Goal: Task Accomplishment & Management: Use online tool/utility

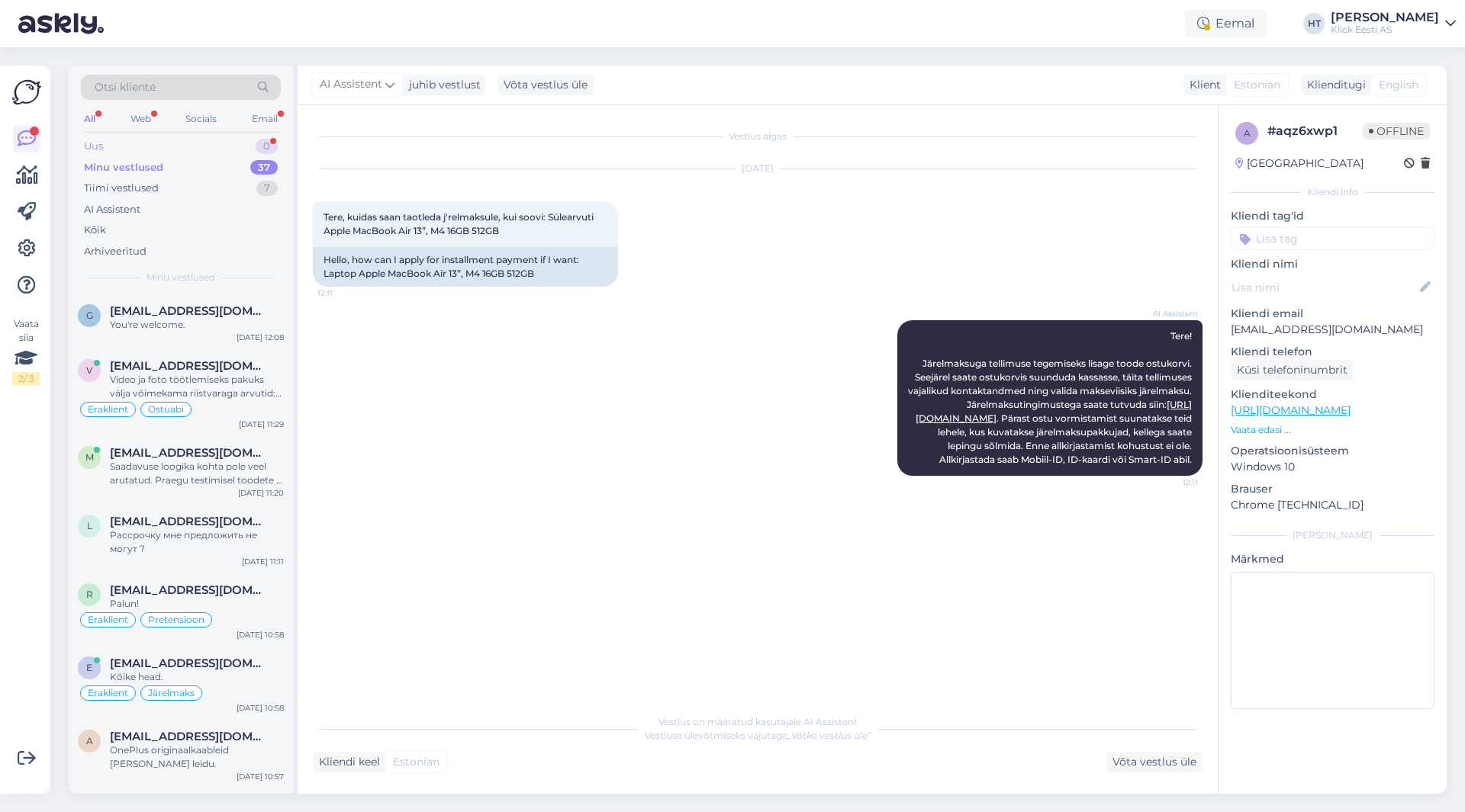
click at [222, 149] on div "Uus 0" at bounding box center [181, 146] width 200 height 21
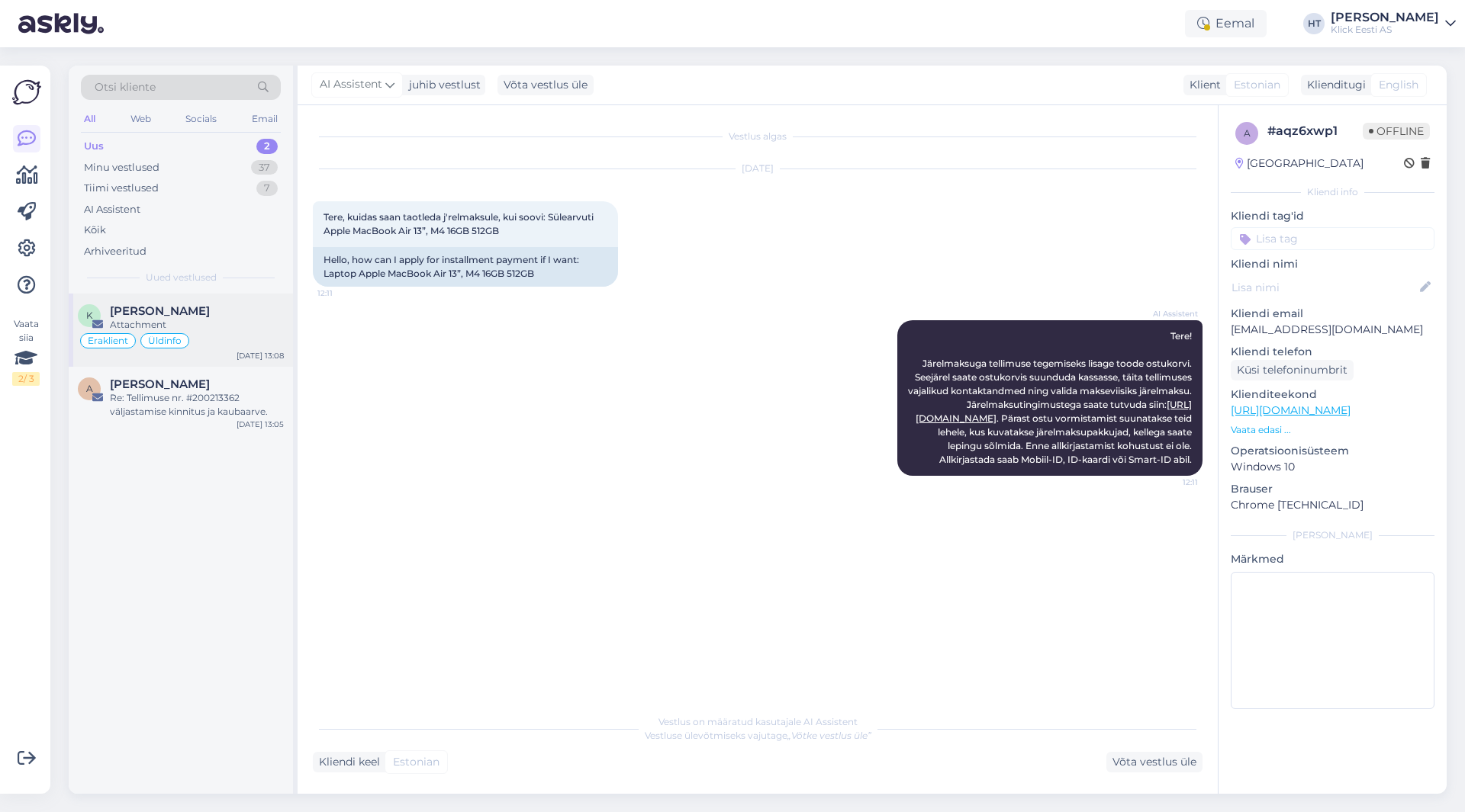
click at [223, 357] on div "K [PERSON_NAME] Attachment Eraklient Üldinfo [DATE] 13:08" at bounding box center [180, 330] width 224 height 73
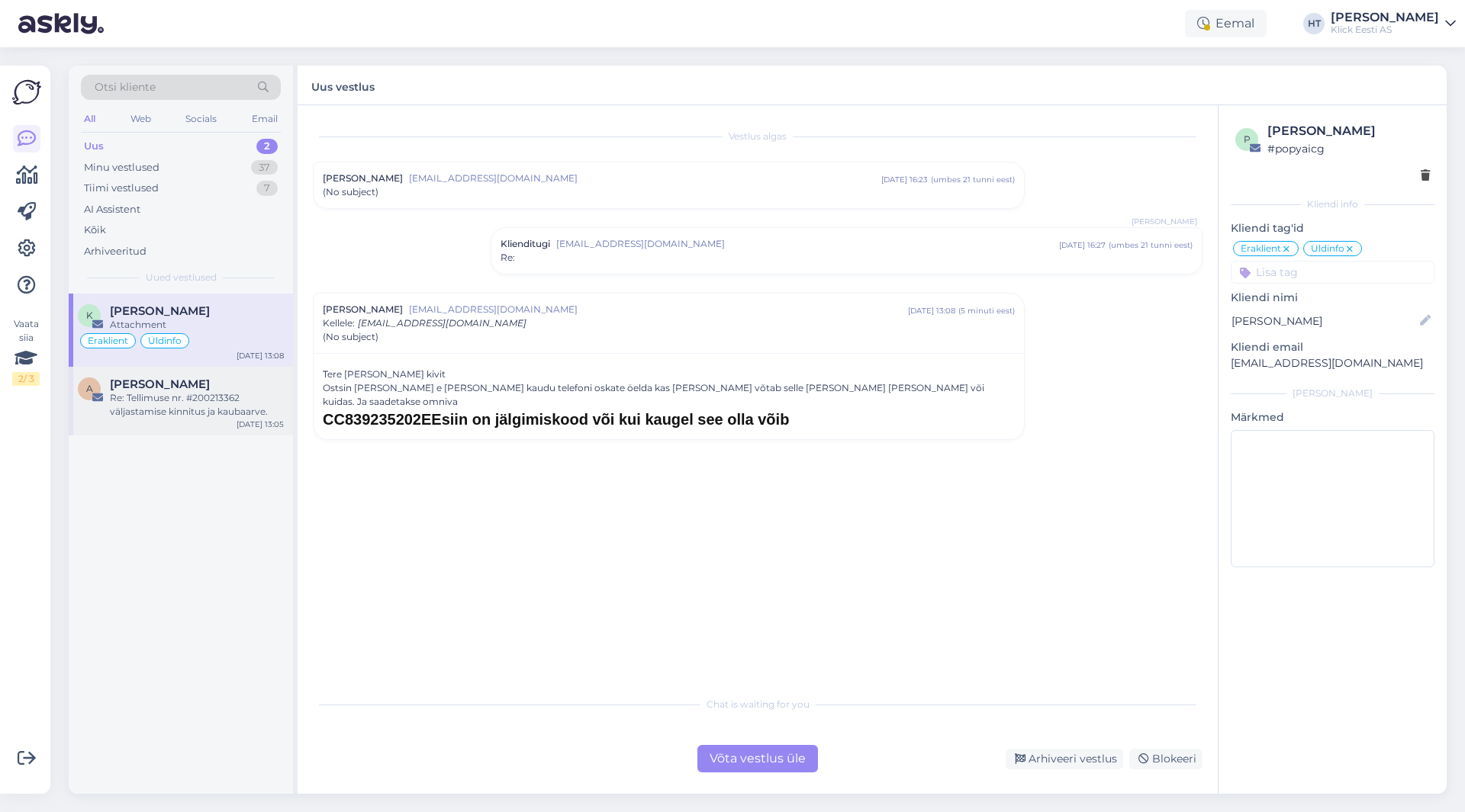
click at [130, 400] on div "Re: Tellimuse nr. #200213362 väljastamise kinnitus ja kaubaarve." at bounding box center [196, 405] width 174 height 28
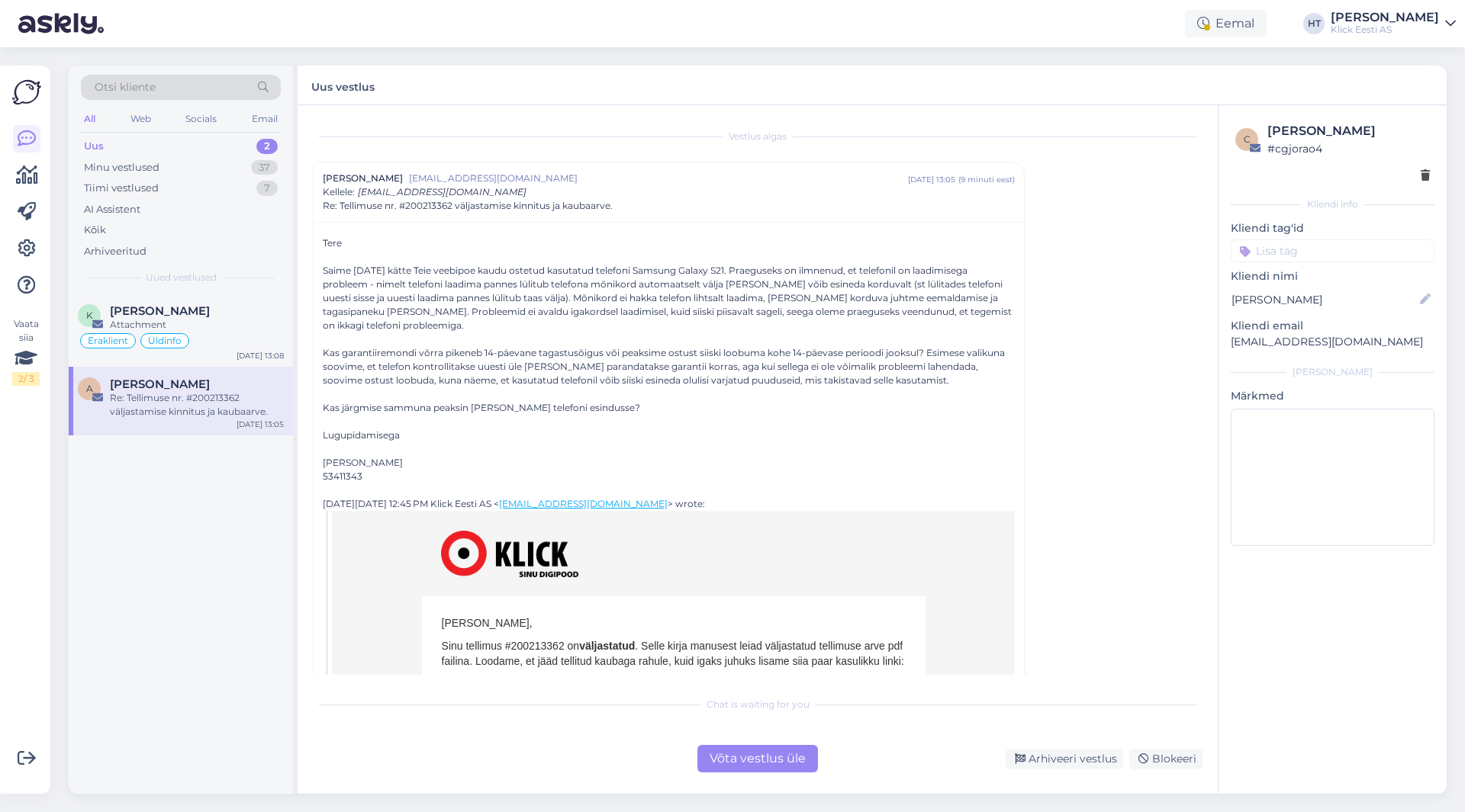
click at [1330, 252] on input at bounding box center [1333, 251] width 204 height 23
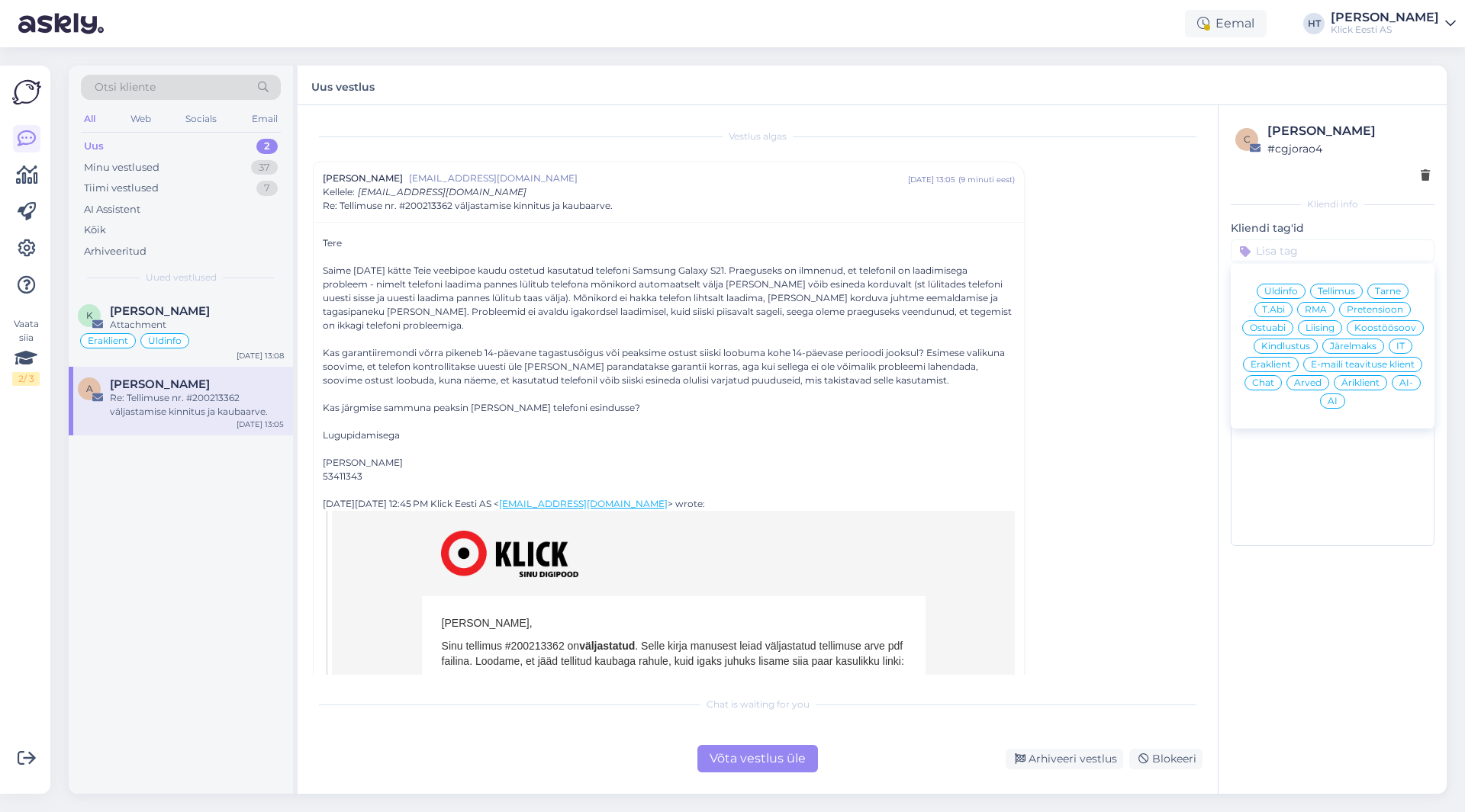
click at [1277, 363] on span "Eraklient" at bounding box center [1271, 365] width 40 height 10
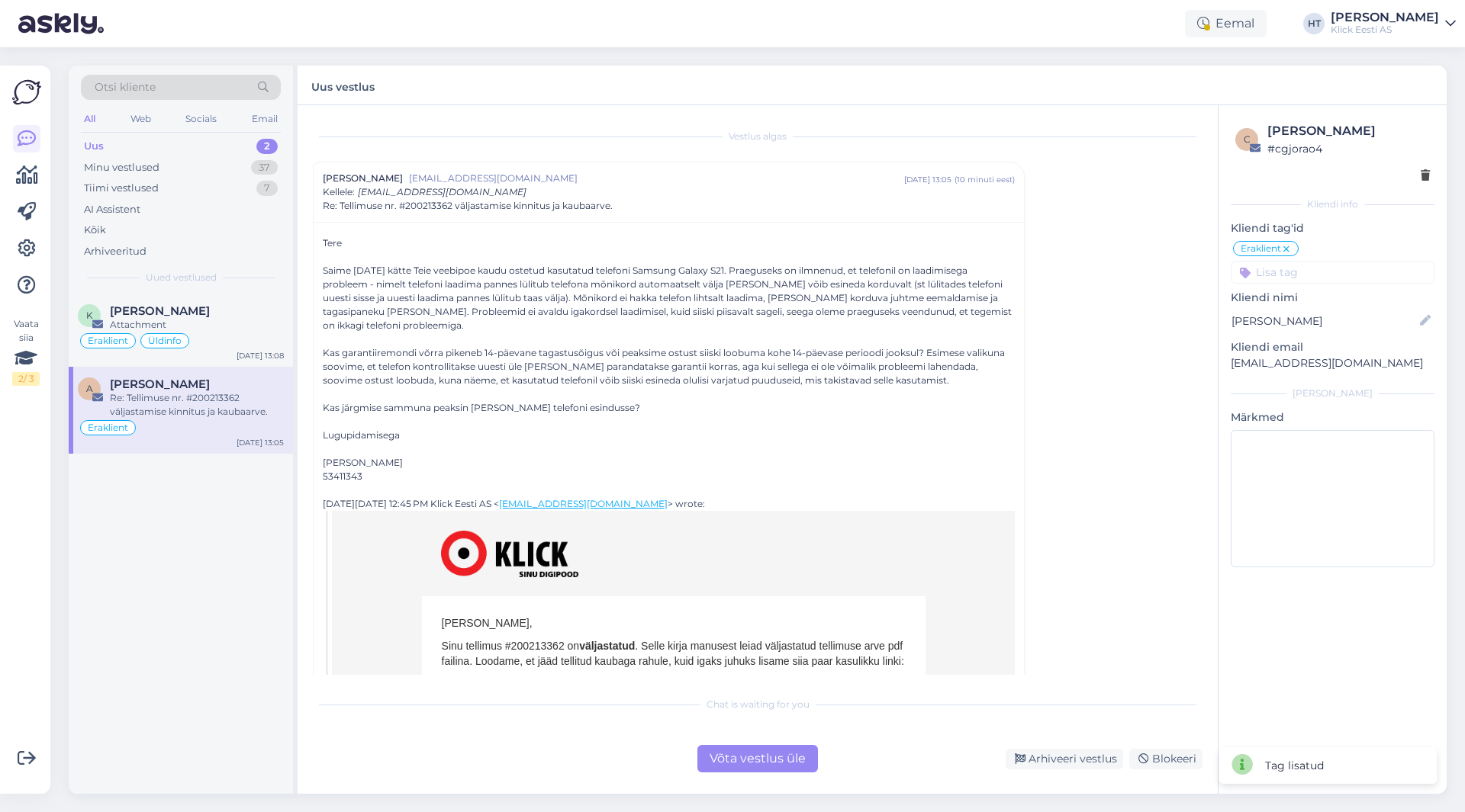
scroll to position [41, 0]
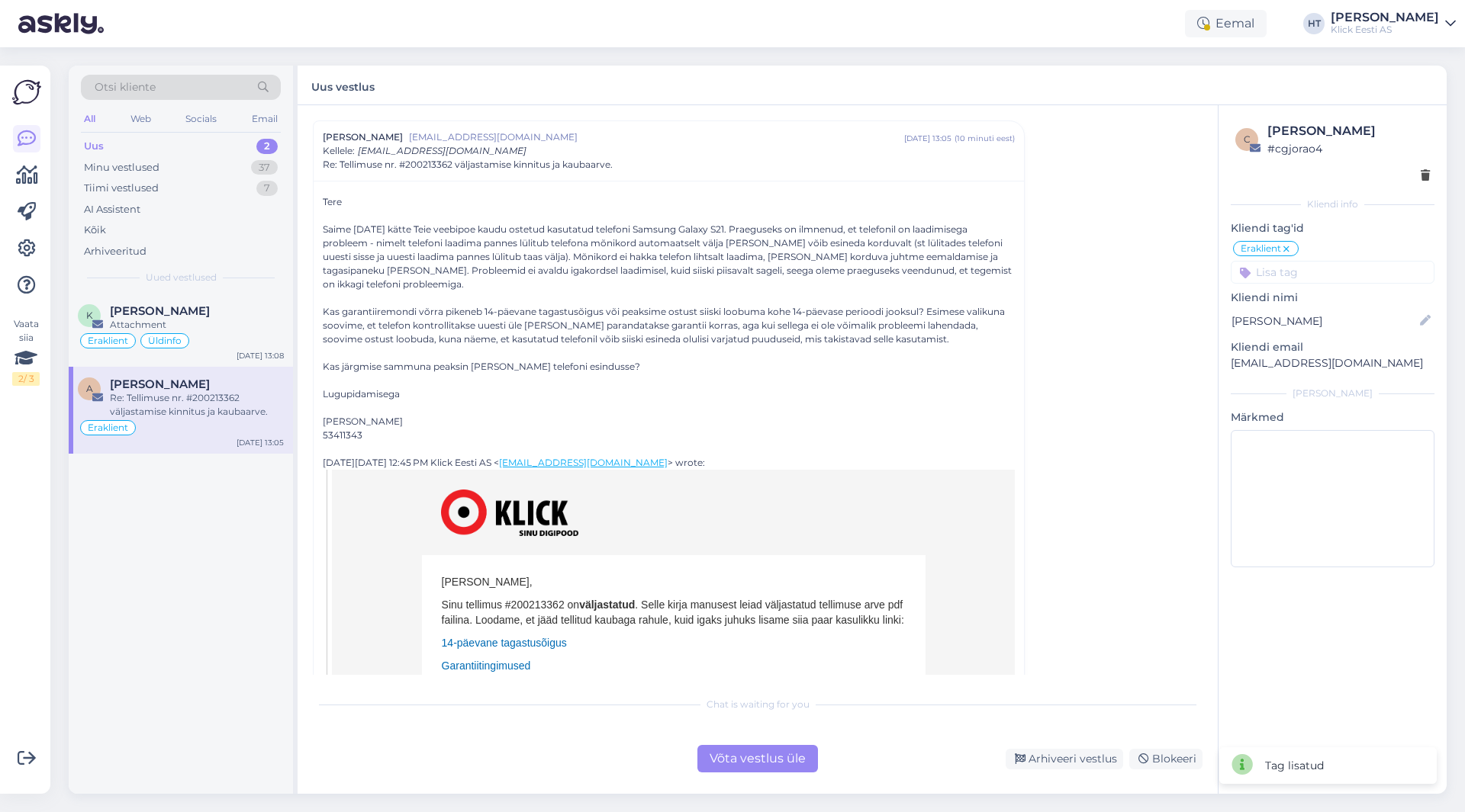
click at [1294, 268] on input at bounding box center [1333, 272] width 204 height 23
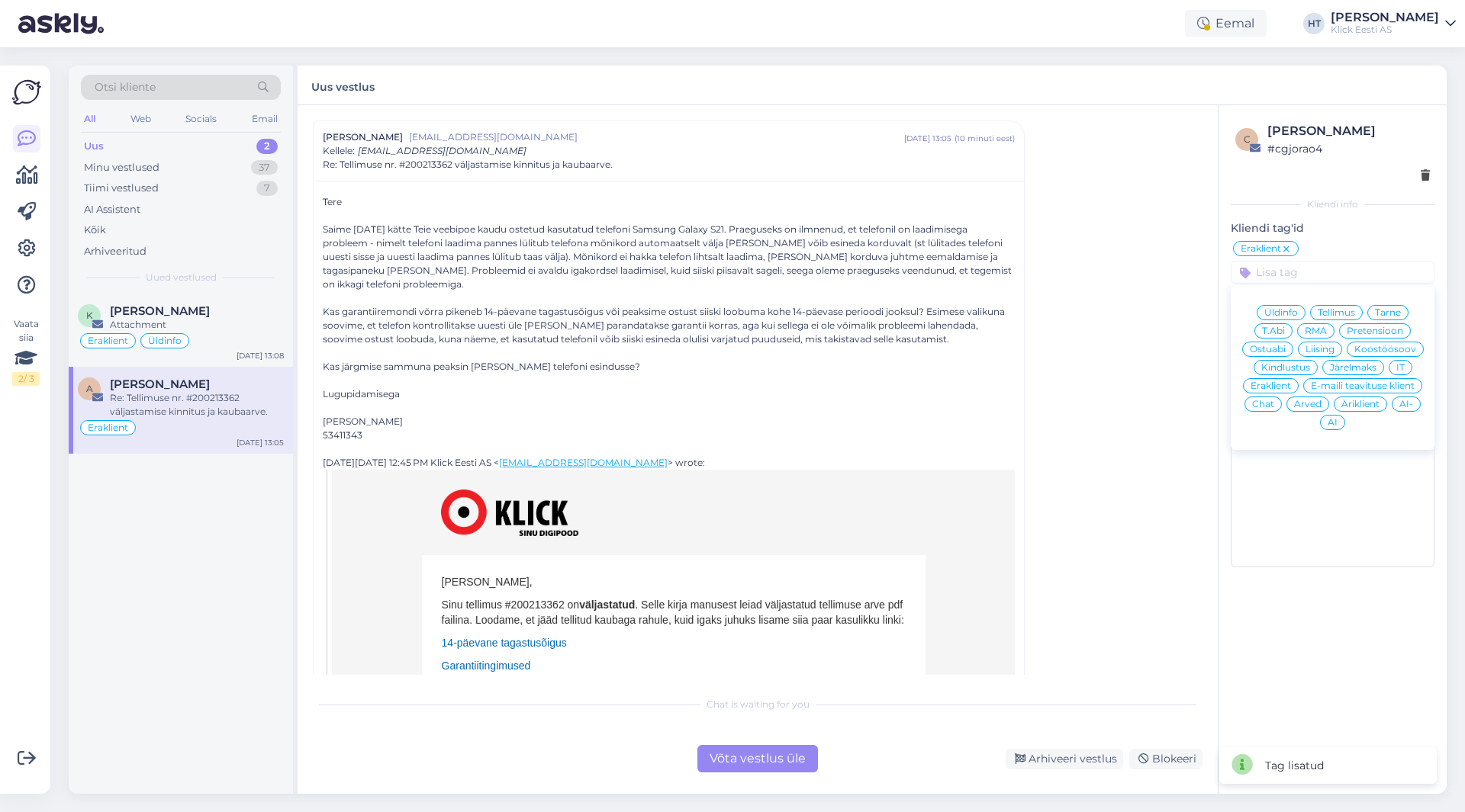
click at [1323, 327] on span "RMA" at bounding box center [1315, 331] width 22 height 10
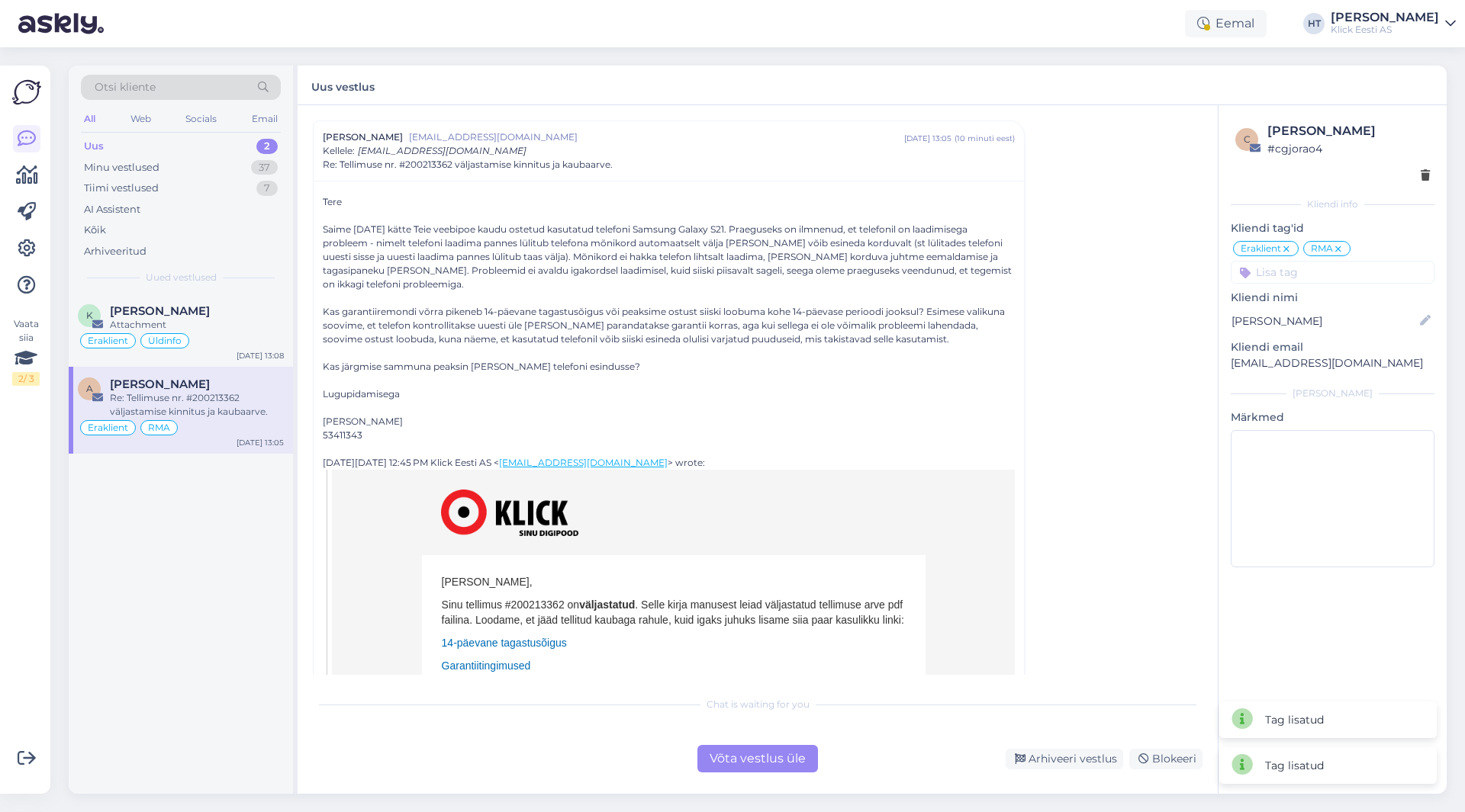
click at [1149, 314] on div "Vestlus algas [PERSON_NAME] [EMAIL_ADDRESS][DOMAIN_NAME] [DATE] 13:05 ( 10 minu…" at bounding box center [764, 397] width 904 height 554
click at [1287, 280] on input at bounding box center [1333, 272] width 204 height 23
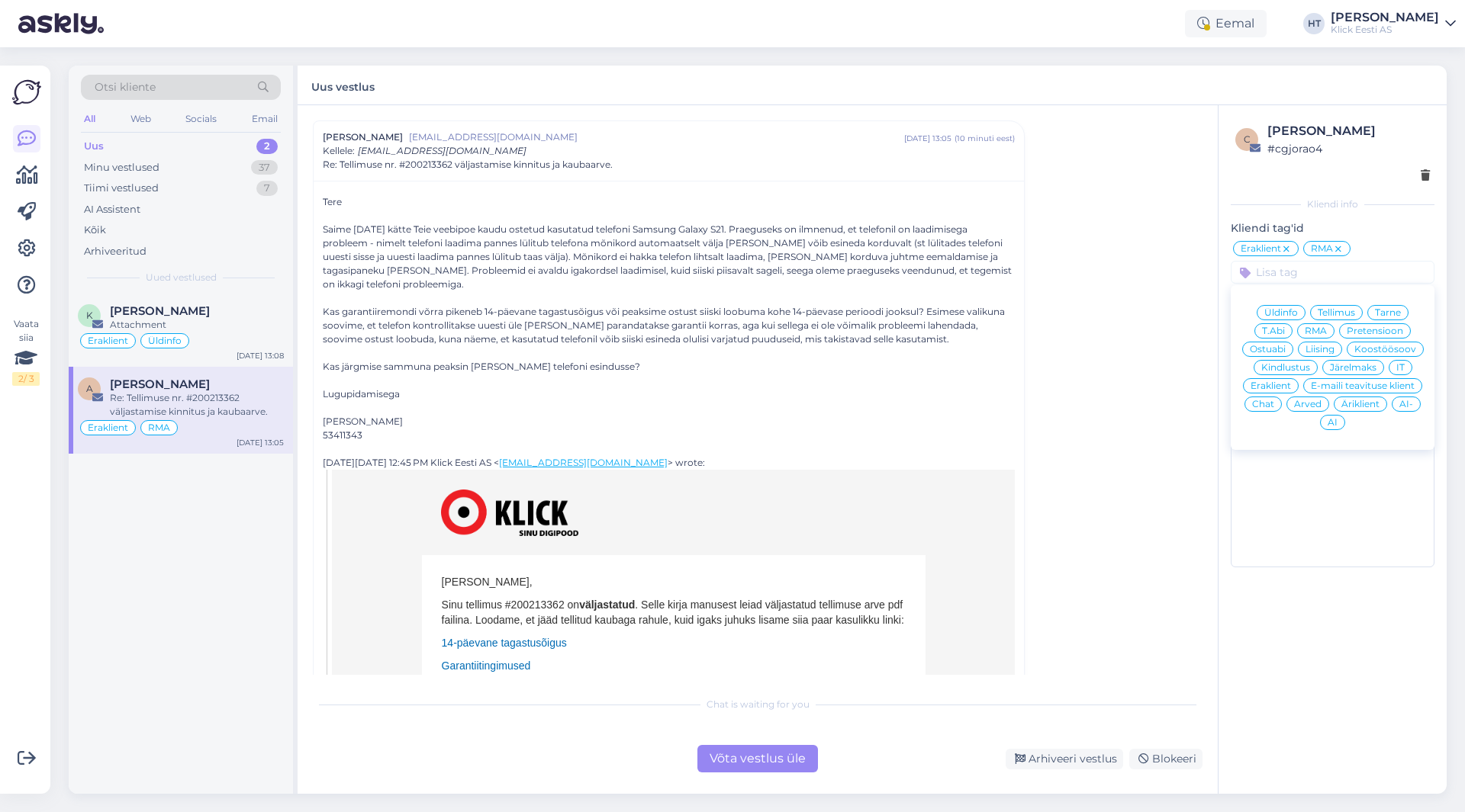
click at [1348, 312] on span "Tellimus" at bounding box center [1336, 313] width 38 height 10
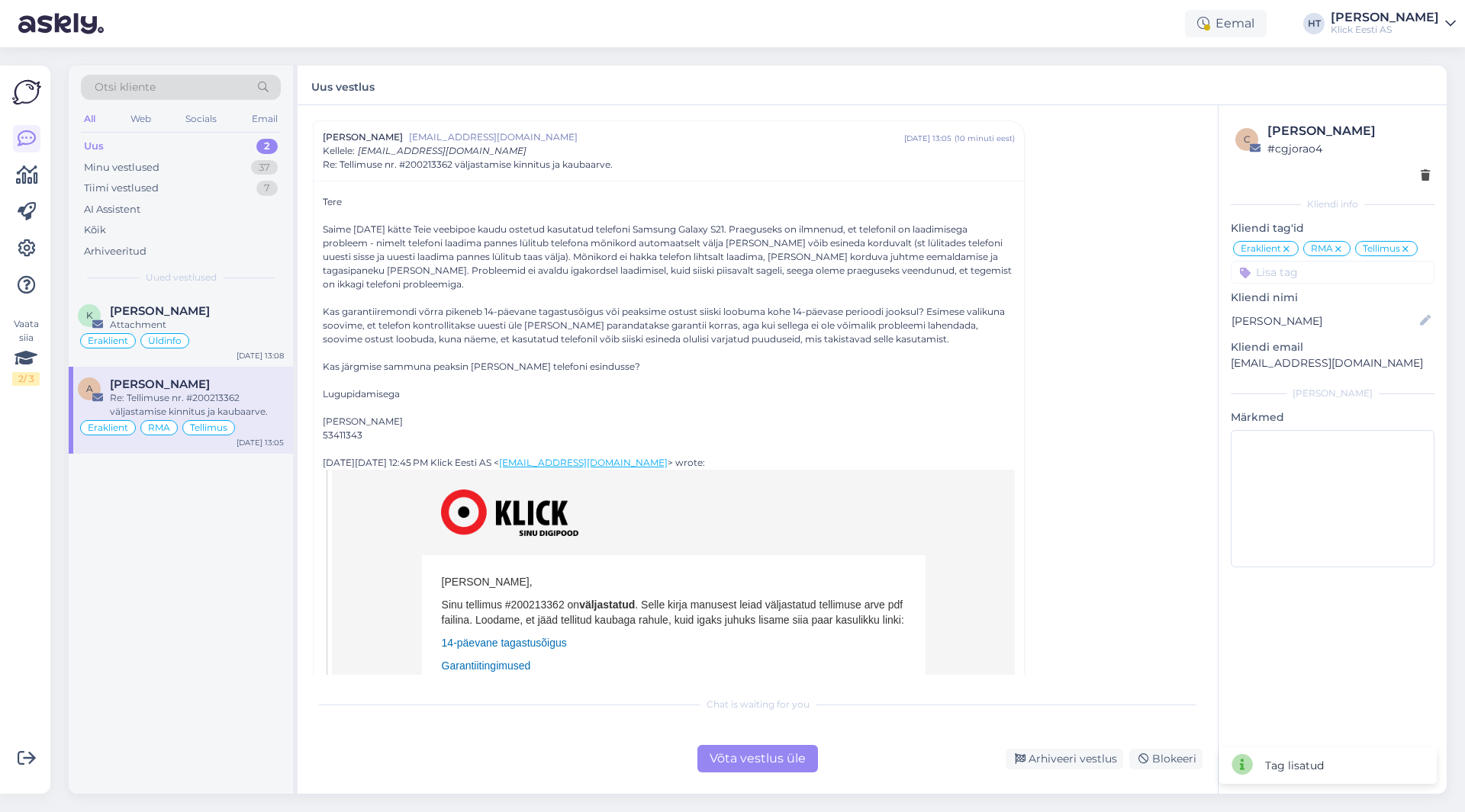
click at [1143, 324] on div "Vestlus algas [PERSON_NAME] [EMAIL_ADDRESS][DOMAIN_NAME] [DATE] 13:05 ( 10 minu…" at bounding box center [764, 397] width 904 height 554
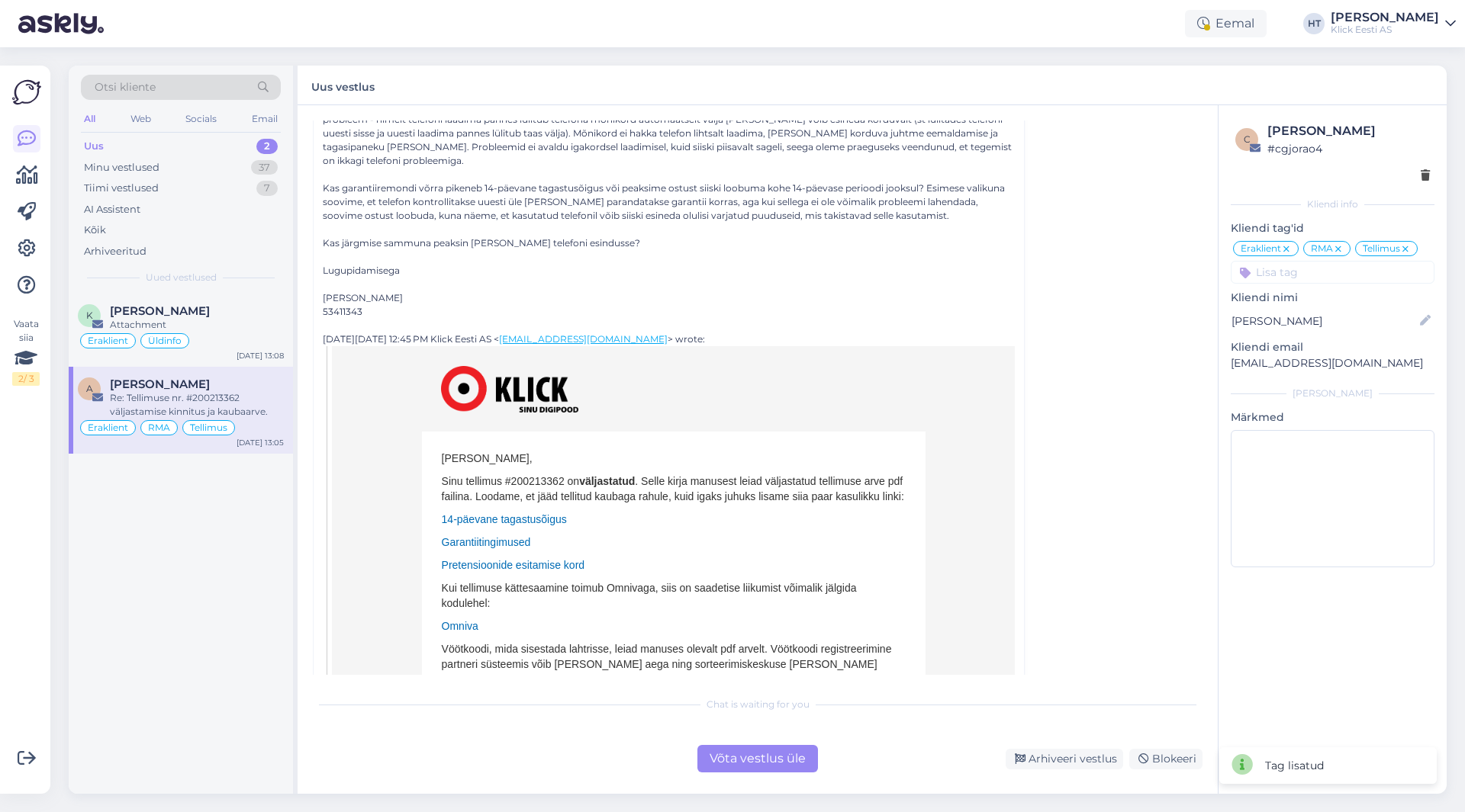
scroll to position [0, 0]
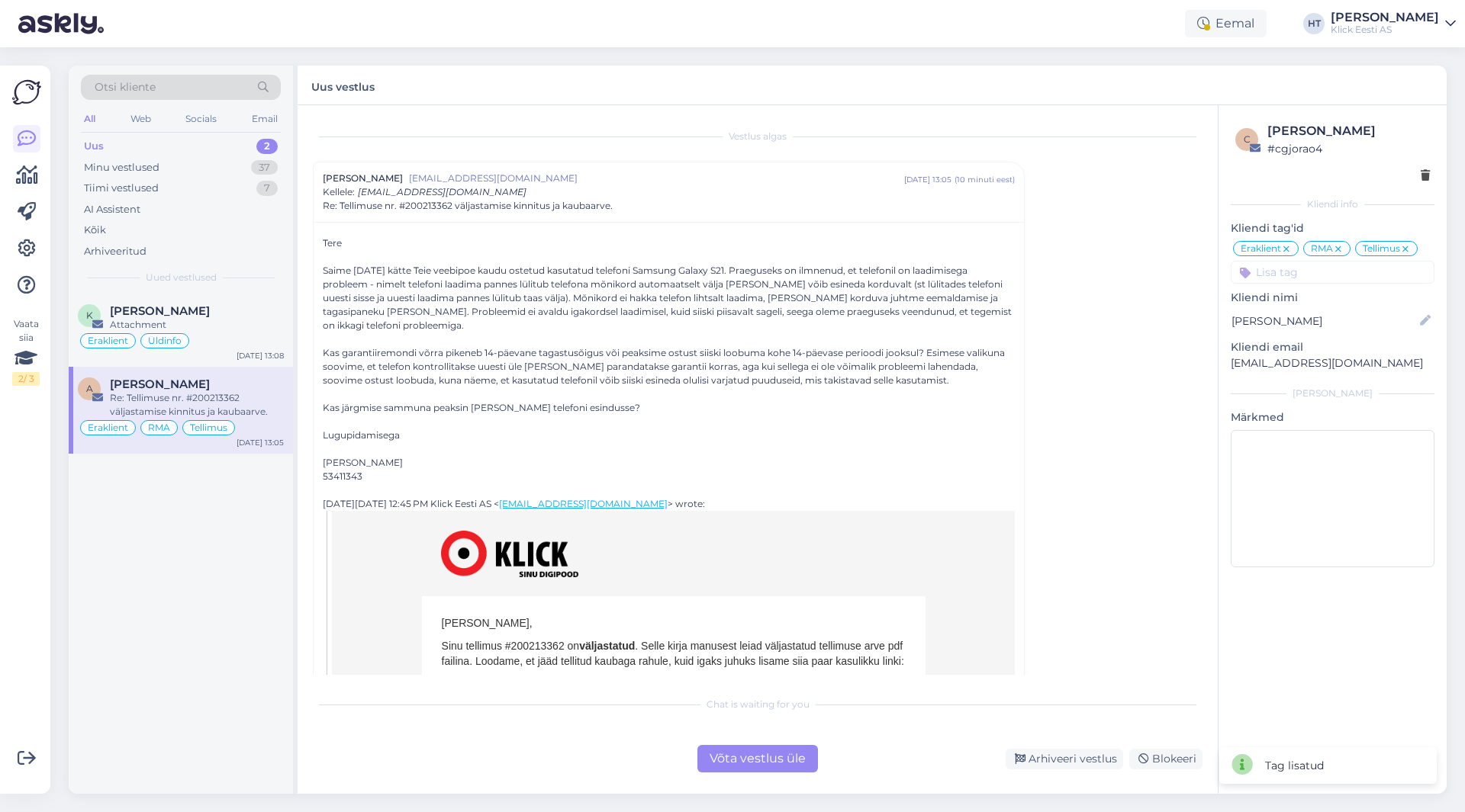
click at [775, 762] on div "Võta vestlus üle" at bounding box center [757, 758] width 120 height 28
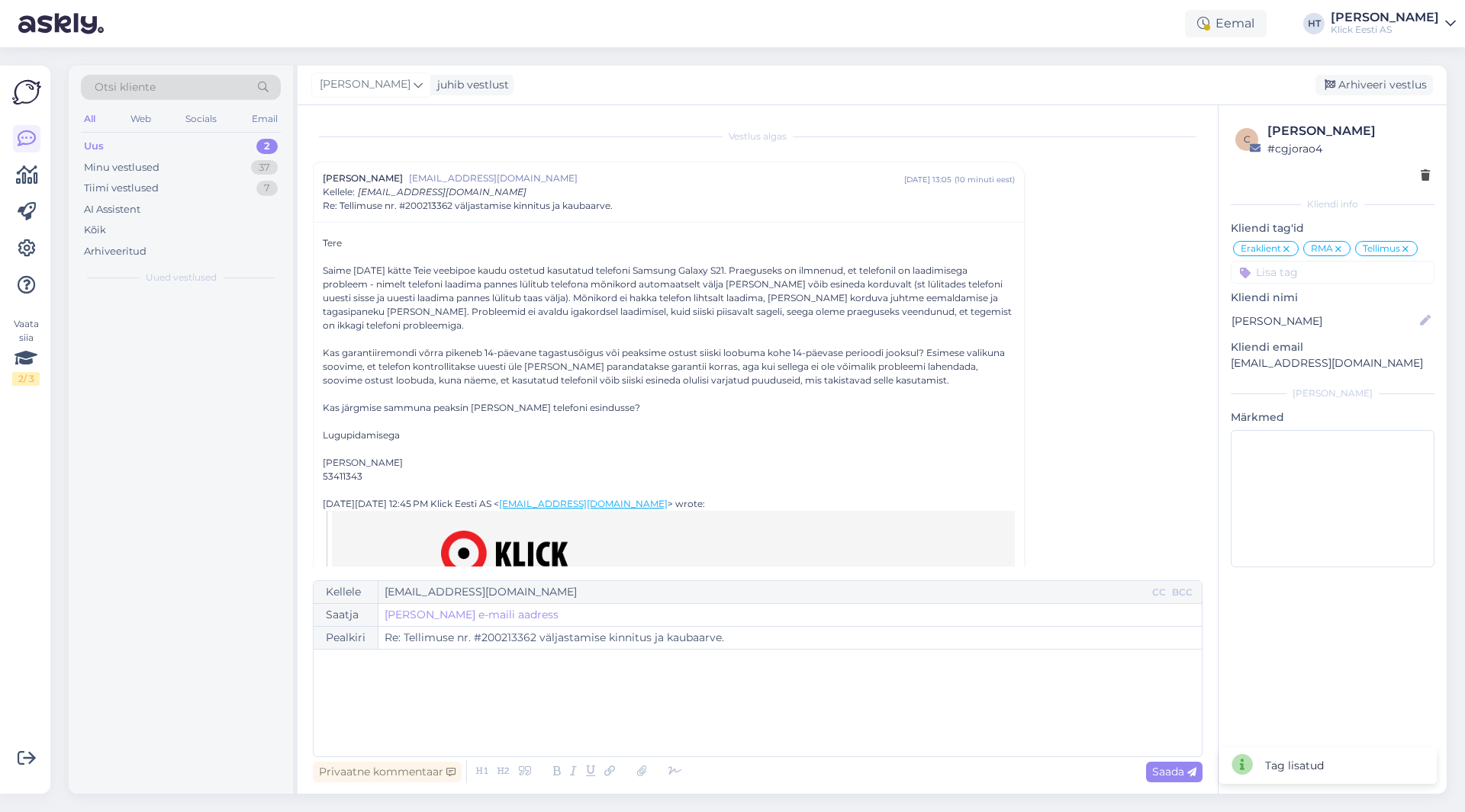
scroll to position [41, 0]
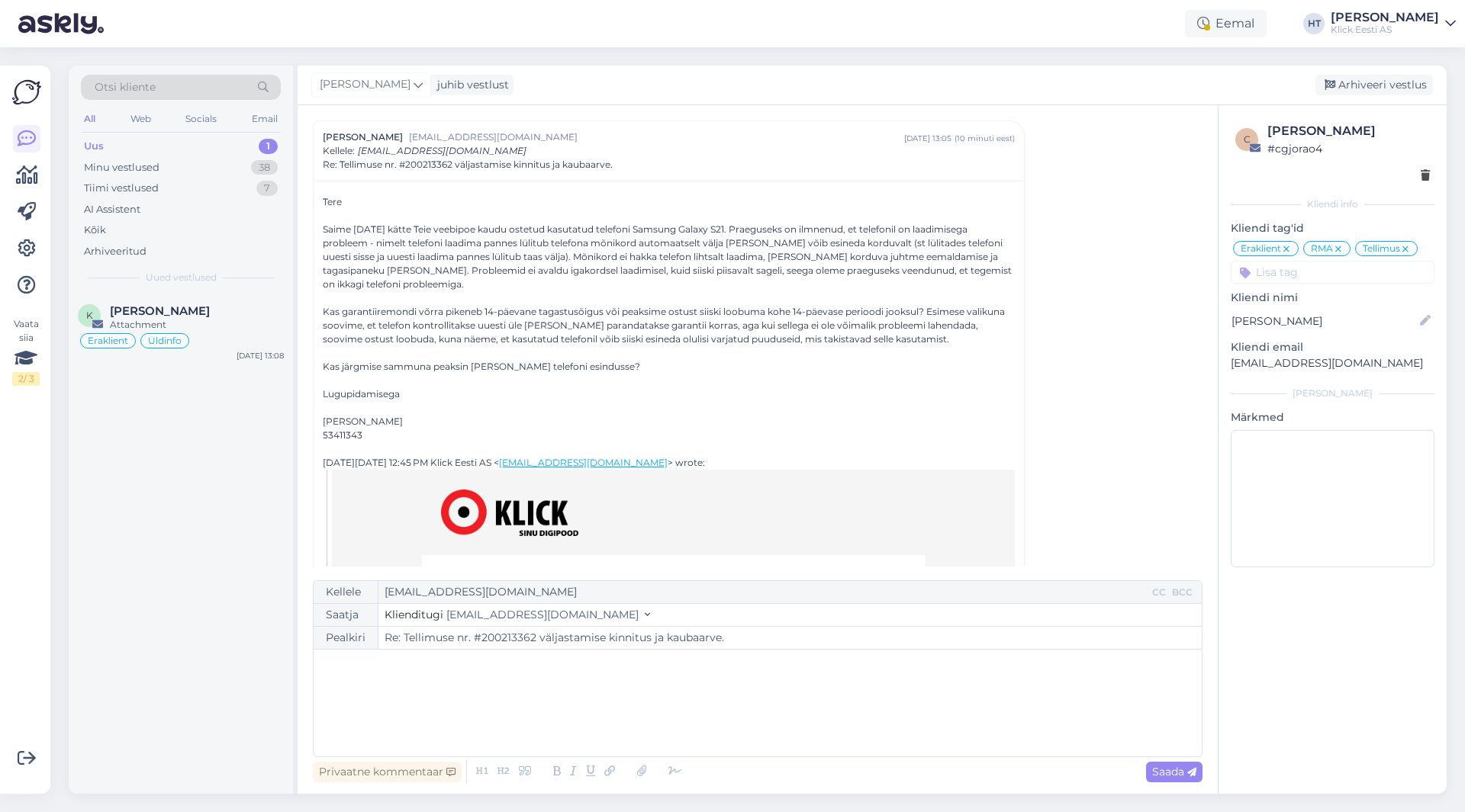
click at [387, 70] on div "[PERSON_NAME] juhib vestlust [GEOGRAPHIC_DATA] vestlus" at bounding box center [872, 85] width 1149 height 39
click at [414, 89] on icon at bounding box center [419, 84] width 10 height 16
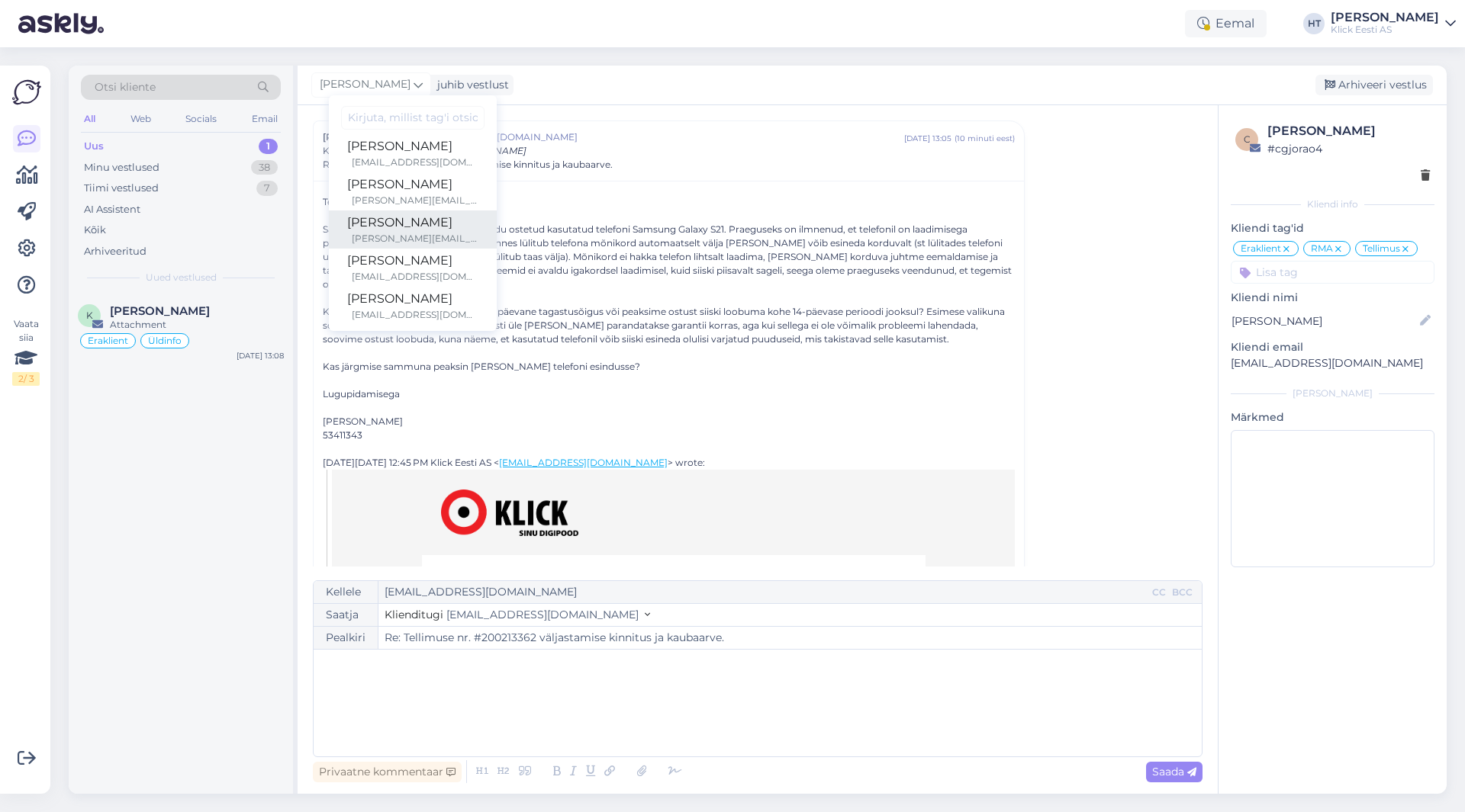
scroll to position [89, 0]
click at [402, 211] on div "[PERSON_NAME]" at bounding box center [413, 216] width 131 height 18
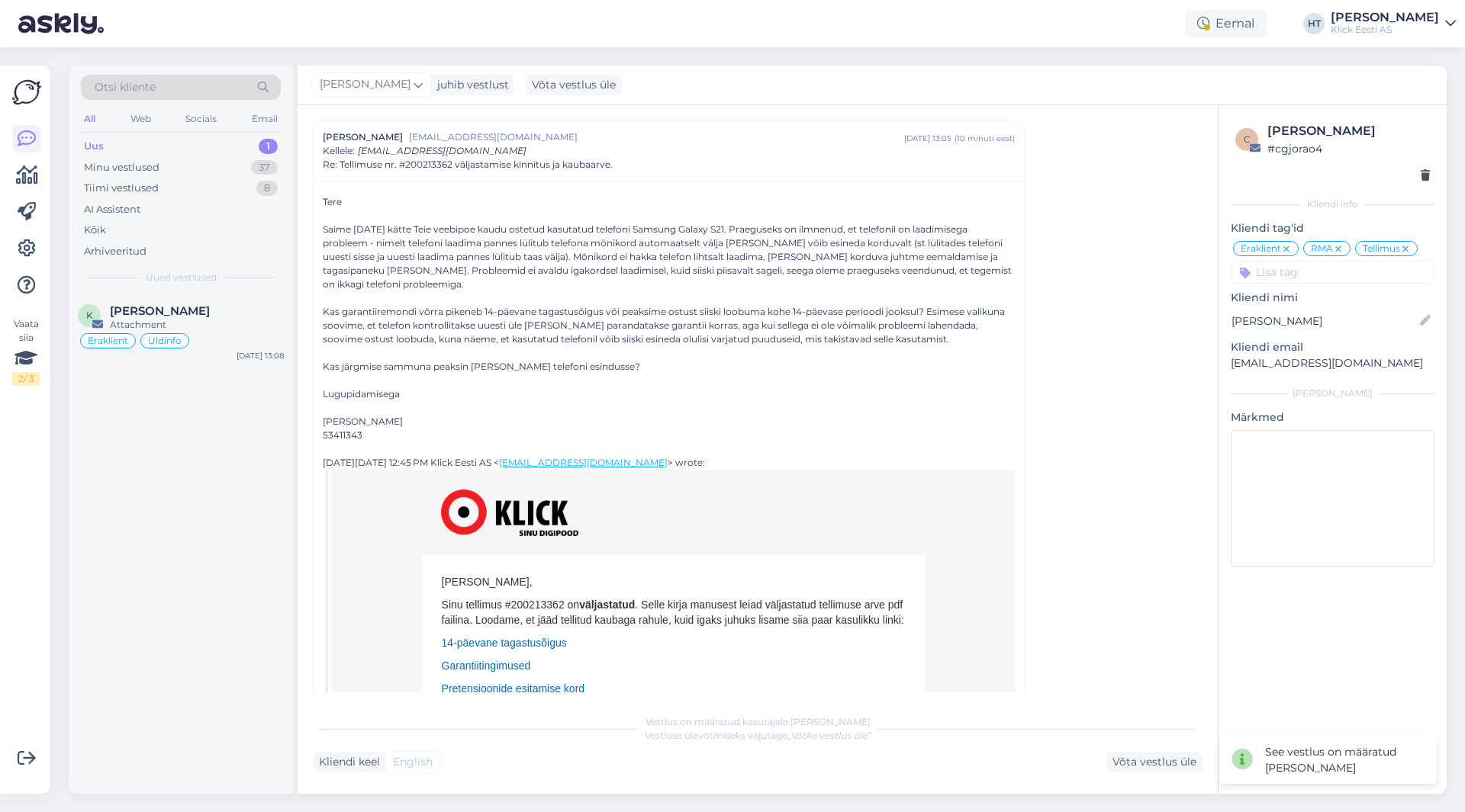
click at [204, 501] on div "K [PERSON_NAME] Attachment Eraklient Üldinfo [DATE] 13:08" at bounding box center [180, 544] width 224 height 500
click at [226, 346] on div "Eraklient Üldinfo" at bounding box center [181, 341] width 206 height 18
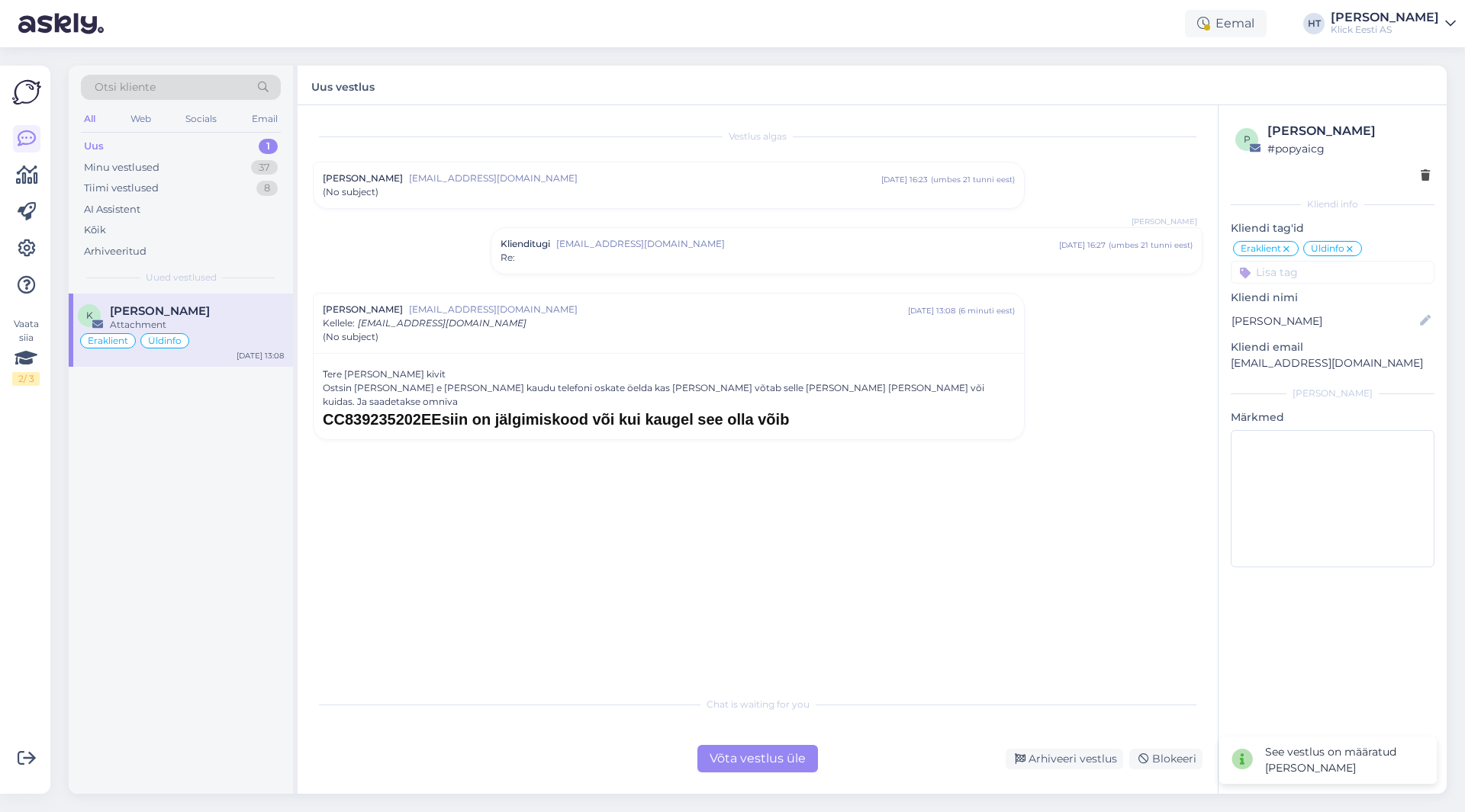
click at [410, 409] on h1 "CC839235202EEsiin on jälgimiskood või kui kaugel see olla võib" at bounding box center [668, 419] width 692 height 21
click at [377, 409] on h1 "CC839235202EEsiin on jälgimiskood või kui kaugel see olla võib" at bounding box center [668, 419] width 692 height 21
drag, startPoint x: 324, startPoint y: 405, endPoint x: 456, endPoint y: 410, distance: 132.1
click at [456, 410] on h1 "CC839235202EEsiin on jälgimiskood või kui kaugel see olla võib" at bounding box center [668, 419] width 692 height 21
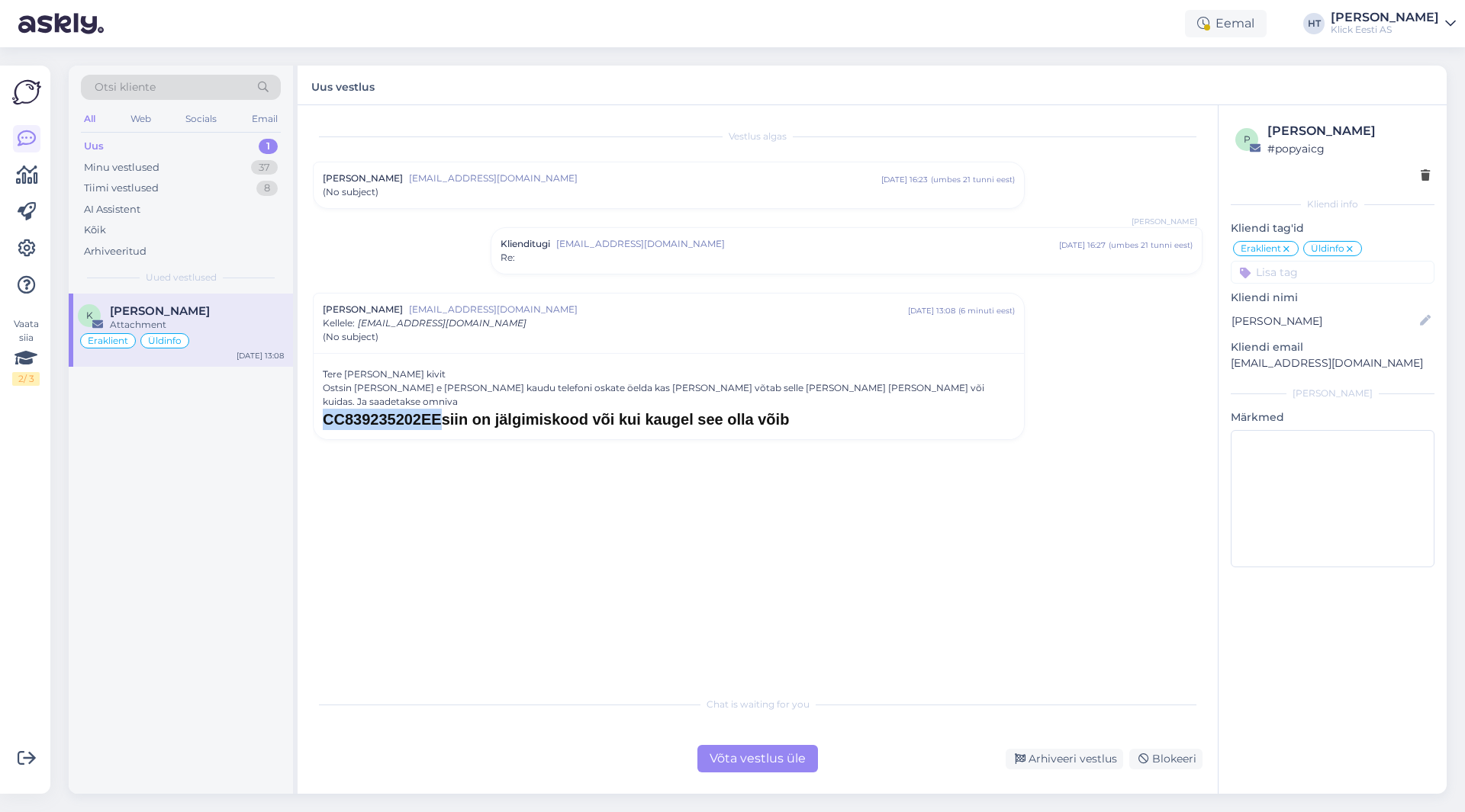
copy h1 "CC839235202EE"
click at [553, 482] on div "Vestlus algas [PERSON_NAME] [EMAIL_ADDRESS][DOMAIN_NAME] [DATE] 16:23 ( umbes 2…" at bounding box center [764, 397] width 904 height 554
click at [1279, 368] on p "[EMAIL_ADDRESS][DOMAIN_NAME]" at bounding box center [1333, 363] width 204 height 16
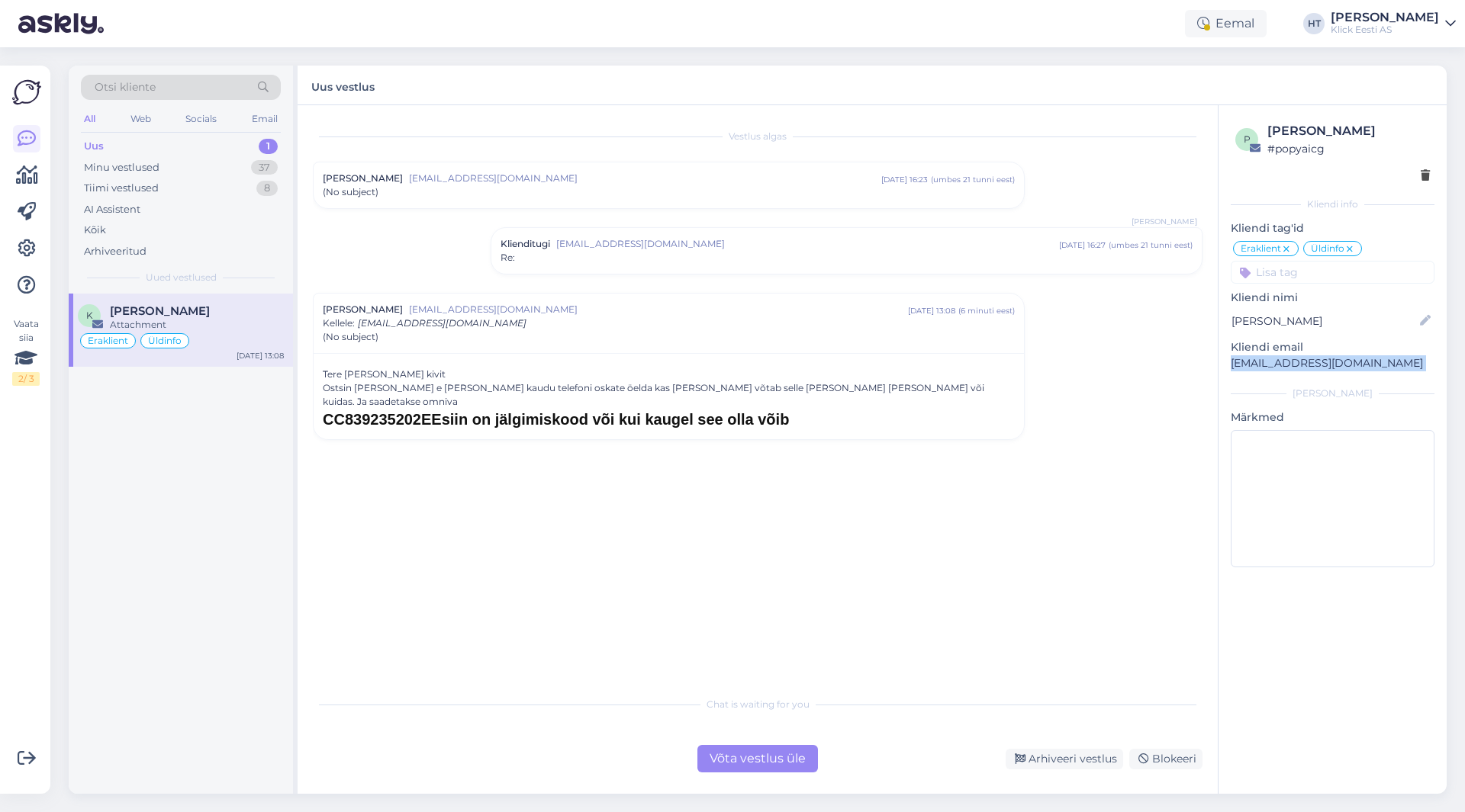
copy div "[EMAIL_ADDRESS][DOMAIN_NAME] [PERSON_NAME]"
click at [926, 557] on div "Vestlus algas [PERSON_NAME] [EMAIL_ADDRESS][DOMAIN_NAME] [DATE] 16:23 ( umbes 2…" at bounding box center [764, 397] width 904 height 554
click at [223, 191] on div "Tiimi vestlused 8" at bounding box center [181, 189] width 200 height 21
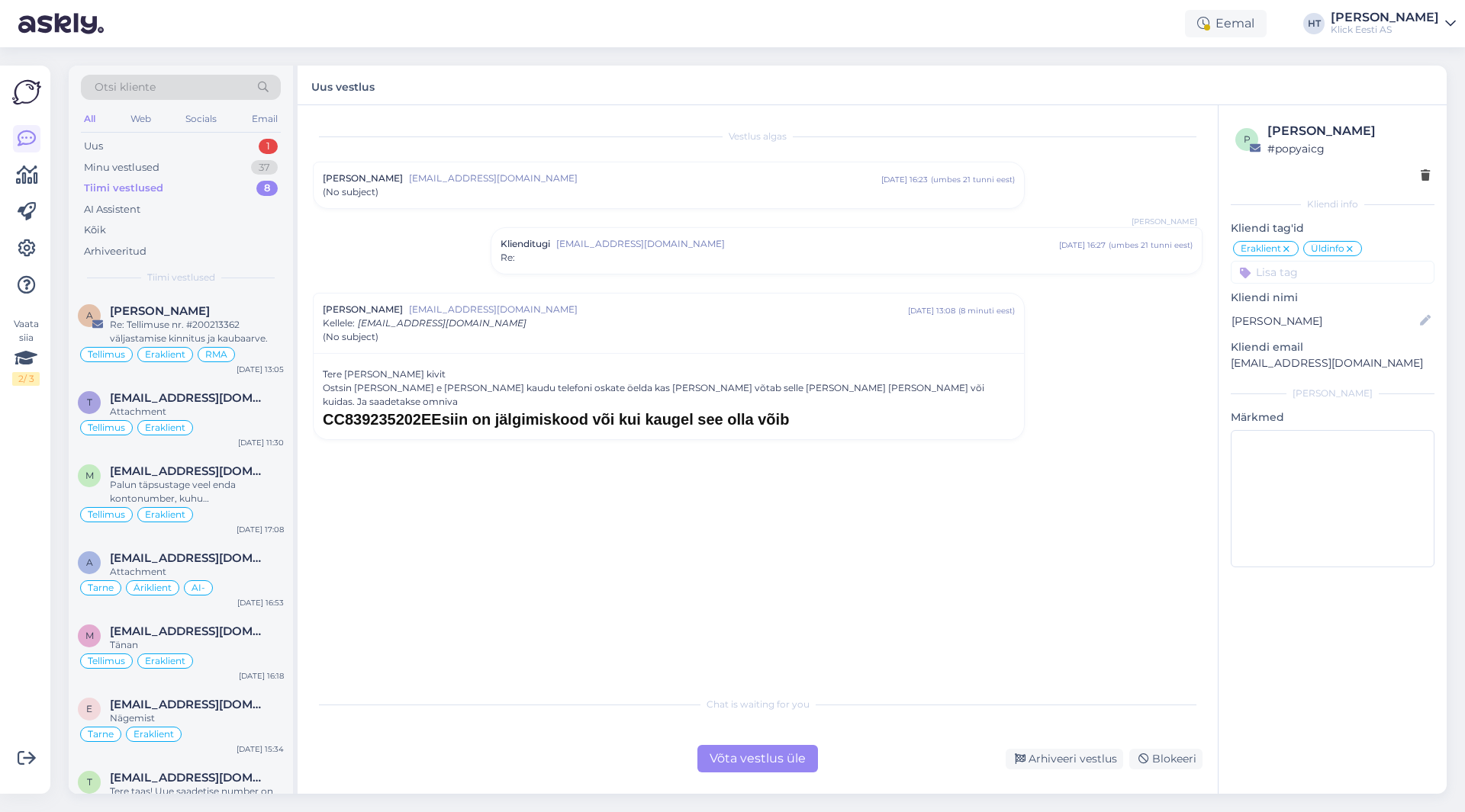
click at [481, 575] on div "Vestlus algas [PERSON_NAME] [EMAIL_ADDRESS][DOMAIN_NAME] [DATE] 16:23 ( umbes 2…" at bounding box center [764, 397] width 904 height 554
click at [149, 151] on div "Uus 1" at bounding box center [181, 146] width 200 height 21
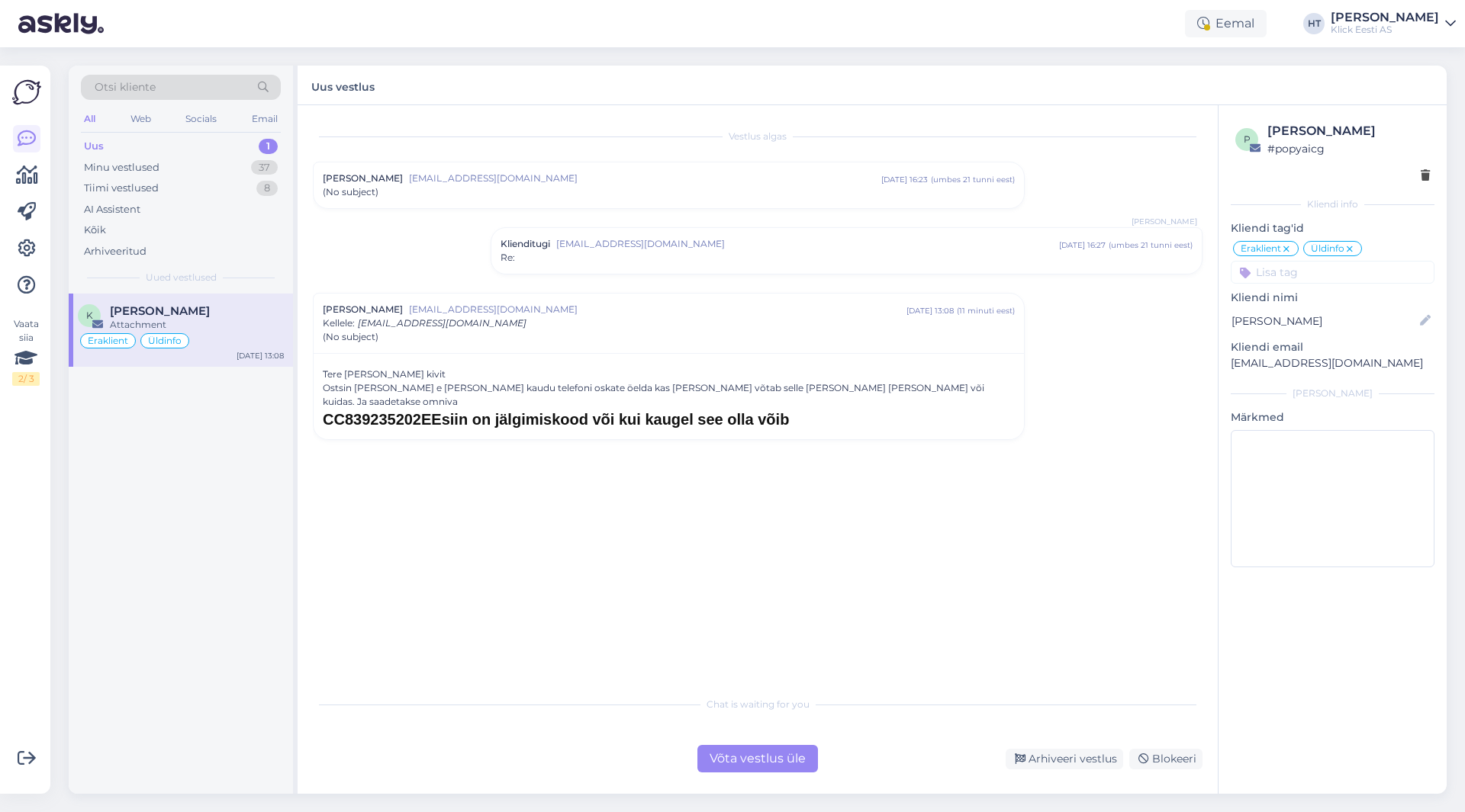
click at [748, 759] on div "Võta vestlus üle" at bounding box center [757, 758] width 120 height 28
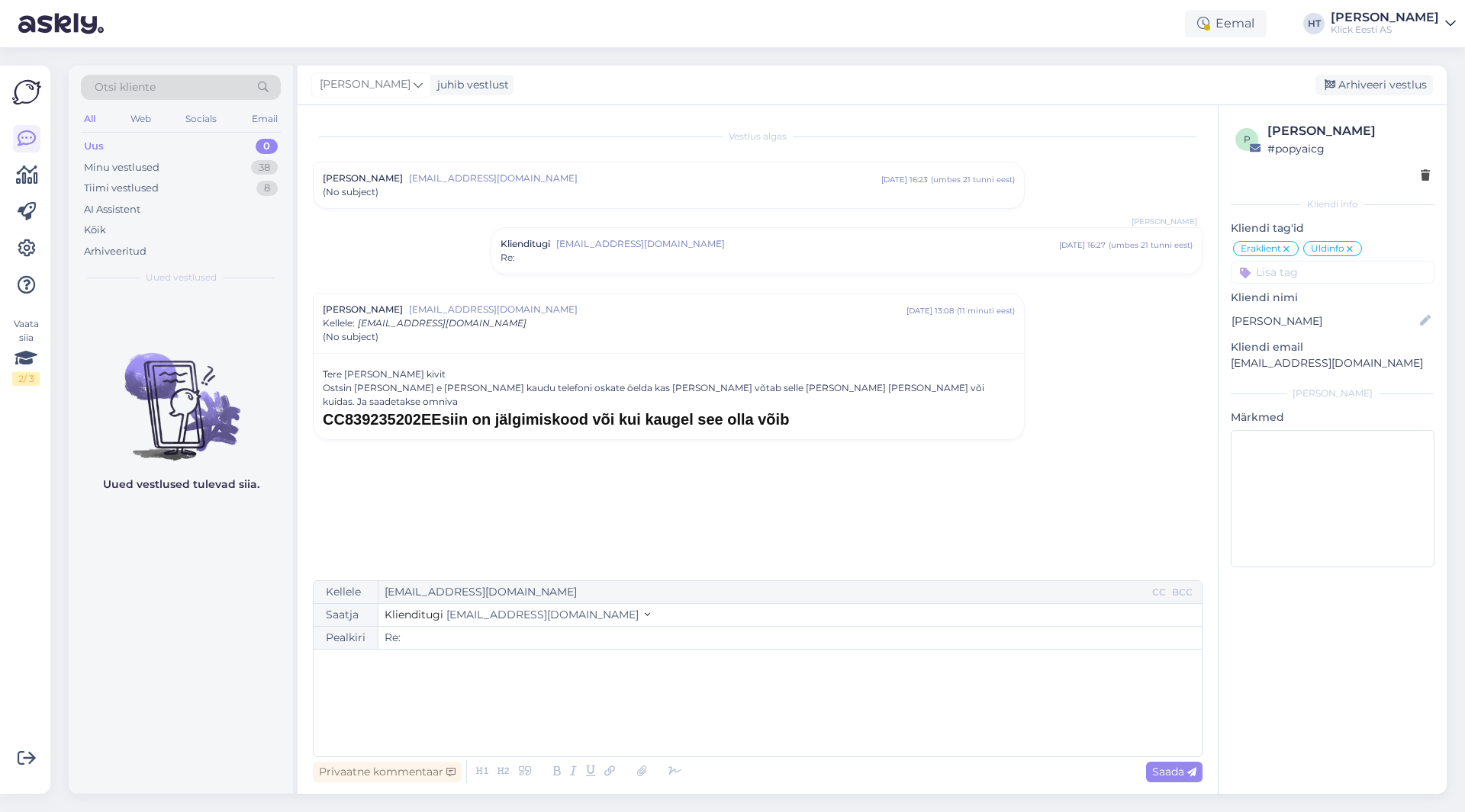
click at [582, 672] on p "﻿" at bounding box center [758, 665] width 873 height 16
click at [1165, 774] on span "Saada" at bounding box center [1174, 772] width 44 height 13
type input "Re: Re:"
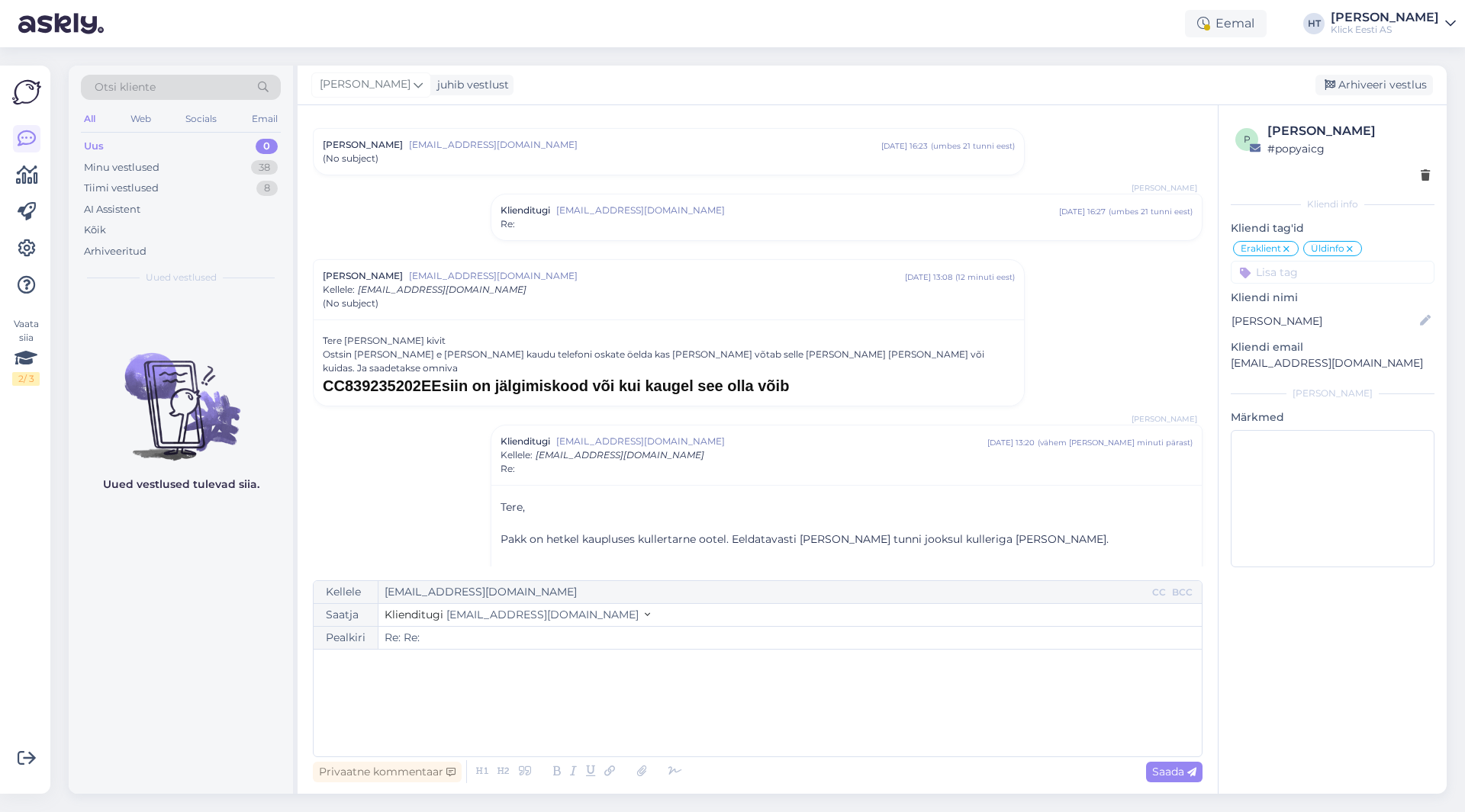
scroll to position [52, 0]
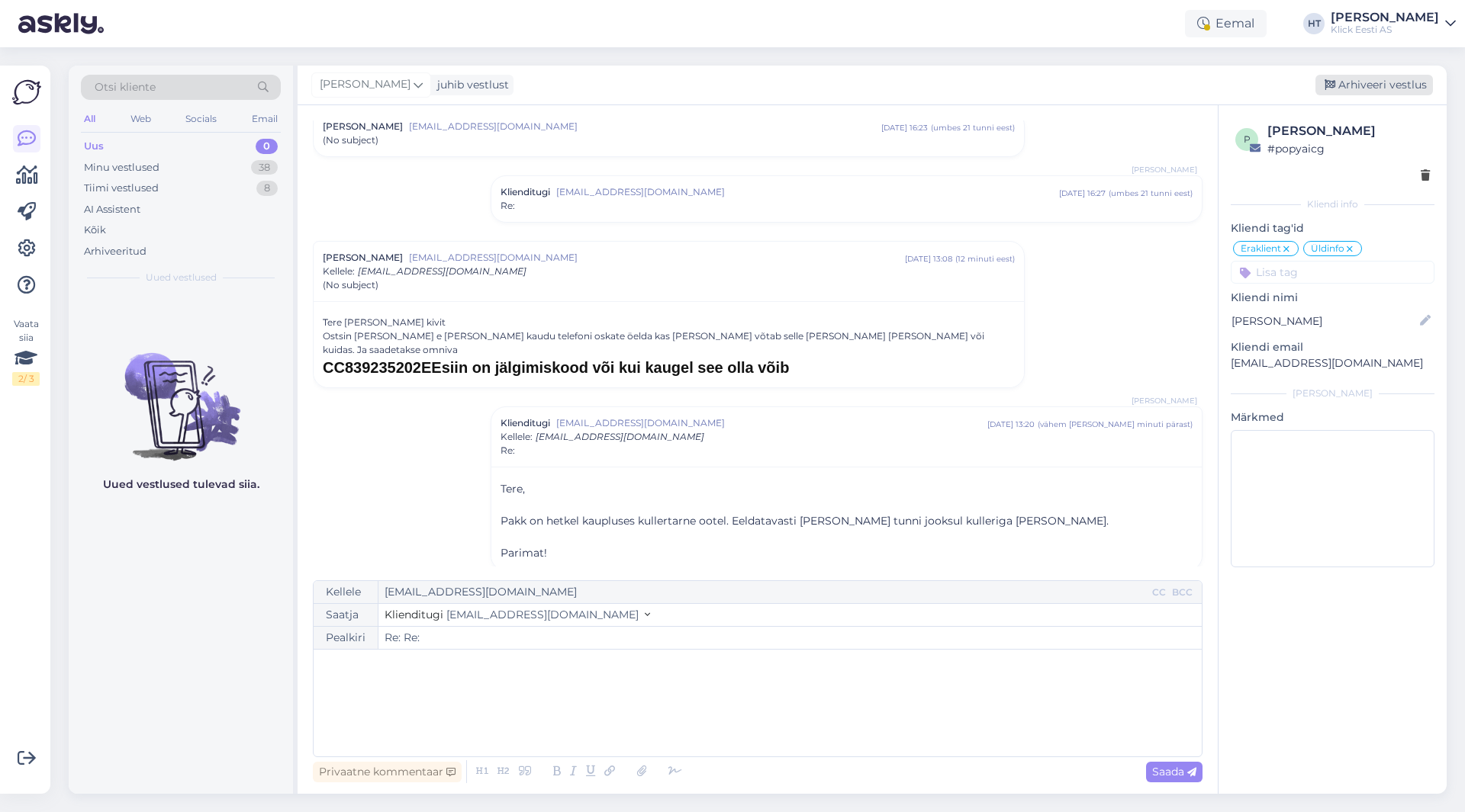
click at [1382, 81] on div "Arhiveeri vestlus" at bounding box center [1375, 85] width 117 height 20
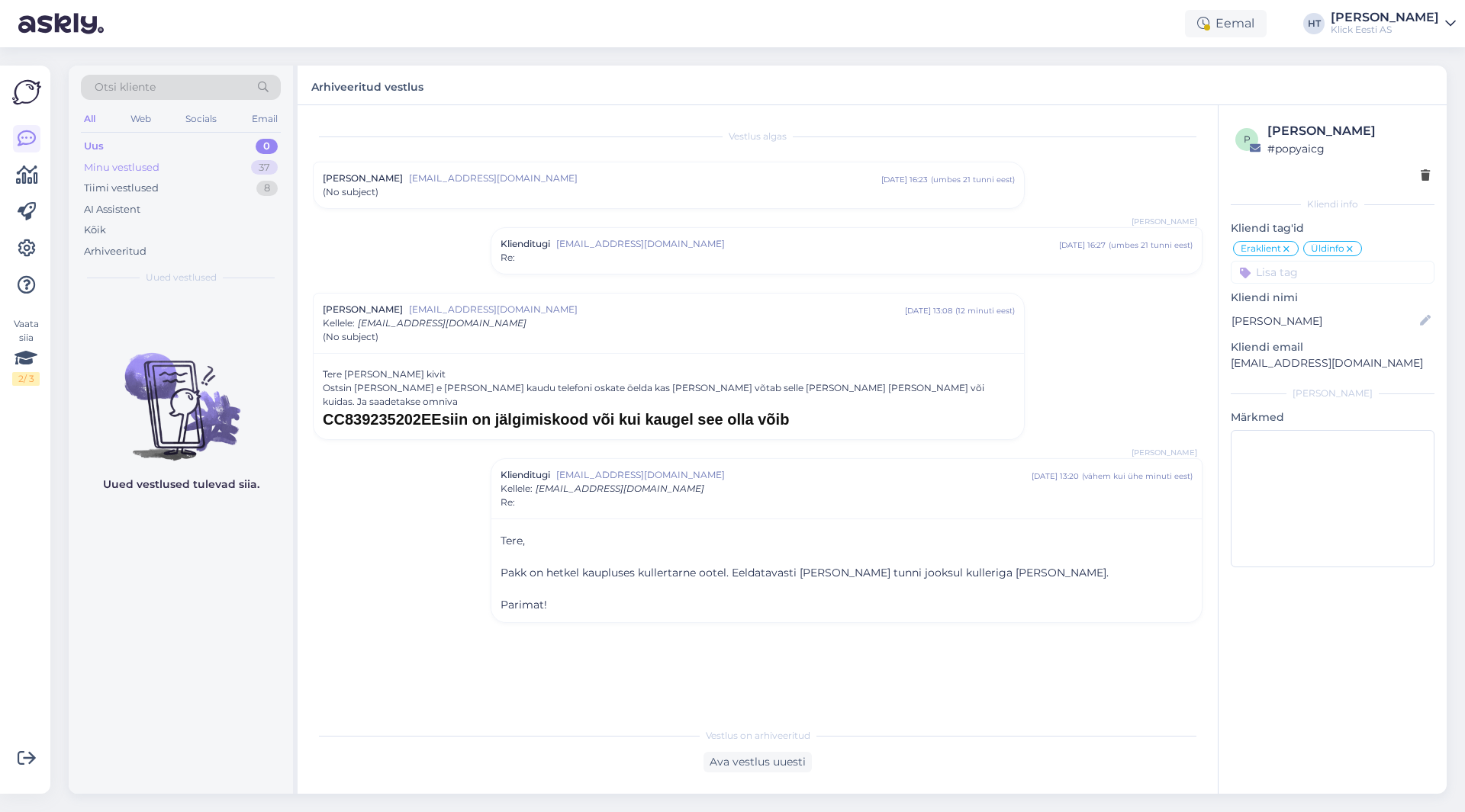
click at [200, 160] on div "Minu vestlused 37" at bounding box center [181, 167] width 200 height 21
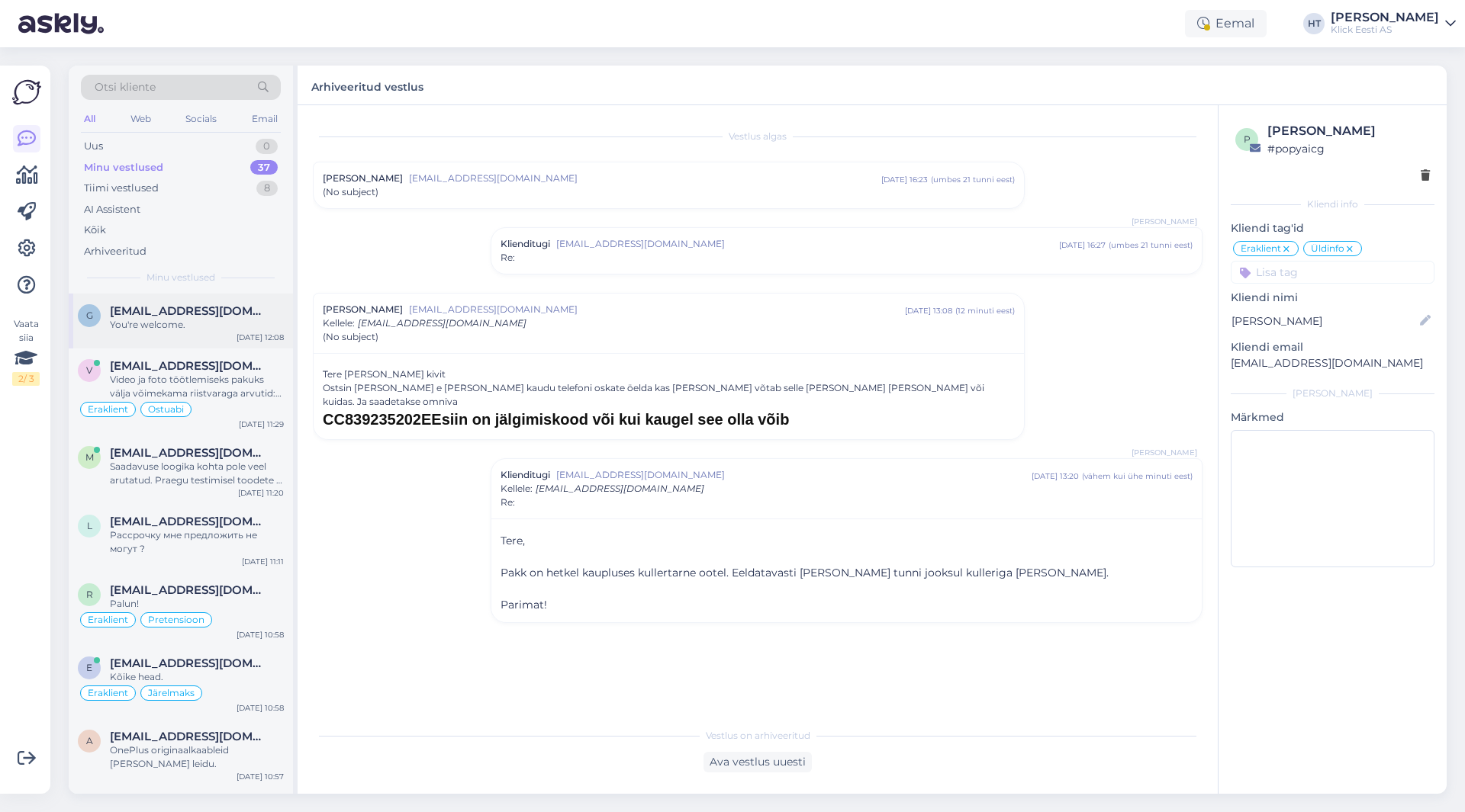
click at [156, 305] on span "[EMAIL_ADDRESS][DOMAIN_NAME]" at bounding box center [189, 311] width 159 height 13
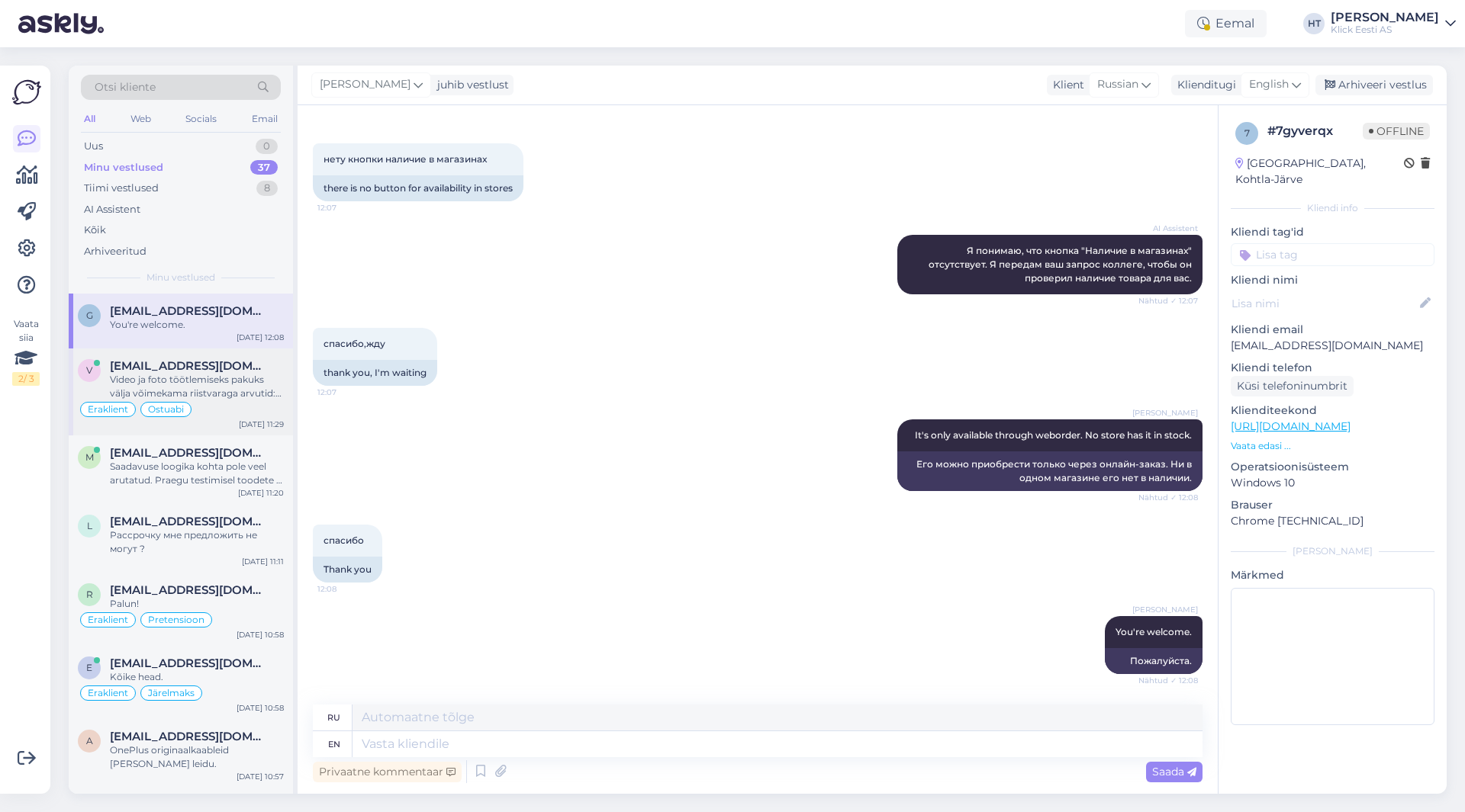
click at [199, 379] on div "Video ja foto töötlemiseks pakuks välja võimekama riistvaraga arvutid: [URL][DO…" at bounding box center [196, 387] width 174 height 28
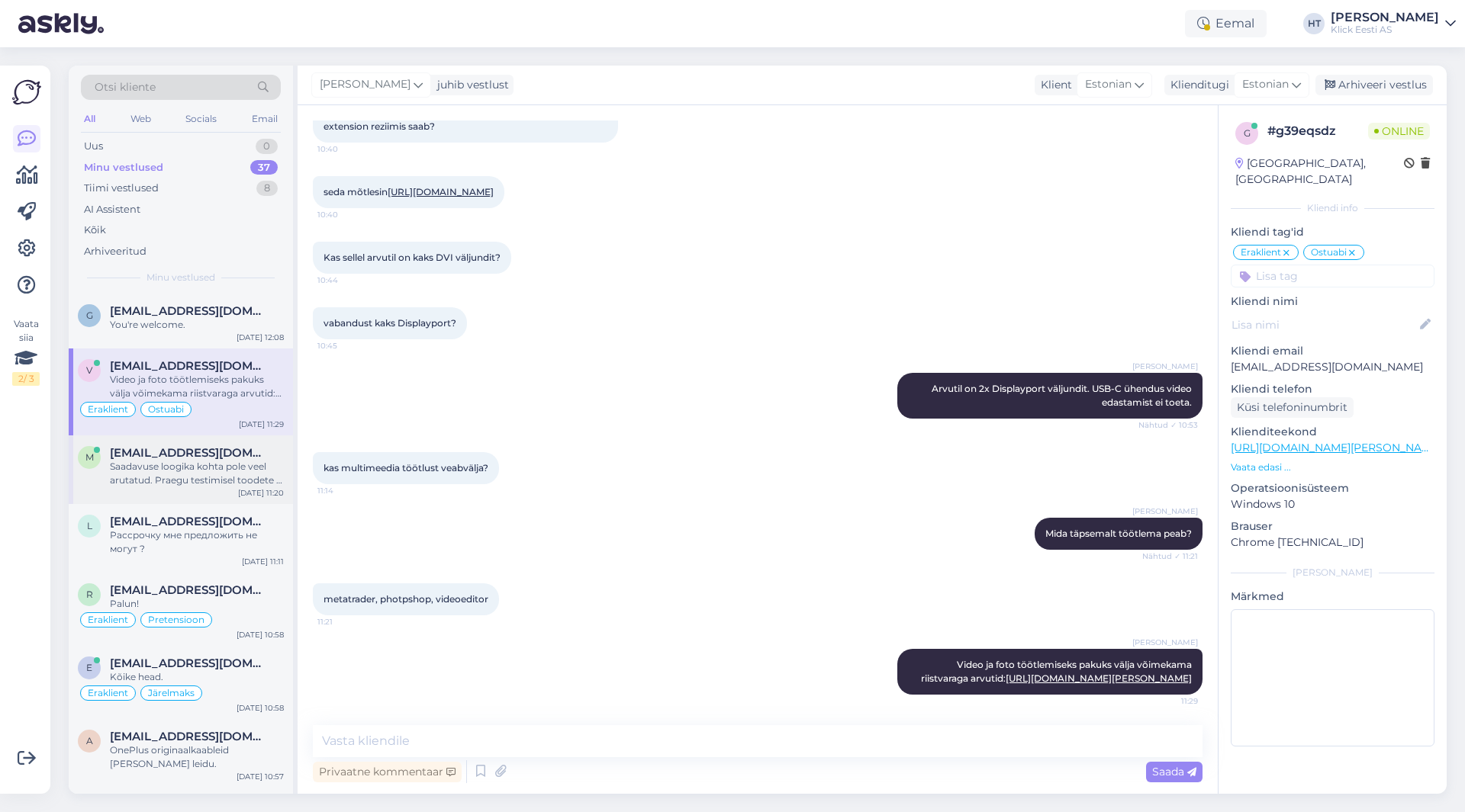
click at [236, 469] on div "Saadavuse loogika kohta pole veel arutatud. Praegu testimisel toodete ja tehnil…" at bounding box center [196, 473] width 174 height 28
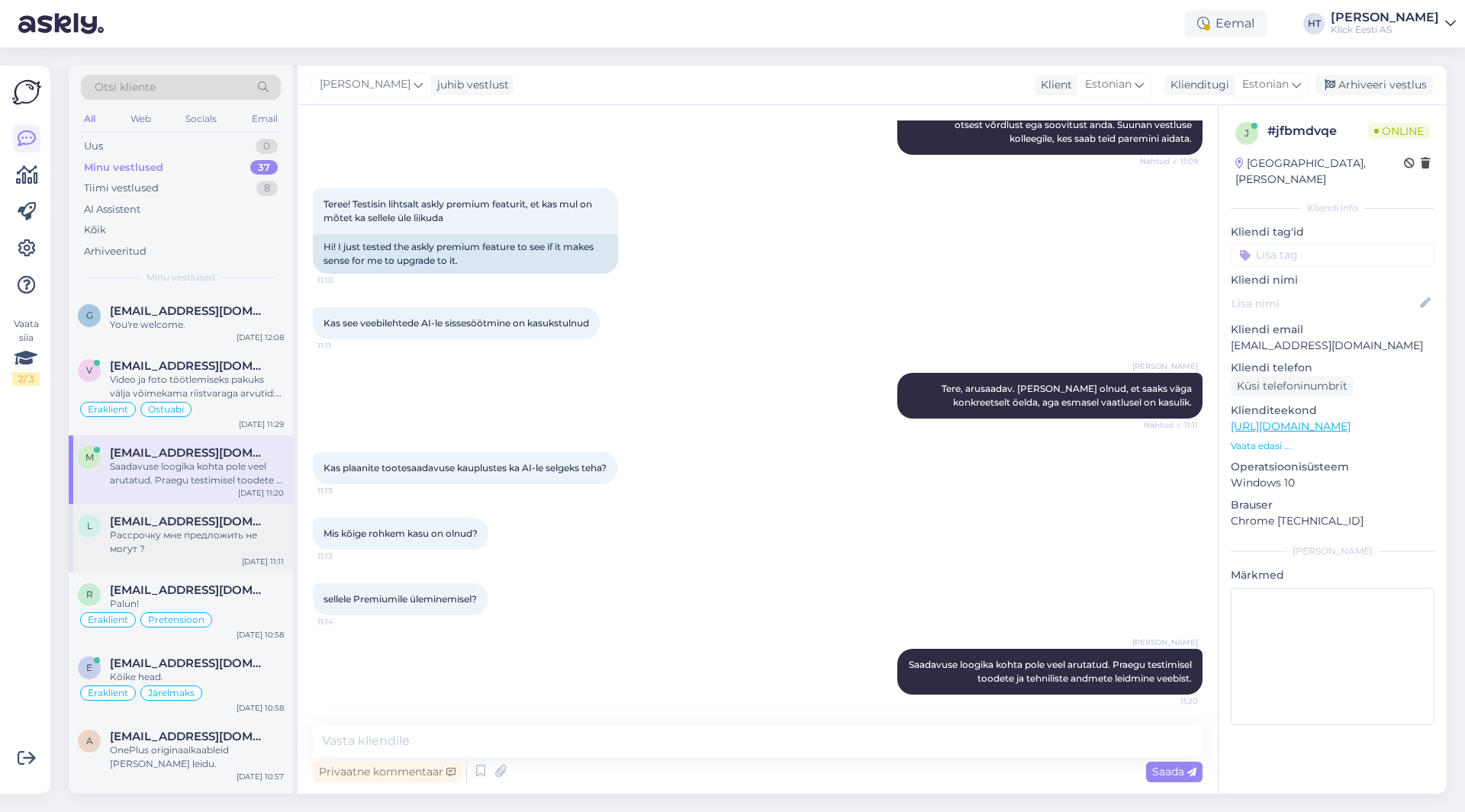
click at [239, 513] on div "l [EMAIL_ADDRESS][DOMAIN_NAME] Рассрочку мне предложить не могут ? [DATE] 11:11" at bounding box center [180, 538] width 224 height 68
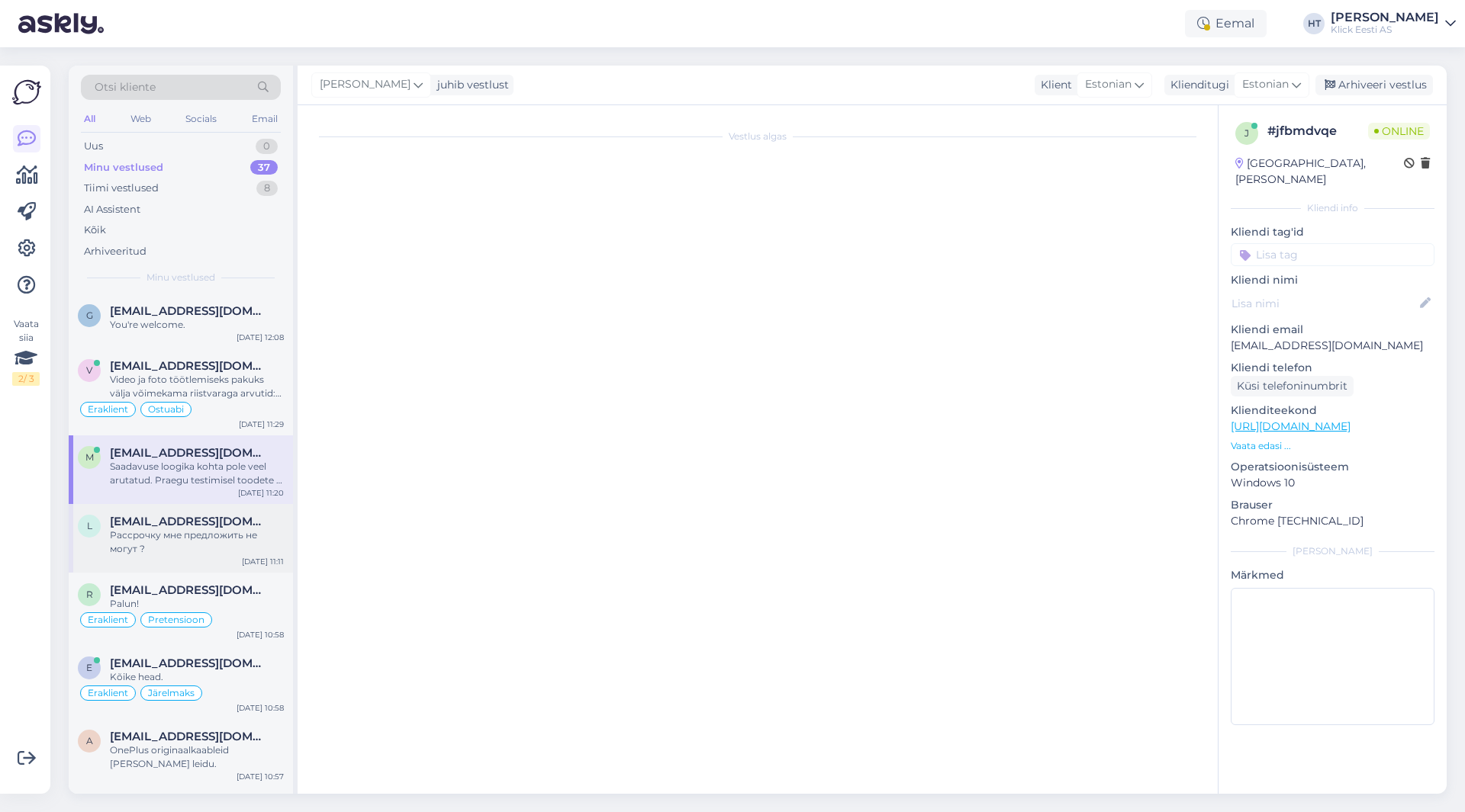
scroll to position [0, 0]
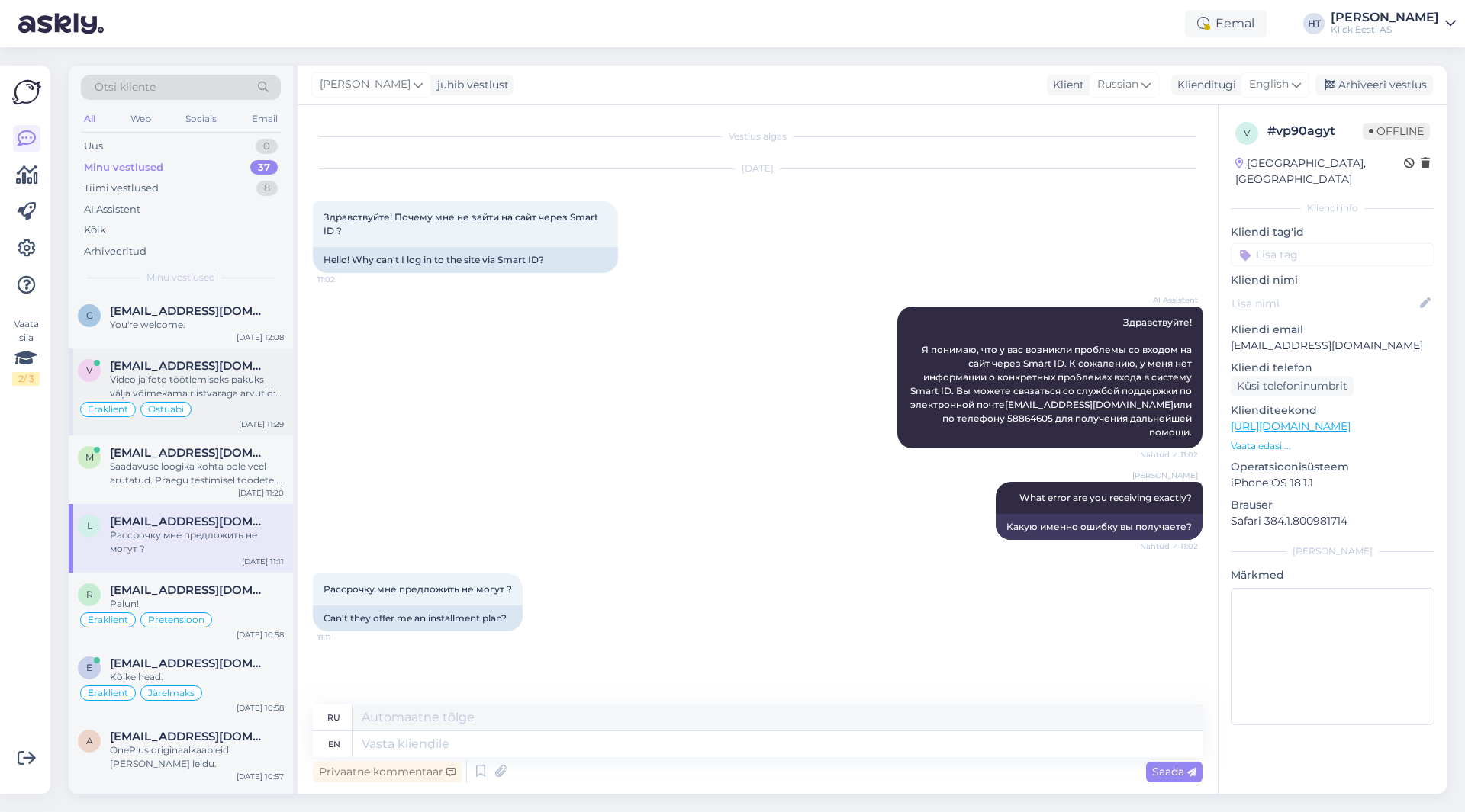
click at [227, 357] on div "v [EMAIL_ADDRESS][DOMAIN_NAME] Video ja foto töötlemiseks pakuks välja võimekam…" at bounding box center [180, 392] width 224 height 87
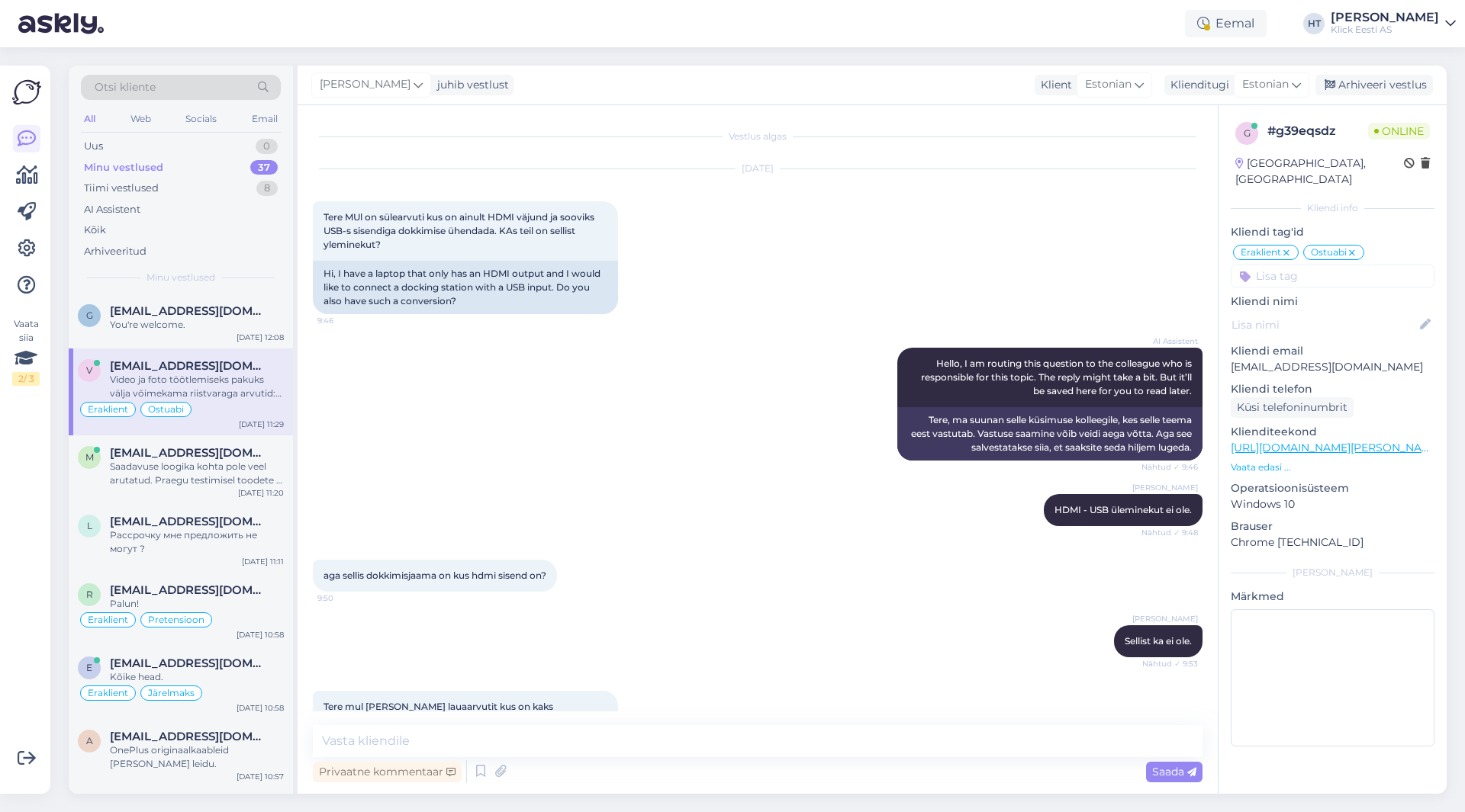
scroll to position [849, 0]
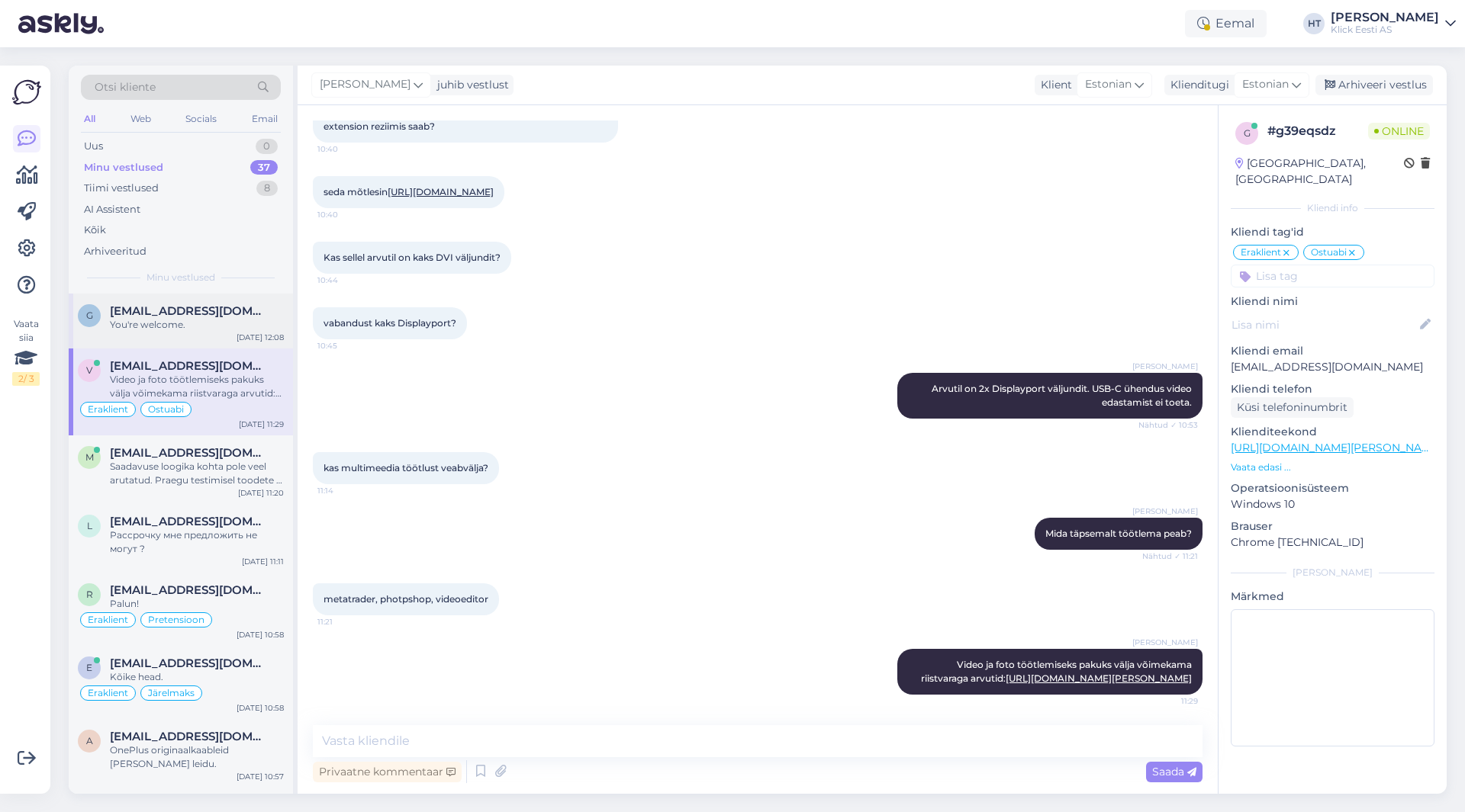
click at [197, 309] on span "[EMAIL_ADDRESS][DOMAIN_NAME]" at bounding box center [189, 311] width 159 height 13
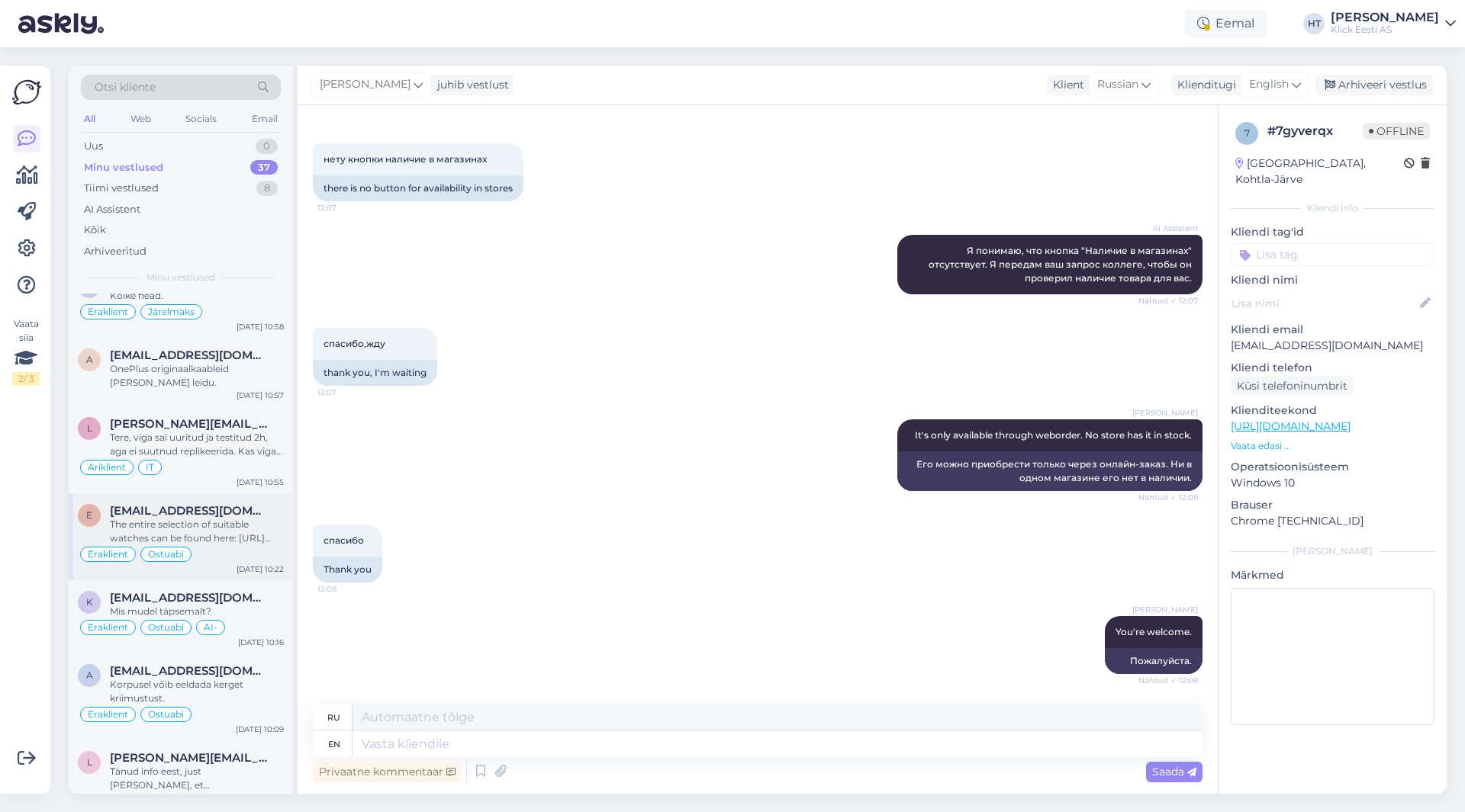
scroll to position [0, 0]
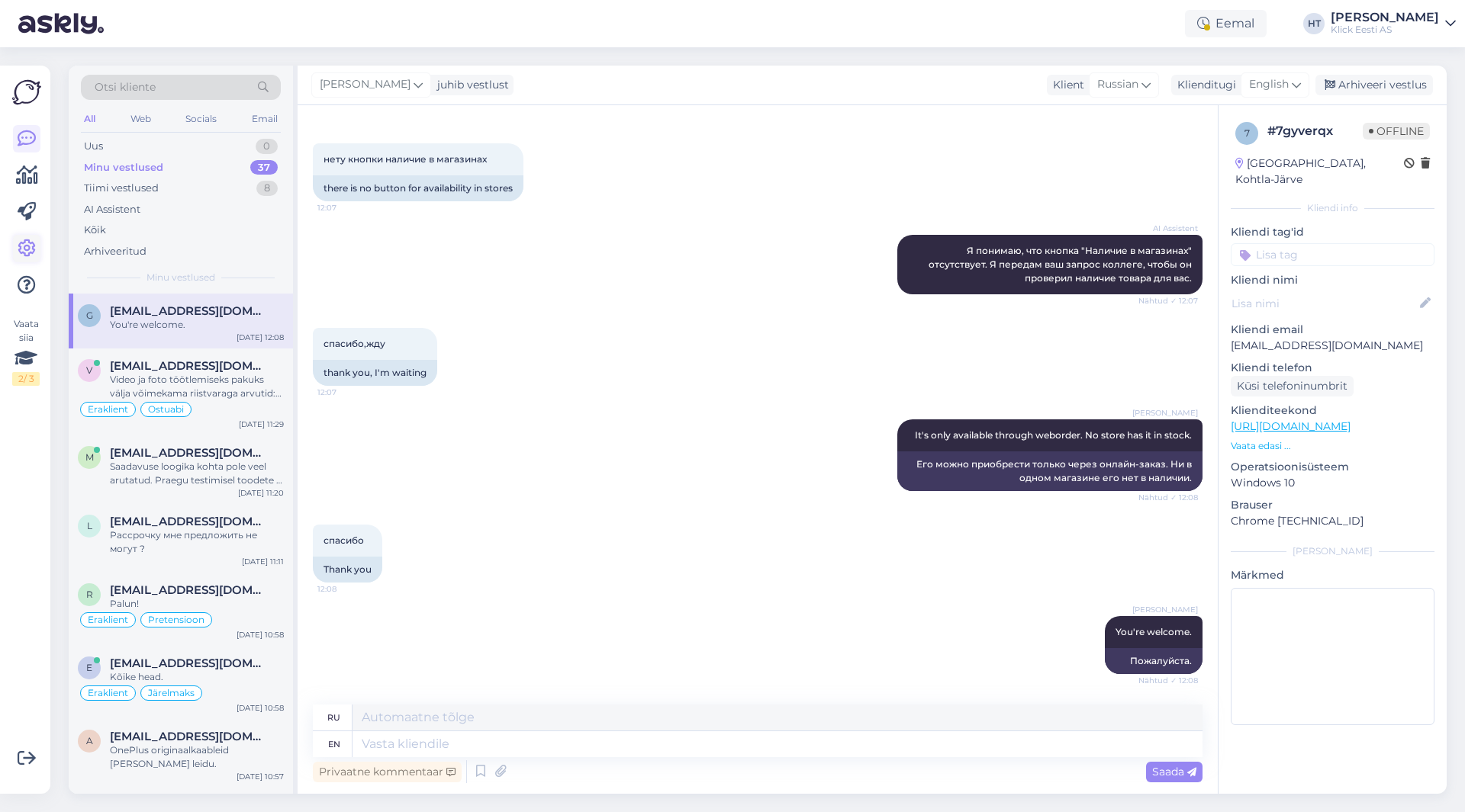
click at [29, 242] on icon at bounding box center [26, 248] width 18 height 18
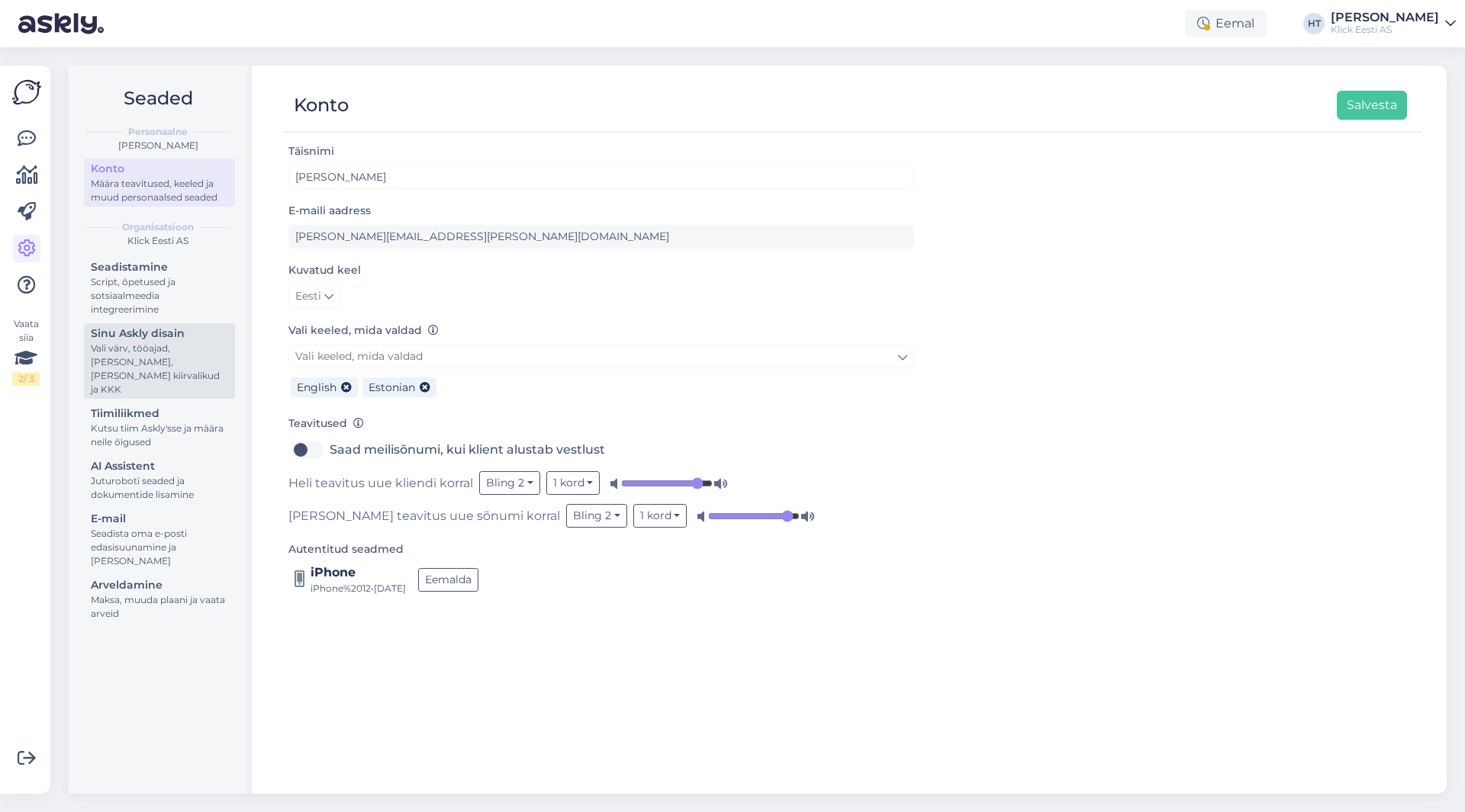
click at [160, 325] on div "Sinu Askly disain" at bounding box center [159, 333] width 138 height 16
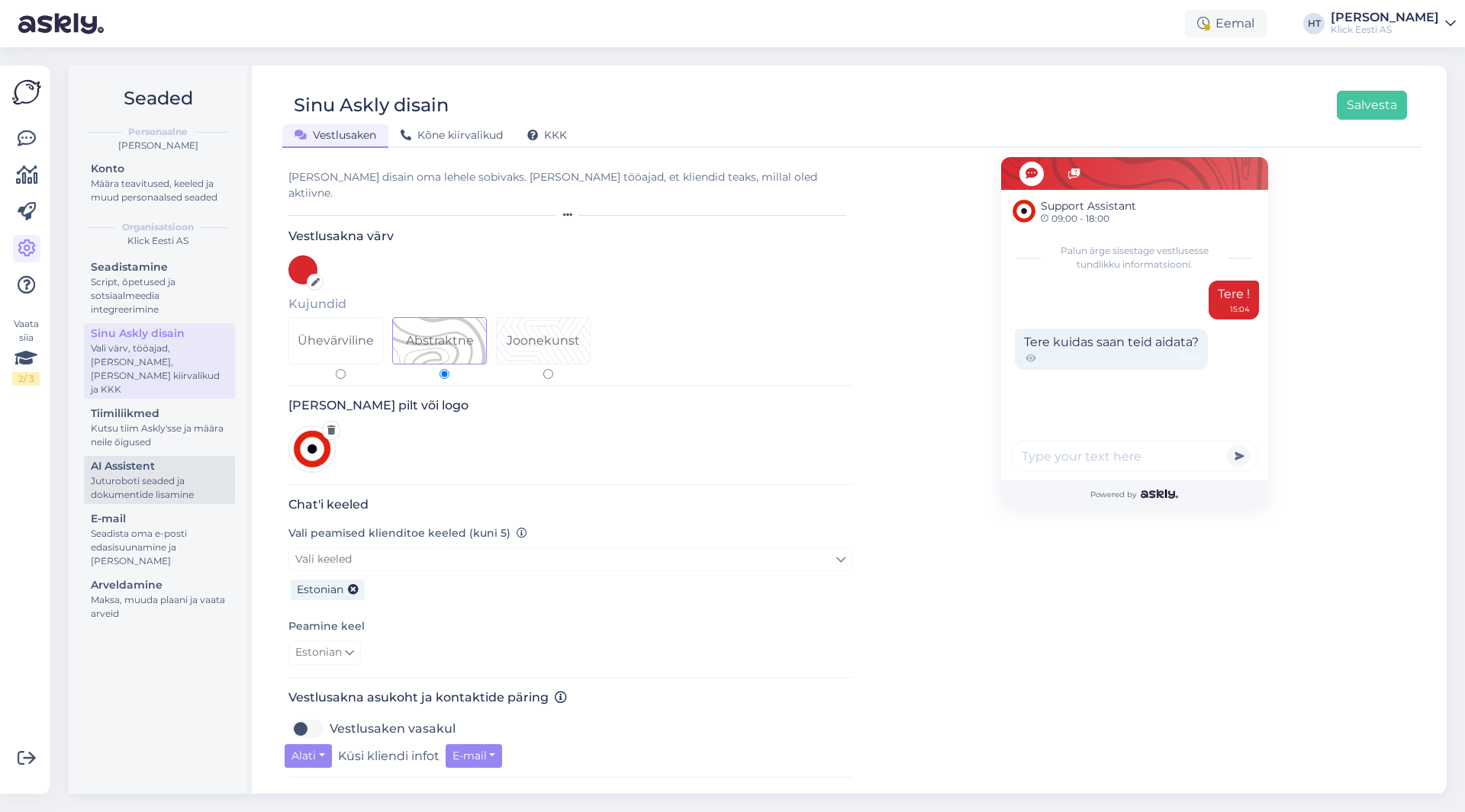
click at [189, 458] on div "AI Assistent" at bounding box center [159, 466] width 138 height 16
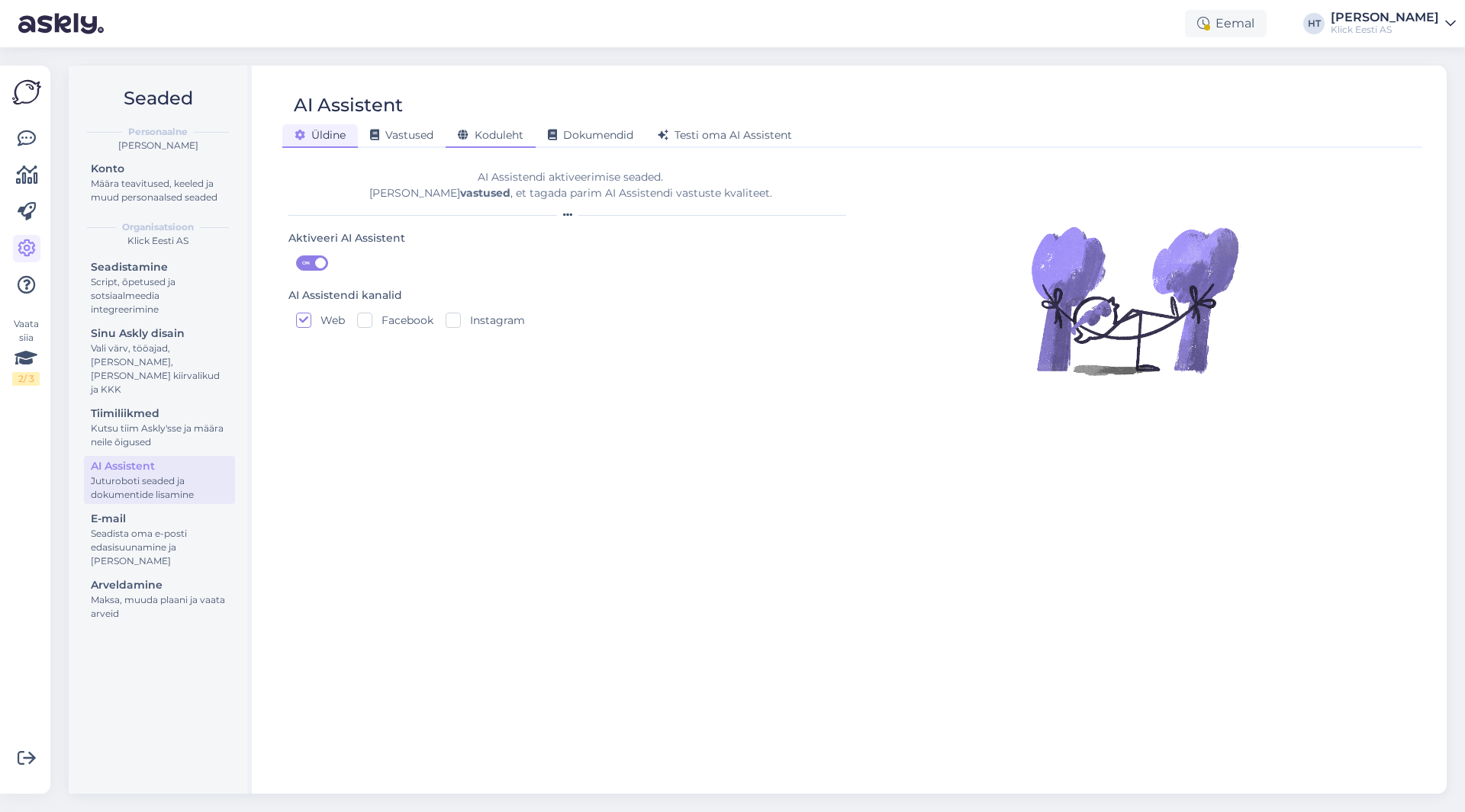
click at [483, 140] on span "Koduleht" at bounding box center [491, 135] width 65 height 13
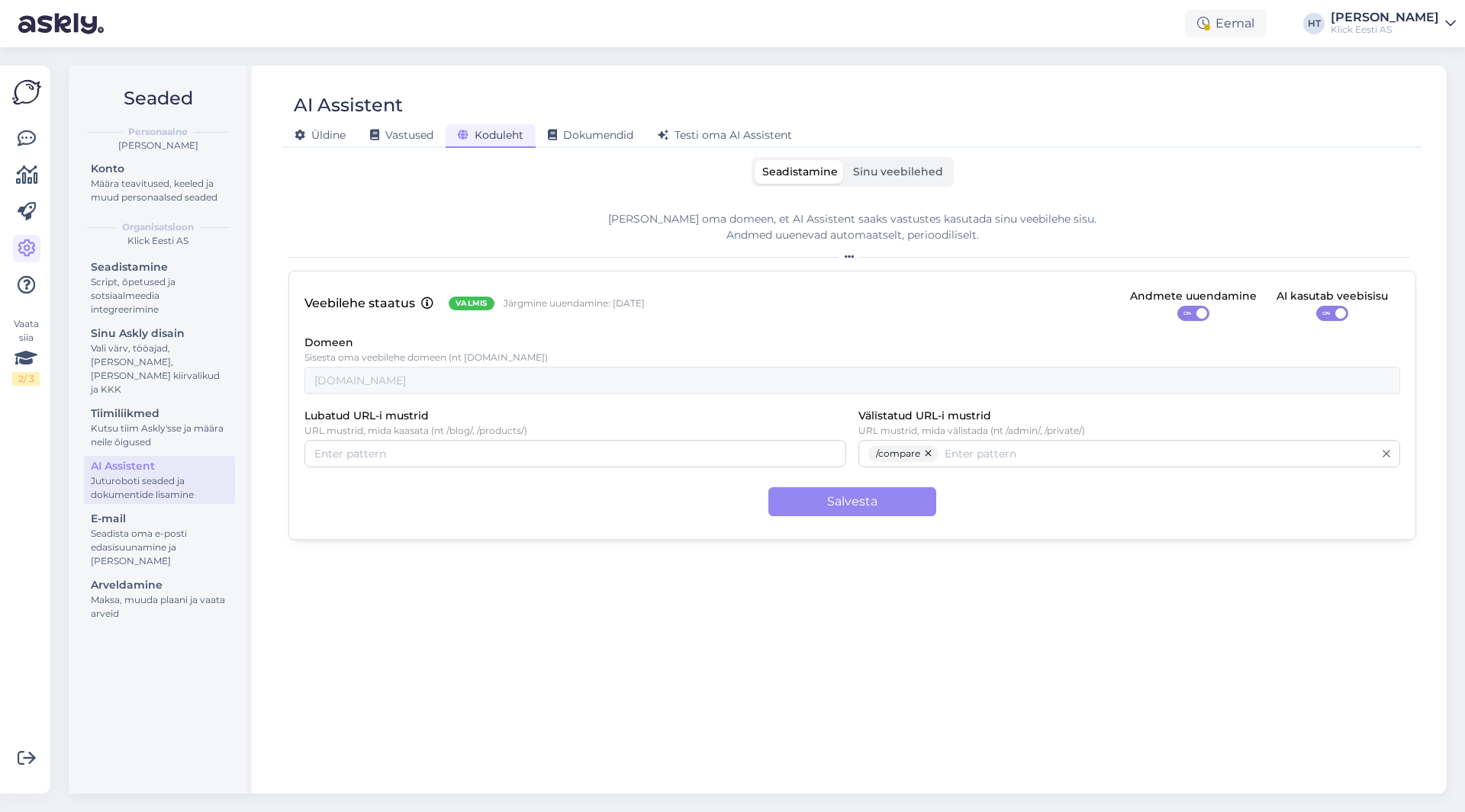
click at [417, 151] on div "AI Assistent [PERSON_NAME] Vastused Koduleht Dokumendid [PERSON_NAME] oma AI As…" at bounding box center [852, 429] width 1189 height 728
click at [417, 138] on span "Vastused" at bounding box center [401, 135] width 64 height 13
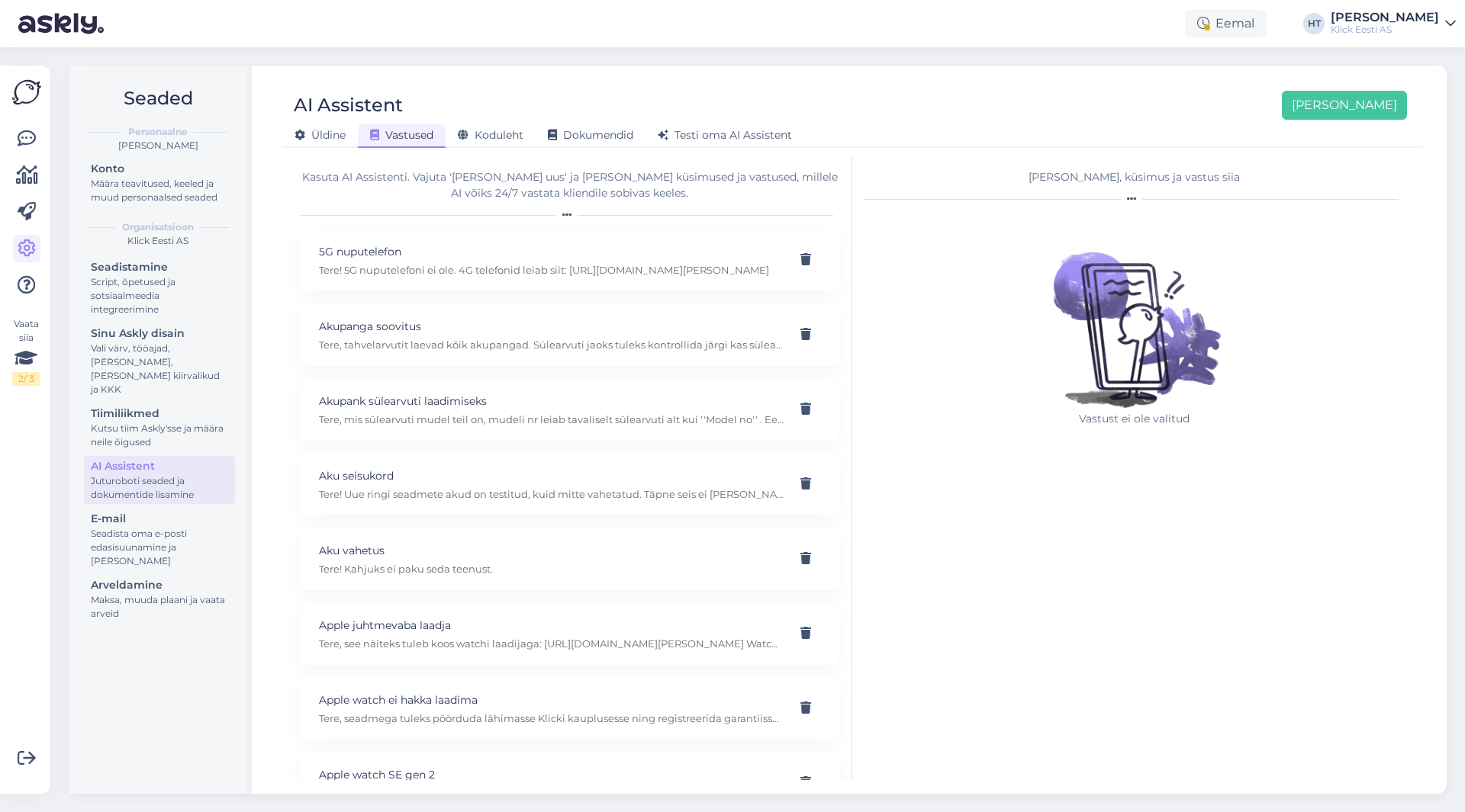
click at [294, 540] on div "Kasuta AI Assistenti. Vajuta '[PERSON_NAME] uus' ja [PERSON_NAME] küsimused ja …" at bounding box center [571, 469] width 564 height 623
click at [851, 101] on div "AI Assistent [PERSON_NAME]" at bounding box center [844, 105] width 1124 height 29
click at [127, 206] on link "Konto Määra teavitused, keeled ja muud personaalsed seaded" at bounding box center [159, 183] width 151 height 48
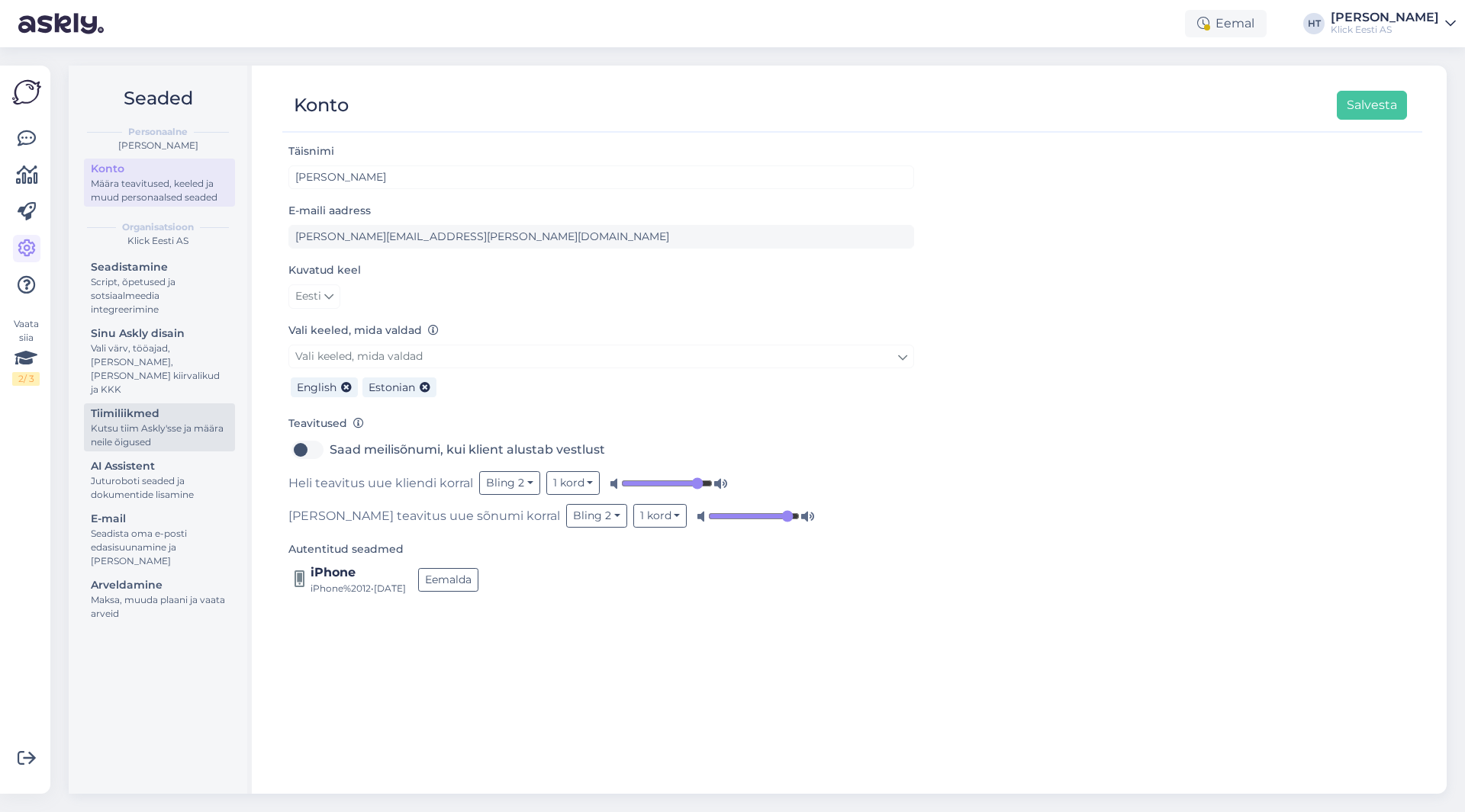
click at [124, 421] on div "Kutsu tiim Askly'sse ja määra neile õigused" at bounding box center [159, 435] width 138 height 28
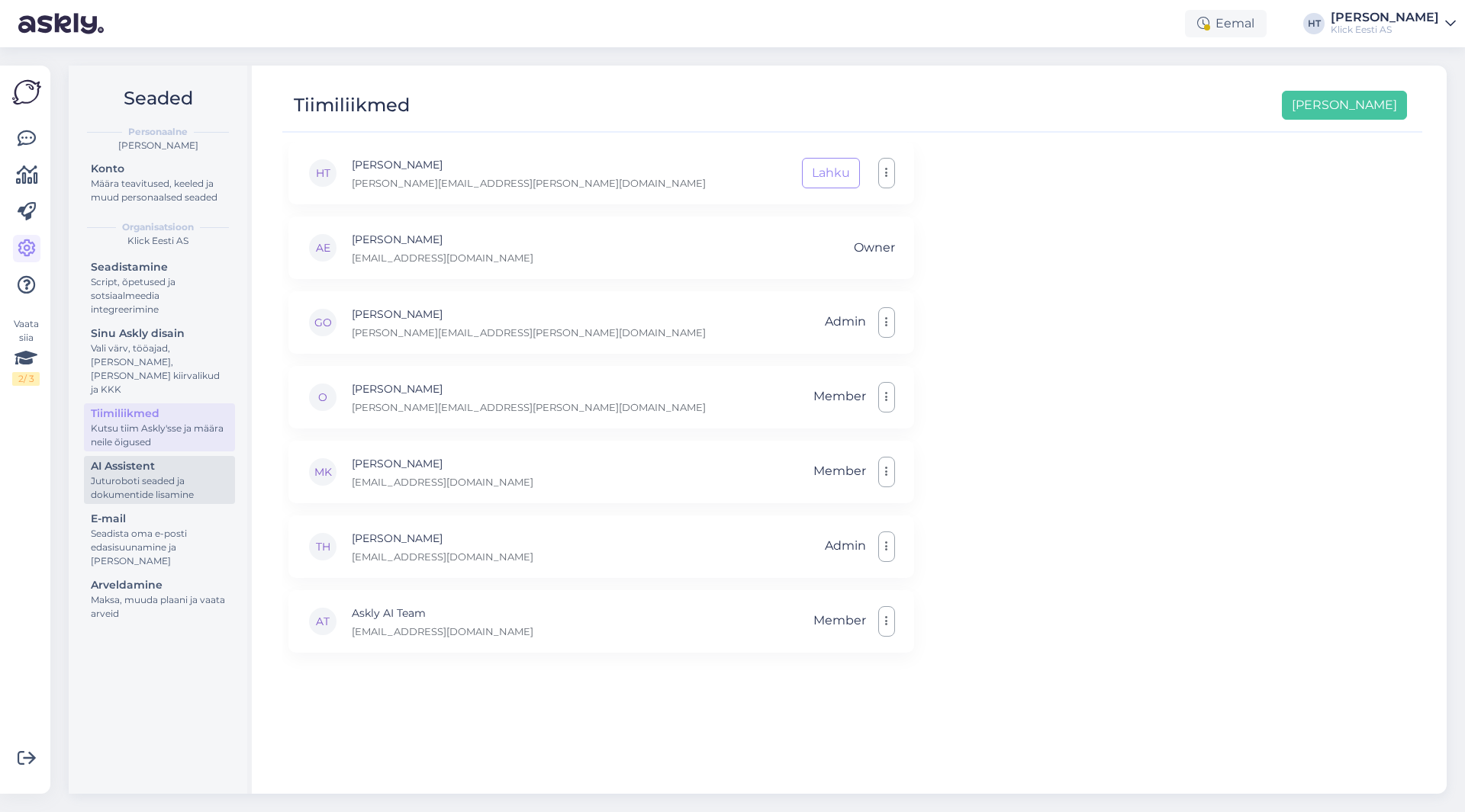
click at [136, 458] on div "AI Assistent" at bounding box center [159, 466] width 138 height 16
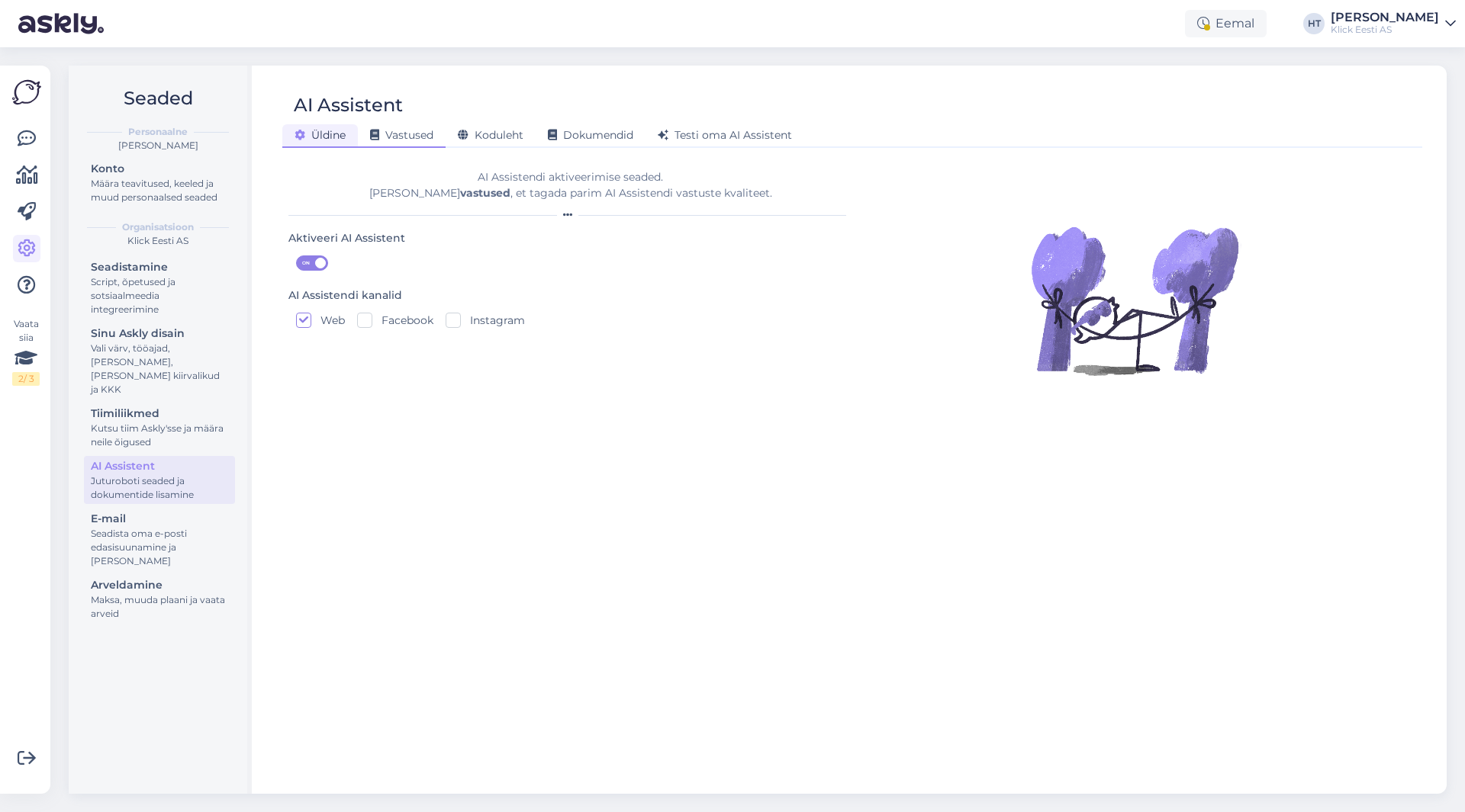
click at [406, 145] on div "Vastused" at bounding box center [401, 136] width 88 height 24
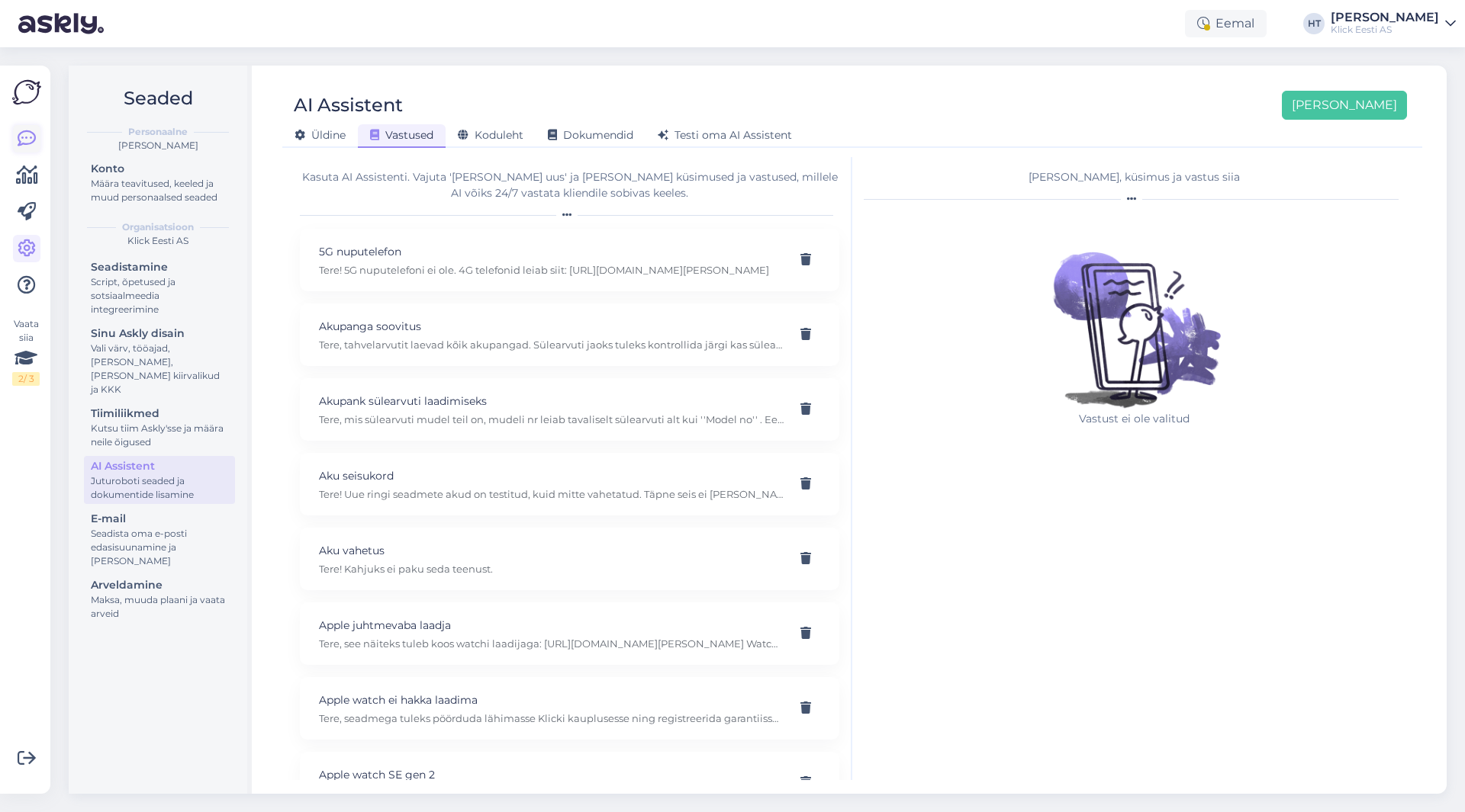
click at [29, 135] on icon at bounding box center [26, 139] width 18 height 18
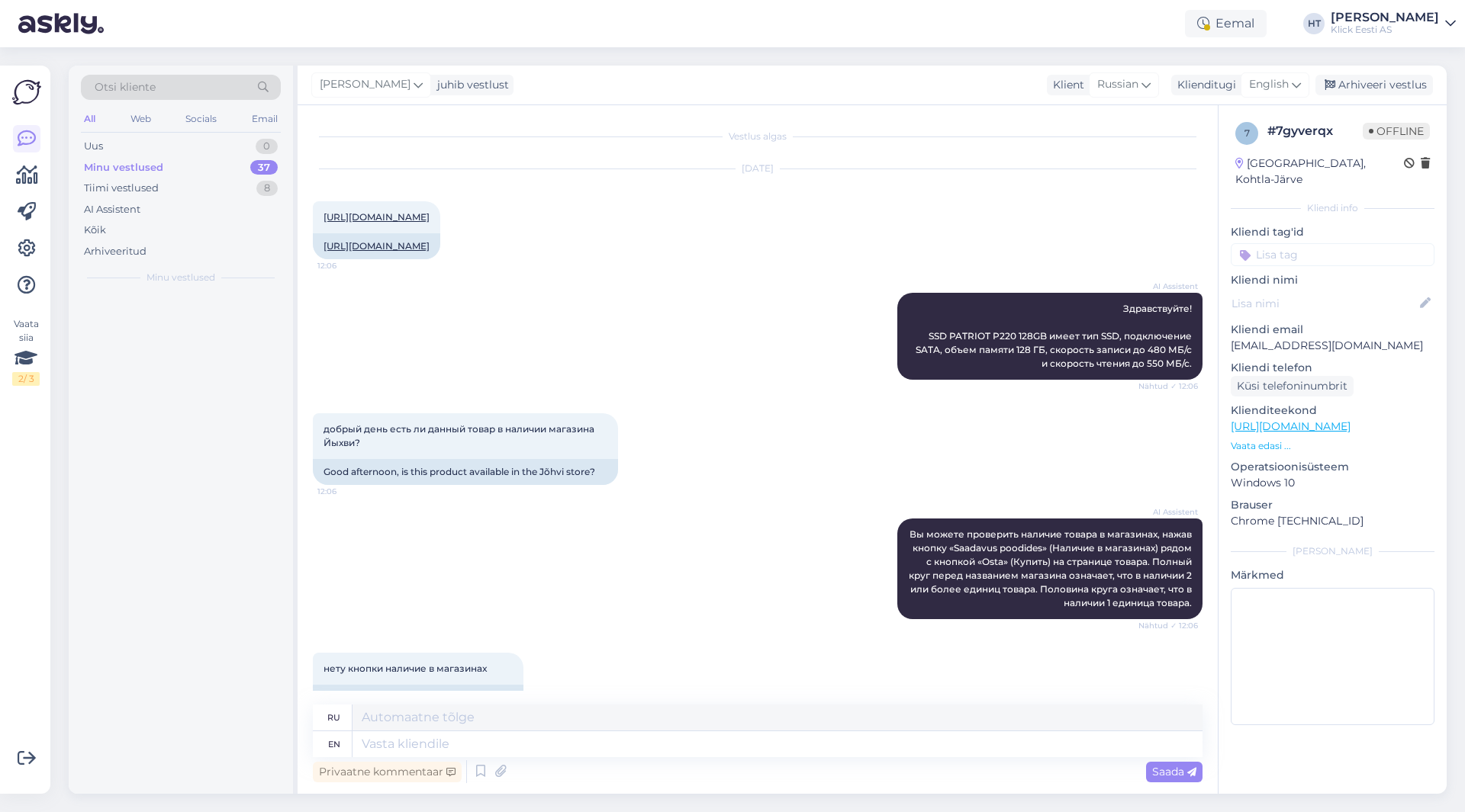
scroll to position [510, 0]
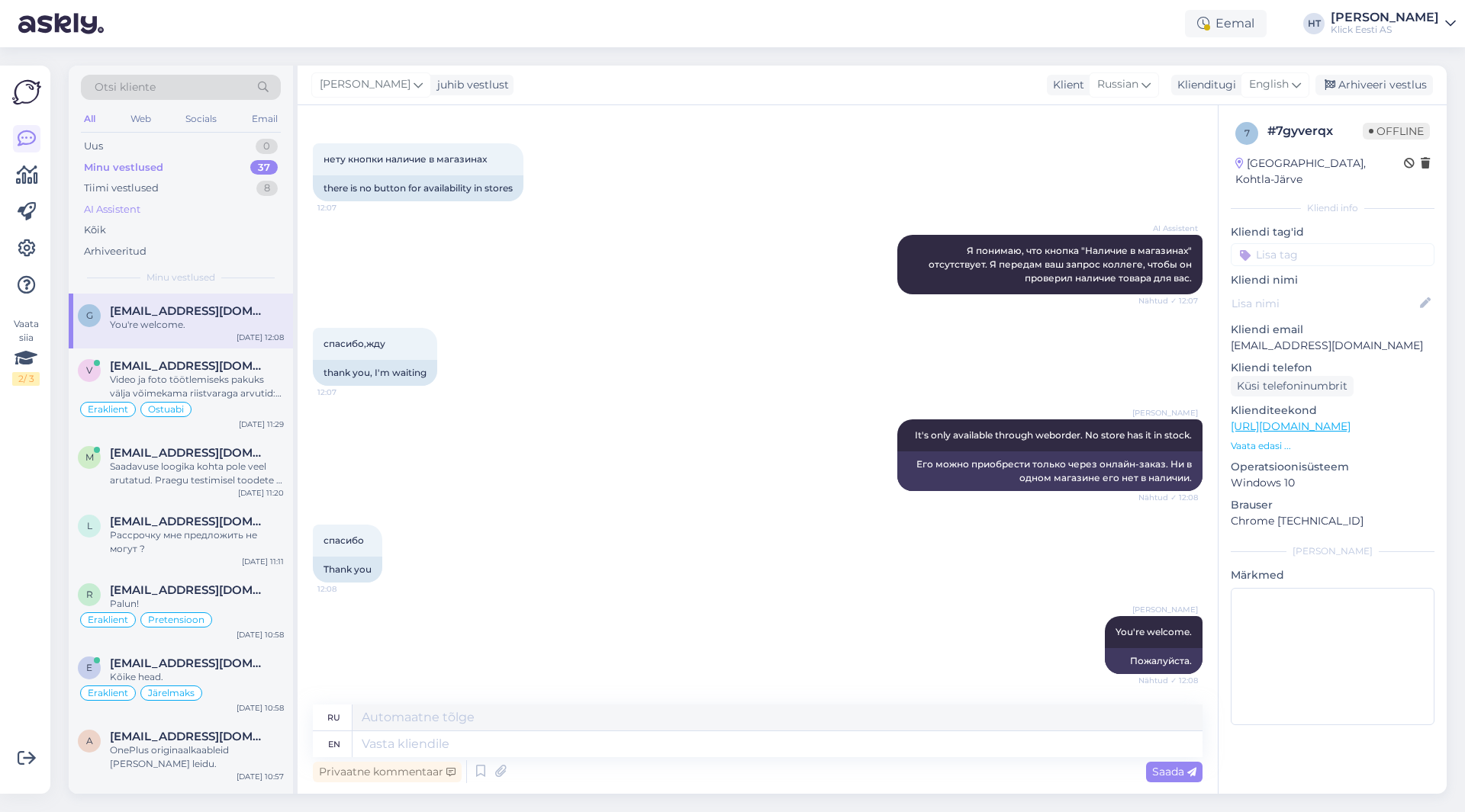
click at [157, 213] on div "AI Assistent" at bounding box center [181, 210] width 200 height 21
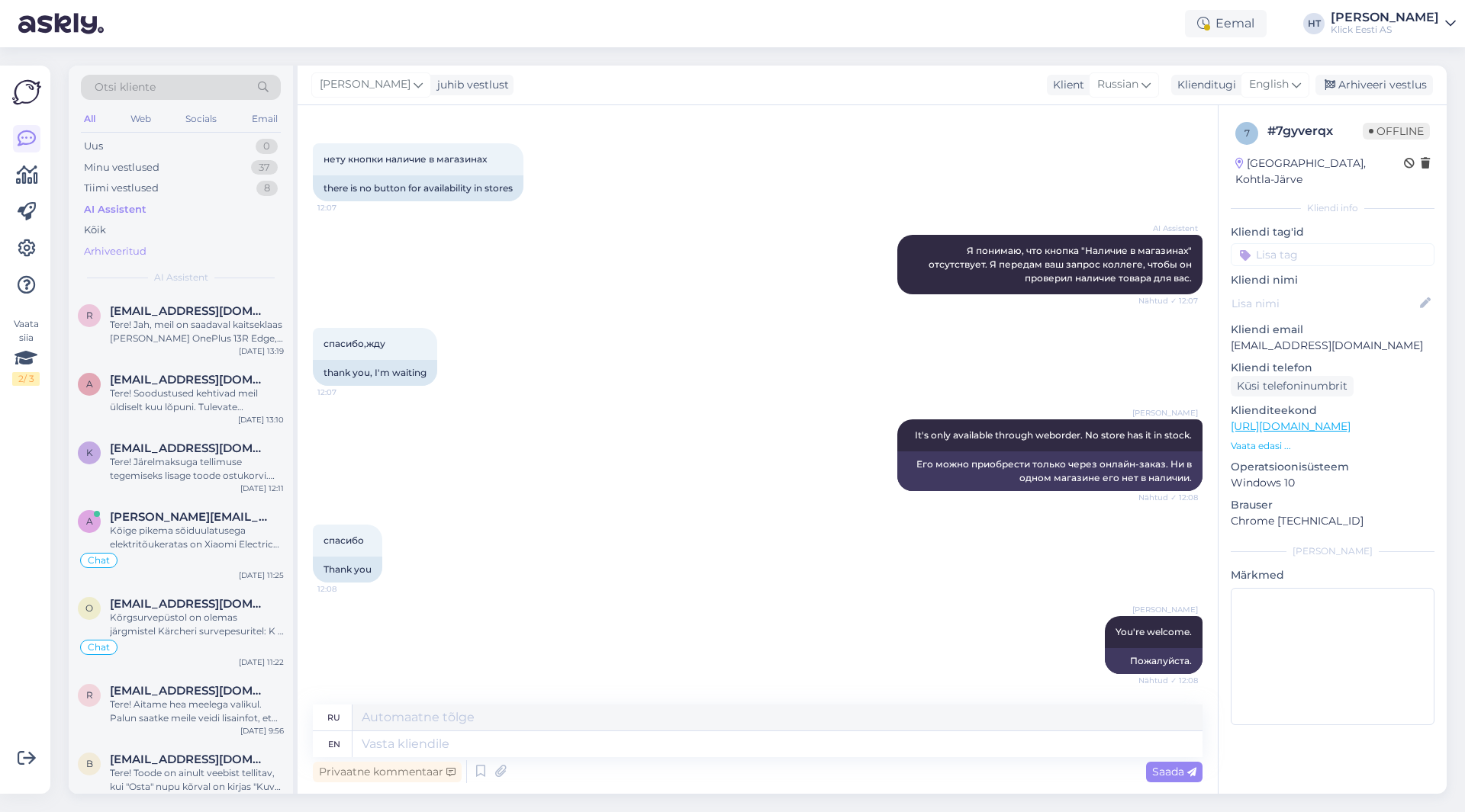
click at [145, 253] on div "Arhiveeritud" at bounding box center [115, 252] width 63 height 15
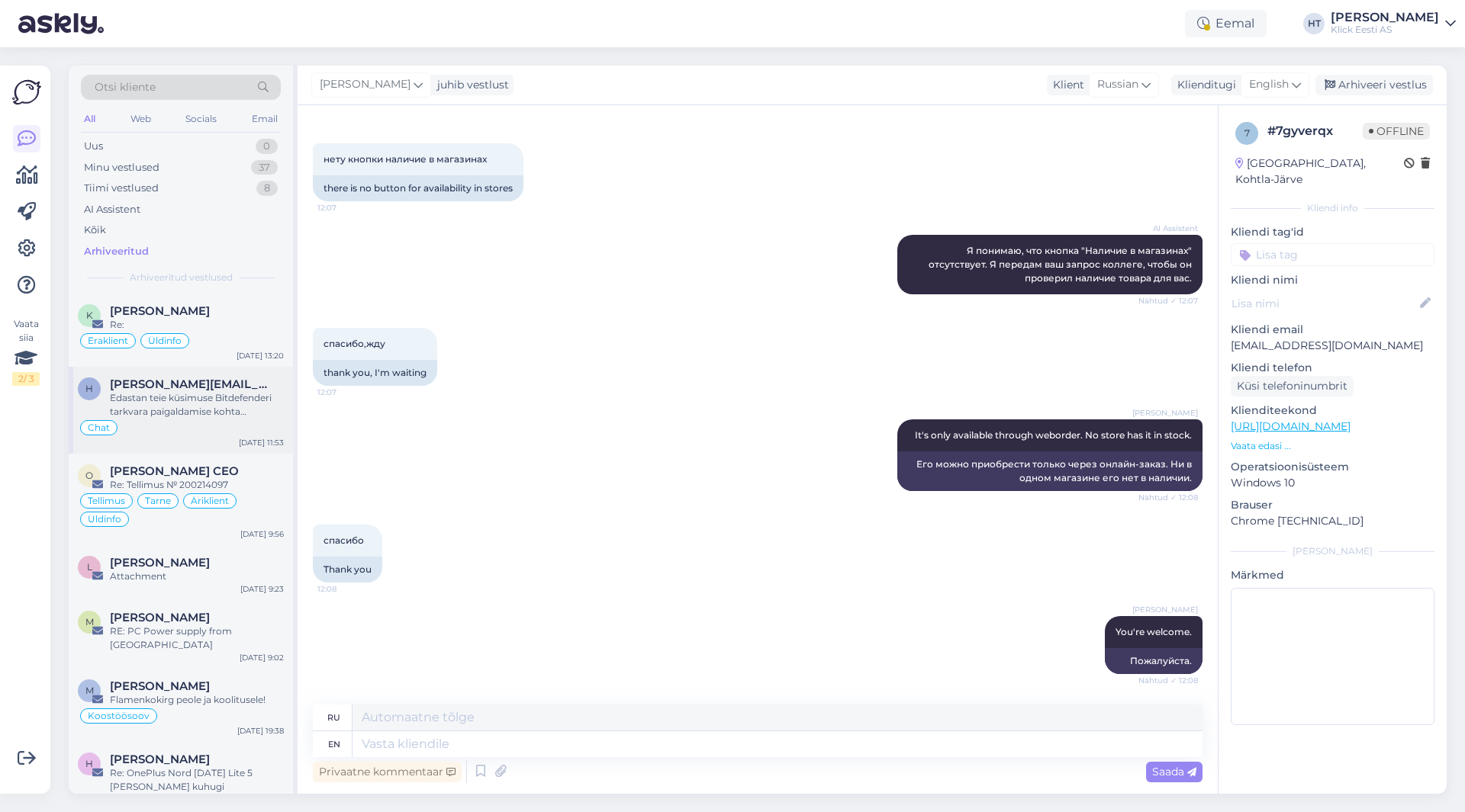
click at [200, 371] on div "h [PERSON_NAME][EMAIL_ADDRESS][PERSON_NAME][DOMAIN_NAME] Edastan teie küsimuse …" at bounding box center [180, 410] width 224 height 87
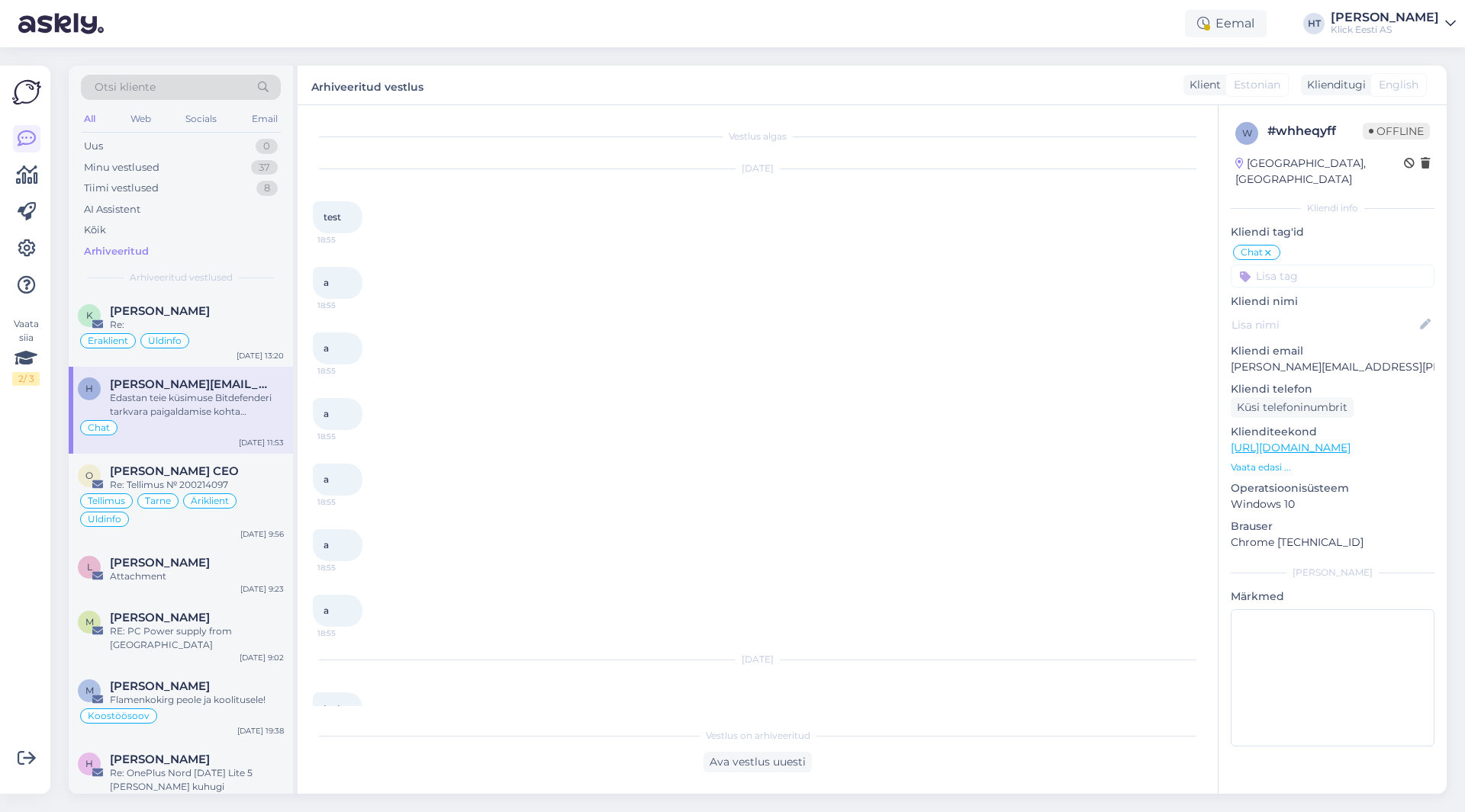
scroll to position [4162, 0]
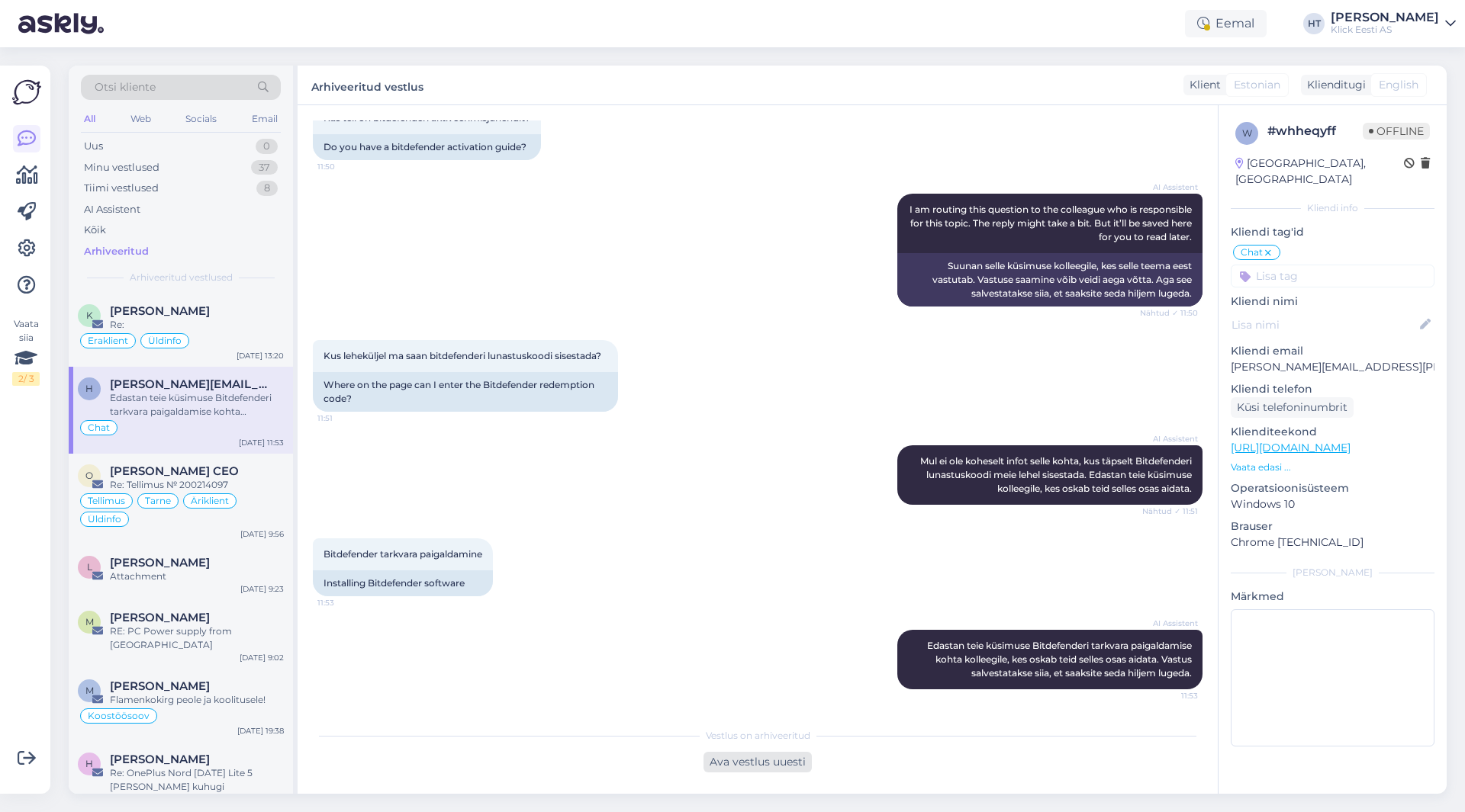
click at [782, 757] on div "Ava vestlus uuesti" at bounding box center [758, 762] width 109 height 20
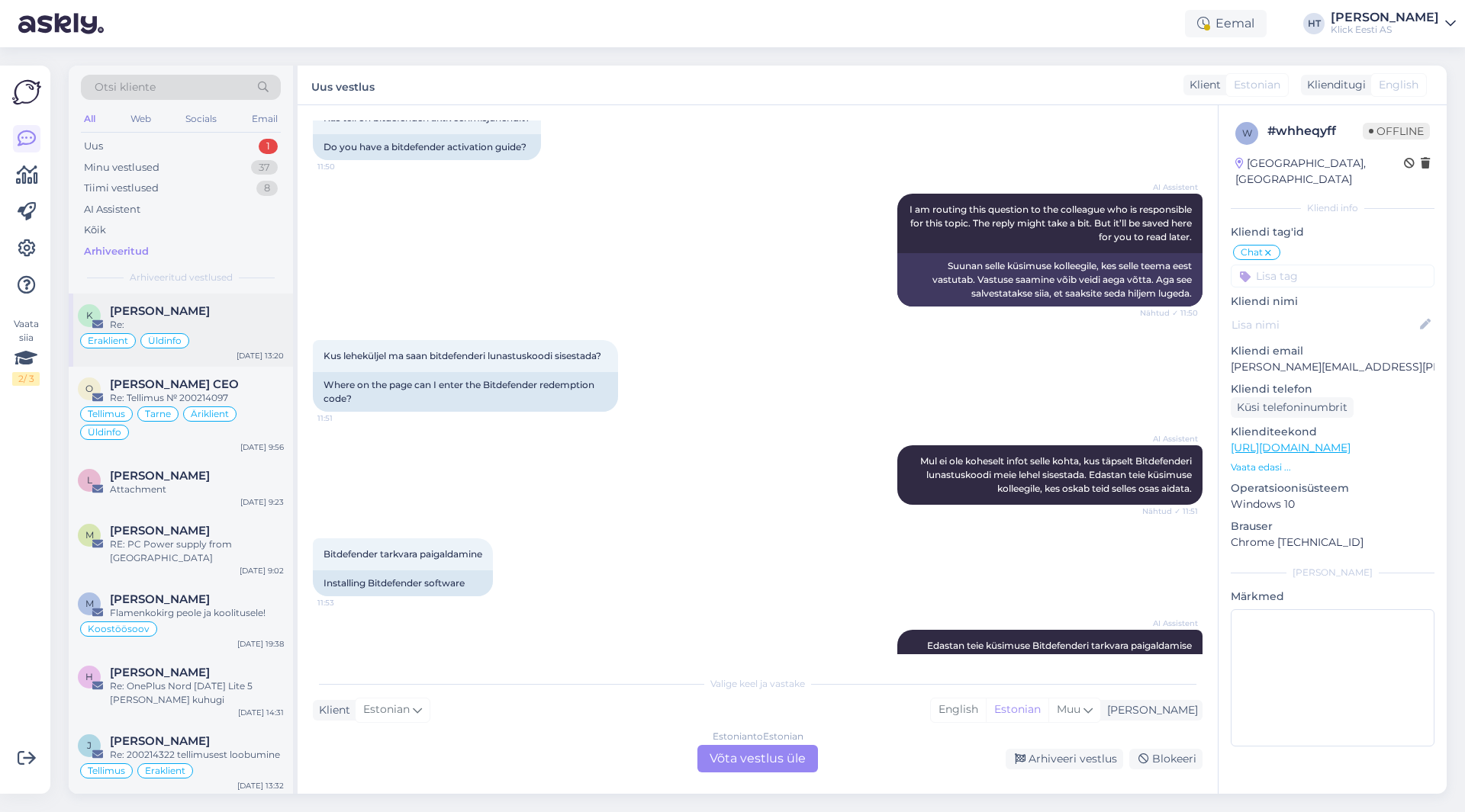
click at [179, 300] on div "K [PERSON_NAME] Re: Eraklient Üldinfo [DATE] 13:20" at bounding box center [180, 330] width 224 height 73
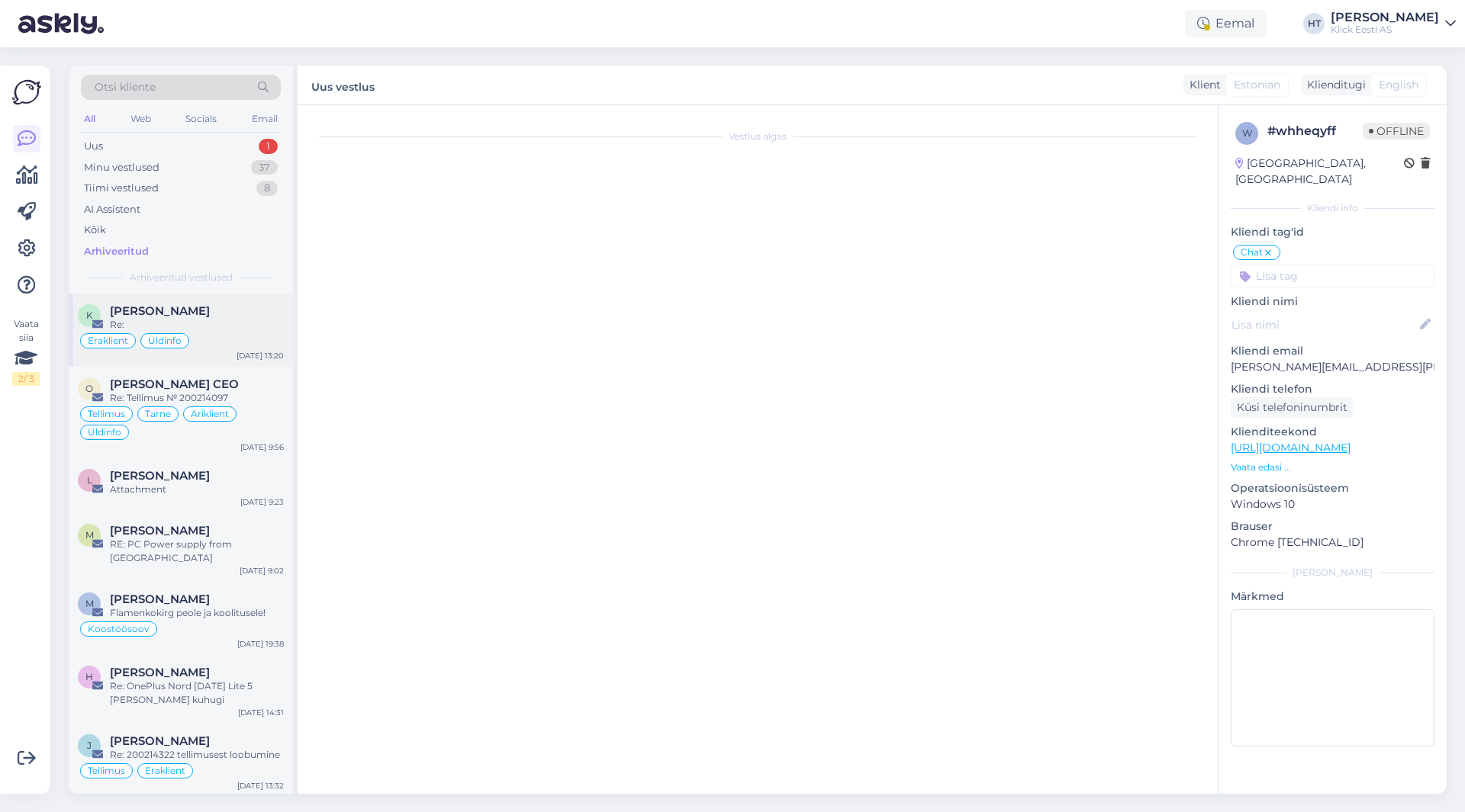
scroll to position [0, 0]
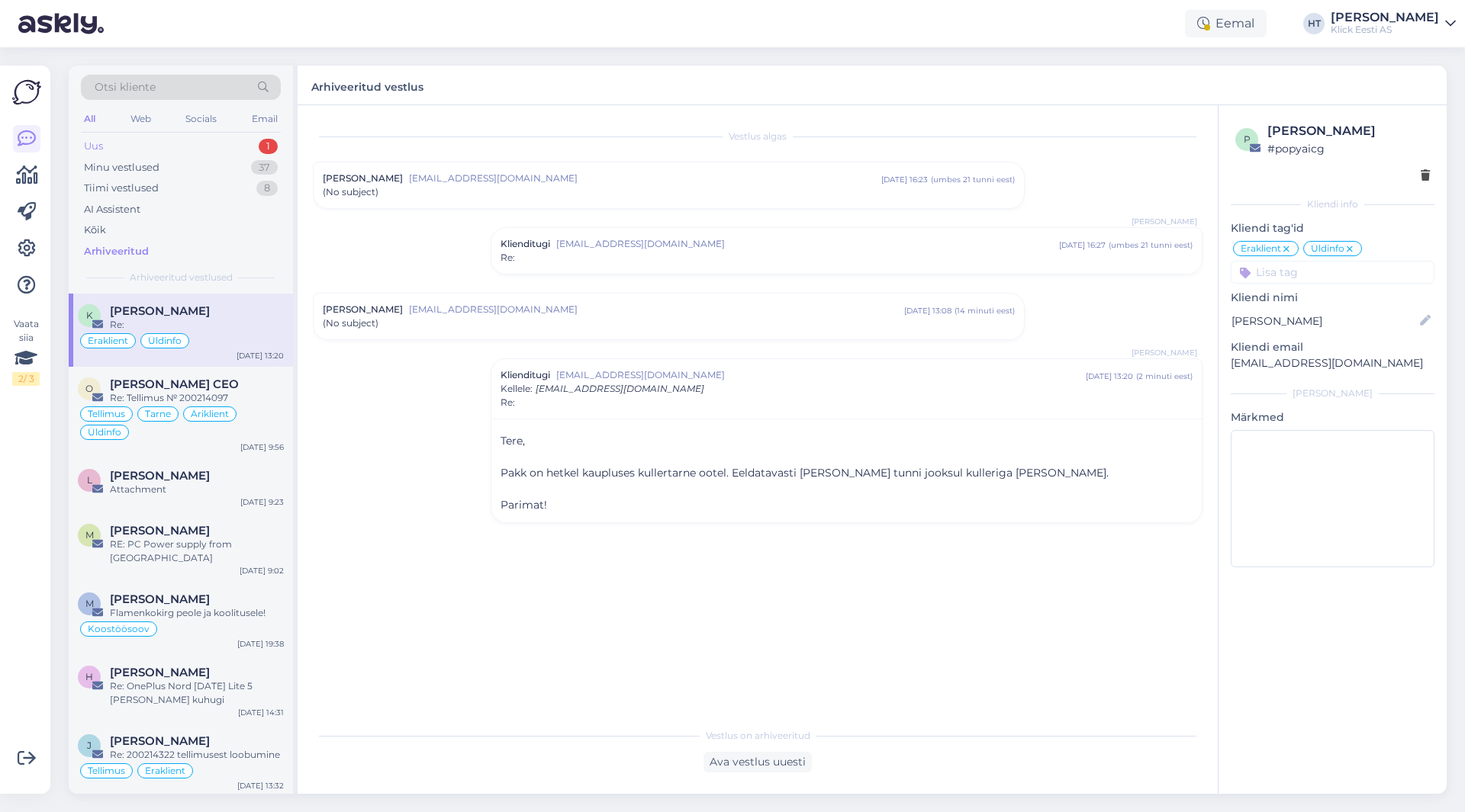
click at [235, 149] on div "Uus 1" at bounding box center [181, 146] width 200 height 21
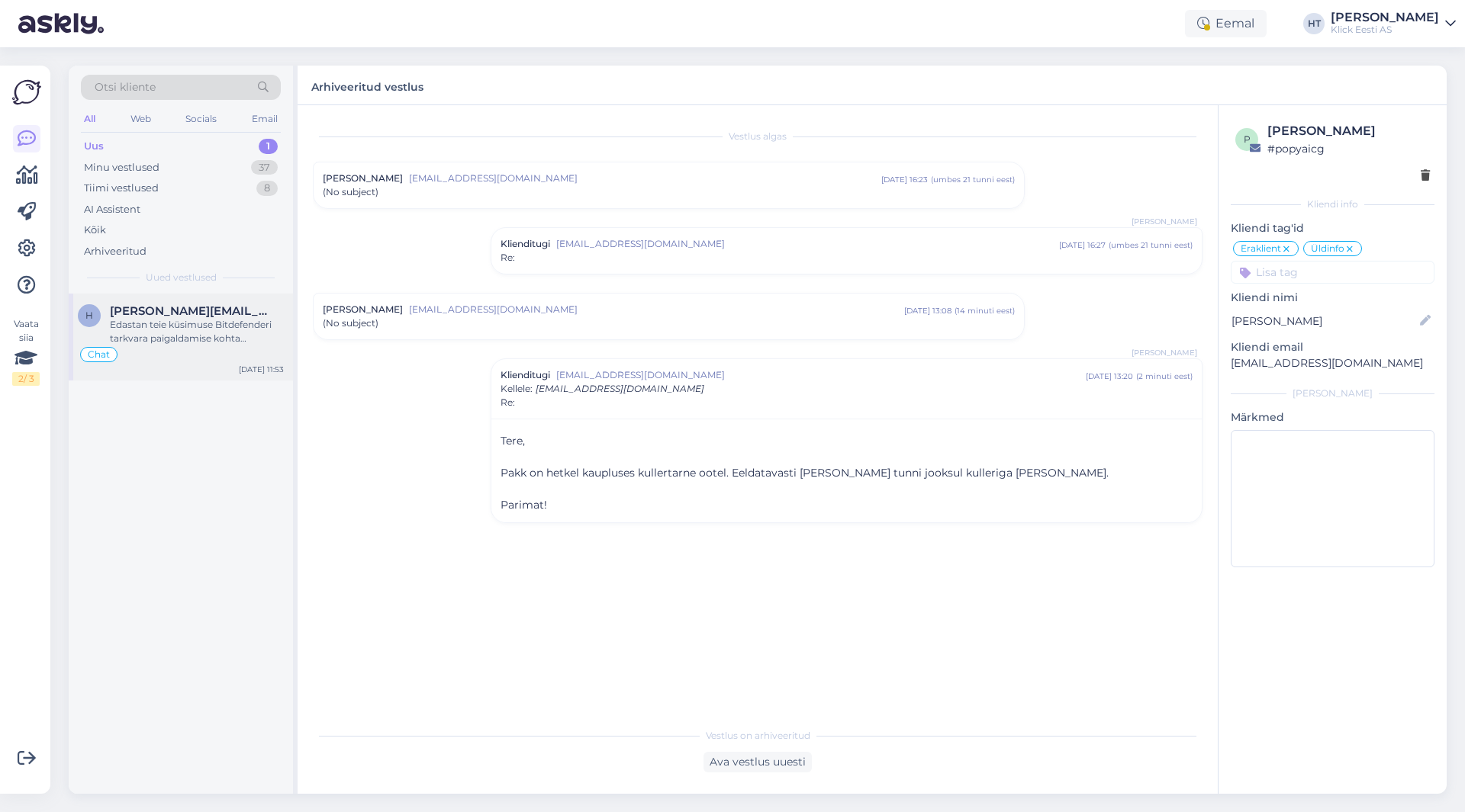
click at [218, 300] on div "h [PERSON_NAME][EMAIL_ADDRESS][PERSON_NAME][DOMAIN_NAME] Edastan teie küsimuse …" at bounding box center [180, 337] width 224 height 87
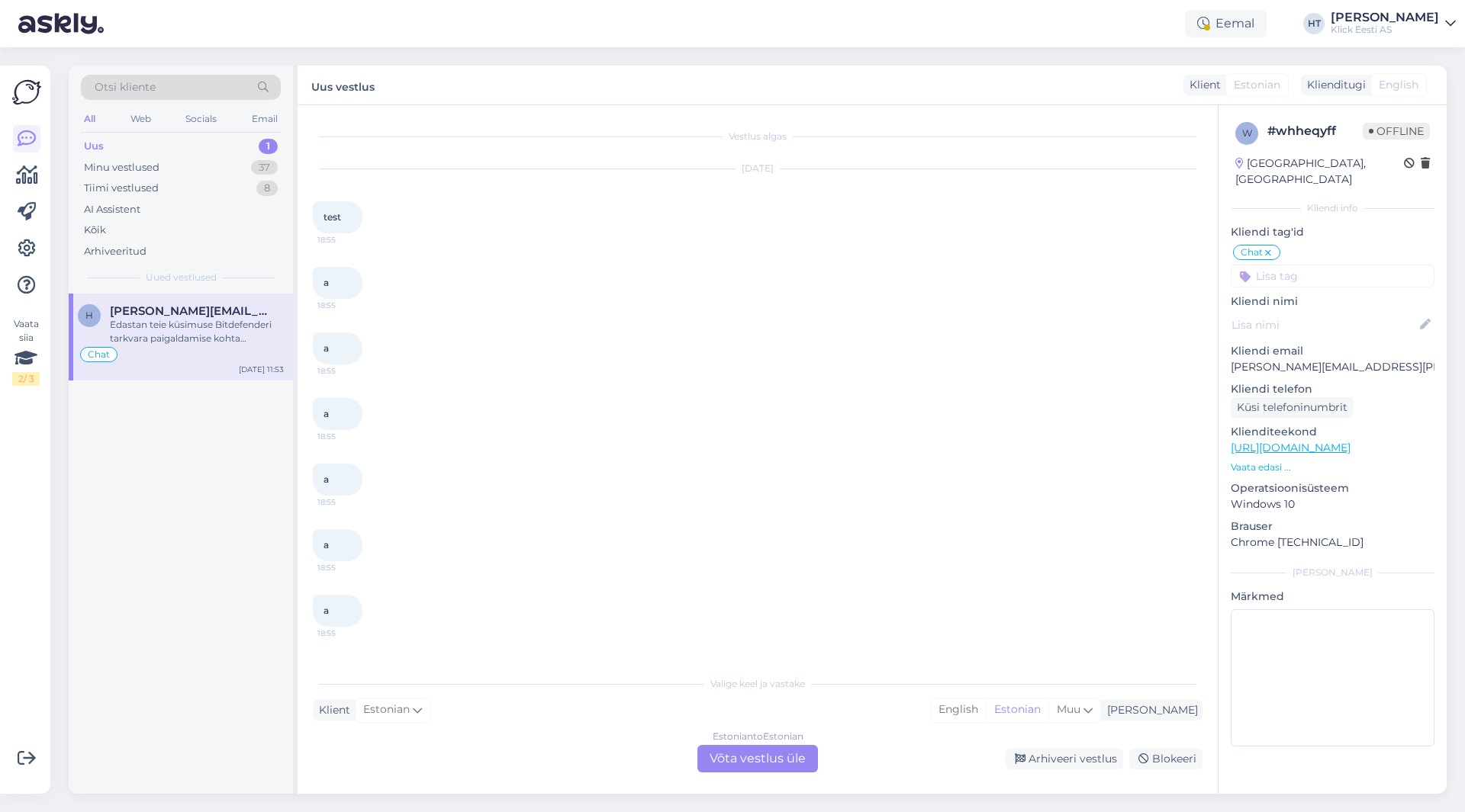
scroll to position [4214, 0]
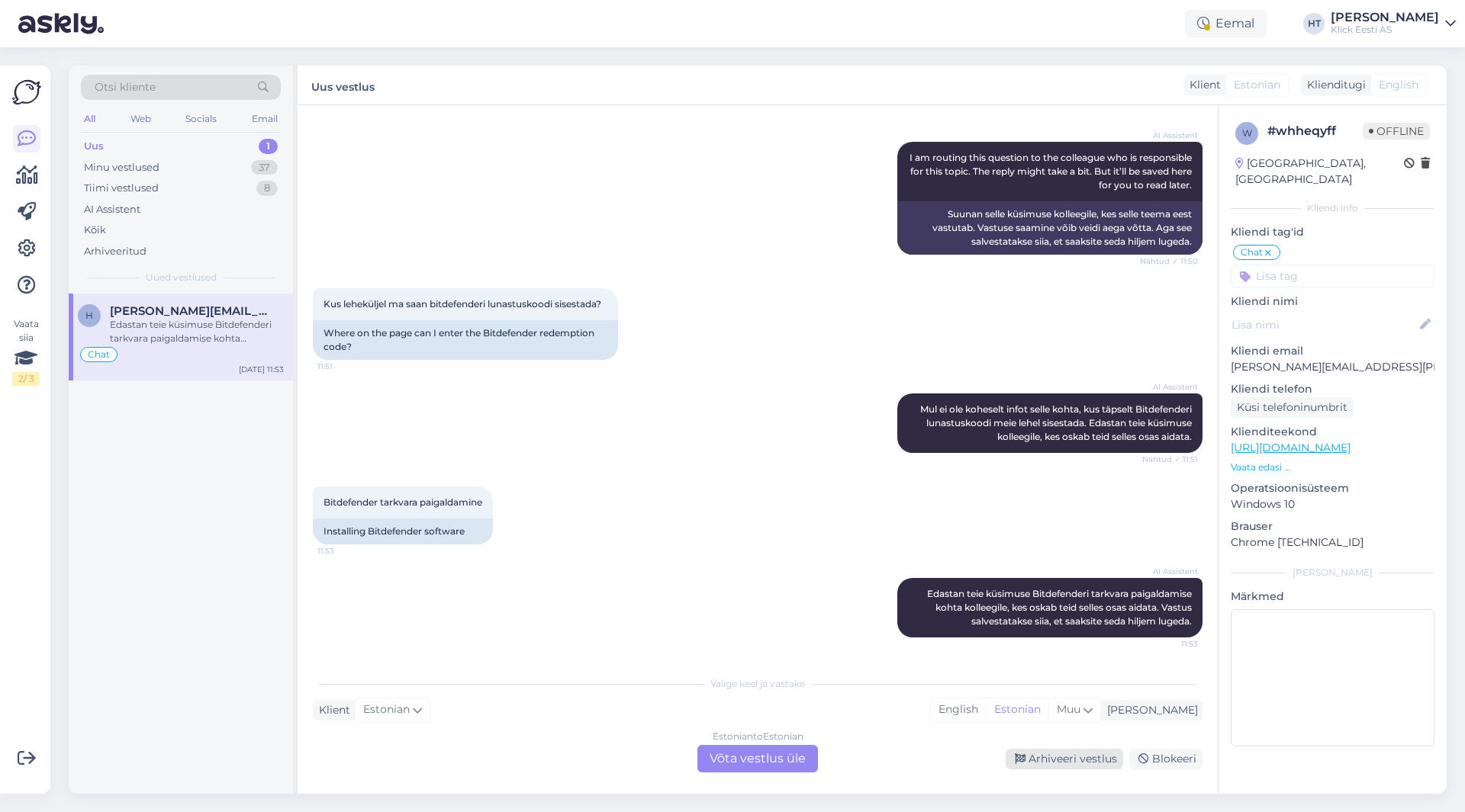
click at [1052, 761] on div "Arhiveeri vestlus" at bounding box center [1065, 758] width 117 height 20
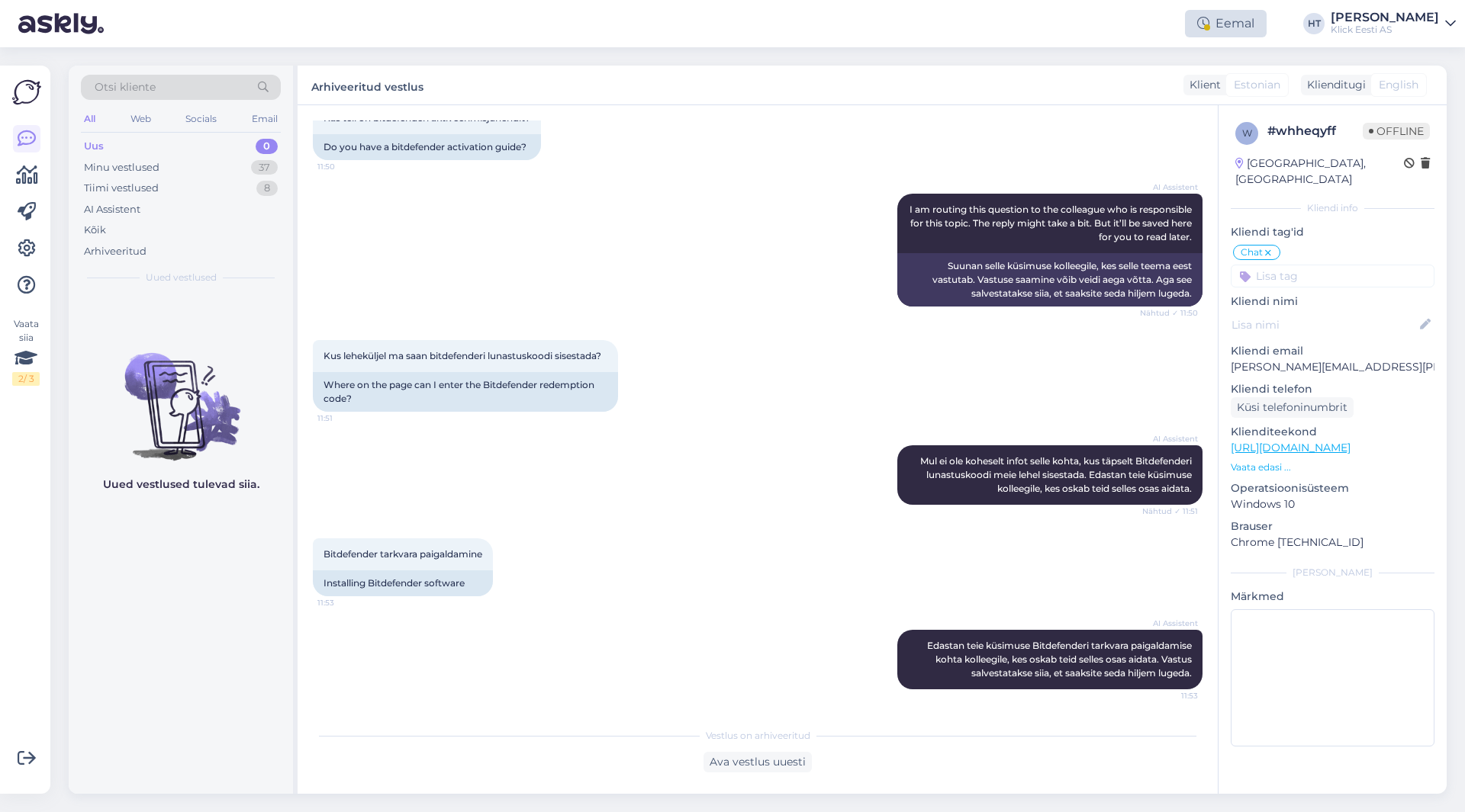
click at [1267, 36] on div "Eemal" at bounding box center [1225, 23] width 82 height 28
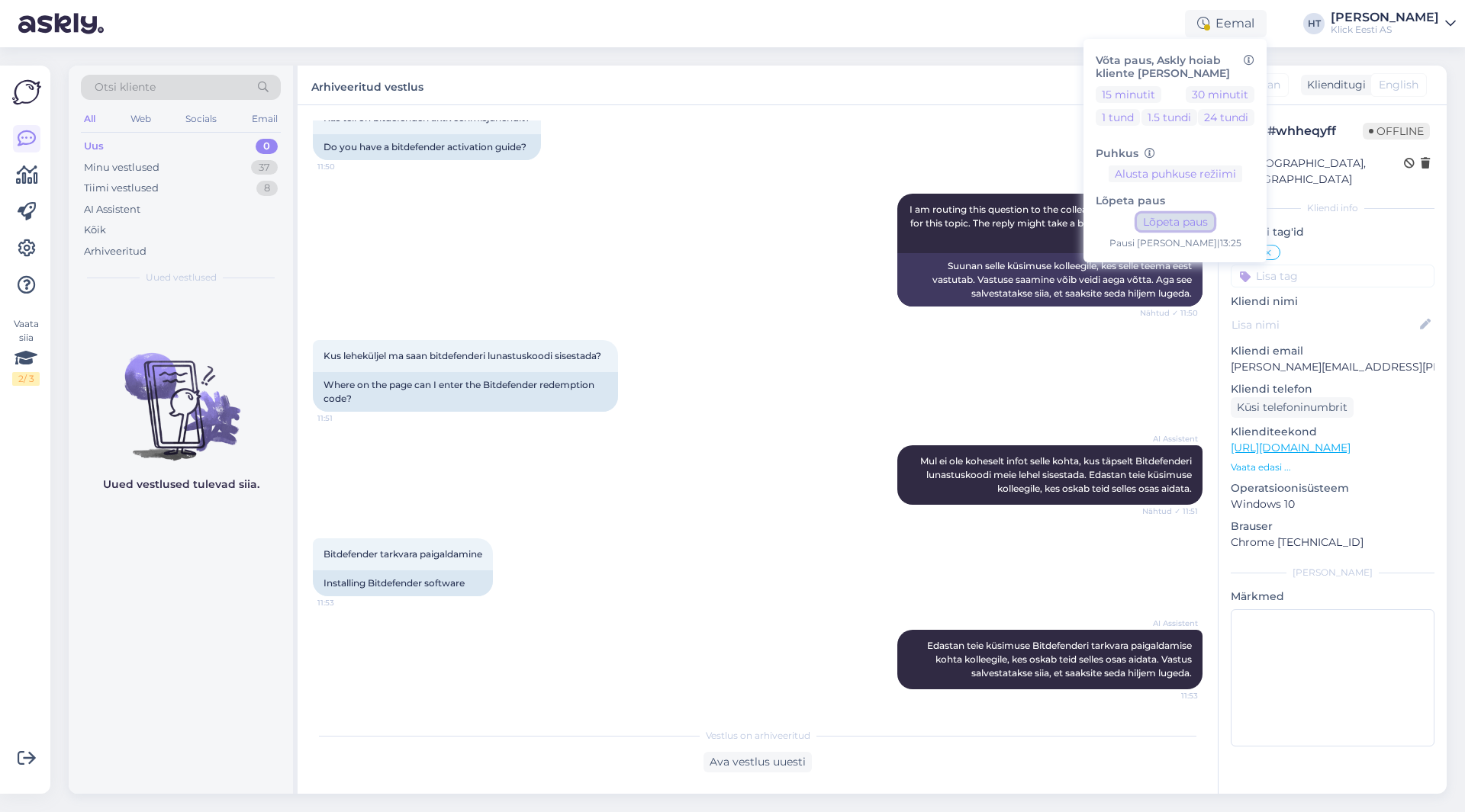
click at [1214, 218] on button "Lõpeta paus" at bounding box center [1175, 221] width 77 height 16
click at [745, 111] on div "Vestlus algas [DATE] test 18:55 a 18:55 a 18:55 a 18:55 a 18:55 a 18:55 a 18:55…" at bounding box center [758, 449] width 920 height 689
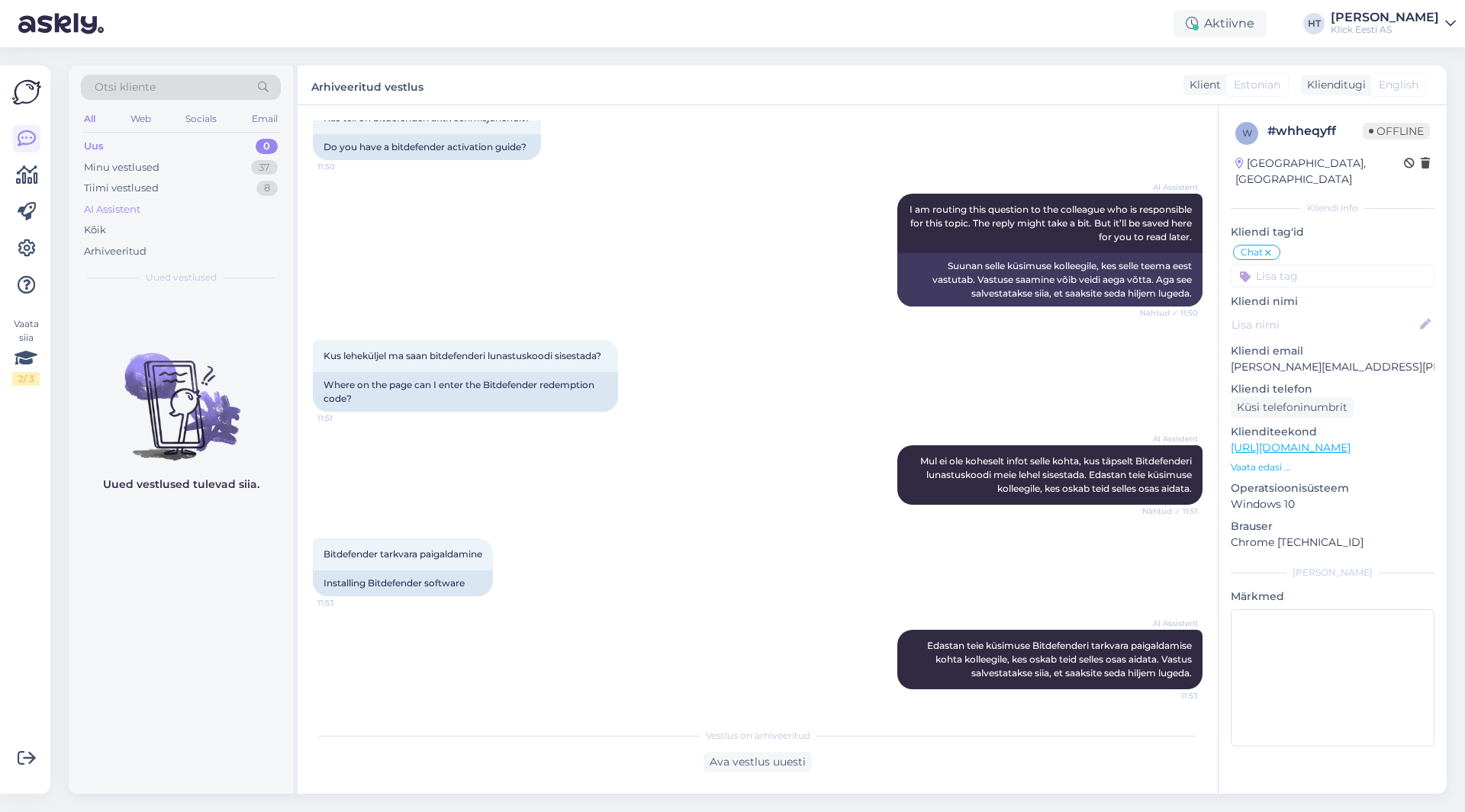
click at [188, 208] on div "AI Assistent" at bounding box center [181, 210] width 200 height 21
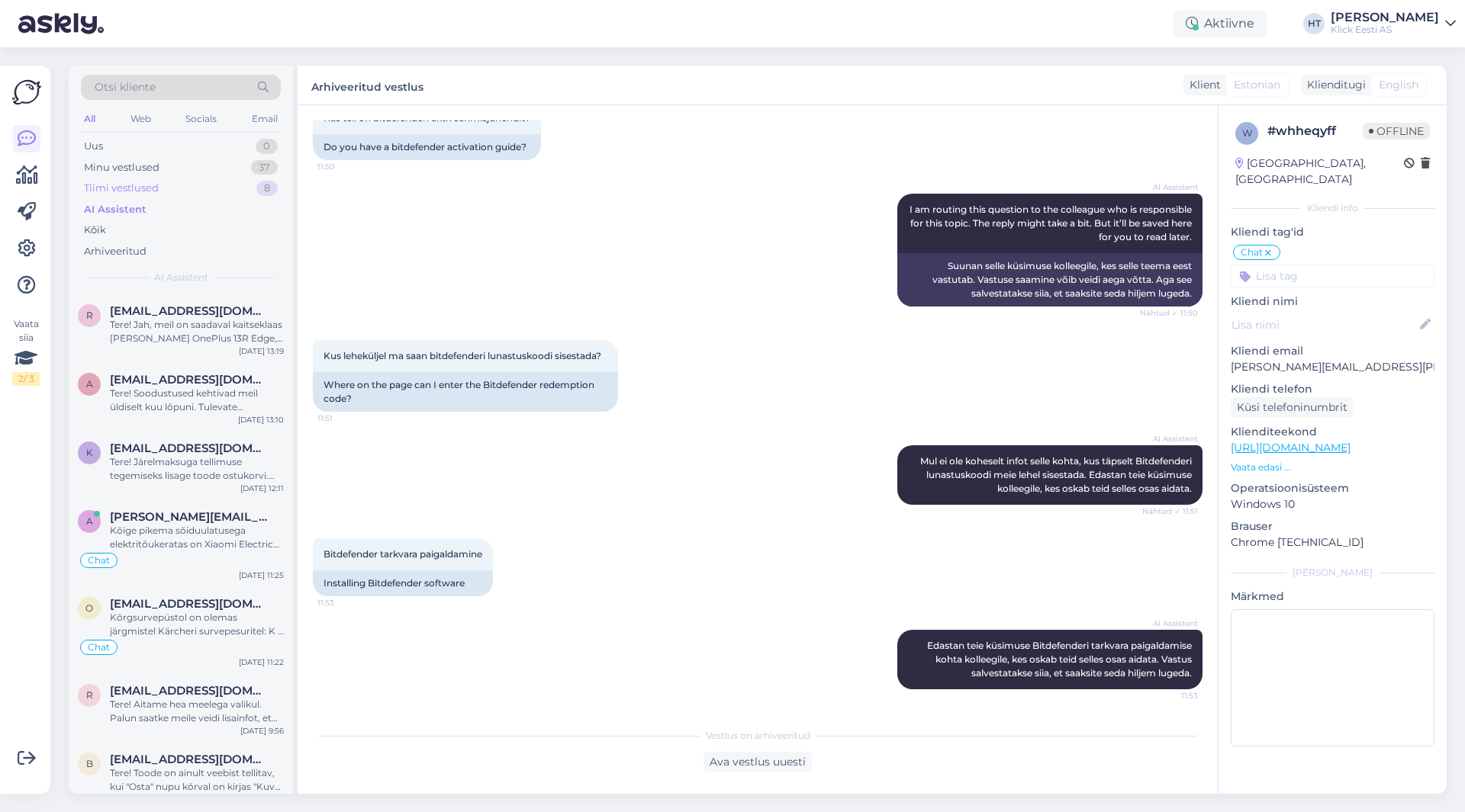
click at [192, 190] on div "Tiimi vestlused 8" at bounding box center [181, 189] width 200 height 21
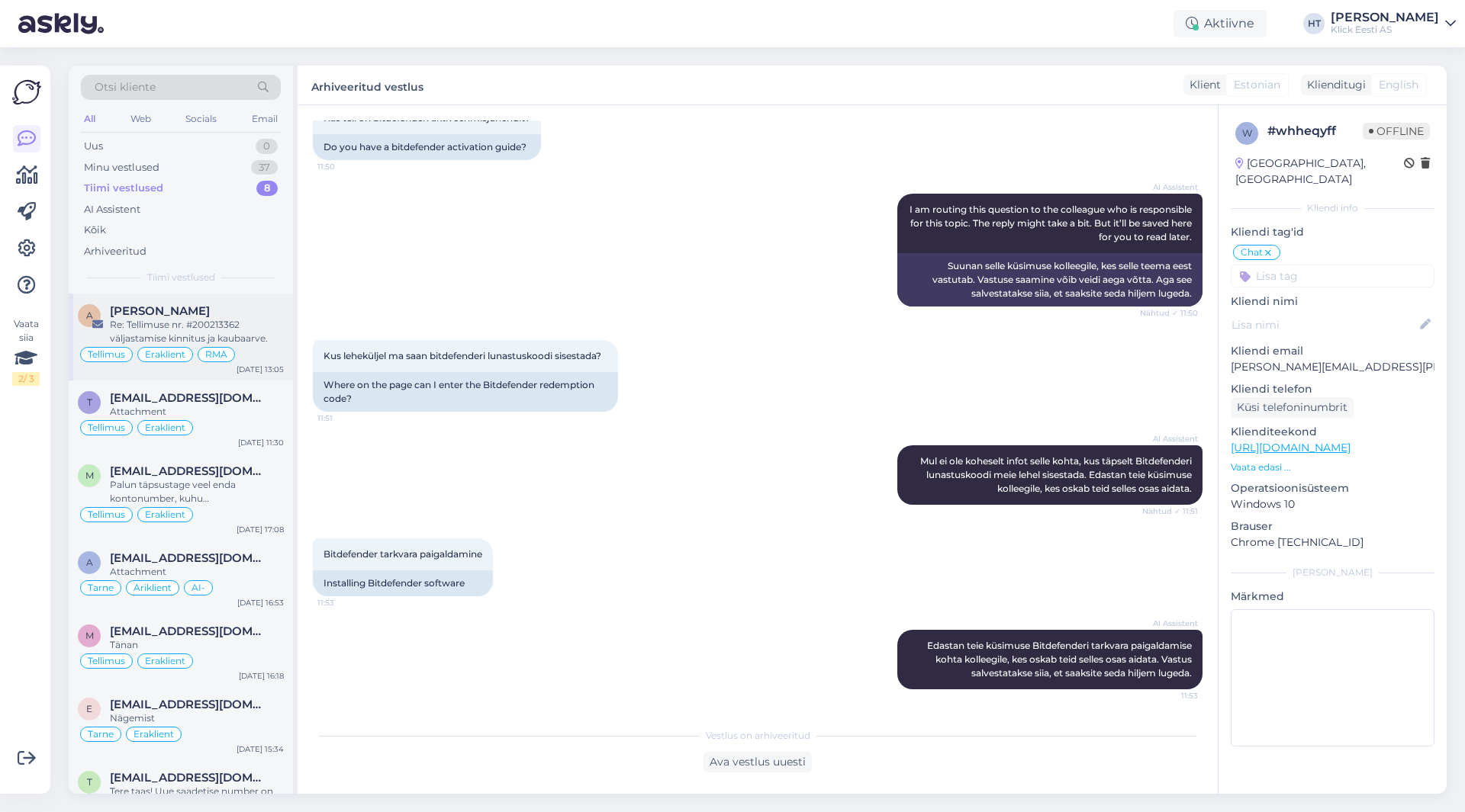
click at [202, 341] on div "Re: Tellimuse nr. #200213362 väljastamise kinnitus ja kaubaarve." at bounding box center [196, 332] width 174 height 28
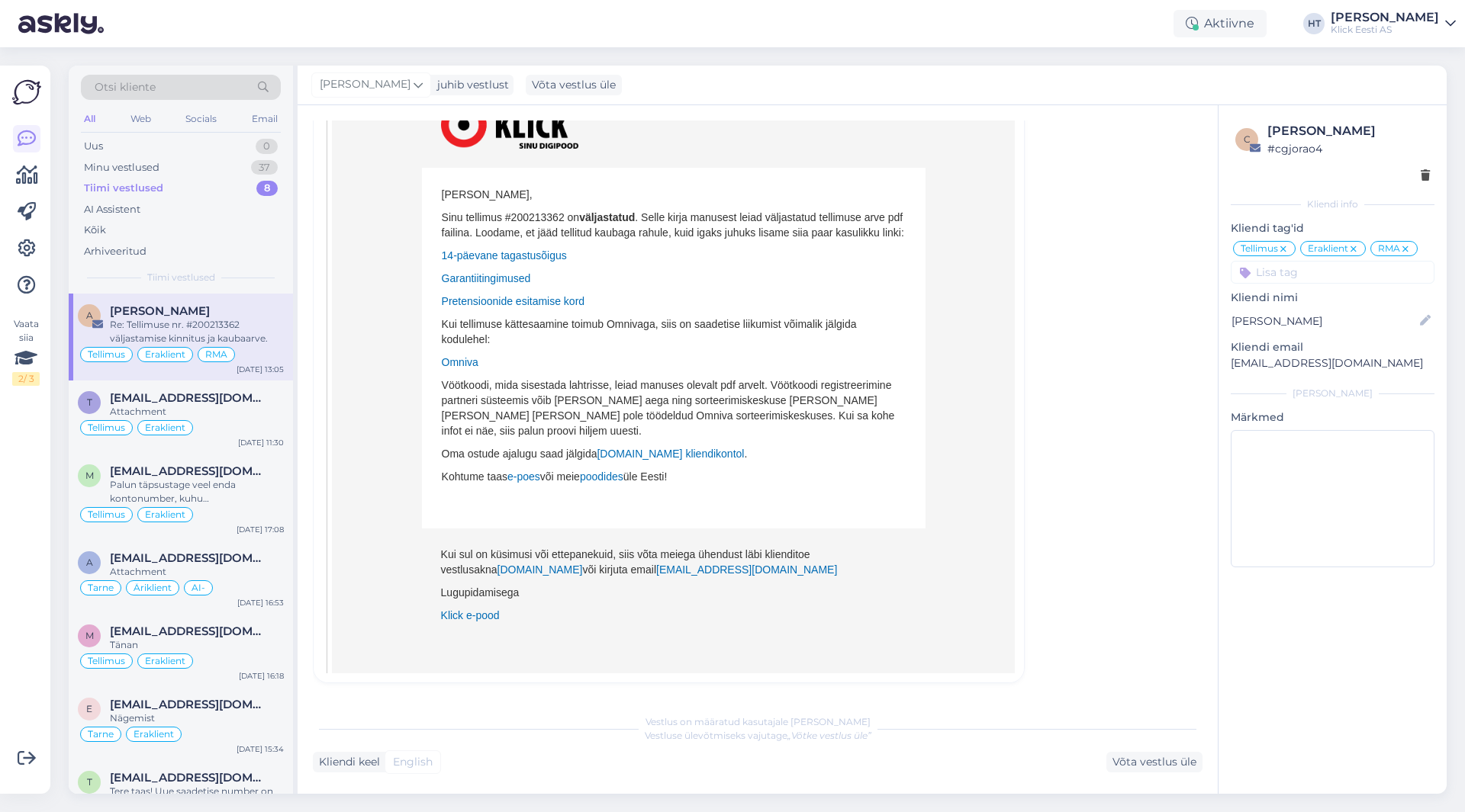
scroll to position [0, 0]
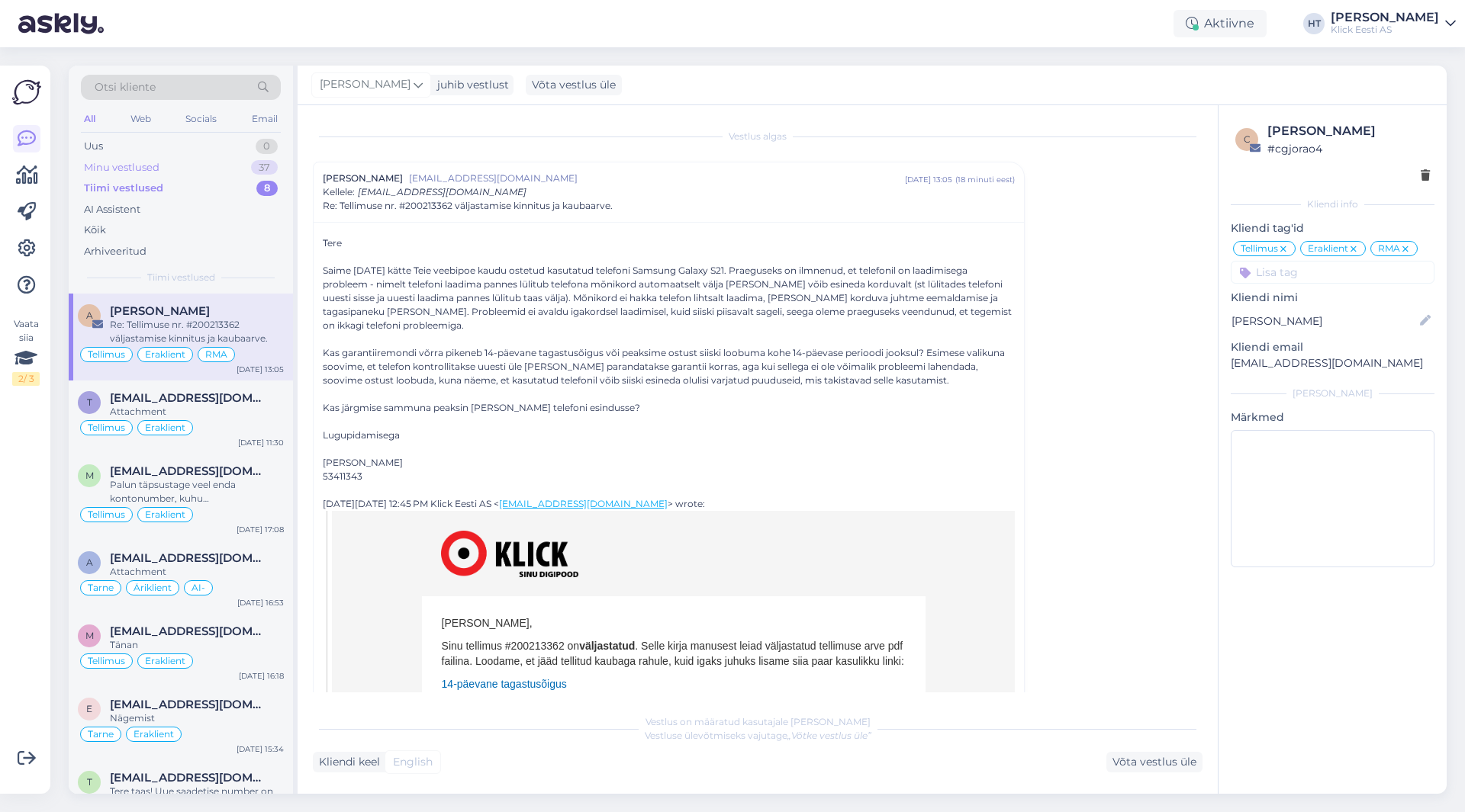
click at [193, 167] on div "Minu vestlused 37" at bounding box center [181, 167] width 200 height 21
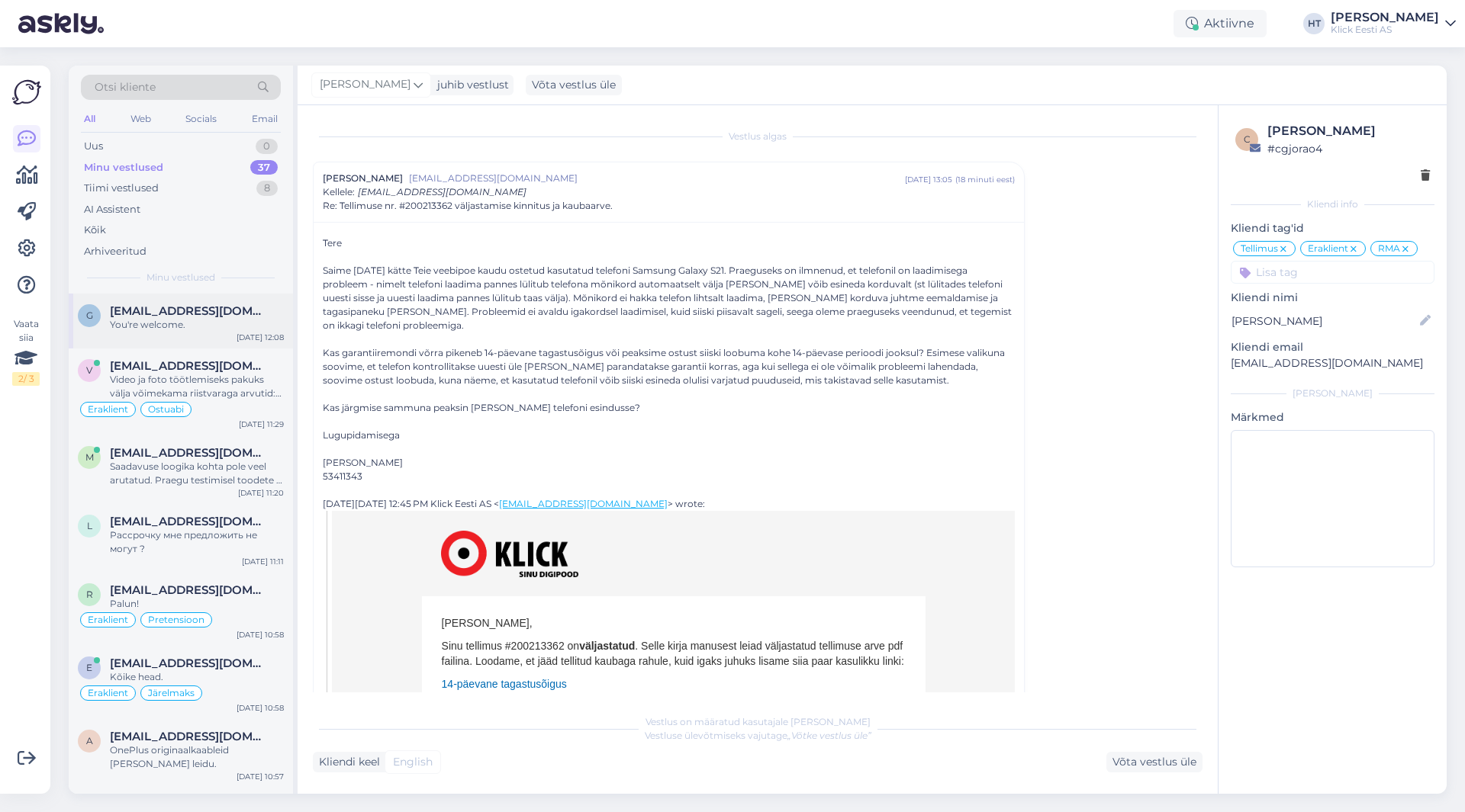
click at [223, 331] on div "You're welcome." at bounding box center [196, 325] width 174 height 13
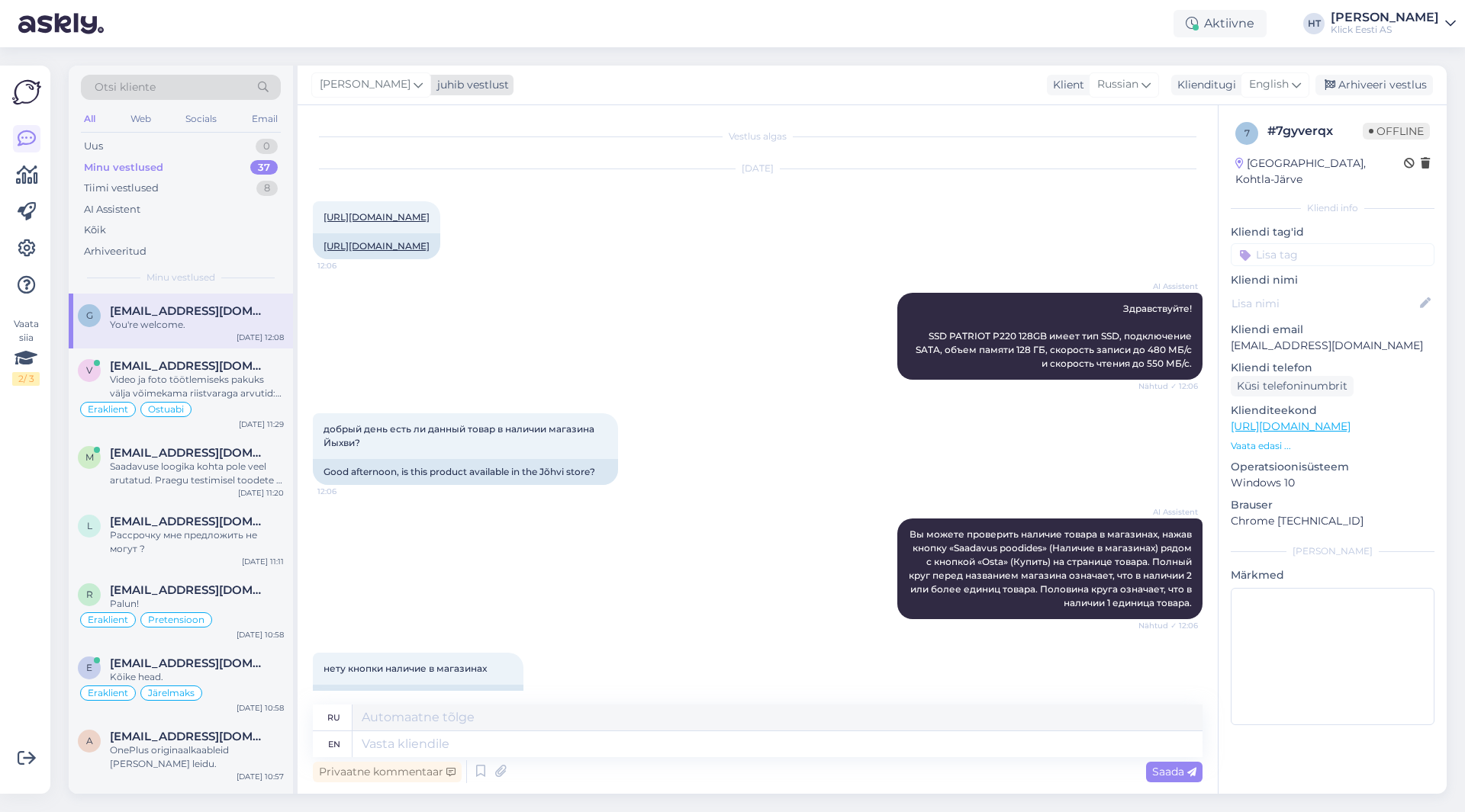
scroll to position [510, 0]
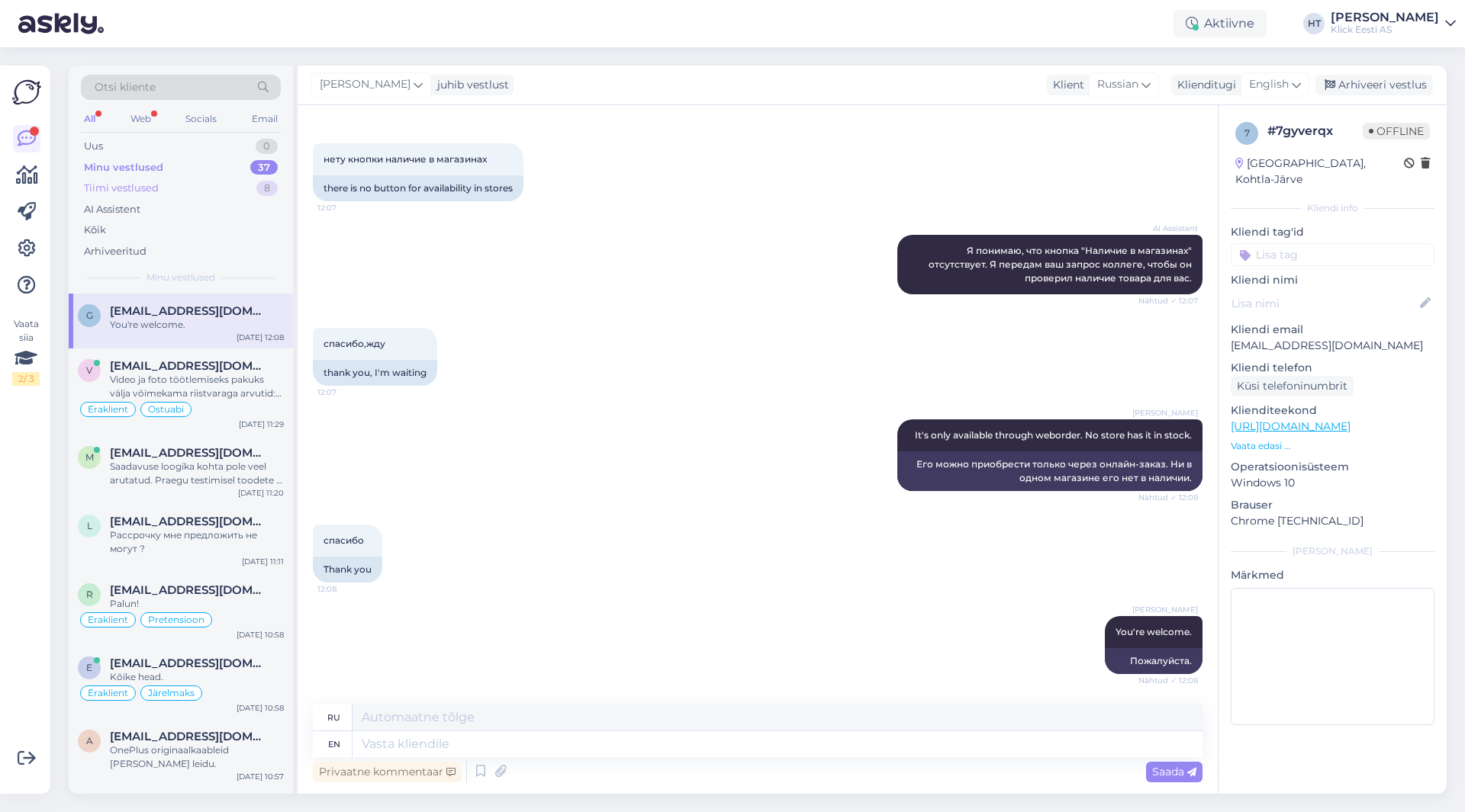
click at [173, 182] on div "Tiimi vestlused 8" at bounding box center [181, 189] width 200 height 21
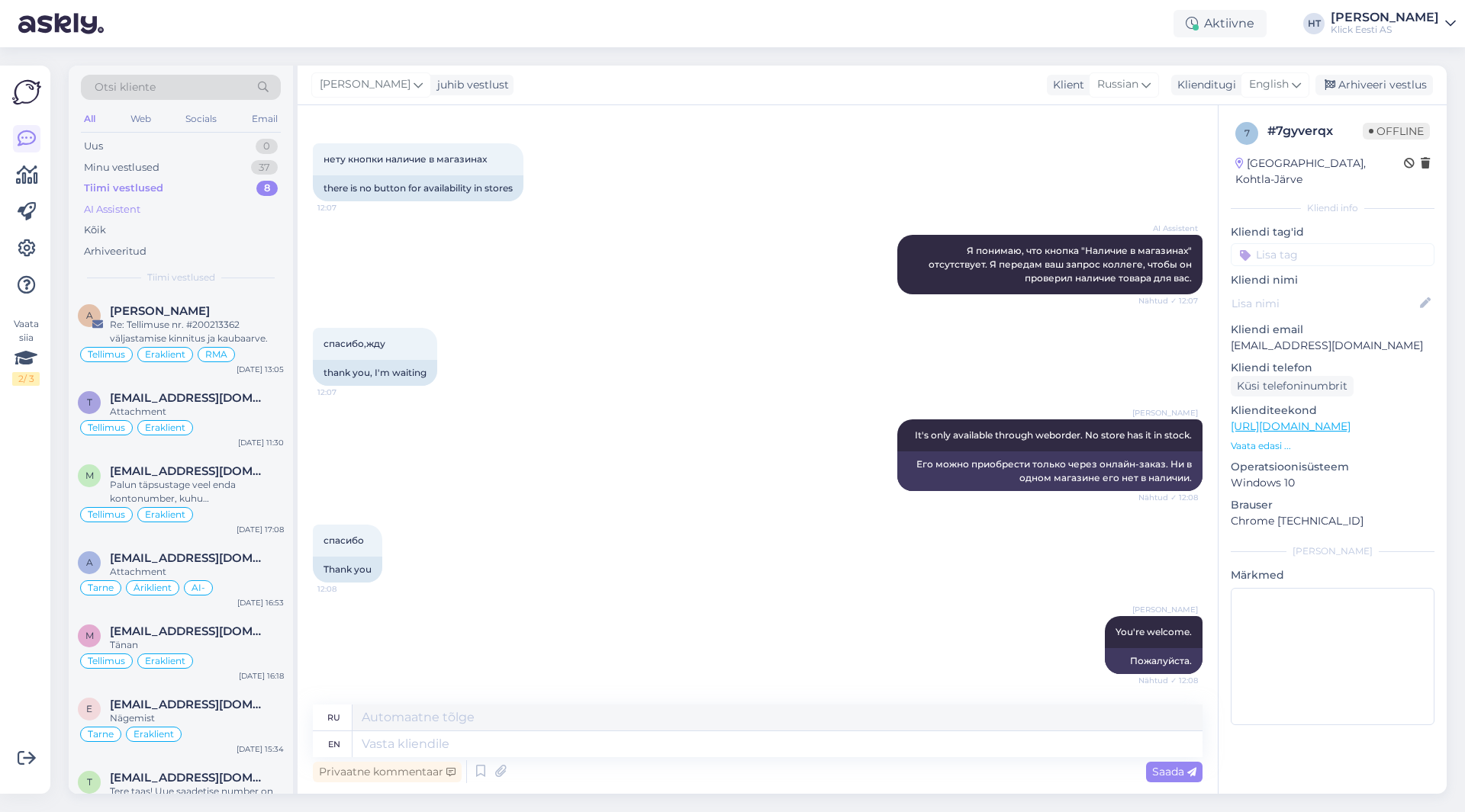
click at [183, 209] on div "AI Assistent" at bounding box center [181, 210] width 200 height 21
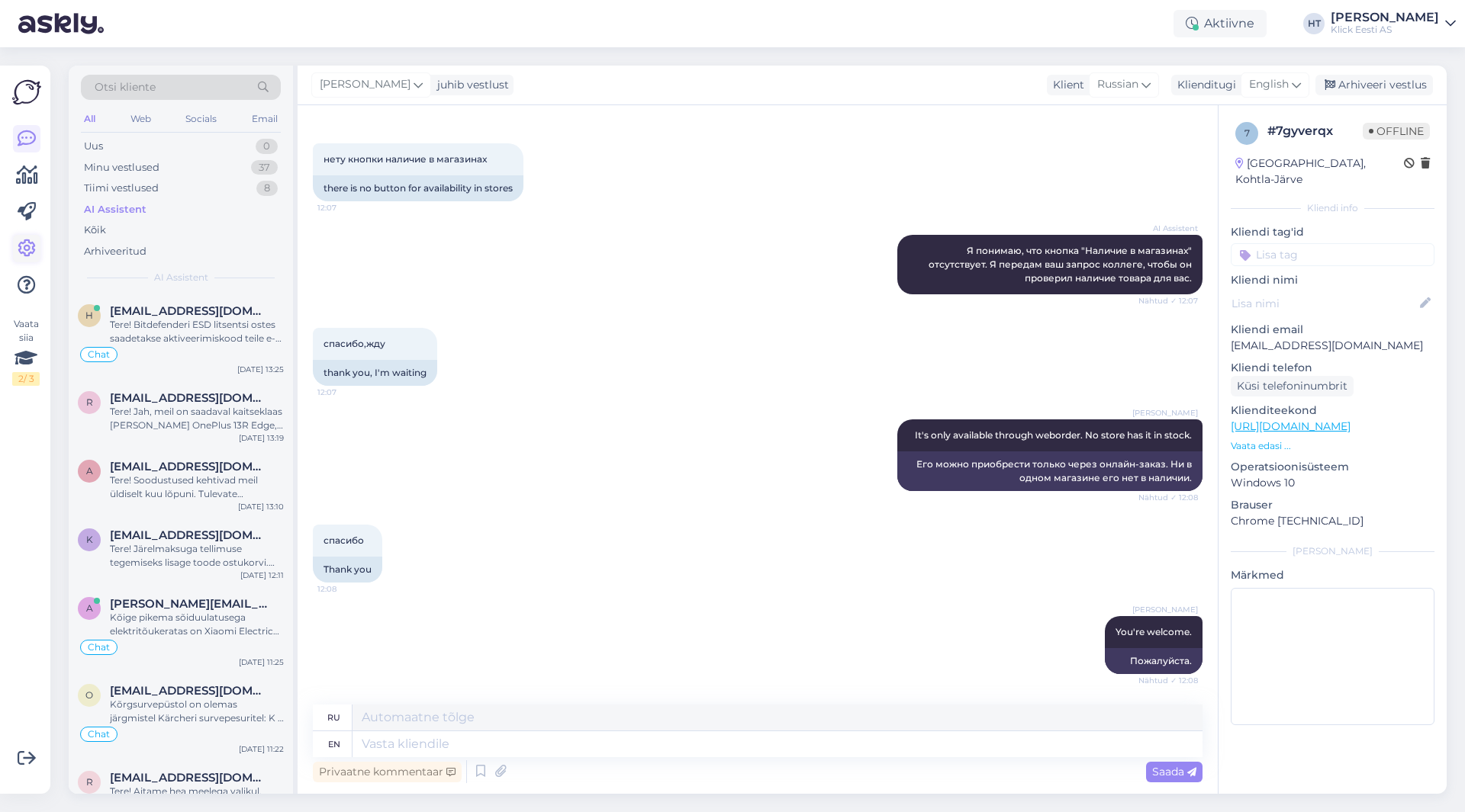
click at [30, 252] on icon at bounding box center [26, 248] width 18 height 18
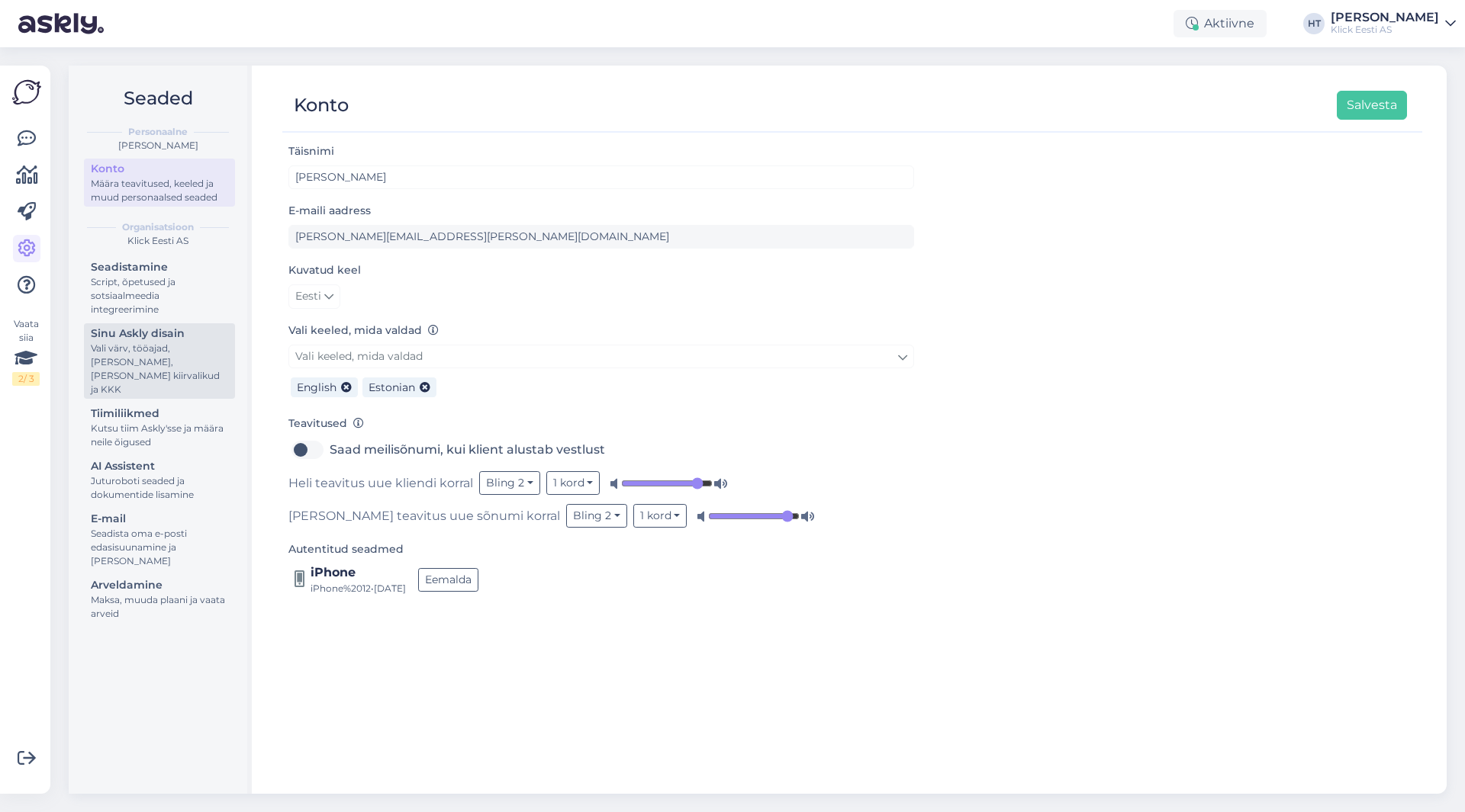
click at [181, 368] on div "Vali värv, tööajad, [PERSON_NAME], [PERSON_NAME] kiirvalikud ja KKK" at bounding box center [159, 368] width 138 height 55
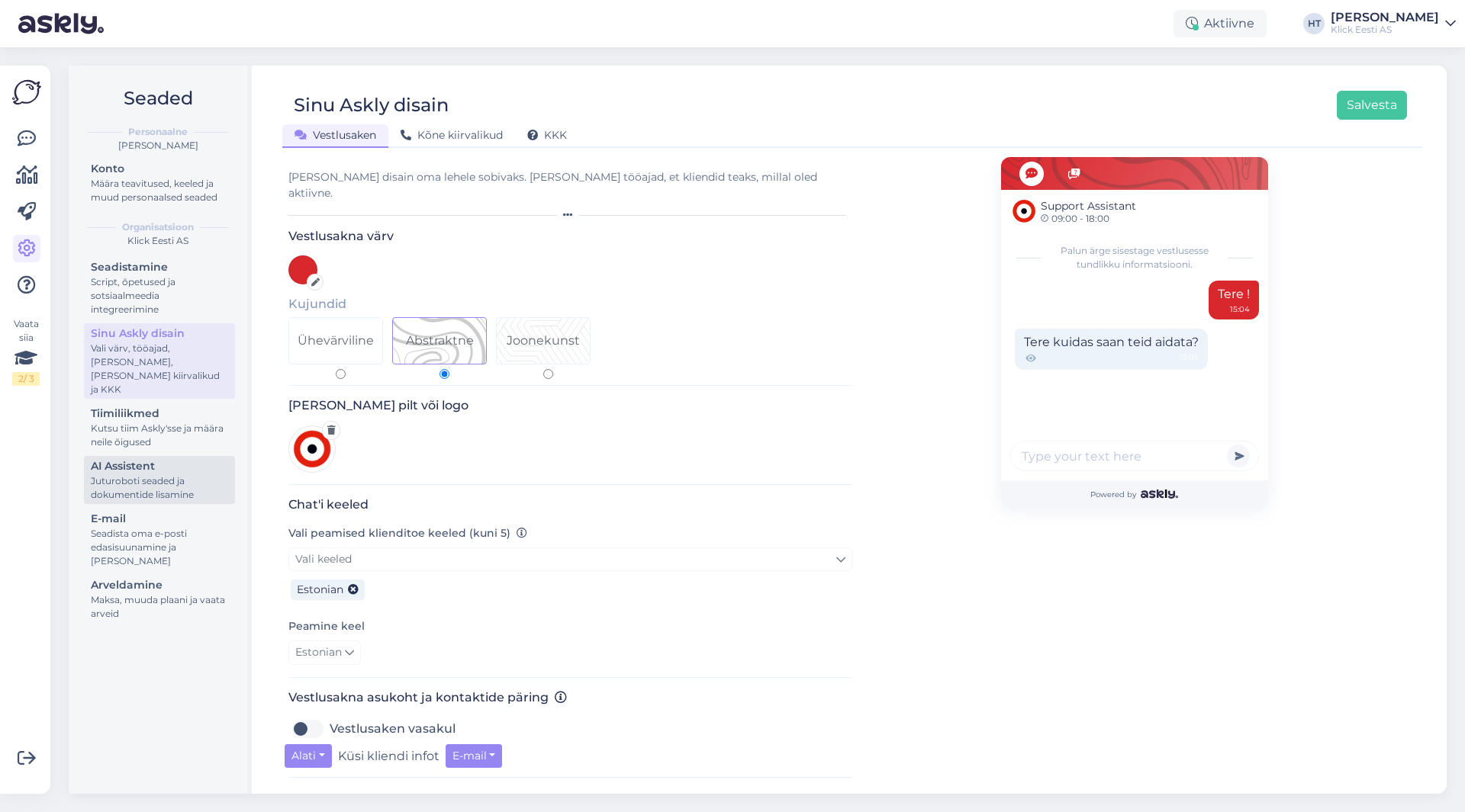
click at [175, 458] on div "AI Assistent" at bounding box center [159, 466] width 138 height 16
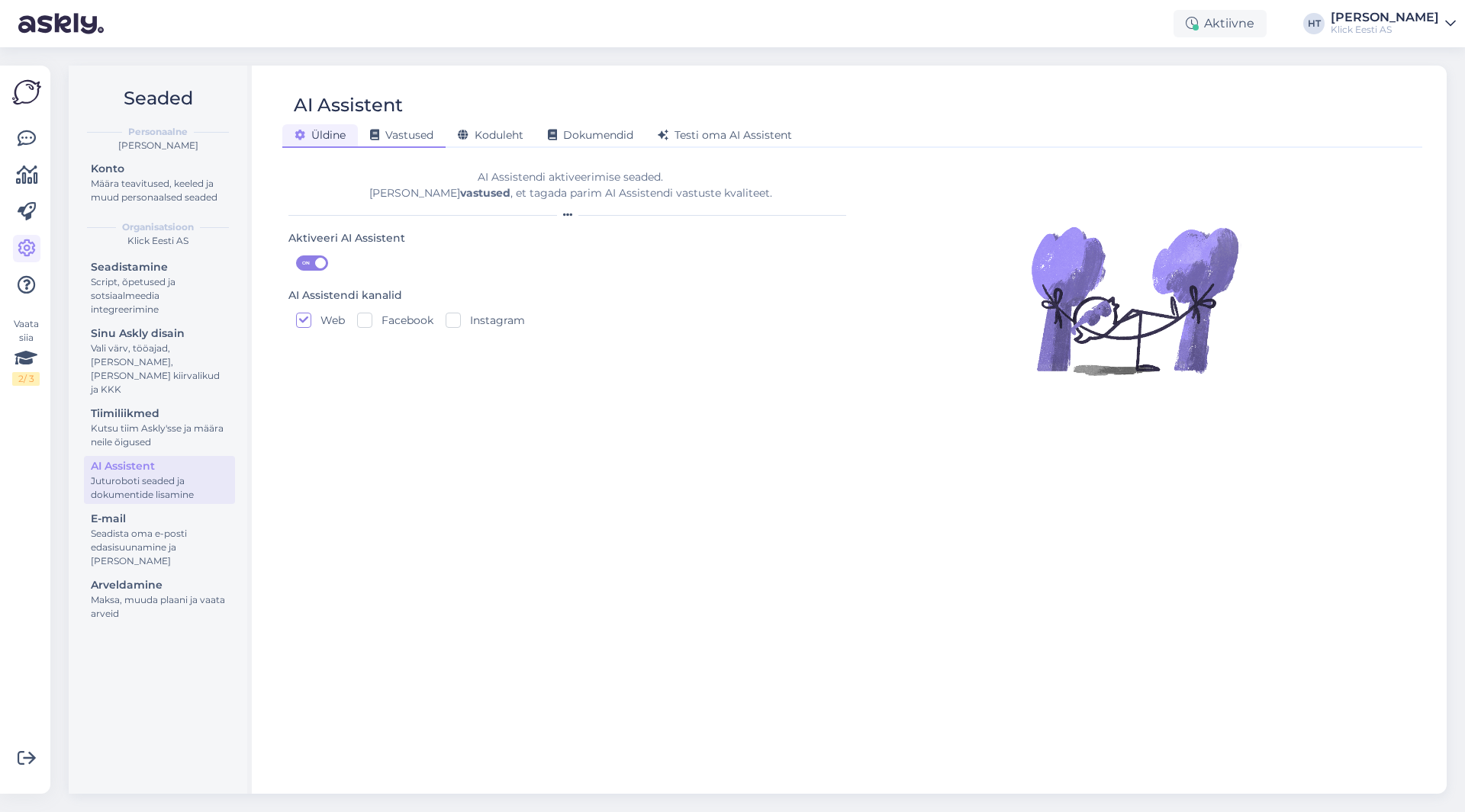
click at [415, 140] on span "Vastused" at bounding box center [401, 135] width 64 height 13
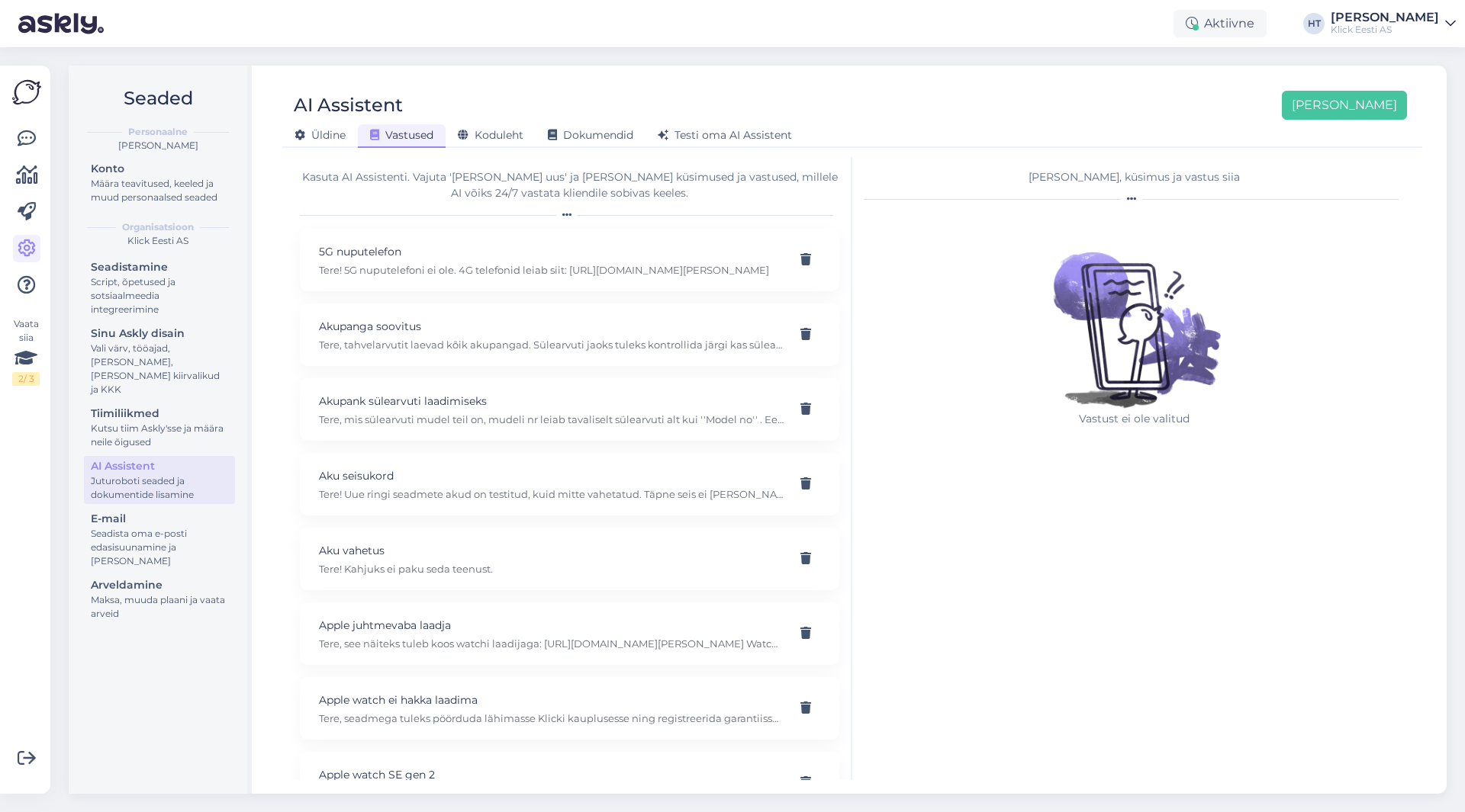
click at [902, 30] on div "Aktiivne HT [PERSON_NAME] [PERSON_NAME] Eesti AS" at bounding box center [732, 23] width 1465 height 47
click at [657, 61] on div "Seaded Personaalne [PERSON_NAME] Konto Määra teavitused, keeled ja muud persona…" at bounding box center [762, 429] width 1405 height 765
click at [175, 192] on div "Määra teavitused, keeled ja muud personaalsed seaded" at bounding box center [159, 190] width 138 height 28
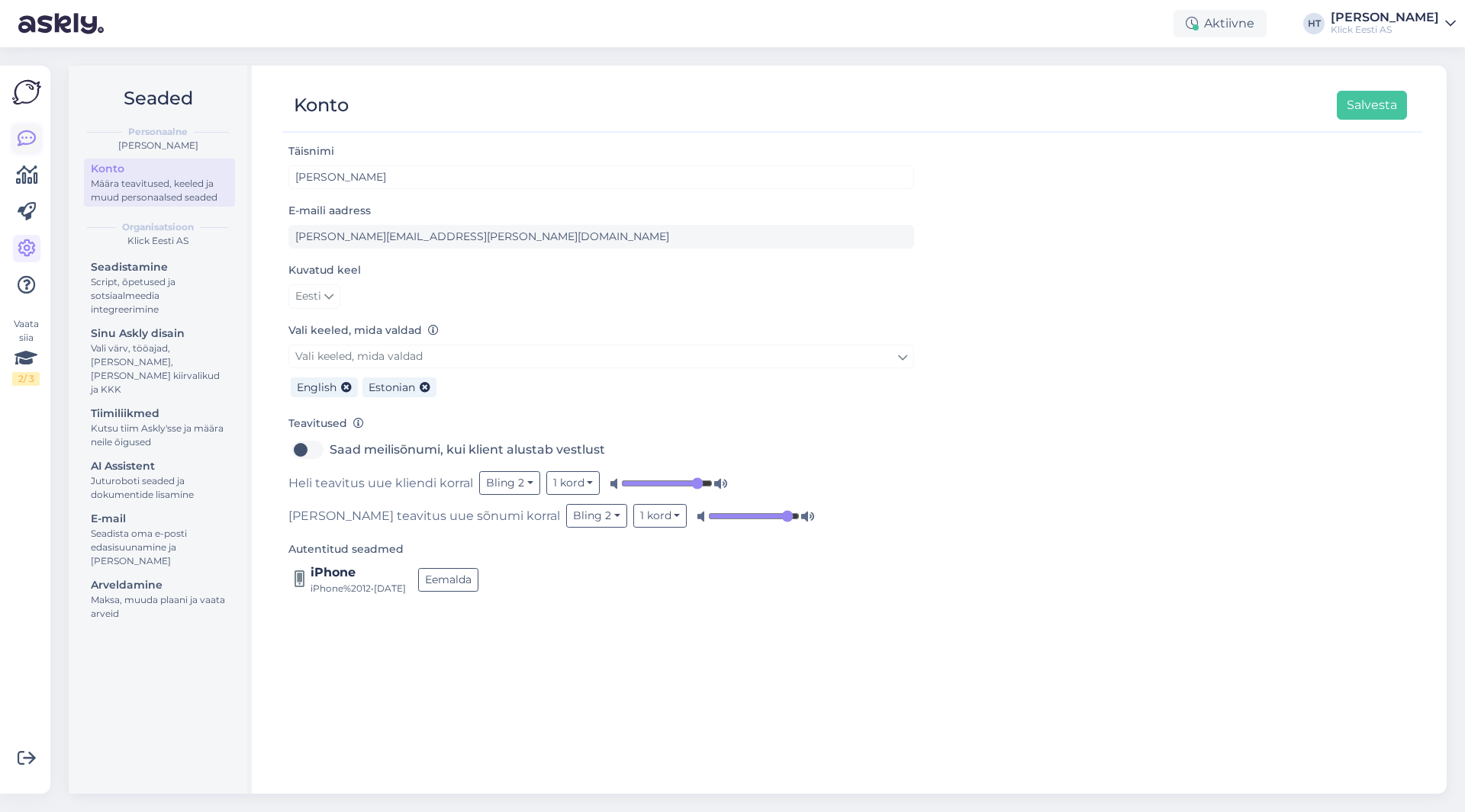
click at [34, 141] on icon at bounding box center [26, 139] width 18 height 18
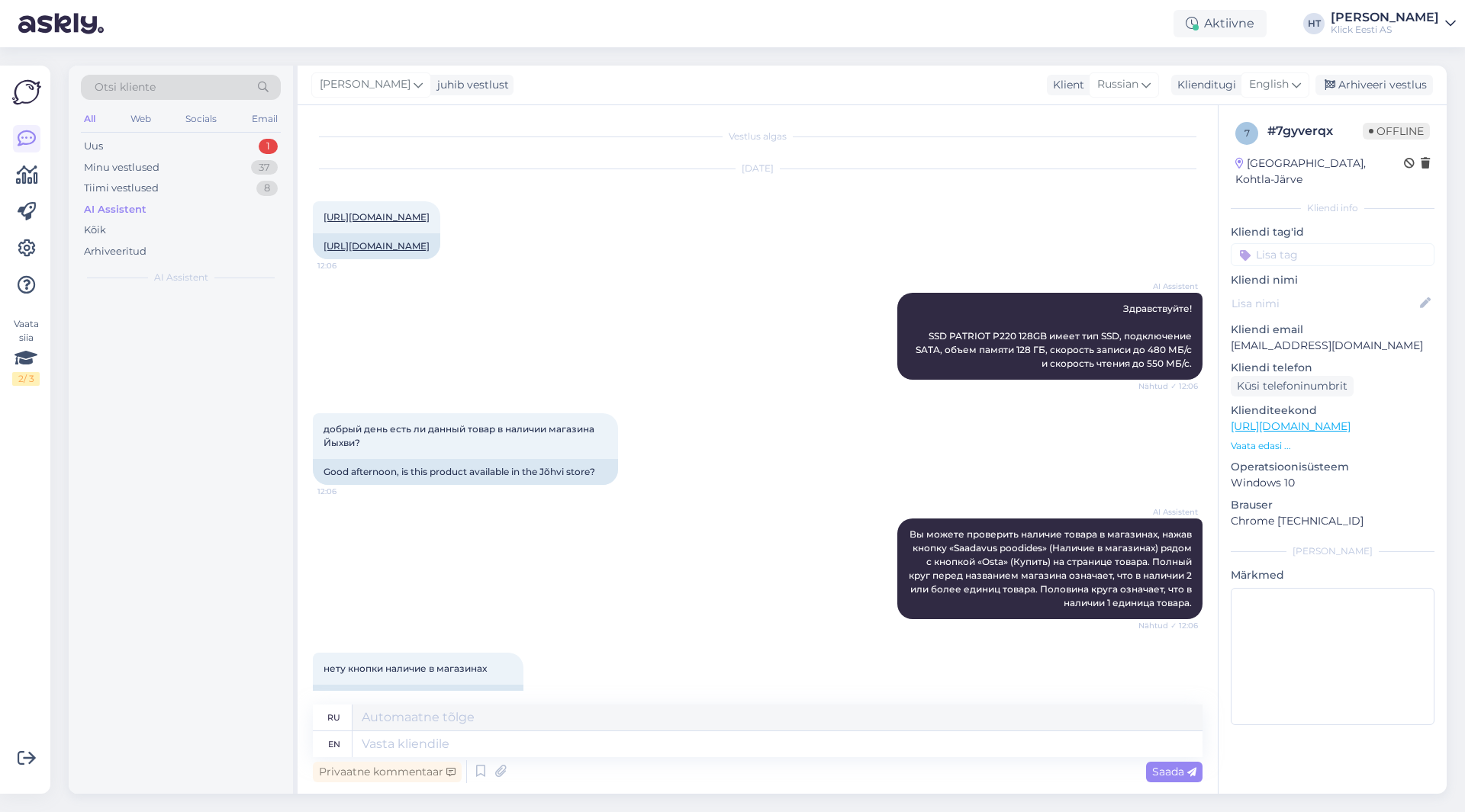
scroll to position [510, 0]
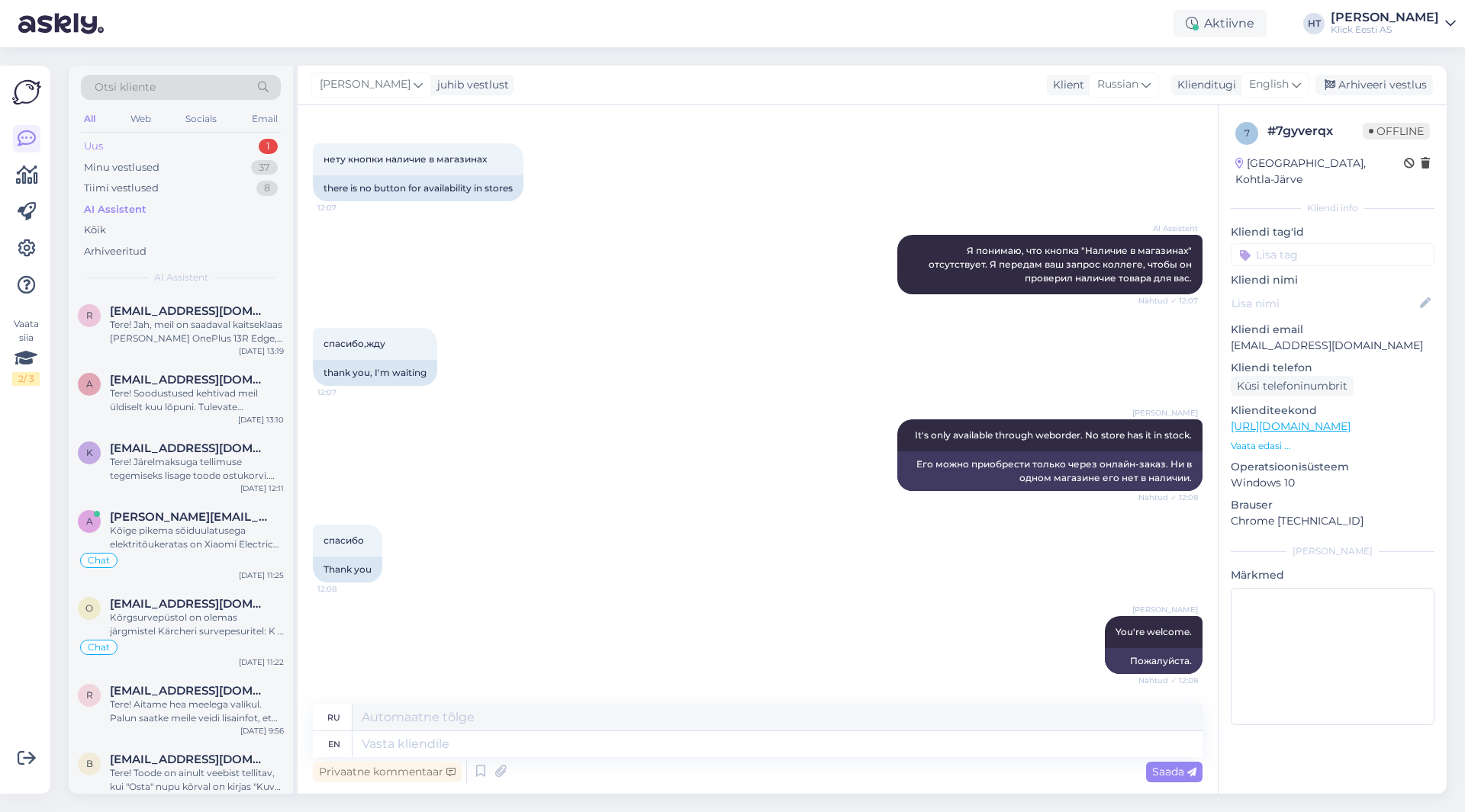
click at [181, 151] on div "Uus 1" at bounding box center [181, 146] width 200 height 21
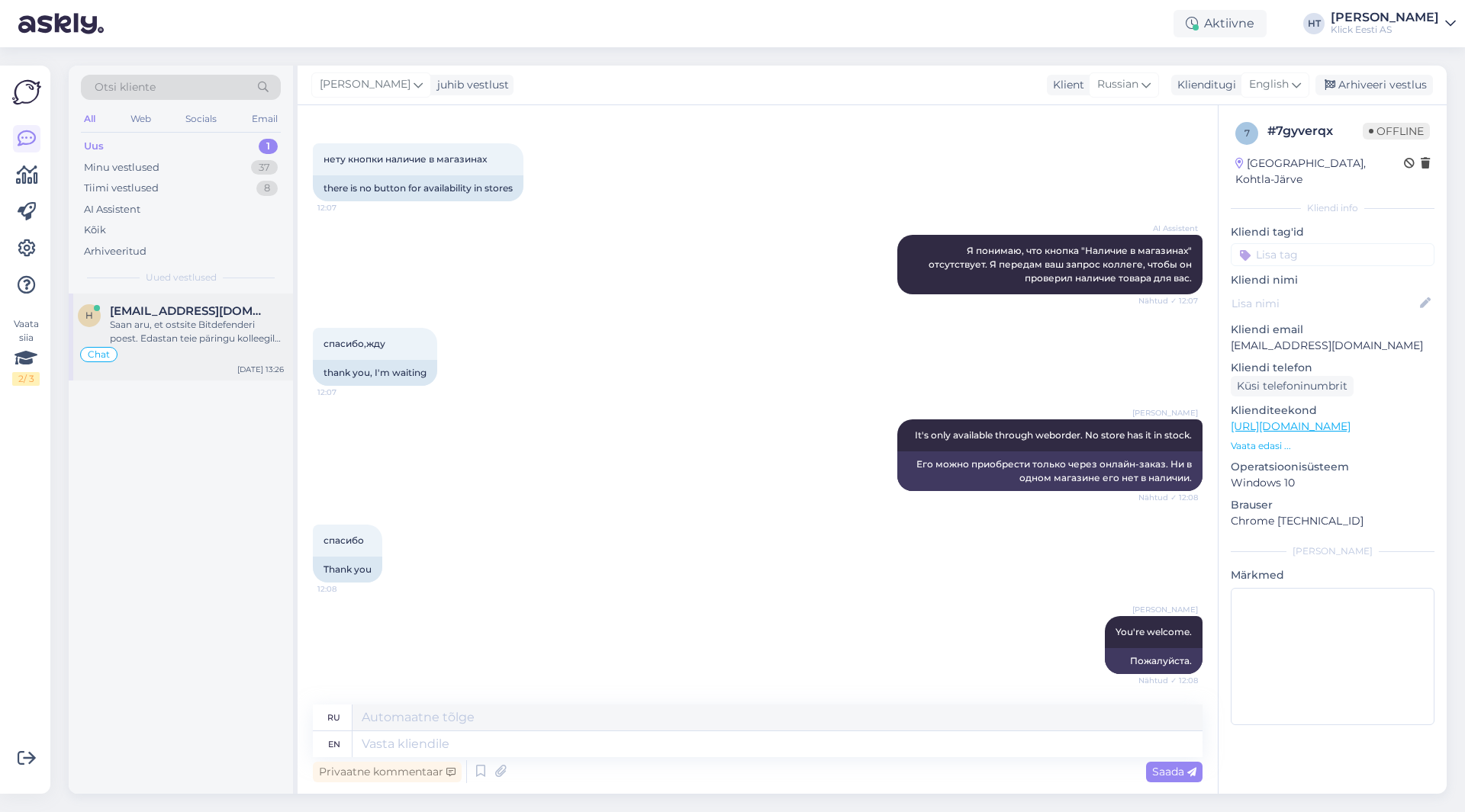
click at [201, 325] on div "Saan aru, et ostsite Bitdefenderi poest. Edastan teie päringu kolleegile, kes s…" at bounding box center [196, 332] width 174 height 28
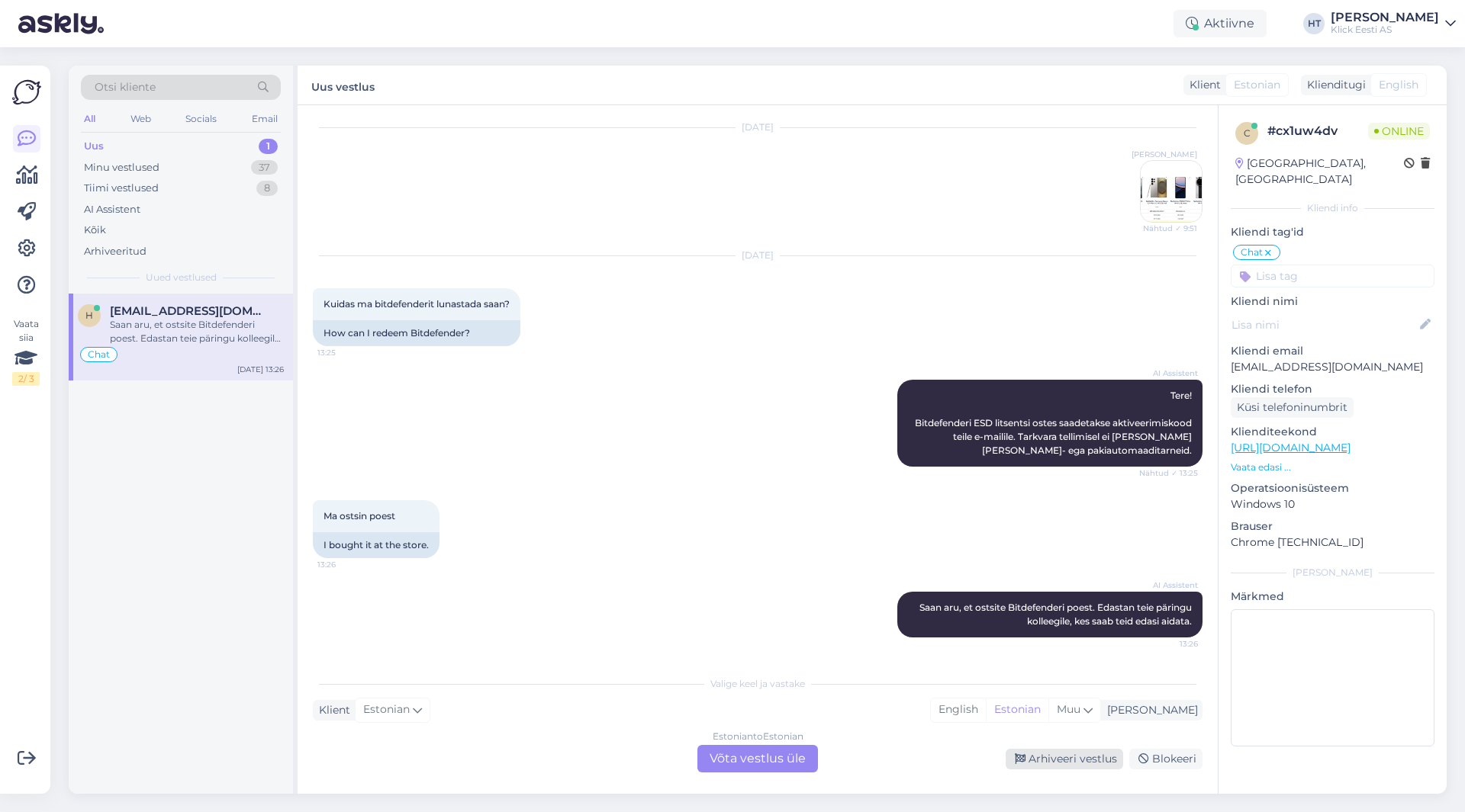
click at [1015, 758] on div "Arhiveeri vestlus" at bounding box center [1065, 758] width 117 height 20
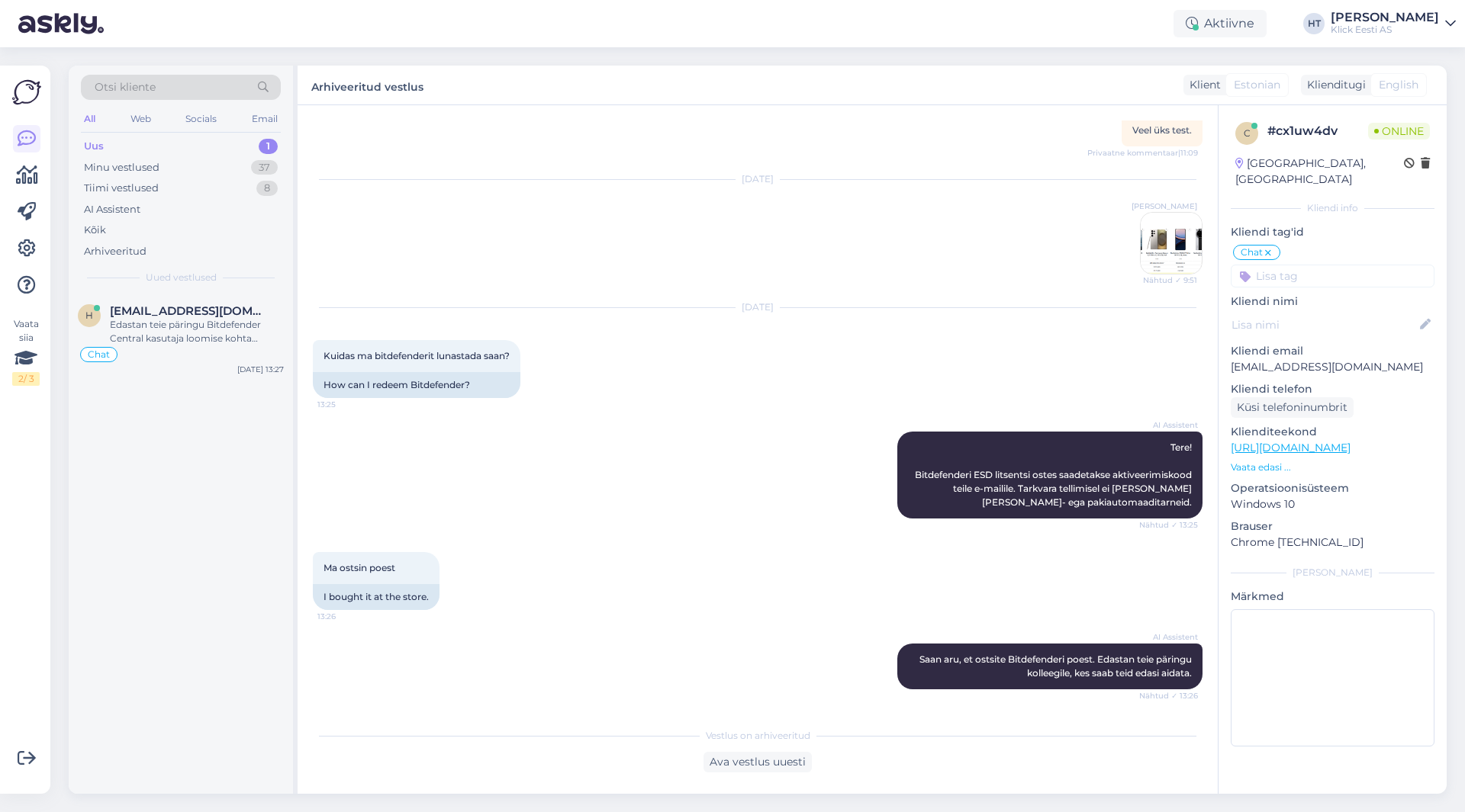
scroll to position [454, 0]
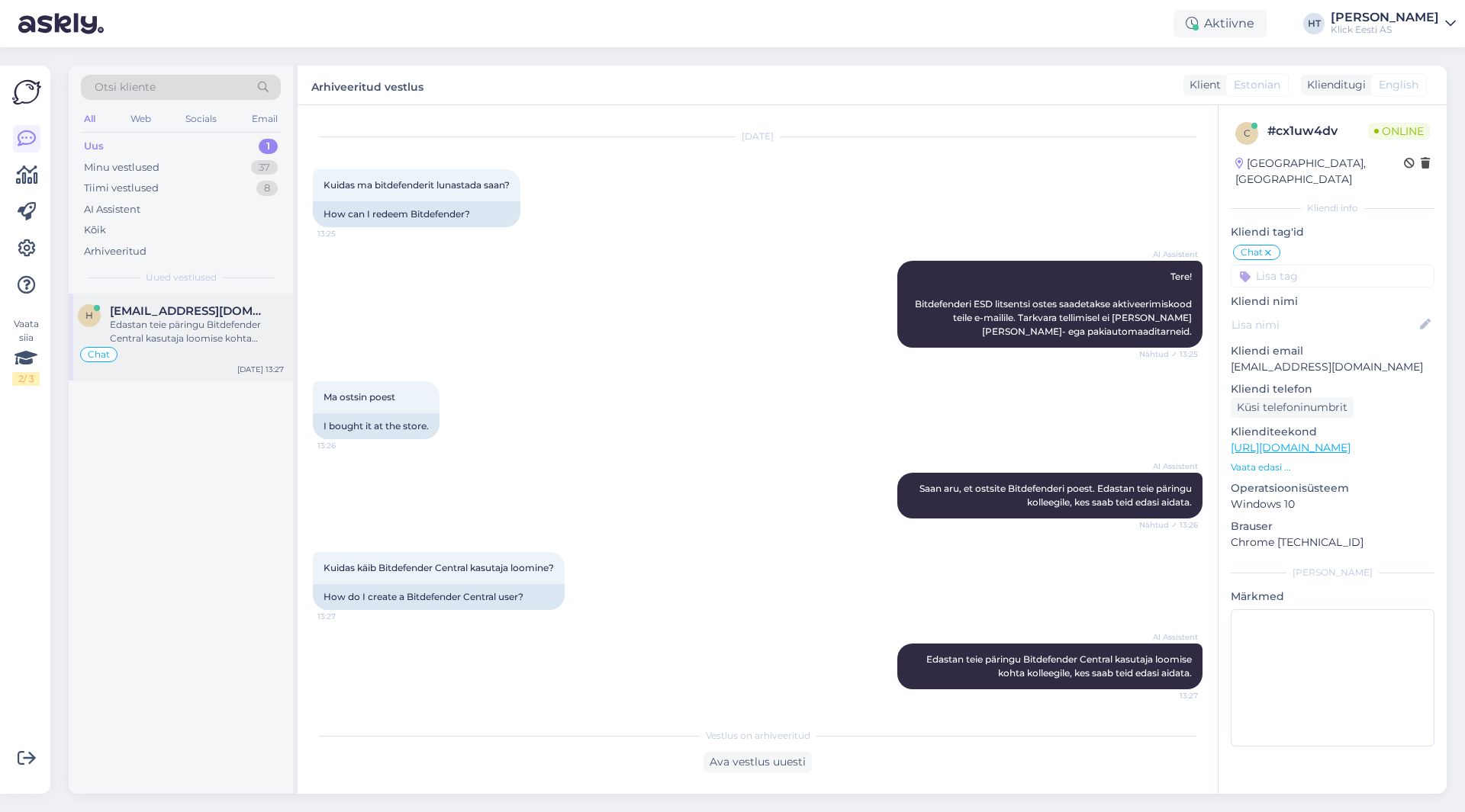
click at [222, 322] on div "Edastan teie päringu Bitdefender Central kasutaja loomise kohta kolleegile, kes…" at bounding box center [196, 332] width 174 height 28
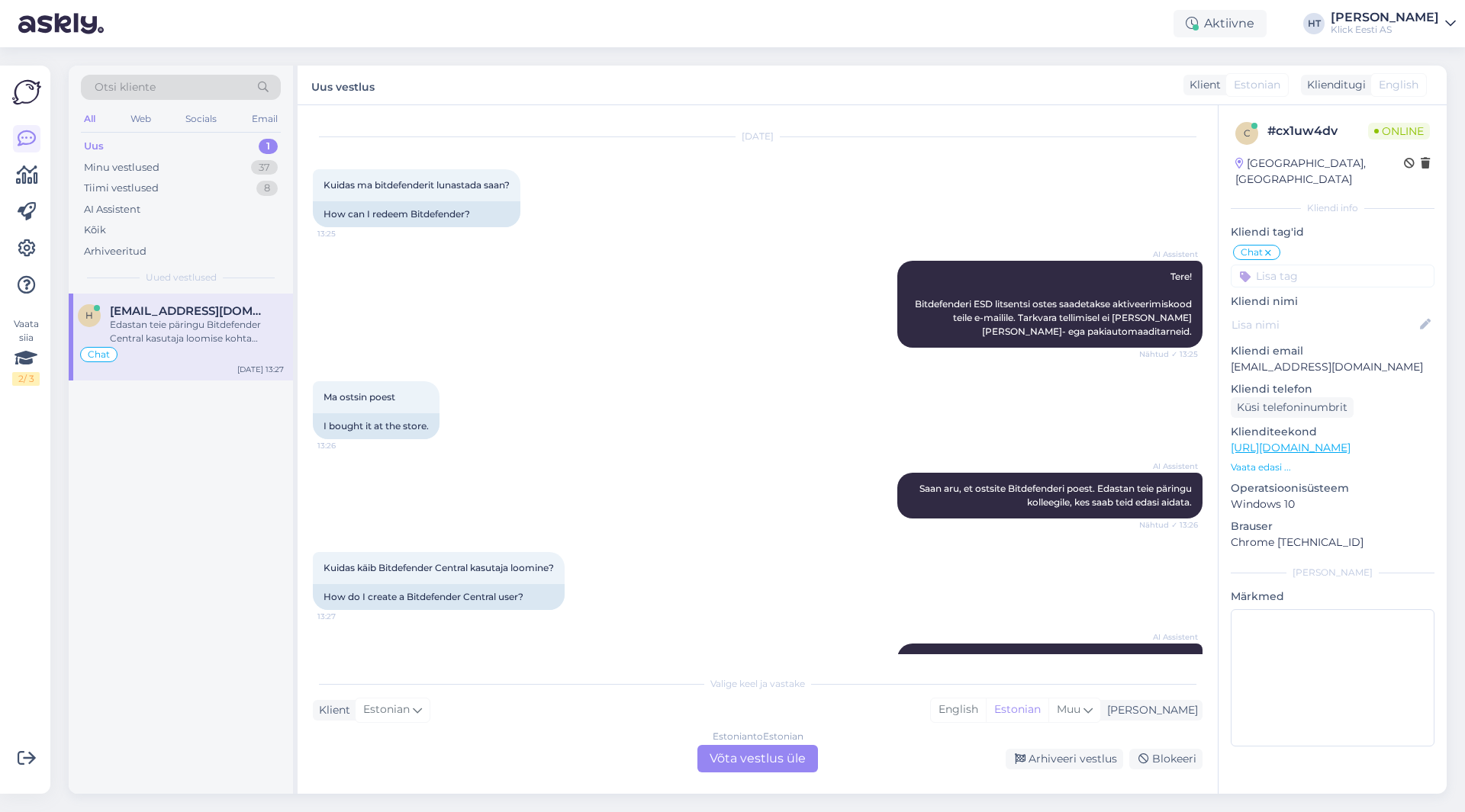
scroll to position [506, 0]
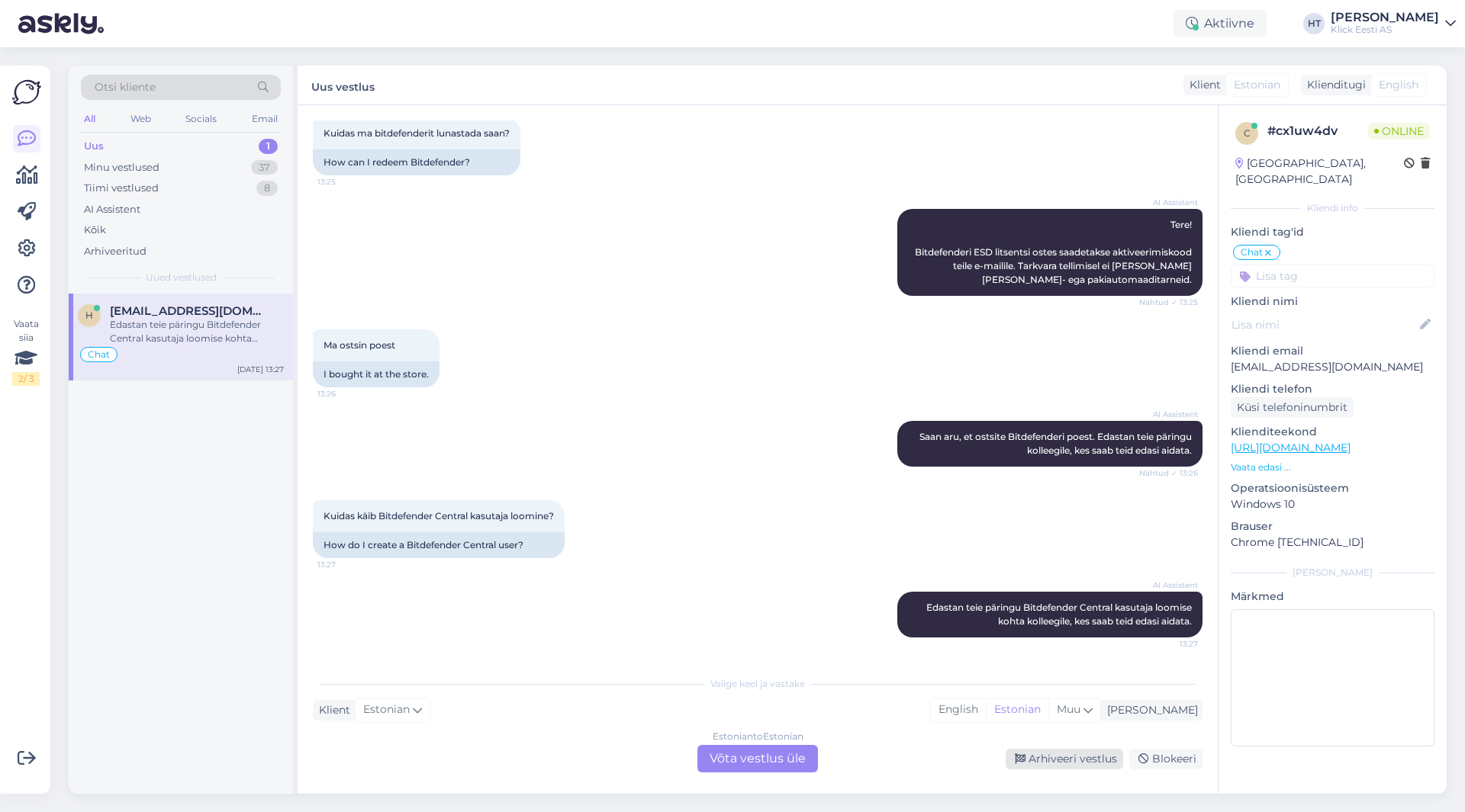
click at [1088, 759] on div "Arhiveeri vestlus" at bounding box center [1065, 758] width 117 height 20
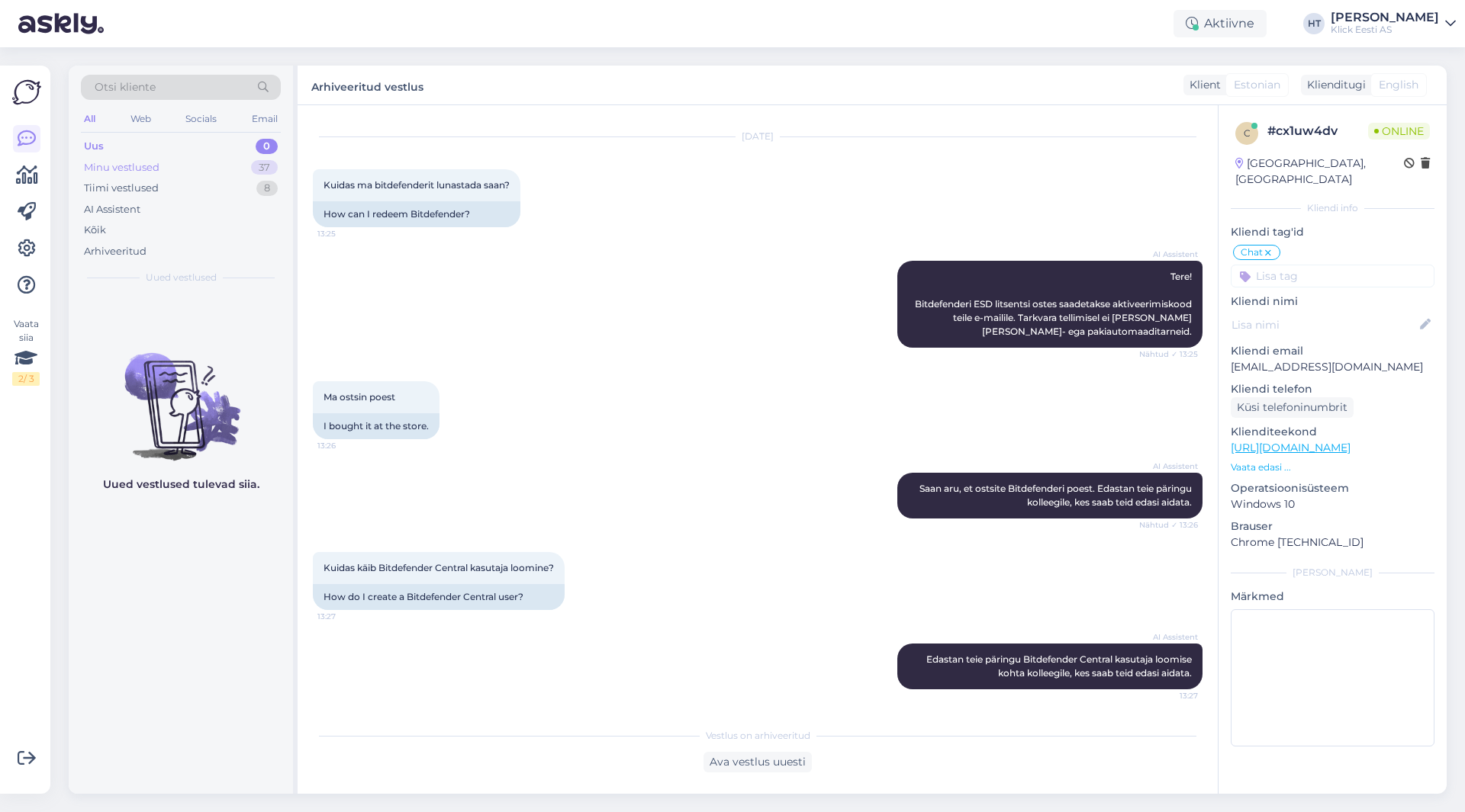
click at [234, 175] on div "Minu vestlused 37" at bounding box center [181, 167] width 200 height 21
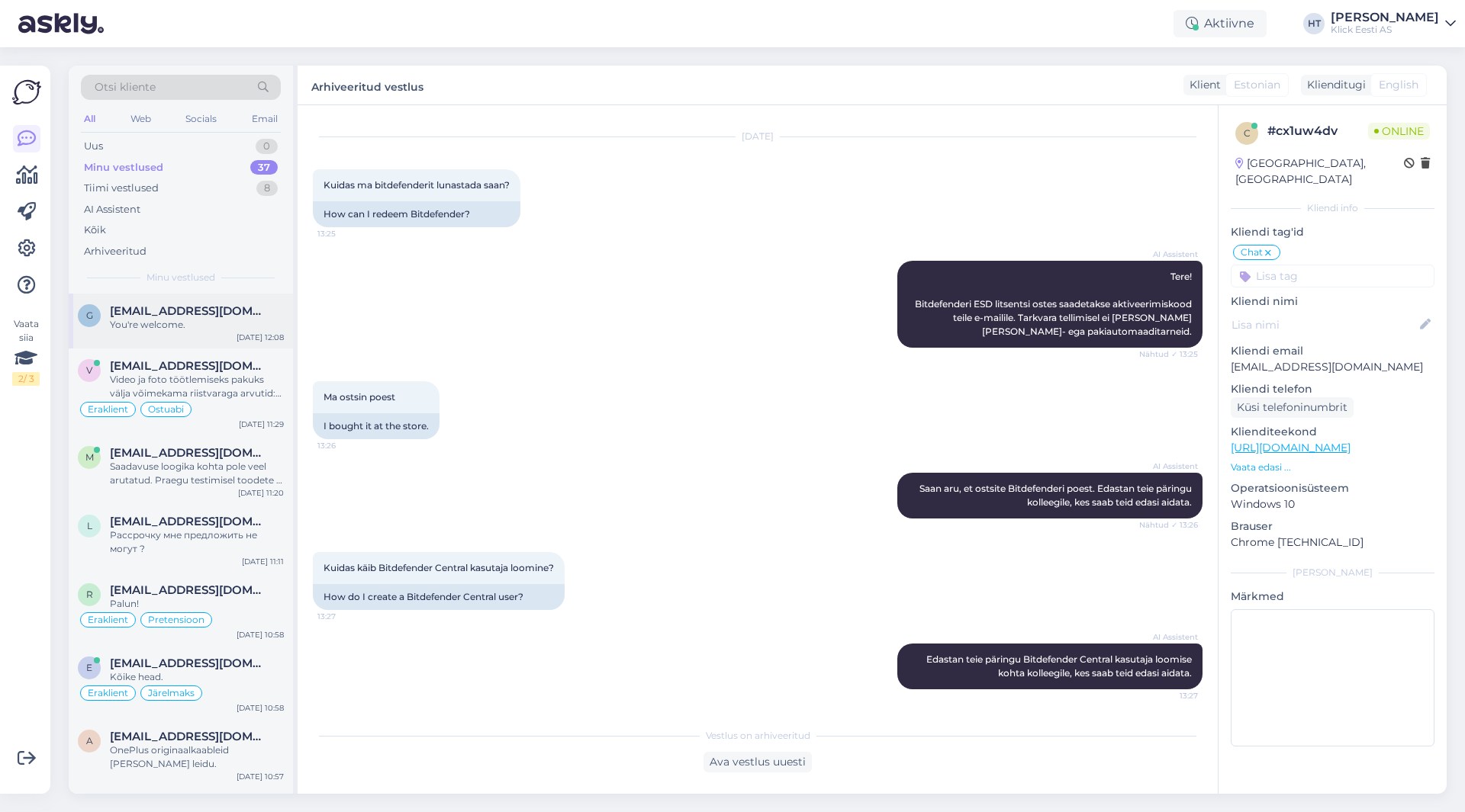
click at [225, 317] on span "[EMAIL_ADDRESS][DOMAIN_NAME]" at bounding box center [189, 311] width 159 height 13
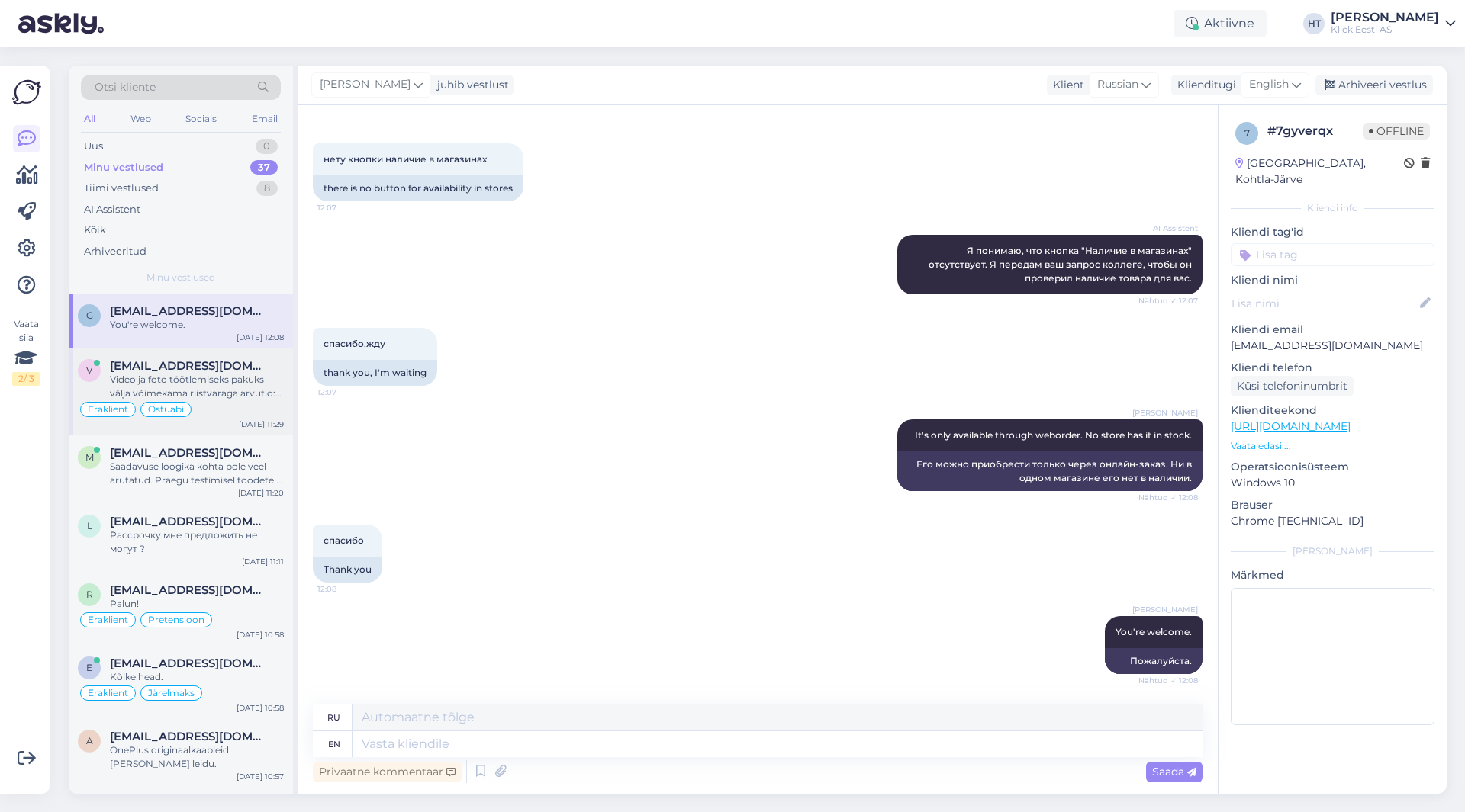
click at [243, 359] on span "[EMAIL_ADDRESS][DOMAIN_NAME]" at bounding box center [189, 366] width 159 height 13
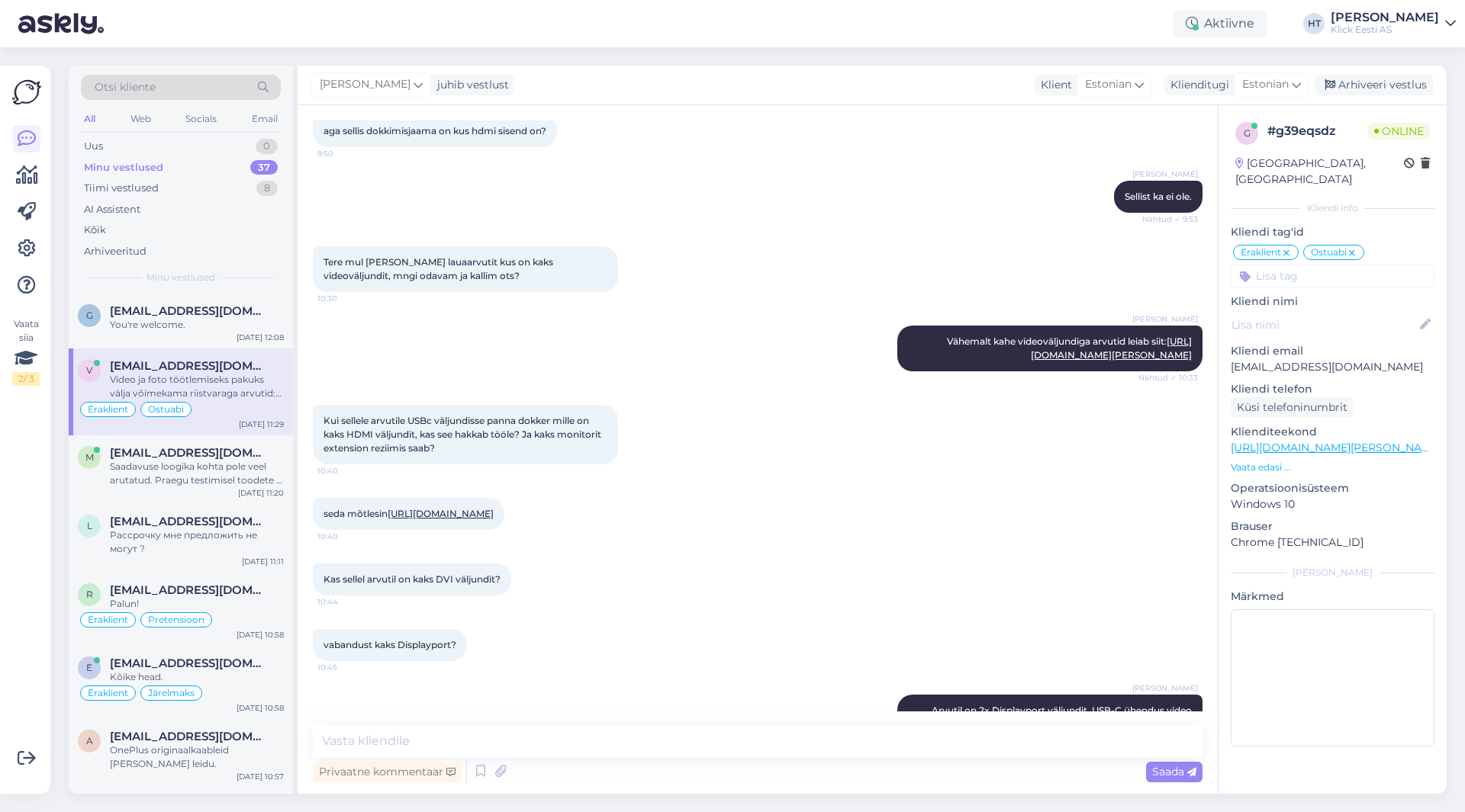
scroll to position [849, 0]
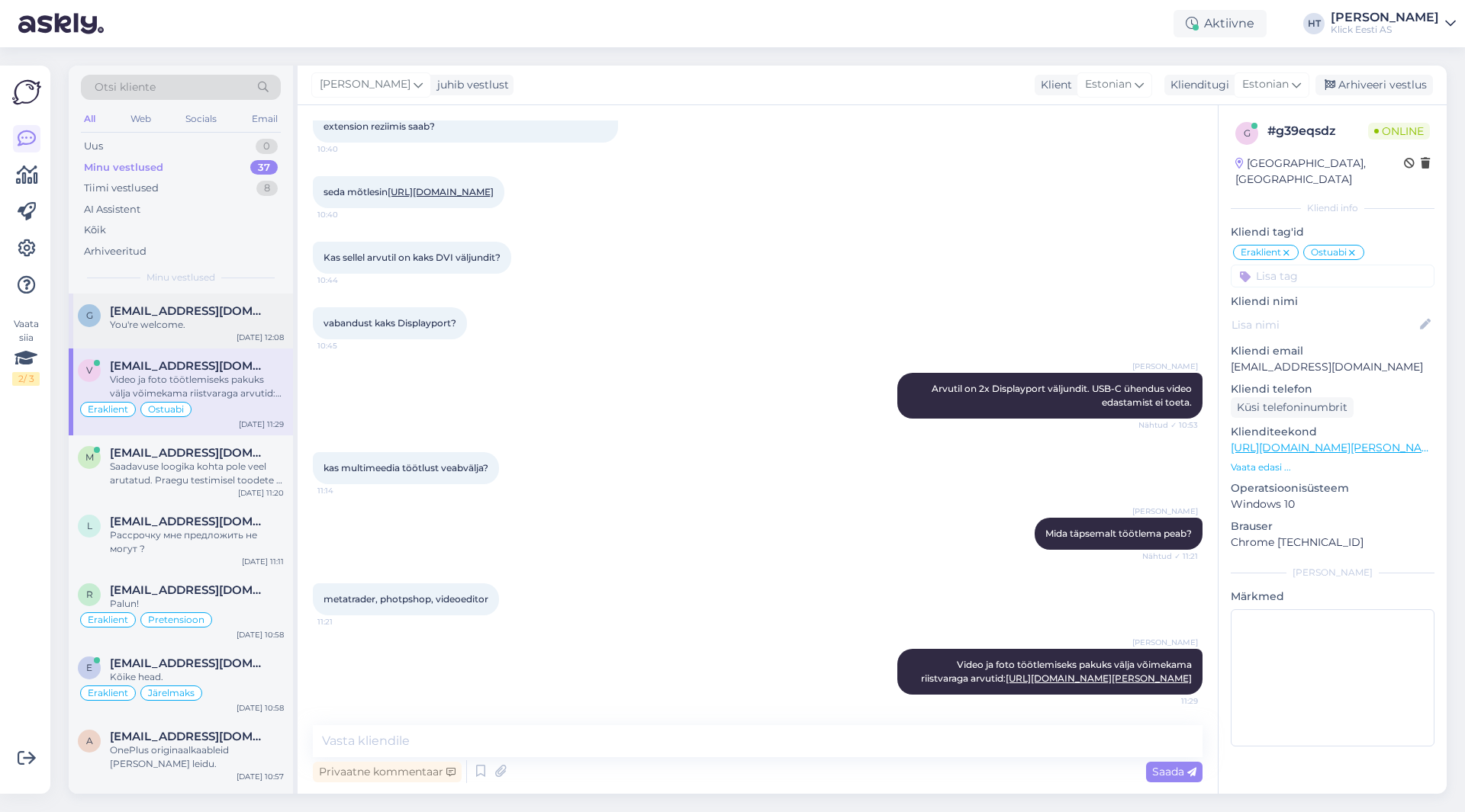
click at [206, 323] on div "You're welcome." at bounding box center [196, 325] width 174 height 13
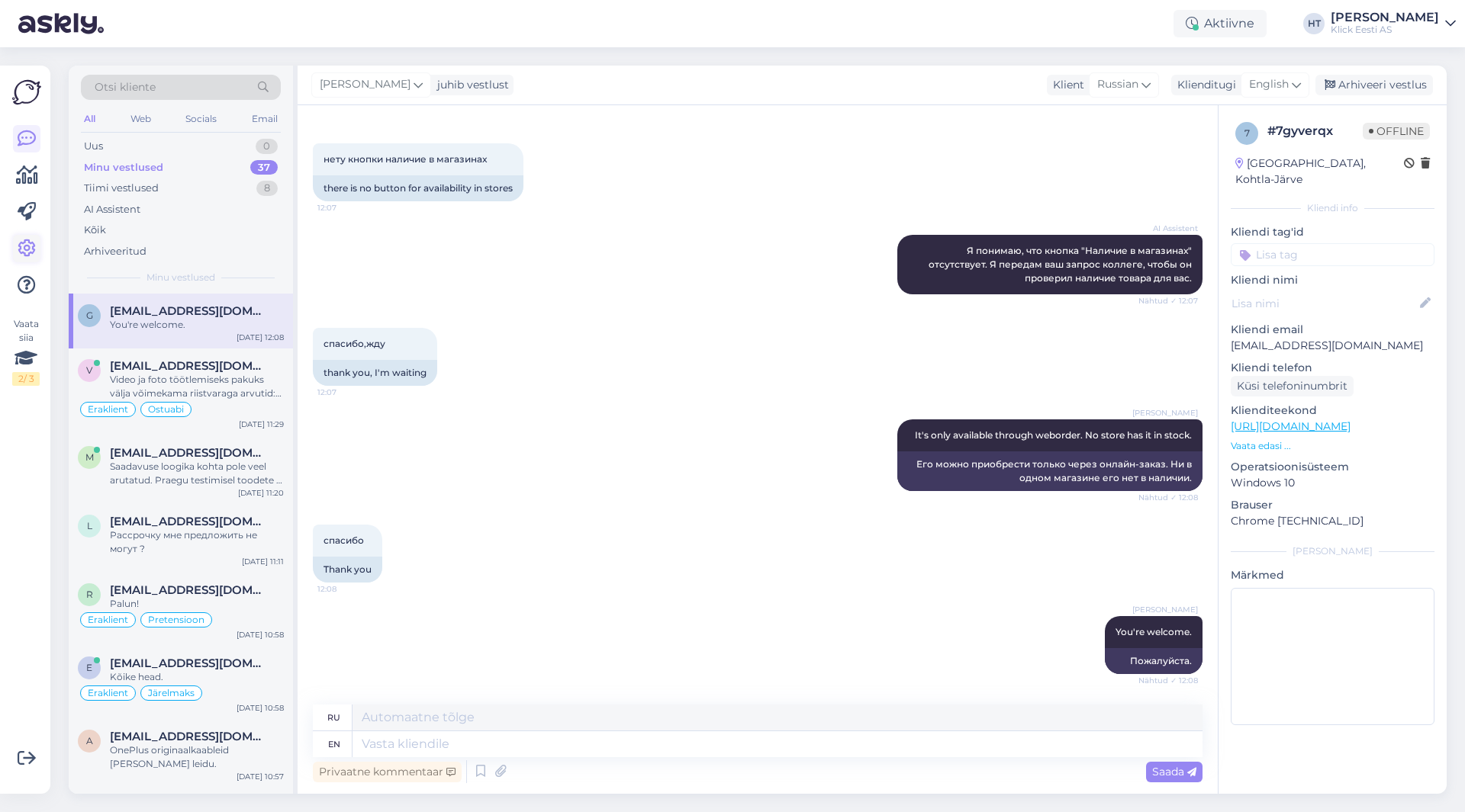
click at [35, 247] on icon at bounding box center [26, 248] width 18 height 18
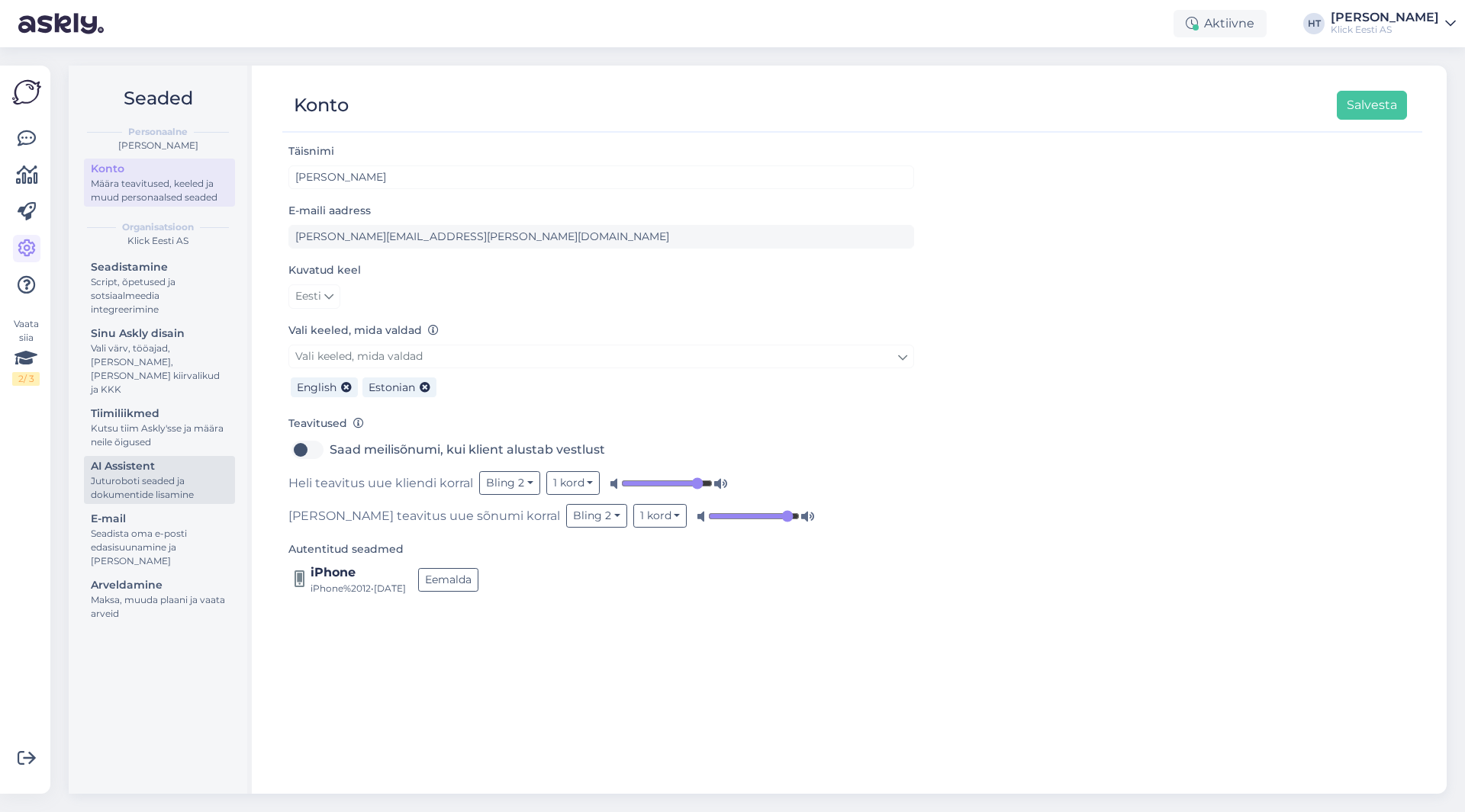
click at [185, 474] on div "Juturoboti seaded ja dokumentide lisamine" at bounding box center [159, 488] width 138 height 28
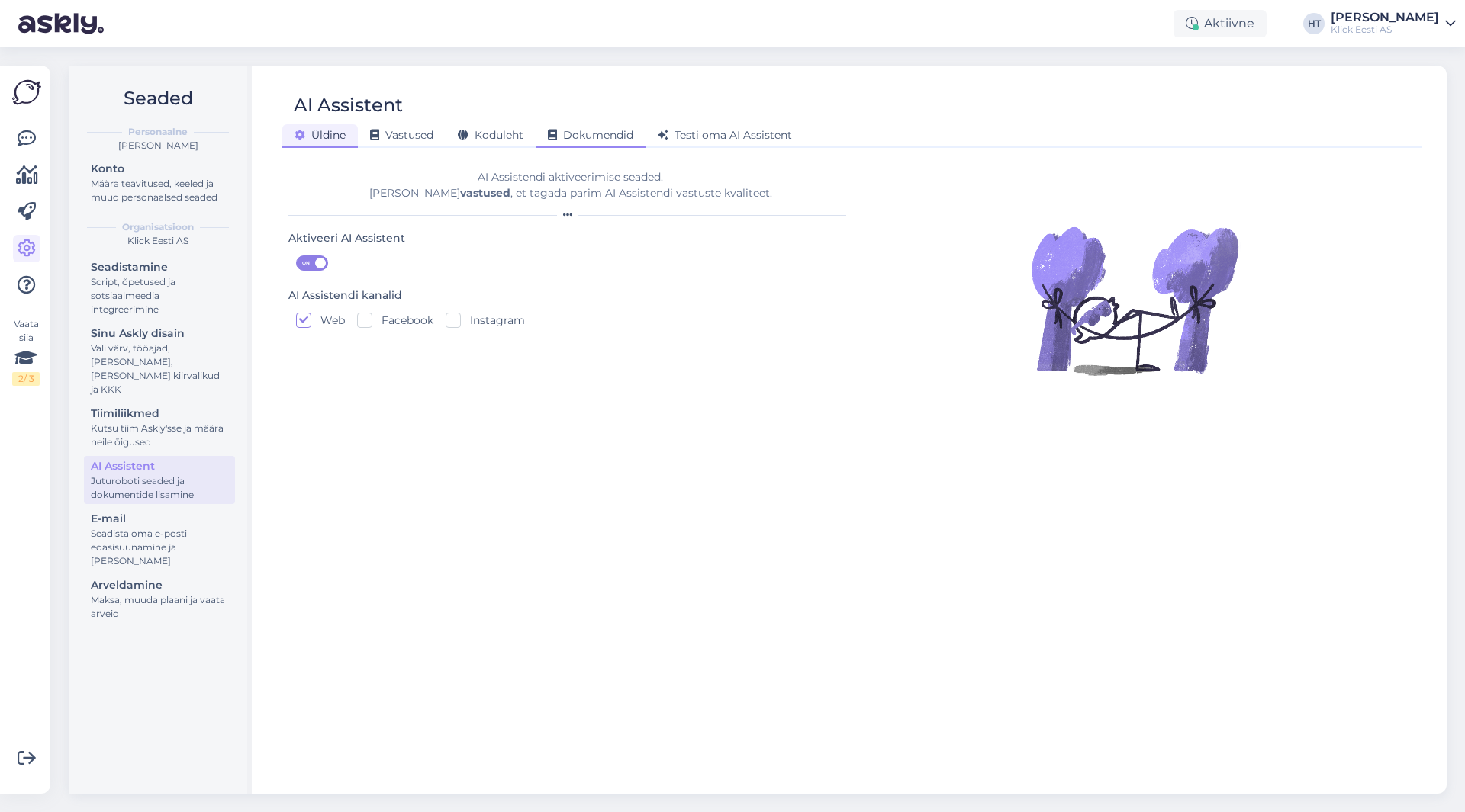
click at [589, 127] on div "Dokumendid" at bounding box center [590, 136] width 110 height 24
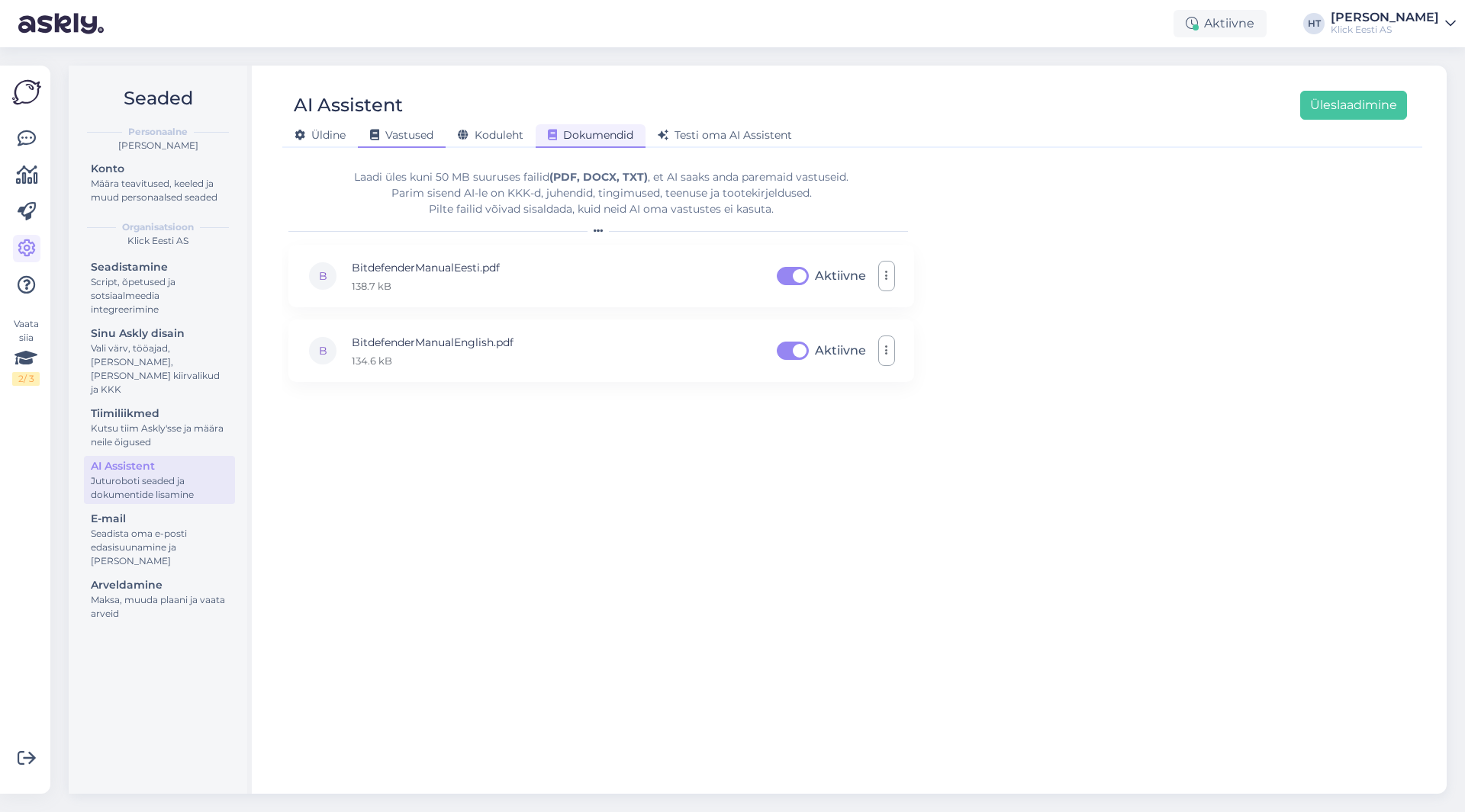
click at [384, 138] on span "Vastused" at bounding box center [401, 135] width 64 height 13
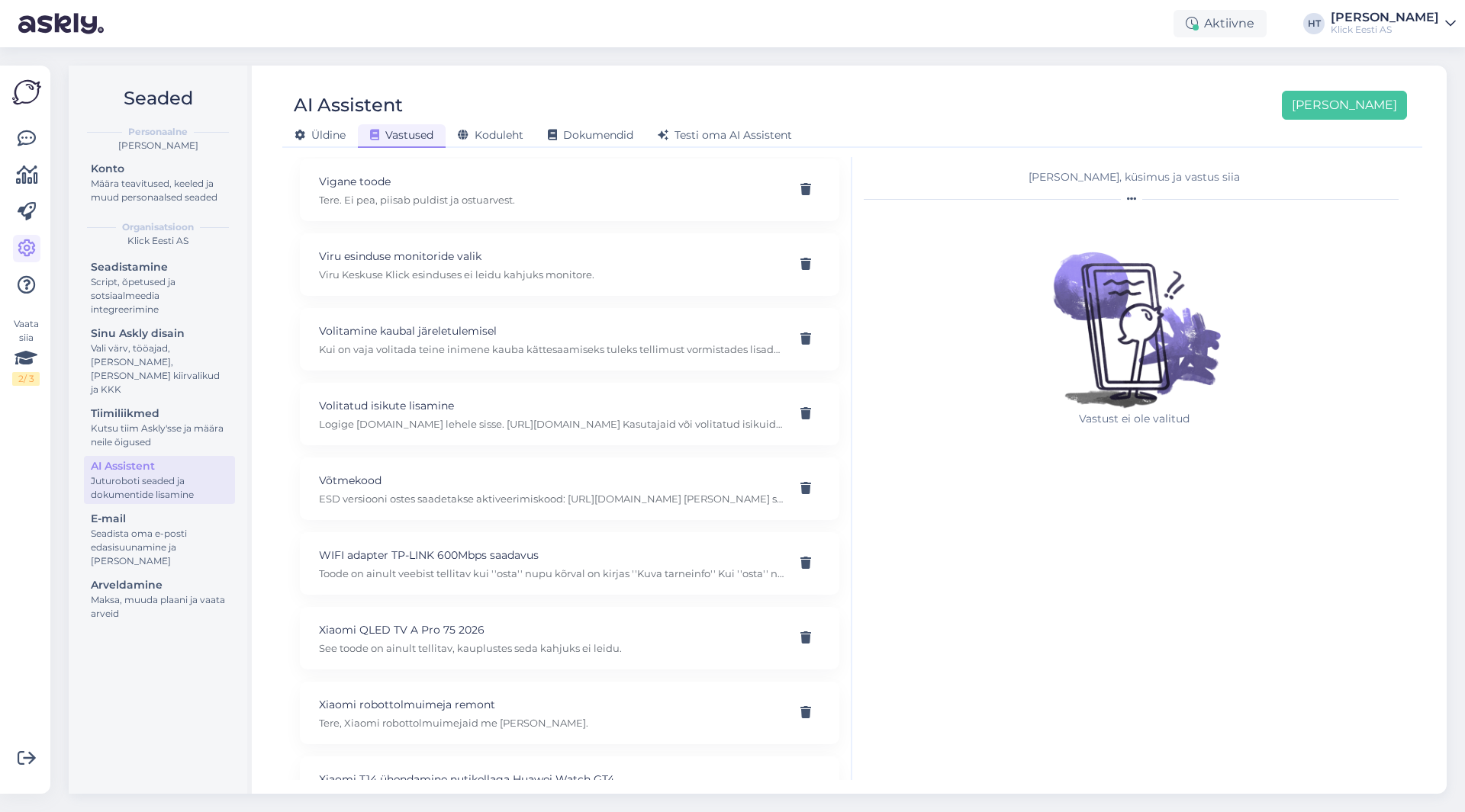
scroll to position [20748, 0]
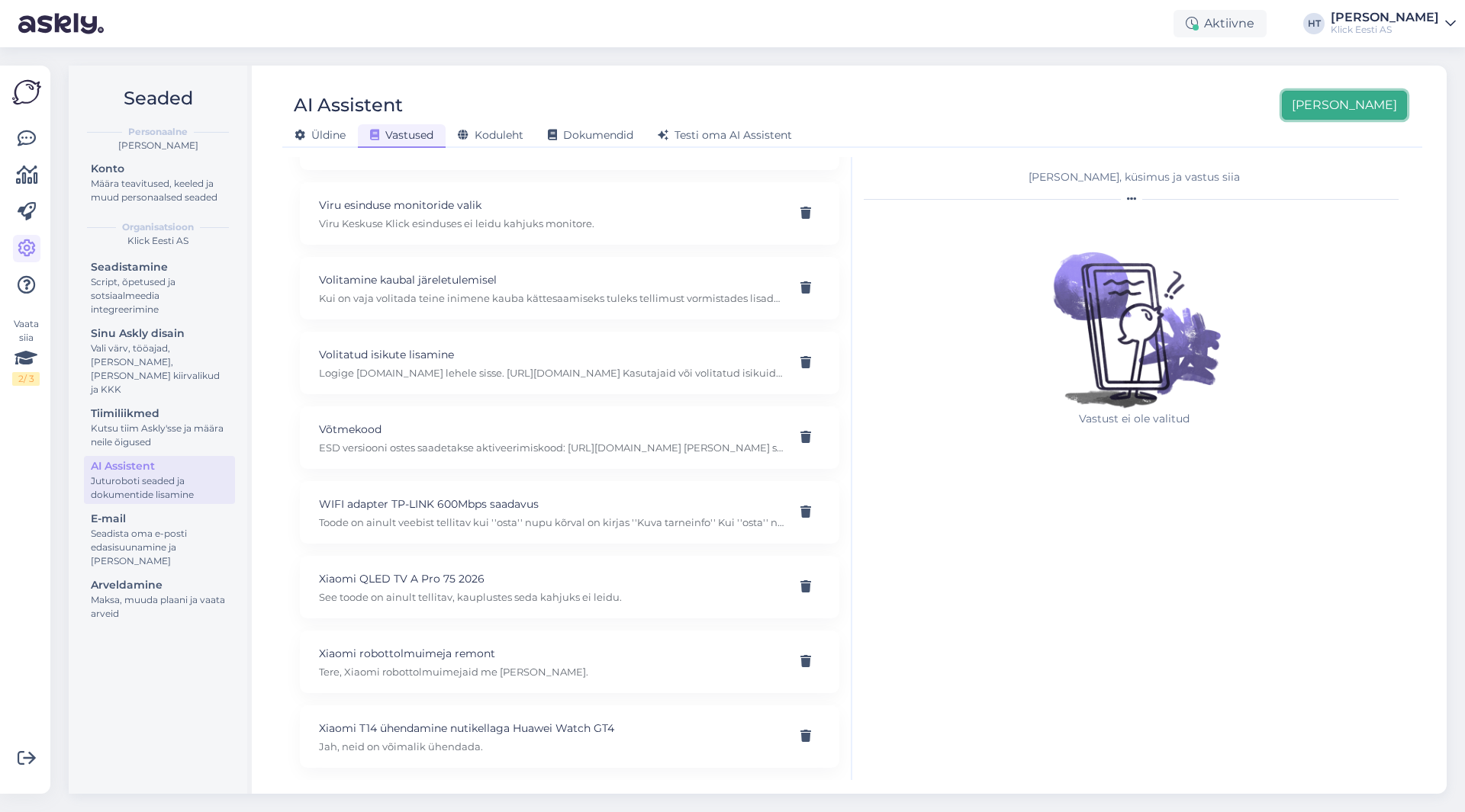
click at [1362, 108] on button "[PERSON_NAME]" at bounding box center [1345, 105] width 125 height 29
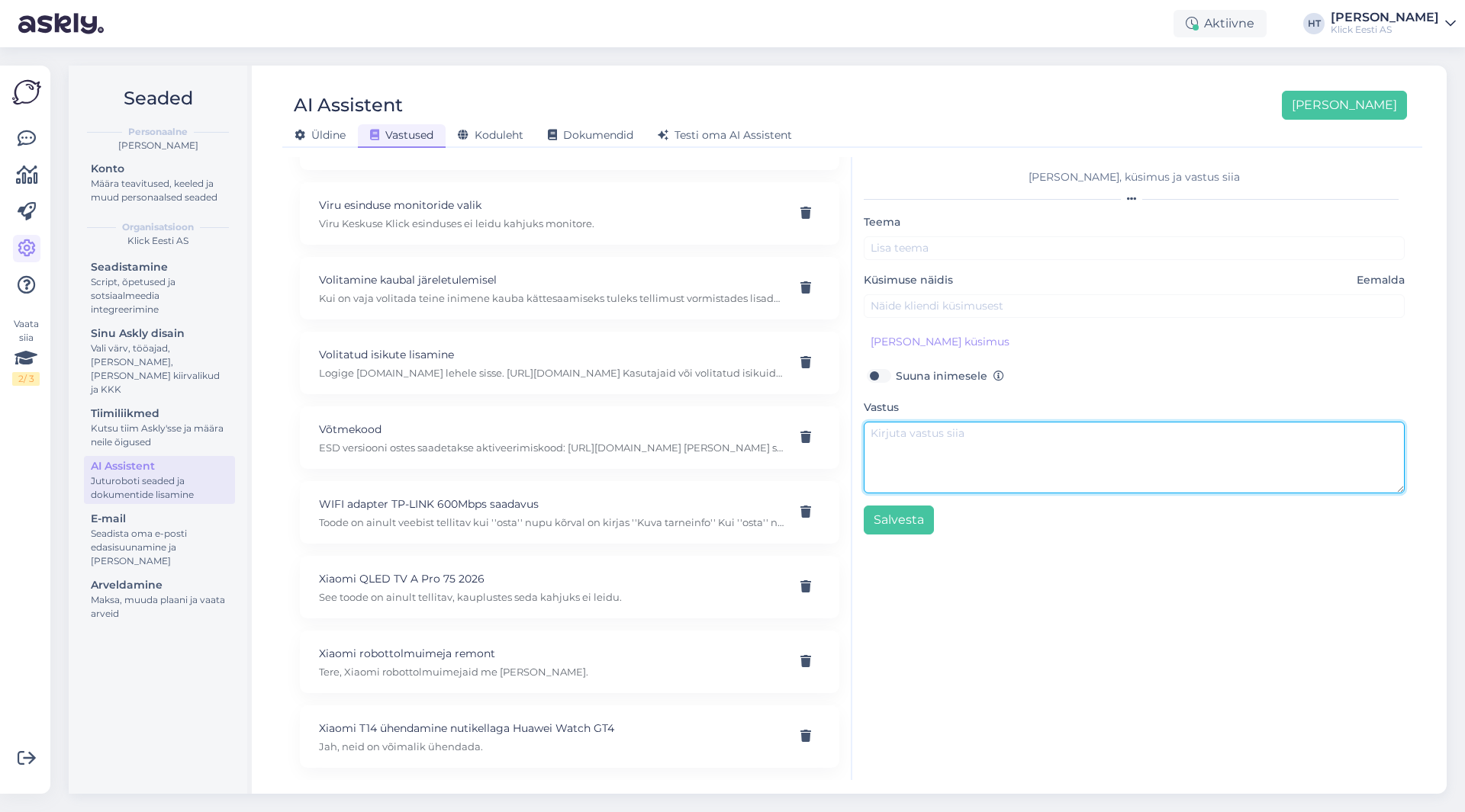
click at [998, 426] on textarea at bounding box center [1134, 457] width 541 height 72
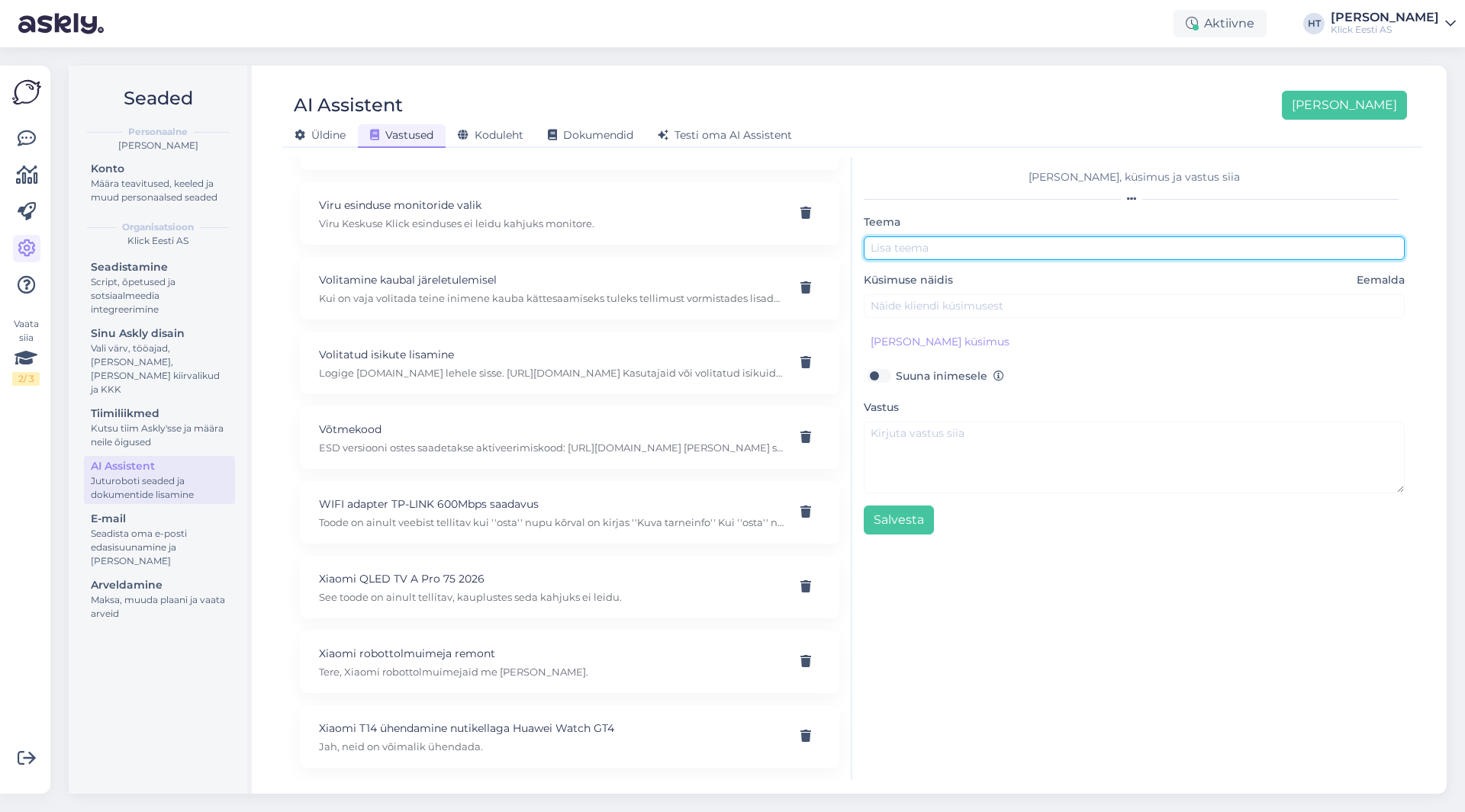
click at [902, 252] on input "text" at bounding box center [1134, 248] width 541 height 24
type input "Bitdefender lunakood"
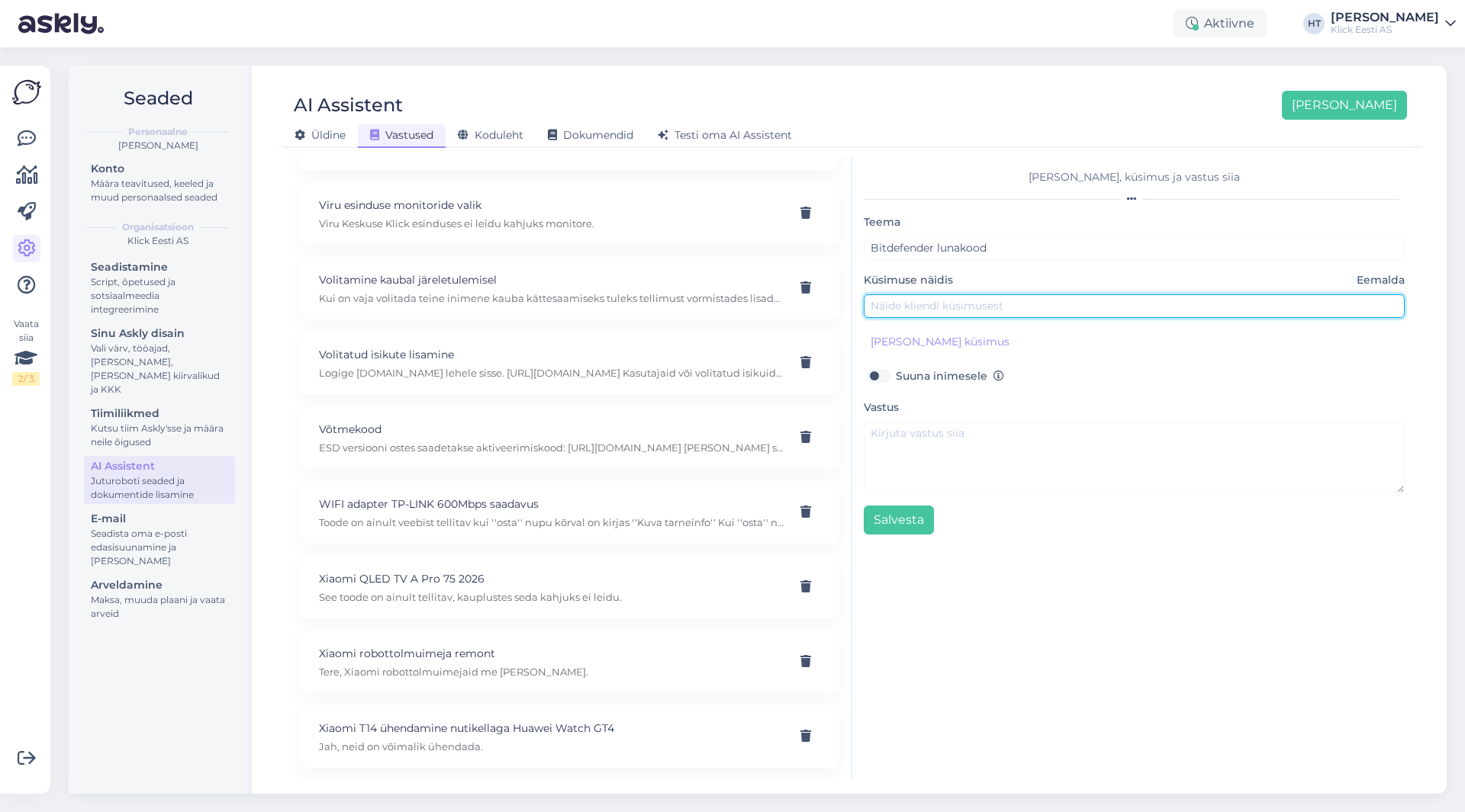
click at [948, 303] on input "text" at bounding box center [1134, 306] width 541 height 24
type input "Kus bitdefenderi aktiveerimine käib"
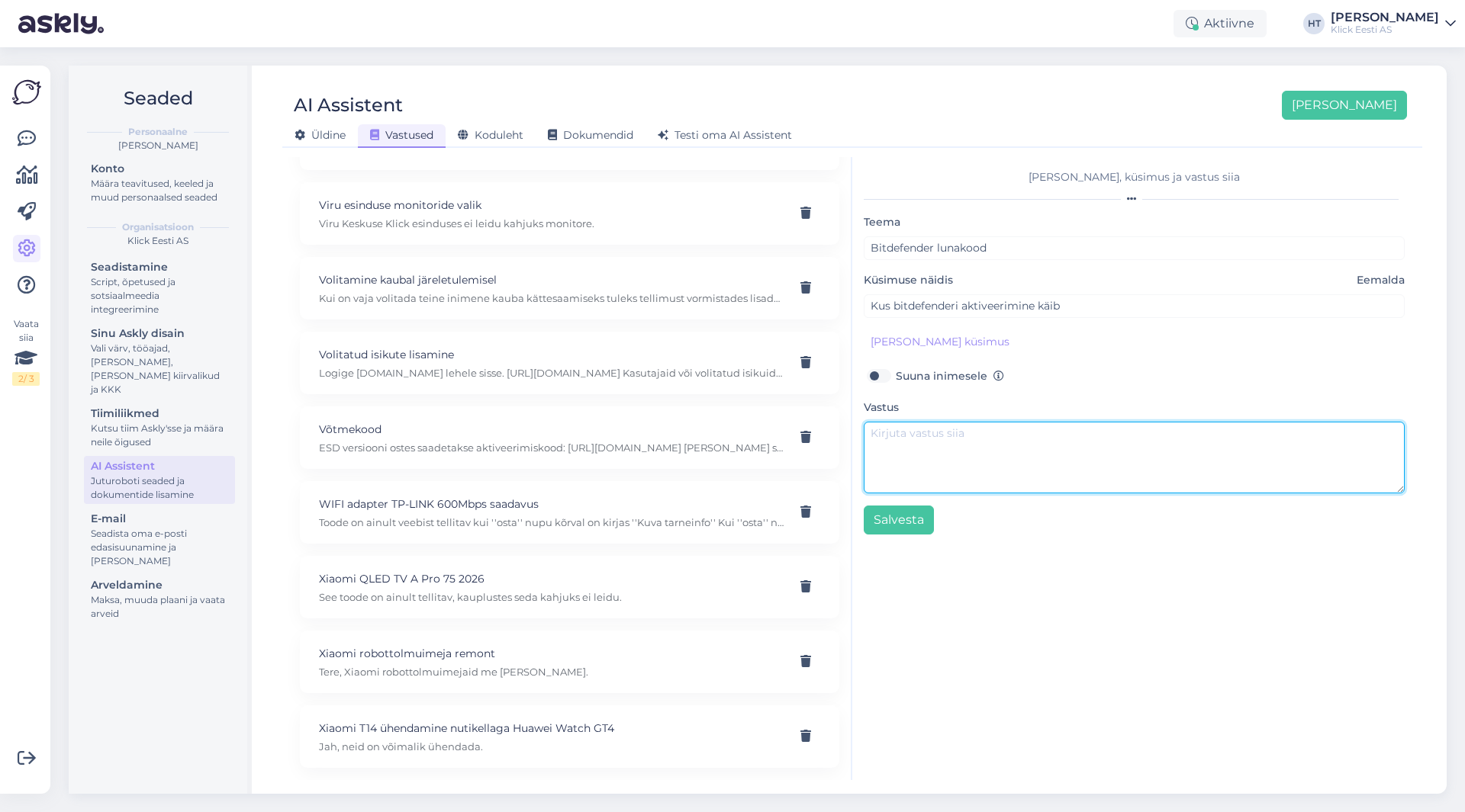
click at [978, 436] on textarea at bounding box center [1134, 457] width 541 height 72
paste textarea "[URL][DOMAIN_NAME]"
click at [970, 432] on textarea "Aktiveerimiseks vajtage järgnevale lingile: [URL][DOMAIN_NAME]" at bounding box center [1134, 457] width 541 height 72
click at [993, 466] on textarea "Aktiveerimiseks vajutage järgnevale lingile: [URL][DOMAIN_NAME]" at bounding box center [1134, 457] width 541 height 72
drag, startPoint x: 1102, startPoint y: 434, endPoint x: 1284, endPoint y: 438, distance: 182.0
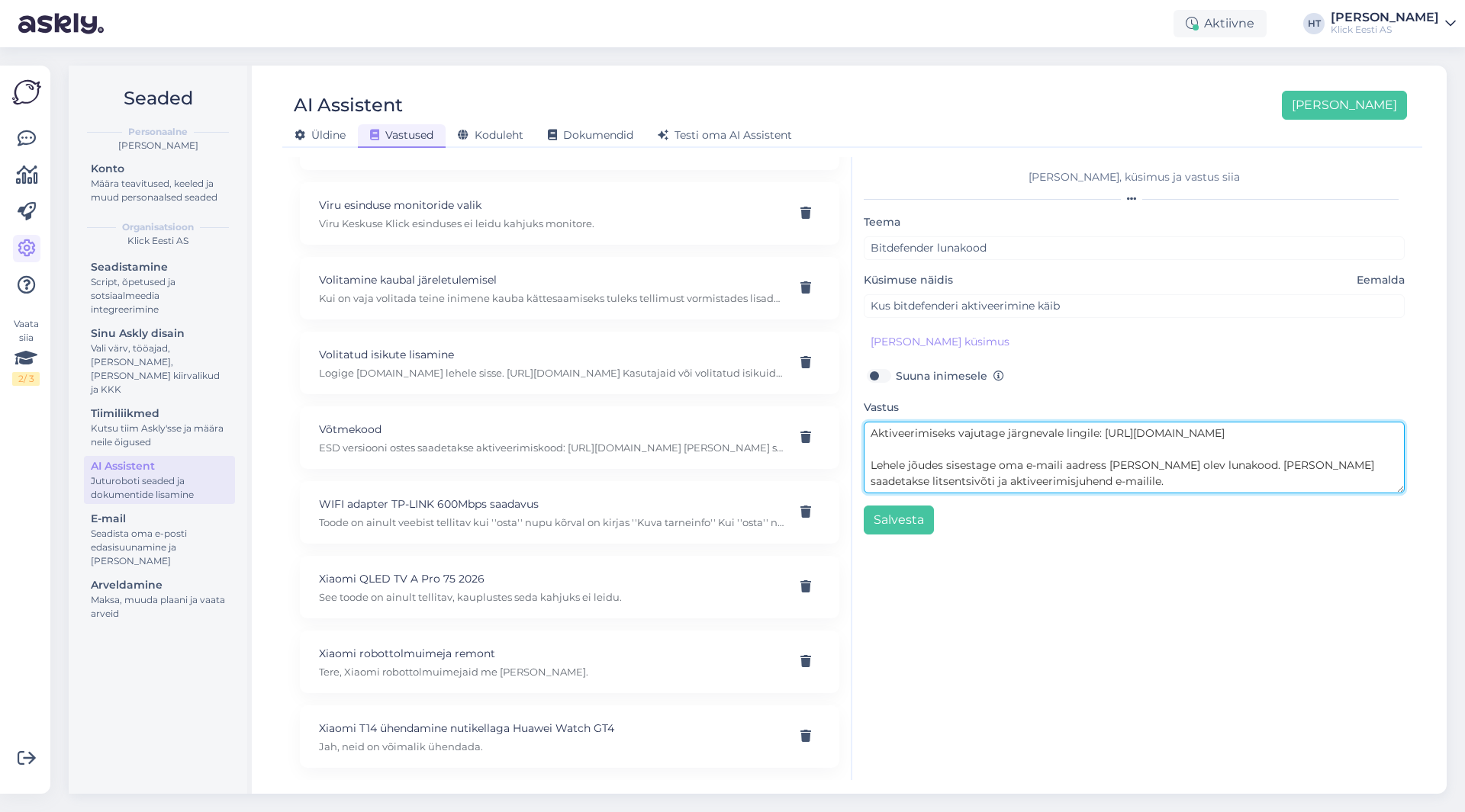
click at [1284, 438] on textarea "Aktiveerimiseks vajutage järgnevale lingile: [URL][DOMAIN_NAME] Lehele jõudes s…" at bounding box center [1134, 457] width 541 height 72
type textarea "Aktiveerimiseks vajutage järgnevale lingile: [URL][DOMAIN_NAME] Lehele jõudes s…"
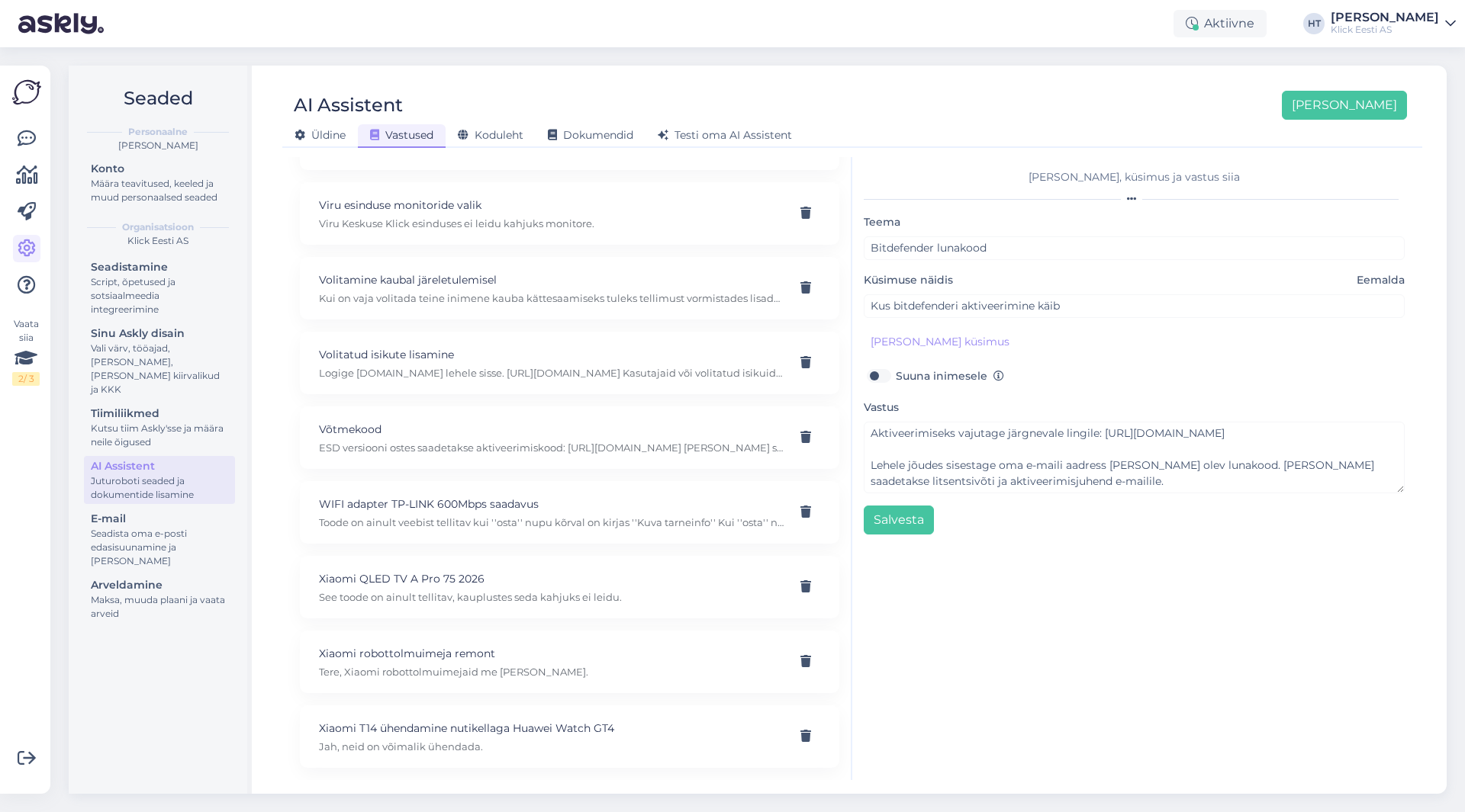
click at [1016, 558] on div "[PERSON_NAME], küsimus ja vastus siia Teema Bitdefender lunakood Küsimuse näidi…" at bounding box center [1134, 469] width 564 height 623
click at [910, 517] on button "Salvesta" at bounding box center [898, 520] width 70 height 29
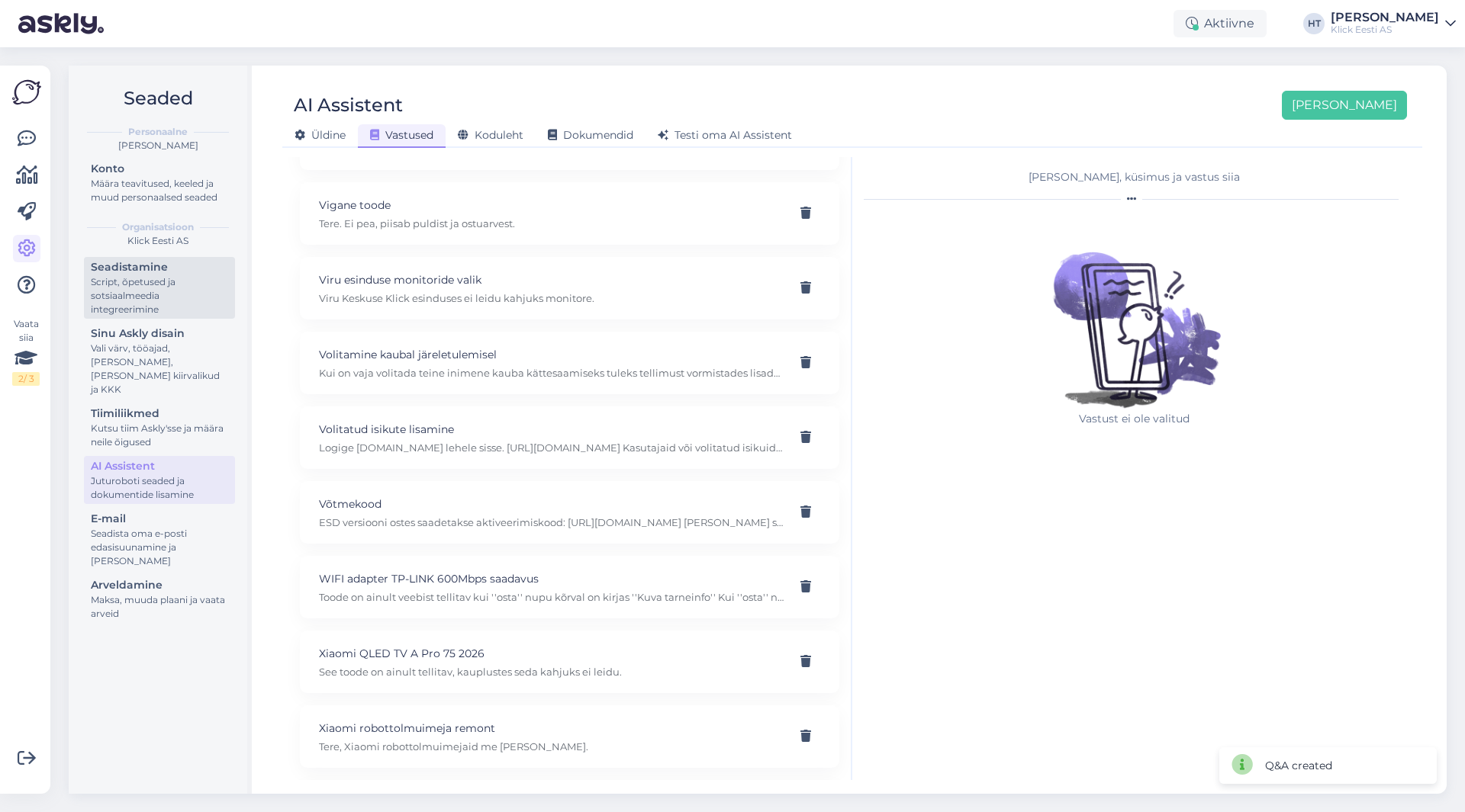
scroll to position [20823, 0]
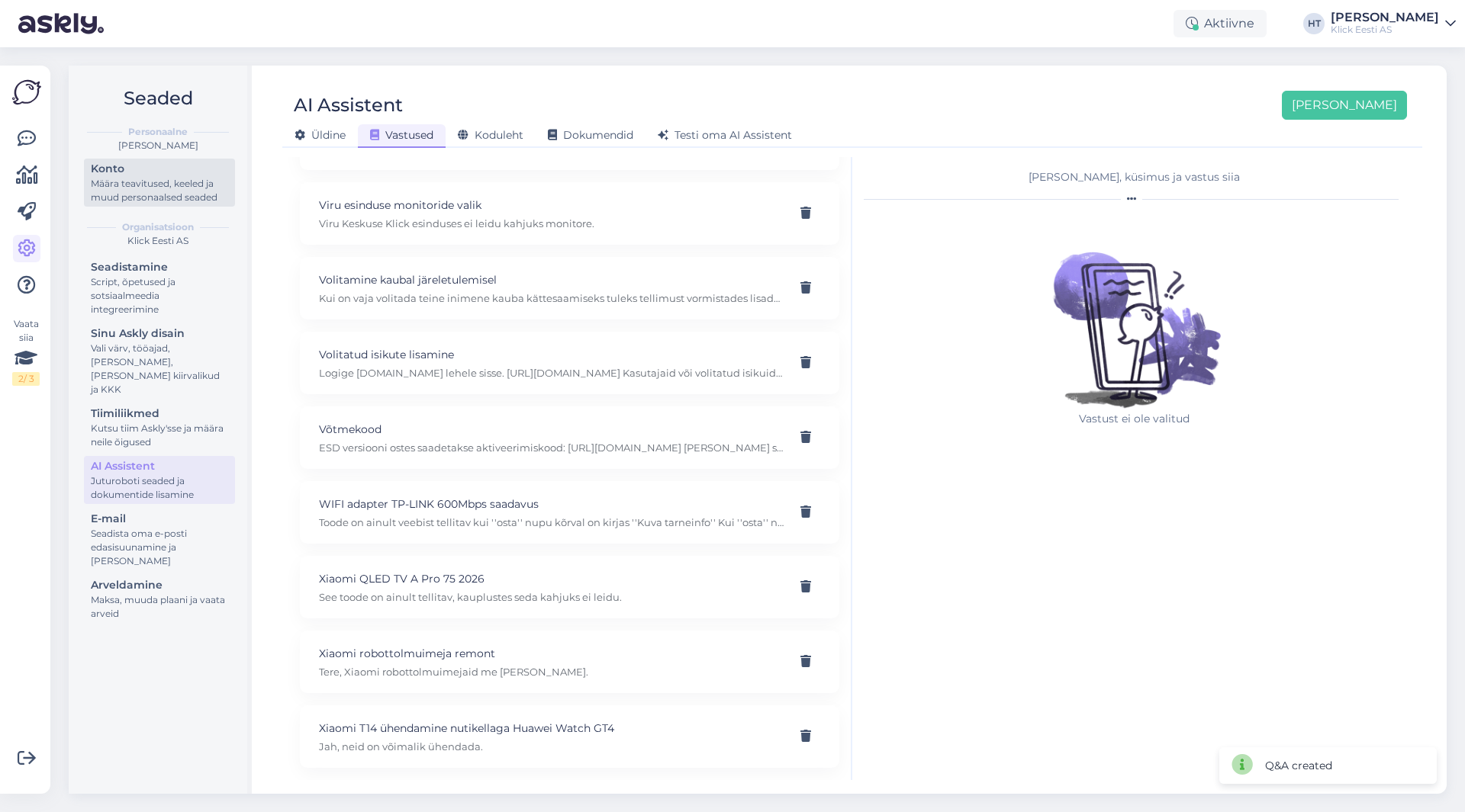
click at [161, 175] on div "Konto" at bounding box center [159, 168] width 138 height 16
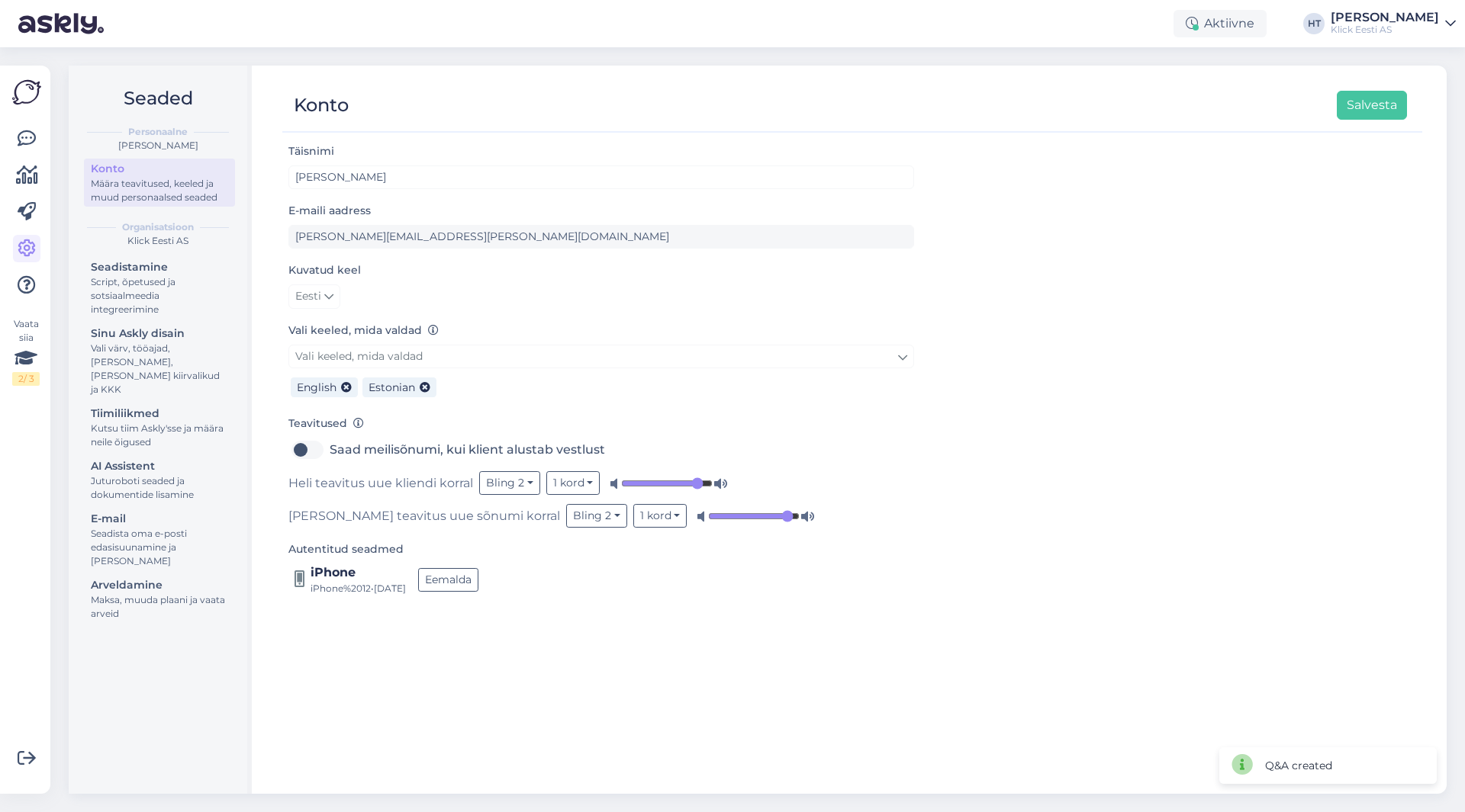
click at [42, 141] on div "Vaata siia 2 / 3 Võimalused Veendu, et Askly loob sulle väärtust. Sulge Ühenda …" at bounding box center [25, 429] width 50 height 728
click at [30, 140] on icon at bounding box center [26, 139] width 18 height 18
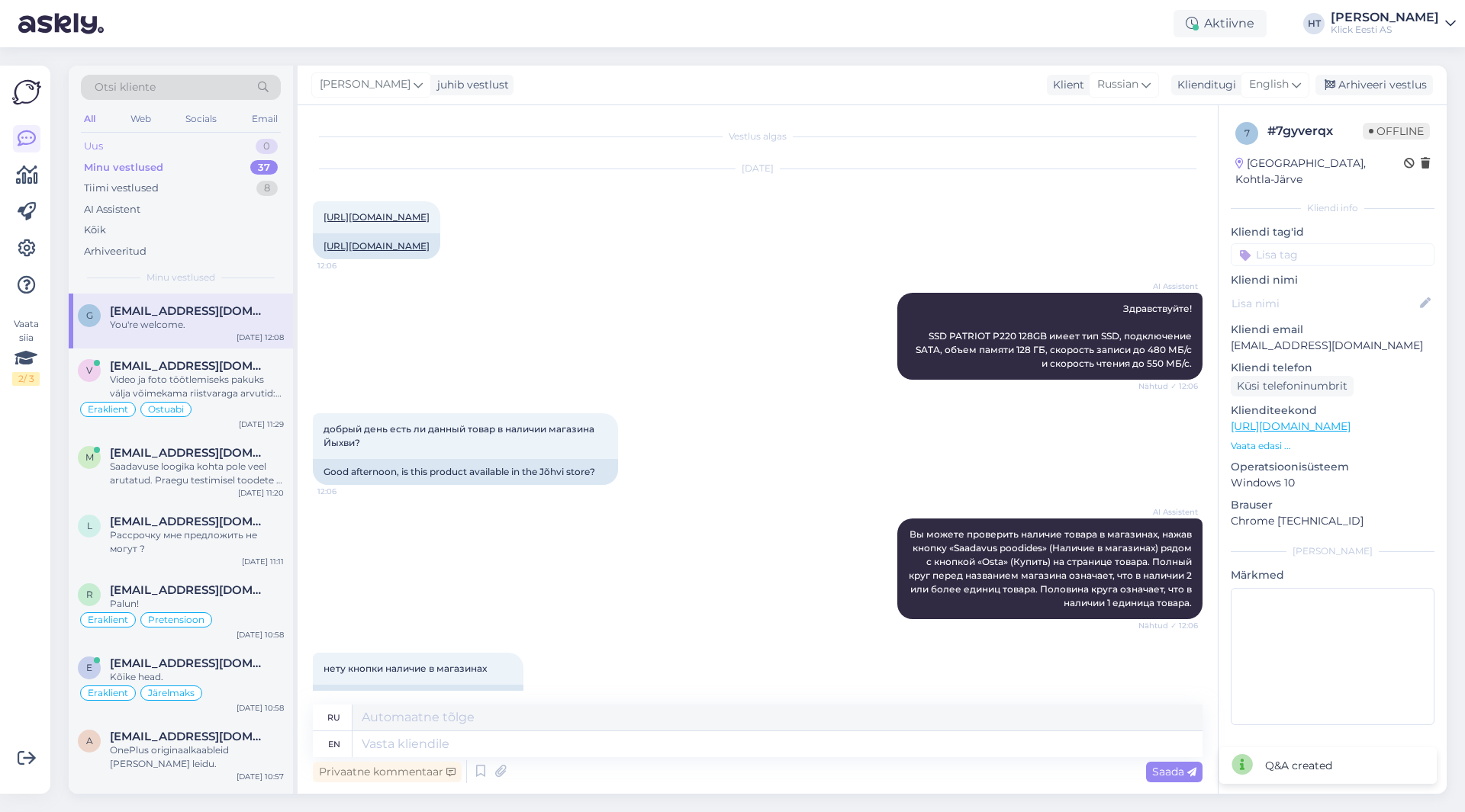
scroll to position [510, 0]
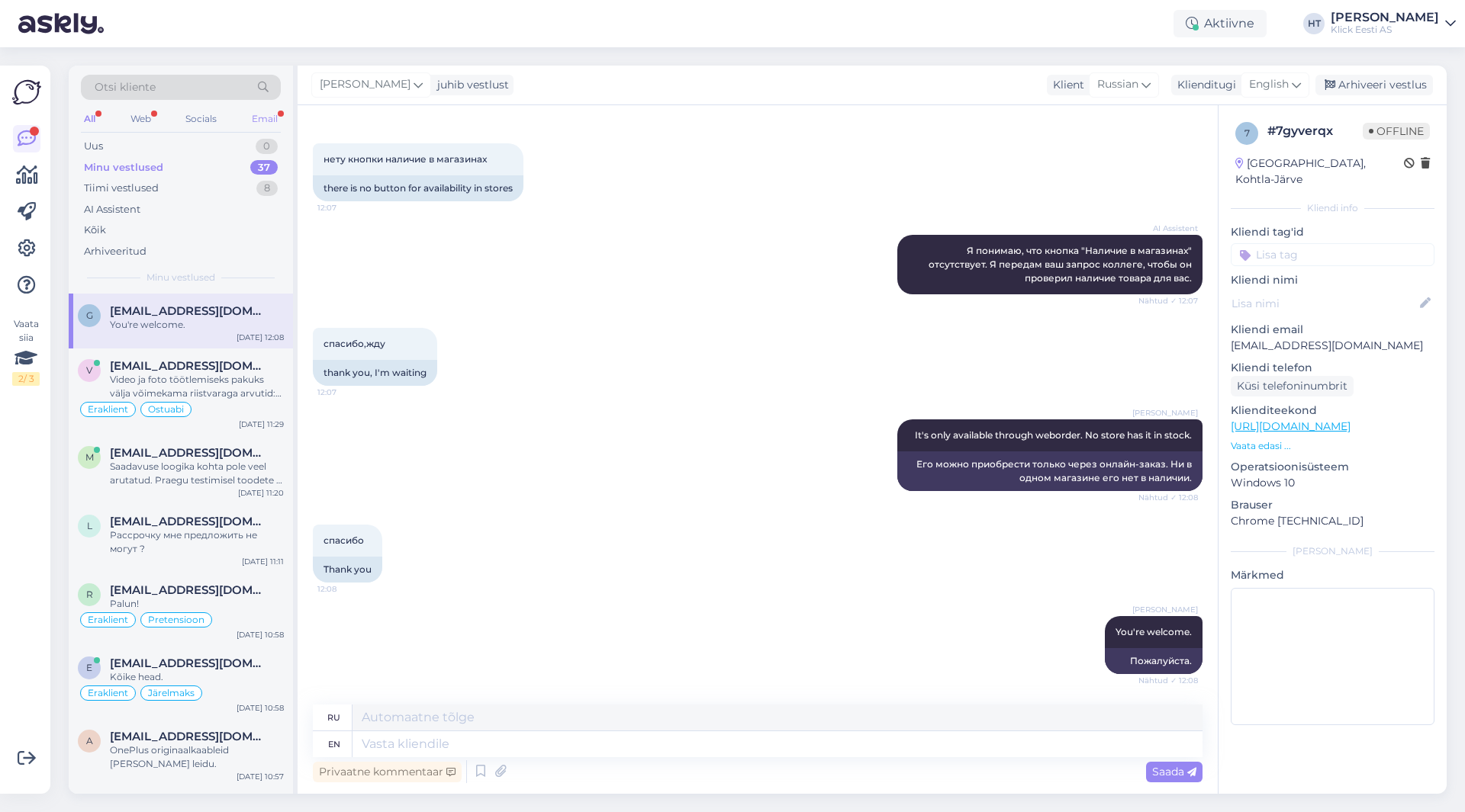
click at [255, 123] on div "Email" at bounding box center [264, 118] width 32 height 20
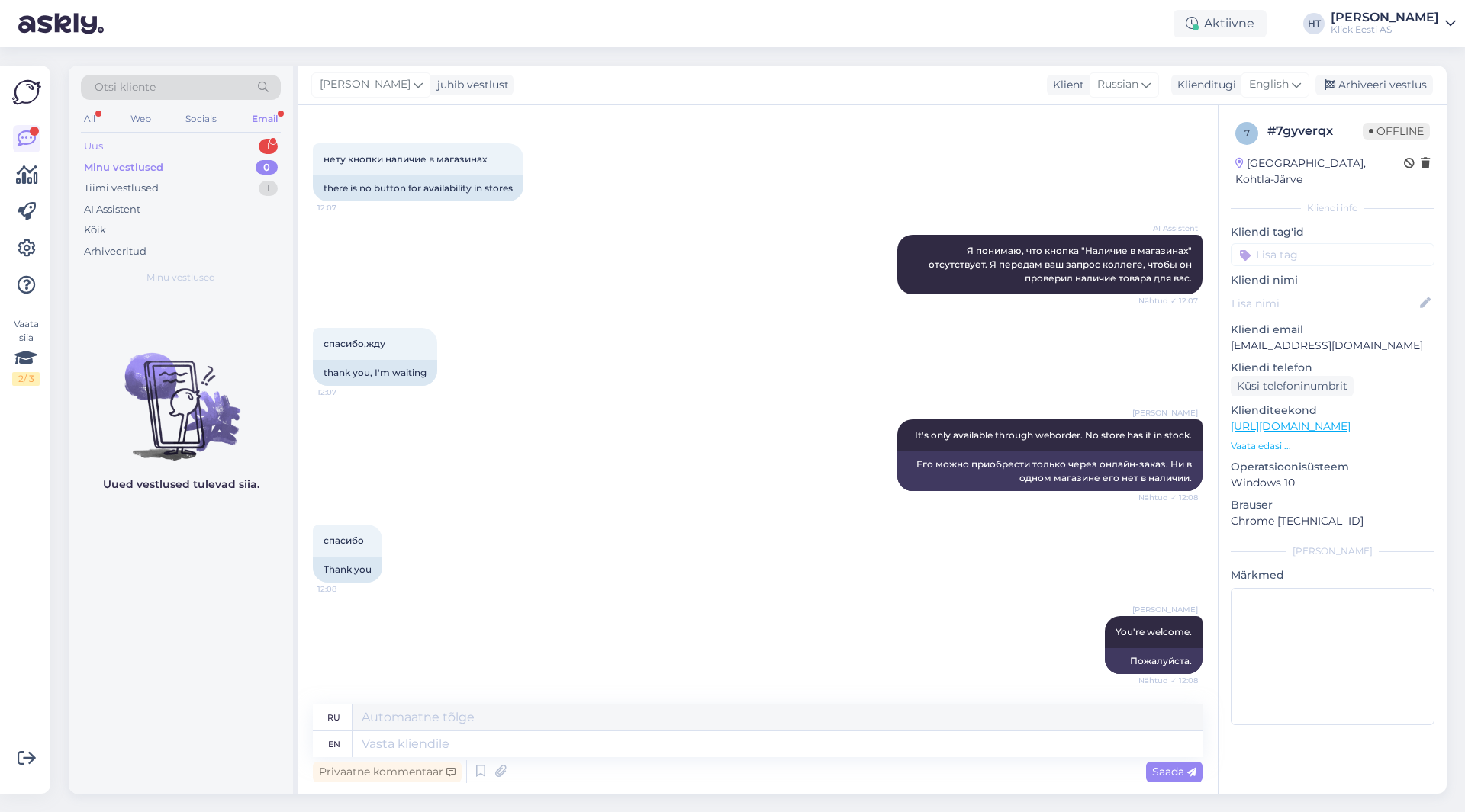
click at [229, 155] on div "Uus 1" at bounding box center [181, 146] width 200 height 21
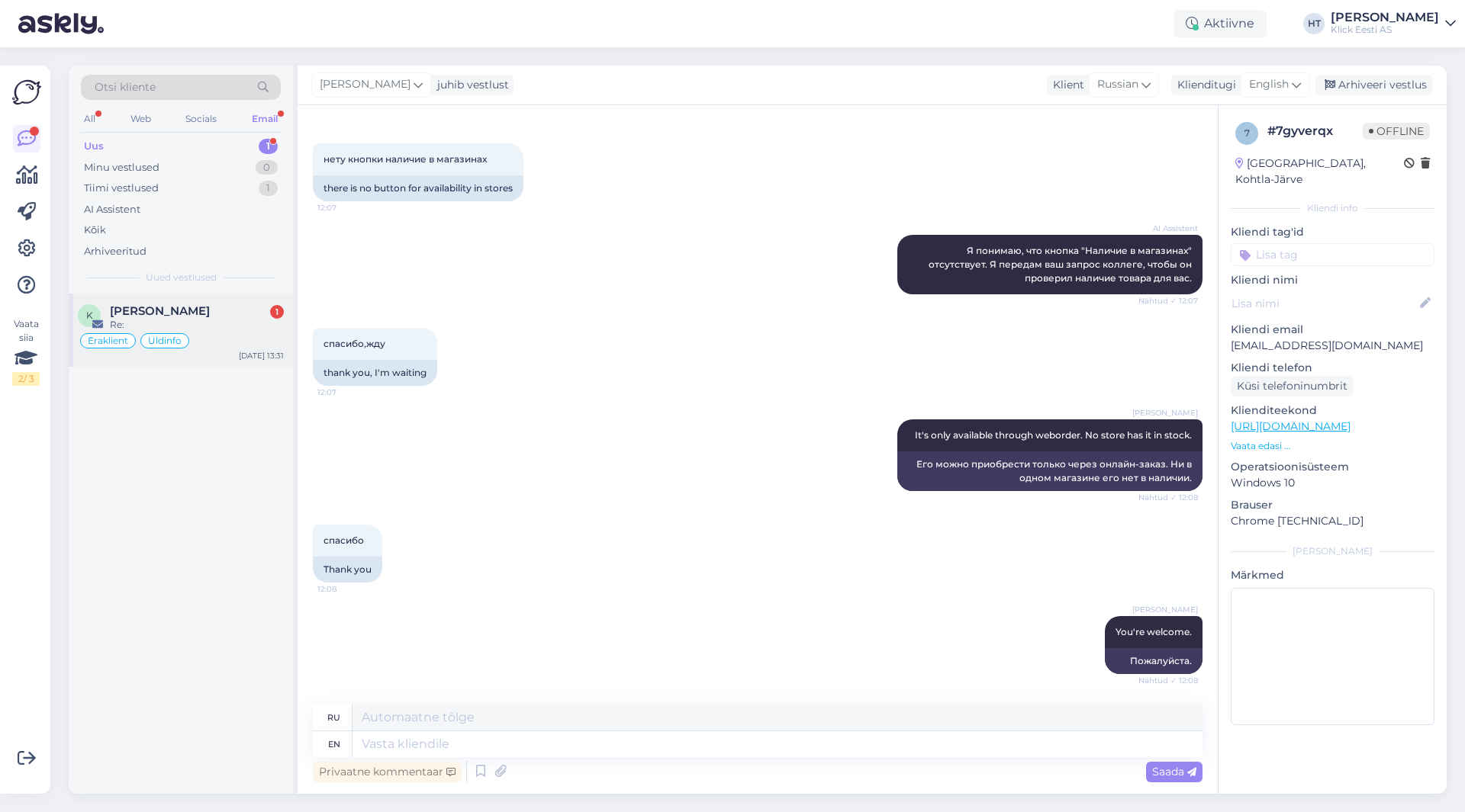
click at [223, 300] on div "K [PERSON_NAME] 1 Re: Eraklient Üldinfo [DATE] 13:31" at bounding box center [180, 330] width 224 height 73
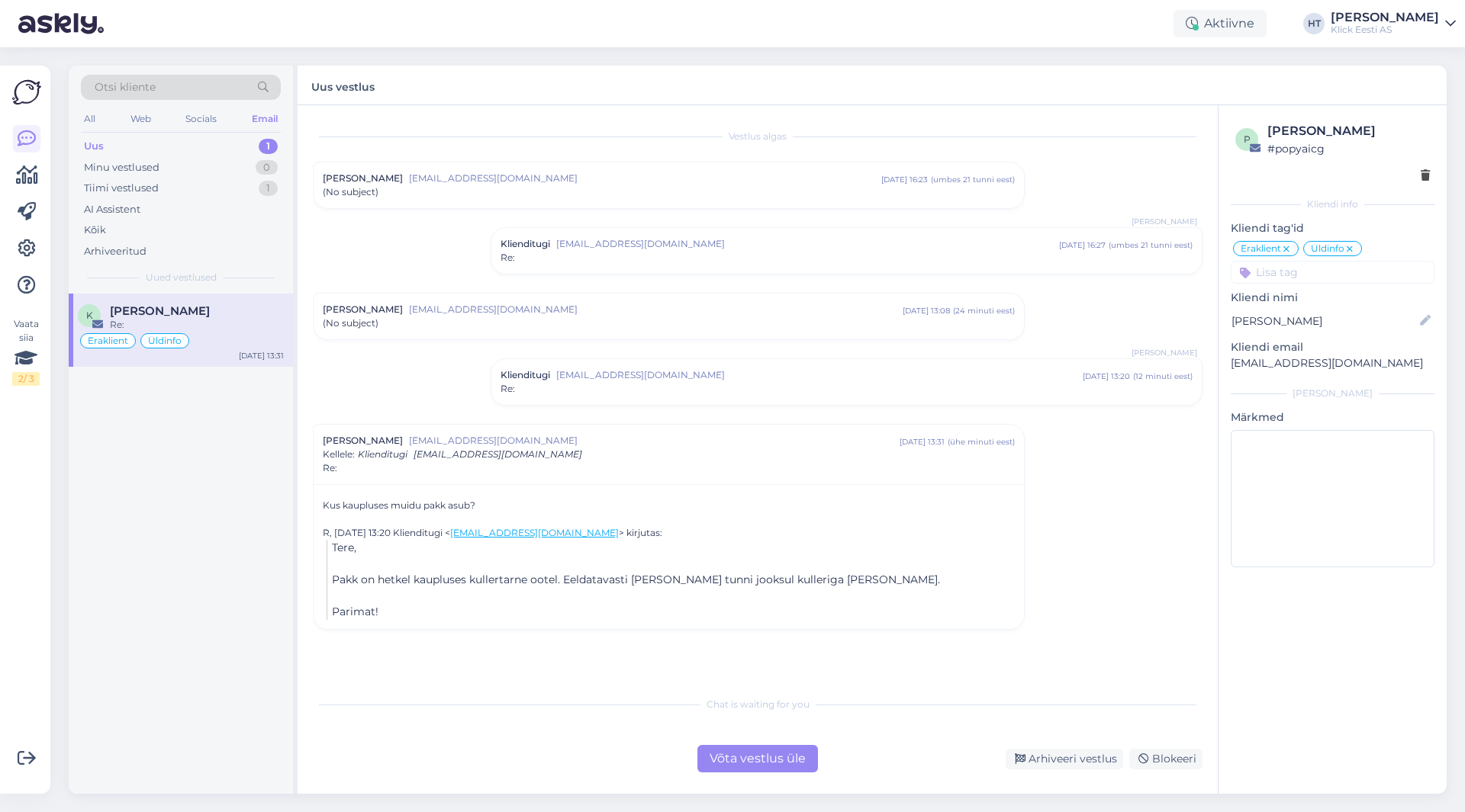
click at [423, 333] on div "[PERSON_NAME] [EMAIL_ADDRESS][DOMAIN_NAME] [DATE] 13:08 ( 24 minuti eest ) (No …" at bounding box center [669, 317] width 710 height 46
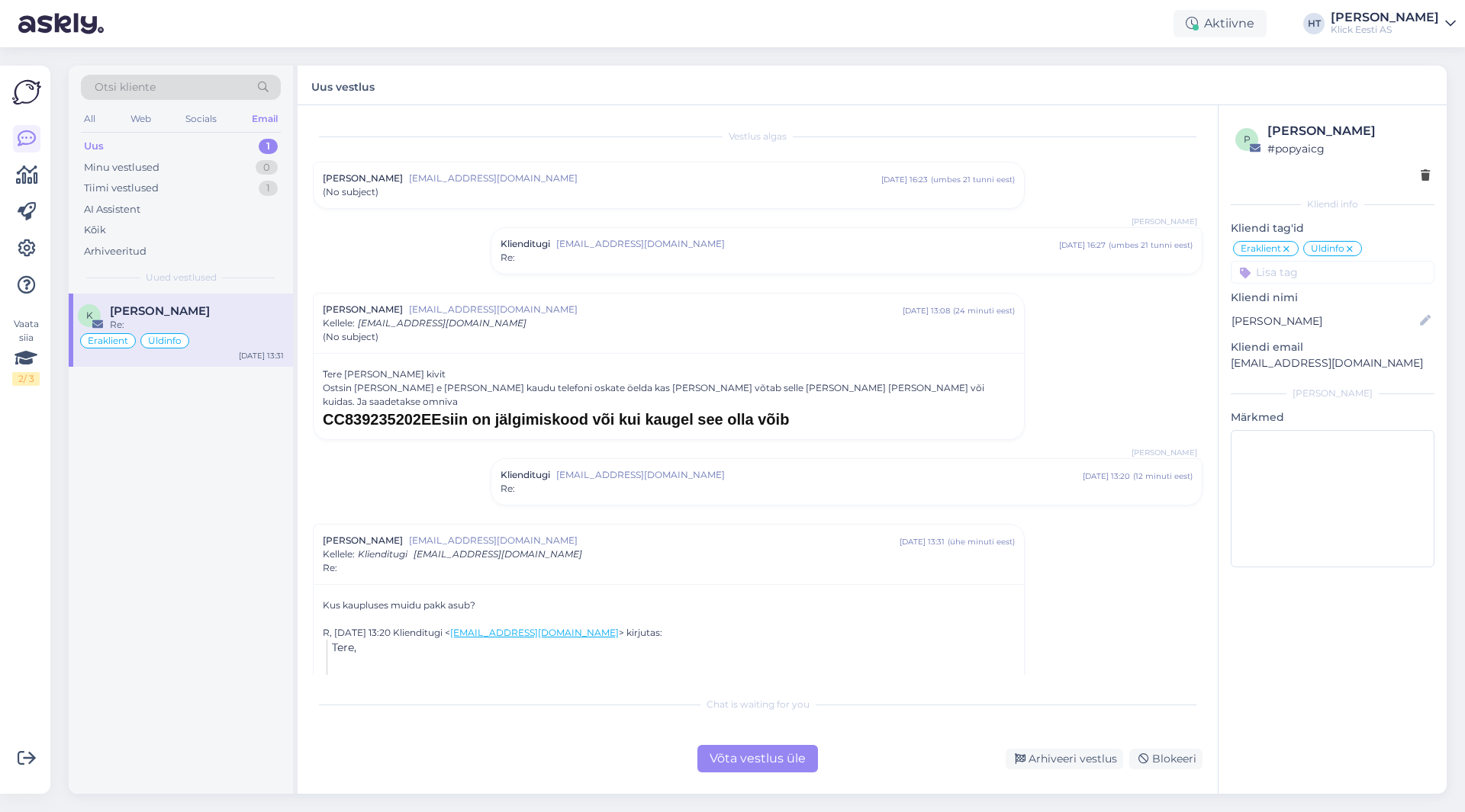
click at [380, 409] on h1 "CC839235202EEsiin on jälgimiskood või kui kaugel see olla võib" at bounding box center [668, 419] width 692 height 21
click at [342, 409] on h1 "CC839235202EEsiin on jälgimiskood või kui kaugel see olla võib" at bounding box center [668, 419] width 692 height 21
drag, startPoint x: 321, startPoint y: 406, endPoint x: 463, endPoint y: 405, distance: 142.0
click at [463, 405] on div "Tere [PERSON_NAME] kivit Ostsin [PERSON_NAME] e [PERSON_NAME] kaudu telefoni os…" at bounding box center [669, 396] width 710 height 87
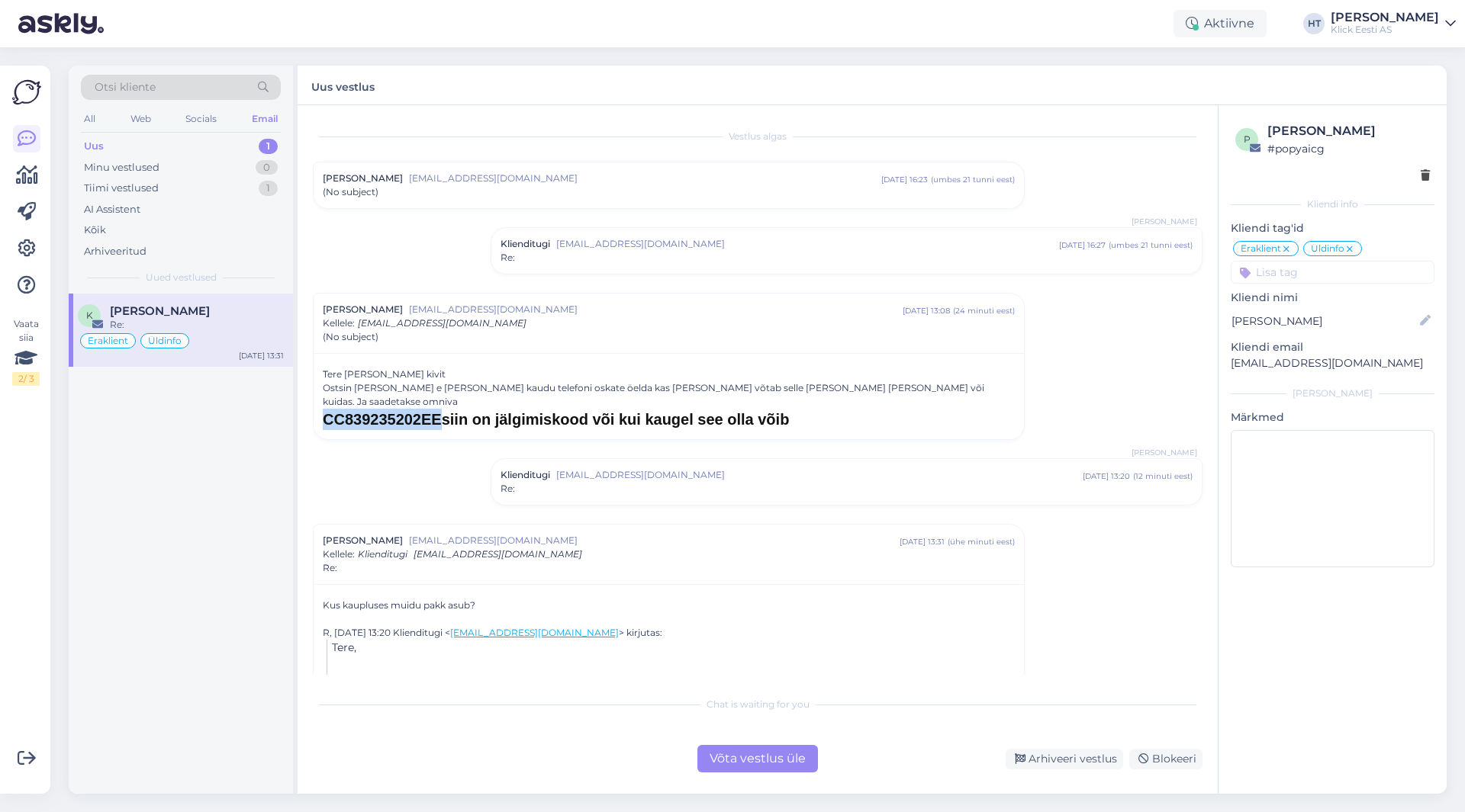
copy h1 "CC839235202EE"
click at [181, 477] on div "K [PERSON_NAME] Re: Eraklient Üldinfo [DATE] 13:31" at bounding box center [180, 544] width 224 height 500
click at [216, 165] on div "Minu vestlused 0" at bounding box center [181, 167] width 200 height 21
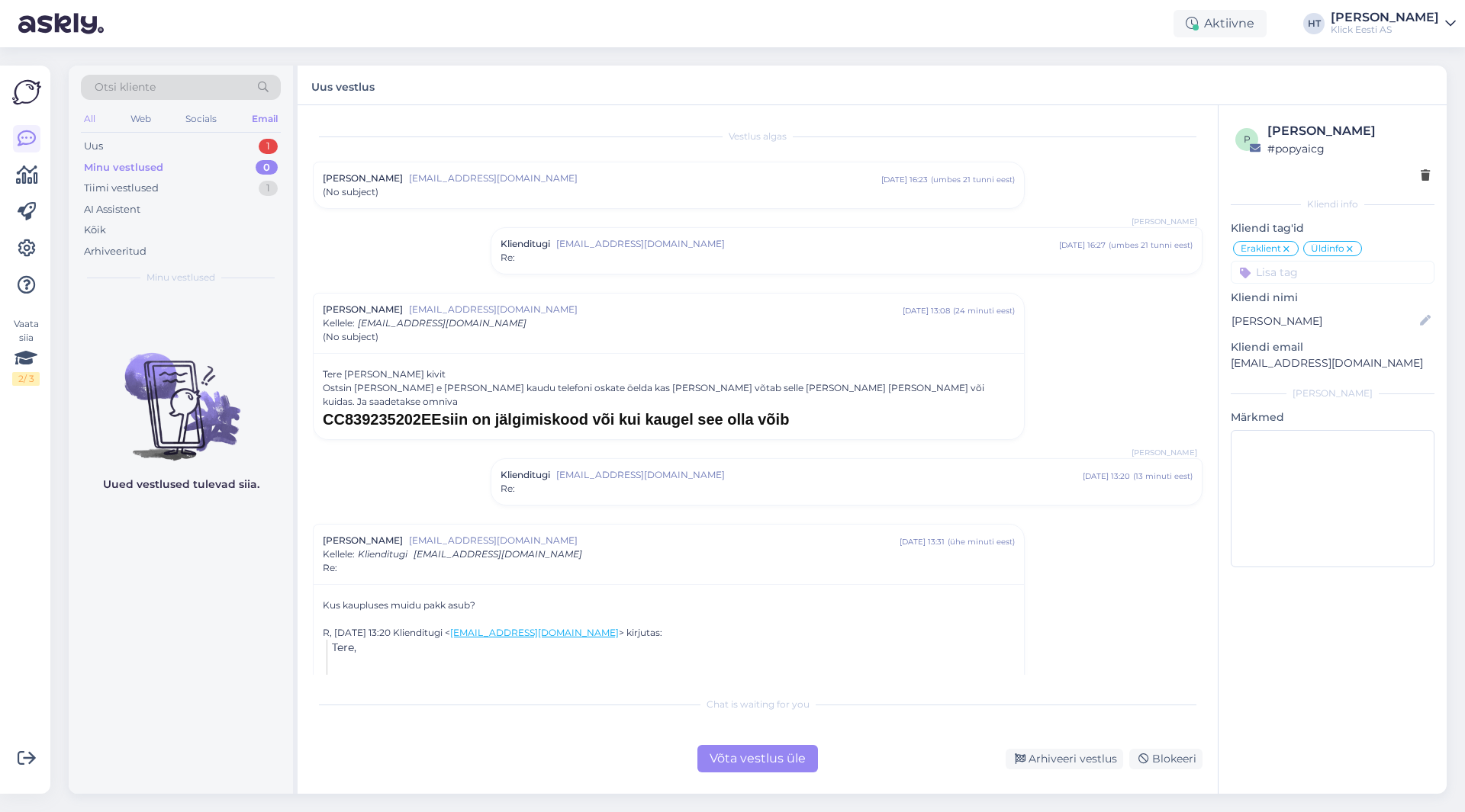
click at [93, 123] on div "All" at bounding box center [90, 118] width 17 height 20
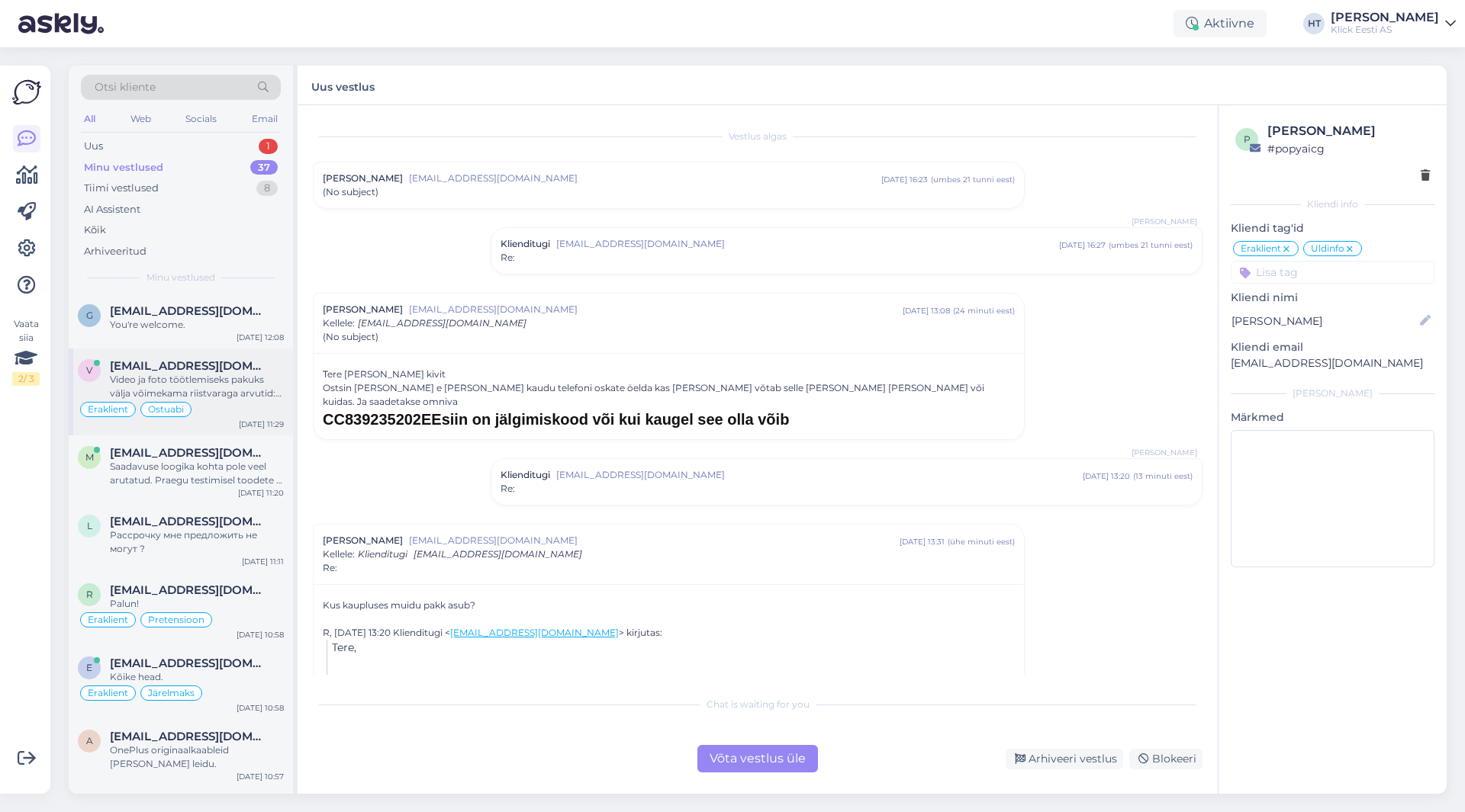
click at [195, 348] on div "v [EMAIL_ADDRESS][DOMAIN_NAME] Video ja foto töötlemiseks pakuks välja võimekam…" at bounding box center [180, 392] width 224 height 87
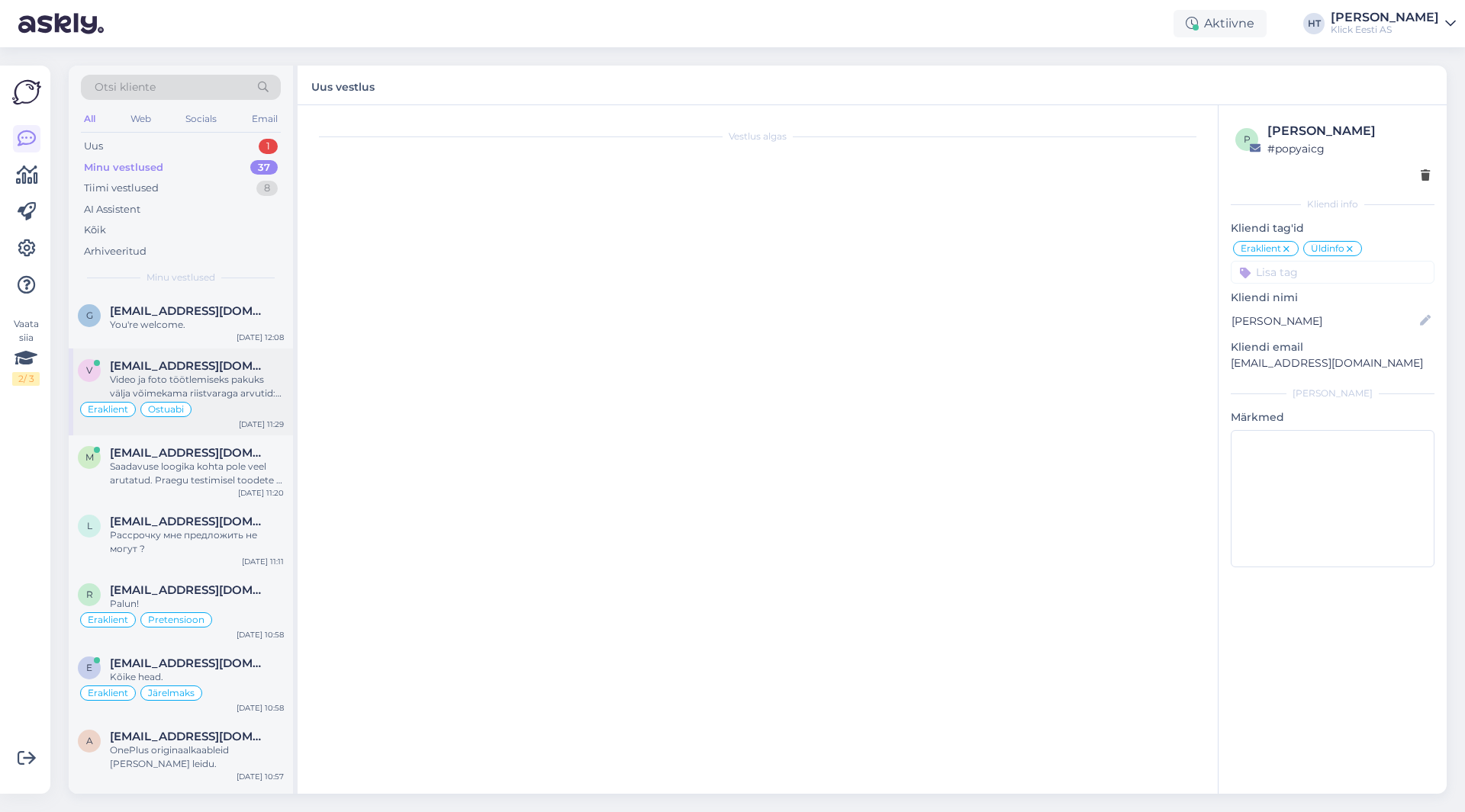
scroll to position [849, 0]
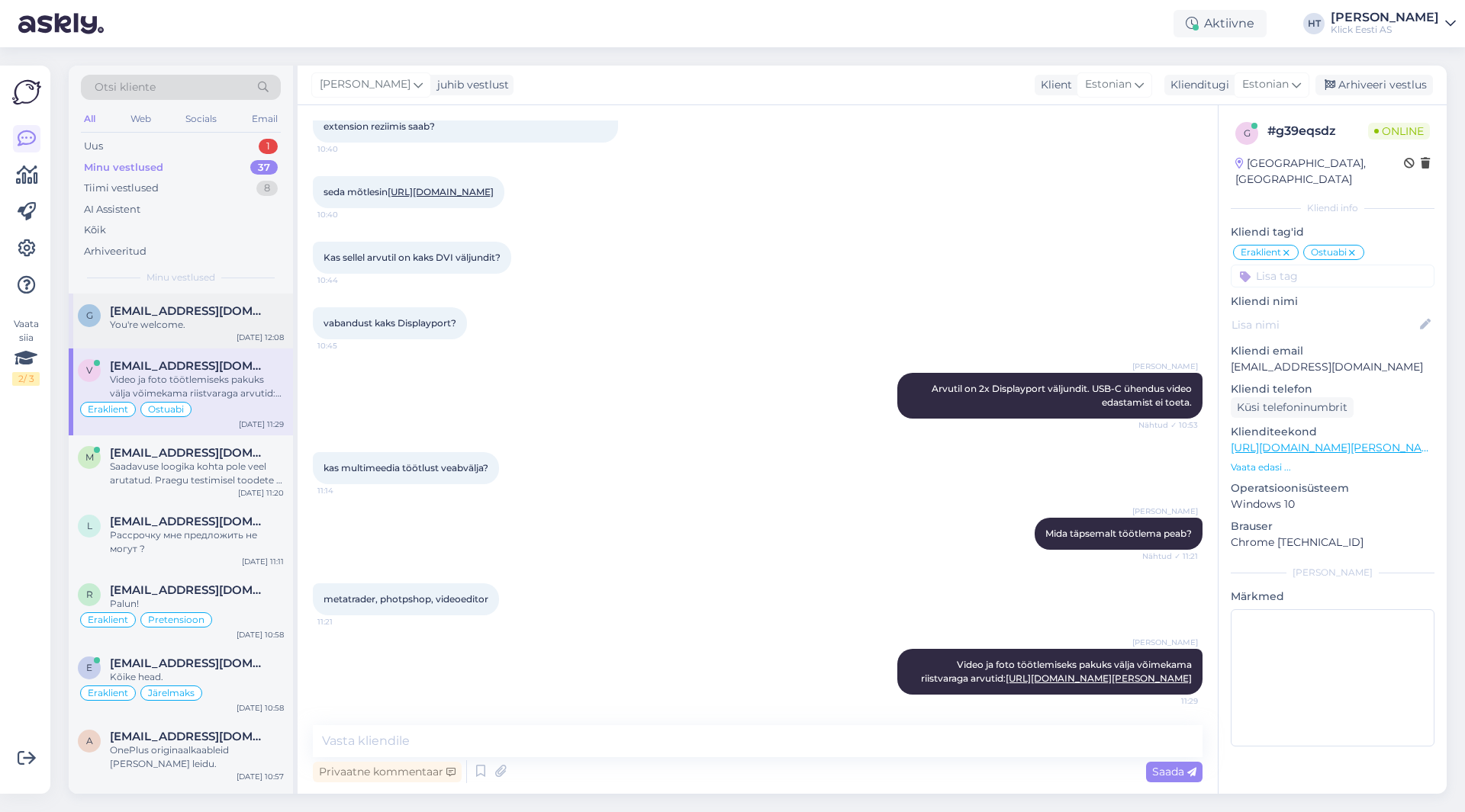
click at [177, 318] on div "You're welcome." at bounding box center [196, 325] width 174 height 13
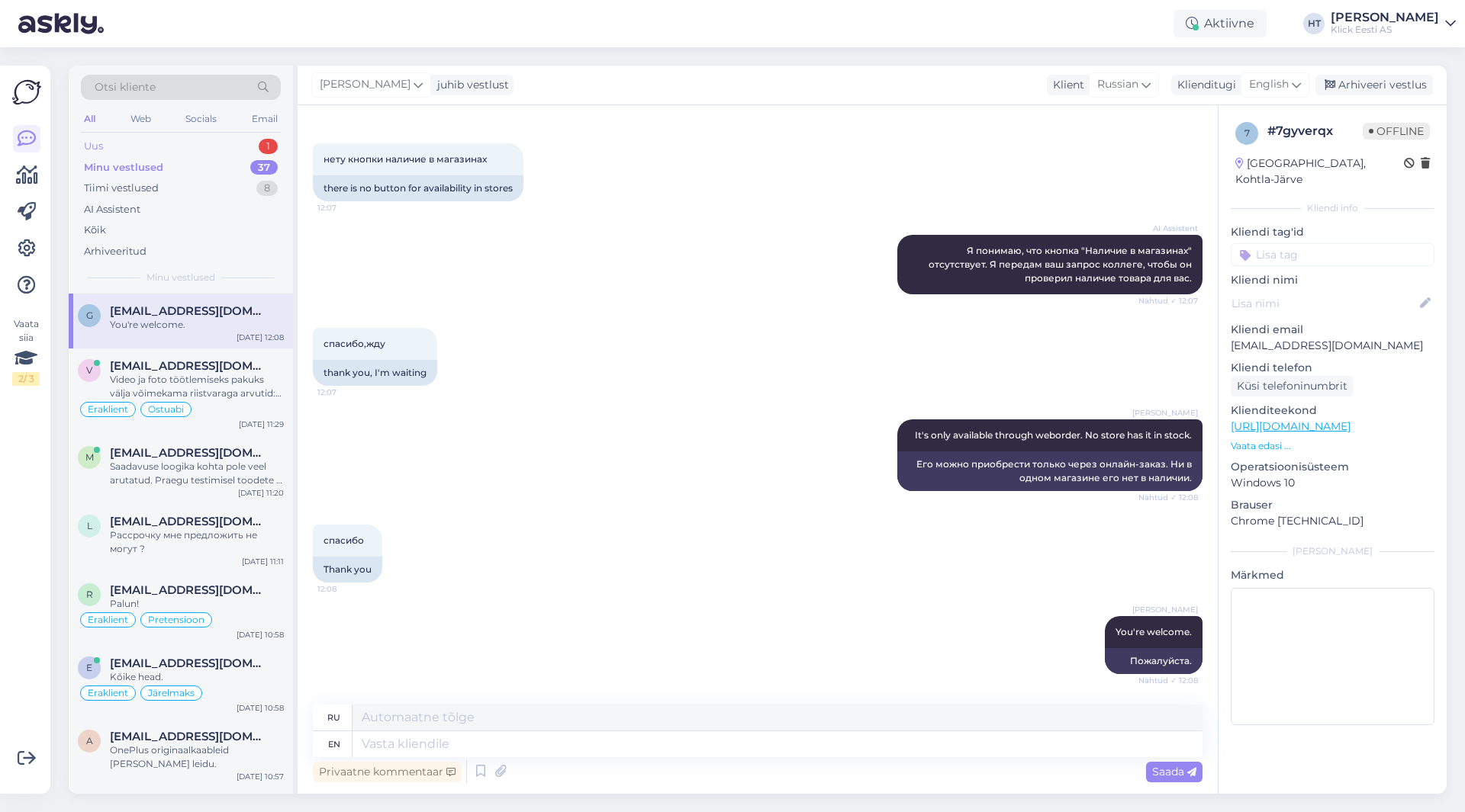
click at [219, 145] on div "Uus 1" at bounding box center [181, 146] width 200 height 21
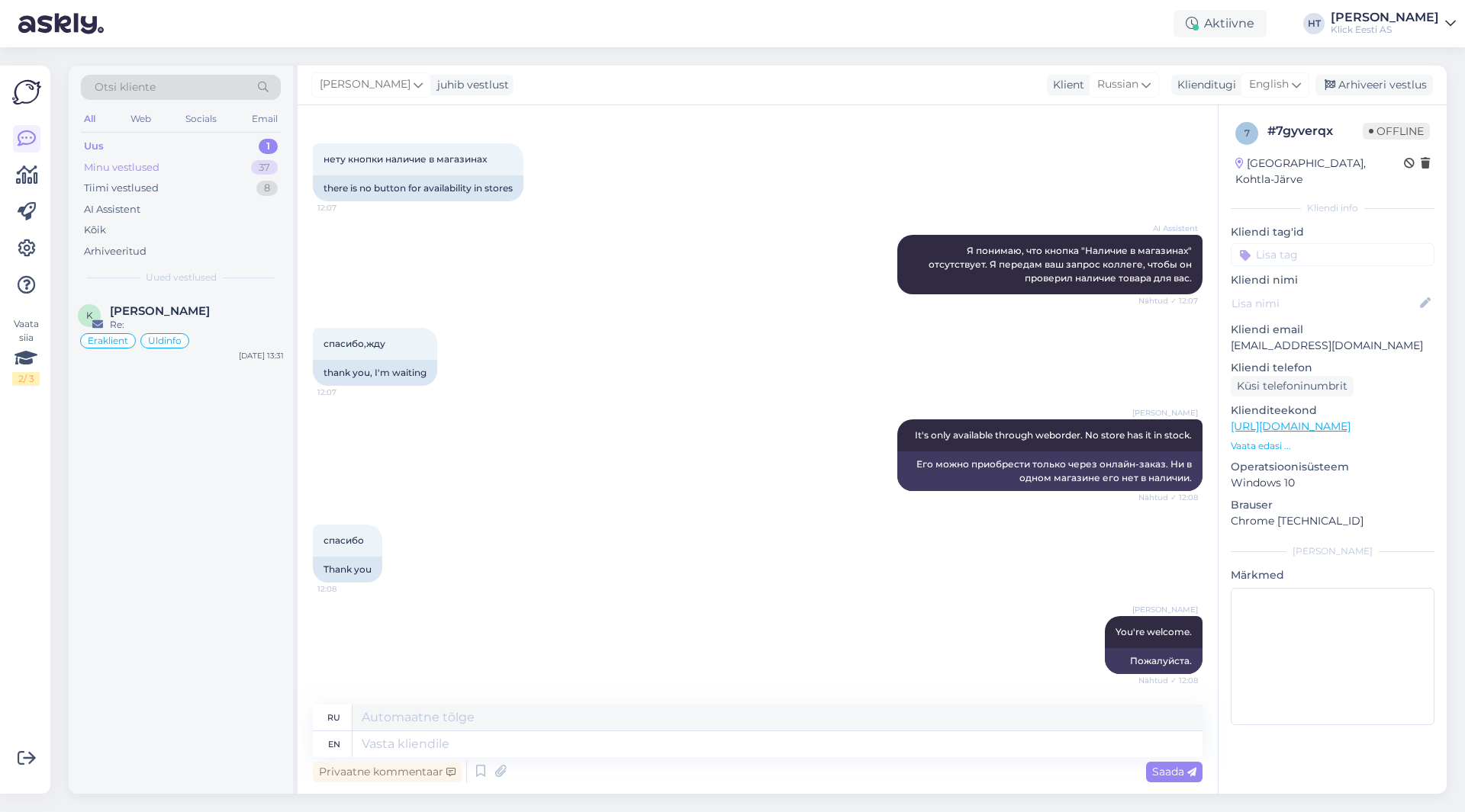
click at [239, 165] on div "Minu vestlused 37" at bounding box center [181, 167] width 200 height 21
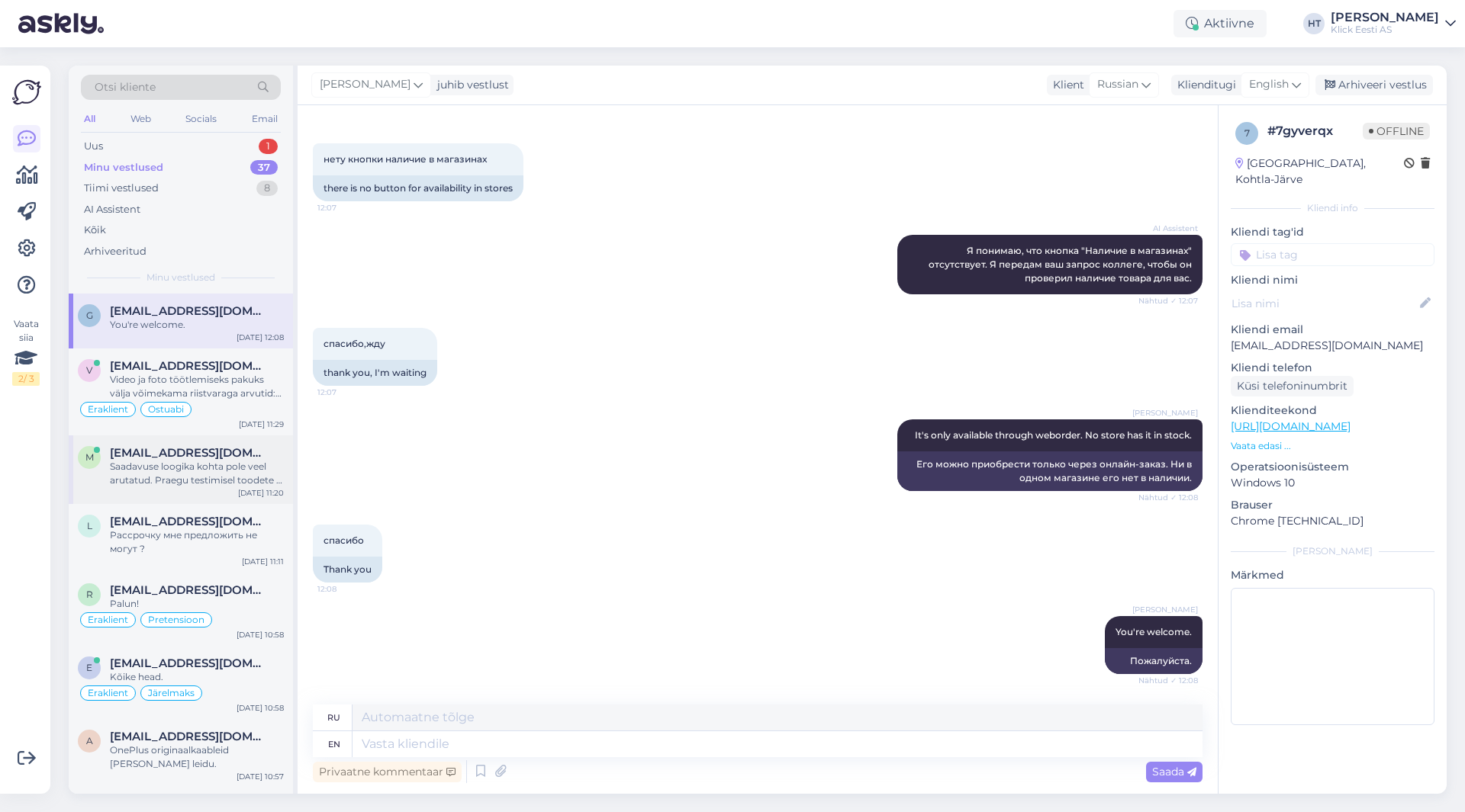
click at [231, 457] on span "[EMAIL_ADDRESS][DOMAIN_NAME]" at bounding box center [189, 453] width 159 height 13
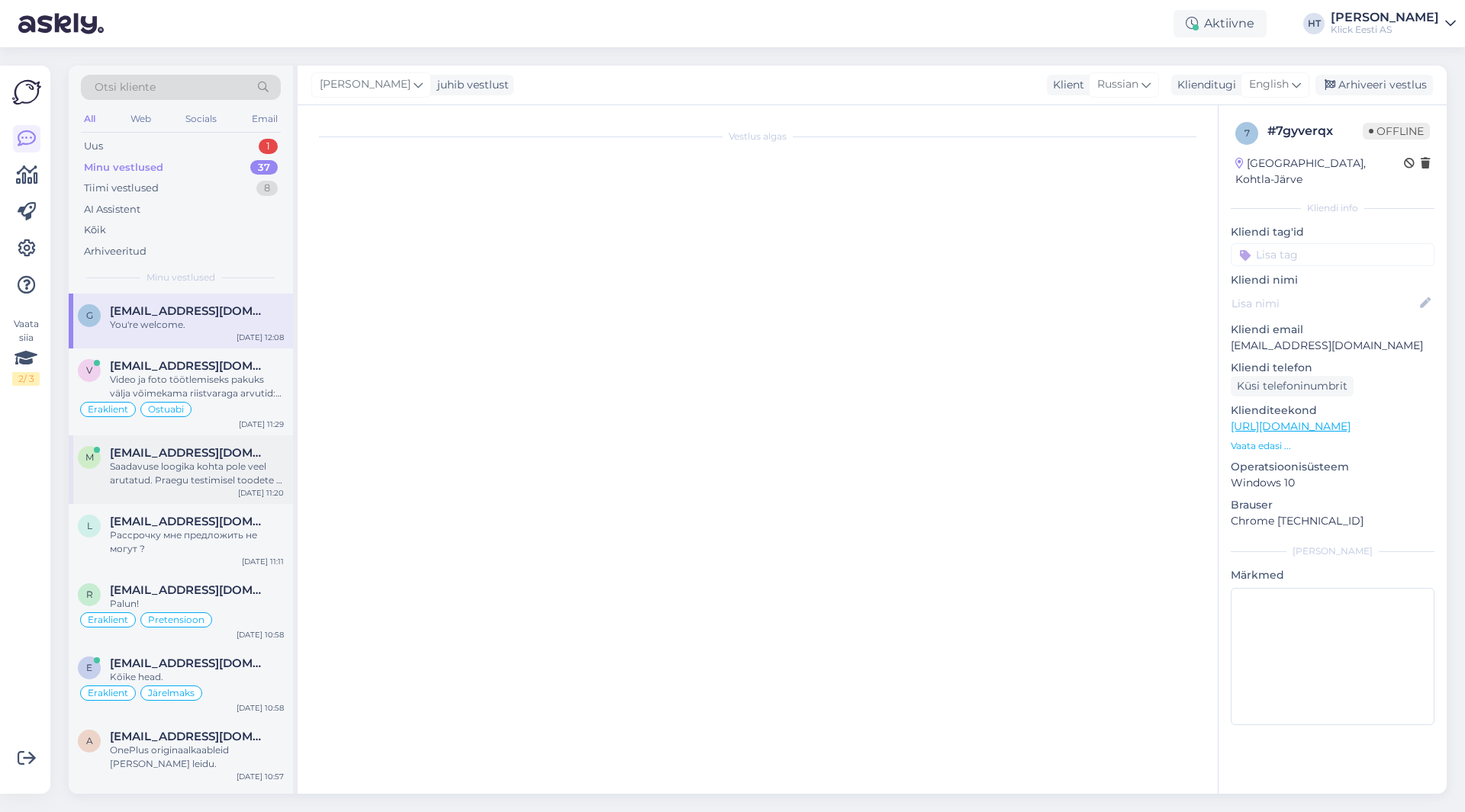
scroll to position [1046, 0]
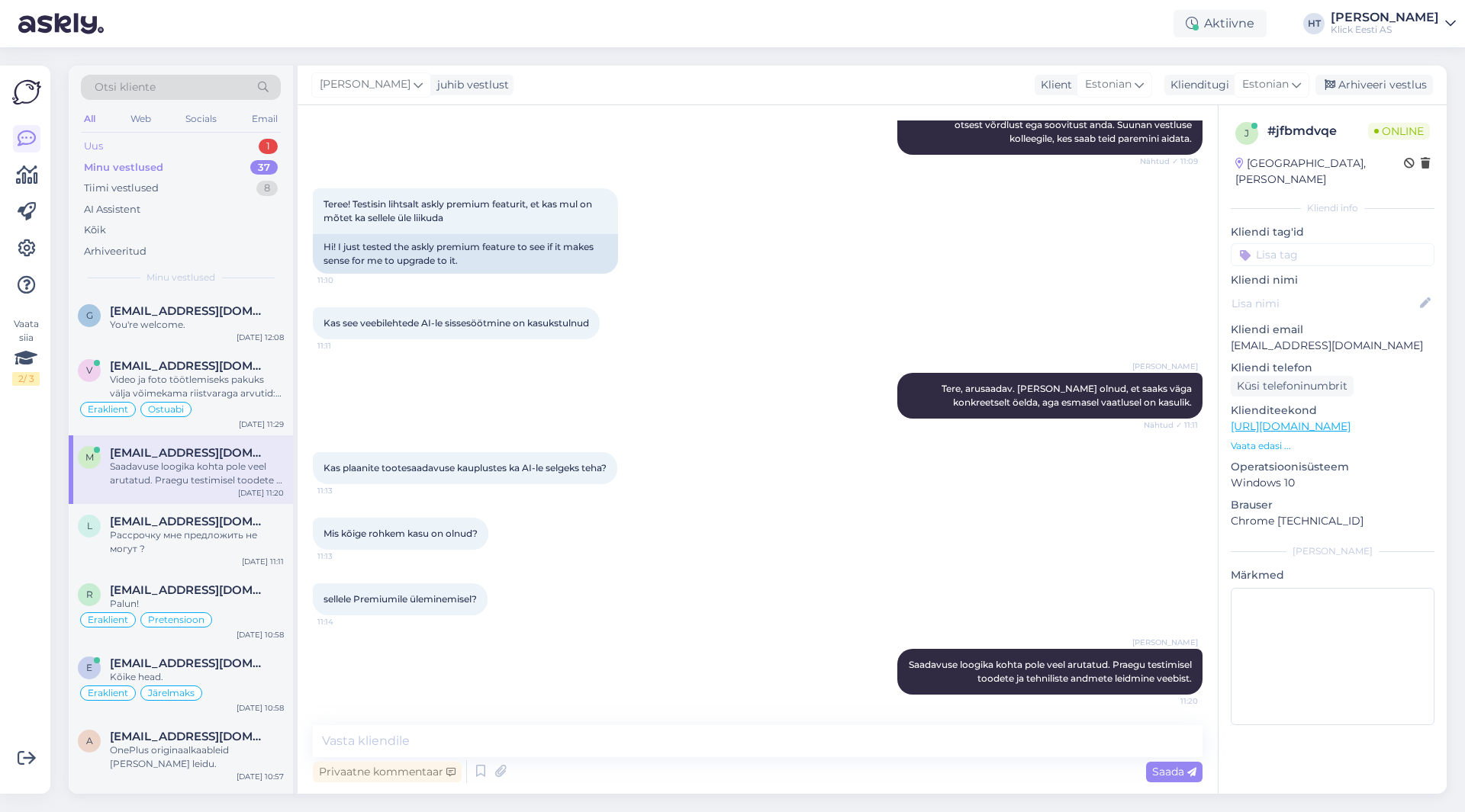
click at [227, 148] on div "Uus 1" at bounding box center [181, 146] width 200 height 21
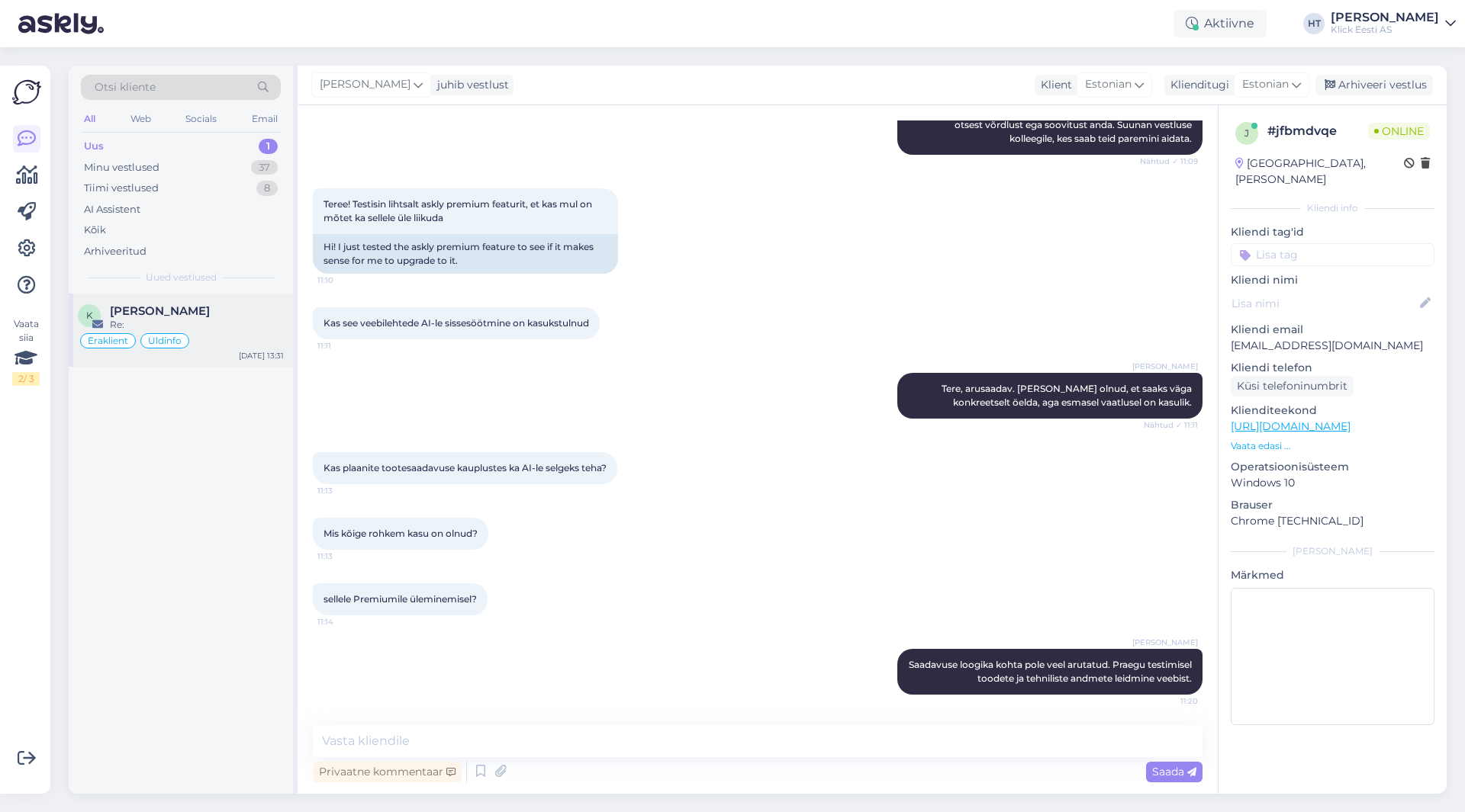
click at [238, 297] on div "K [PERSON_NAME] Re: Eraklient Üldinfo [DATE] 13:31" at bounding box center [180, 330] width 224 height 73
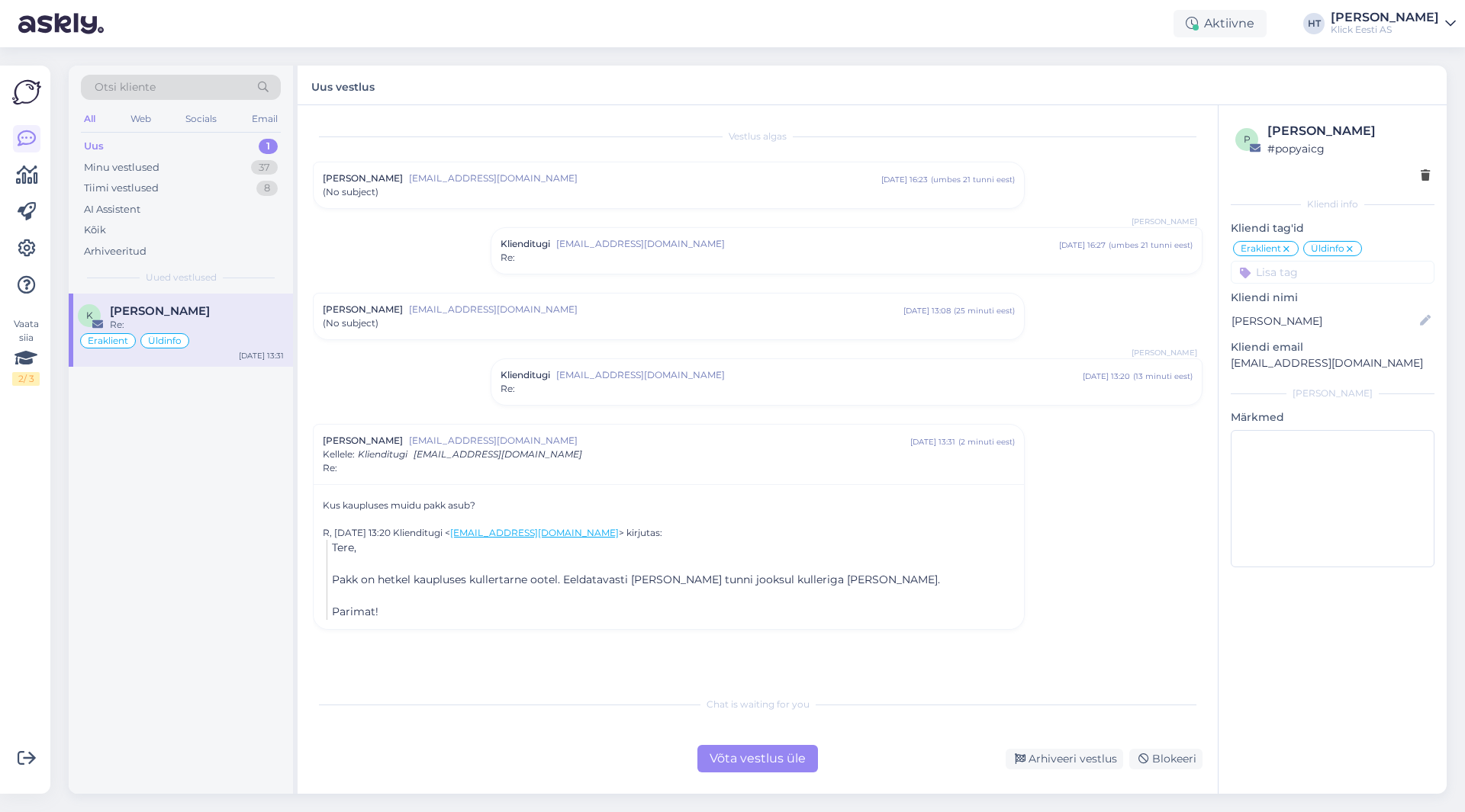
scroll to position [0, 0]
click at [716, 764] on div "Võta vestlus üle" at bounding box center [757, 758] width 120 height 28
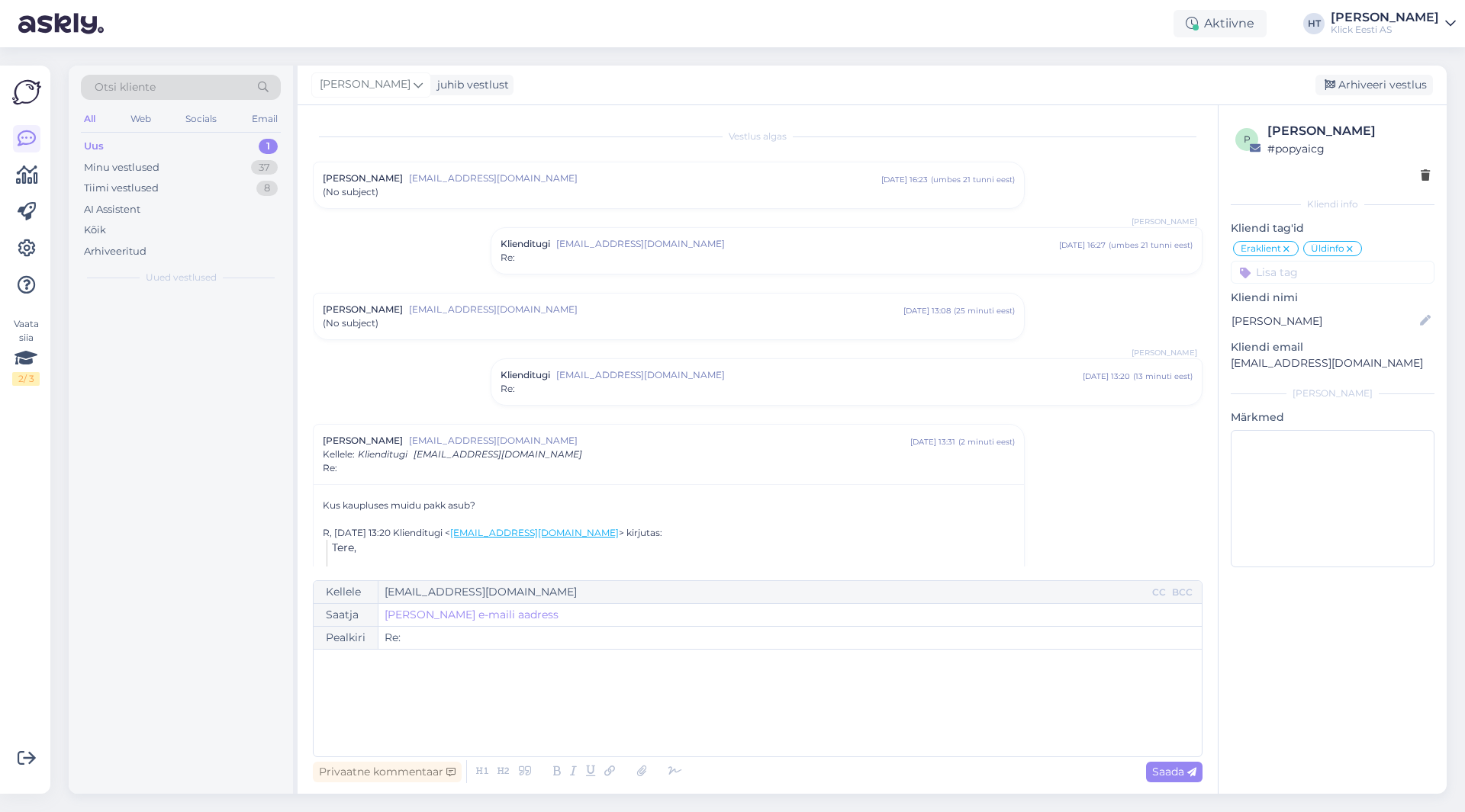
scroll to position [72, 0]
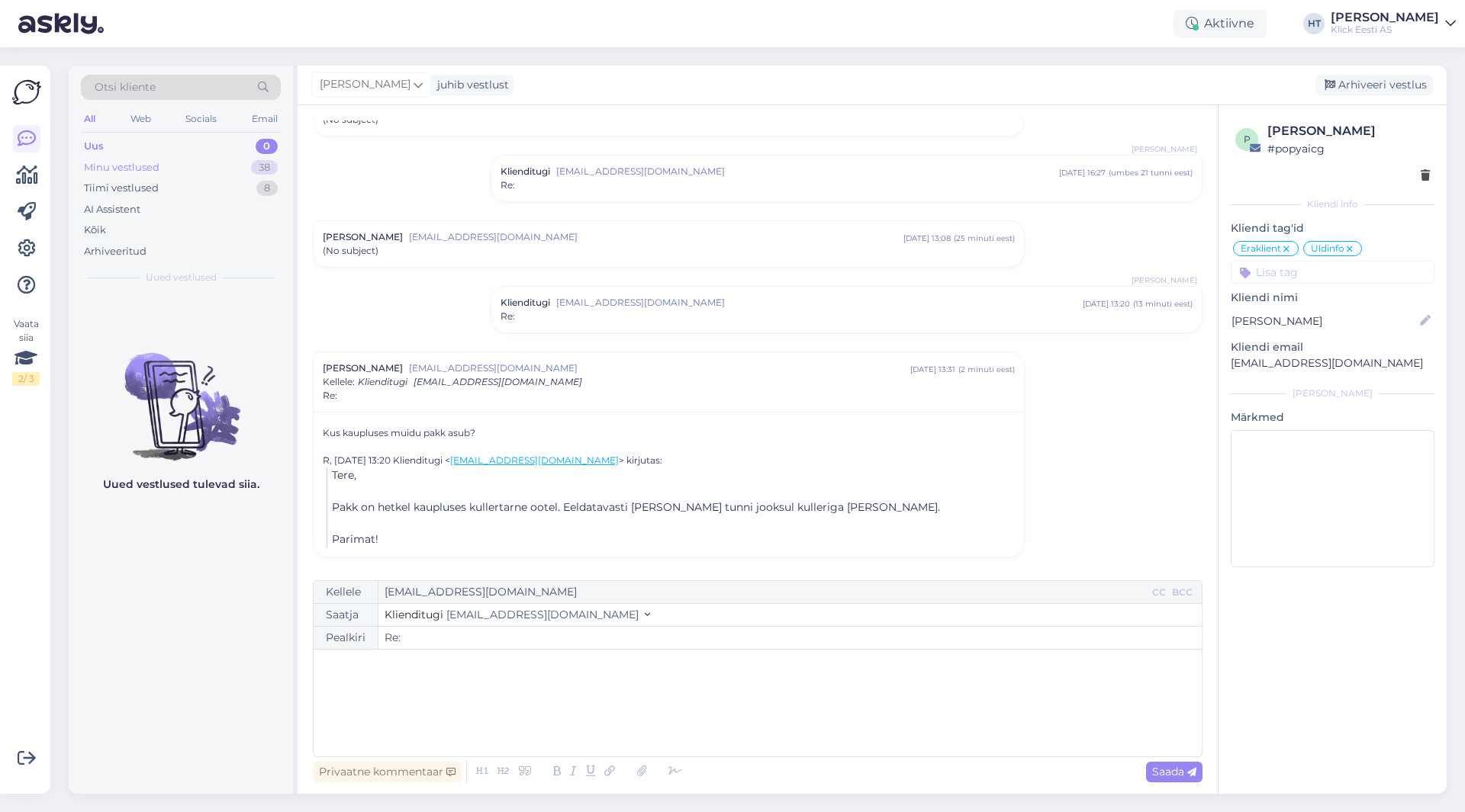
click at [235, 168] on div "Minu vestlused 38" at bounding box center [181, 167] width 200 height 21
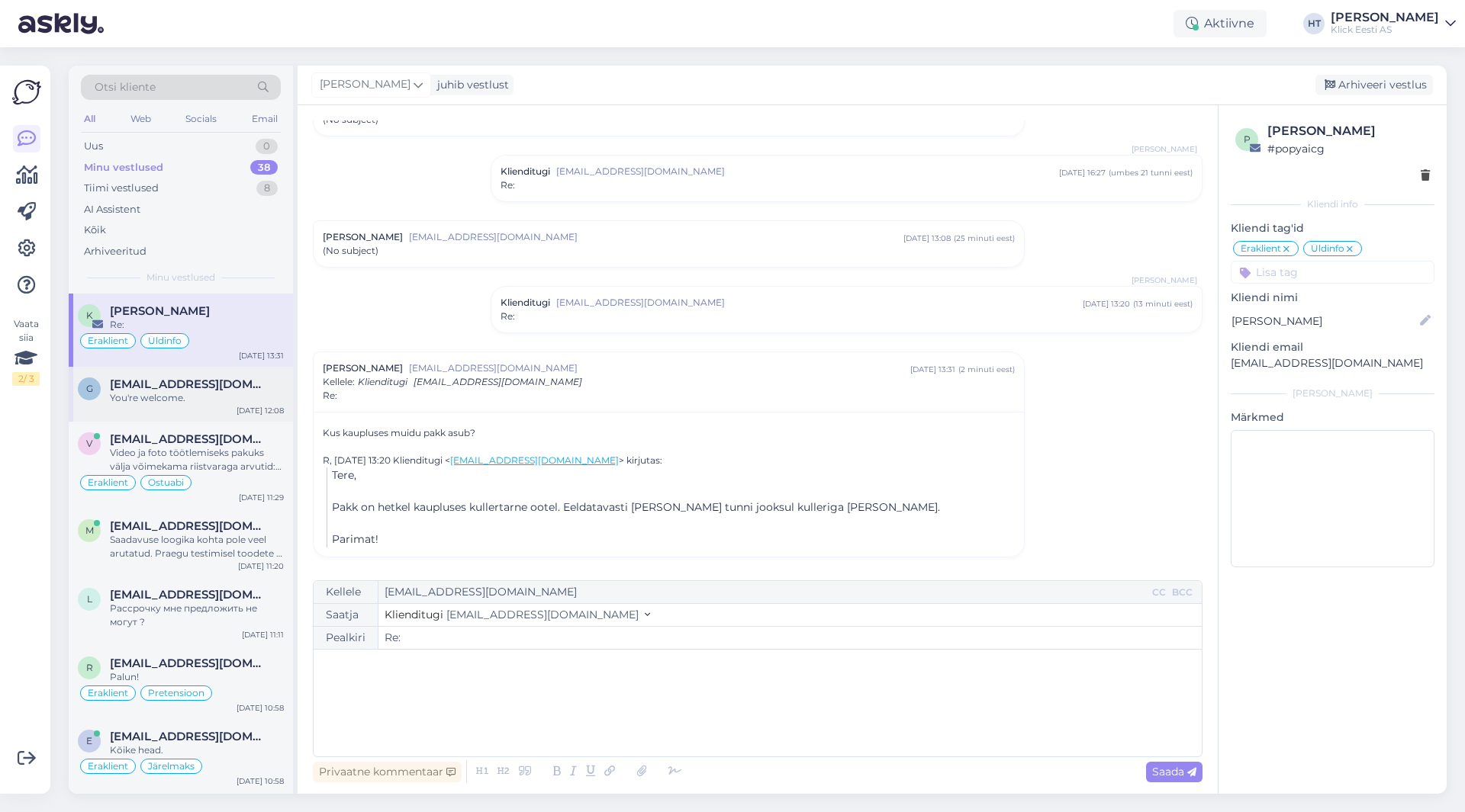
click at [236, 395] on div "You're welcome." at bounding box center [196, 398] width 174 height 13
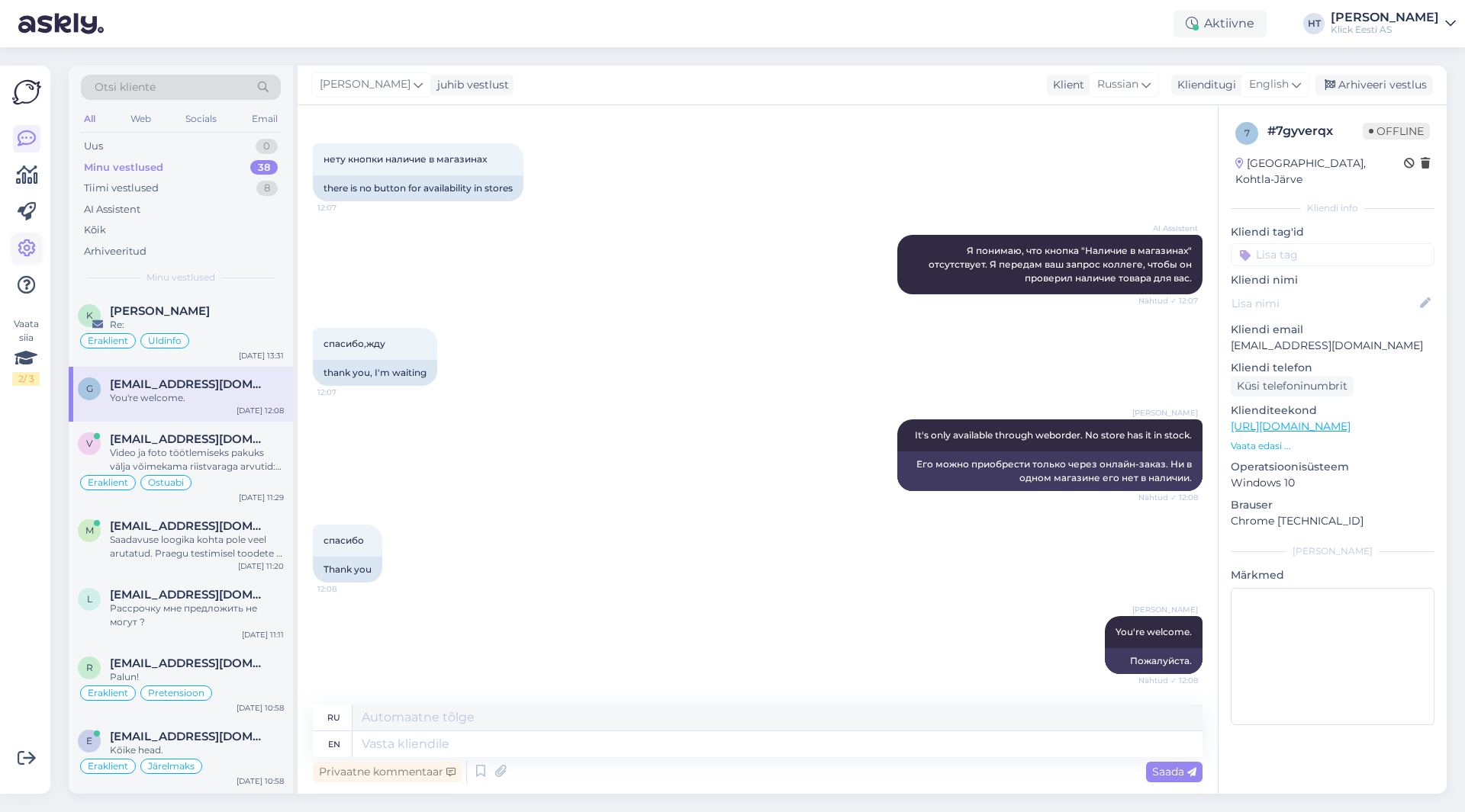
click at [23, 245] on icon at bounding box center [26, 248] width 18 height 18
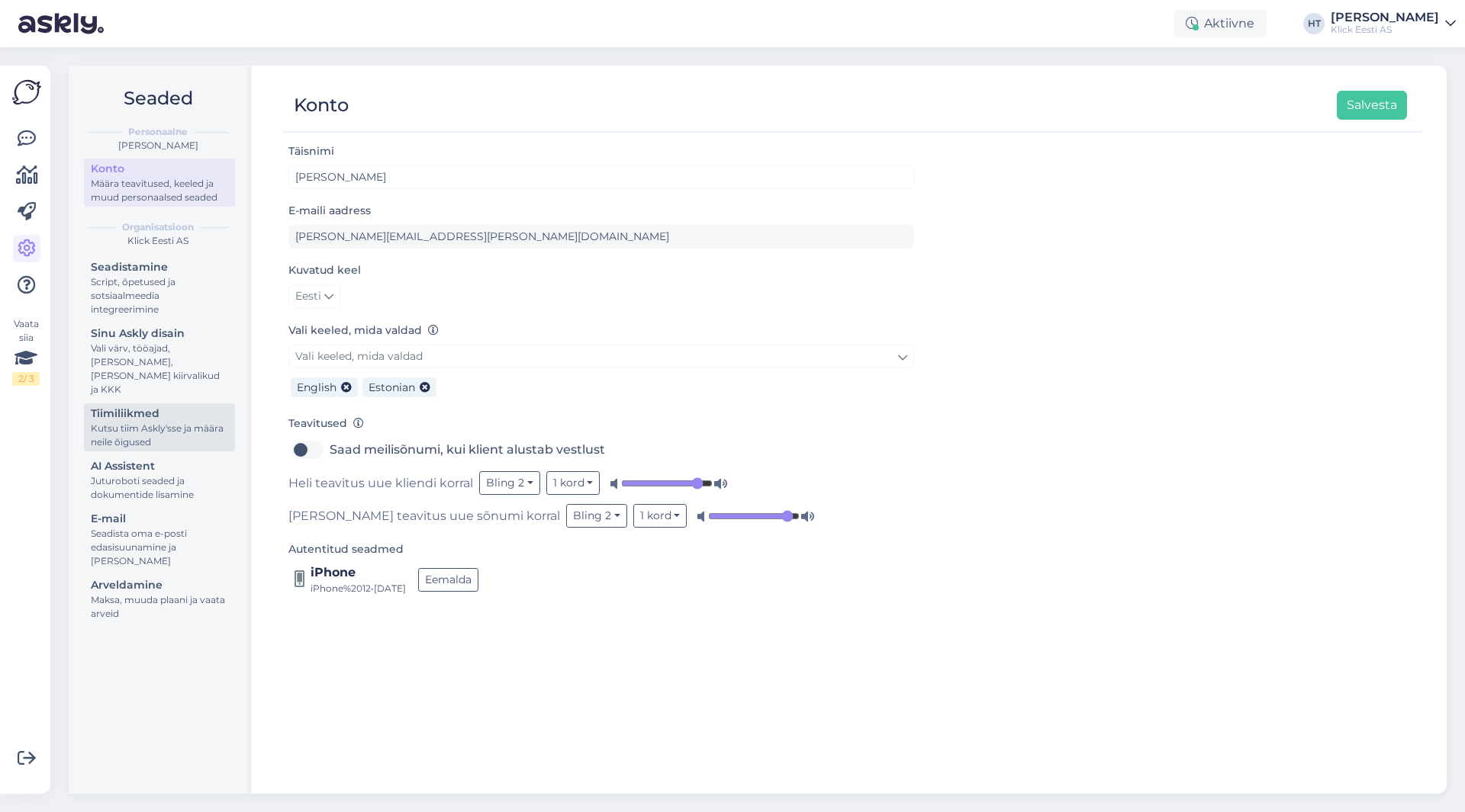
click at [186, 406] on div "Tiimiliikmed" at bounding box center [159, 414] width 138 height 16
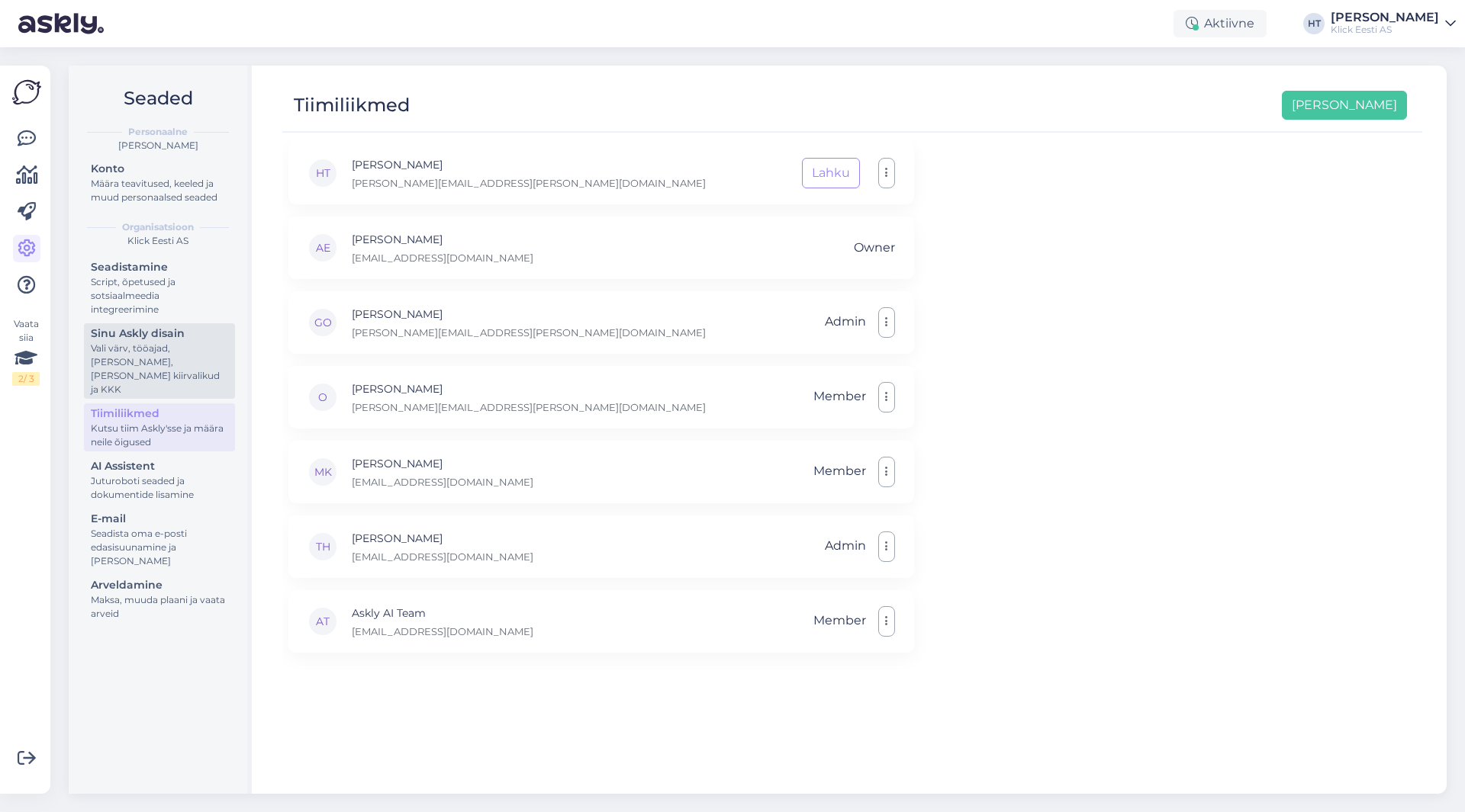
click at [180, 358] on div "Vali värv, tööajad, [PERSON_NAME], [PERSON_NAME] kiirvalikud ja KKK" at bounding box center [159, 368] width 138 height 55
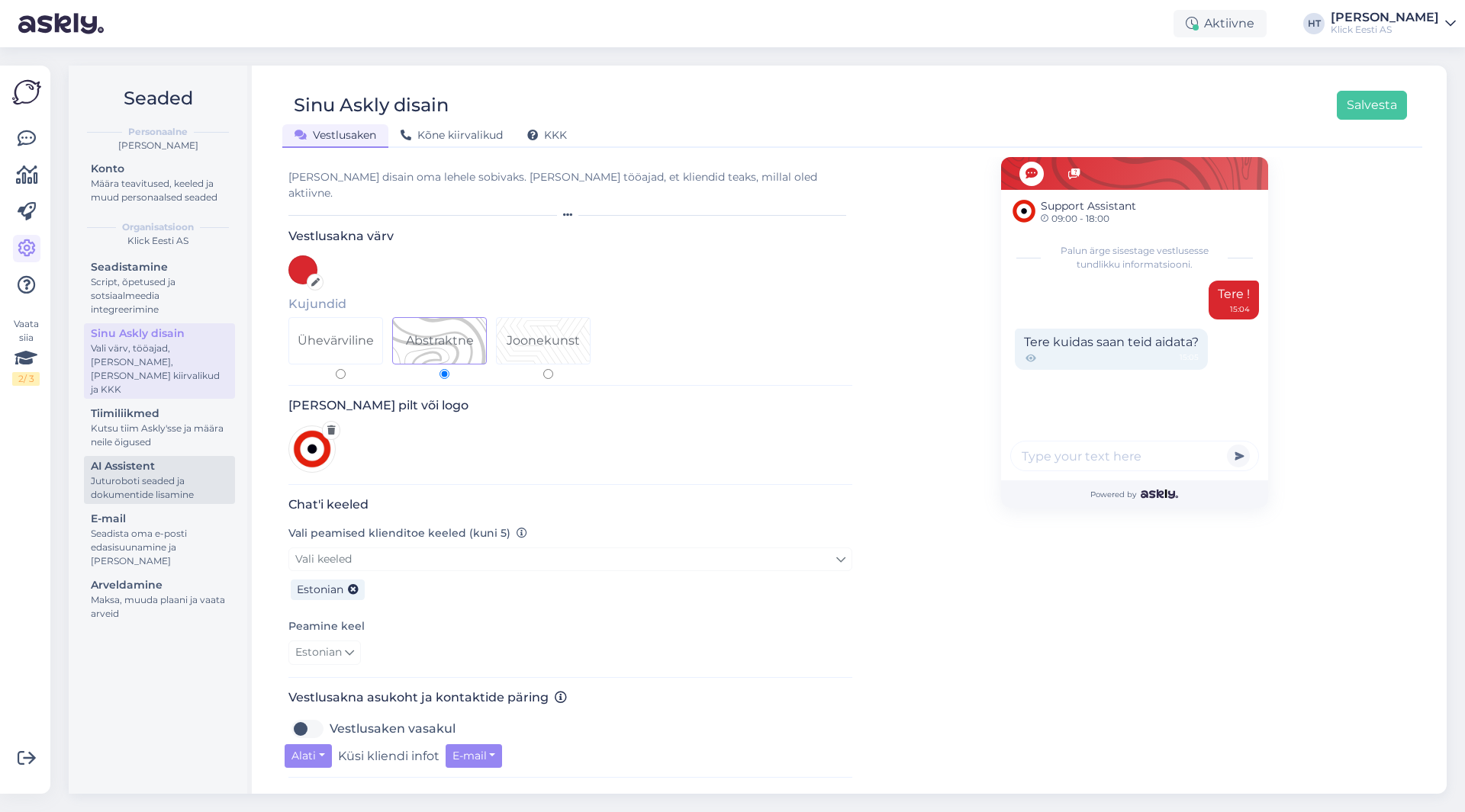
click at [190, 483] on div "Juturoboti seaded ja dokumentide lisamine" at bounding box center [159, 488] width 138 height 28
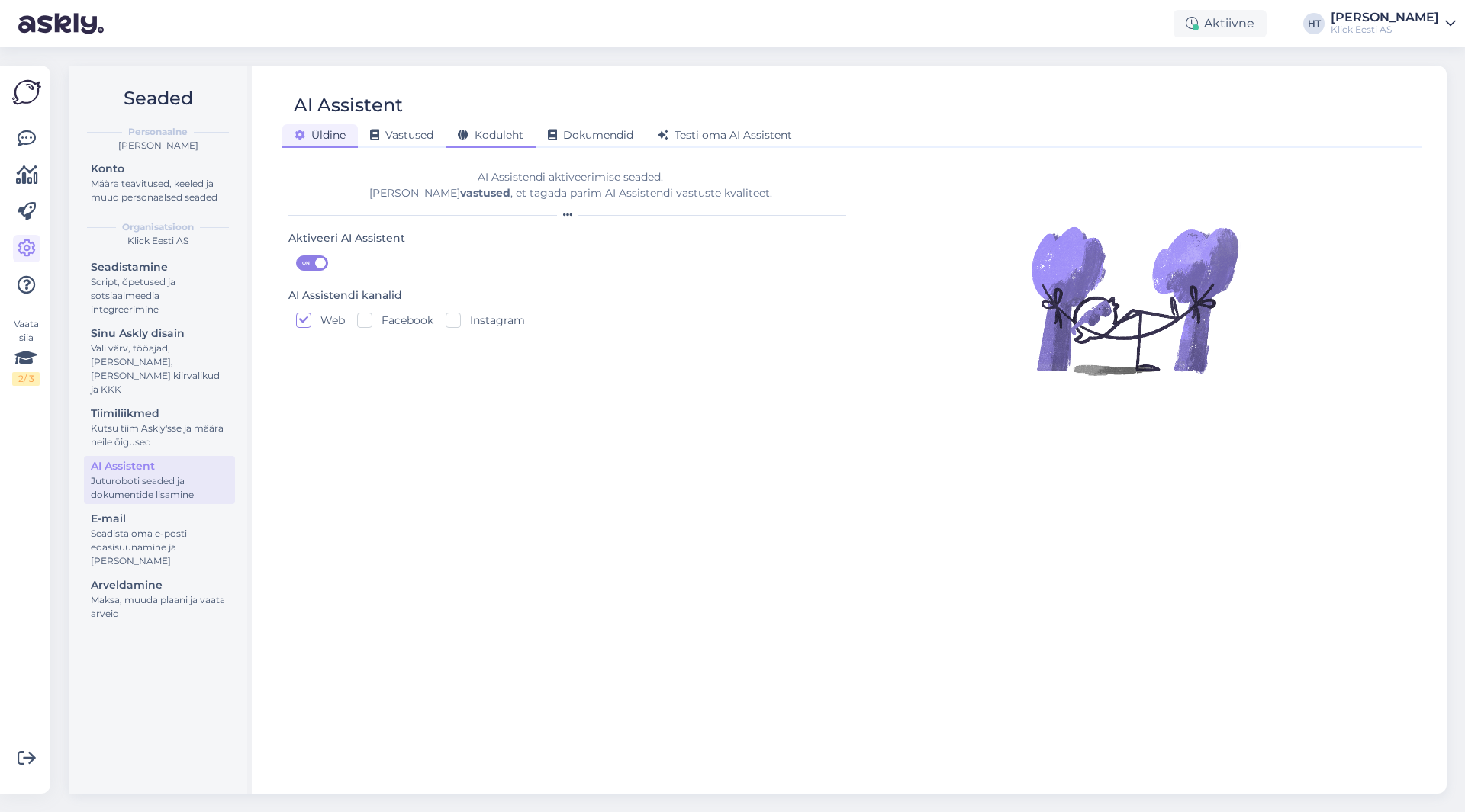
click at [501, 129] on span "Koduleht" at bounding box center [491, 135] width 65 height 13
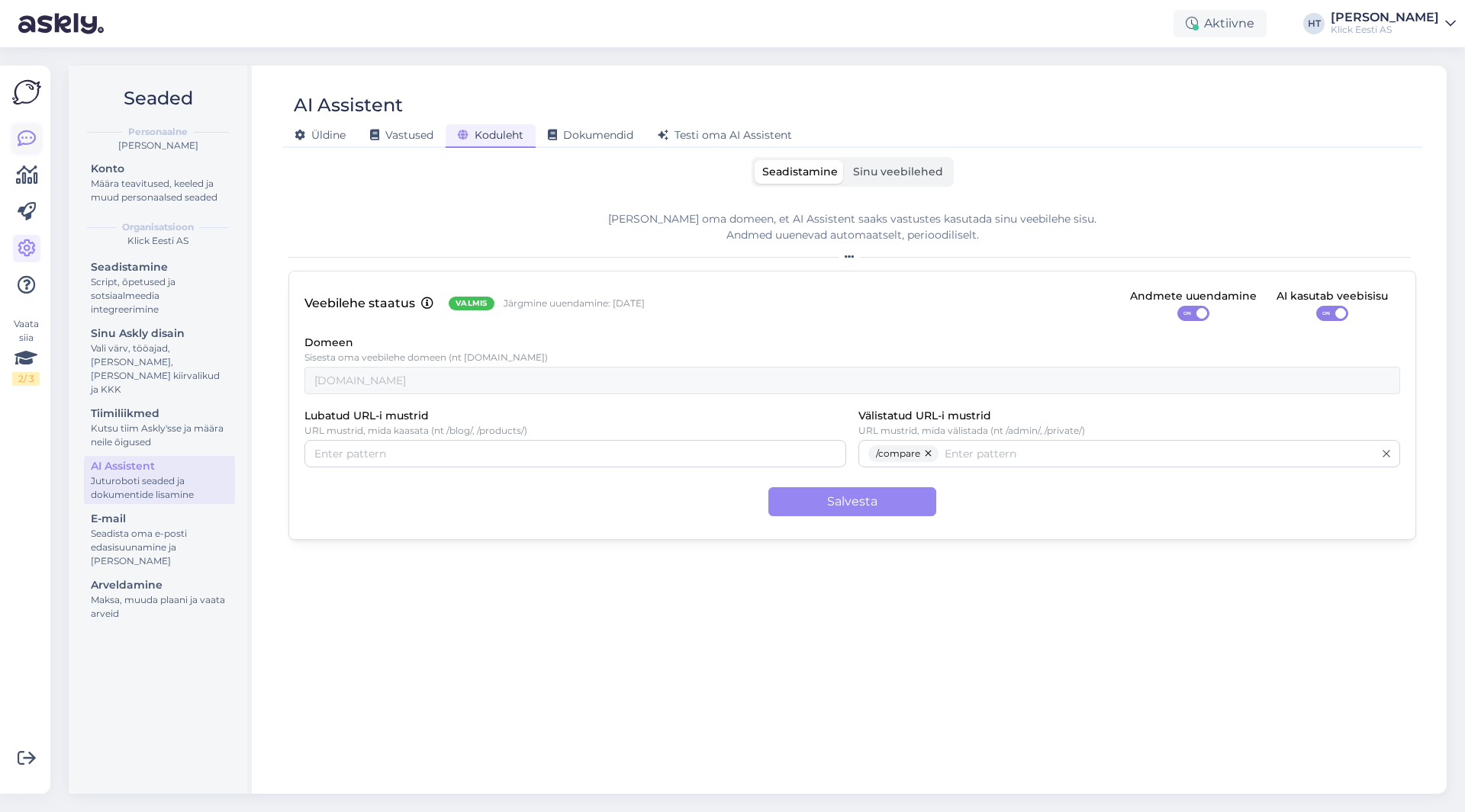
click at [29, 138] on icon at bounding box center [26, 139] width 18 height 18
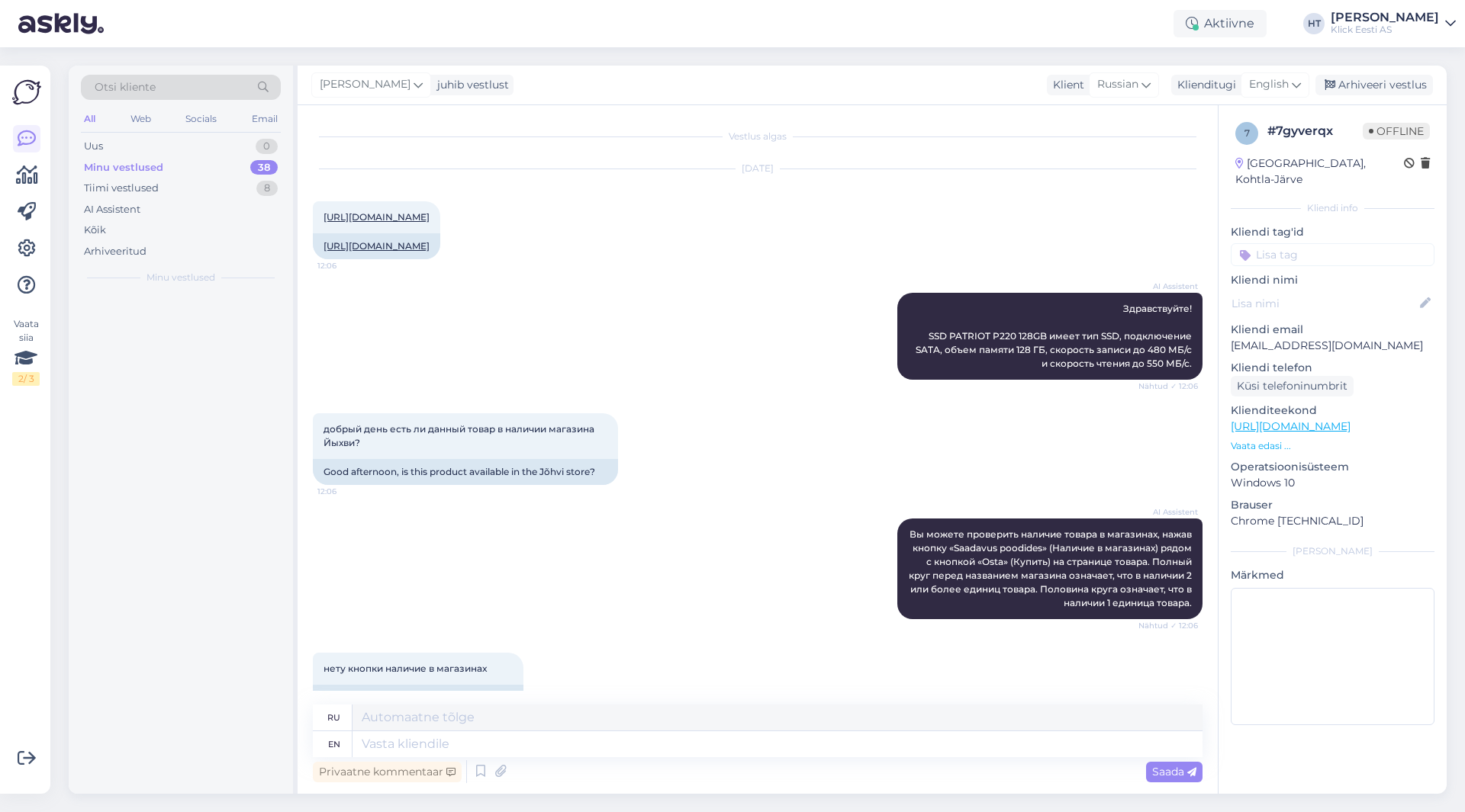
scroll to position [510, 0]
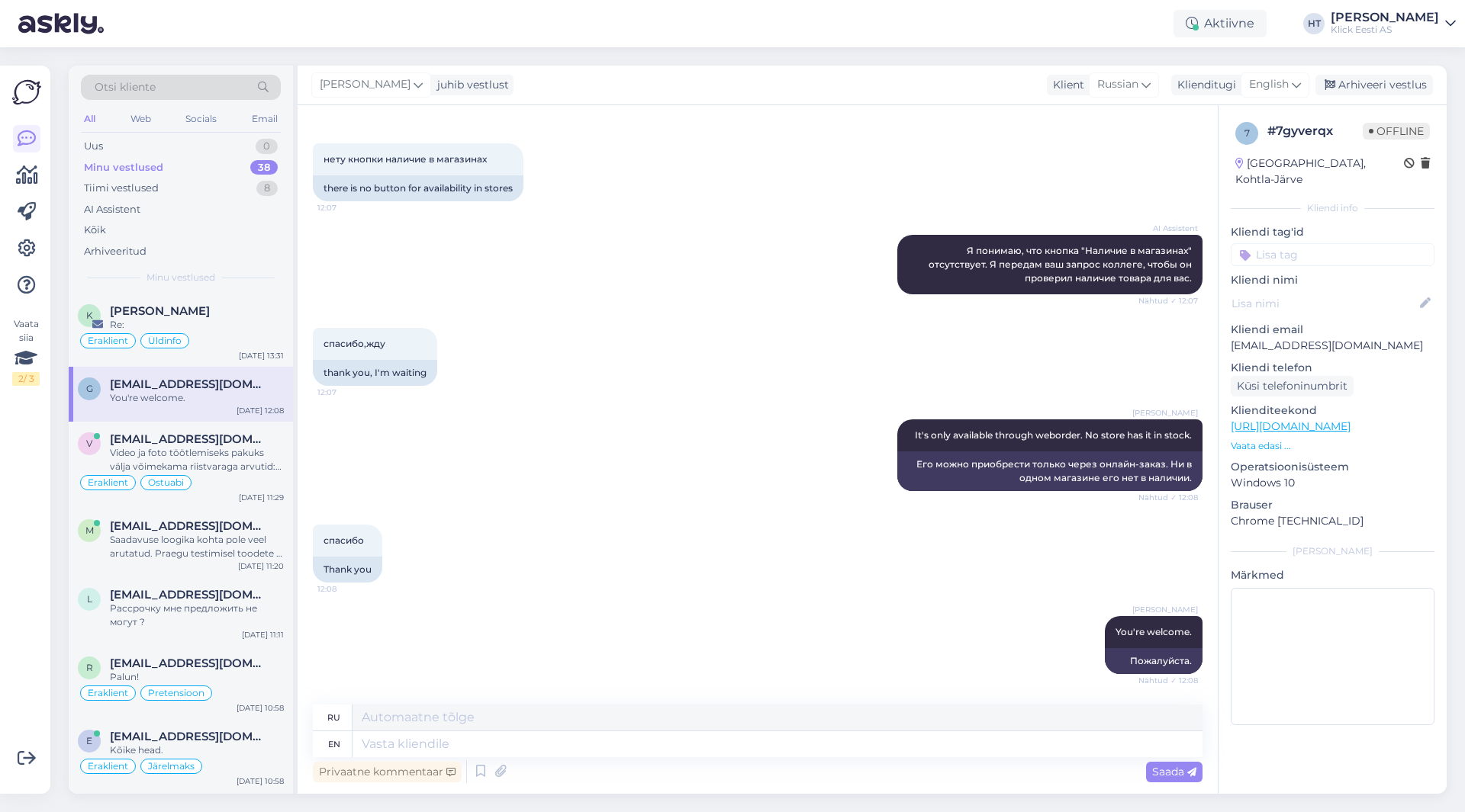
click at [182, 83] on div "Otsi kliente" at bounding box center [181, 88] width 200 height 25
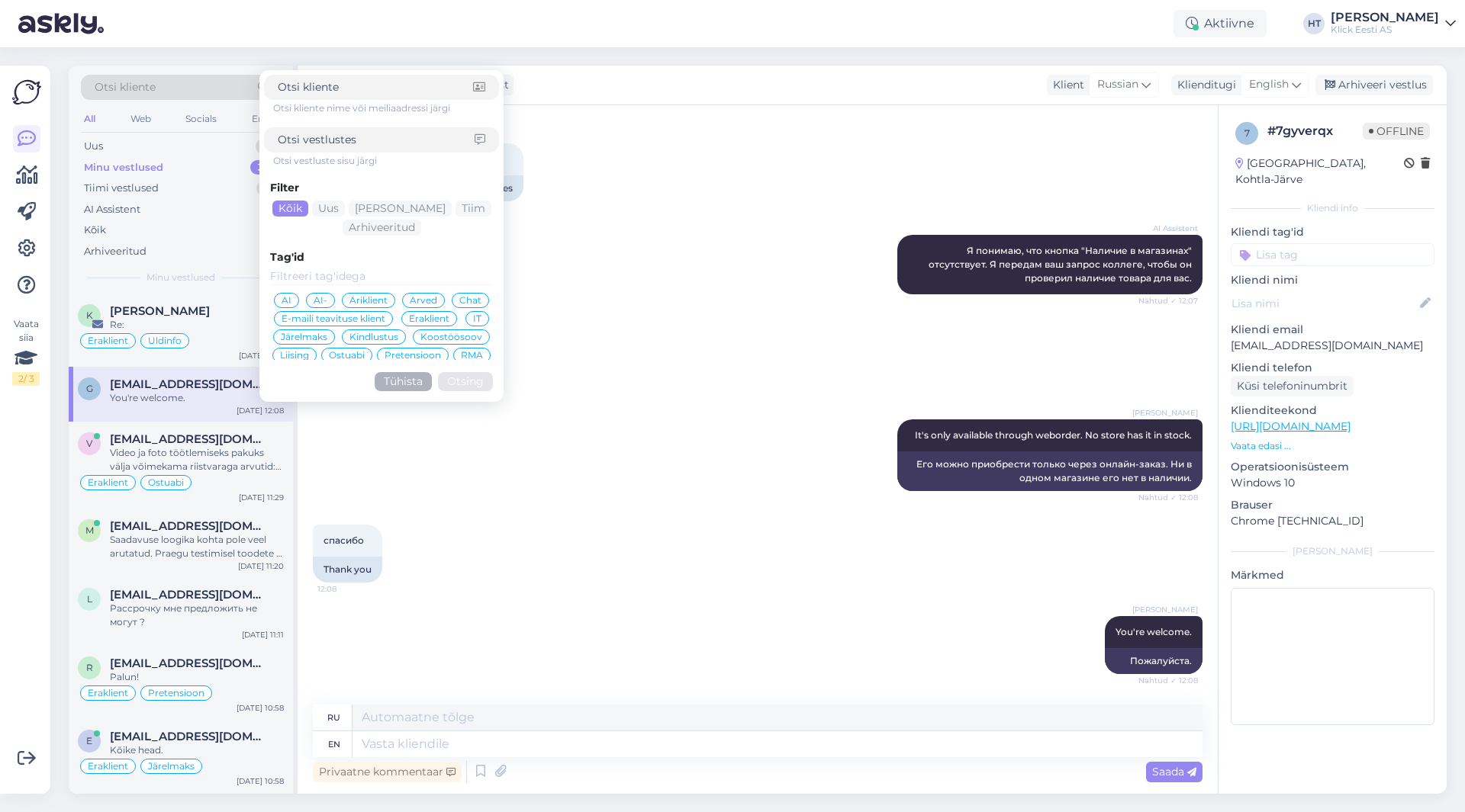
click at [341, 140] on input at bounding box center [376, 140] width 197 height 16
paste input "[URL][DOMAIN_NAME]"
type input "[URL][DOMAIN_NAME]"
click button "Otsing" at bounding box center [465, 382] width 55 height 19
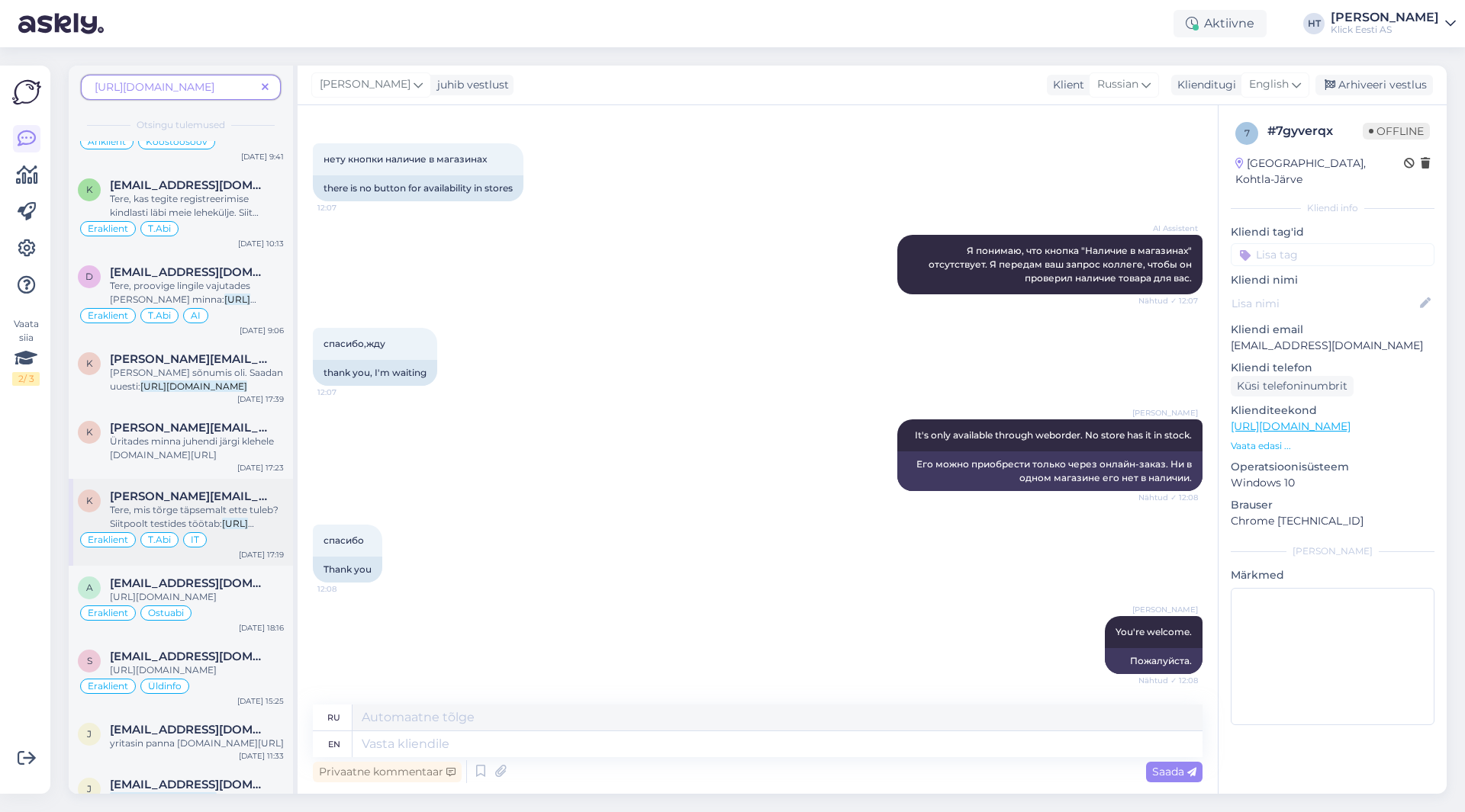
scroll to position [208, 0]
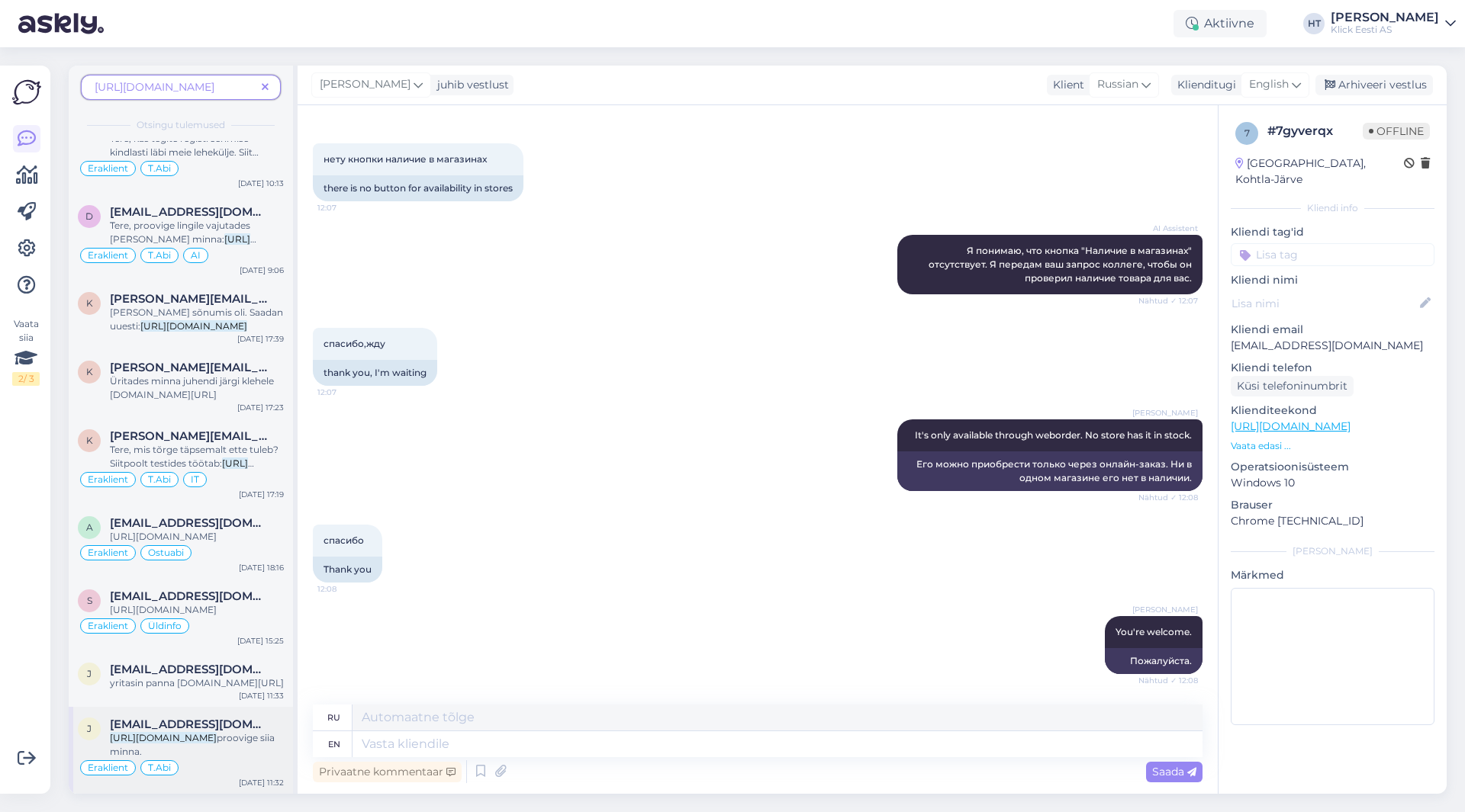
click at [217, 738] on mark "[URL][DOMAIN_NAME]" at bounding box center [163, 738] width 107 height 12
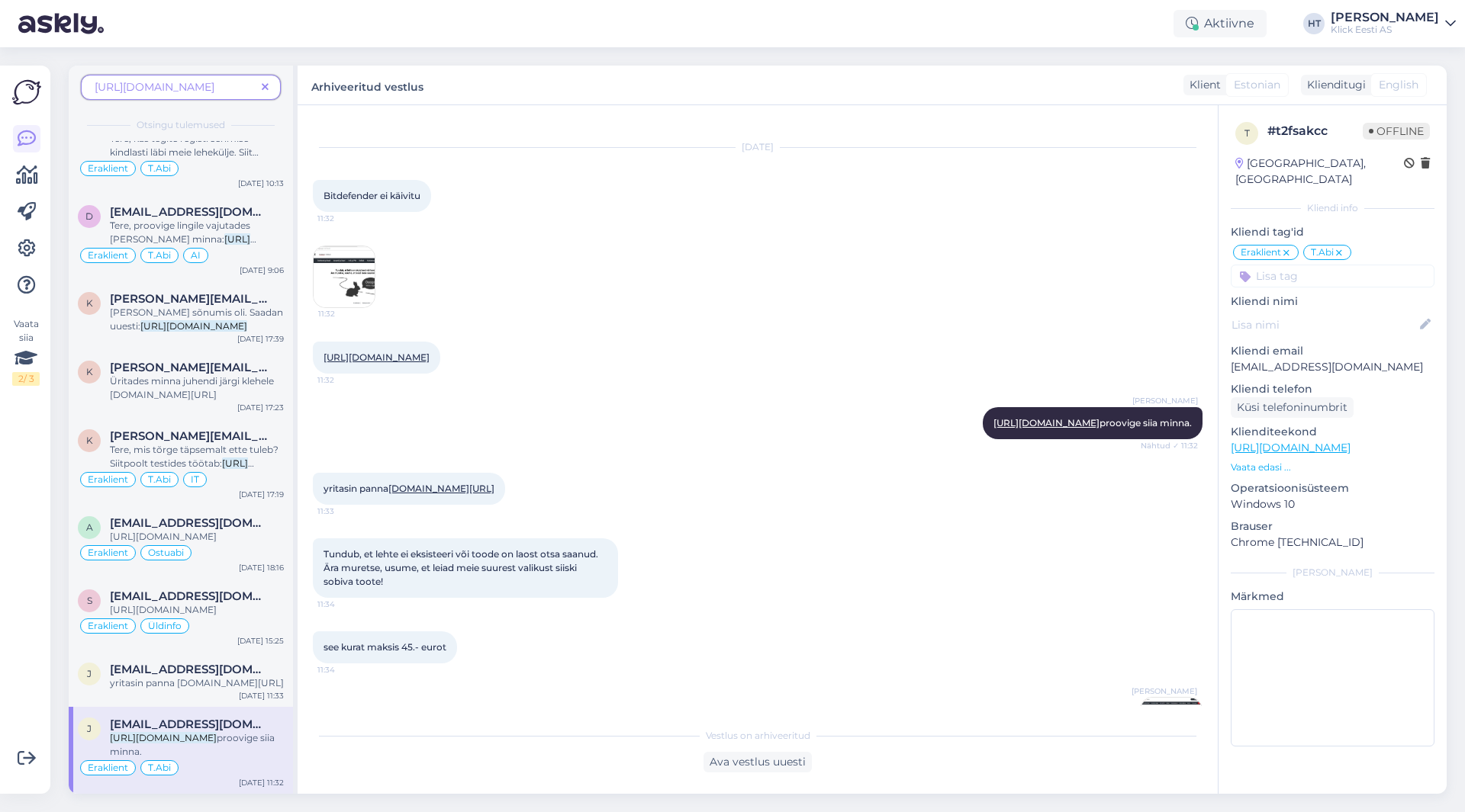
scroll to position [0, 0]
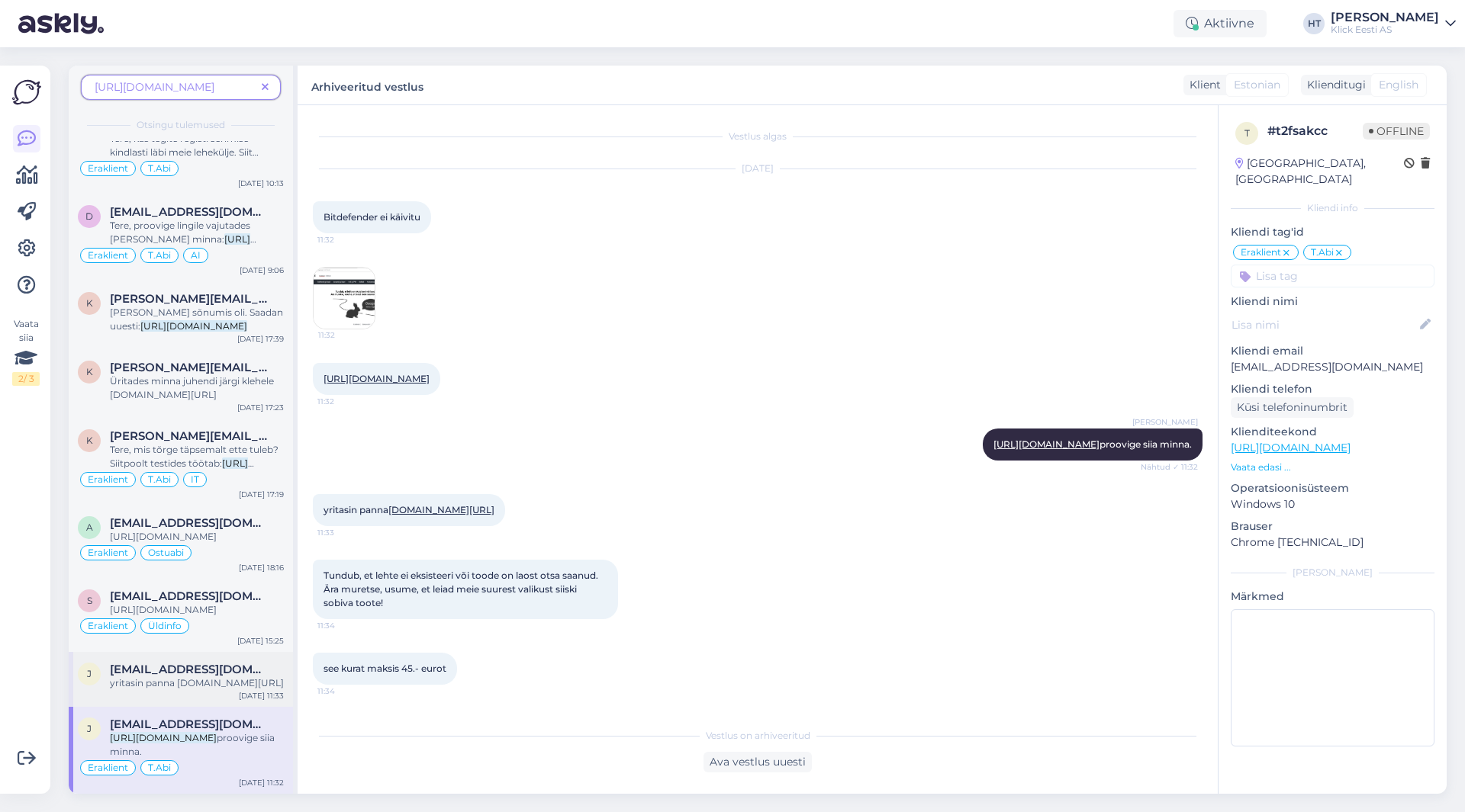
click at [214, 663] on span "[EMAIL_ADDRESS][DOMAIN_NAME]" at bounding box center [189, 670] width 159 height 13
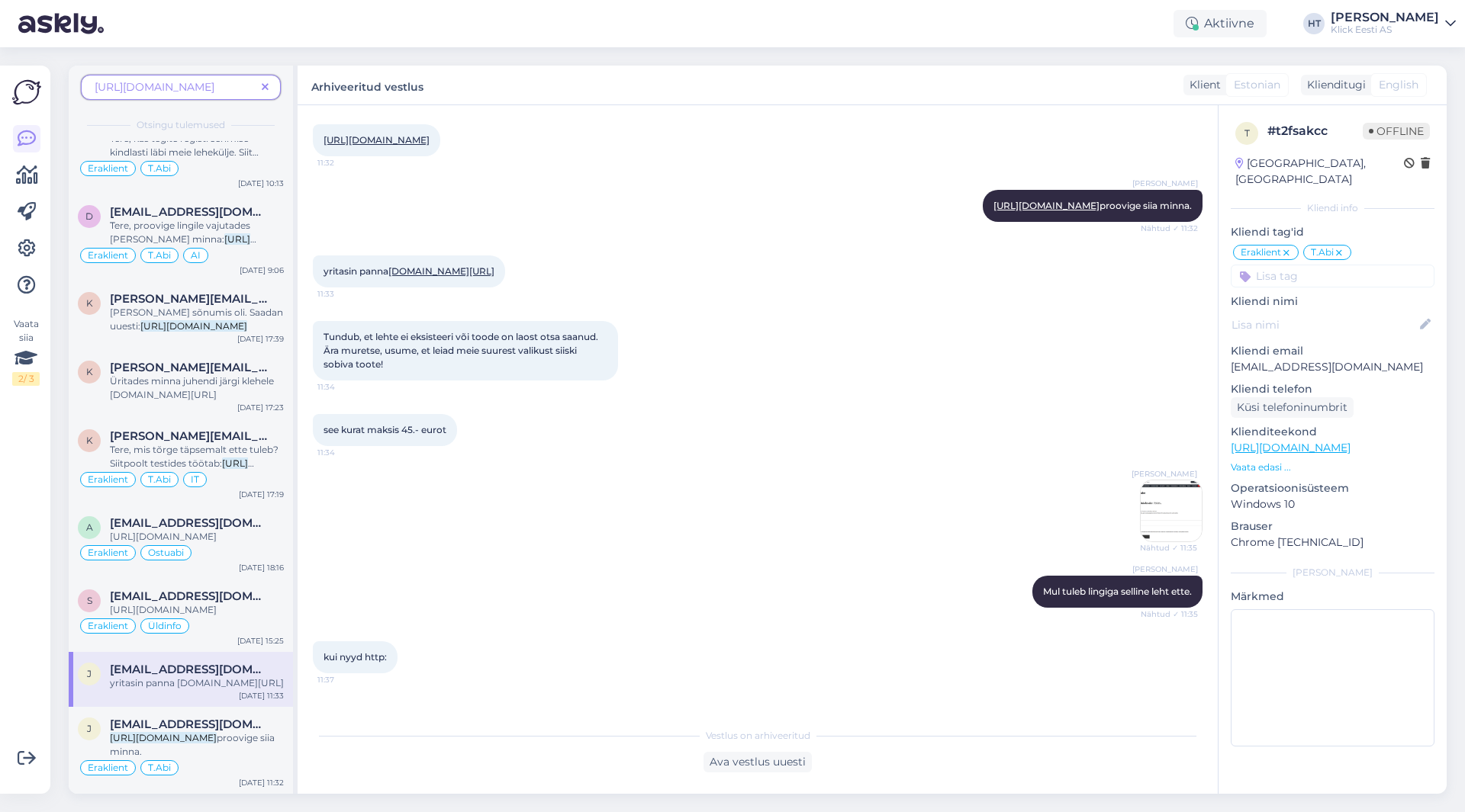
scroll to position [368, 0]
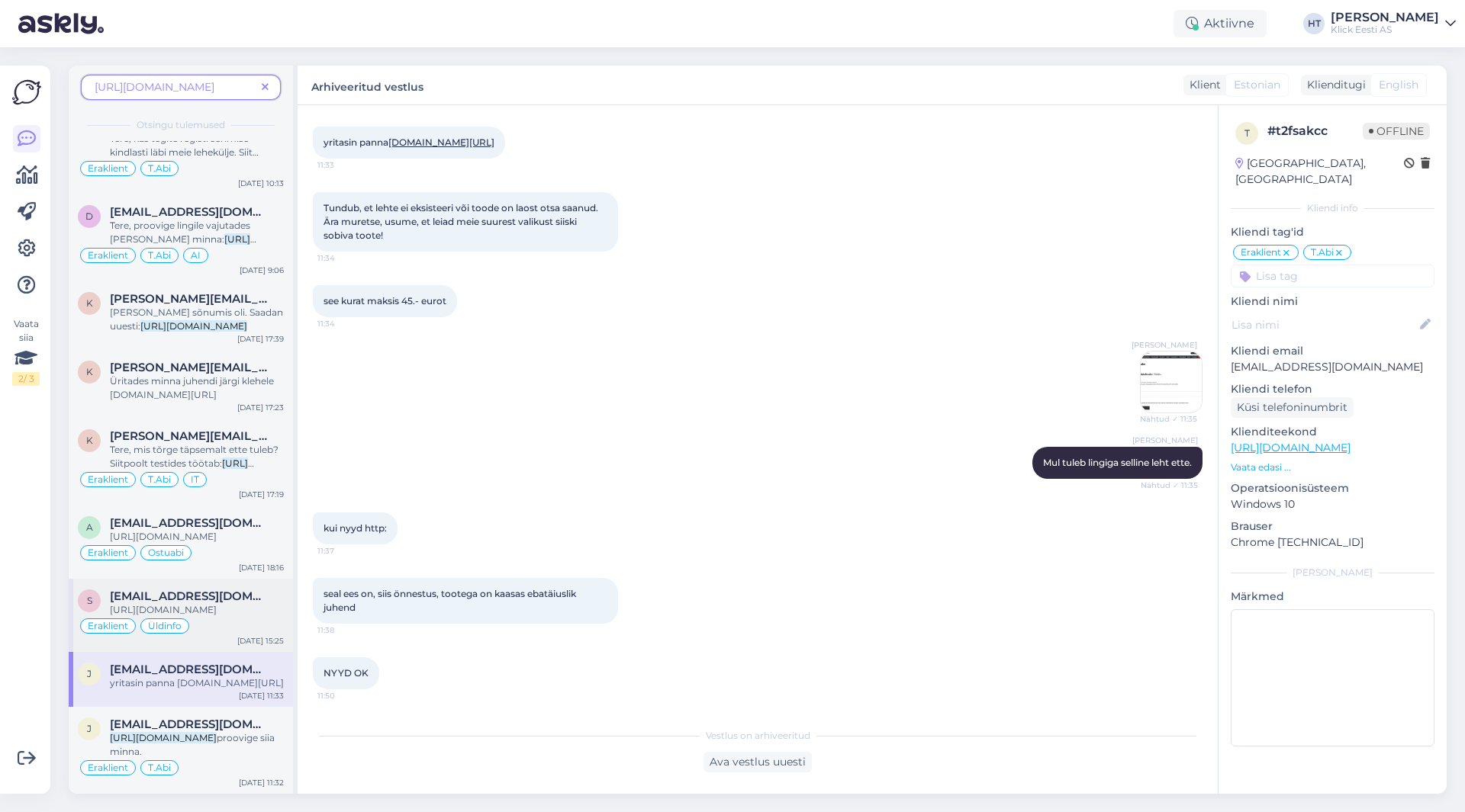
click at [248, 603] on div "[URL][DOMAIN_NAME]" at bounding box center [196, 610] width 174 height 13
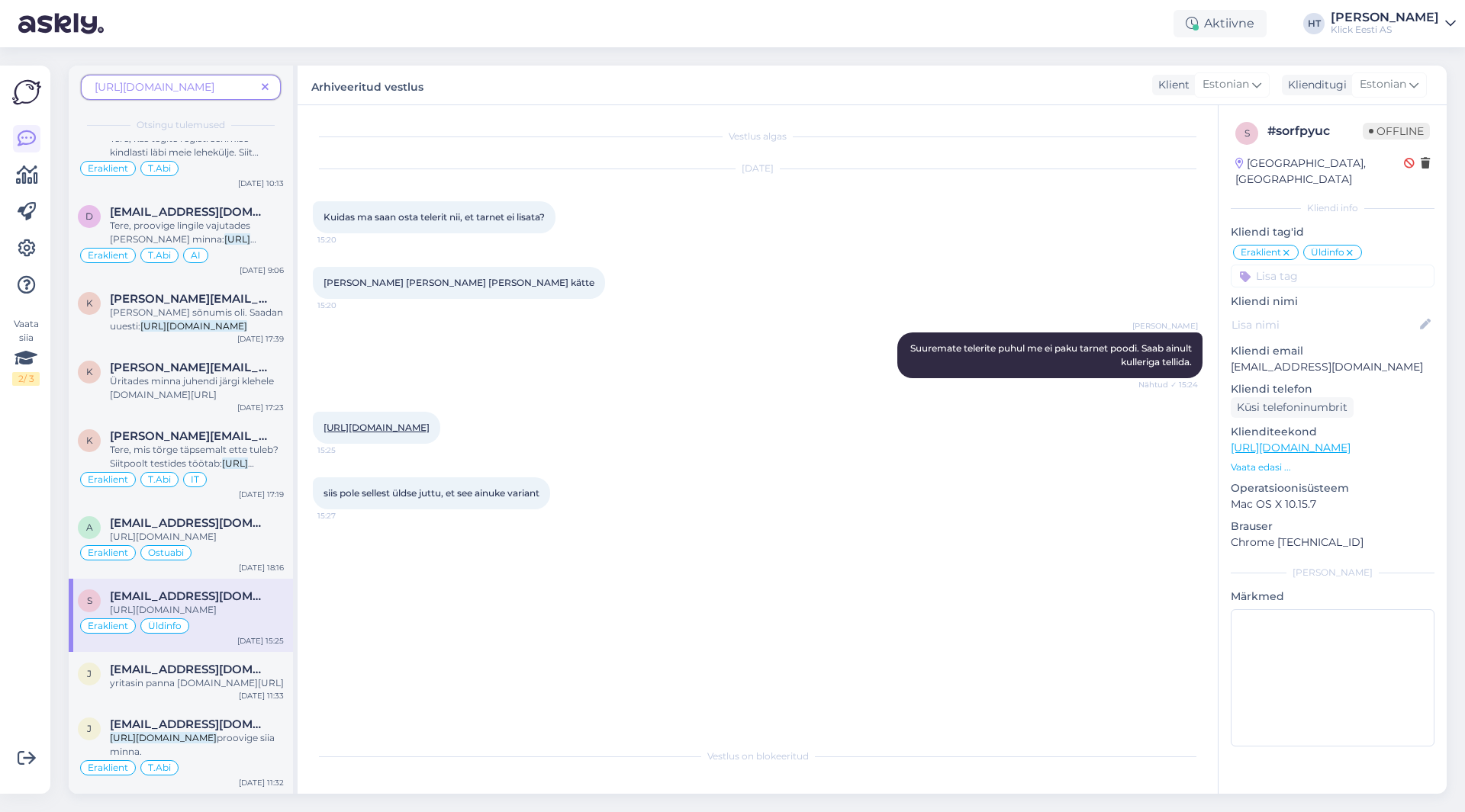
scroll to position [0, 0]
click at [252, 450] on div "Tere, mis tõrge täpsemalt ette tuleb? Siitpoolt testides töötab: [URL][DOMAIN_N…" at bounding box center [196, 457] width 174 height 28
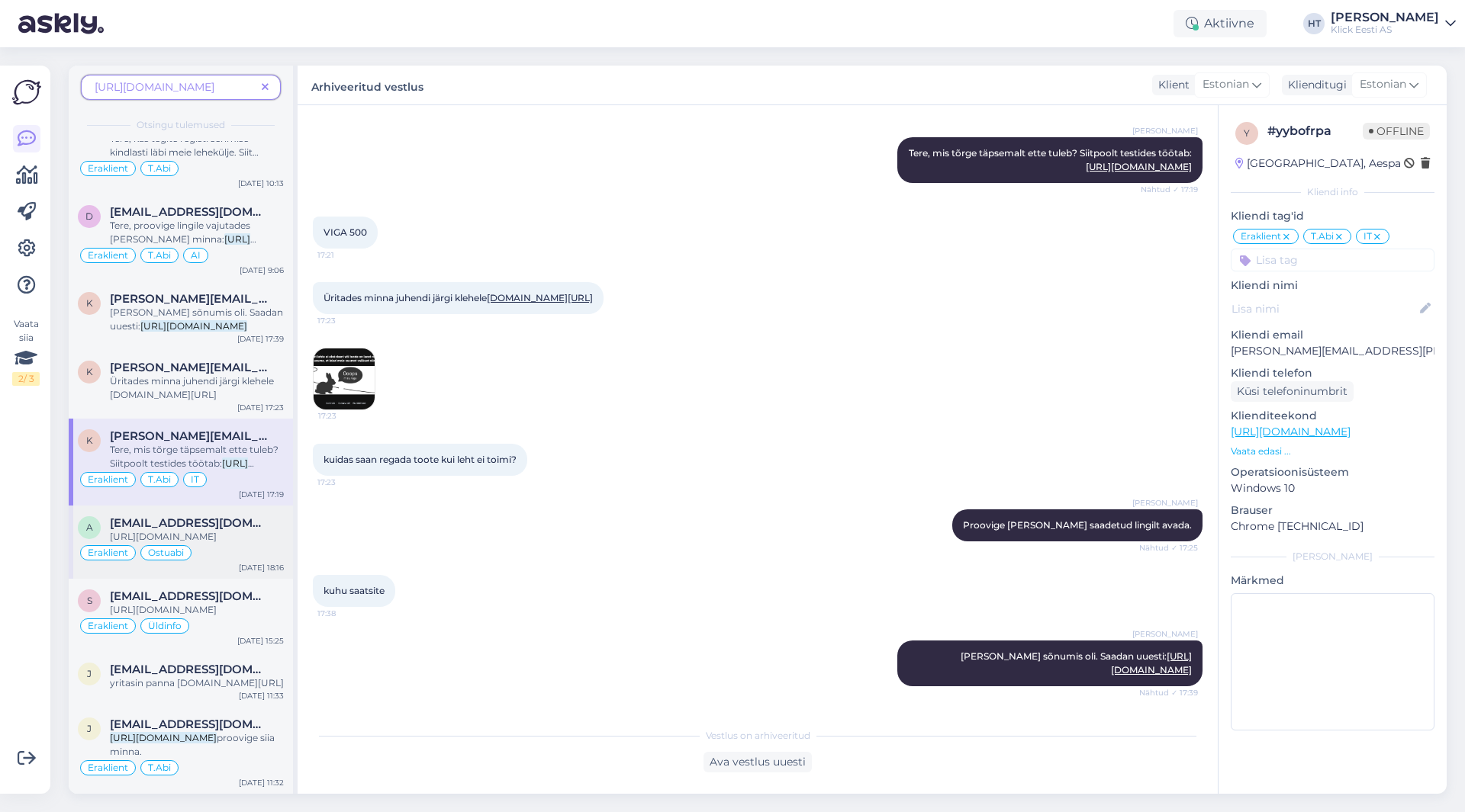
click at [253, 517] on span "[EMAIL_ADDRESS][DOMAIN_NAME]" at bounding box center [189, 523] width 159 height 13
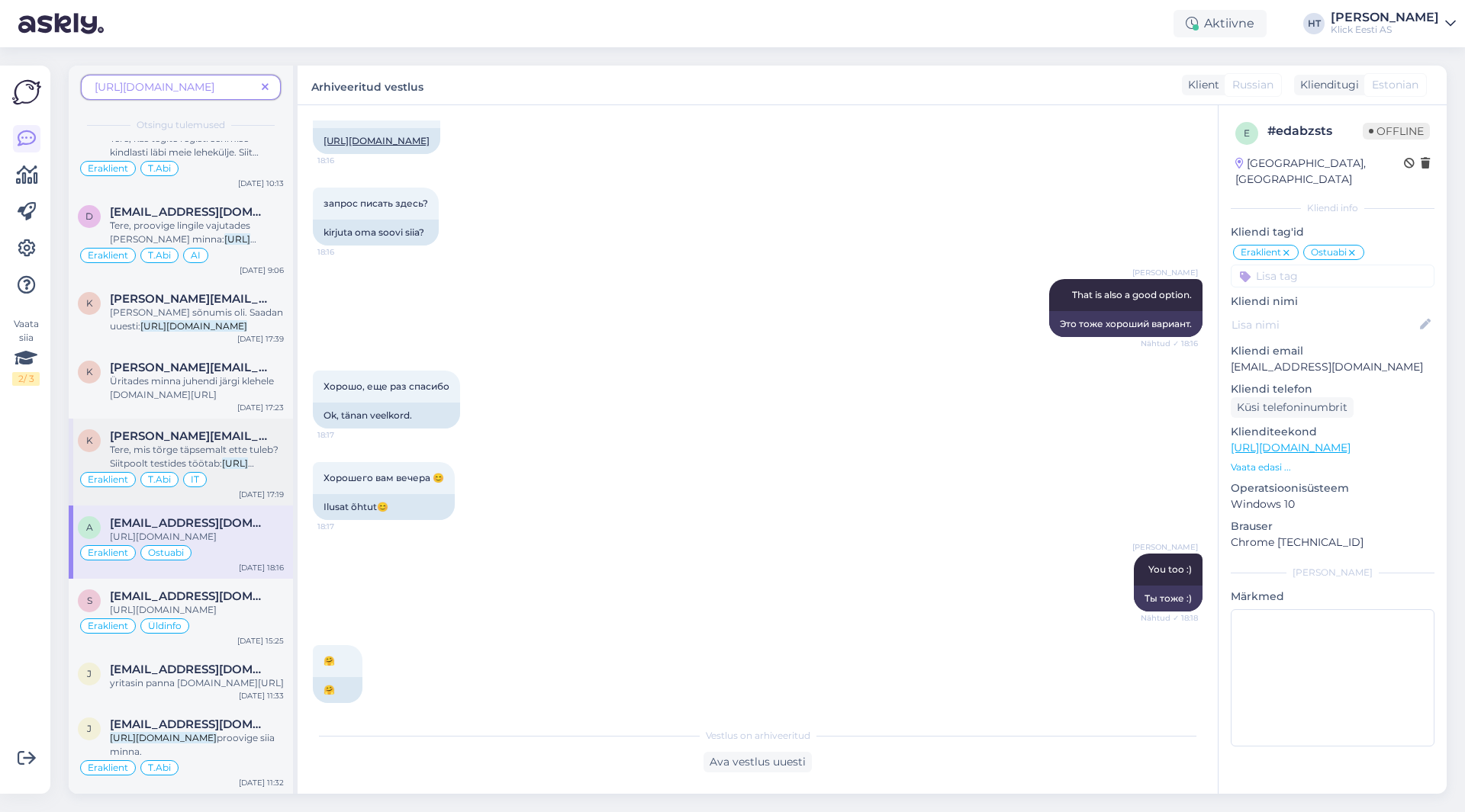
click at [262, 444] on span "Tere, mis tõrge täpsemalt ette tuleb? Siitpoolt testides töötab:" at bounding box center [193, 456] width 168 height 25
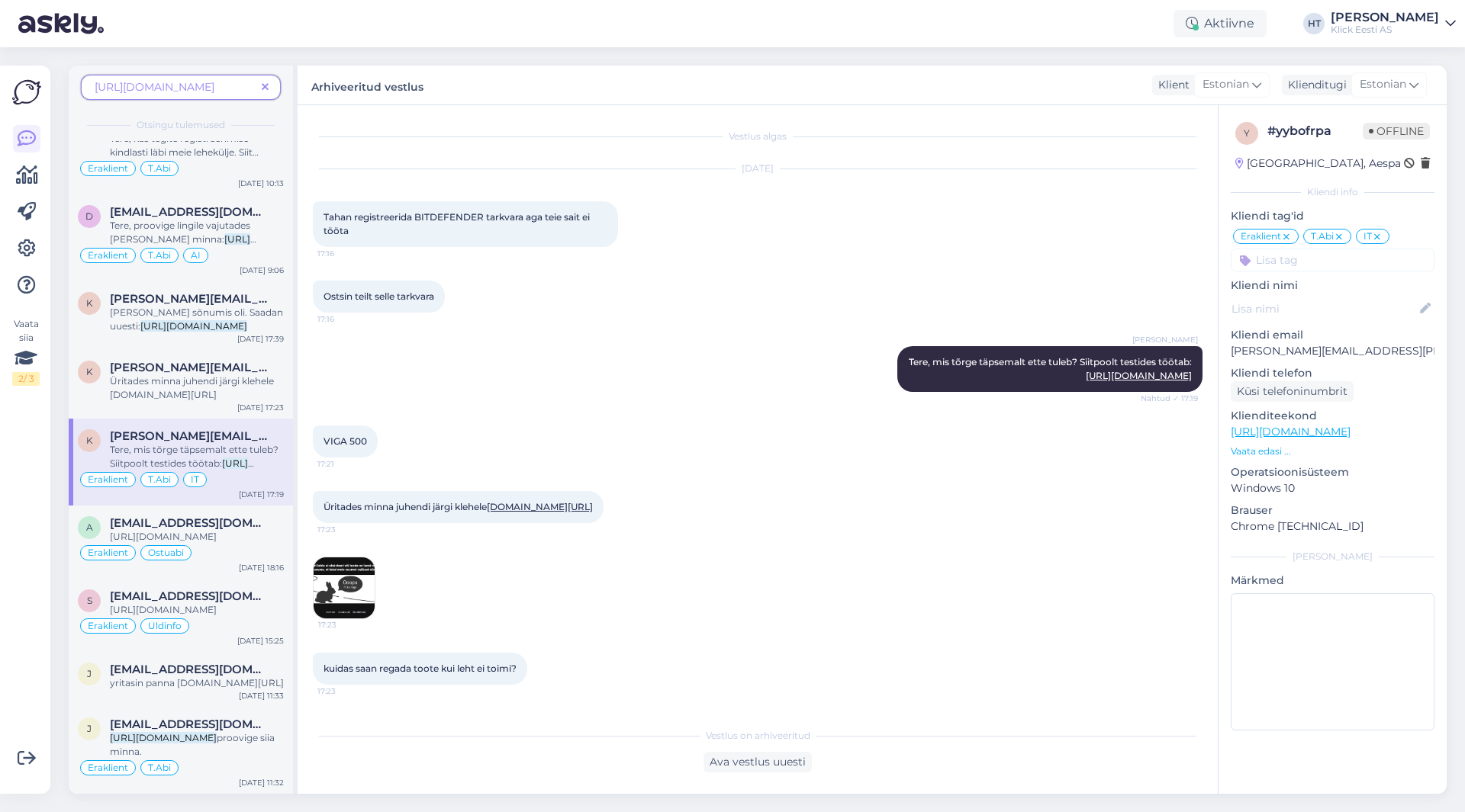
scroll to position [417, 0]
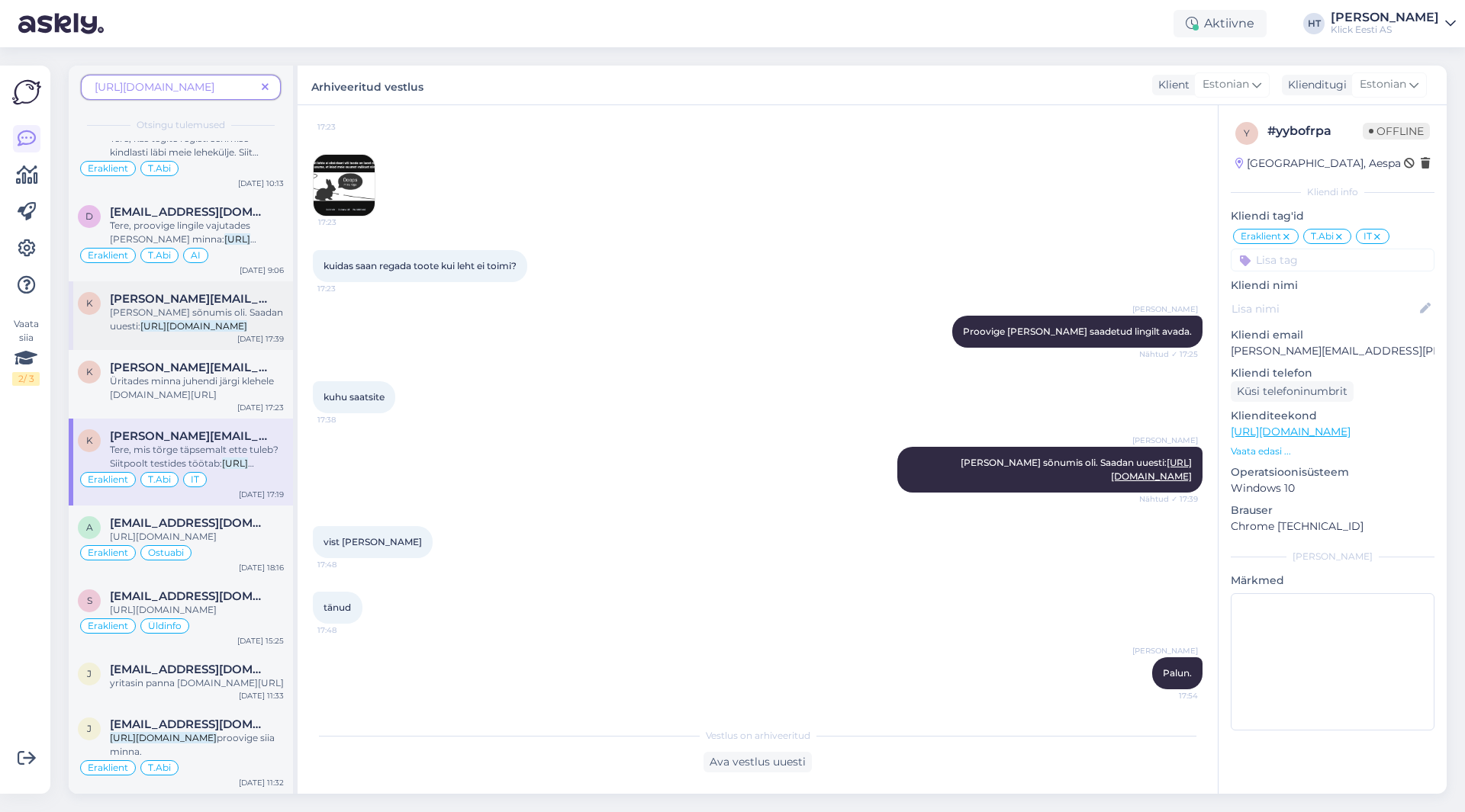
click at [244, 320] on mark "[URL][DOMAIN_NAME]" at bounding box center [193, 326] width 107 height 12
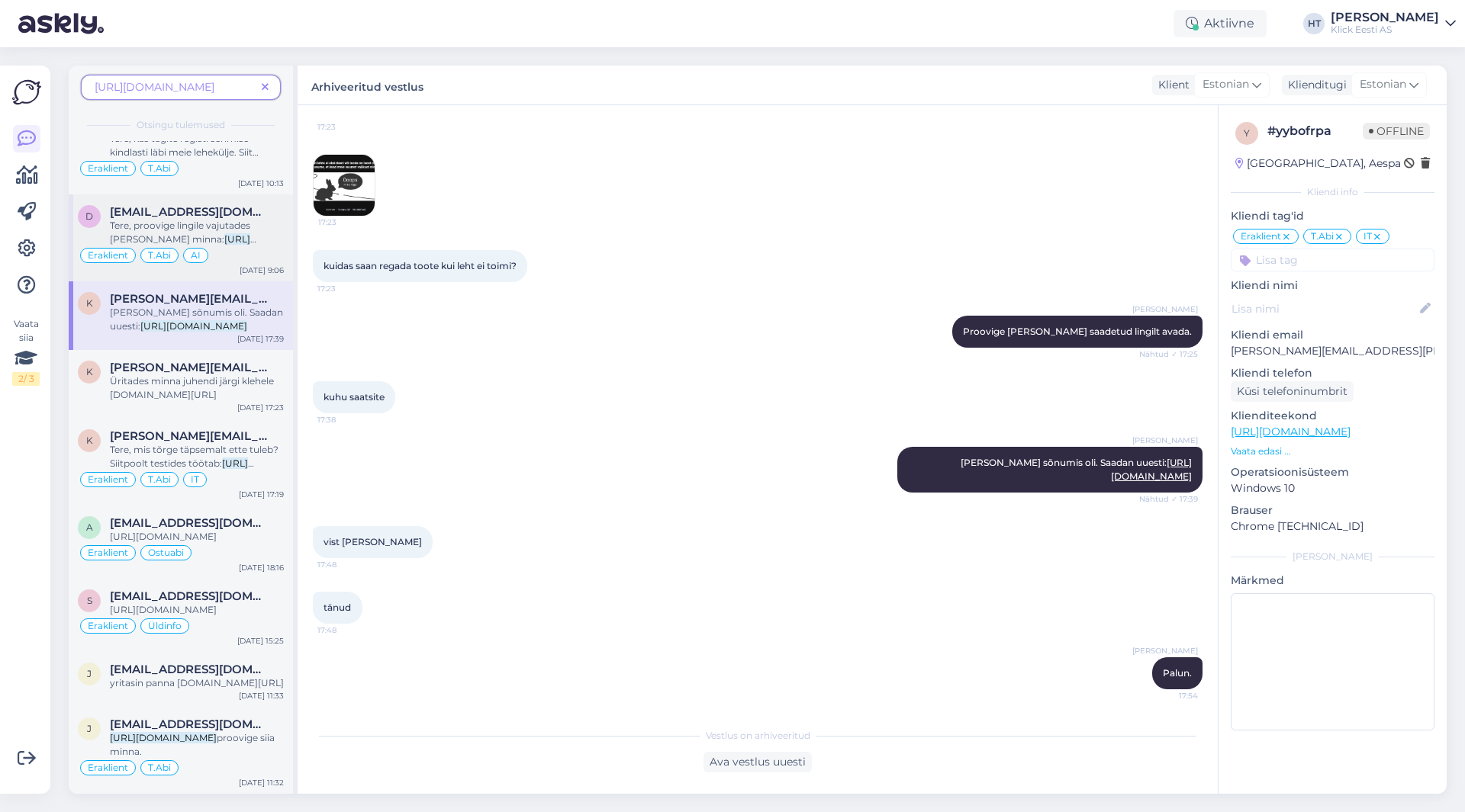
click at [230, 225] on div "Tere, proovige lingile vajutades lehele minna: [URL][DOMAIN_NAME]" at bounding box center [196, 232] width 174 height 28
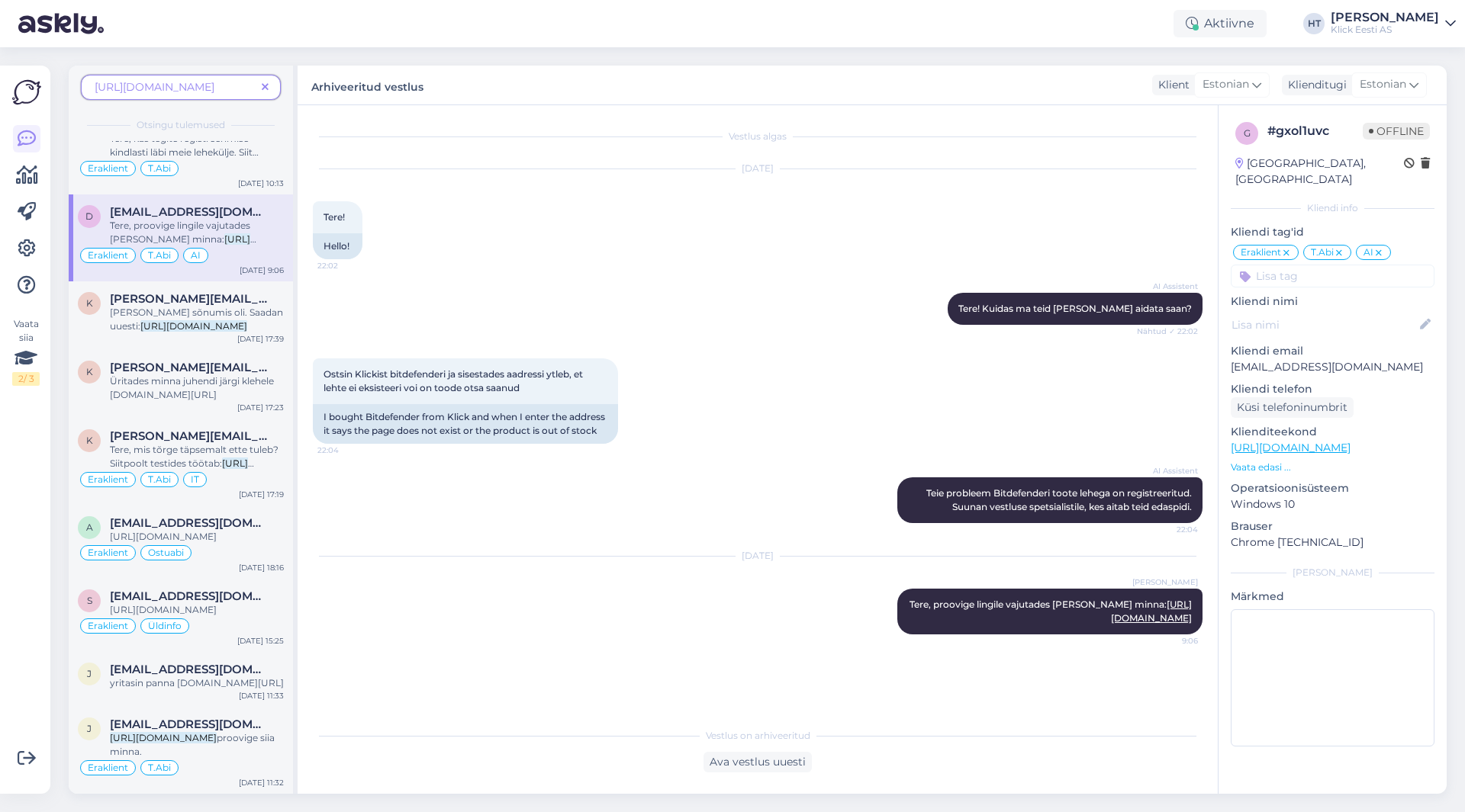
scroll to position [0, 0]
drag, startPoint x: 530, startPoint y: 390, endPoint x: 324, endPoint y: 368, distance: 207.2
click at [324, 368] on div "Ostsin Klickist bitdefenderi ja sisestades aadressi ytleb, et lehte ei eksistee…" at bounding box center [465, 382] width 305 height 46
copy span "Ostsin Klickist bitdefenderi ja sisestades aadressi ytleb, et lehte ei eksistee…"
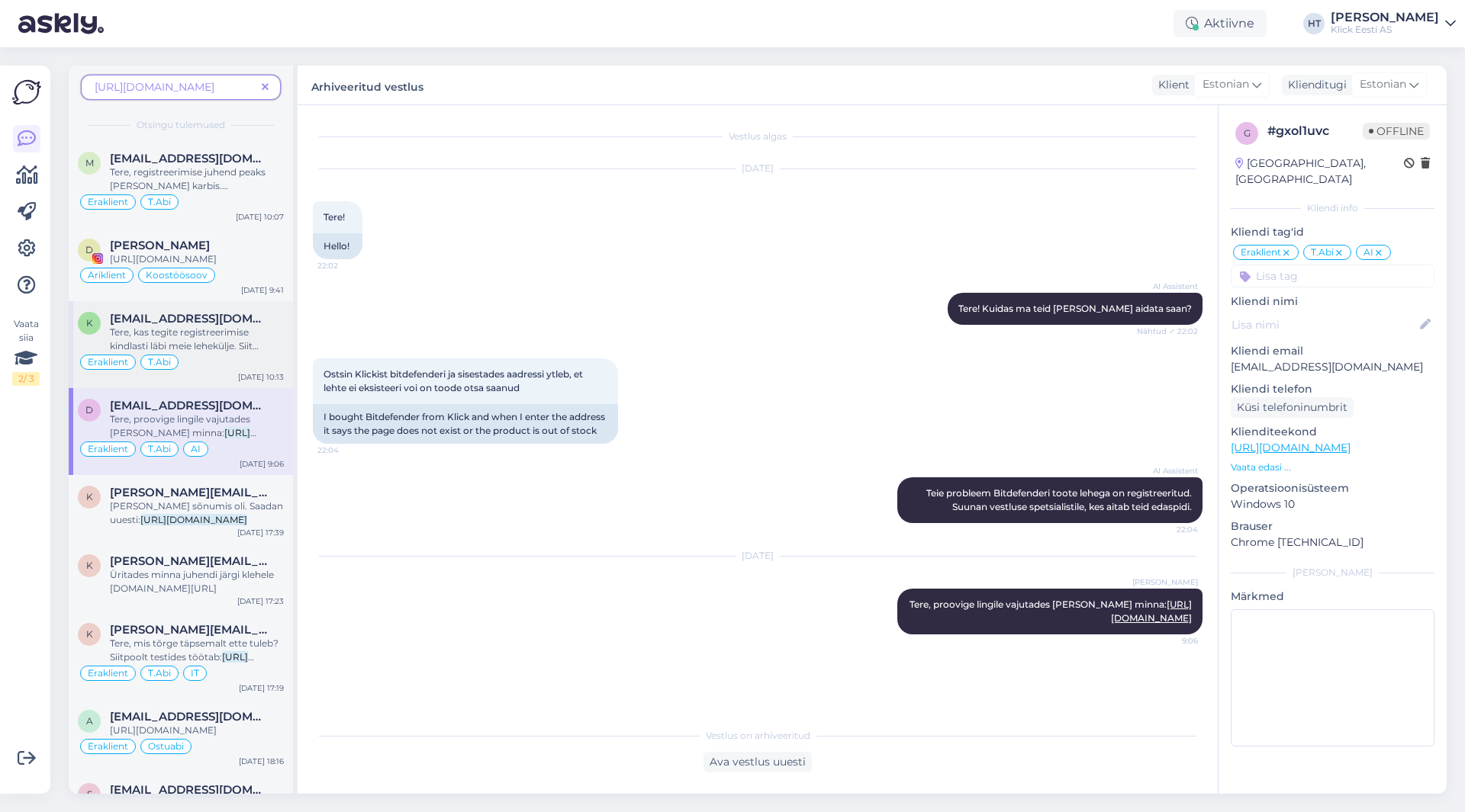
click at [236, 311] on div "k [EMAIL_ADDRESS][DOMAIN_NAME] Tere, kas tegite registreerimise kindlasti läbi …" at bounding box center [180, 344] width 224 height 87
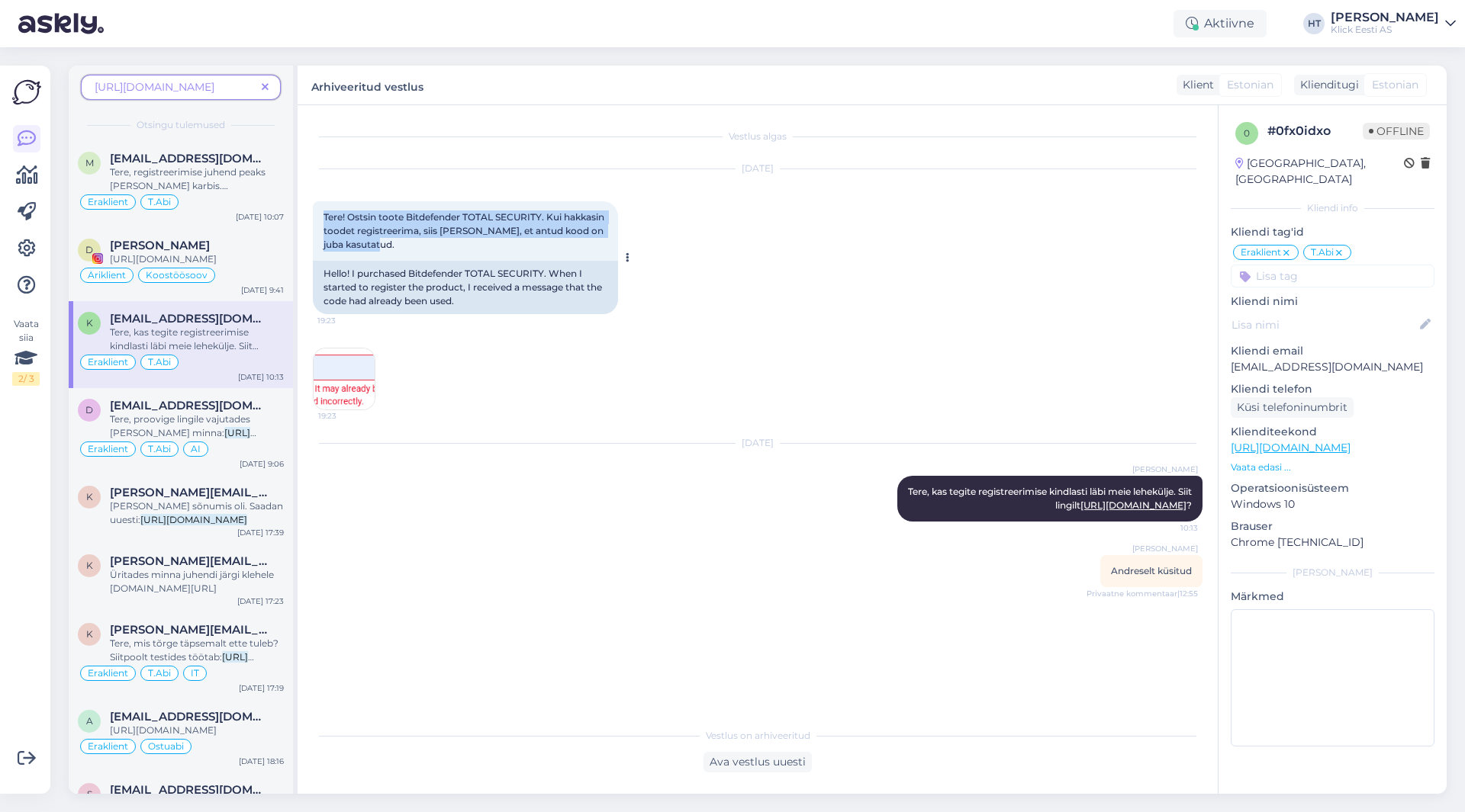
drag, startPoint x: 425, startPoint y: 248, endPoint x: 325, endPoint y: 218, distance: 104.4
click at [325, 218] on div "Tere! Ostsin toote Bitdefender TOTAL SECURITY. Kui hakkasin toodet registreerim…" at bounding box center [465, 231] width 305 height 60
click at [422, 247] on div "Tere! Ostsin toote Bitdefender TOTAL SECURITY. Kui hakkasin toodet registreerim…" at bounding box center [465, 231] width 305 height 60
drag, startPoint x: 416, startPoint y: 246, endPoint x: 350, endPoint y: 217, distance: 72.1
click at [350, 217] on div "Tere! Ostsin toote Bitdefender TOTAL SECURITY. Kui hakkasin toodet registreerim…" at bounding box center [465, 231] width 305 height 60
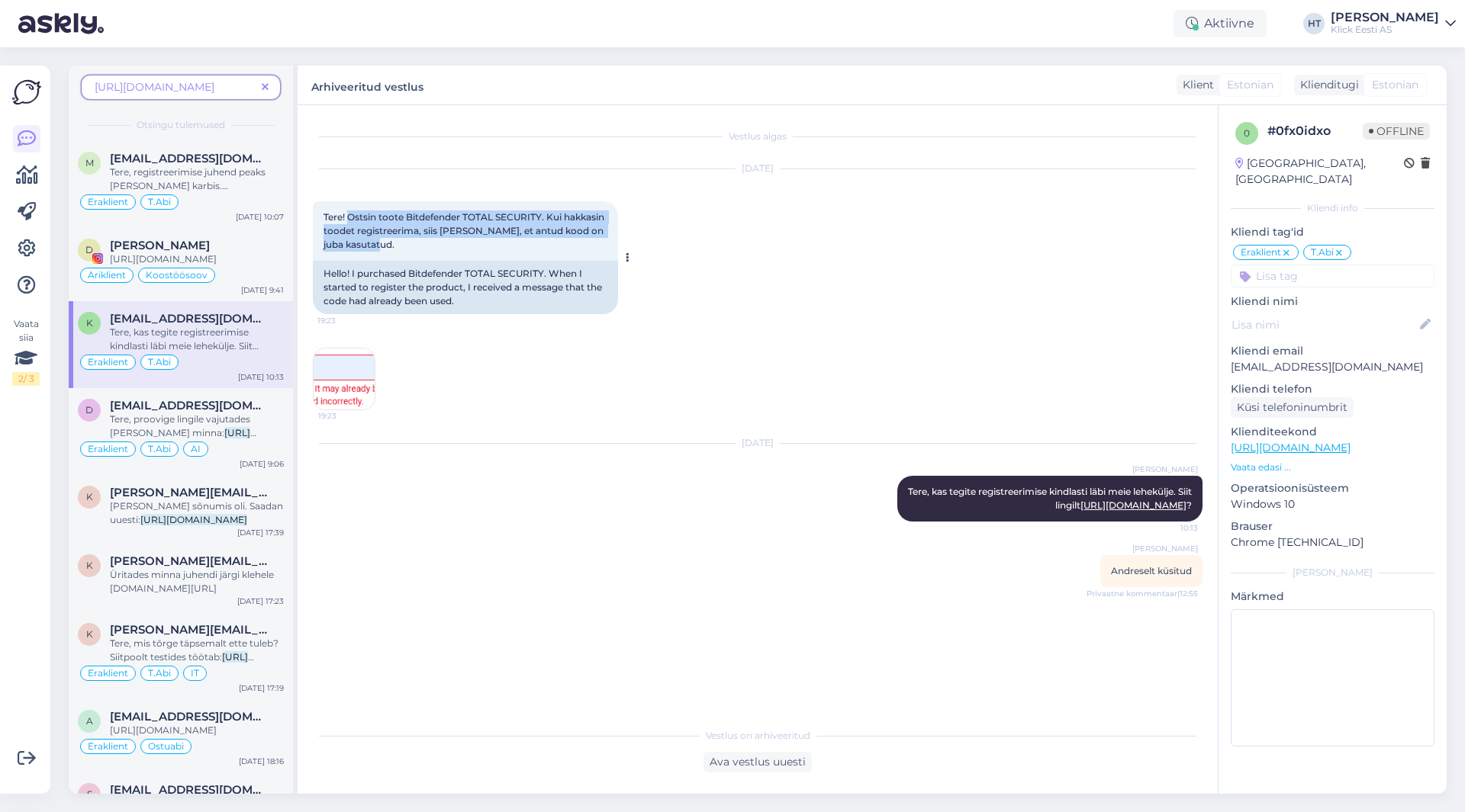
copy span "Ostsin toote Bitdefender TOTAL SECURITY. Kui hakkasin toodet registreerima, sii…"
click at [237, 186] on span "Tere, registreerimise juhend peaks [PERSON_NAME] karbis. Registreerimist alusta…" at bounding box center [188, 192] width 156 height 53
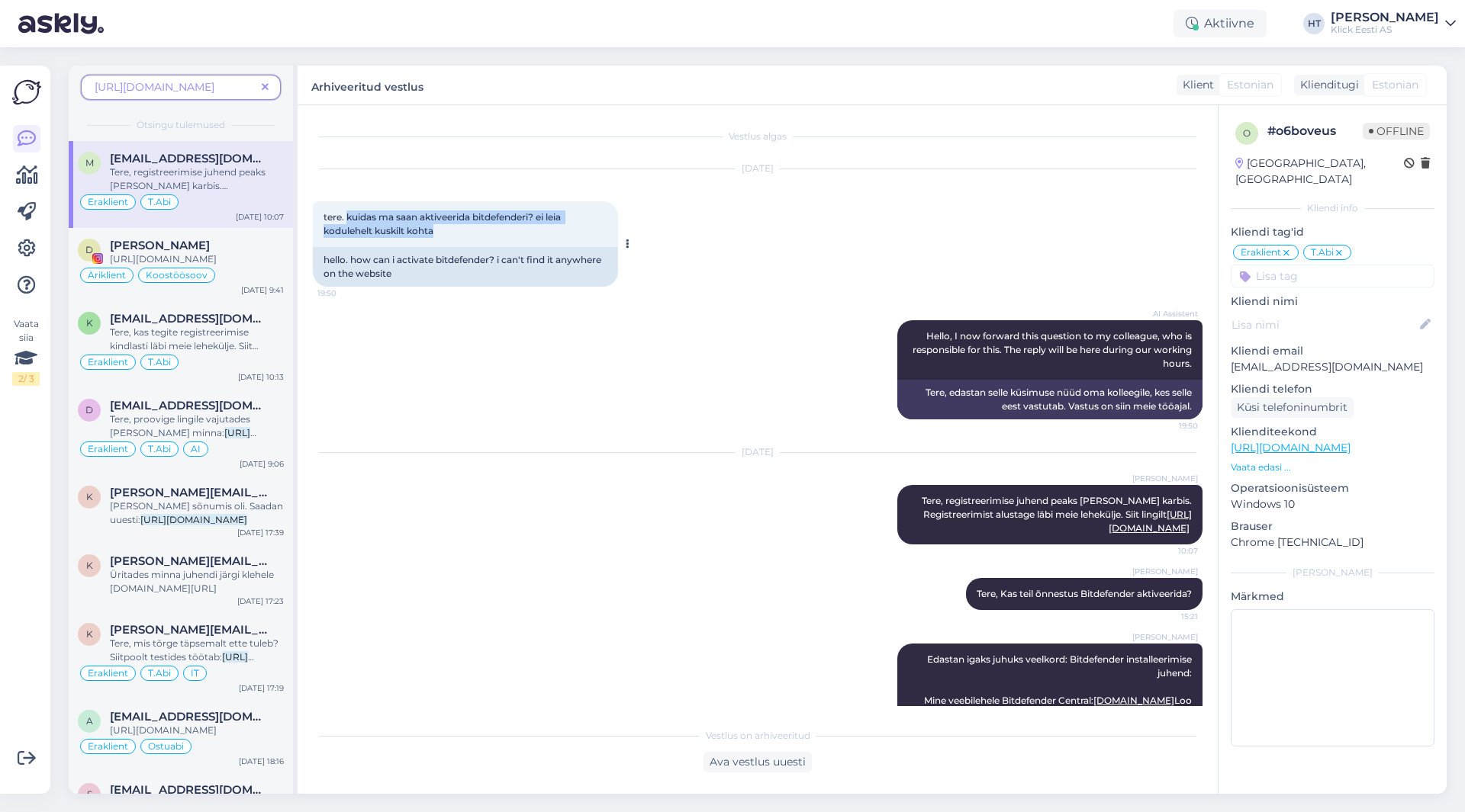
drag, startPoint x: 440, startPoint y: 233, endPoint x: 347, endPoint y: 214, distance: 94.9
click at [347, 214] on div "tere. kuidas ma saan aktiveerida bitdefenderi? ei leia kodulehelt kuskilt kohta…" at bounding box center [465, 224] width 305 height 46
copy span "kuidas ma saan aktiveerida bitdefenderi? ei leia kodulehelt kuskilt kohta"
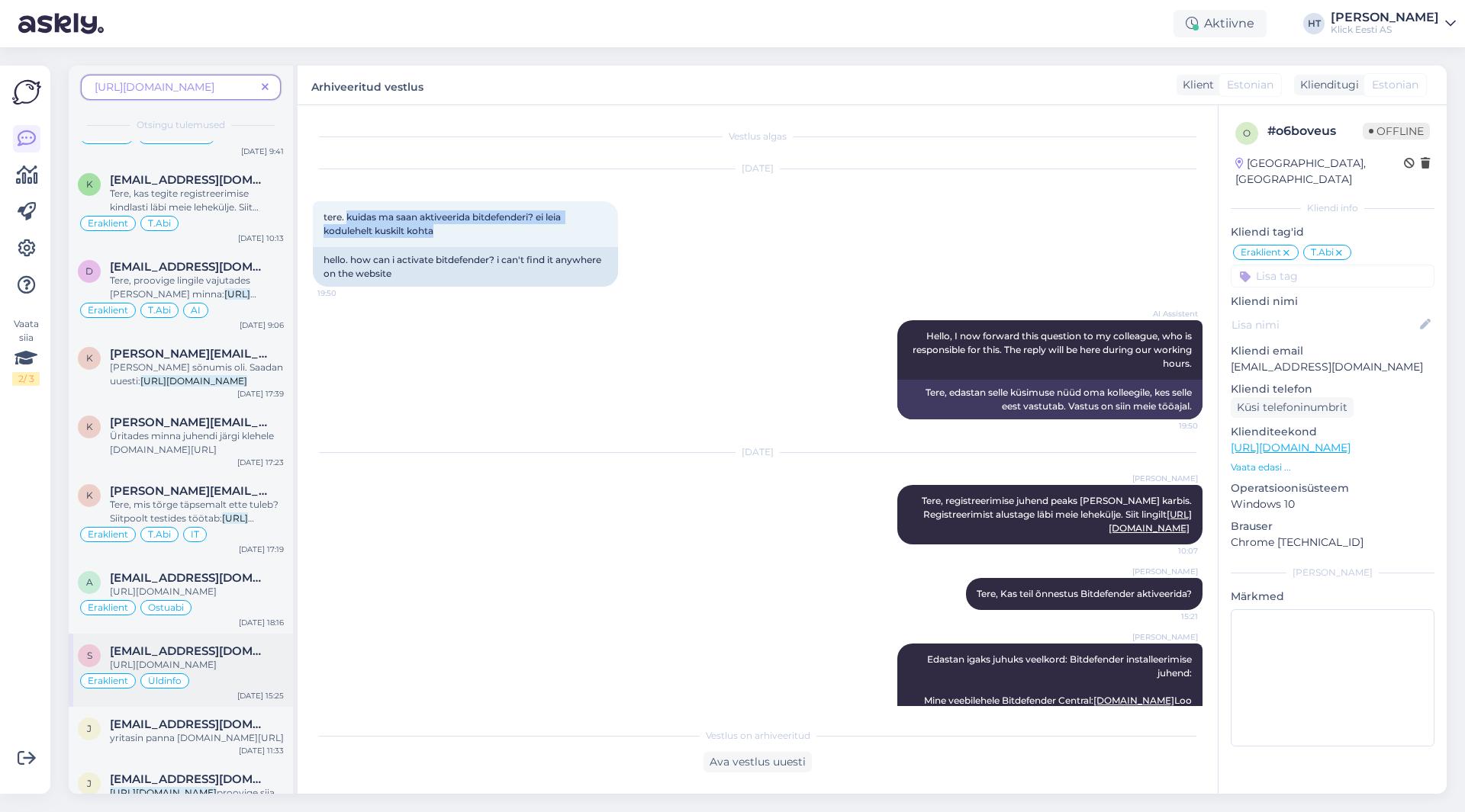
scroll to position [208, 0]
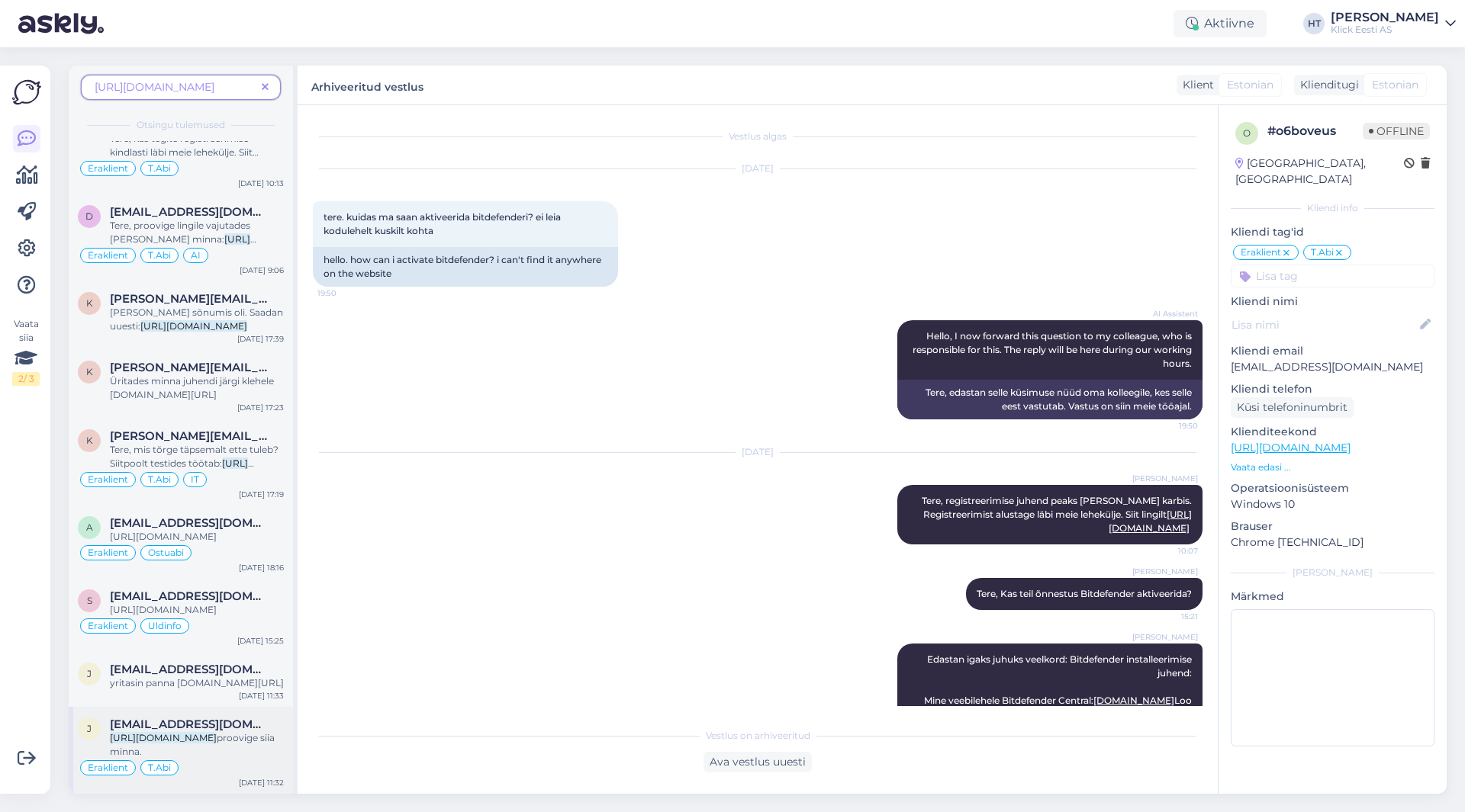
click at [222, 719] on span "[EMAIL_ADDRESS][DOMAIN_NAME]" at bounding box center [189, 724] width 159 height 13
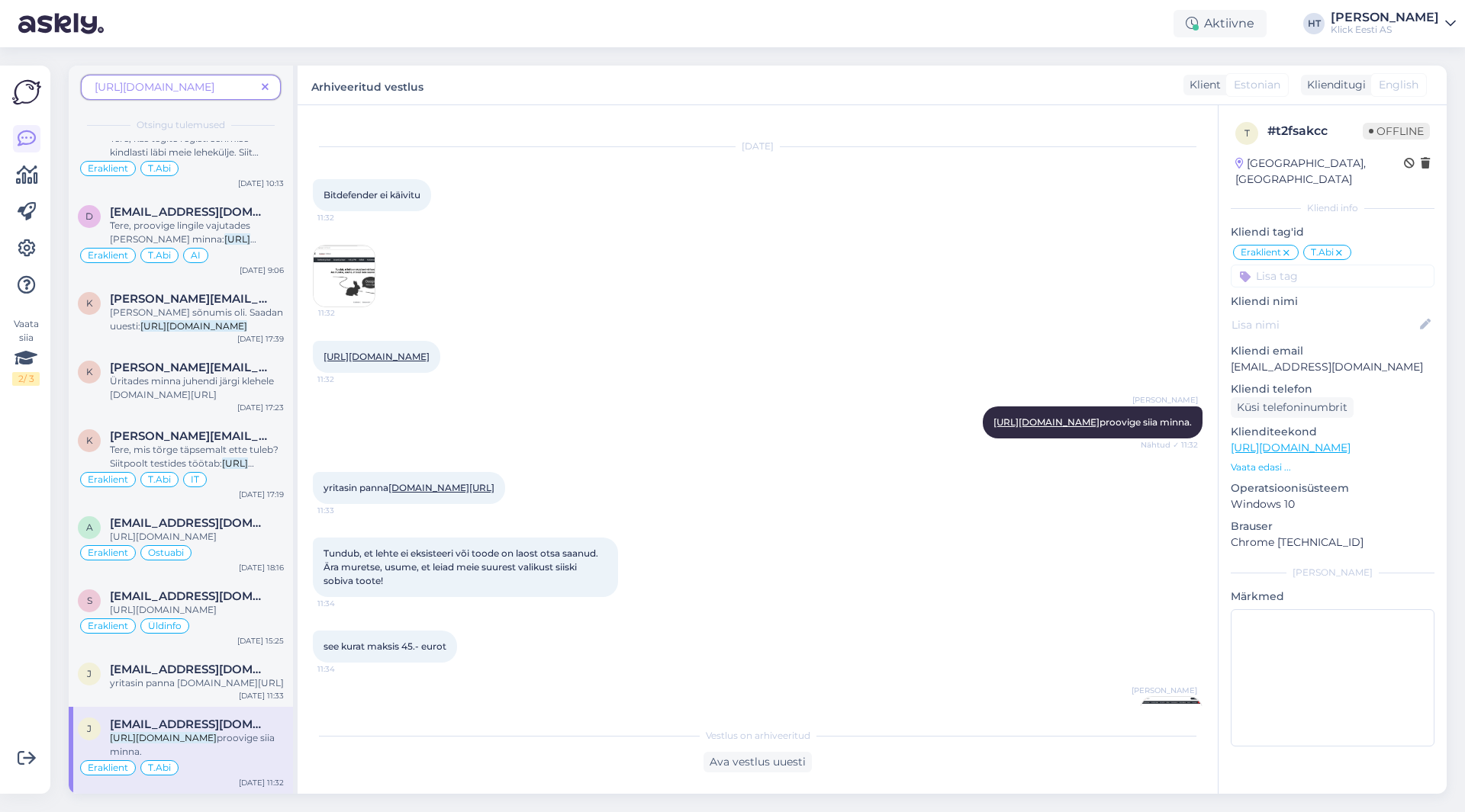
scroll to position [0, 0]
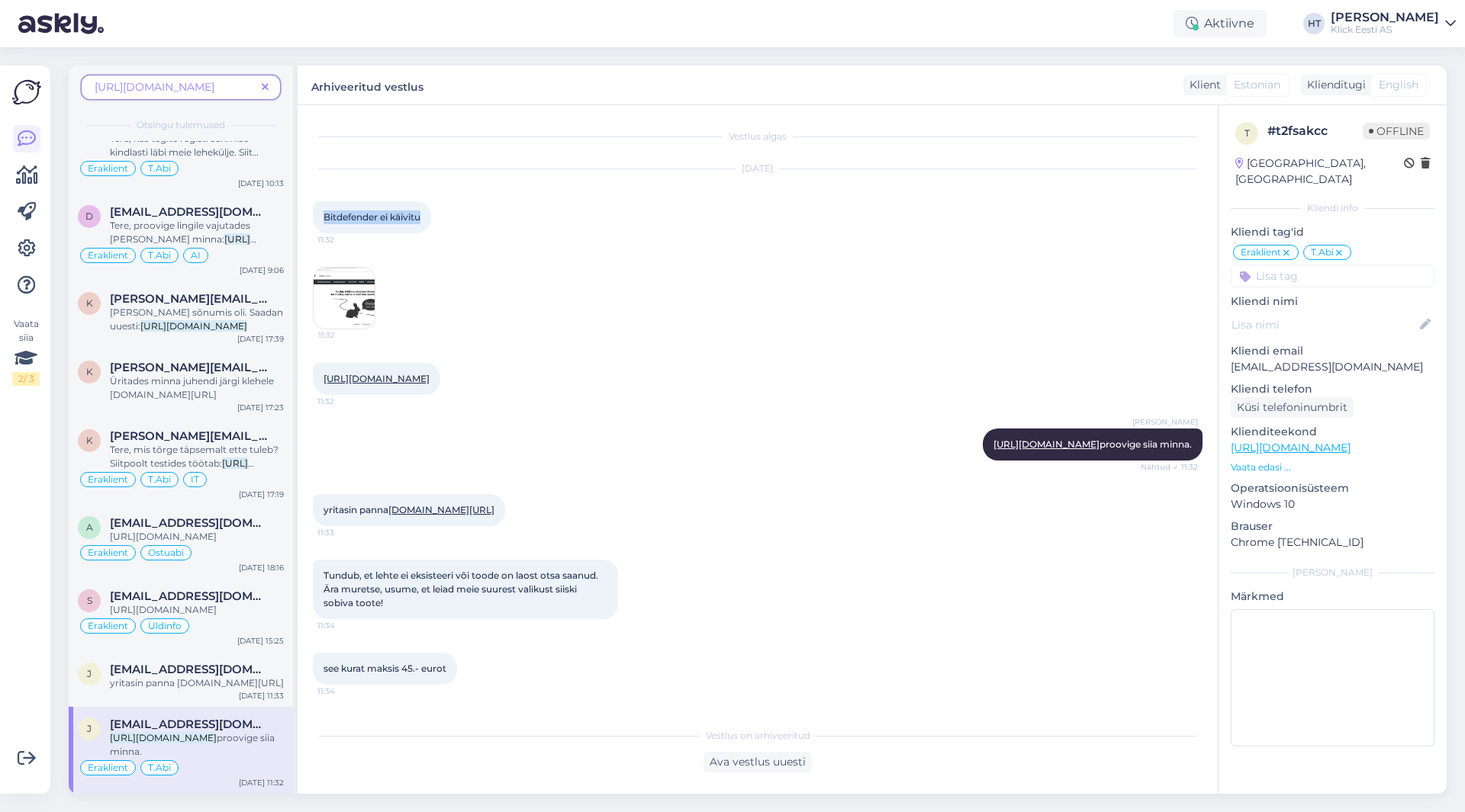
drag, startPoint x: 324, startPoint y: 216, endPoint x: 427, endPoint y: 216, distance: 103.0
click at [427, 216] on div "Bitdefender ei käivitu 11:32" at bounding box center [372, 216] width 118 height 32
click at [426, 216] on div "Bitdefender ei käivitu 11:32" at bounding box center [372, 216] width 118 height 32
drag, startPoint x: 322, startPoint y: 210, endPoint x: 436, endPoint y: 218, distance: 114.3
click at [431, 218] on div "Bitdefender ei käivitu 11:32" at bounding box center [372, 216] width 118 height 32
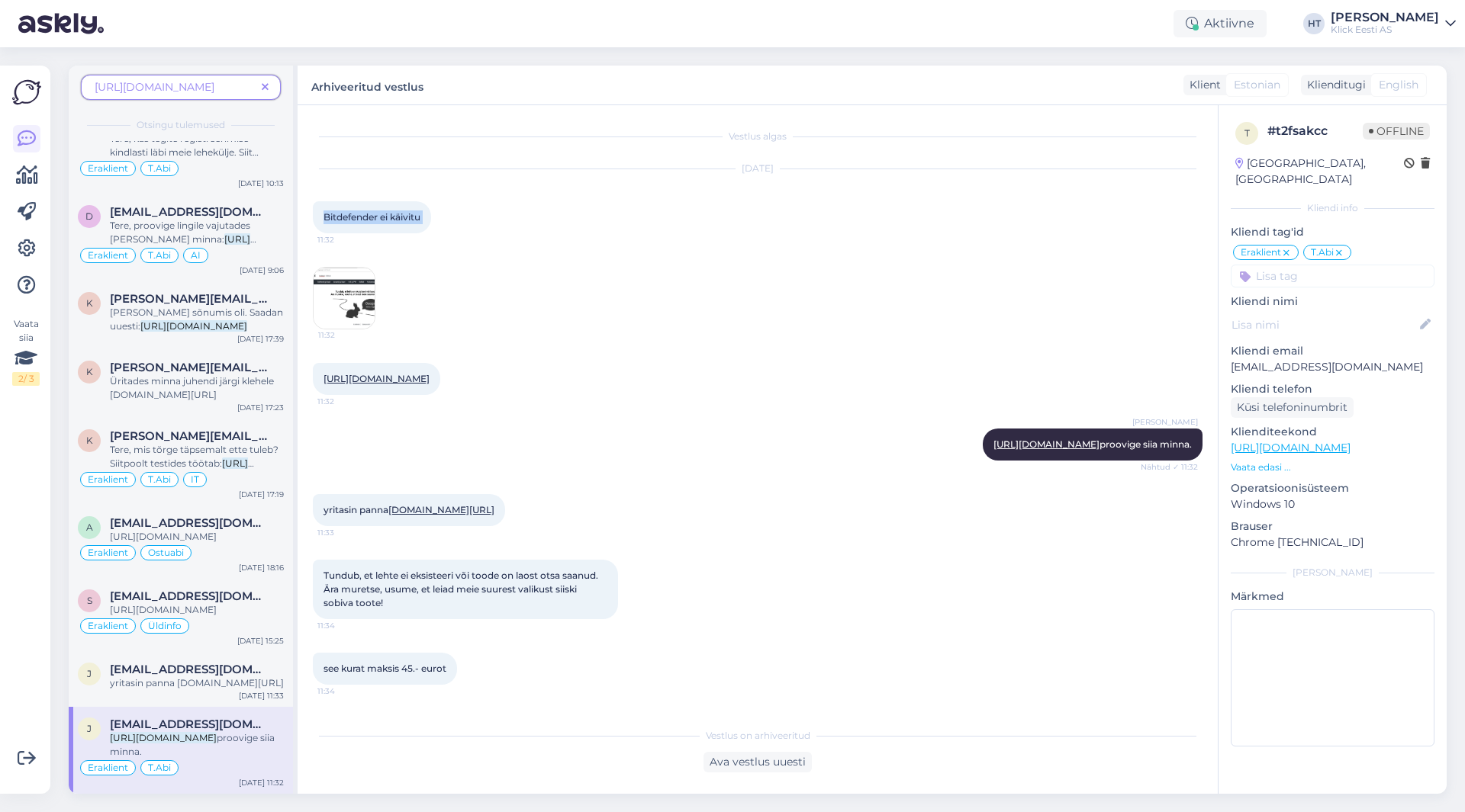
copy div "Bitdefender ei käivitu 11:32"
click at [470, 310] on div "[DATE] Bitdefender ei käivitu 11:32 11:32" at bounding box center [758, 249] width 889 height 193
drag, startPoint x: 324, startPoint y: 510, endPoint x: 520, endPoint y: 506, distance: 196.0
click at [505, 506] on div "yritasin panna [DOMAIN_NAME][URL] 11:33" at bounding box center [409, 510] width 193 height 32
copy span "yritasin panna [DOMAIN_NAME][URL]"
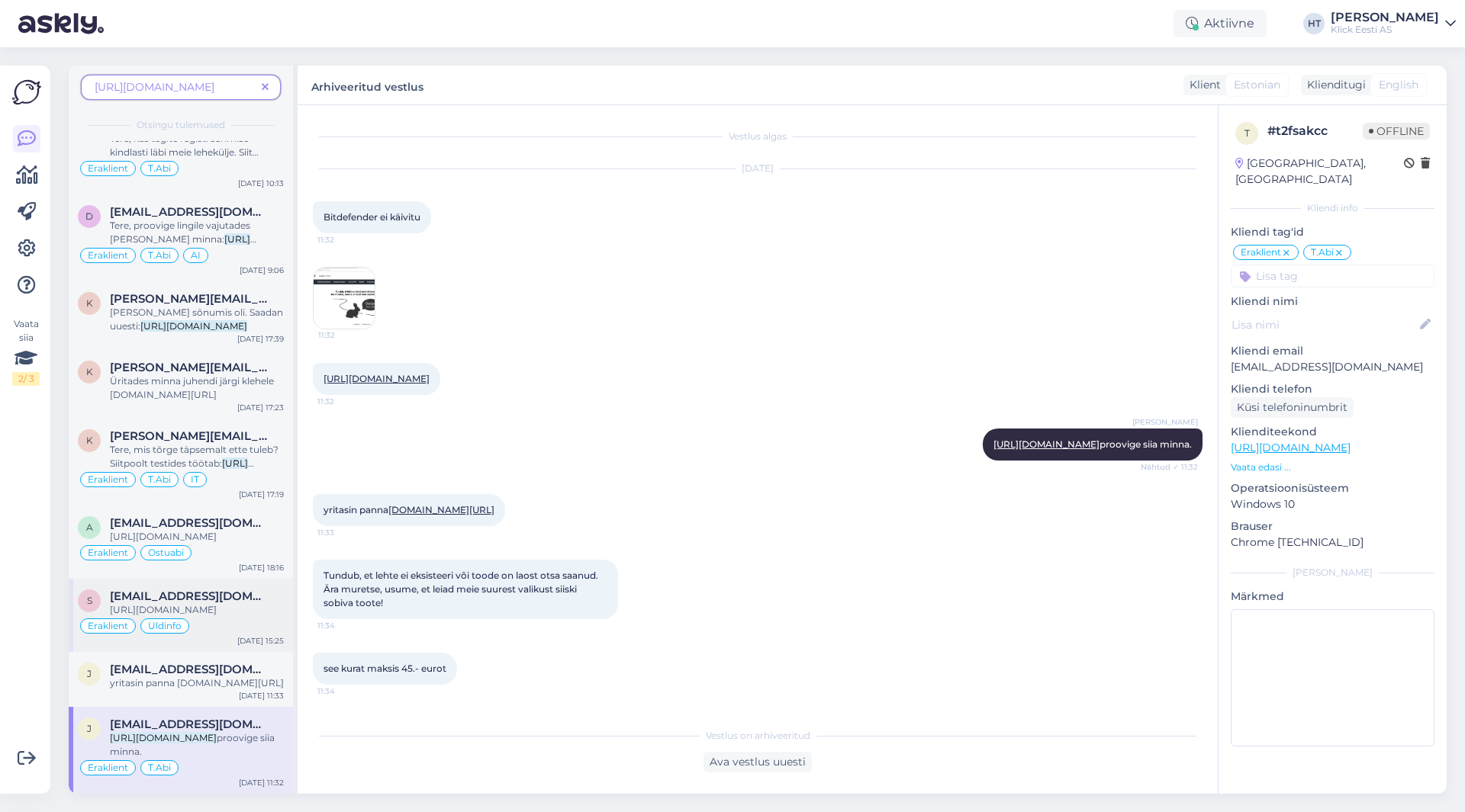
click at [217, 604] on span "[URL][DOMAIN_NAME]" at bounding box center [163, 610] width 107 height 12
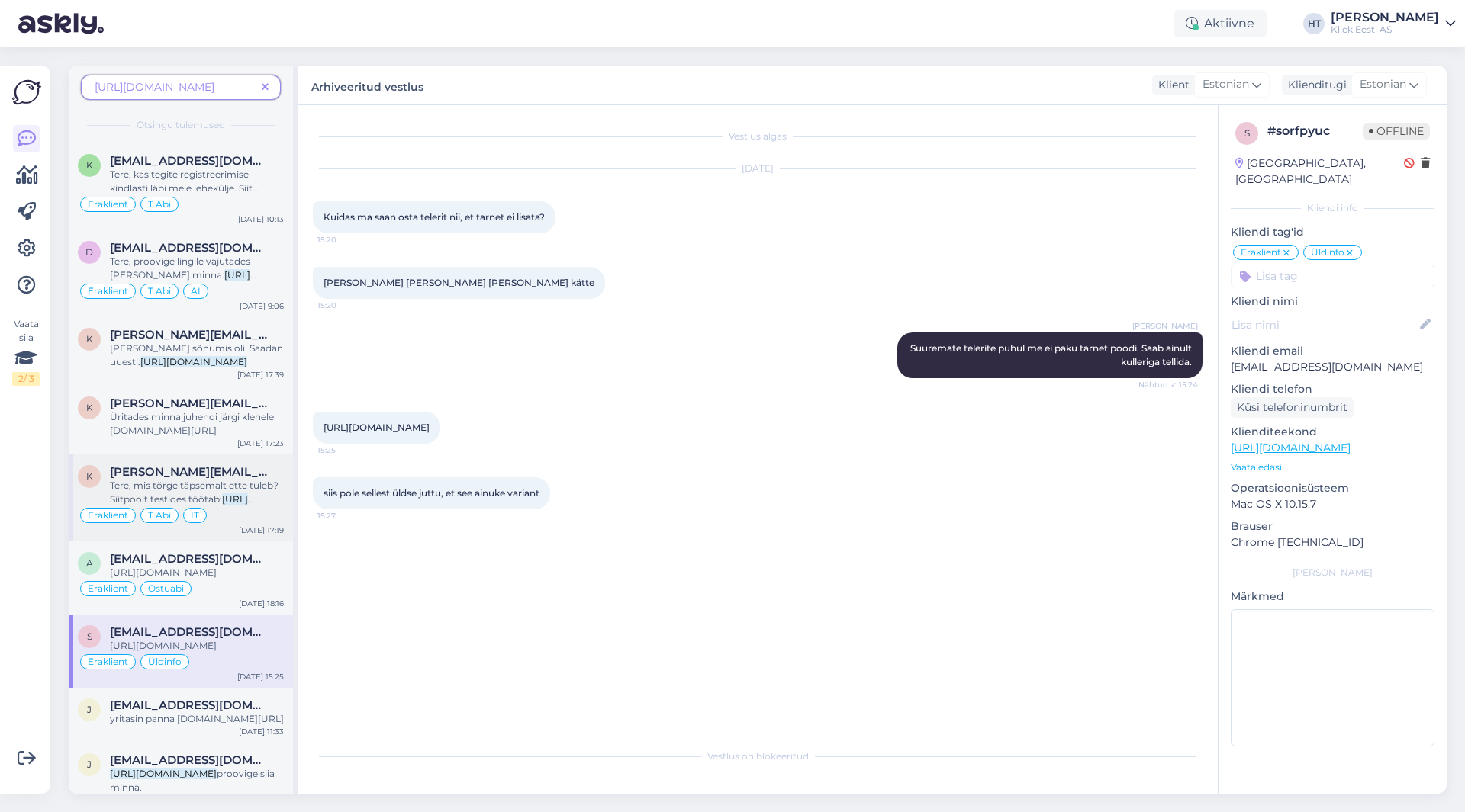
scroll to position [131, 0]
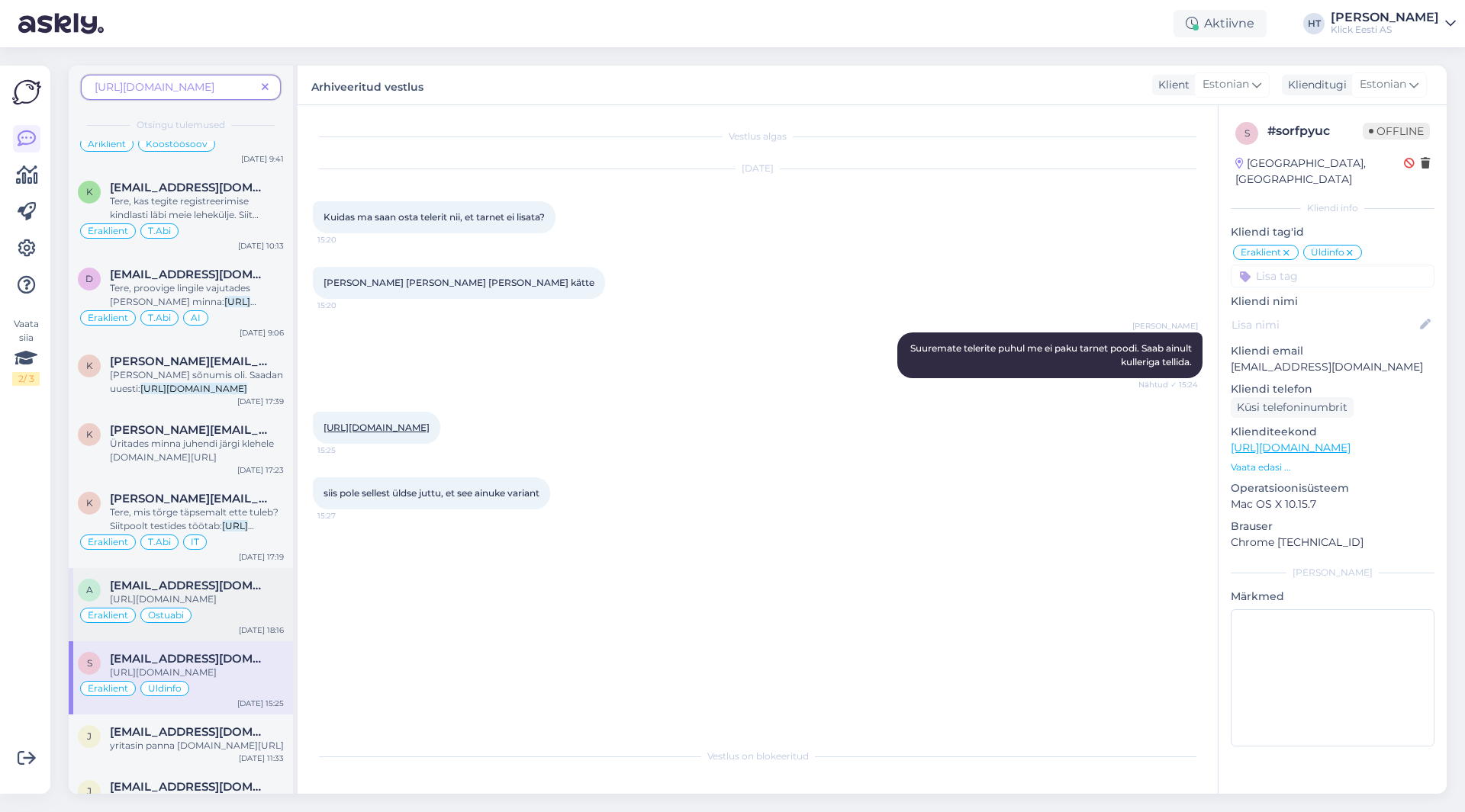
click at [217, 596] on span "[URL][DOMAIN_NAME]" at bounding box center [163, 599] width 107 height 12
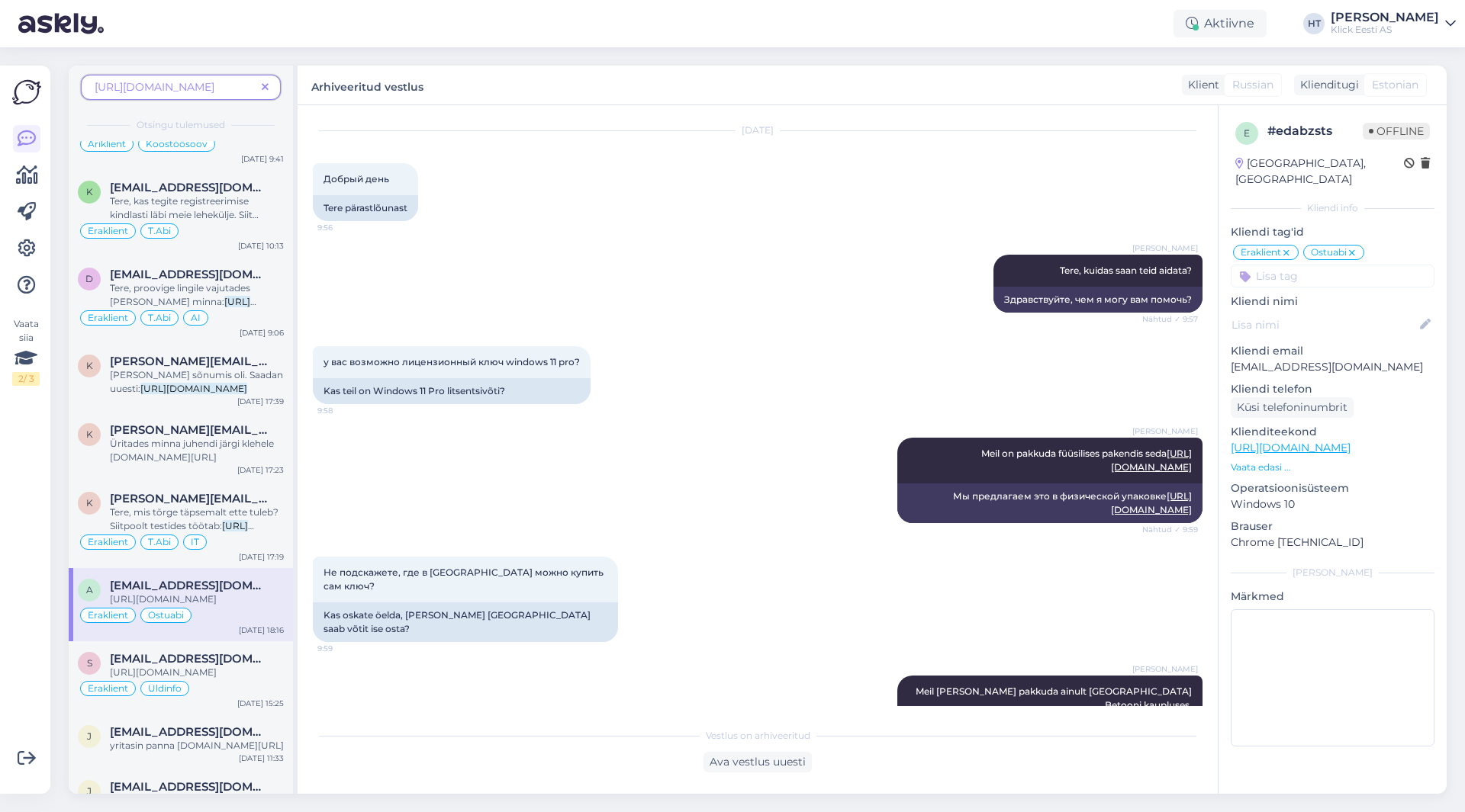
scroll to position [0, 0]
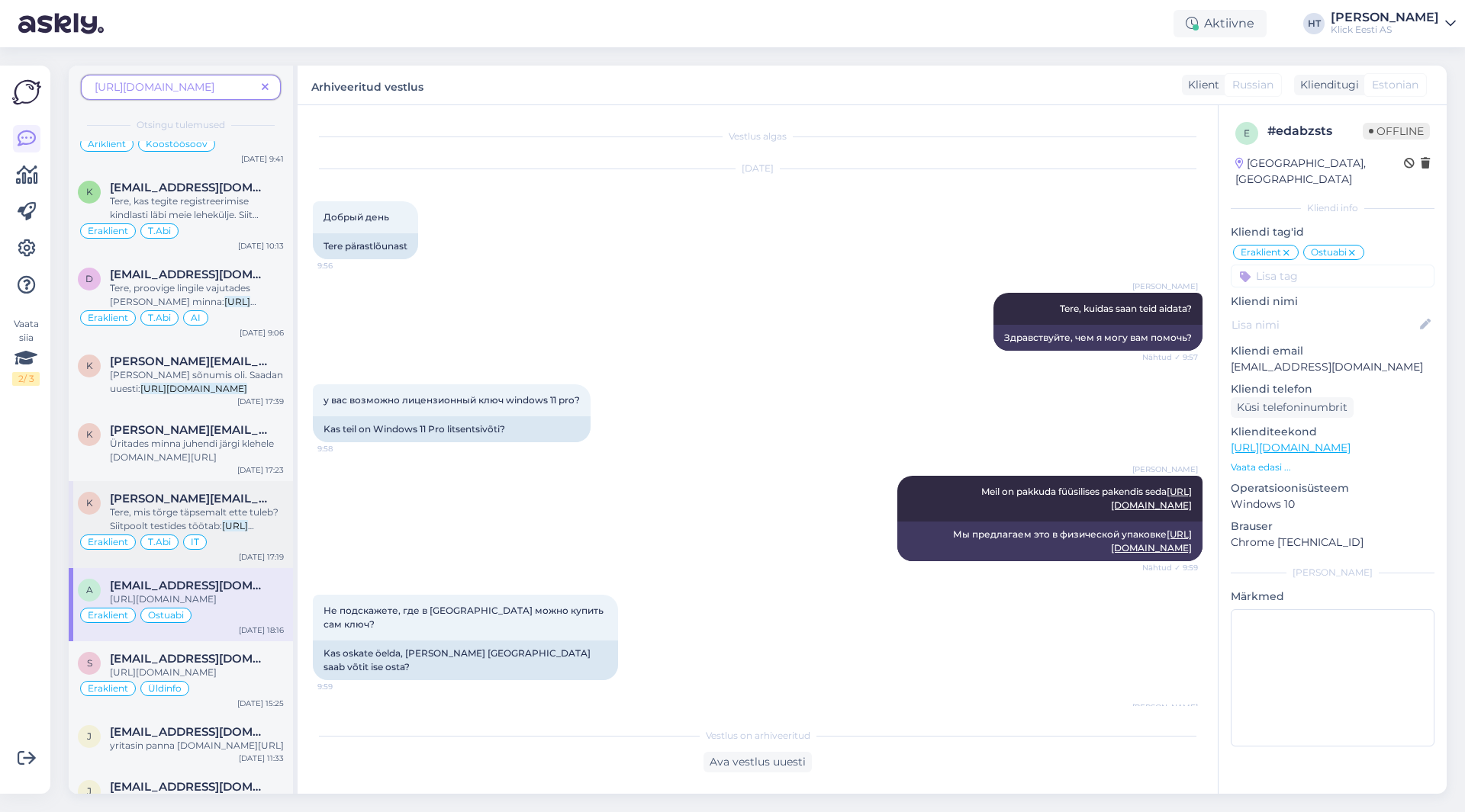
click at [259, 510] on span "Tere, mis tõrge täpsemalt ette tuleb? Siitpoolt testides töötab:" at bounding box center [193, 519] width 168 height 25
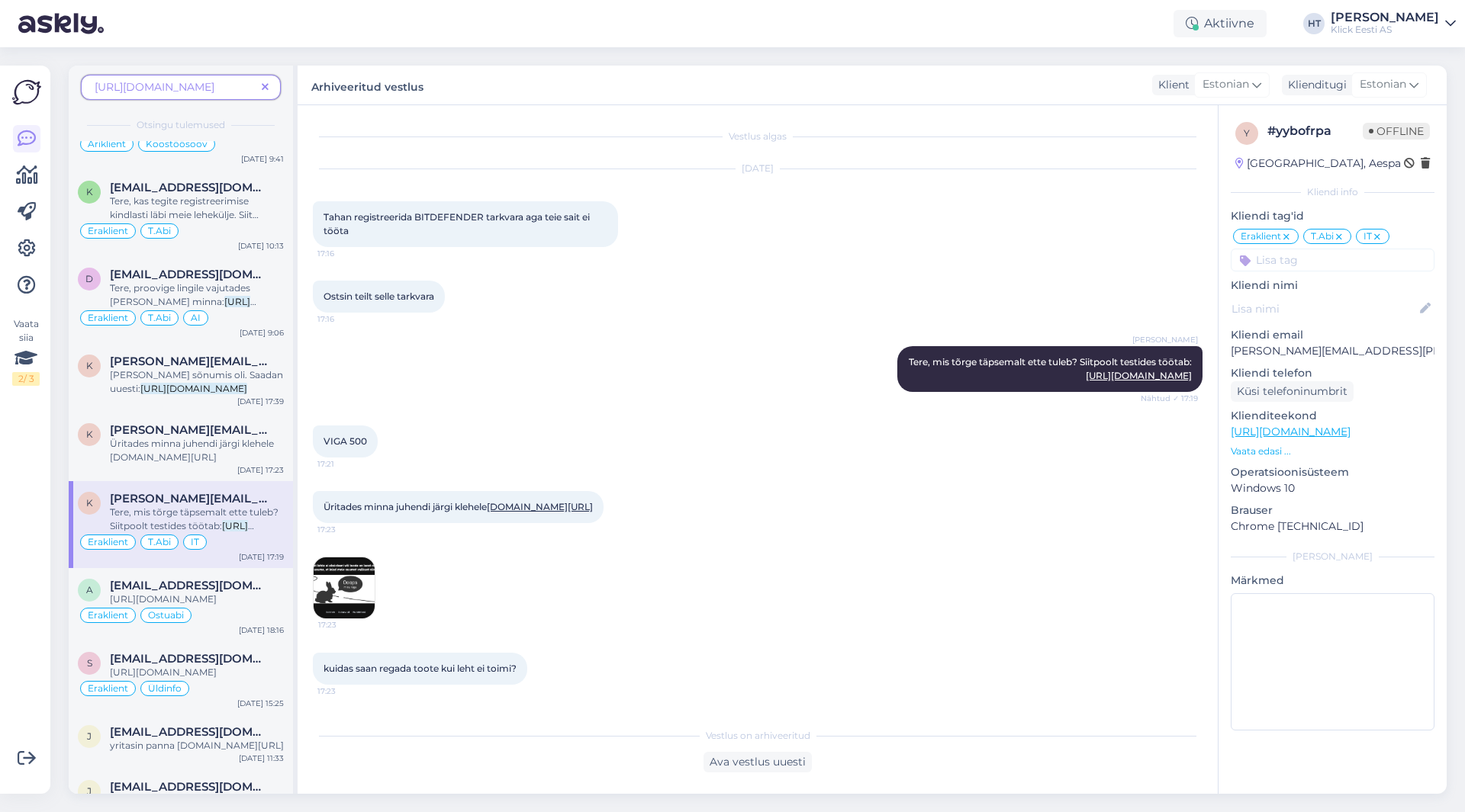
scroll to position [209, 0]
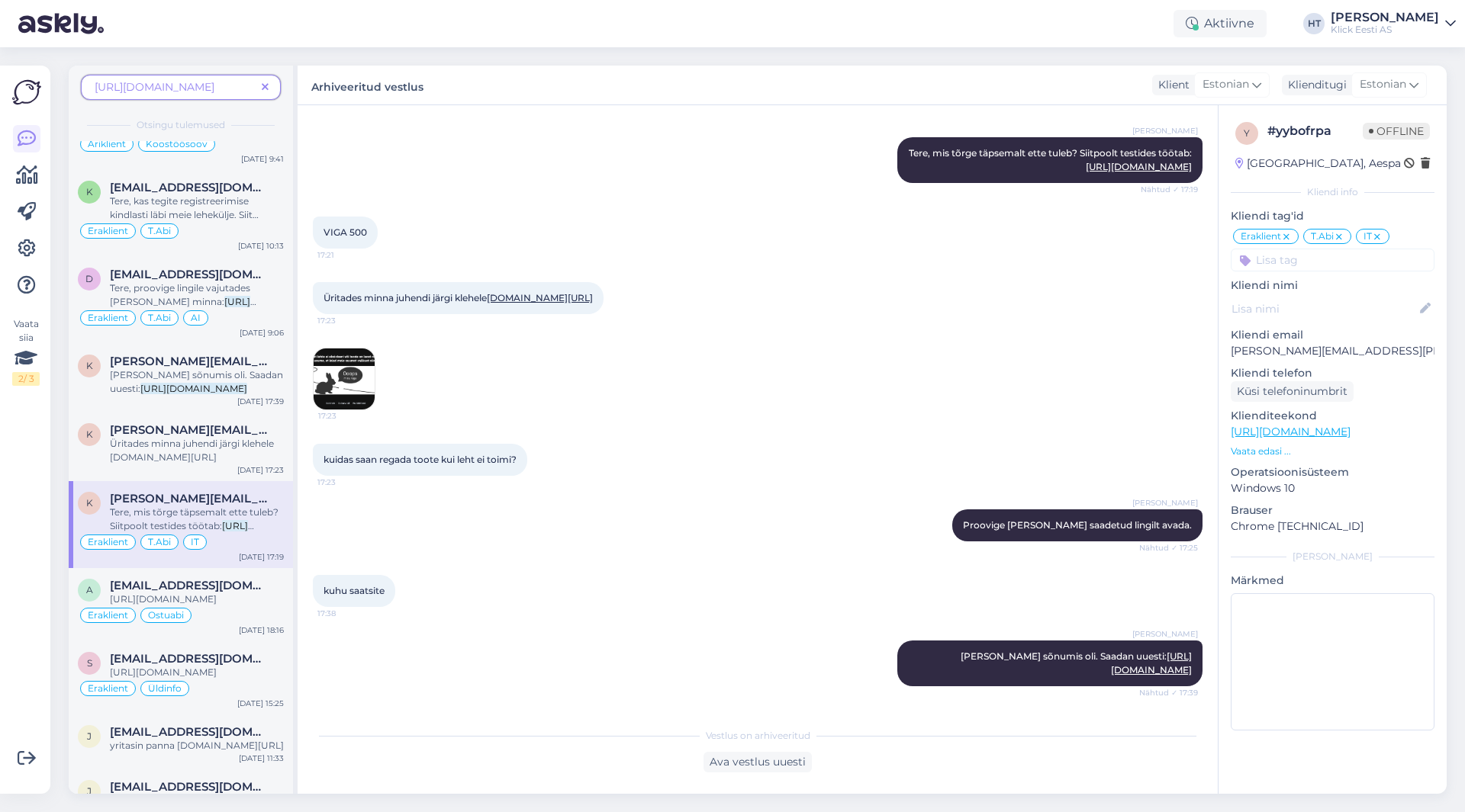
click at [495, 506] on div "[PERSON_NAME] [PERSON_NAME] [PERSON_NAME] saadetud lingilt avada. Nähtud ✓ 17:25" at bounding box center [758, 525] width 889 height 65
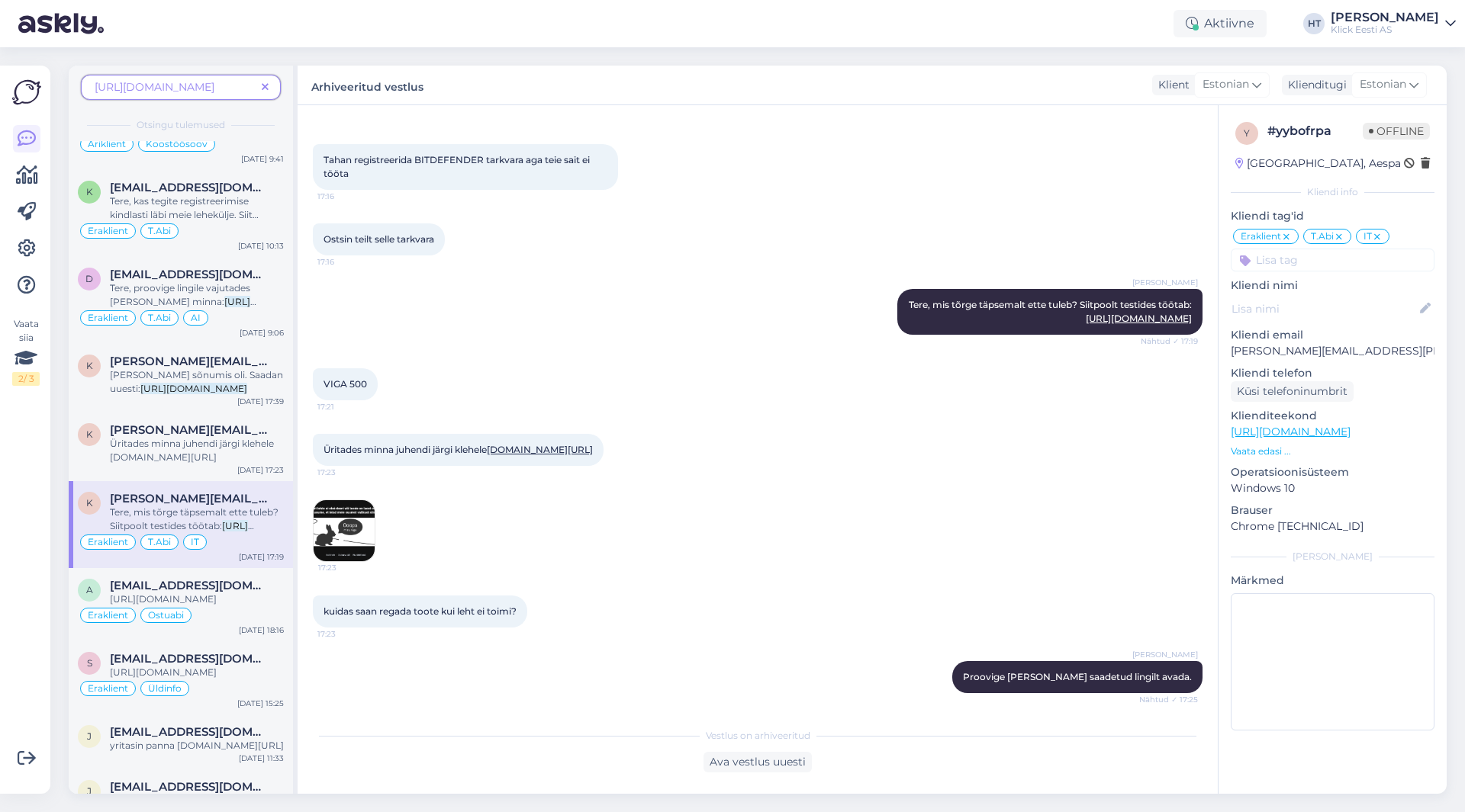
scroll to position [0, 0]
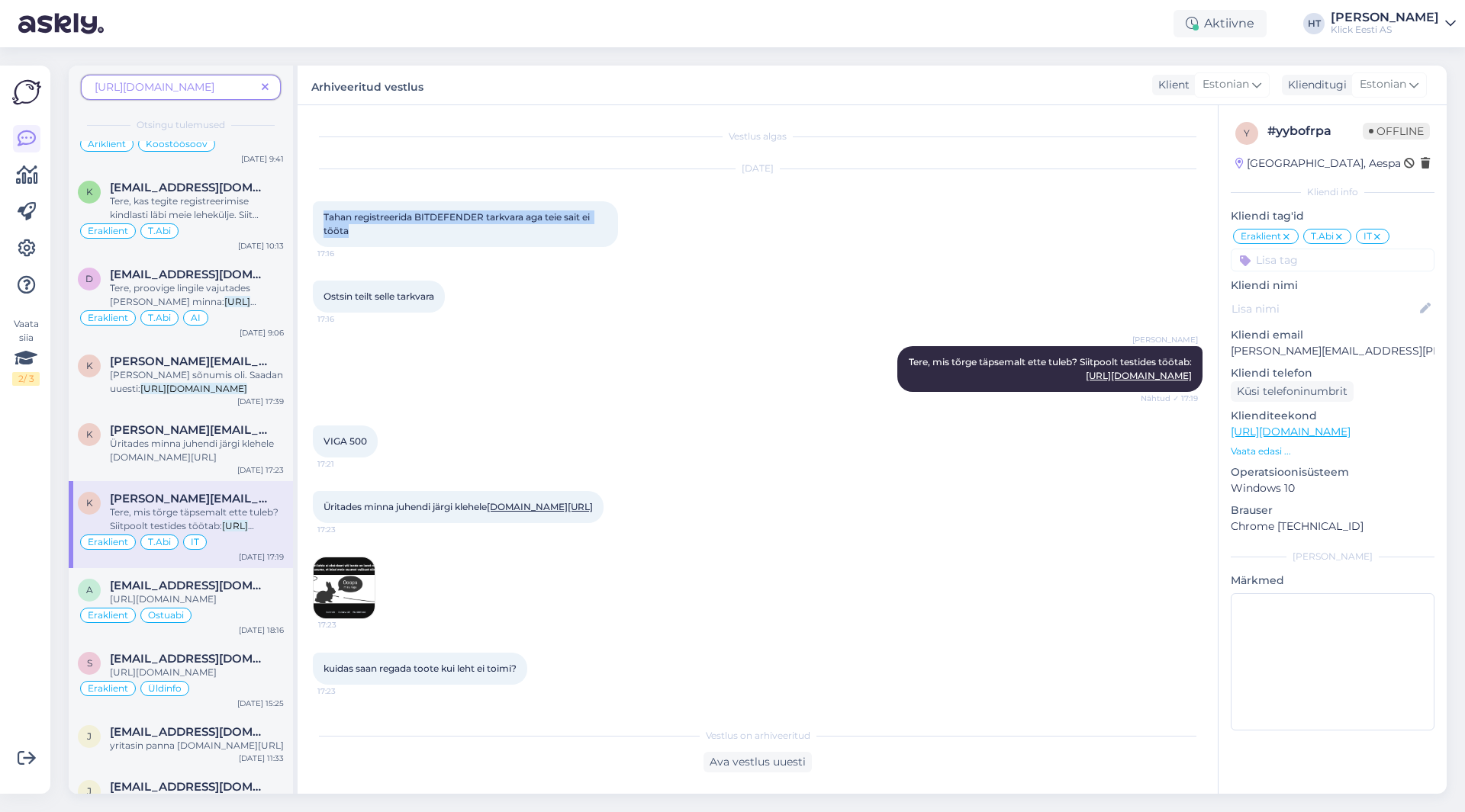
drag, startPoint x: 322, startPoint y: 218, endPoint x: 370, endPoint y: 232, distance: 50.0
click at [370, 232] on div "Tahan registreerida BITDEFENDER tarkvara aga teie sait ei tööta 17:16" at bounding box center [465, 224] width 305 height 46
copy span "Tahan registreerida BITDEFENDER tarkvara aga teie sait ei tööta"
click at [388, 234] on div "Tahan registreerida BITDEFENDER tarkvara aga teie sait ei tööta 17:16" at bounding box center [465, 224] width 305 height 46
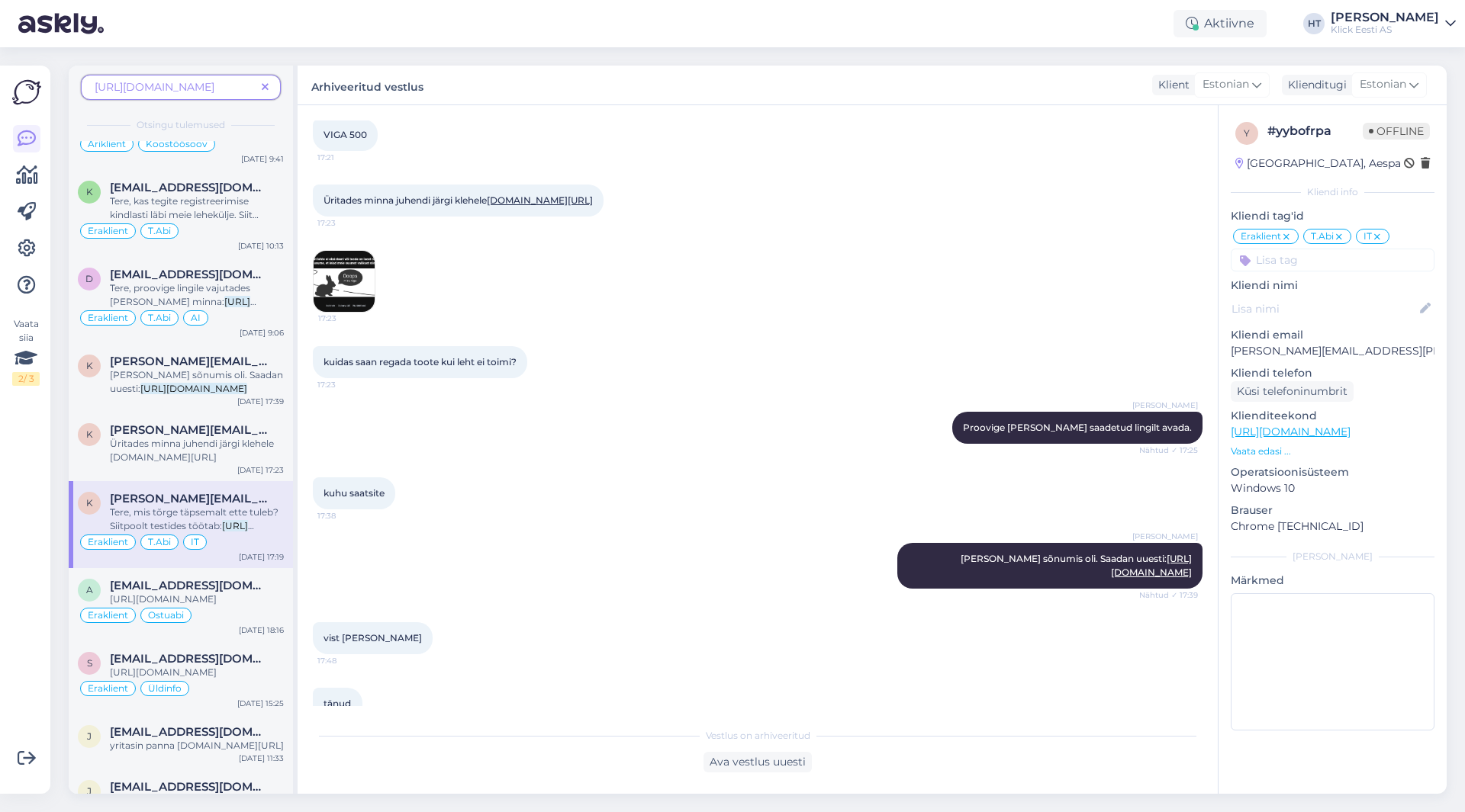
scroll to position [417, 0]
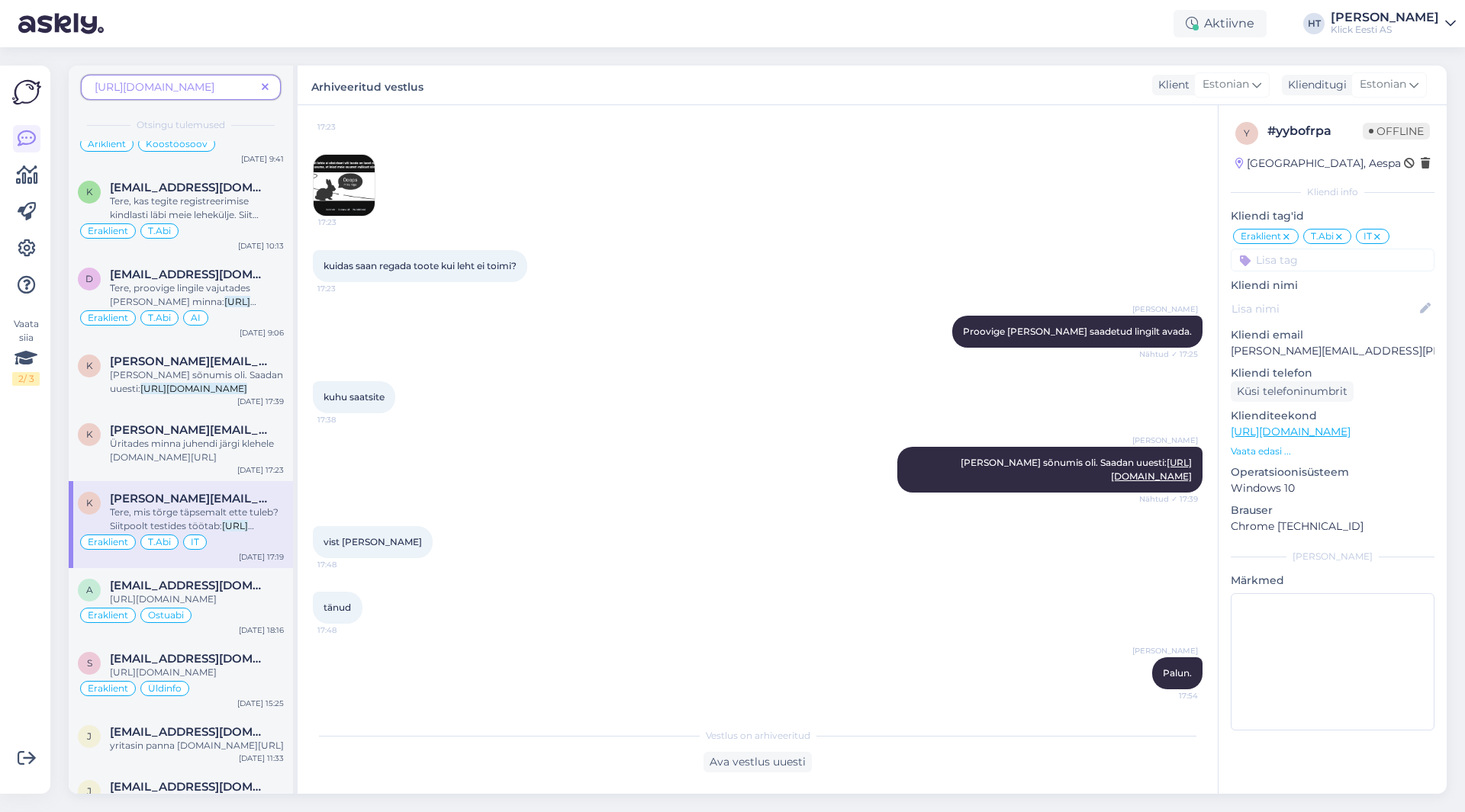
click at [552, 494] on div "[PERSON_NAME] [PERSON_NAME] sõnumis oli. Saadan uuesti: [URL][DOMAIN_NAME] Näht…" at bounding box center [758, 469] width 889 height 79
click at [261, 85] on span at bounding box center [266, 87] width 19 height 16
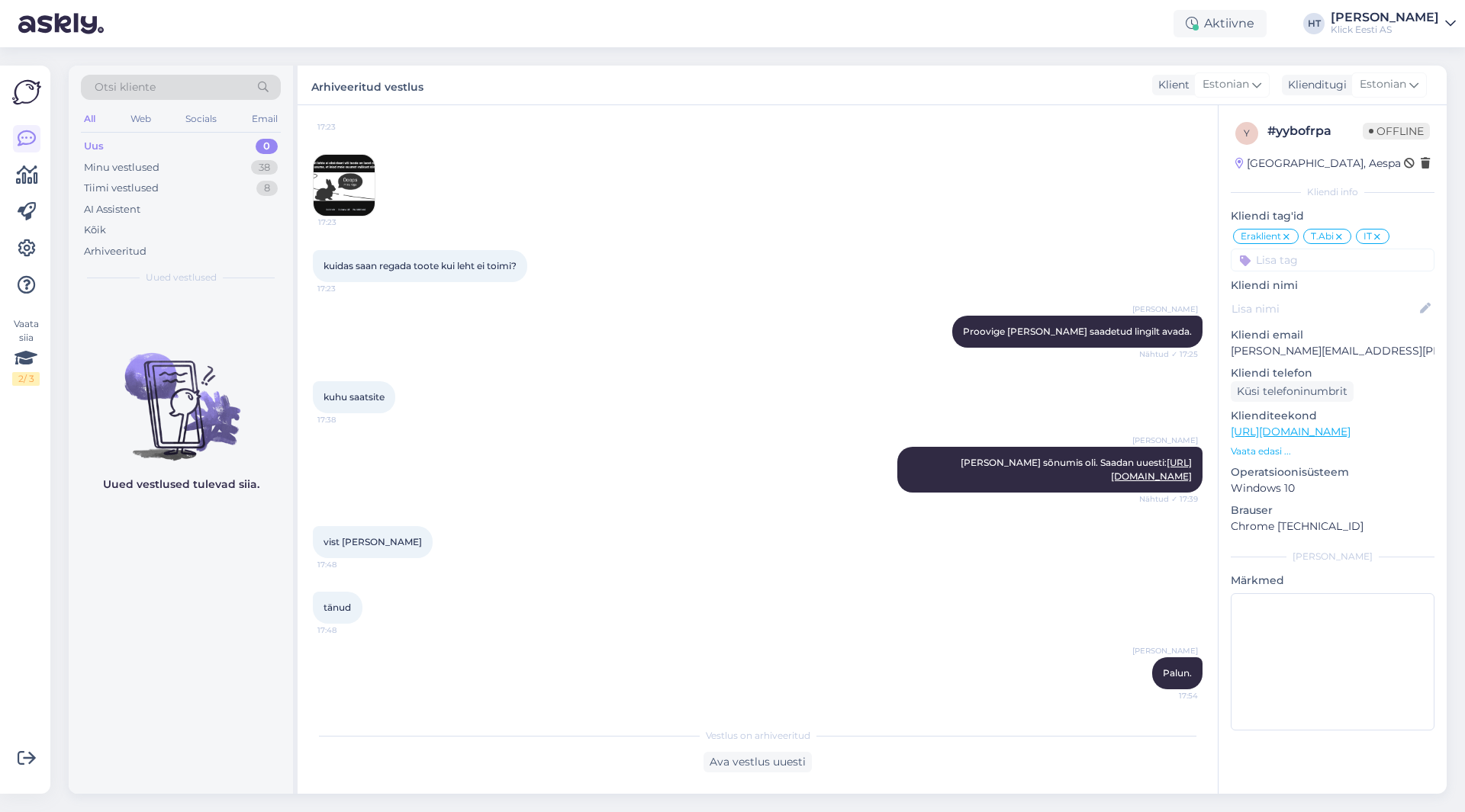
click at [226, 149] on div "Uus 0" at bounding box center [181, 146] width 200 height 21
click at [234, 161] on div "Minu vestlused 38" at bounding box center [181, 167] width 200 height 21
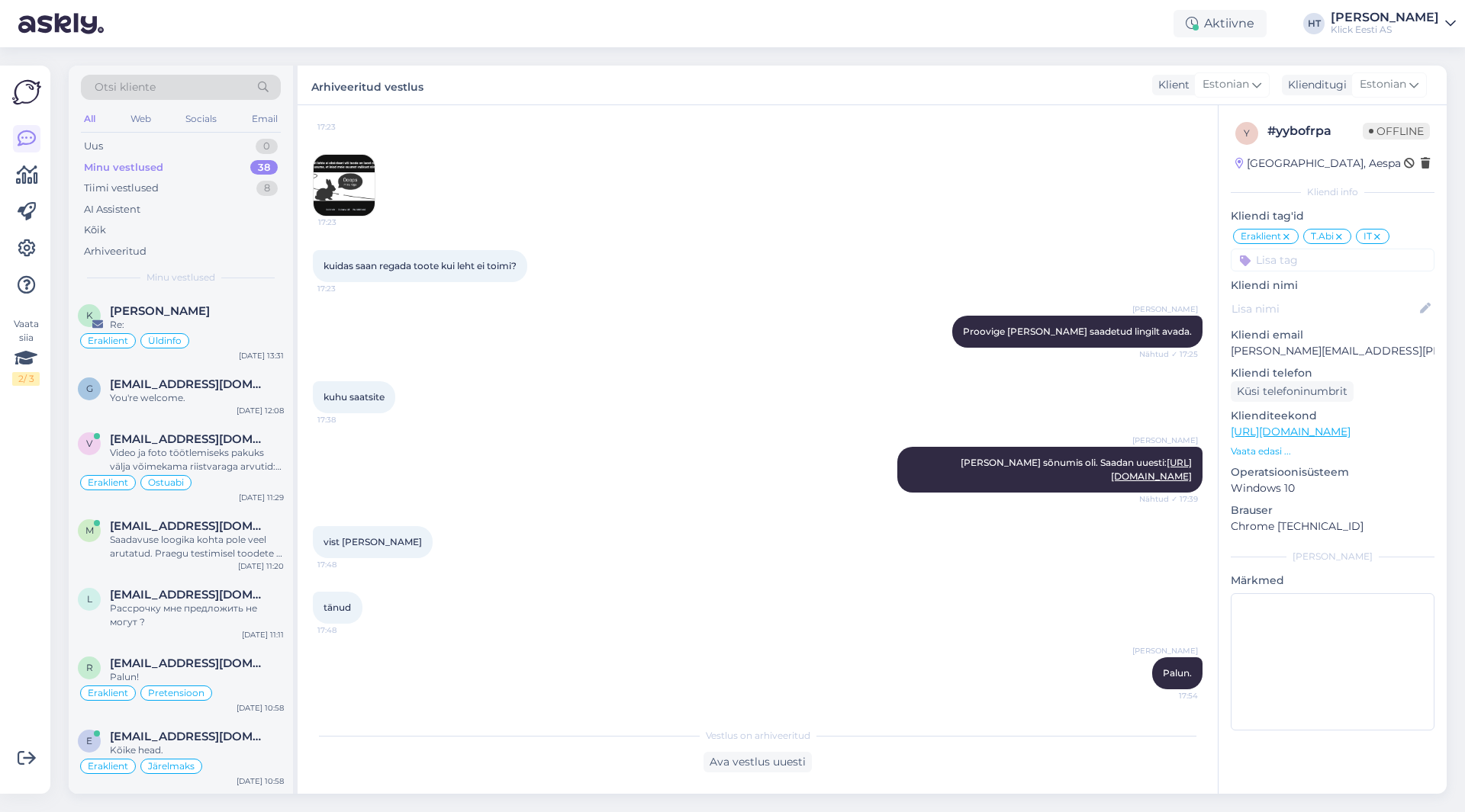
click at [531, 186] on div "17:23" at bounding box center [758, 186] width 889 height 96
click at [172, 205] on div "AI Assistent" at bounding box center [181, 210] width 200 height 21
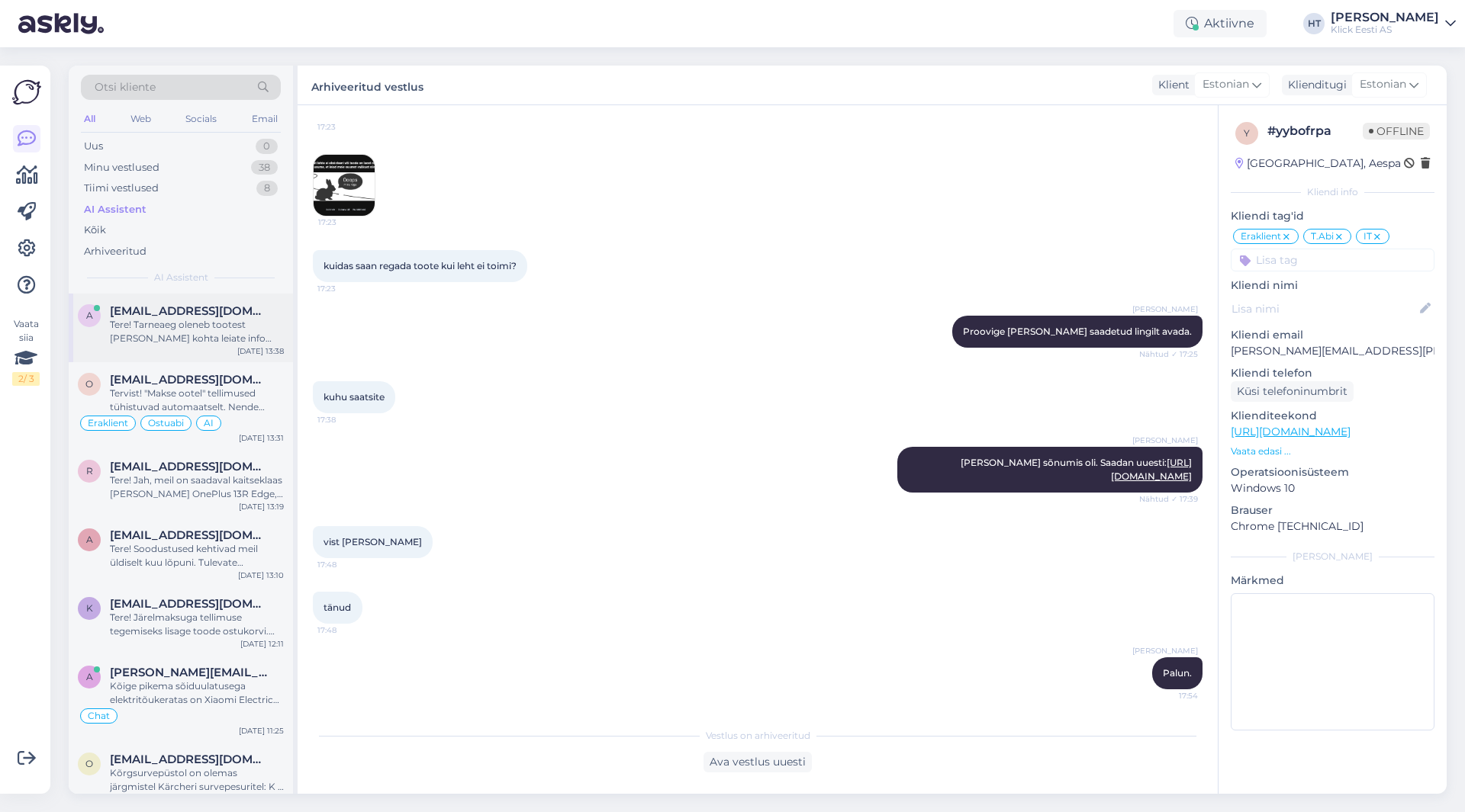
click at [211, 326] on div "Tere! Tarneaeg oleneb tootest [PERSON_NAME] kohta leiate info tootelehelt '[GEO…" at bounding box center [196, 332] width 174 height 28
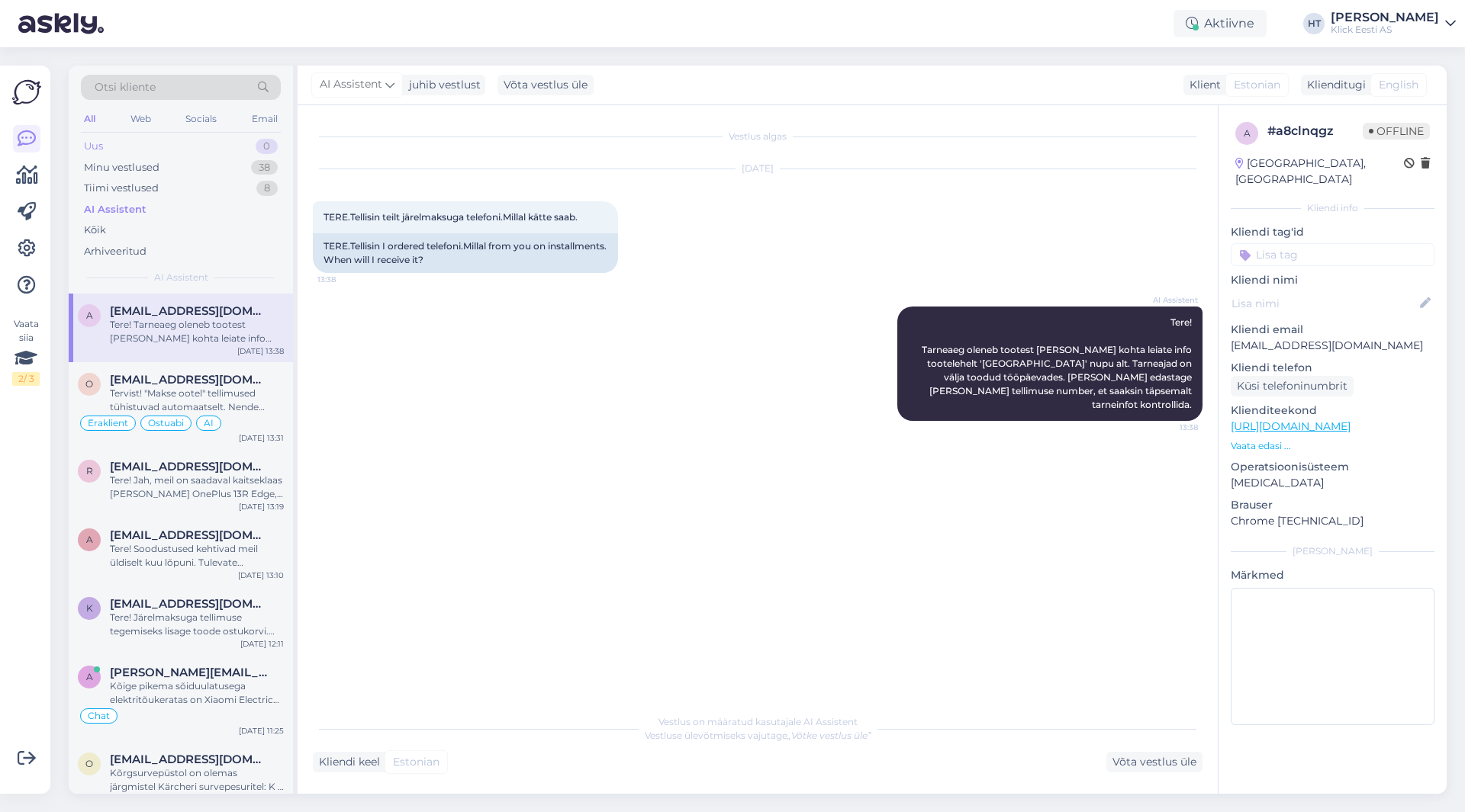
click at [211, 156] on div "Uus 0" at bounding box center [181, 146] width 200 height 21
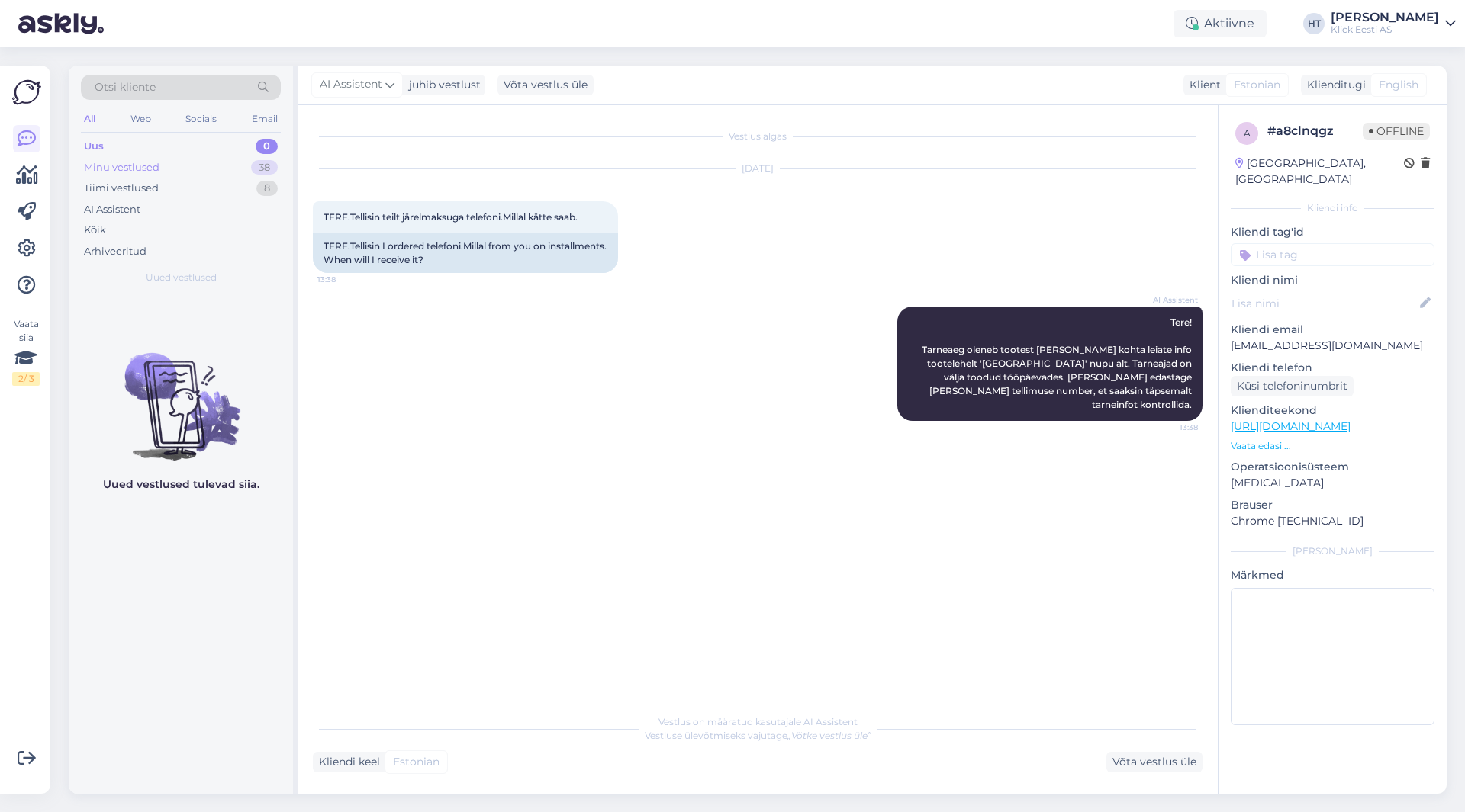
click at [213, 160] on div "Minu vestlused 38" at bounding box center [181, 167] width 200 height 21
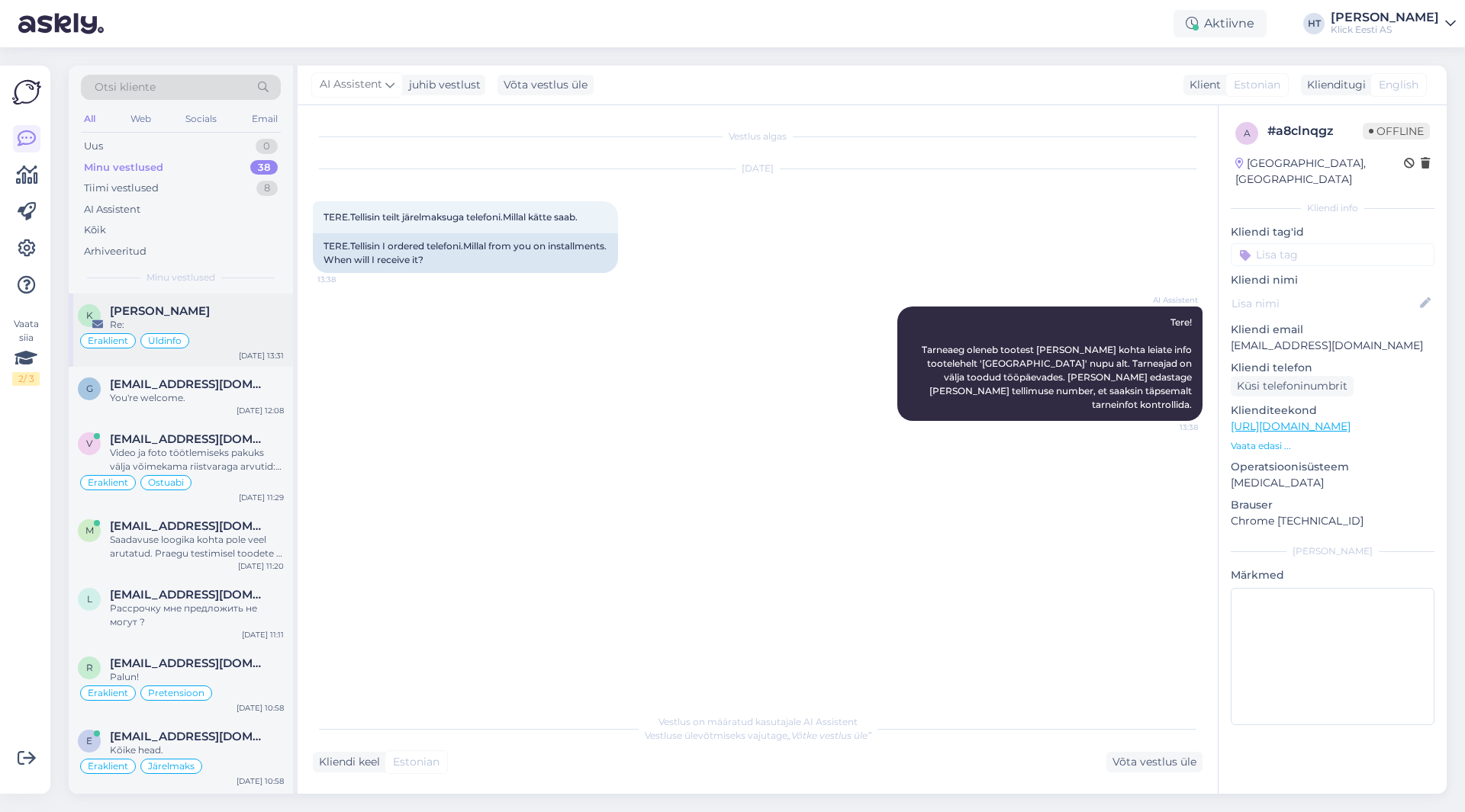
click at [222, 306] on div "[PERSON_NAME]" at bounding box center [196, 311] width 174 height 13
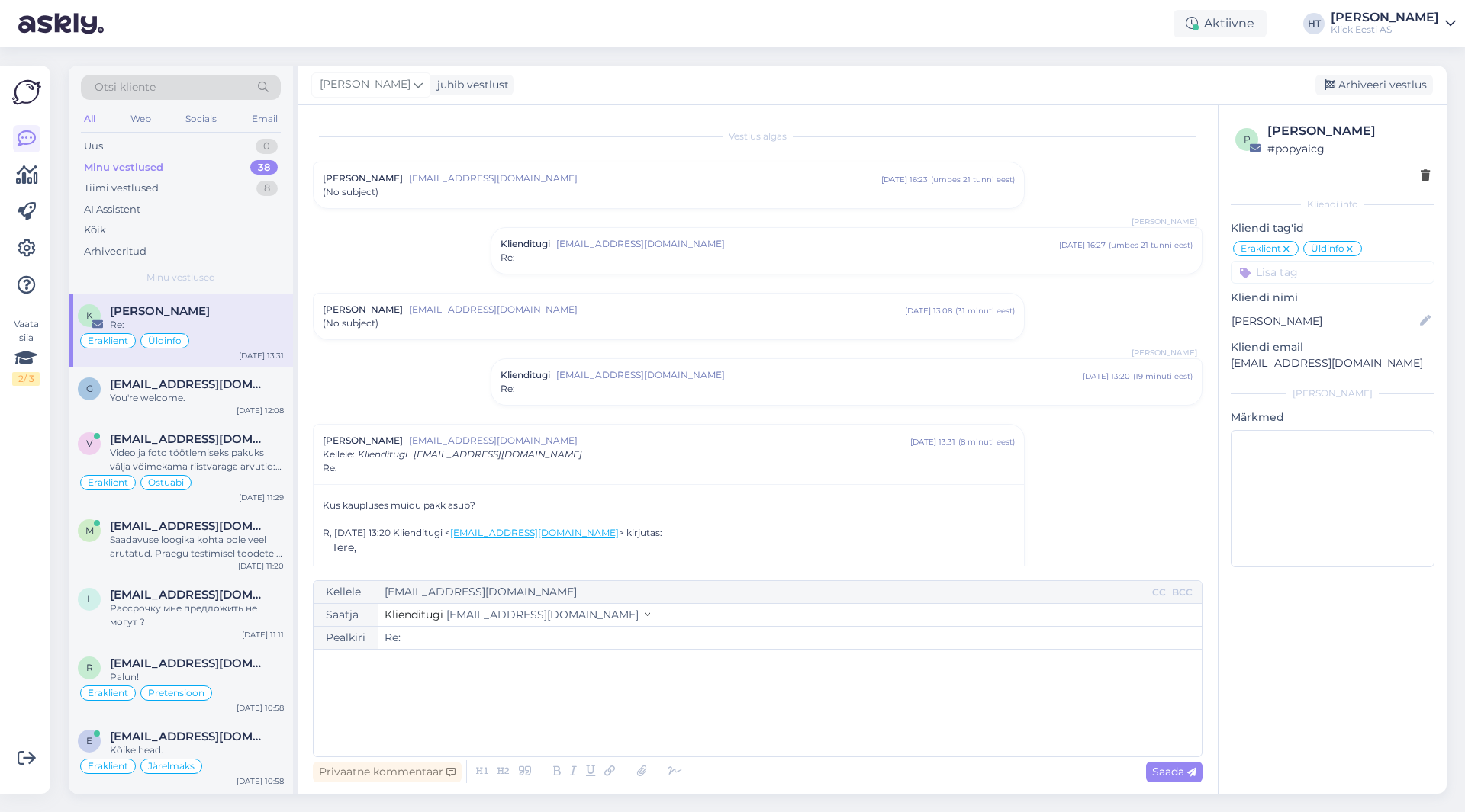
scroll to position [72, 0]
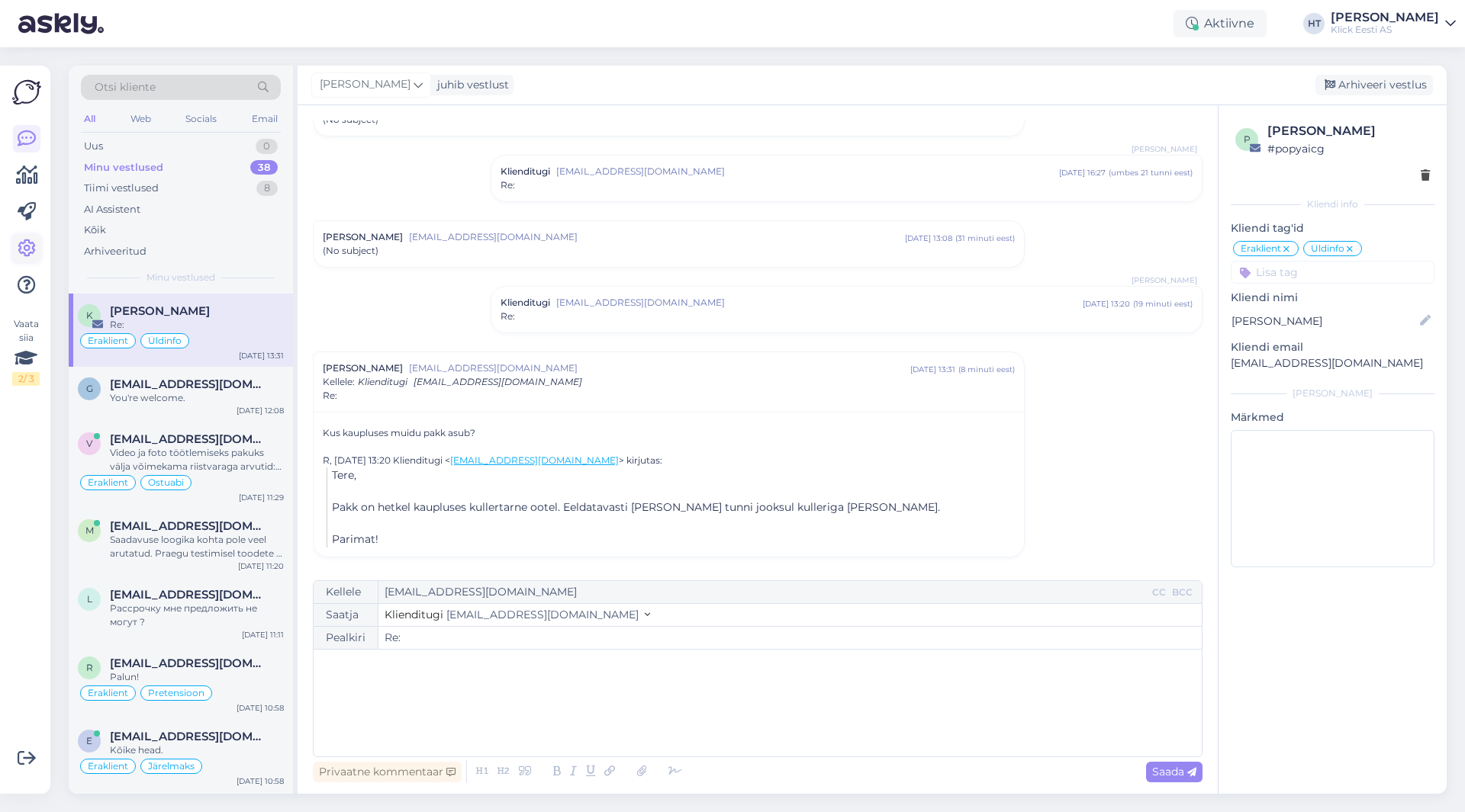
click at [32, 241] on icon at bounding box center [26, 248] width 18 height 18
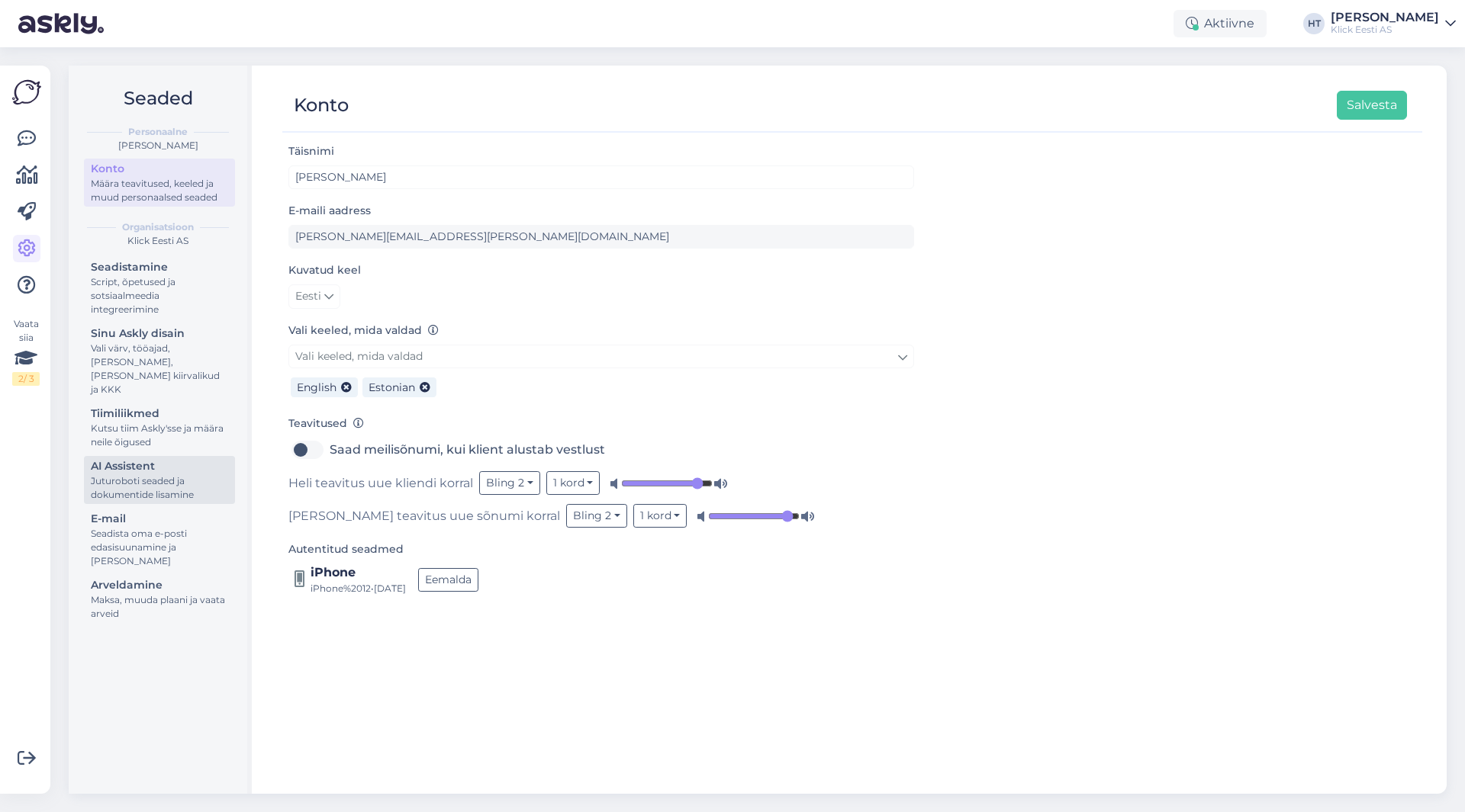
click at [172, 476] on div "Juturoboti seaded ja dokumentide lisamine" at bounding box center [159, 488] width 138 height 28
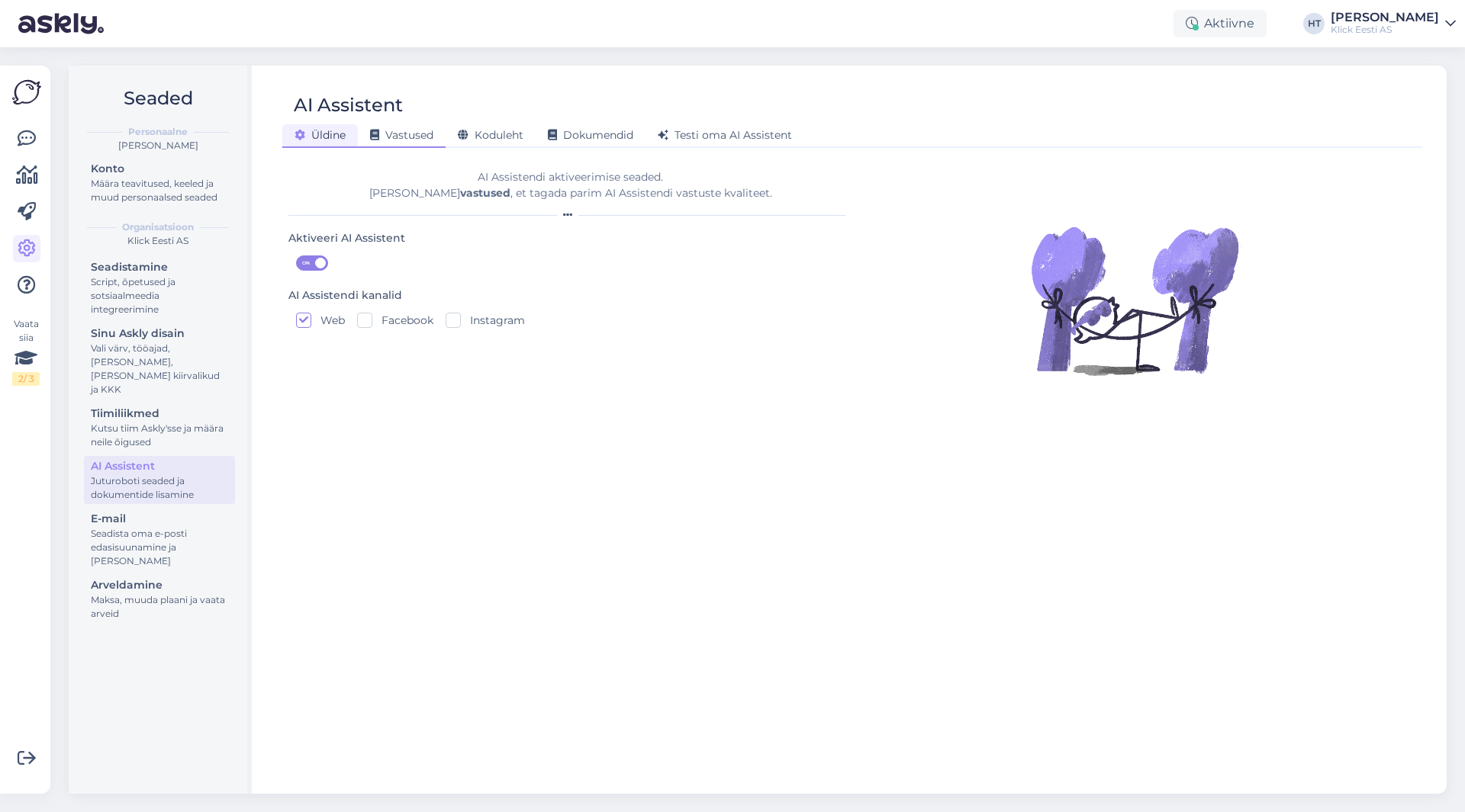
click at [431, 131] on span "Vastused" at bounding box center [401, 135] width 64 height 13
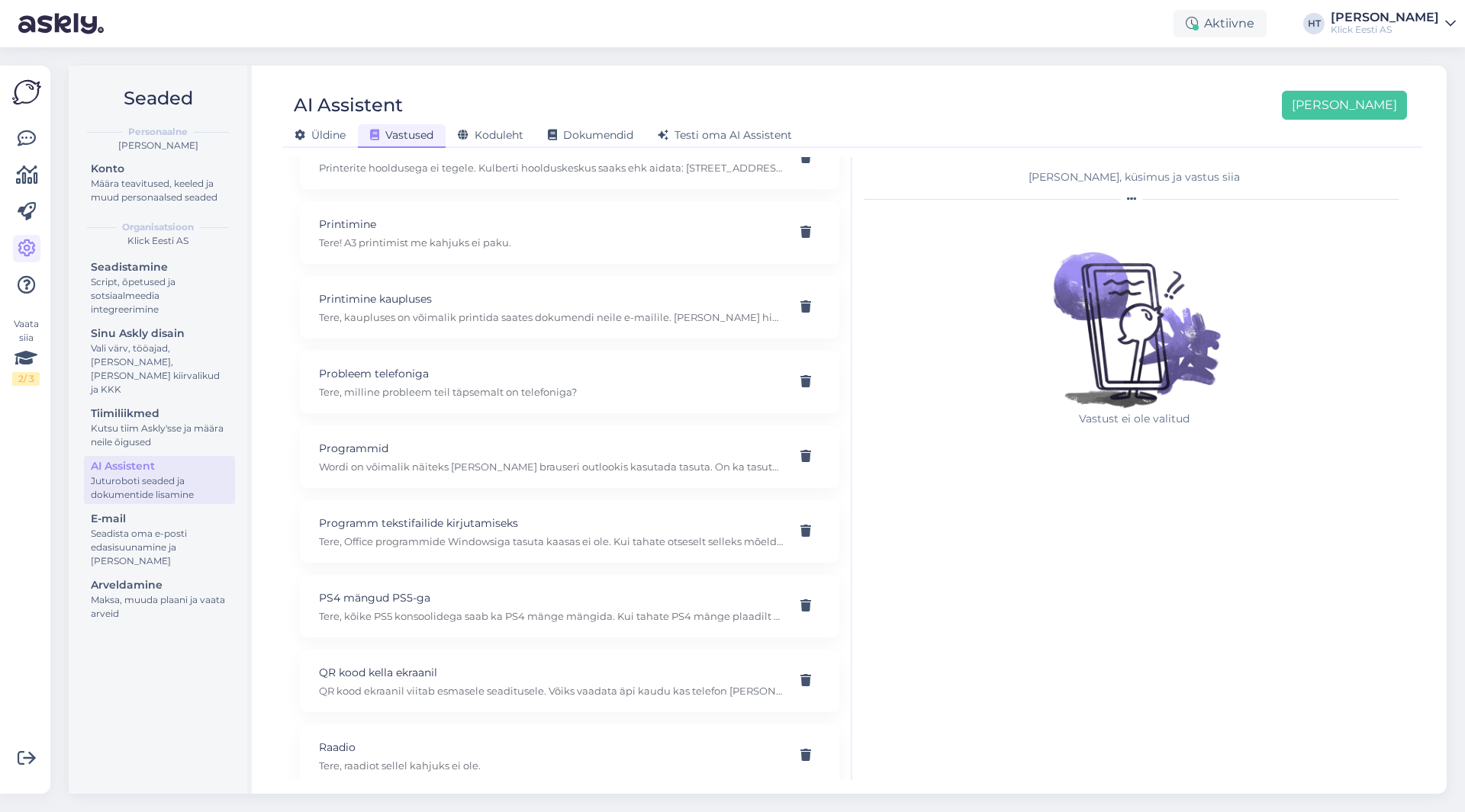
scroll to position [1503, 0]
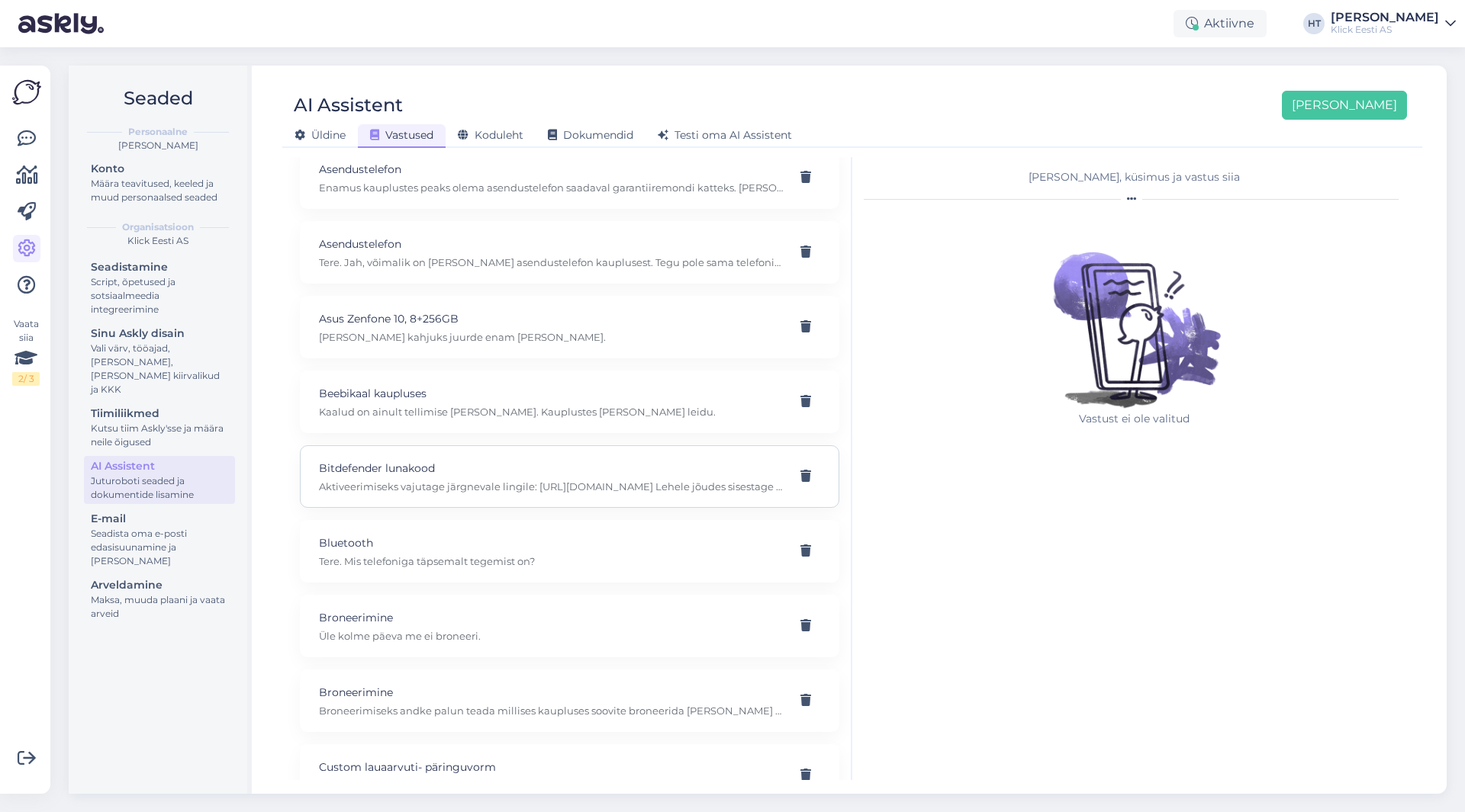
click at [595, 463] on p "Bitdefender lunakood" at bounding box center [551, 468] width 465 height 16
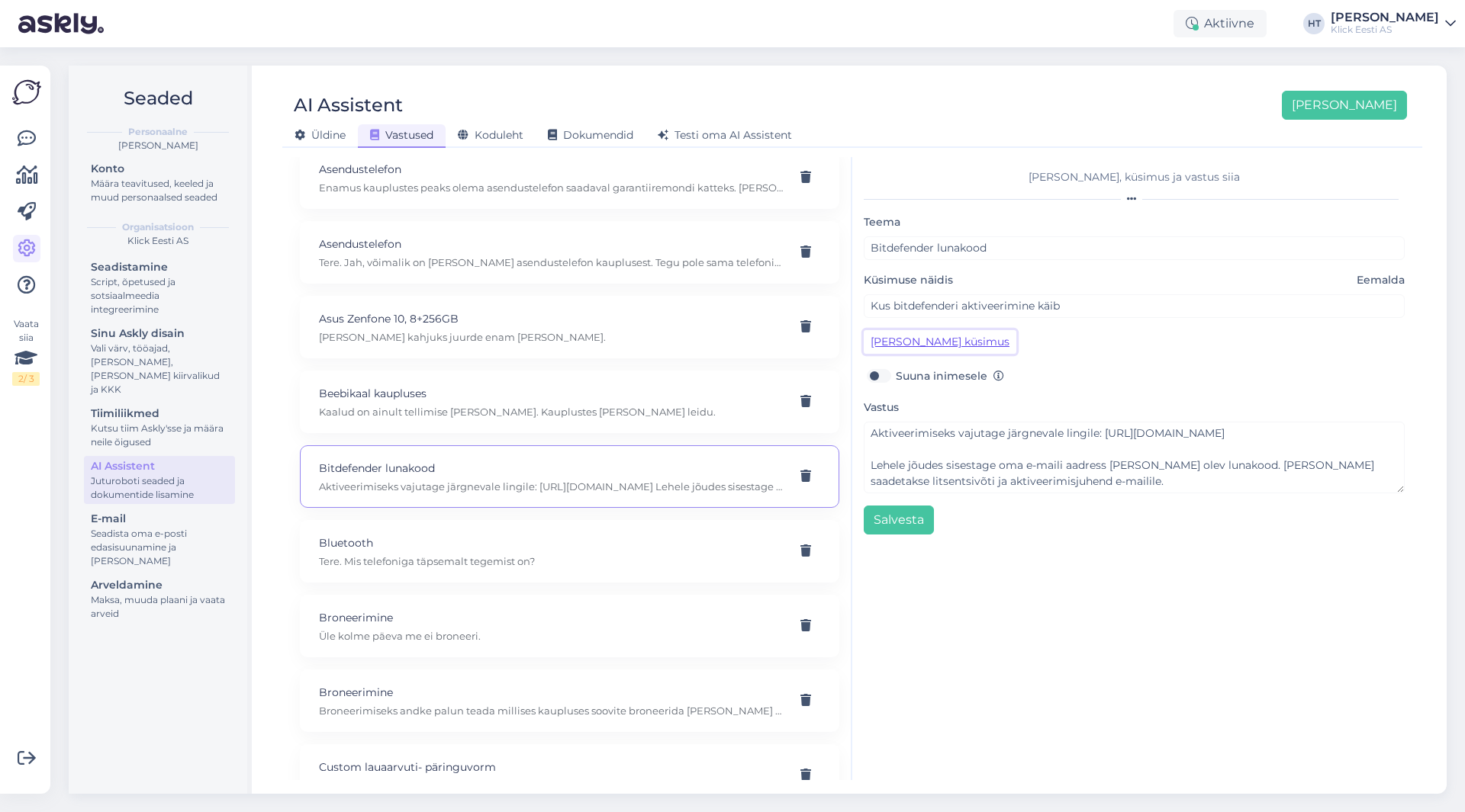
click at [944, 343] on button "[PERSON_NAME] küsimus" at bounding box center [939, 342] width 153 height 24
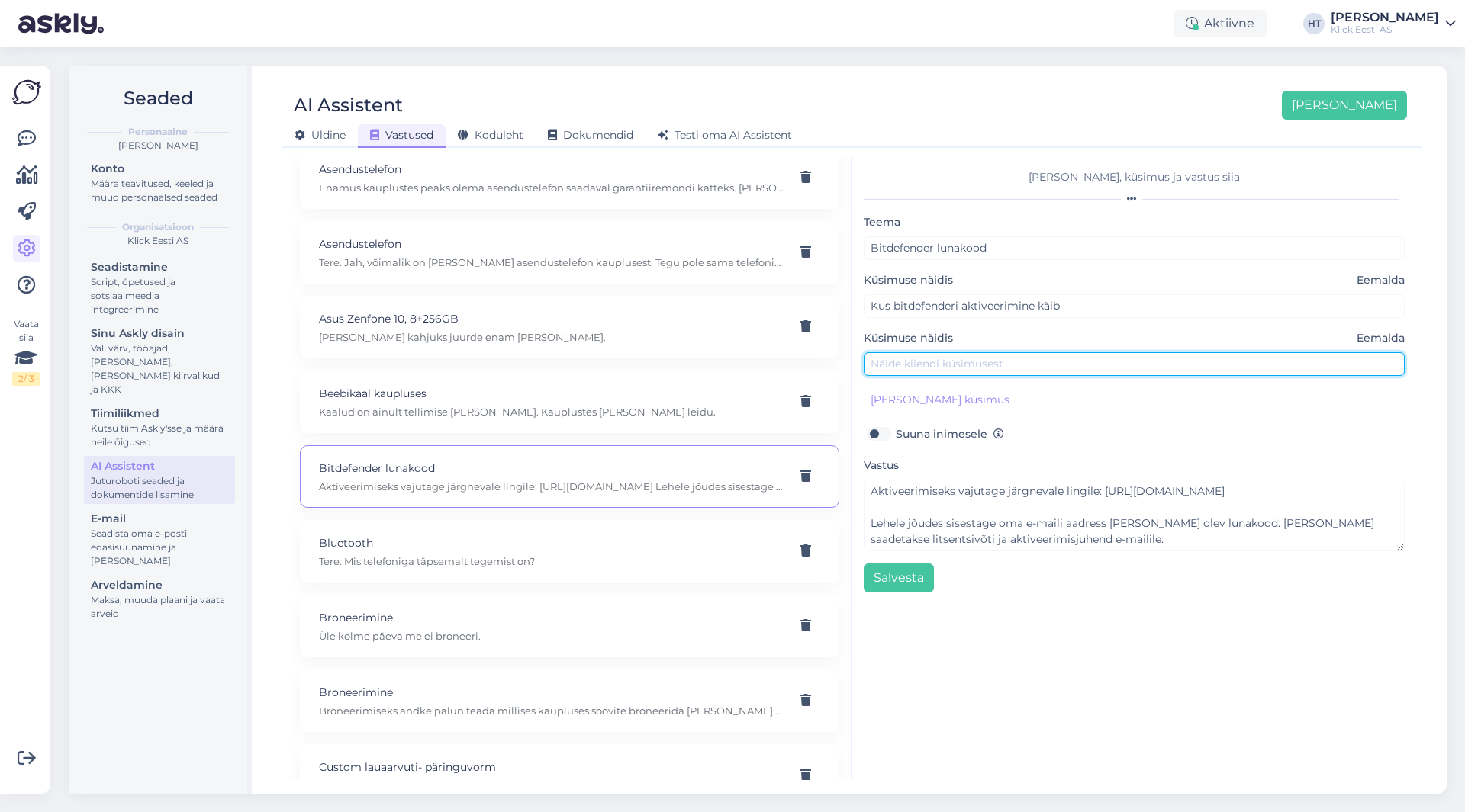
click at [968, 375] on input "text" at bounding box center [1134, 364] width 541 height 24
paste input "Ostsin Klickist bitdefenderi ja sisestades aadressi ytleb, et lehte ei eksistee…"
type input "Ostsin Klickist bitdefenderi ja sisestades aadressi ytleb, et lehte ei eksistee…"
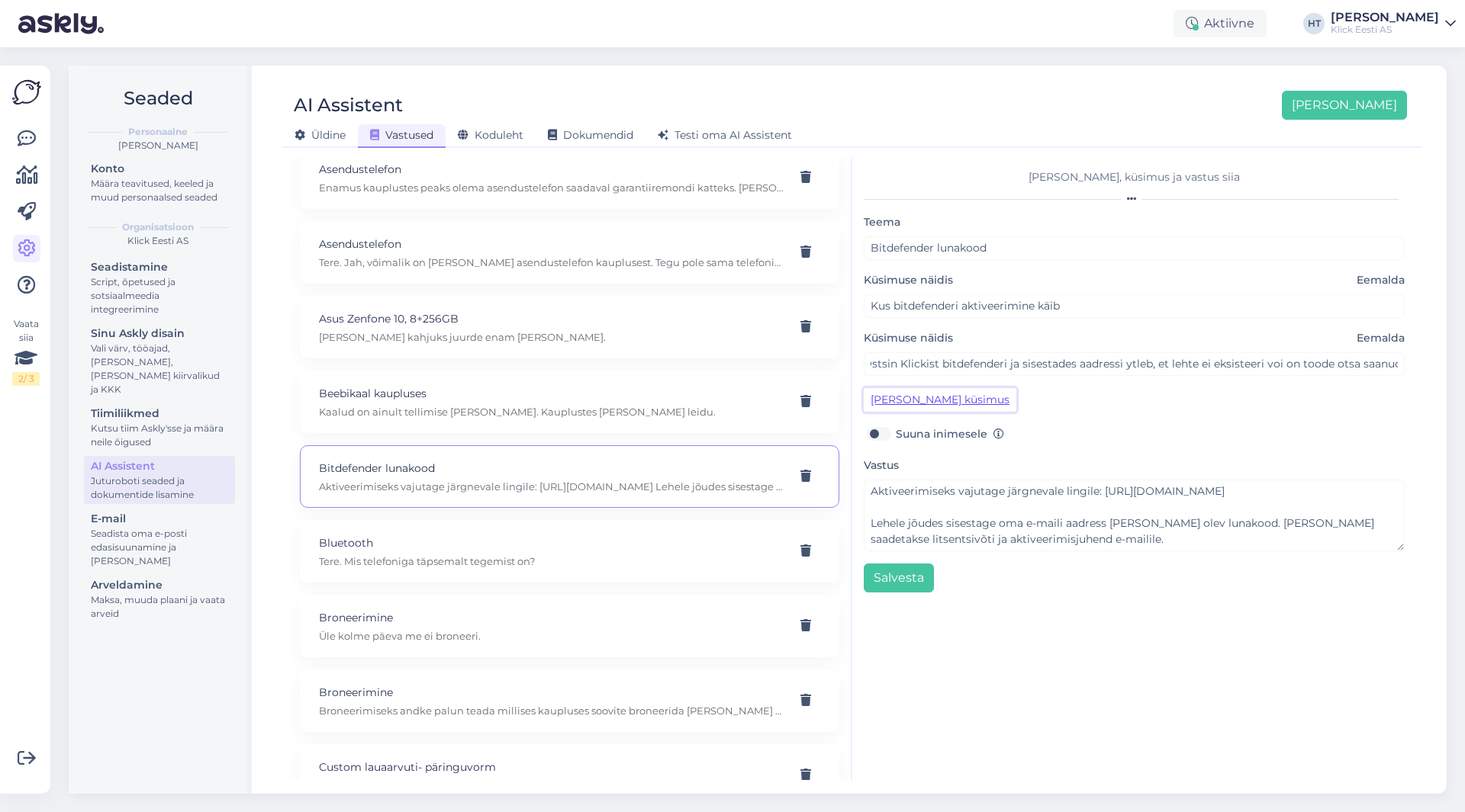
click at [937, 397] on button "[PERSON_NAME] küsimus" at bounding box center [939, 399] width 153 height 24
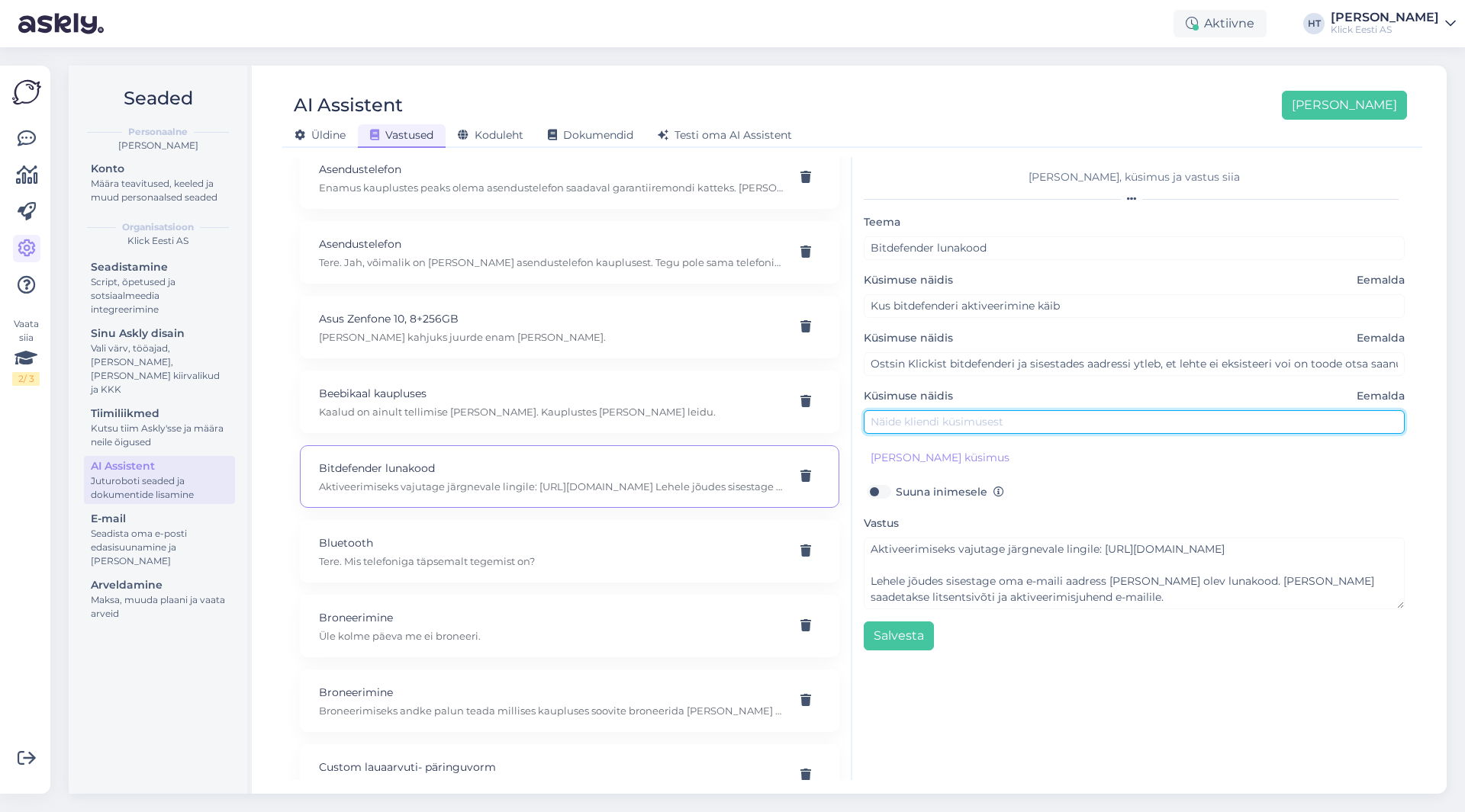
click at [969, 418] on input "text" at bounding box center [1134, 421] width 541 height 24
paste input "kuidas ma saan aktiveerida bitdefenderi? ei leia kodulehelt kuskilt kohta"
type input "kuidas ma saan aktiveerida bitdefenderi? ei leia kodulehelt kuskilt kohta"
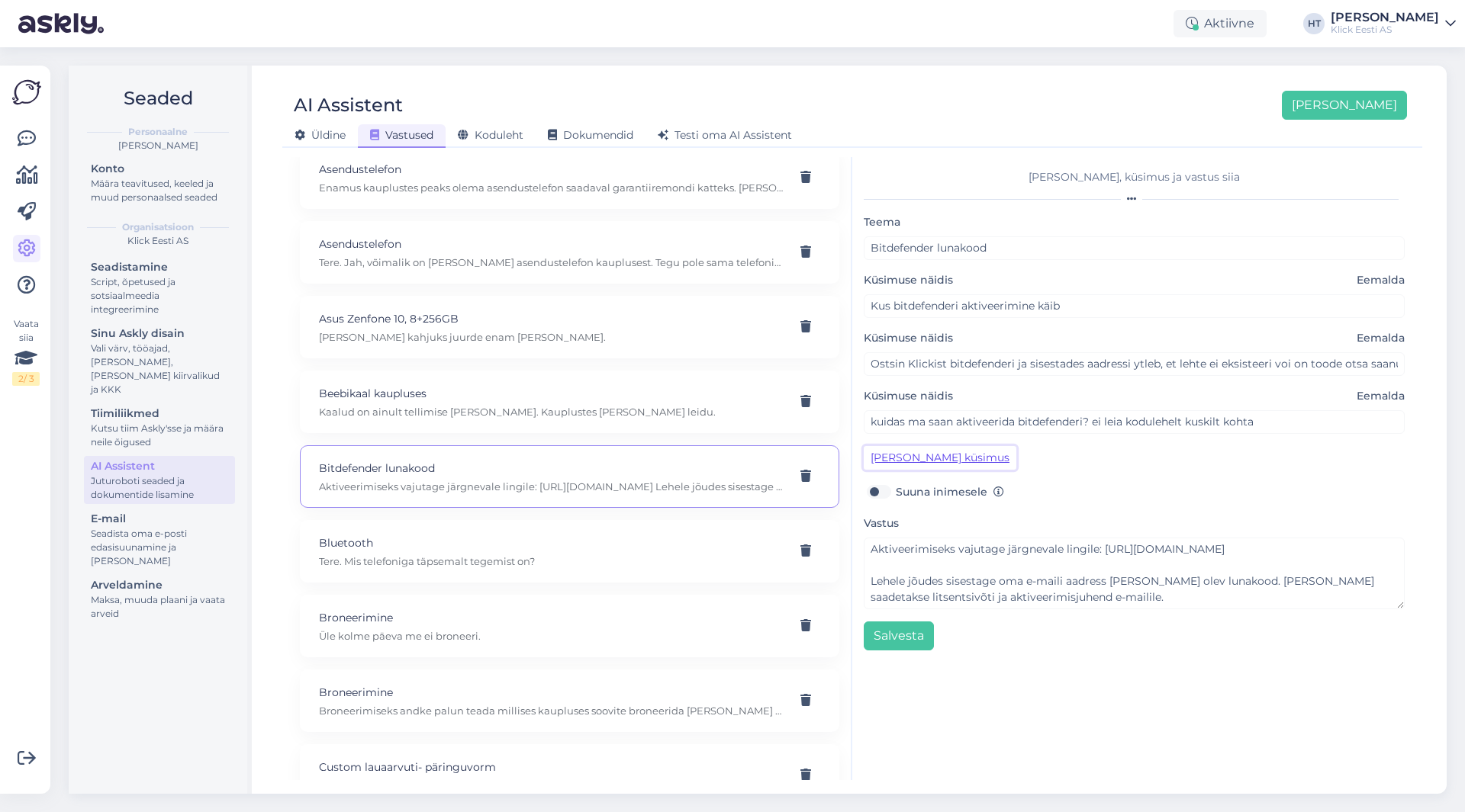
click at [930, 453] on button "[PERSON_NAME] küsimus" at bounding box center [939, 458] width 153 height 24
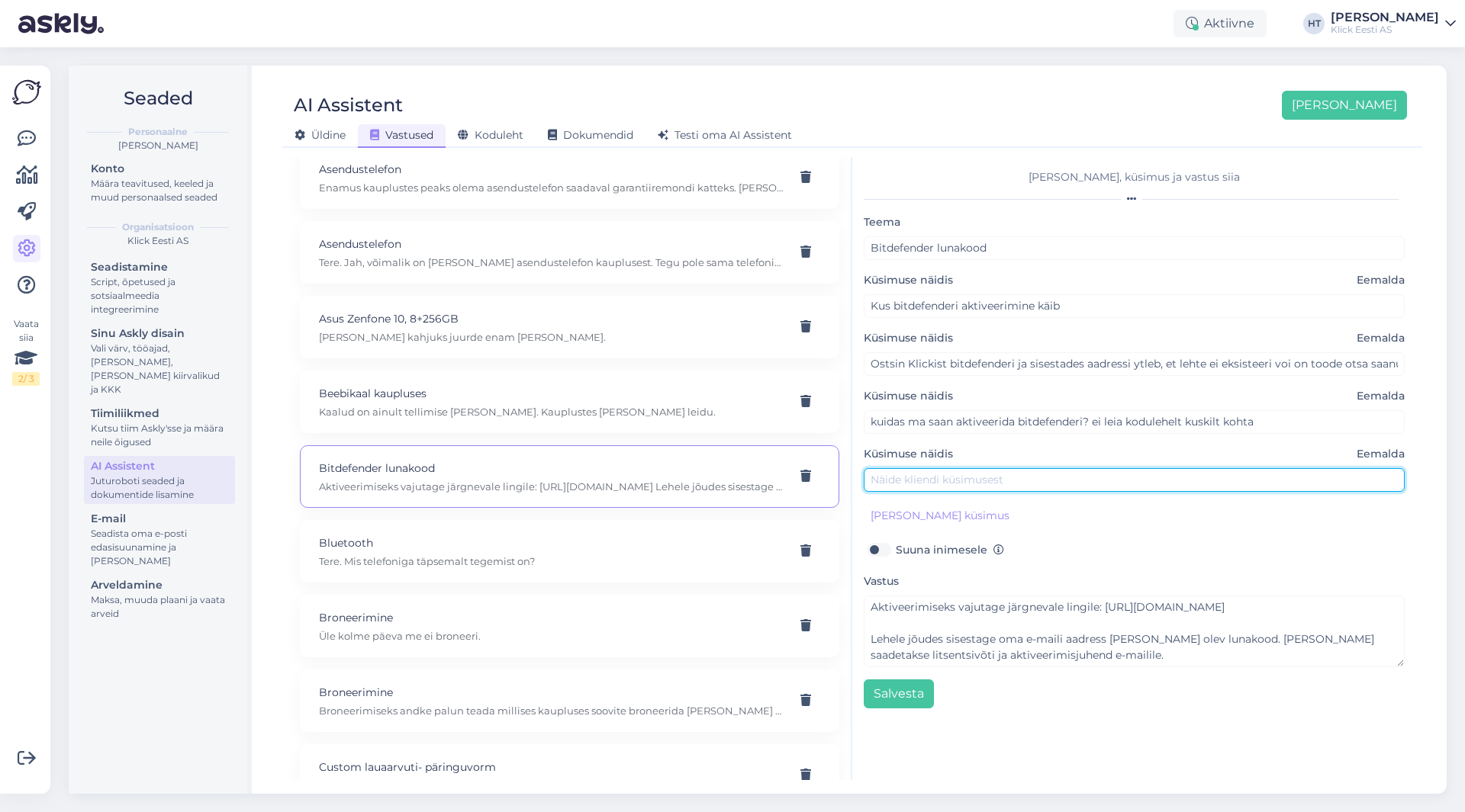
click at [1021, 488] on input "text" at bounding box center [1134, 480] width 541 height 24
paste input "Bitdefender ei käivitu"
type input "Bitdefender ei käivitu"
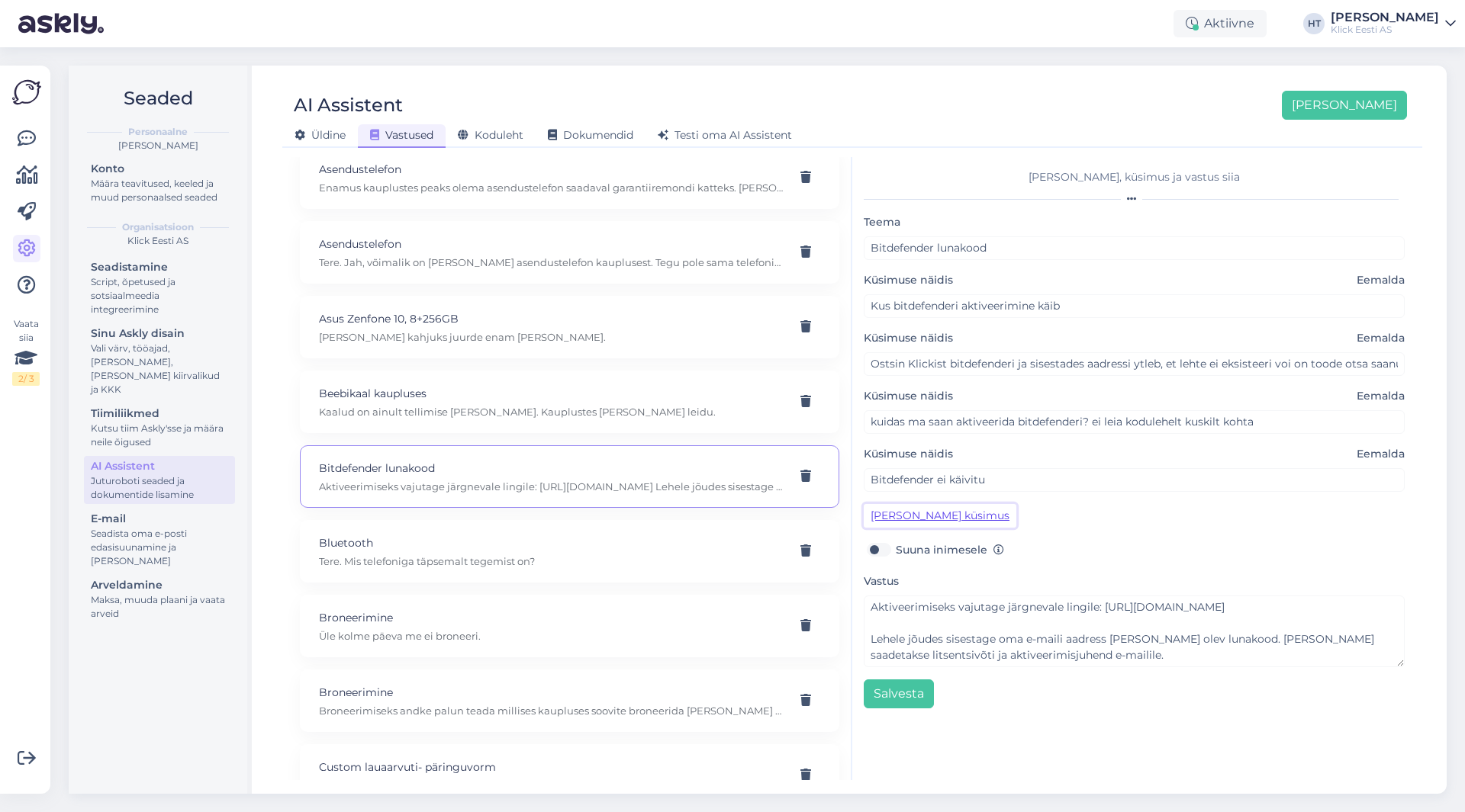
click at [951, 523] on button "[PERSON_NAME] küsimus" at bounding box center [939, 516] width 153 height 24
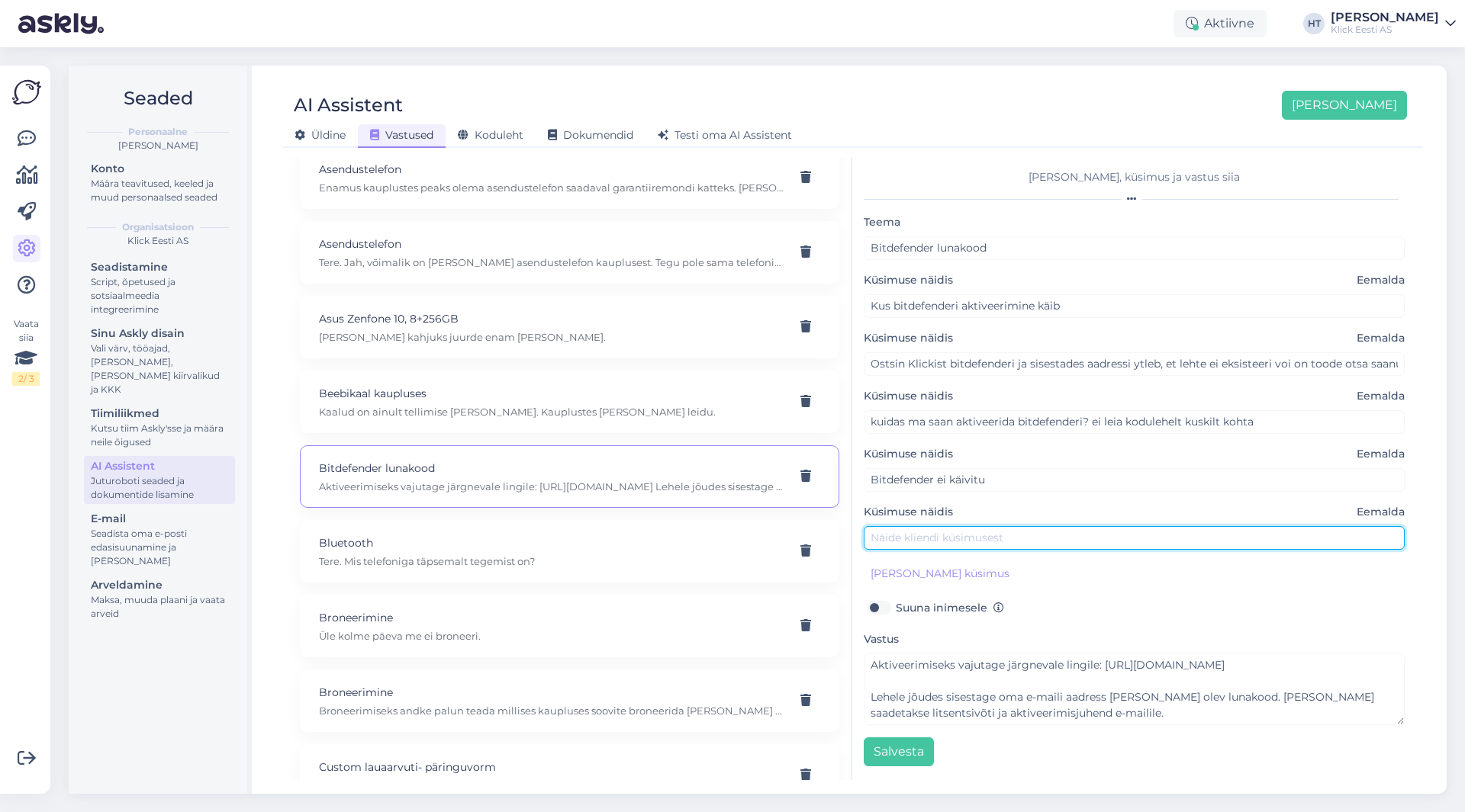
click at [947, 531] on input "text" at bounding box center [1134, 538] width 541 height 24
paste input "yritasin panna [DOMAIN_NAME][URL]"
type input "yritasin panna [DOMAIN_NAME][URL]"
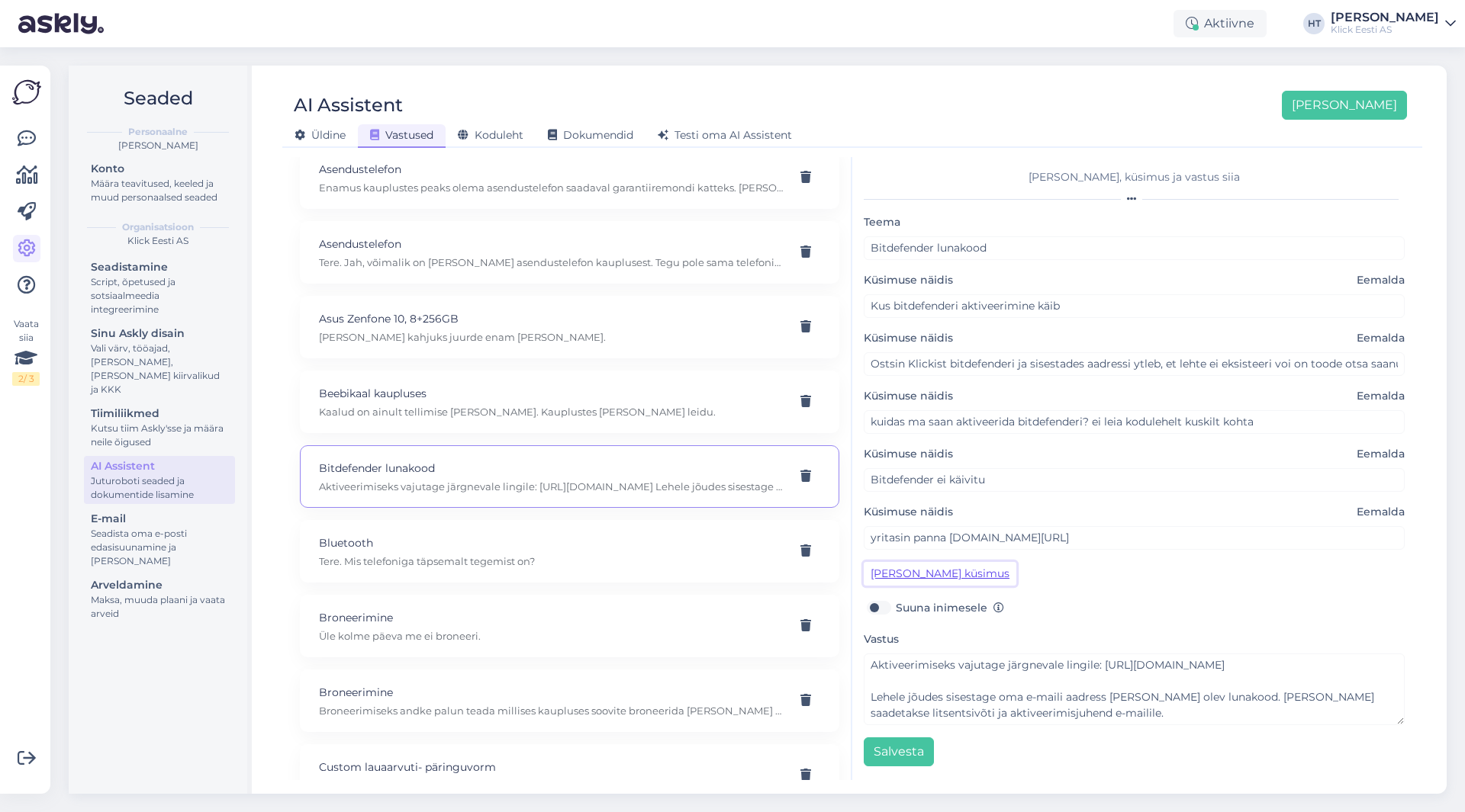
click at [952, 569] on button "[PERSON_NAME] küsimus" at bounding box center [939, 573] width 153 height 24
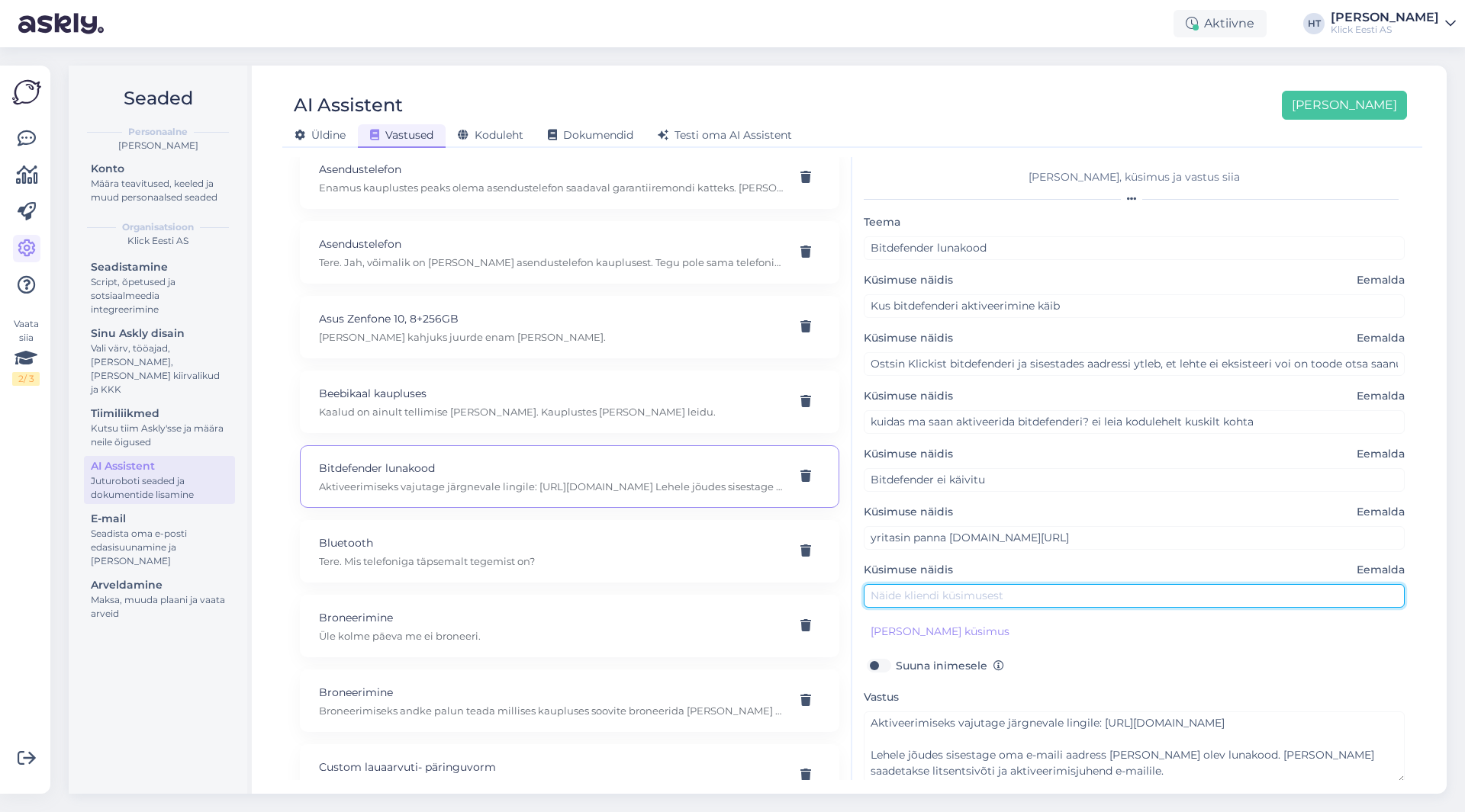
click at [929, 591] on input "text" at bounding box center [1134, 596] width 541 height 24
paste input "Tahan registreerida BITDEFENDER tarkvara aga teie sait ei tööta"
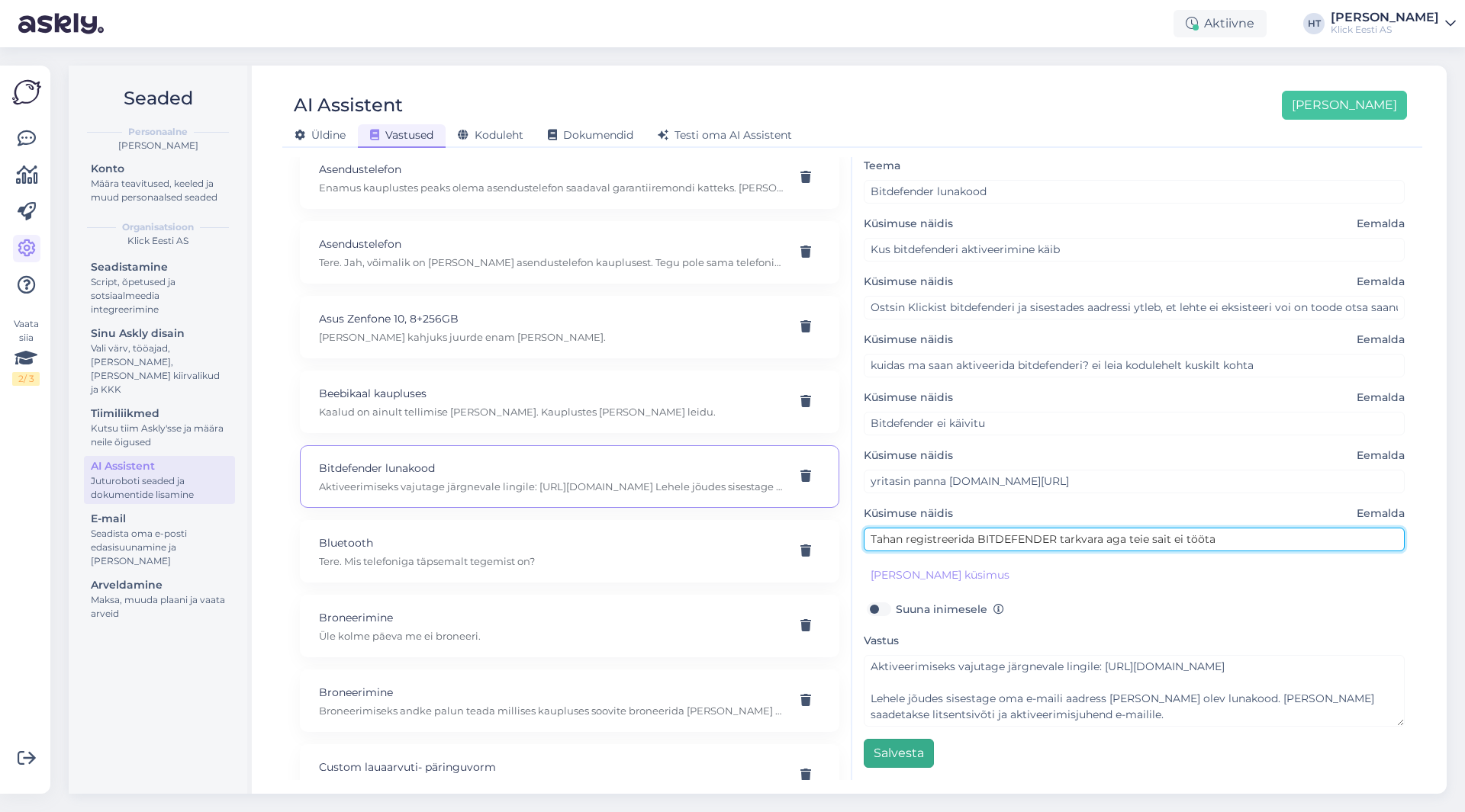
type input "Tahan registreerida BITDEFENDER tarkvara aga teie sait ei tööta"
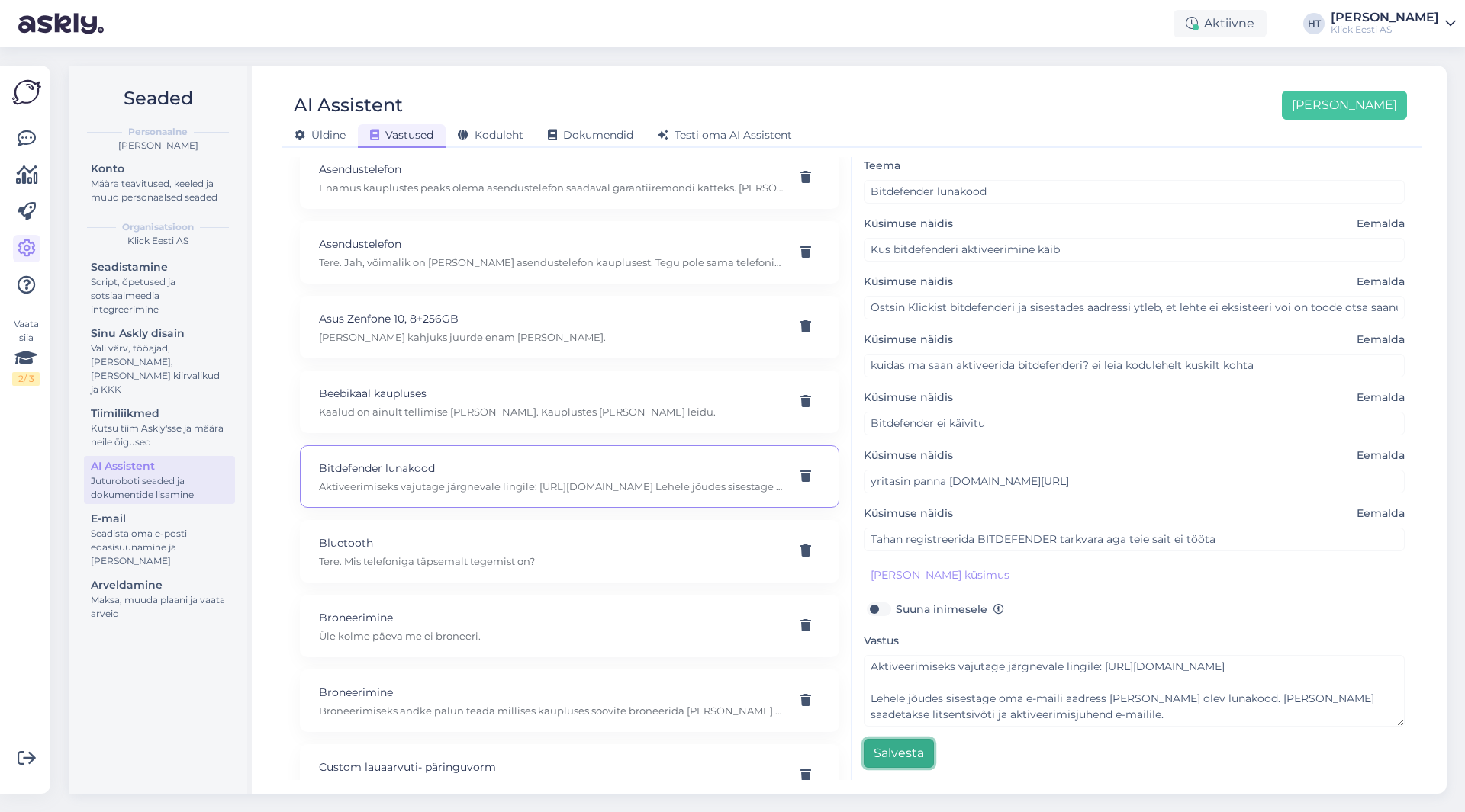
click at [912, 760] on button "Salvesta" at bounding box center [898, 753] width 70 height 29
click at [759, 46] on div "Aktiivne HT [PERSON_NAME] [PERSON_NAME] Eesti AS" at bounding box center [732, 23] width 1465 height 47
click at [132, 182] on div "Määra teavitused, keeled ja muud personaalsed seaded" at bounding box center [159, 190] width 138 height 28
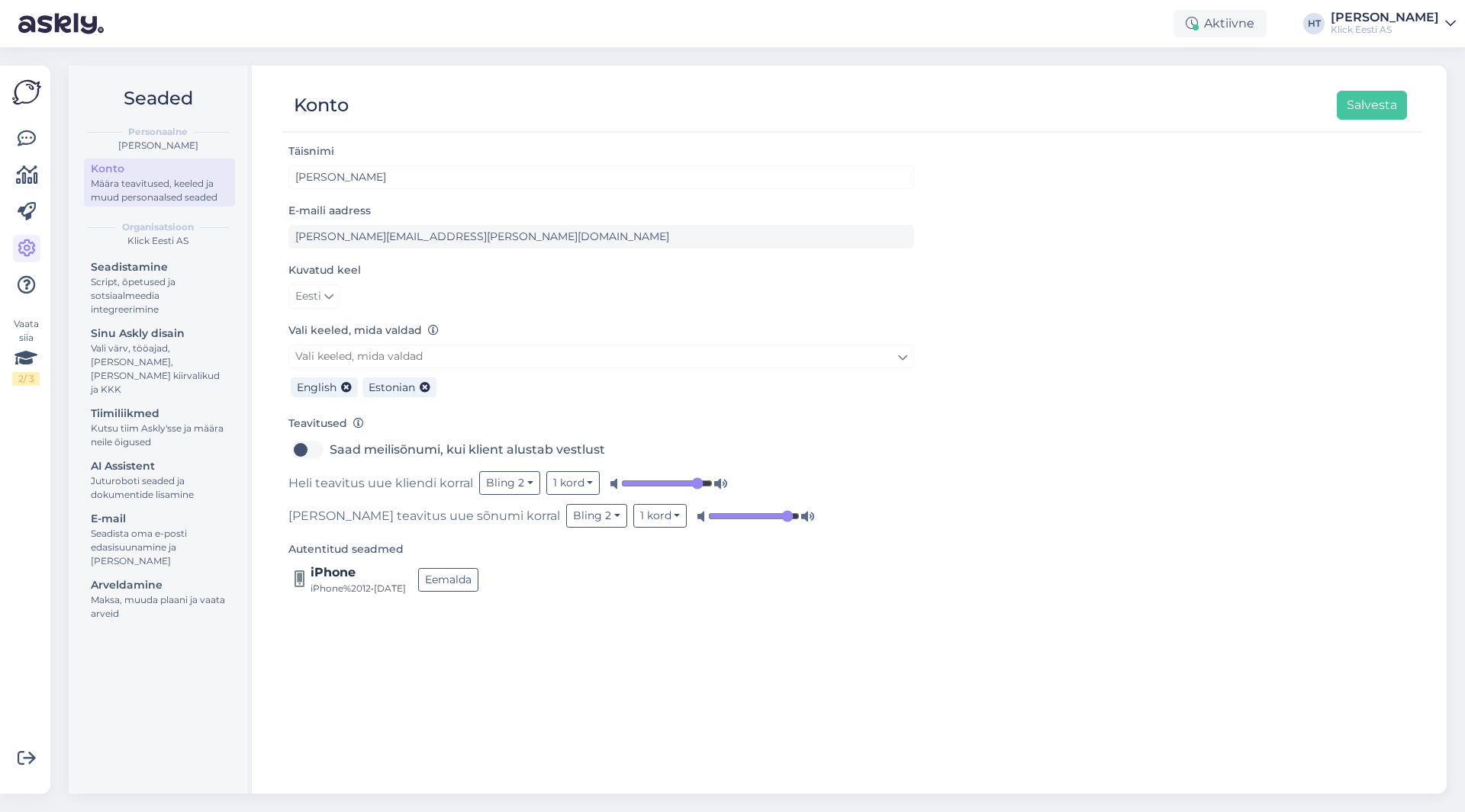
drag, startPoint x: 9, startPoint y: 126, endPoint x: 15, endPoint y: 134, distance: 10.0
click at [9, 127] on div "Vaata siia 2 / 3 Võimalused Veendu, et Askly loob sulle väärtust. Sulge Ühenda …" at bounding box center [25, 429] width 50 height 728
click at [22, 138] on icon at bounding box center [26, 139] width 18 height 18
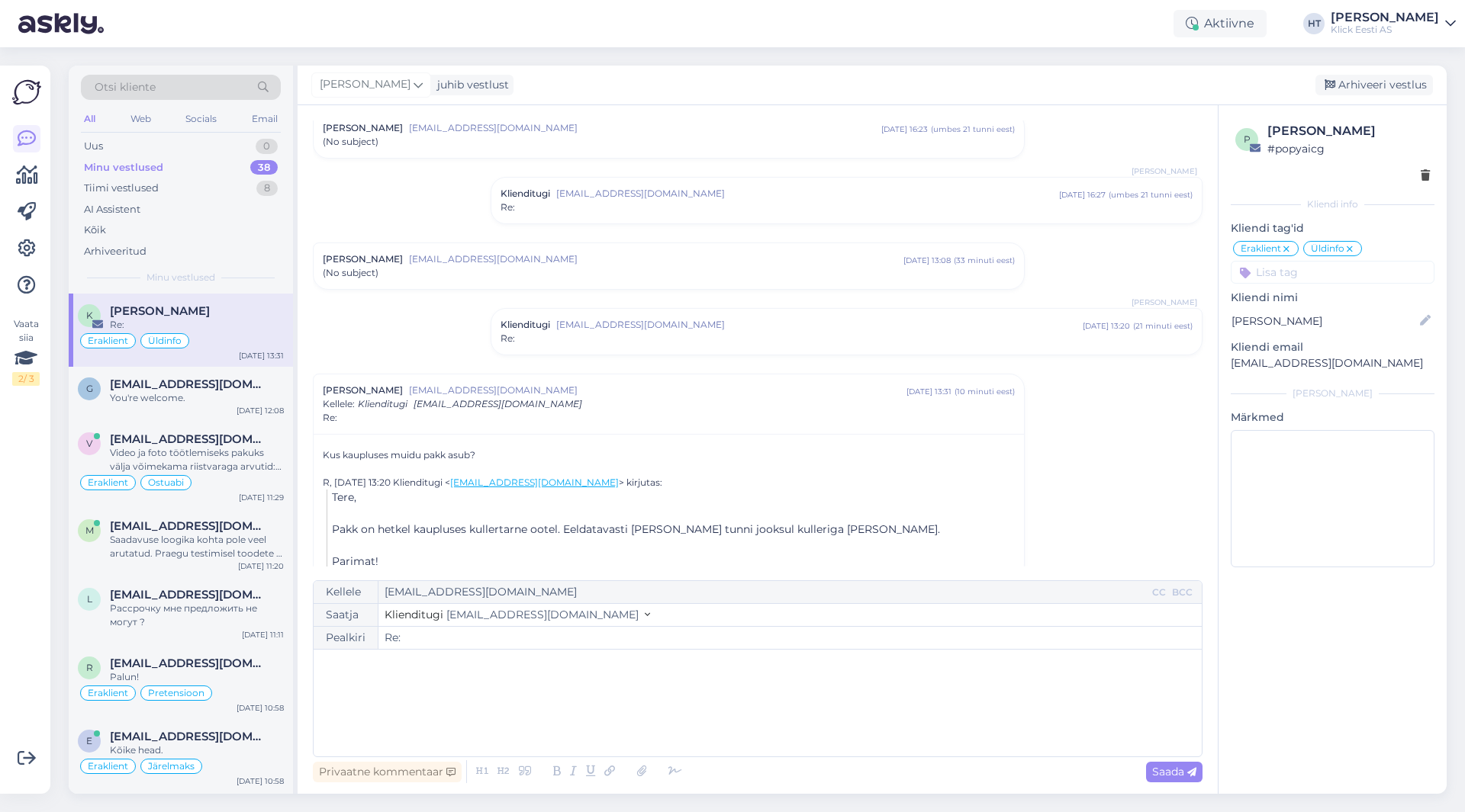
scroll to position [72, 0]
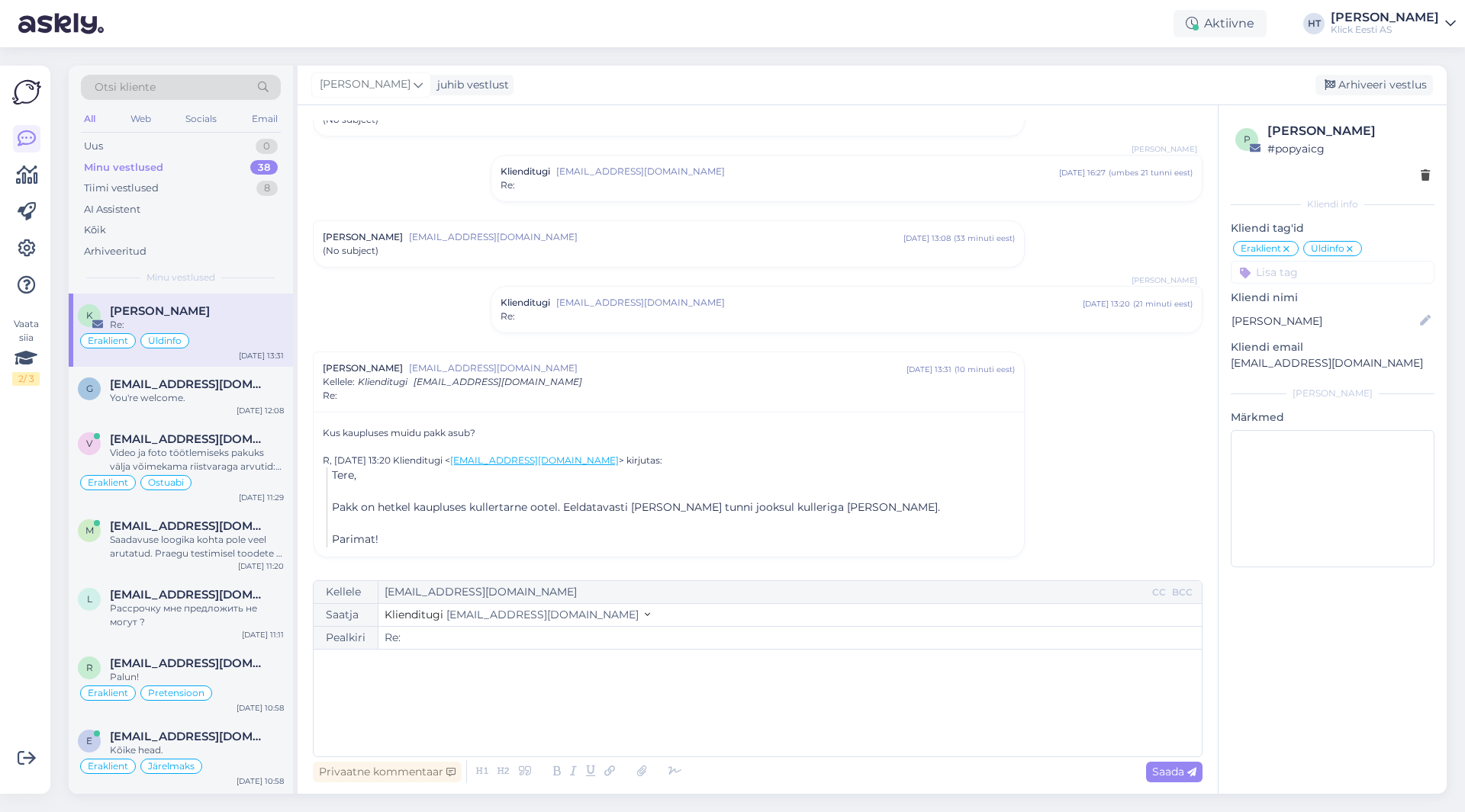
click at [496, 661] on p "﻿" at bounding box center [758, 665] width 873 height 16
click at [495, 668] on p "﻿" at bounding box center [758, 665] width 873 height 16
click at [499, 668] on p "﻿" at bounding box center [758, 665] width 873 height 16
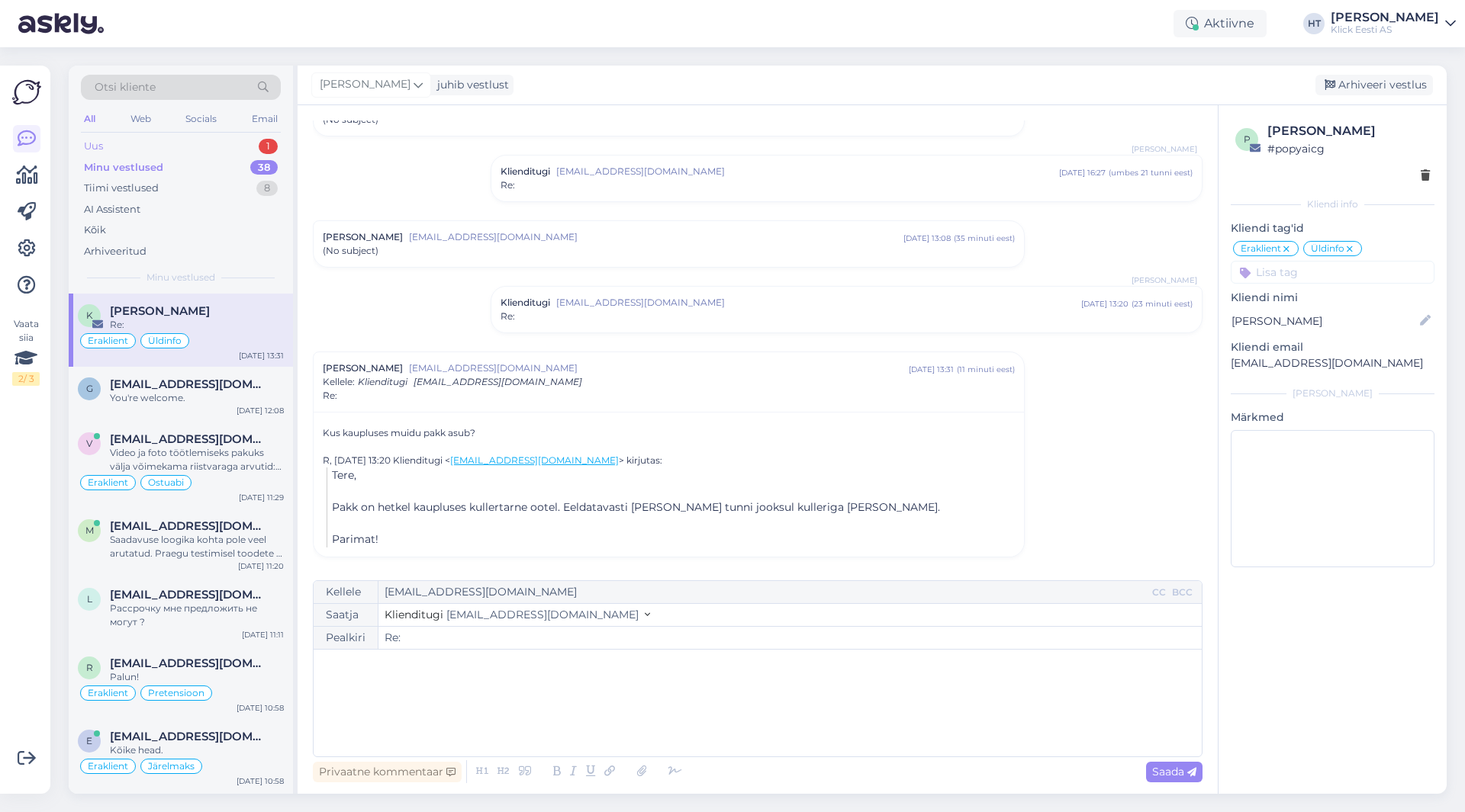
click at [237, 141] on div "Uus 1" at bounding box center [181, 146] width 200 height 21
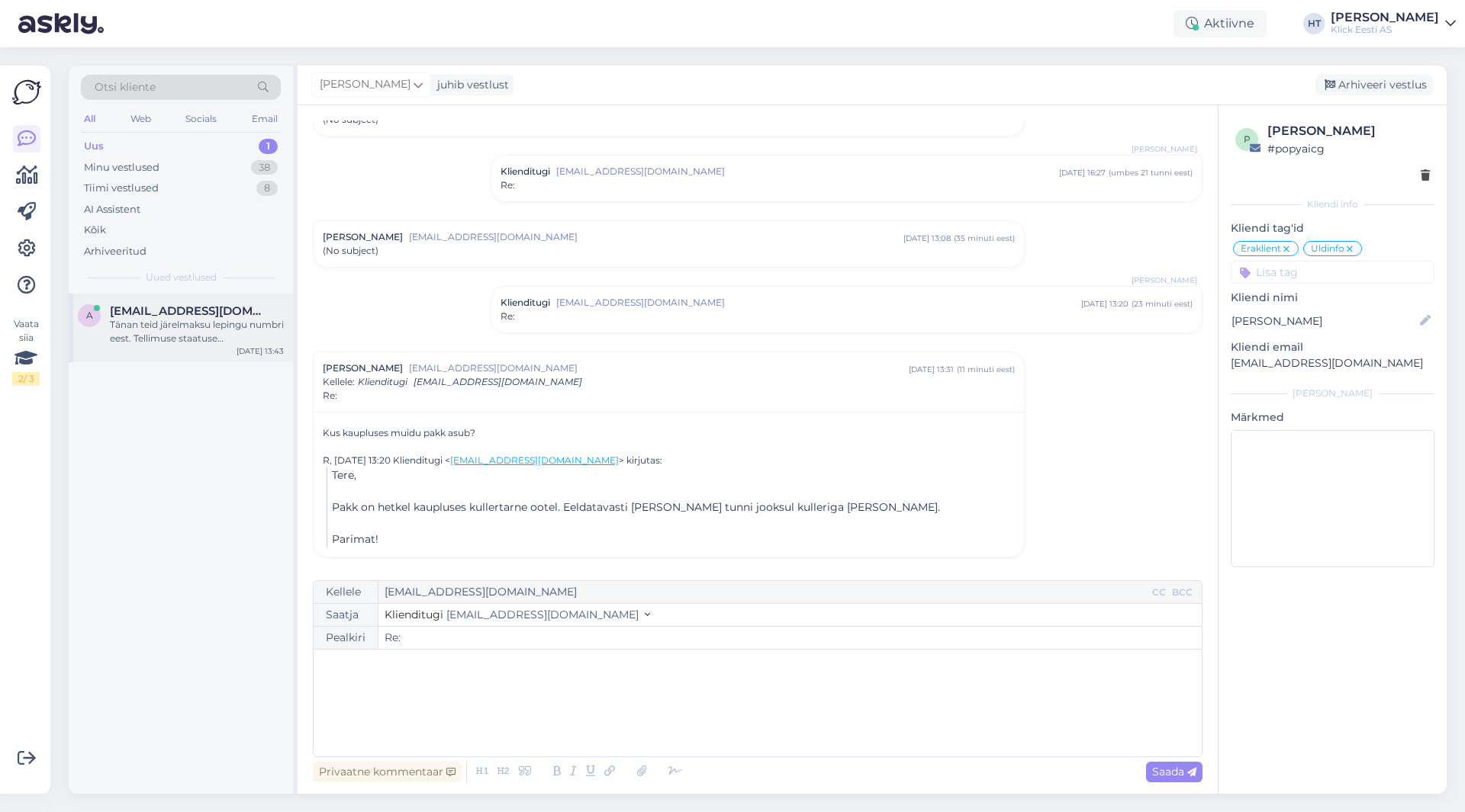
click at [186, 351] on div "a [EMAIL_ADDRESS][DOMAIN_NAME] Tänan teid järelmaksu lepingu numbri eest. Telli…" at bounding box center [180, 327] width 224 height 68
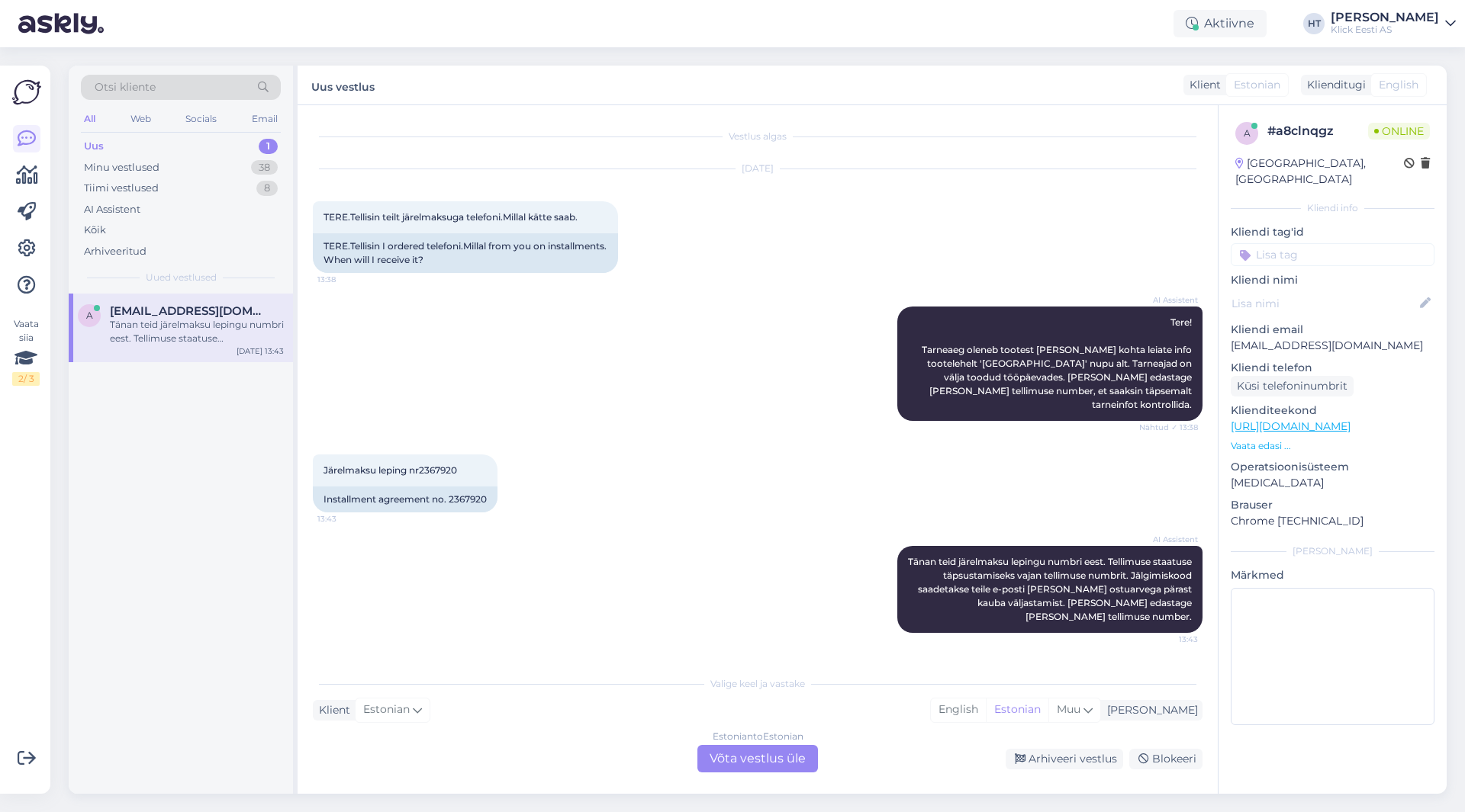
click at [1270, 338] on p "[EMAIL_ADDRESS][DOMAIN_NAME]" at bounding box center [1333, 345] width 204 height 16
copy p "[EMAIL_ADDRESS][DOMAIN_NAME]"
click at [948, 218] on div "[DATE] TERE.Tellisin teilt järelmaksuga telefoni.Millal kätte saab. 13:38 TERE.…" at bounding box center [758, 221] width 889 height 138
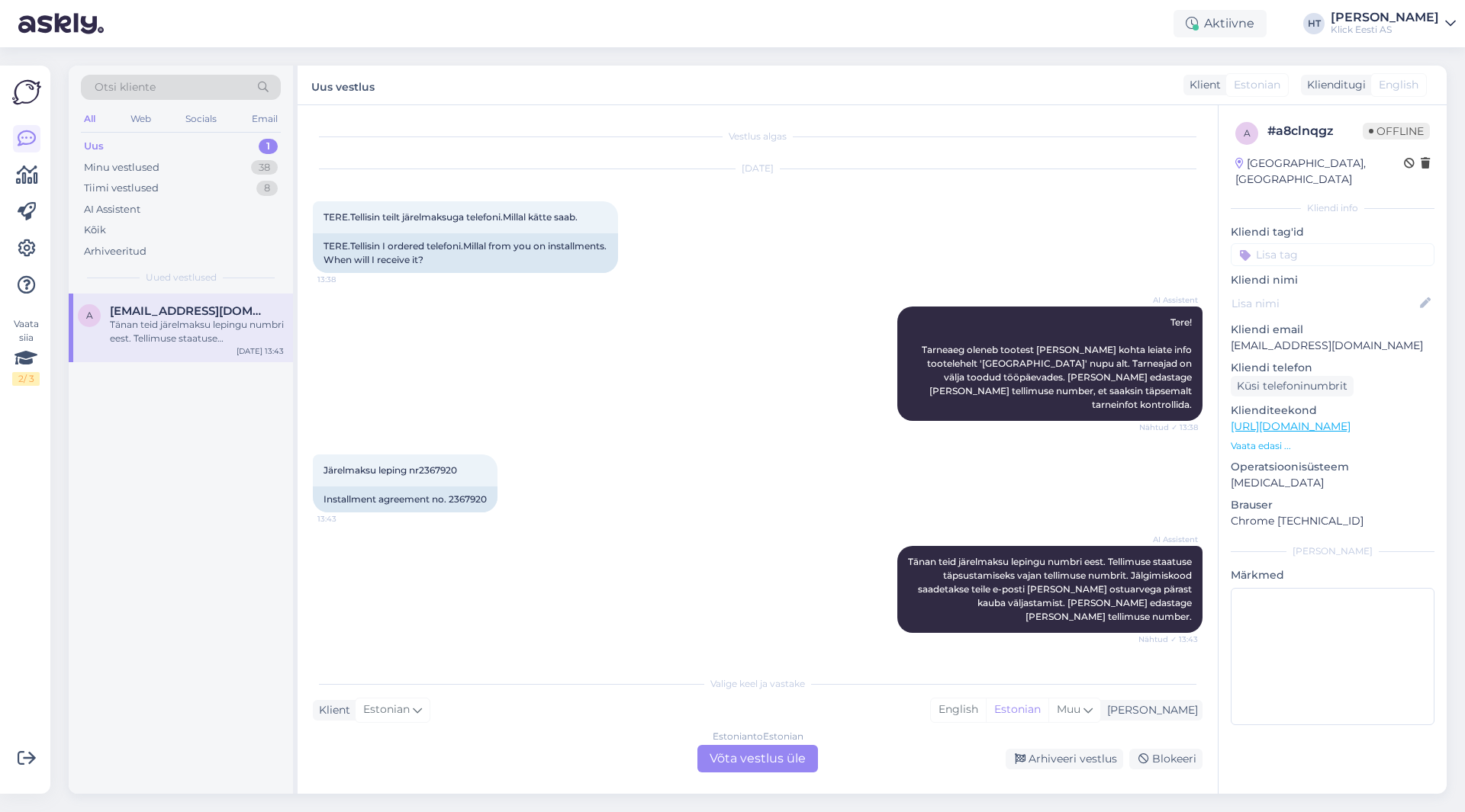
click at [553, 390] on div "AI Assistent Tere! Tarneaeg oleneb tootest [PERSON_NAME] kohta leiate info toot…" at bounding box center [758, 364] width 889 height 148
click at [779, 763] on div "Estonian to Estonian Võta vestlus üle" at bounding box center [757, 758] width 120 height 28
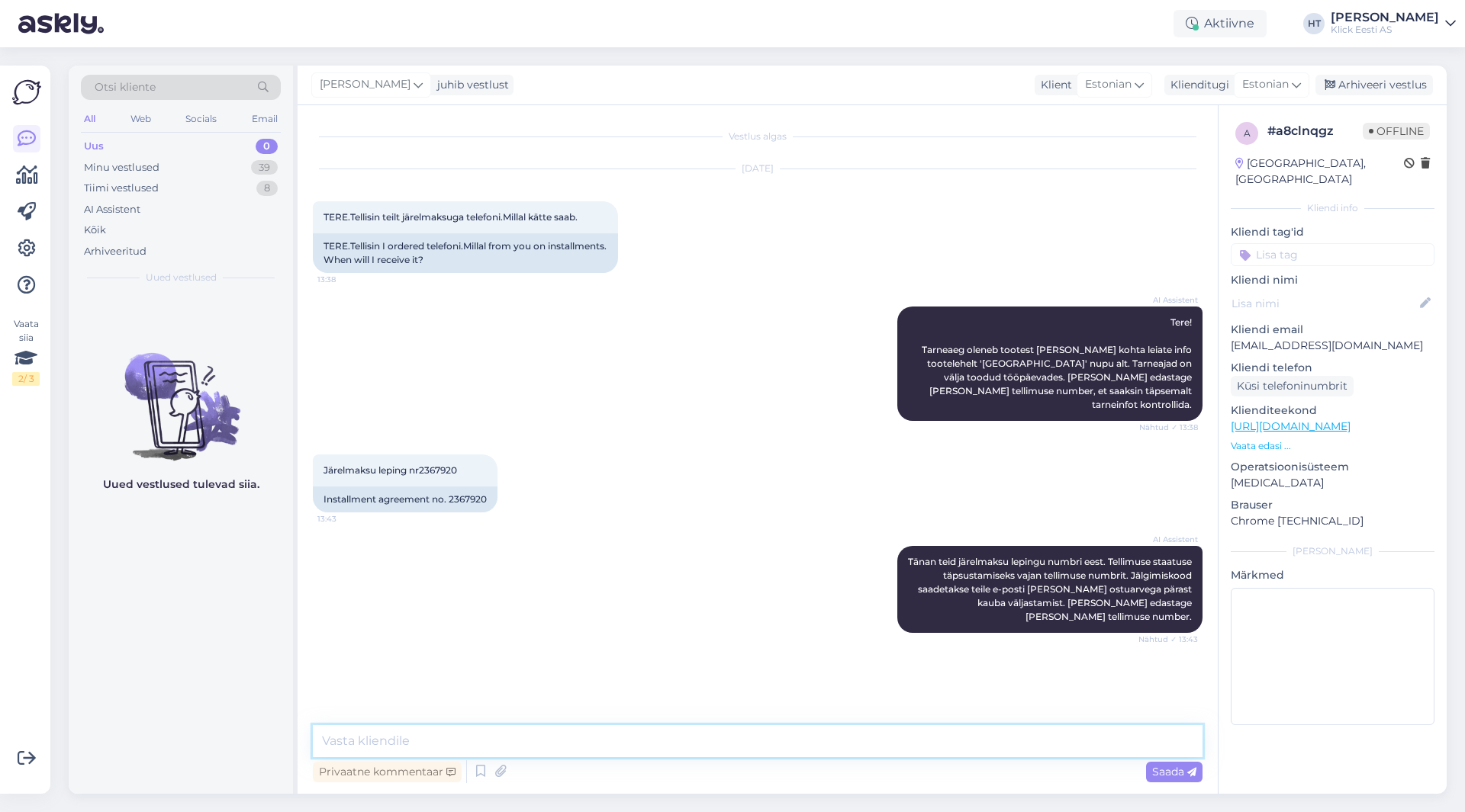
click at [765, 743] on textarea at bounding box center [758, 741] width 889 height 32
paste textarea "[URL][DOMAIN_NAME]"
type textarea "Jälgimiskoodi vaadates on pakk automaadis: [URL][DOMAIN_NAME] Kontrollige SMS ü…"
click at [689, 723] on textarea "Jälgimiskoodi vaadates on pakk automaadis: [URL][DOMAIN_NAME] Kontrollige SMS ü…" at bounding box center [758, 723] width 889 height 69
click at [680, 733] on textarea "Jälgimiskoodi vaadates on pakk automaadis: [URL][DOMAIN_NAME] Kontrollige SMS ü…" at bounding box center [758, 723] width 889 height 69
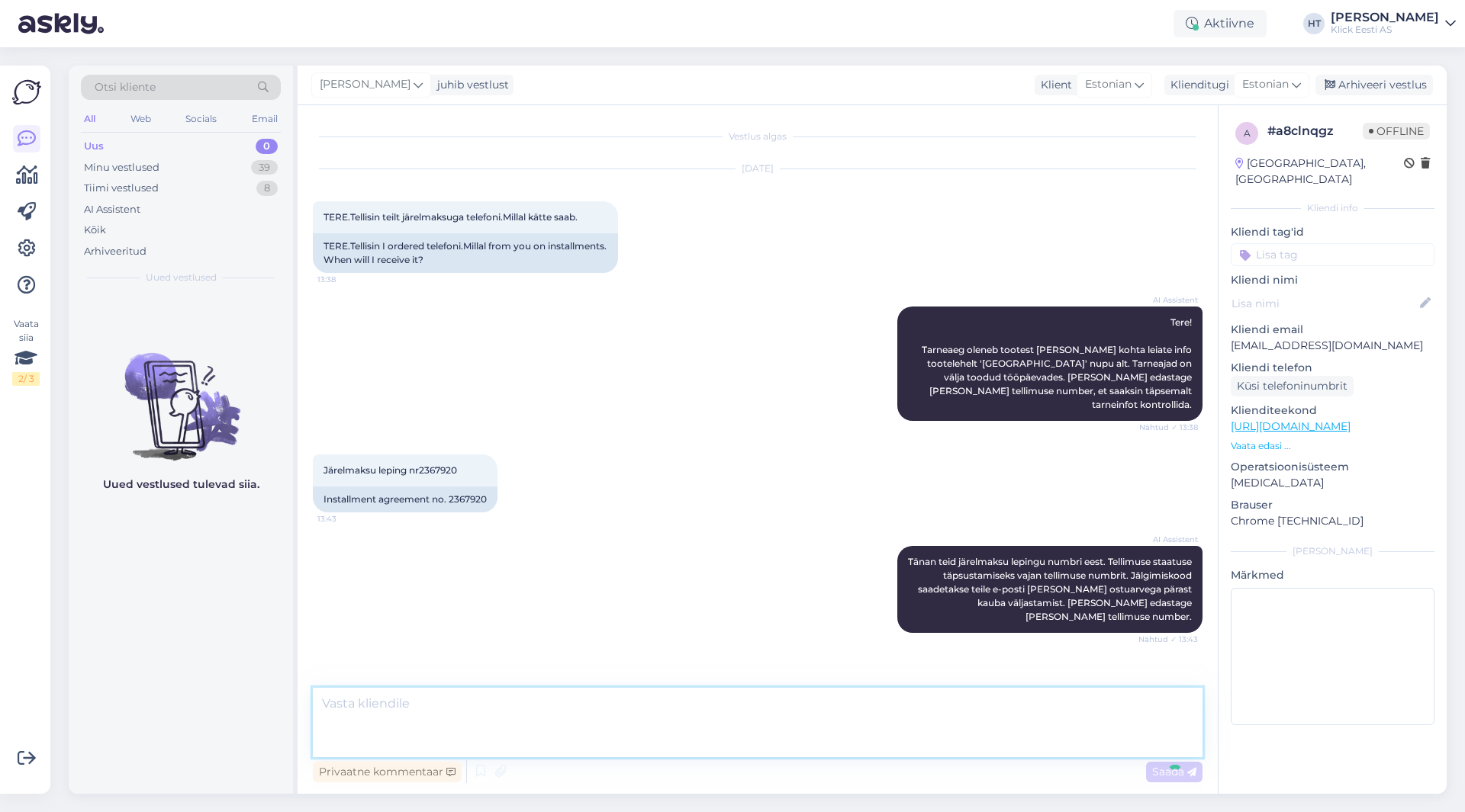
scroll to position [31, 0]
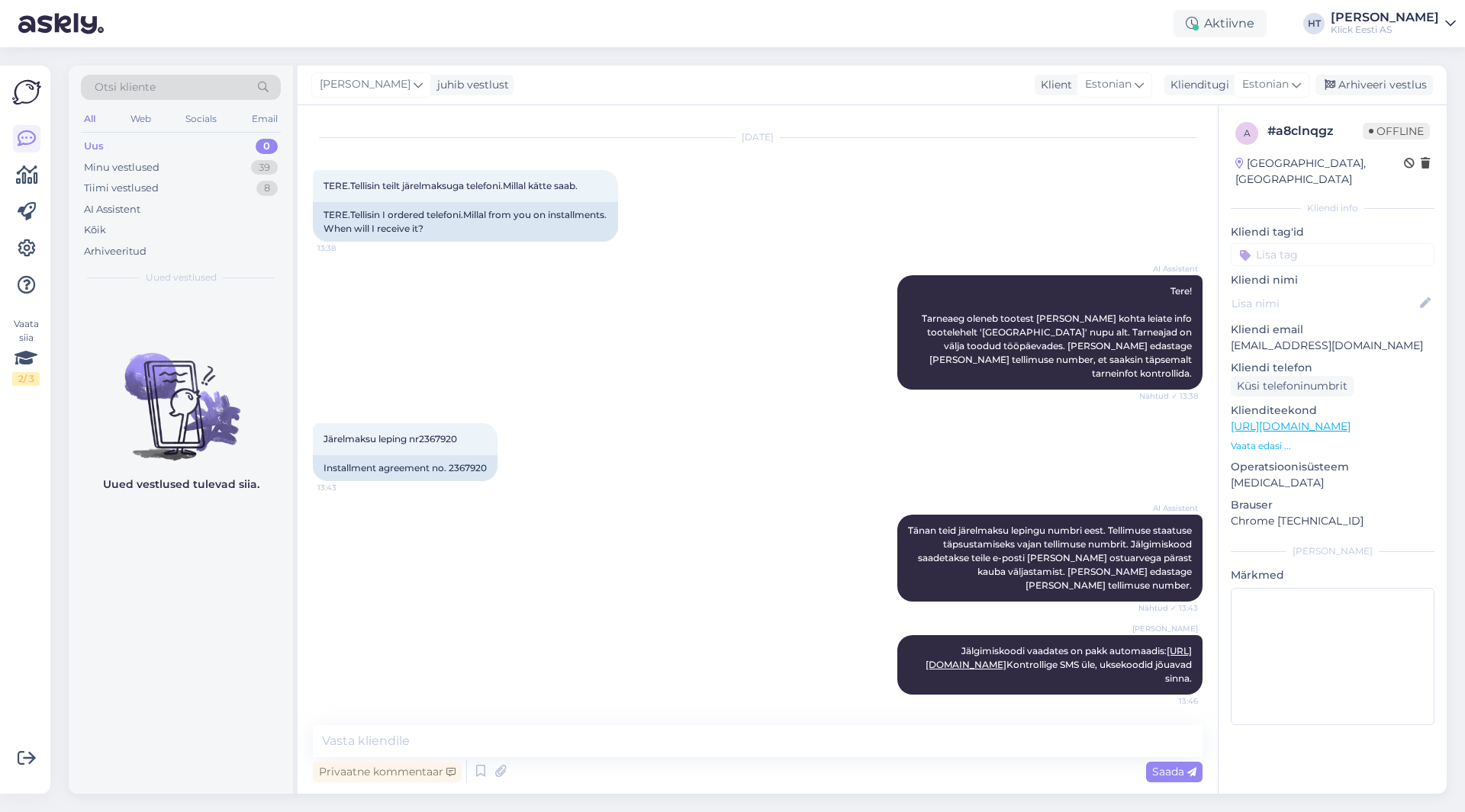
click at [1298, 243] on input at bounding box center [1333, 255] width 204 height 23
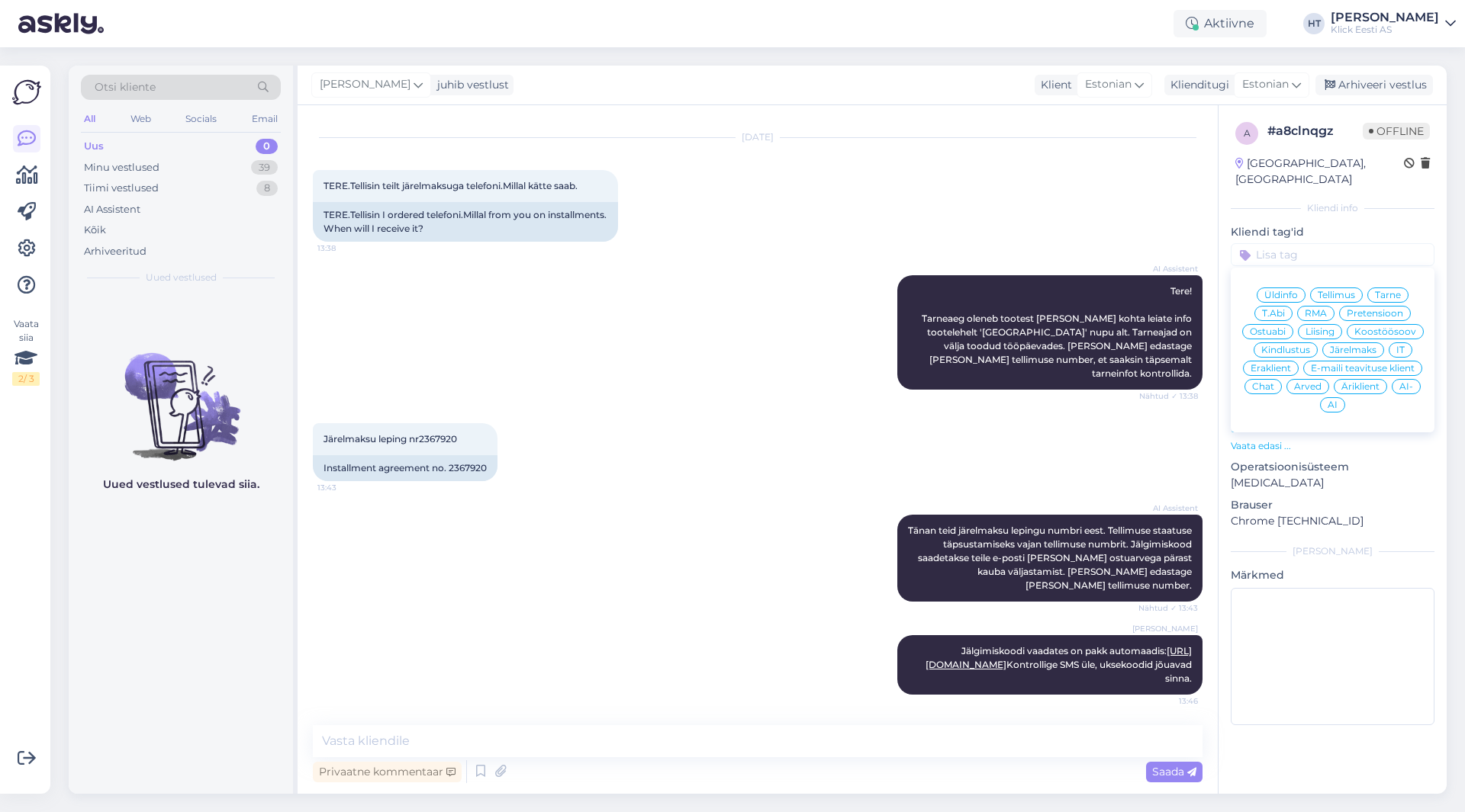
click at [1389, 291] on span "Tarne" at bounding box center [1387, 295] width 26 height 10
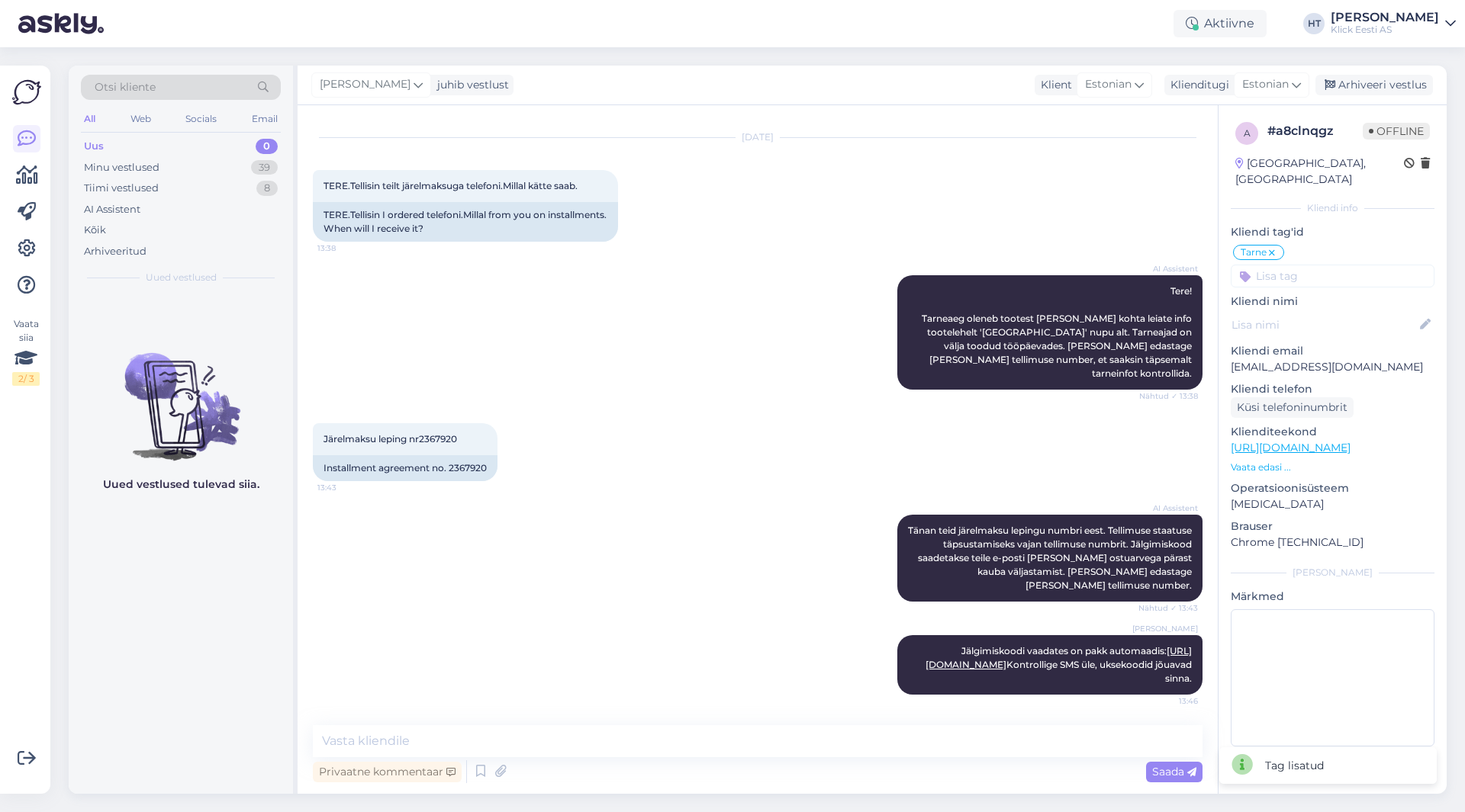
click at [1351, 273] on div "a # a8clnqgz Offline [GEOGRAPHIC_DATA], [GEOGRAPHIC_DATA] [GEOGRAPHIC_DATA] inf…" at bounding box center [1332, 437] width 228 height 664
click at [1348, 270] on input at bounding box center [1333, 276] width 204 height 23
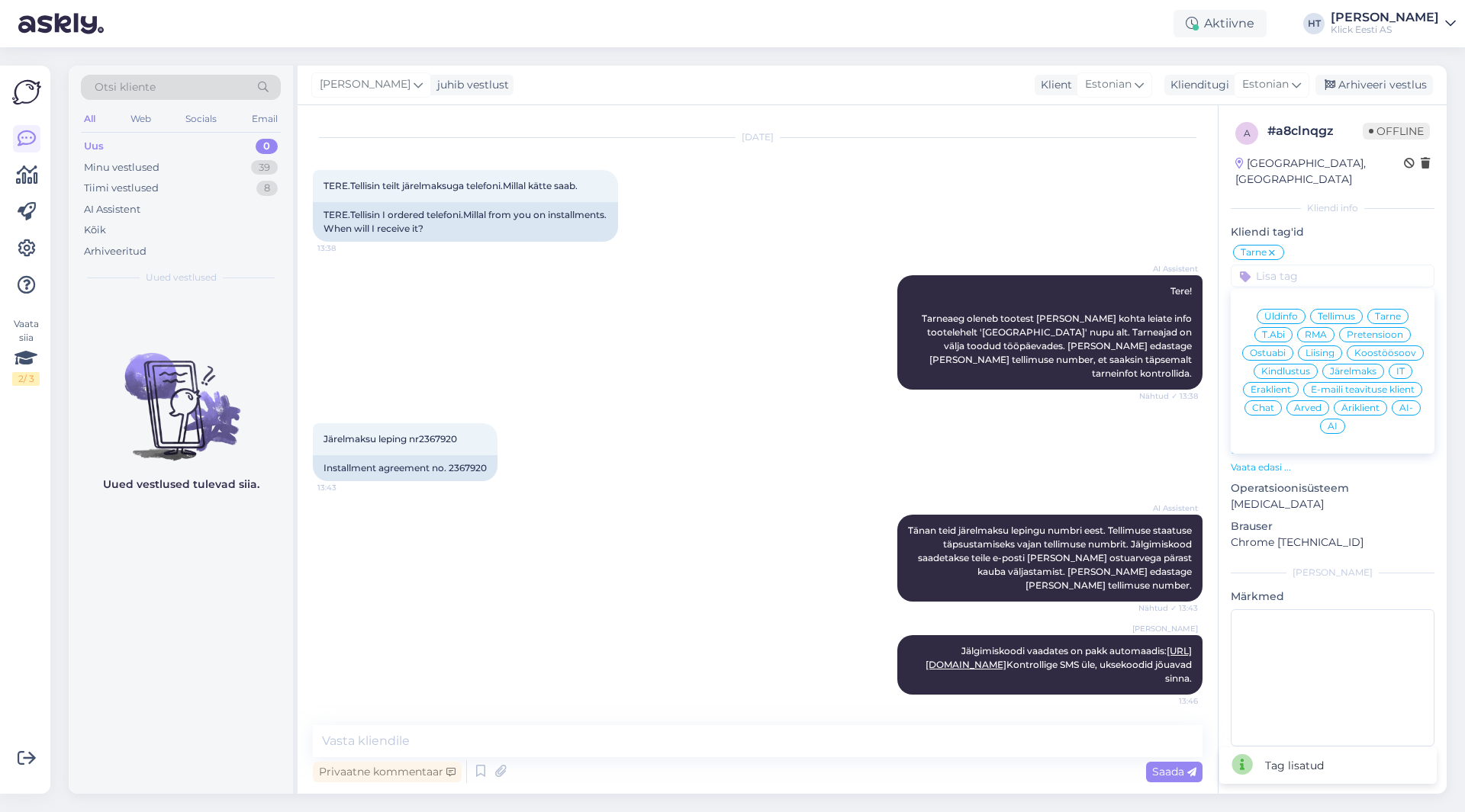
click at [1288, 385] on span "Eraklient" at bounding box center [1271, 390] width 40 height 10
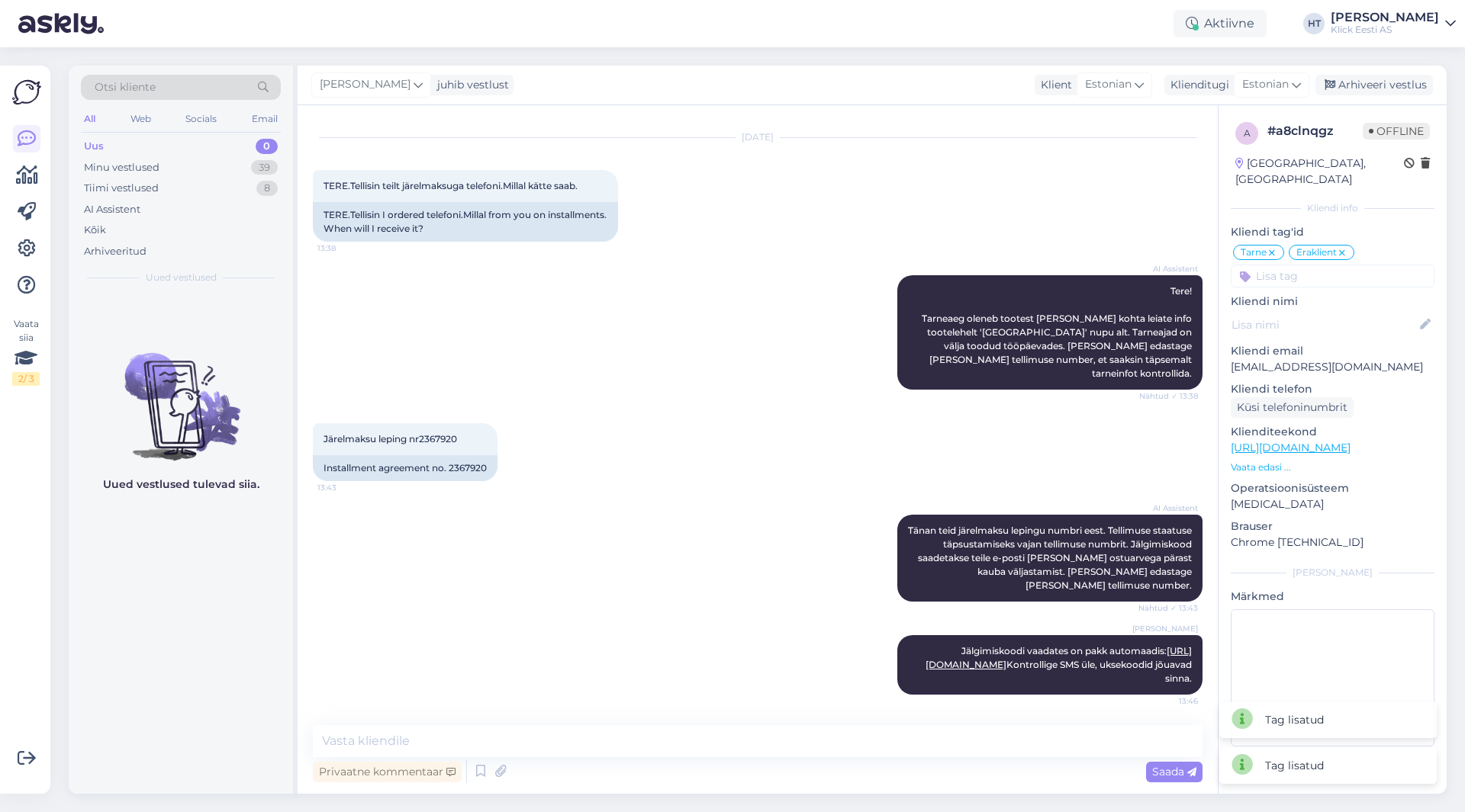
click at [714, 410] on div "Järelmaksu leping nr2367920 13:43 Installment agreement no. 2367920" at bounding box center [758, 451] width 889 height 91
click at [257, 166] on div "39" at bounding box center [265, 167] width 27 height 15
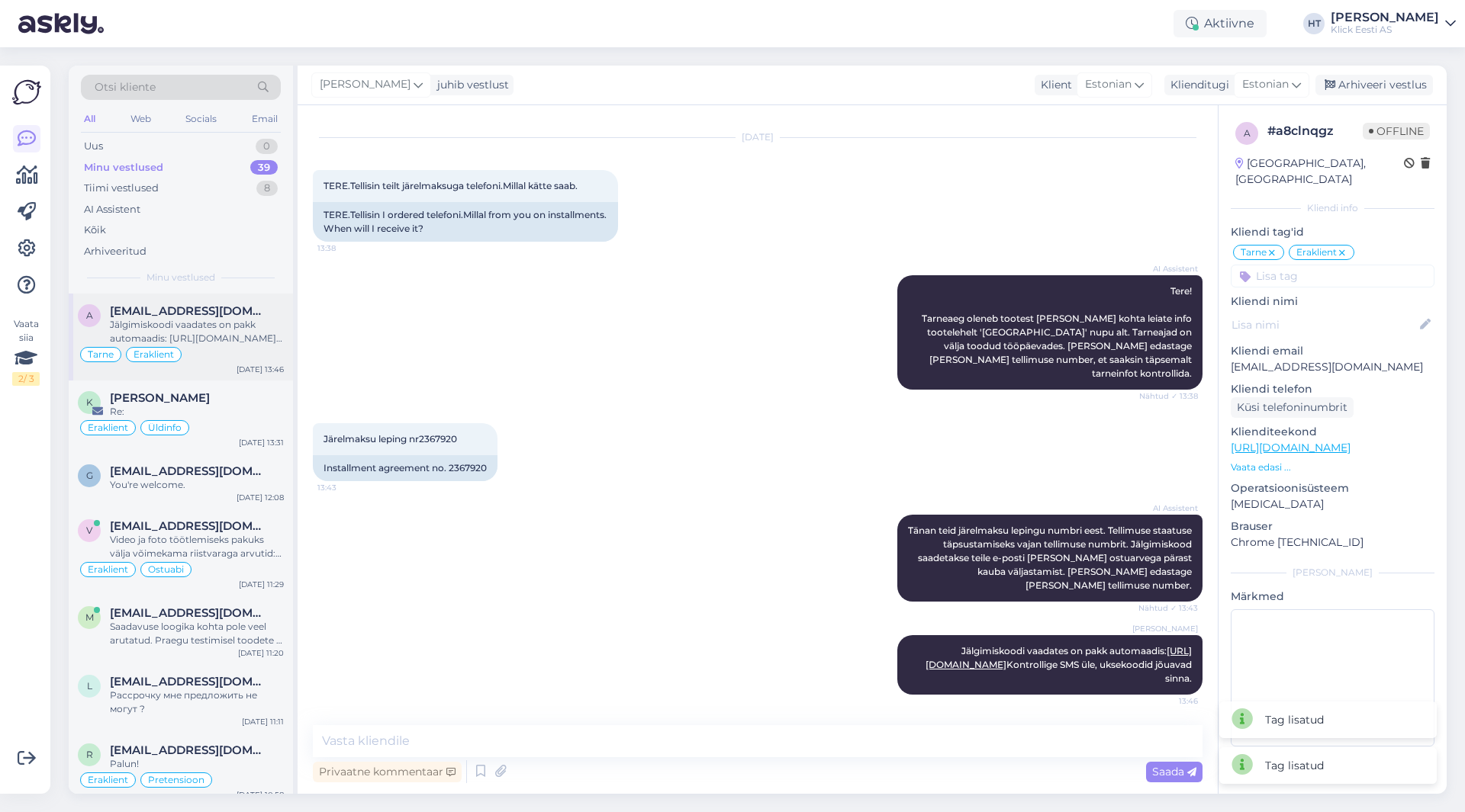
click at [193, 338] on div "Jälgimiskoodi vaadates on pakk automaadis: [URL][DOMAIN_NAME] Kontrollige SMS ü…" at bounding box center [196, 332] width 174 height 28
click at [224, 437] on div "K [PERSON_NAME] Re: Eraklient Üldinfo [DATE] 13:31" at bounding box center [180, 418] width 224 height 73
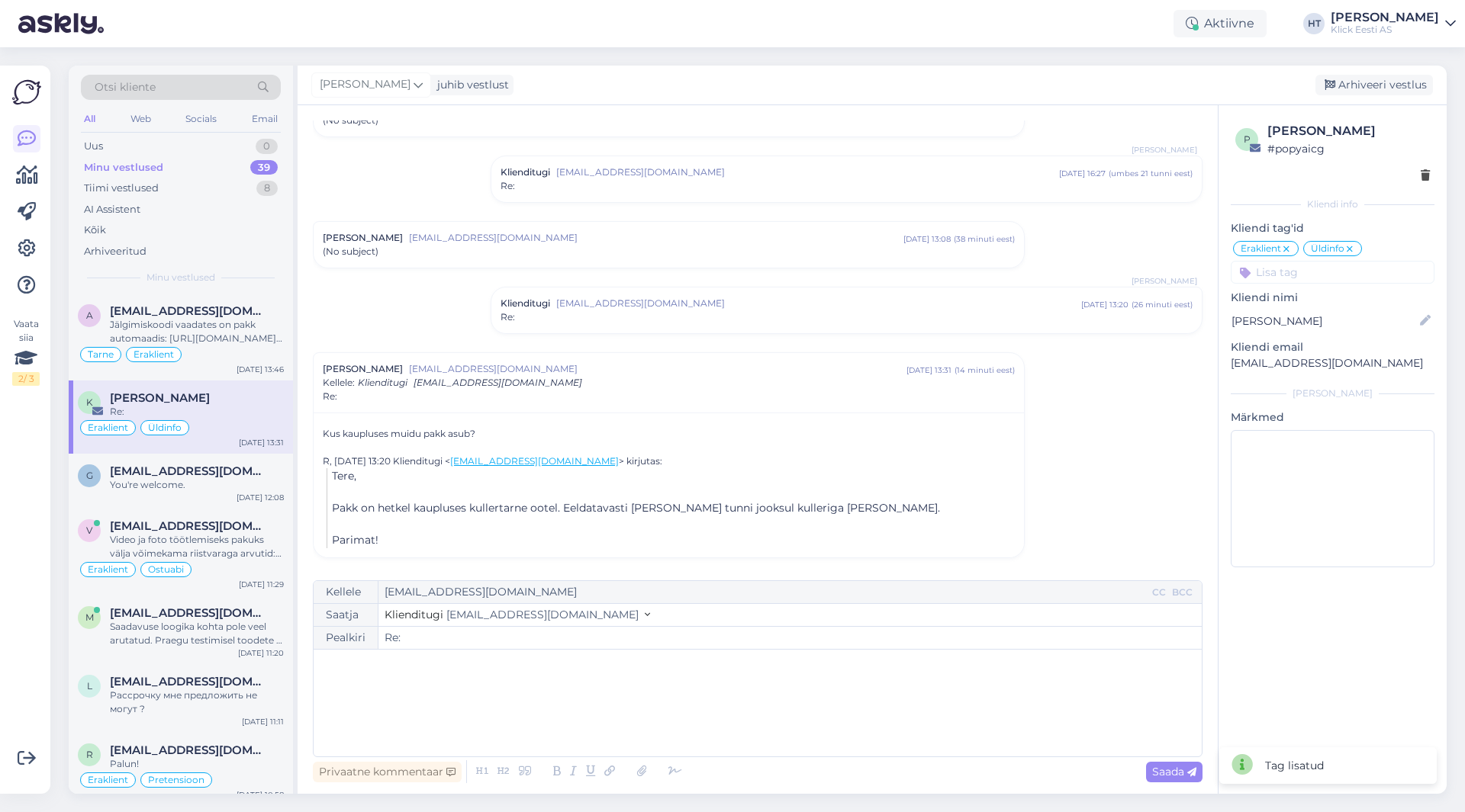
scroll to position [72, 0]
click at [234, 472] on span "[EMAIL_ADDRESS][DOMAIN_NAME]" at bounding box center [189, 471] width 159 height 13
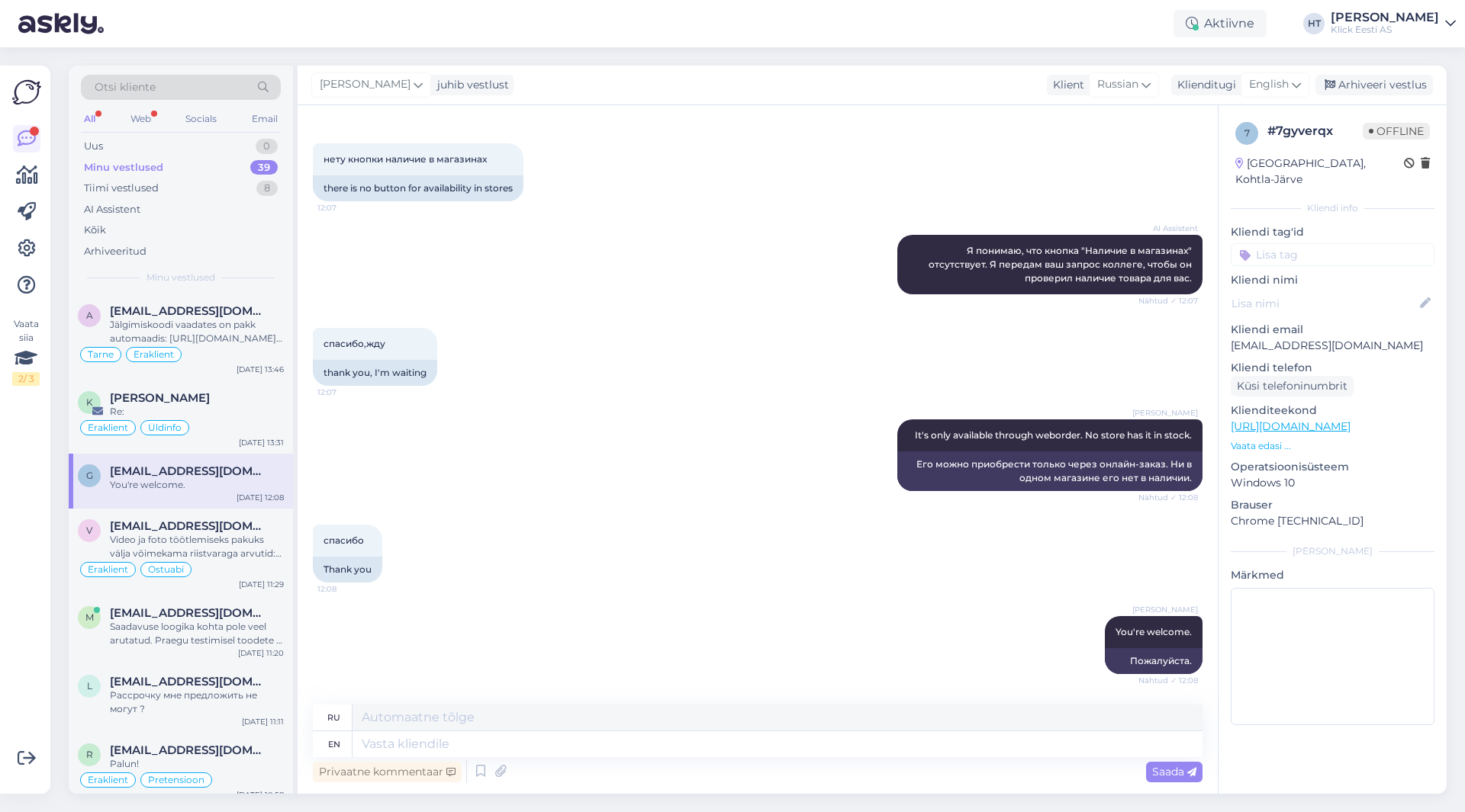
click at [641, 345] on div "спасибо,жду 12:07 thank you, I'm waiting" at bounding box center [758, 356] width 889 height 91
click at [190, 181] on div "Tiimi vestlused 8" at bounding box center [181, 189] width 200 height 21
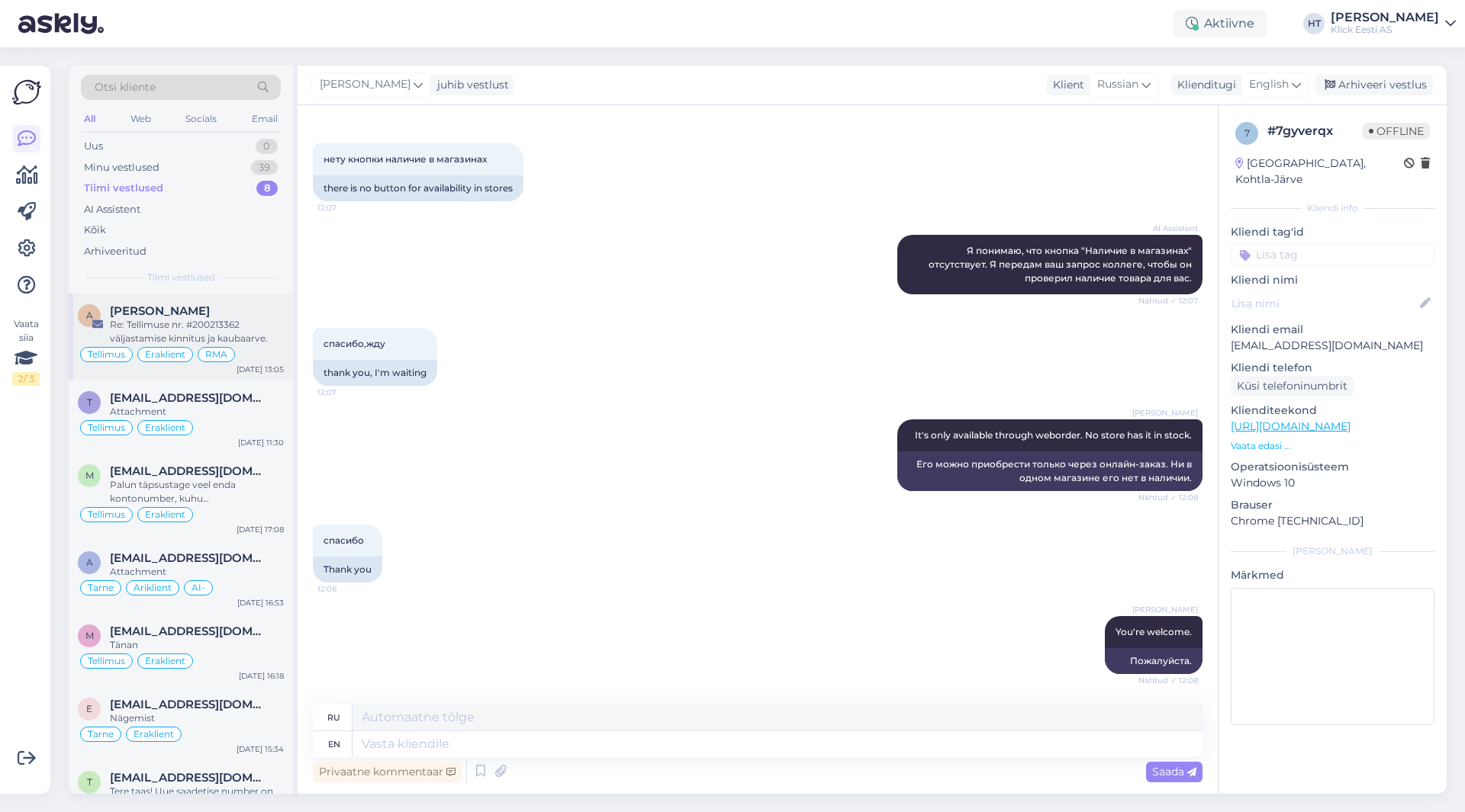
click at [201, 326] on div "Re: Tellimuse nr. #200213362 väljastamise kinnitus ja kaubaarve." at bounding box center [196, 332] width 174 height 28
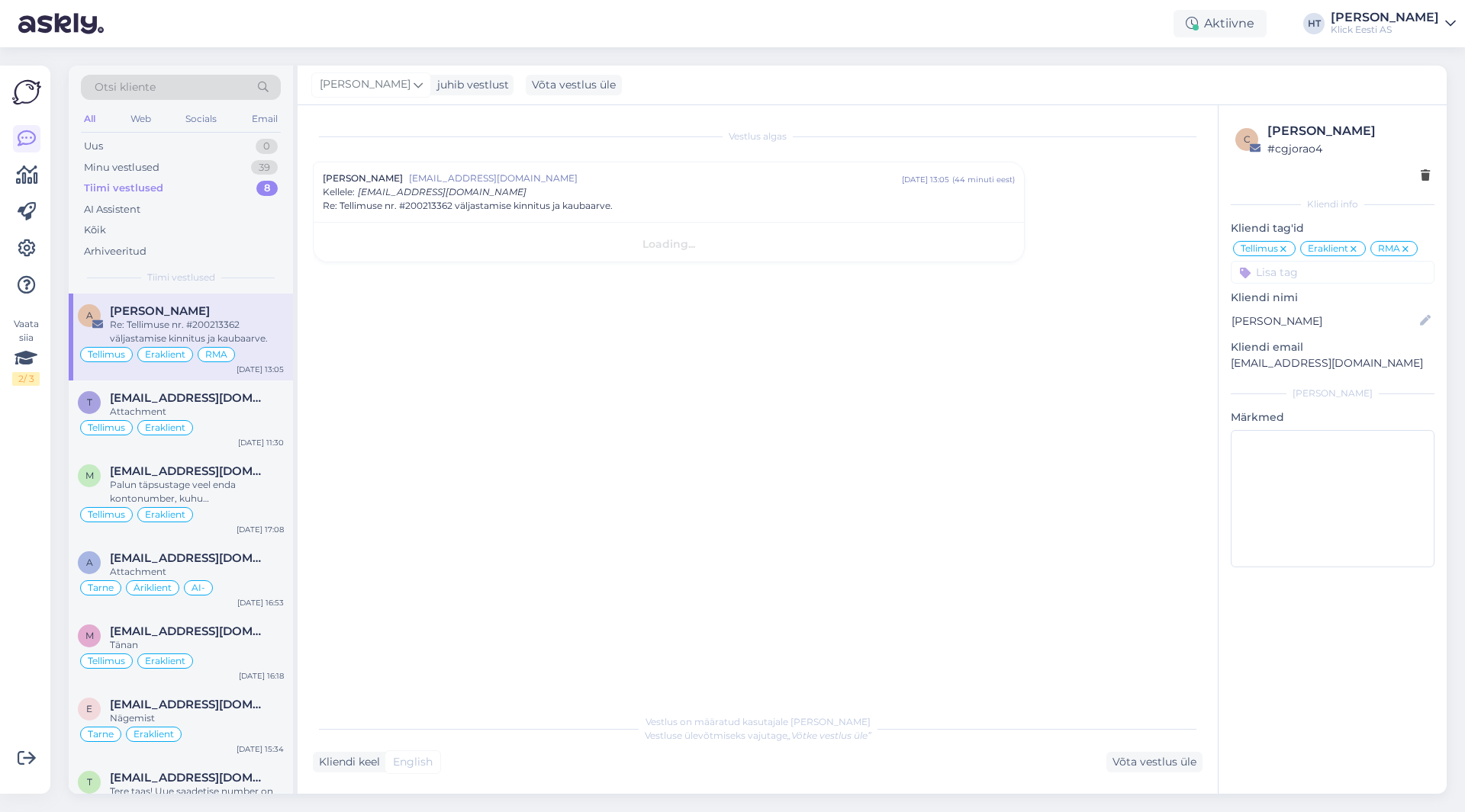
scroll to position [0, 0]
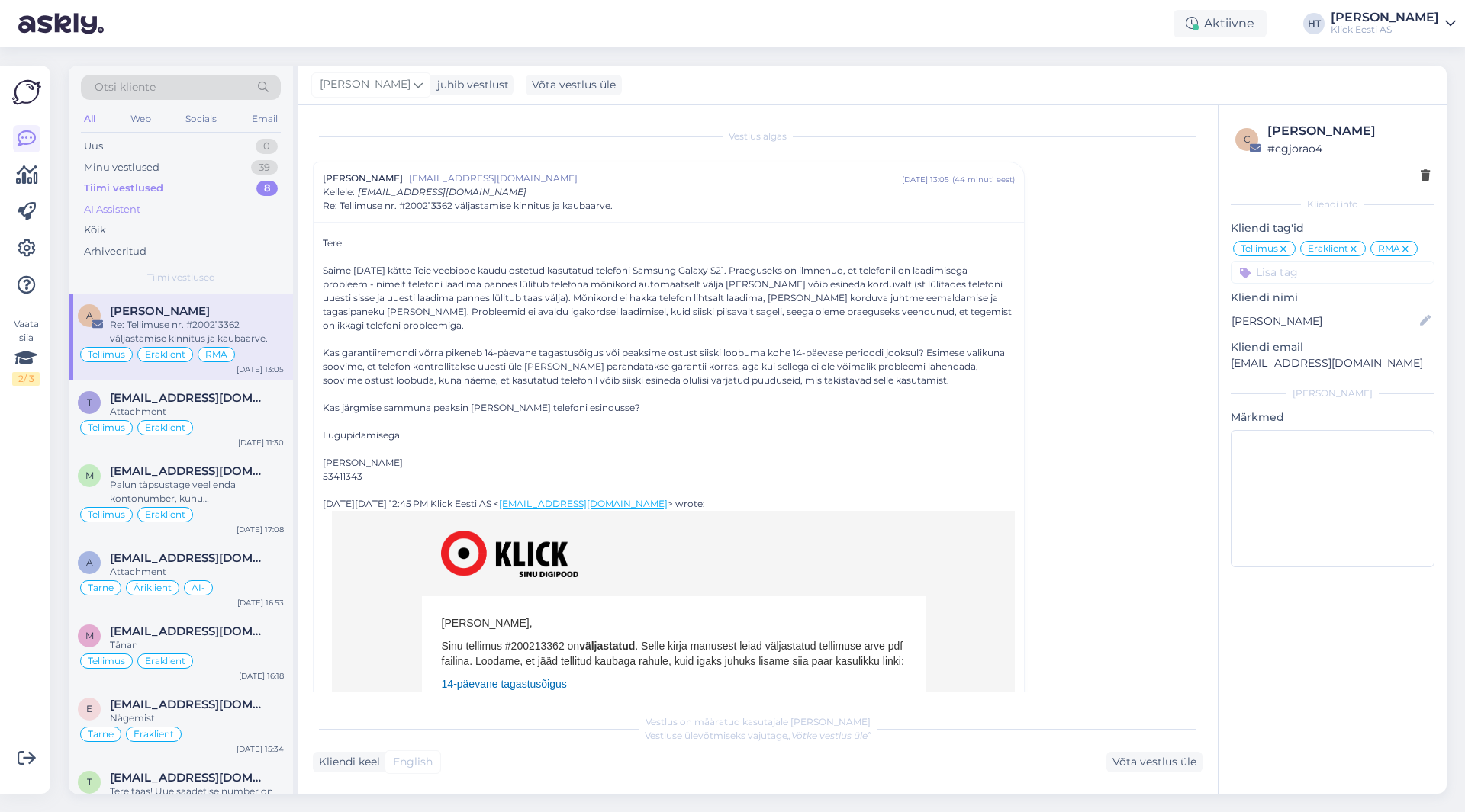
click at [203, 203] on div "AI Assistent" at bounding box center [181, 210] width 200 height 21
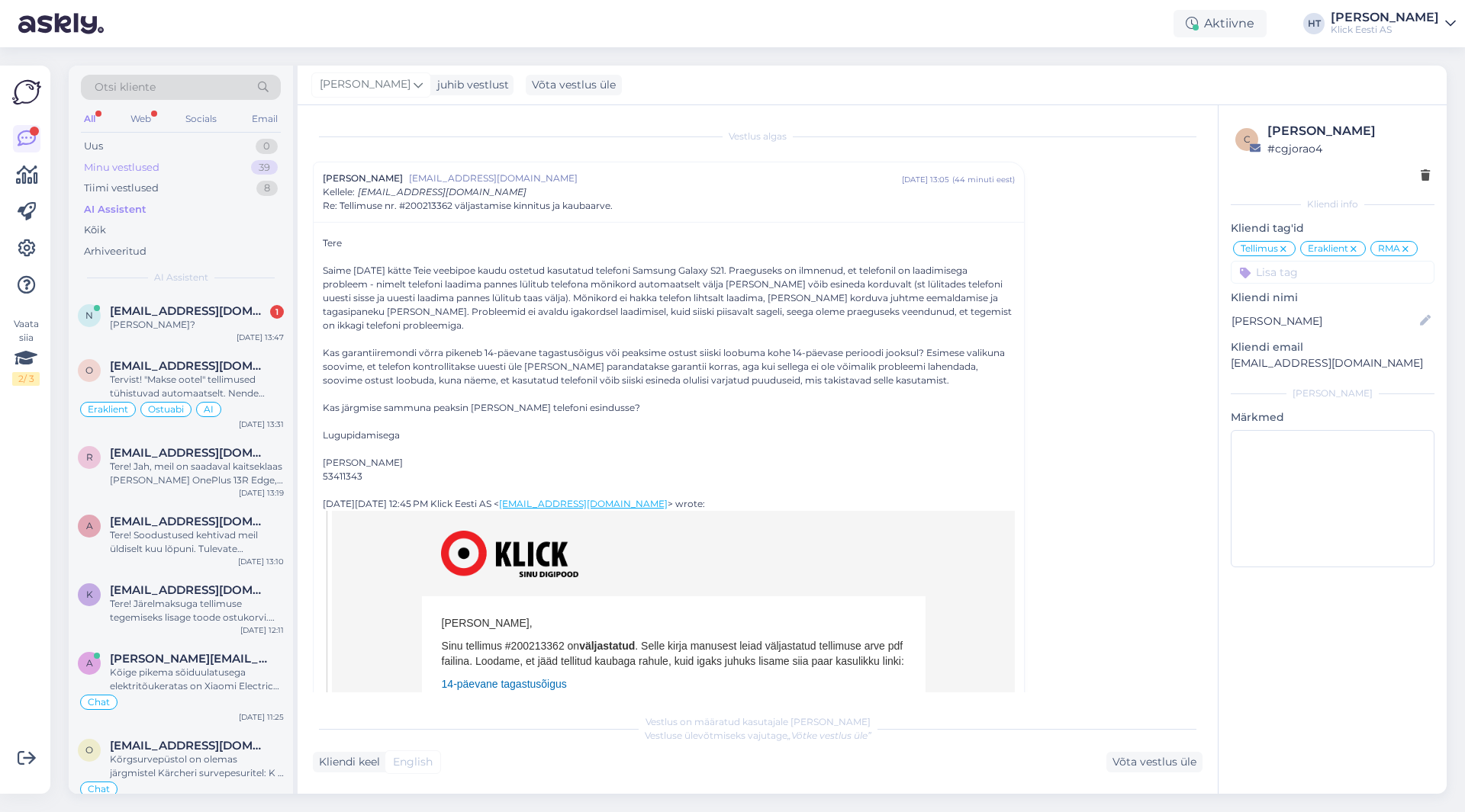
click at [208, 177] on div "Minu vestlused 39" at bounding box center [181, 167] width 200 height 21
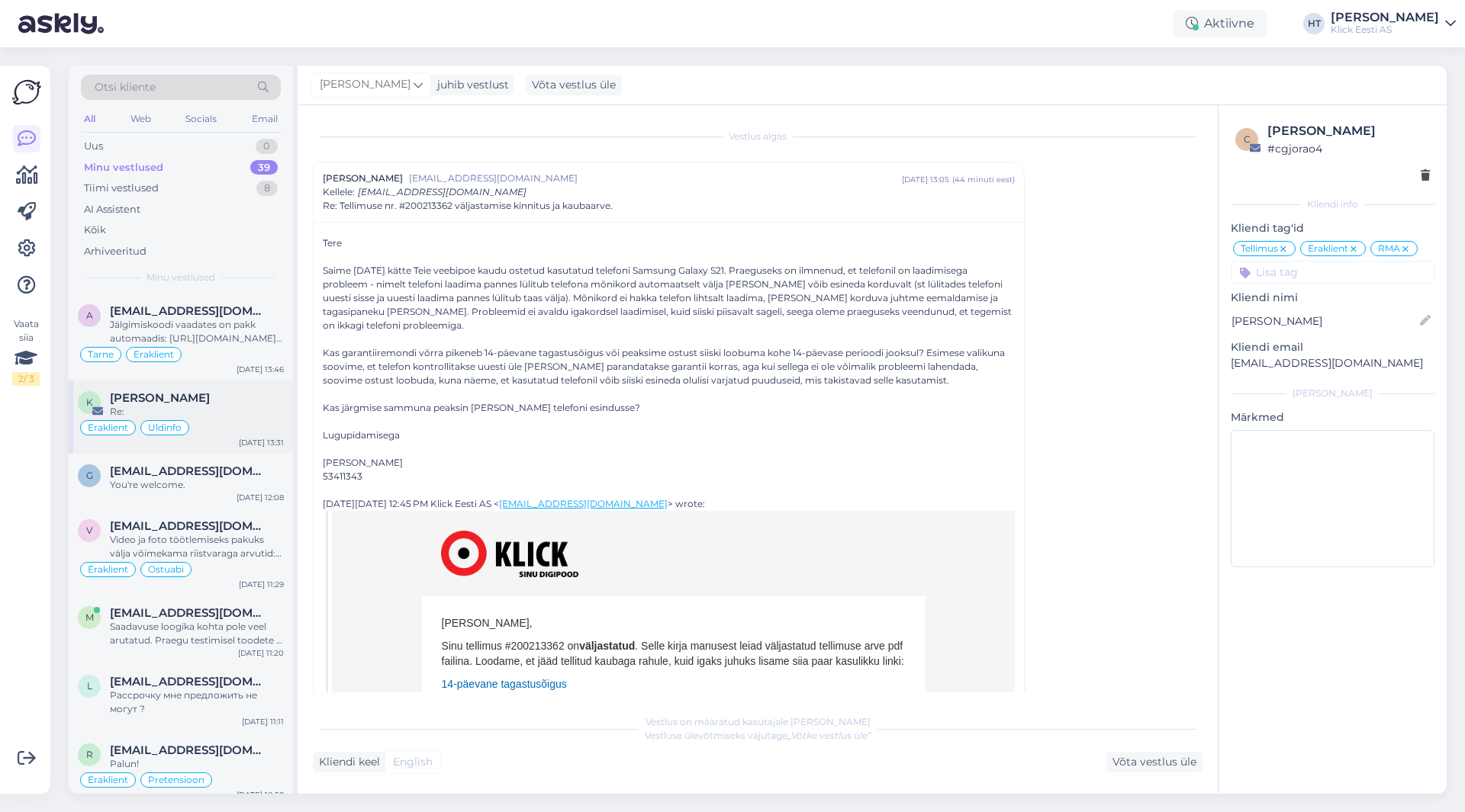
click at [210, 399] on div "[PERSON_NAME]" at bounding box center [196, 398] width 174 height 13
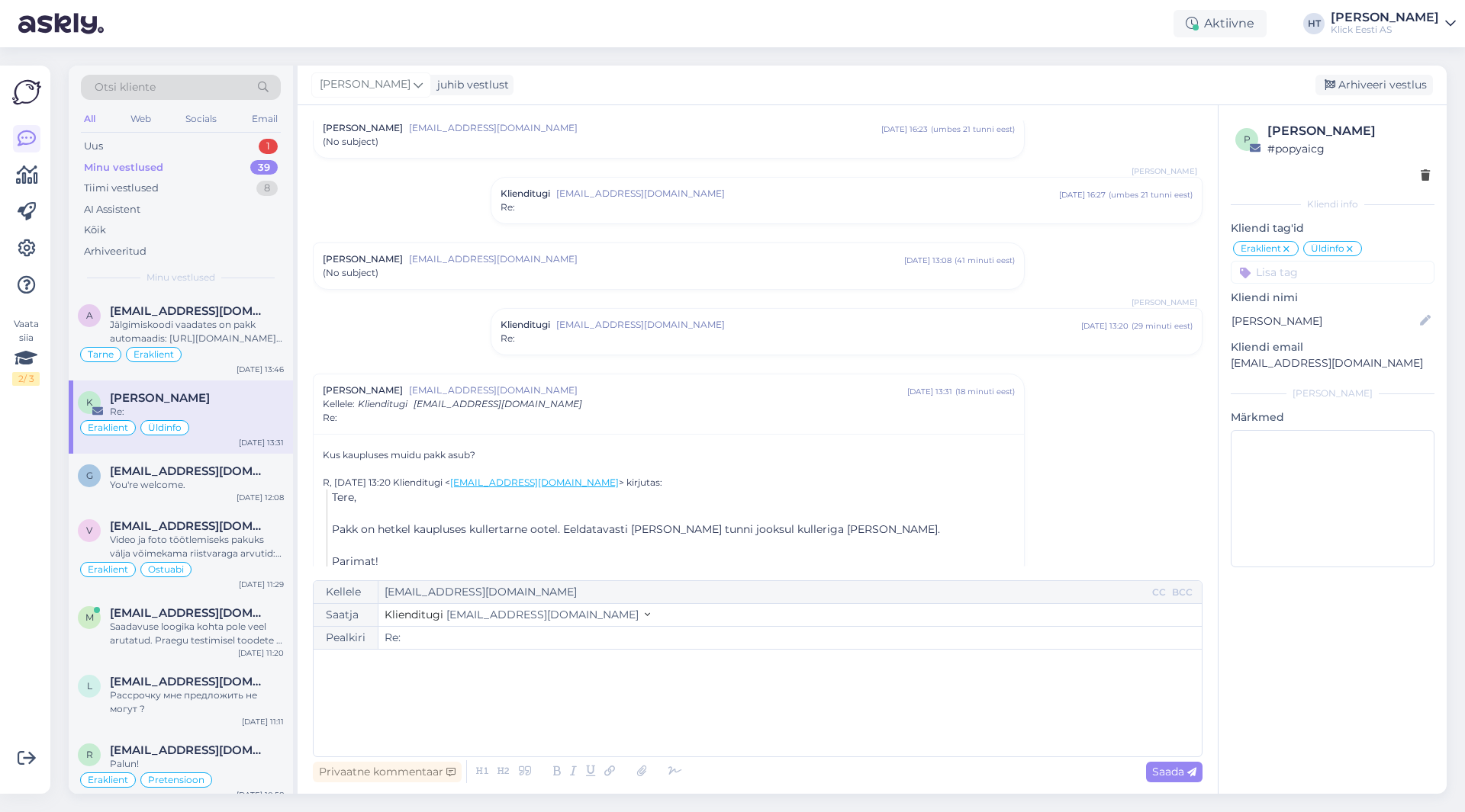
scroll to position [72, 0]
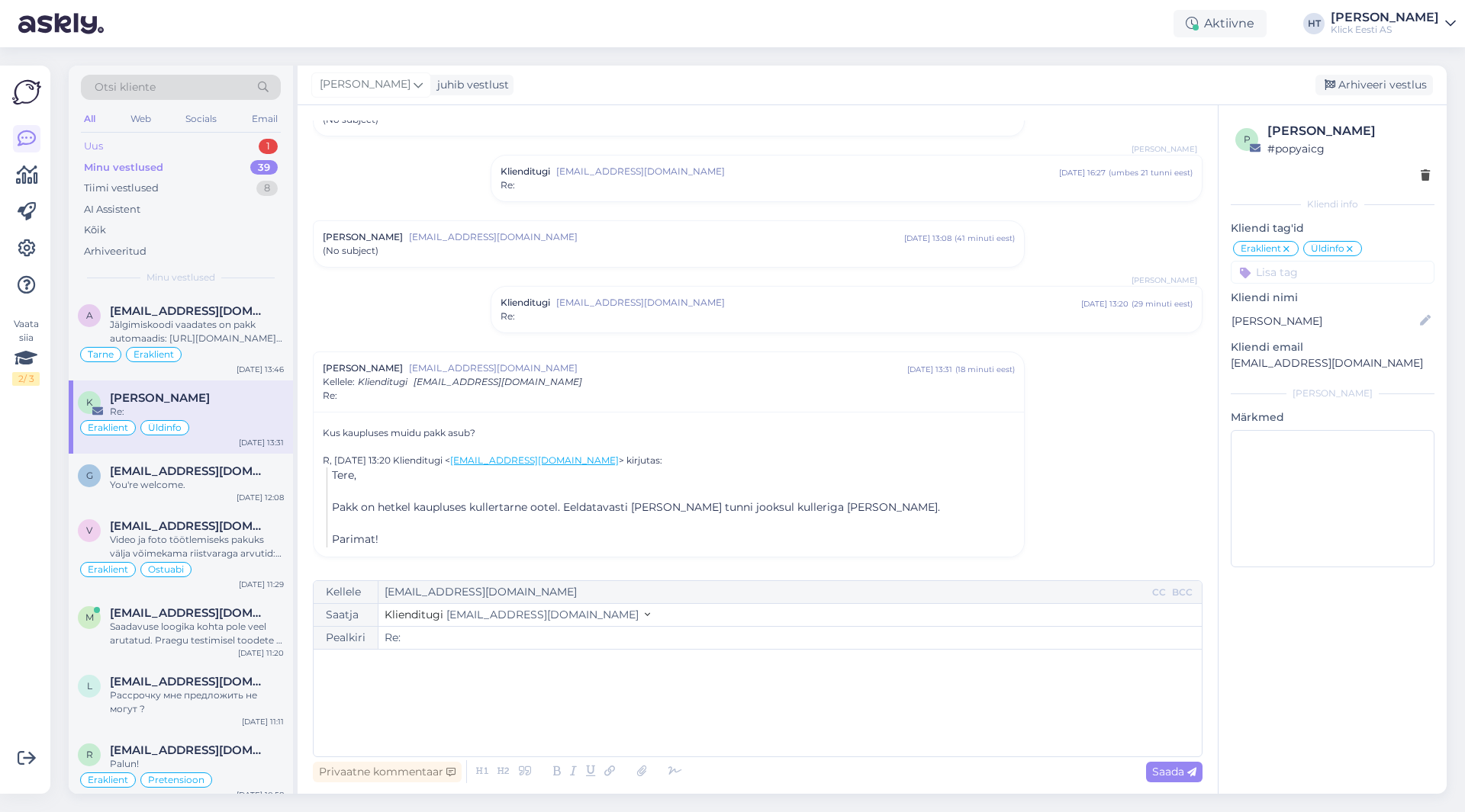
click at [246, 140] on div "Uus 1" at bounding box center [181, 146] width 200 height 21
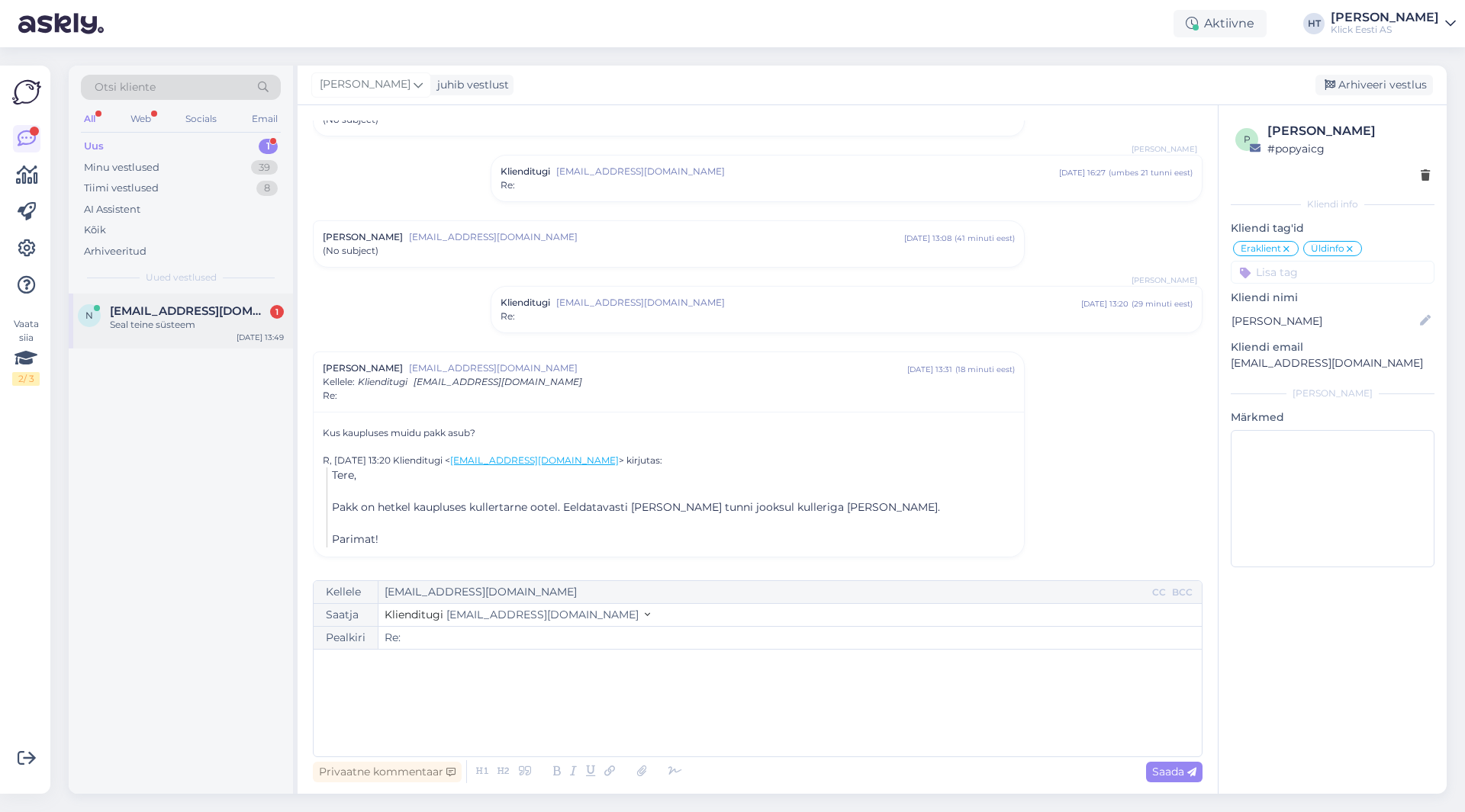
click at [194, 299] on div "n [EMAIL_ADDRESS][DOMAIN_NAME] 1 Seal teine süsteem [DATE] 13:49" at bounding box center [180, 320] width 224 height 55
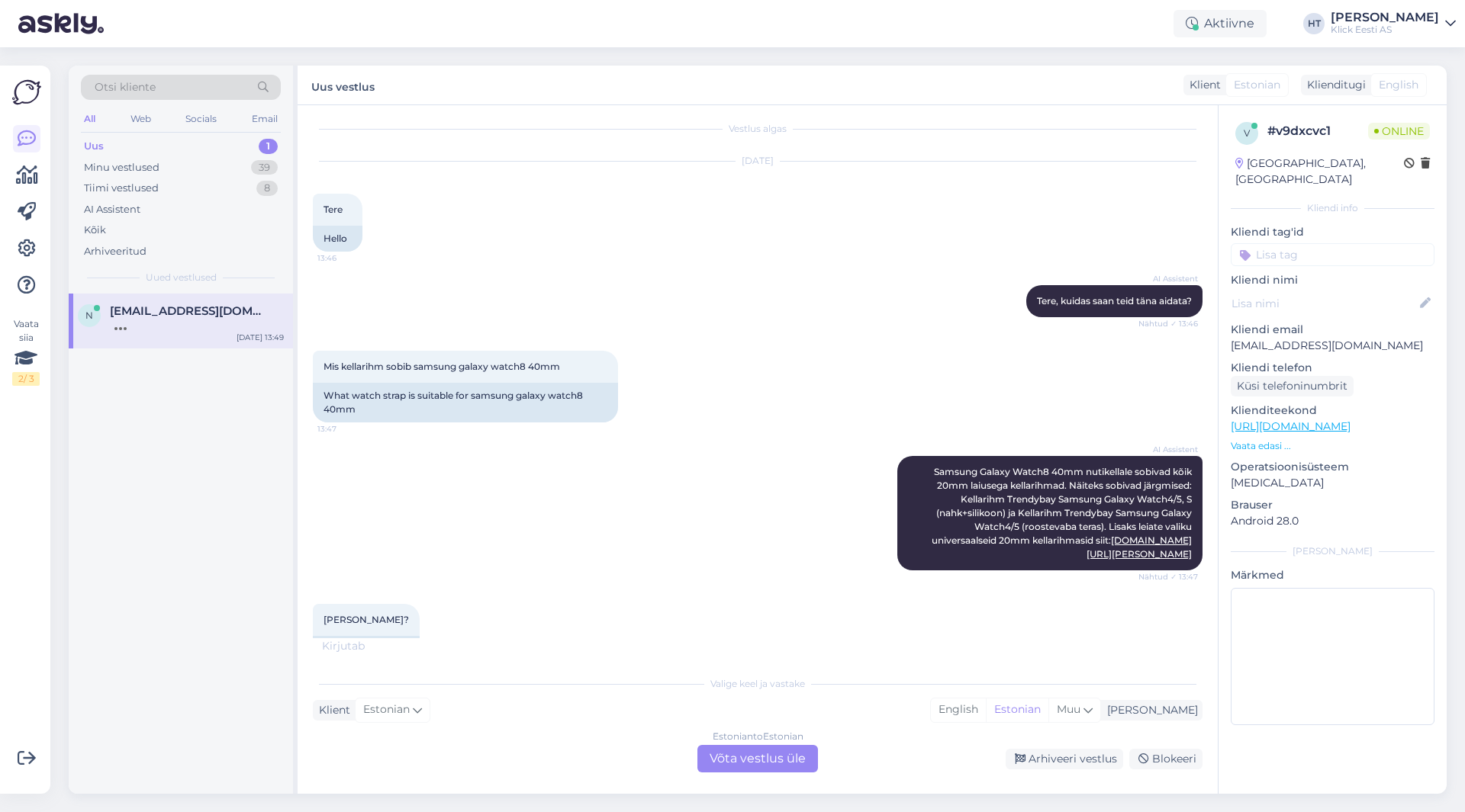
scroll to position [0, 0]
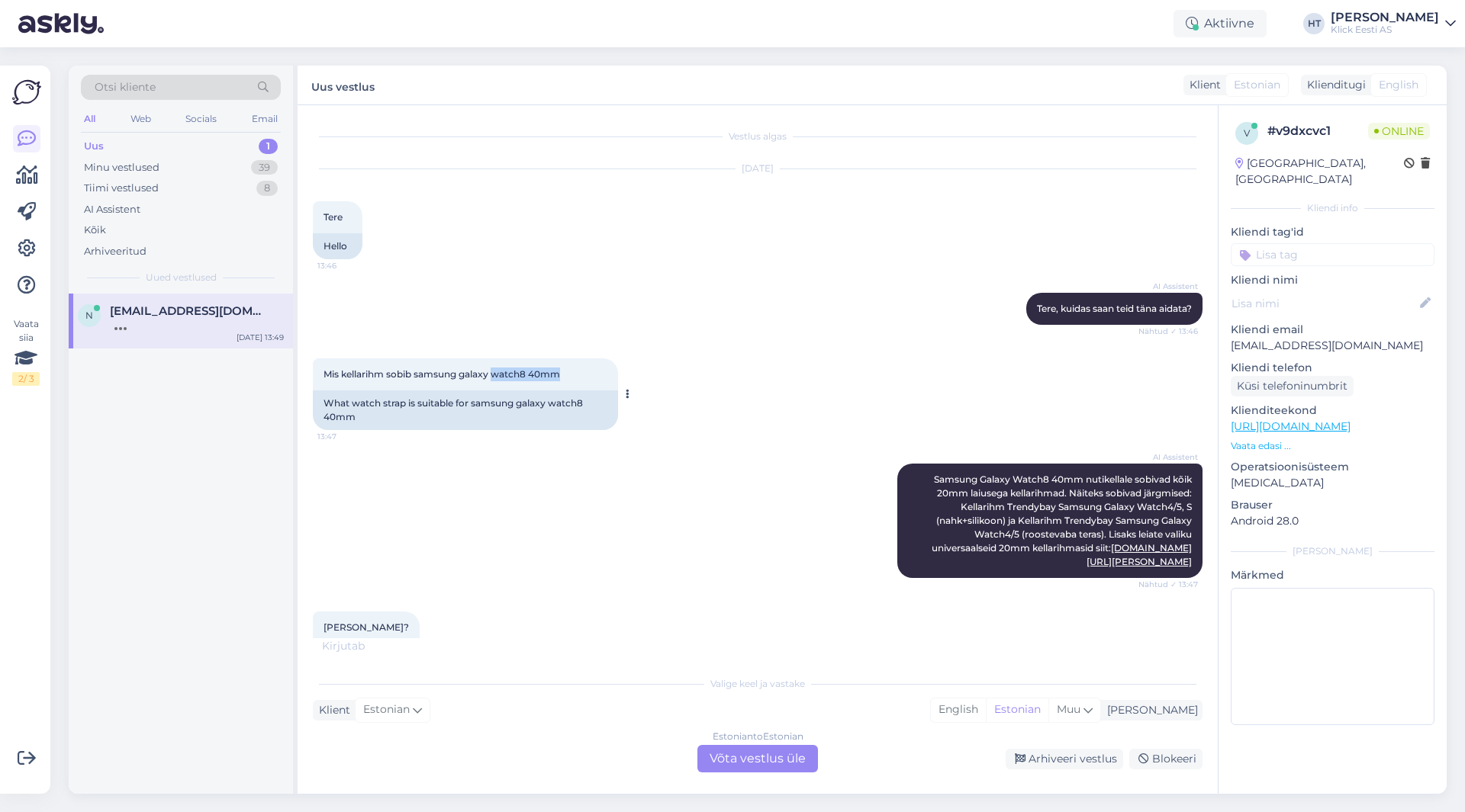
drag, startPoint x: 496, startPoint y: 376, endPoint x: 564, endPoint y: 373, distance: 68.1
click at [564, 373] on div "Mis kellarihm sobib samsung galaxy watch8 40mm 13:47" at bounding box center [465, 374] width 305 height 32
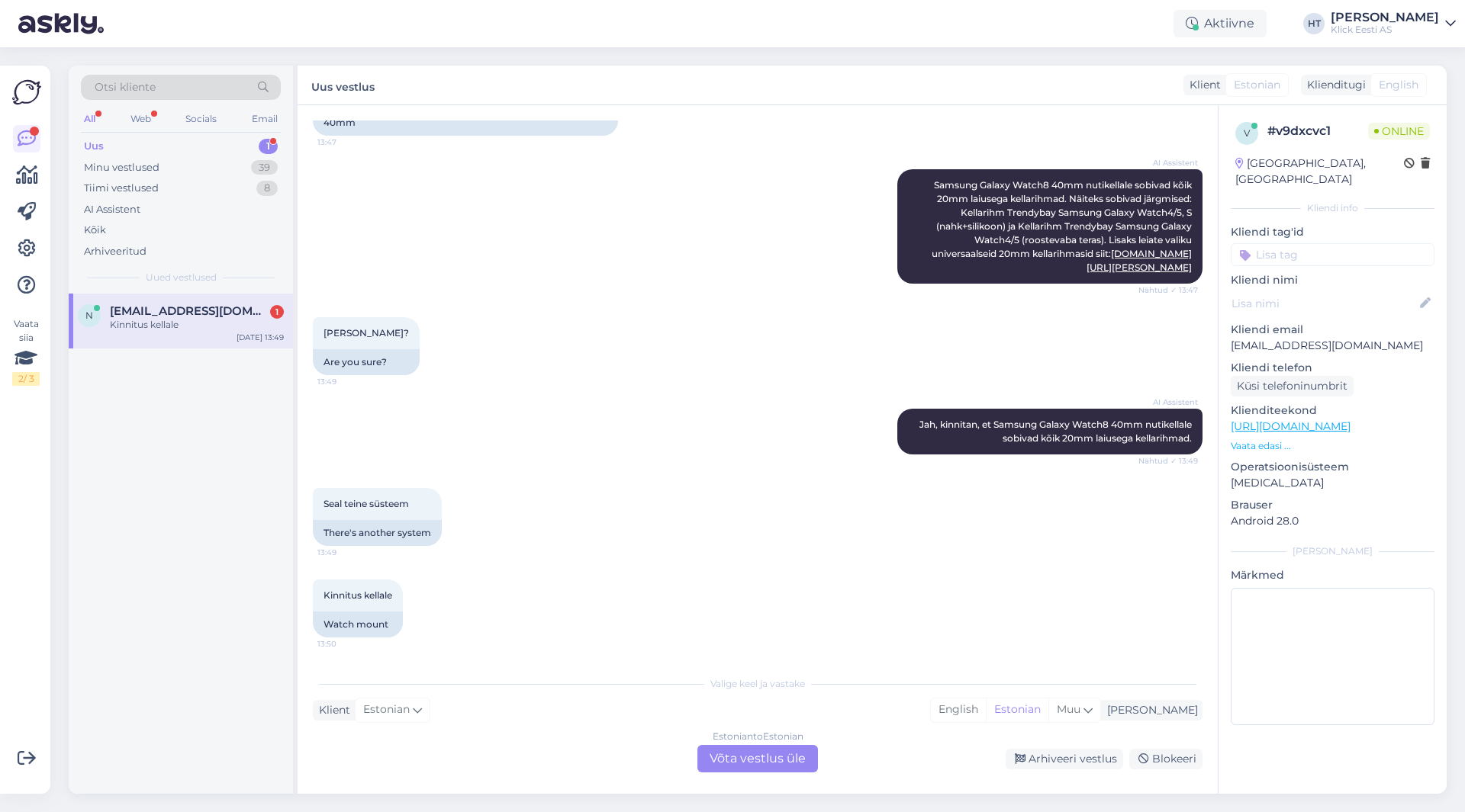
click at [565, 397] on div "AI Assistent [PERSON_NAME], kinnitan, et Samsung Galaxy Watch8 40mm nutikellale…" at bounding box center [758, 431] width 889 height 79
click at [760, 755] on div "Estonian to Estonian Võta vestlus üle" at bounding box center [757, 758] width 120 height 28
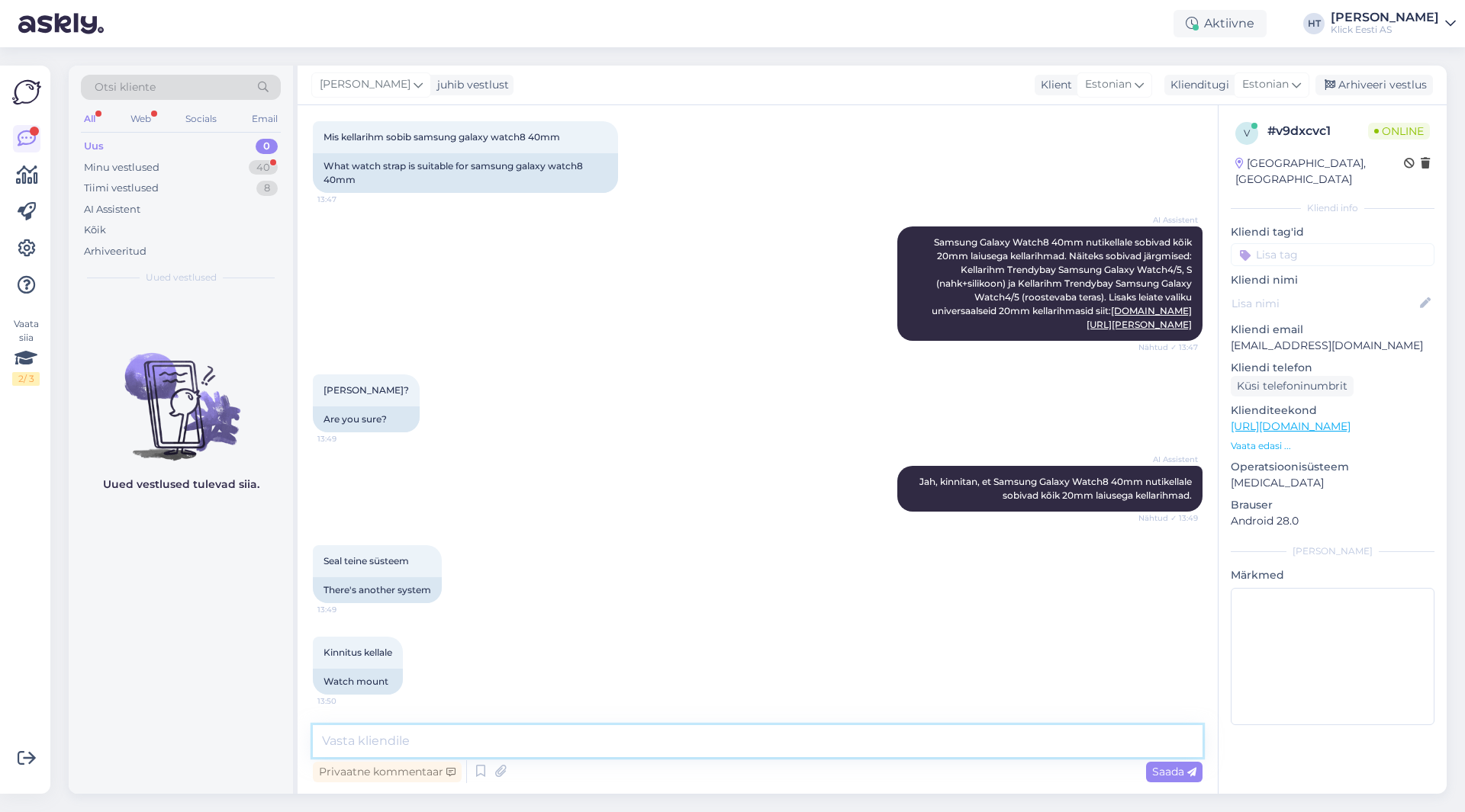
click at [758, 751] on textarea at bounding box center [758, 741] width 889 height 32
type textarea "Parandan, Watch8 kellad kasutavad unikaalset süsteemi. Meil nende jaoks rihma e…"
click at [1164, 776] on span "Saada" at bounding box center [1174, 772] width 44 height 13
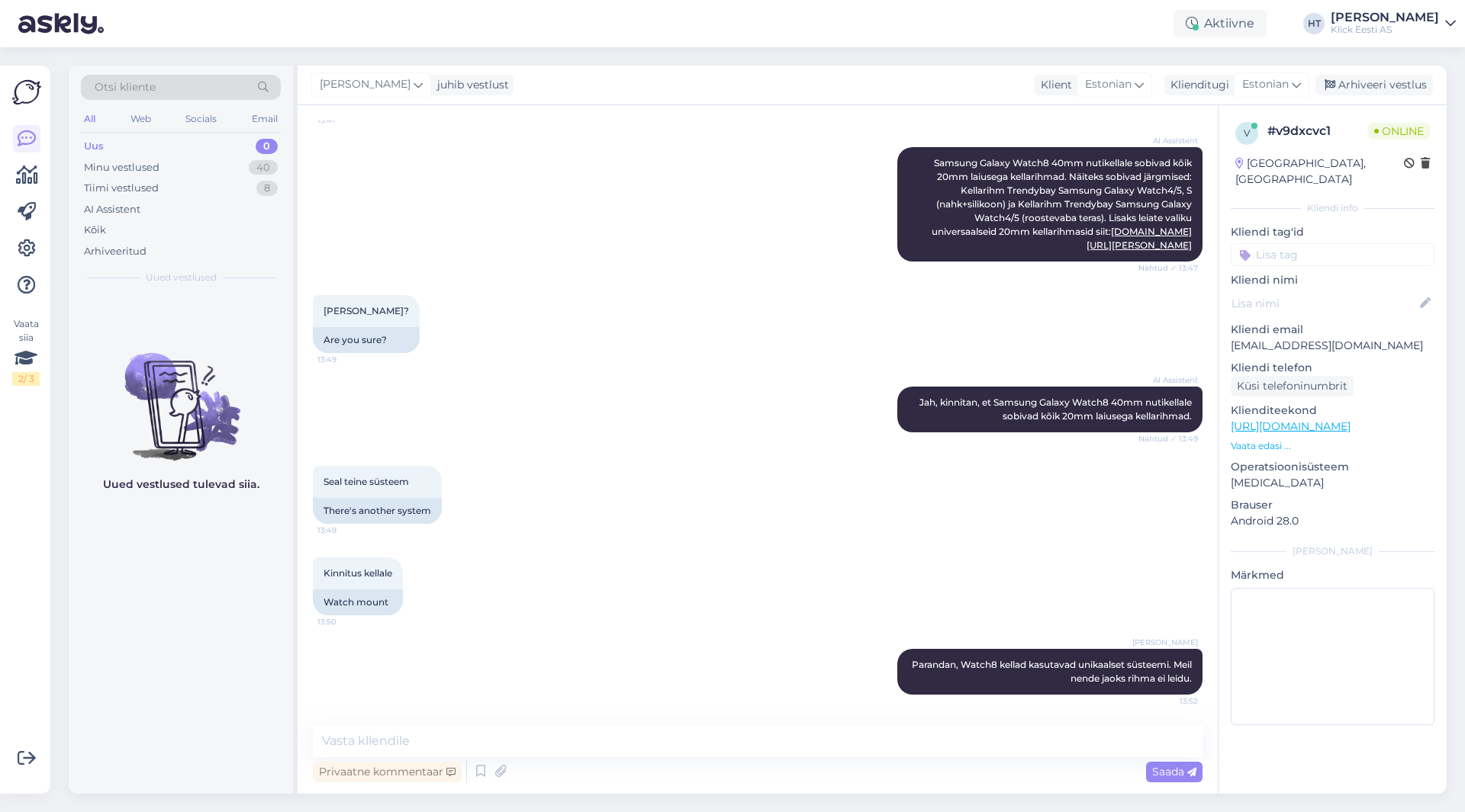
scroll to position [0, 0]
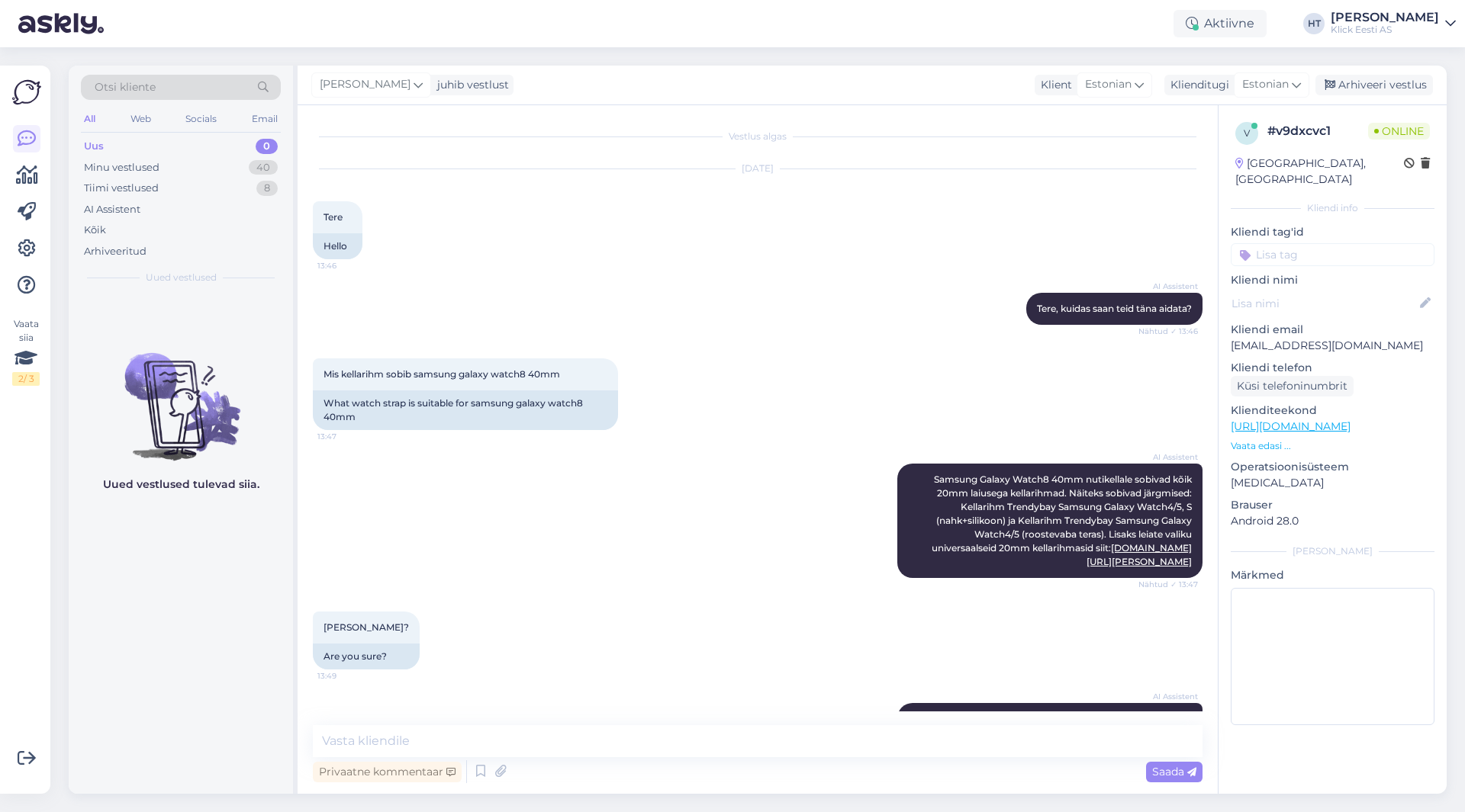
click at [1308, 243] on input at bounding box center [1333, 255] width 204 height 23
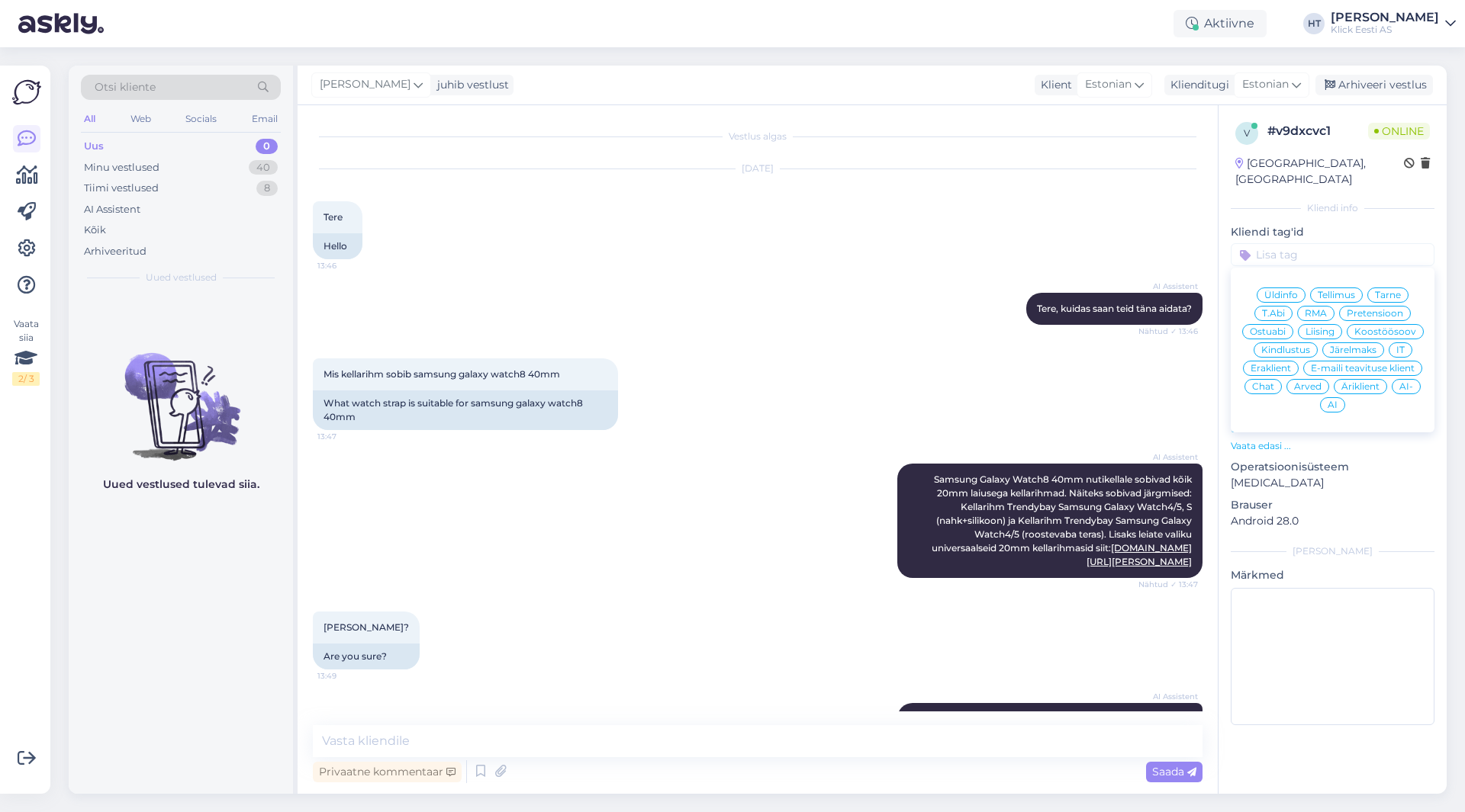
click at [1411, 382] on span "AI-" at bounding box center [1406, 387] width 13 height 10
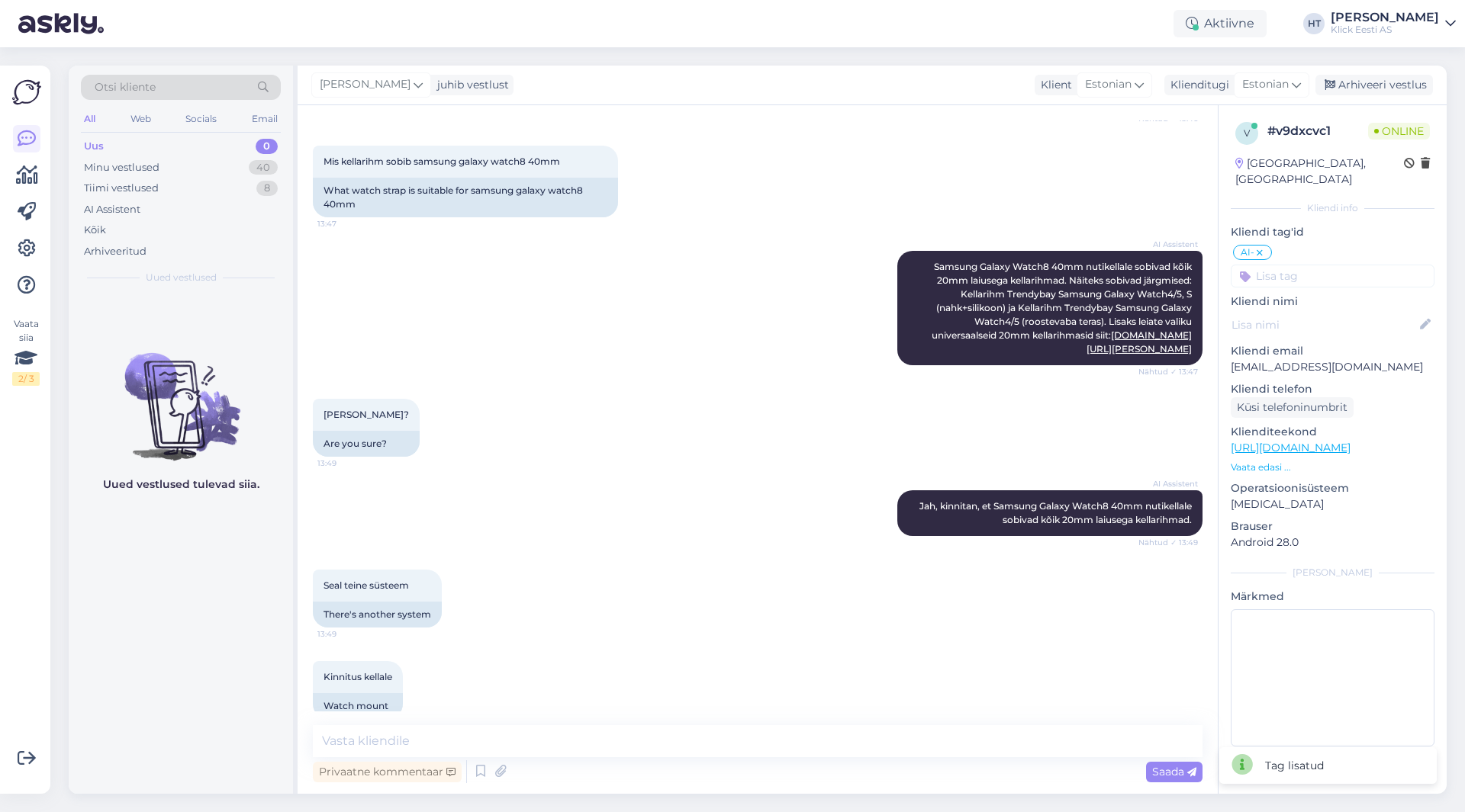
scroll to position [317, 0]
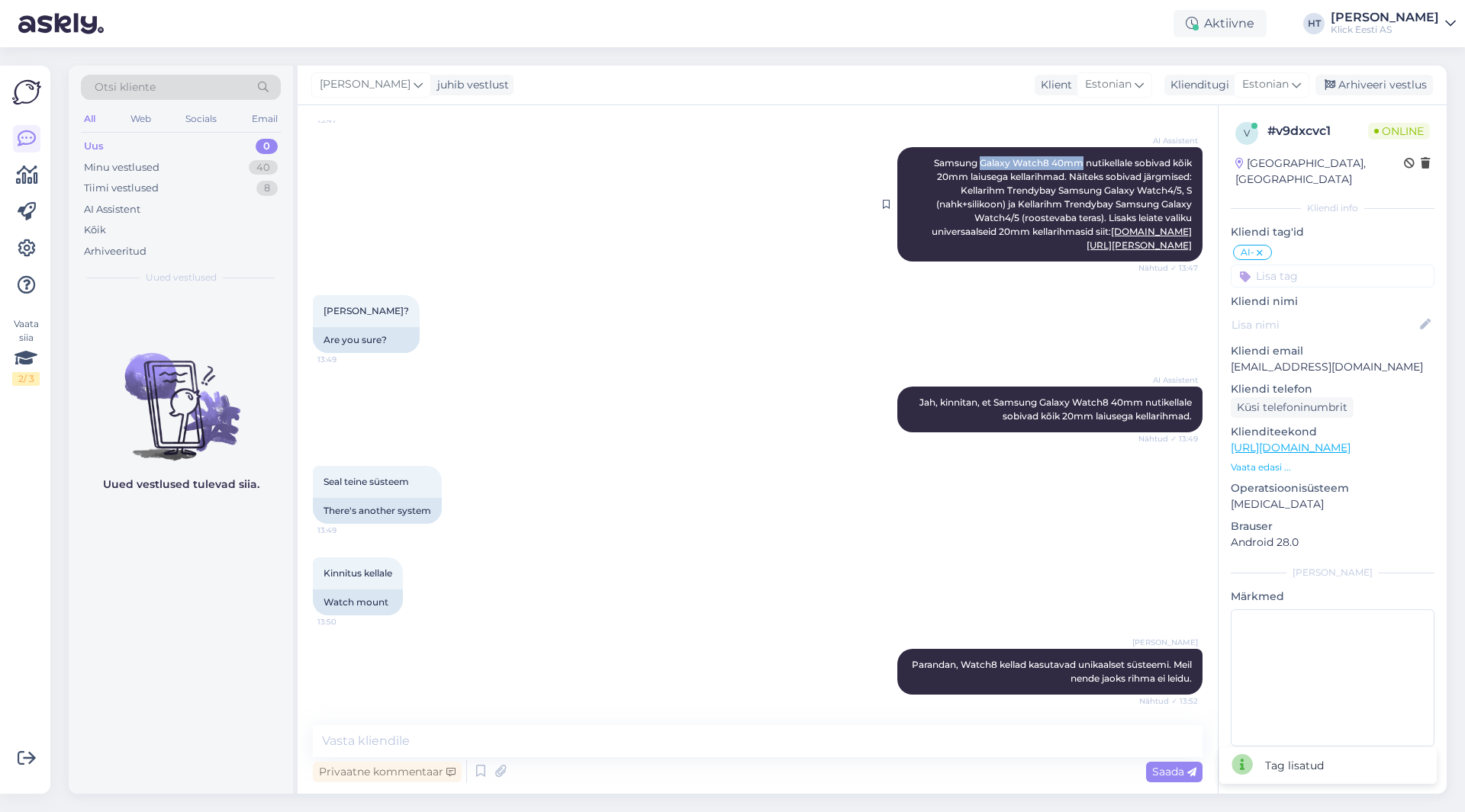
drag, startPoint x: 965, startPoint y: 159, endPoint x: 1067, endPoint y: 165, distance: 102.2
click at [1067, 165] on span "Samsung Galaxy Watch8 40mm nutikellale sobivad kõik 20mm laiusega kellarihmad. …" at bounding box center [1063, 203] width 263 height 93
click at [623, 279] on div "[PERSON_NAME]? 13:49 Are you sure?" at bounding box center [758, 323] width 889 height 91
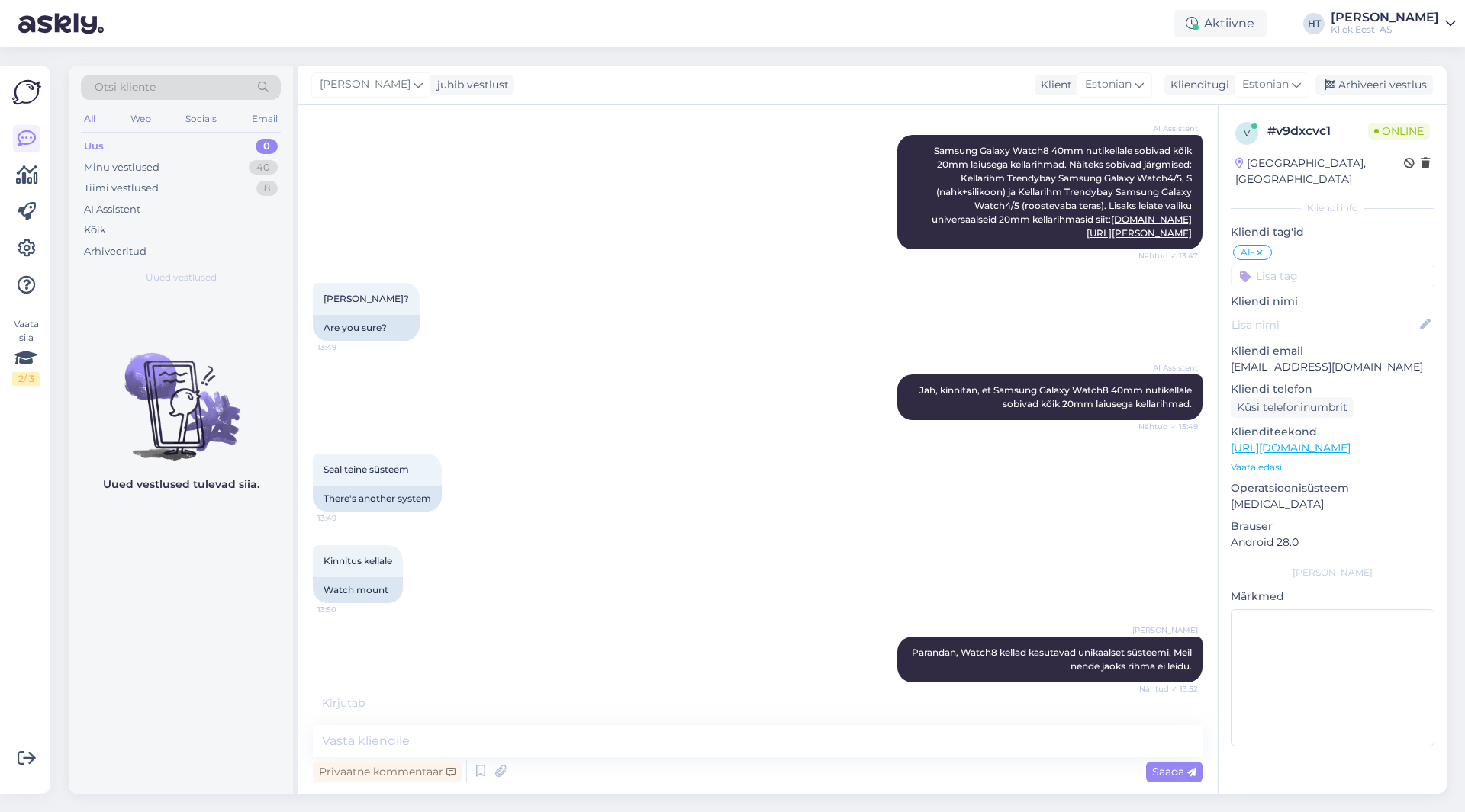
scroll to position [333, 0]
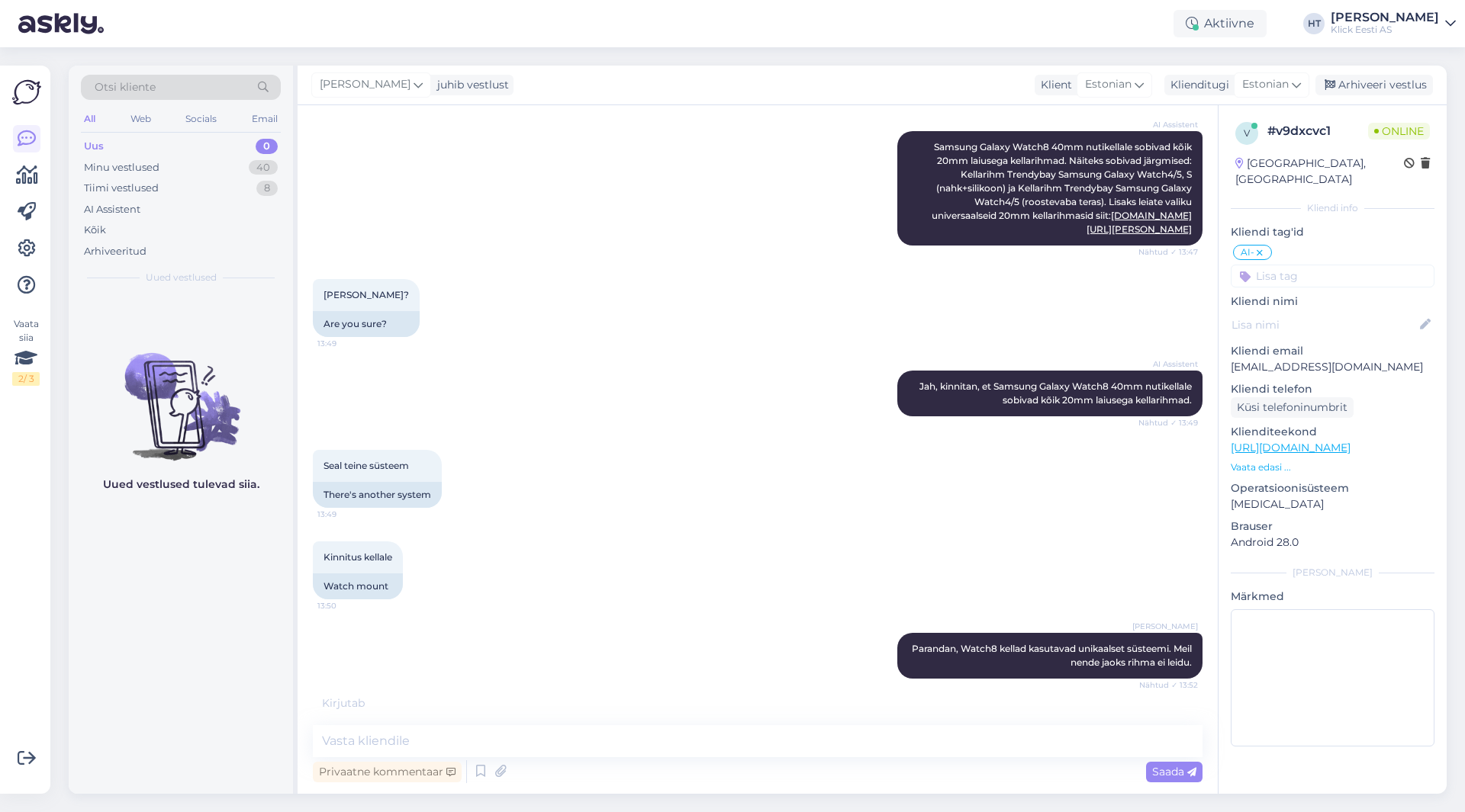
click at [26, 263] on div at bounding box center [26, 212] width 28 height 174
click at [28, 256] on icon at bounding box center [26, 248] width 18 height 18
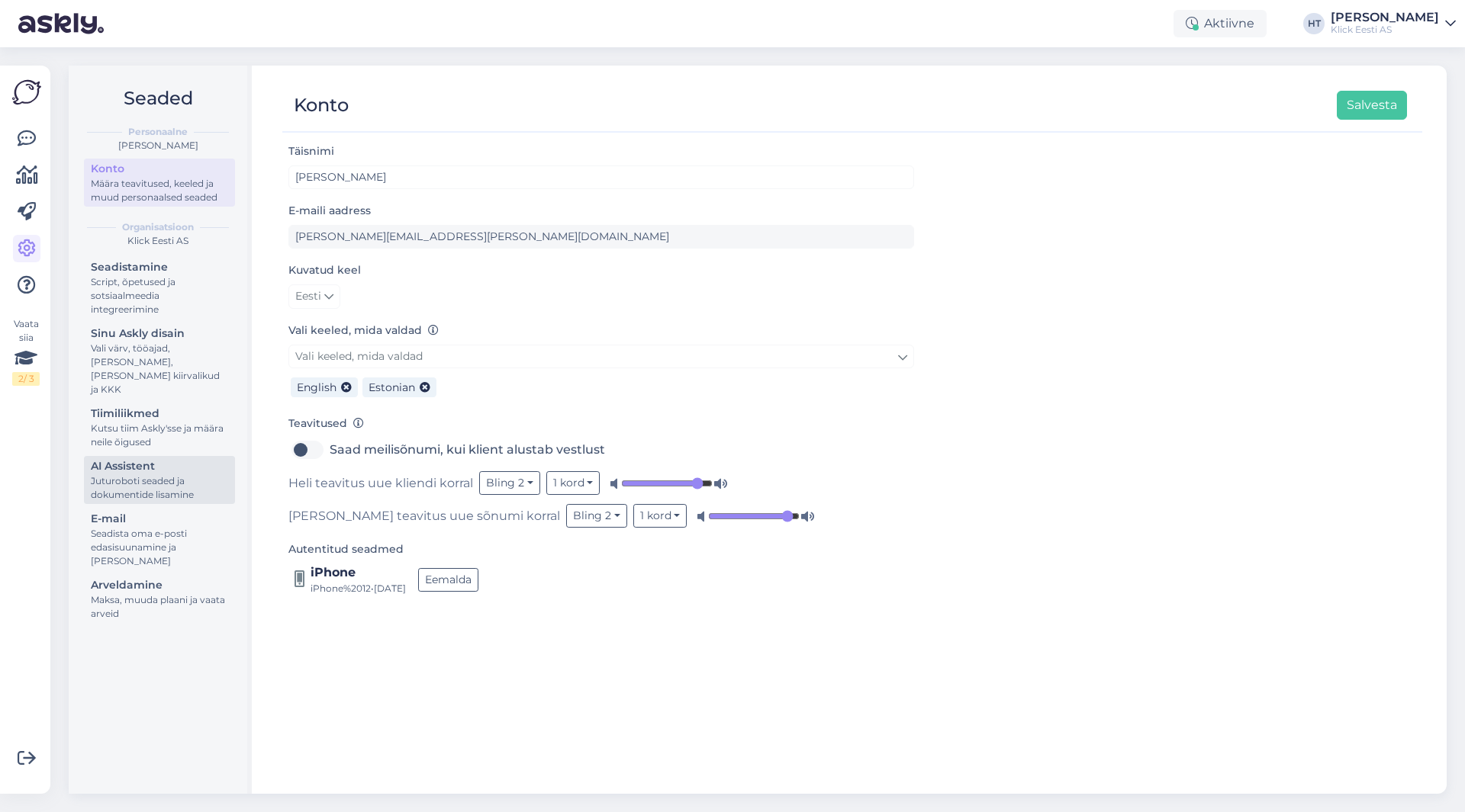
click at [175, 477] on div "Juturoboti seaded ja dokumentide lisamine" at bounding box center [159, 488] width 138 height 28
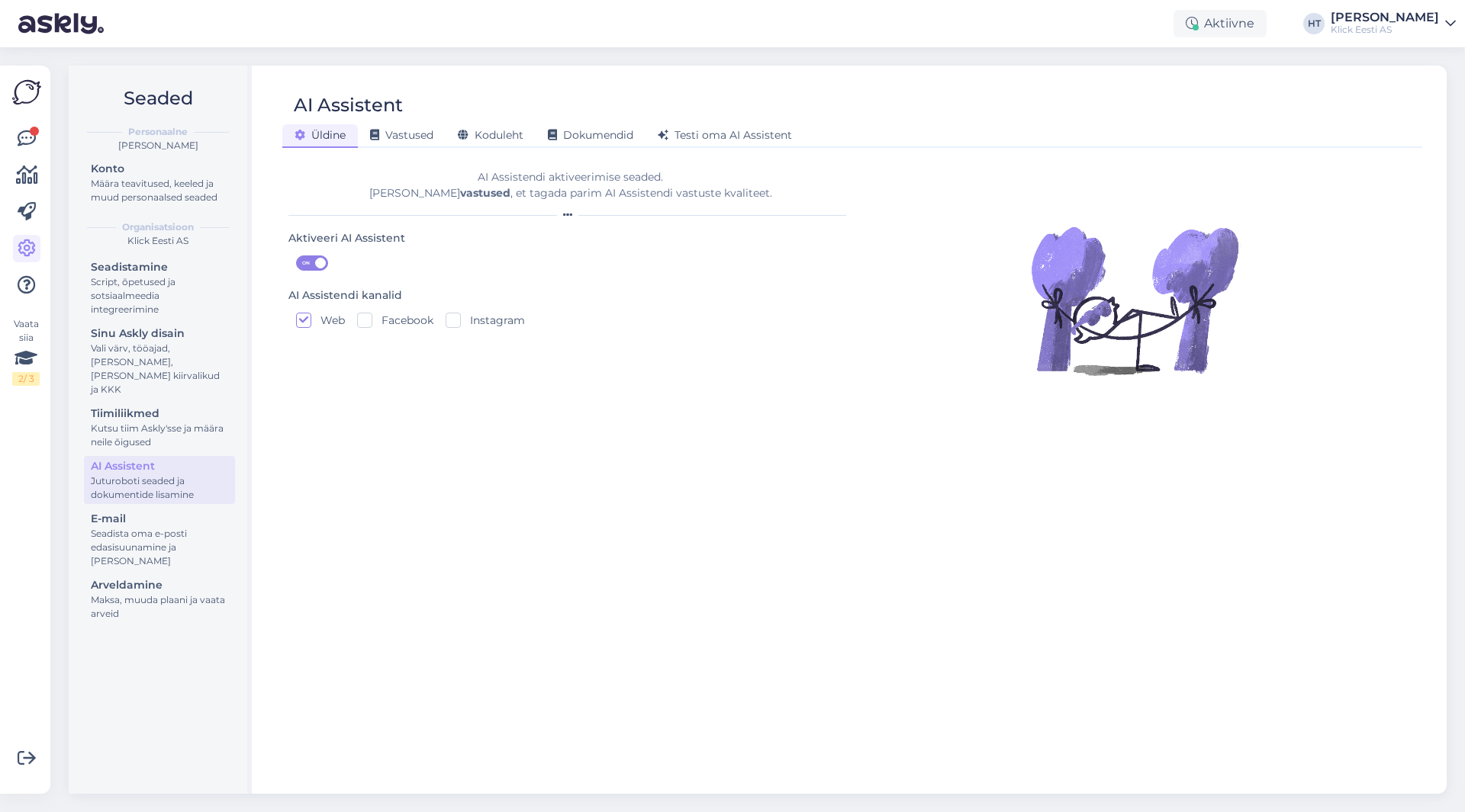
click at [419, 123] on div "[PERSON_NAME] Vastused Koduleht Dokumendid [PERSON_NAME] oma AI Assistent" at bounding box center [844, 133] width 1124 height 27
click at [419, 133] on span "Vastused" at bounding box center [401, 135] width 64 height 13
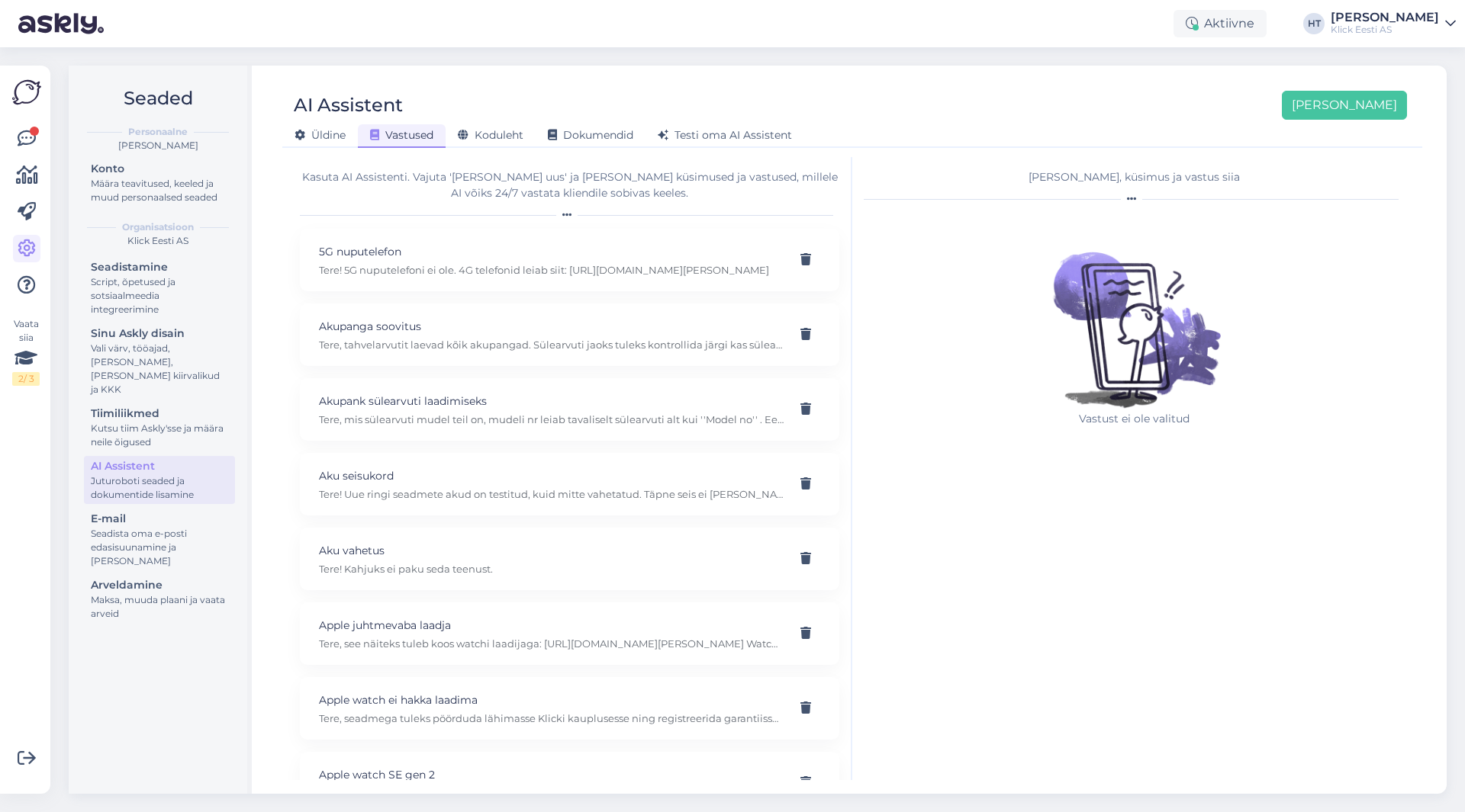
click at [782, 64] on div "Seaded Personaalne [PERSON_NAME] Konto Määra teavitused, keeled ja muud persona…" at bounding box center [762, 429] width 1405 height 765
click at [26, 125] on link at bounding box center [26, 139] width 28 height 28
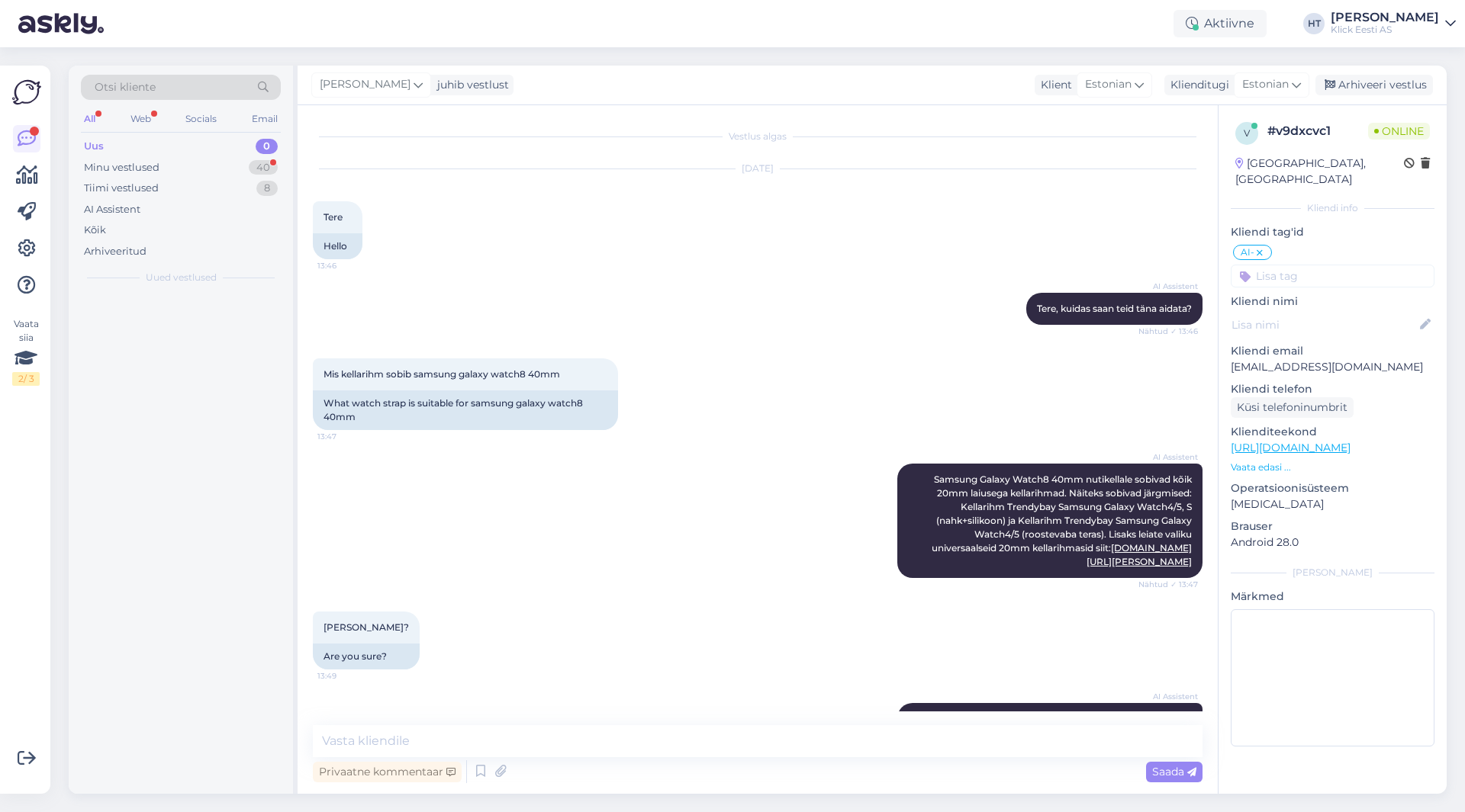
scroll to position [382, 0]
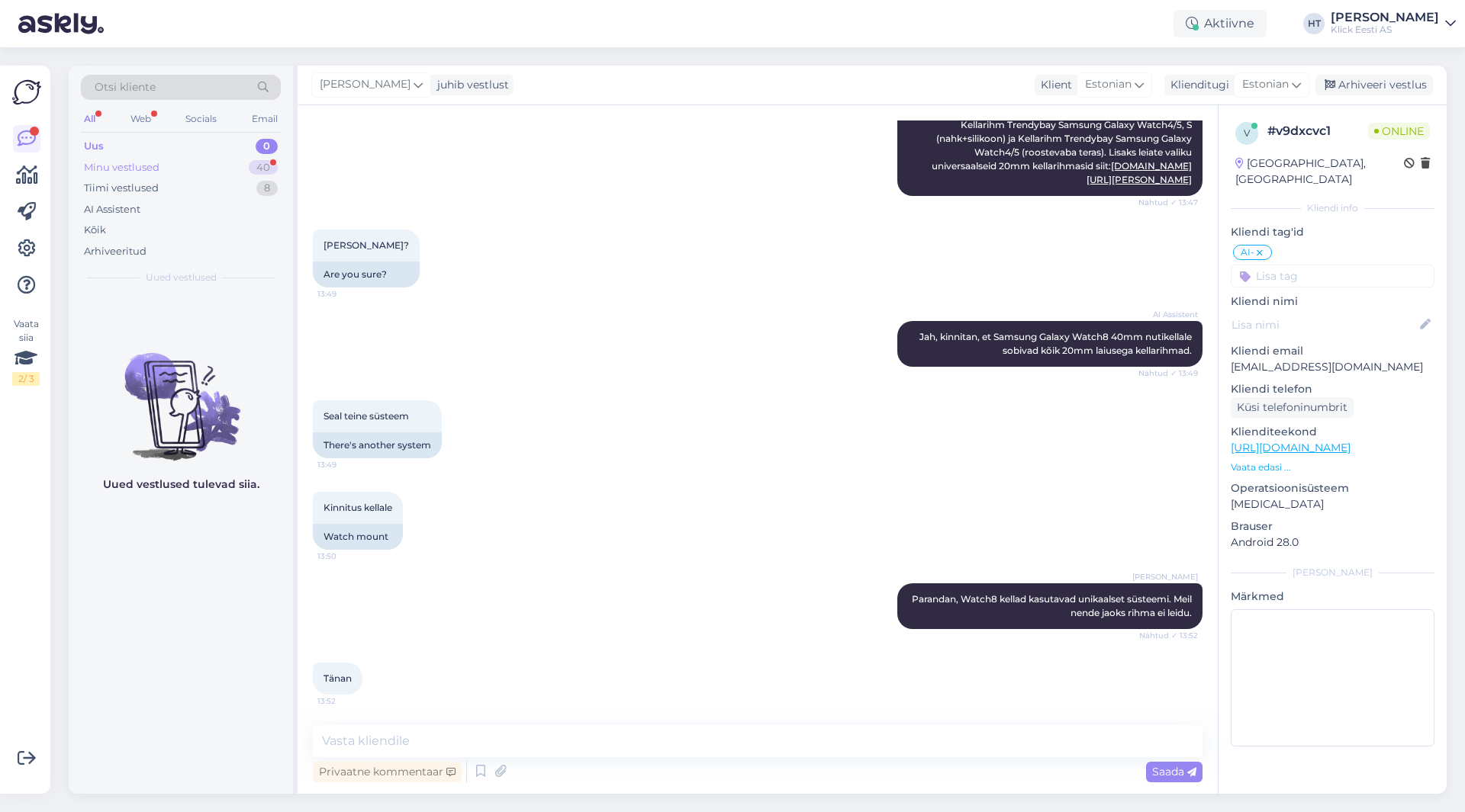
click at [205, 156] on div "Uus 0" at bounding box center [181, 146] width 200 height 21
click at [211, 164] on div "Minu vestlused 40" at bounding box center [181, 167] width 200 height 21
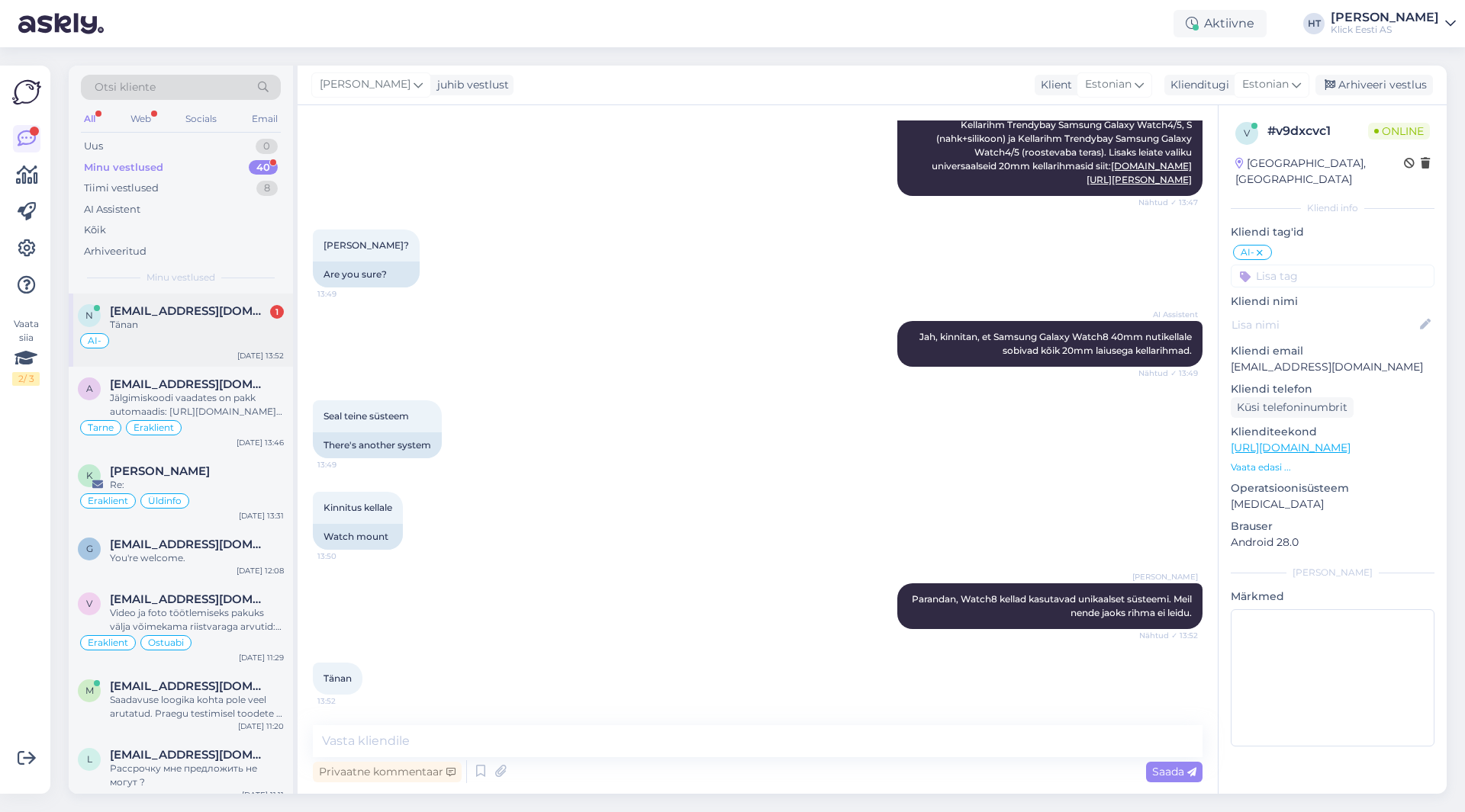
click at [229, 334] on div "AI-" at bounding box center [181, 341] width 206 height 18
click at [664, 723] on div "Vestlus algas [DATE] Tere 13:46 Hello AI Assistent [PERSON_NAME], kuidas saan t…" at bounding box center [758, 449] width 920 height 689
click at [674, 734] on textarea at bounding box center [758, 741] width 889 height 32
type textarea "Palun."
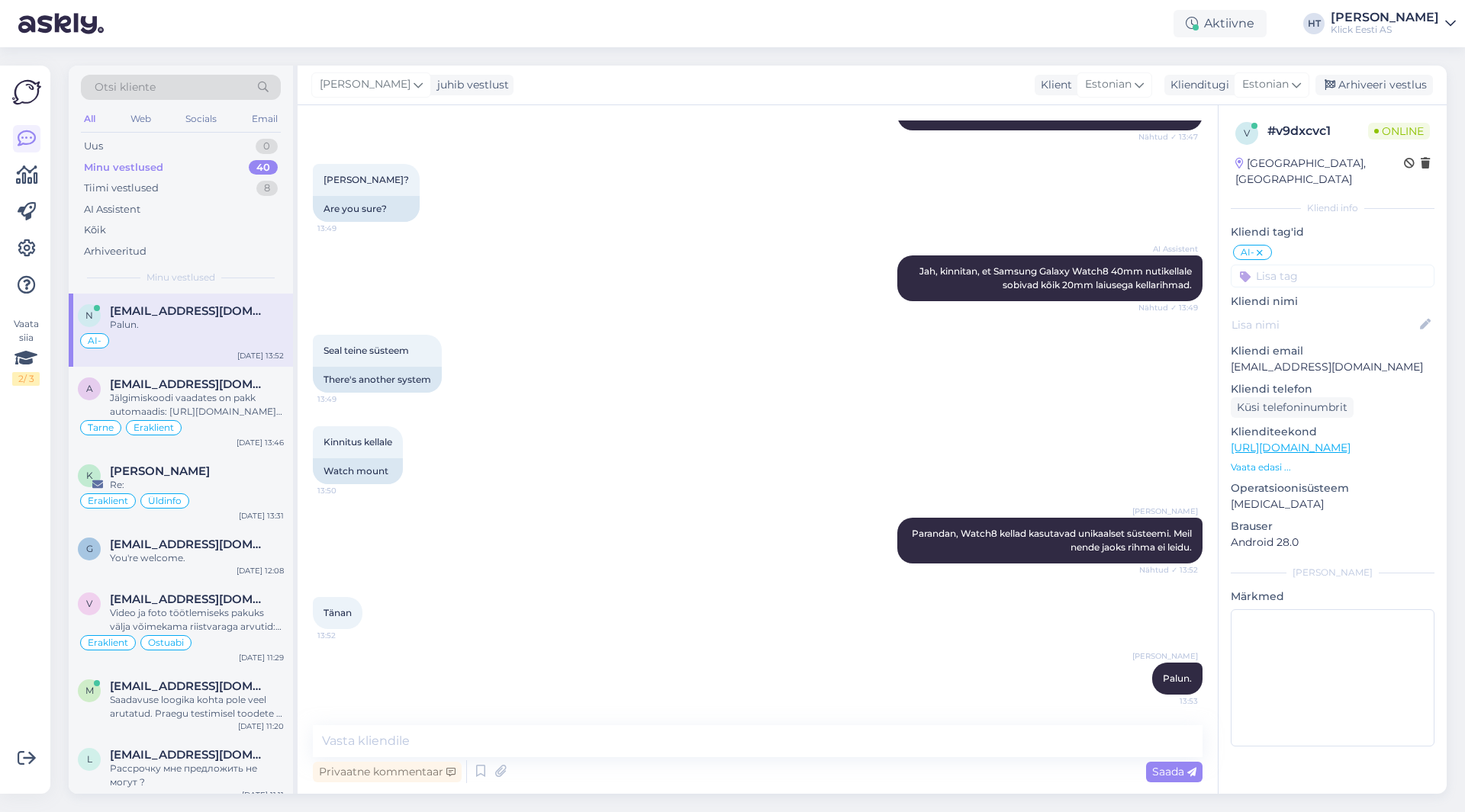
click at [1336, 270] on input at bounding box center [1333, 276] width 204 height 23
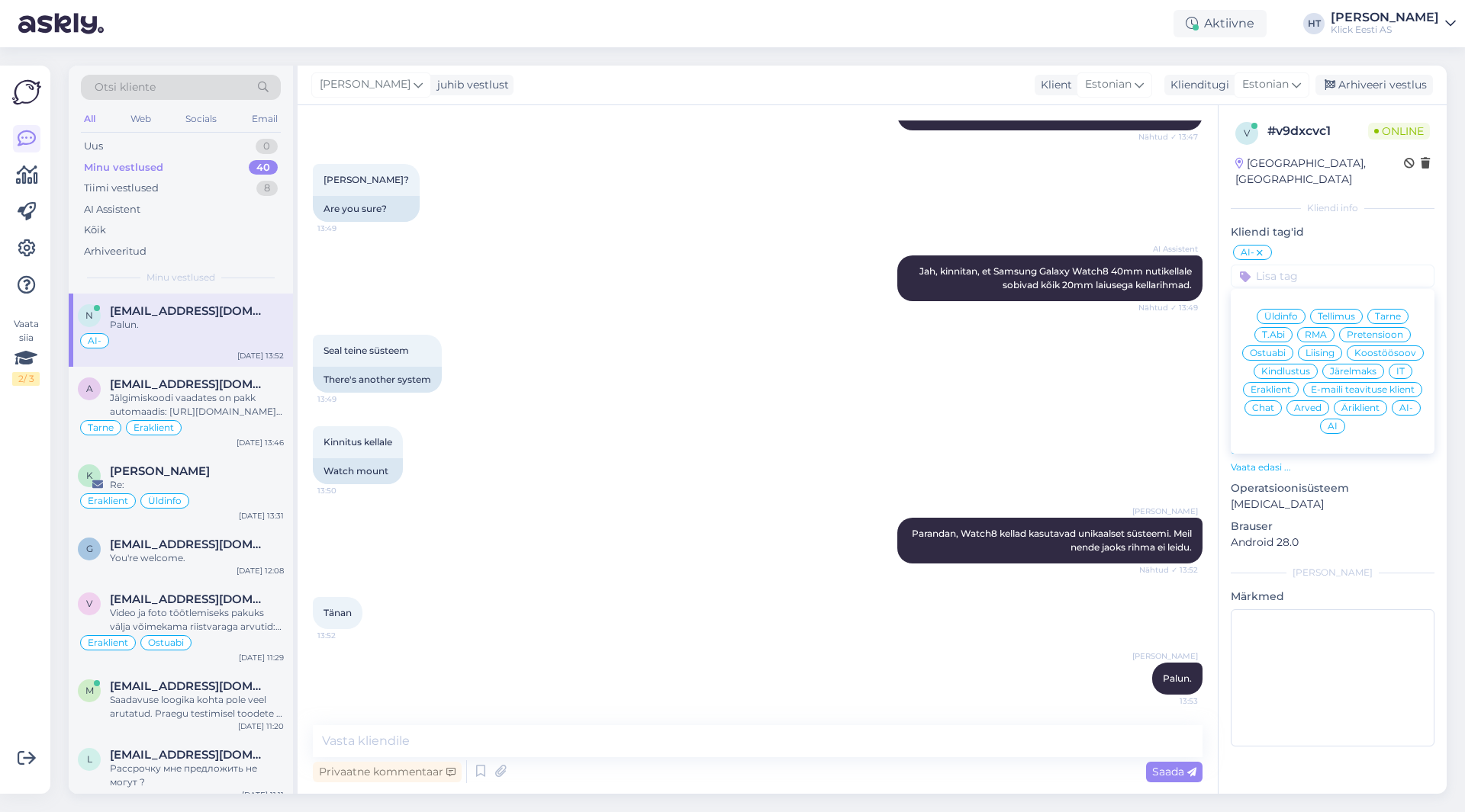
click at [1272, 345] on div "Ostuabi" at bounding box center [1267, 353] width 51 height 15
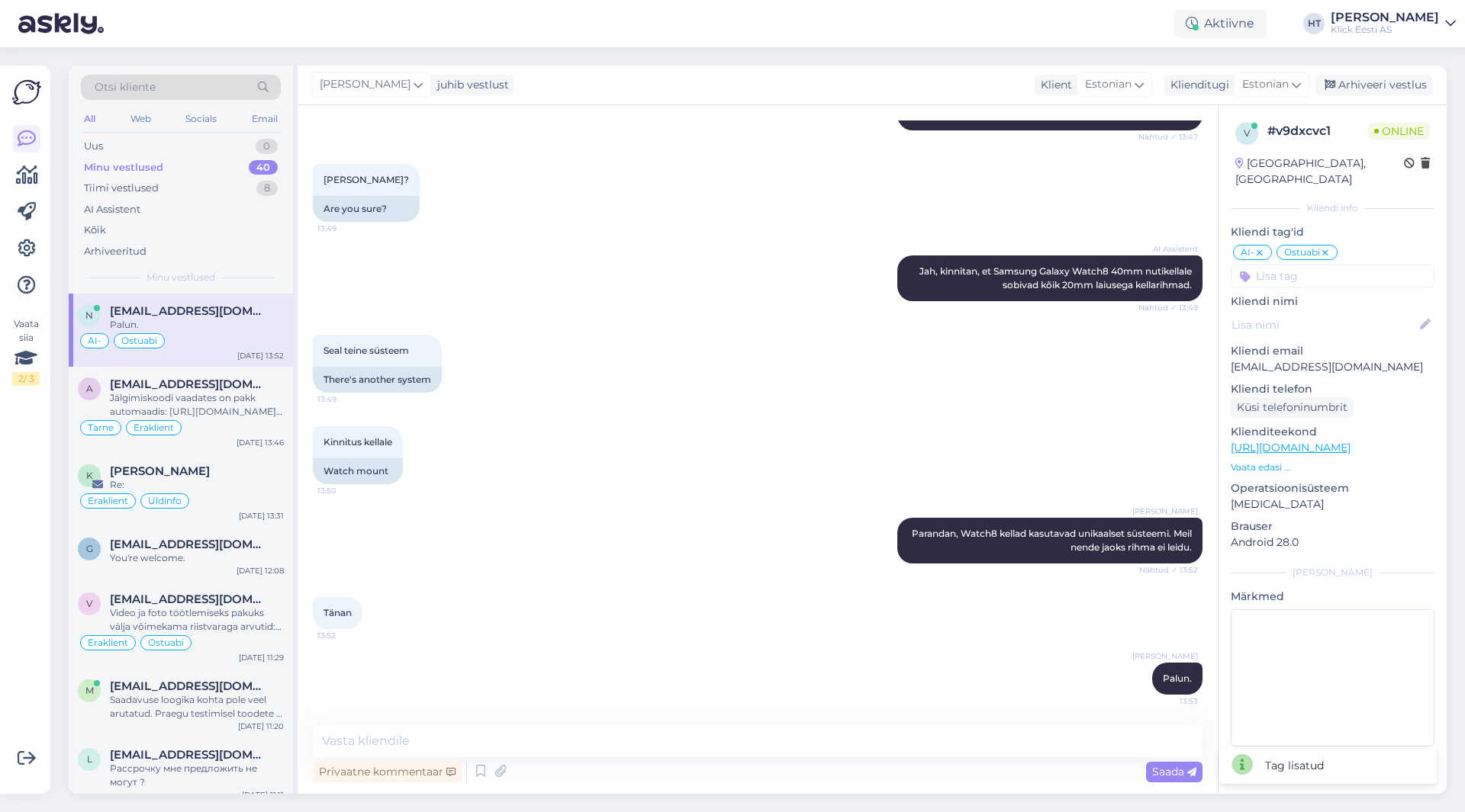
click at [1316, 265] on input at bounding box center [1333, 276] width 204 height 23
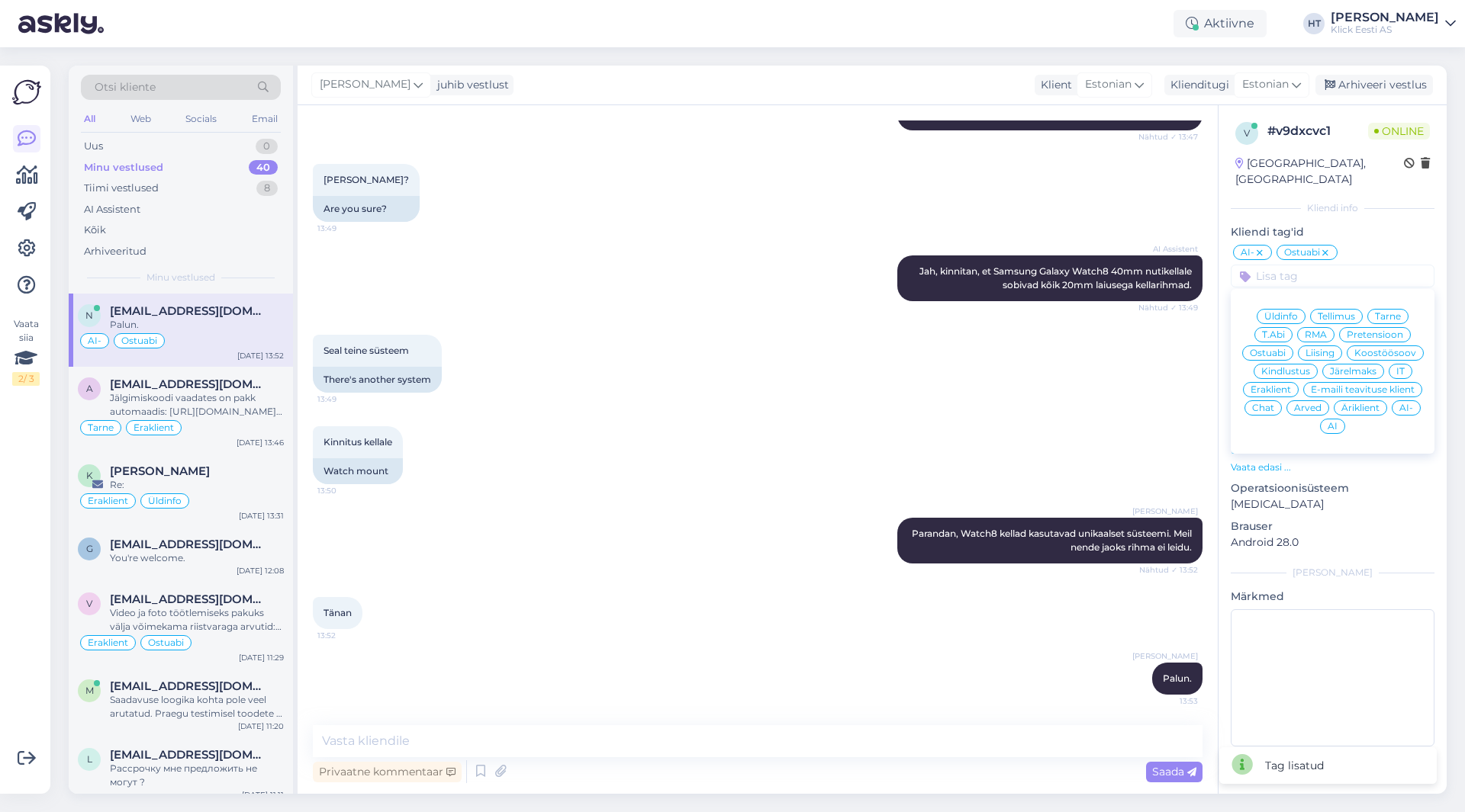
click at [1280, 382] on div "Eraklient" at bounding box center [1271, 390] width 56 height 15
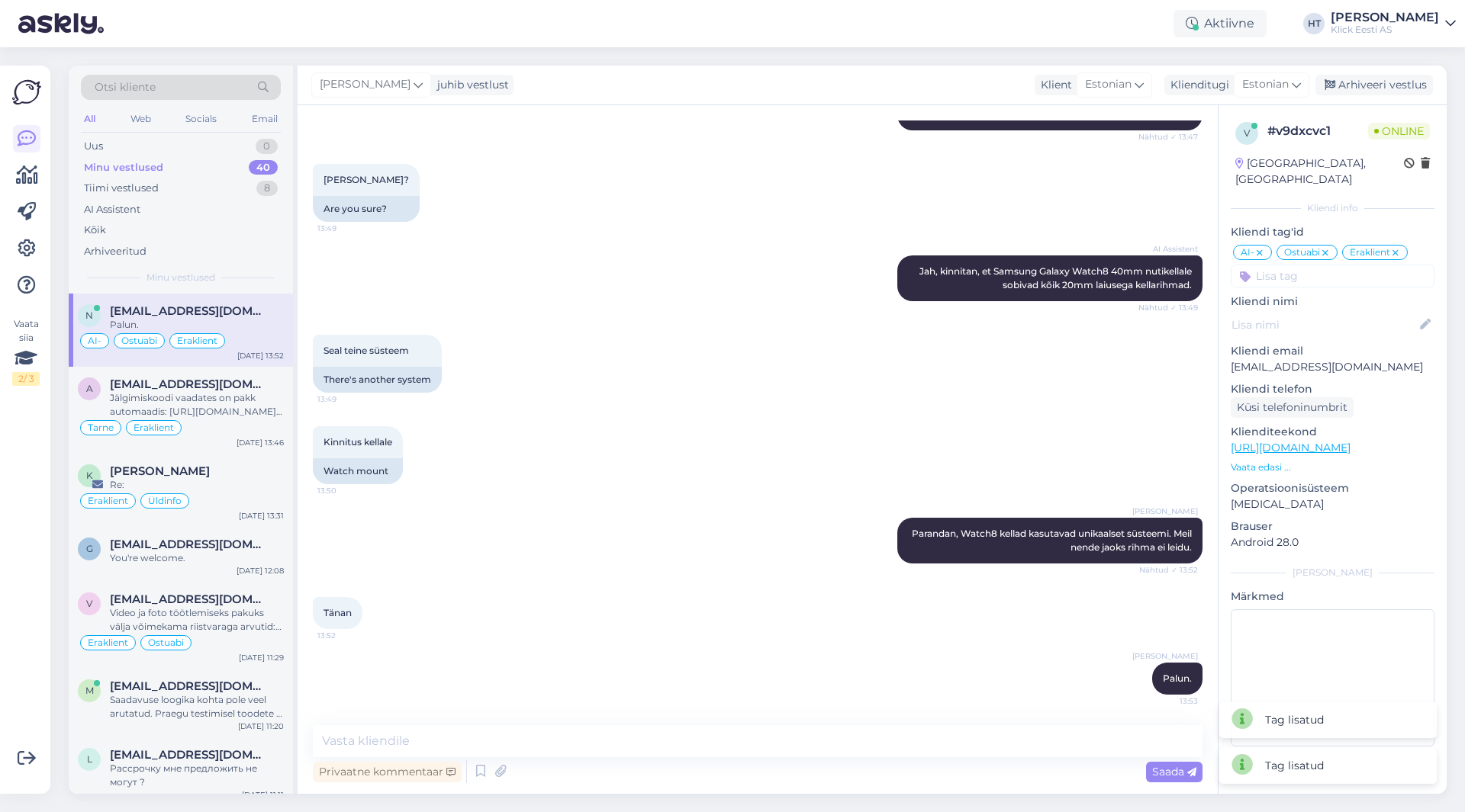
click at [918, 380] on div "Seal teine süsteem 13:49 There's another system" at bounding box center [758, 364] width 889 height 91
click at [13, 255] on link at bounding box center [26, 248] width 28 height 28
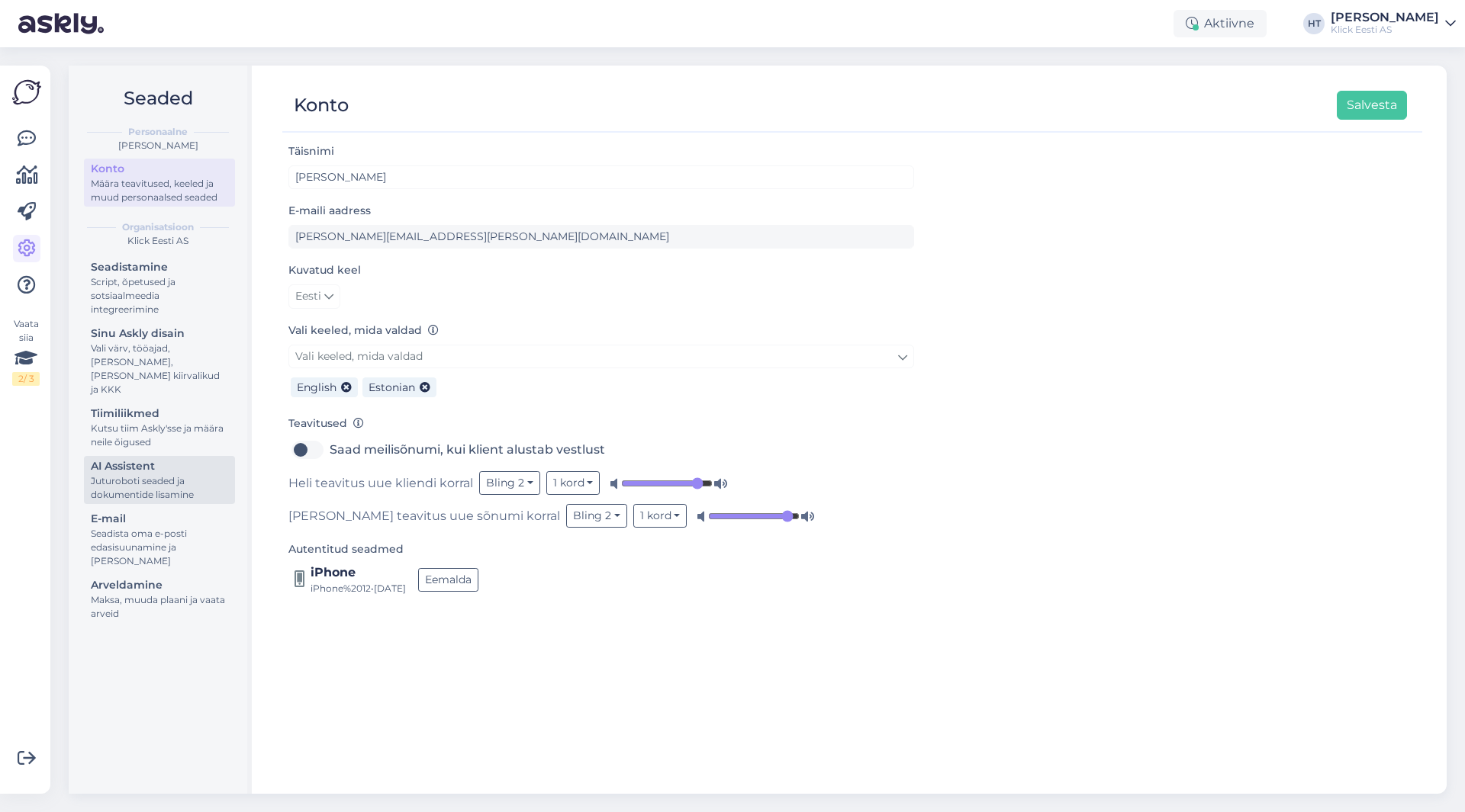
click at [172, 458] on div "AI Assistent" at bounding box center [159, 466] width 138 height 16
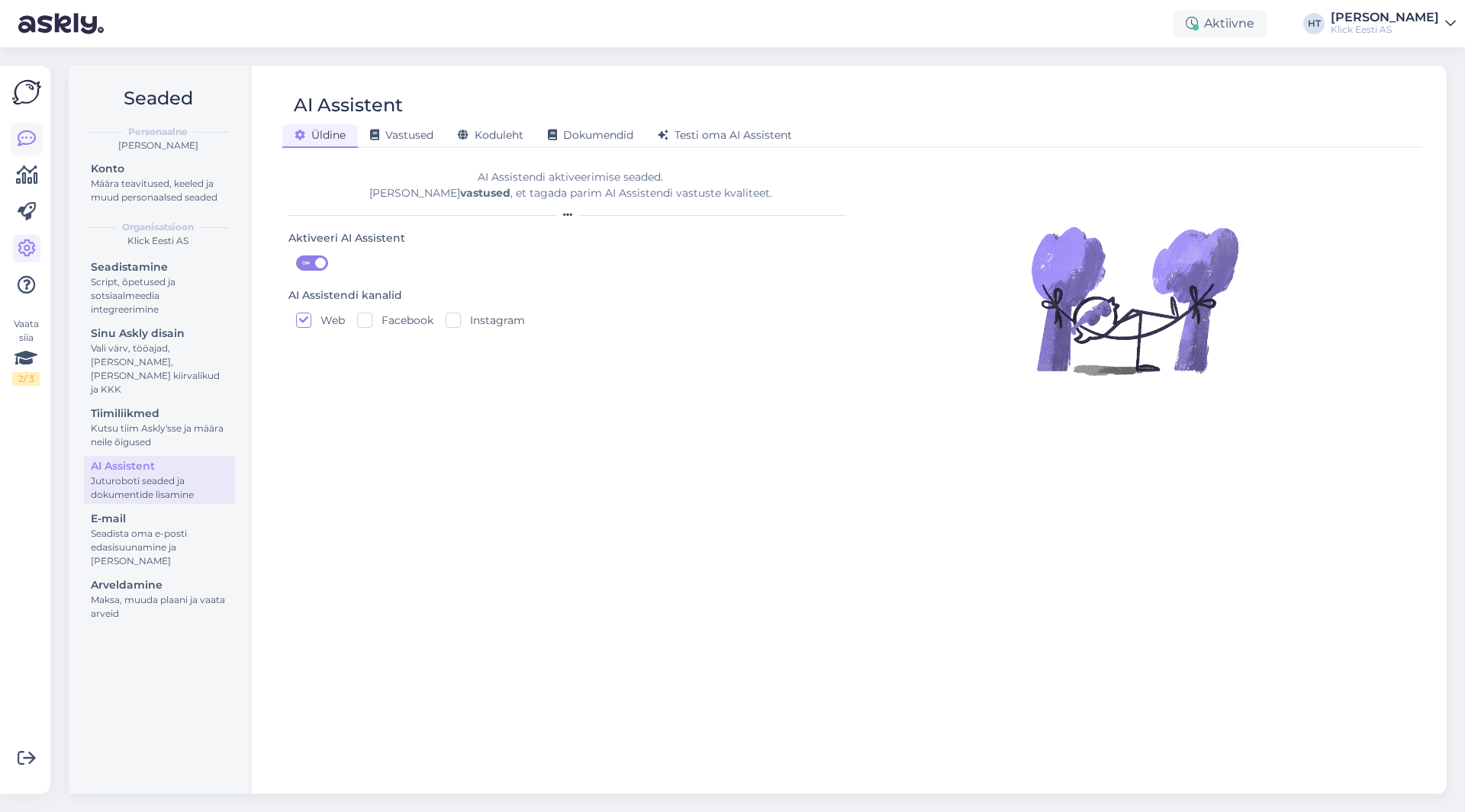
click at [26, 140] on icon at bounding box center [26, 139] width 18 height 18
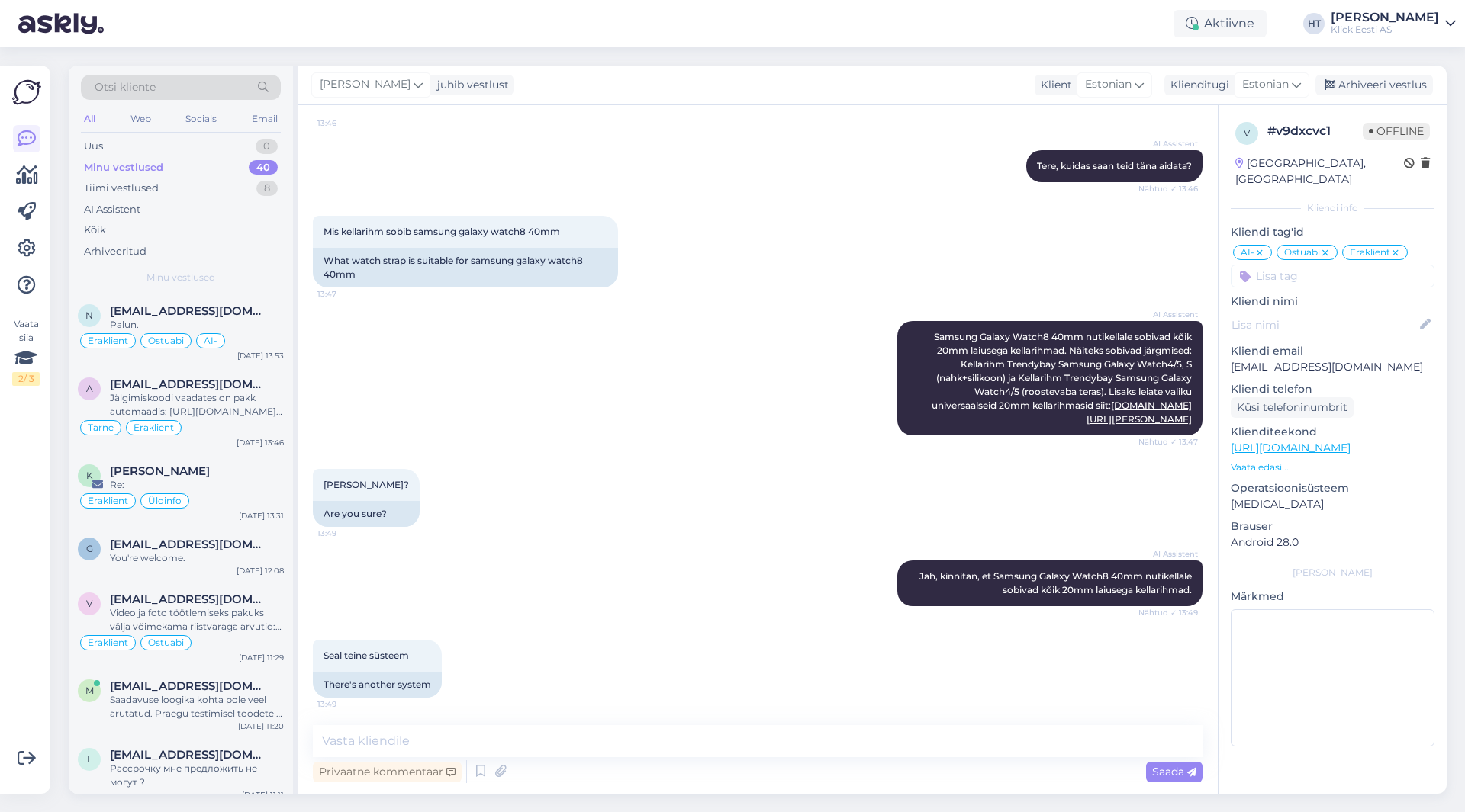
scroll to position [66, 0]
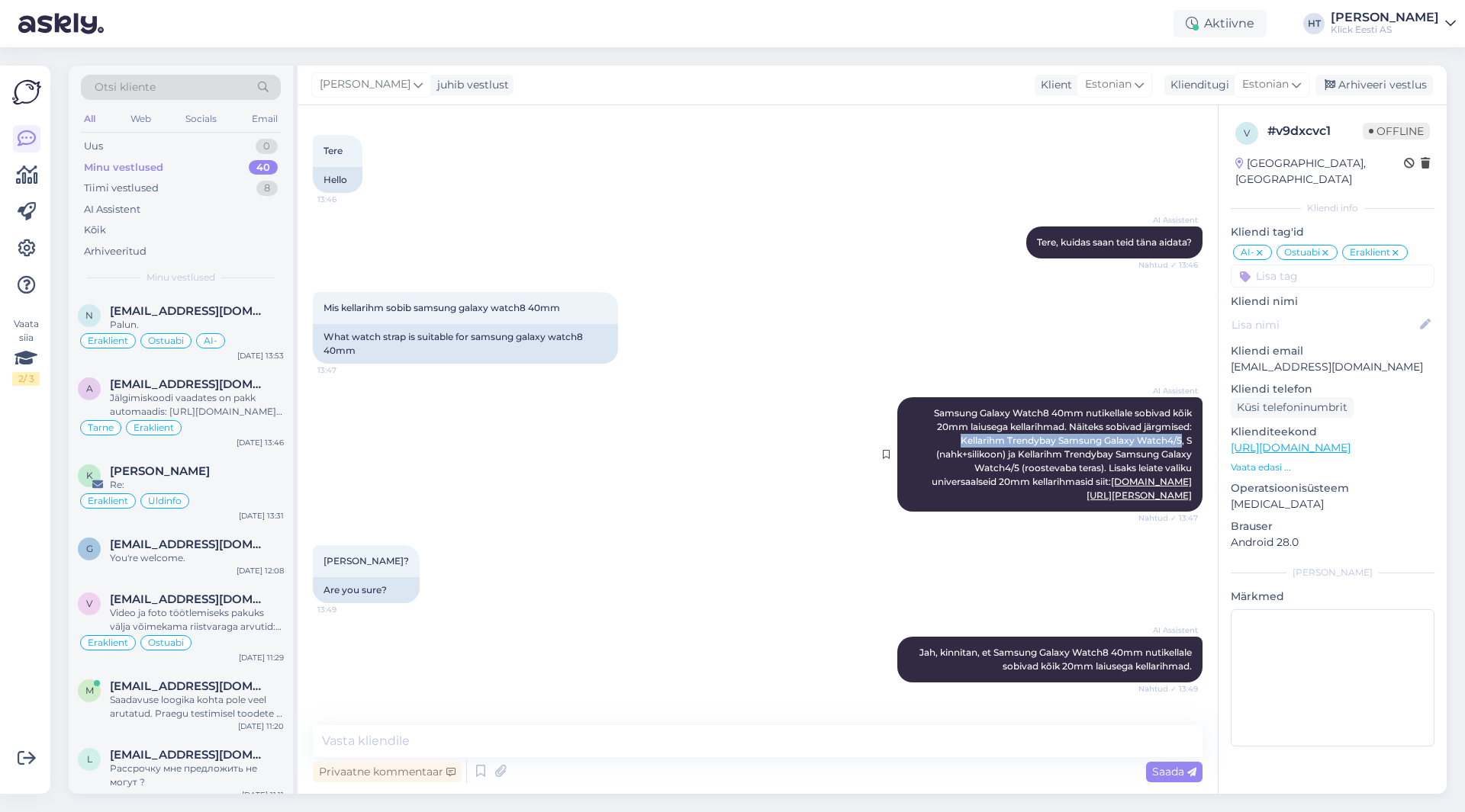
drag, startPoint x: 947, startPoint y: 443, endPoint x: 1169, endPoint y: 443, distance: 222.0
click at [1169, 443] on span "Samsung Galaxy Watch8 40mm nutikellale sobivad kõik 20mm laiusega kellarihmad. …" at bounding box center [1063, 453] width 263 height 93
click at [699, 450] on div "AI Assistent Samsung Galaxy Watch8 40mm nutikellale sobivad kõik 20mm laiusega …" at bounding box center [758, 455] width 889 height 148
click at [35, 249] on icon at bounding box center [26, 248] width 18 height 18
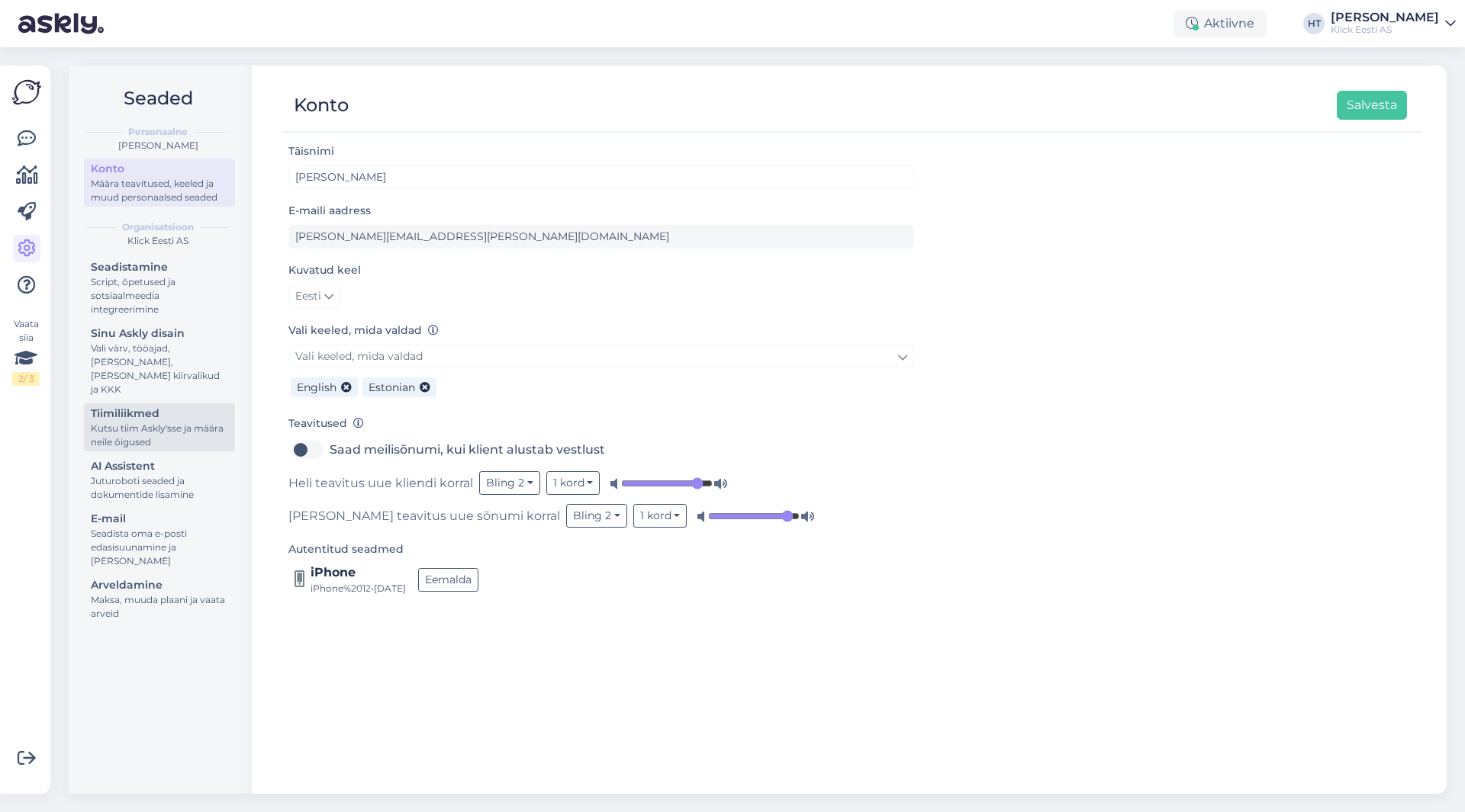
click at [218, 421] on div "Kutsu tiim Askly'sse ja määra neile õigused" at bounding box center [159, 435] width 138 height 28
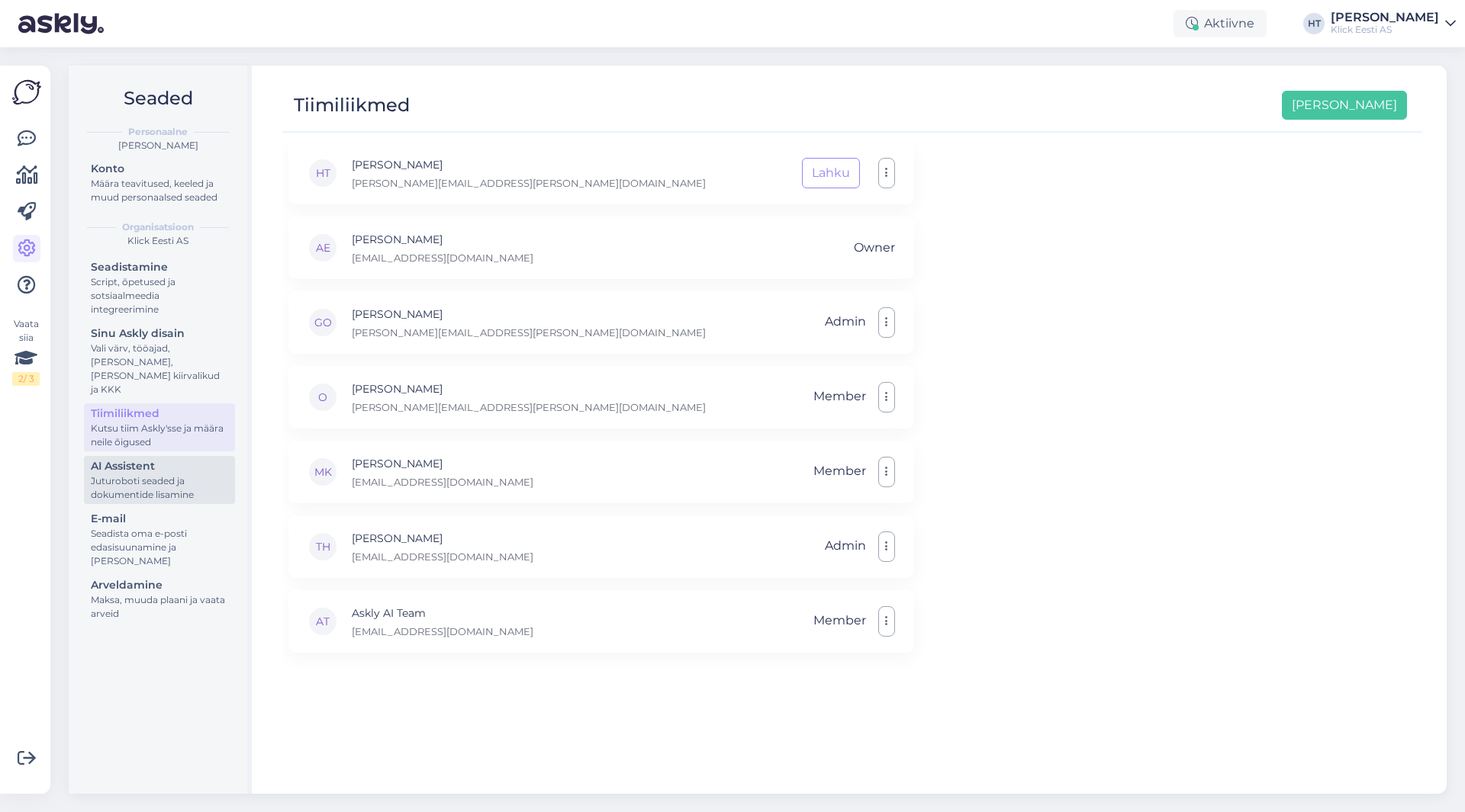
click at [197, 458] on div "AI Assistent" at bounding box center [159, 466] width 138 height 16
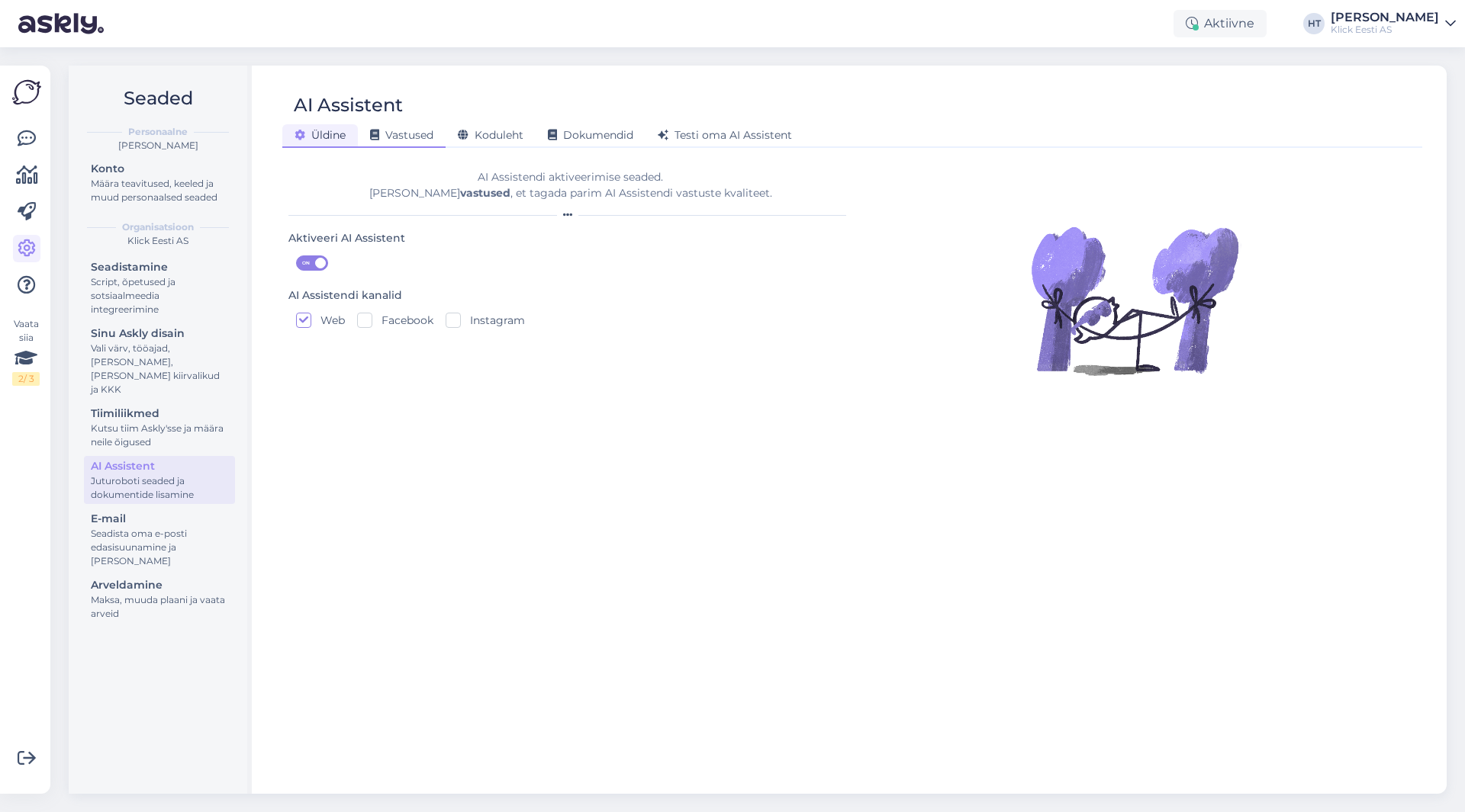
click at [439, 139] on div "Vastused" at bounding box center [401, 136] width 88 height 24
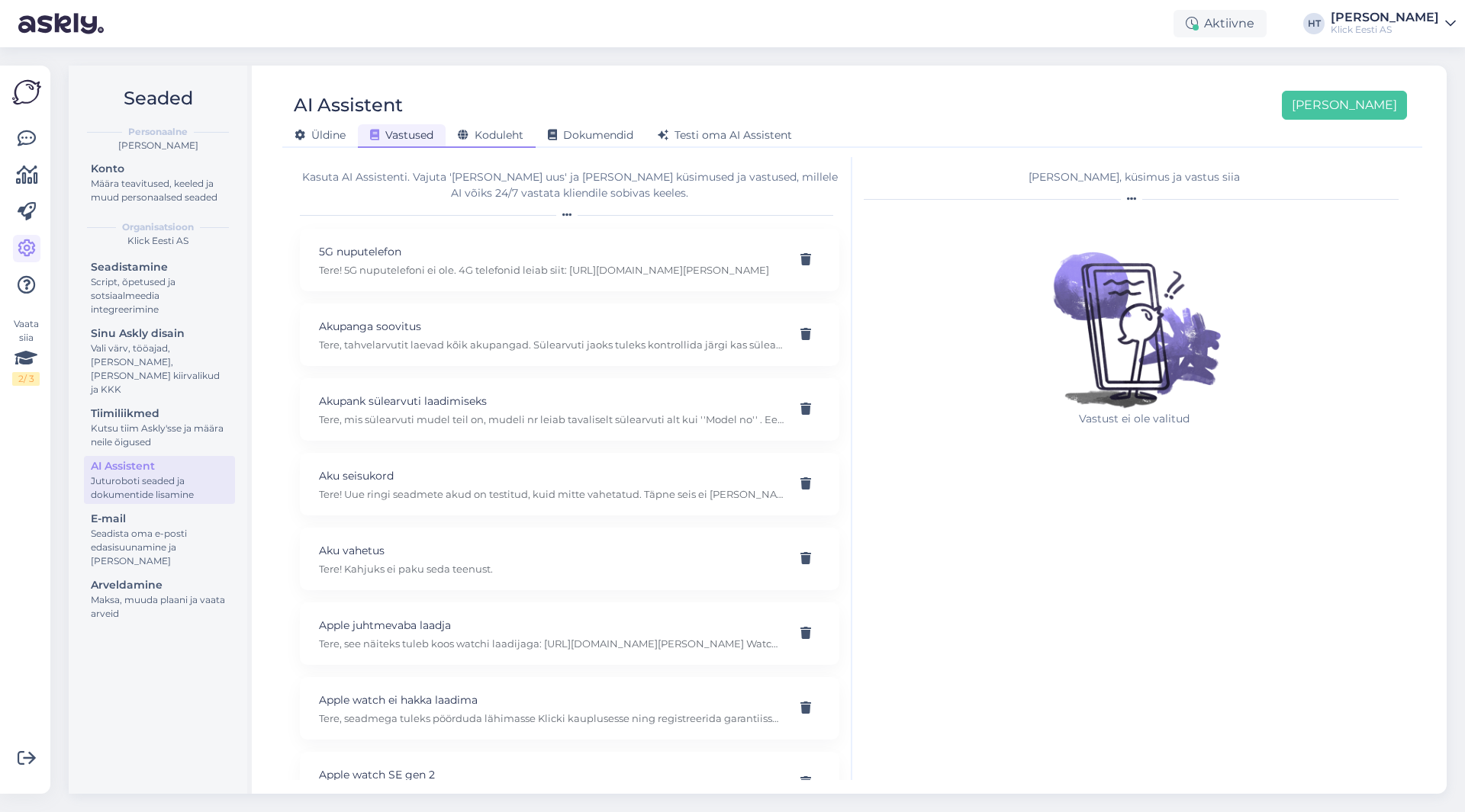
click at [493, 132] on span "Koduleht" at bounding box center [491, 135] width 65 height 13
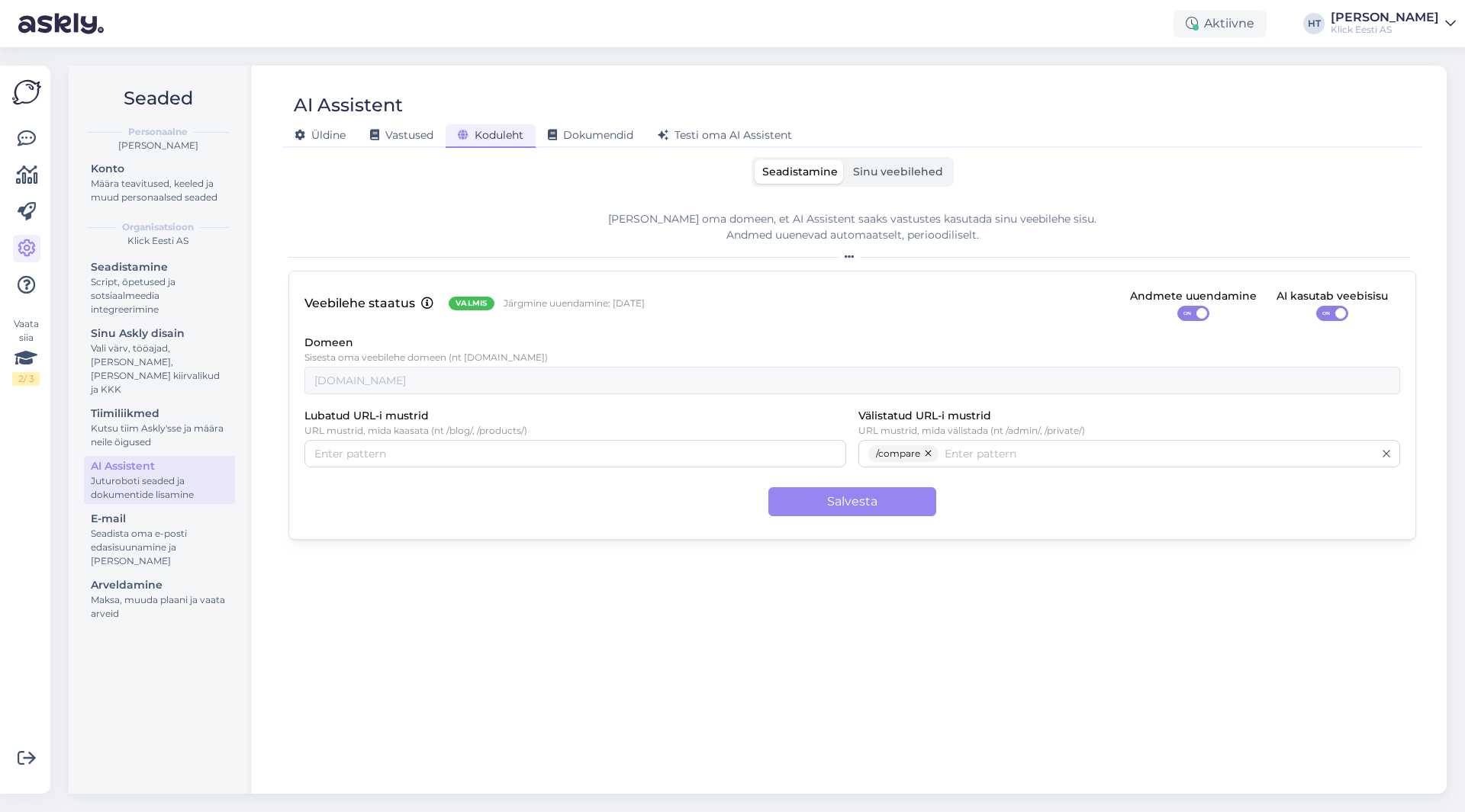
click at [892, 166] on span "Sinu veebilehed" at bounding box center [898, 171] width 90 height 13
click at [845, 160] on input "Sinu veebilehed" at bounding box center [845, 160] width 0 height 0
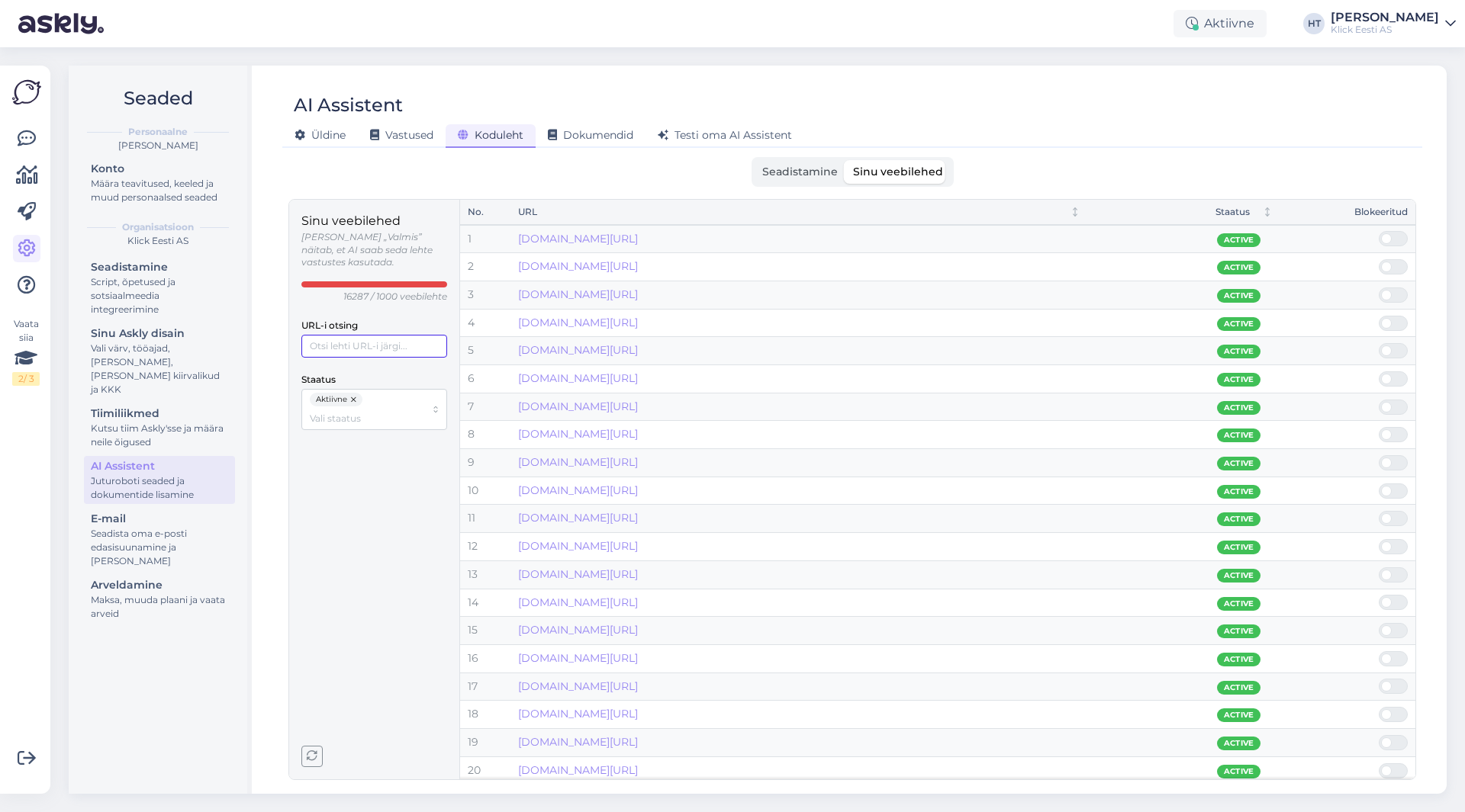
click at [388, 335] on input "URL-i otsing" at bounding box center [373, 346] width 145 height 23
click at [377, 340] on input "URL-i otsing" at bounding box center [373, 346] width 145 height 23
paste input "[URL][DOMAIN_NAME]"
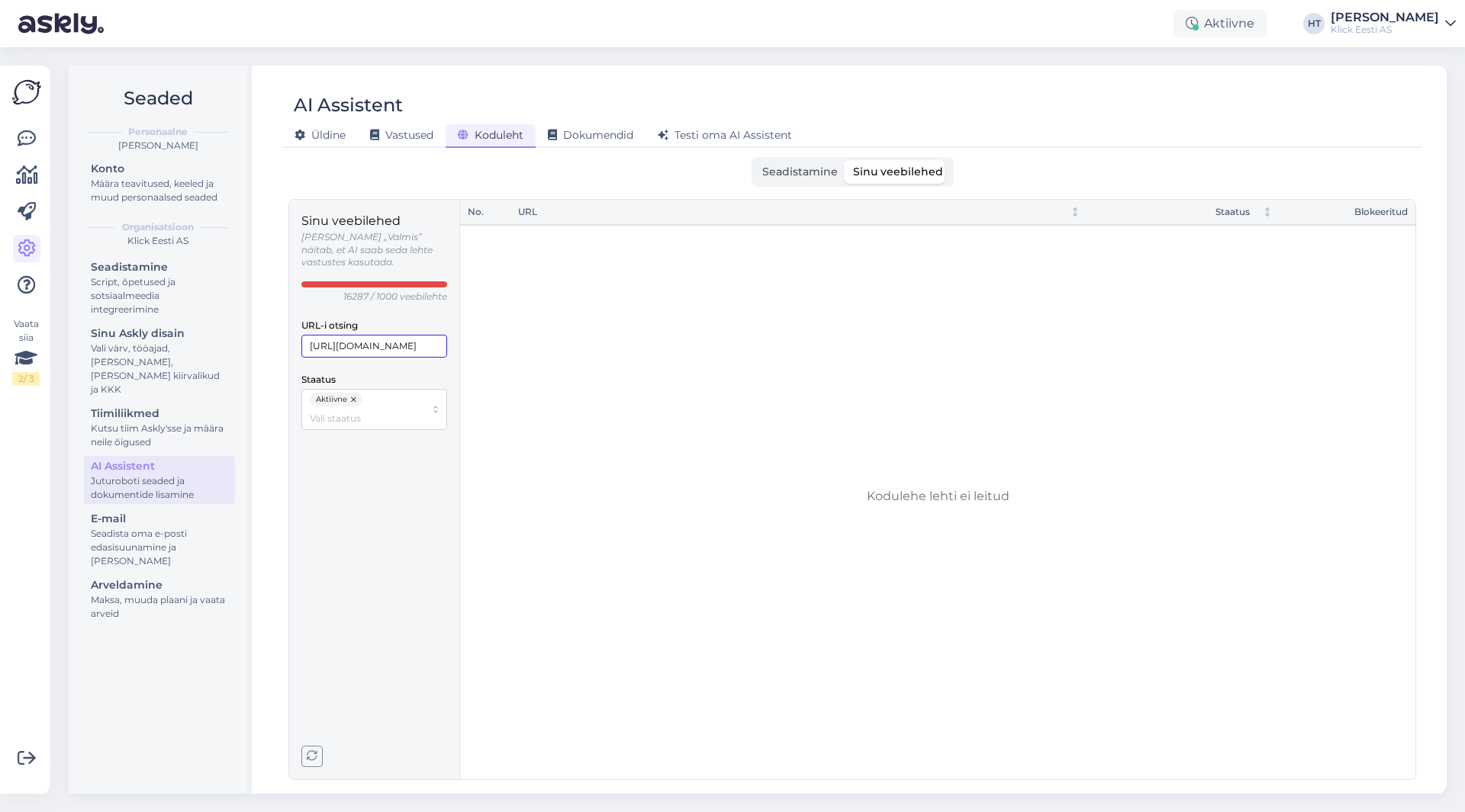
type input "[URL][DOMAIN_NAME]"
click at [444, 337] on input "[URL][DOMAIN_NAME]" at bounding box center [373, 346] width 145 height 23
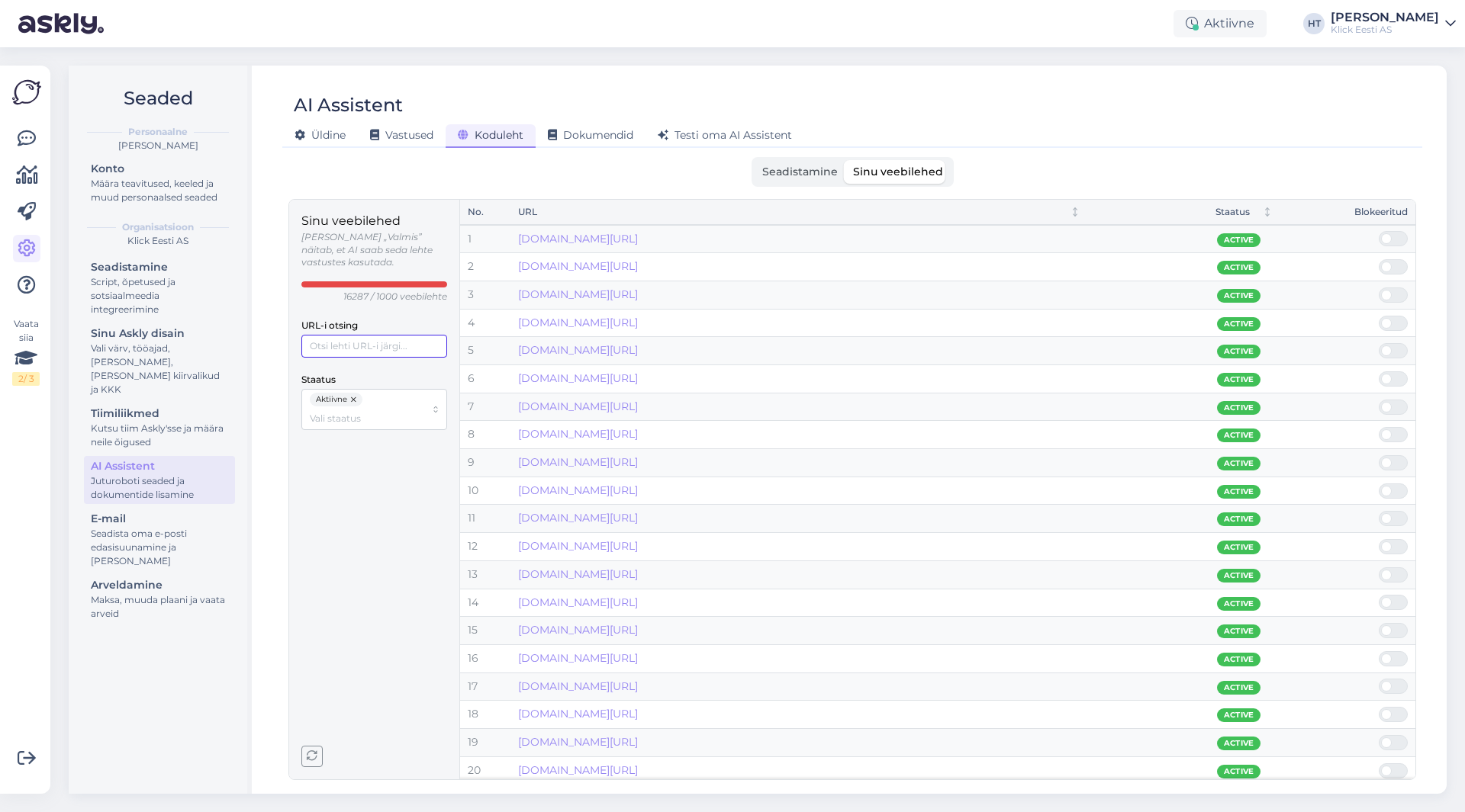
click at [383, 335] on input "URL-i otsing" at bounding box center [373, 346] width 145 height 23
paste input "[URL][DOMAIN_NAME]"
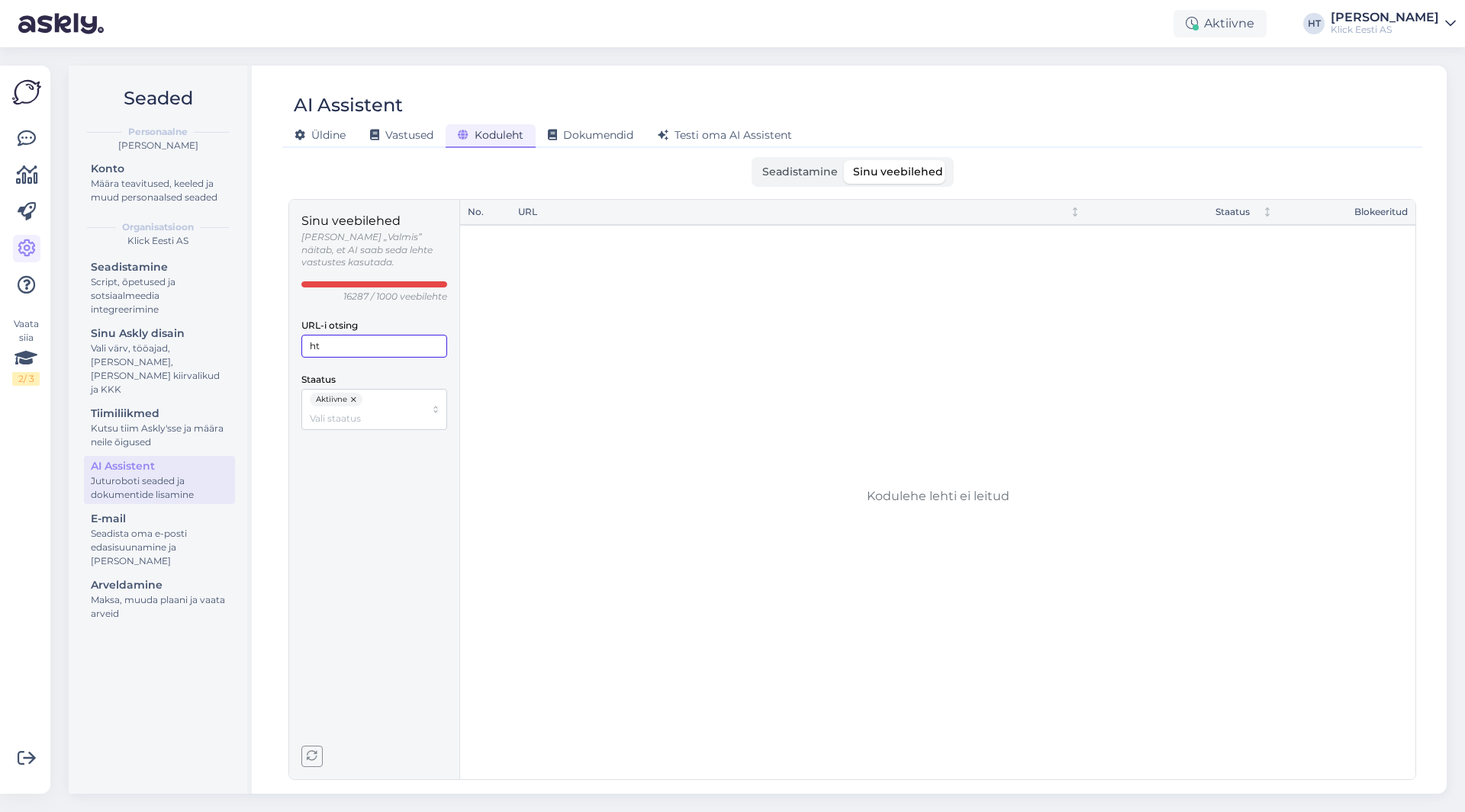
type input "h"
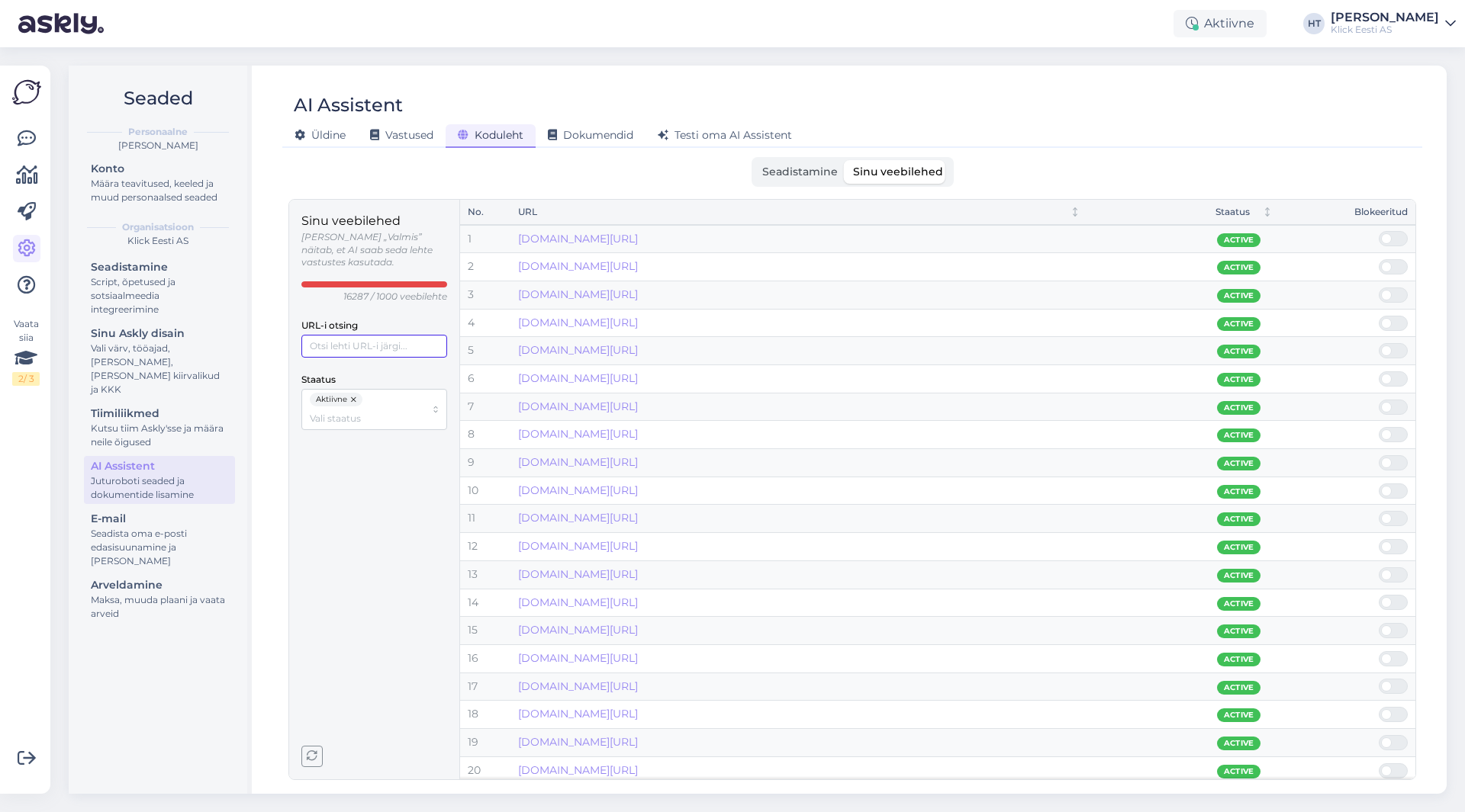
paste input "samsung-galaxy-watch4-5"
type input "samsung-galaxy-watch"
click at [1392, 240] on span at bounding box center [1401, 239] width 18 height 13
click at [1378, 231] on input "checkbox" at bounding box center [1378, 231] width 0 height 0
click at [435, 396] on div "Aktiivne" at bounding box center [373, 409] width 145 height 41
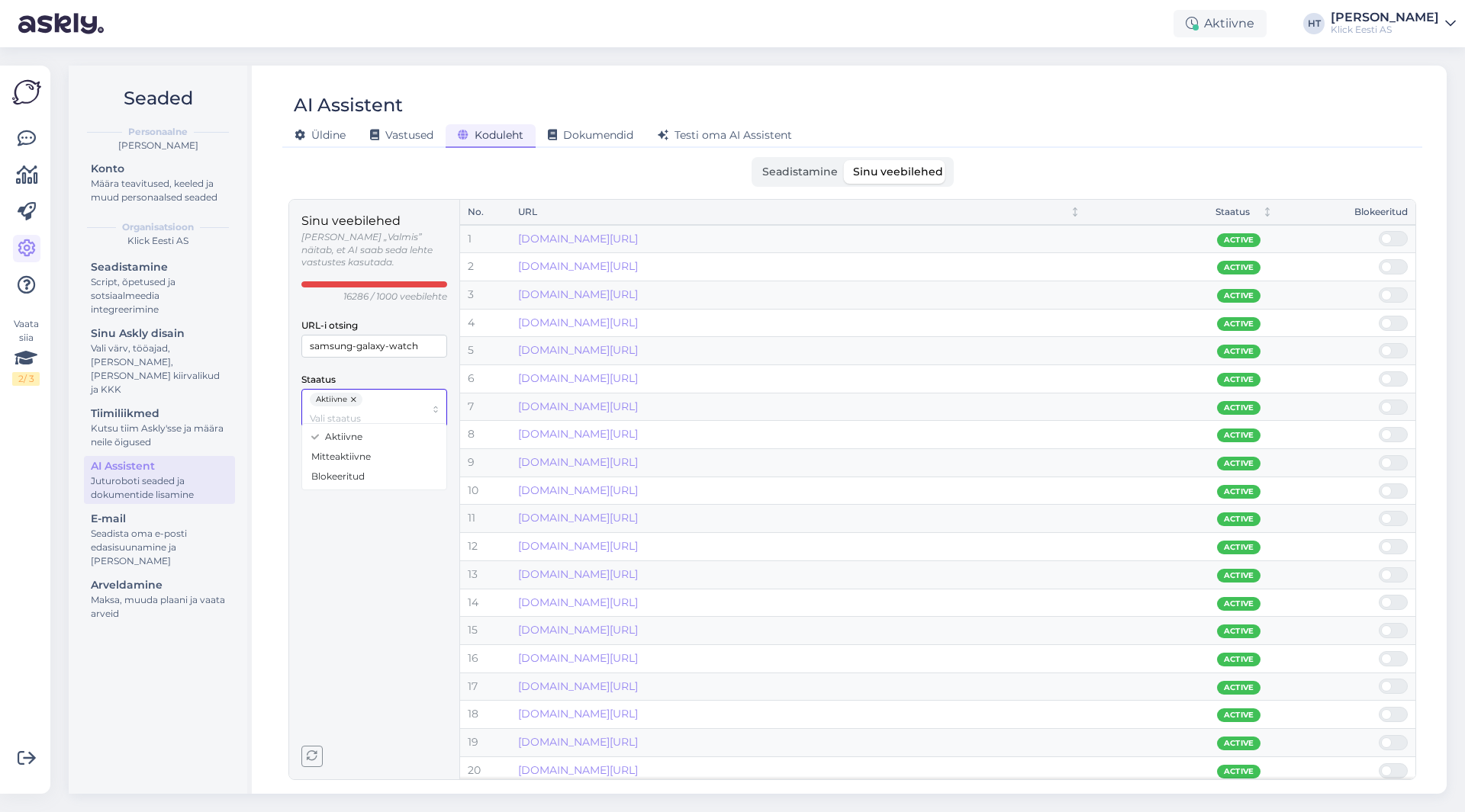
click at [370, 472] on div "Blokeeritud" at bounding box center [373, 476] width 138 height 20
click at [384, 535] on div "Sinu veebilehed [PERSON_NAME] „Valmis” näitab, et AI saab seda lehte vastustes …" at bounding box center [373, 489] width 145 height 555
click at [1388, 295] on span at bounding box center [1386, 294] width 11 height 11
click at [1378, 288] on input "checkbox" at bounding box center [1378, 288] width 0 height 0
click at [1391, 328] on div at bounding box center [1393, 323] width 29 height 15
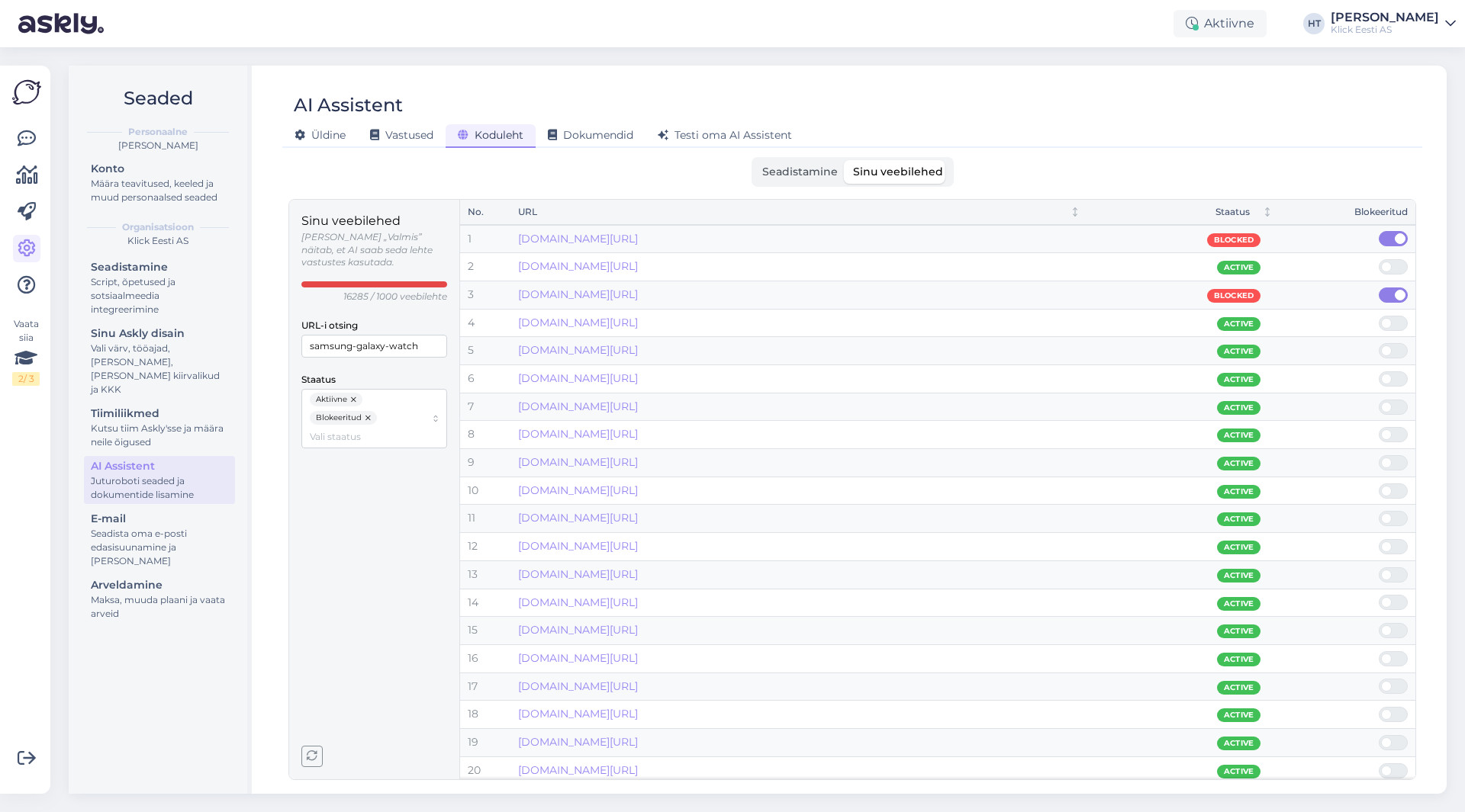
click at [1378, 316] on input "checkbox" at bounding box center [1378, 316] width 0 height 0
click at [1392, 353] on span at bounding box center [1401, 350] width 18 height 13
click at [1378, 343] on input "checkbox" at bounding box center [1378, 343] width 0 height 0
click at [1393, 412] on span at bounding box center [1401, 407] width 18 height 13
click at [1378, 399] on input "checkbox" at bounding box center [1378, 399] width 0 height 0
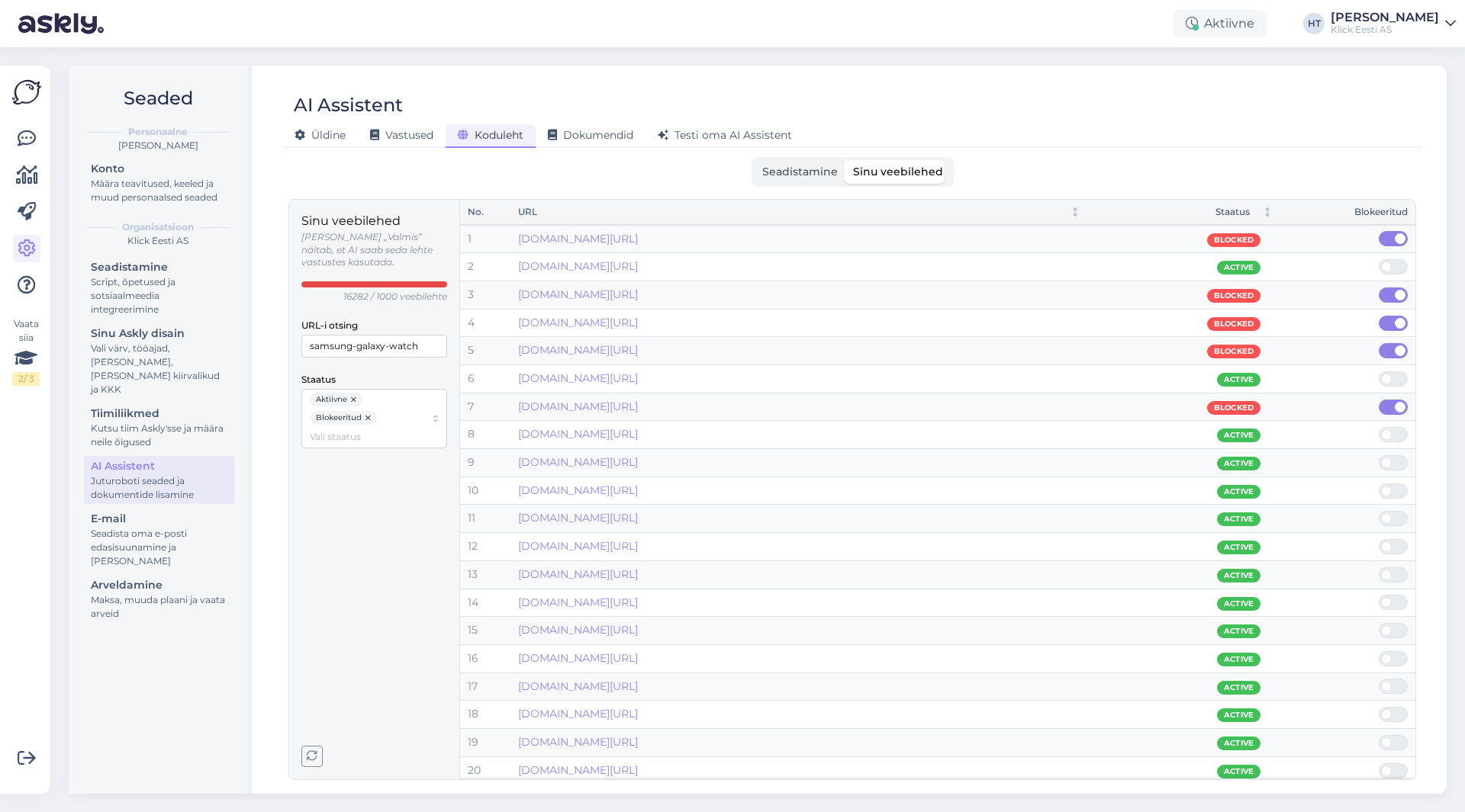
click at [1390, 462] on span at bounding box center [1386, 463] width 11 height 11
click at [1378, 455] on input "checkbox" at bounding box center [1378, 455] width 0 height 0
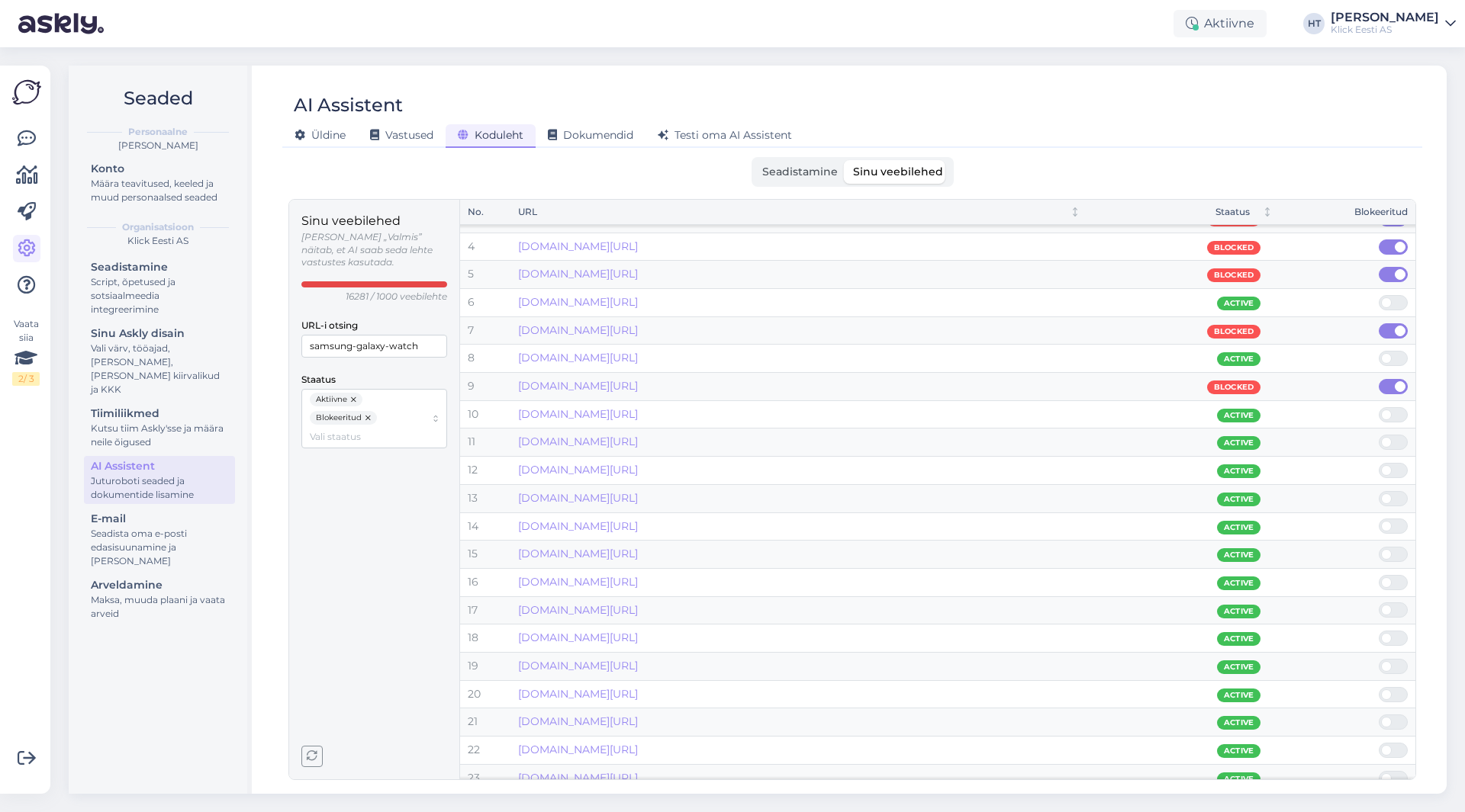
click at [1403, 559] on span at bounding box center [1401, 554] width 18 height 13
click at [1378, 546] on input "checkbox" at bounding box center [1378, 546] width 0 height 0
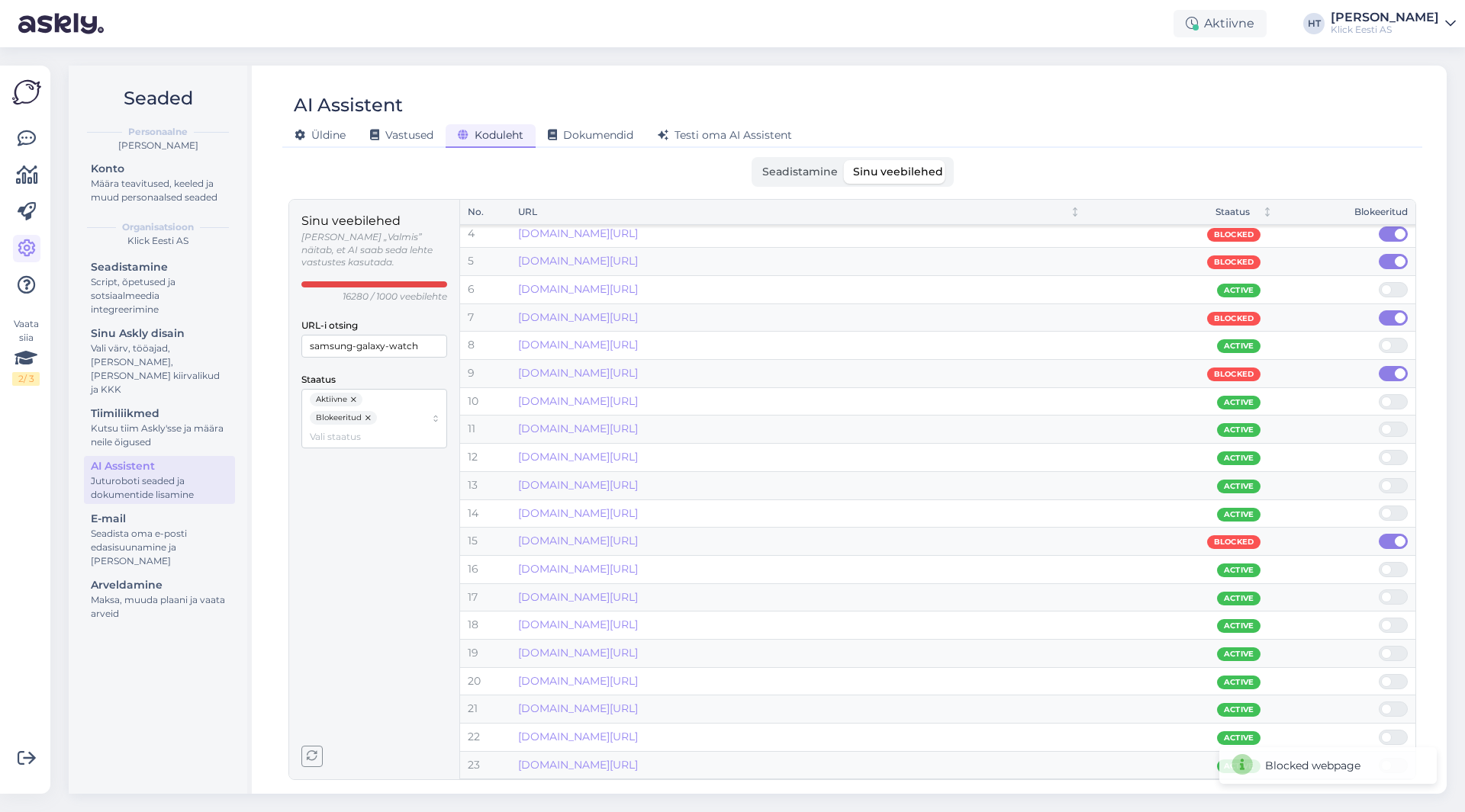
click at [1385, 597] on span at bounding box center [1386, 596] width 11 height 11
click at [1378, 590] on input "checkbox" at bounding box center [1378, 590] width 0 height 0
click at [1393, 677] on span at bounding box center [1401, 682] width 18 height 13
click at [1378, 674] on input "checkbox" at bounding box center [1378, 674] width 0 height 0
click at [1391, 771] on div at bounding box center [1393, 766] width 29 height 15
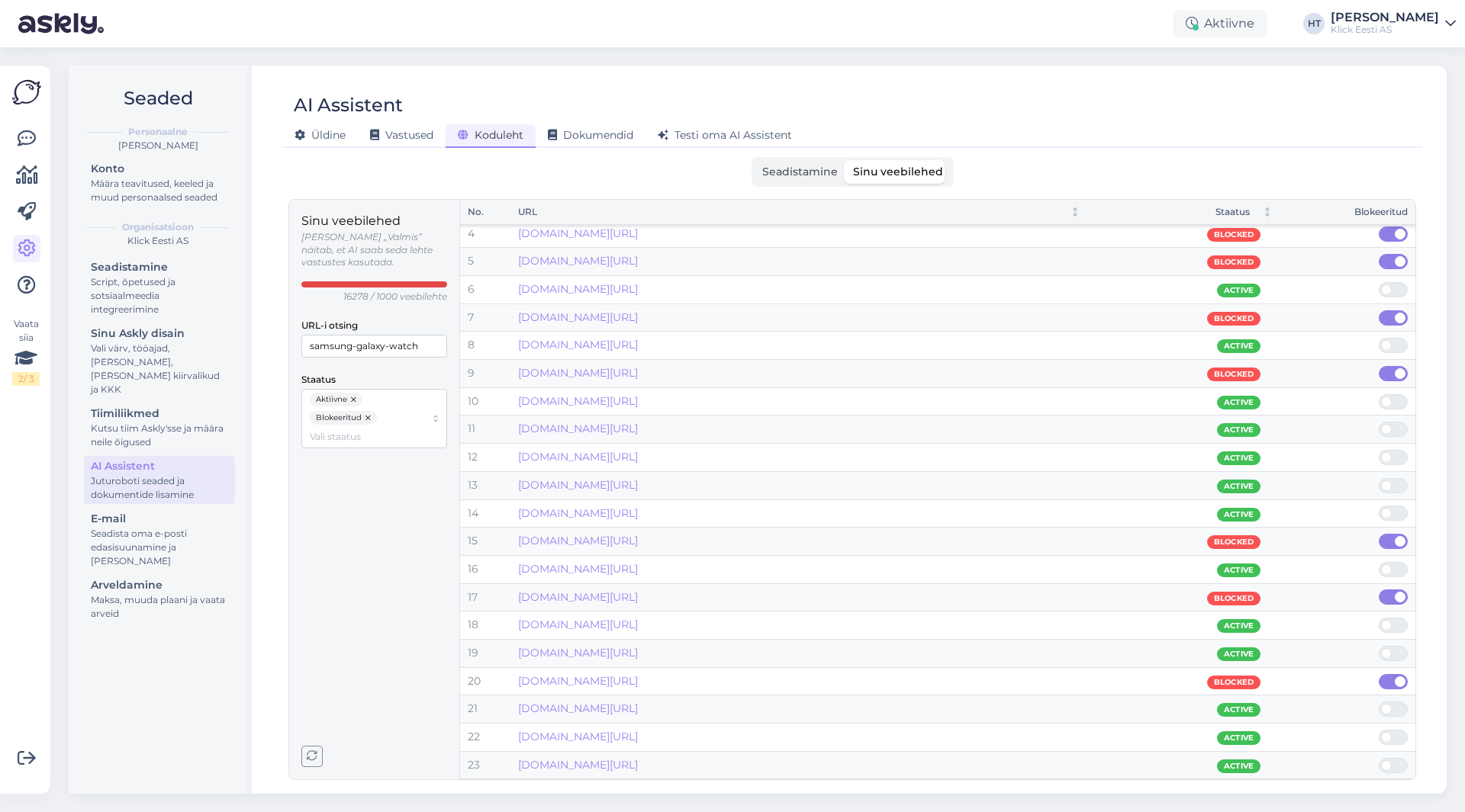
click at [1378, 758] on input "checkbox" at bounding box center [1378, 758] width 0 height 0
click at [418, 335] on input "samsung-galaxy-watch" at bounding box center [373, 346] width 145 height 23
click at [338, 587] on div "Sinu veebilehed [PERSON_NAME] „Valmis” näitab, et AI saab seda lehte vastustes …" at bounding box center [373, 489] width 145 height 555
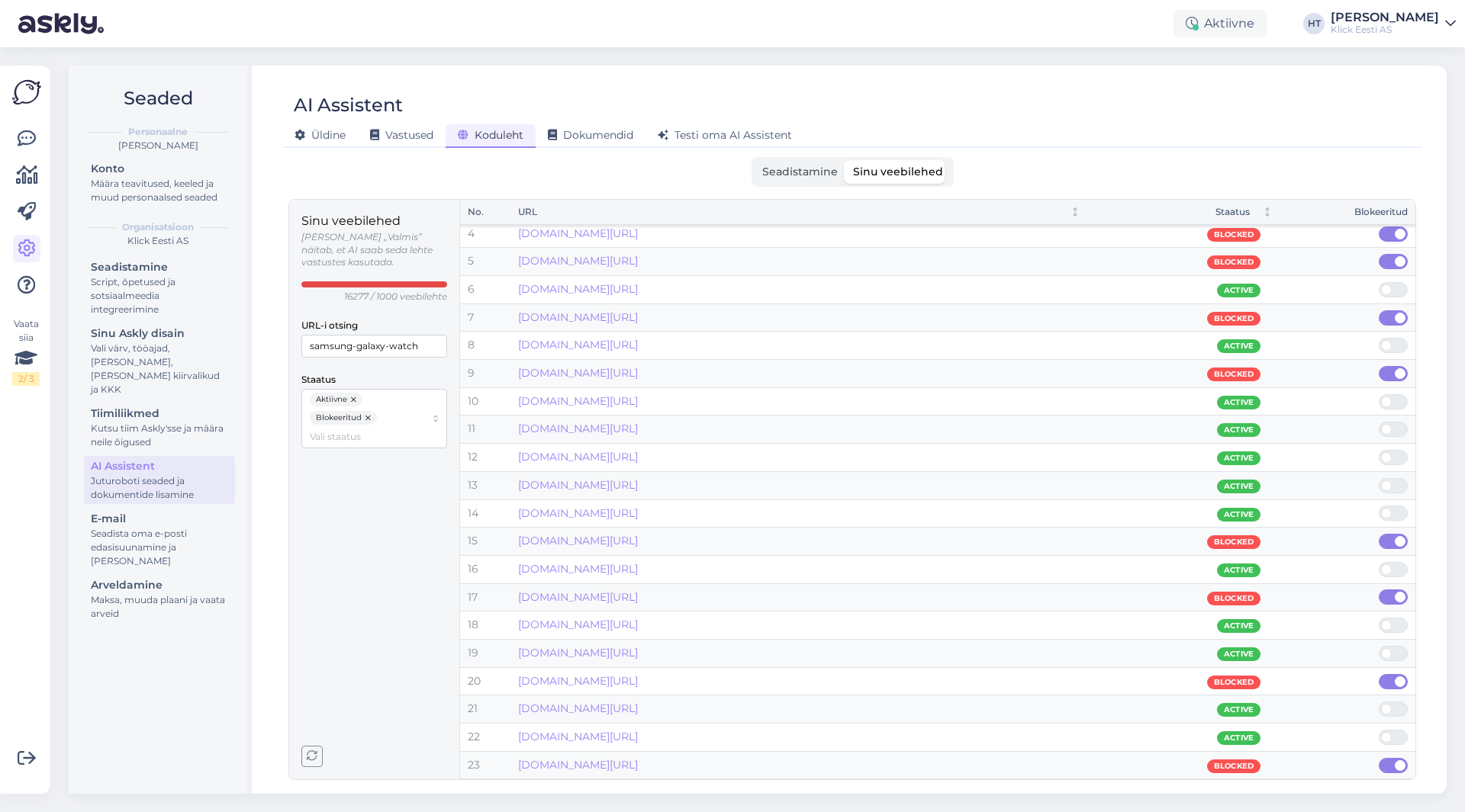
scroll to position [0, 0]
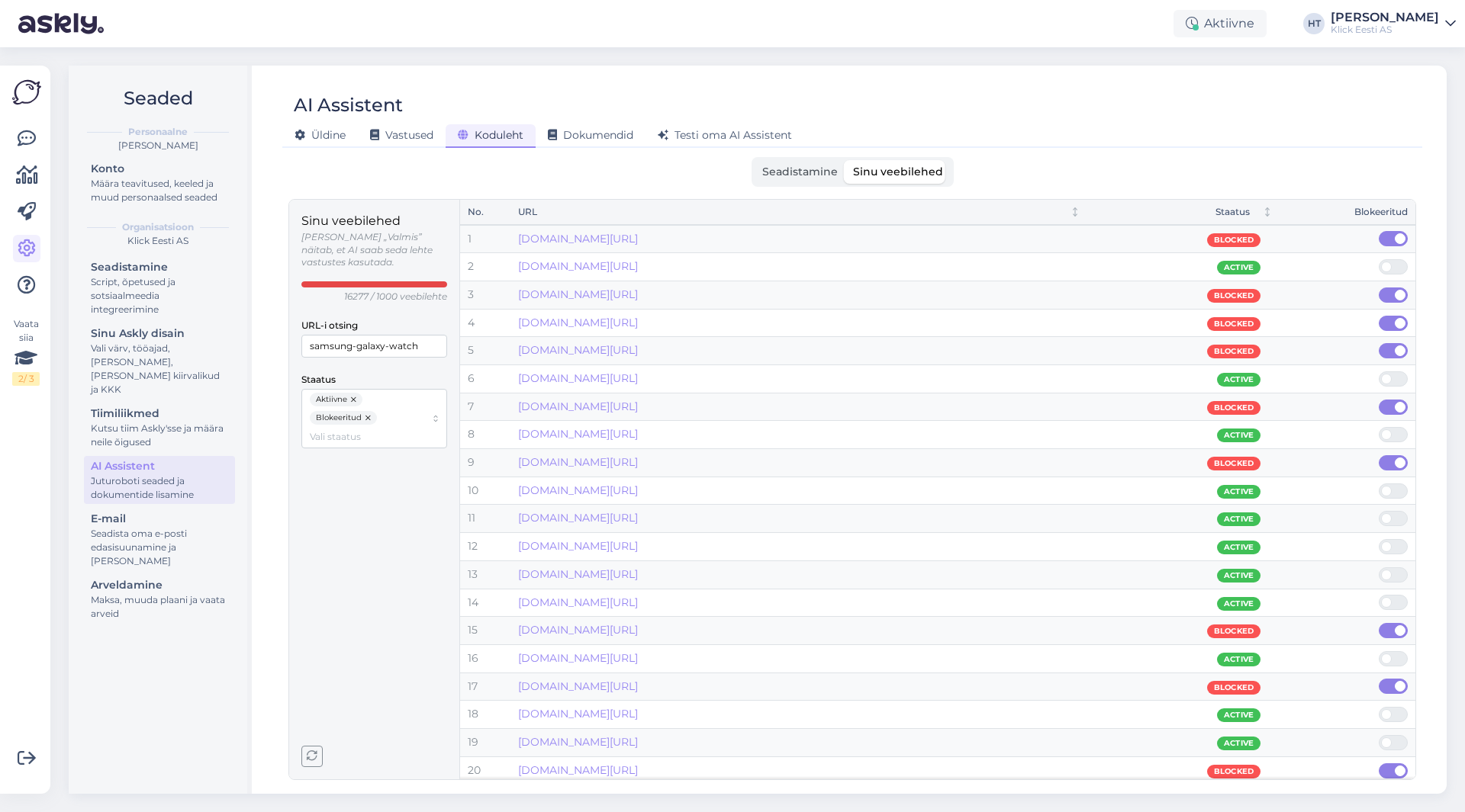
click at [391, 528] on div "Sinu veebilehed [PERSON_NAME] „Valmis” näitab, et AI saab seda lehte vastustes …" at bounding box center [373, 489] width 145 height 555
click at [782, 171] on span "Seadistamine" at bounding box center [800, 171] width 75 height 13
click at [755, 160] on input "Seadistamine" at bounding box center [755, 160] width 0 height 0
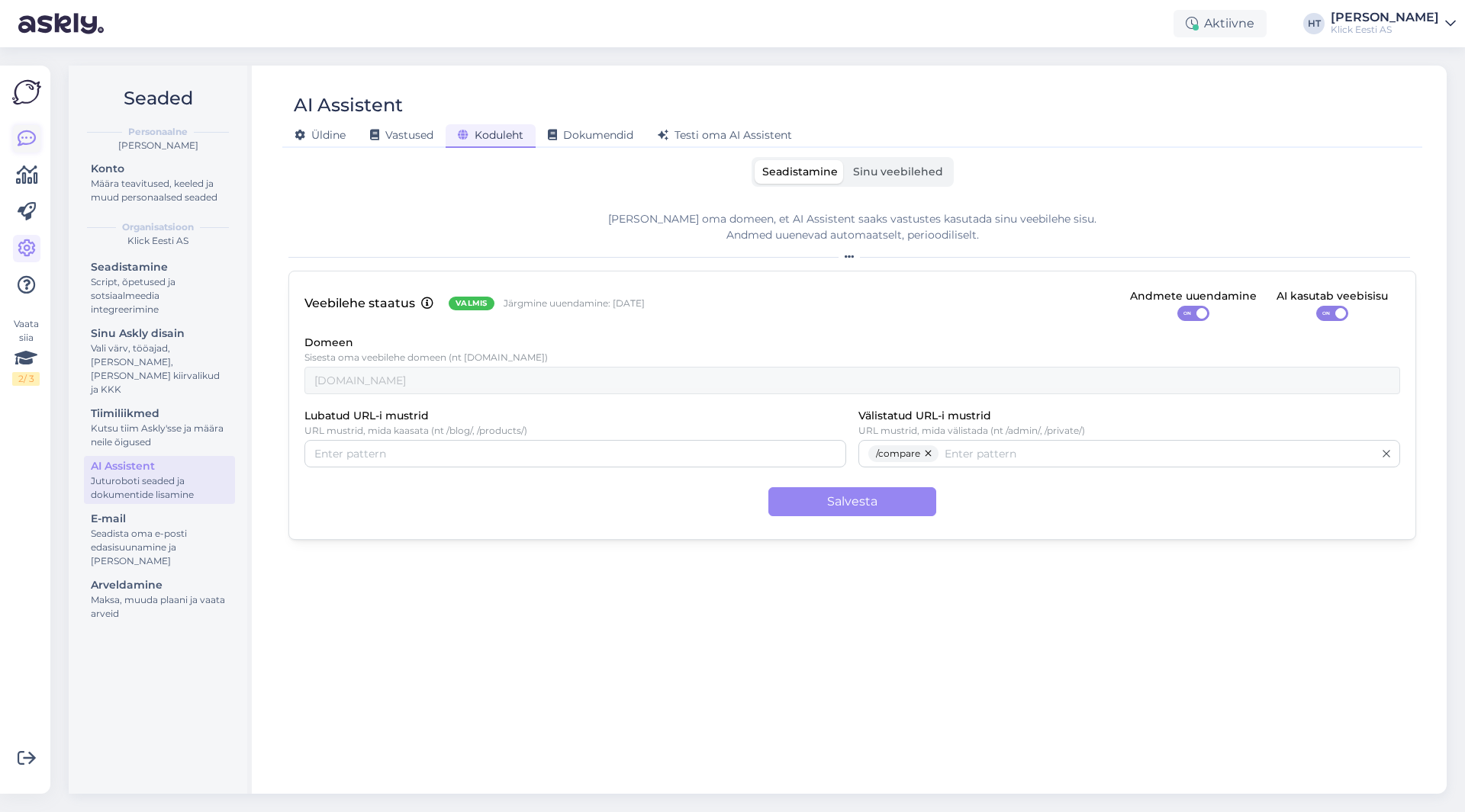
click at [35, 134] on icon at bounding box center [26, 139] width 18 height 18
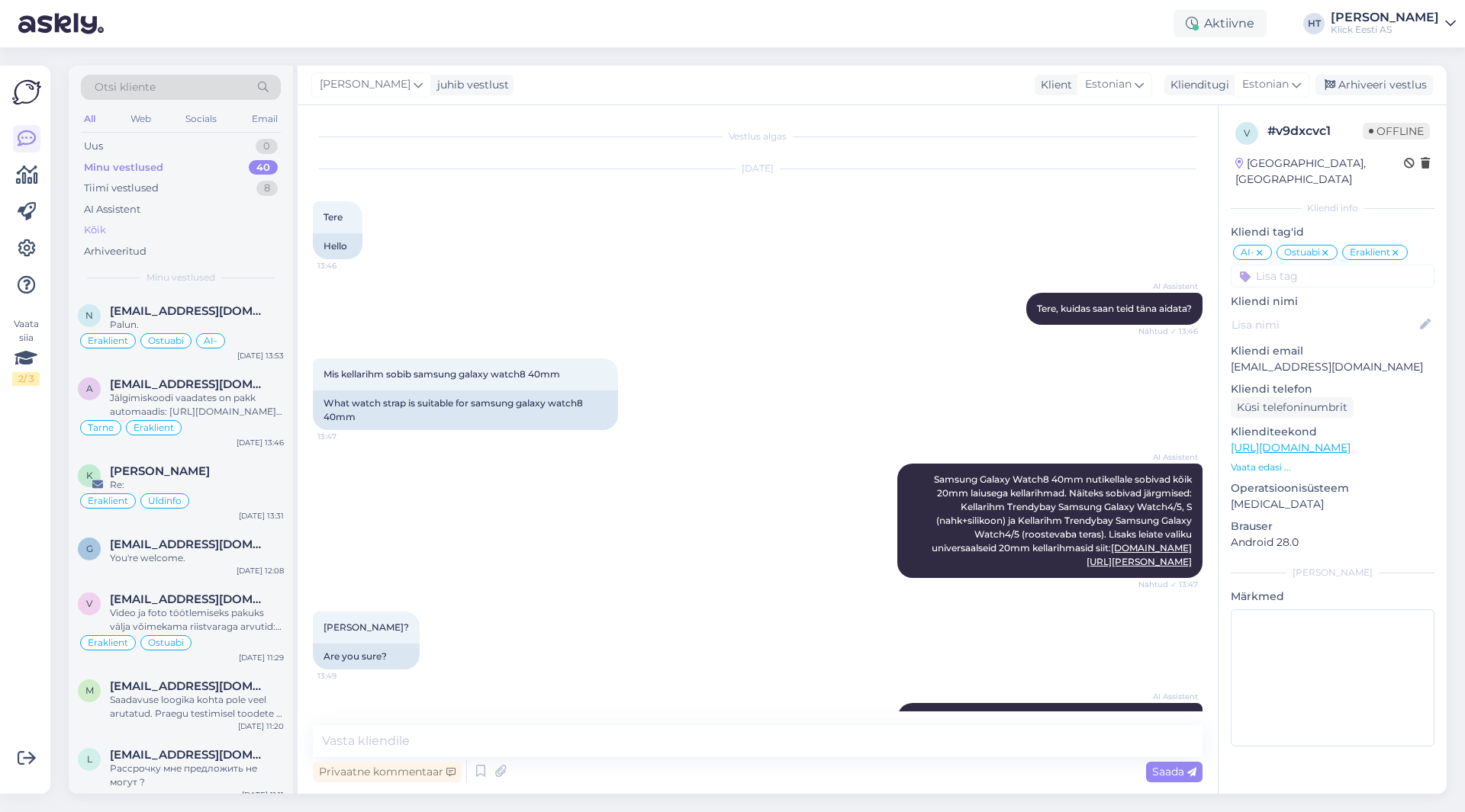
scroll to position [447, 0]
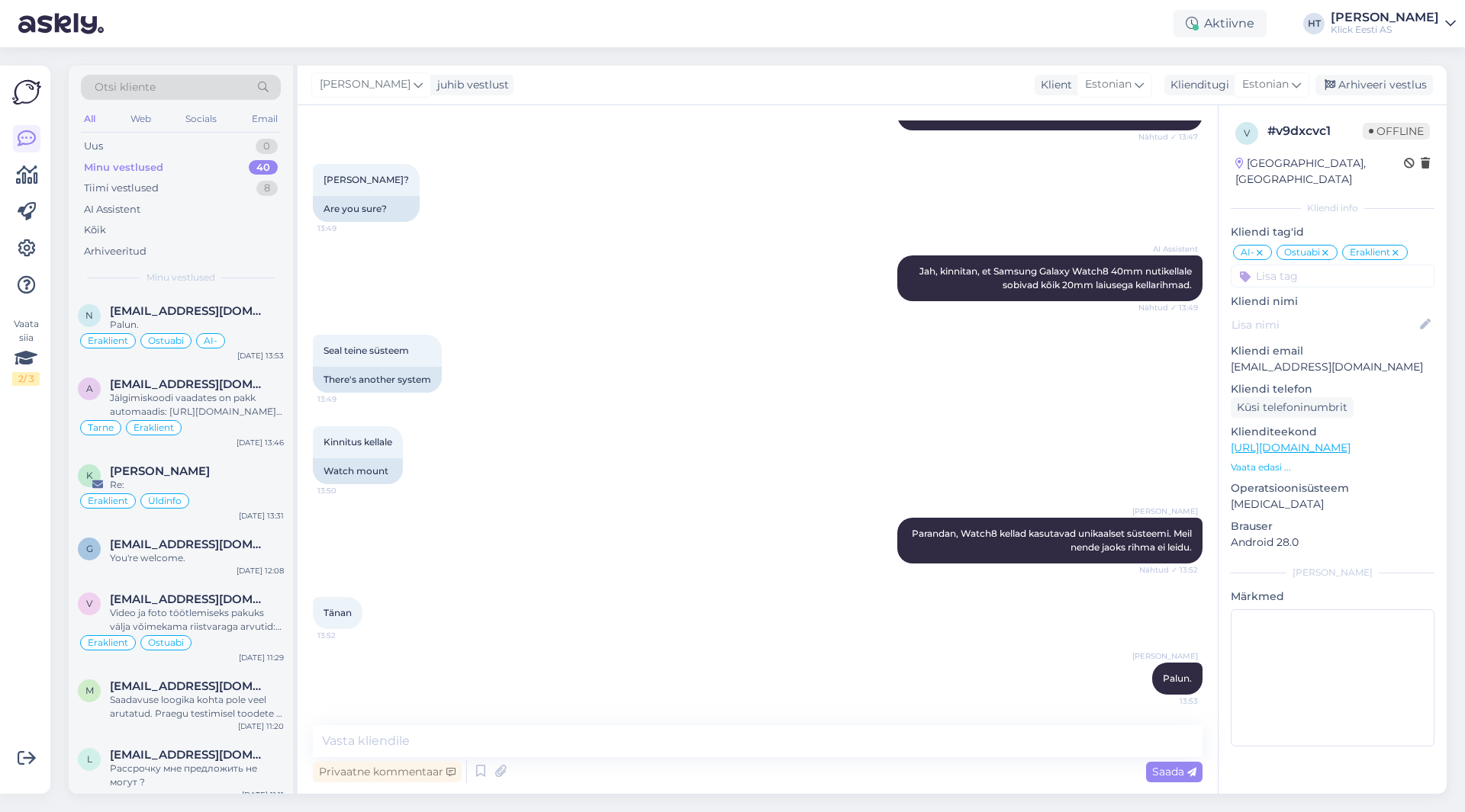
click at [423, 774] on div "Privaatne kommentaar" at bounding box center [387, 772] width 149 height 20
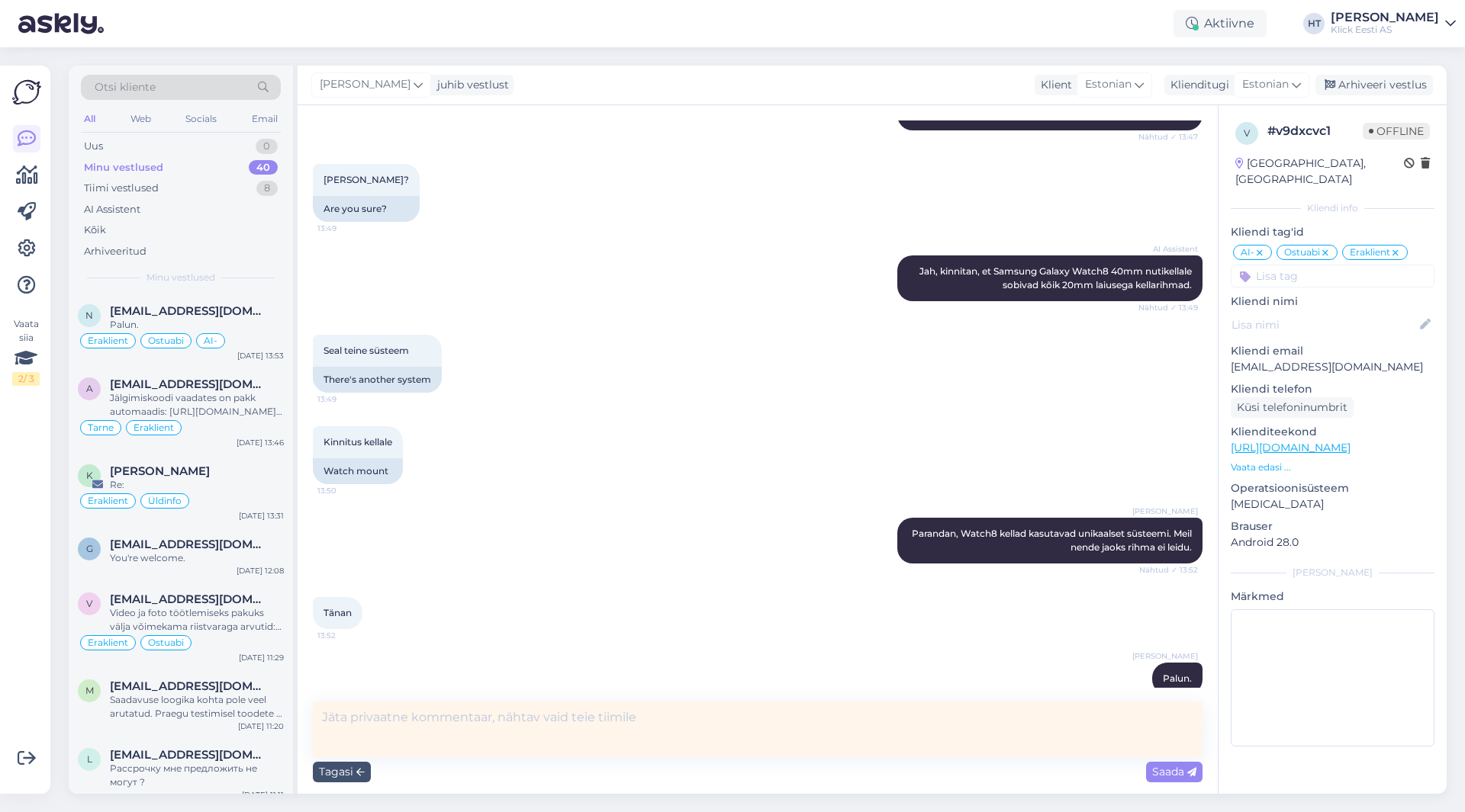
click at [493, 726] on textarea at bounding box center [758, 729] width 889 height 56
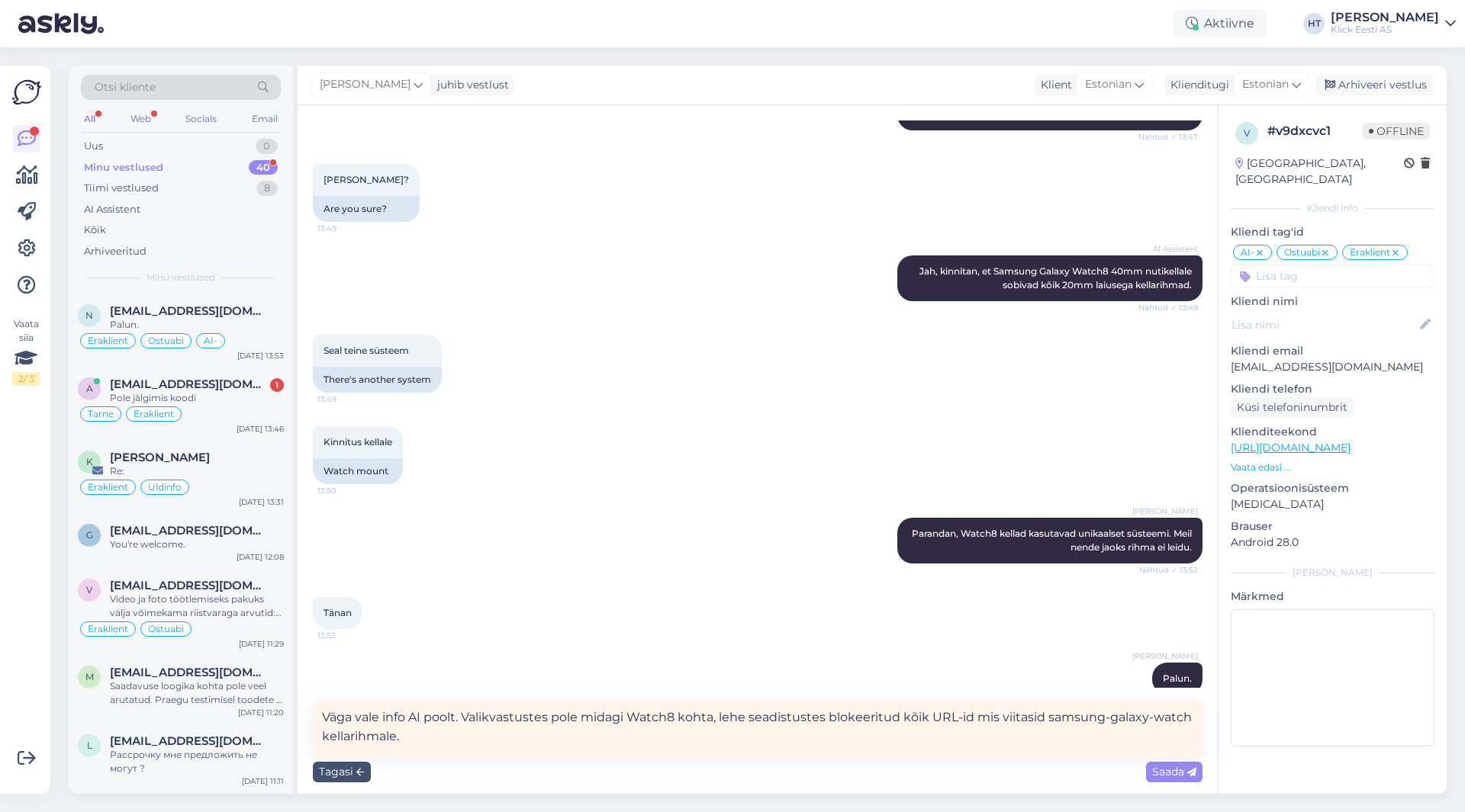
click at [823, 722] on textarea "Väga vale info AI poolt. Valikvastustes pole midagi Watch8 kohta, lehe seadistu…" at bounding box center [758, 729] width 889 height 56
drag, startPoint x: 938, startPoint y: 716, endPoint x: 919, endPoint y: 717, distance: 19.0
click at [919, 717] on textarea "Väga vale info AI poolt. Valikvastustes pole midagi Watch8 kohta, lehe seadistu…" at bounding box center [758, 729] width 889 height 56
type textarea "Väga vale info AI poolt. Valikvastustes pole midagi Watch8 kohta, lehe seadistu…"
click at [1162, 778] on span "Saada" at bounding box center [1174, 772] width 44 height 13
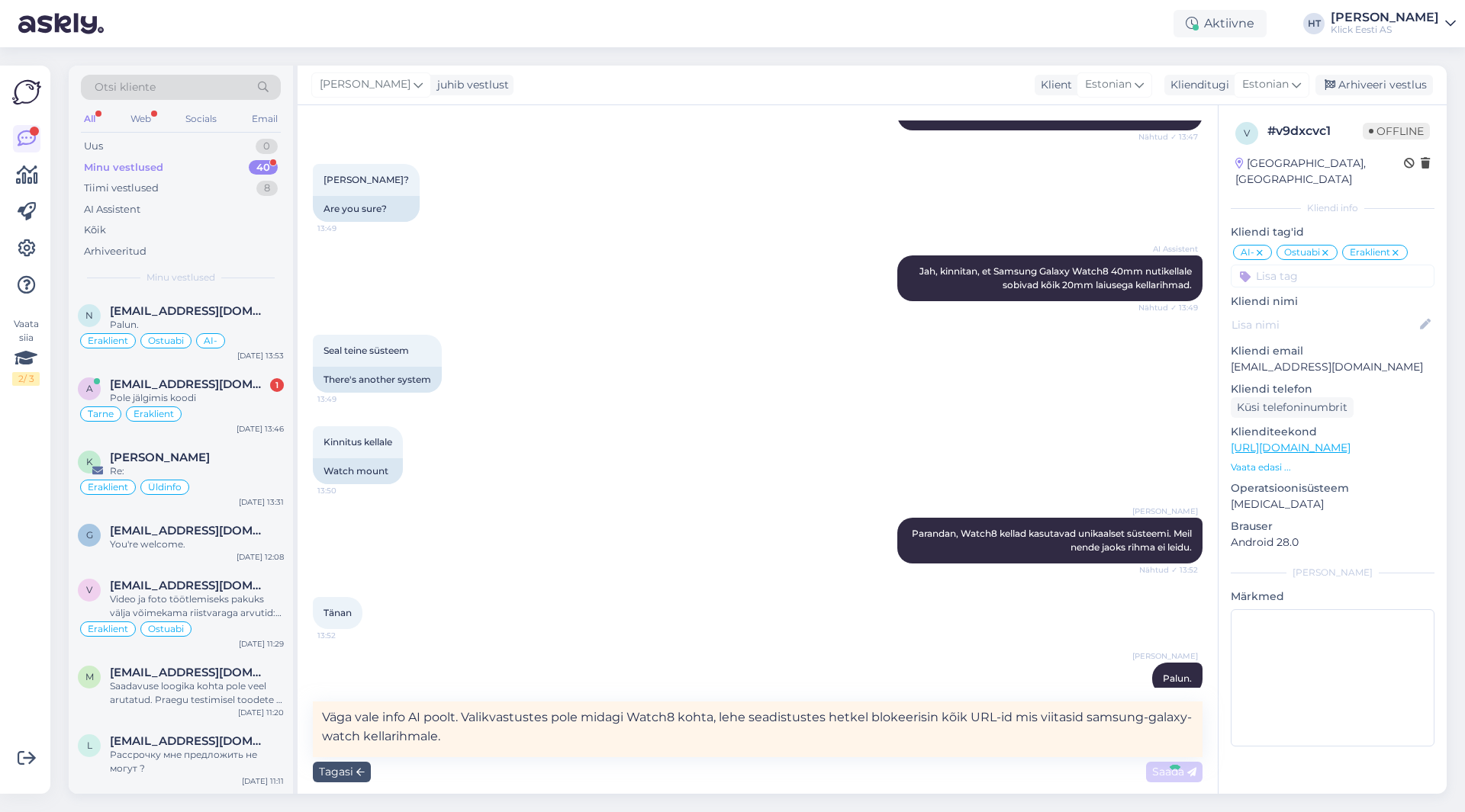
scroll to position [541, 0]
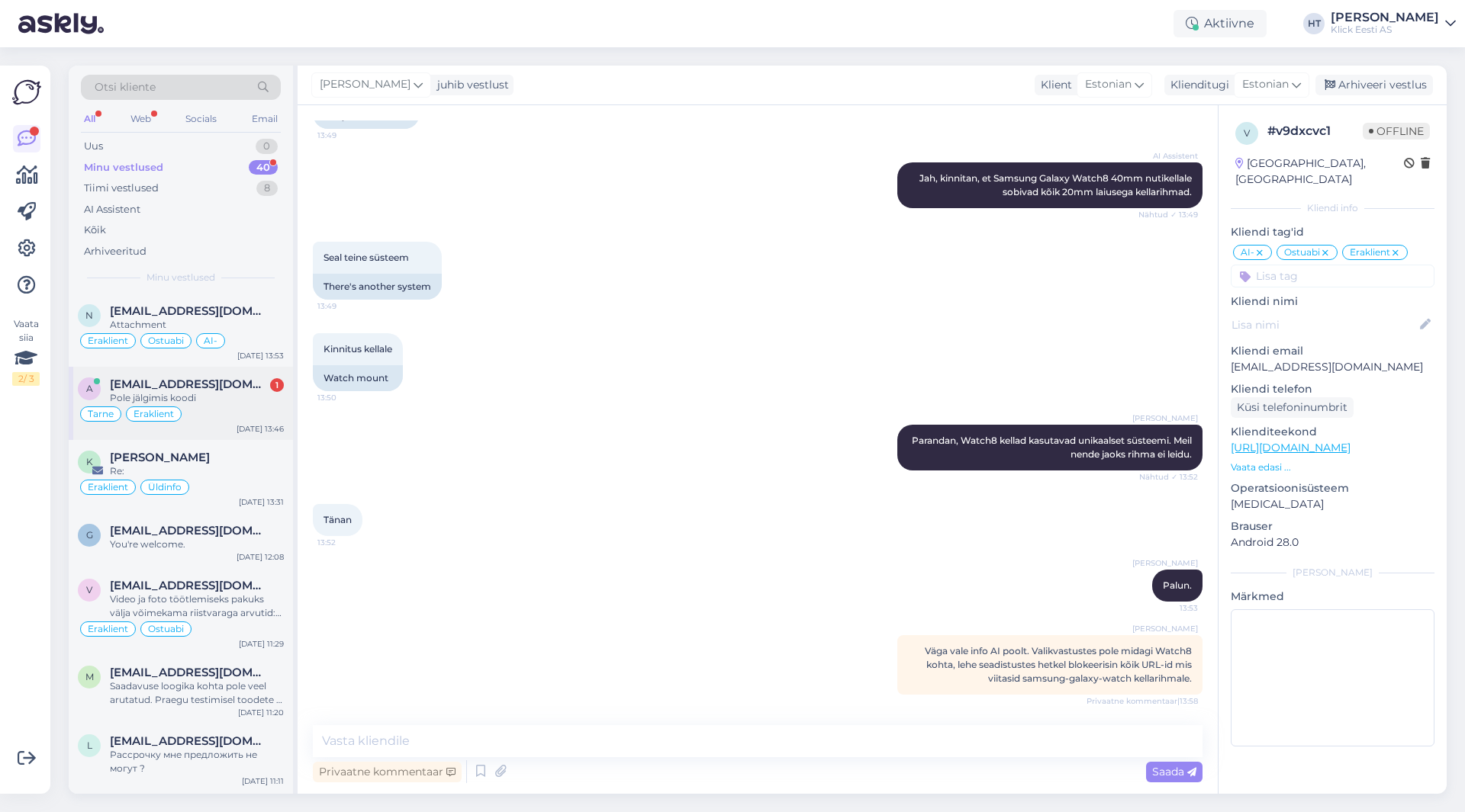
click at [262, 407] on div "Tarne Eraklient" at bounding box center [181, 414] width 206 height 18
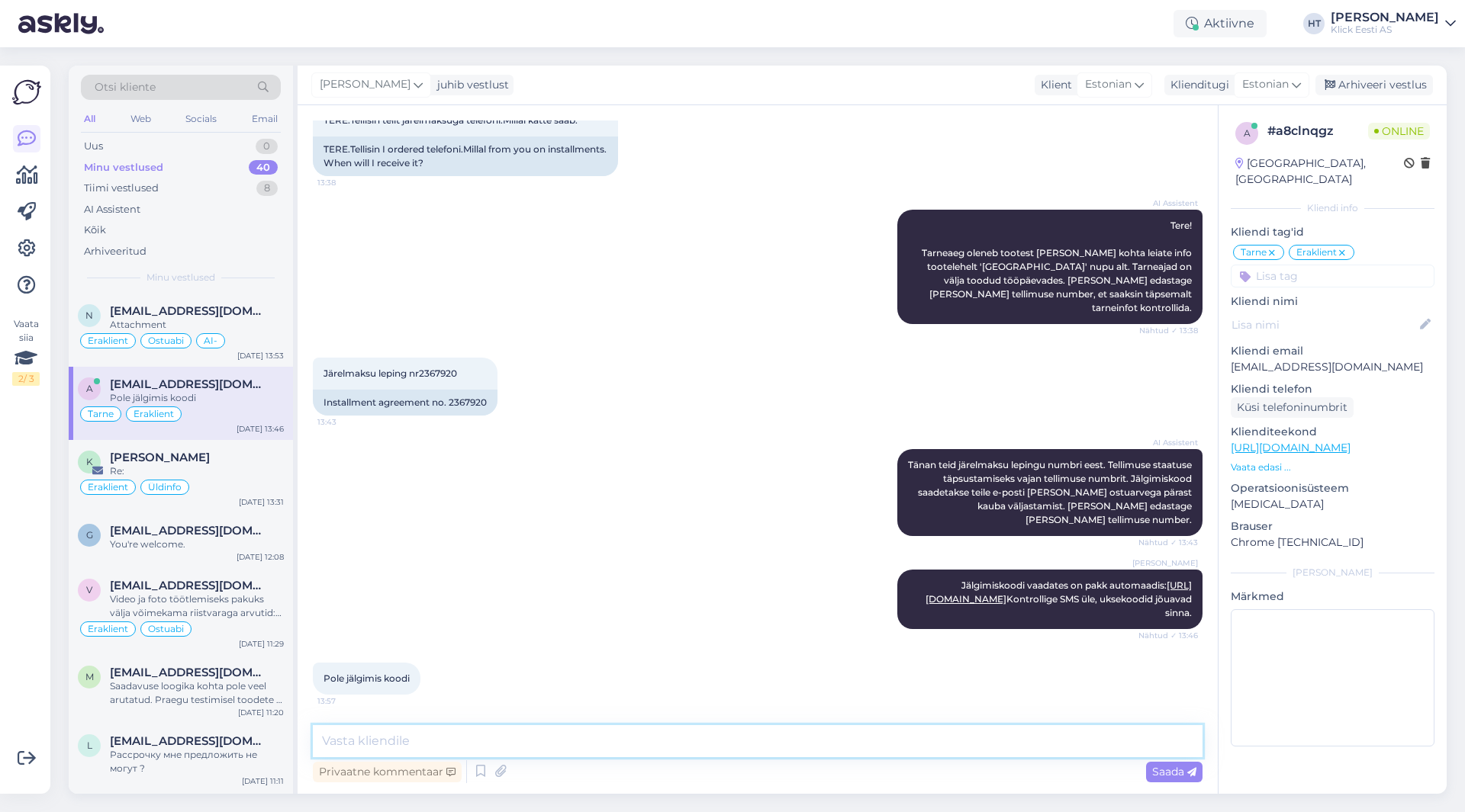
click at [505, 748] on textarea at bounding box center [758, 741] width 889 height 32
paste textarea "JJEE21504S10000020941"
type textarea "Jälgimiskood on JJEE21504S10000020941 Uksekoodi jaoks palun kontrollige oma SMS…"
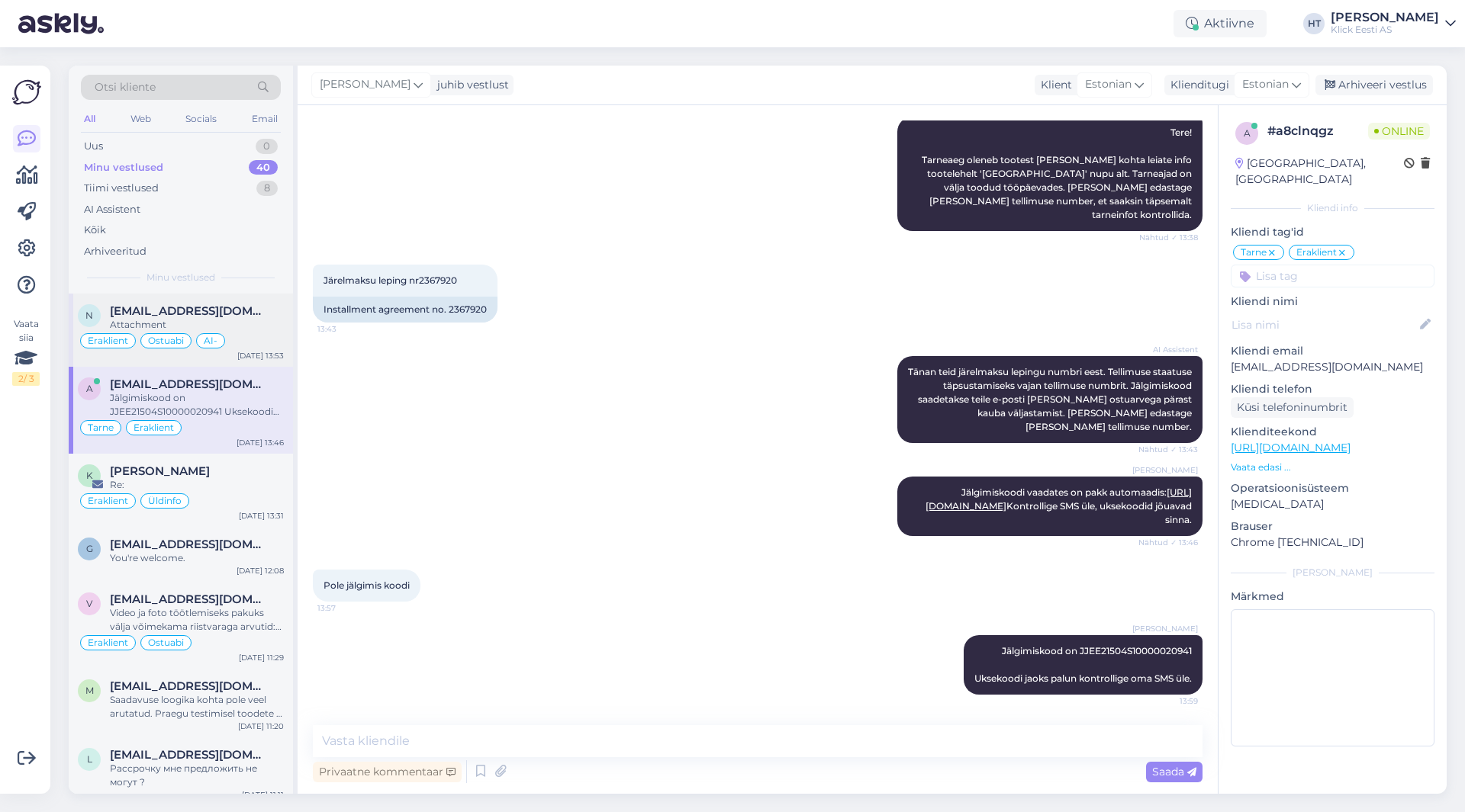
click at [219, 303] on div "n [EMAIL_ADDRESS][DOMAIN_NAME] Attachment Eraklient Ostuabi AI- [DATE] 13:53" at bounding box center [180, 330] width 224 height 73
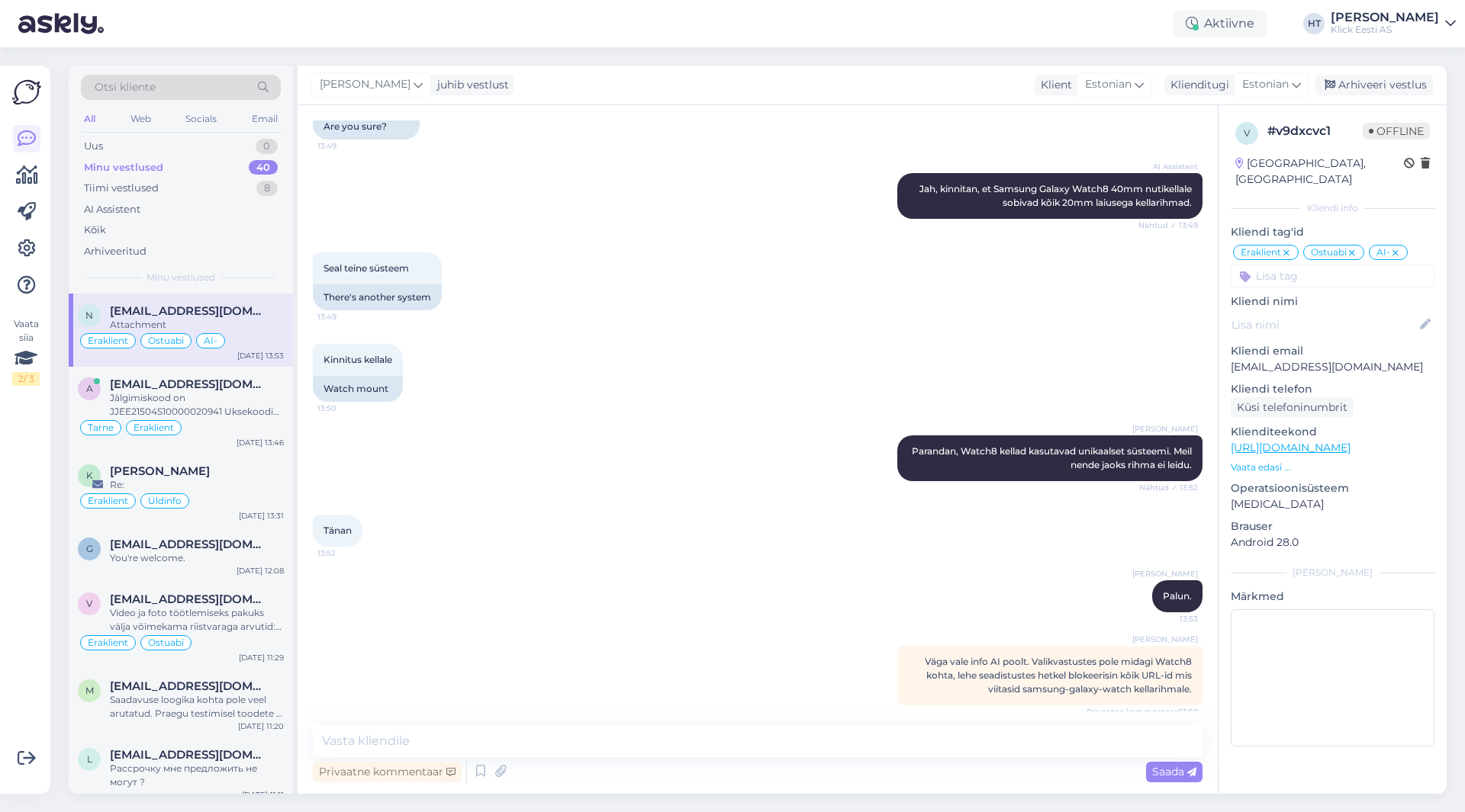
scroll to position [541, 0]
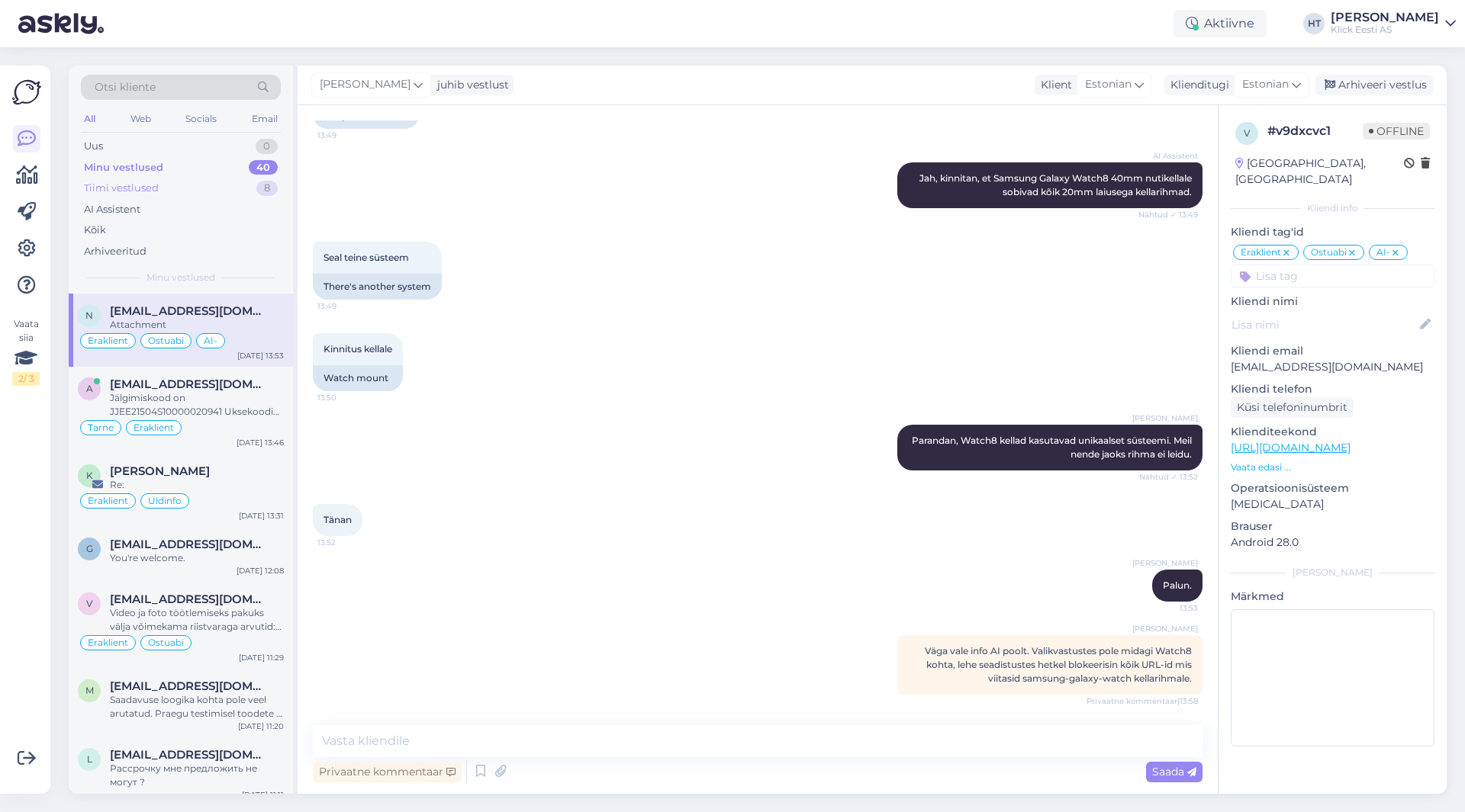
click at [186, 184] on div "Tiimi vestlused 8" at bounding box center [181, 189] width 200 height 21
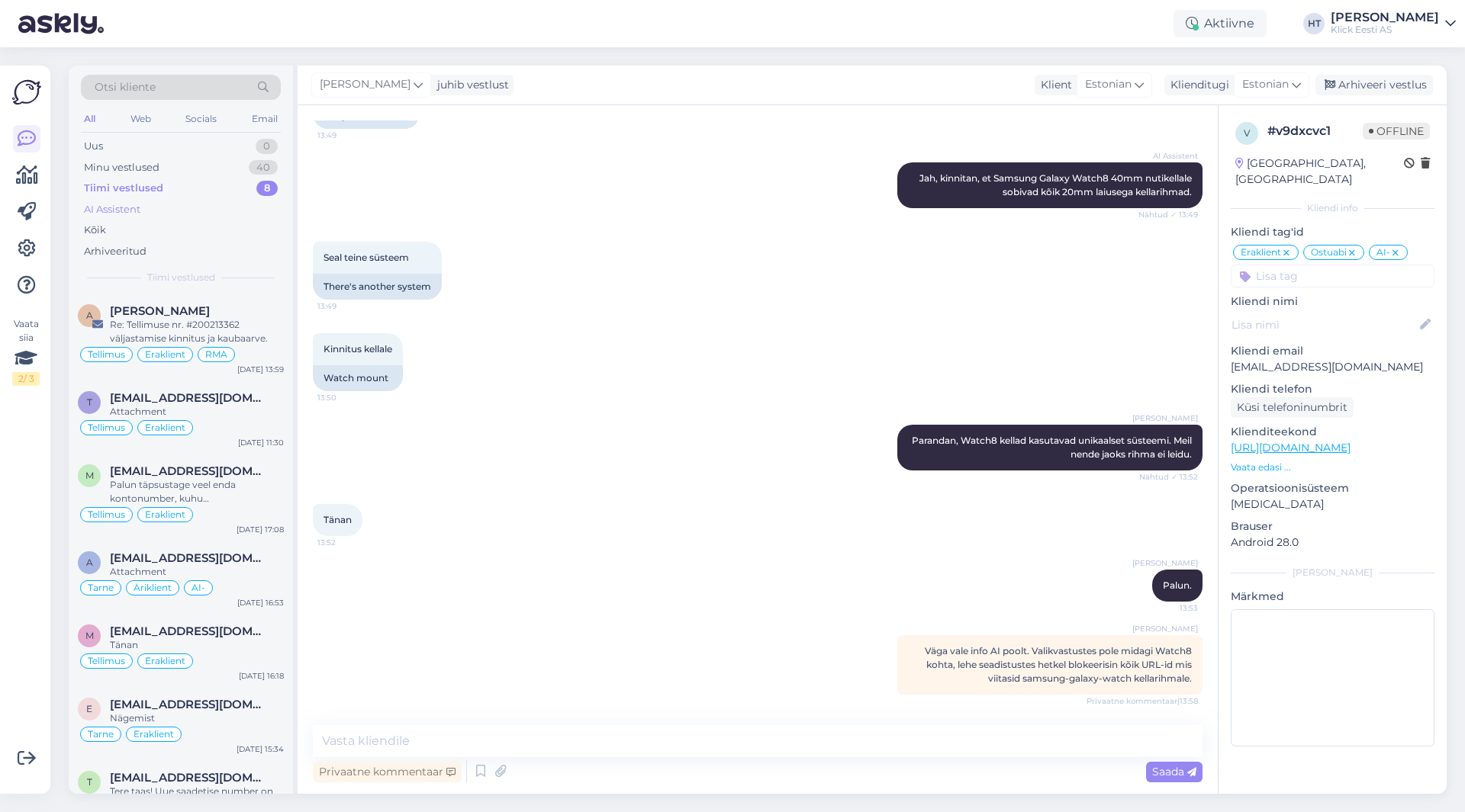
click at [177, 203] on div "AI Assistent" at bounding box center [181, 210] width 200 height 21
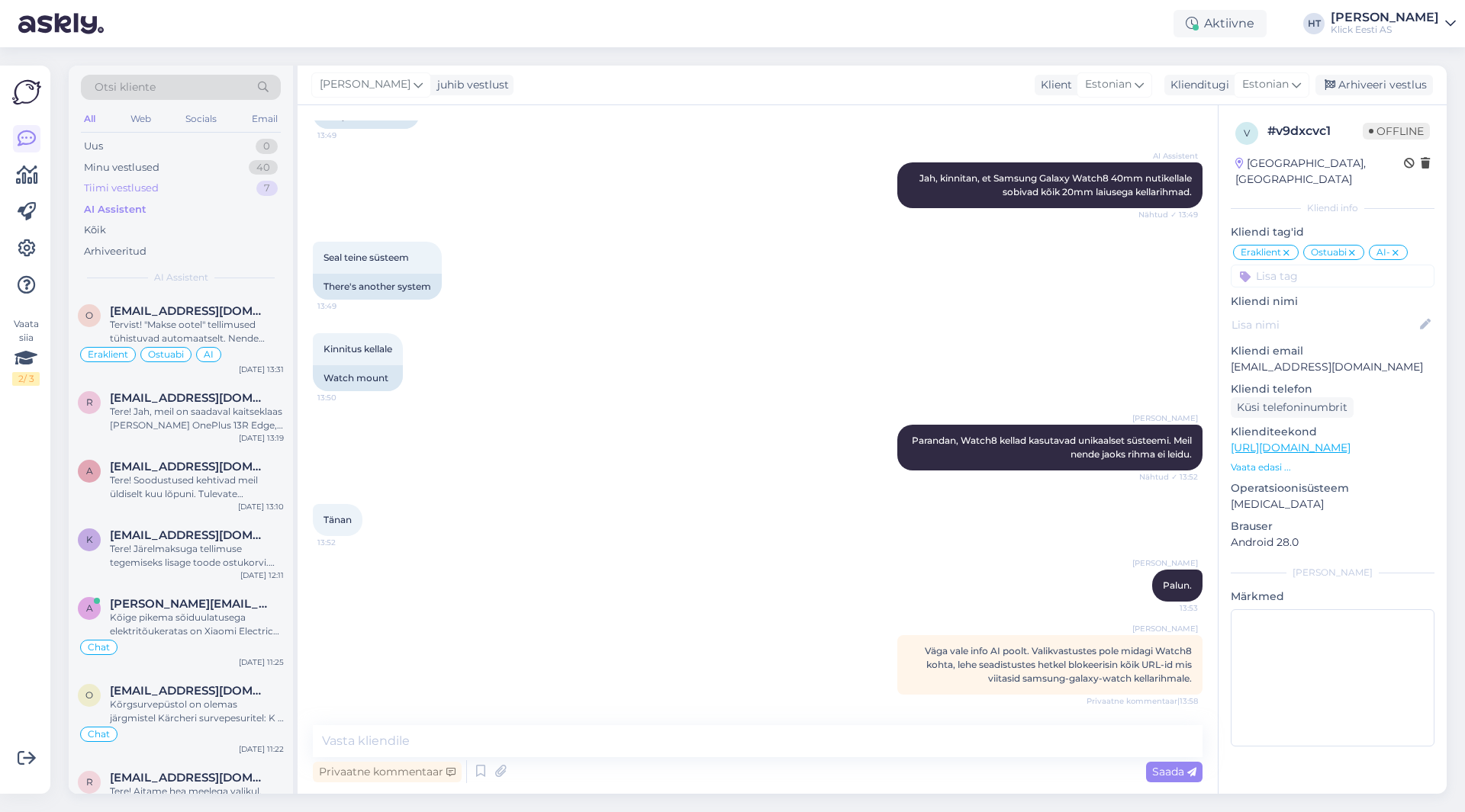
click at [169, 187] on div "Tiimi vestlused 7" at bounding box center [181, 189] width 200 height 21
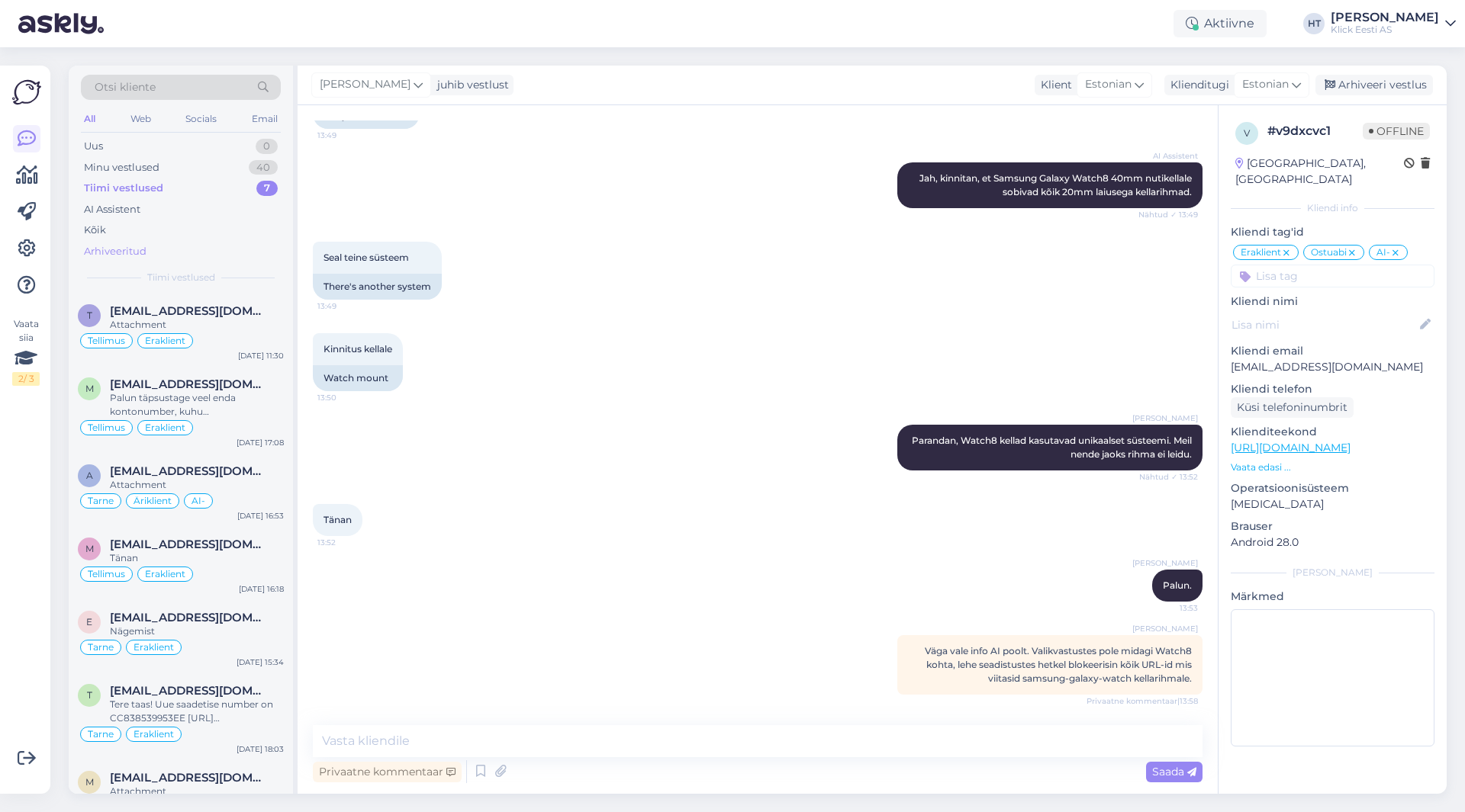
click at [141, 245] on div "Arhiveeritud" at bounding box center [115, 252] width 63 height 15
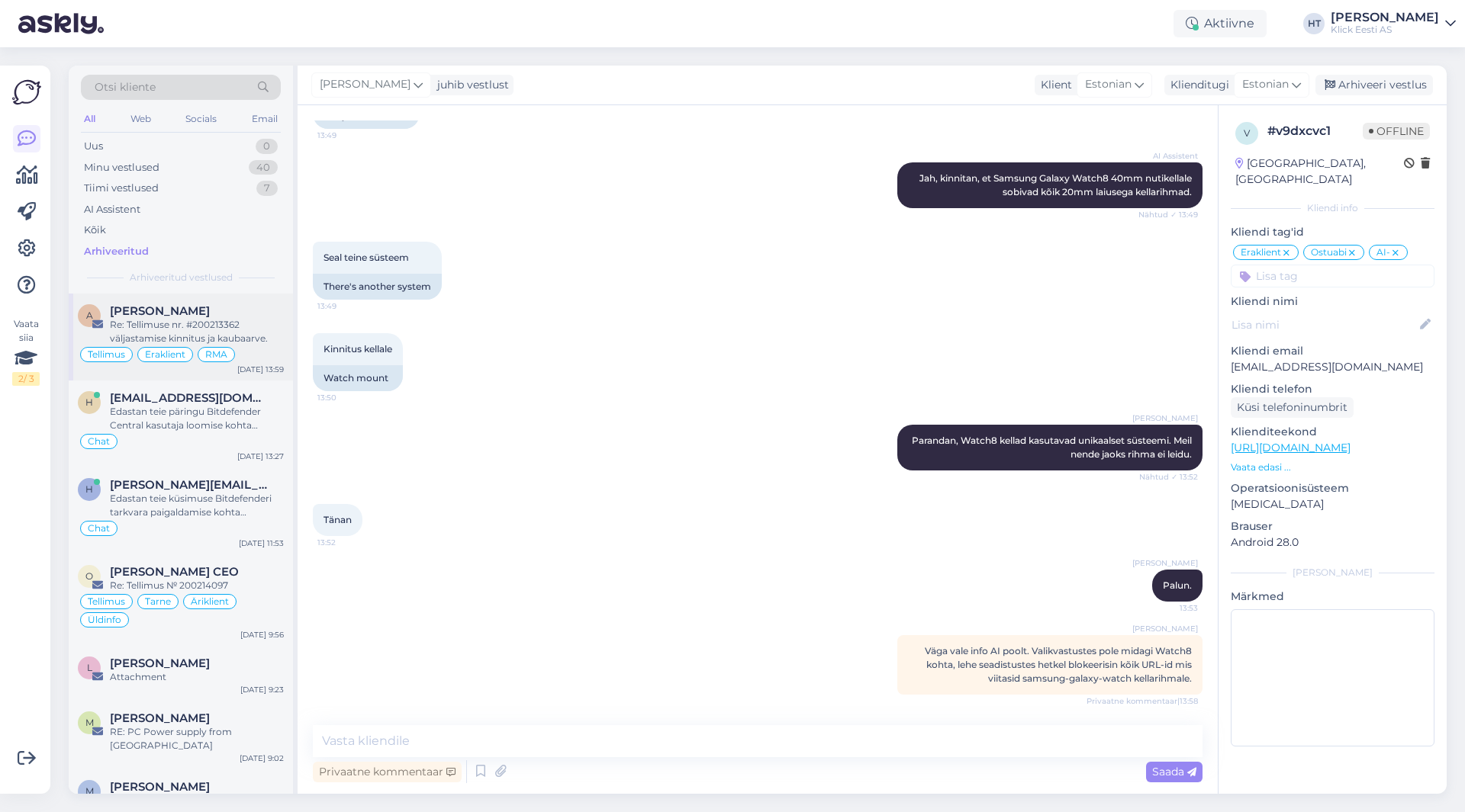
click at [190, 305] on div "[PERSON_NAME]" at bounding box center [196, 311] width 174 height 13
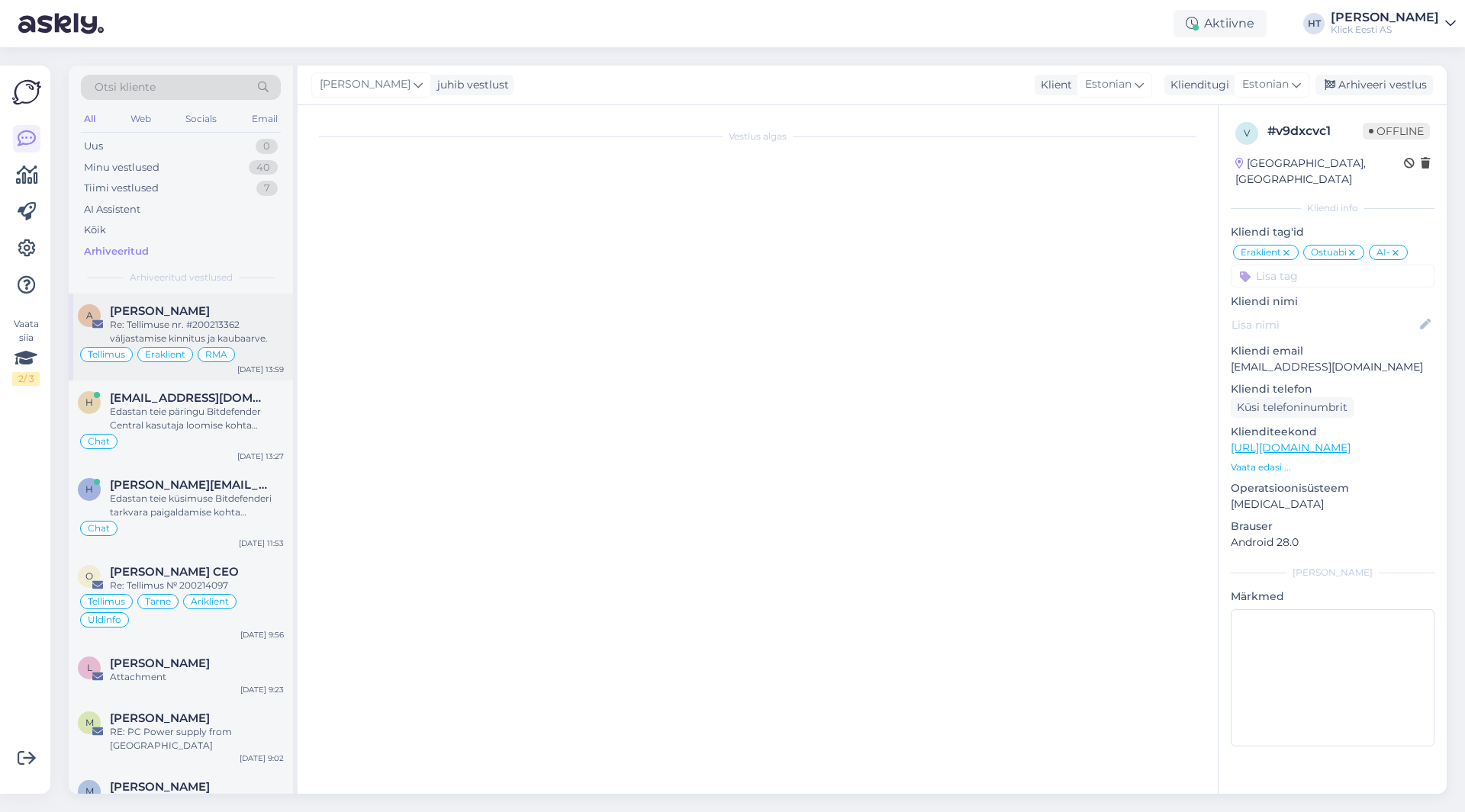
scroll to position [0, 0]
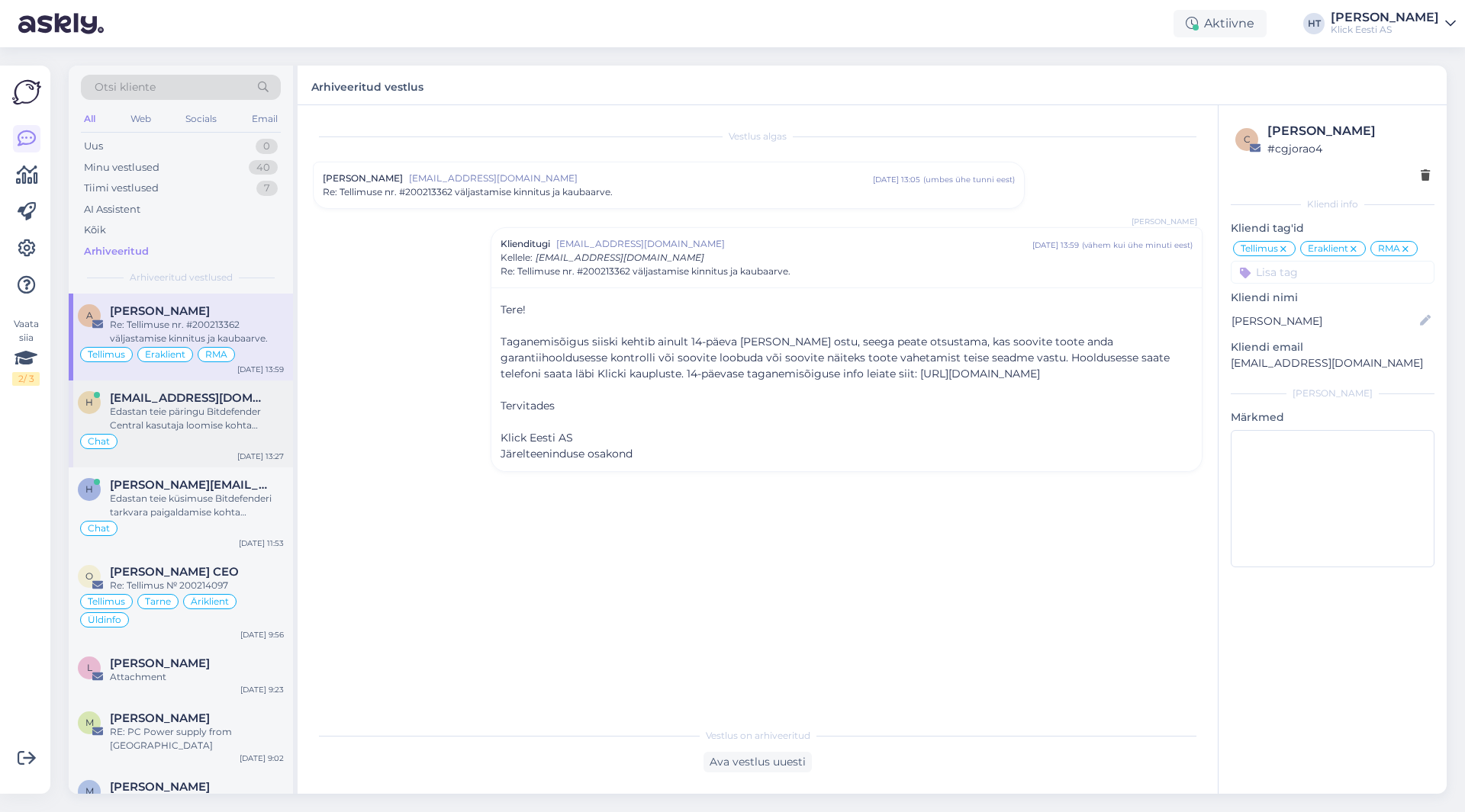
click at [248, 435] on div "Chat" at bounding box center [181, 441] width 206 height 18
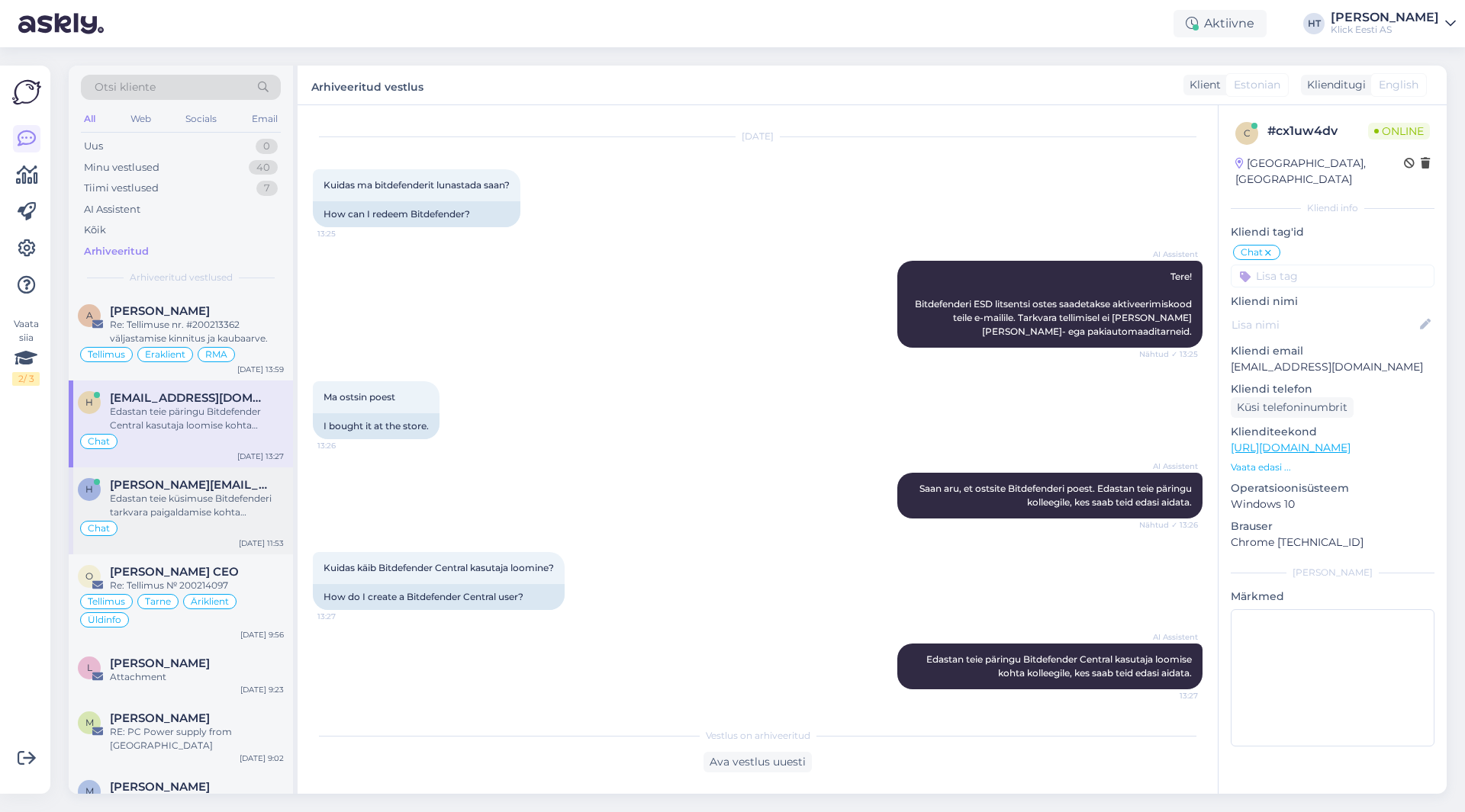
click at [254, 495] on div "Edastan teie küsimuse Bitdefenderi tarkvara paigaldamise kohta kolleegile, kes …" at bounding box center [196, 505] width 174 height 28
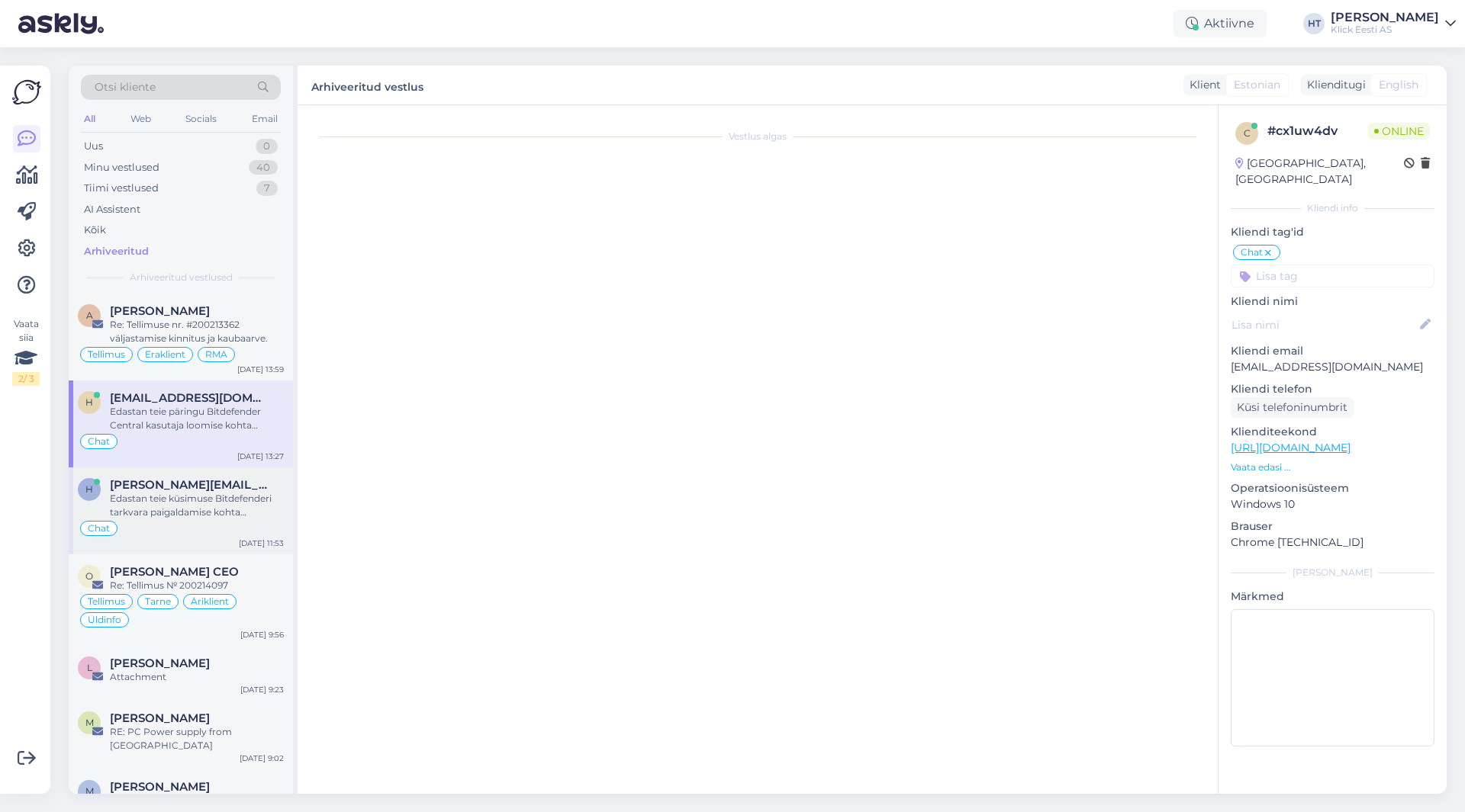
scroll to position [4162, 0]
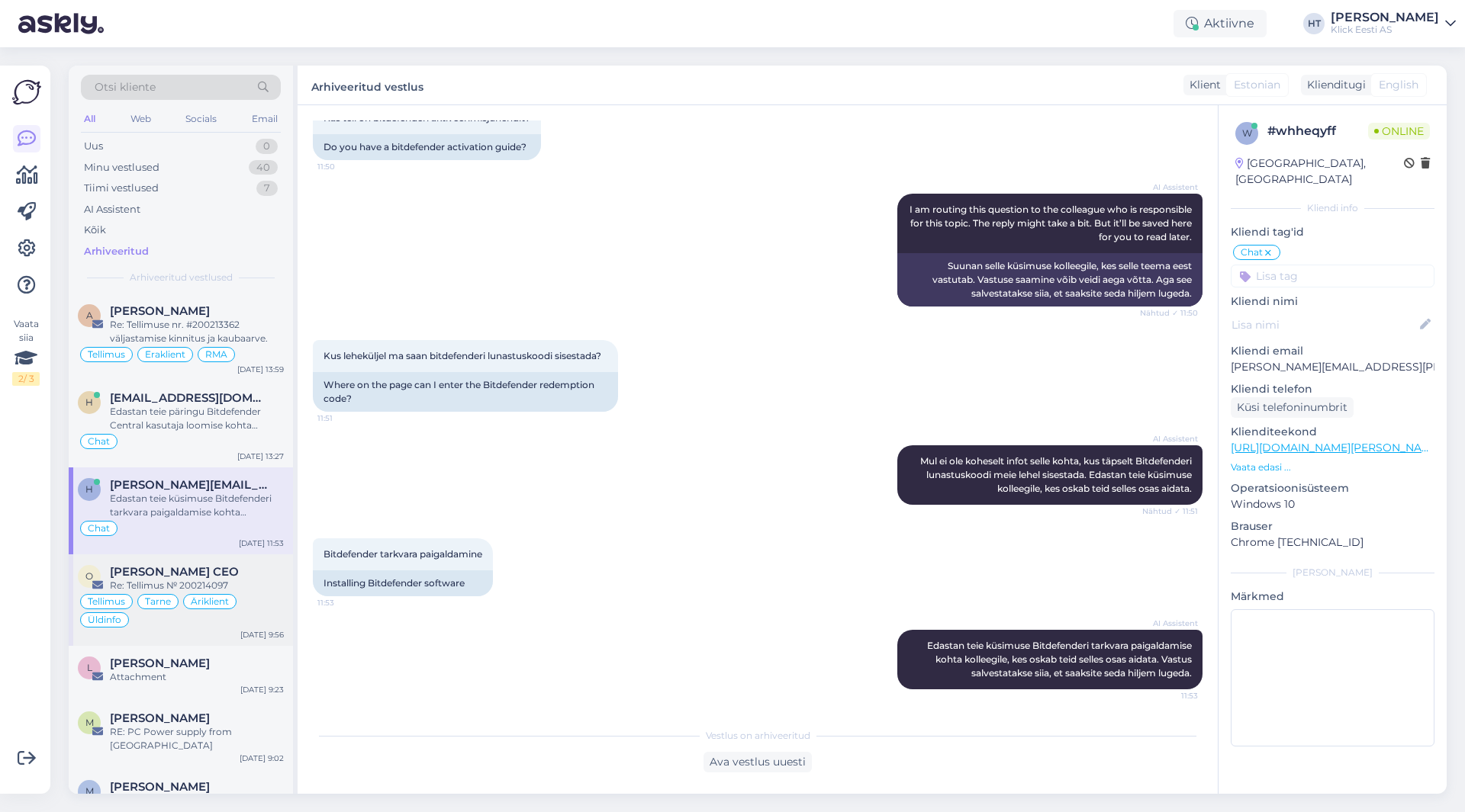
click at [252, 580] on div "Re: Tellimus № 200214097" at bounding box center [196, 586] width 174 height 13
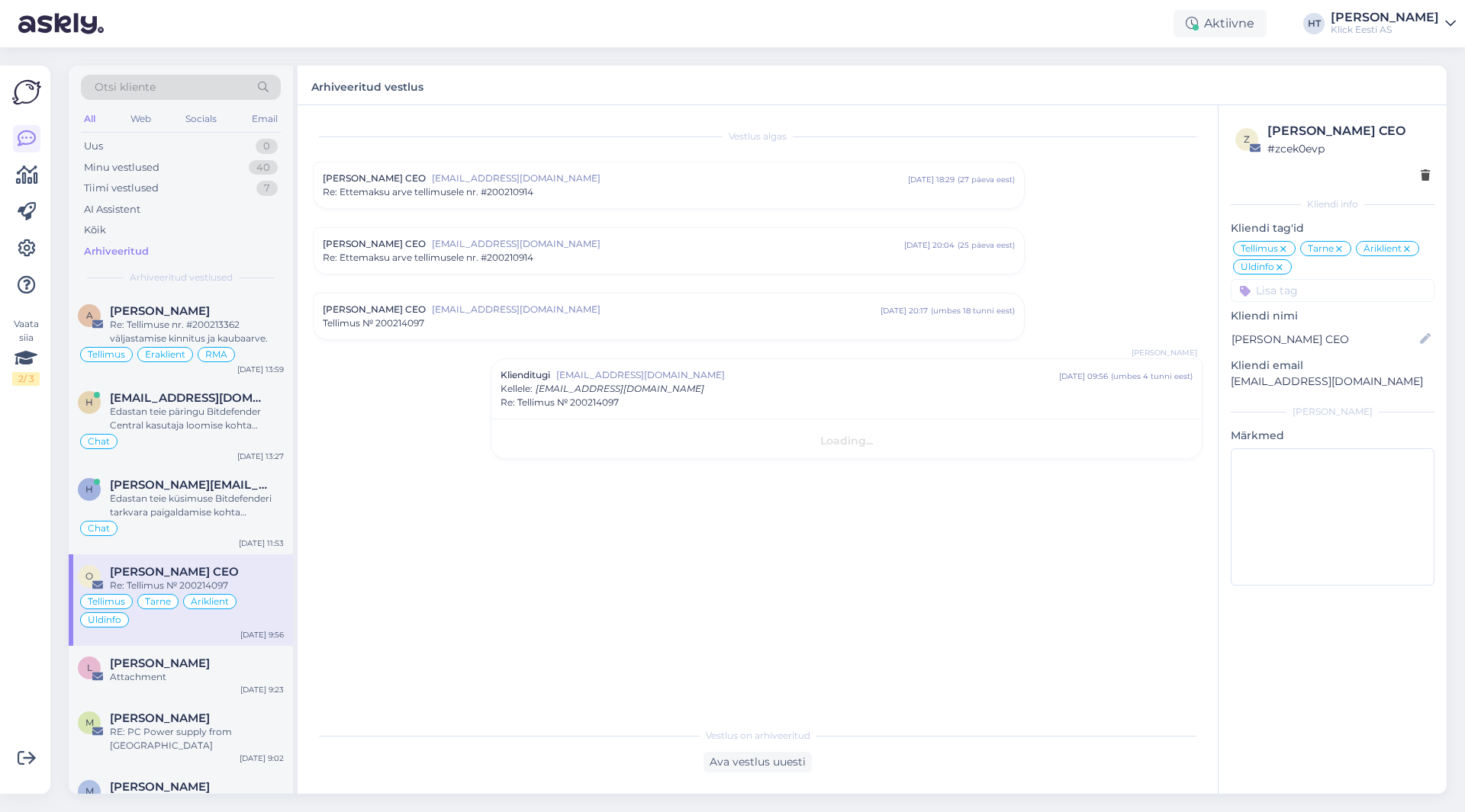
scroll to position [0, 0]
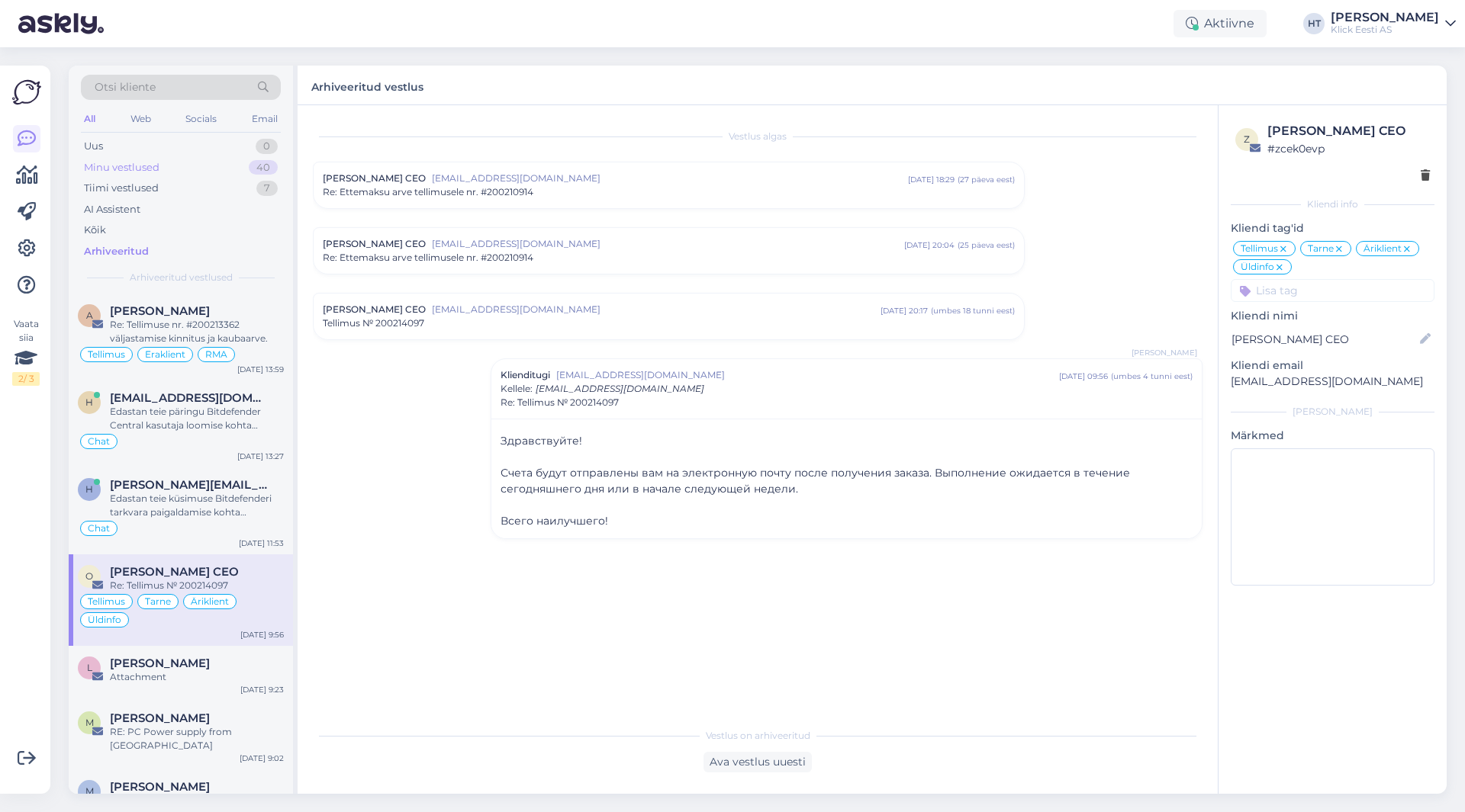
click at [219, 169] on div "Minu vestlused 40" at bounding box center [181, 167] width 200 height 21
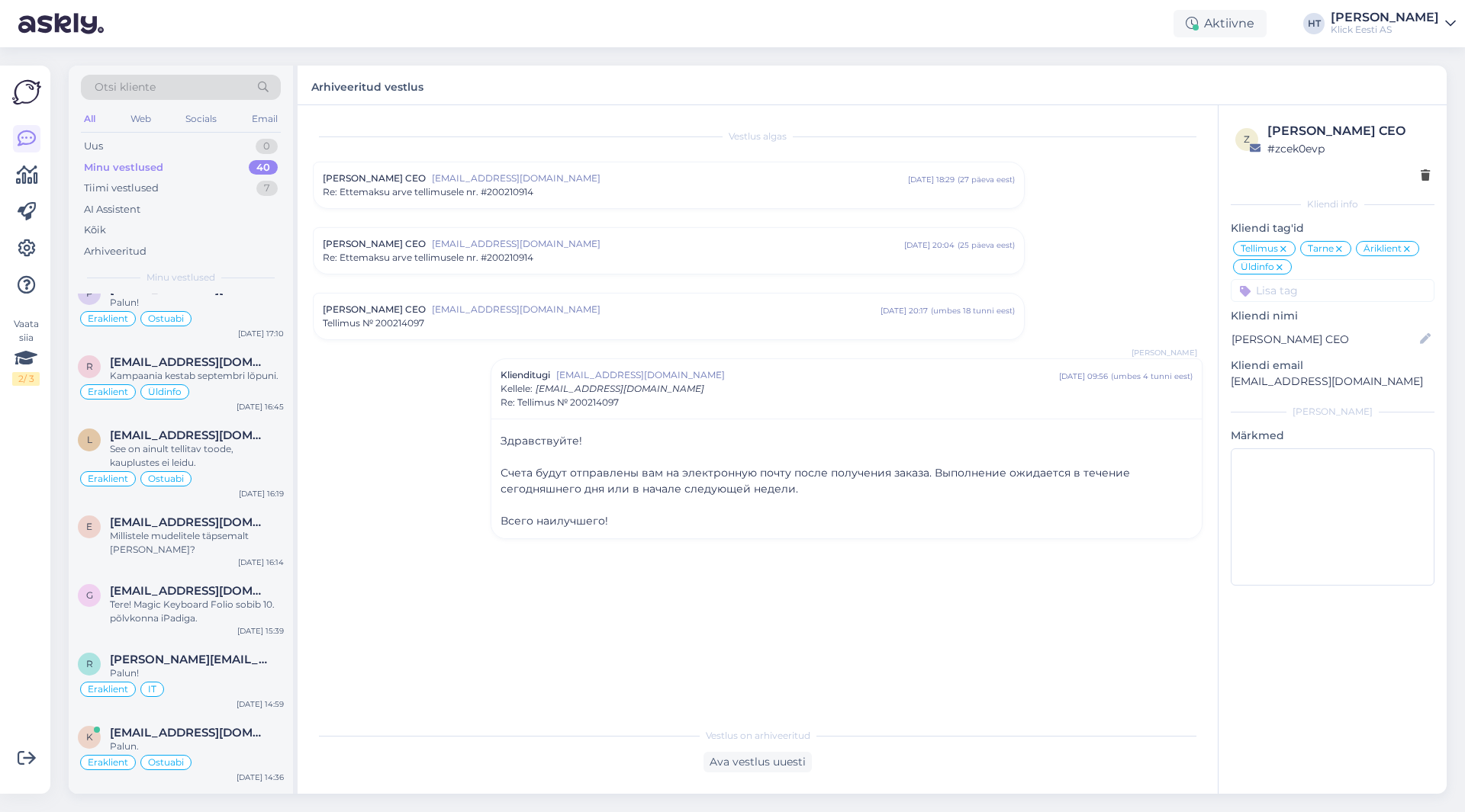
scroll to position [2593, 0]
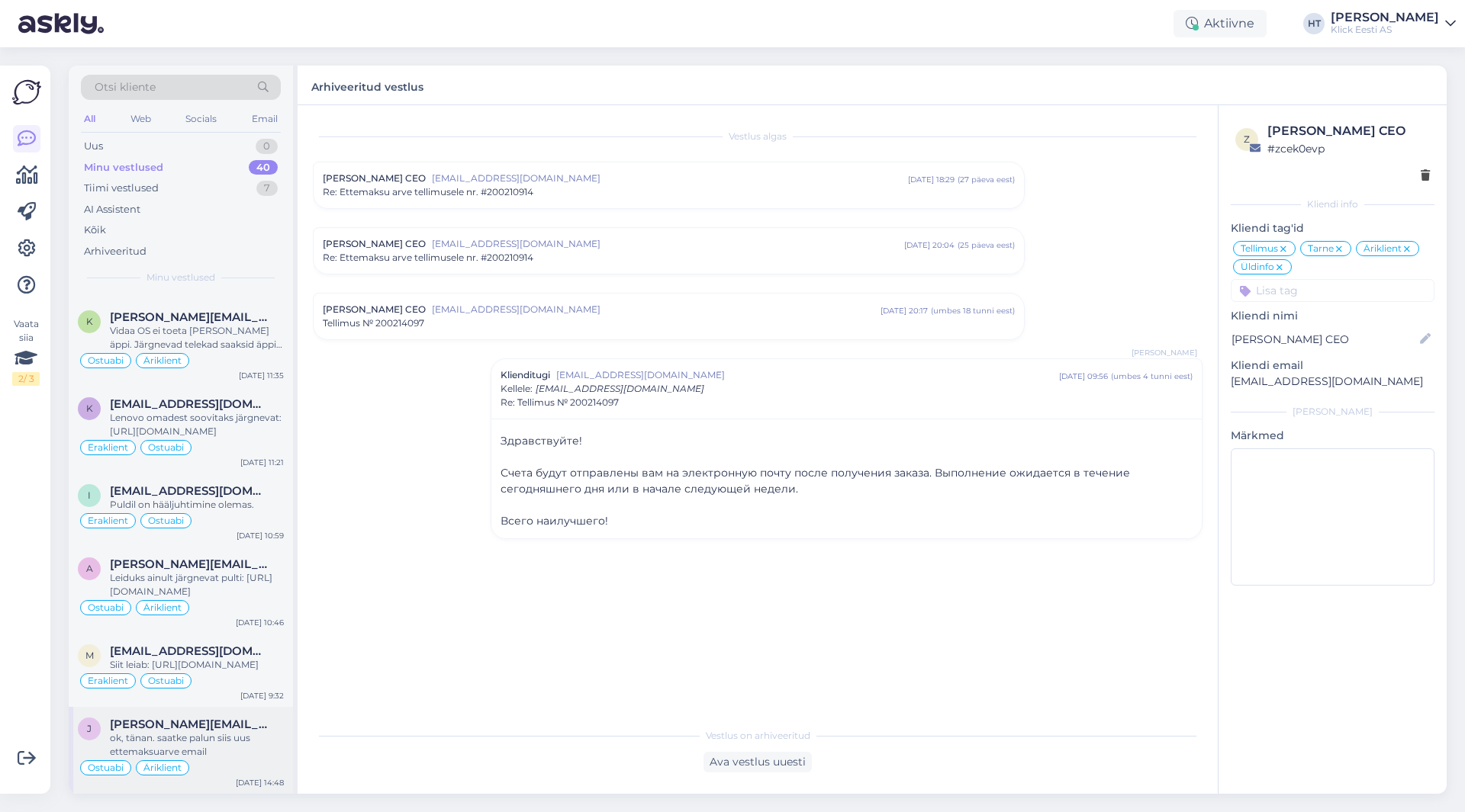
click at [214, 727] on div "[PERSON_NAME][EMAIL_ADDRESS][DOMAIN_NAME]" at bounding box center [196, 724] width 174 height 13
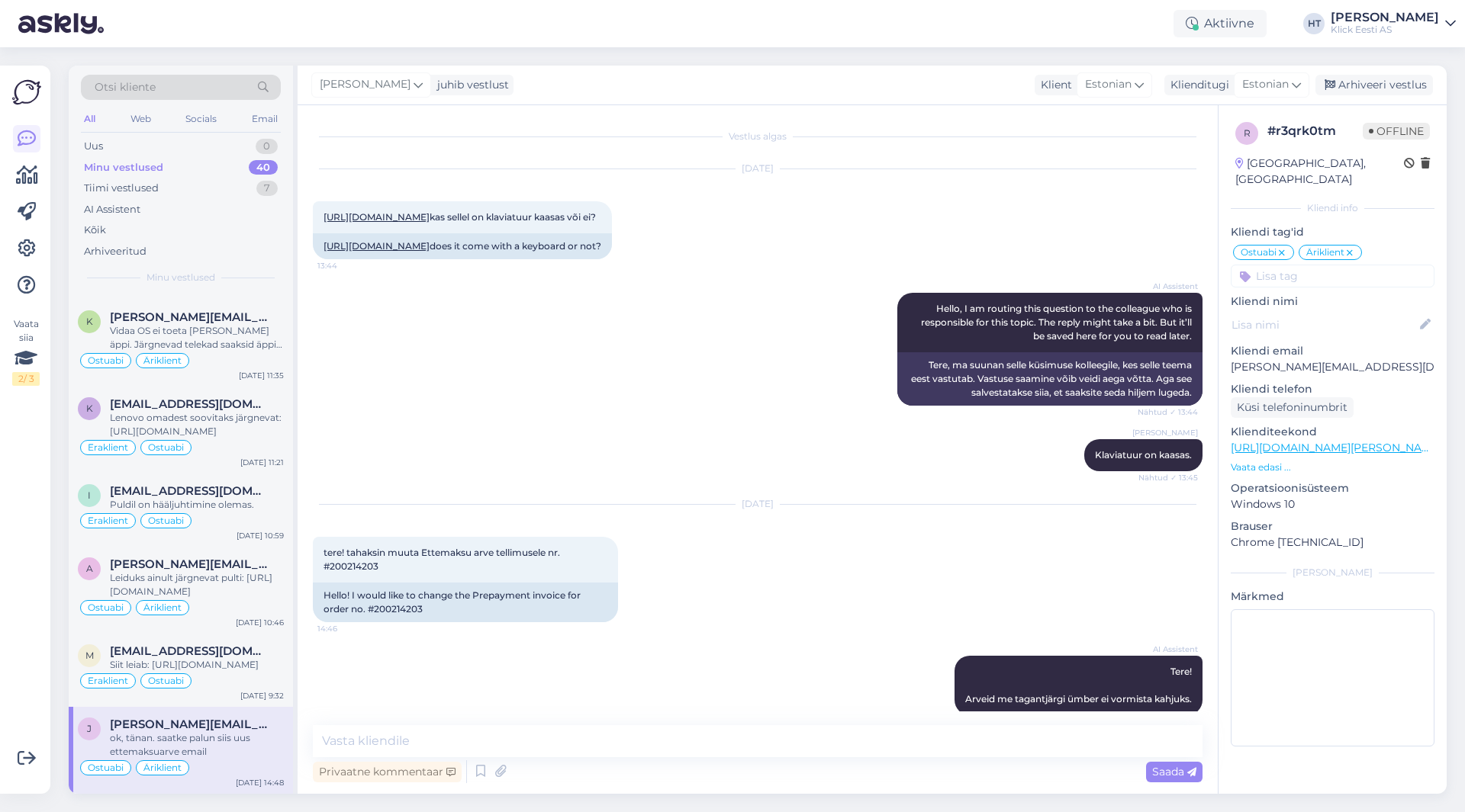
scroll to position [458, 0]
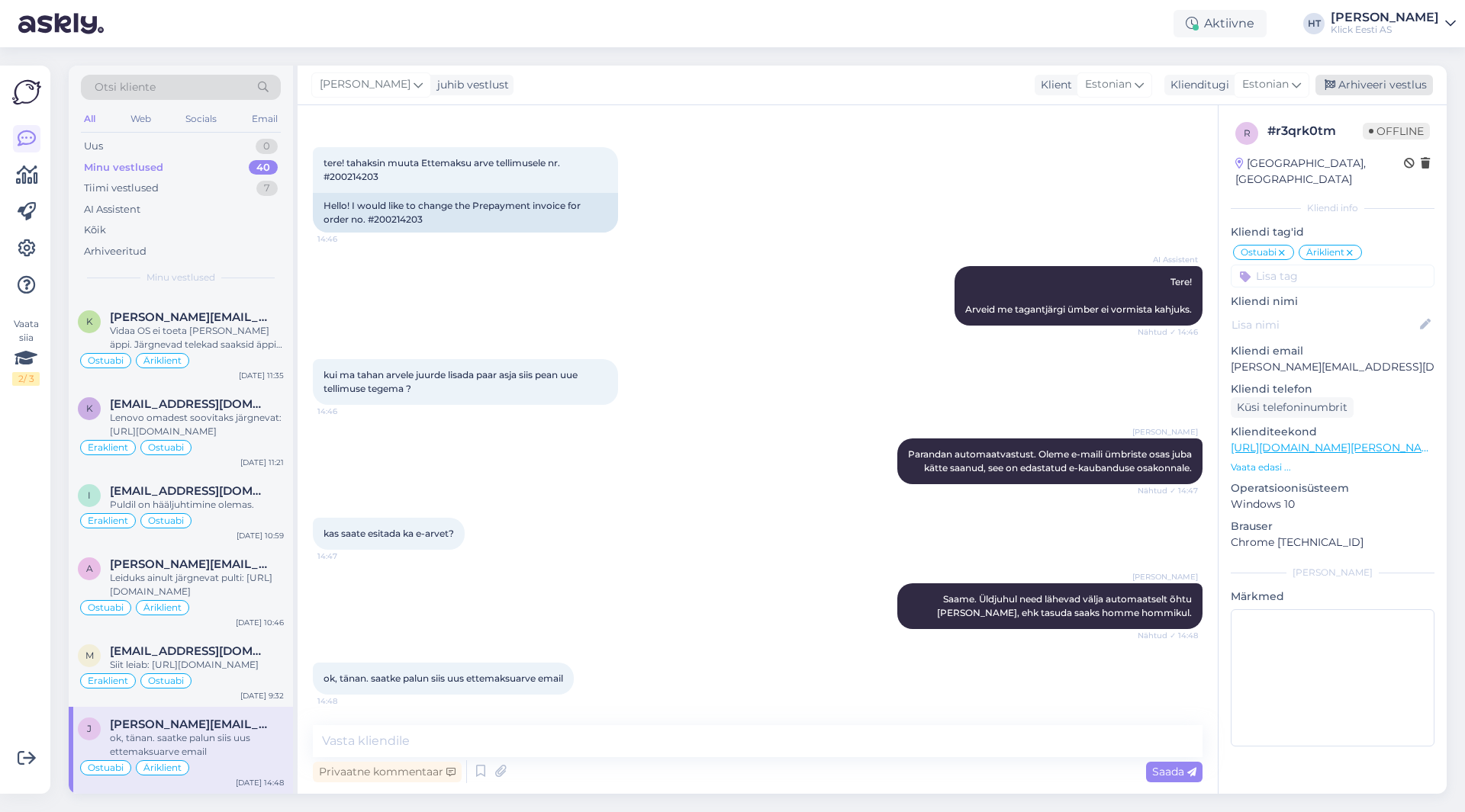
click at [1325, 92] on div "Arhiveeri vestlus" at bounding box center [1375, 85] width 117 height 20
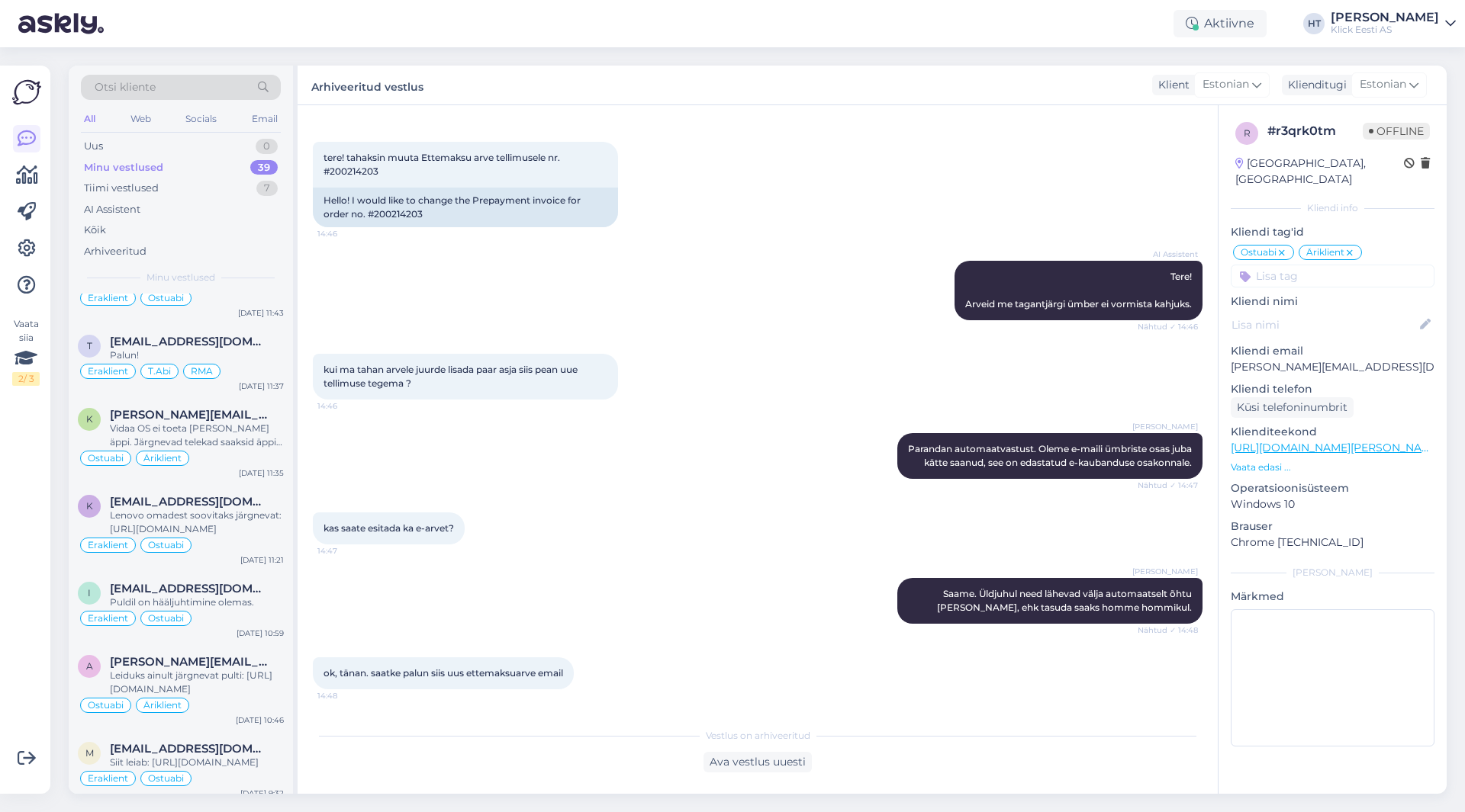
scroll to position [2506, 0]
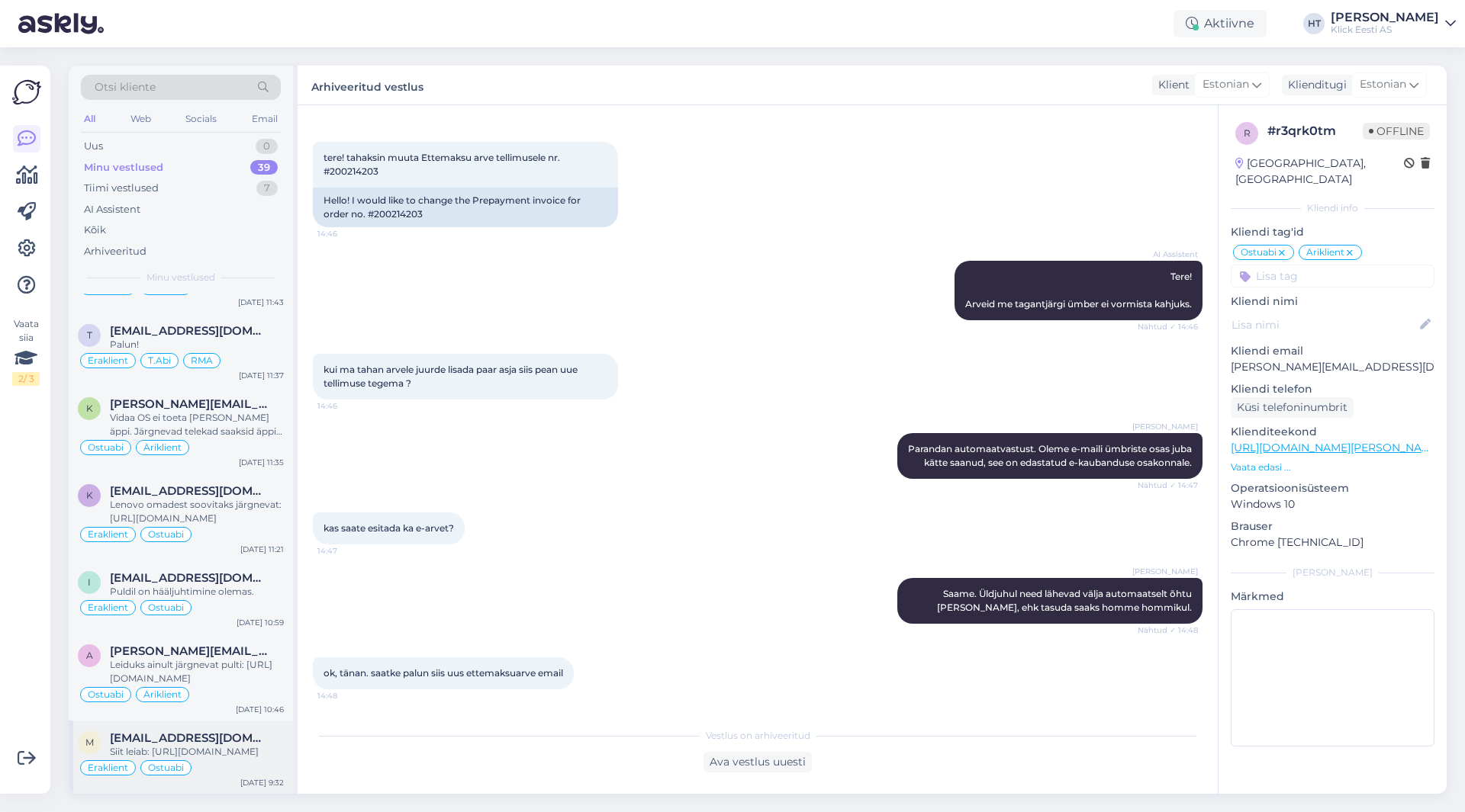
click at [195, 731] on span "[EMAIL_ADDRESS][DOMAIN_NAME]" at bounding box center [189, 738] width 159 height 13
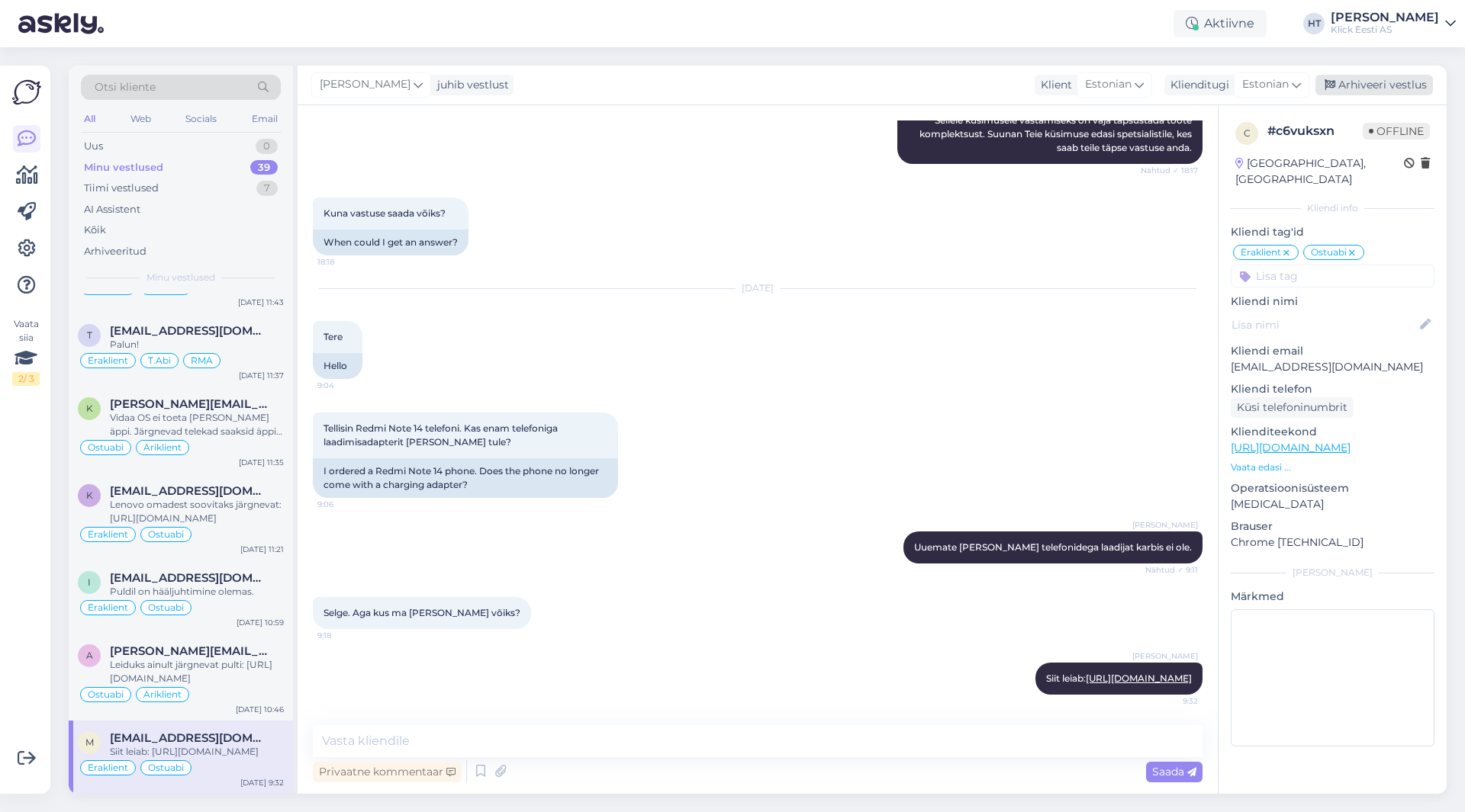
click at [1385, 87] on div "Arhiveeri vestlus" at bounding box center [1375, 85] width 117 height 20
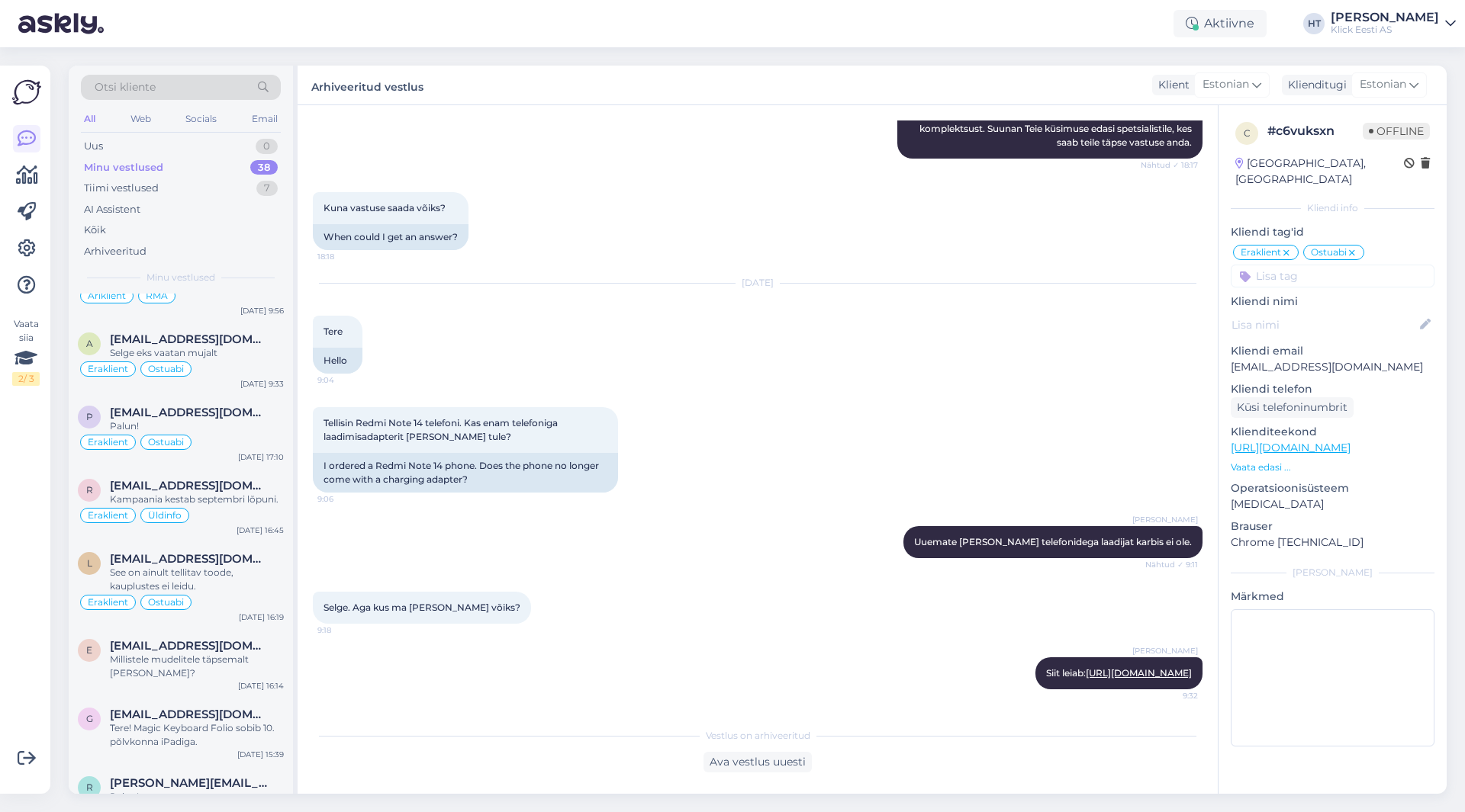
scroll to position [2419, 0]
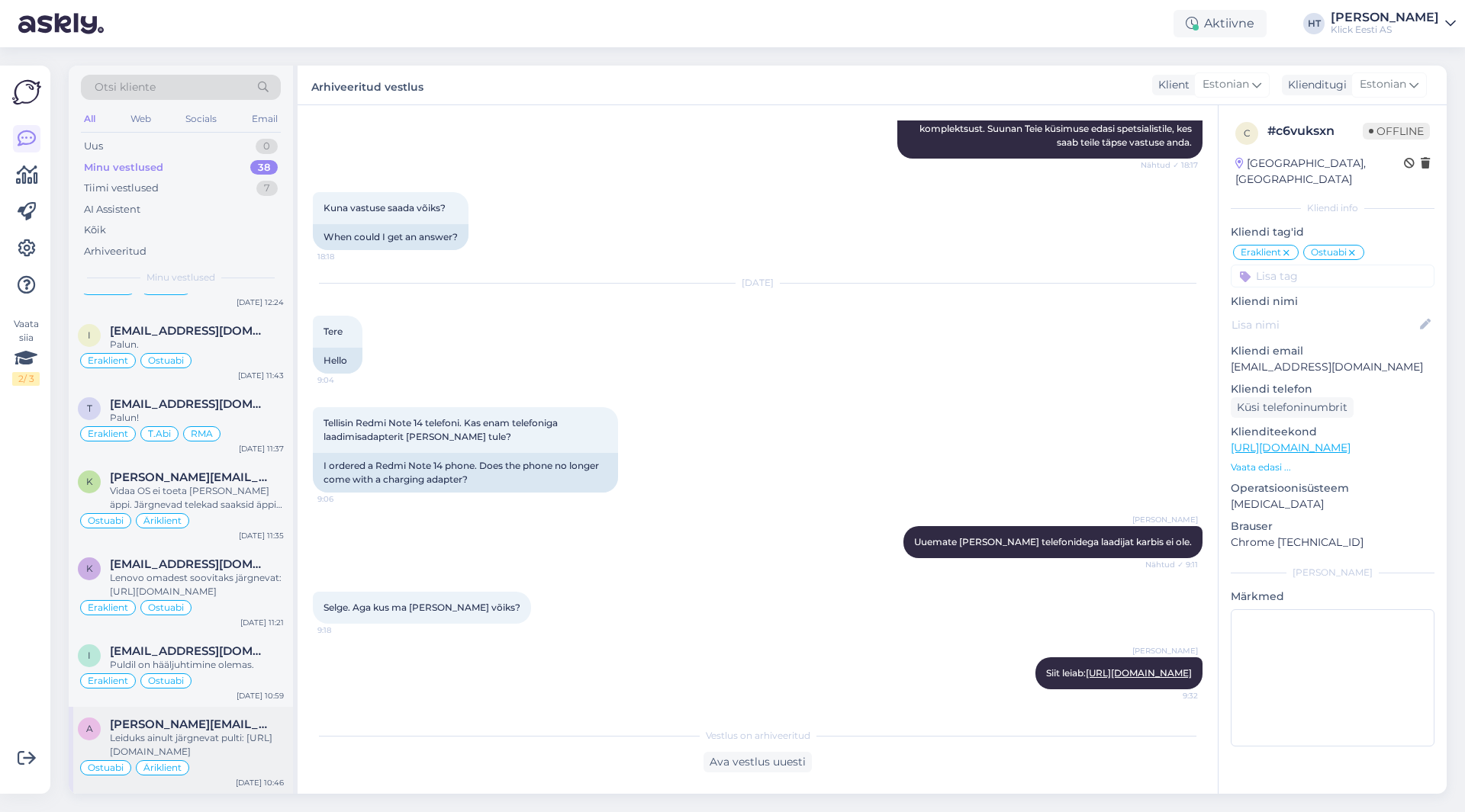
click at [198, 743] on div "Leiduks ainult järgnevat pulti: [URL][DOMAIN_NAME]" at bounding box center [196, 745] width 174 height 28
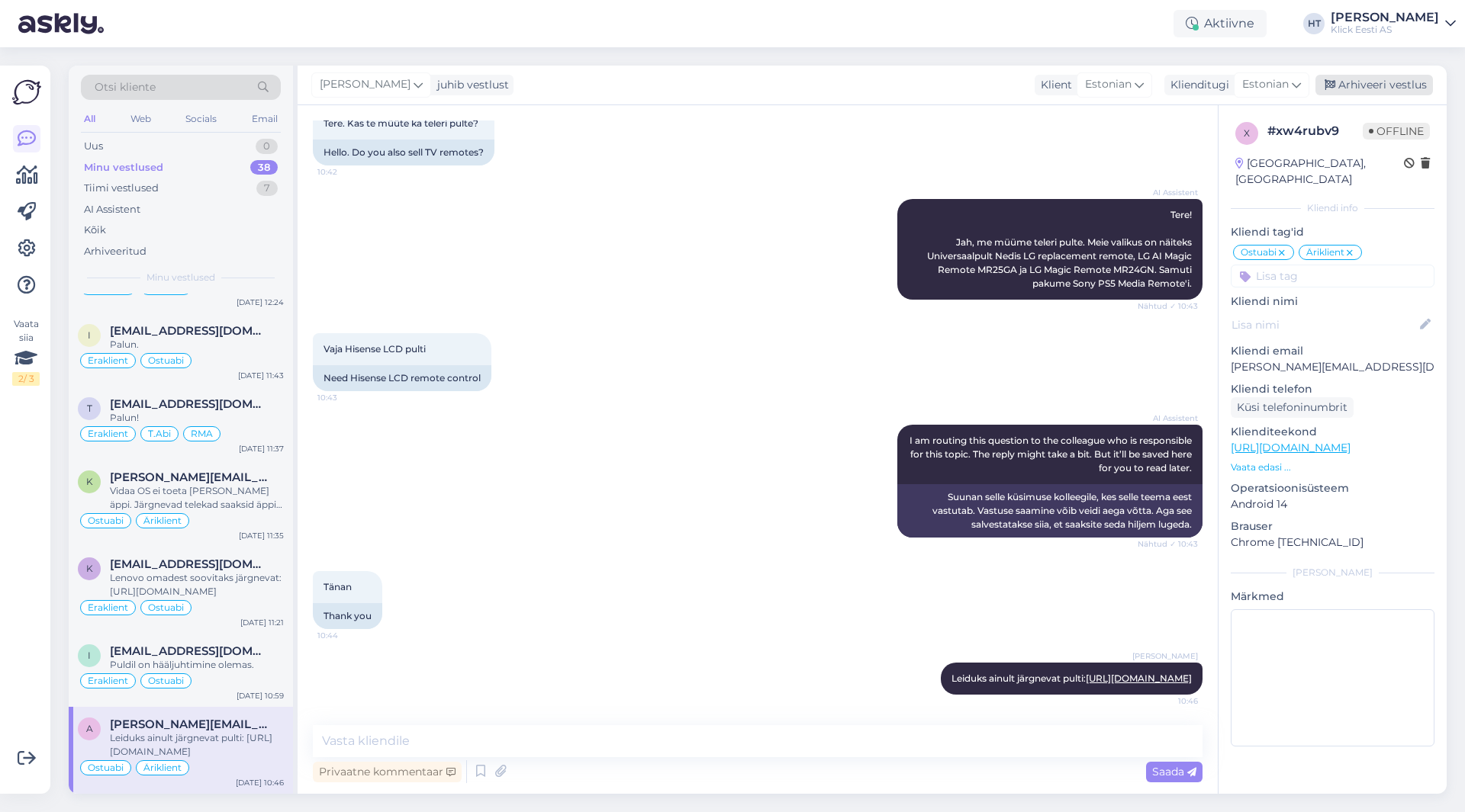
click at [1349, 89] on div "Arhiveeri vestlus" at bounding box center [1375, 85] width 117 height 20
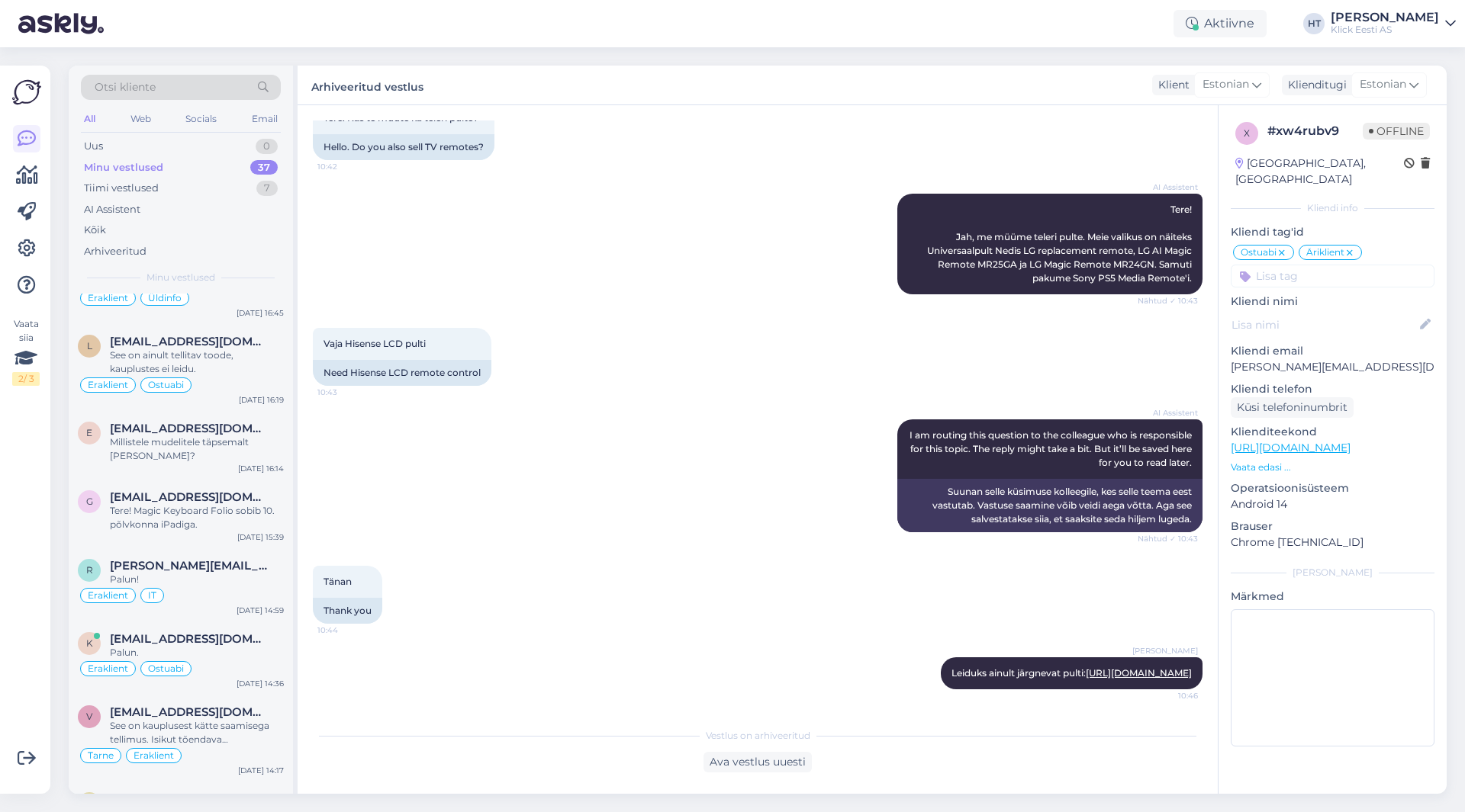
scroll to position [2332, 0]
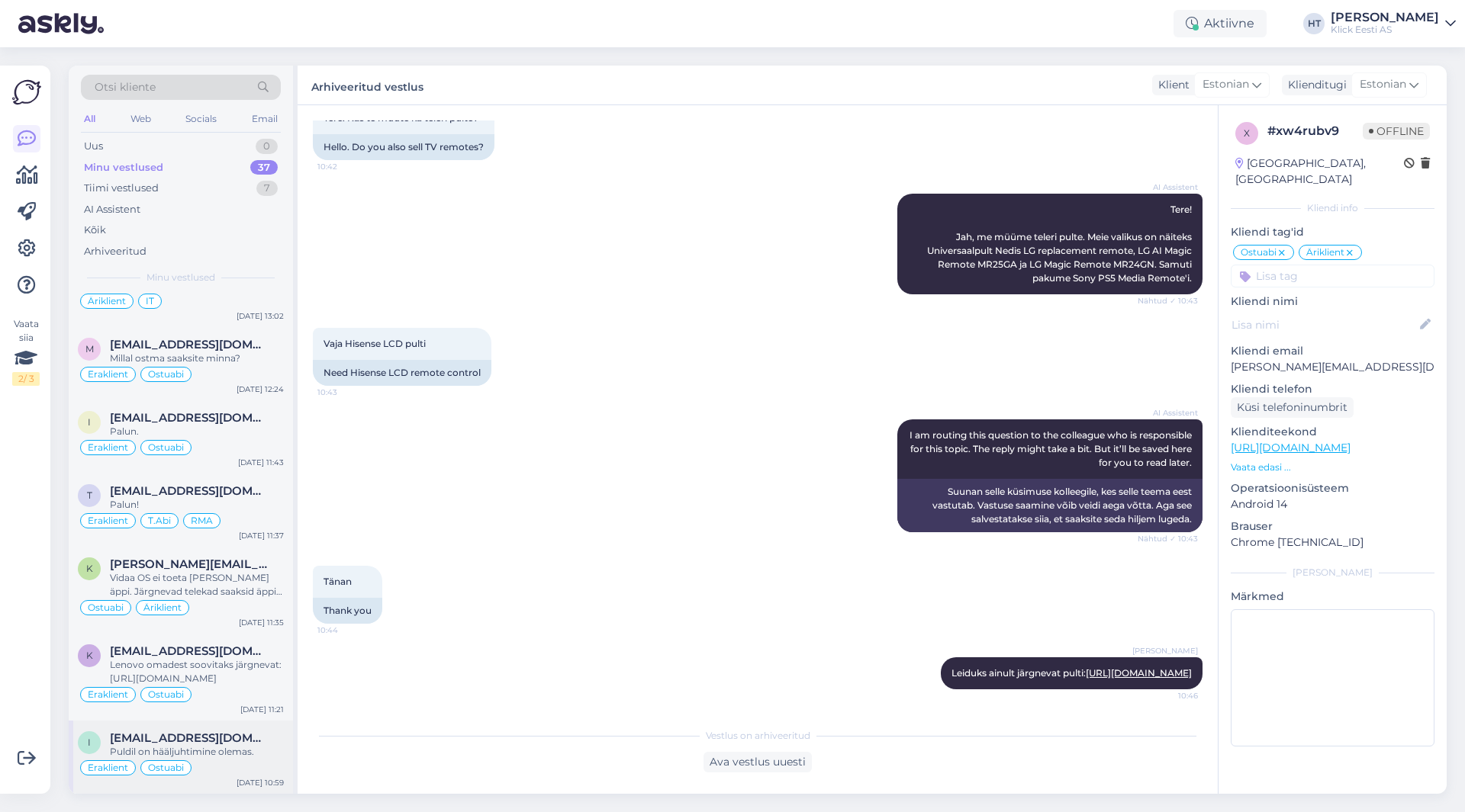
click at [229, 749] on div "Puldil on hääljuhtimine olemas." at bounding box center [196, 751] width 174 height 13
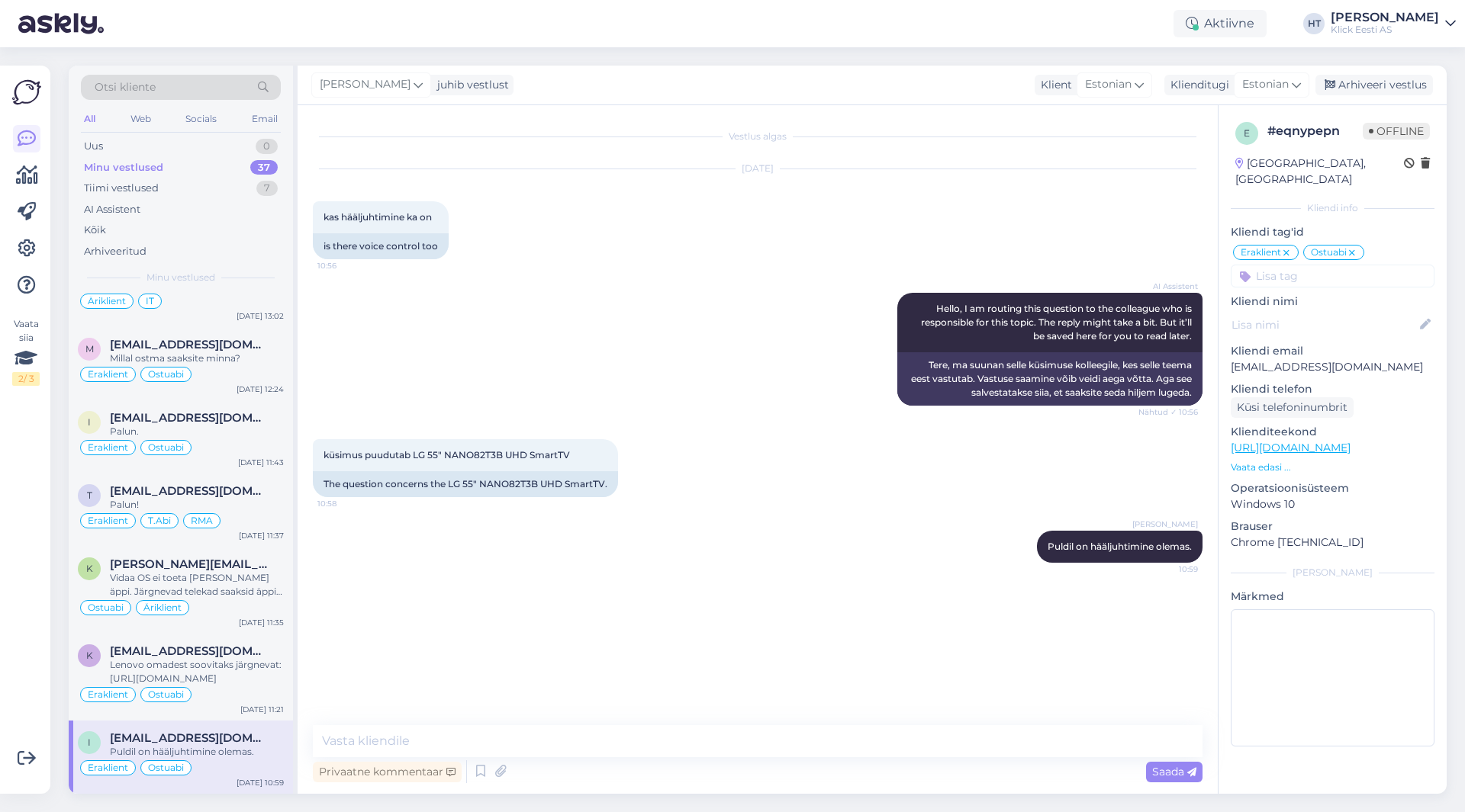
click at [1368, 72] on div "[PERSON_NAME] juhib vestlust Klient [DEMOGRAPHIC_DATA] Klienditugi [DEMOGRAPHIC…" at bounding box center [872, 85] width 1149 height 39
click at [1367, 76] on div "Arhiveeri vestlus" at bounding box center [1375, 85] width 117 height 20
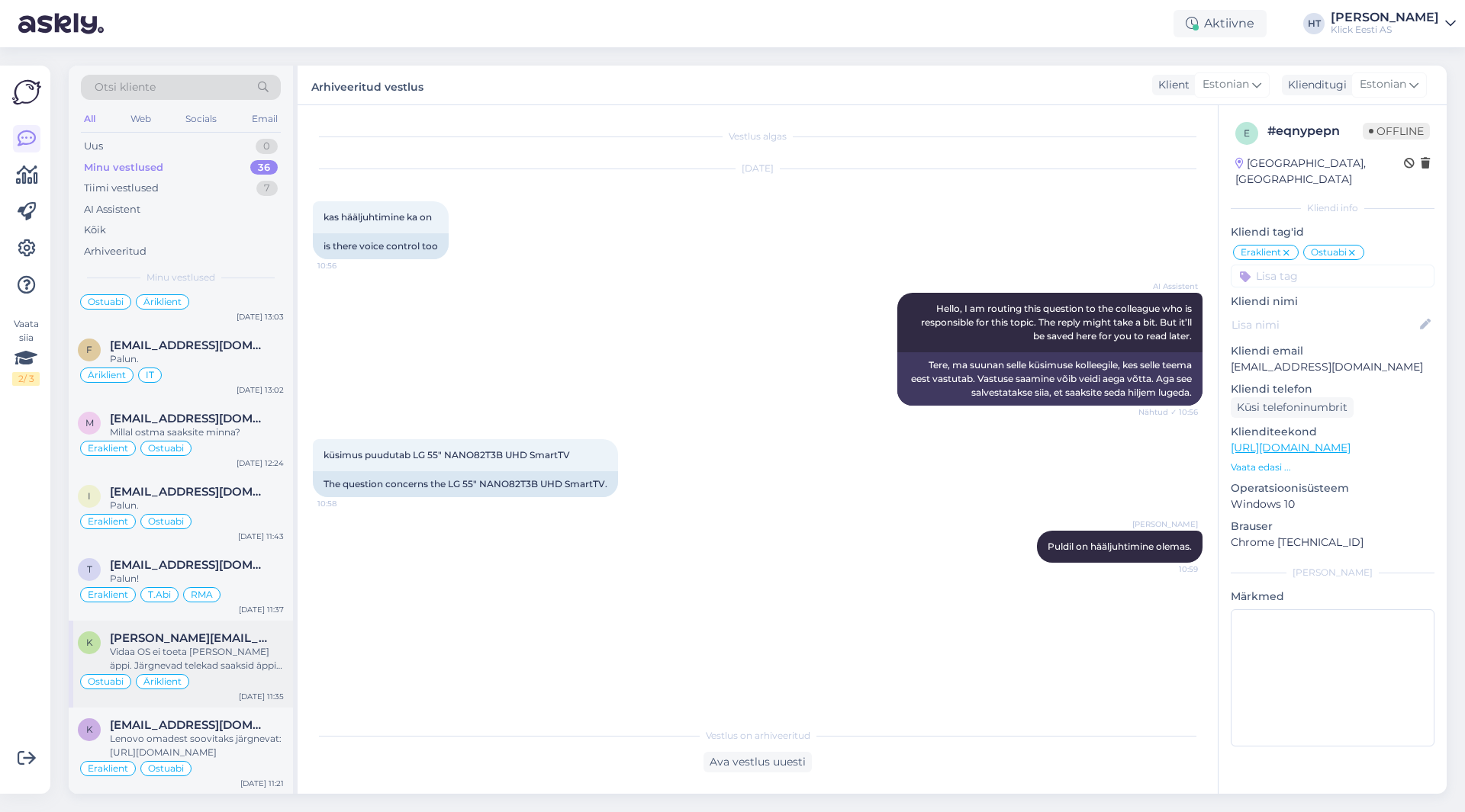
scroll to position [2259, 0]
click at [212, 732] on div "Lenovo omadest soovitaks järgnevat: [URL][DOMAIN_NAME]" at bounding box center [196, 745] width 174 height 28
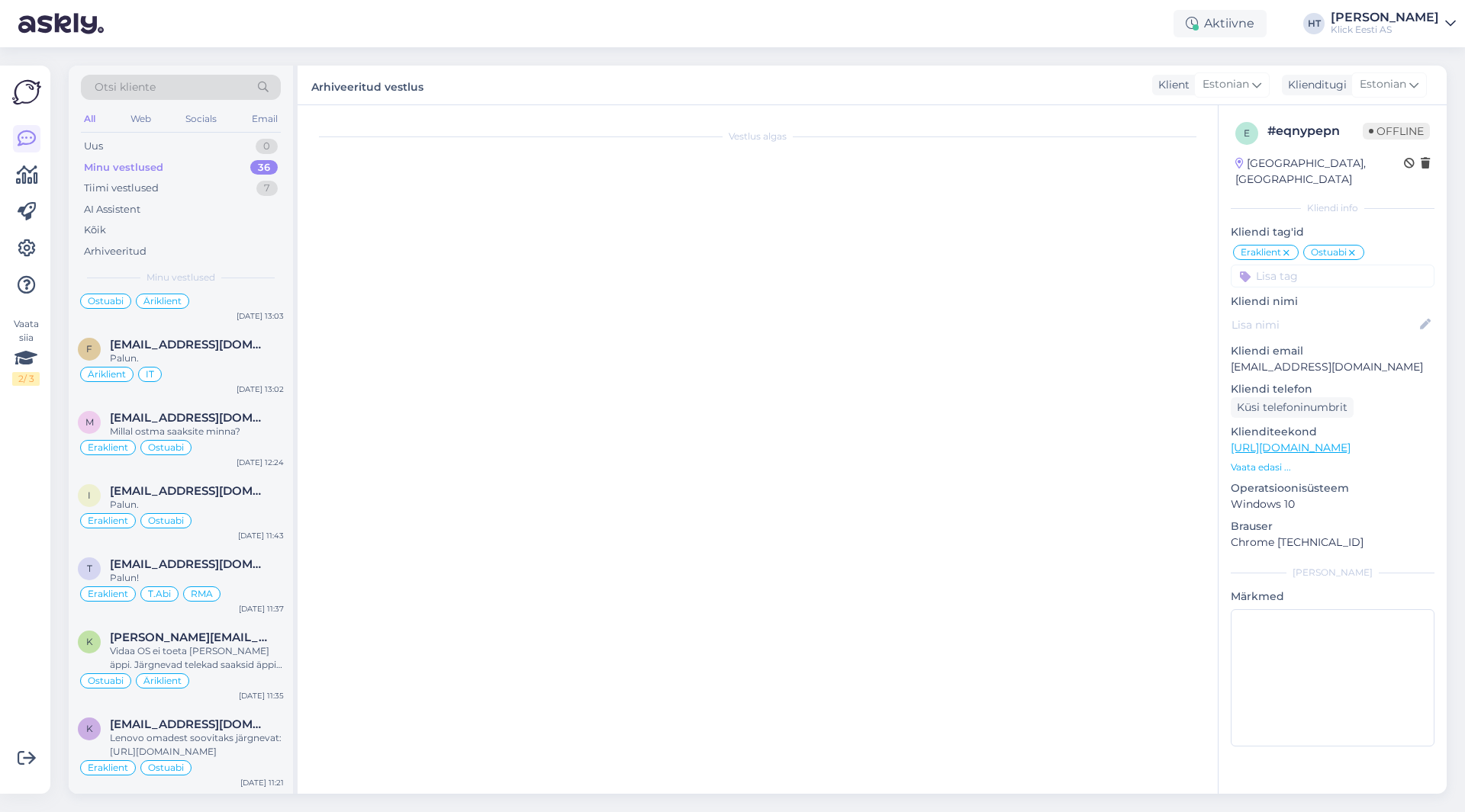
scroll to position [762, 0]
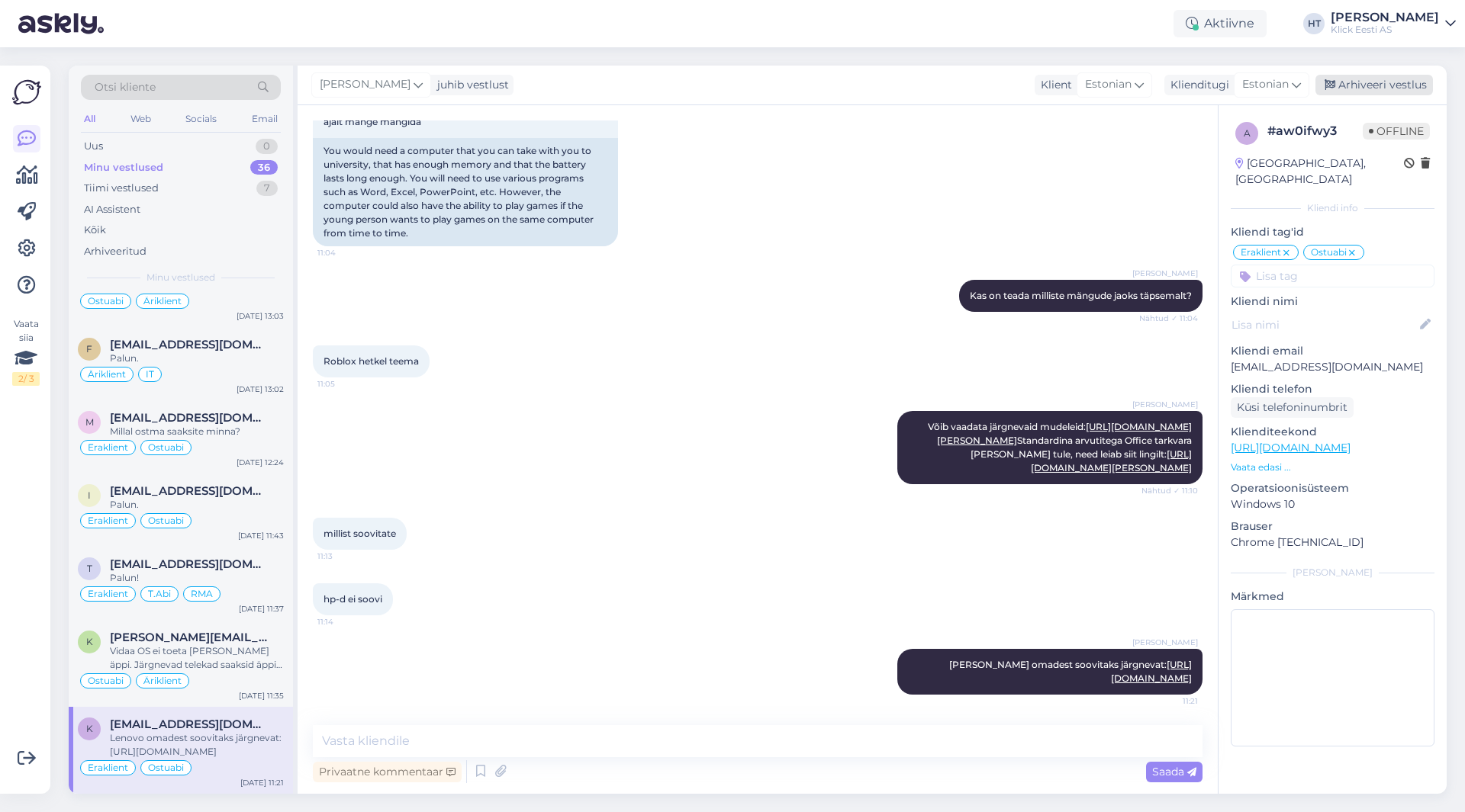
click at [1387, 83] on div "Arhiveeri vestlus" at bounding box center [1375, 85] width 117 height 20
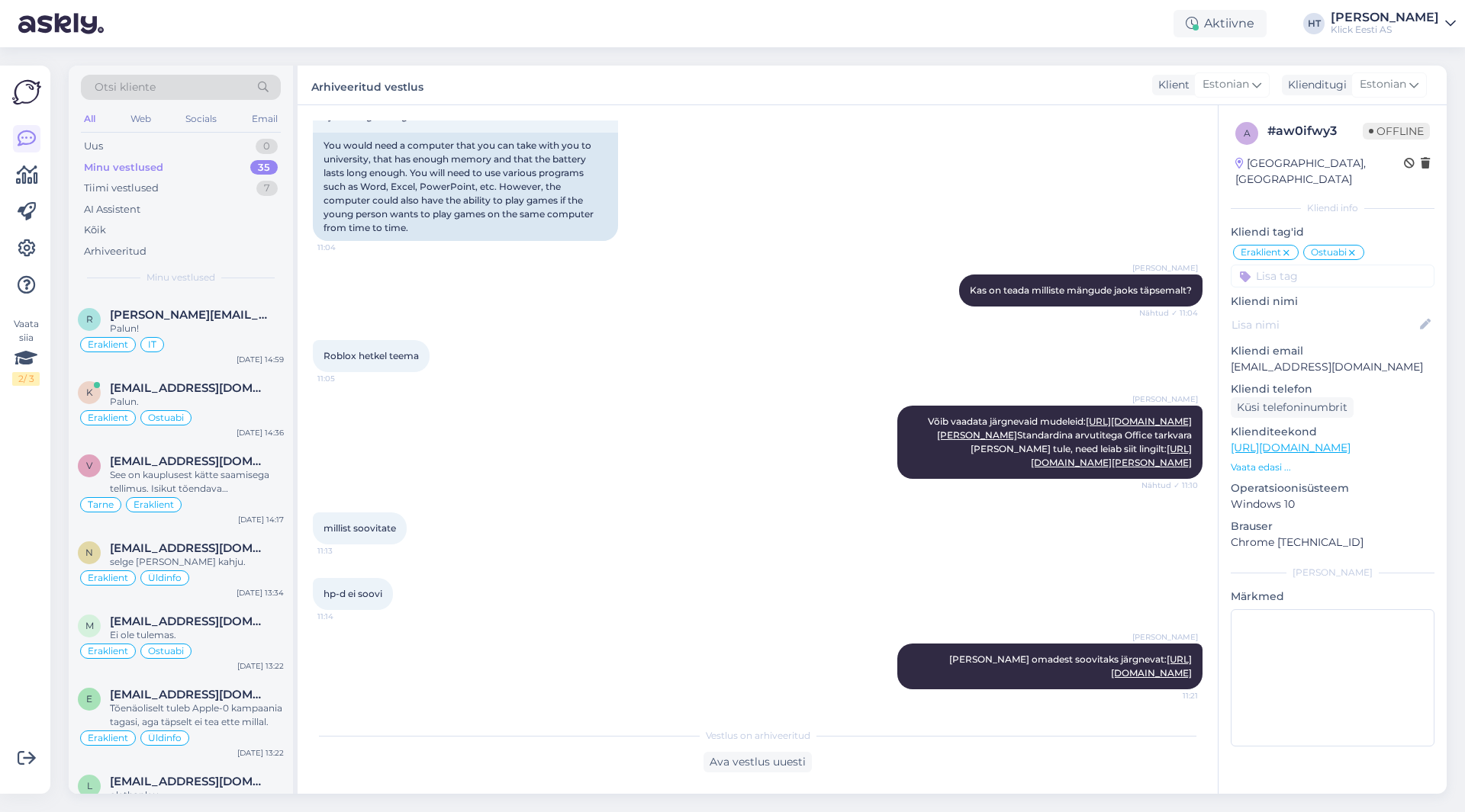
scroll to position [2172, 0]
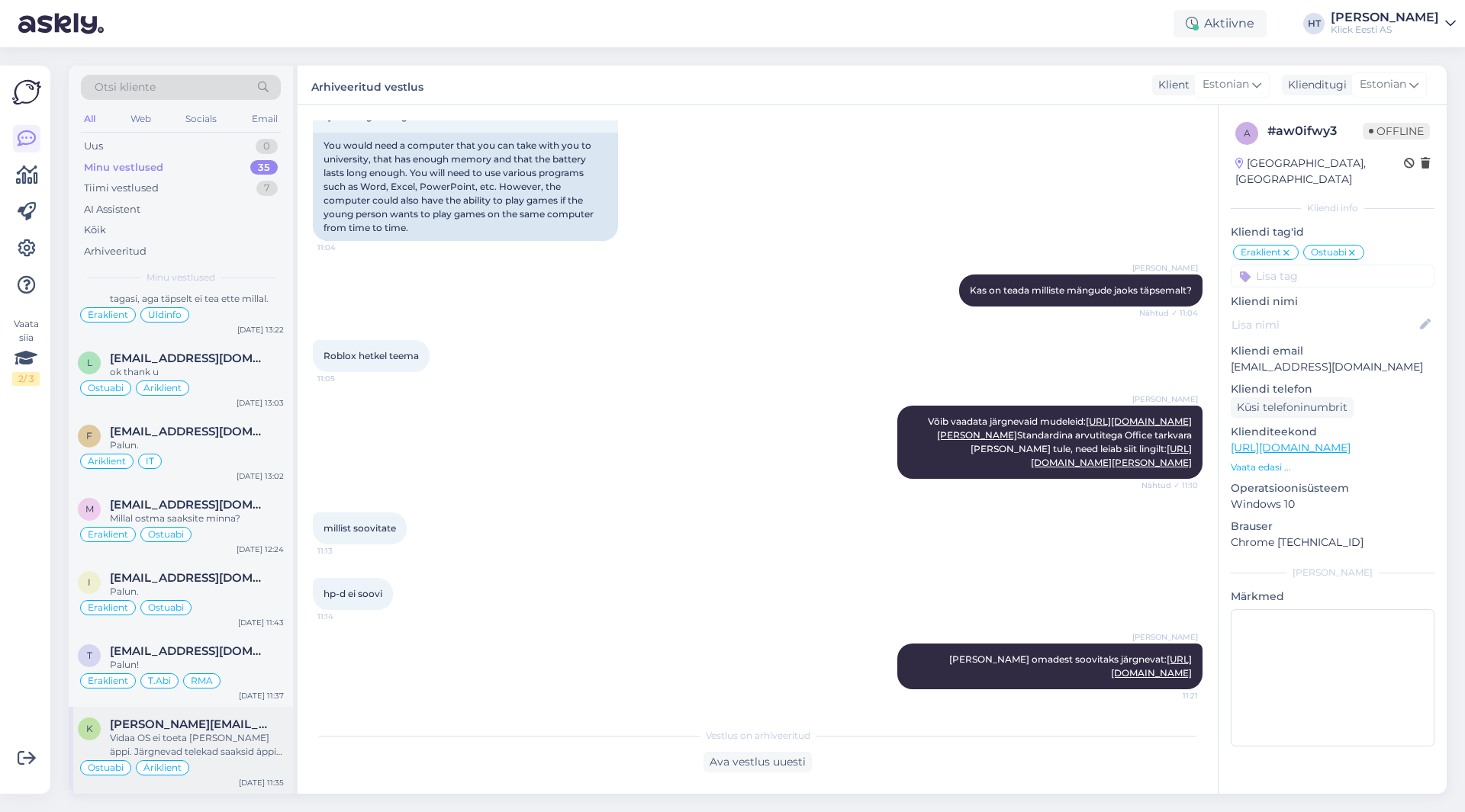
click at [193, 752] on div "Vidaa OS ei toeta [PERSON_NAME] äppi. Järgnevad telekad saaksid äppi kasutada: …" at bounding box center [196, 745] width 174 height 28
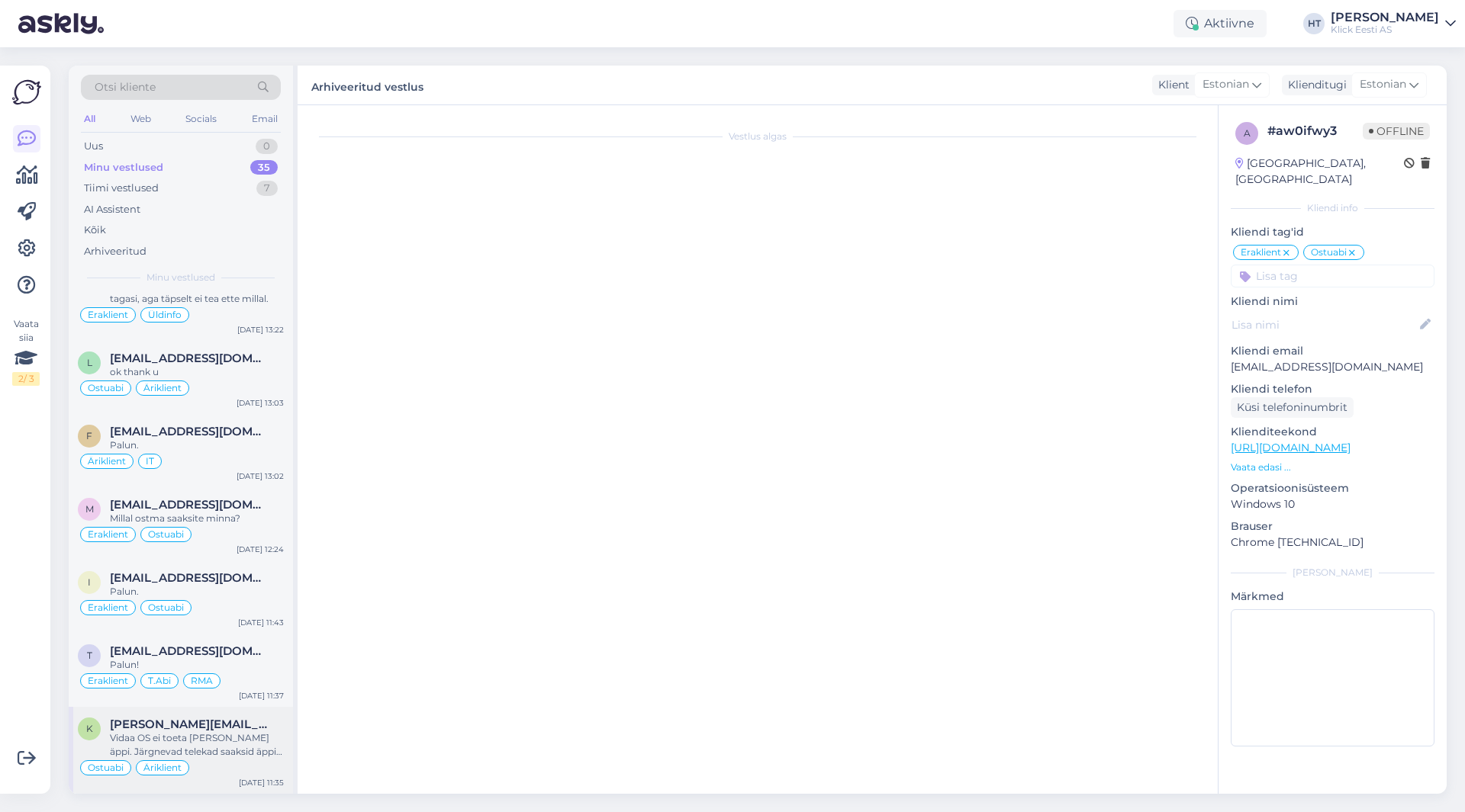
scroll to position [0, 0]
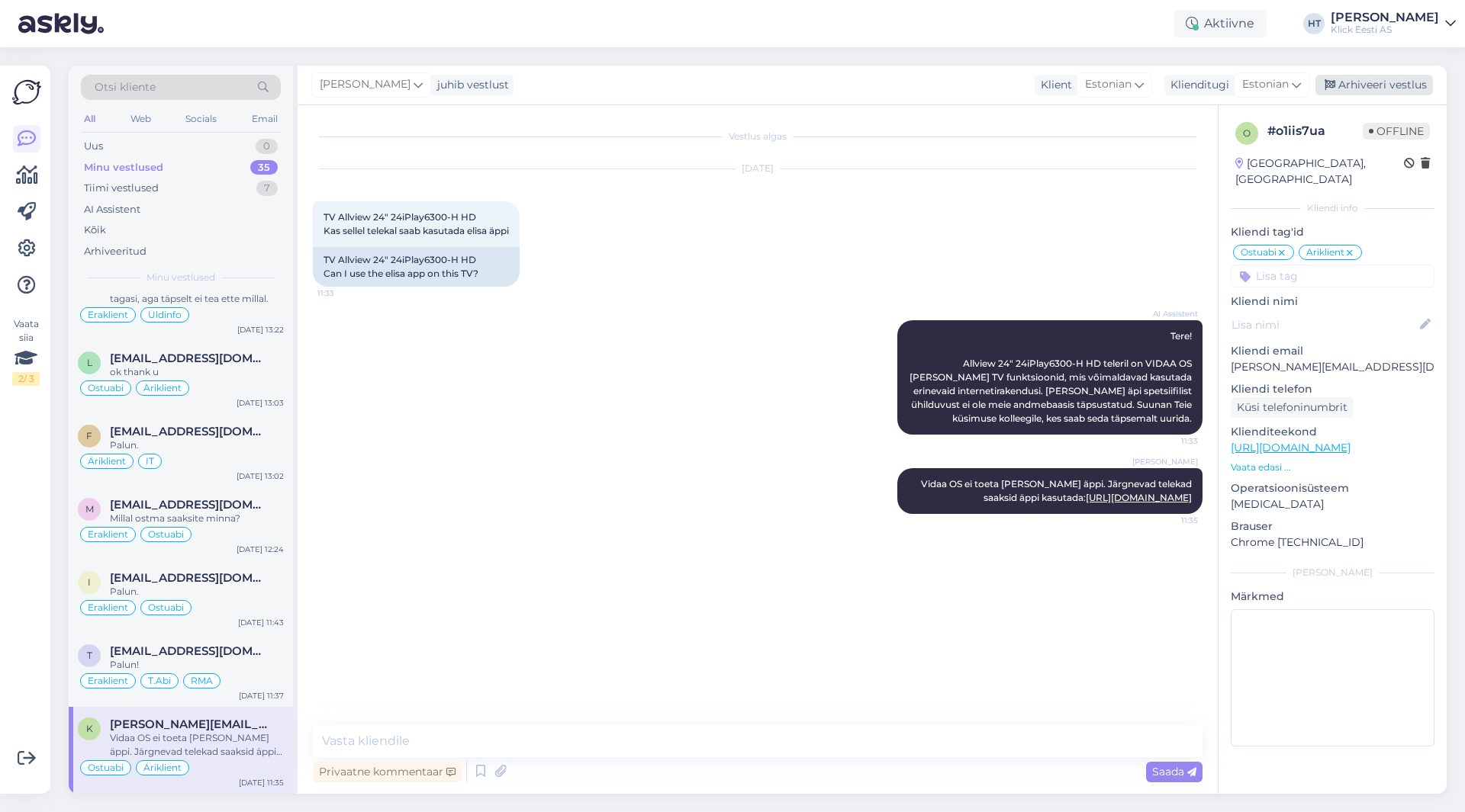
click at [1370, 77] on div "Arhiveeri vestlus" at bounding box center [1375, 85] width 117 height 20
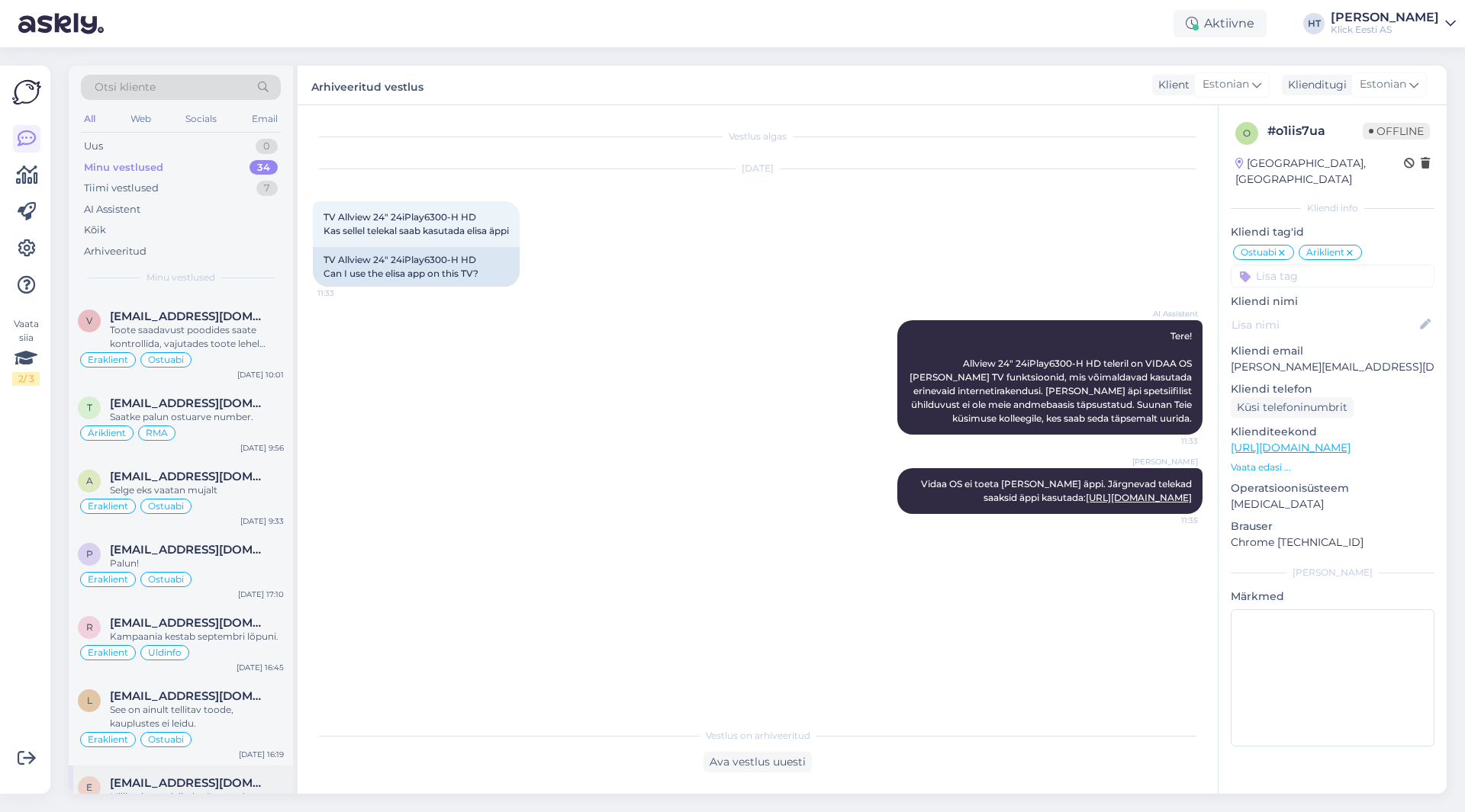
scroll to position [2085, 0]
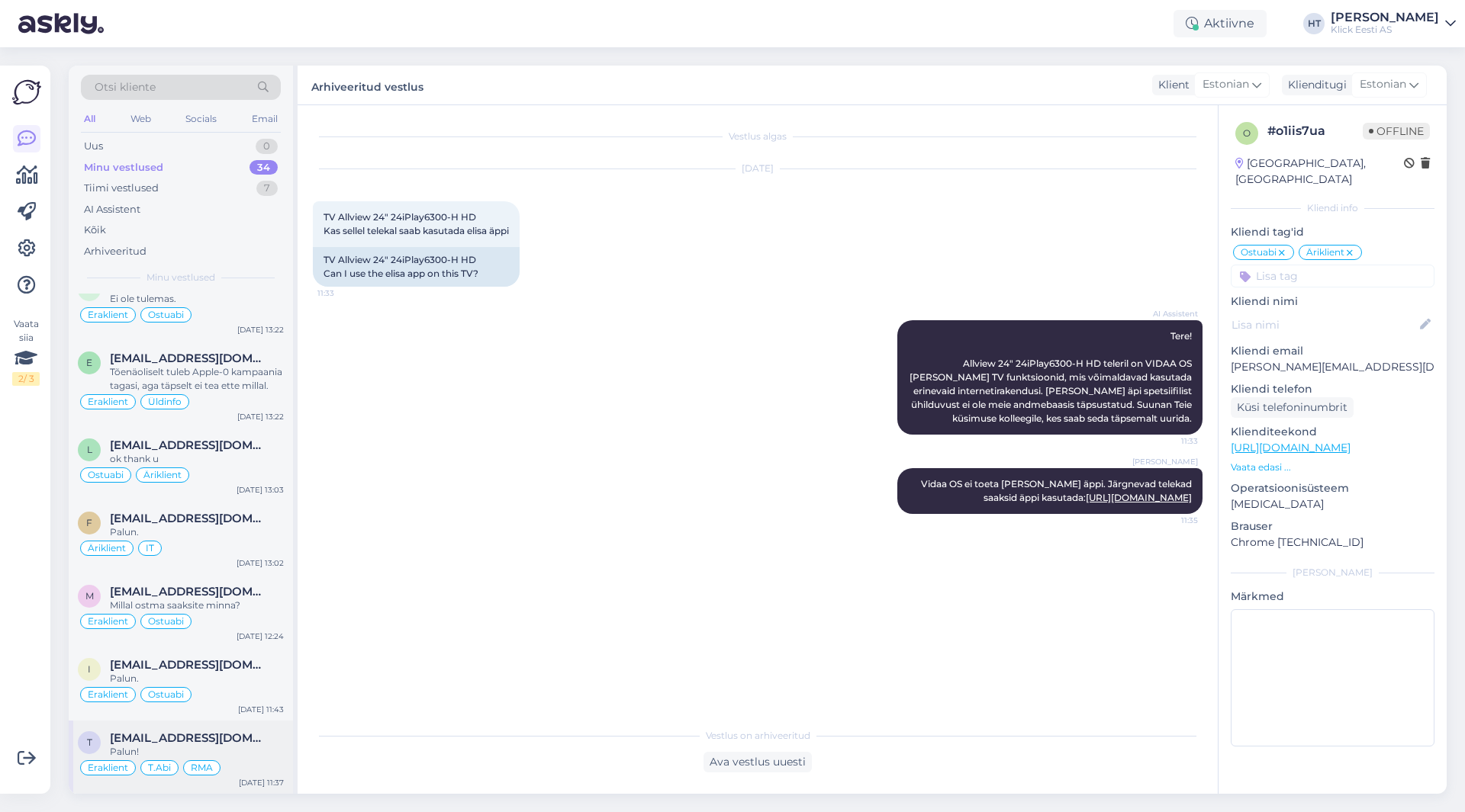
click at [251, 728] on div "t [EMAIL_ADDRESS][DOMAIN_NAME] Palun! Eraklient T.Abi RMA [DATE] 11:37" at bounding box center [180, 757] width 224 height 73
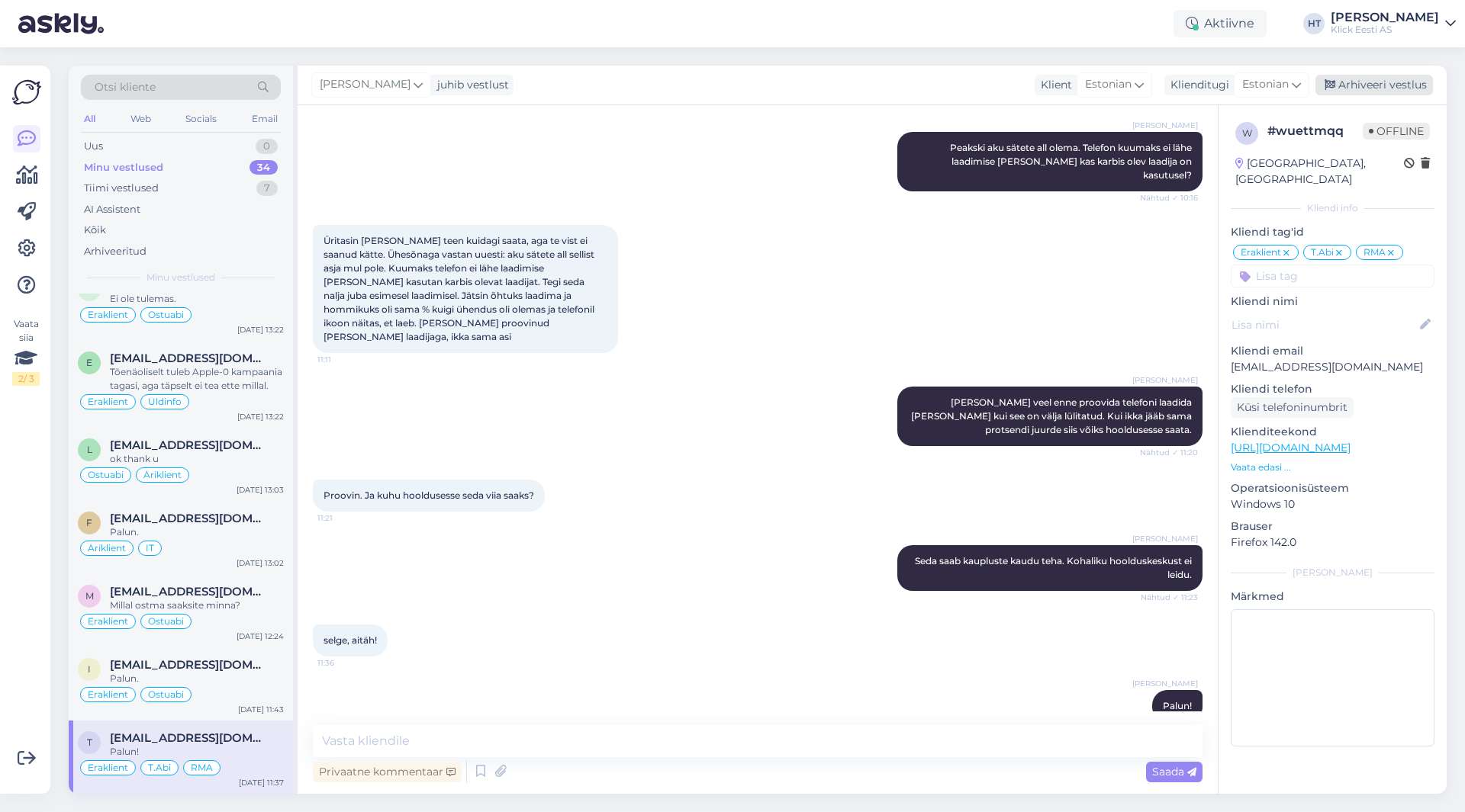
click at [1378, 81] on div "Arhiveeri vestlus" at bounding box center [1375, 85] width 117 height 20
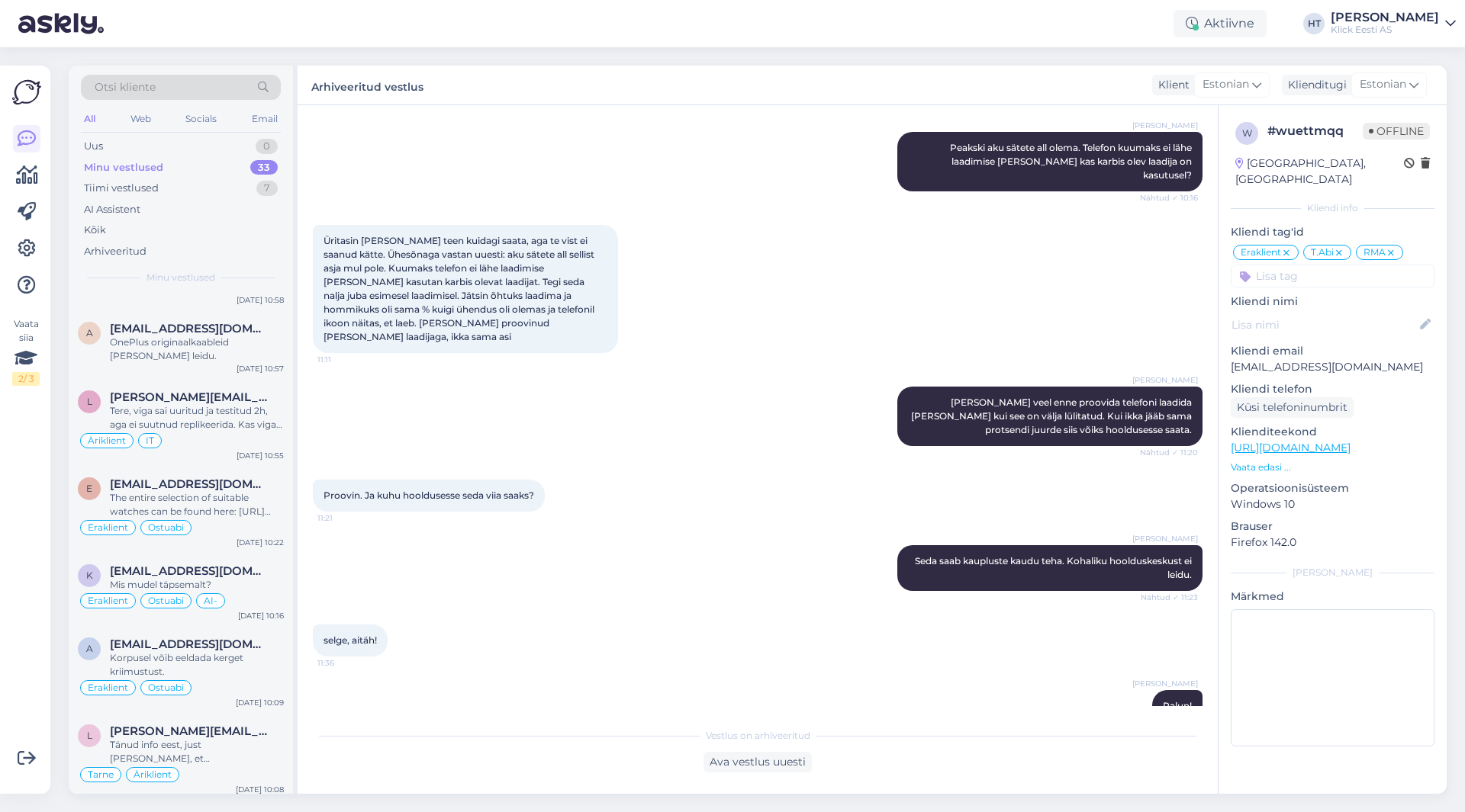
scroll to position [2012, 0]
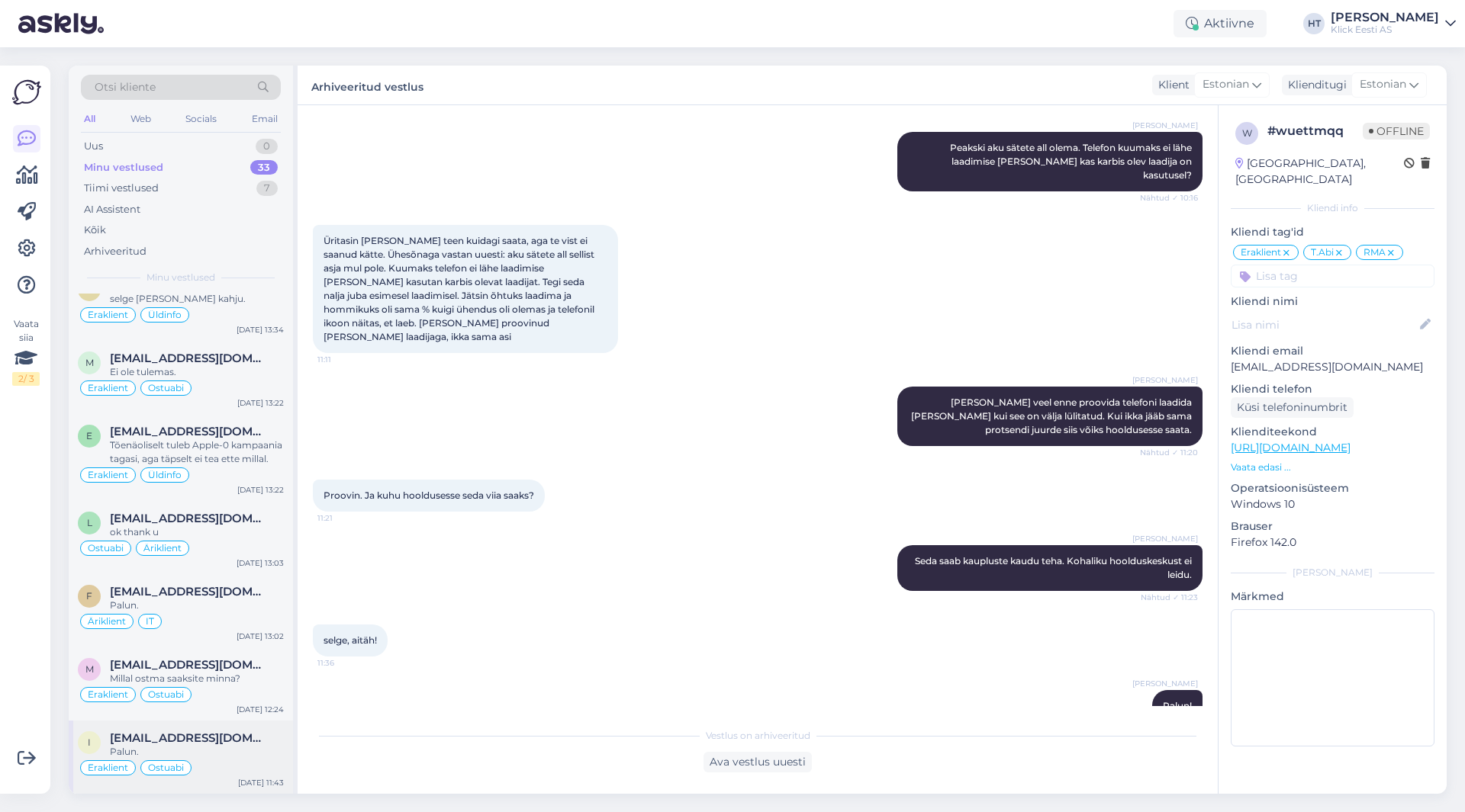
click at [216, 745] on span "[EMAIL_ADDRESS][DOMAIN_NAME]" at bounding box center [189, 738] width 159 height 13
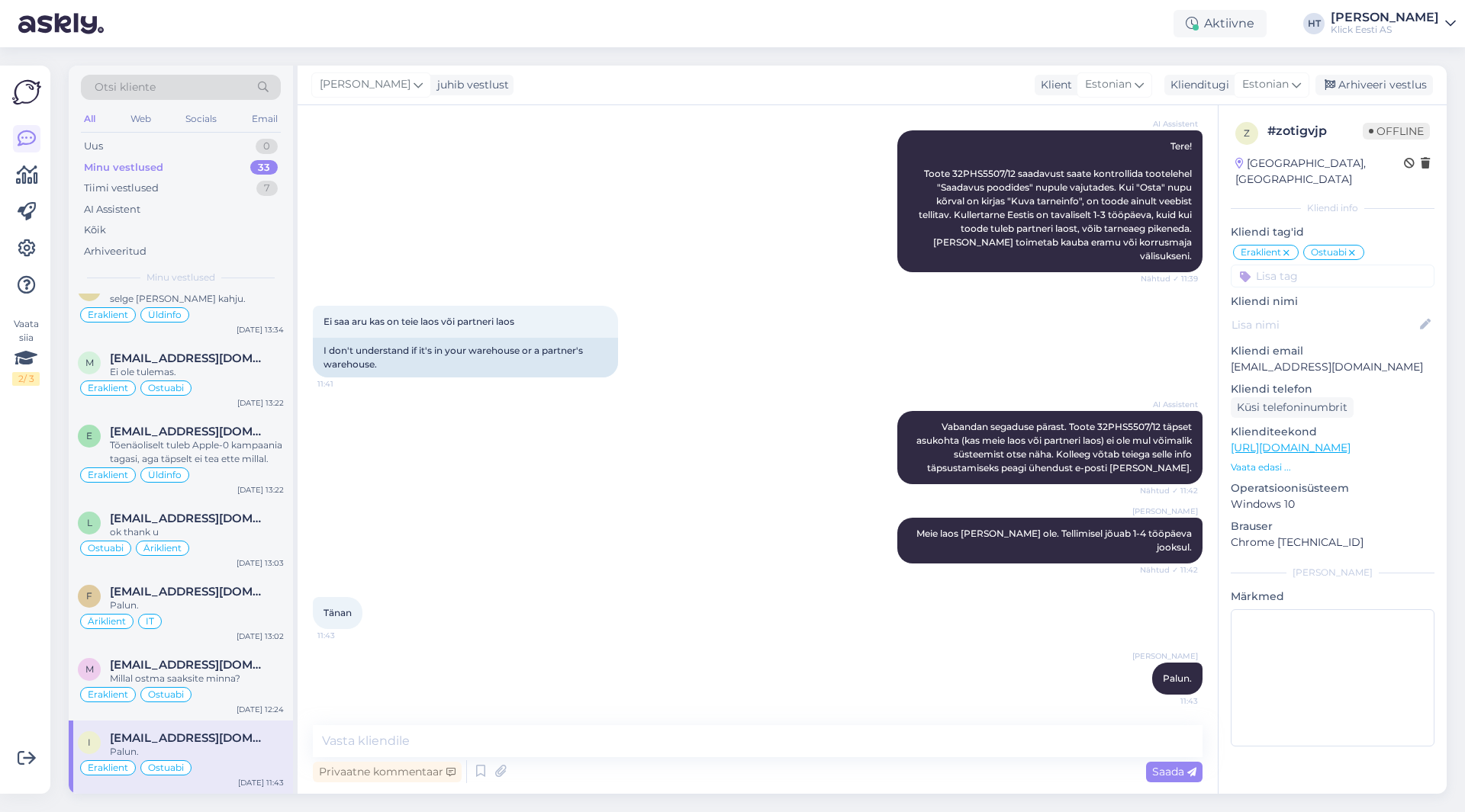
scroll to position [163, 0]
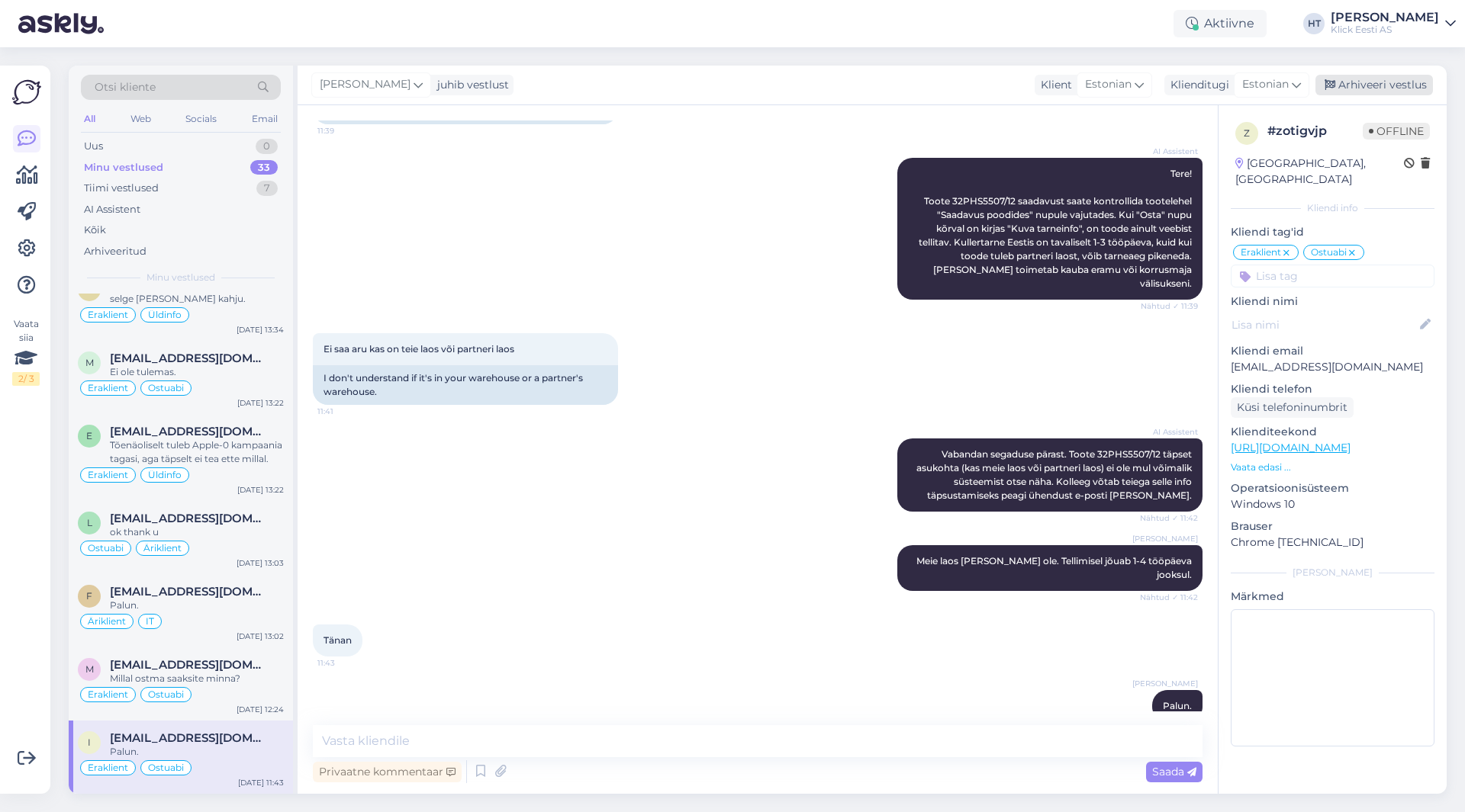
click at [1372, 87] on div "Arhiveeri vestlus" at bounding box center [1375, 85] width 117 height 20
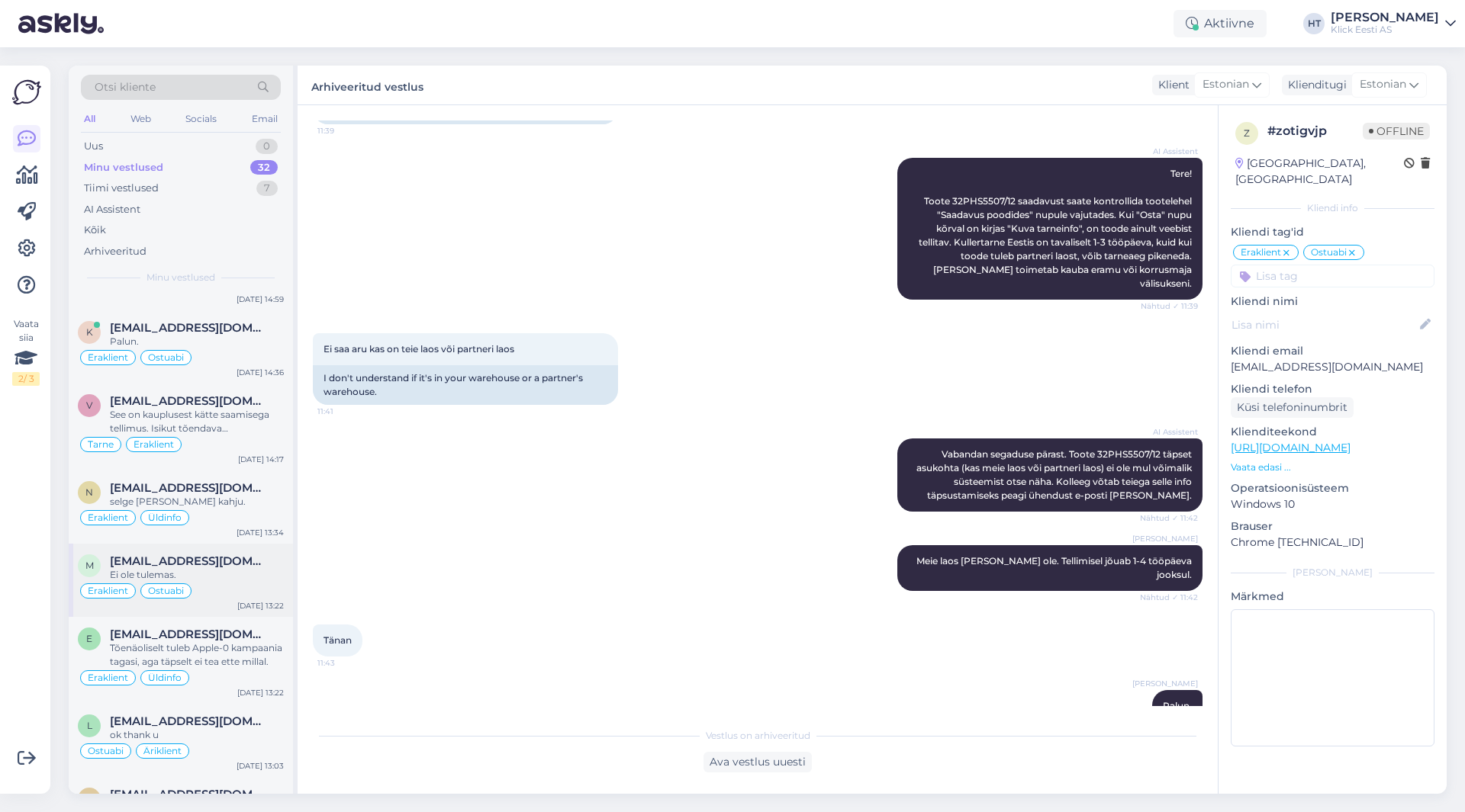
scroll to position [1939, 0]
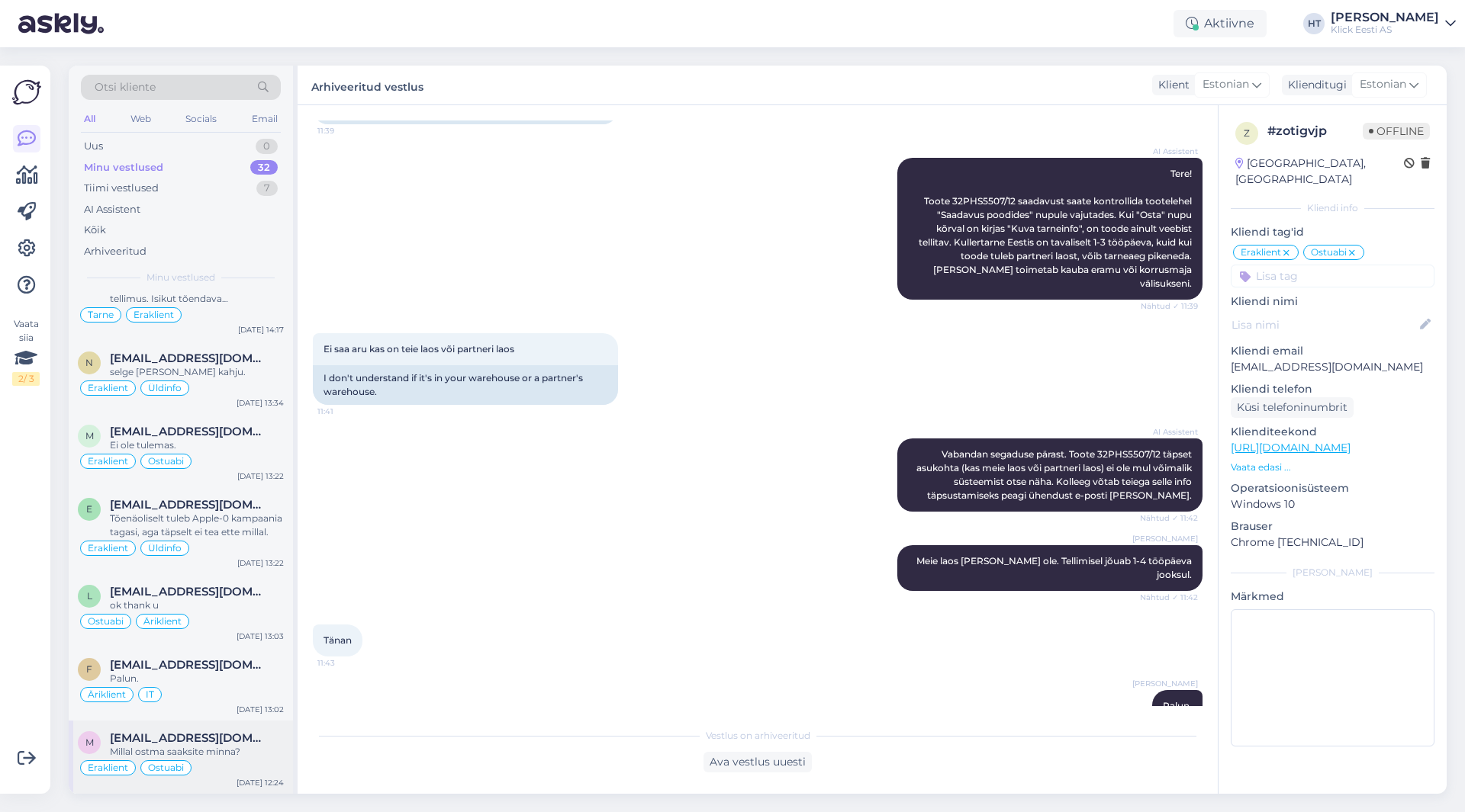
click at [228, 773] on div "Eraklient Ostuabi" at bounding box center [181, 768] width 206 height 18
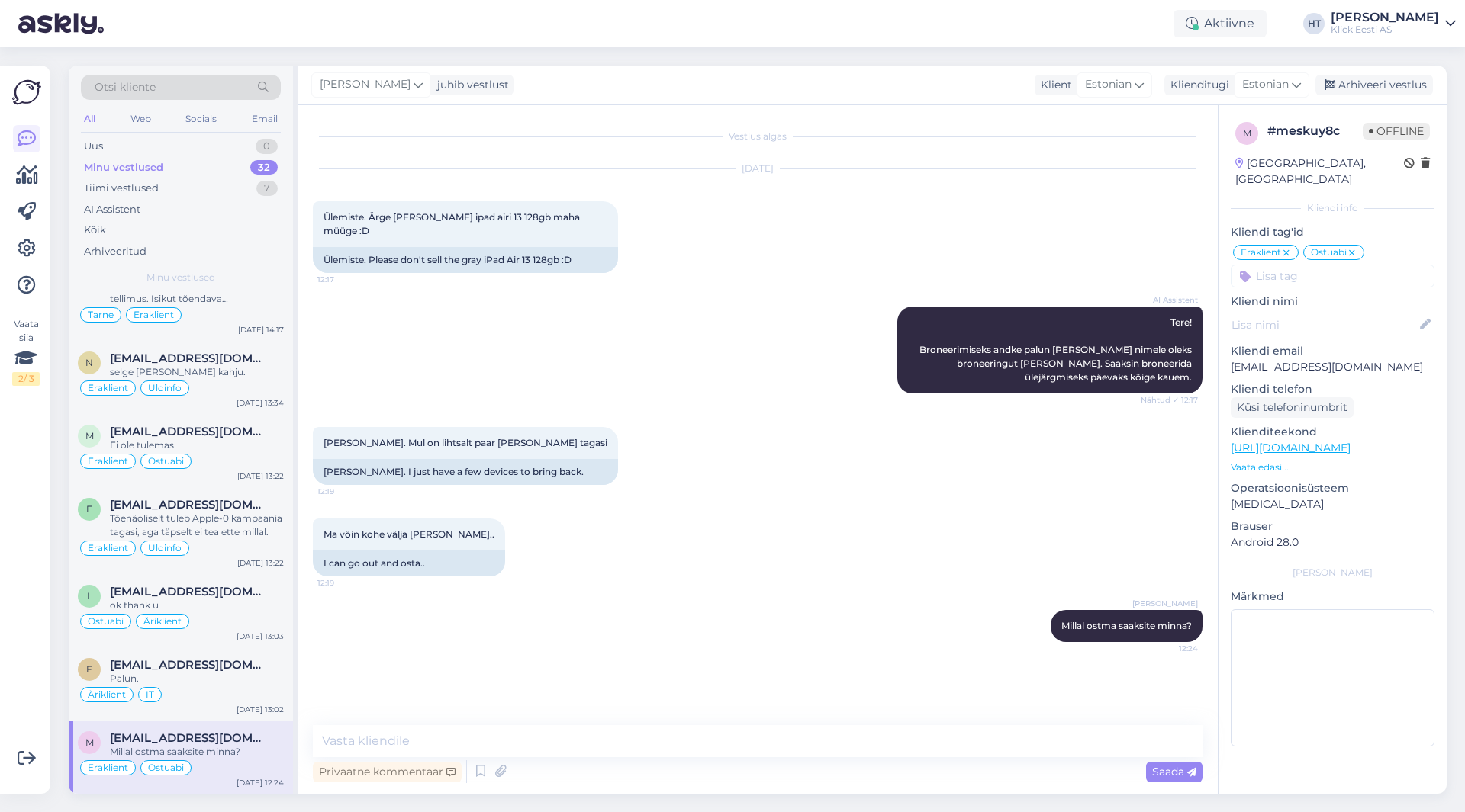
scroll to position [0, 0]
click at [1377, 79] on div "Arhiveeri vestlus" at bounding box center [1375, 85] width 117 height 20
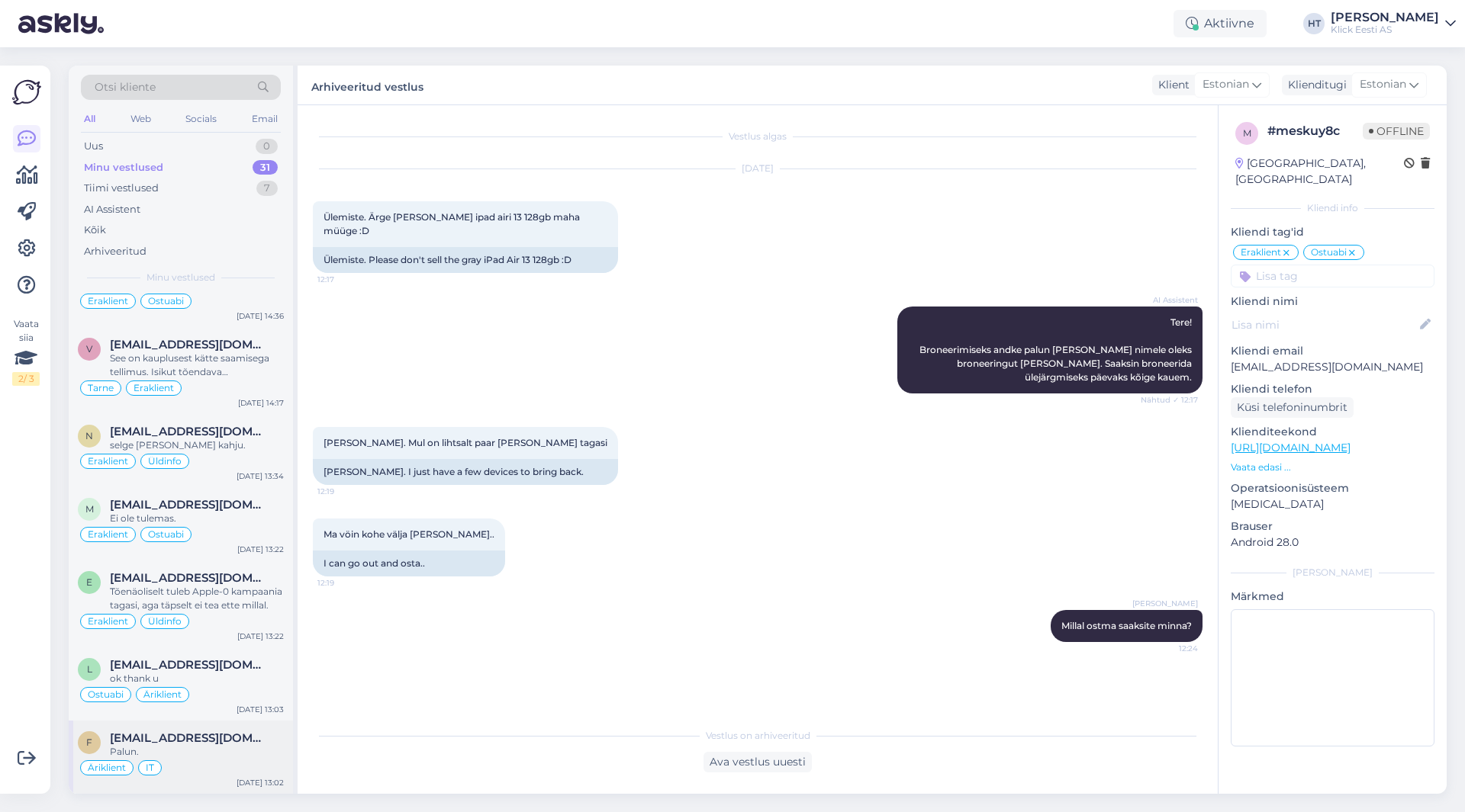
click at [214, 752] on div "Palun." at bounding box center [196, 751] width 174 height 13
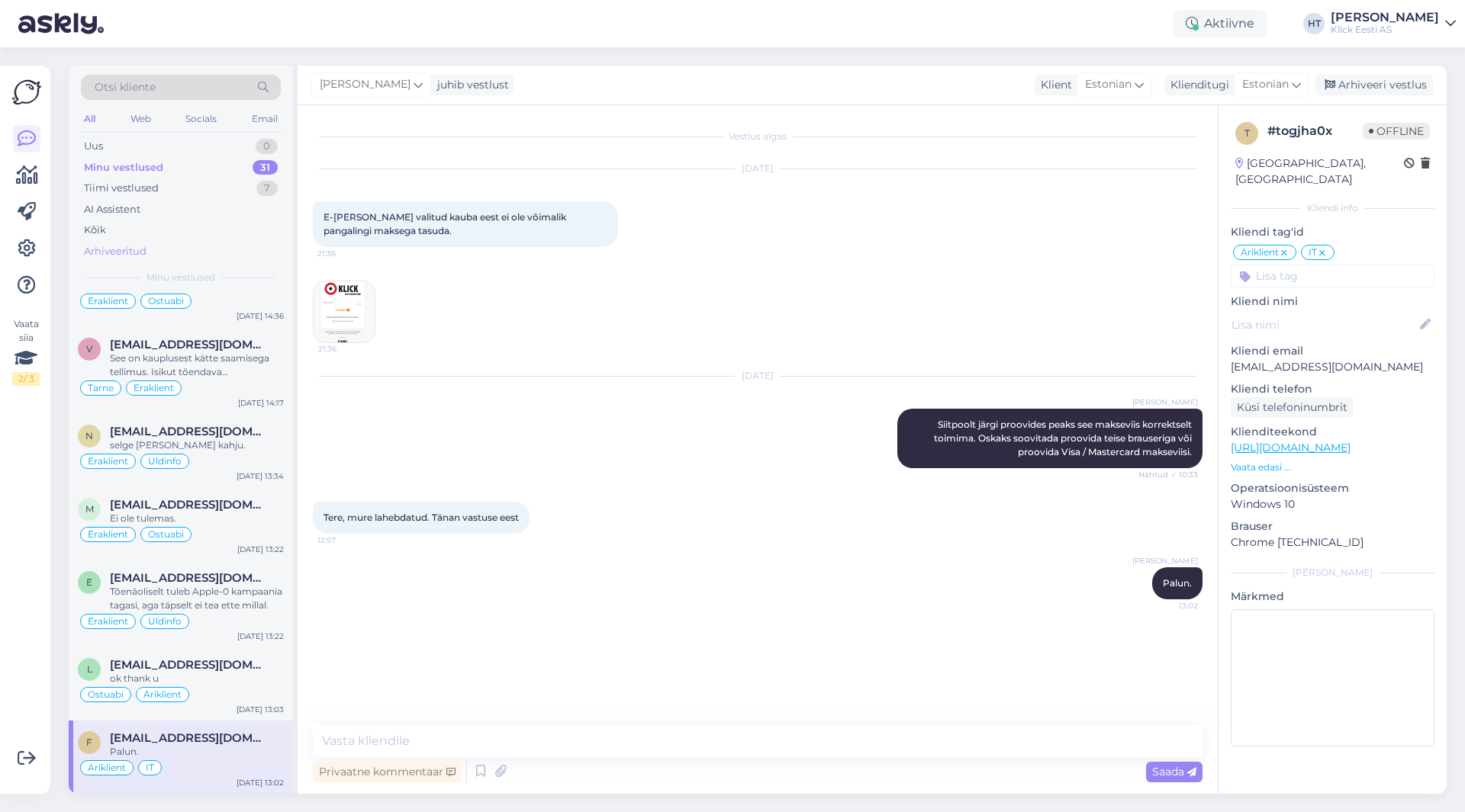
click at [134, 247] on div "Arhiveeritud" at bounding box center [115, 252] width 63 height 15
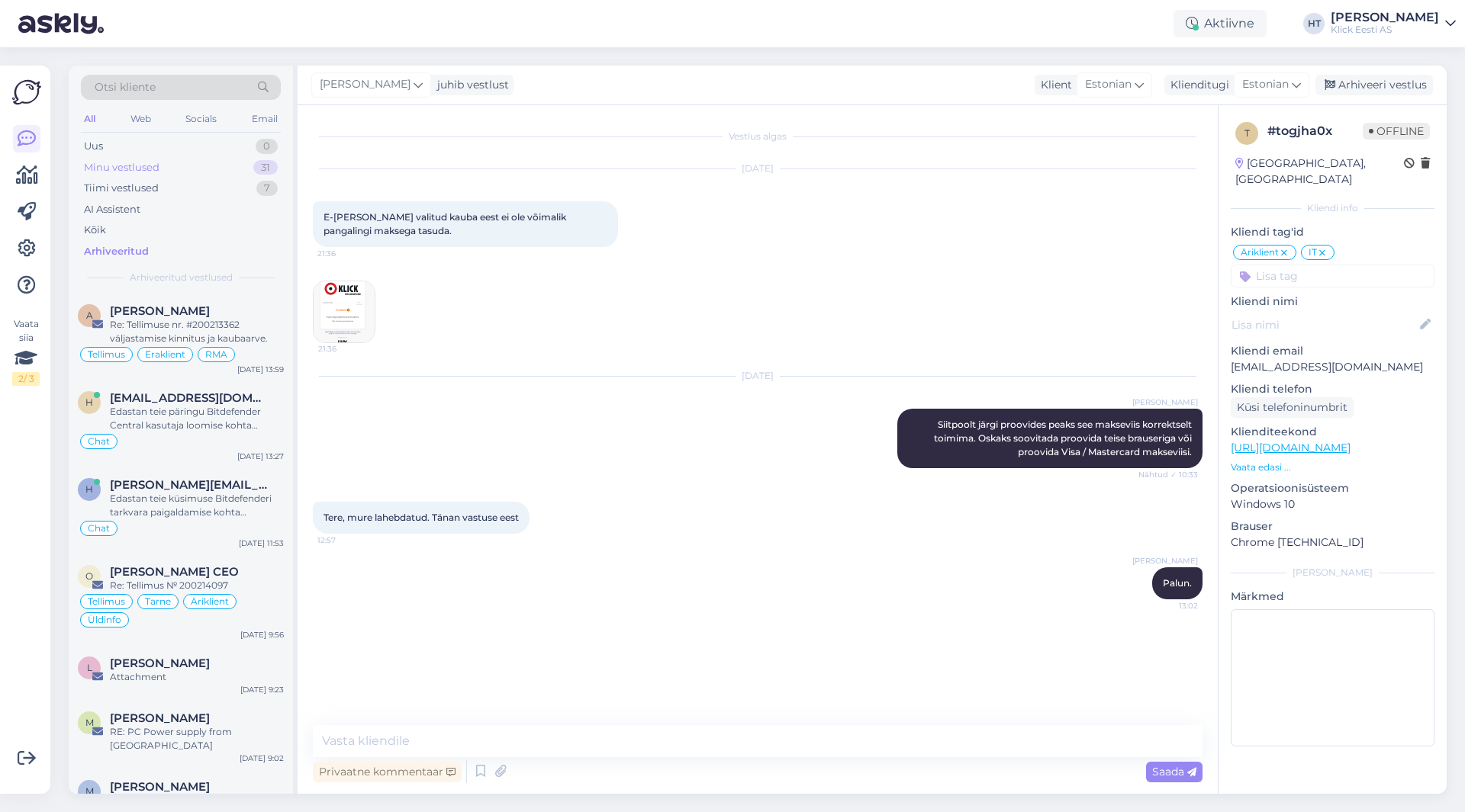
click at [138, 162] on div "Minu vestlused" at bounding box center [121, 167] width 75 height 15
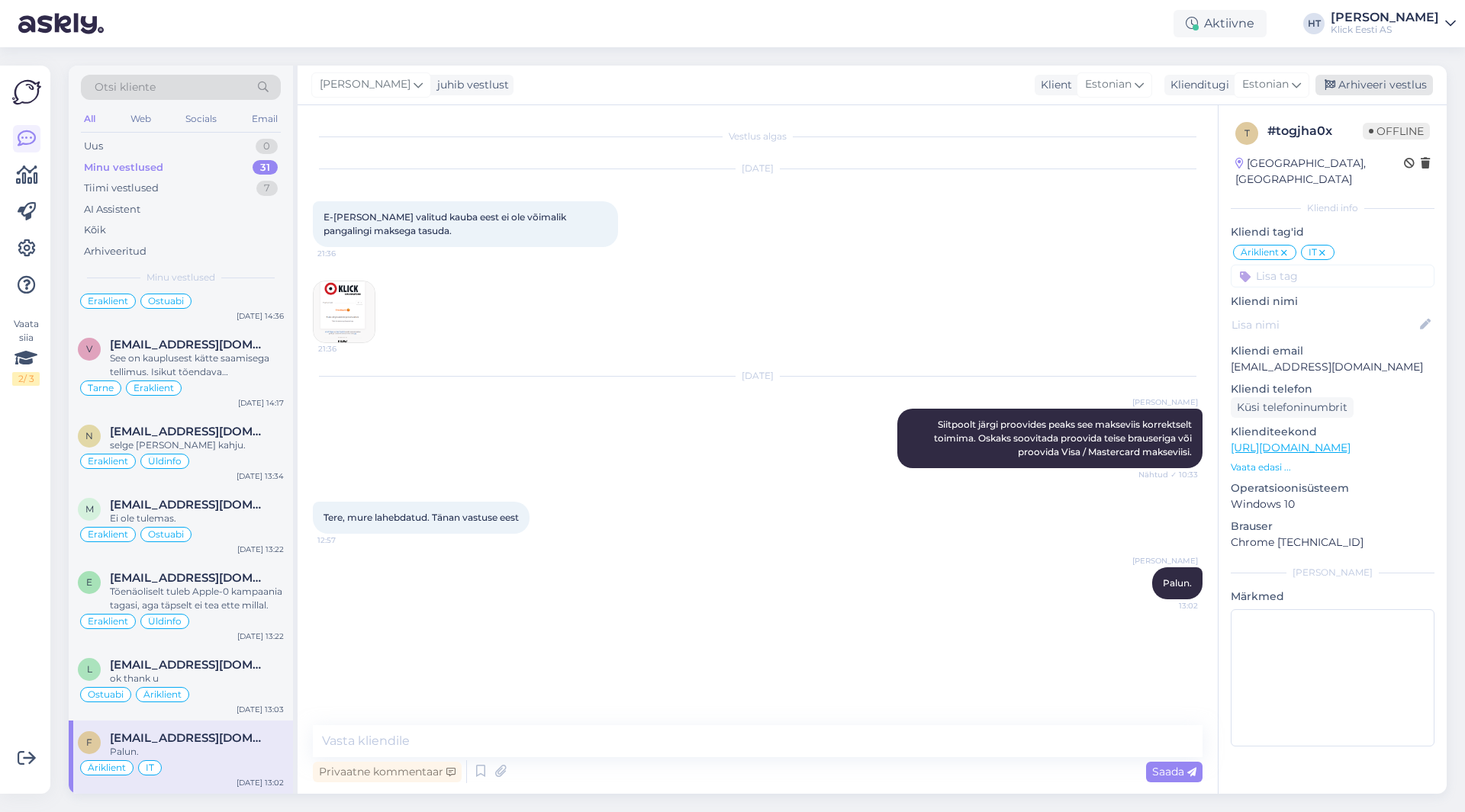
click at [1358, 79] on div "Arhiveeri vestlus" at bounding box center [1375, 85] width 117 height 20
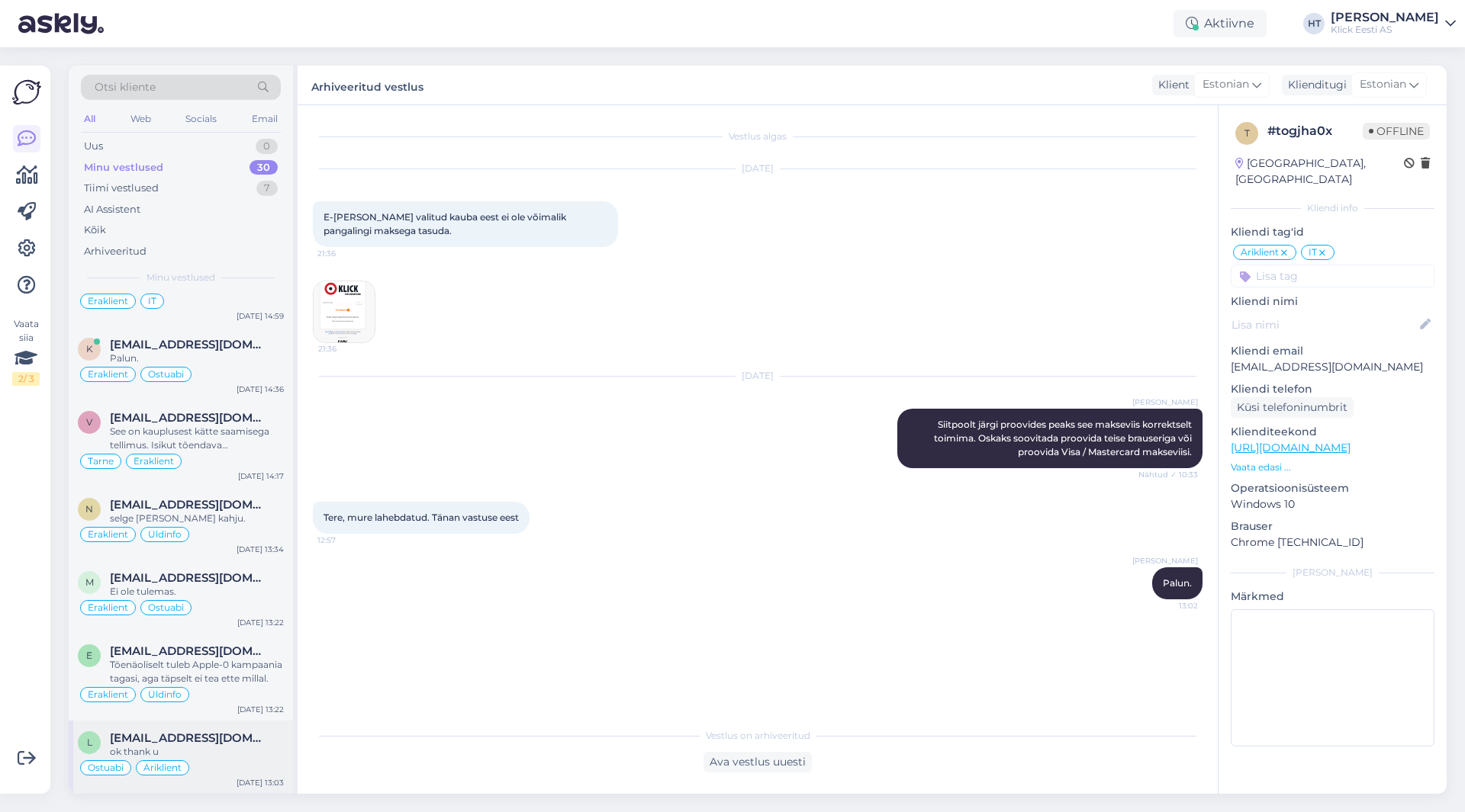
click at [208, 747] on div "ok thank u" at bounding box center [196, 751] width 174 height 13
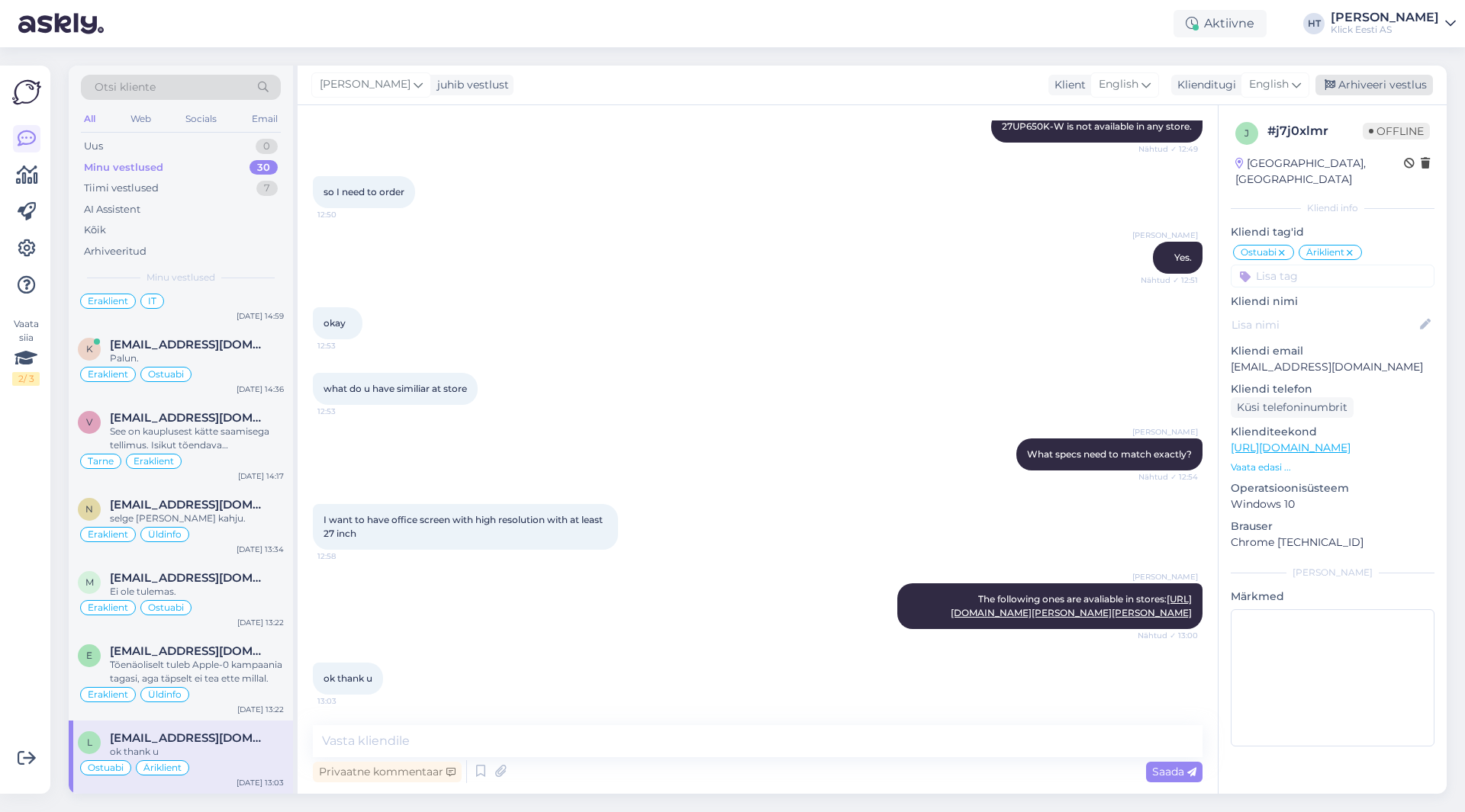
click at [1383, 86] on div "Arhiveeri vestlus" at bounding box center [1375, 85] width 117 height 20
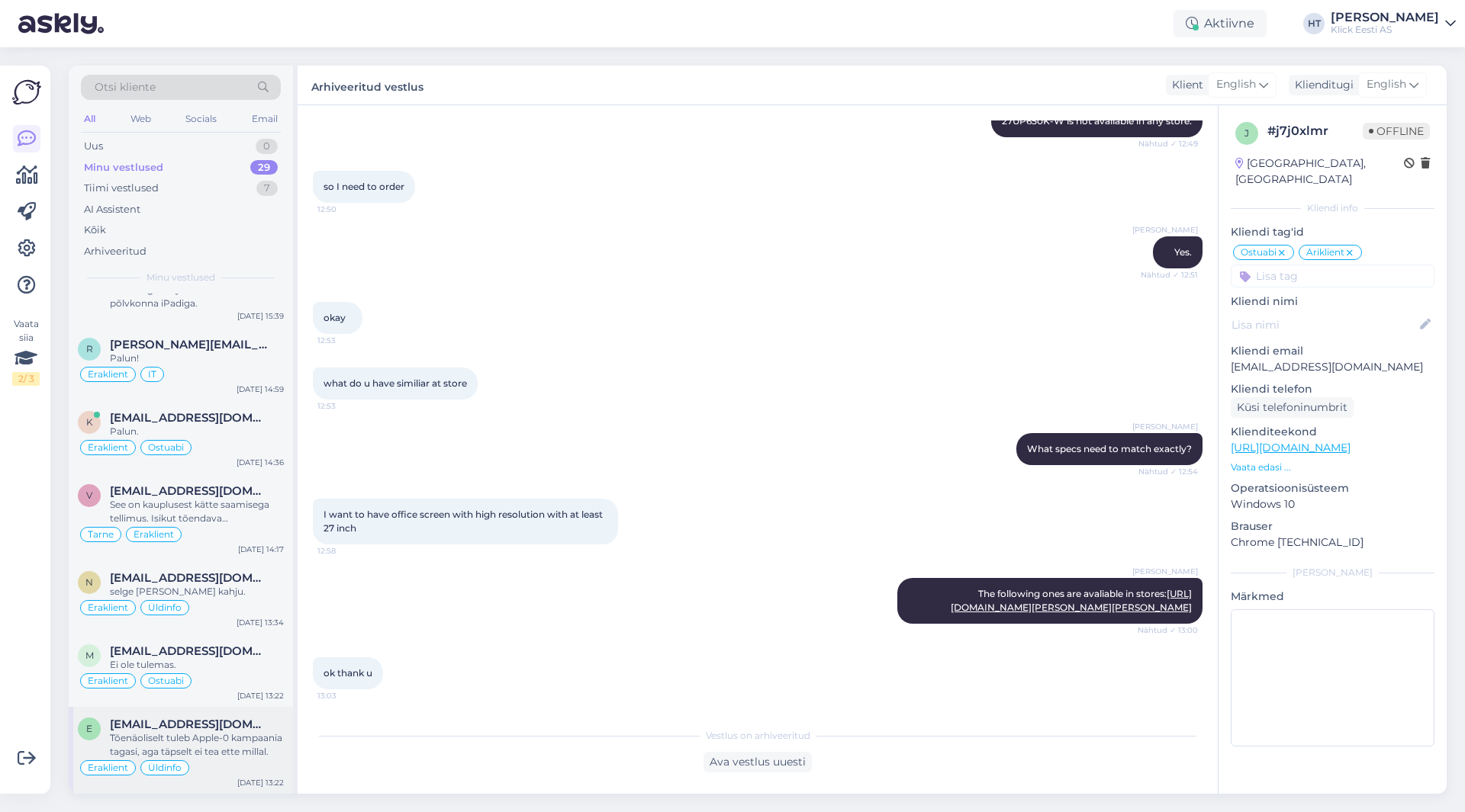
click at [219, 732] on div "Tõenäoliselt tuleb Apple-0 kampaania tagasi, aga täpselt ei tea ette millal." at bounding box center [196, 745] width 174 height 28
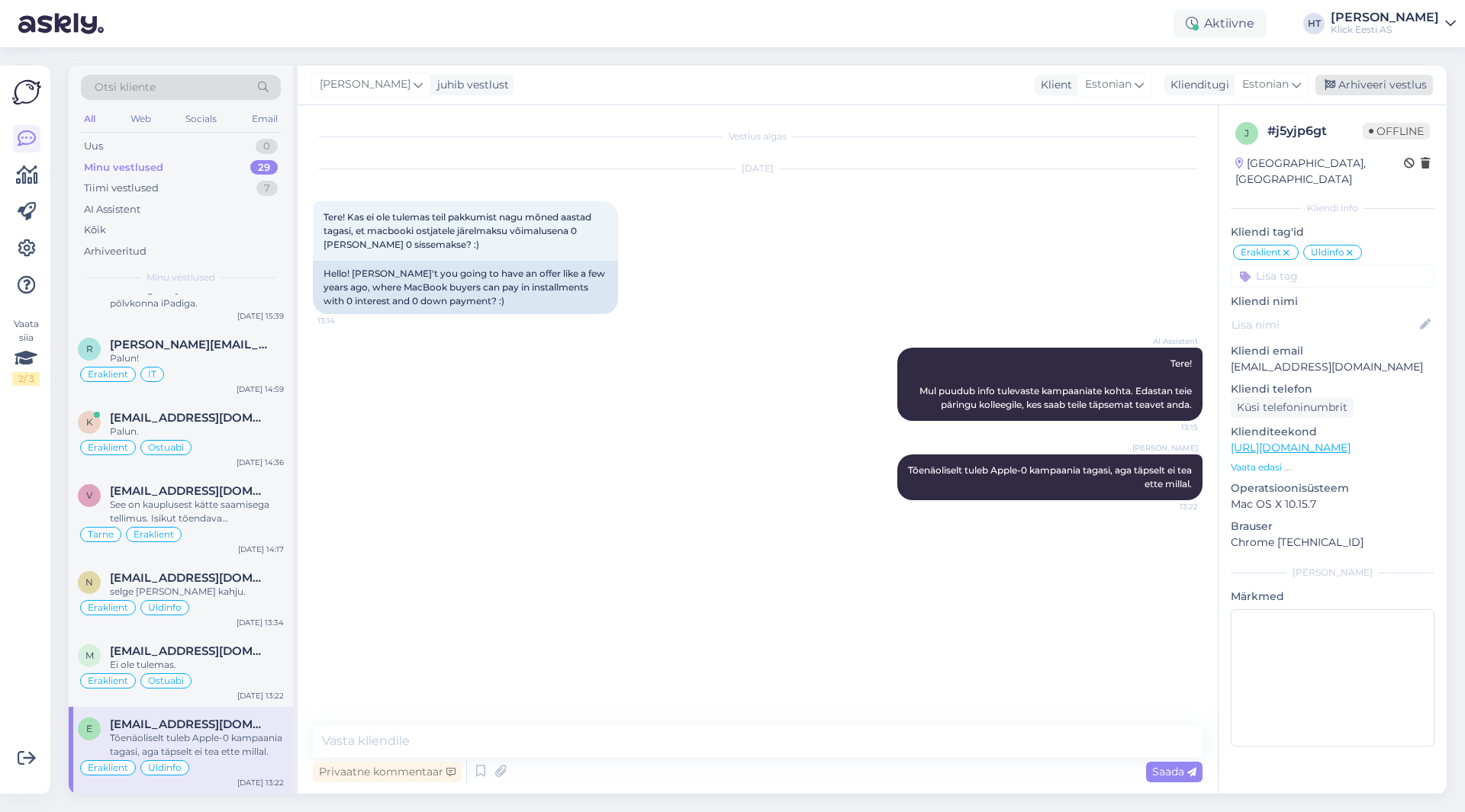
click at [1380, 75] on div "Arhiveeri vestlus" at bounding box center [1375, 85] width 117 height 20
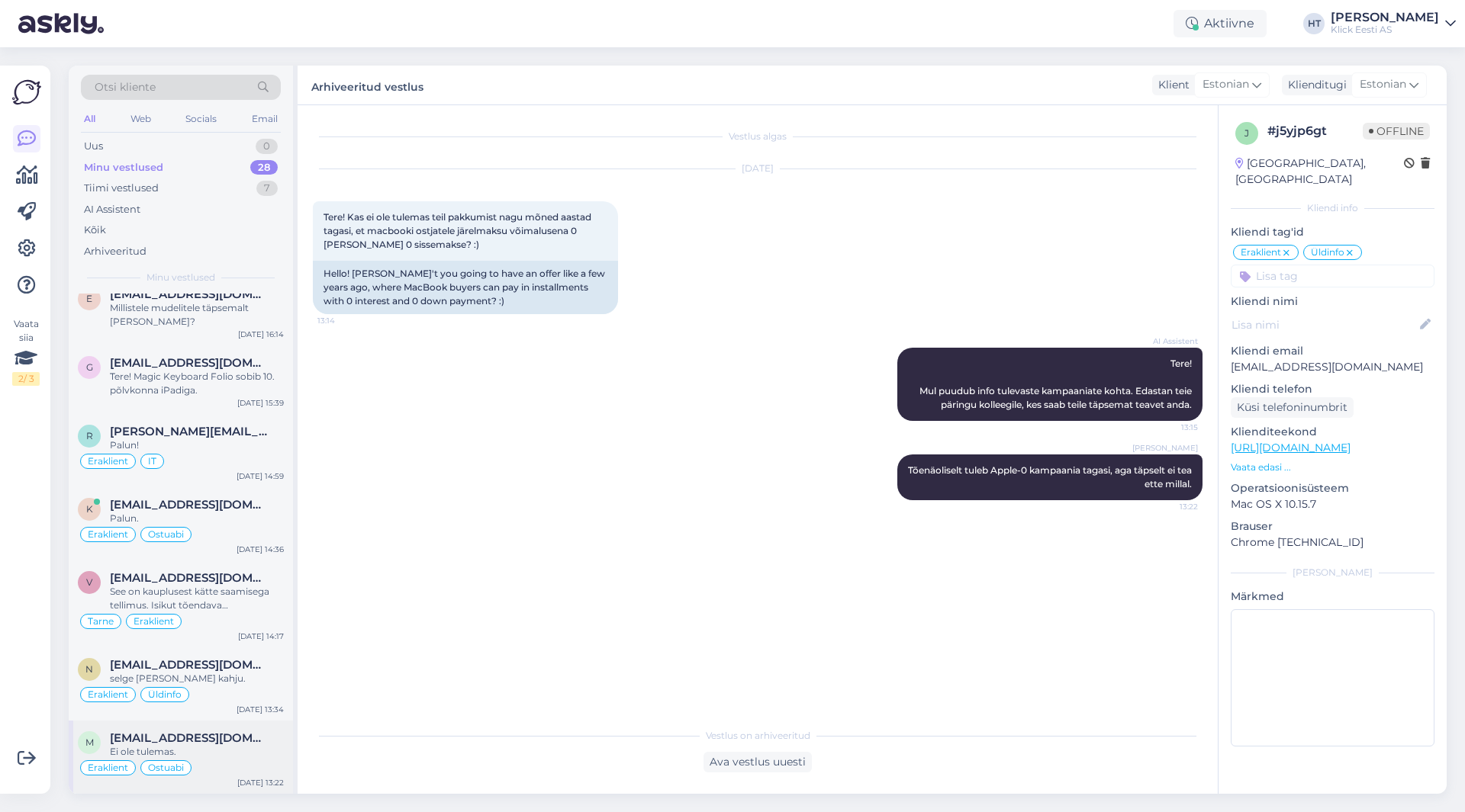
click at [222, 723] on div "m [EMAIL_ADDRESS][DOMAIN_NAME] Ei [PERSON_NAME]. Eraklient Ostuabi [DATE] 13:22" at bounding box center [180, 757] width 224 height 73
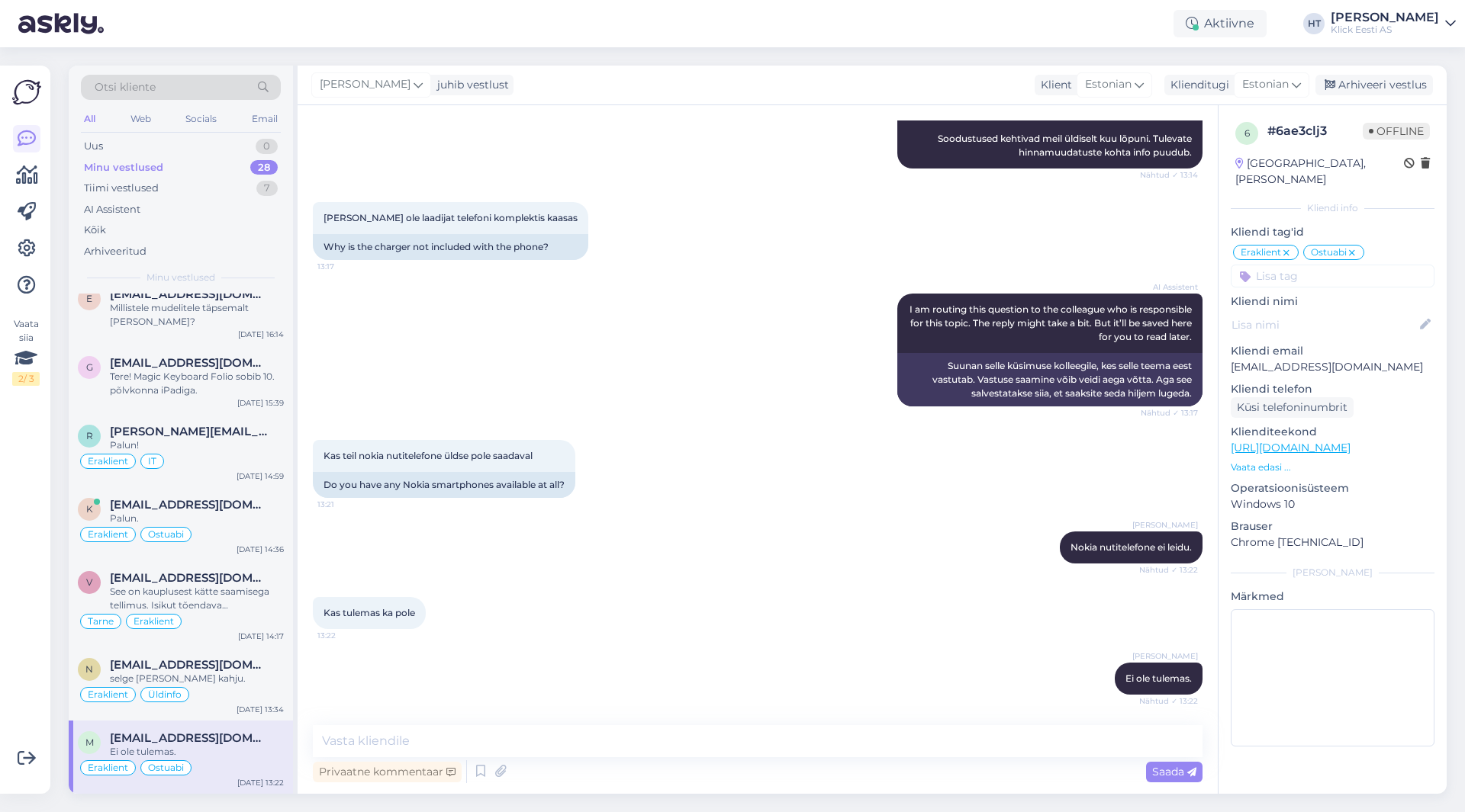
click at [1372, 95] on div "[PERSON_NAME] juhib vestlust Klient [DEMOGRAPHIC_DATA] Klienditugi [DEMOGRAPHIC…" at bounding box center [872, 85] width 1149 height 39
click at [1375, 89] on div "Arhiveeri vestlus" at bounding box center [1375, 85] width 117 height 20
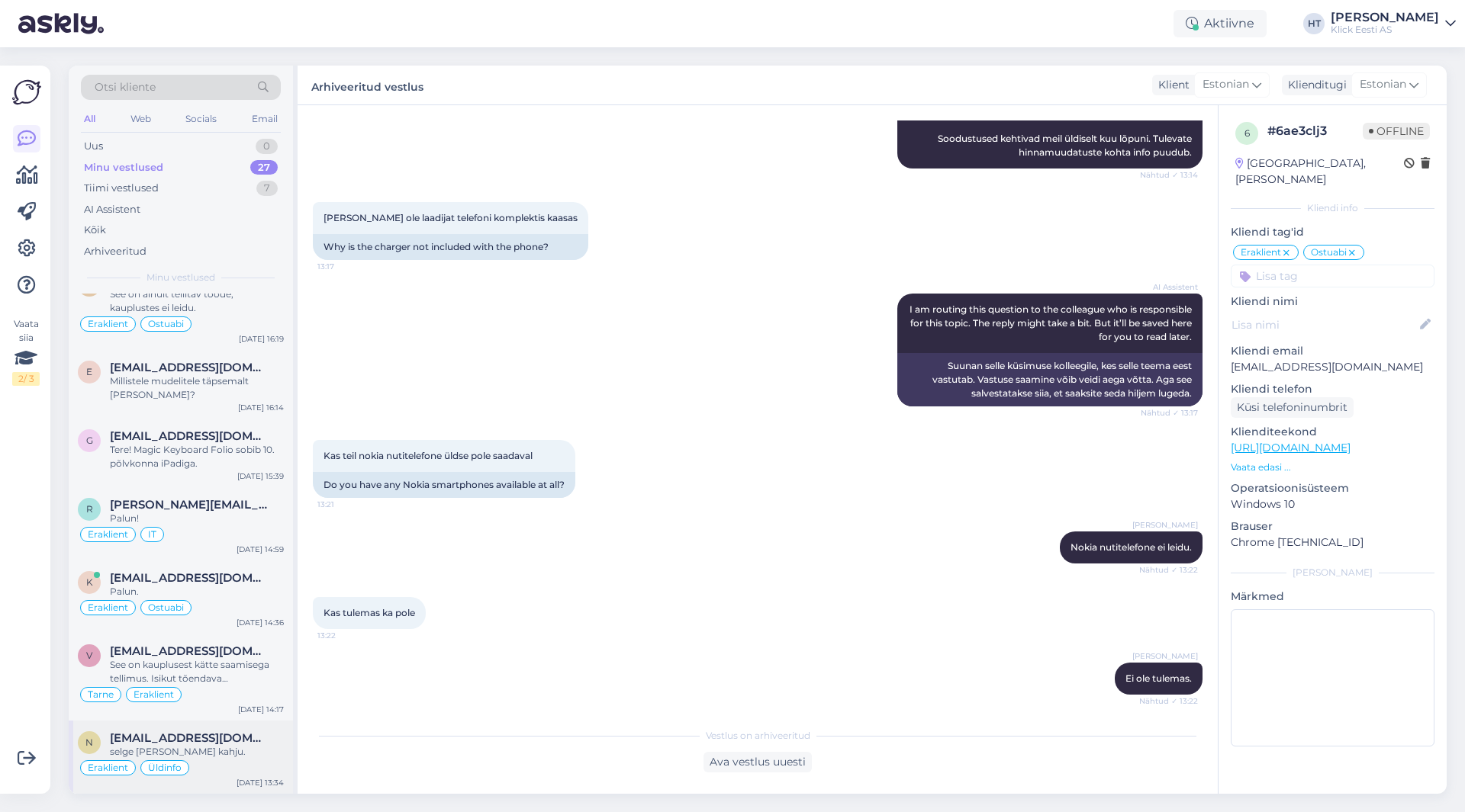
click at [234, 766] on div "Eraklient Üldinfo" at bounding box center [181, 768] width 206 height 18
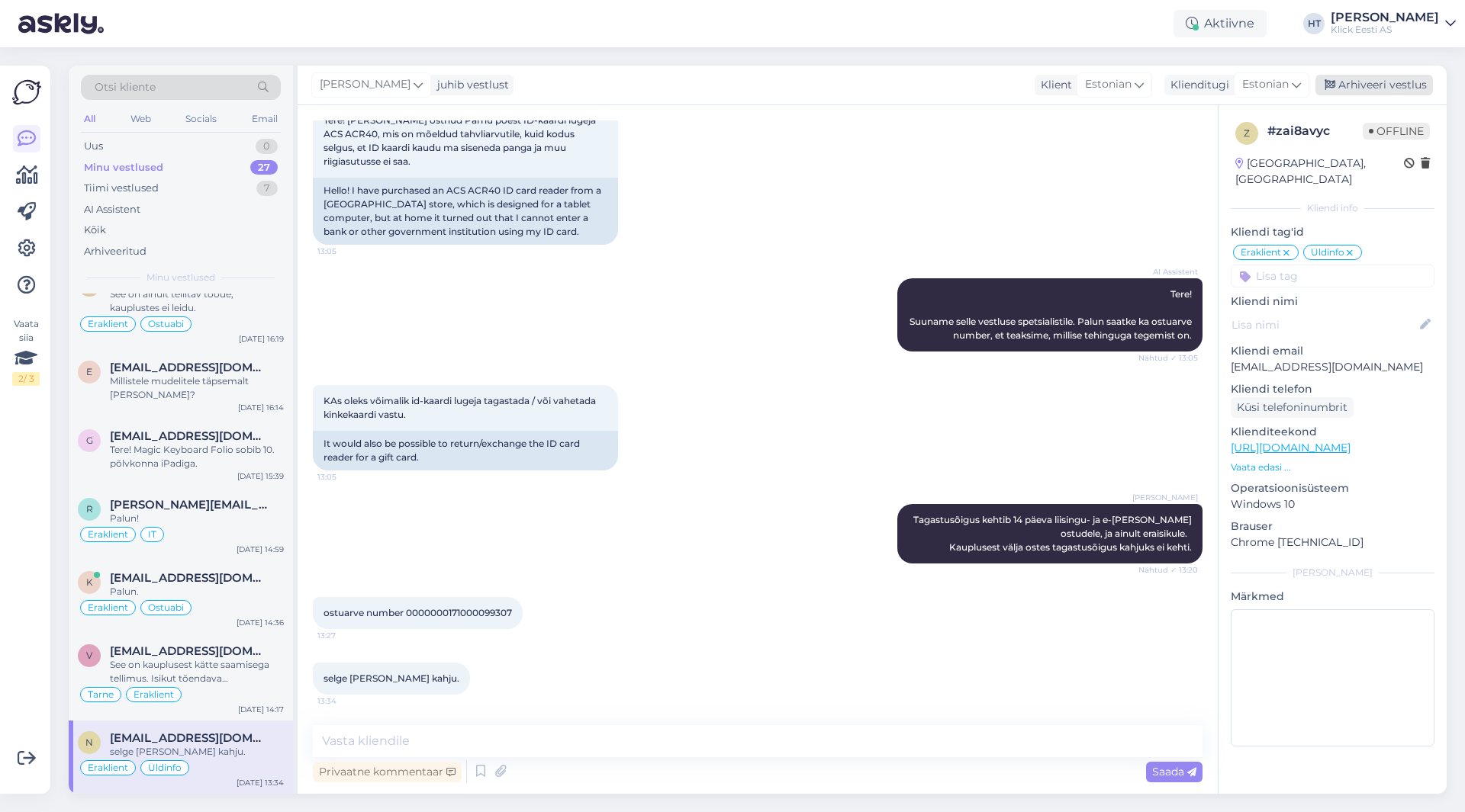
click at [1356, 87] on div "Arhiveeri vestlus" at bounding box center [1375, 85] width 117 height 20
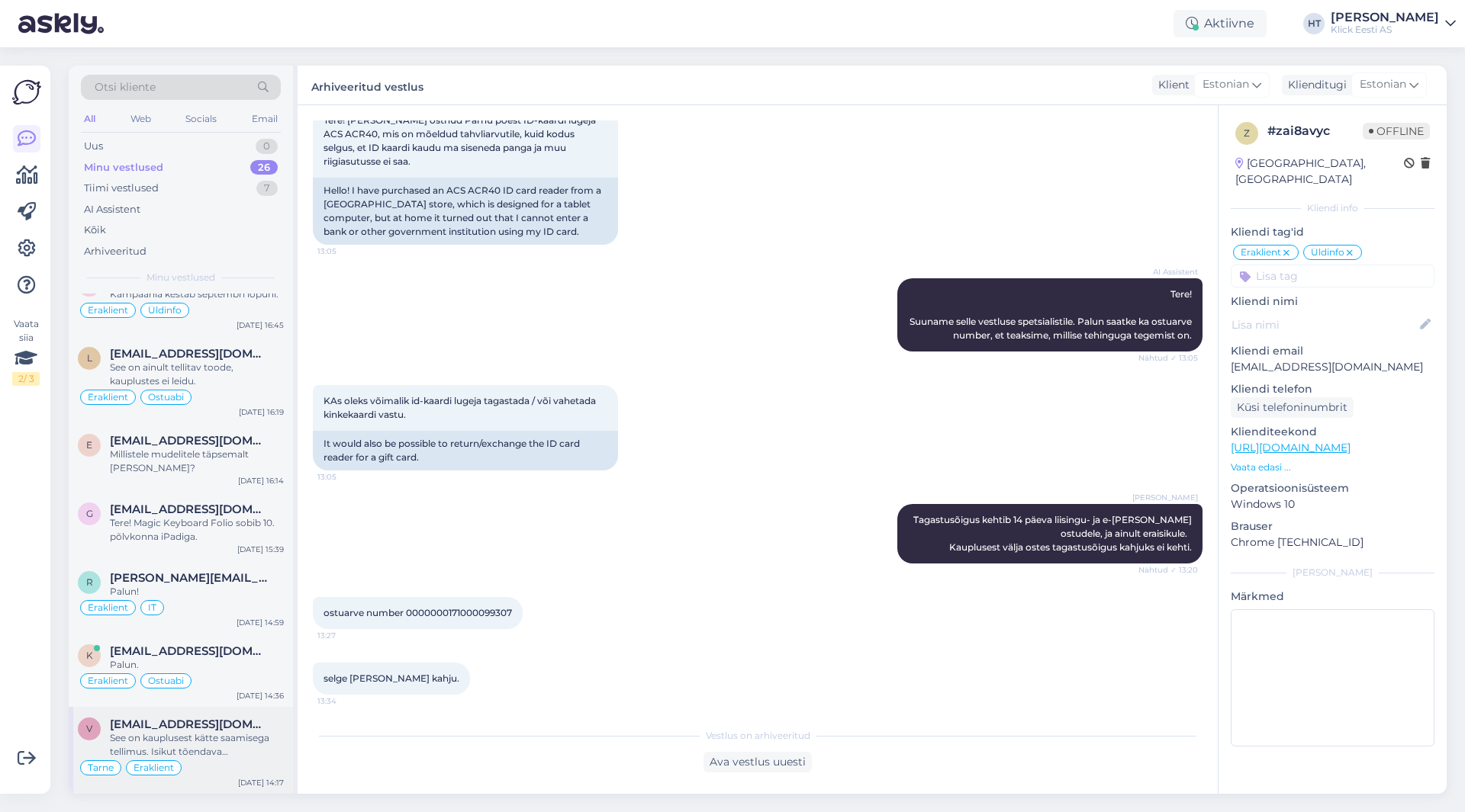
click at [230, 732] on div "See on kauplusest kätte saamisega tellimus. Isikut tõendava dokumendiga saab to…" at bounding box center [196, 745] width 174 height 28
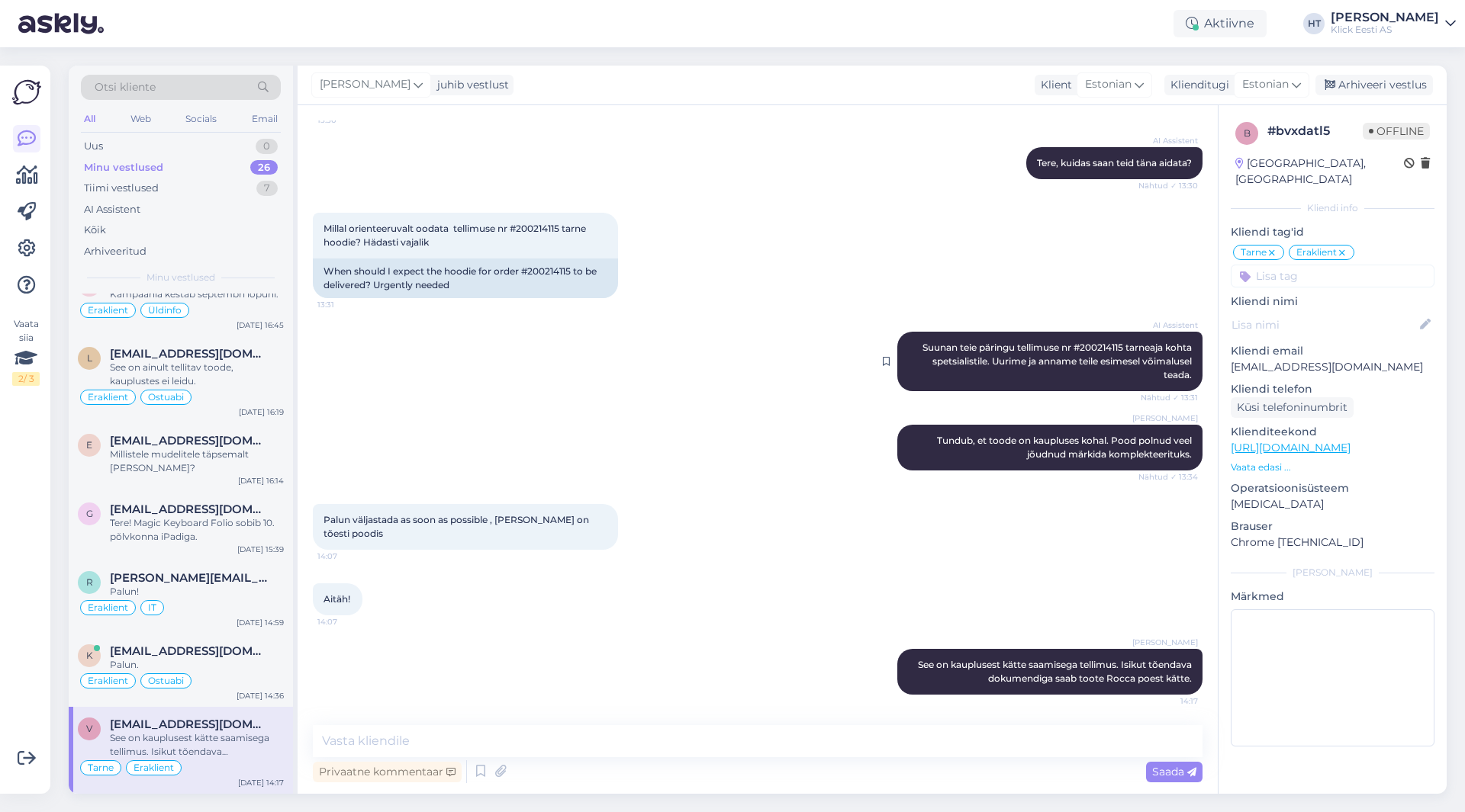
click at [1075, 341] on div "AI Assistent Suunan teie päringu tellimuse nr #200214115 tarneaja kohta spetsia…" at bounding box center [1049, 362] width 305 height 60
click at [1370, 90] on div "Arhiveeri vestlus" at bounding box center [1375, 85] width 117 height 20
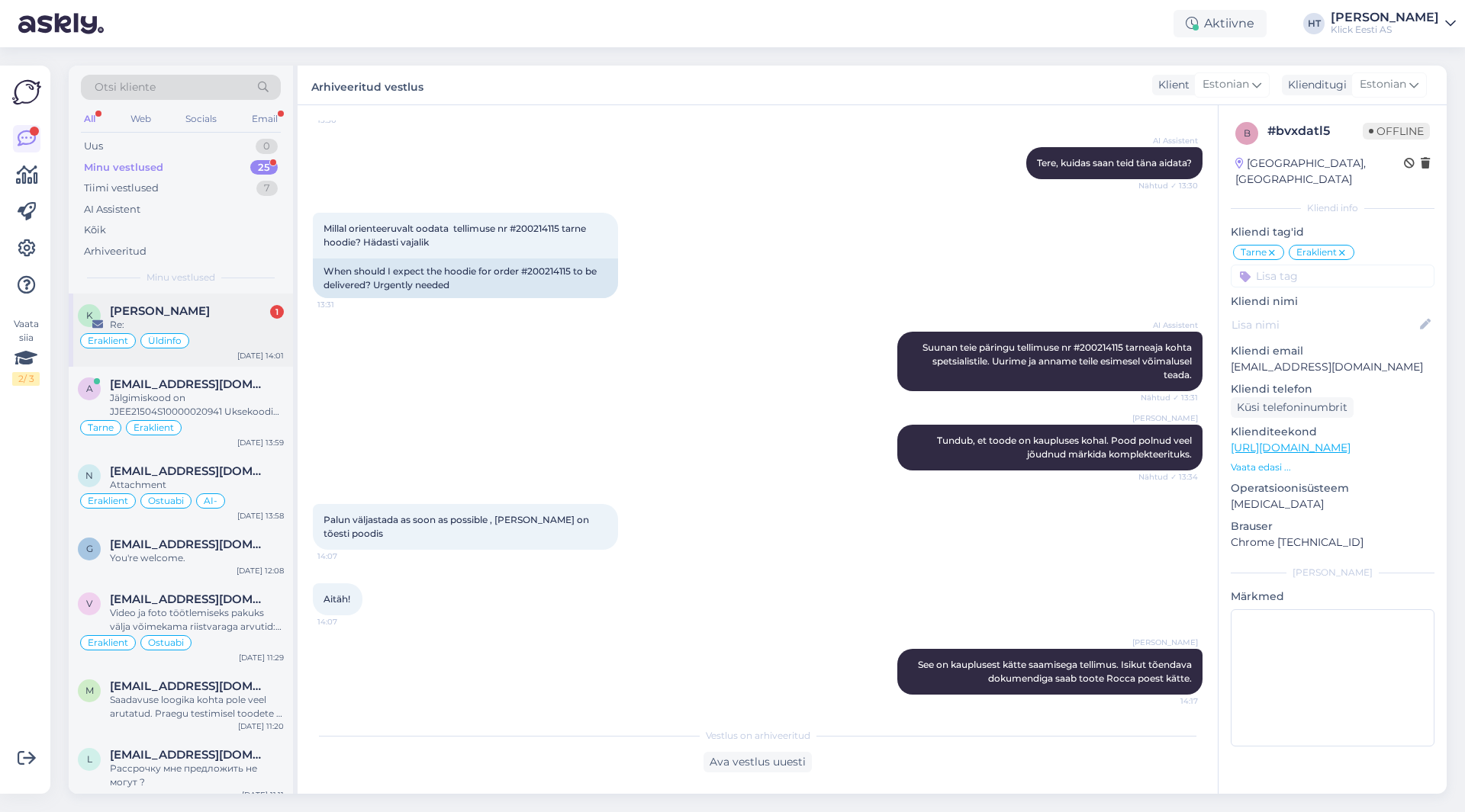
click at [218, 308] on div "[PERSON_NAME] 1" at bounding box center [196, 311] width 174 height 13
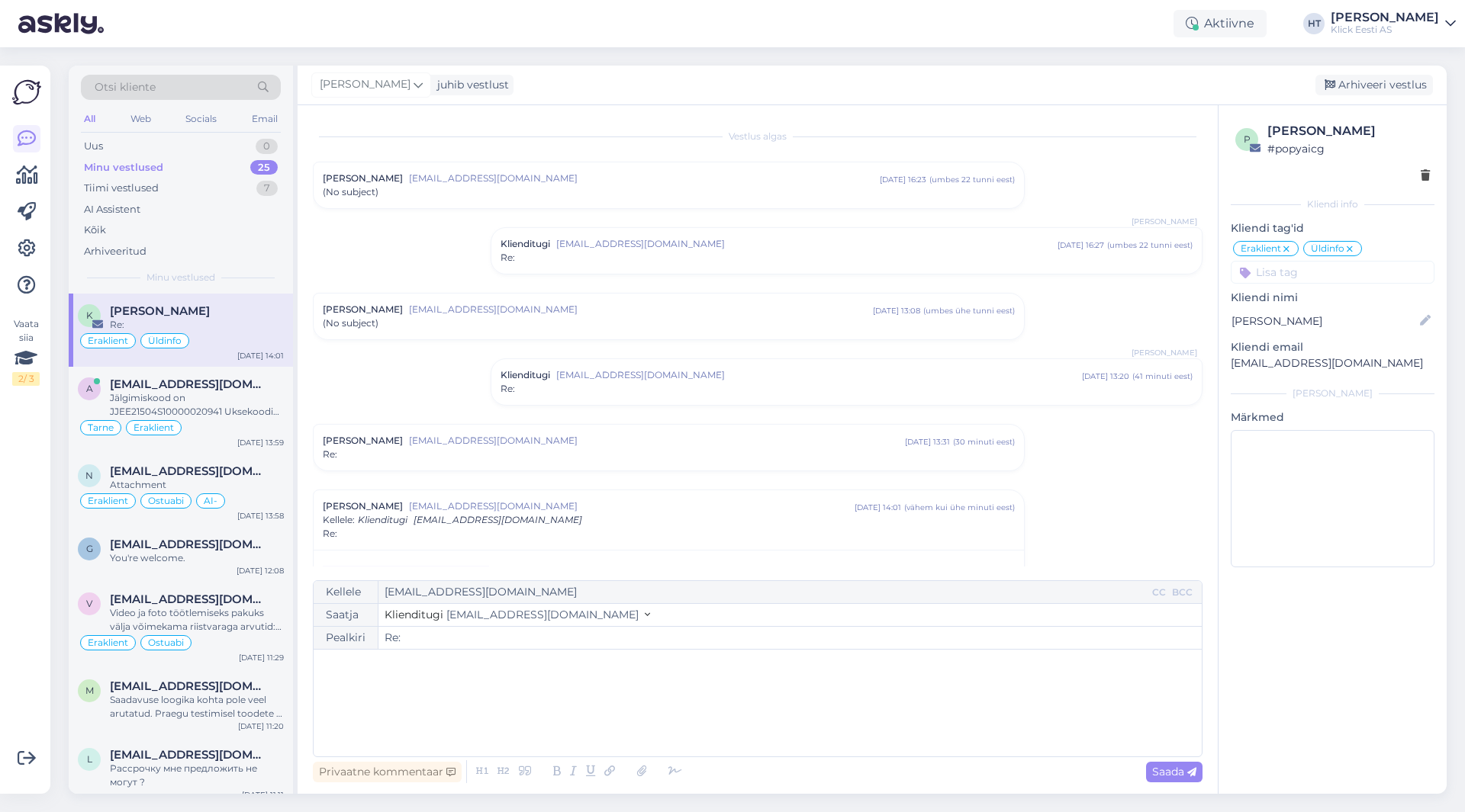
scroll to position [180, 0]
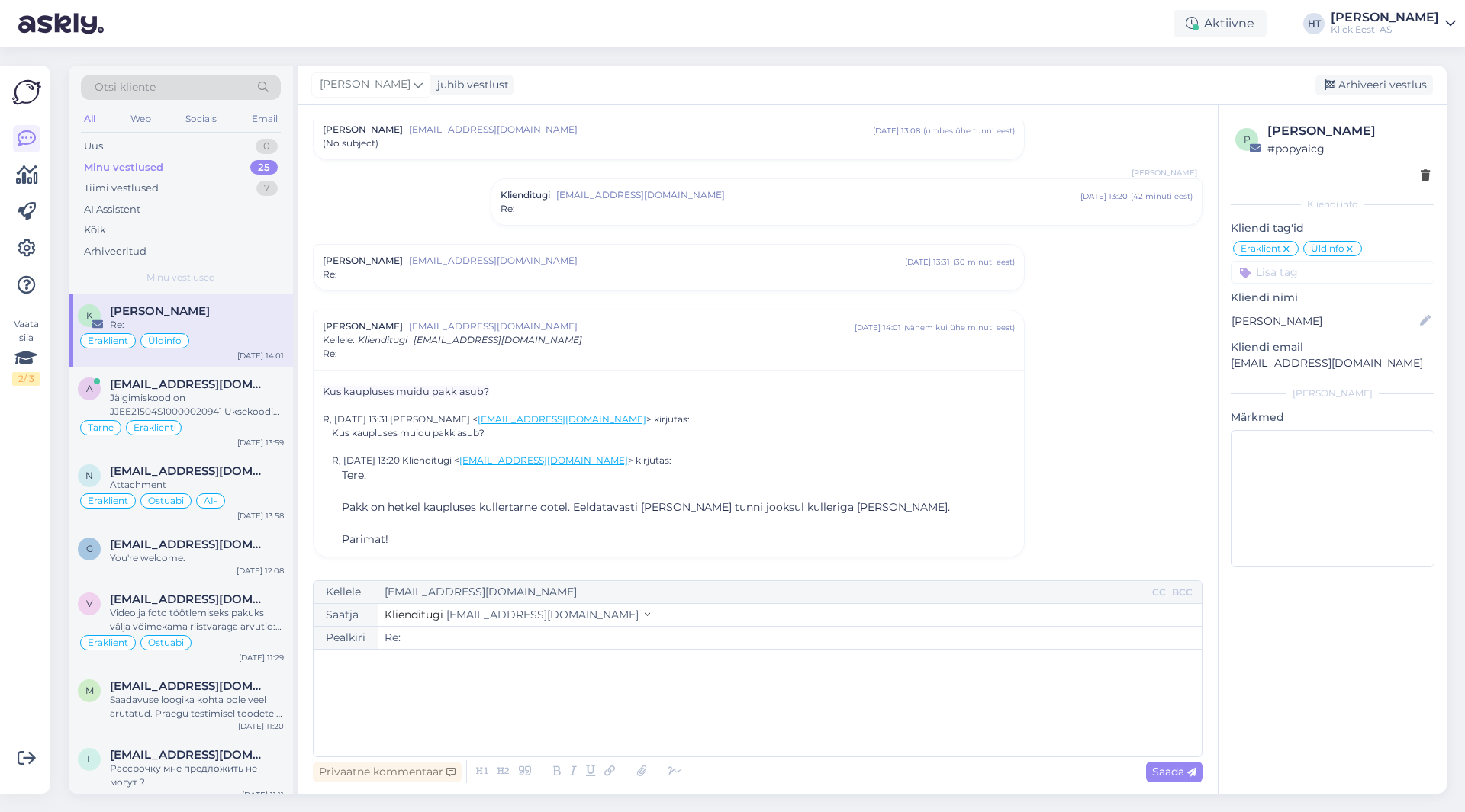
click at [241, 333] on div "Eraklient Üldinfo" at bounding box center [181, 341] width 206 height 18
click at [1298, 370] on p "[EMAIL_ADDRESS][DOMAIN_NAME]" at bounding box center [1333, 363] width 204 height 16
click at [1298, 366] on p "[EMAIL_ADDRESS][DOMAIN_NAME]" at bounding box center [1333, 363] width 204 height 16
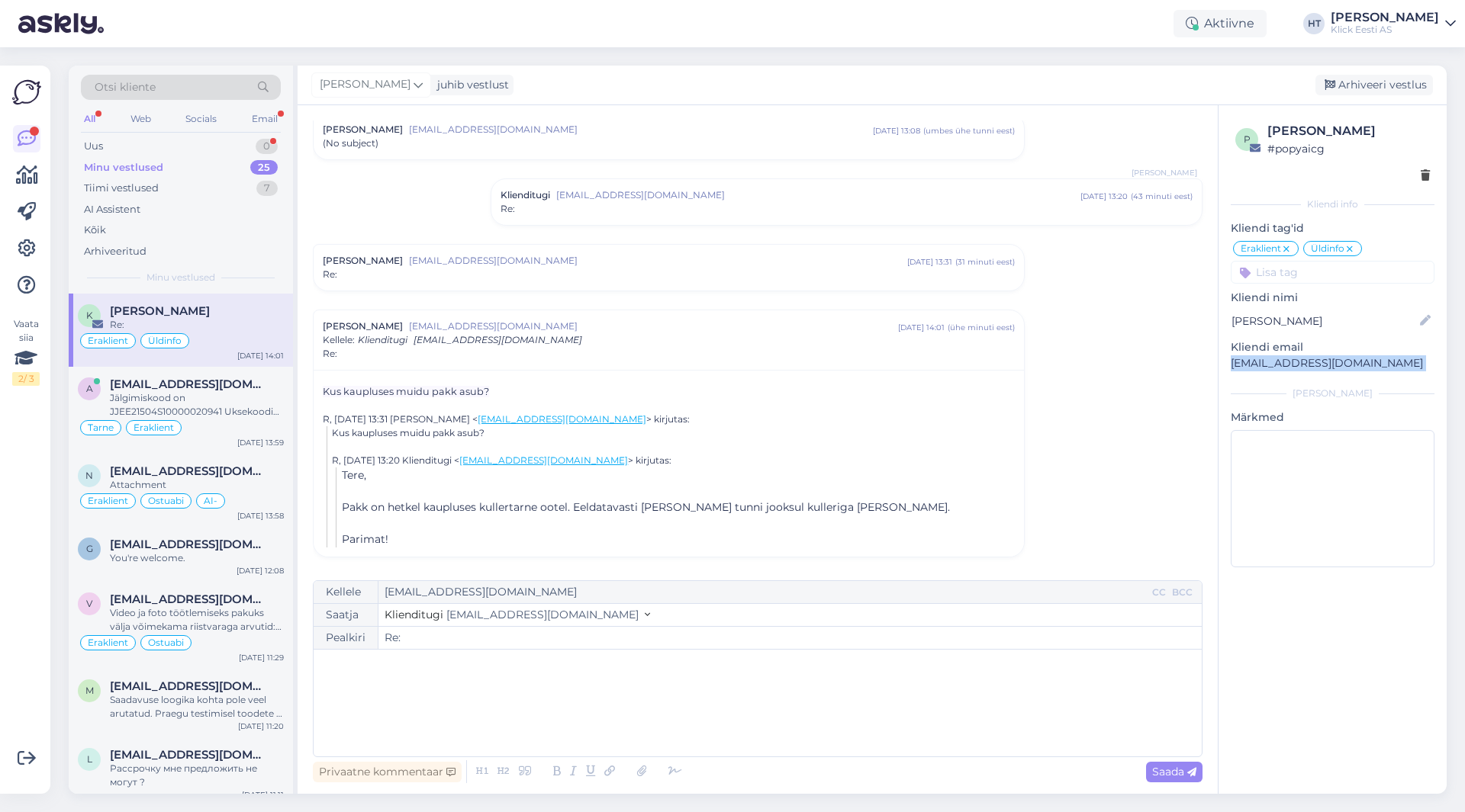
click at [201, 160] on div "Minu vestlused 25" at bounding box center [181, 167] width 200 height 21
click at [202, 145] on div "Uus 1" at bounding box center [181, 146] width 200 height 21
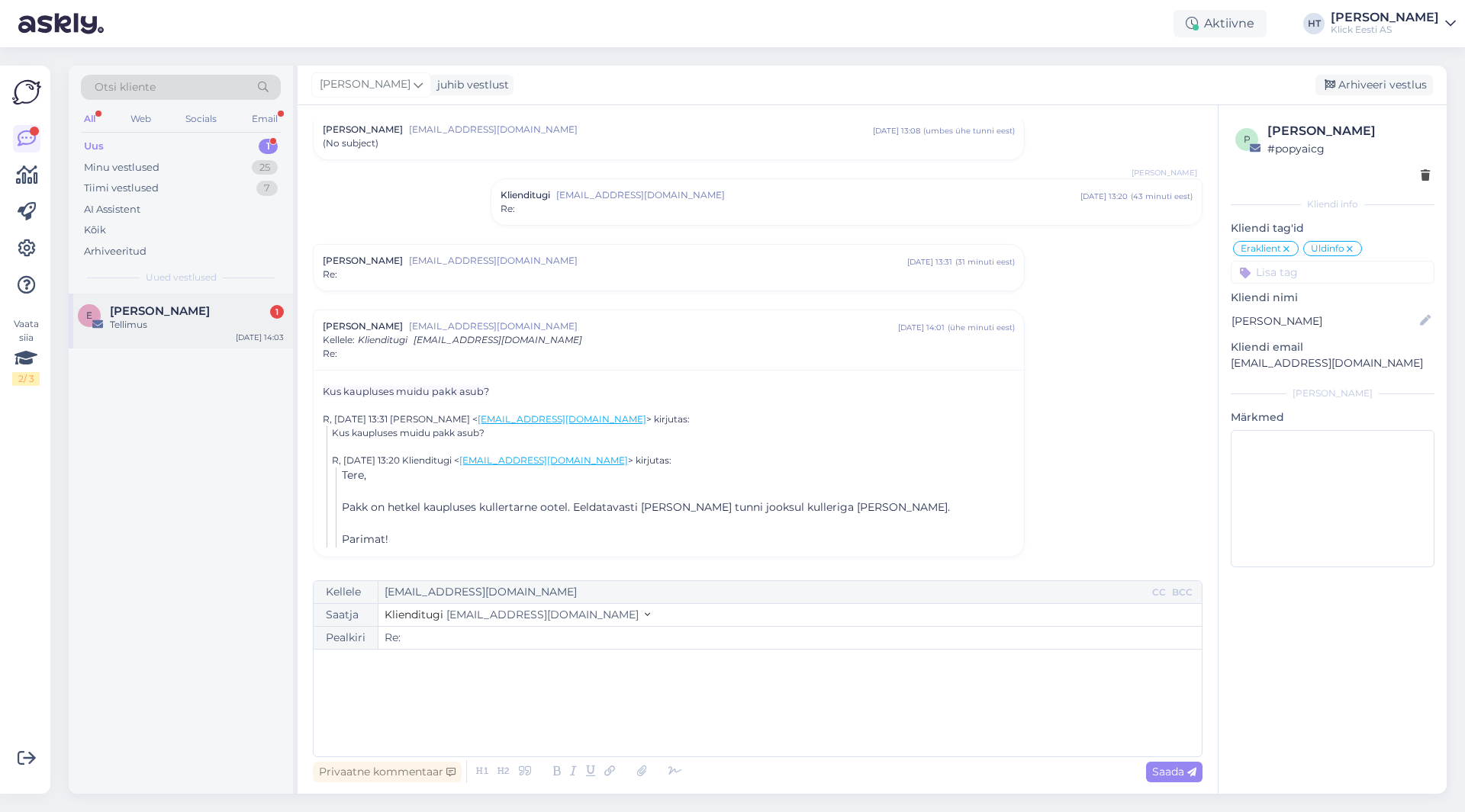
click at [217, 322] on div "Tellimus" at bounding box center [196, 325] width 174 height 13
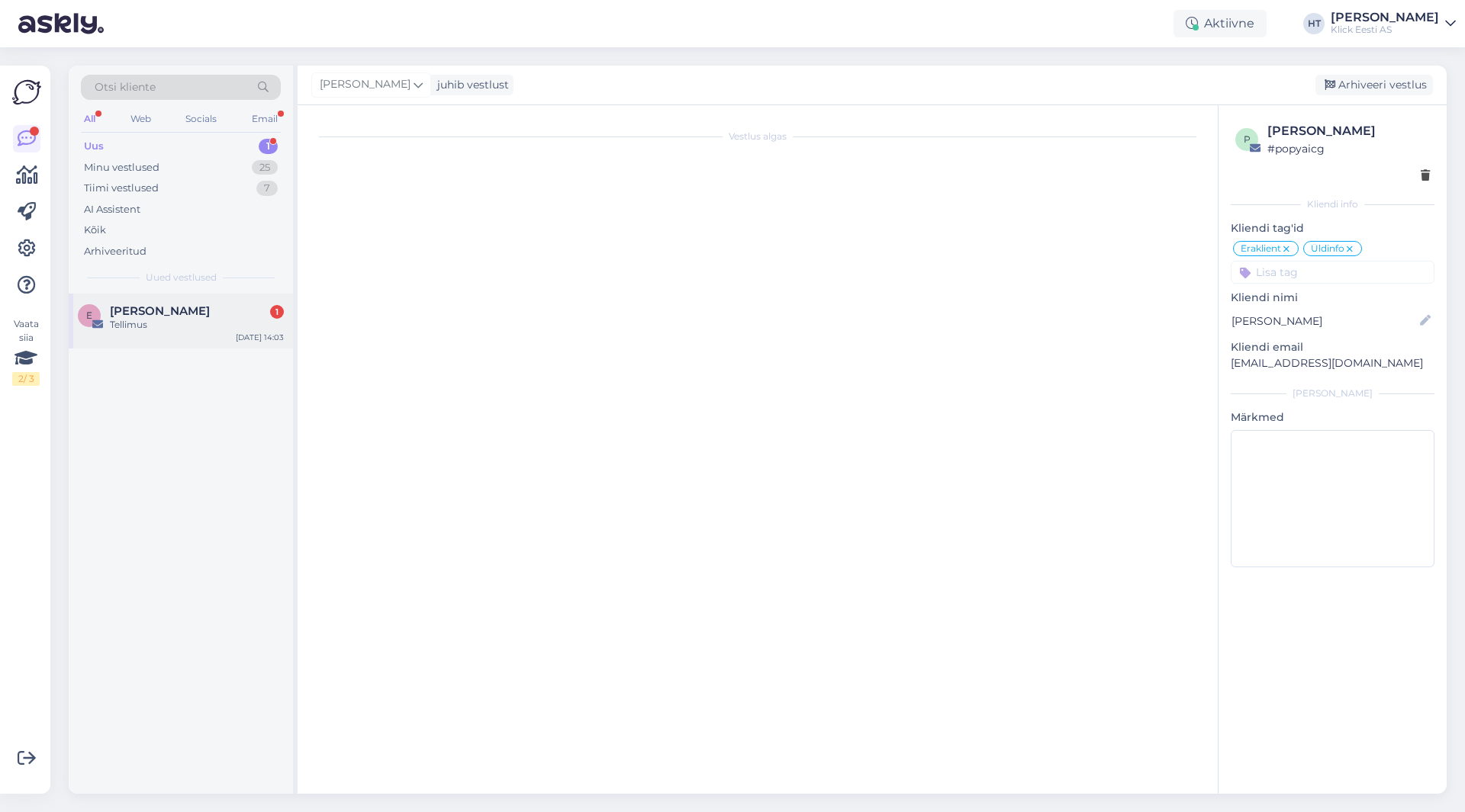
scroll to position [0, 0]
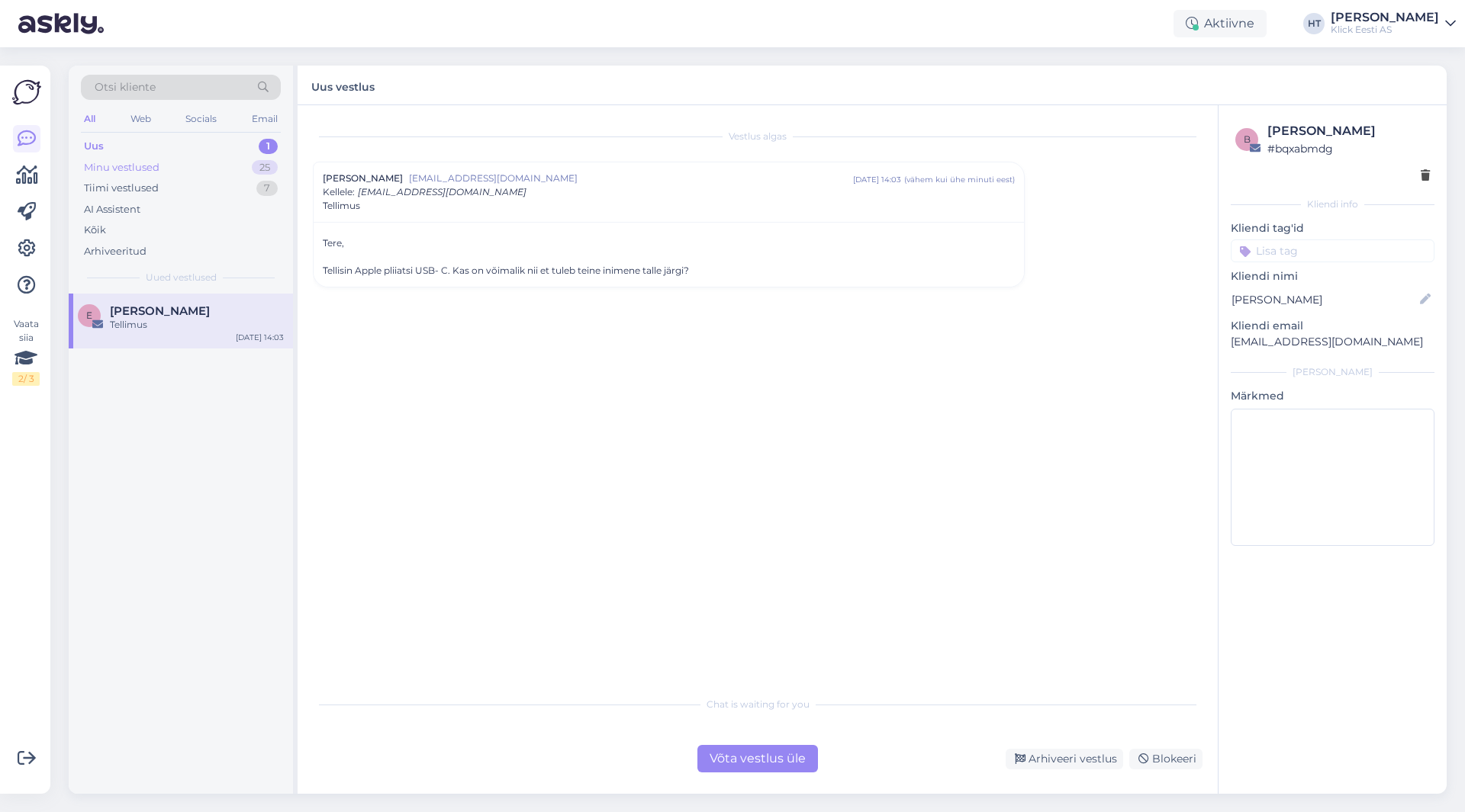
click at [271, 166] on div "25" at bounding box center [265, 167] width 26 height 15
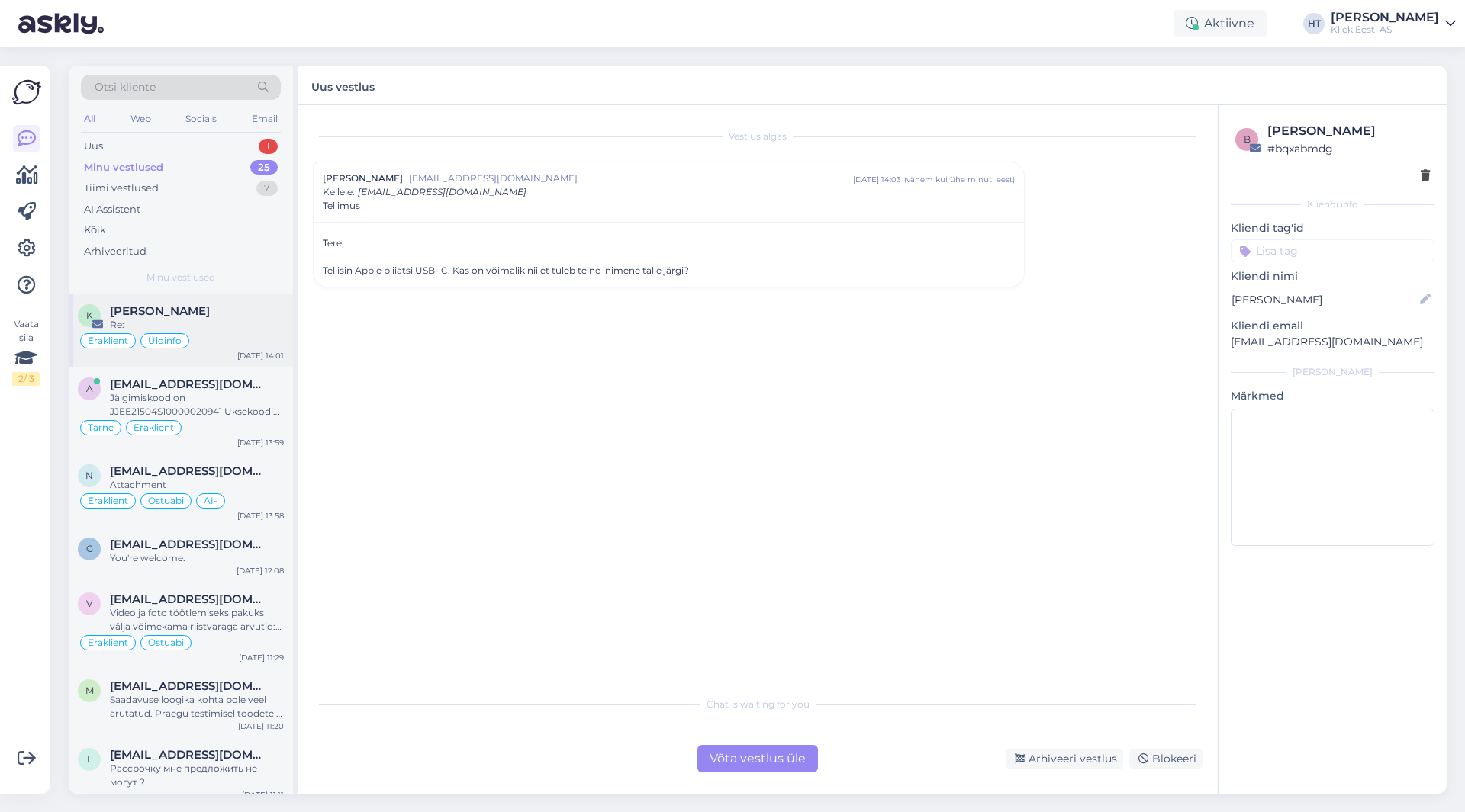
click at [224, 329] on div "Re:" at bounding box center [196, 325] width 174 height 13
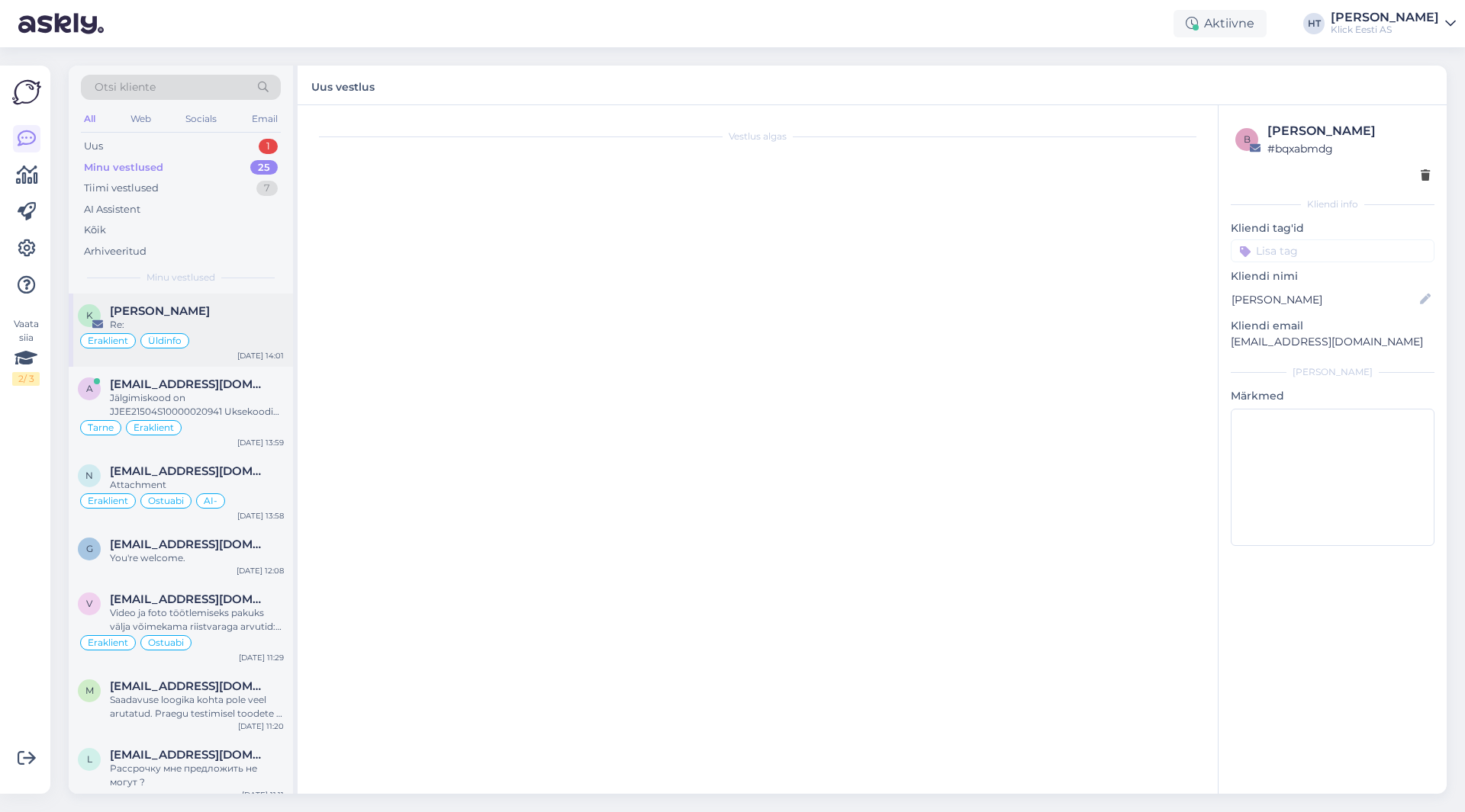
scroll to position [180, 0]
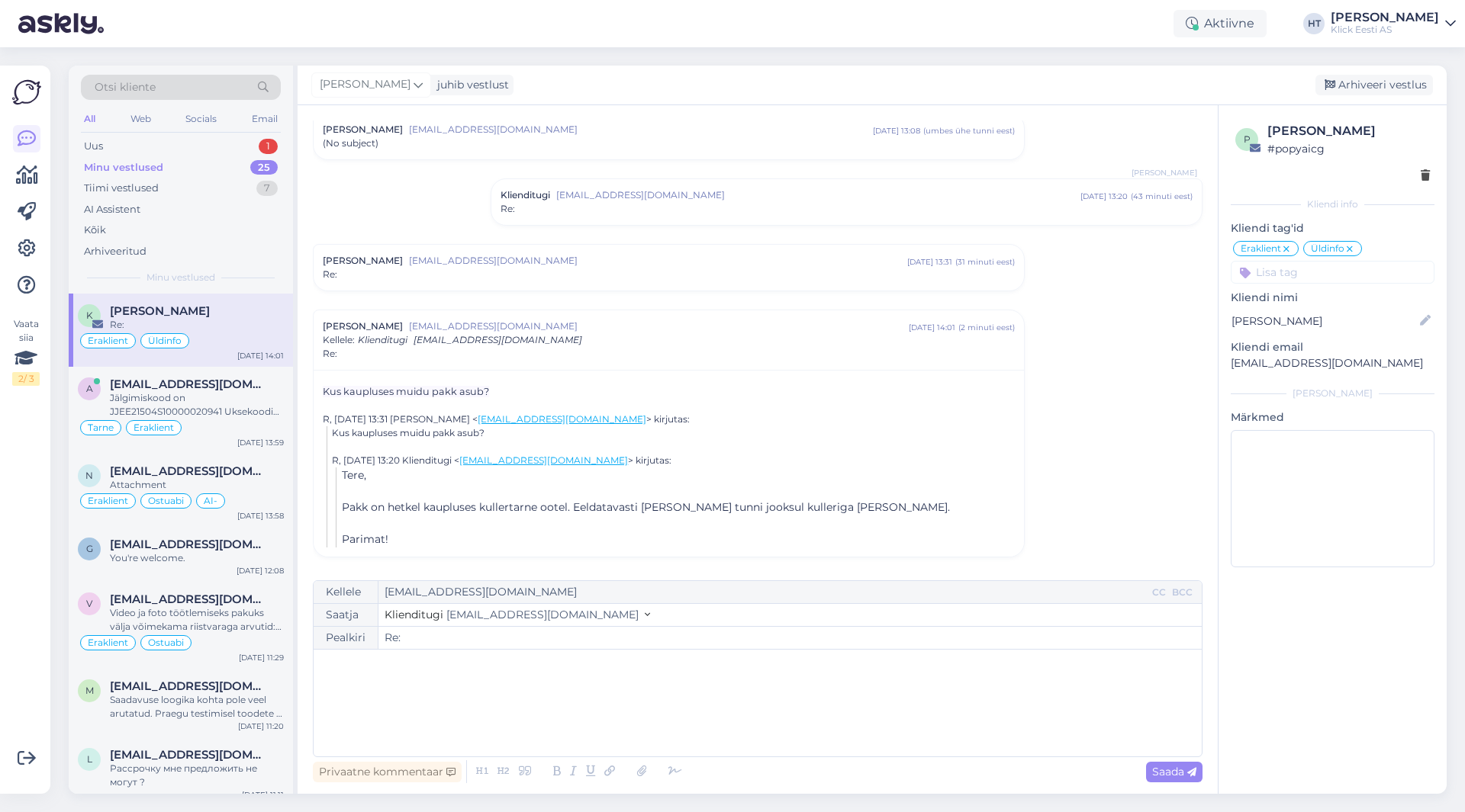
click at [462, 670] on p "﻿" at bounding box center [758, 665] width 873 height 16
click at [1182, 773] on span "Saada" at bounding box center [1174, 772] width 44 height 13
type input "Re: Re:"
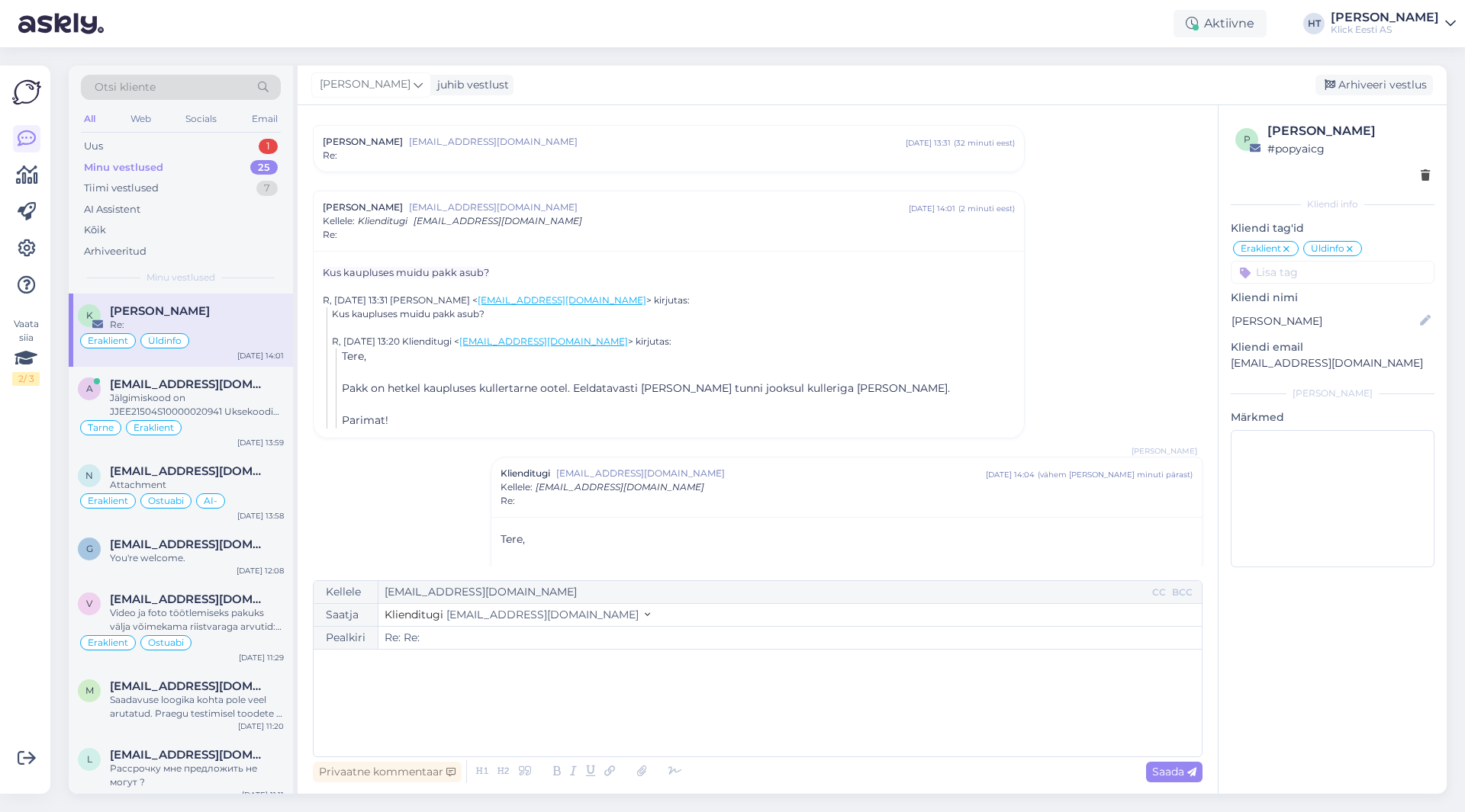
scroll to position [363, 0]
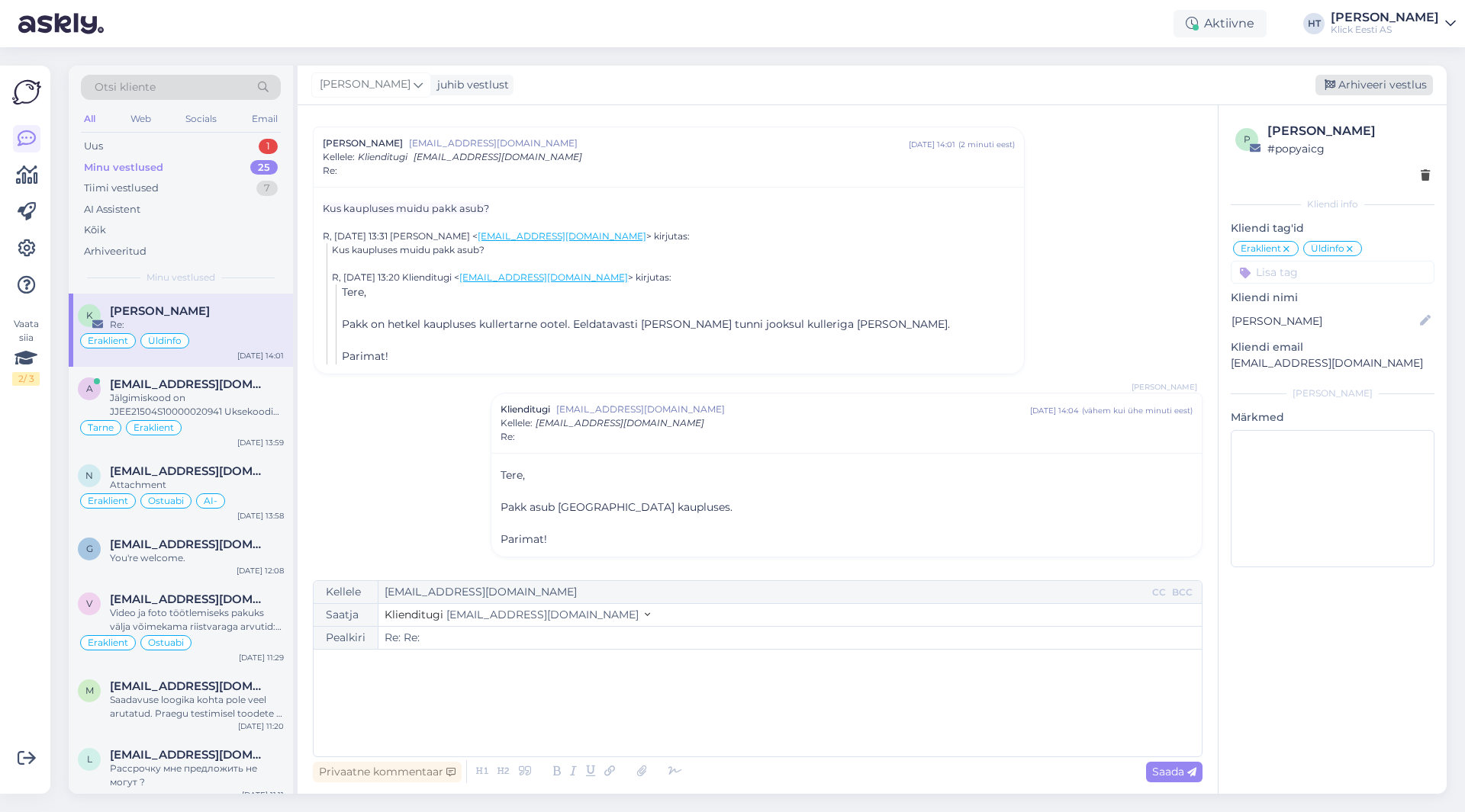
click at [1371, 89] on div "Arhiveeri vestlus" at bounding box center [1375, 85] width 117 height 20
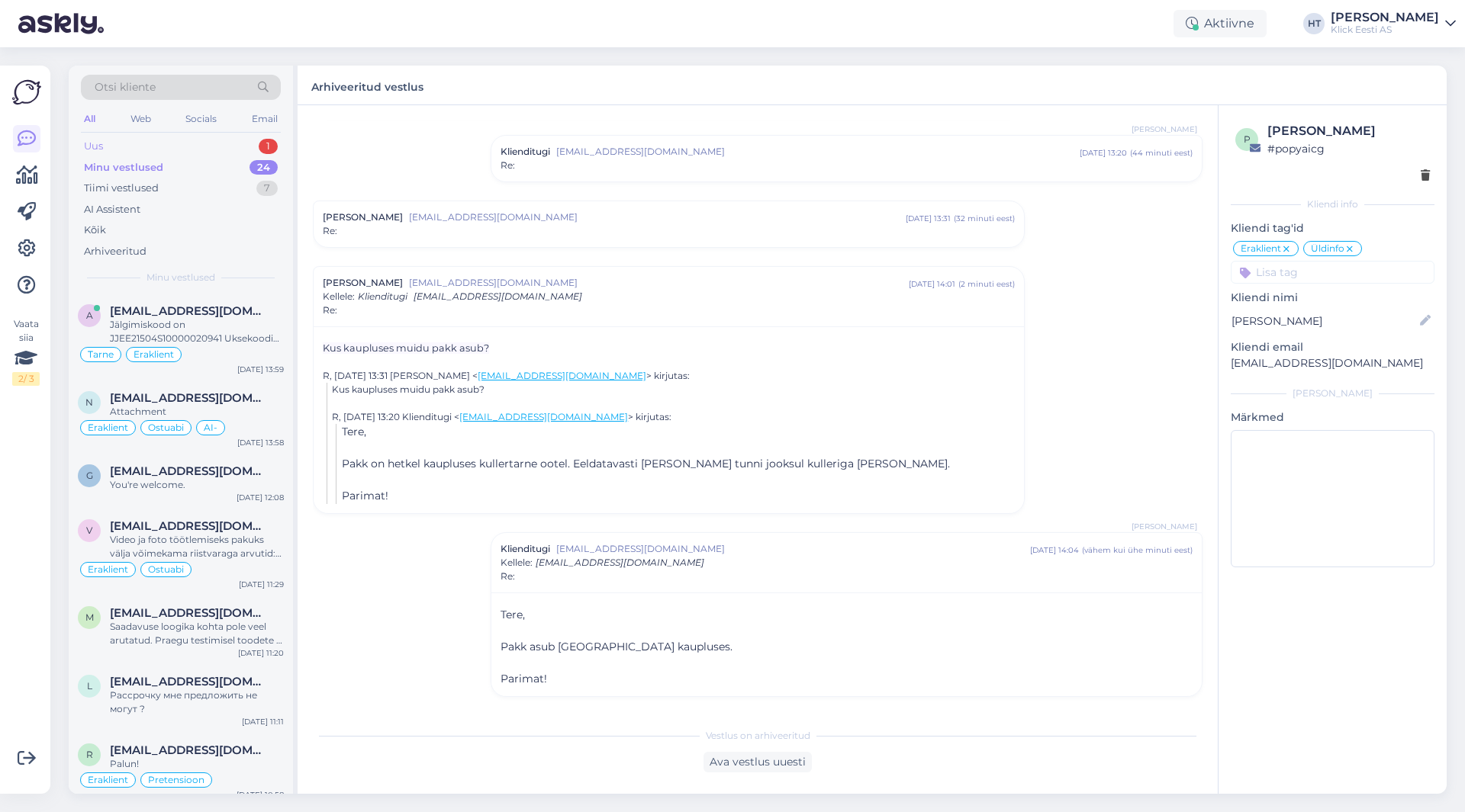
click at [201, 138] on div "Uus 1" at bounding box center [181, 146] width 200 height 21
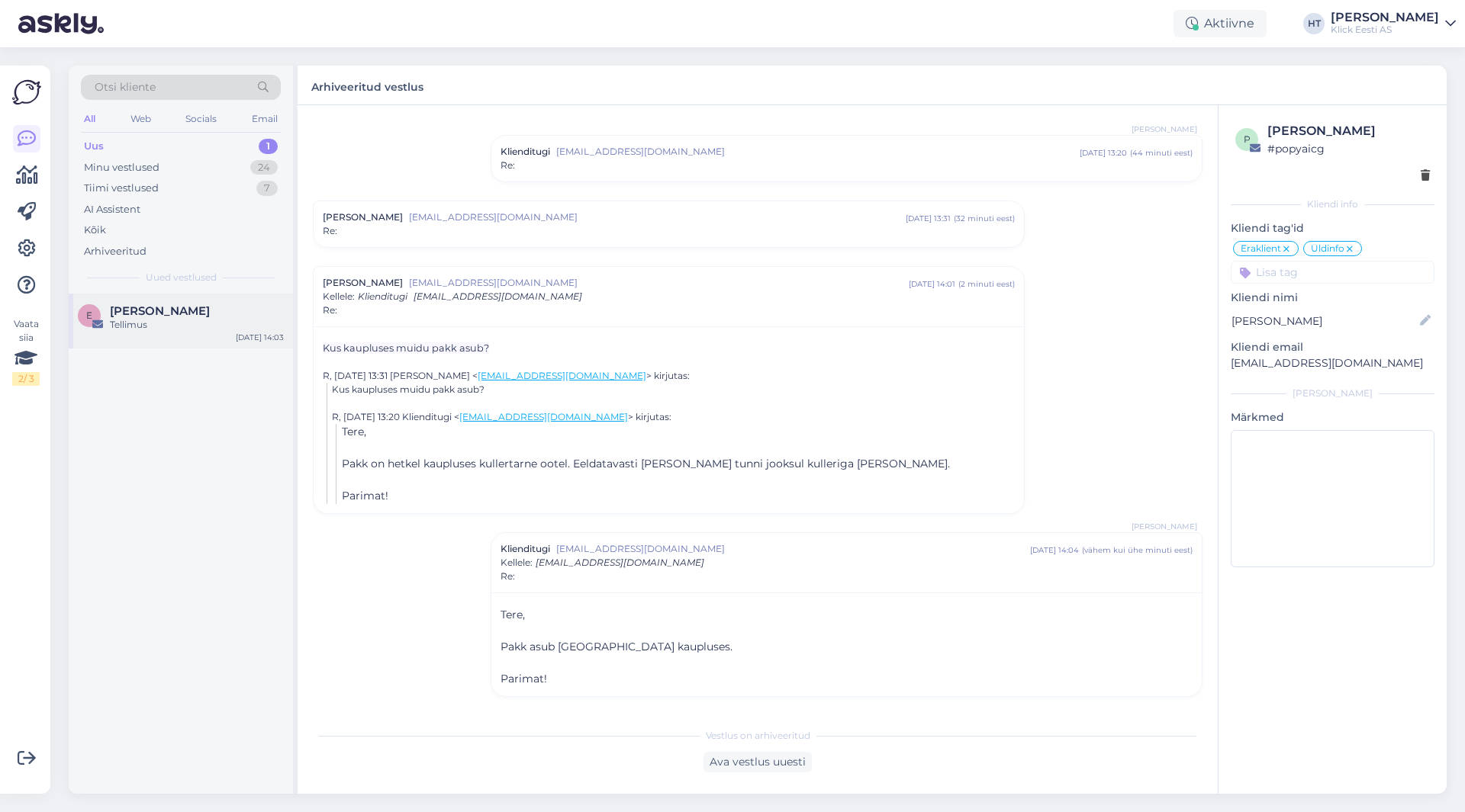
click at [200, 311] on div "[PERSON_NAME]" at bounding box center [196, 311] width 174 height 13
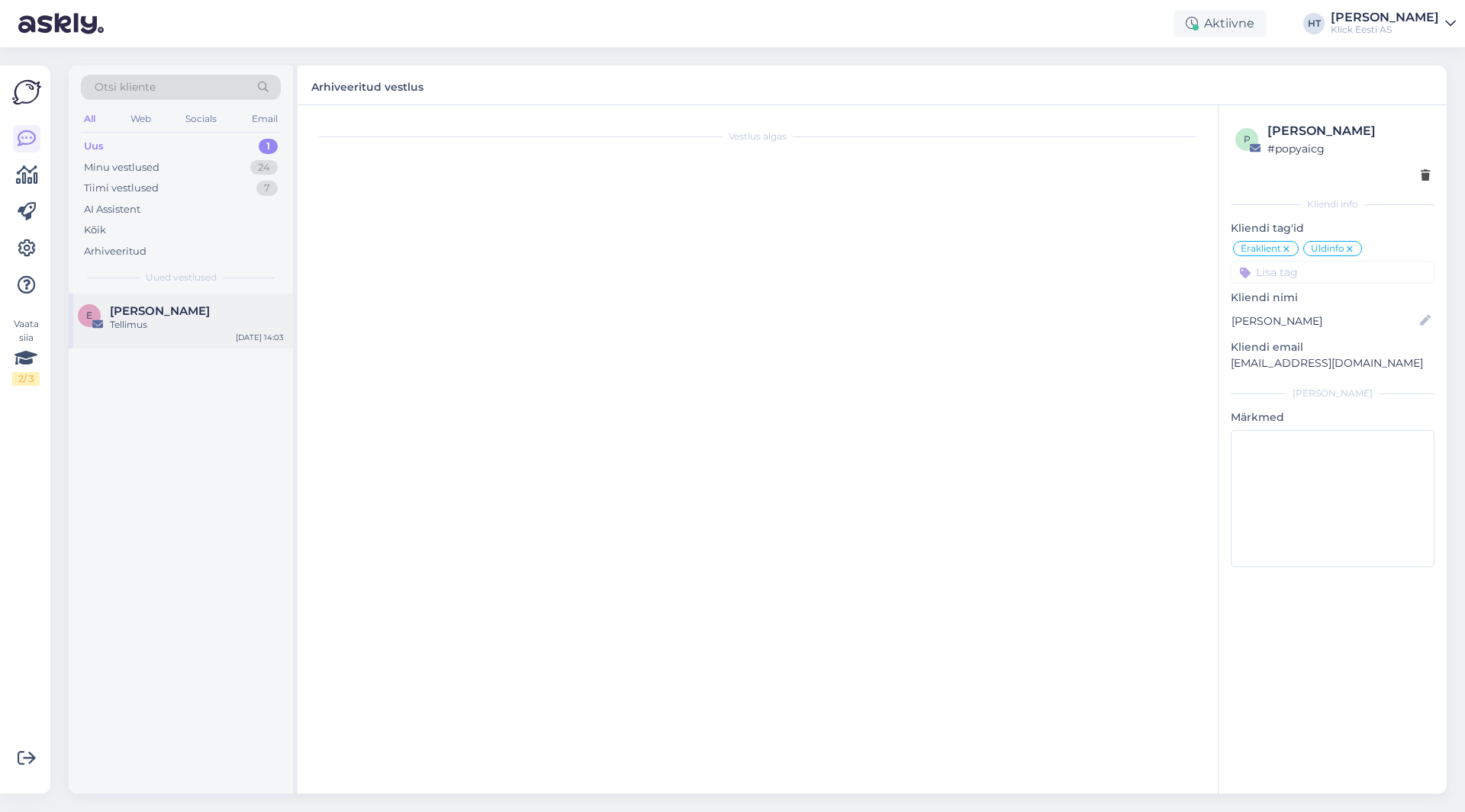
scroll to position [0, 0]
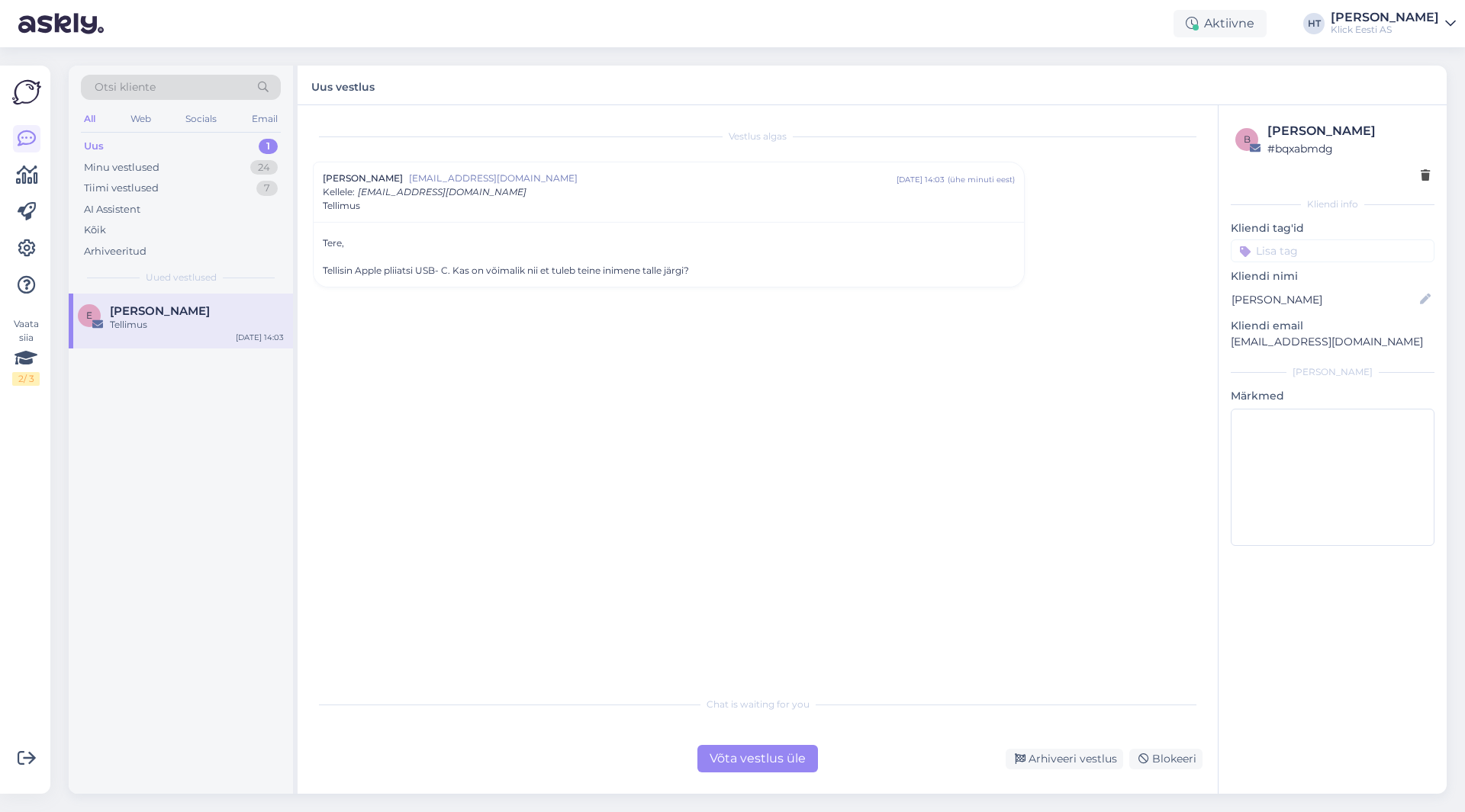
click at [751, 771] on div "Võta vestlus üle" at bounding box center [757, 758] width 120 height 28
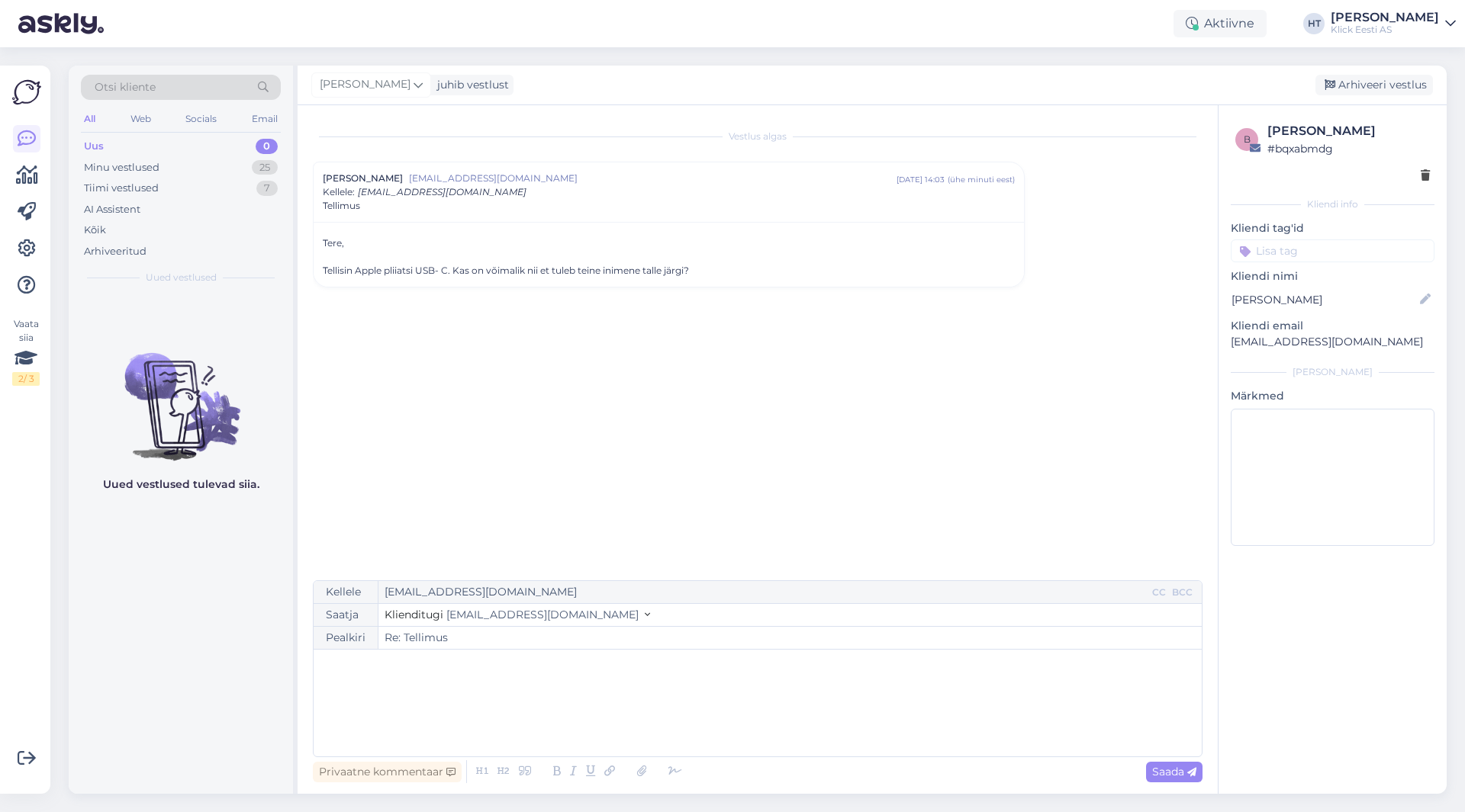
click at [577, 671] on p "﻿" at bounding box center [758, 665] width 873 height 16
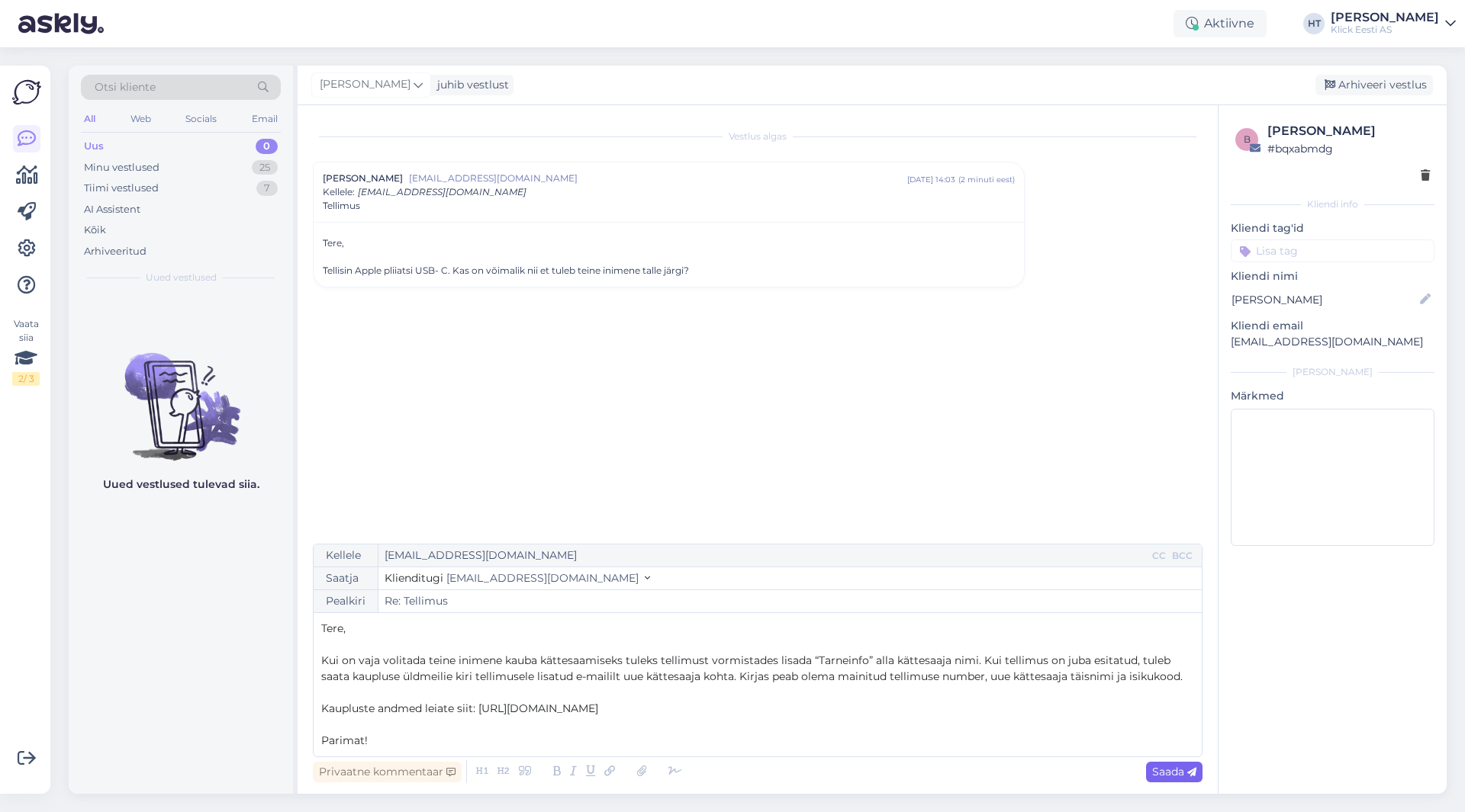
click at [1153, 770] on span "Saada" at bounding box center [1174, 772] width 44 height 13
type input "Re: Re: Tellimus"
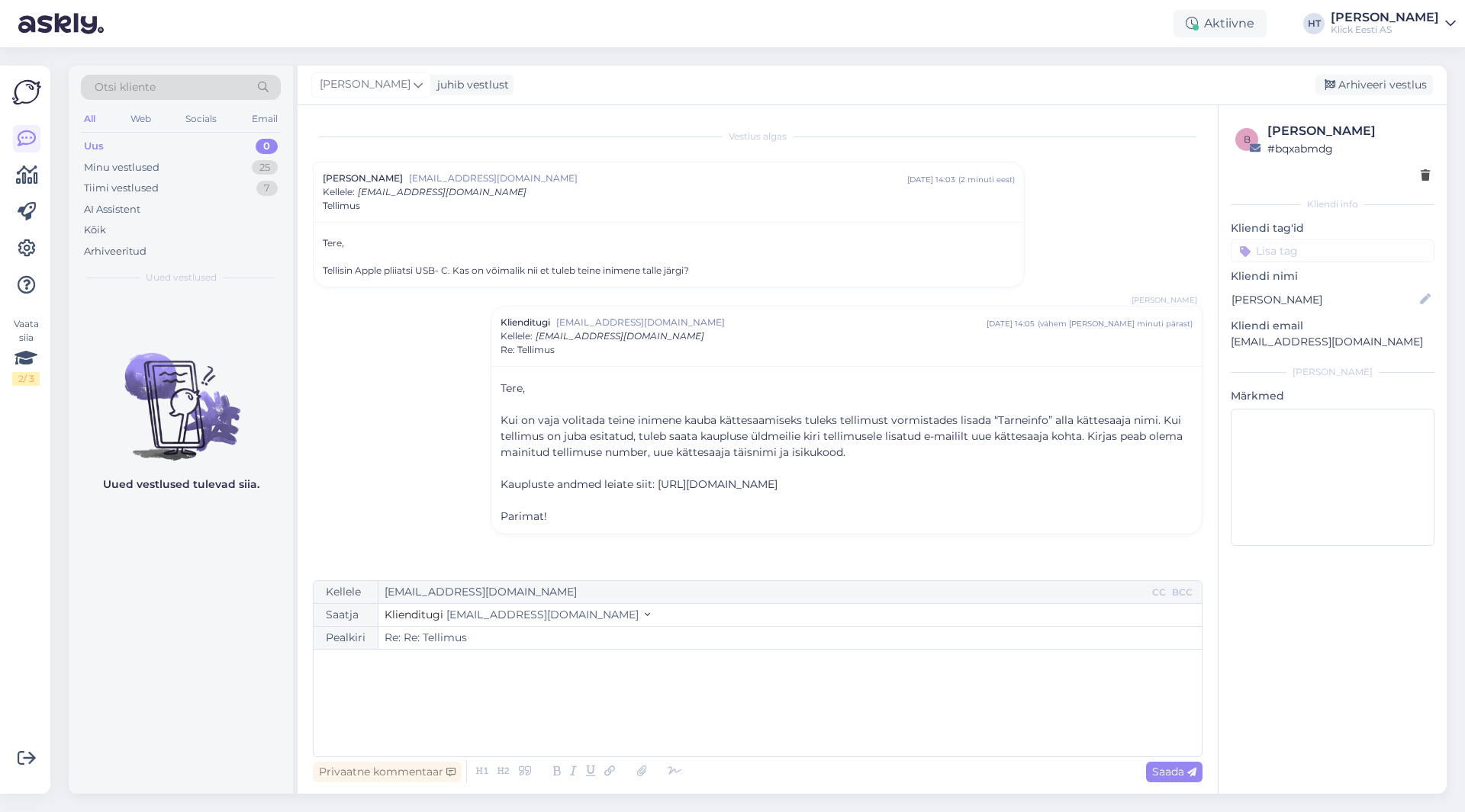
click at [1292, 343] on p "[EMAIL_ADDRESS][DOMAIN_NAME]" at bounding box center [1333, 342] width 204 height 16
click at [238, 167] on div "Minu vestlused 25" at bounding box center [181, 167] width 200 height 21
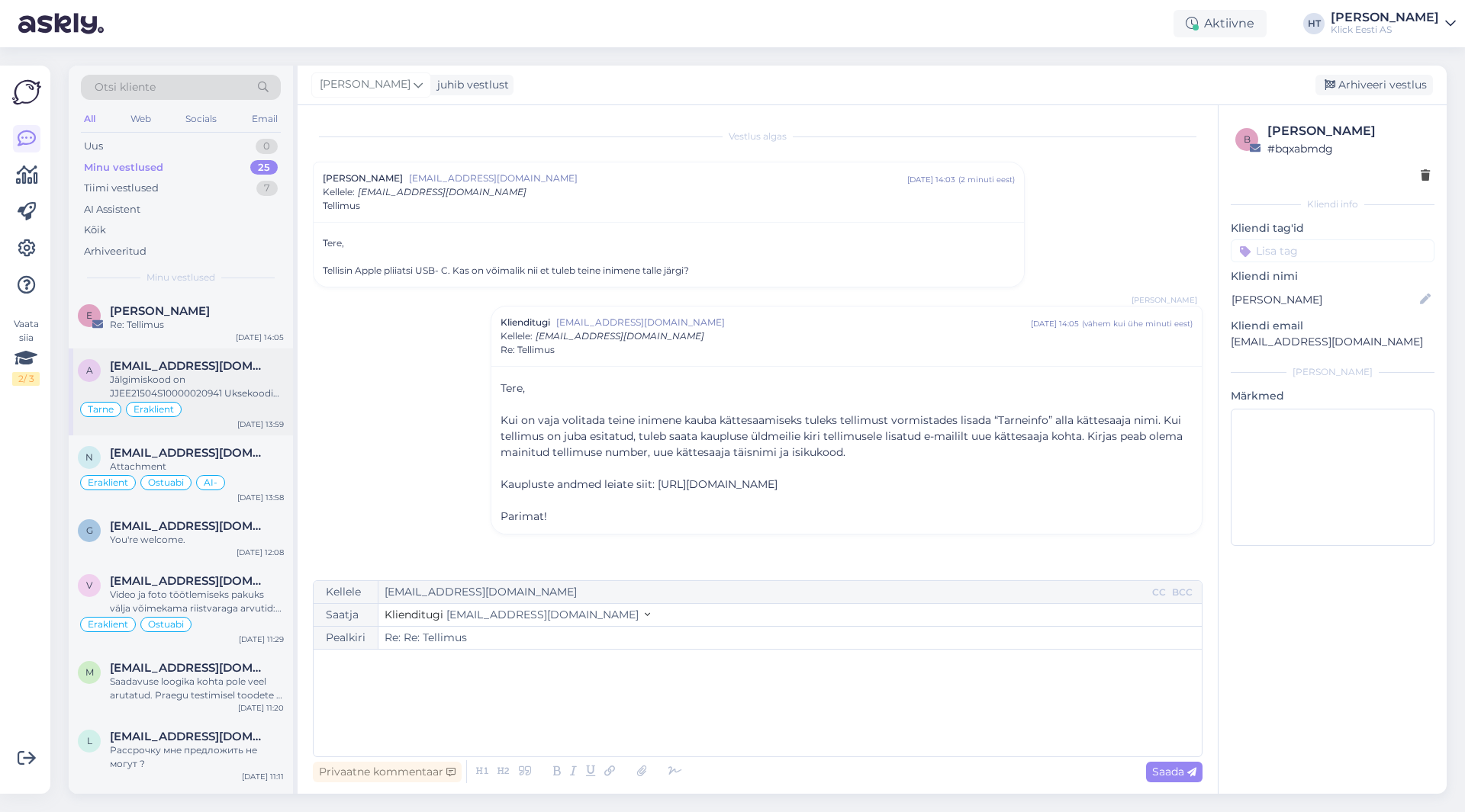
click at [248, 357] on div "a [EMAIL_ADDRESS][DOMAIN_NAME] Jälgimiskood on JJEE21504S10000020941 Uksekoodi …" at bounding box center [180, 392] width 224 height 87
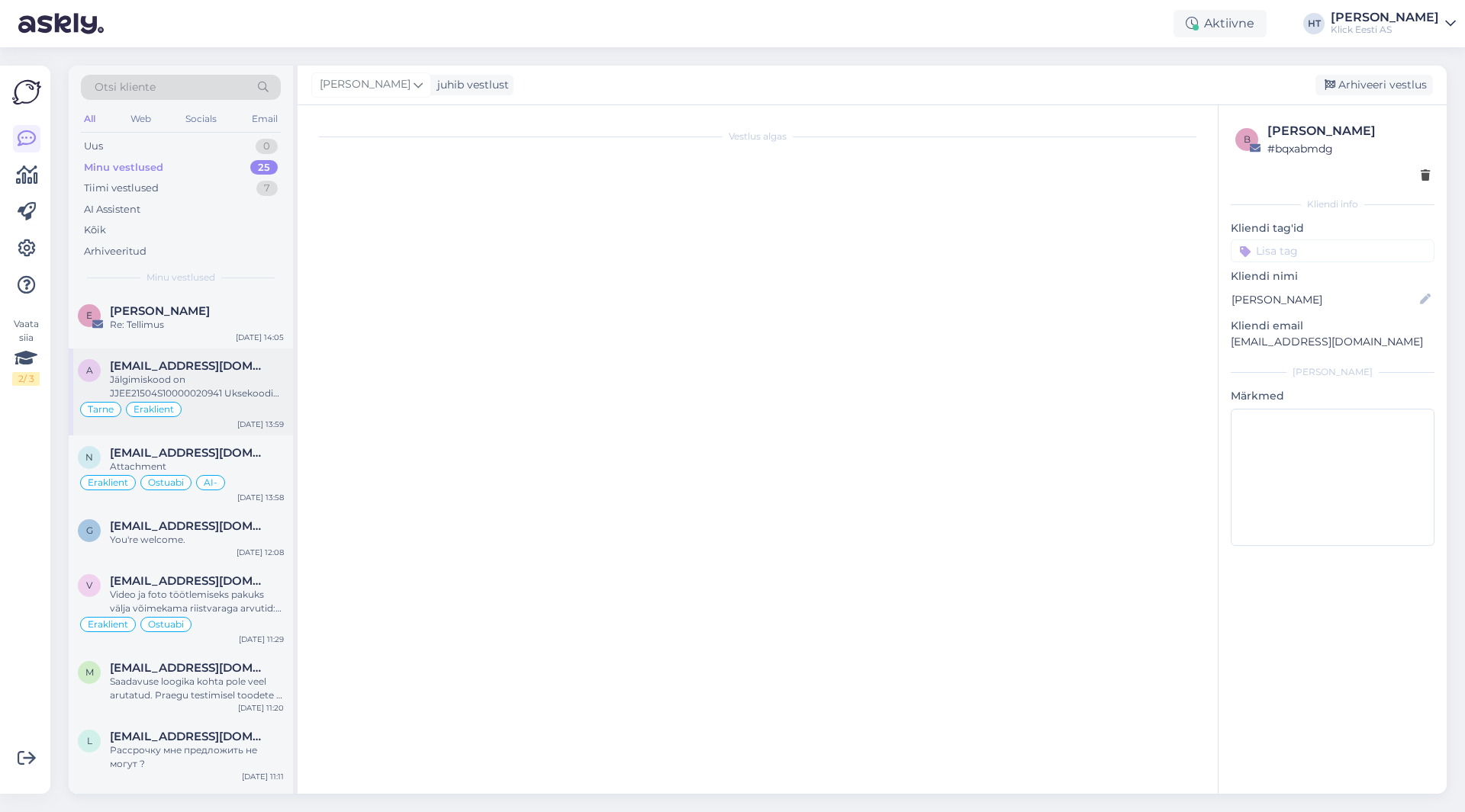
scroll to position [190, 0]
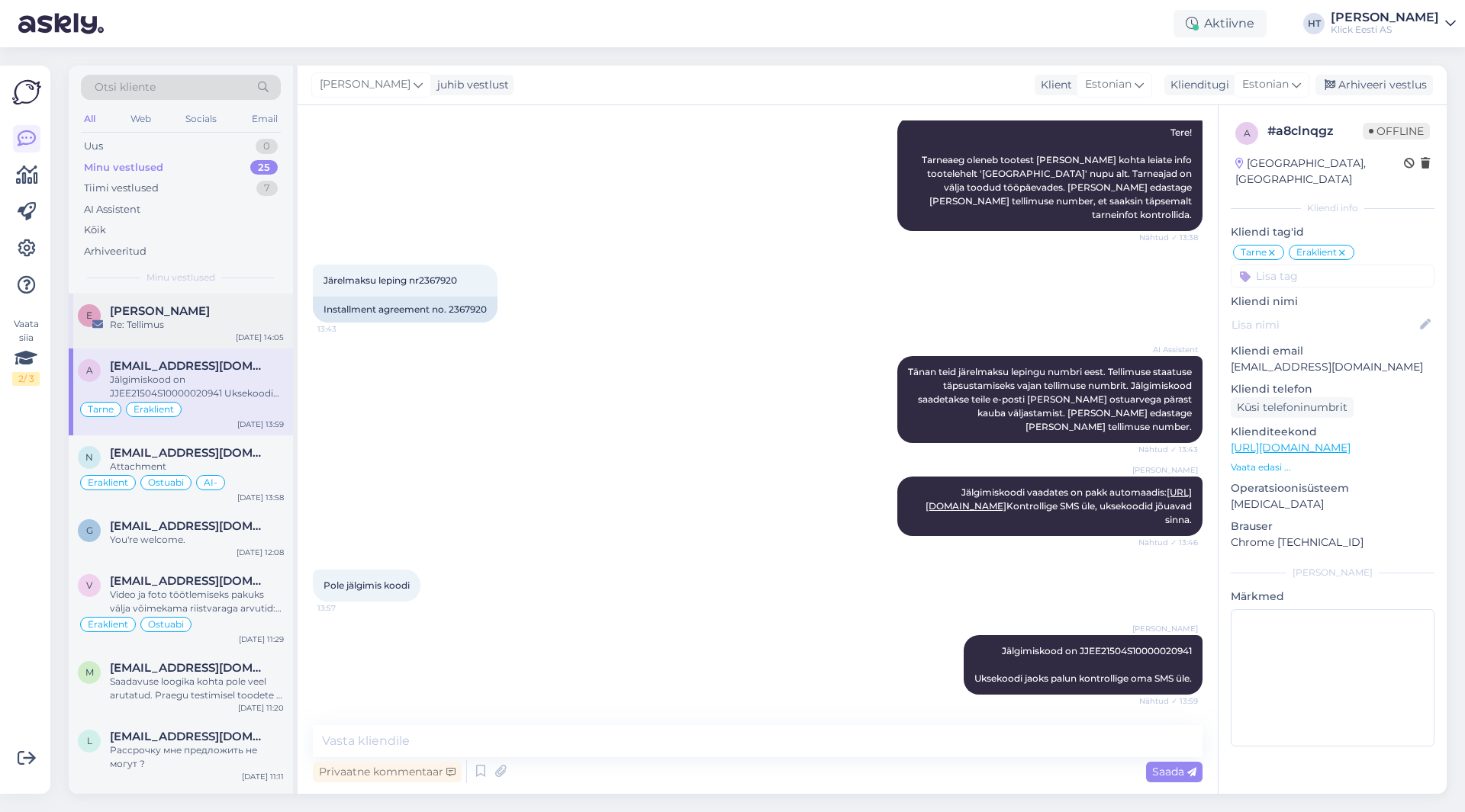
click at [223, 309] on div "[PERSON_NAME]" at bounding box center [196, 311] width 174 height 13
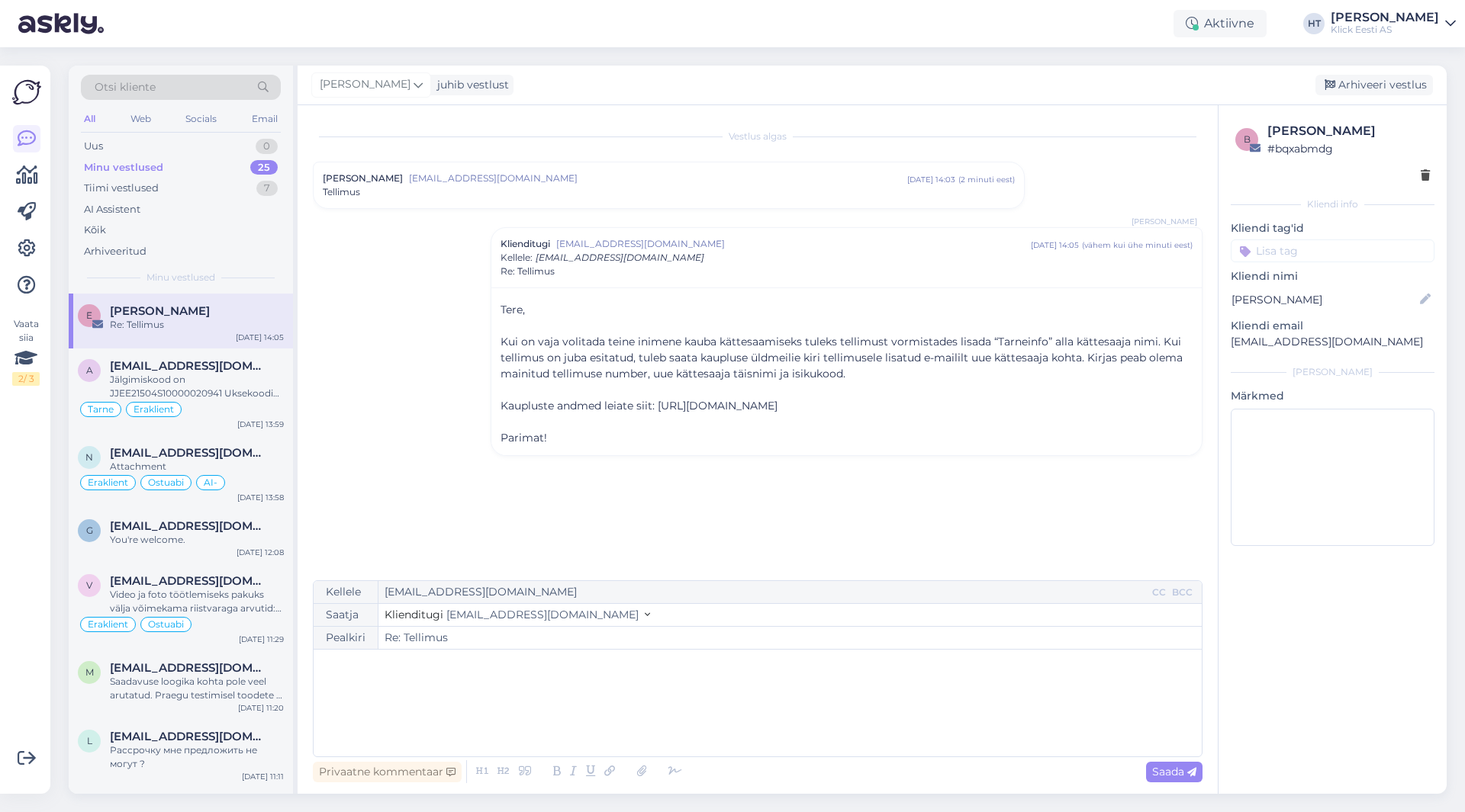
click at [1298, 248] on input at bounding box center [1333, 251] width 204 height 23
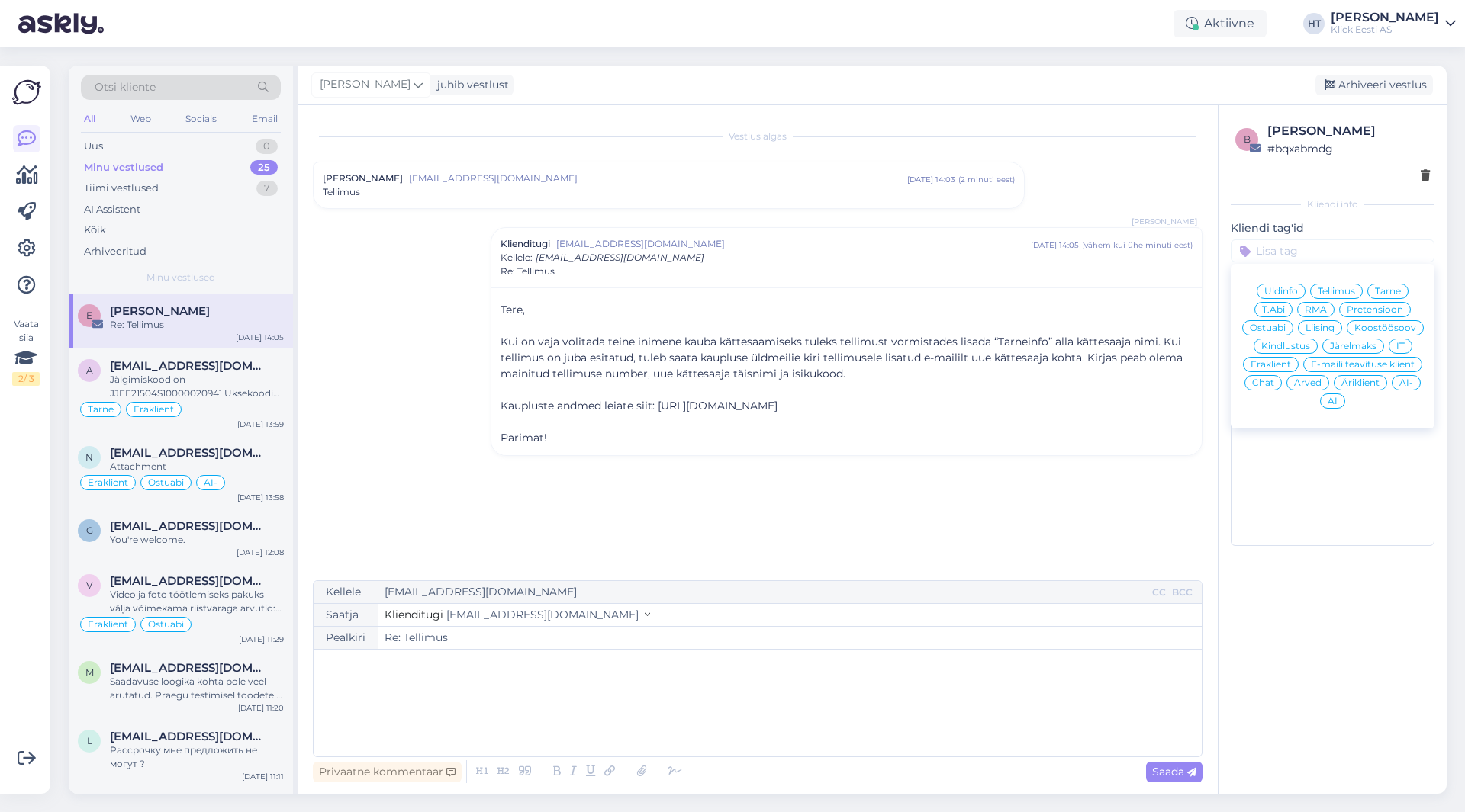
click at [1384, 291] on span "Tarne" at bounding box center [1387, 292] width 26 height 10
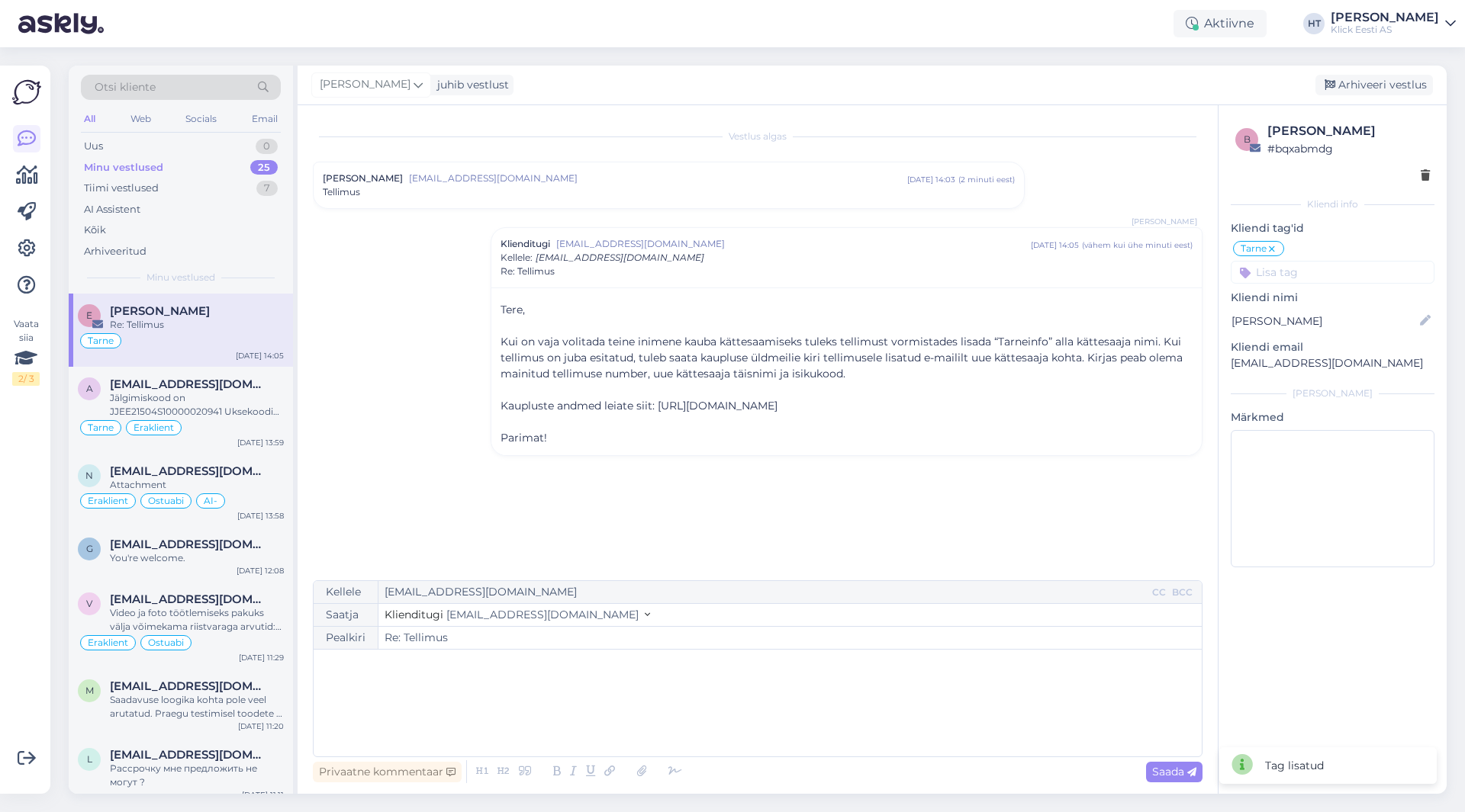
click at [1340, 260] on div "Tarne Üldinfo Tellimus Tarne T.Abi RMA Pretensioon Ostuabi Liising Koostöösoov …" at bounding box center [1333, 262] width 204 height 44
click at [1338, 267] on input at bounding box center [1333, 272] width 204 height 23
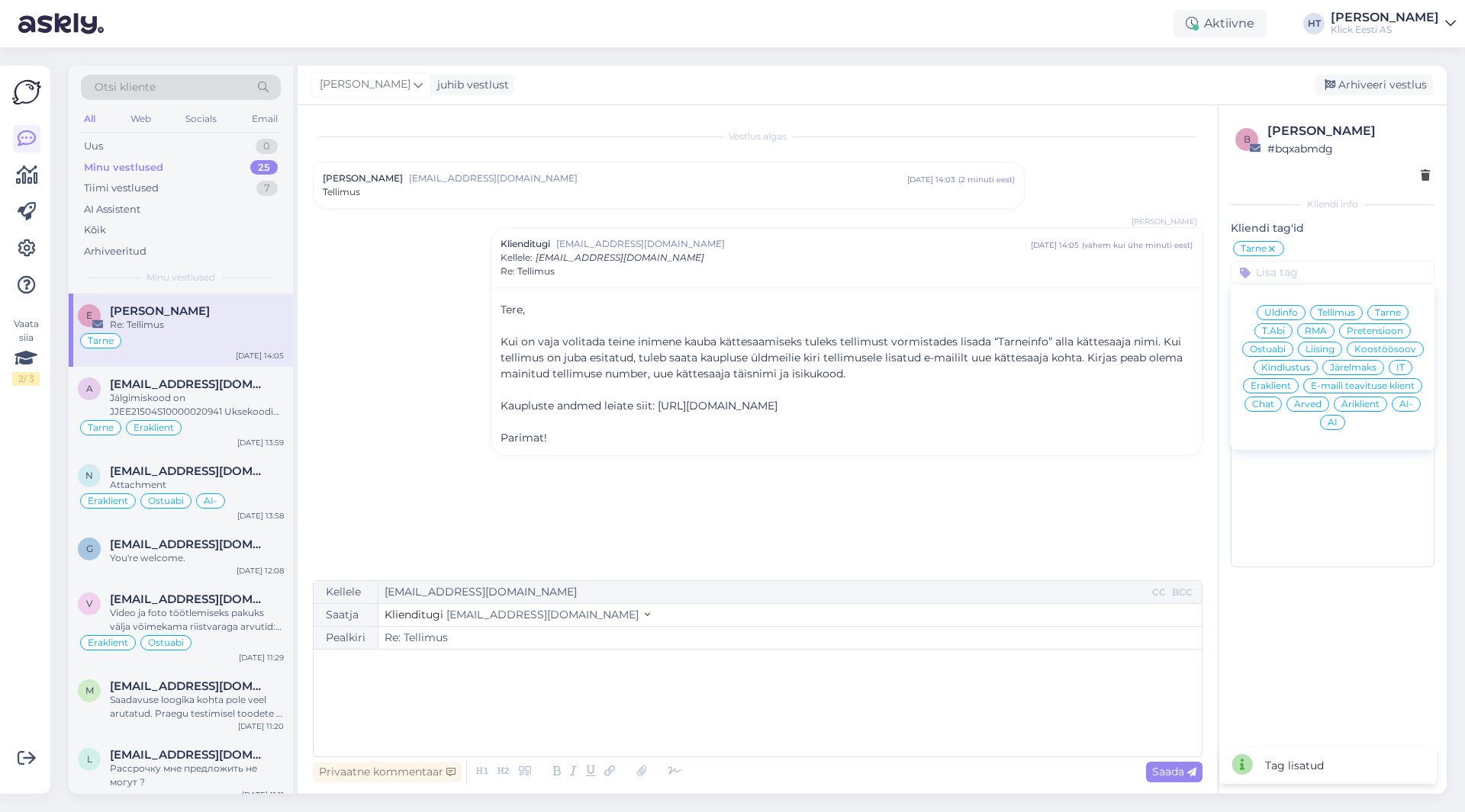
click at [1278, 382] on span "Eraklient" at bounding box center [1271, 386] width 40 height 10
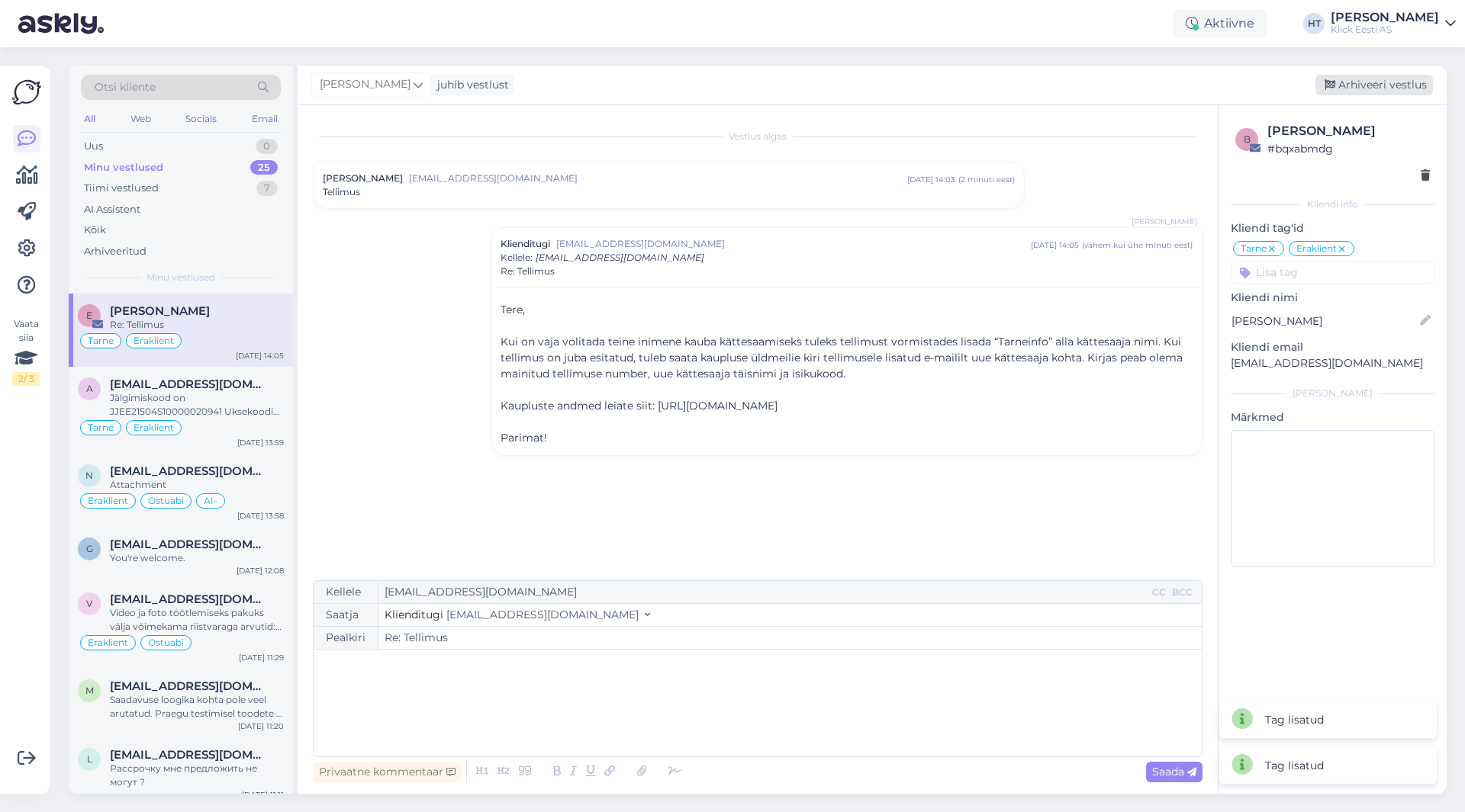
click at [1370, 79] on div "Arhiveeri vestlus" at bounding box center [1375, 85] width 117 height 20
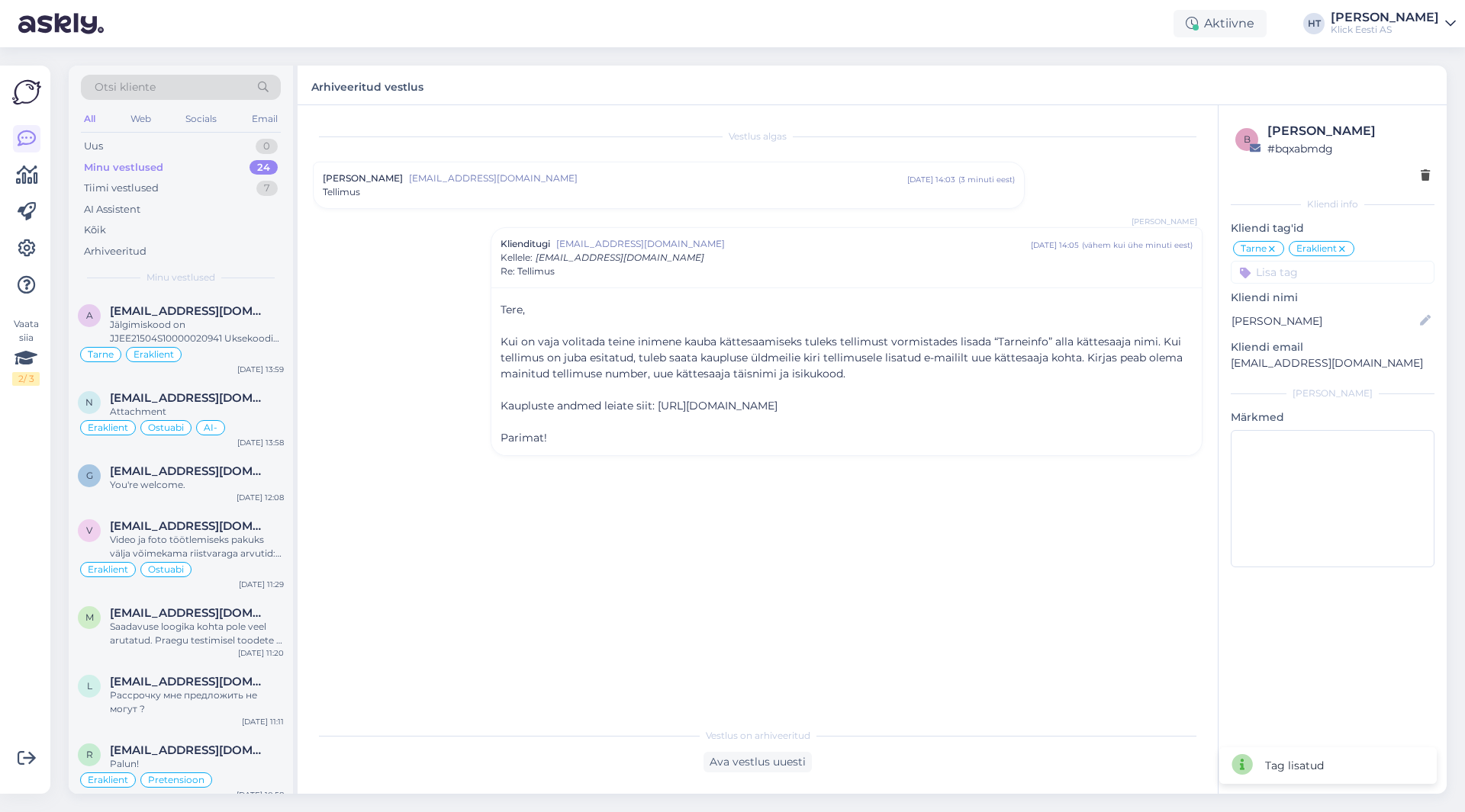
click at [215, 278] on span "Minu vestlused" at bounding box center [180, 277] width 68 height 13
click at [222, 295] on div "a [EMAIL_ADDRESS][DOMAIN_NAME] Jälgimiskood on JJEE21504S10000020941 Uksekoodi …" at bounding box center [180, 337] width 224 height 87
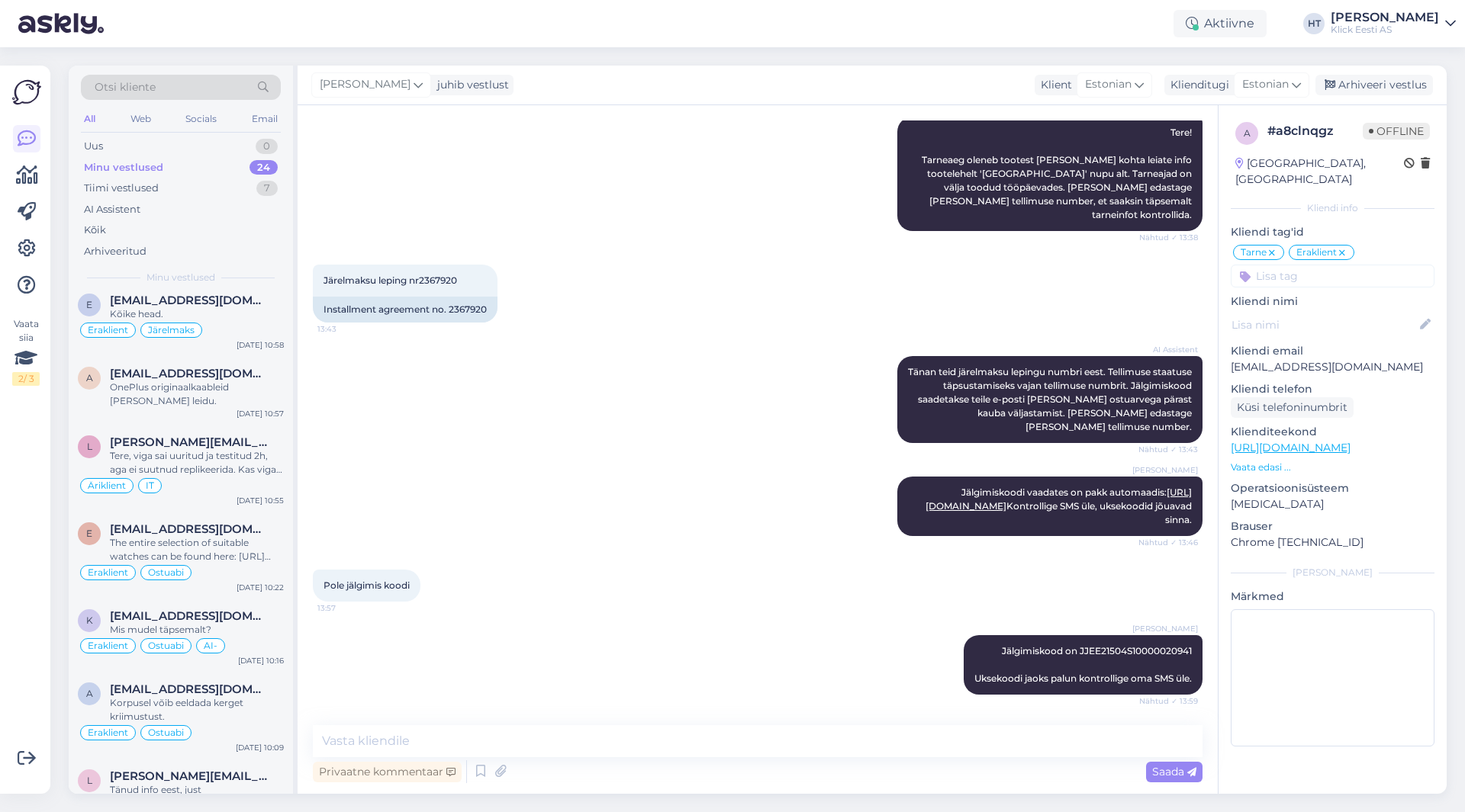
scroll to position [1326, 0]
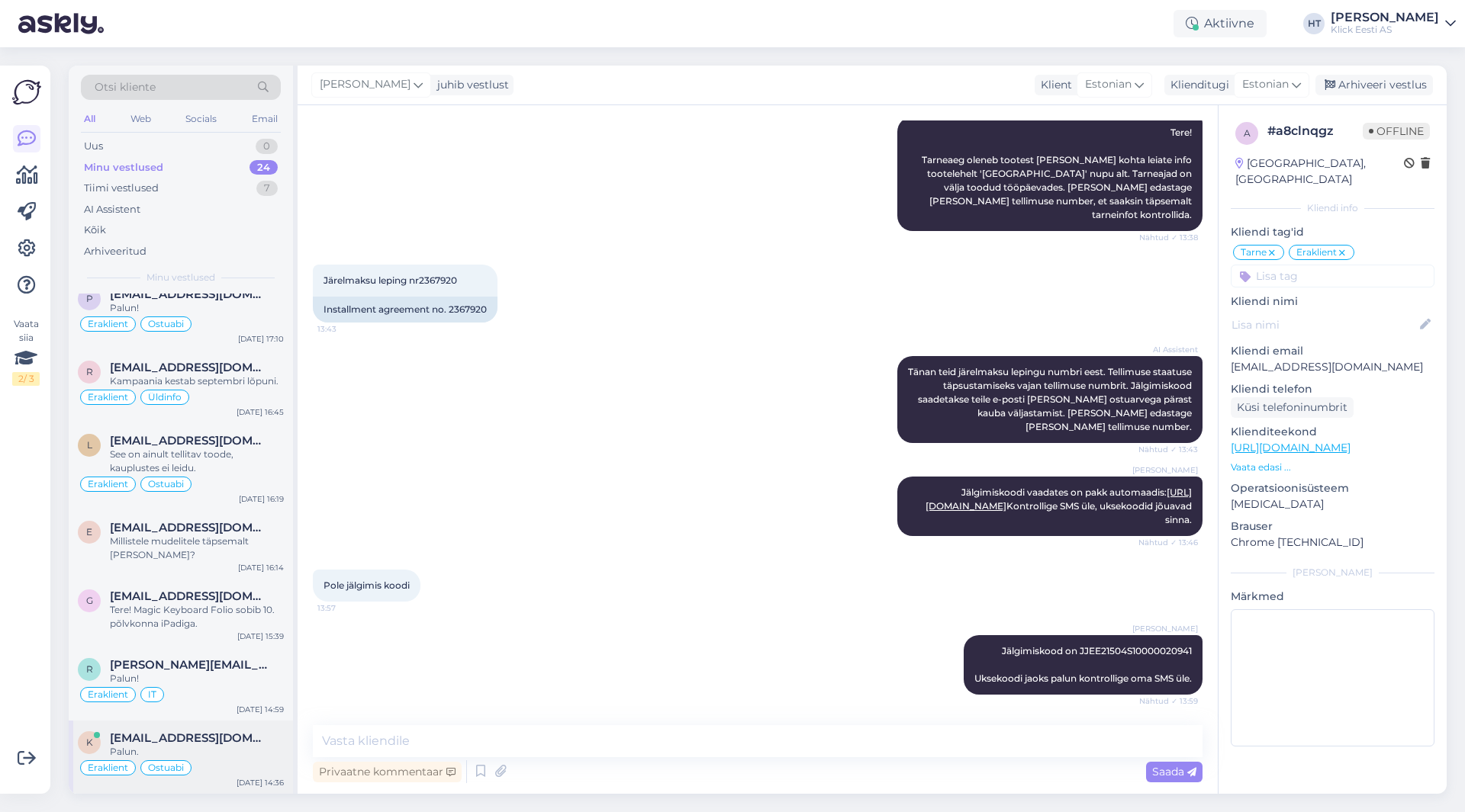
click at [241, 749] on div "Palun." at bounding box center [196, 751] width 174 height 13
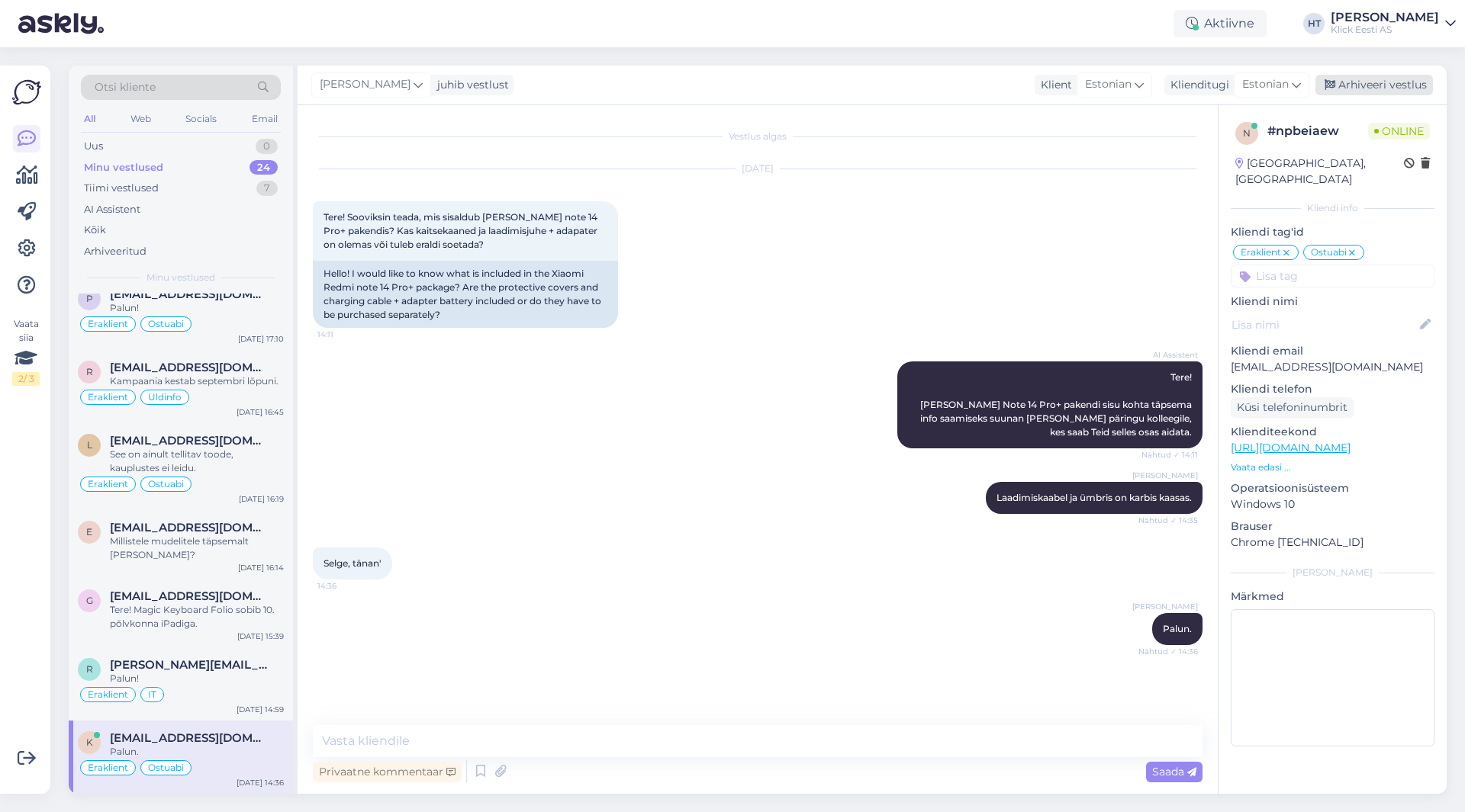
click at [1383, 89] on div "Arhiveeri vestlus" at bounding box center [1375, 85] width 117 height 20
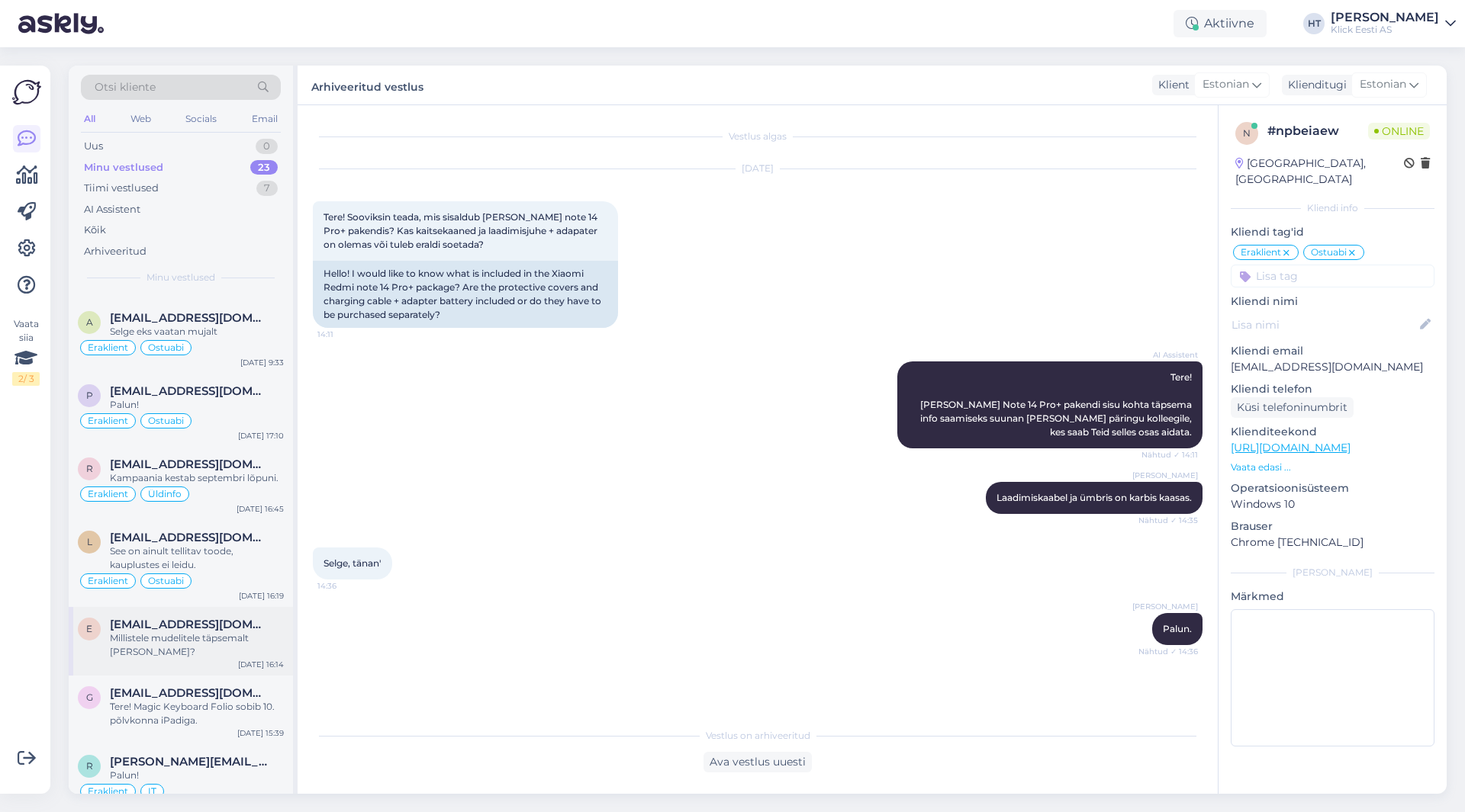
scroll to position [1253, 0]
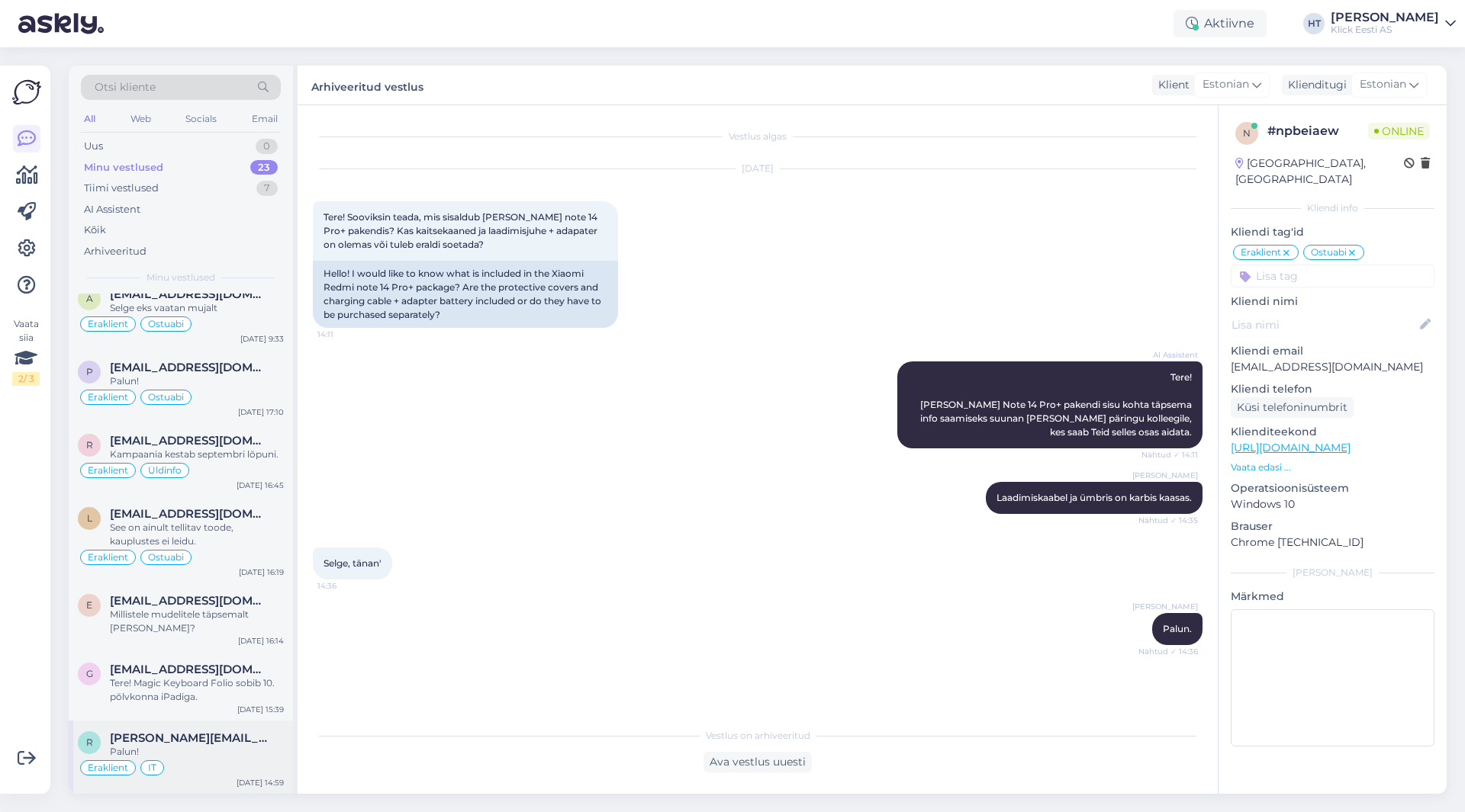
click at [232, 741] on span "[PERSON_NAME][EMAIL_ADDRESS][DOMAIN_NAME]" at bounding box center [189, 738] width 159 height 13
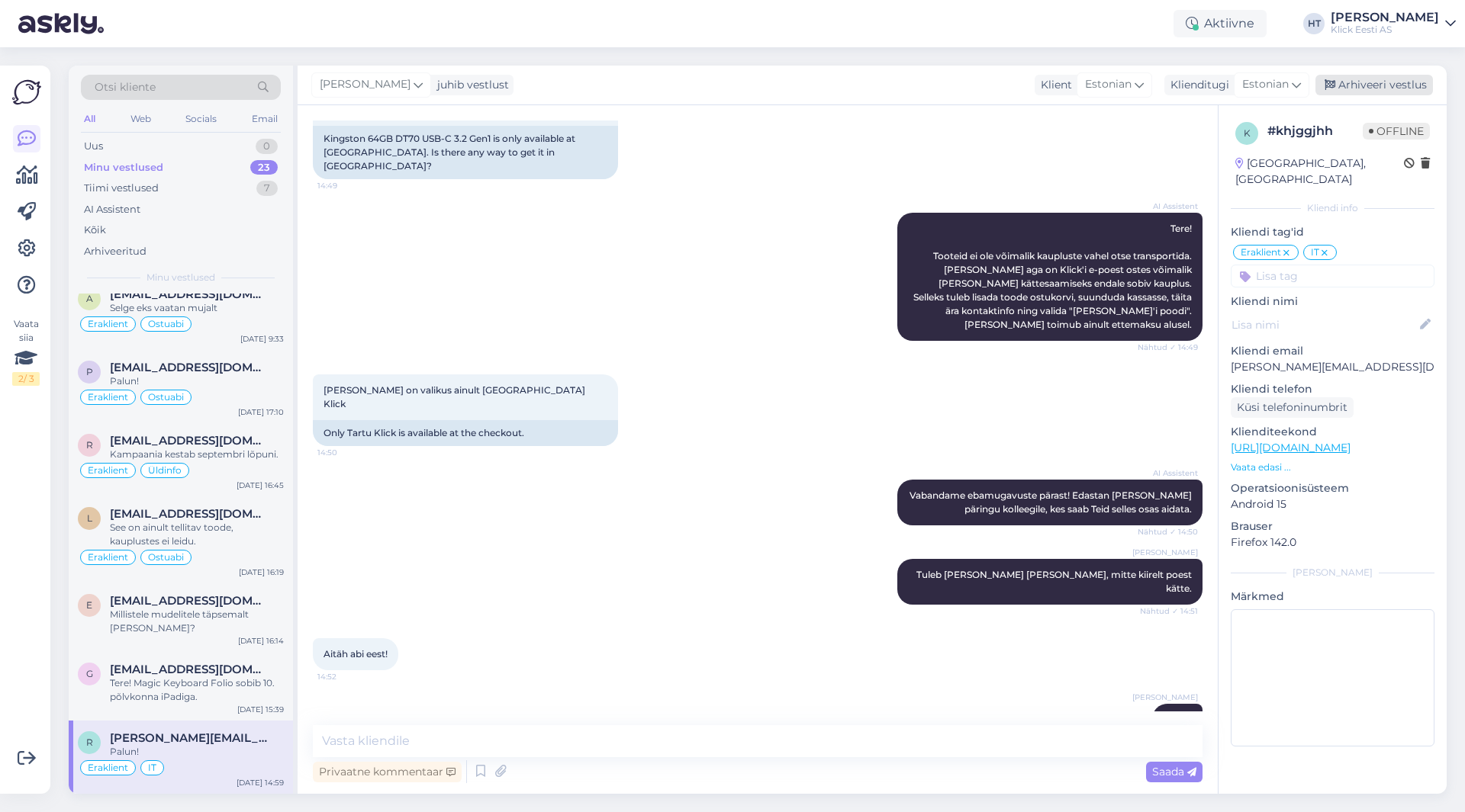
click at [1365, 89] on div "Arhiveeri vestlus" at bounding box center [1375, 85] width 117 height 20
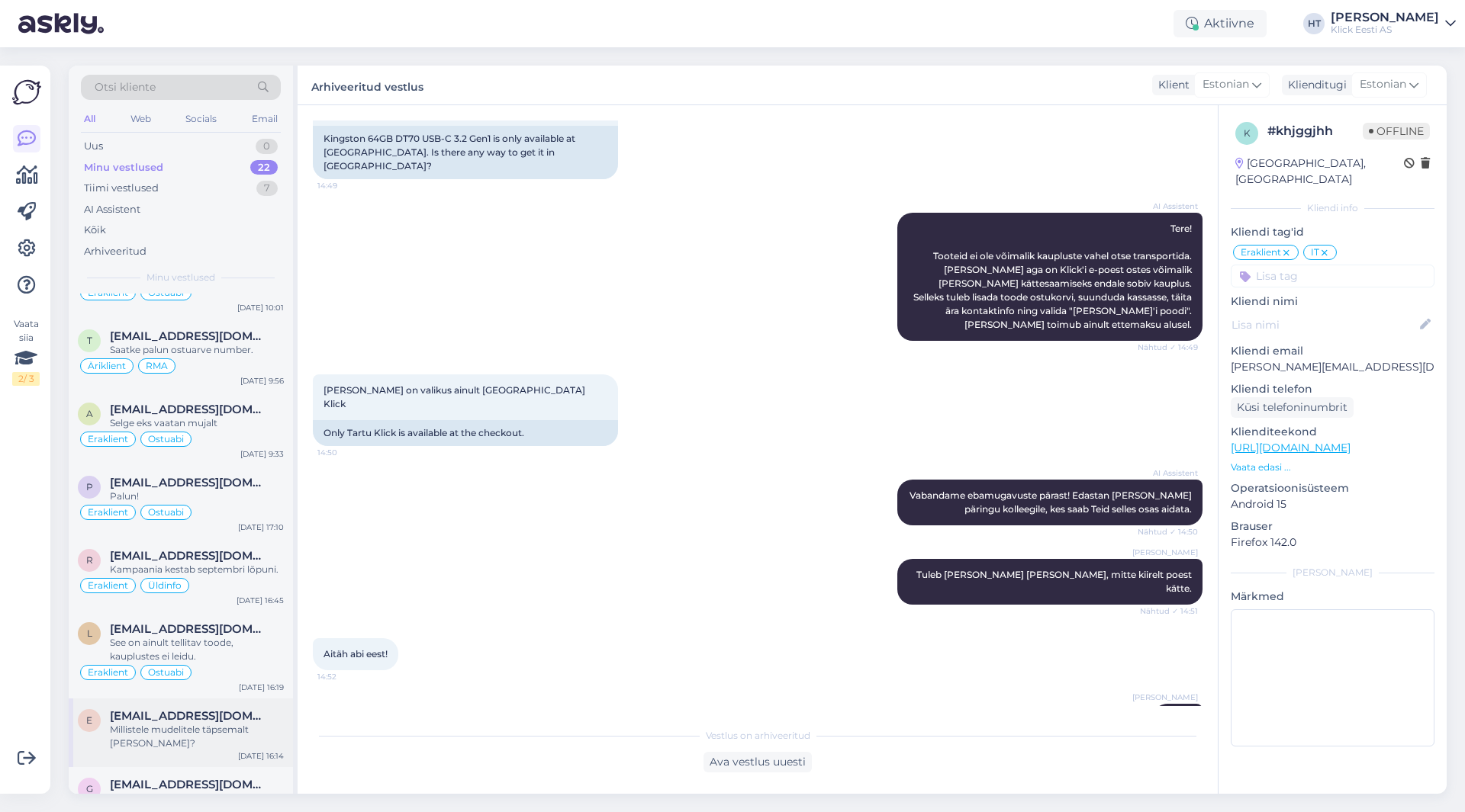
scroll to position [1179, 0]
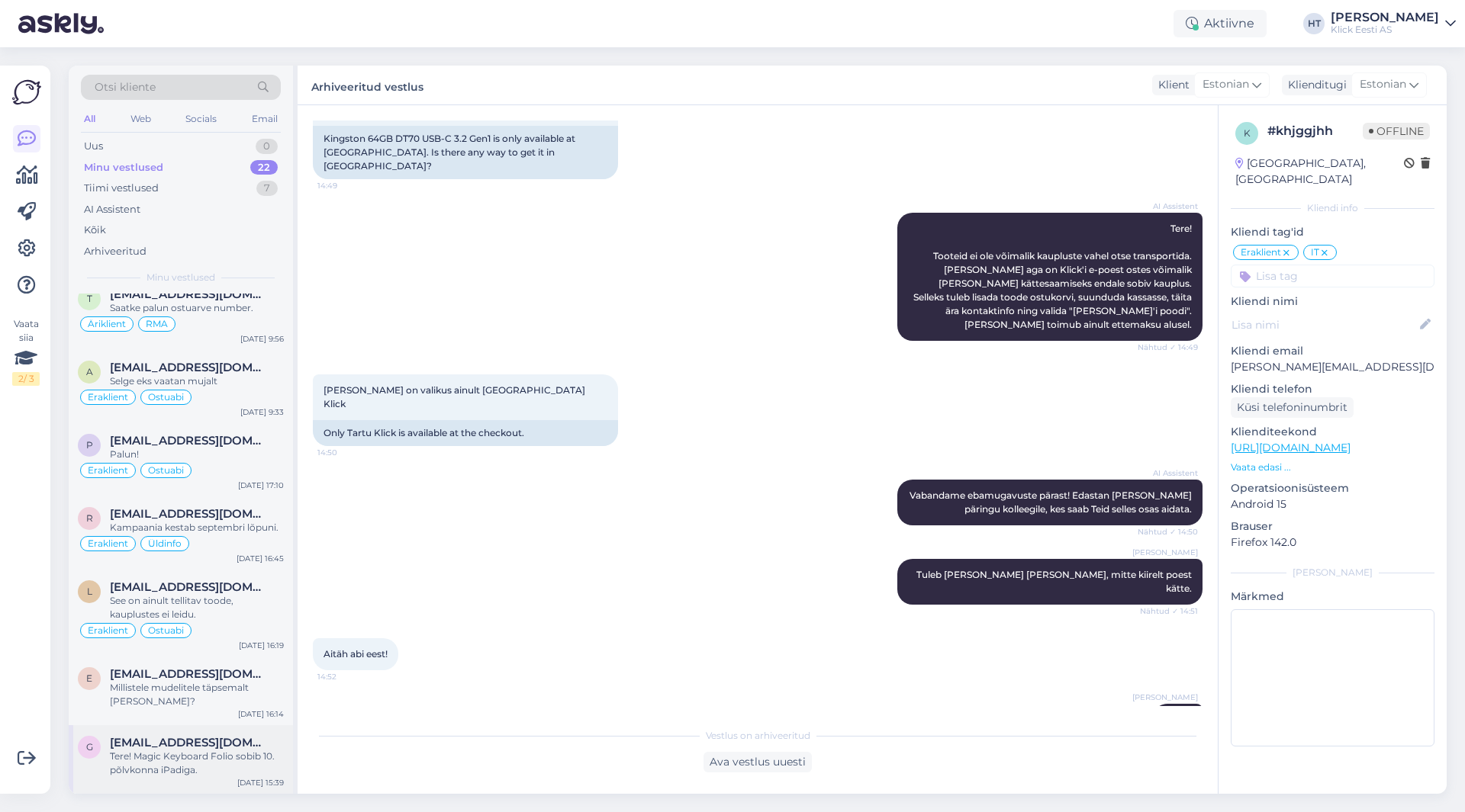
click at [218, 752] on div "Tere! Magic Keyboard Folio sobib 10. põlvkonna iPadiga." at bounding box center [196, 763] width 174 height 28
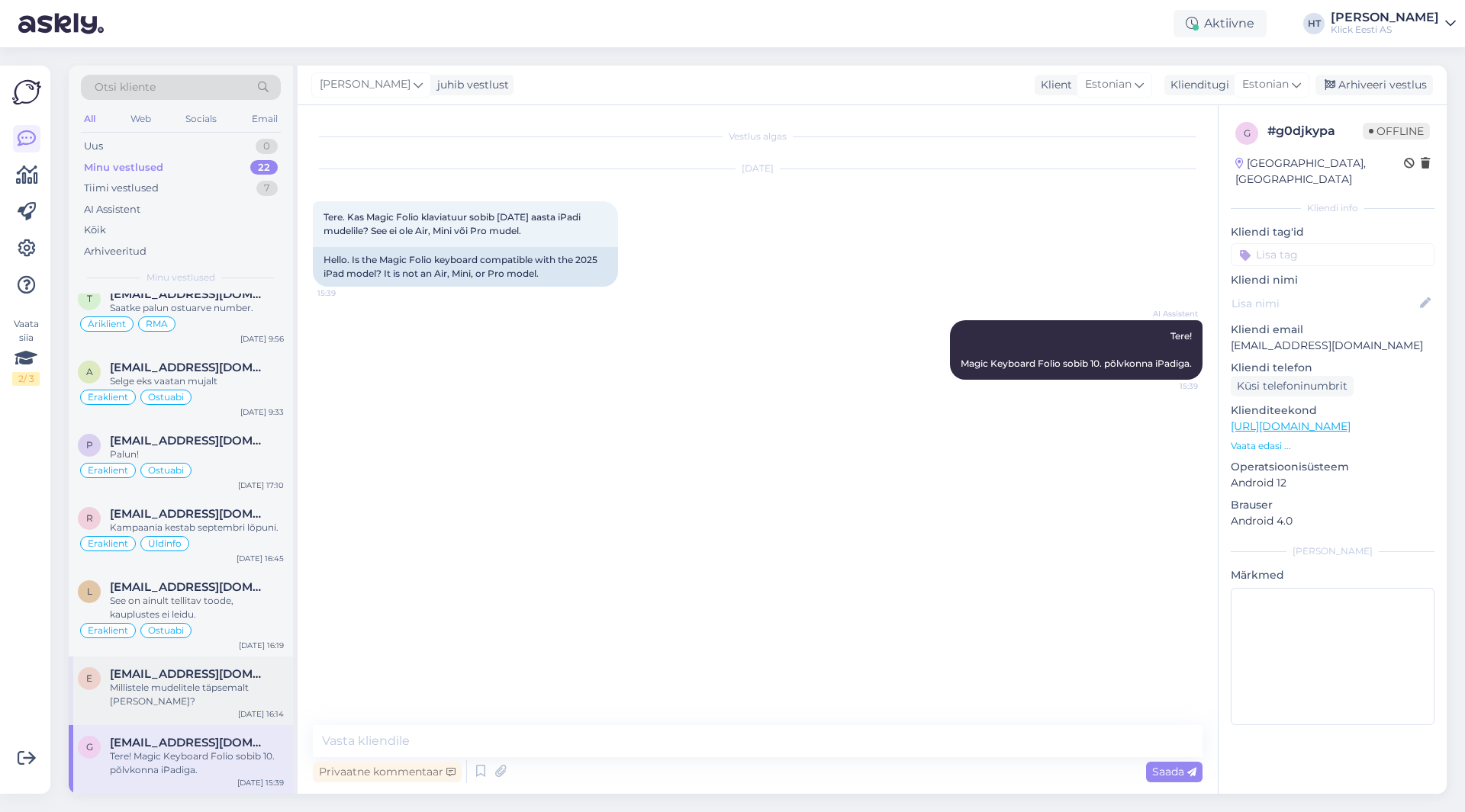
click at [254, 693] on div "Millistele mudelitele täpsemalt [PERSON_NAME]?" at bounding box center [196, 695] width 174 height 28
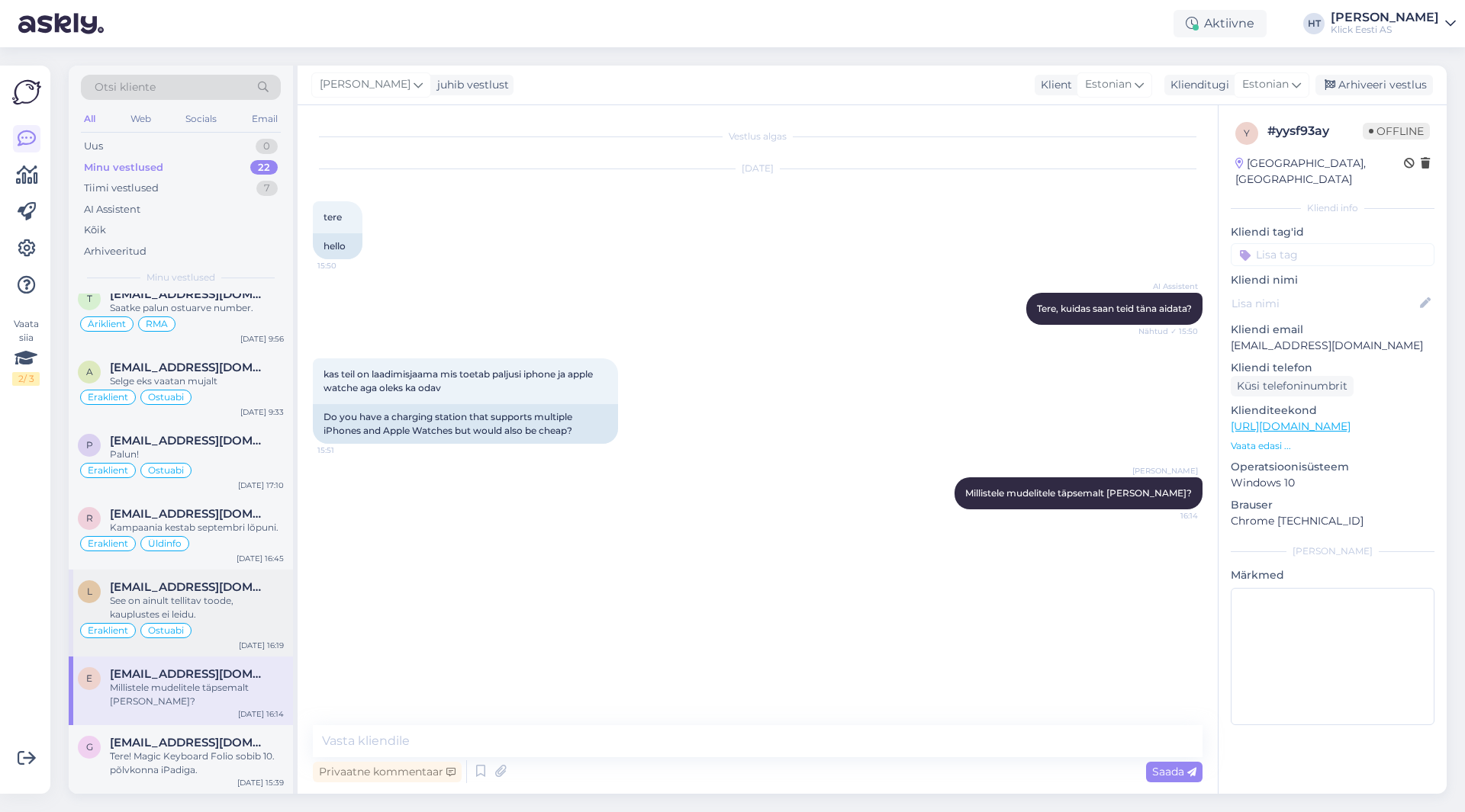
click at [204, 600] on div "See on ainult tellitav toode, kauplustes ei leidu." at bounding box center [196, 607] width 174 height 28
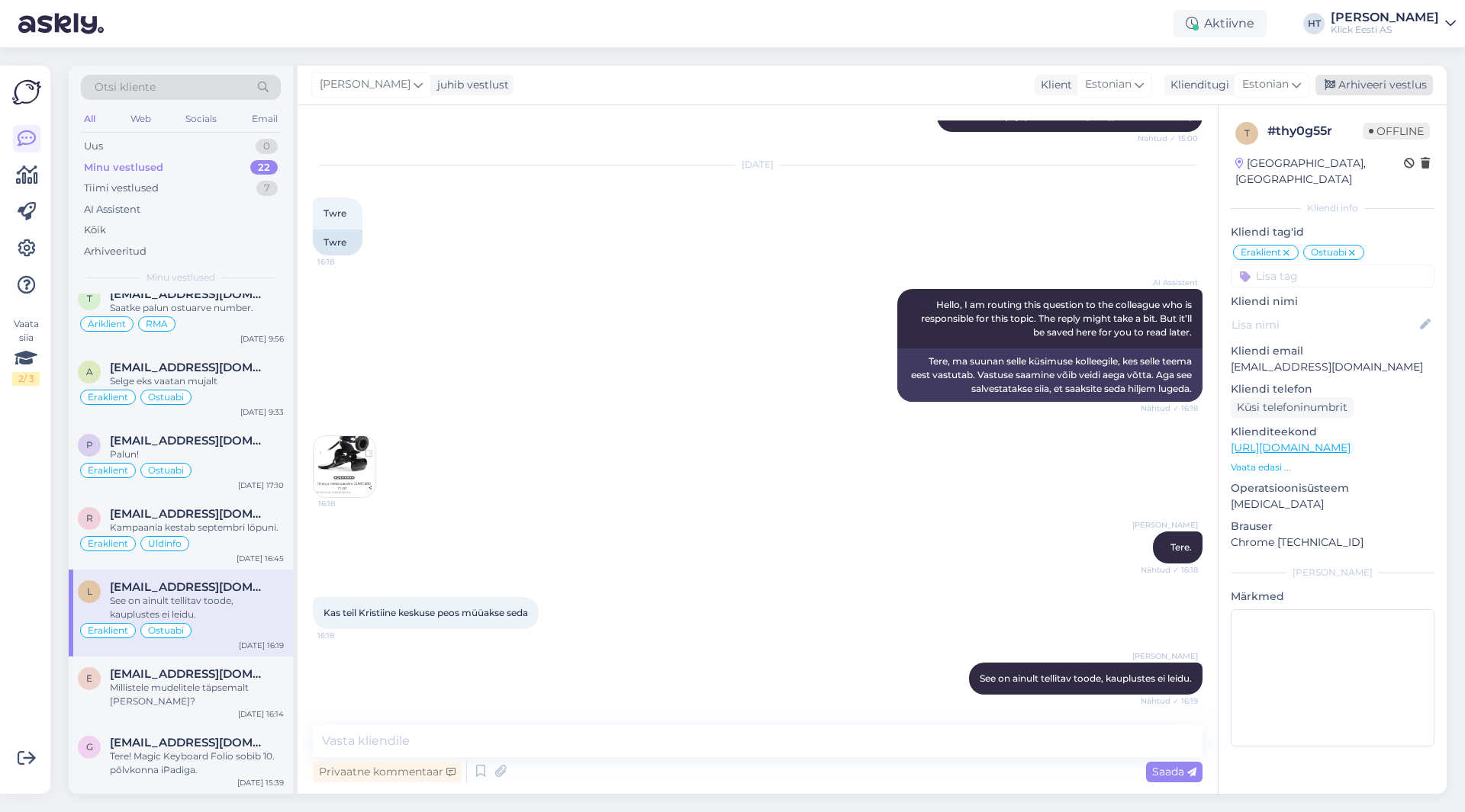
click at [1360, 87] on div "Arhiveeri vestlus" at bounding box center [1375, 85] width 117 height 20
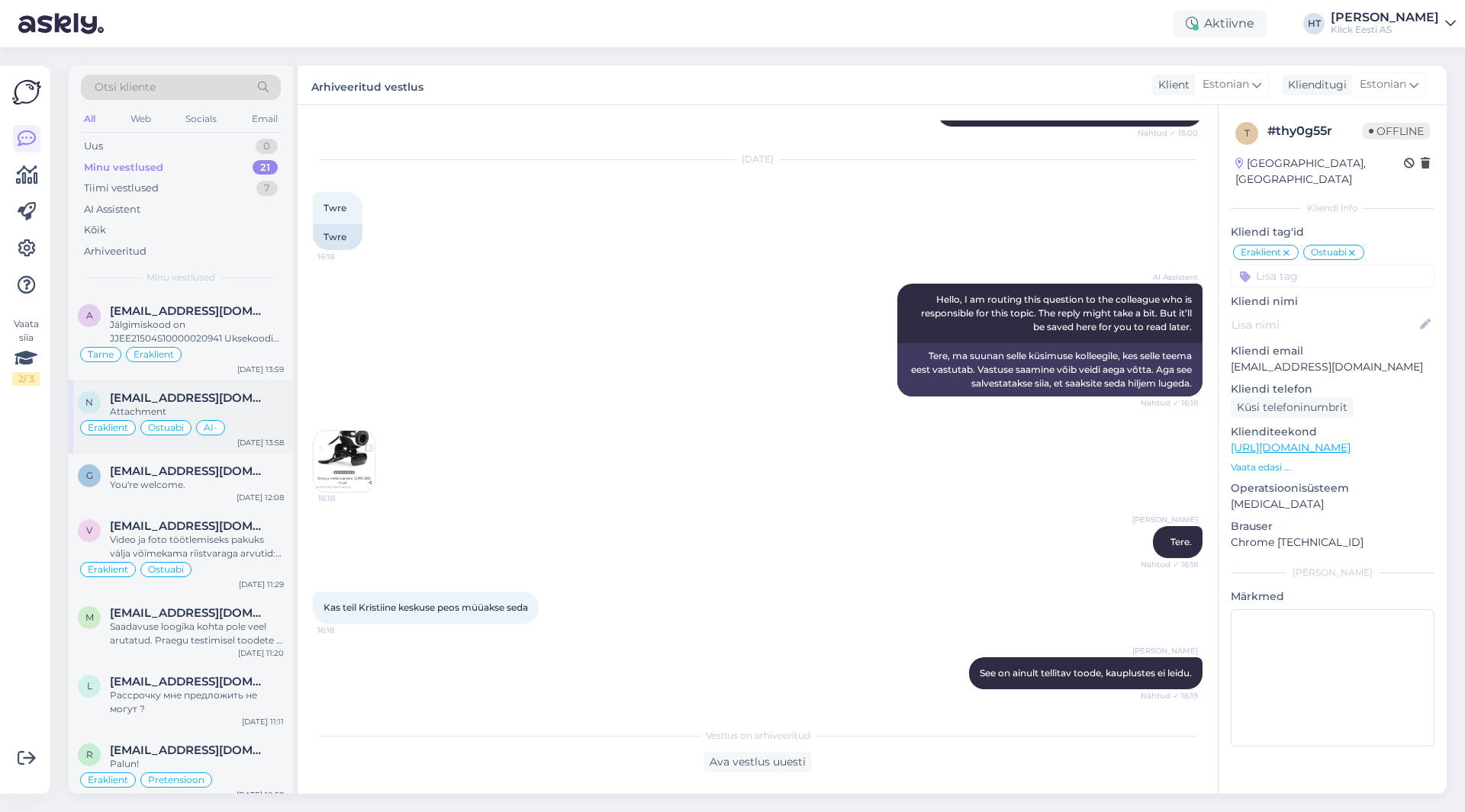
scroll to position [1092, 0]
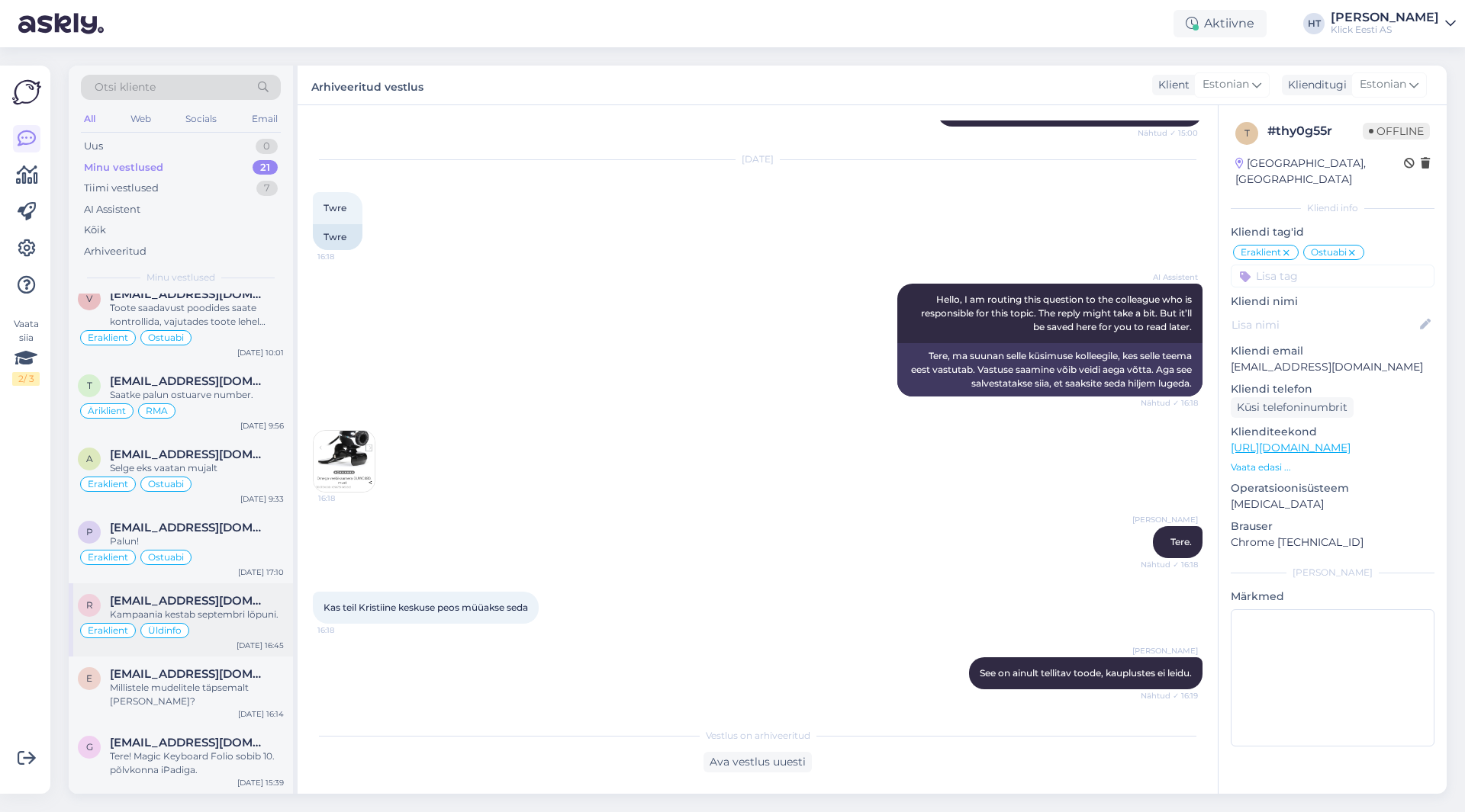
click at [270, 613] on div "Kampaania kestab septembri lõpuni." at bounding box center [196, 615] width 174 height 13
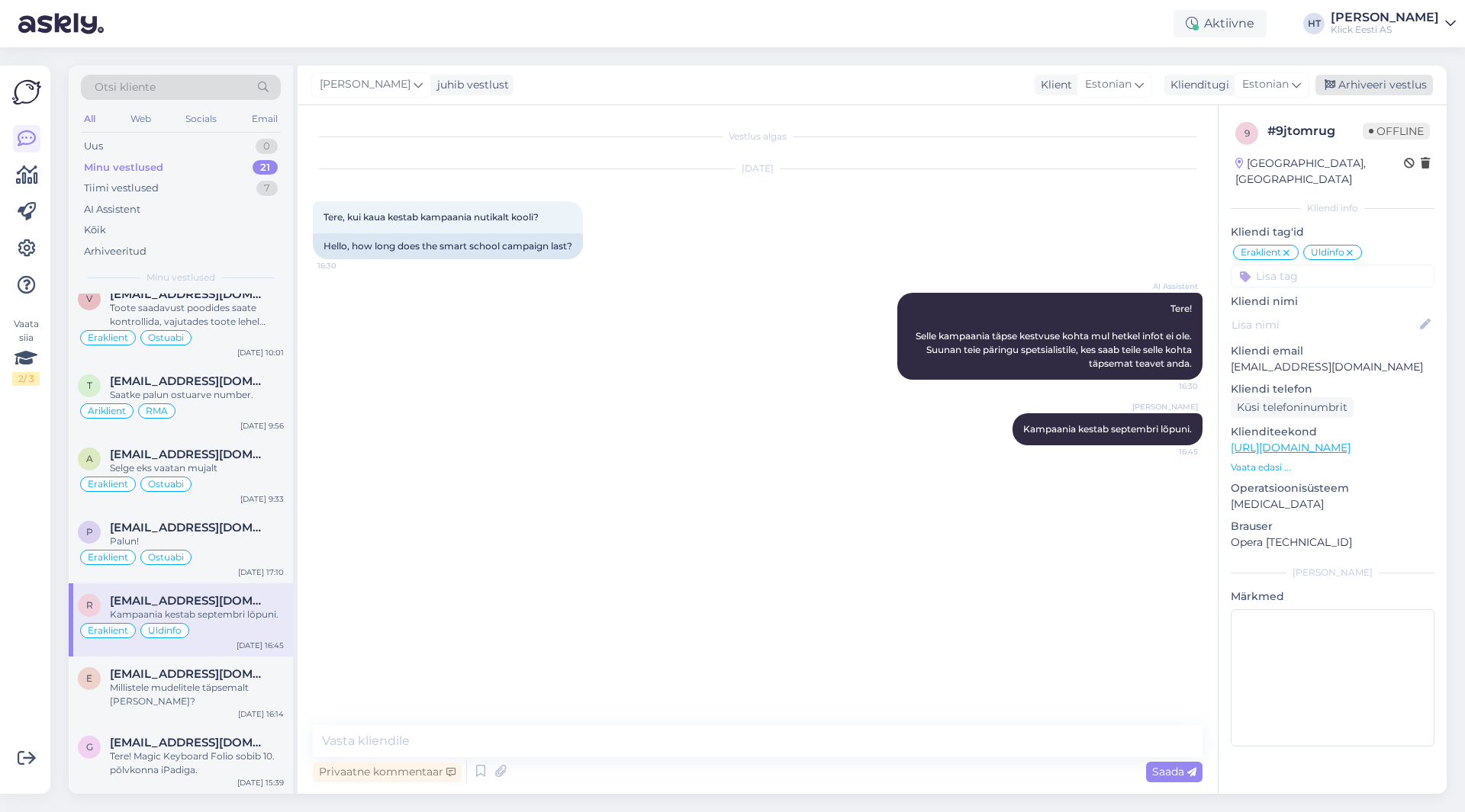
click at [1369, 79] on div "Arhiveeri vestlus" at bounding box center [1375, 85] width 117 height 20
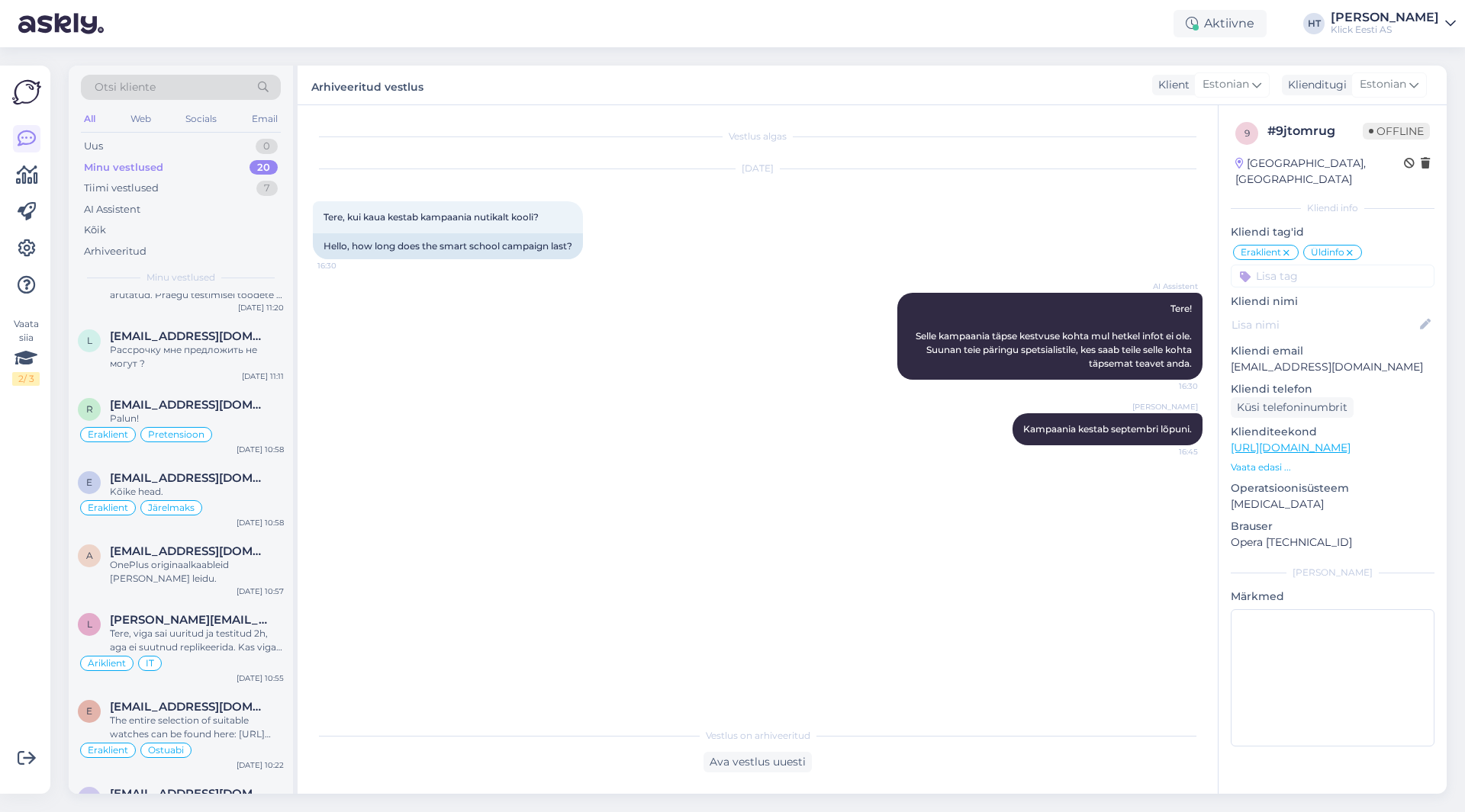
scroll to position [1019, 0]
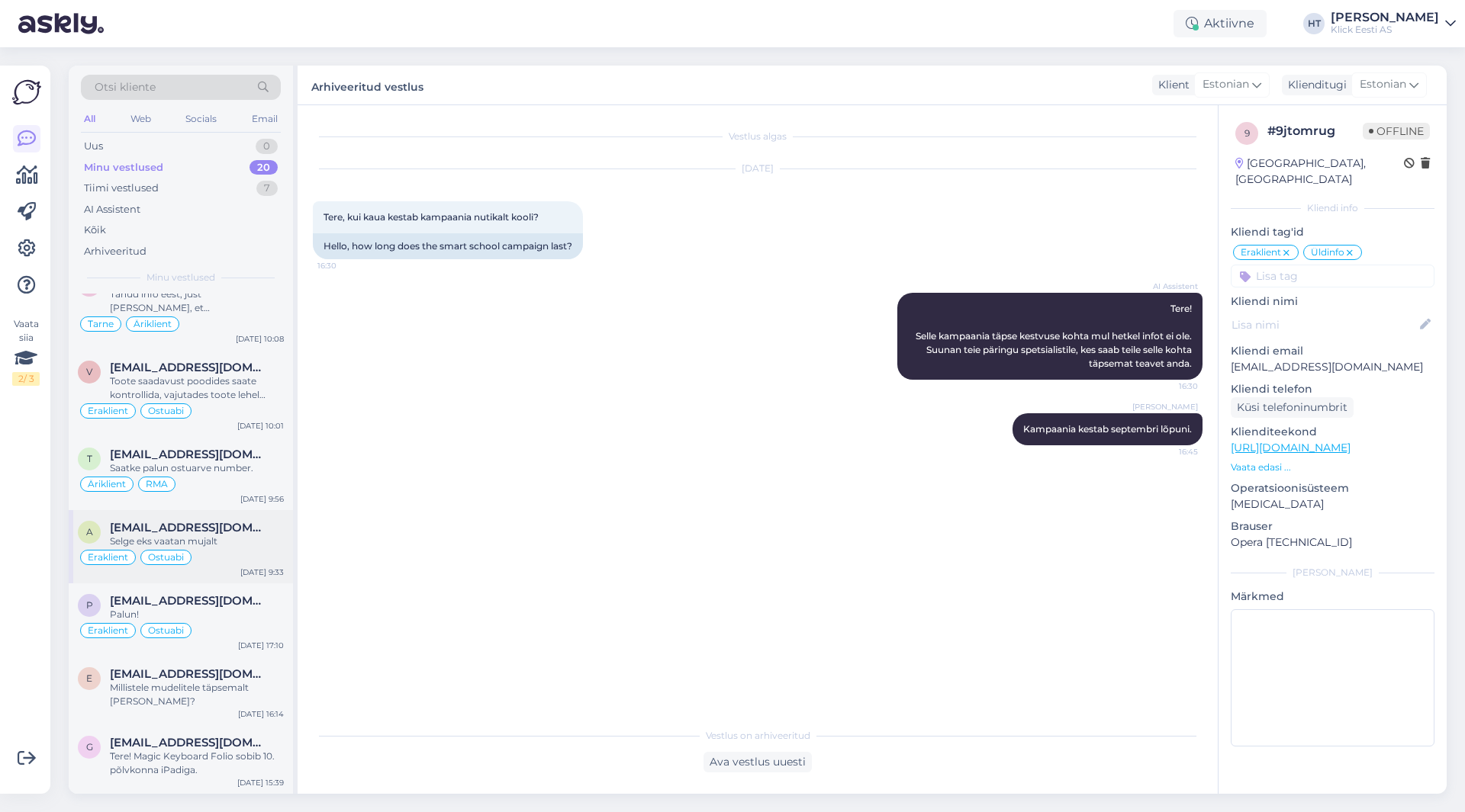
click at [206, 563] on div "Eraklient Ostuabi" at bounding box center [181, 557] width 206 height 18
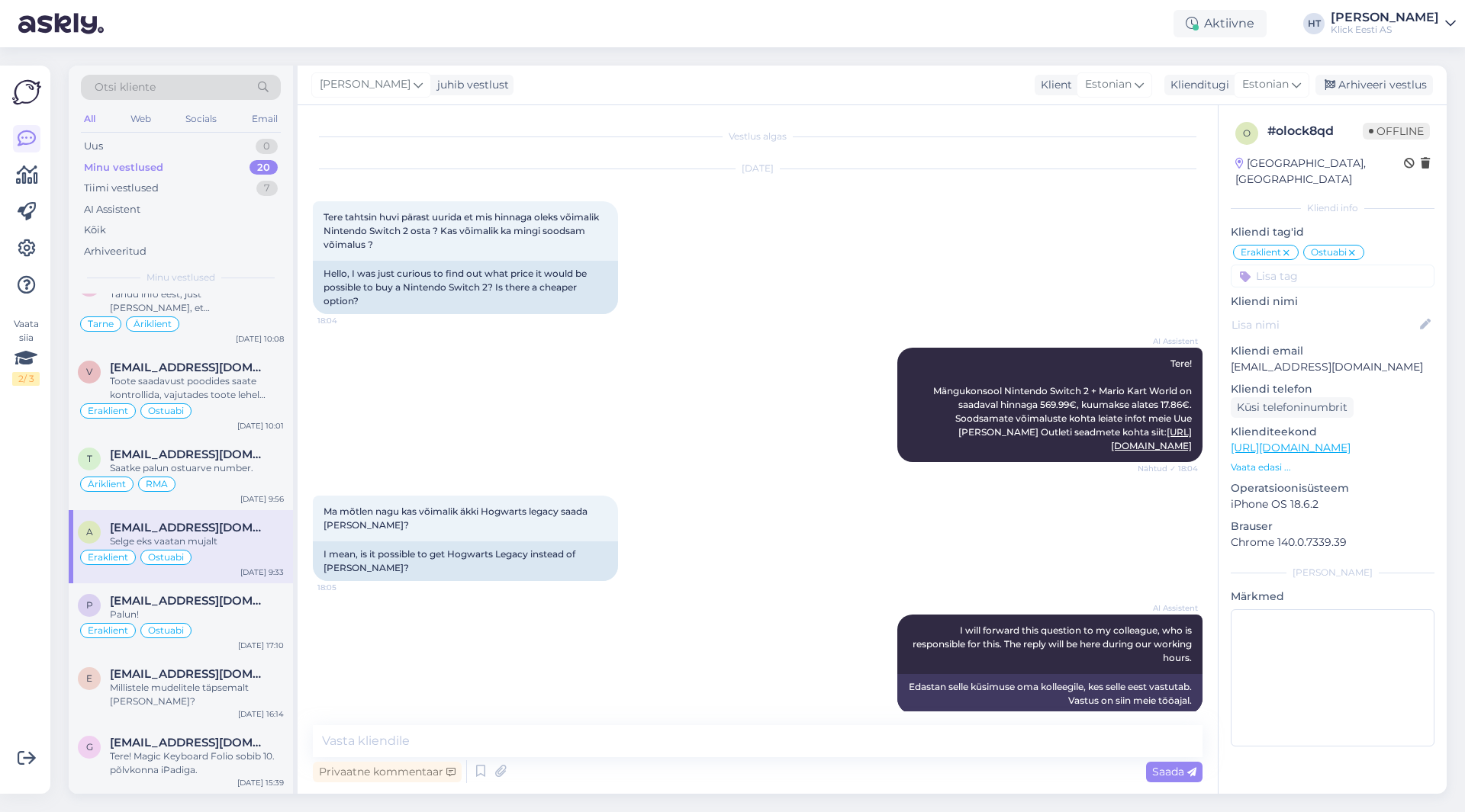
scroll to position [393, 0]
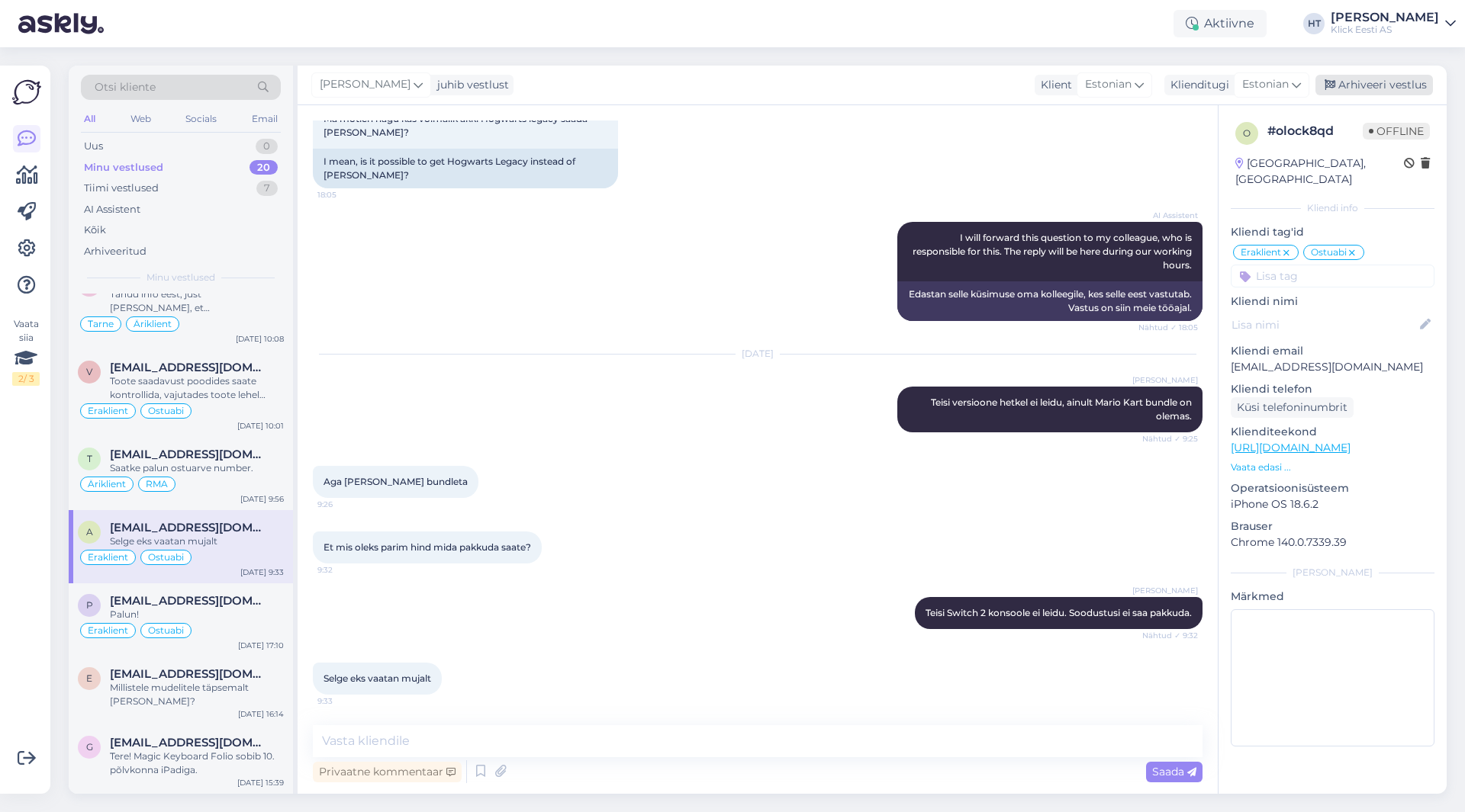
click at [1380, 76] on div "Arhiveeri vestlus" at bounding box center [1375, 85] width 117 height 20
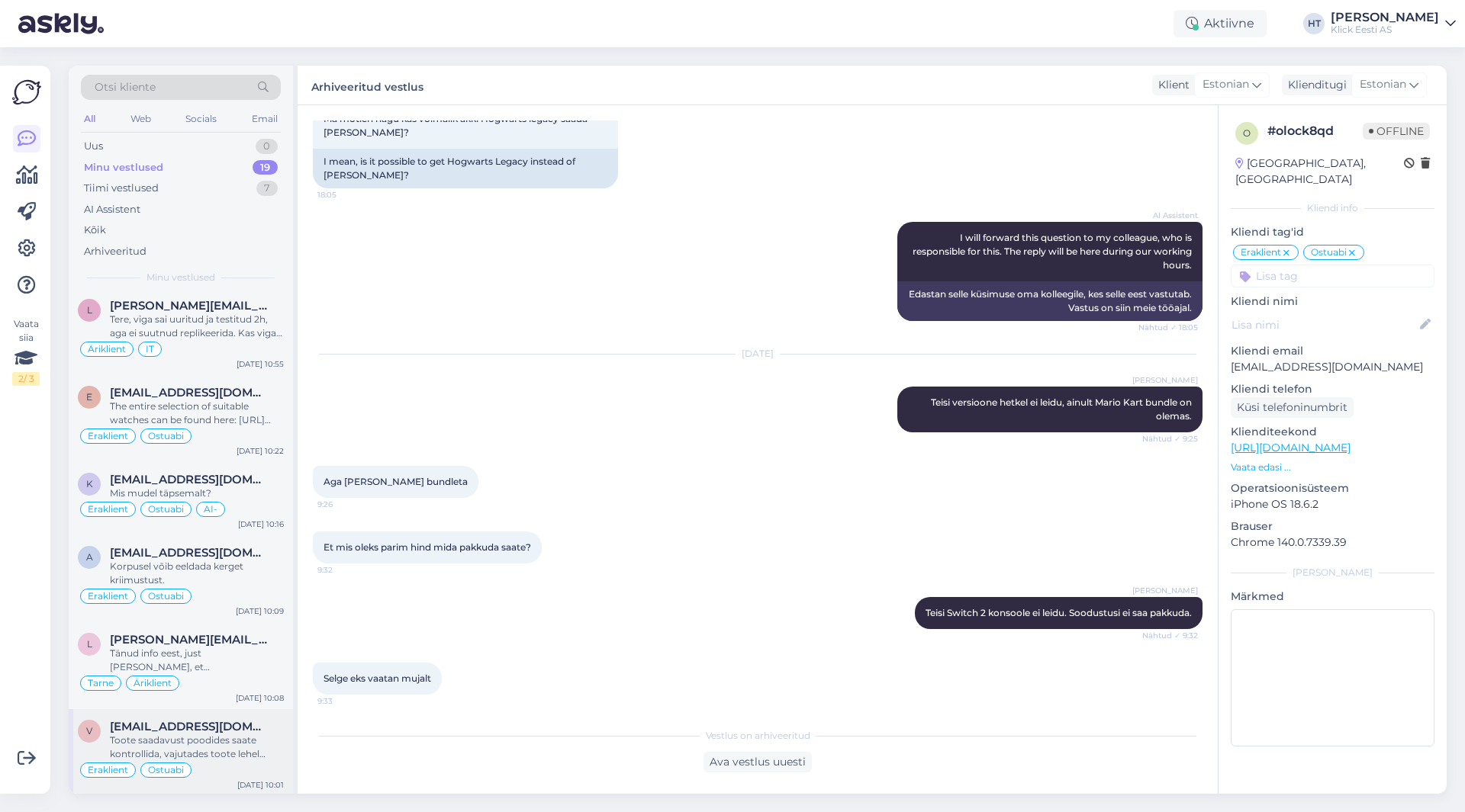
scroll to position [946, 0]
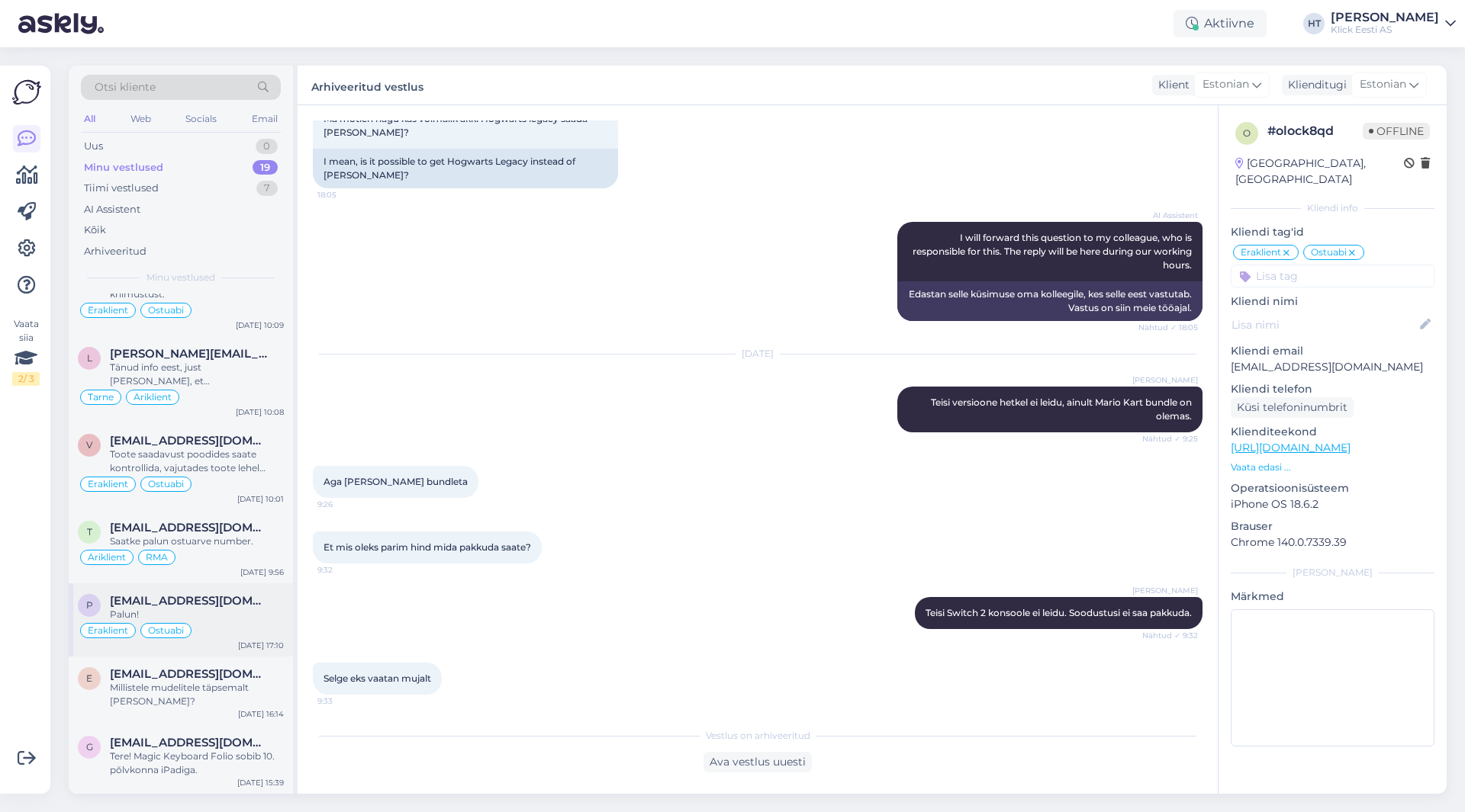
click at [250, 604] on span "[EMAIL_ADDRESS][DOMAIN_NAME]" at bounding box center [189, 600] width 159 height 13
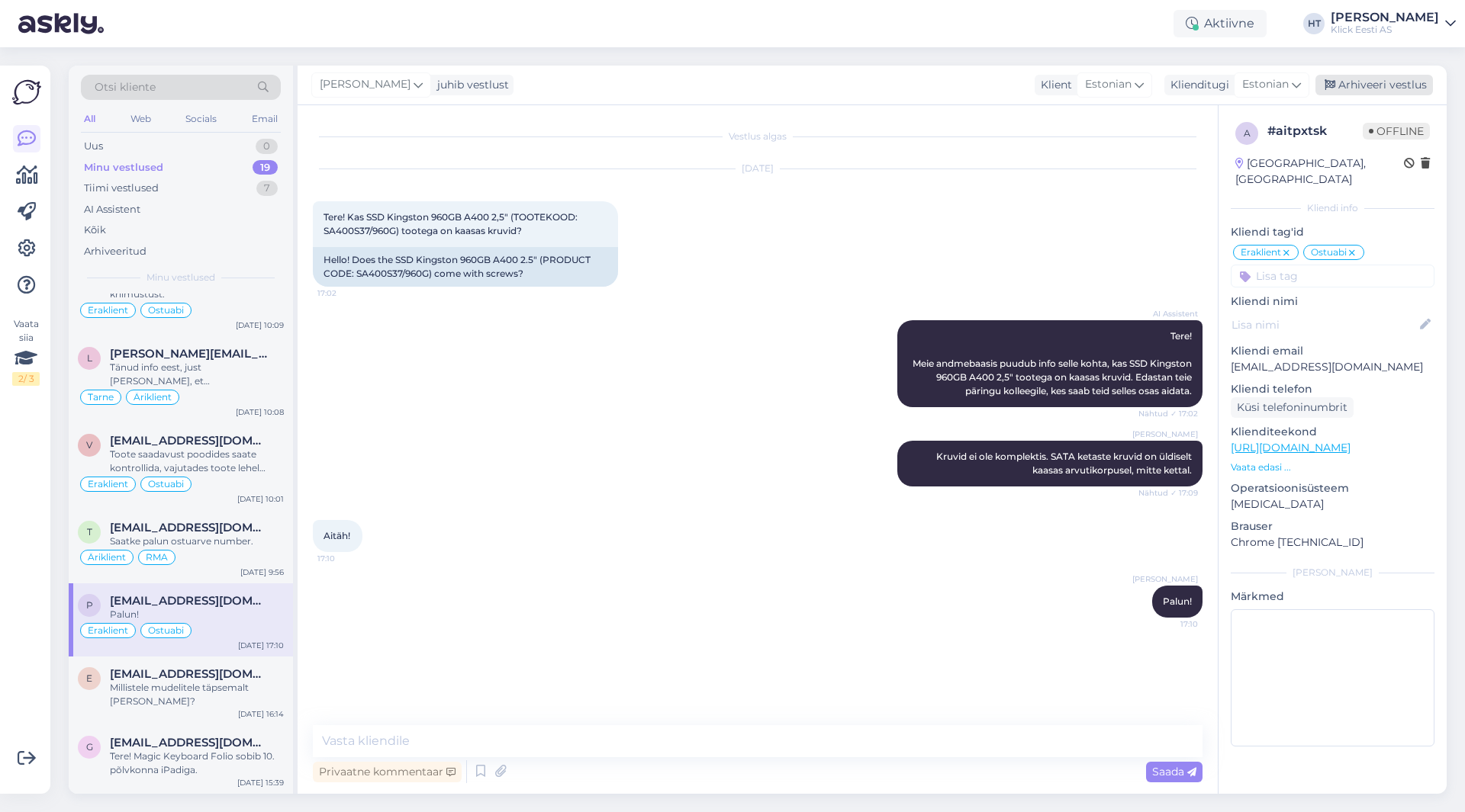
click at [1359, 78] on div "Arhiveeri vestlus" at bounding box center [1375, 85] width 117 height 20
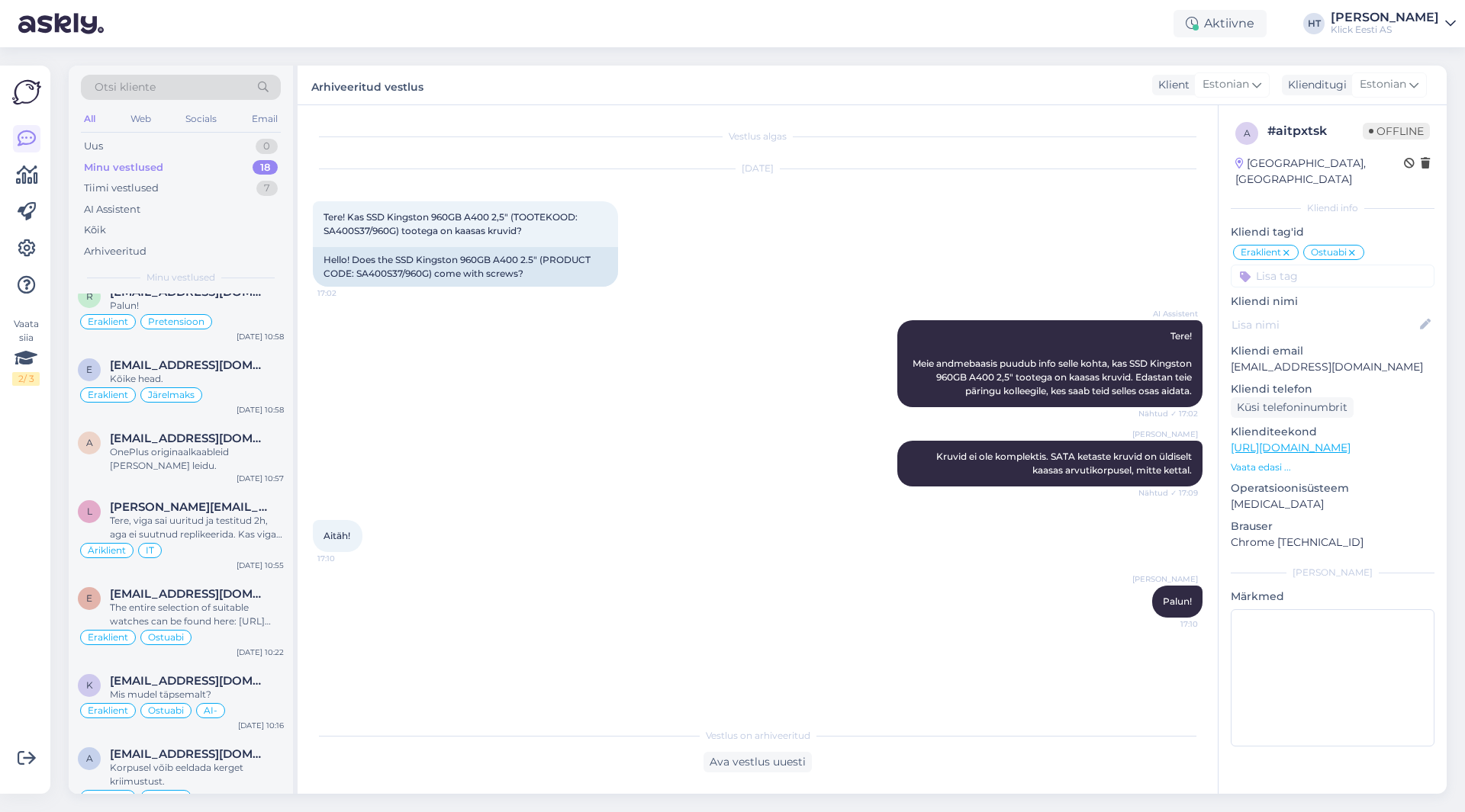
scroll to position [873, 0]
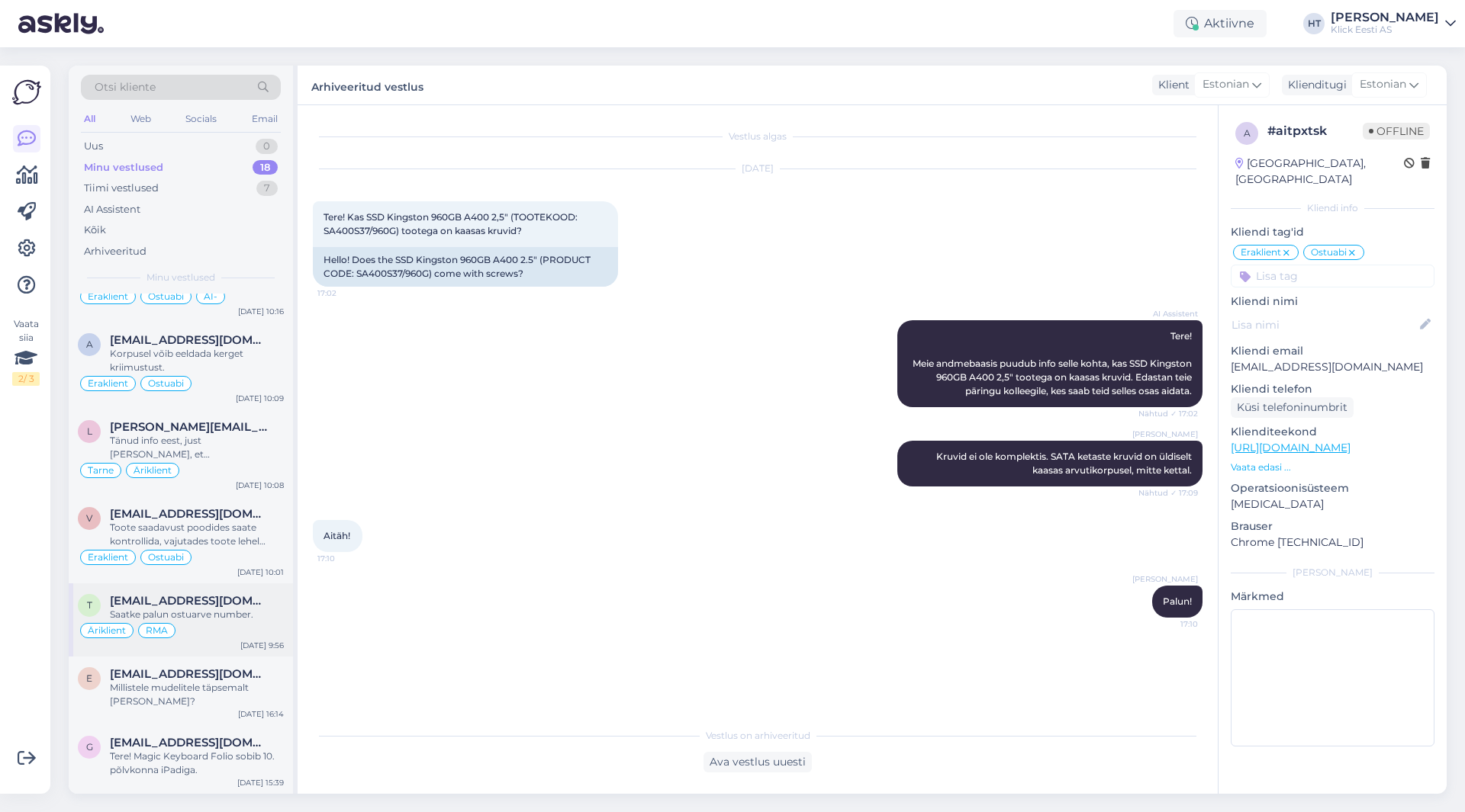
click at [218, 594] on span "[EMAIL_ADDRESS][DOMAIN_NAME]" at bounding box center [189, 600] width 159 height 13
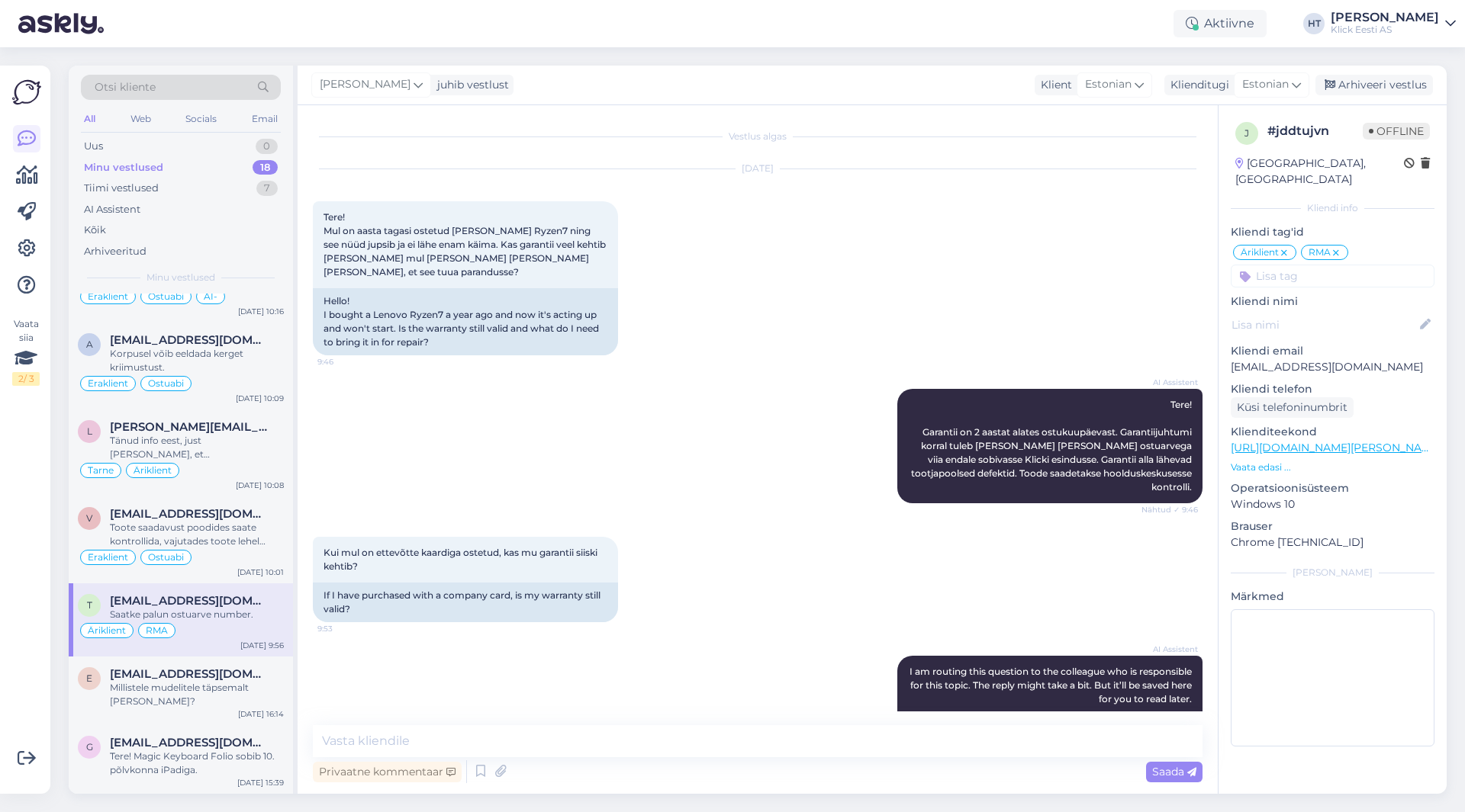
scroll to position [113, 0]
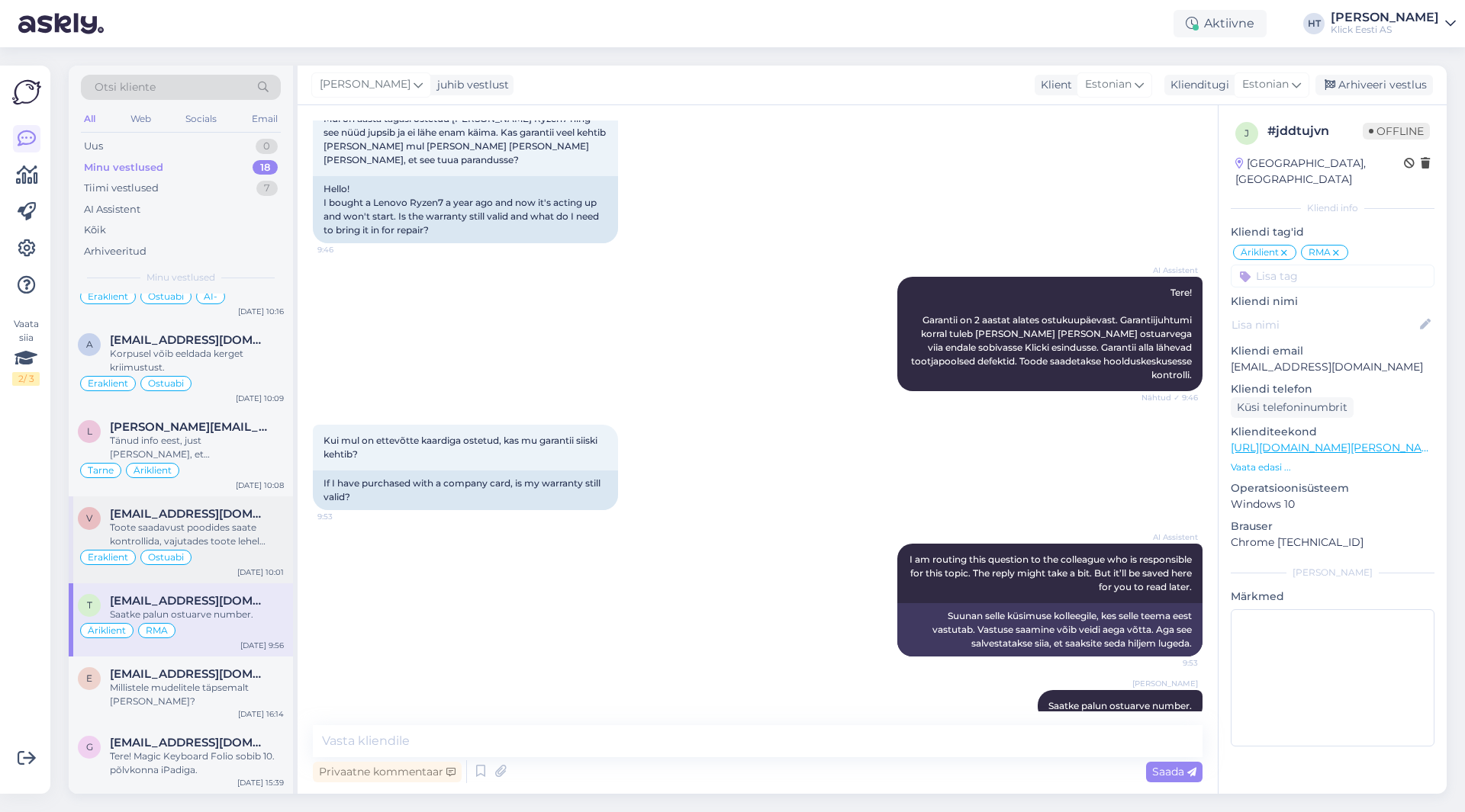
click at [222, 529] on div "Toote saadavust poodides saate kontrollida, vajutades toote lehel "Saadavus poo…" at bounding box center [196, 534] width 174 height 28
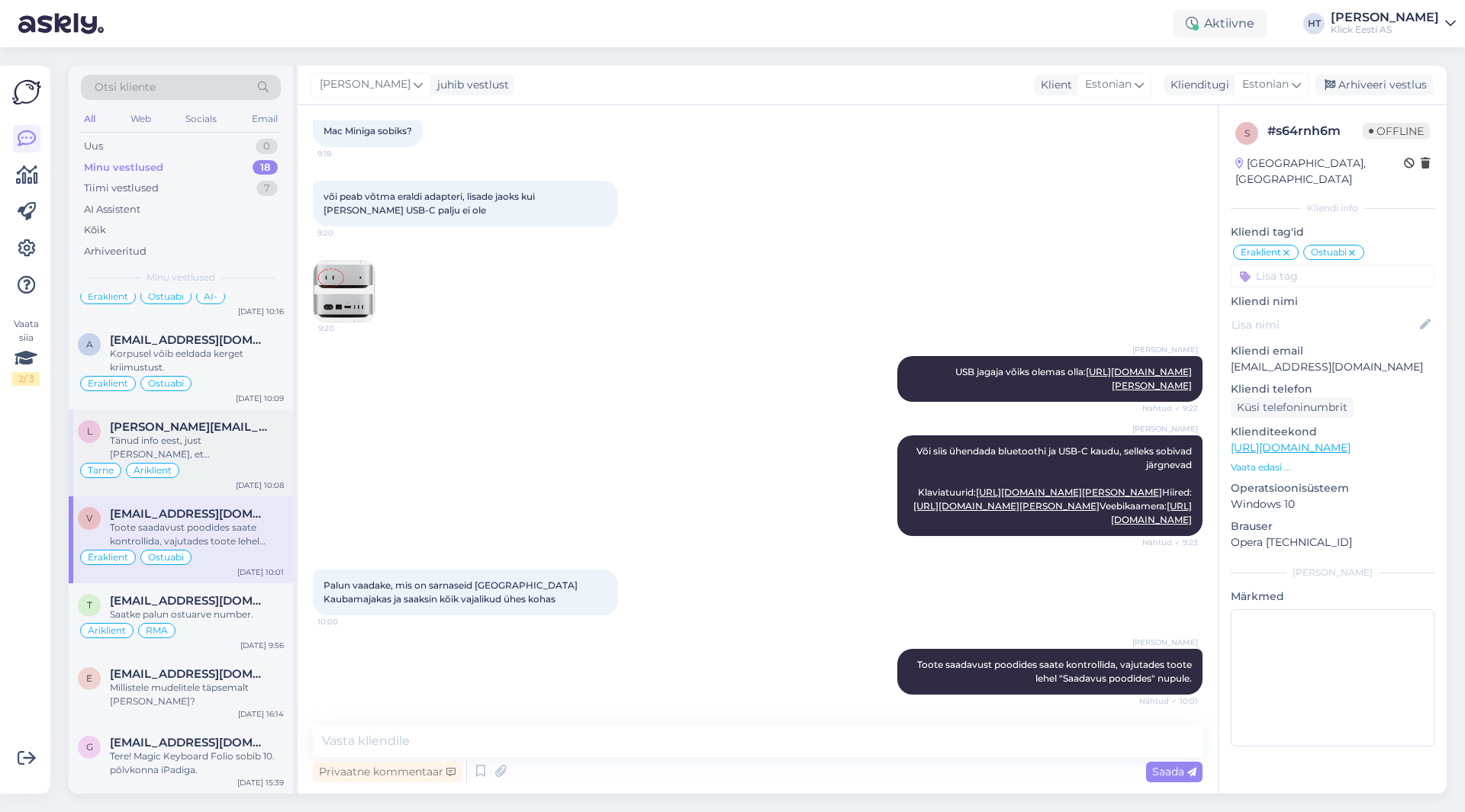
click at [253, 448] on div "Tänud info eest, just [PERSON_NAME], et komplekteeritud." at bounding box center [196, 447] width 174 height 28
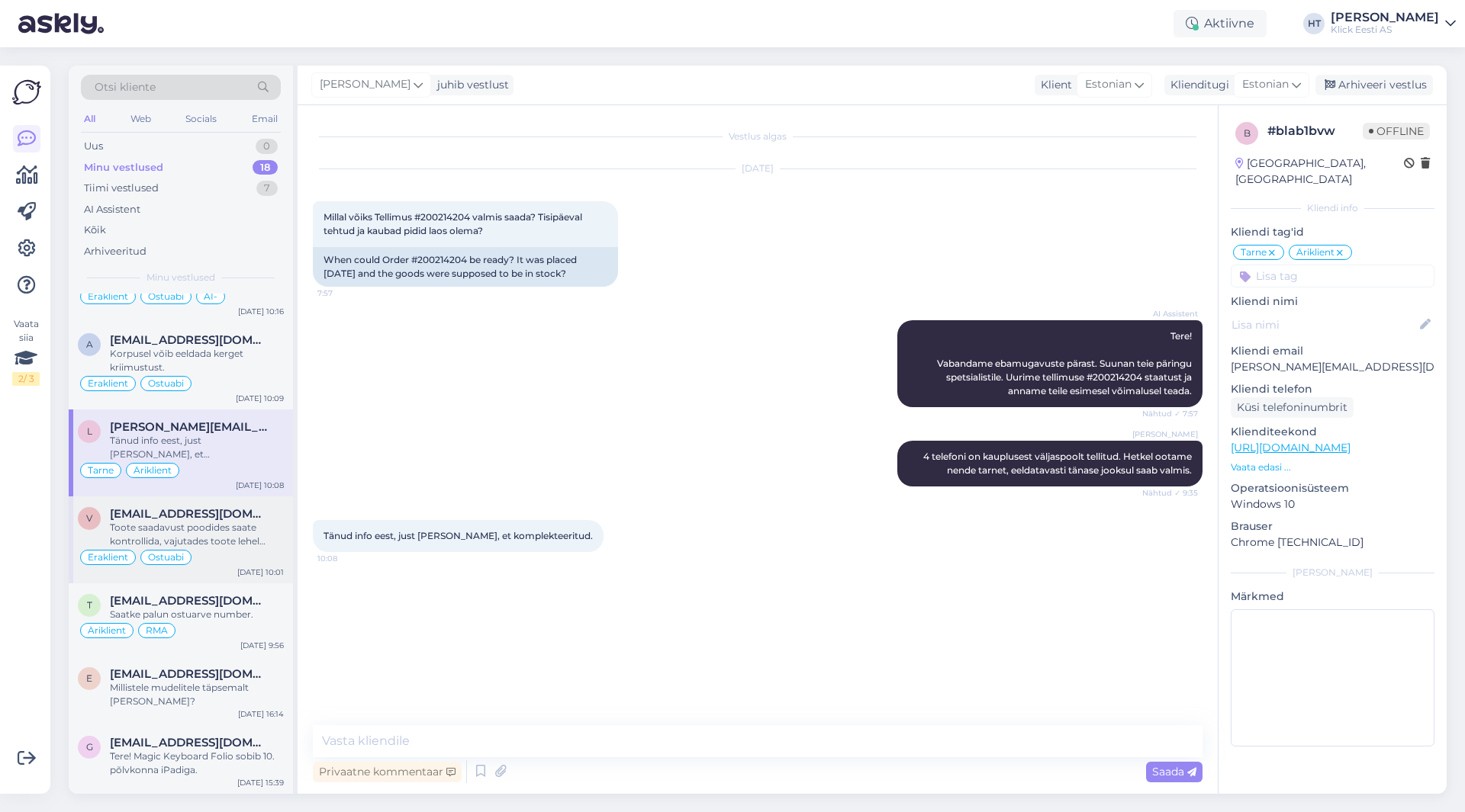
click at [198, 543] on div "Toote saadavust poodides saate kontrollida, vajutades toote lehel "Saadavus poo…" at bounding box center [196, 534] width 174 height 28
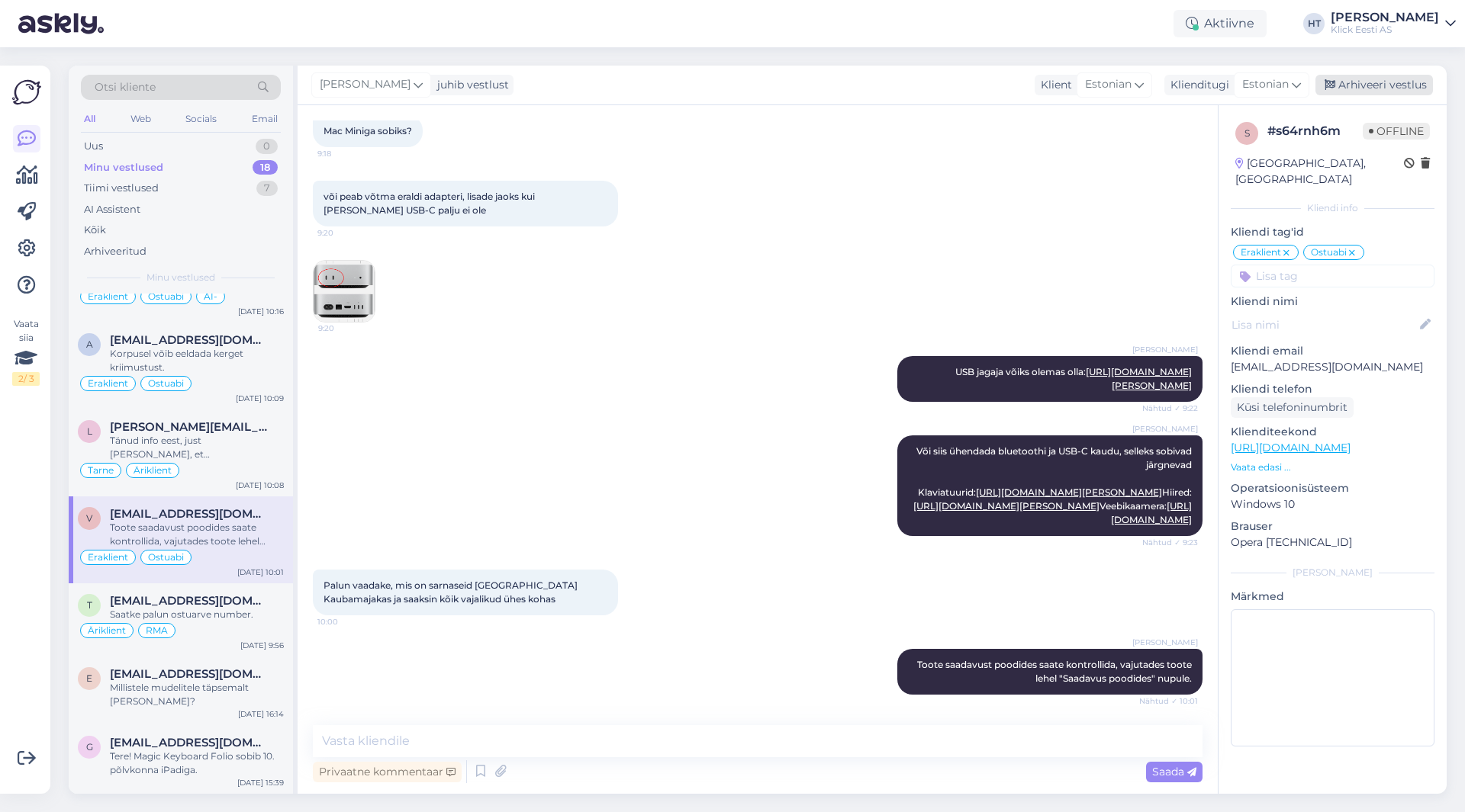
click at [1424, 83] on div "Arhiveeri vestlus" at bounding box center [1375, 85] width 117 height 20
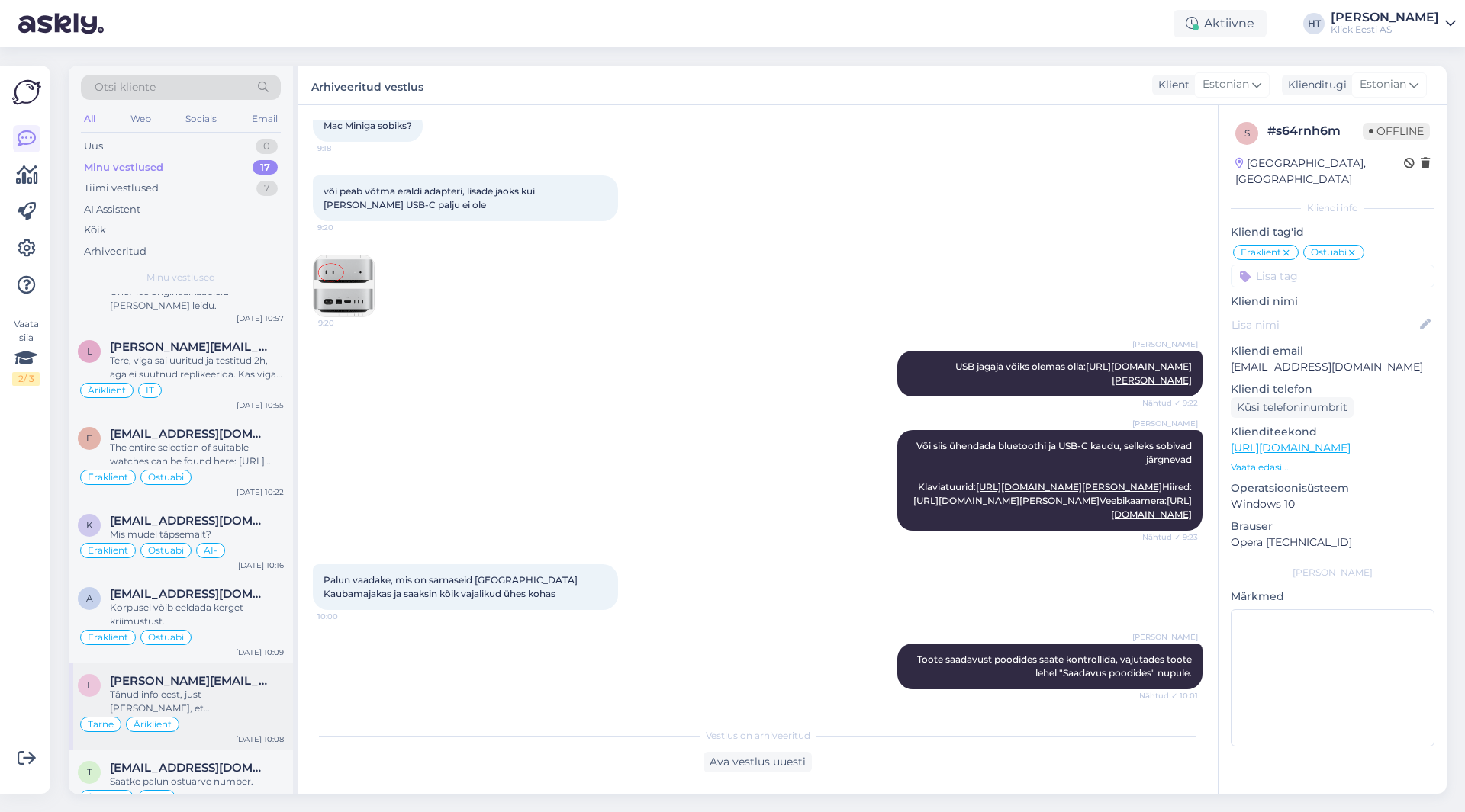
scroll to position [785, 0]
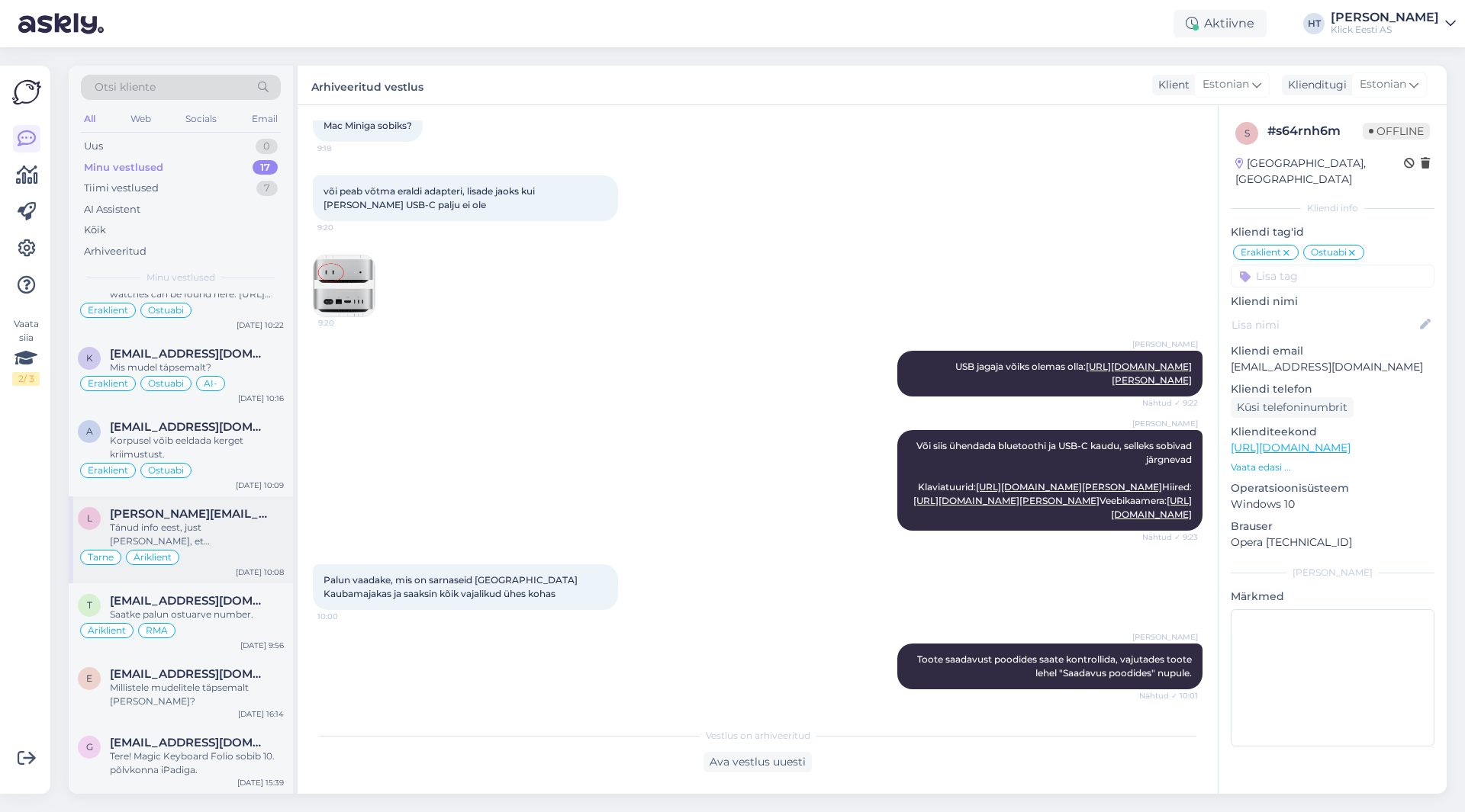
click at [261, 550] on div "Tarne Äriklient" at bounding box center [181, 557] width 206 height 18
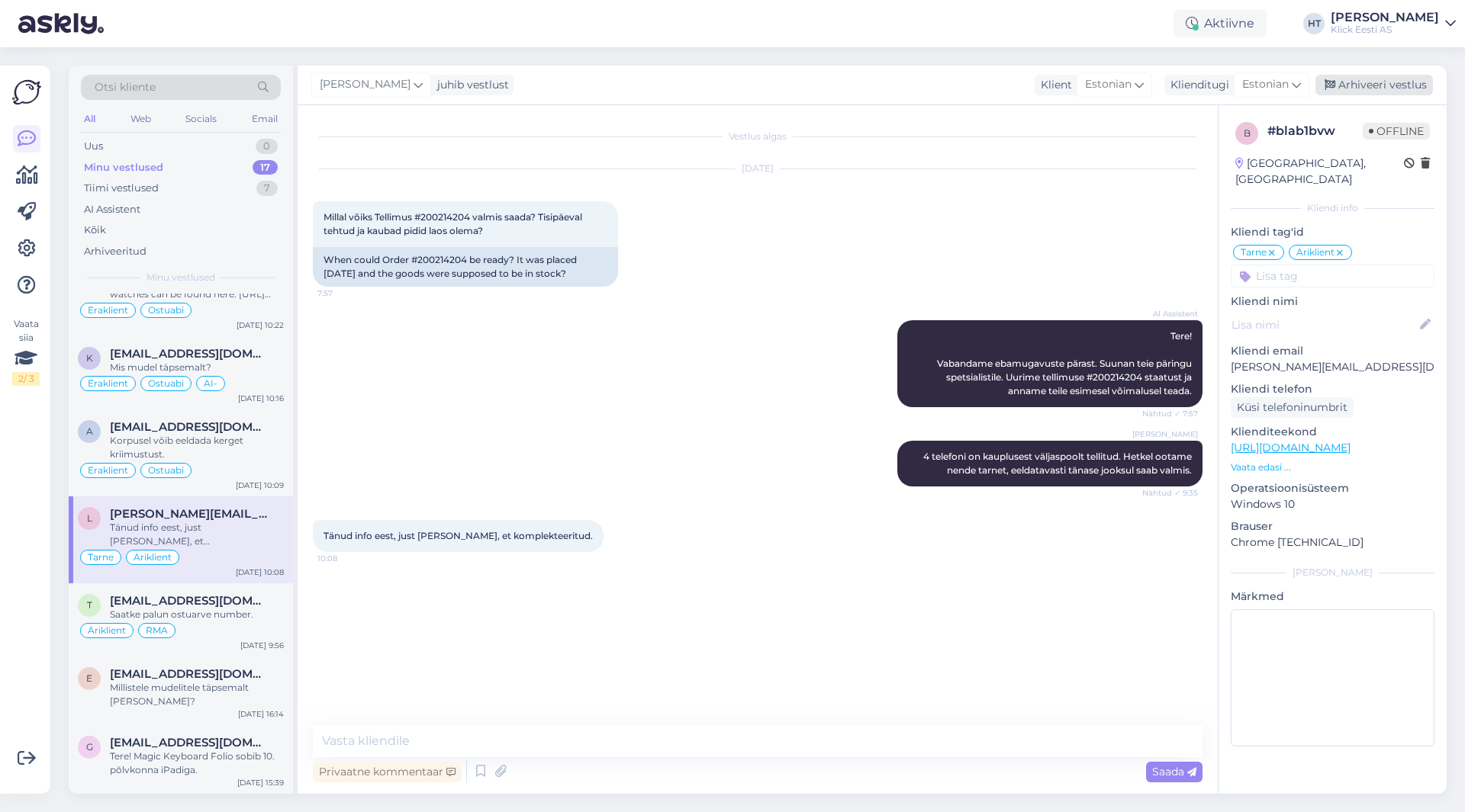
click at [1413, 75] on div "Arhiveeri vestlus" at bounding box center [1375, 85] width 117 height 20
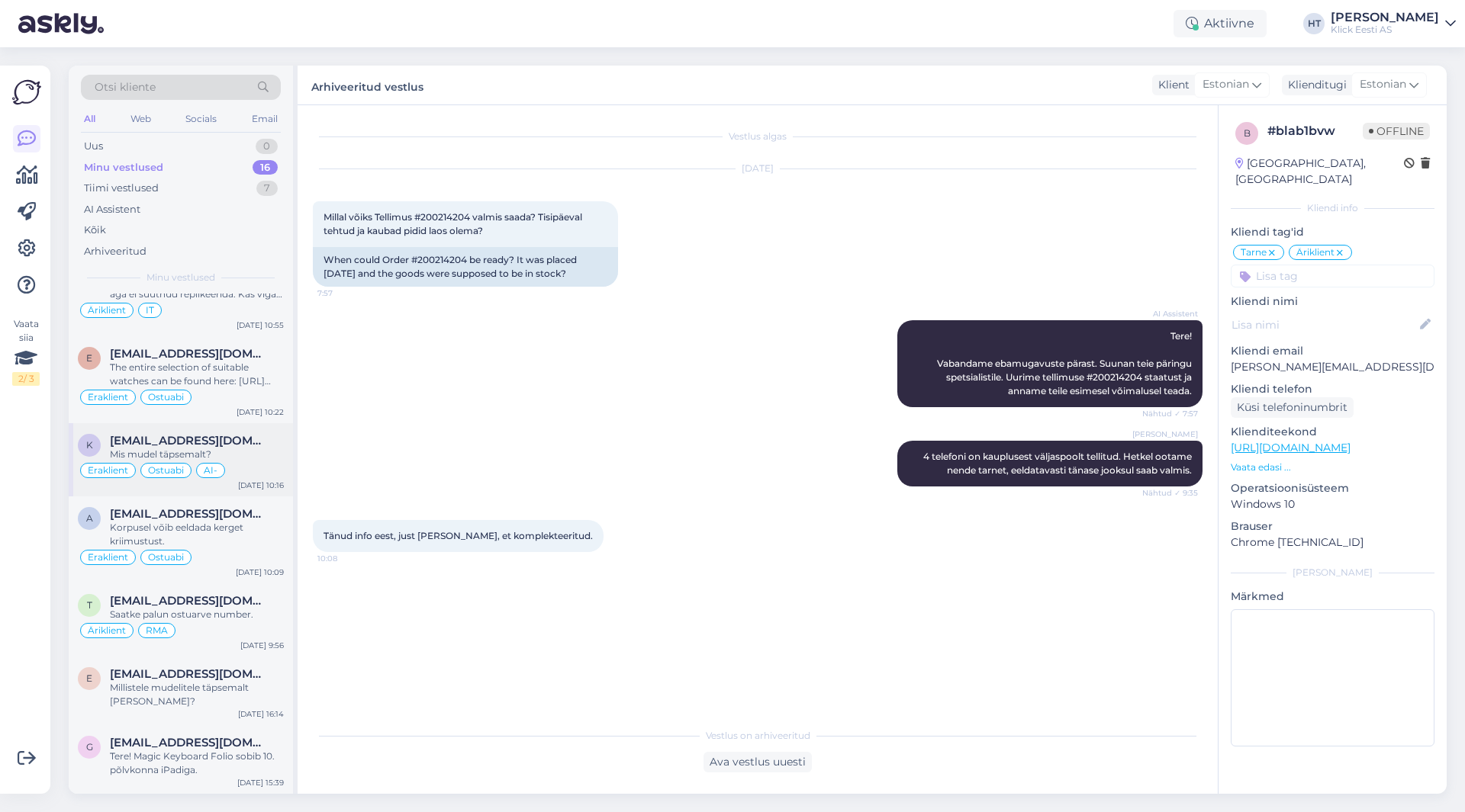
click at [250, 457] on div "Mis mudel täpsemalt?" at bounding box center [196, 454] width 174 height 13
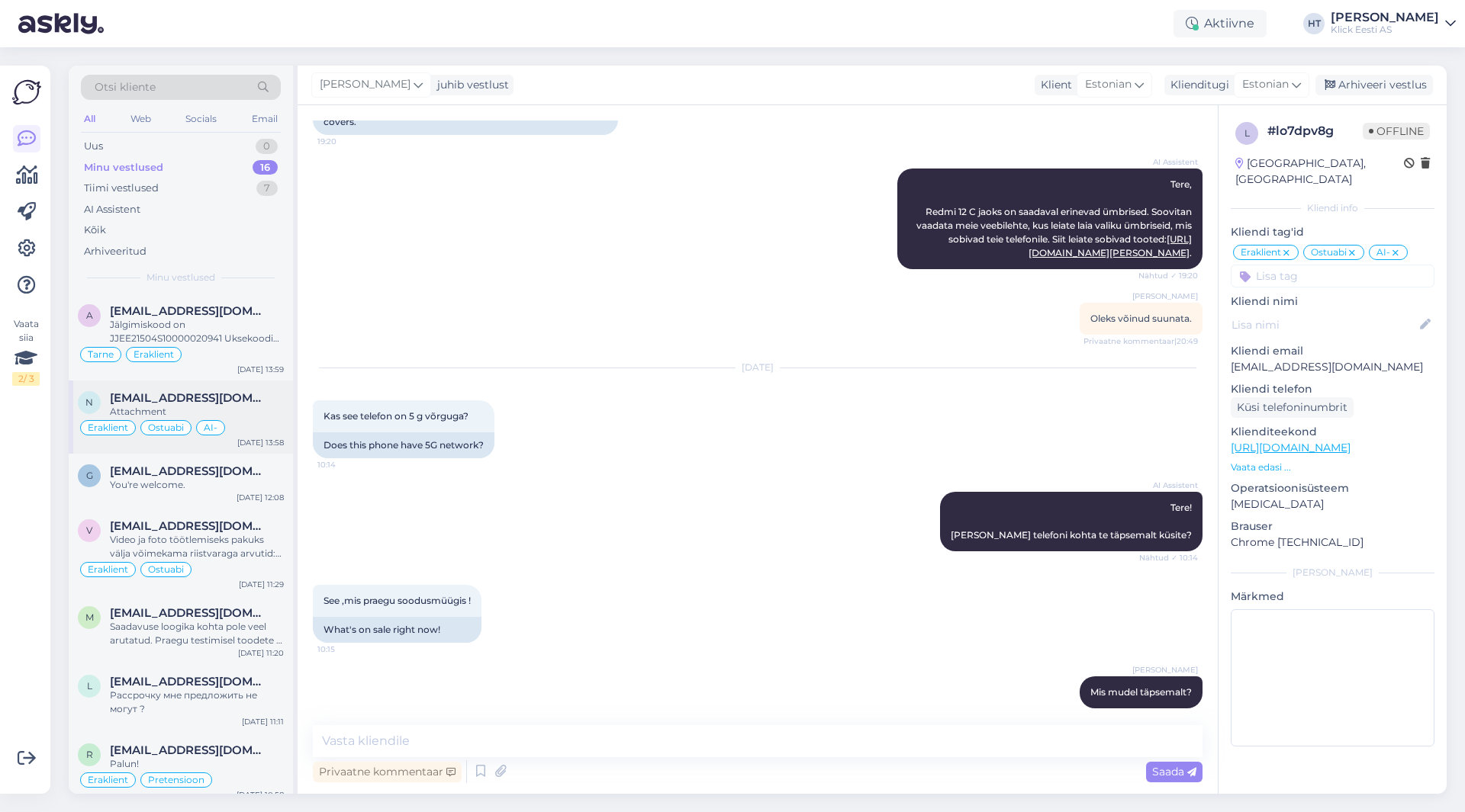
click at [220, 403] on div "[EMAIL_ADDRESS][DOMAIN_NAME]" at bounding box center [196, 398] width 174 height 13
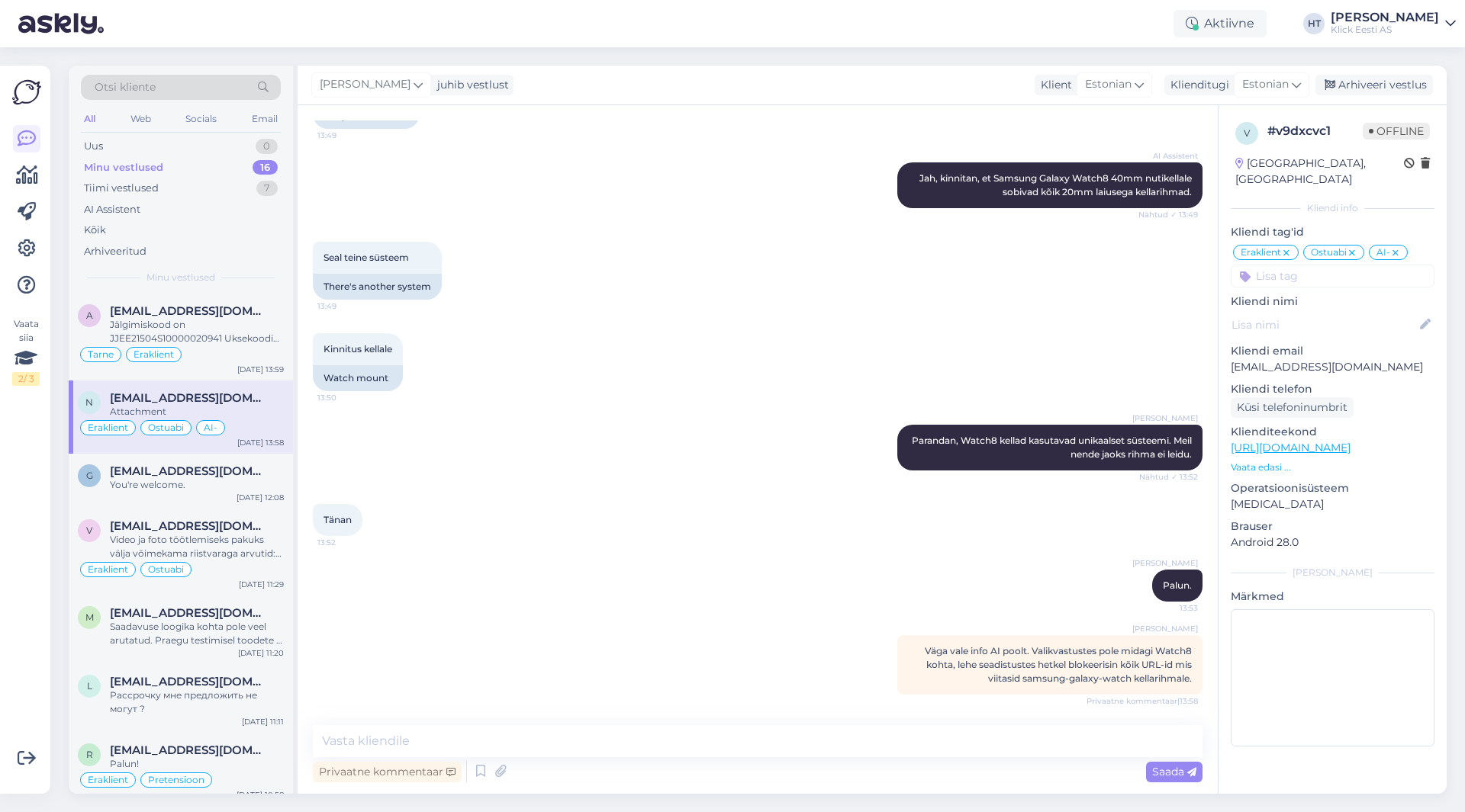
click at [463, 414] on div "[PERSON_NAME] Parandan, Watch8 kellad kasutavad unikaalset süsteemi. Meil nende…" at bounding box center [758, 447] width 889 height 79
click at [226, 317] on span "[EMAIL_ADDRESS][DOMAIN_NAME]" at bounding box center [189, 311] width 159 height 13
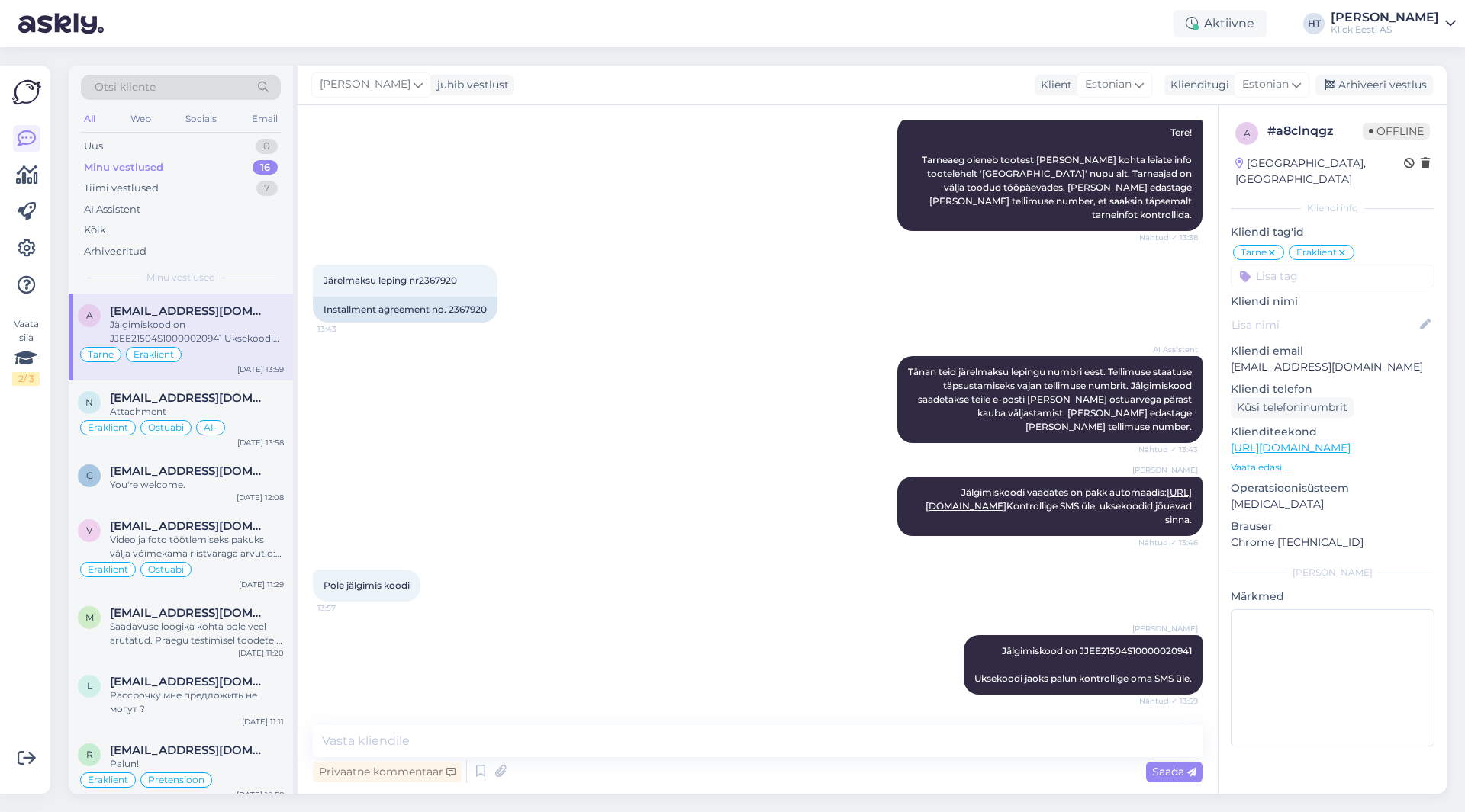
click at [672, 358] on div "AI Assistent [PERSON_NAME] teid järelmaksu lepingu numbri eest. Tellimuse staat…" at bounding box center [758, 399] width 889 height 120
click at [252, 167] on div "16" at bounding box center [265, 167] width 25 height 15
click at [649, 318] on div "Järelmaksu leping nr2367920 13:43 Installment agreement no. 2367920" at bounding box center [758, 293] width 889 height 91
click at [681, 323] on div "Järelmaksu leping nr2367920 13:43 Installment agreement no. 2367920" at bounding box center [758, 293] width 889 height 91
click at [620, 277] on div "Järelmaksu leping nr2367920 13:43 Installment agreement no. 2367920" at bounding box center [758, 293] width 889 height 91
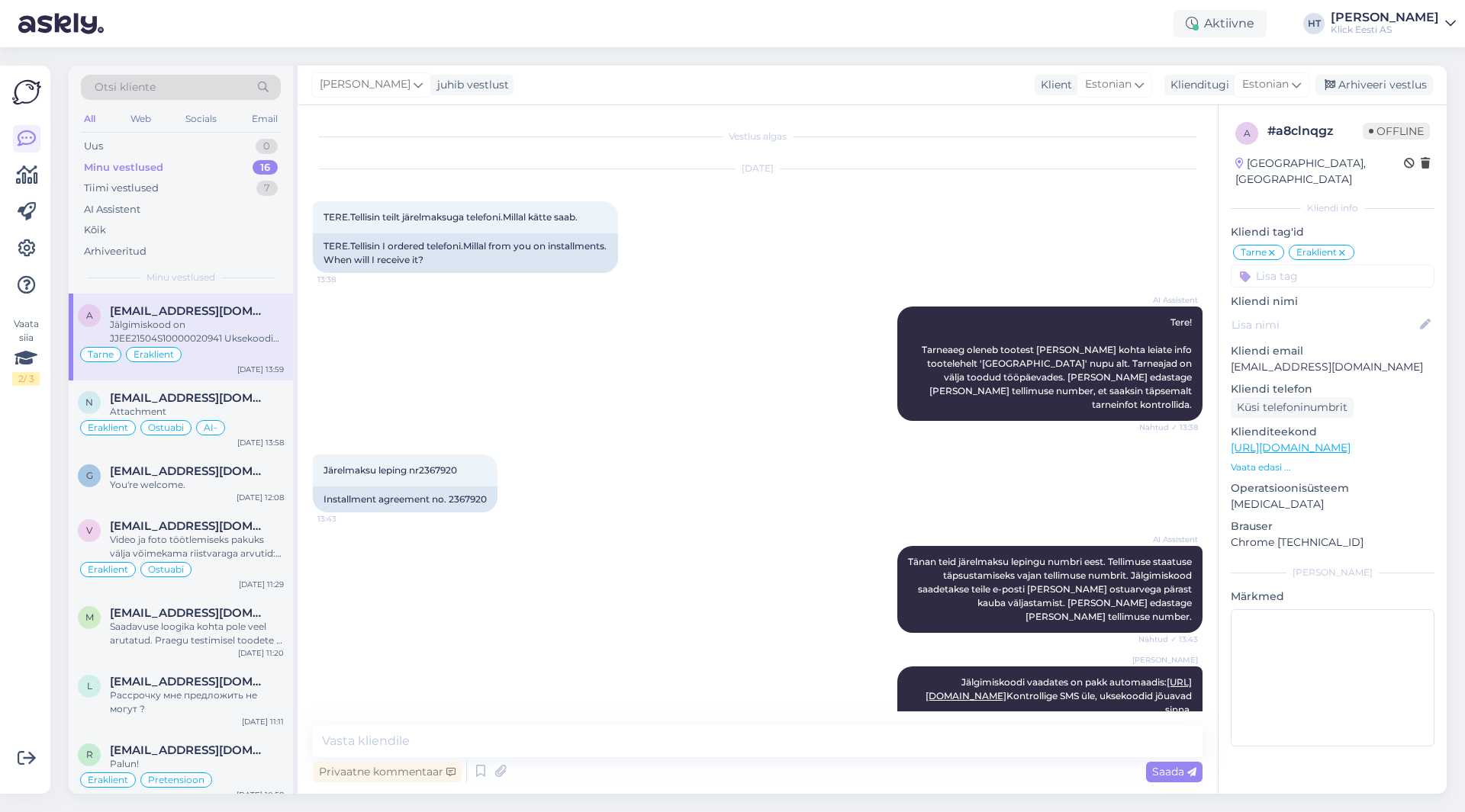
scroll to position [190, 0]
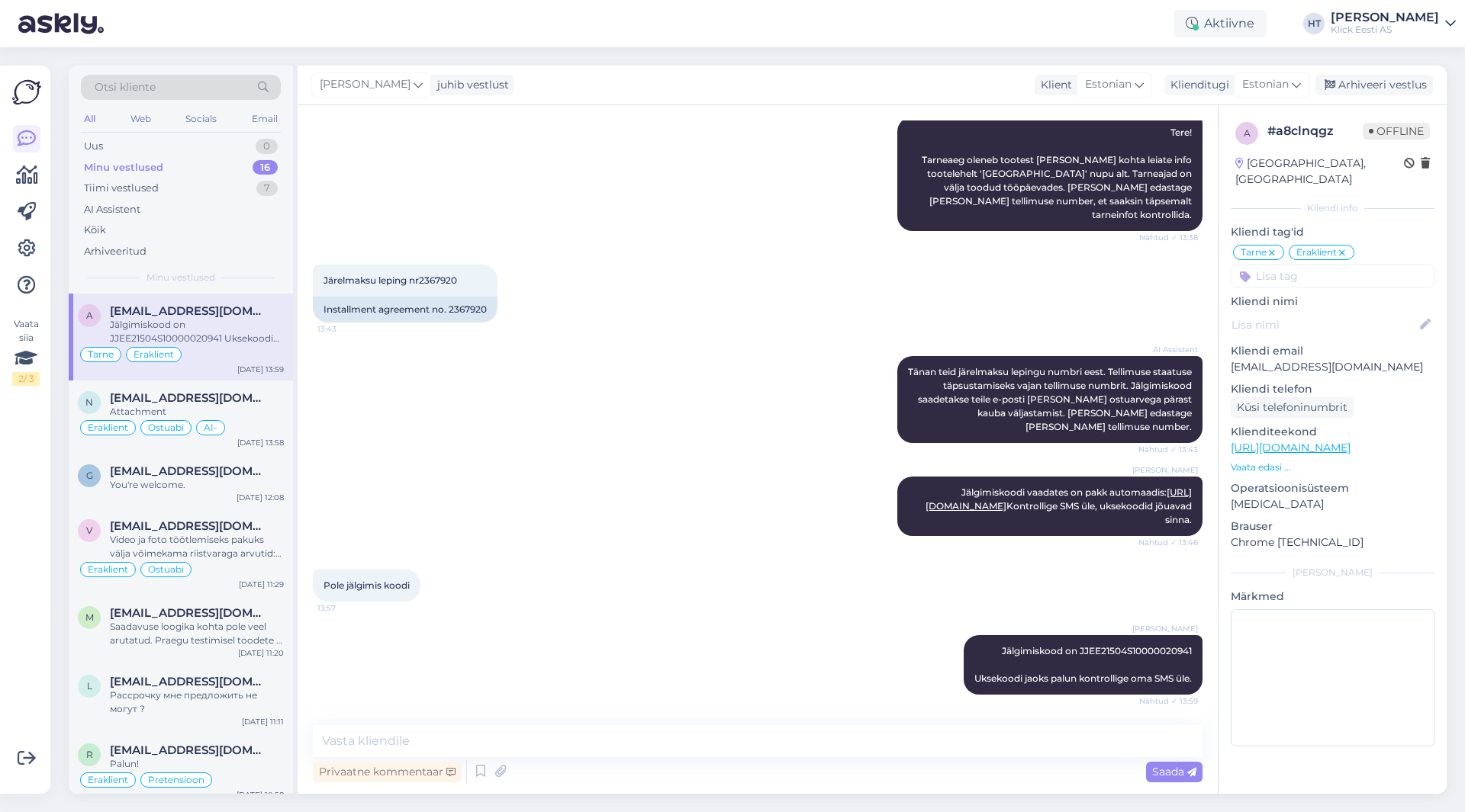
click at [655, 340] on div "AI Assistent [PERSON_NAME] teid järelmaksu lepingu numbri eest. Tellimuse staat…" at bounding box center [758, 399] width 889 height 120
click at [1299, 131] on div "# a8clnqgz" at bounding box center [1315, 131] width 95 height 18
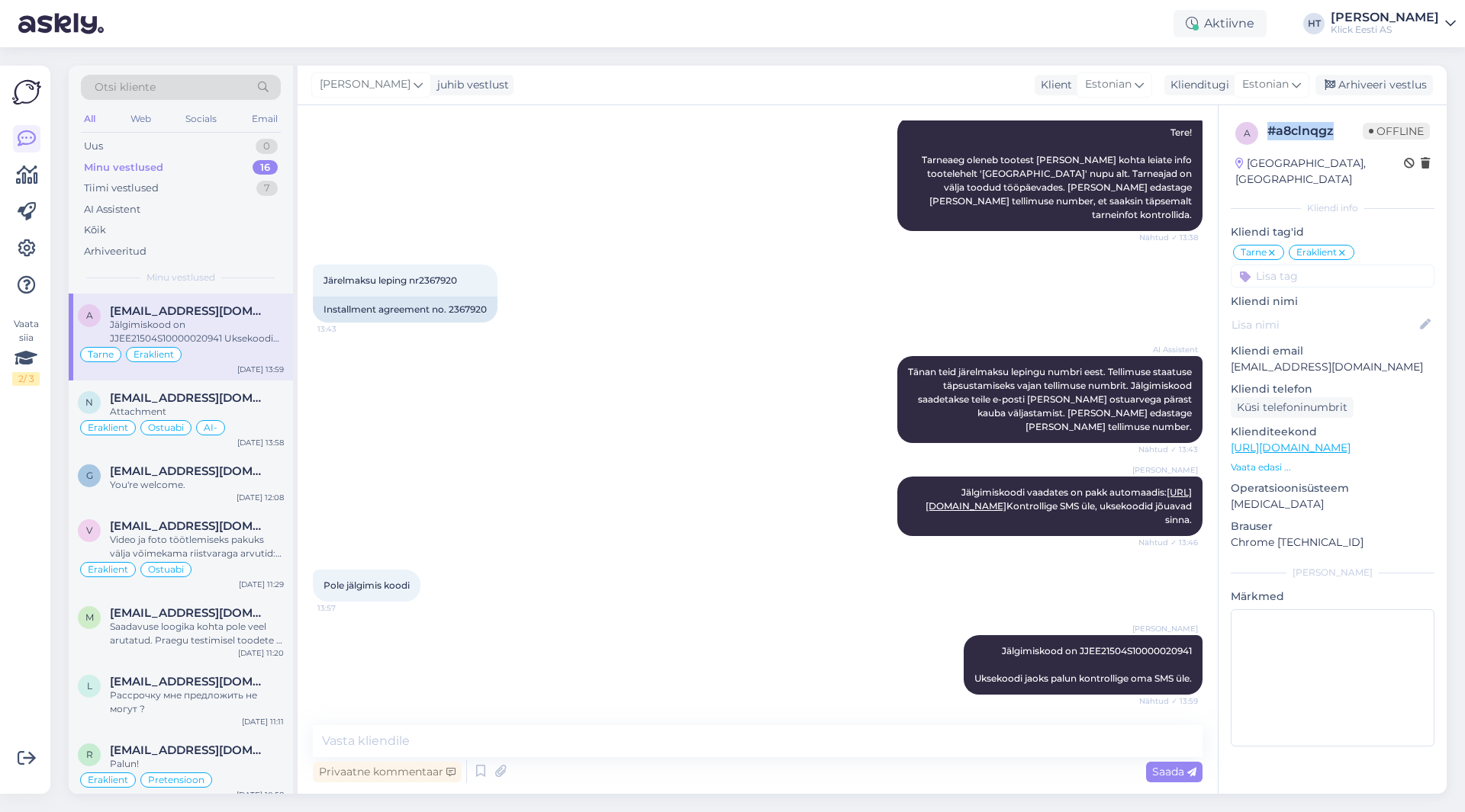
click at [1299, 131] on div "# a8clnqgz" at bounding box center [1315, 131] width 95 height 18
click at [149, 92] on span "Otsi kliente" at bounding box center [124, 87] width 61 height 16
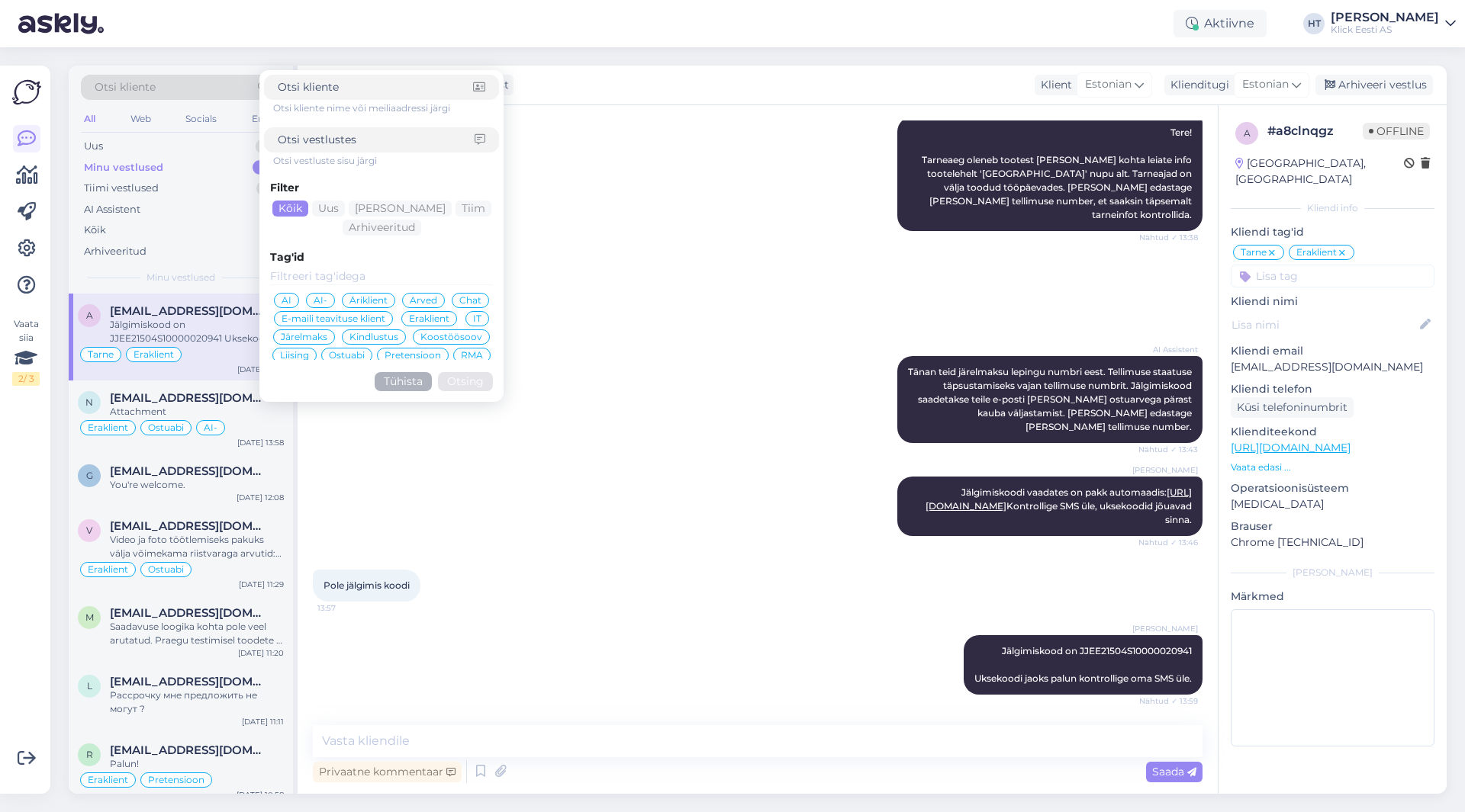
click at [307, 86] on input at bounding box center [375, 87] width 195 height 16
paste input "#a8clnqgz"
type input "#a8clnqgz"
click button "Otsing" at bounding box center [465, 382] width 55 height 19
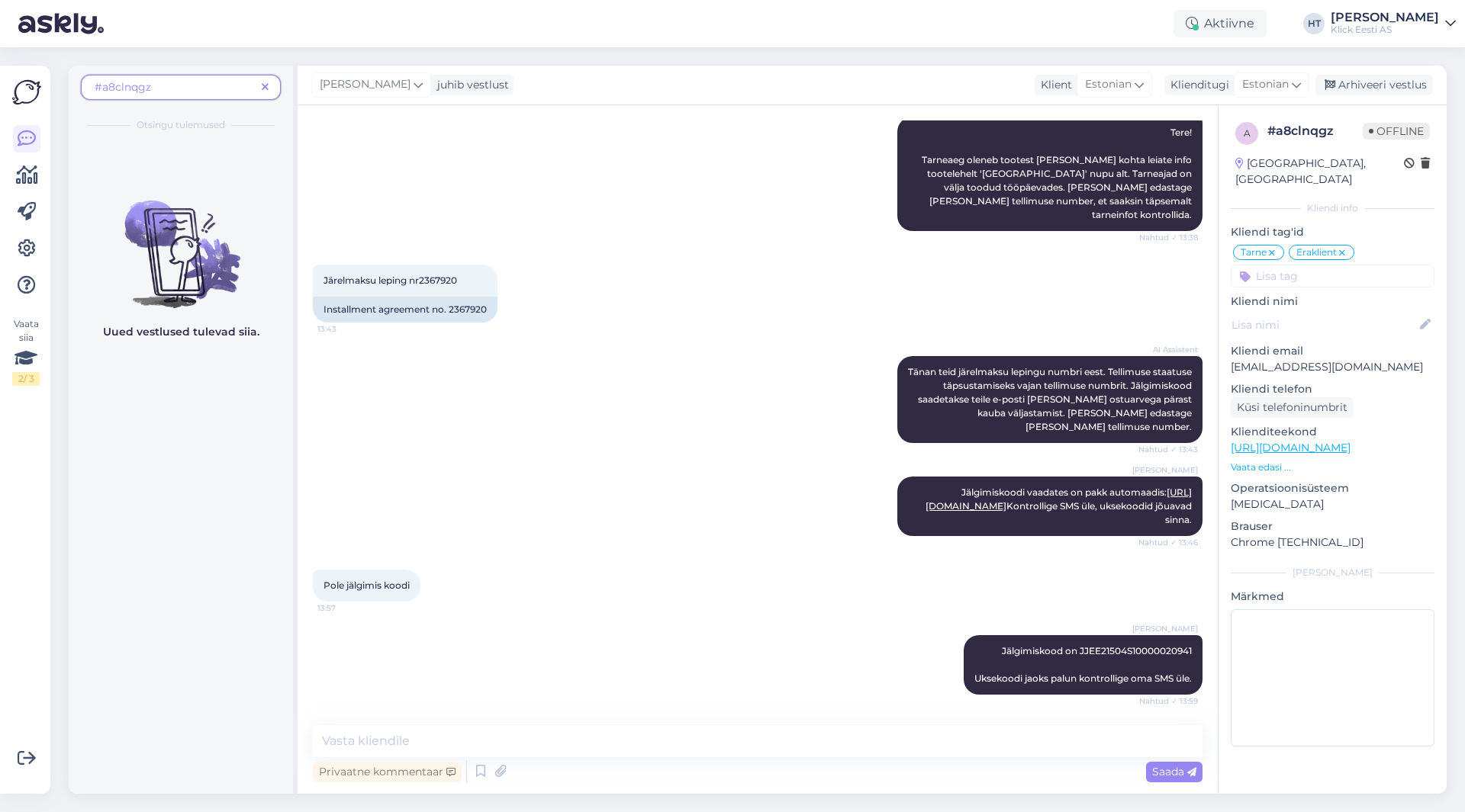
click at [100, 87] on span "#a8clnqgz" at bounding box center [122, 87] width 57 height 13
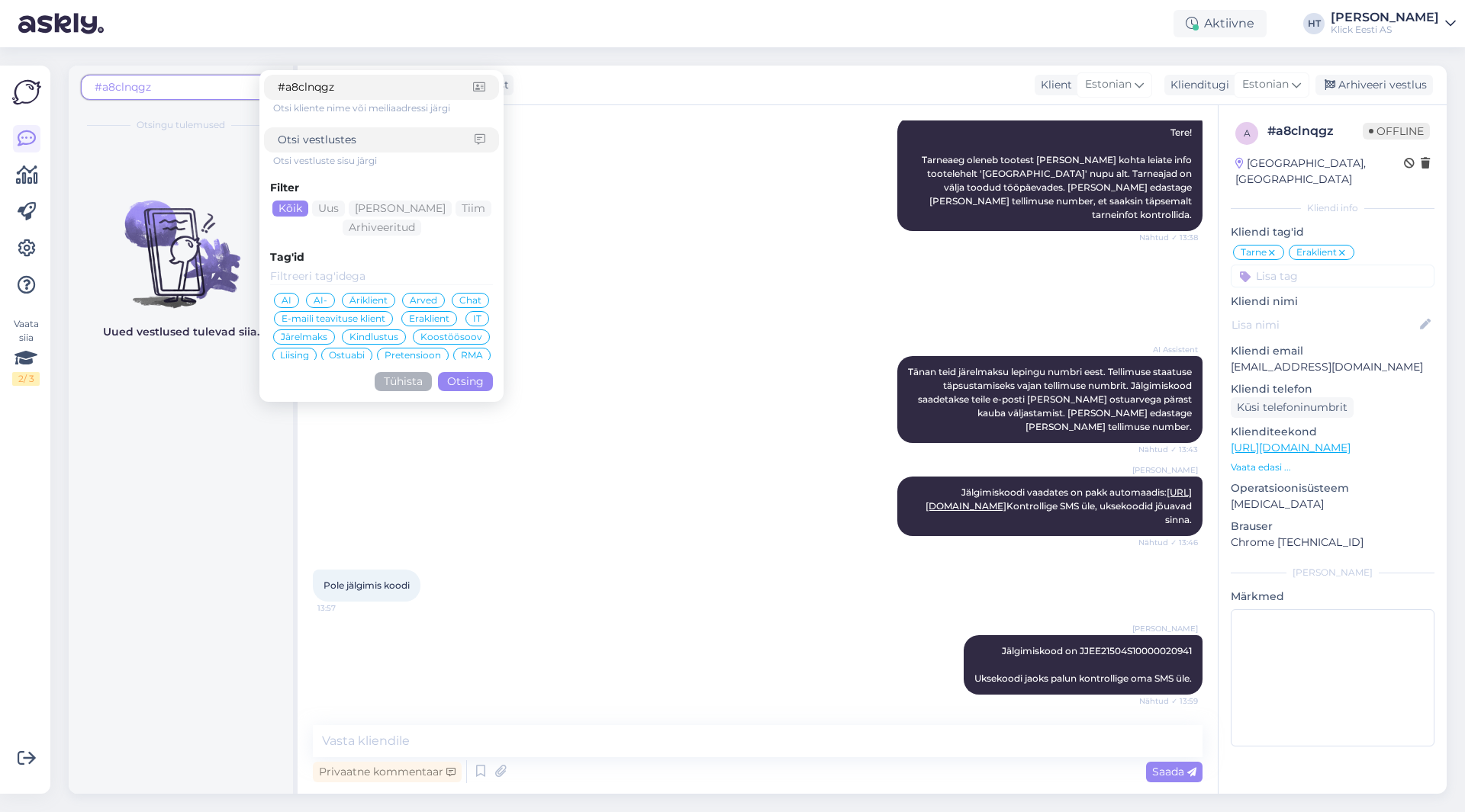
click at [284, 87] on input "#a8clnqgz" at bounding box center [375, 87] width 195 height 16
type input "a8clnqgz"
click button "Otsing" at bounding box center [465, 382] width 55 height 19
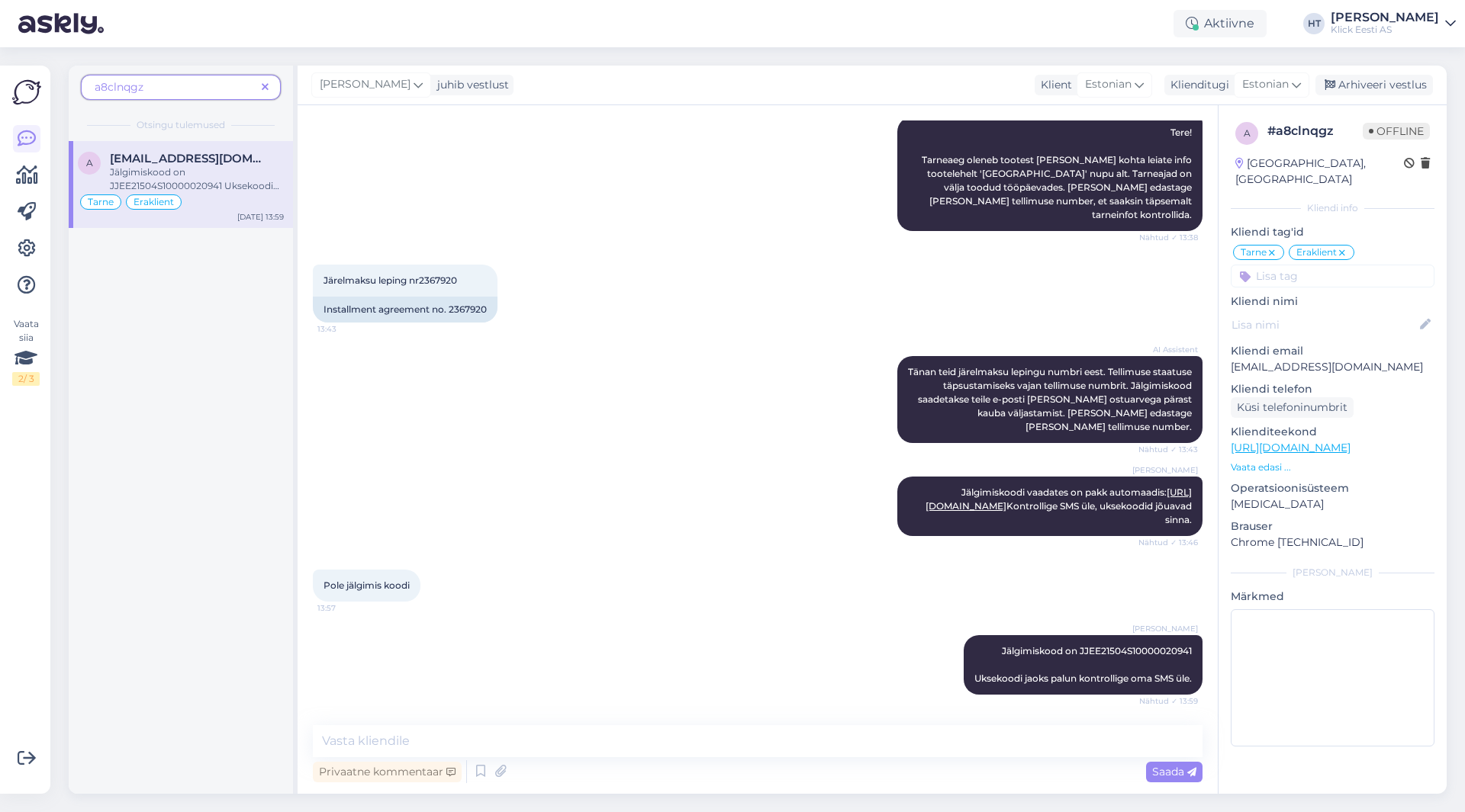
click at [264, 88] on icon at bounding box center [265, 88] width 7 height 11
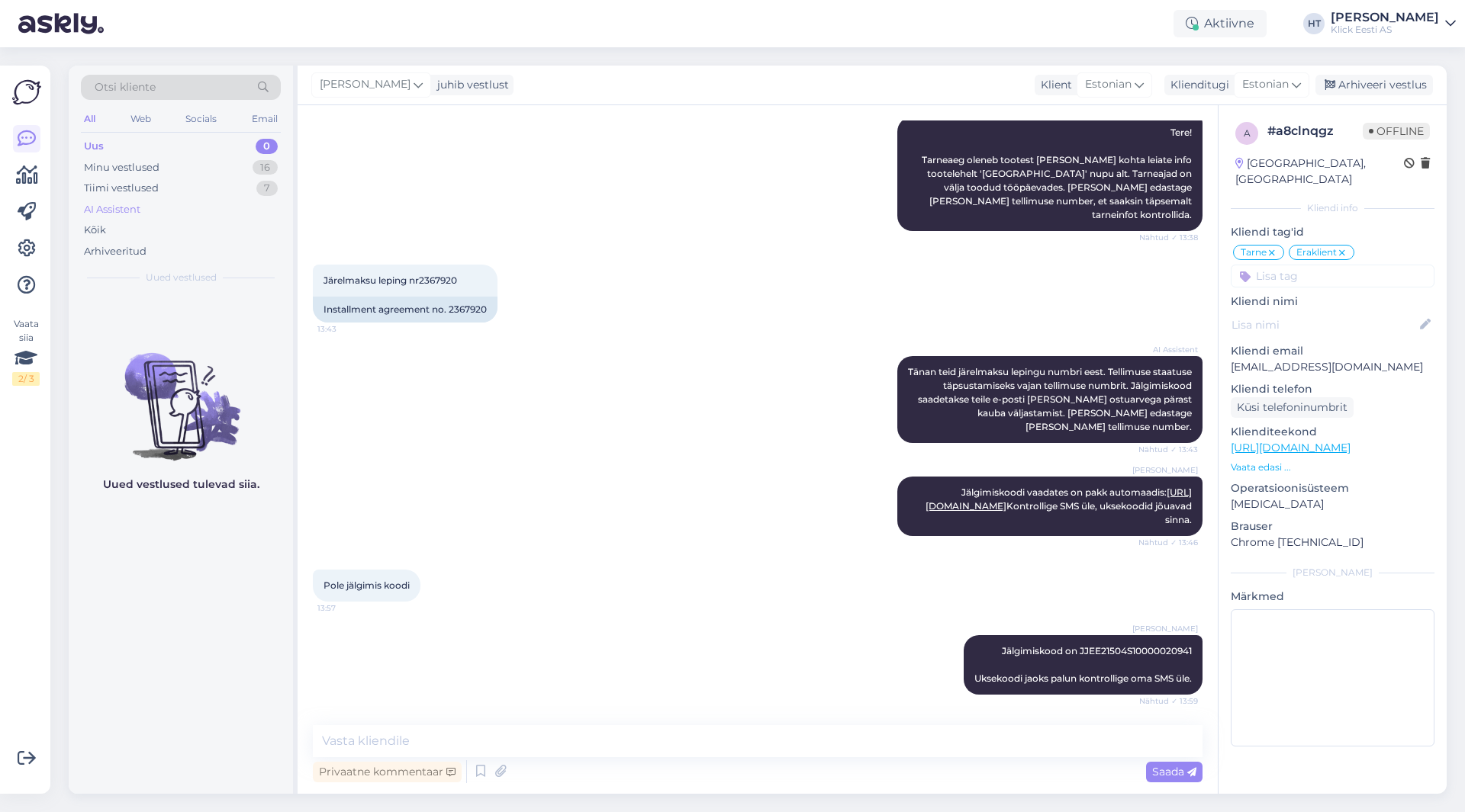
click at [167, 216] on div "AI Assistent" at bounding box center [181, 210] width 200 height 21
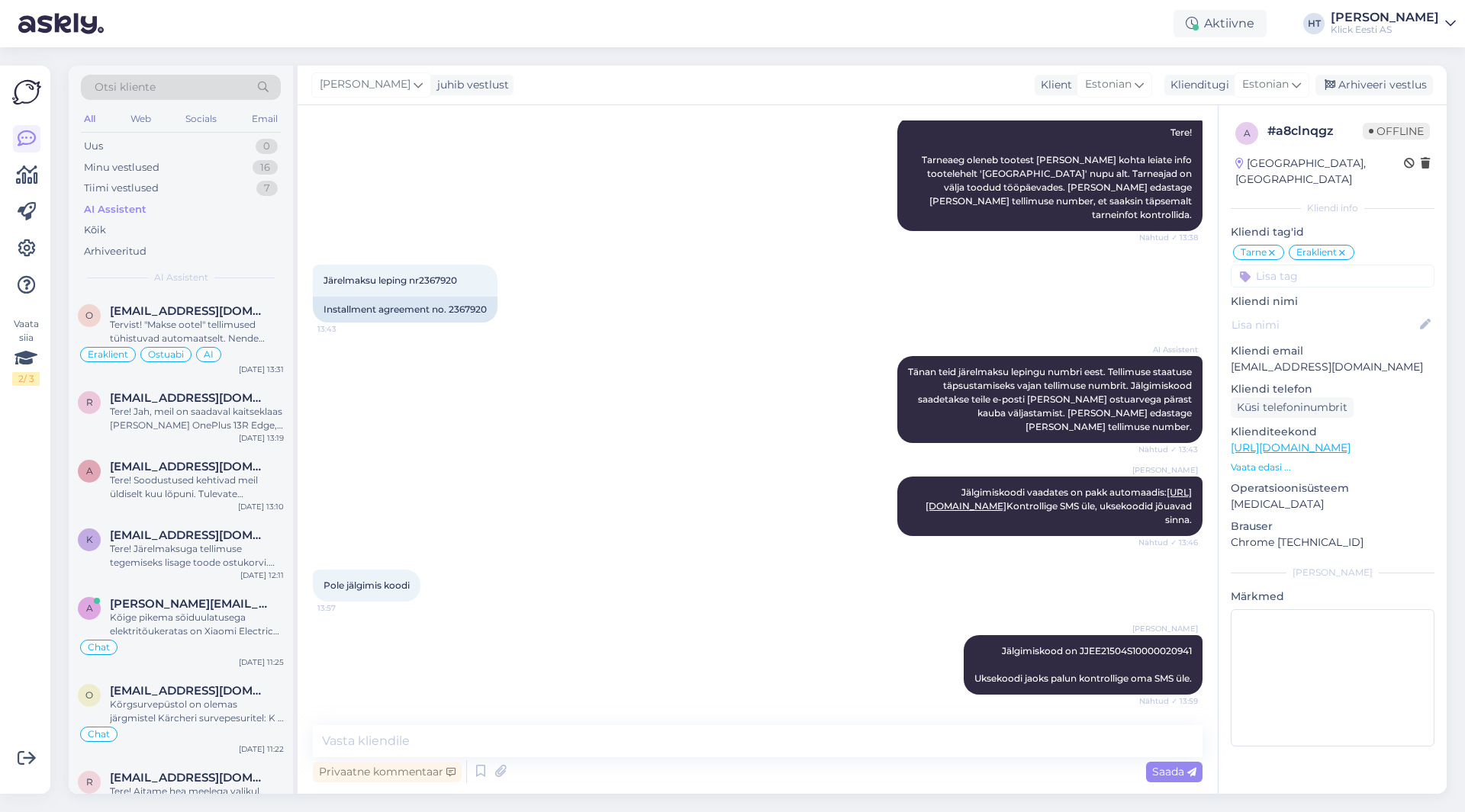
click at [197, 96] on div "Otsi kliente" at bounding box center [181, 88] width 200 height 25
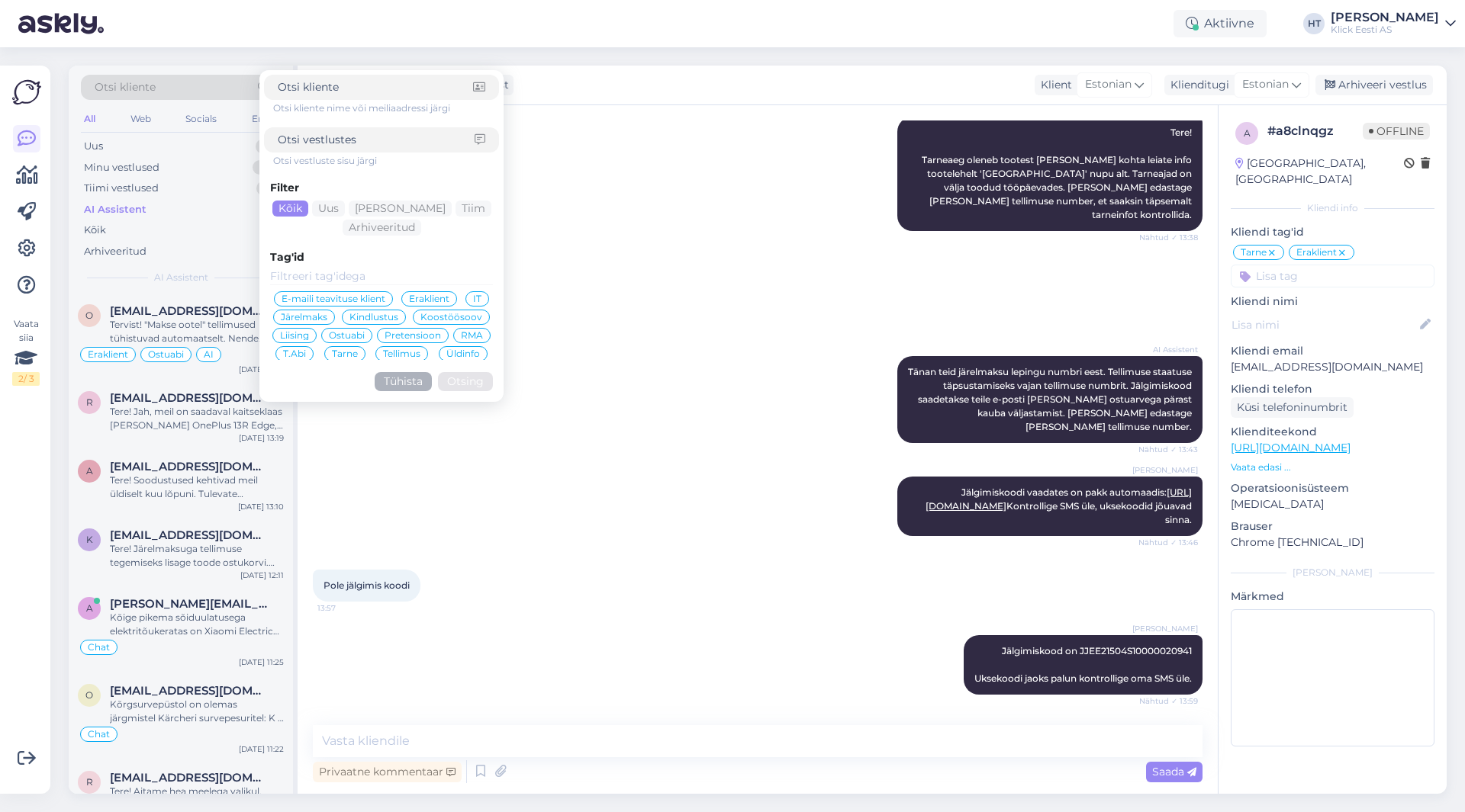
scroll to position [0, 0]
click at [472, 293] on div "Chat" at bounding box center [470, 300] width 38 height 15
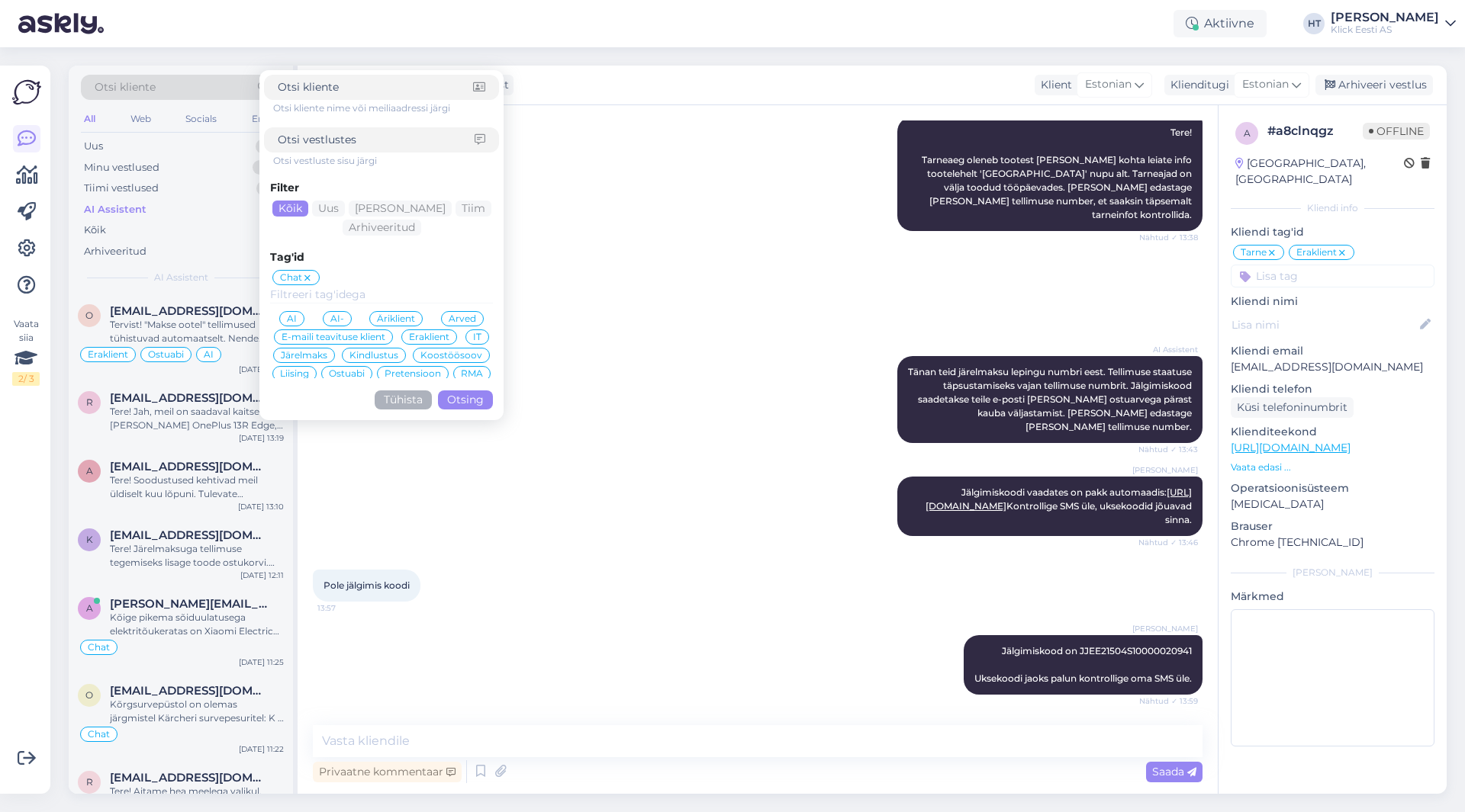
click at [467, 402] on button "Otsing" at bounding box center [465, 400] width 55 height 19
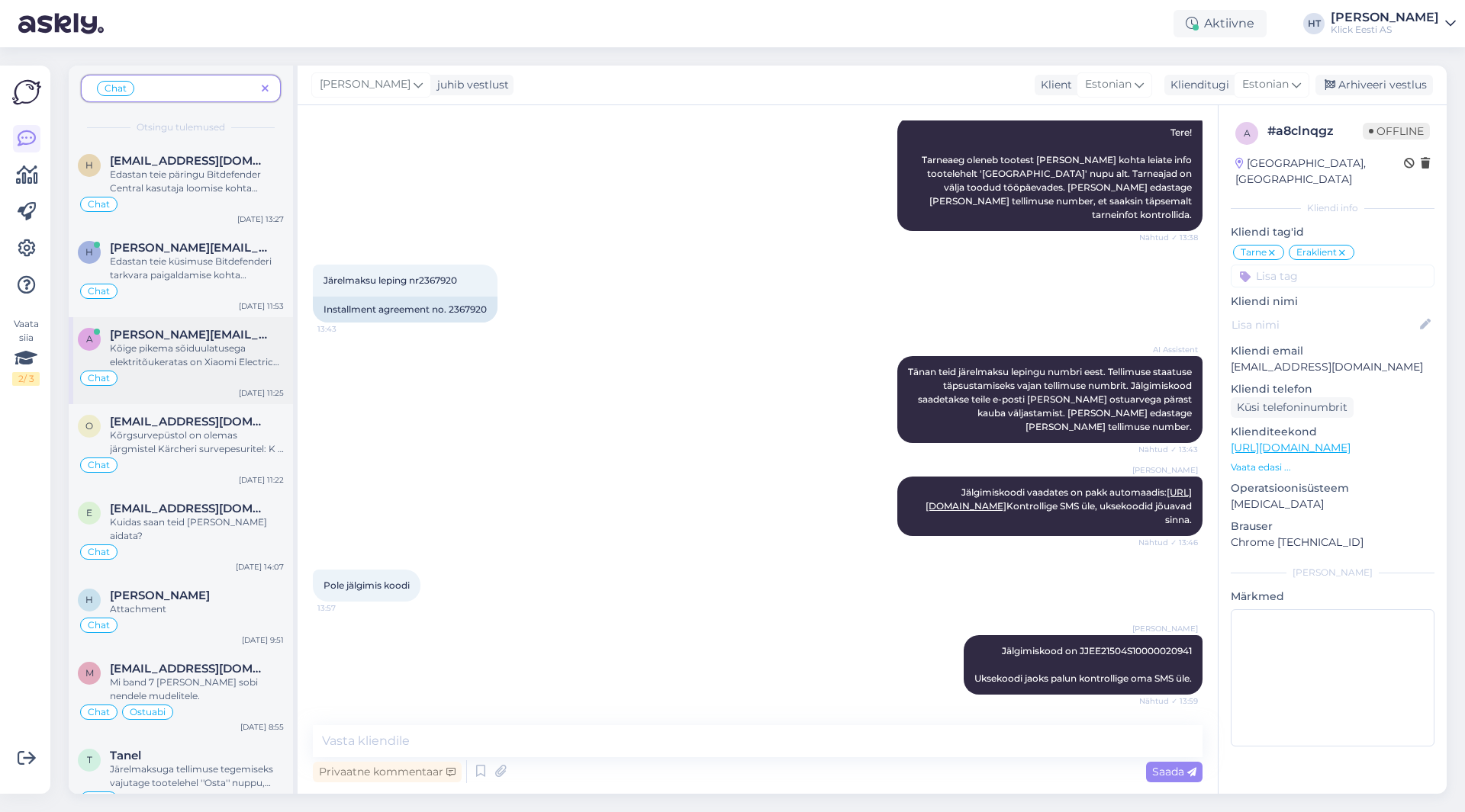
click at [215, 375] on div "Chat" at bounding box center [181, 378] width 206 height 18
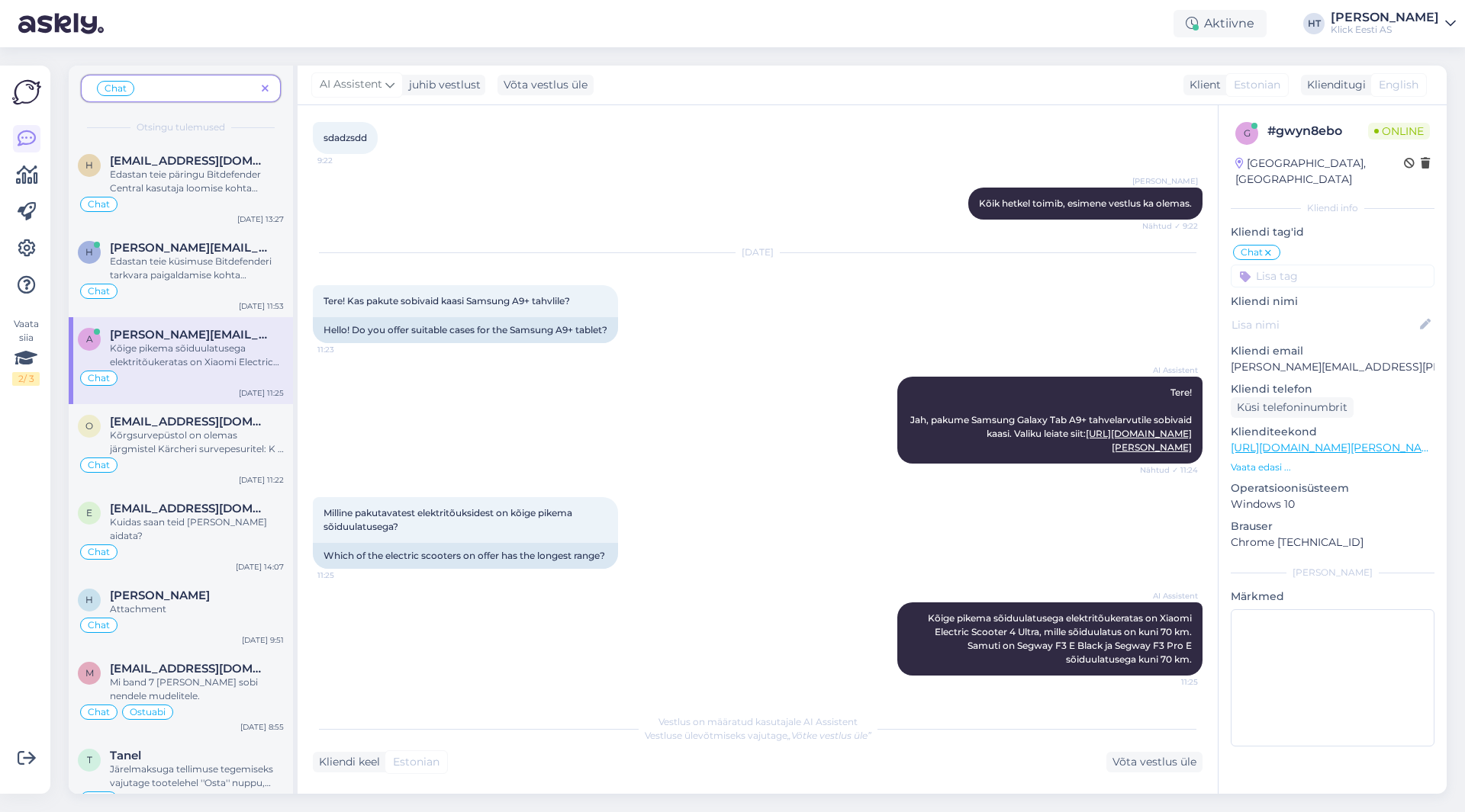
scroll to position [238, 0]
click at [262, 89] on icon at bounding box center [265, 89] width 7 height 11
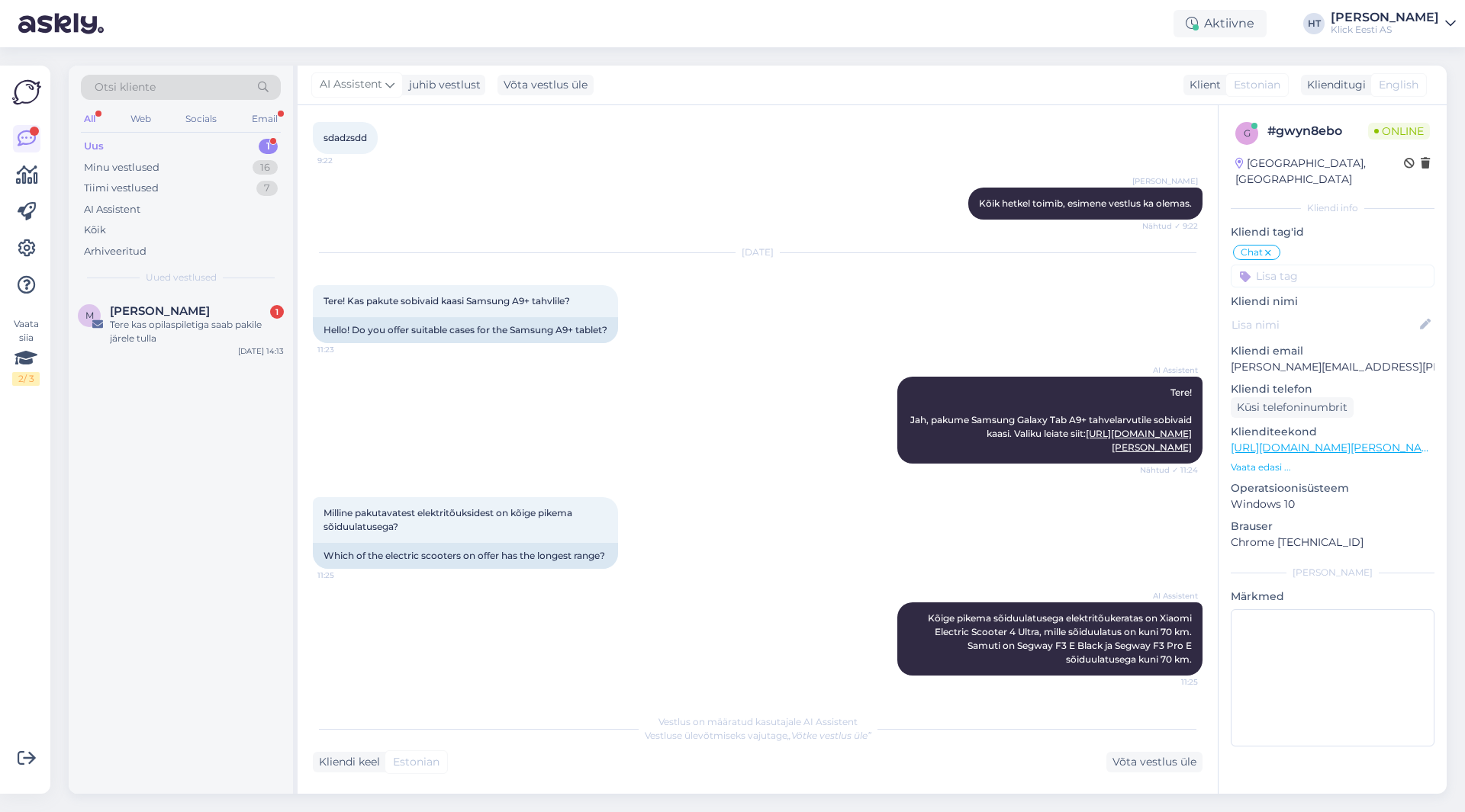
click at [218, 140] on div "Uus 1" at bounding box center [181, 146] width 200 height 21
click at [213, 295] on div "M [PERSON_NAME] 1 Tere kas opilaspiletiga saab pakile järele tulla [DATE] 14:13" at bounding box center [180, 327] width 224 height 68
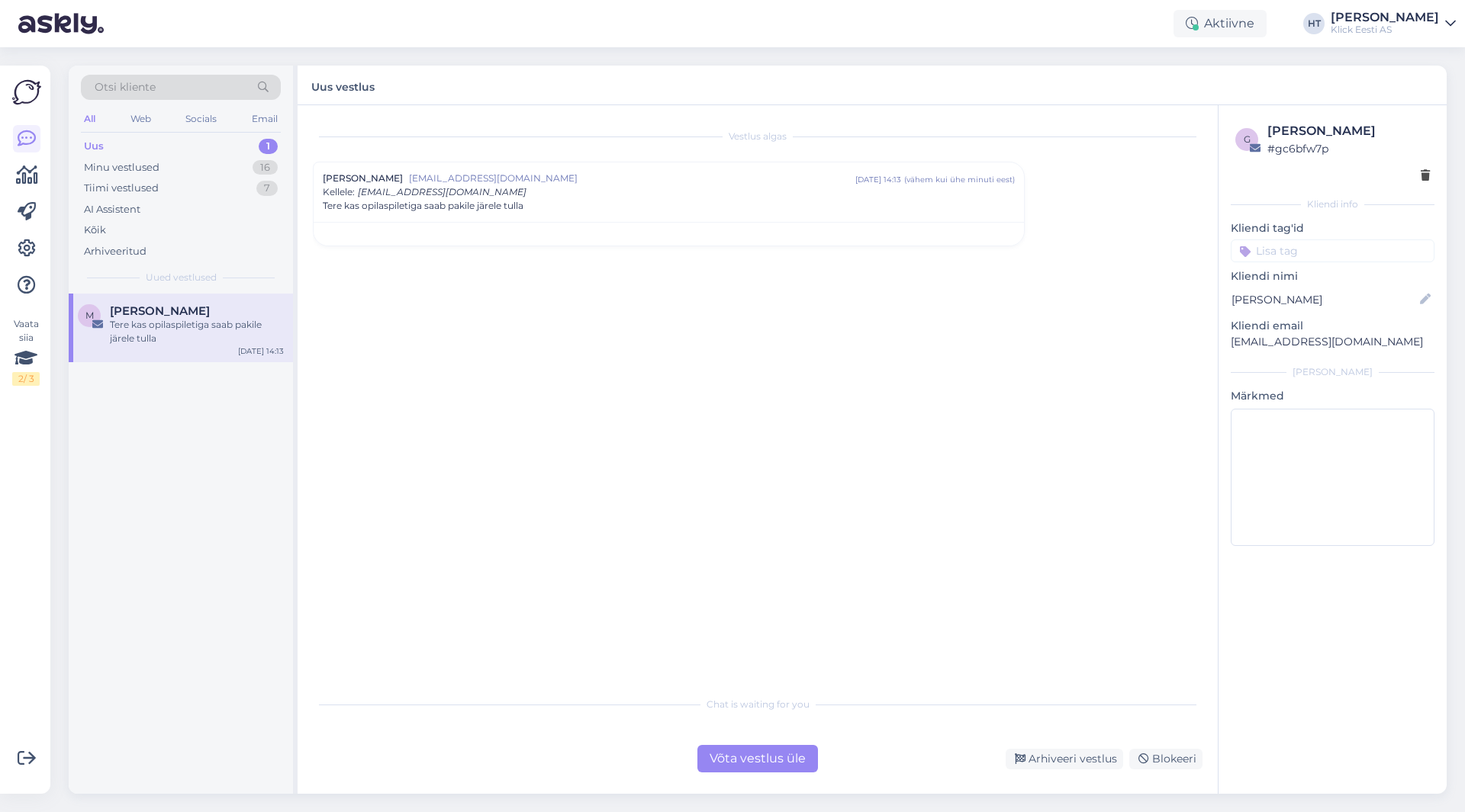
click at [737, 385] on div "Vestlus algas [PERSON_NAME] [EMAIL_ADDRESS][DOMAIN_NAME] [DATE] 14:13 ( vähem […" at bounding box center [764, 397] width 904 height 554
click at [738, 757] on div "Võta vestlus üle" at bounding box center [757, 758] width 120 height 28
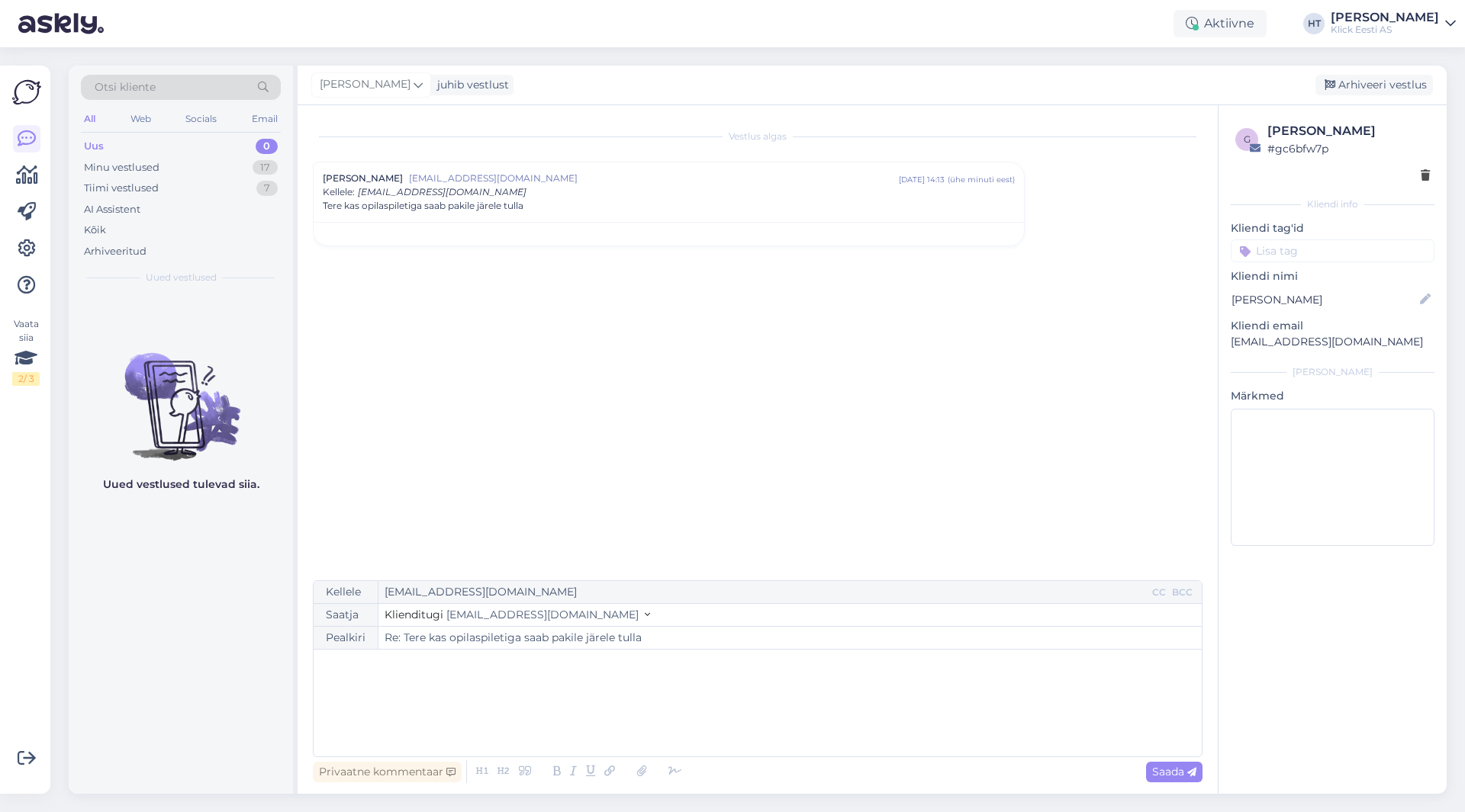
click at [616, 679] on div "﻿" at bounding box center [758, 702] width 873 height 91
click at [1152, 769] on span "Saada" at bounding box center [1174, 772] width 44 height 13
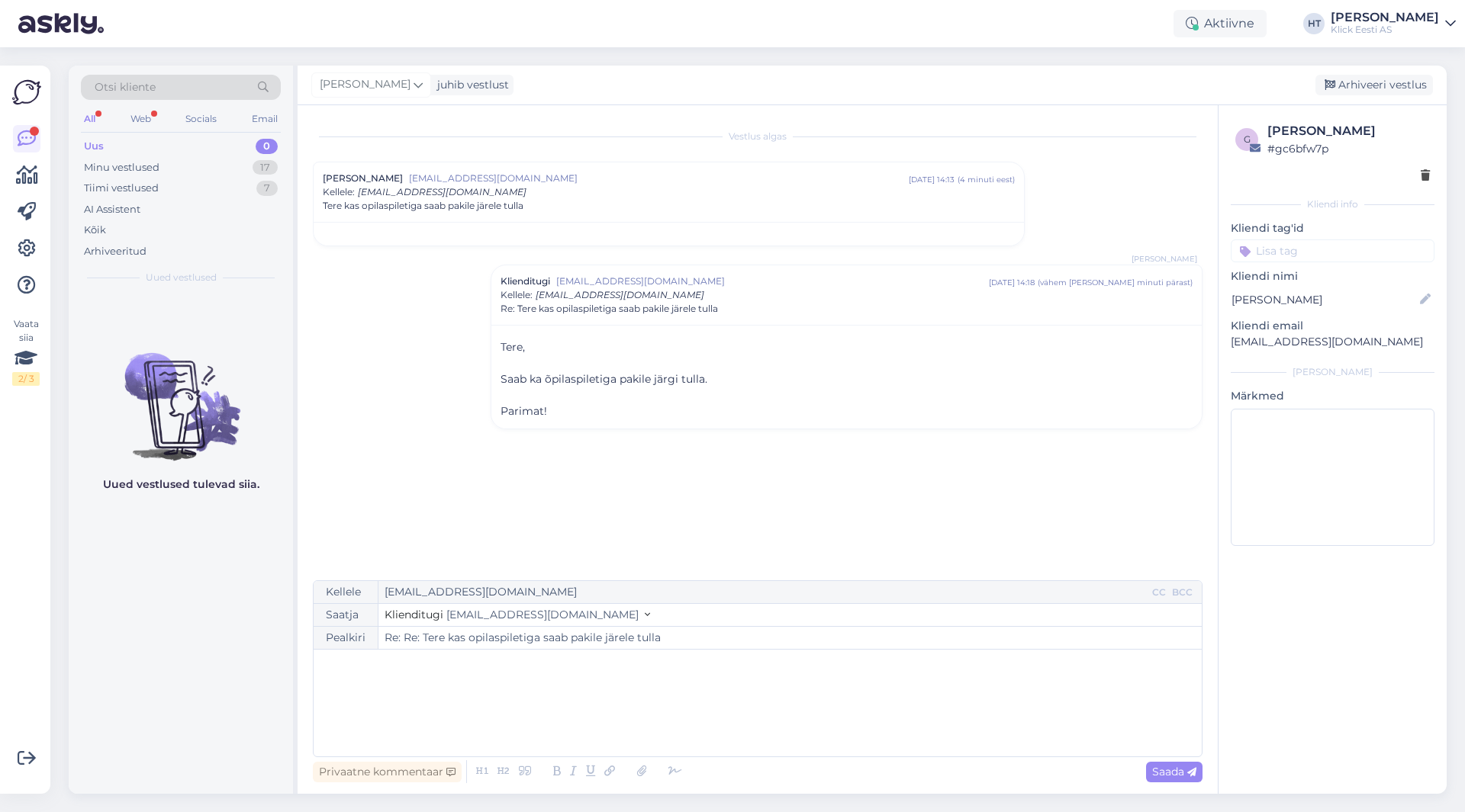
click at [1322, 248] on input at bounding box center [1333, 251] width 204 height 23
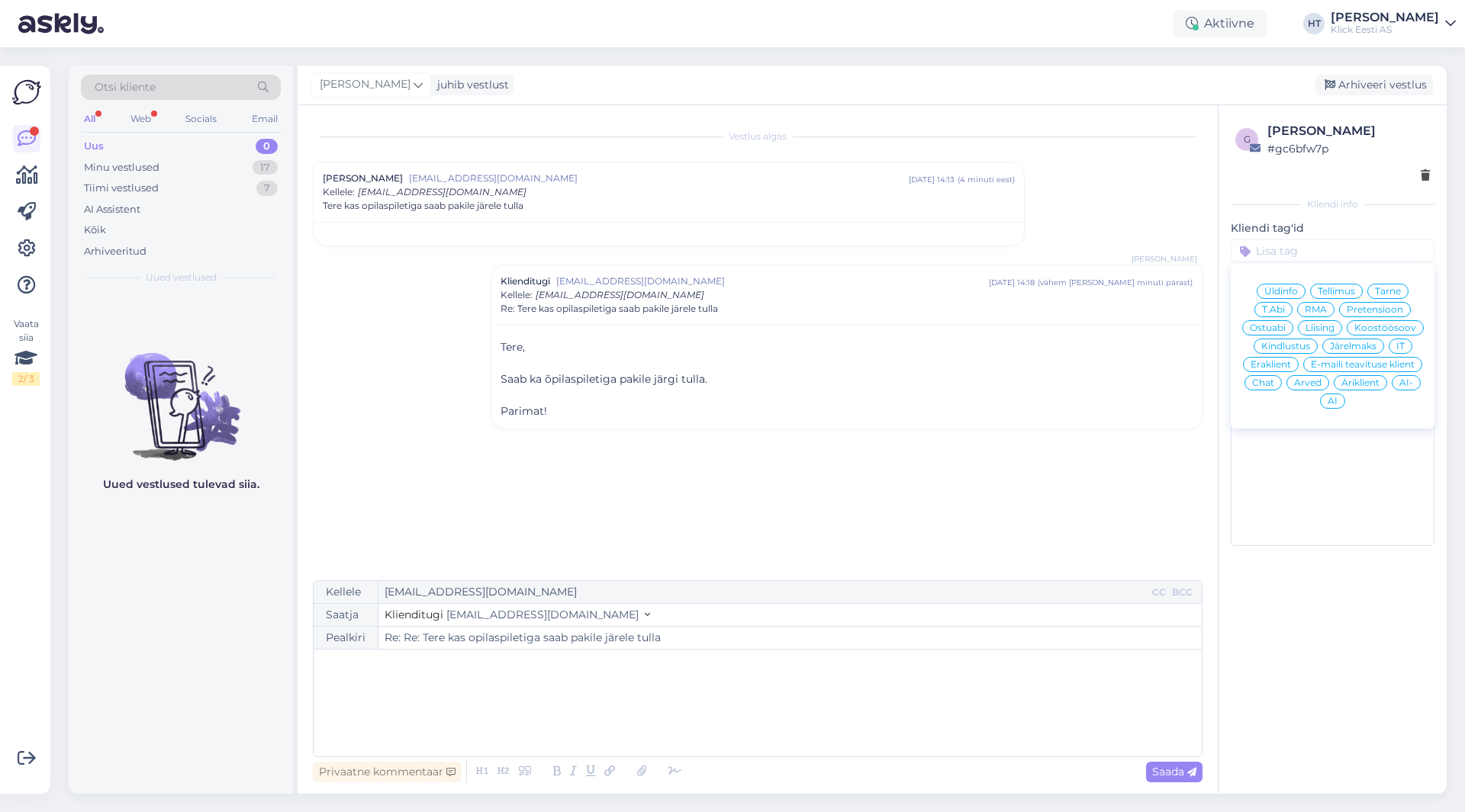
click at [1389, 285] on div "Tarne" at bounding box center [1387, 292] width 41 height 15
type input "Re: Tere kas opilaspiletiga saab pakile järele tulla"
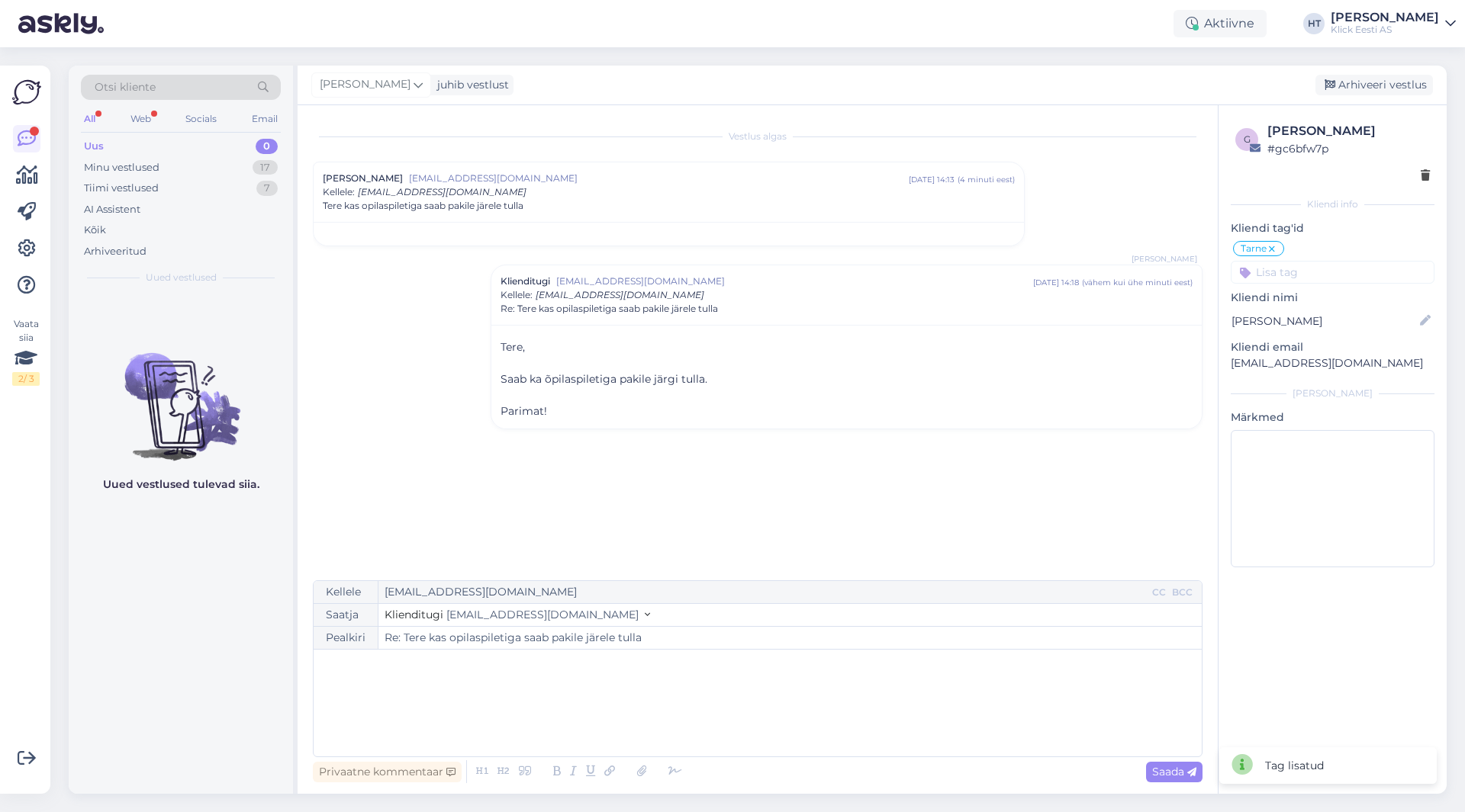
click at [1272, 244] on icon at bounding box center [1272, 249] width 10 height 13
click at [1294, 266] on div "g [PERSON_NAME] # gc6bfw7p Kliendi info Kliendi tag'id Üldinfo Tellimus Tarne T…" at bounding box center [1332, 337] width 228 height 464
click at [1290, 252] on input at bounding box center [1333, 251] width 204 height 23
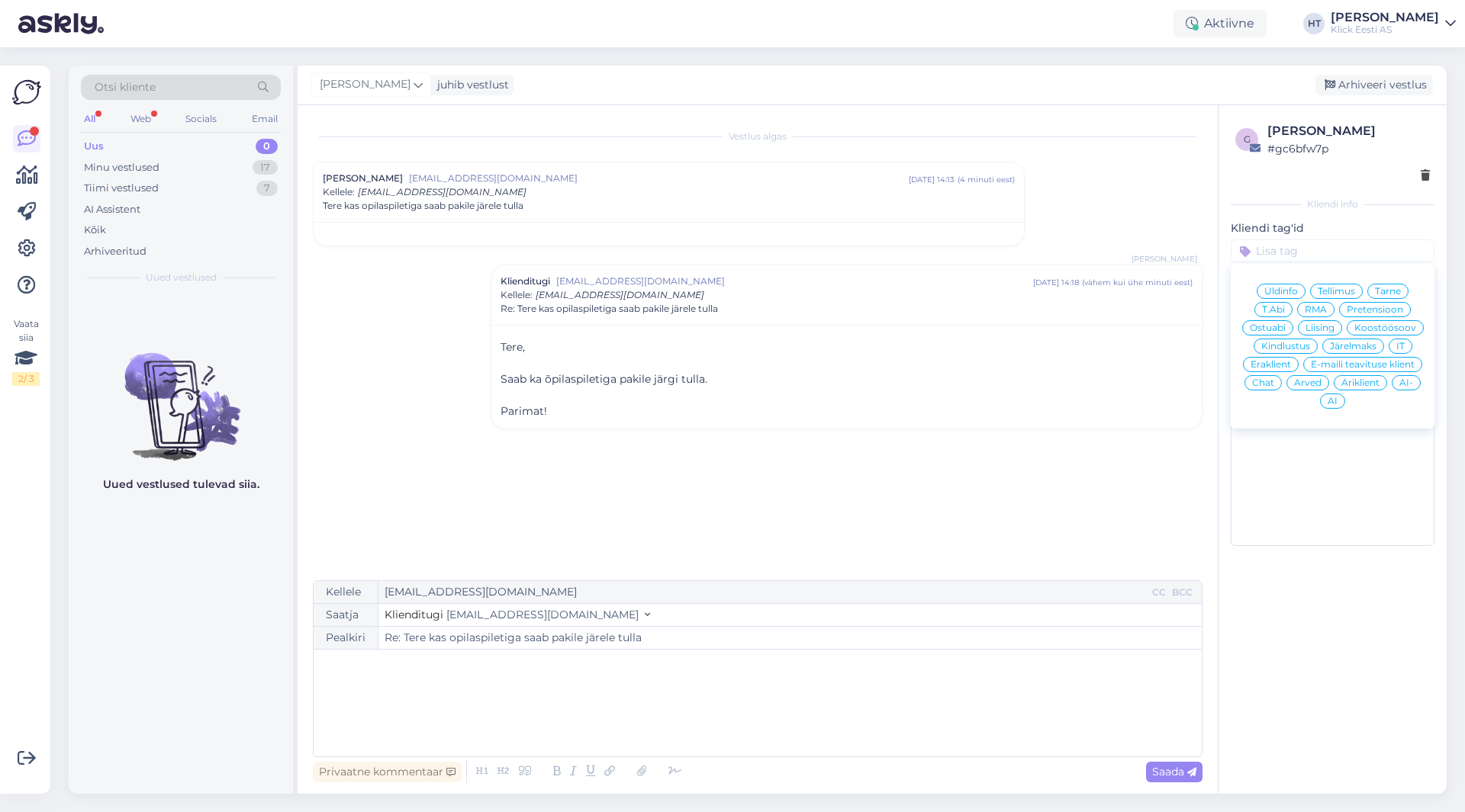
click at [1286, 293] on span "Üldinfo" at bounding box center [1280, 292] width 34 height 10
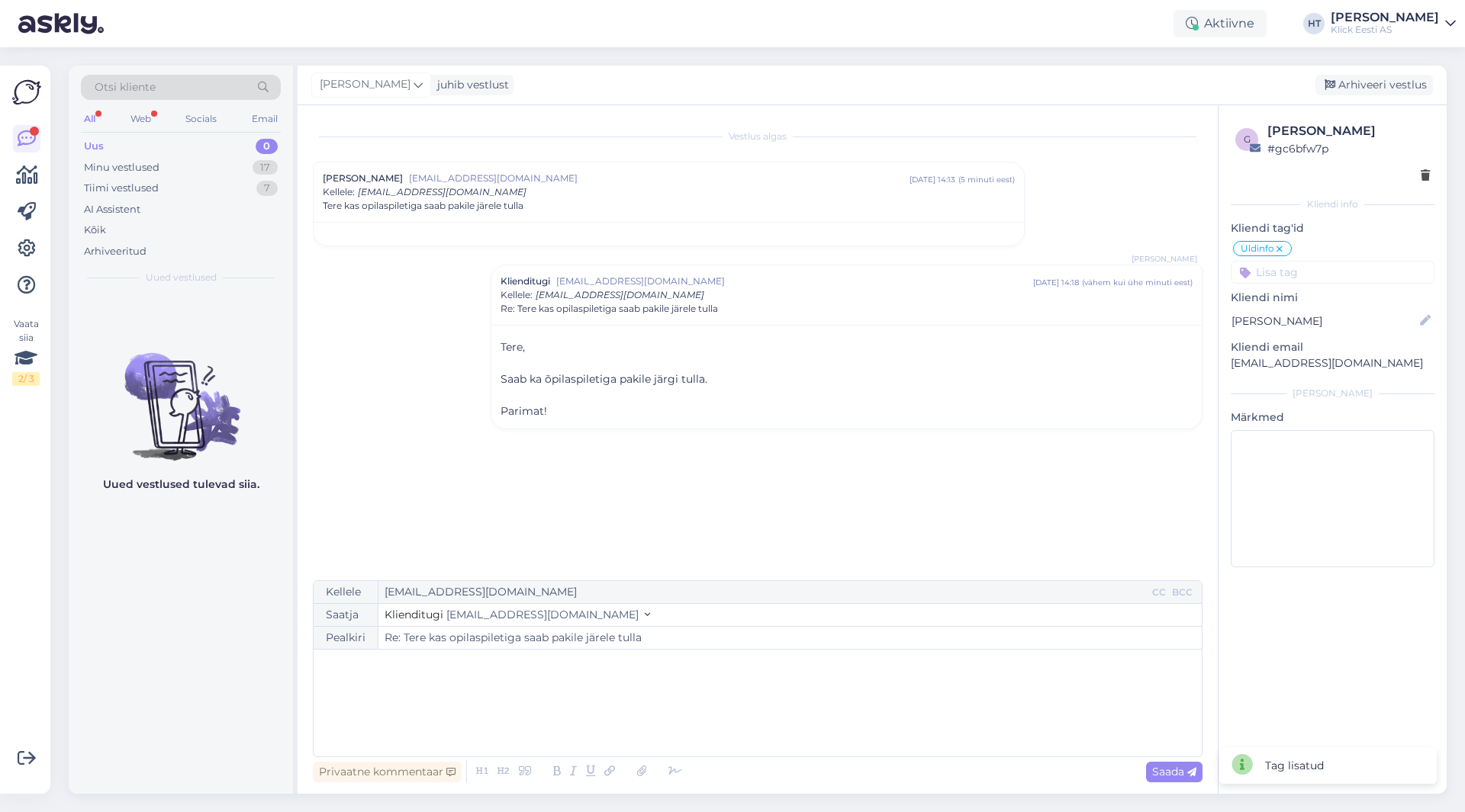
click at [1291, 266] on input at bounding box center [1333, 272] width 204 height 23
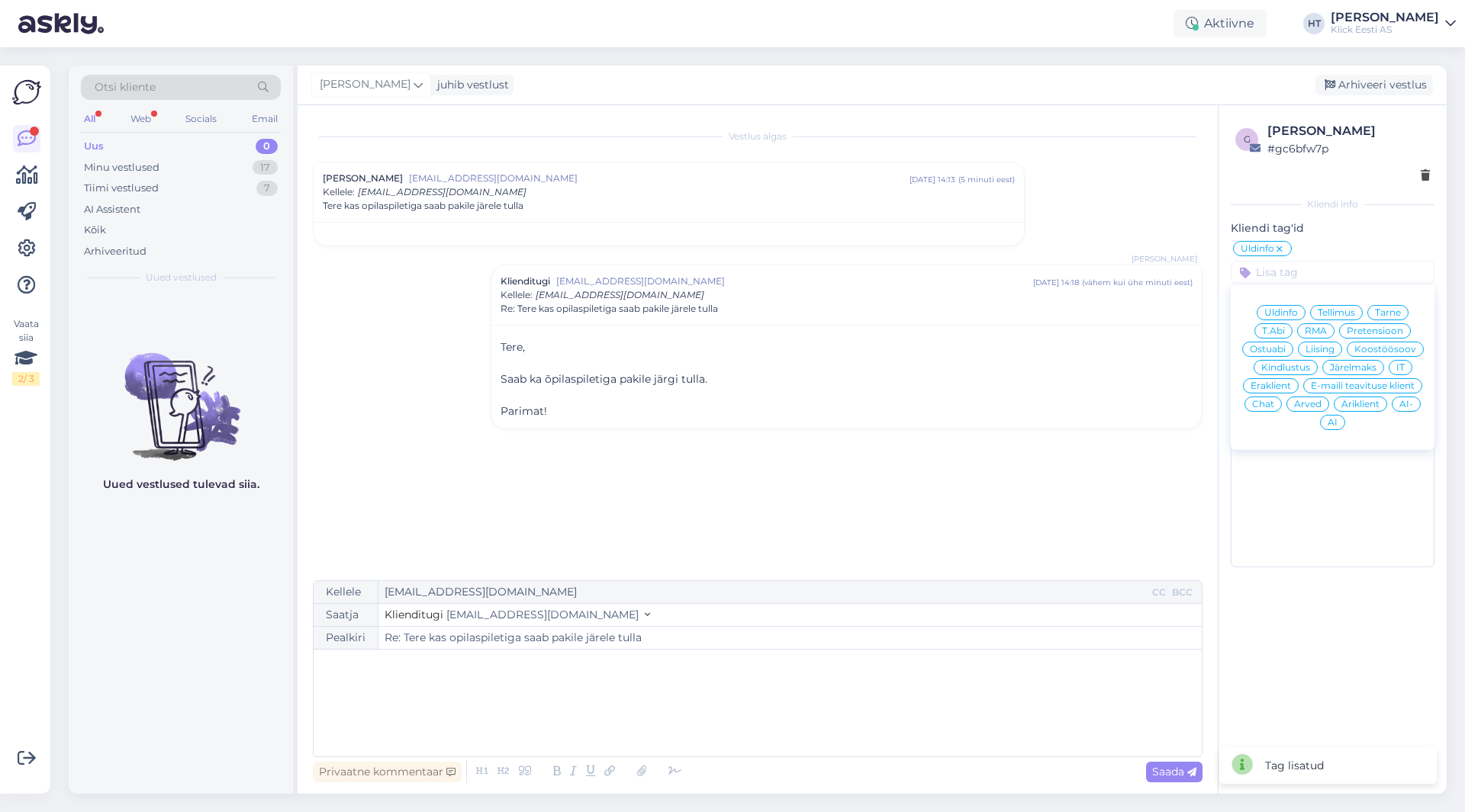
click at [1281, 381] on div "Eraklient" at bounding box center [1271, 386] width 56 height 15
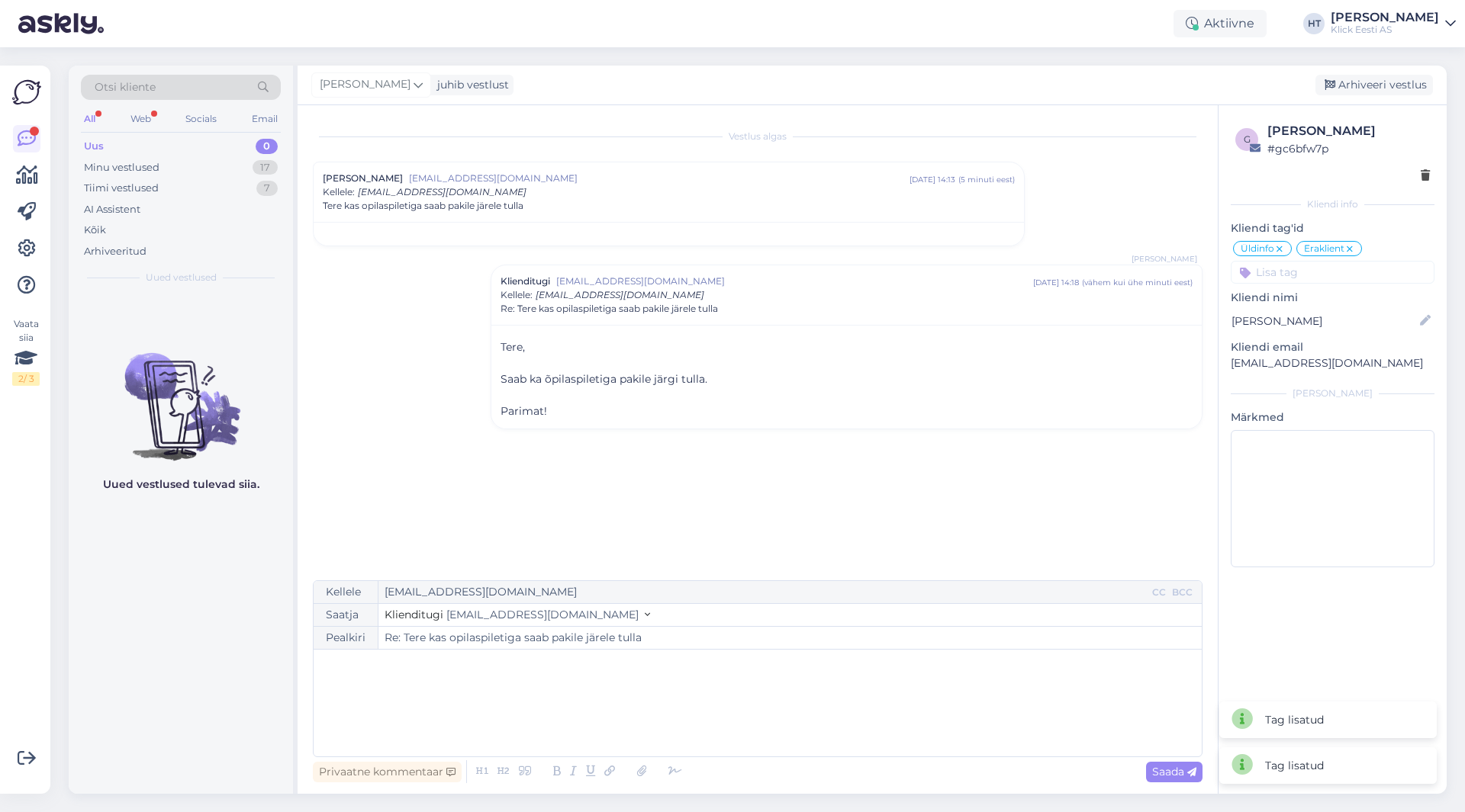
click at [1172, 181] on div "Vestlus algas [PERSON_NAME] [EMAIL_ADDRESS][DOMAIN_NAME] [DATE] 14:13 ( 5 minut…" at bounding box center [764, 343] width 904 height 446
click at [1356, 76] on div "Arhiveeri vestlus" at bounding box center [1375, 85] width 117 height 20
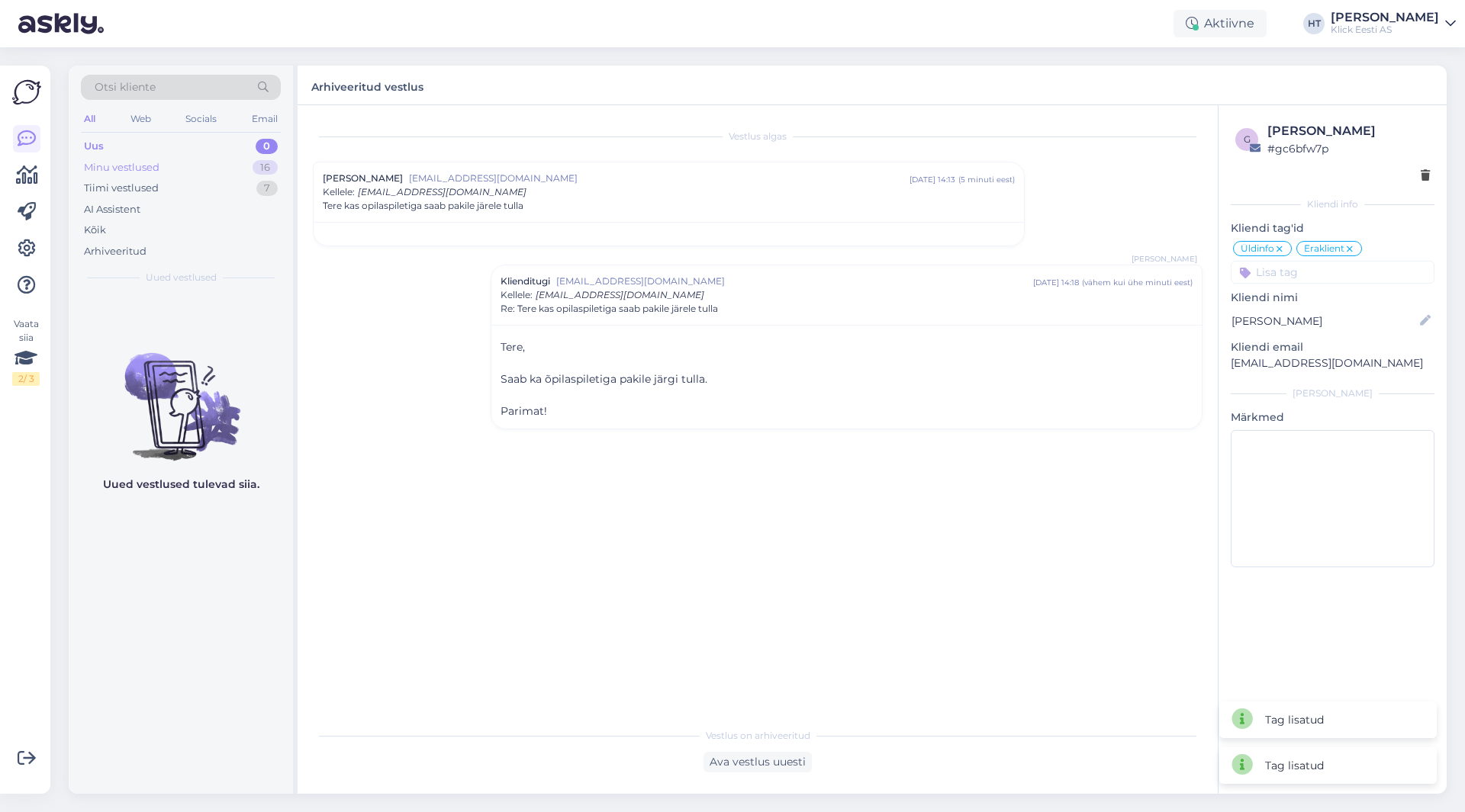
click at [256, 171] on div "16" at bounding box center [265, 167] width 25 height 15
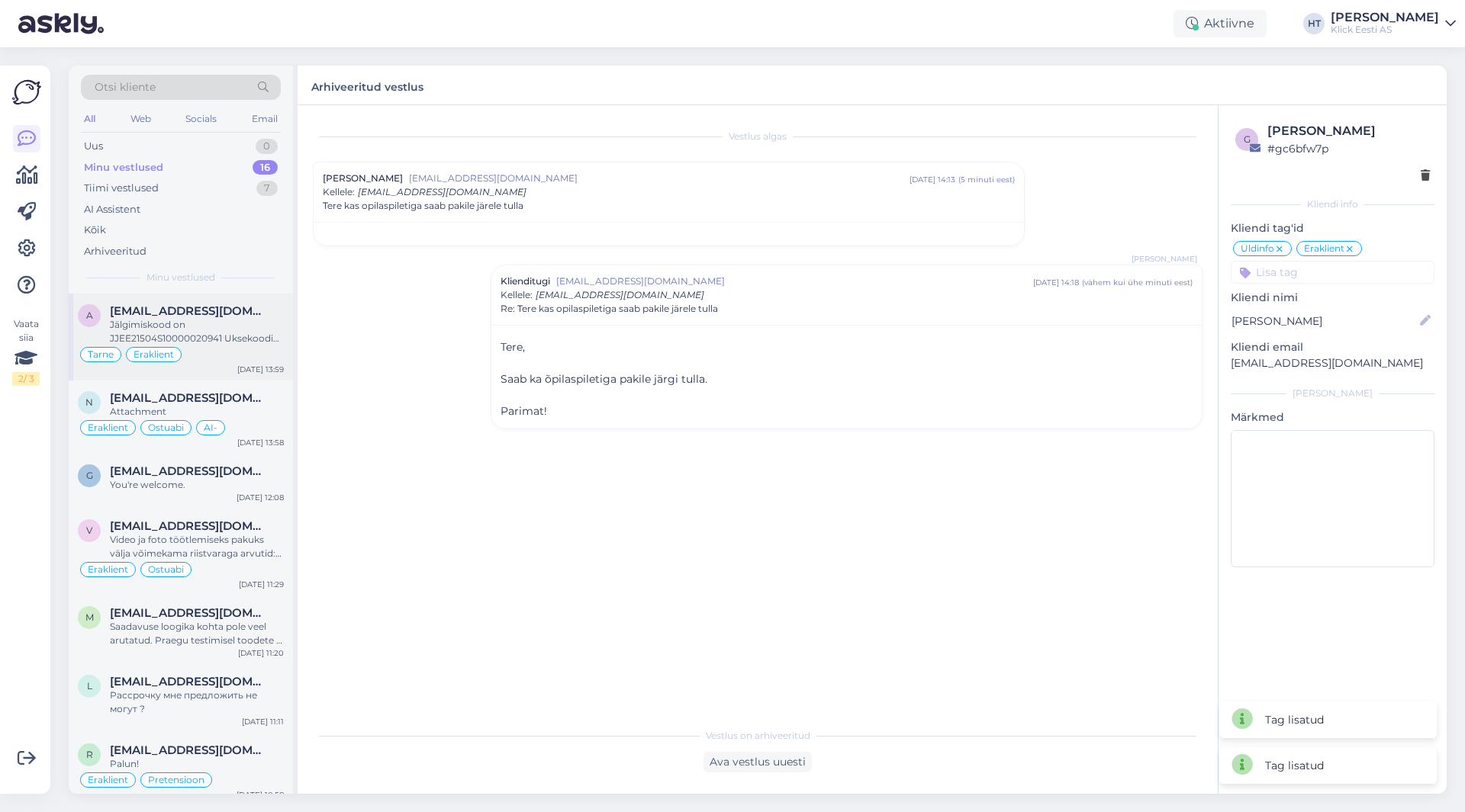
click at [206, 356] on div "Tarne Eraklient" at bounding box center [181, 354] width 206 height 18
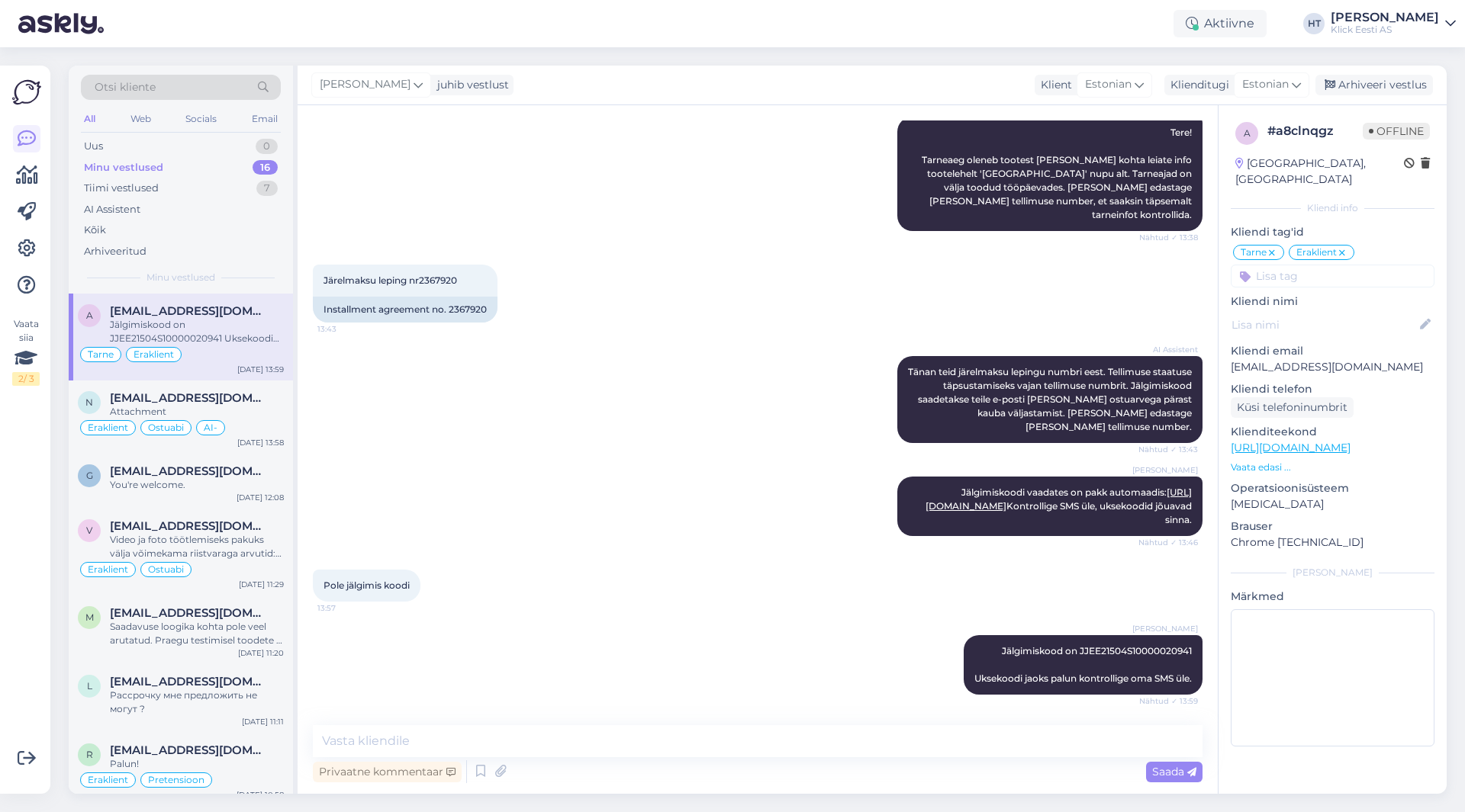
click at [110, 88] on span "Otsi kliente" at bounding box center [124, 87] width 61 height 16
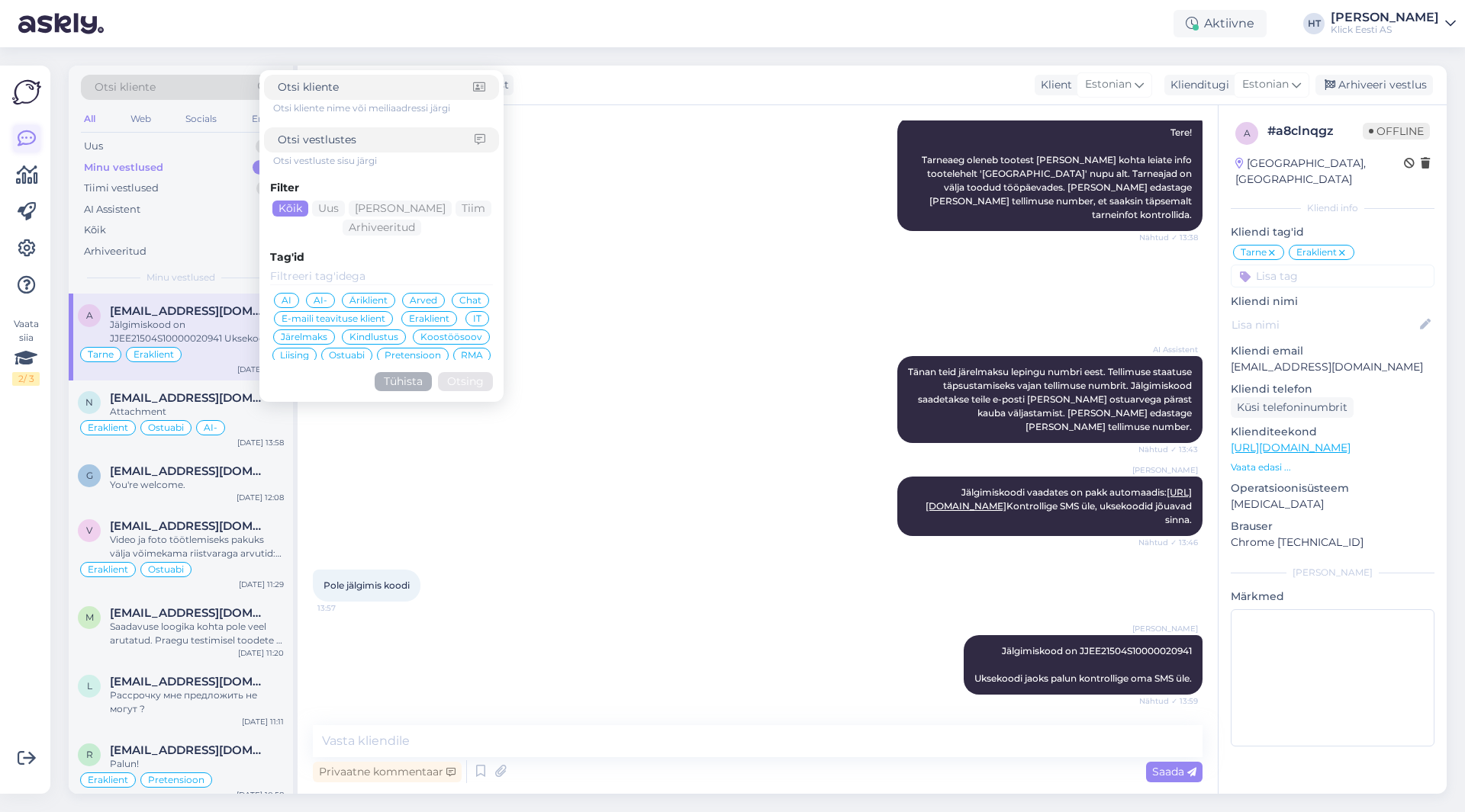
click at [22, 149] on link at bounding box center [26, 139] width 28 height 28
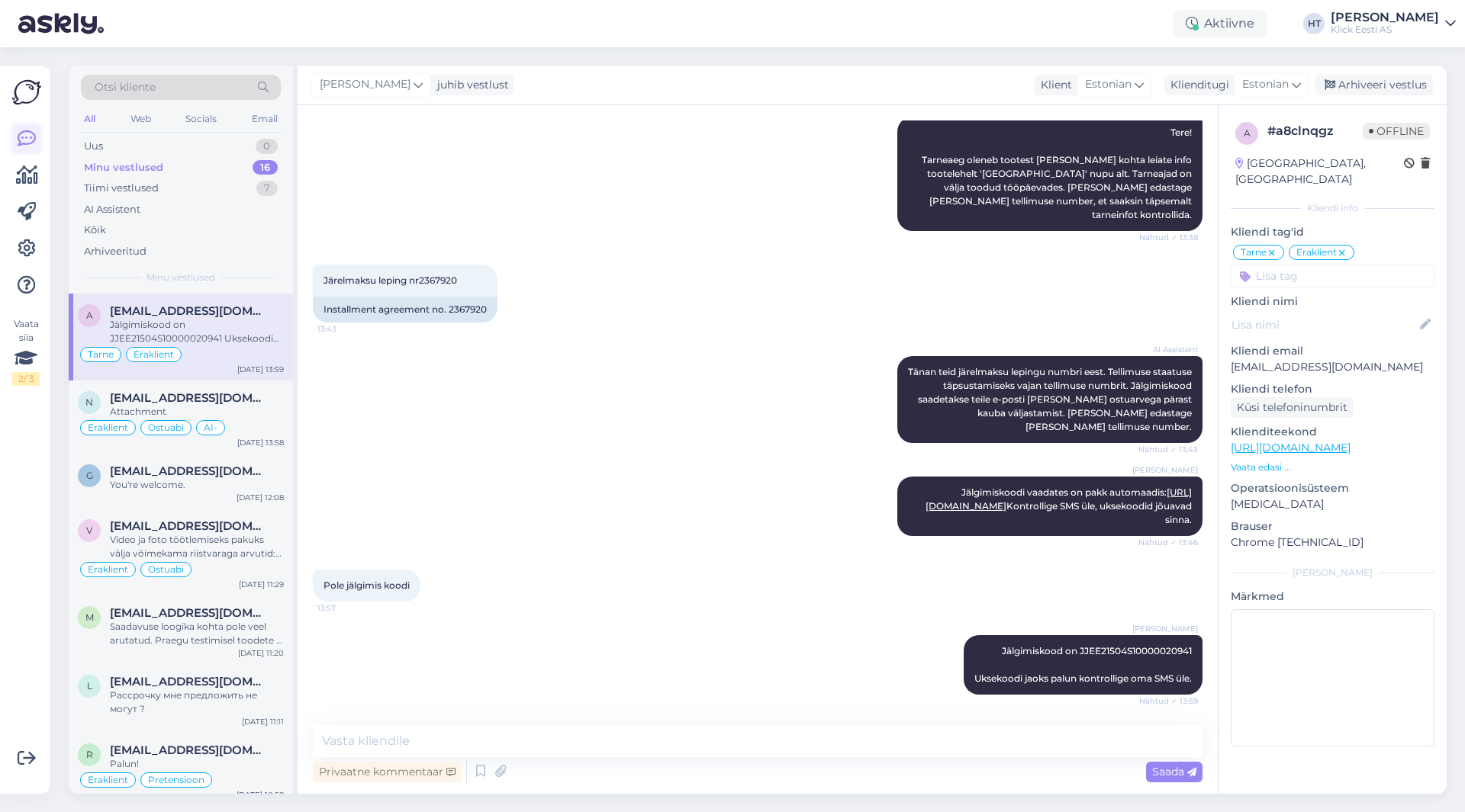
click at [24, 131] on icon at bounding box center [26, 139] width 18 height 18
click at [33, 178] on icon at bounding box center [27, 175] width 22 height 18
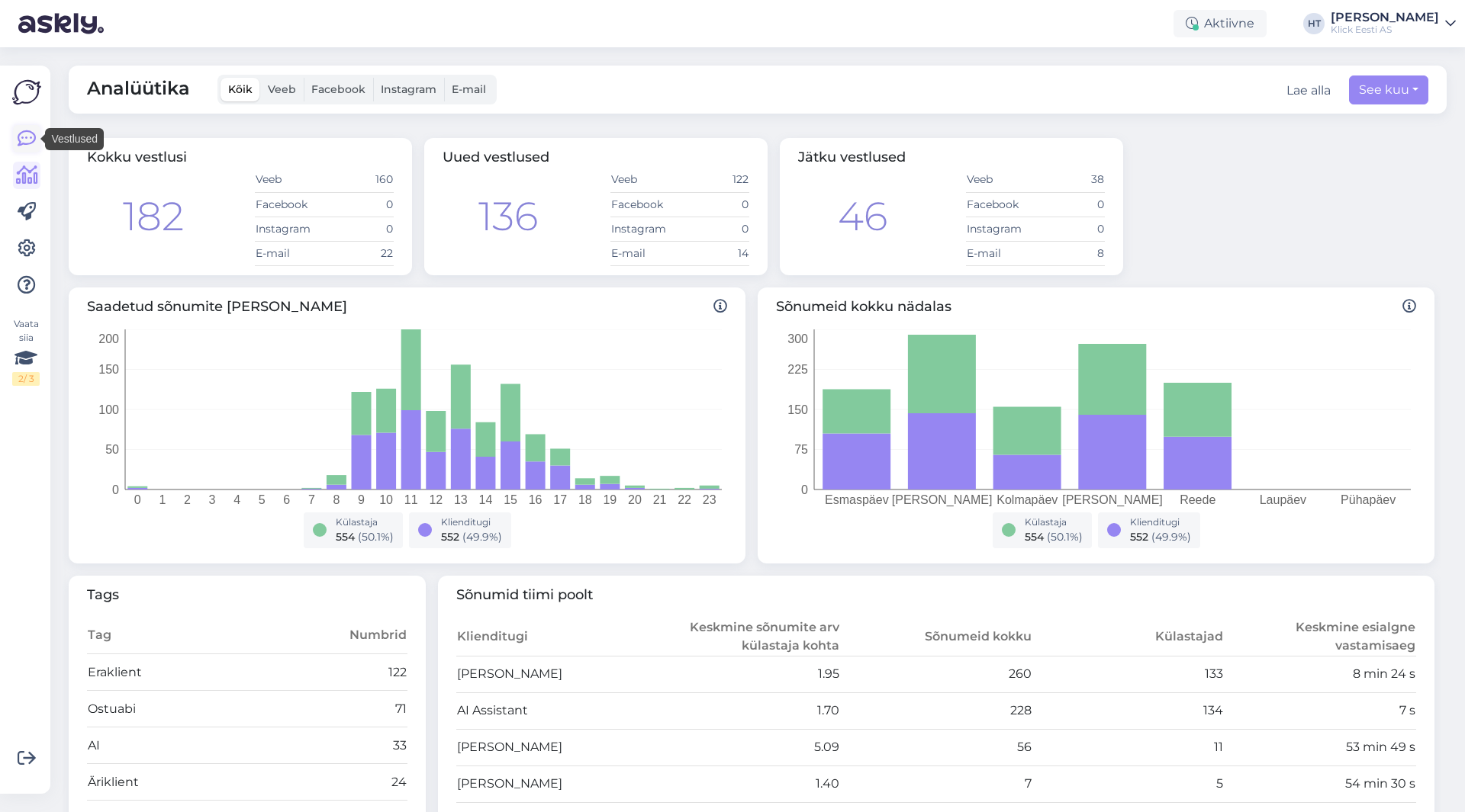
click at [28, 140] on icon at bounding box center [26, 139] width 18 height 18
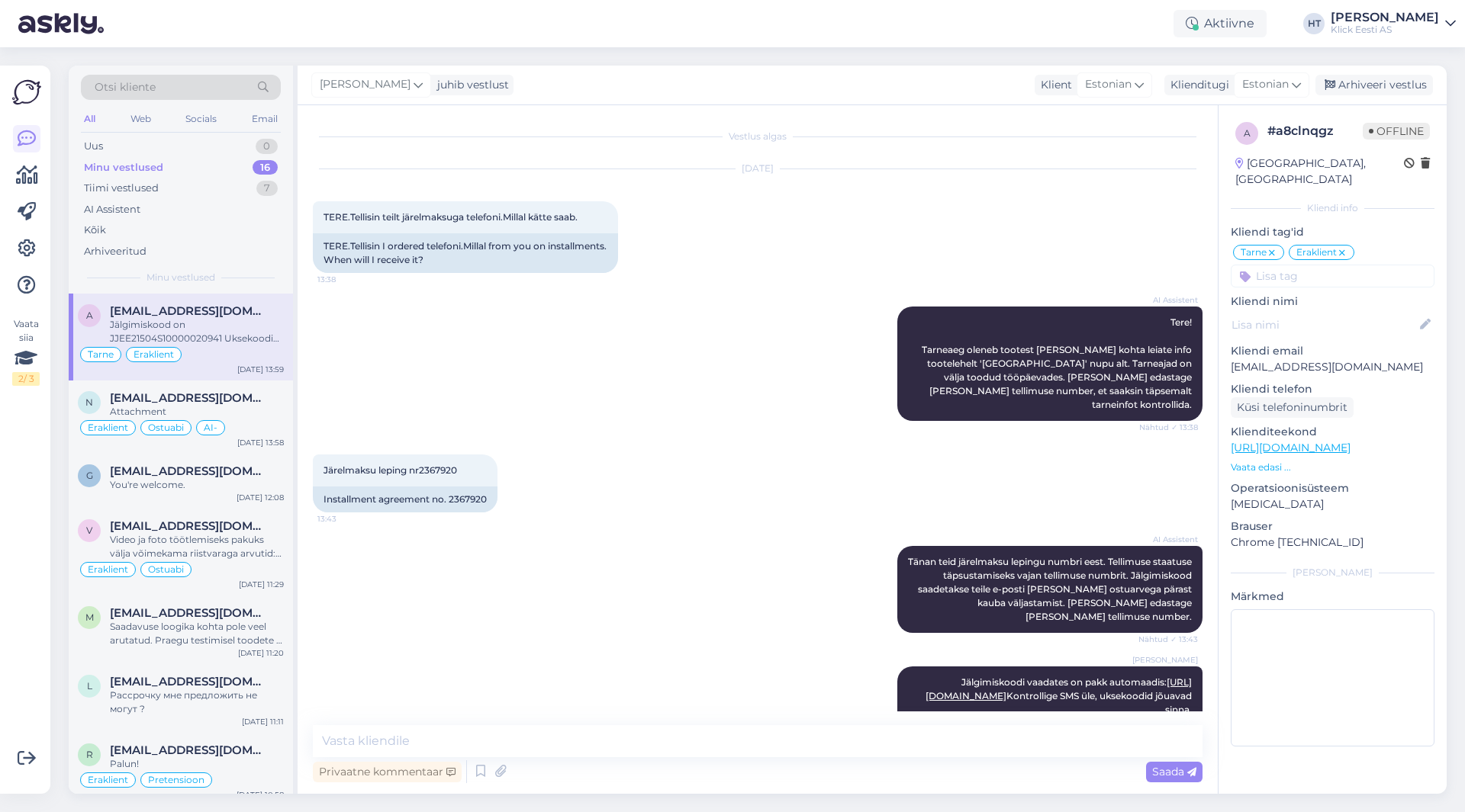
scroll to position [190, 0]
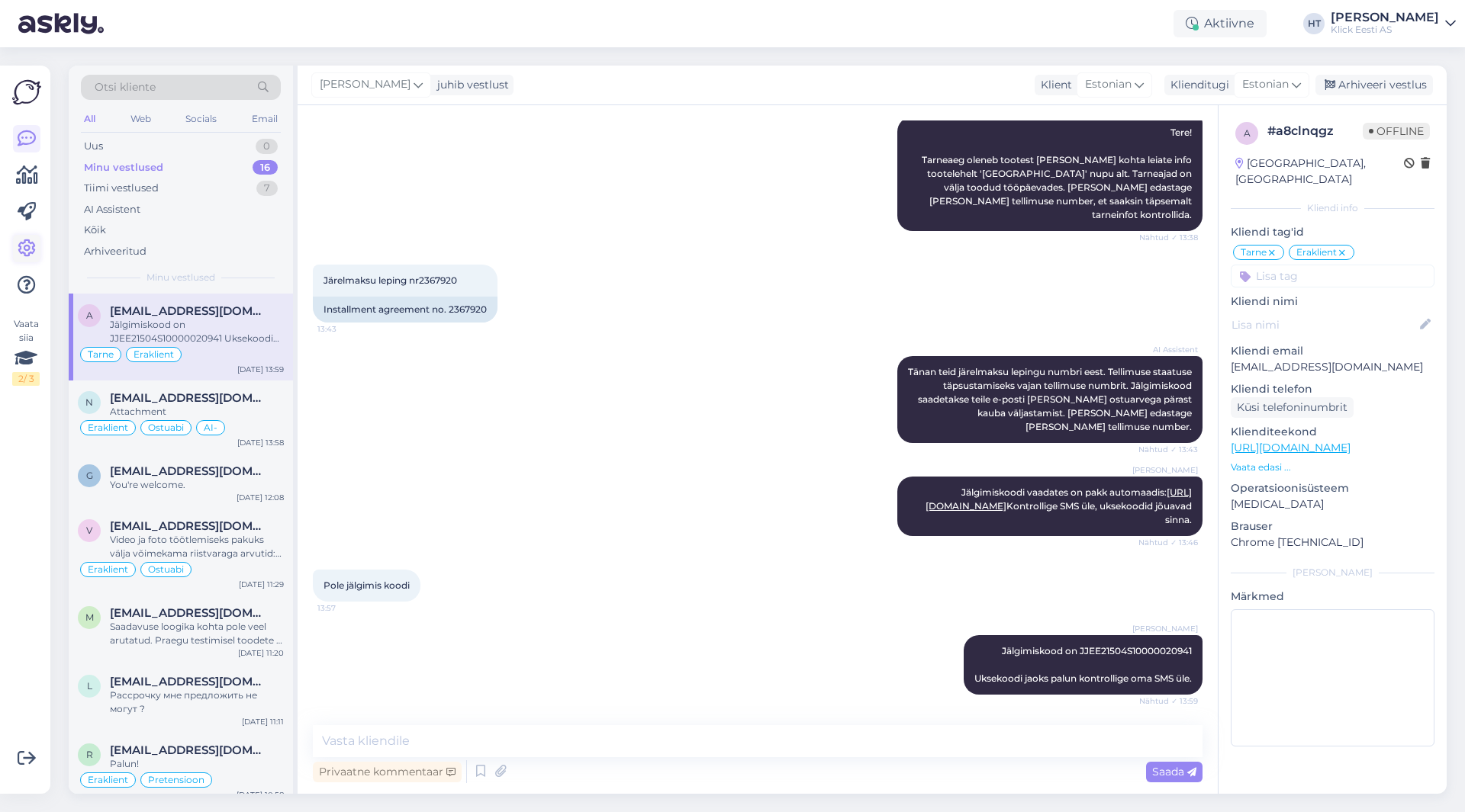
click at [31, 252] on icon at bounding box center [26, 248] width 18 height 18
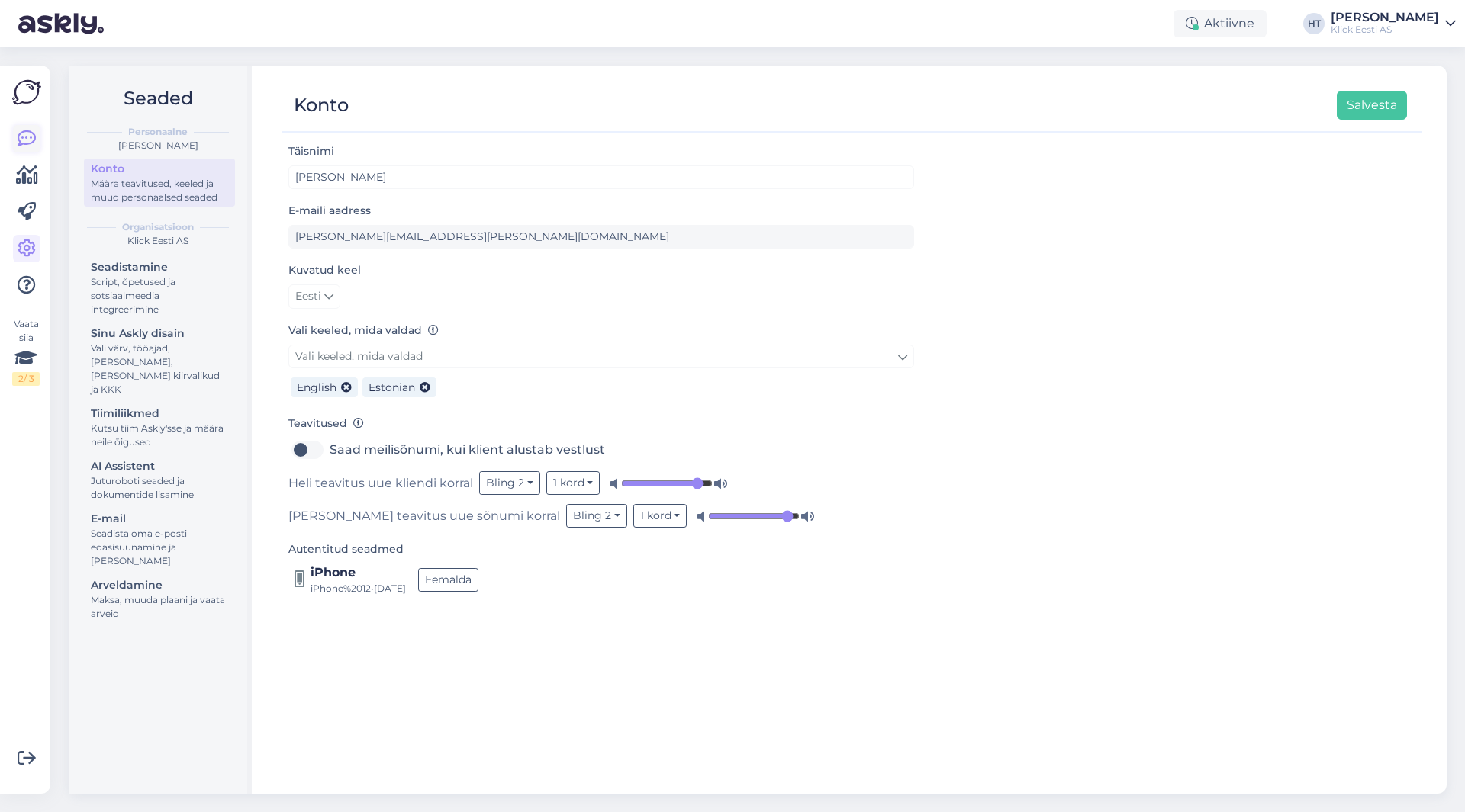
click at [30, 132] on icon at bounding box center [26, 139] width 18 height 18
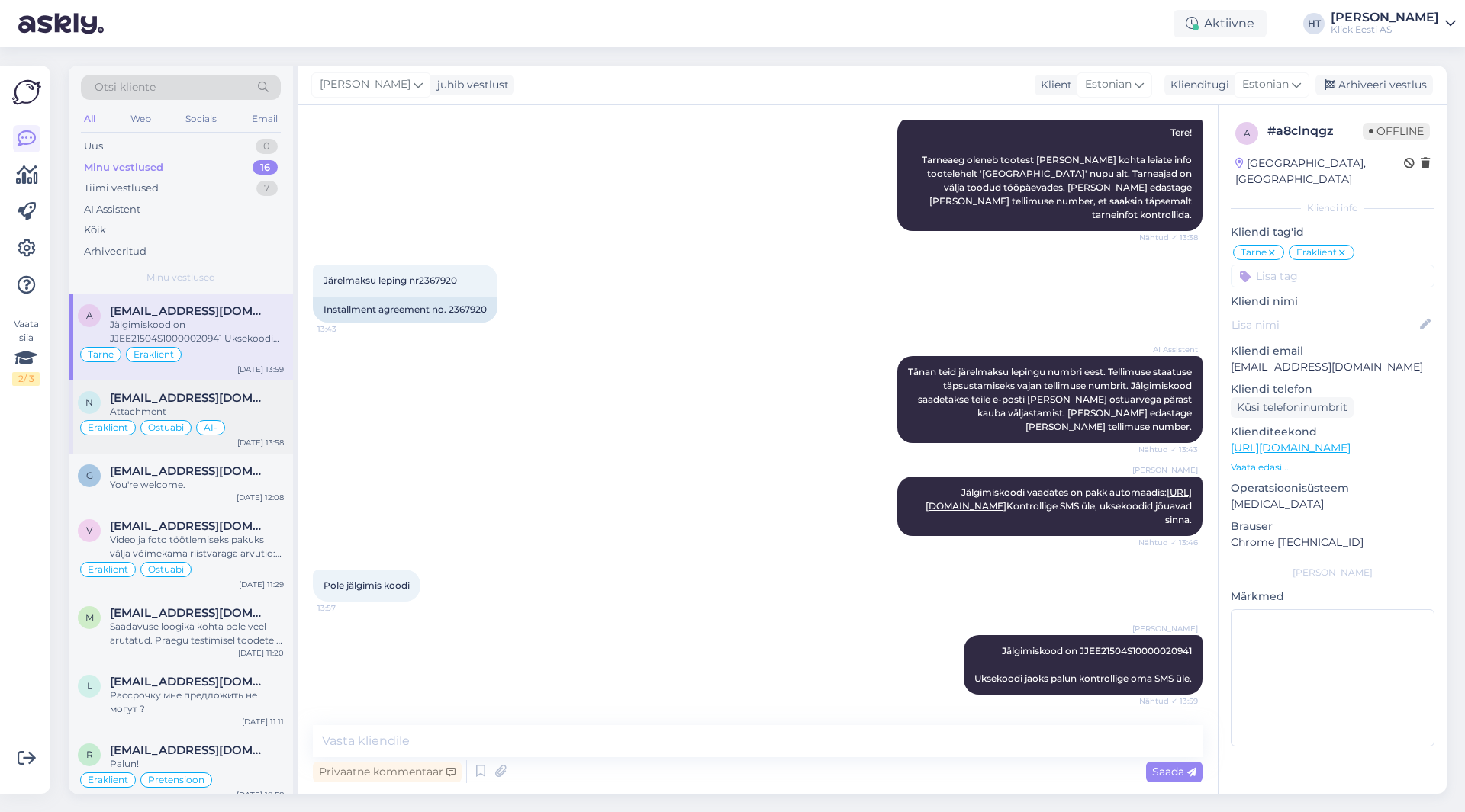
click at [218, 414] on div "Attachment" at bounding box center [196, 412] width 174 height 13
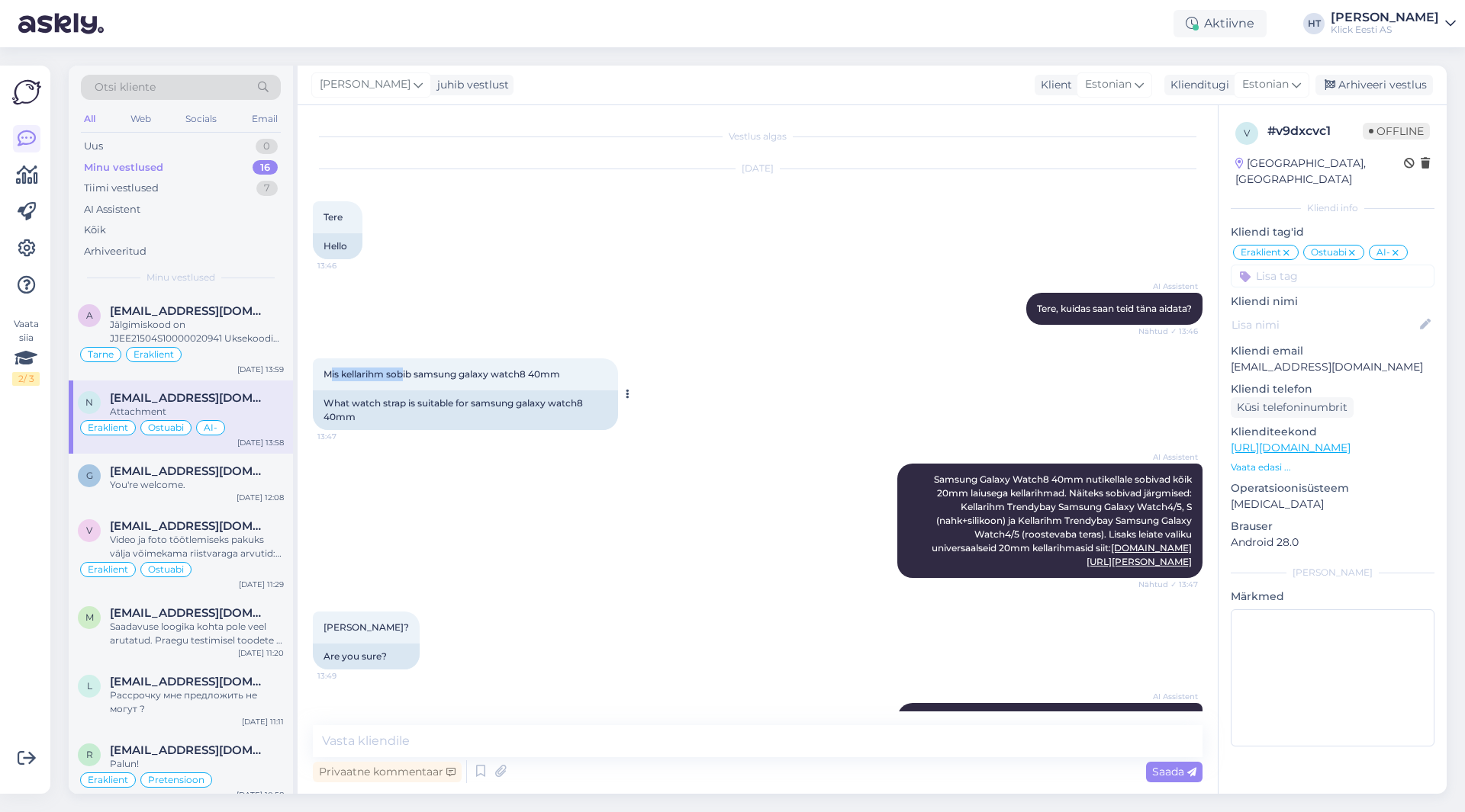
drag, startPoint x: 328, startPoint y: 376, endPoint x: 404, endPoint y: 377, distance: 76.0
click at [404, 377] on span "Mis kellarihm sobib samsung galaxy watch8 40mm" at bounding box center [442, 374] width 237 height 12
click at [353, 374] on span "Mis kellarihm sobib samsung galaxy watch8 40mm" at bounding box center [442, 374] width 237 height 12
drag, startPoint x: 321, startPoint y: 371, endPoint x: 575, endPoint y: 377, distance: 254.1
click at [575, 377] on div "Mis kellarihm sobib samsung galaxy watch8 40mm 13:47" at bounding box center [465, 374] width 305 height 32
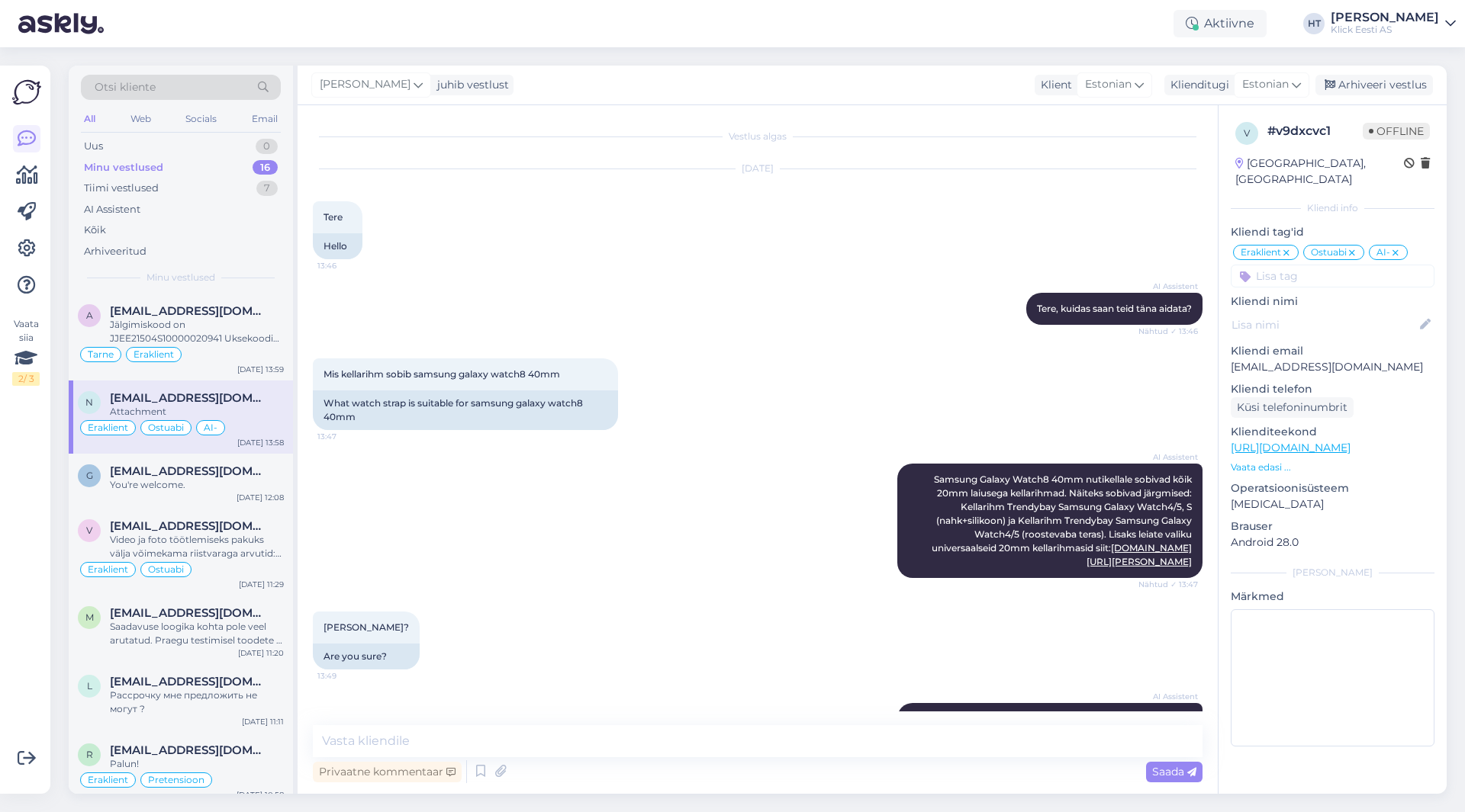
click at [790, 447] on div "AI Assistent Samsung Galaxy Watch8 40mm nutikellale sobivad kõik 20mm laiusega …" at bounding box center [758, 521] width 889 height 148
drag, startPoint x: 918, startPoint y: 479, endPoint x: 1191, endPoint y: 563, distance: 285.6
click at [1191, 563] on div "Vestlus algas [DATE] Tere 13:46 Hello AI Assistent [PERSON_NAME], kuidas saan t…" at bounding box center [764, 416] width 904 height 591
click at [794, 400] on div "Mis kellarihm sobib samsung galaxy watch8 40mm 13:47 What watch strap is suitab…" at bounding box center [758, 393] width 889 height 105
click at [390, 374] on span "Mis kellarihm sobib samsung galaxy watch8 40mm" at bounding box center [442, 374] width 237 height 12
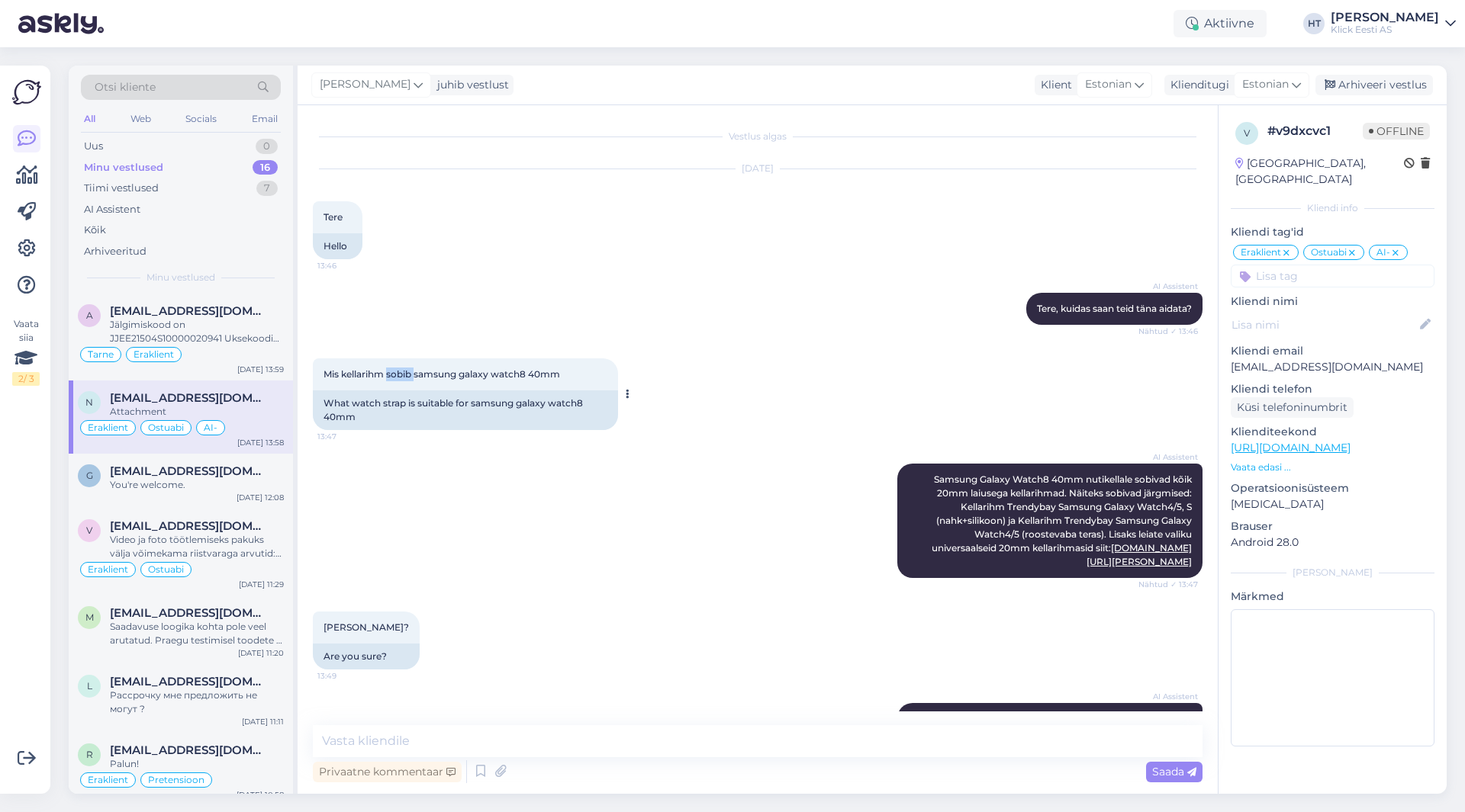
click at [390, 374] on span "Mis kellarihm sobib samsung galaxy watch8 40mm" at bounding box center [442, 374] width 237 height 12
click at [438, 293] on div "AI Assistent [PERSON_NAME], kuidas saan teid [PERSON_NAME] aidata? Nähtud ✓ 13:…" at bounding box center [758, 309] width 889 height 65
click at [253, 117] on div "Email" at bounding box center [264, 118] width 32 height 20
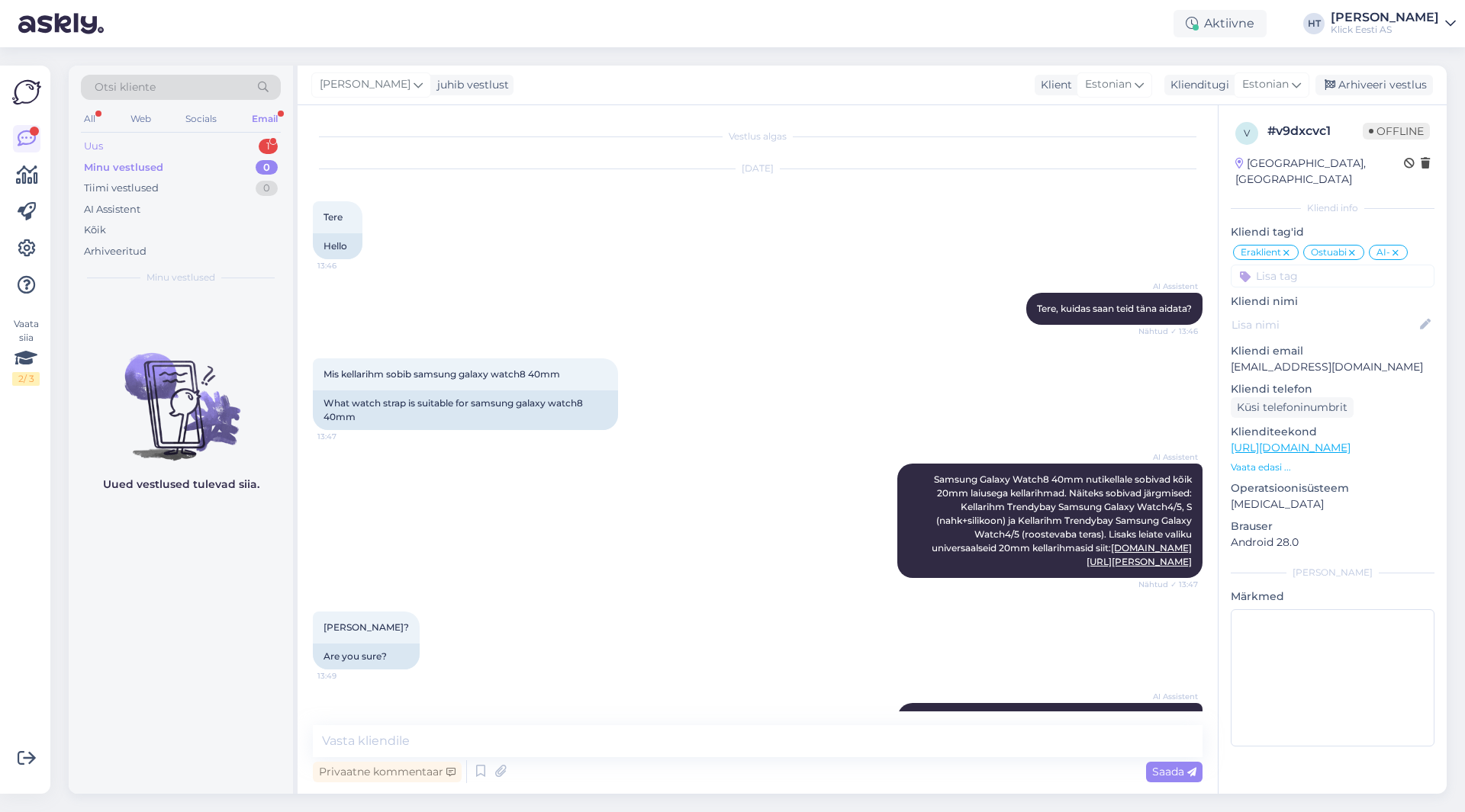
click at [226, 140] on div "Uus 1" at bounding box center [181, 146] width 200 height 21
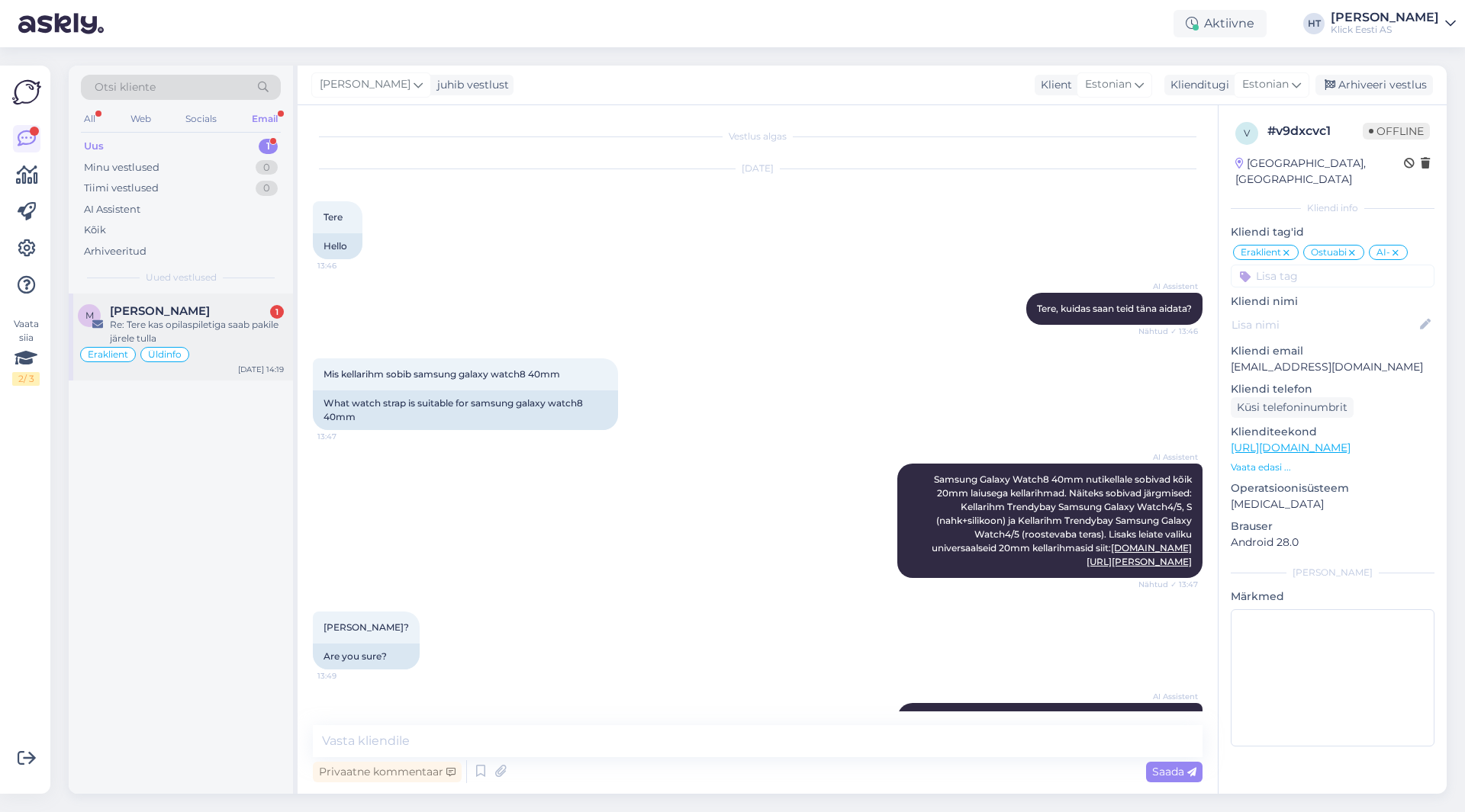
click at [235, 337] on div "Re: Tere kas opilaspiletiga saab pakile järele tulla" at bounding box center [196, 332] width 174 height 28
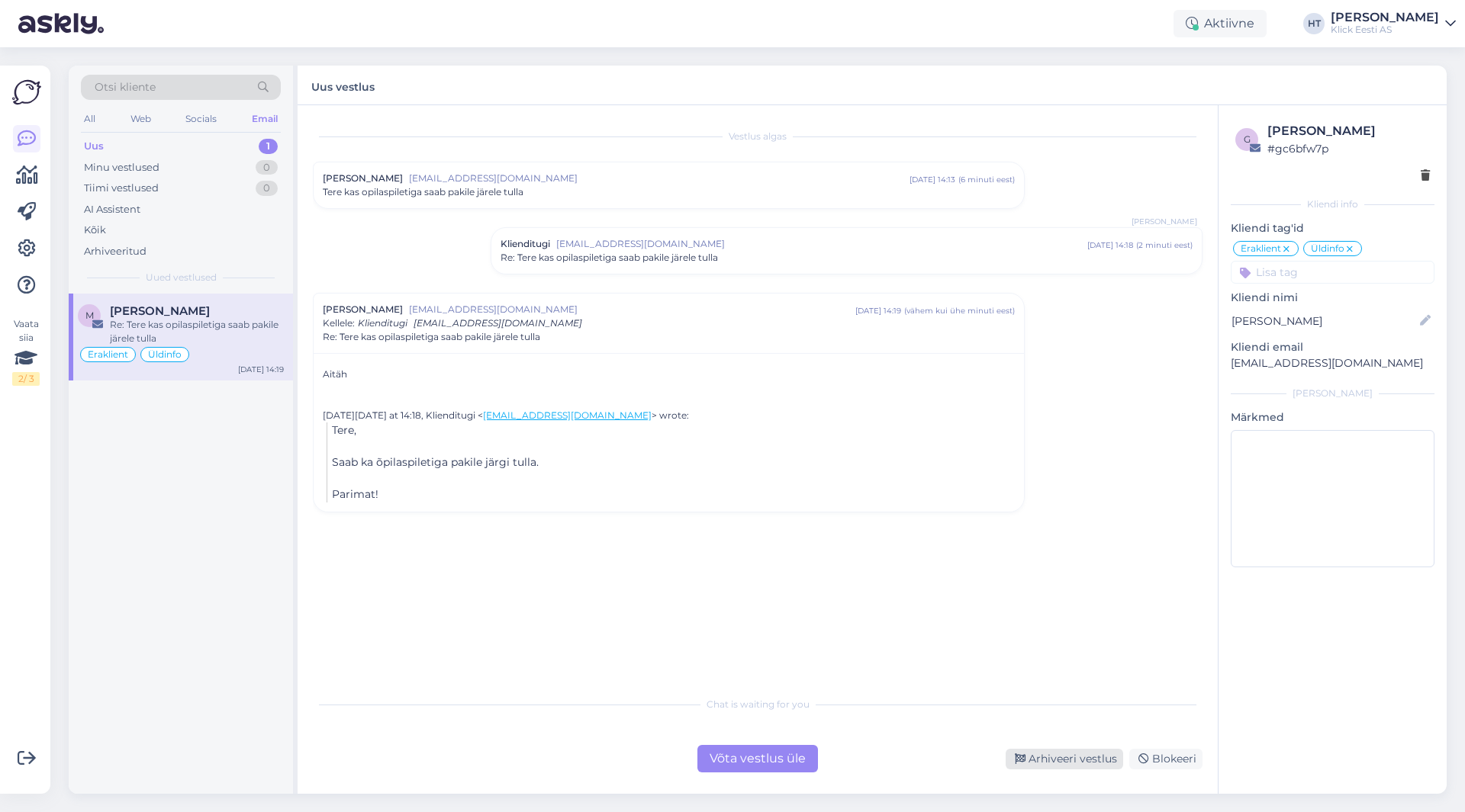
click at [1058, 761] on div "Arhiveeri vestlus" at bounding box center [1065, 758] width 117 height 20
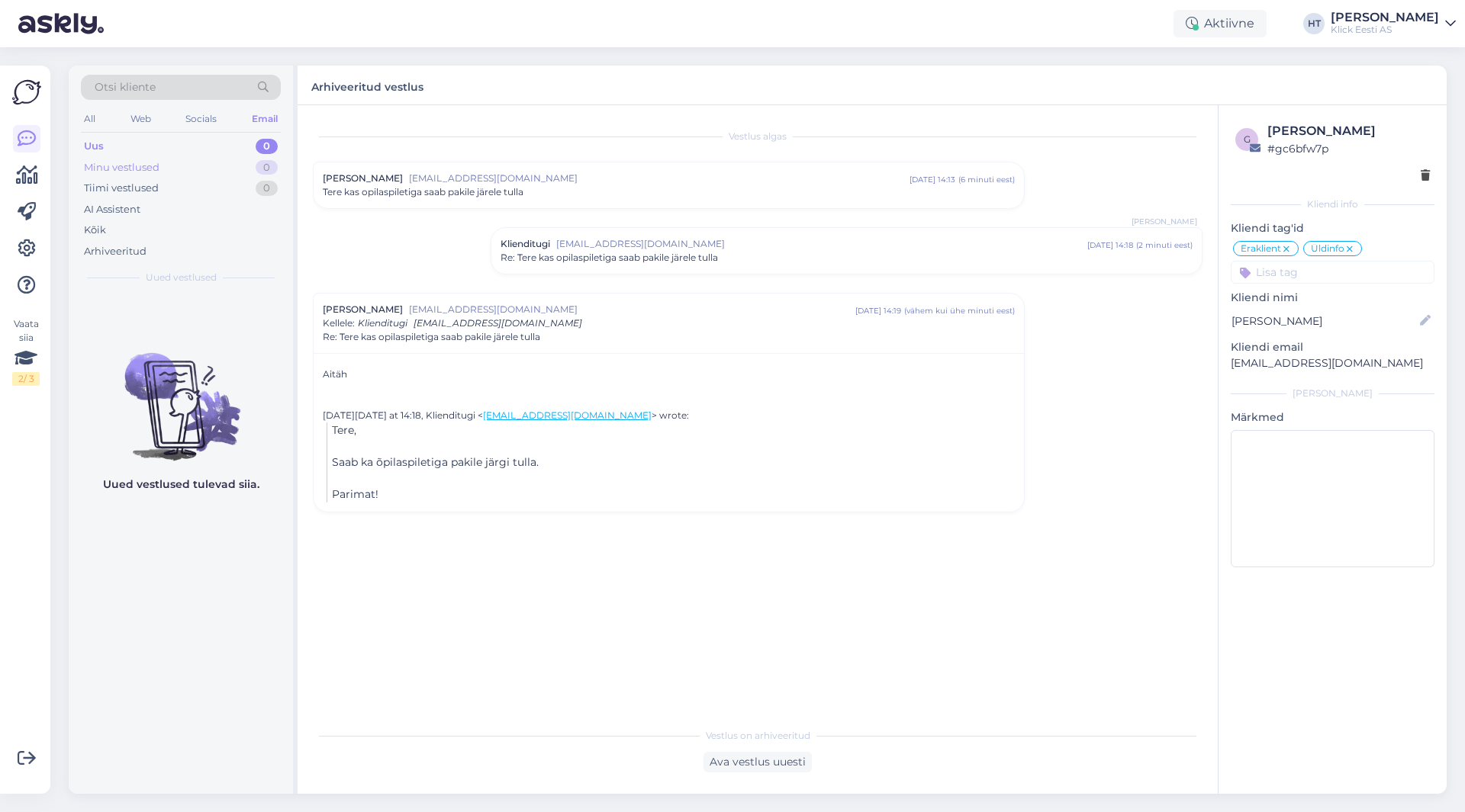
click at [226, 161] on div "Minu vestlused 0" at bounding box center [181, 167] width 200 height 21
click at [87, 108] on div "Otsi kliente" at bounding box center [181, 92] width 200 height 35
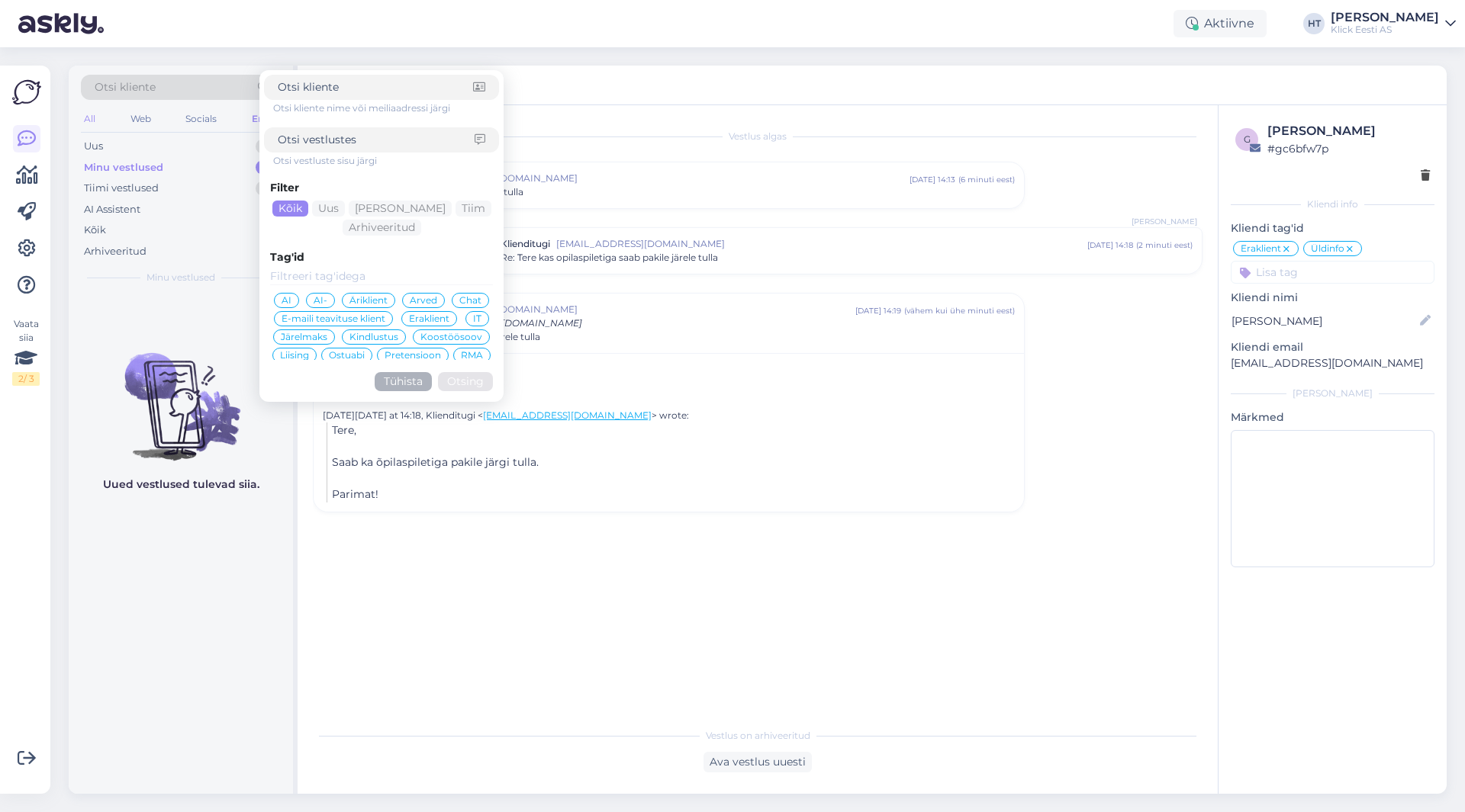
click at [90, 122] on div "All" at bounding box center [90, 118] width 17 height 20
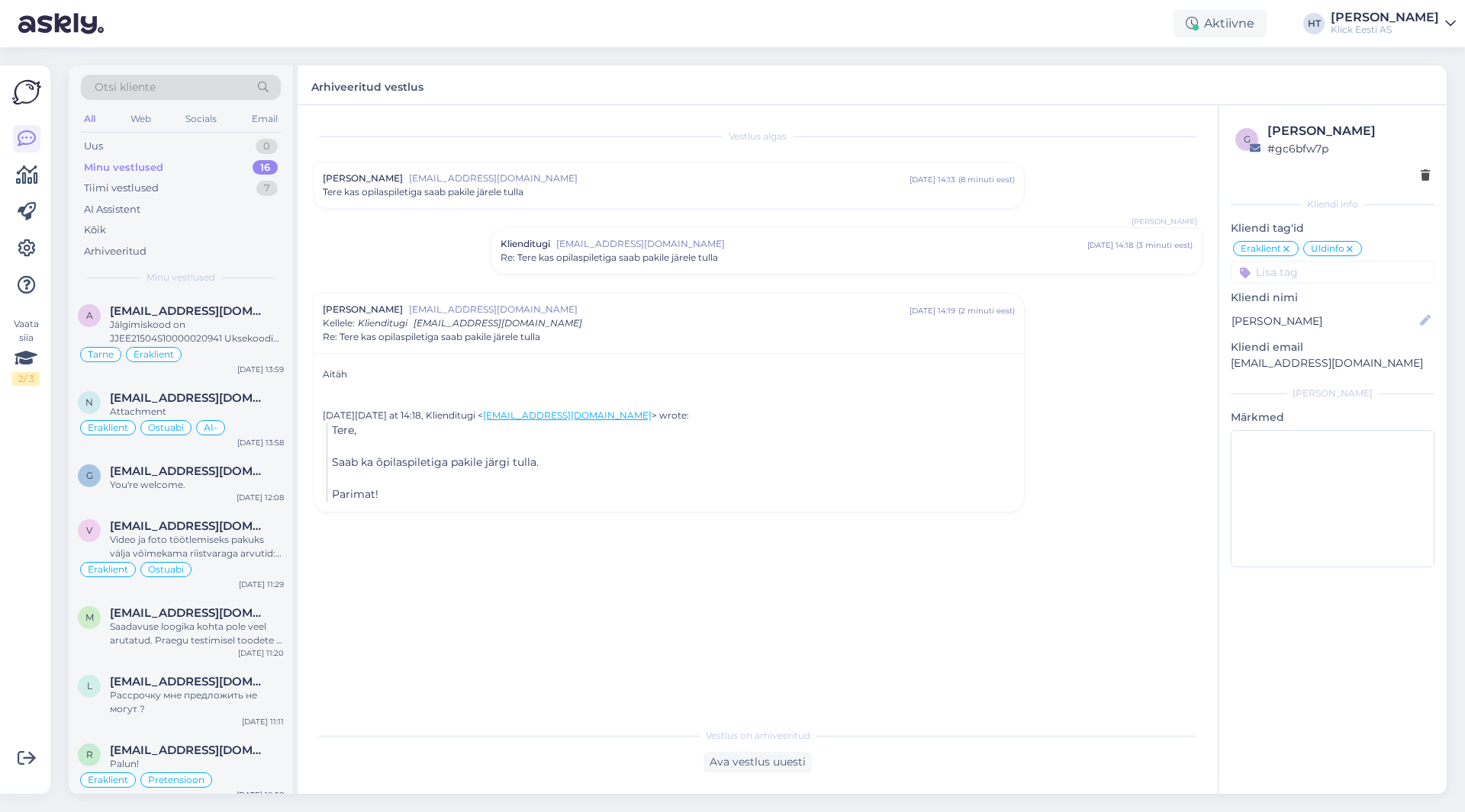
click at [1300, 153] on div "# gc6bfw7p" at bounding box center [1349, 148] width 163 height 16
click at [905, 81] on div "Arhiveeritud vestlus" at bounding box center [872, 85] width 1149 height 39
click at [252, 409] on div "Attachment" at bounding box center [196, 412] width 174 height 13
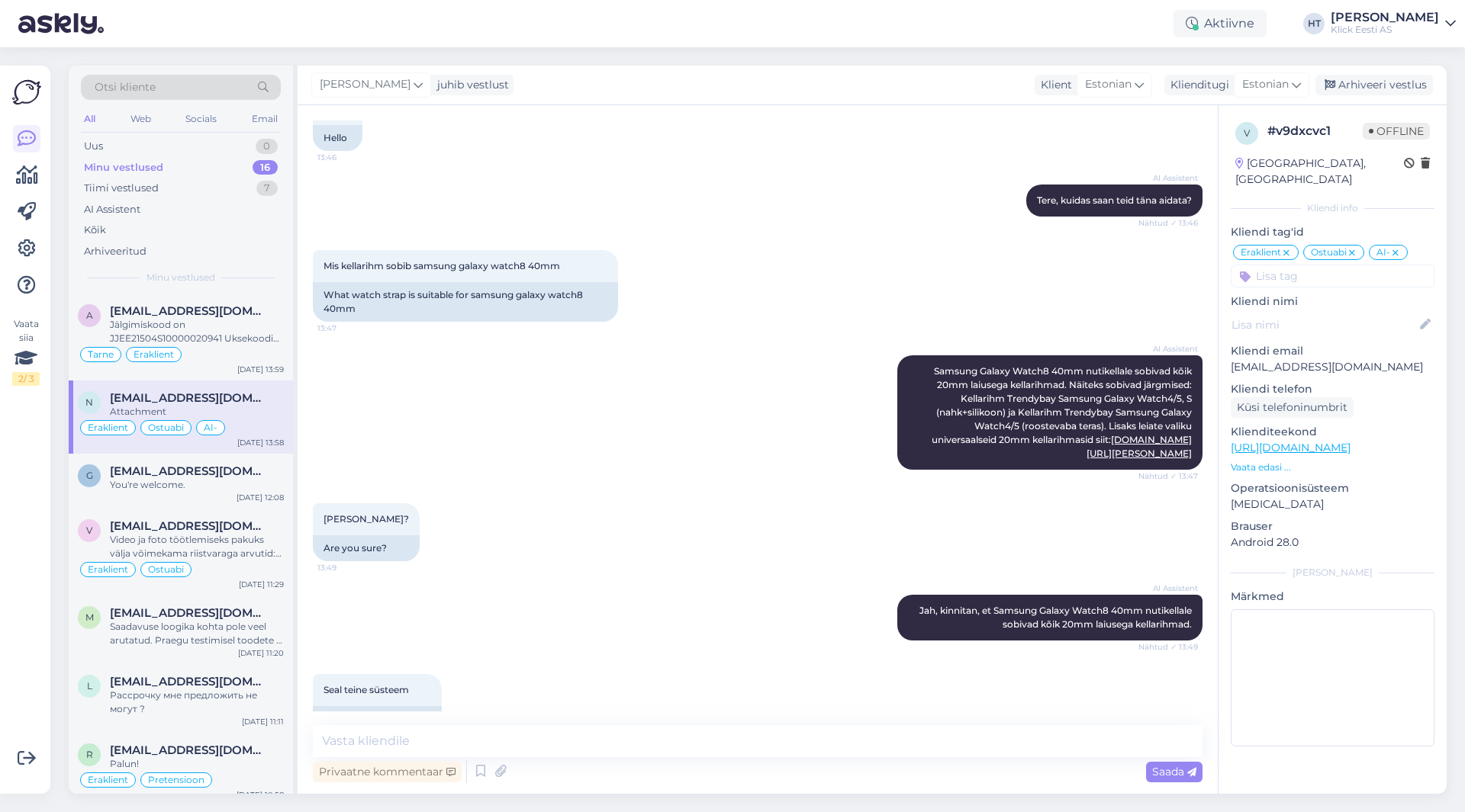
scroll to position [83, 0]
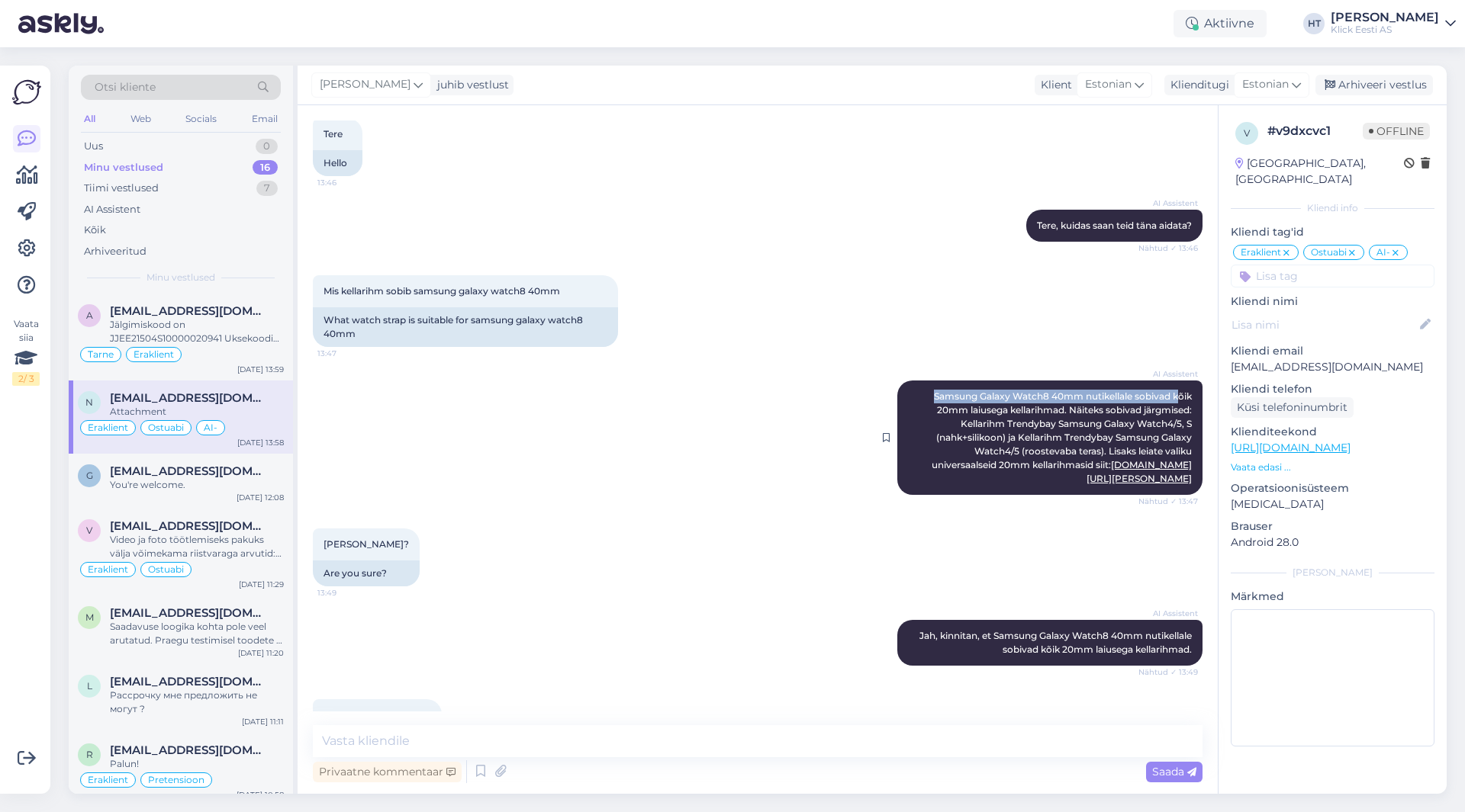
drag, startPoint x: 918, startPoint y: 395, endPoint x: 1165, endPoint y: 399, distance: 247.0
click at [1165, 399] on div "AI Assistent Samsung Galaxy Watch8 40mm nutikellale sobivad kõik 20mm laiusega …" at bounding box center [1049, 438] width 305 height 114
click at [1164, 405] on span "Samsung Galaxy Watch8 40mm nutikellale sobivad kõik 20mm laiusega kellarihmad. …" at bounding box center [1063, 437] width 263 height 93
drag, startPoint x: 995, startPoint y: 421, endPoint x: 991, endPoint y: 439, distance: 18.4
click at [991, 439] on span "Samsung Galaxy Watch8 40mm nutikellale sobivad kõik 20mm laiusega kellarihmad. …" at bounding box center [1063, 437] width 263 height 93
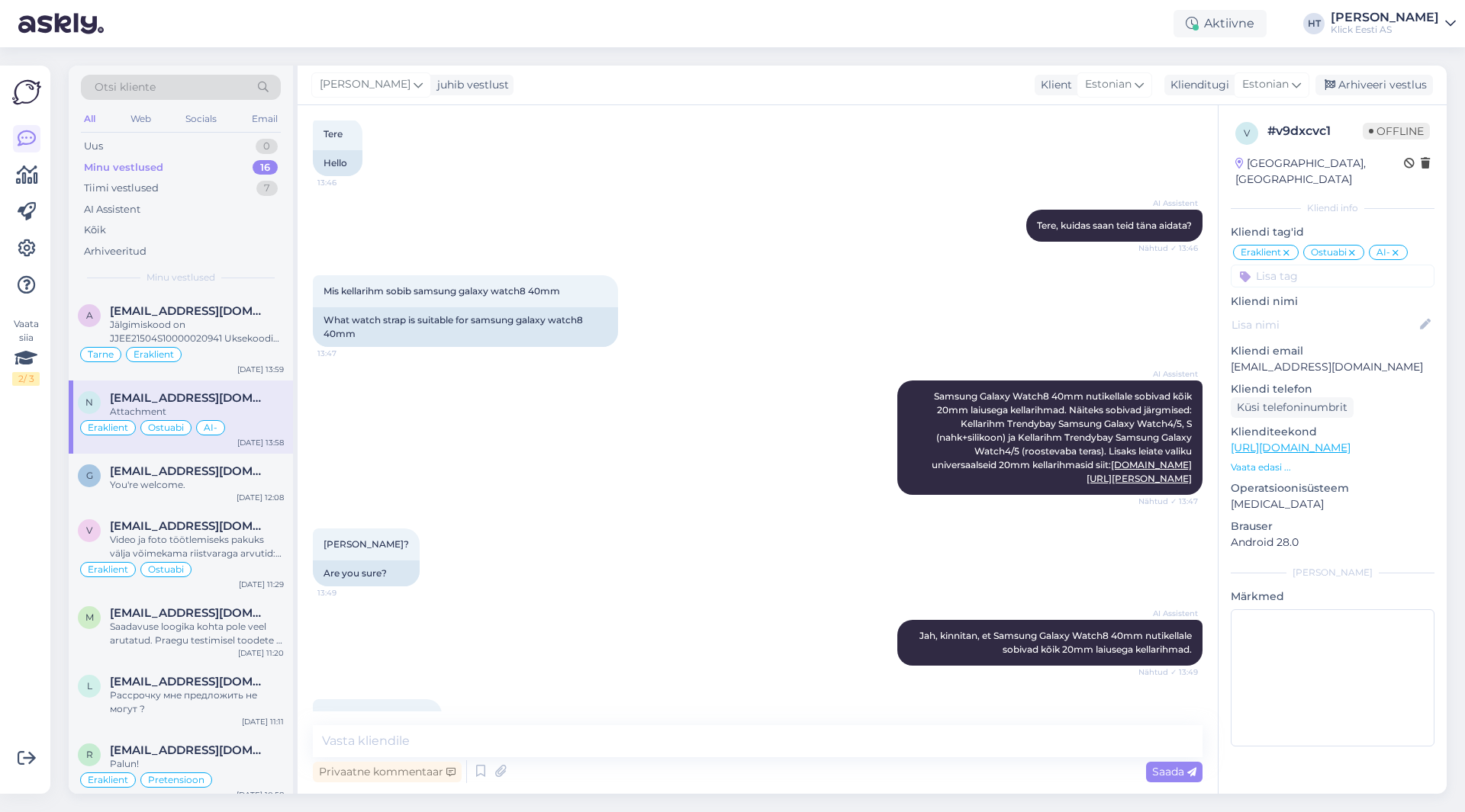
click at [757, 373] on div "AI Assistent Samsung Galaxy Watch8 40mm nutikellale sobivad kõik 20mm laiusega …" at bounding box center [758, 438] width 889 height 148
drag, startPoint x: 1007, startPoint y: 439, endPoint x: 1090, endPoint y: 456, distance: 84.7
click at [1090, 456] on span "Samsung Galaxy Watch8 40mm nutikellale sobivad kõik 20mm laiusega kellarihmad. …" at bounding box center [1063, 437] width 263 height 93
click at [664, 517] on div "[PERSON_NAME]? 13:49 Are you sure?" at bounding box center [758, 557] width 889 height 91
drag, startPoint x: 999, startPoint y: 395, endPoint x: 1067, endPoint y: 395, distance: 68.0
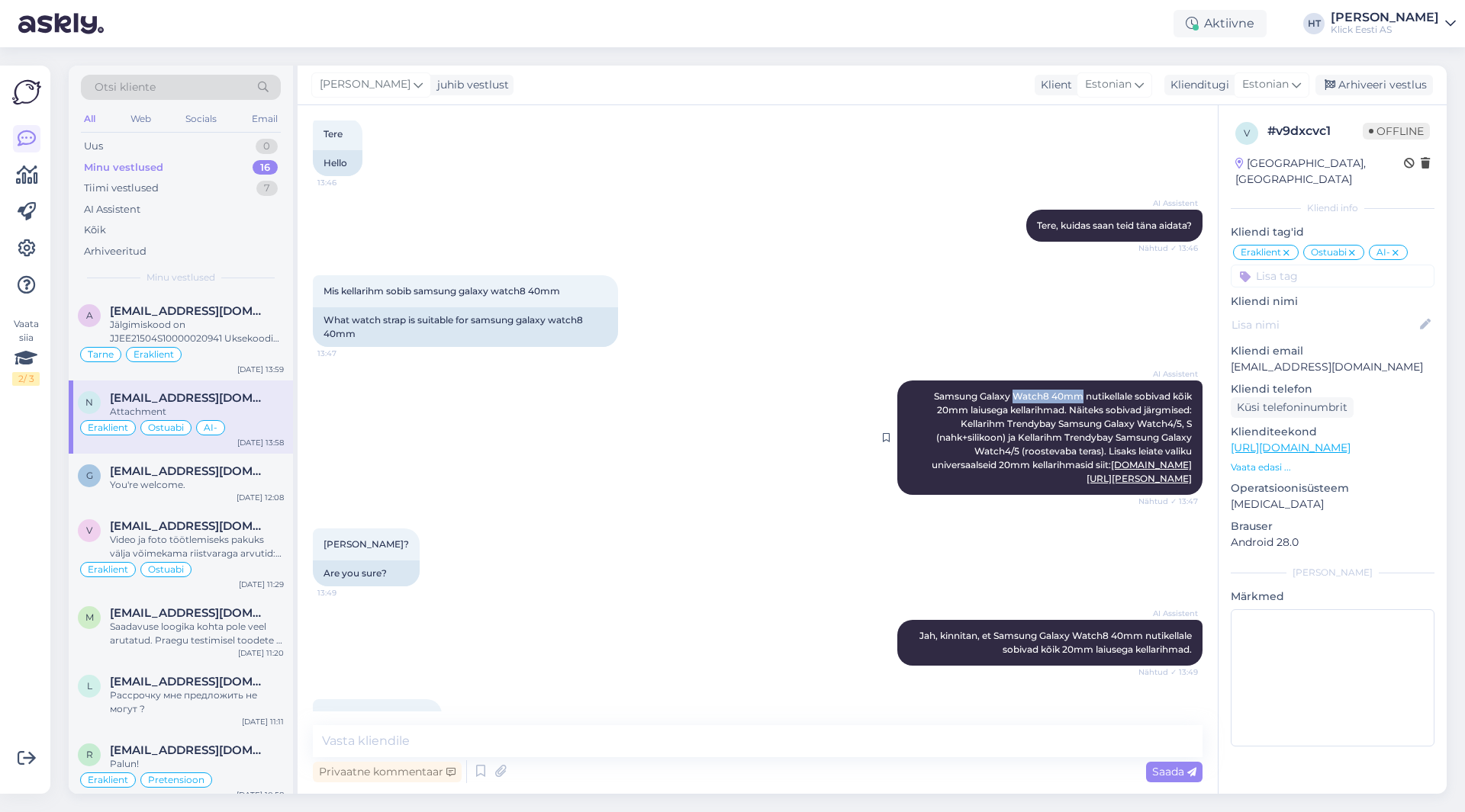
click at [1067, 395] on span "Samsung Galaxy Watch8 40mm nutikellale sobivad kõik 20mm laiusega kellarihmad. …" at bounding box center [1063, 437] width 263 height 93
click at [1049, 396] on span "Samsung Galaxy Watch8 40mm nutikellale sobivad kõik 20mm laiusega kellarihmad. …" at bounding box center [1063, 437] width 263 height 93
drag, startPoint x: 1003, startPoint y: 395, endPoint x: 1036, endPoint y: 395, distance: 33.0
click at [1036, 395] on span "Samsung Galaxy Watch8 40mm nutikellale sobivad kõik 20mm laiusega kellarihmad. …" at bounding box center [1063, 437] width 263 height 93
click at [865, 323] on div "Mis kellarihm sobib samsung galaxy watch8 40mm 13:47 What watch strap is suitab…" at bounding box center [758, 311] width 889 height 105
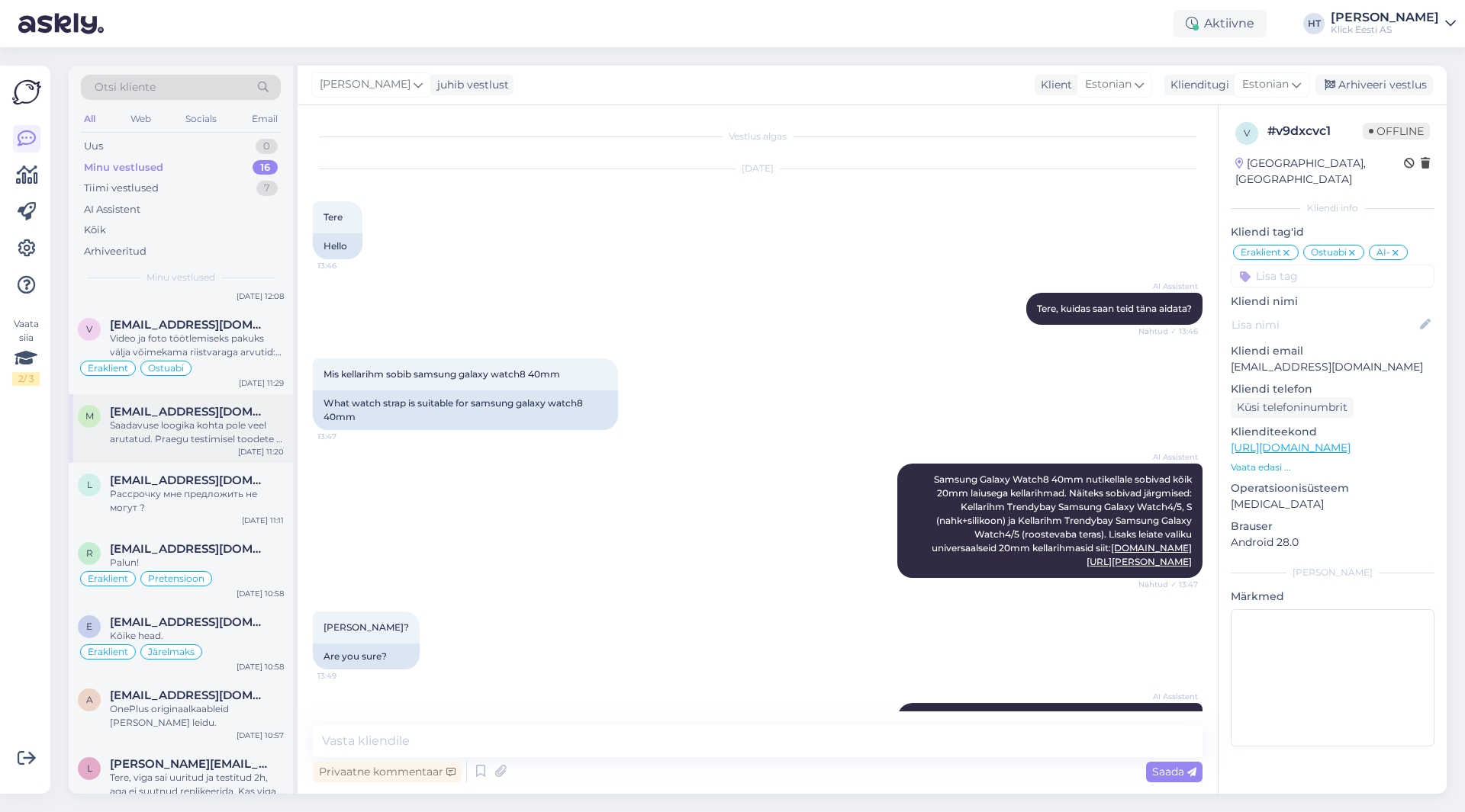
scroll to position [229, 0]
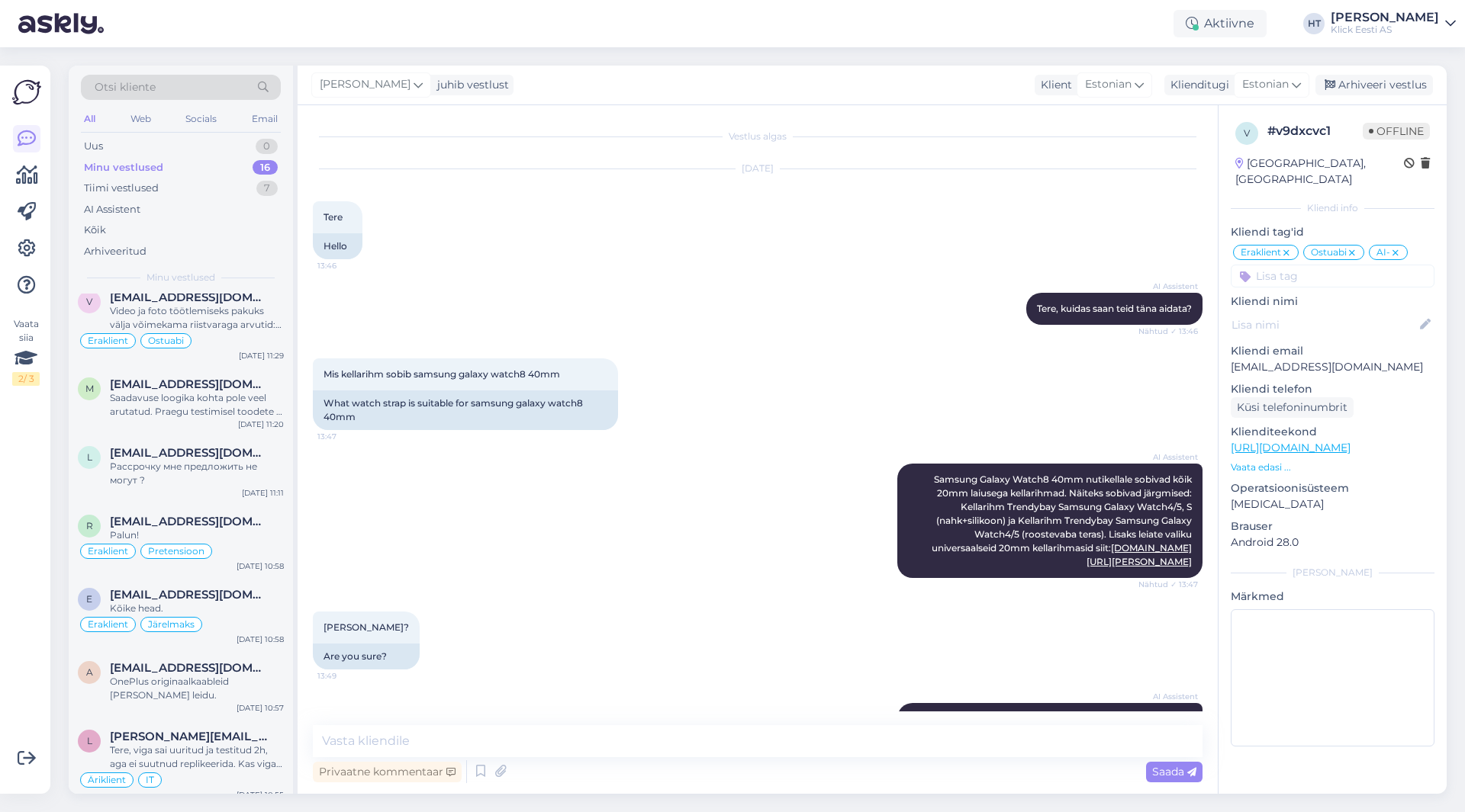
click at [439, 471] on div "AI Assistent Samsung Galaxy Watch8 40mm nutikellale sobivad kõik 20mm laiusega …" at bounding box center [758, 521] width 889 height 148
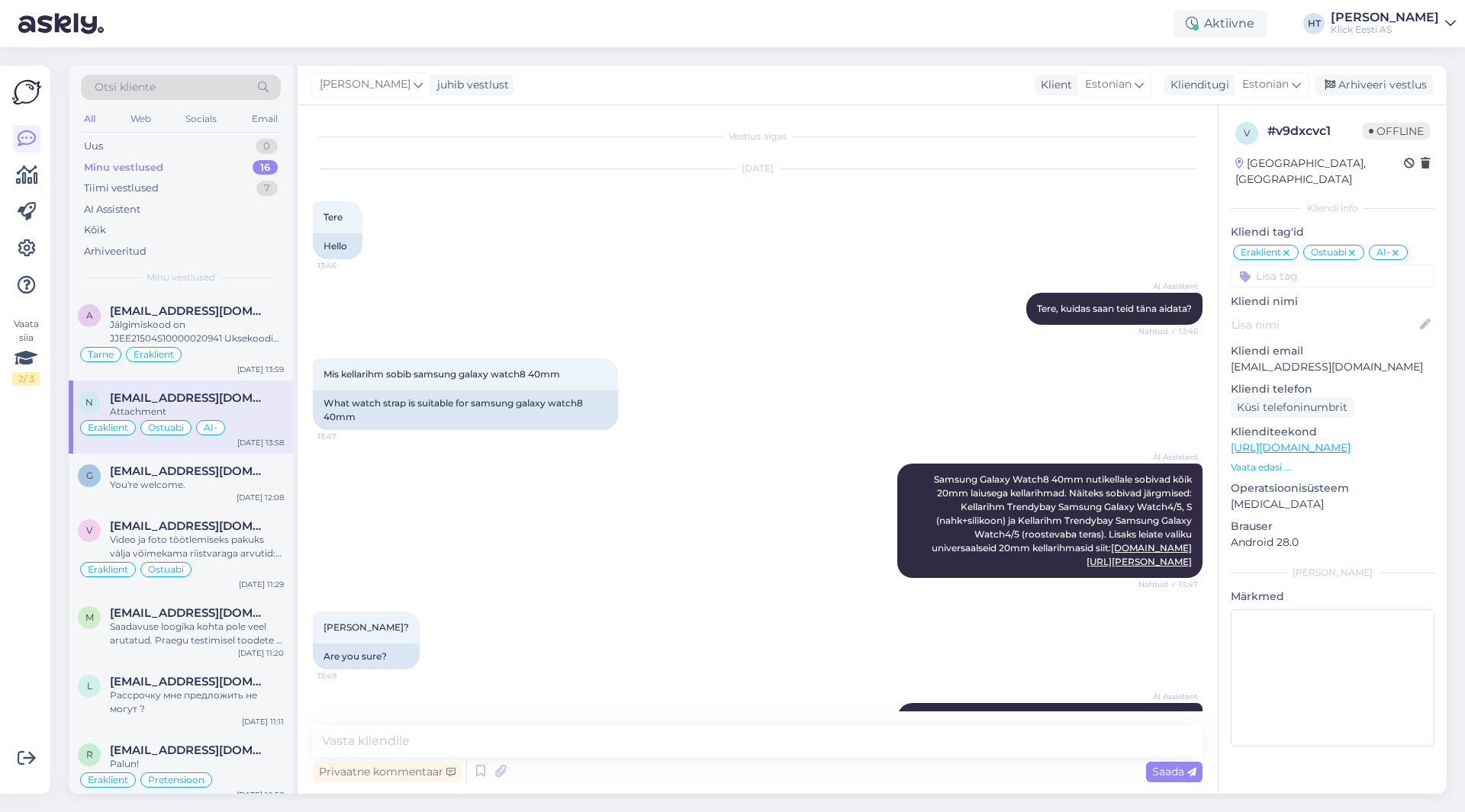
scroll to position [541, 0]
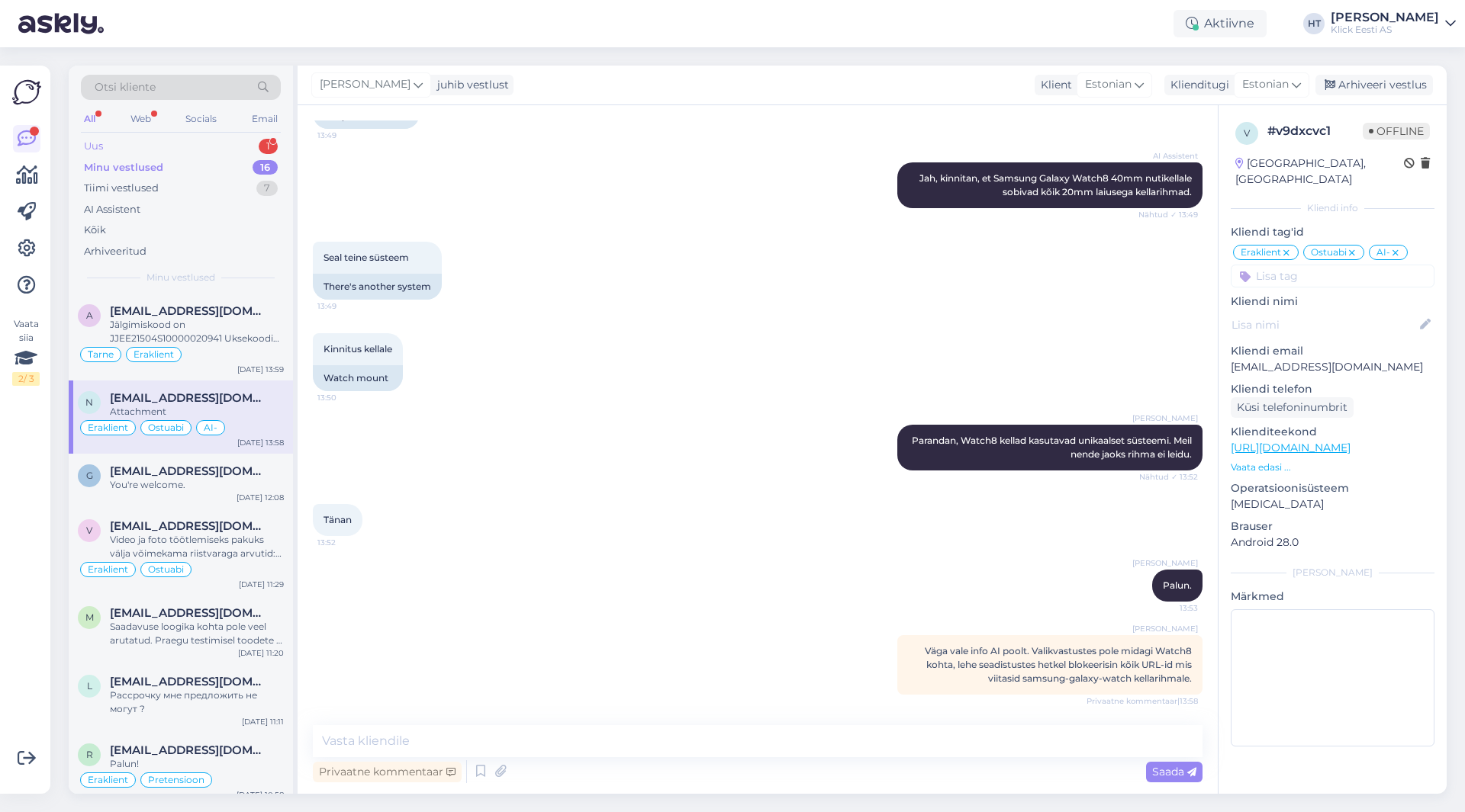
click at [222, 143] on div "Uus 1" at bounding box center [181, 146] width 200 height 21
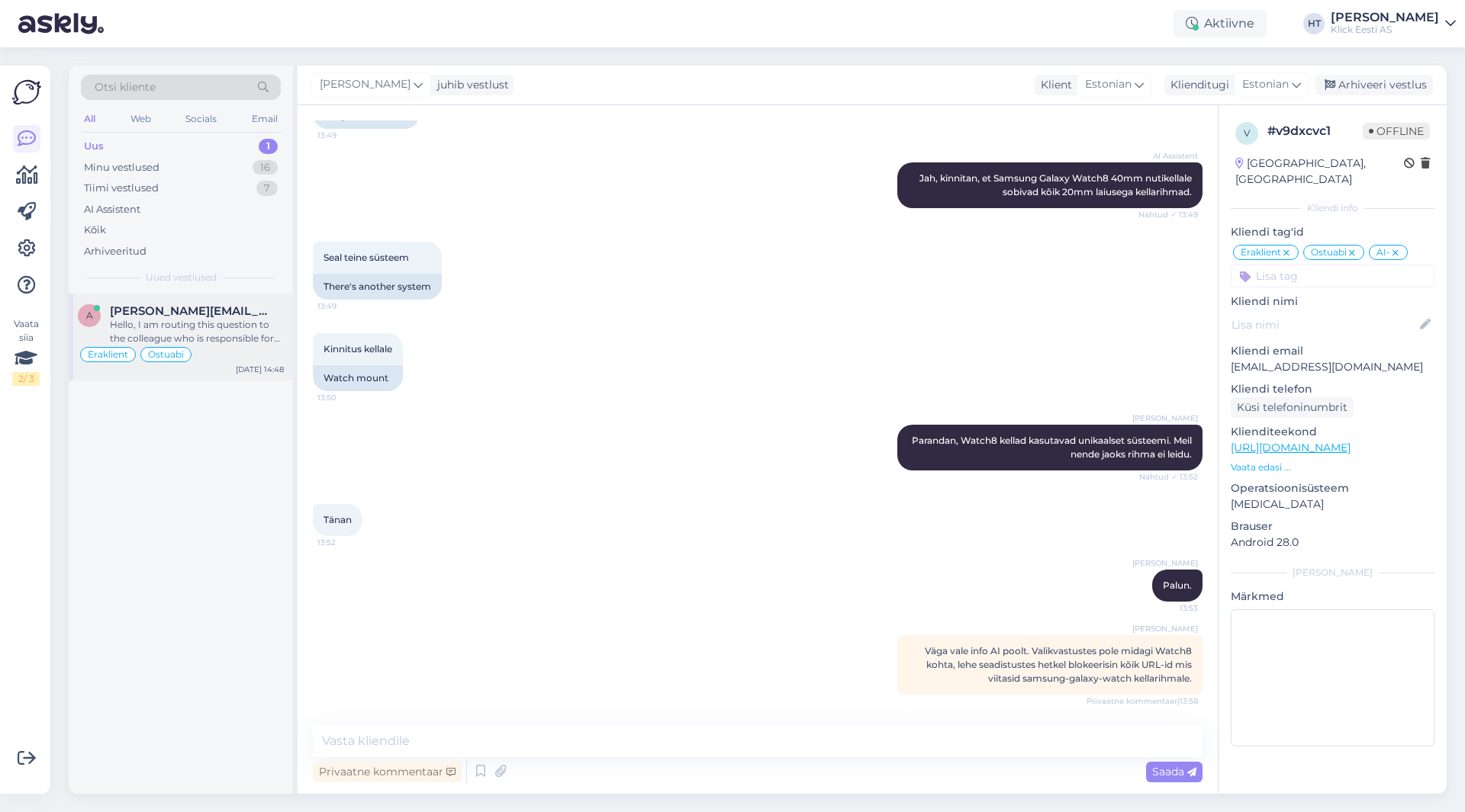
click at [200, 314] on span "[PERSON_NAME][EMAIL_ADDRESS][DOMAIN_NAME]" at bounding box center [189, 311] width 159 height 13
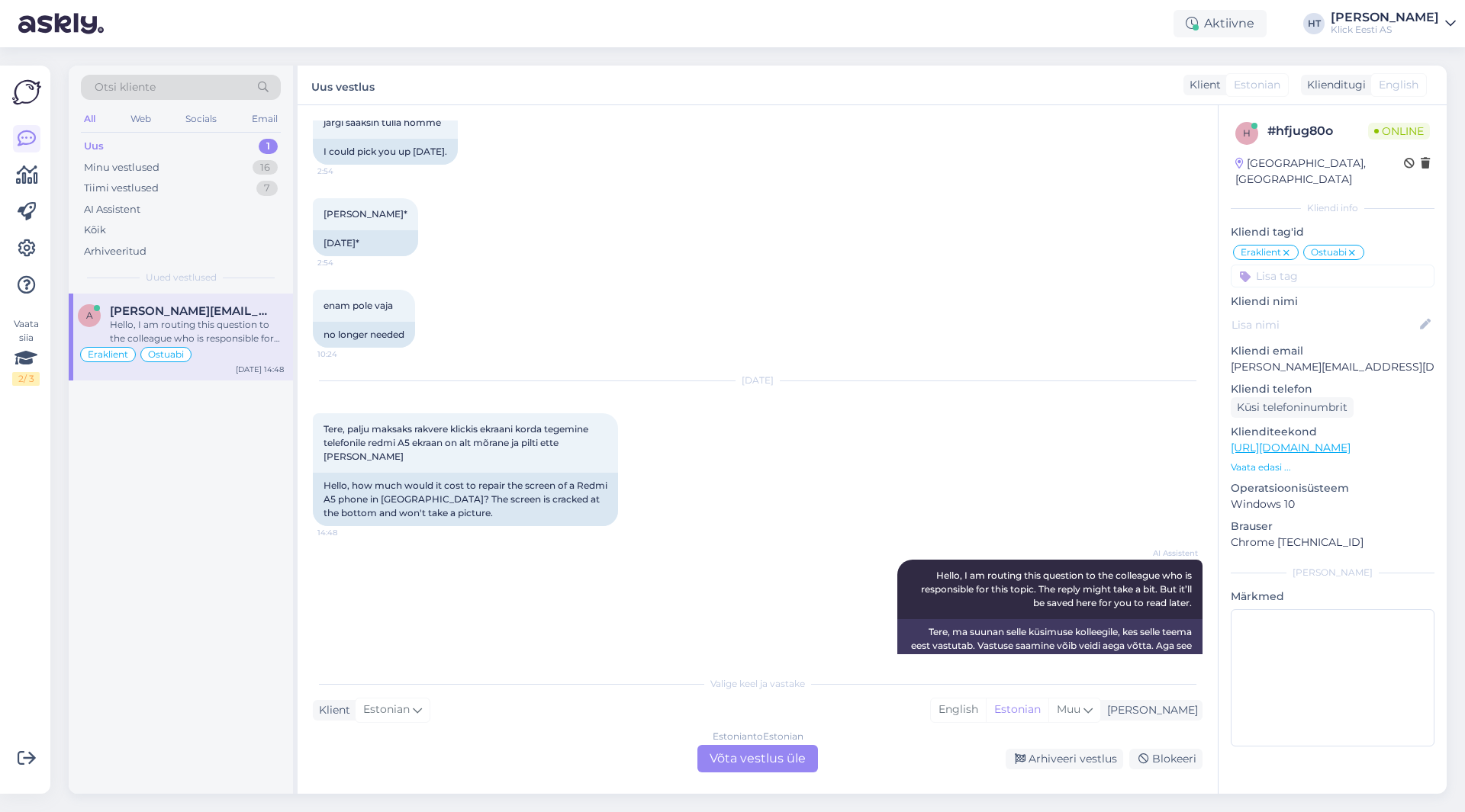
scroll to position [342, 0]
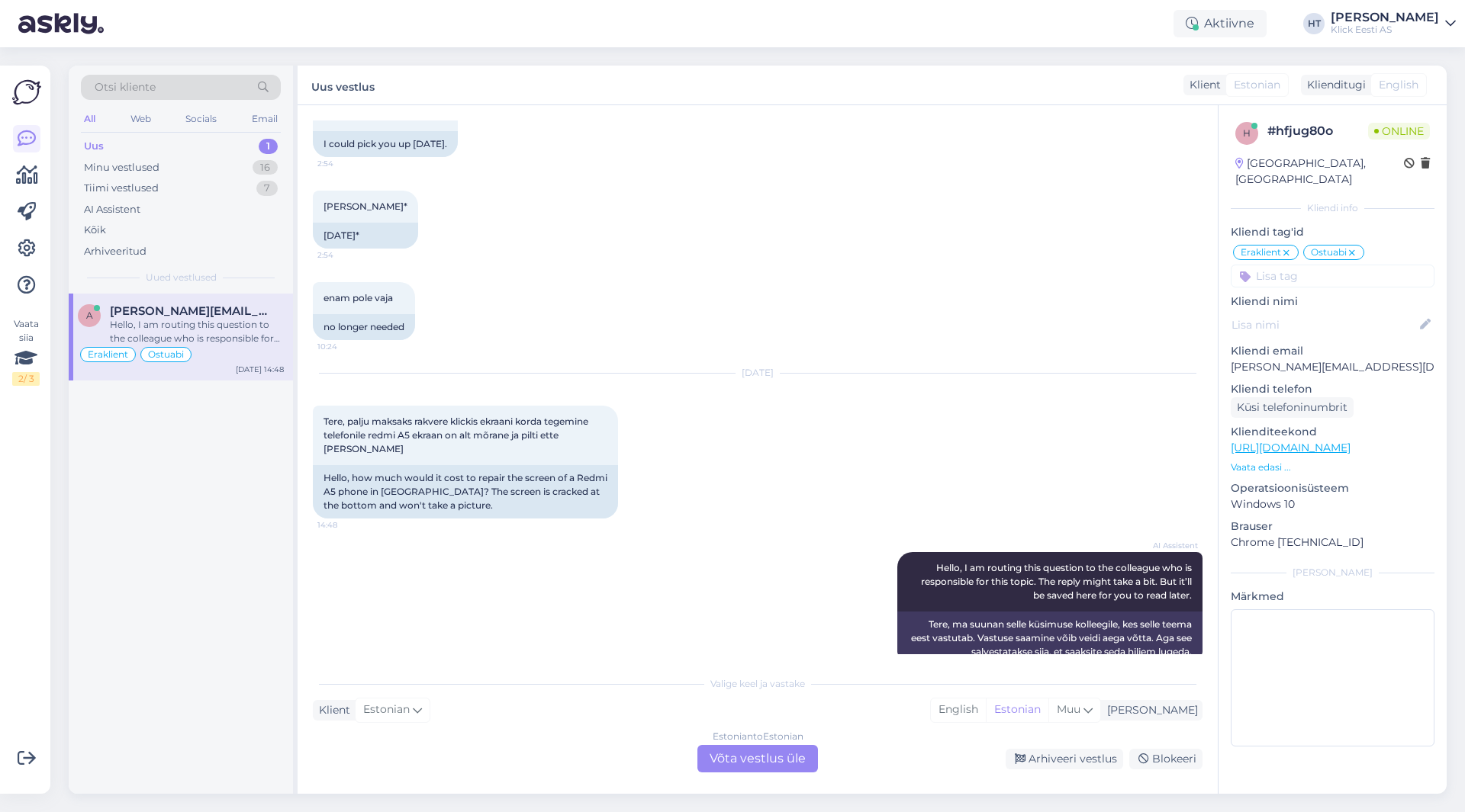
click at [727, 760] on div "Estonian to Estonian Võta vestlus üle" at bounding box center [757, 758] width 120 height 28
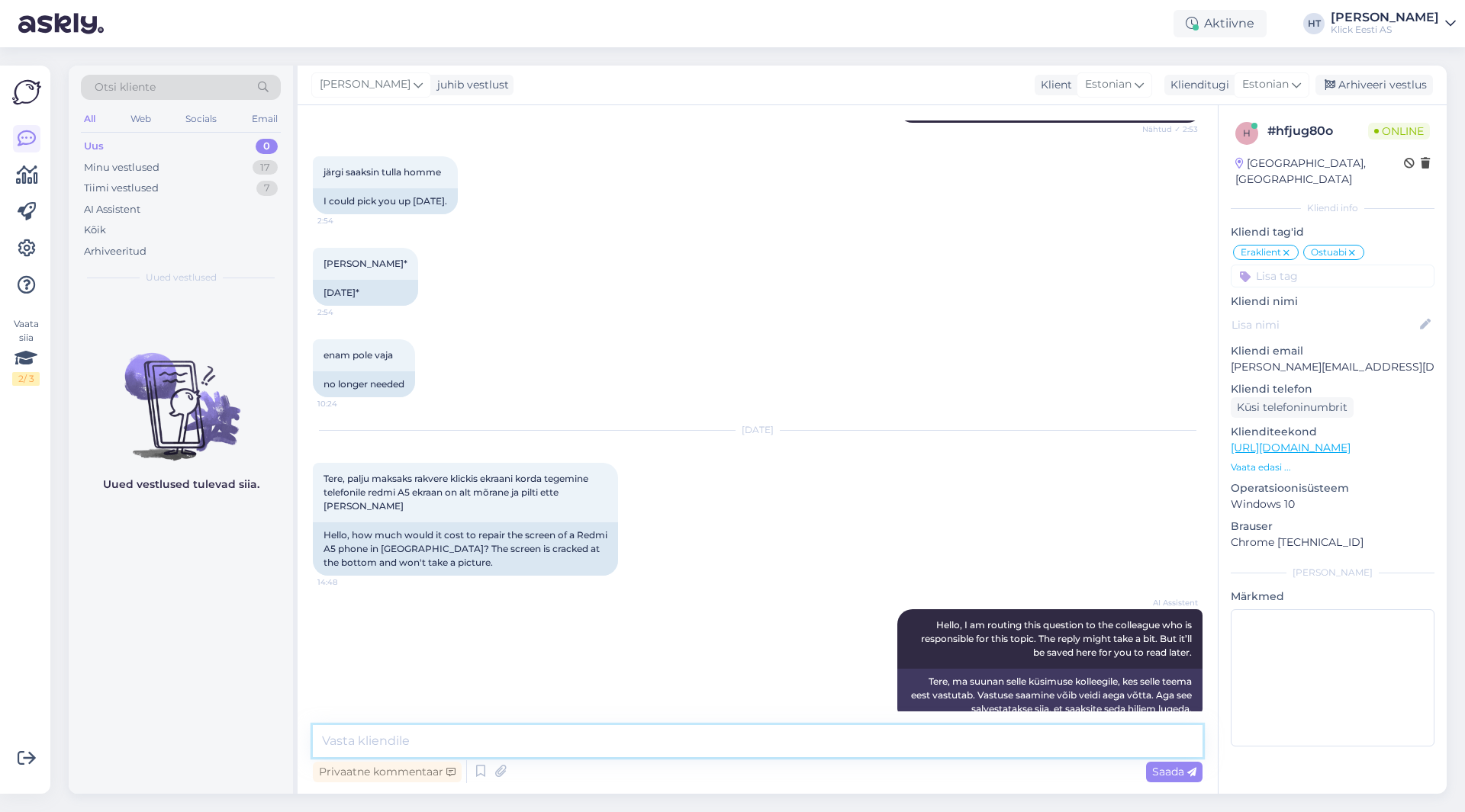
click at [730, 751] on textarea at bounding box center [758, 741] width 889 height 32
type textarea "Ekraani parandusi kauplused kahjuks ei teosta."
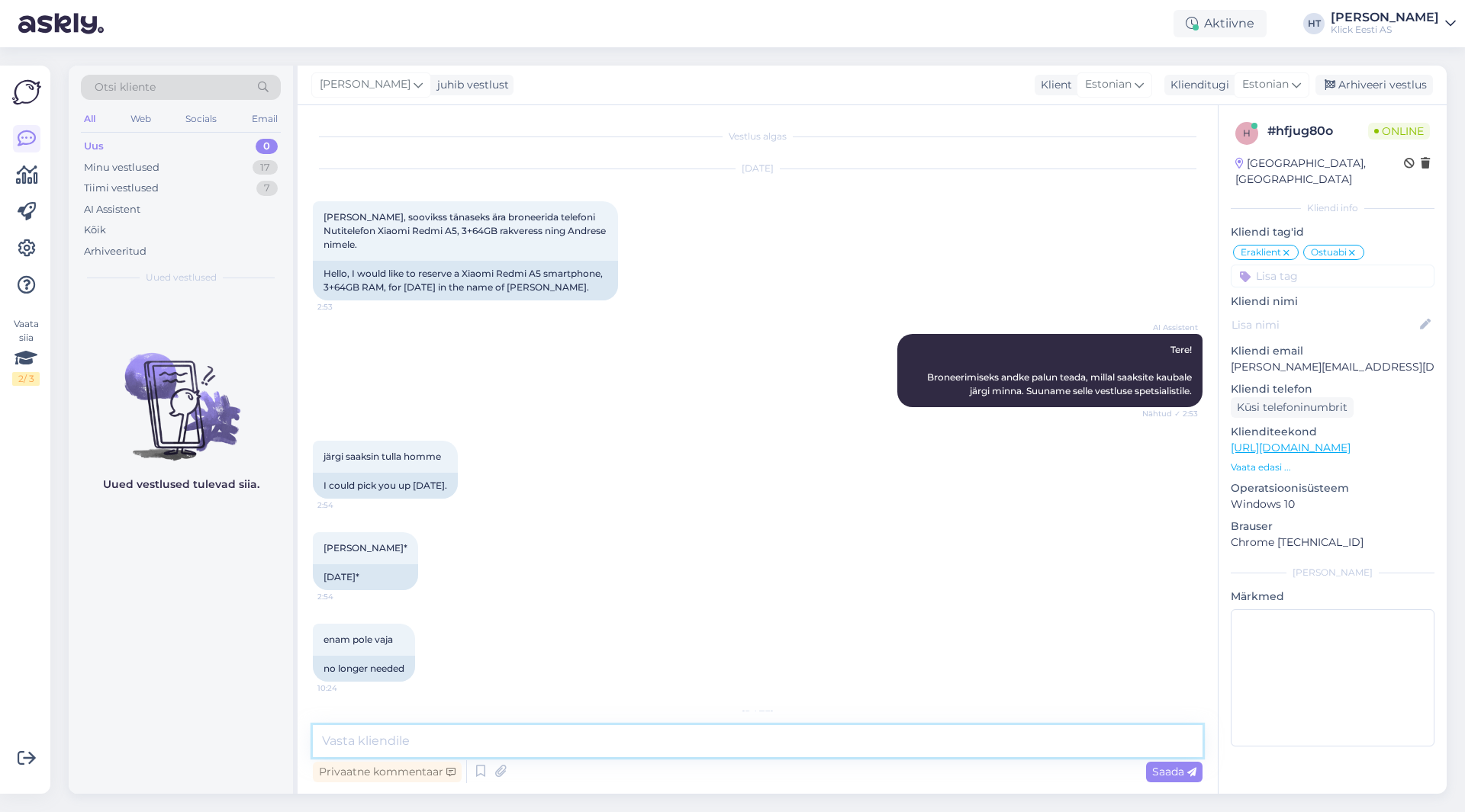
scroll to position [350, 0]
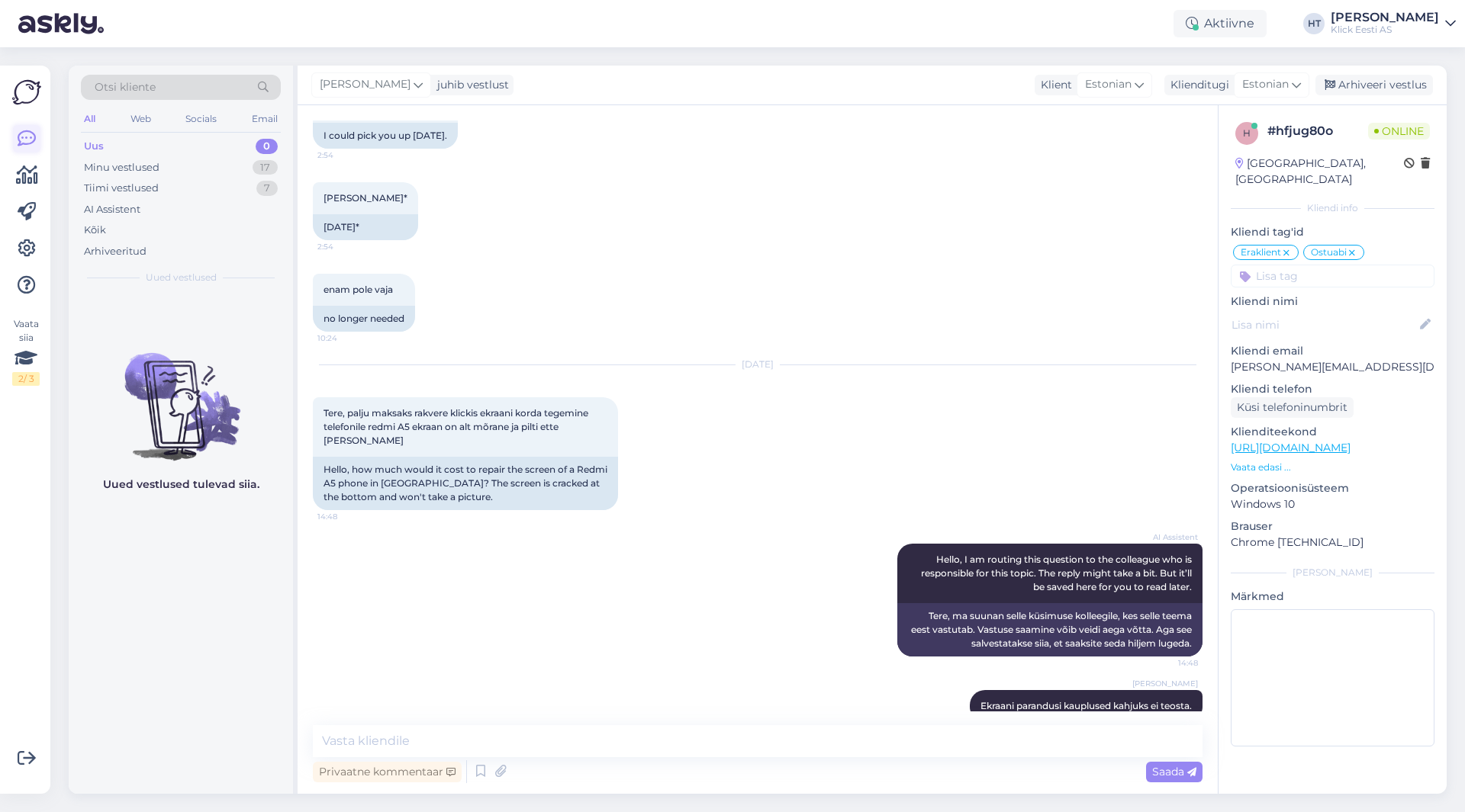
click at [31, 138] on icon at bounding box center [26, 139] width 18 height 18
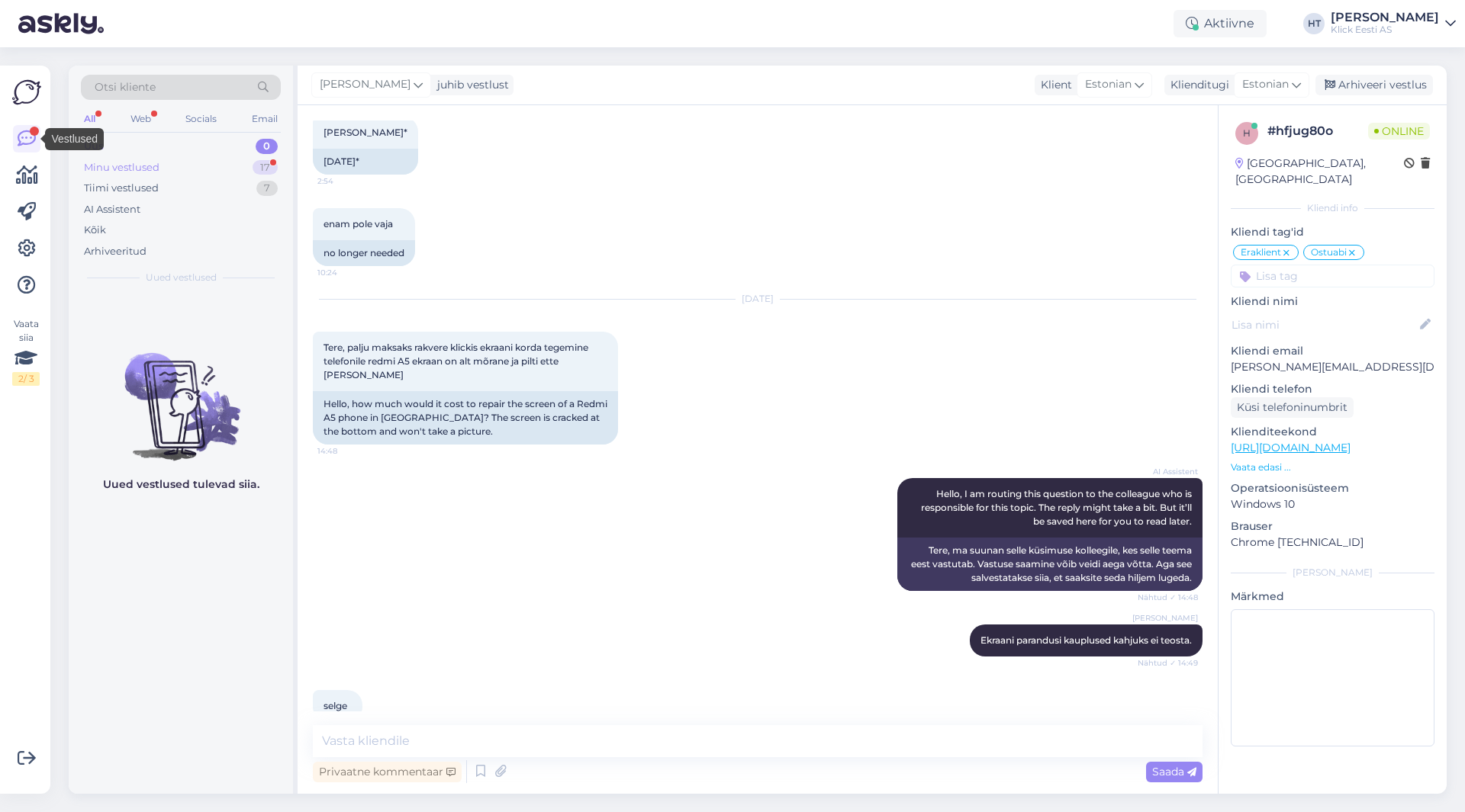
click at [209, 170] on div "Minu vestlused 17" at bounding box center [181, 167] width 200 height 21
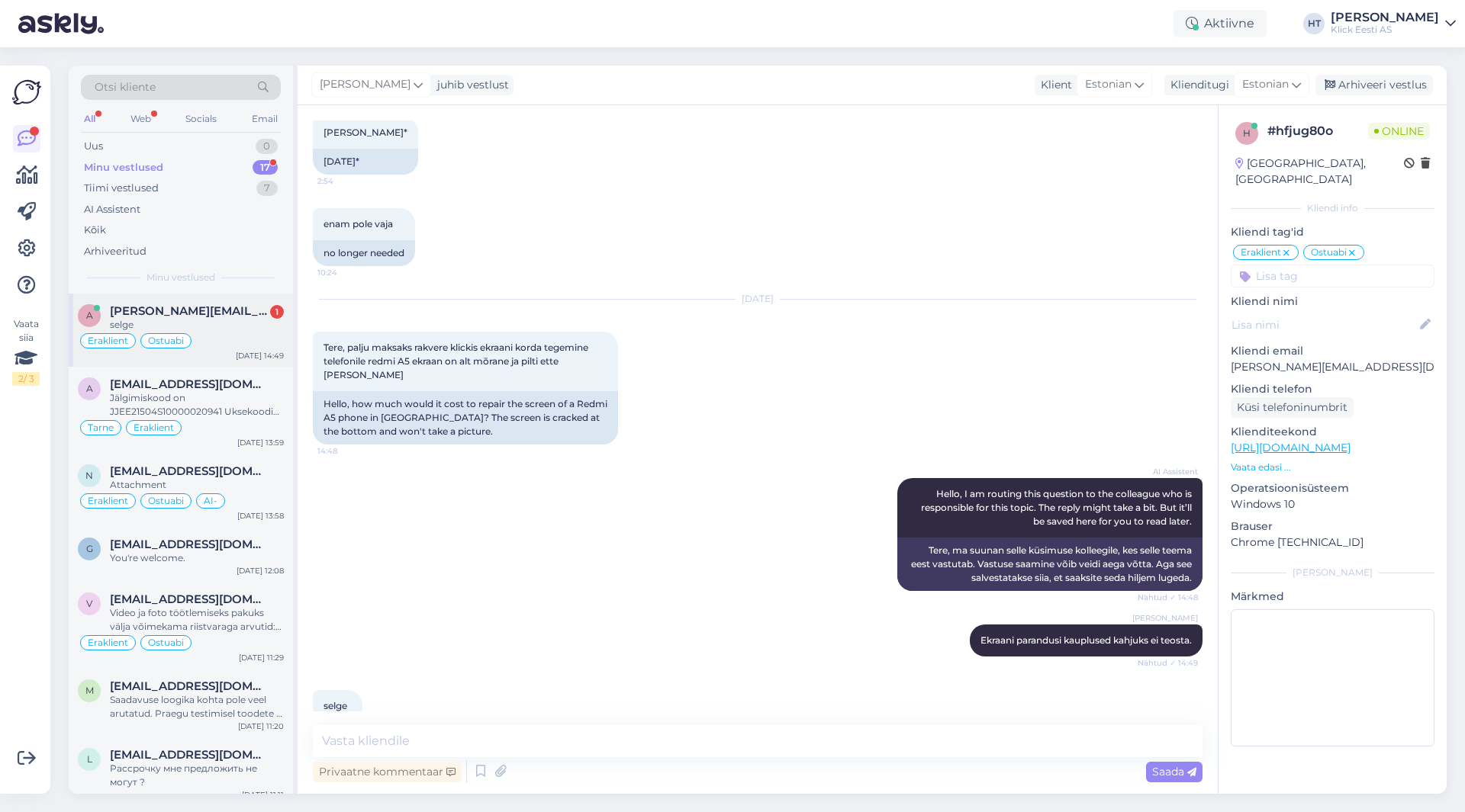
click at [244, 322] on div "selge" at bounding box center [196, 325] width 174 height 13
click at [1324, 265] on input at bounding box center [1333, 276] width 204 height 23
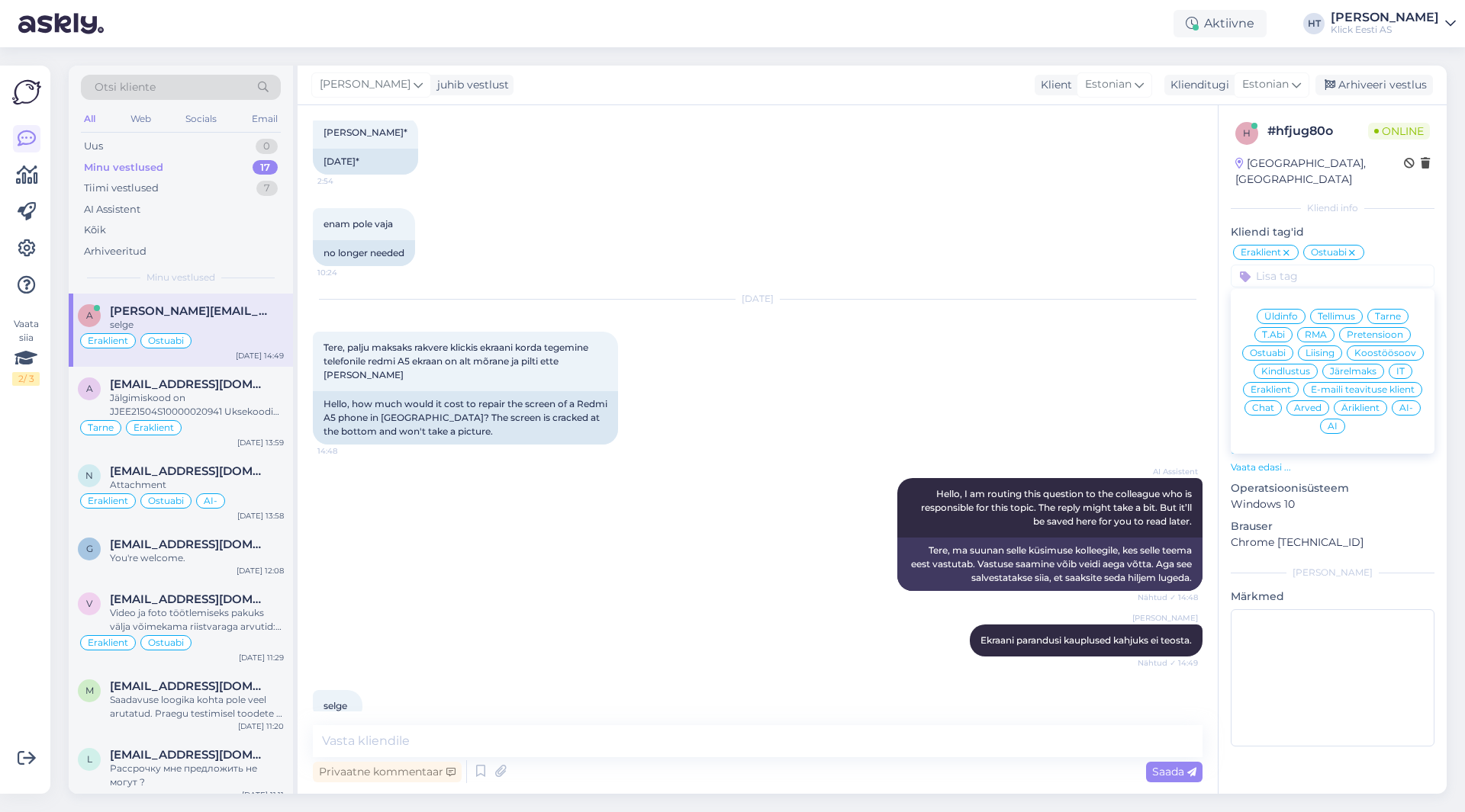
click at [1282, 312] on span "Üldinfo" at bounding box center [1280, 317] width 34 height 10
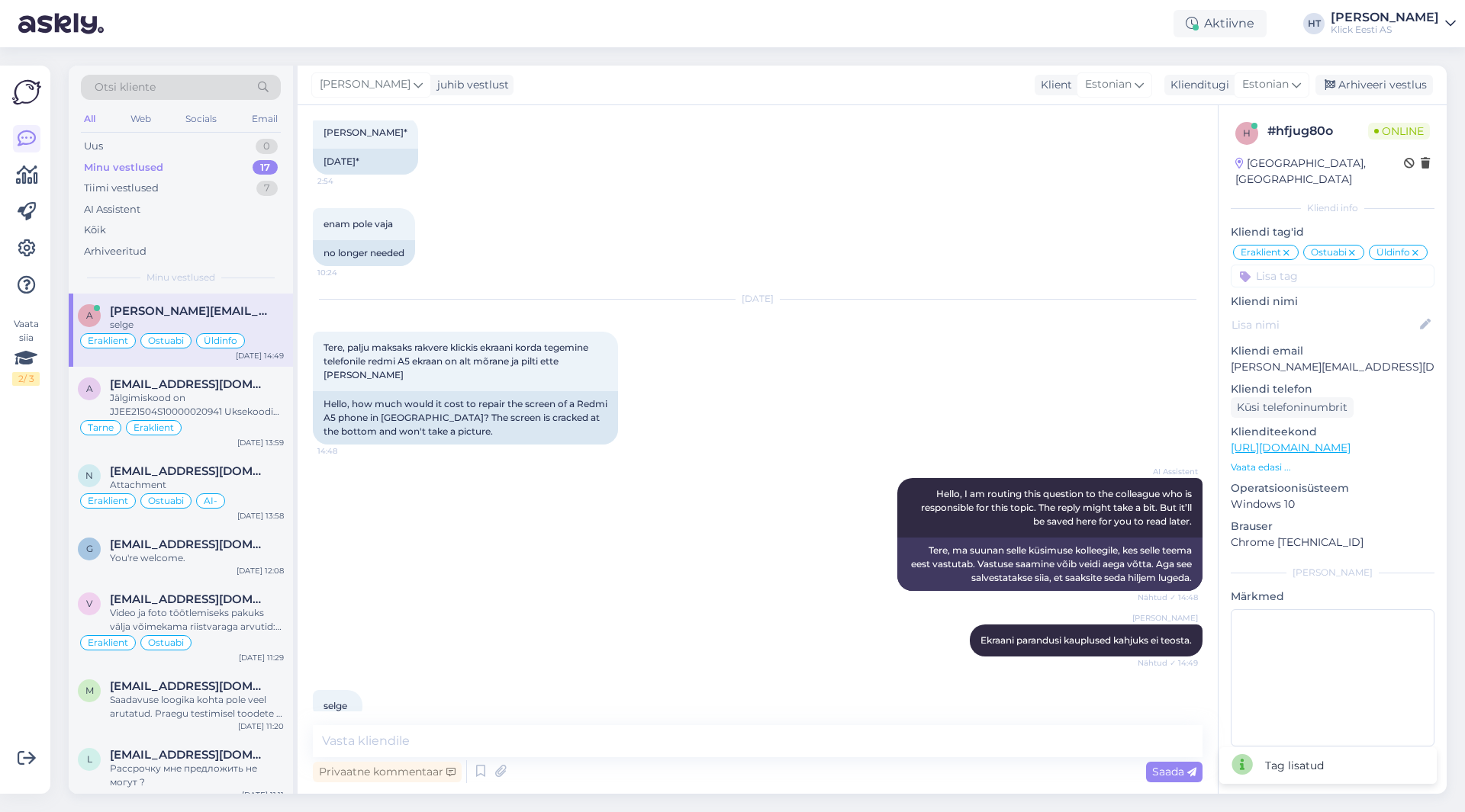
click at [984, 221] on div "enam pole vaja 10:24 no longer needed" at bounding box center [758, 237] width 889 height 91
click at [145, 398] on div "Jälgimiskood on JJEE21504S10000020941 Uksekoodi jaoks palun kontrollige oma SMS…" at bounding box center [196, 405] width 174 height 28
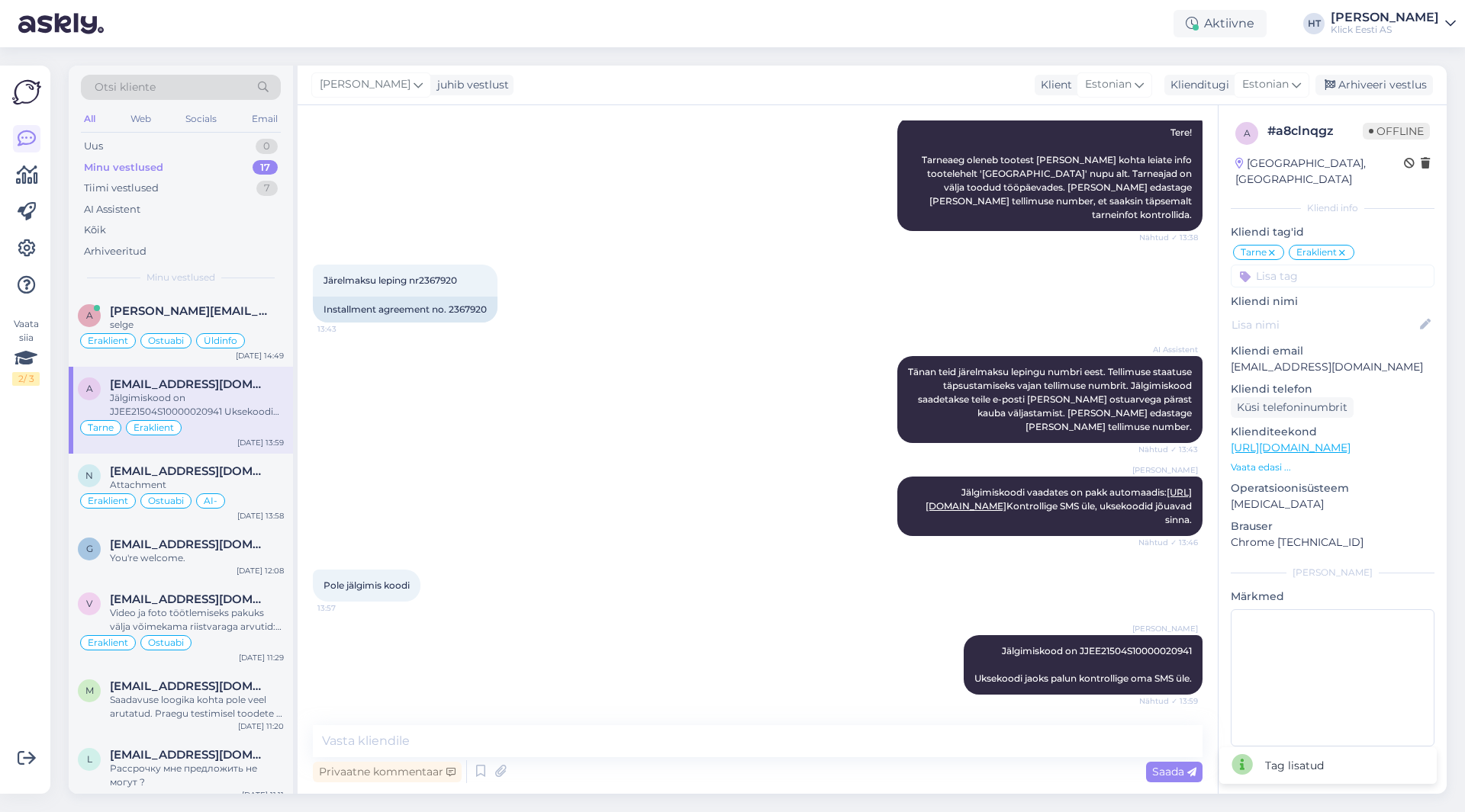
scroll to position [190, 0]
click at [626, 340] on div "AI Assistent [PERSON_NAME] teid järelmaksu lepingu numbri eest. Tellimuse staat…" at bounding box center [758, 399] width 889 height 120
click at [218, 153] on div "Uus 0" at bounding box center [181, 146] width 200 height 21
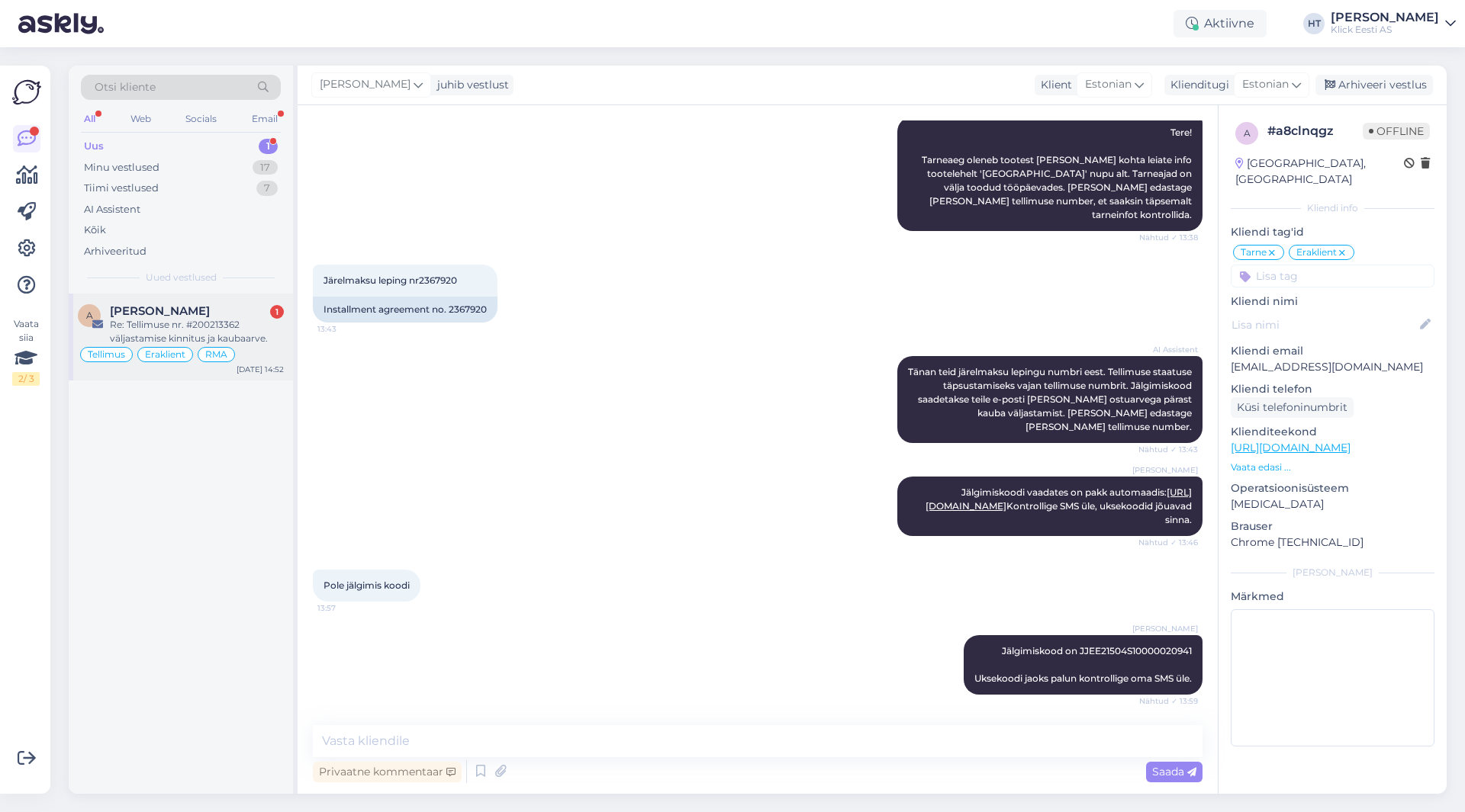
click at [186, 309] on div "[PERSON_NAME] 1" at bounding box center [196, 311] width 174 height 13
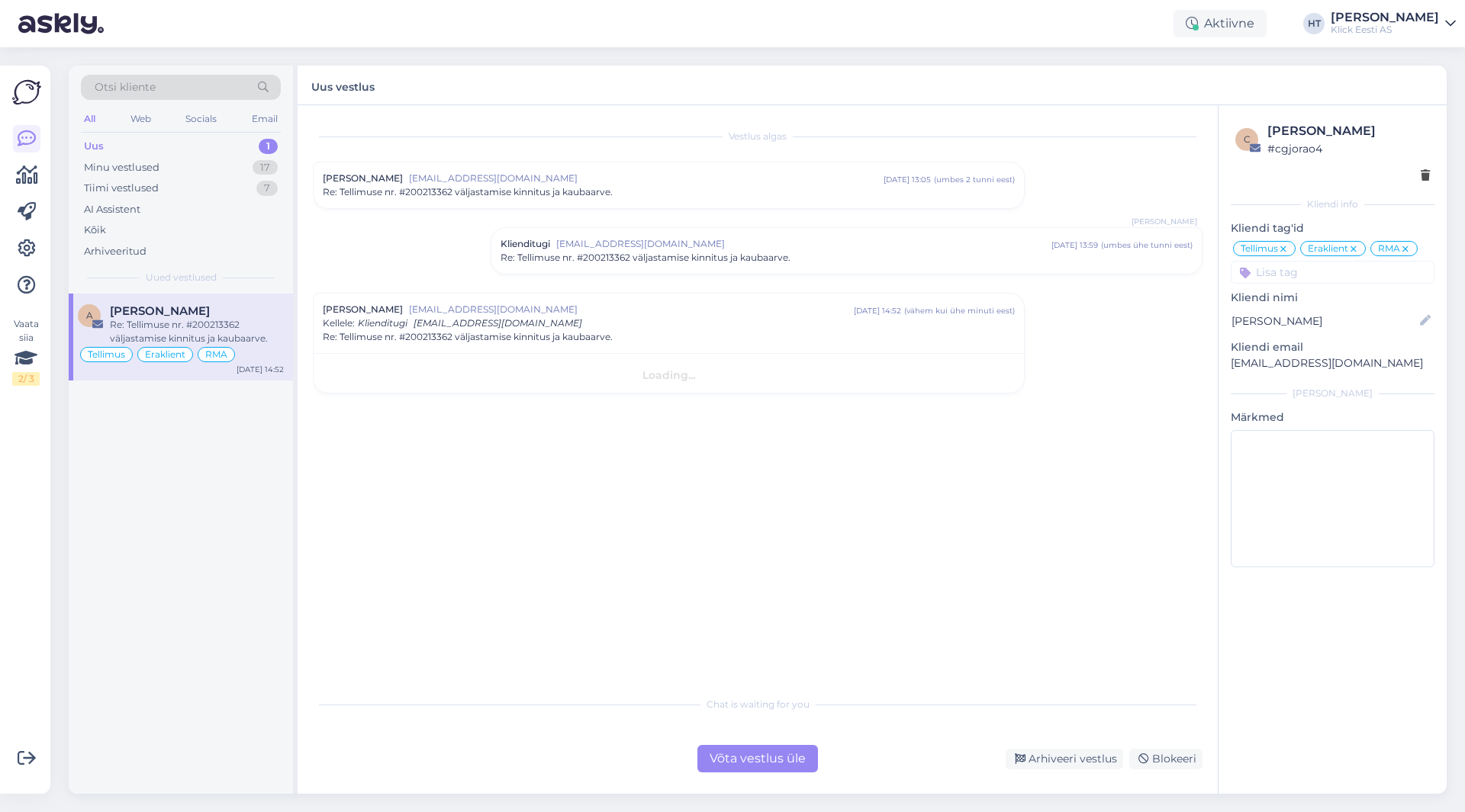
scroll to position [0, 0]
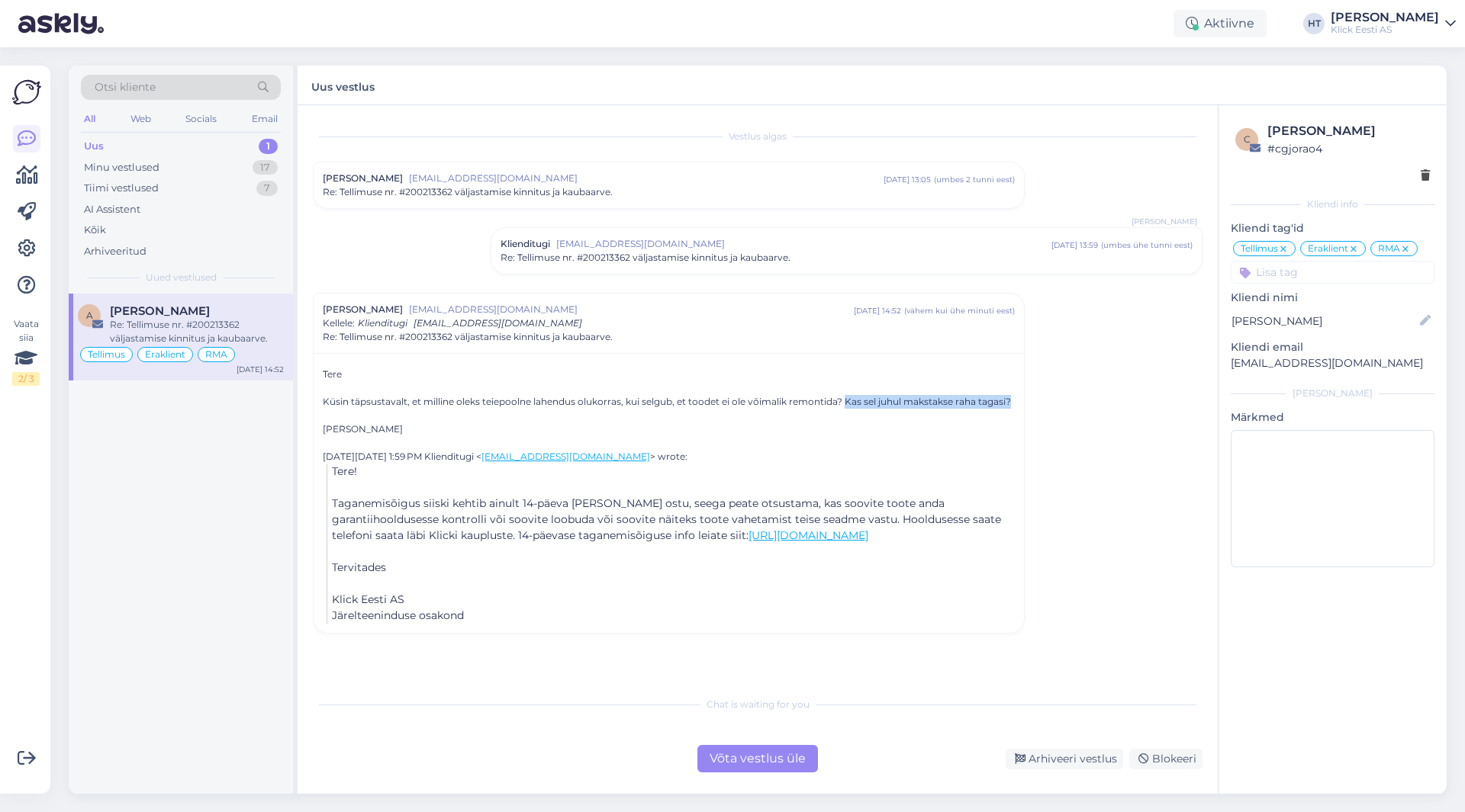
drag, startPoint x: 843, startPoint y: 400, endPoint x: 1008, endPoint y: 402, distance: 165.0
click at [1008, 402] on div "Küsin täpsustavalt, et milline oleks teiepoolne lahendus olukorras, kui selgub,…" at bounding box center [668, 402] width 692 height 13
click at [1010, 402] on div "Küsin täpsustavalt, et milline oleks teiepoolne lahendus olukorras, kui selgub,…" at bounding box center [668, 402] width 692 height 13
drag, startPoint x: 1012, startPoint y: 402, endPoint x: 323, endPoint y: 374, distance: 689.6
click at [323, 374] on div "Tere Küsin täpsustavalt, et milline oleks teiepoolne lahendus olukorras, kui se…" at bounding box center [668, 401] width 692 height 68
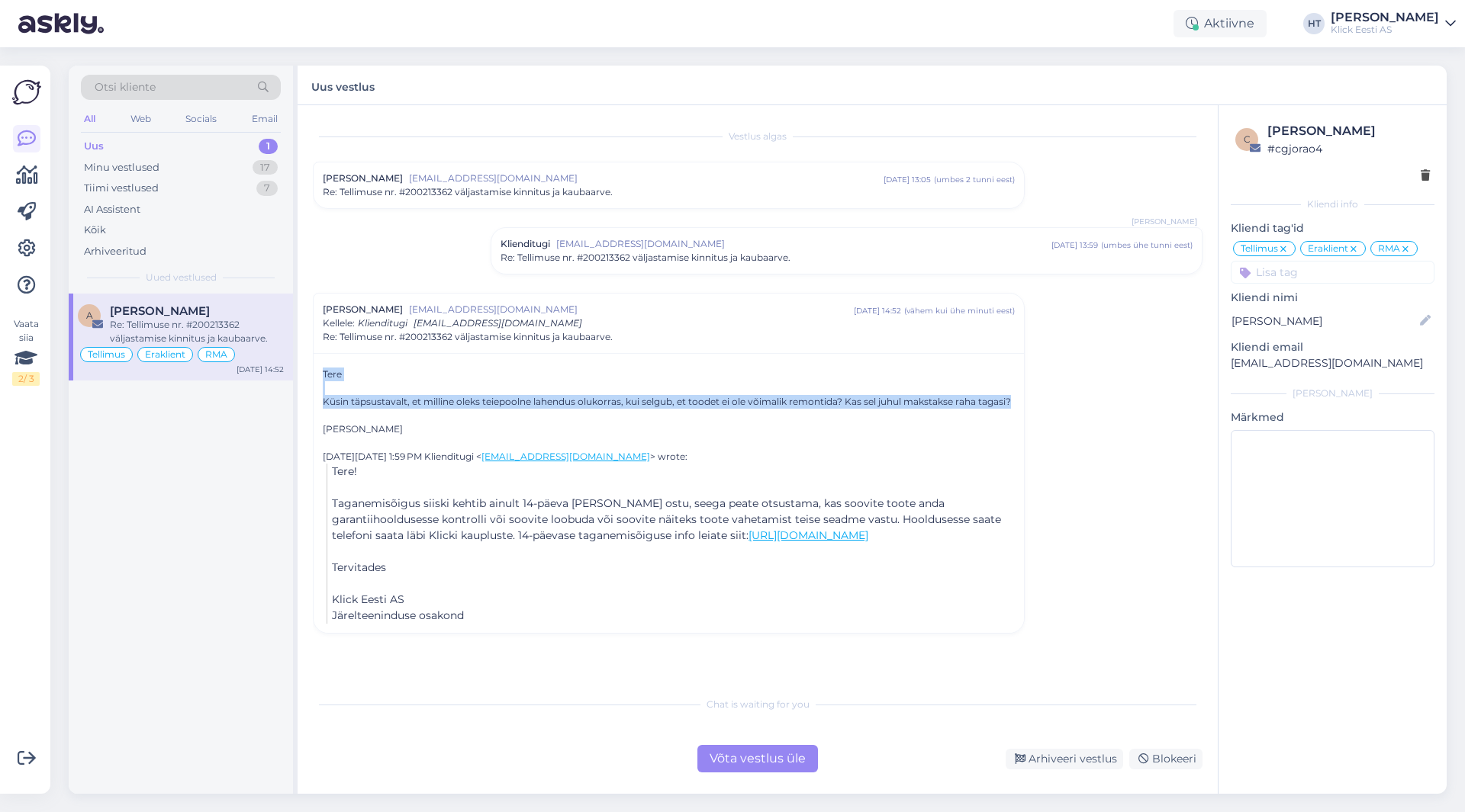
click at [323, 374] on div "Tere" at bounding box center [668, 374] width 692 height 13
drag, startPoint x: 323, startPoint y: 374, endPoint x: 1012, endPoint y: 404, distance: 689.7
click at [1012, 404] on div "Tere Küsin täpsustavalt, et milline oleks teiepoolne lahendus olukorras, kui se…" at bounding box center [668, 401] width 692 height 68
click at [1012, 404] on div "Küsin täpsustavalt, et milline oleks teiepoolne lahendus olukorras, kui selgub,…" at bounding box center [668, 402] width 692 height 13
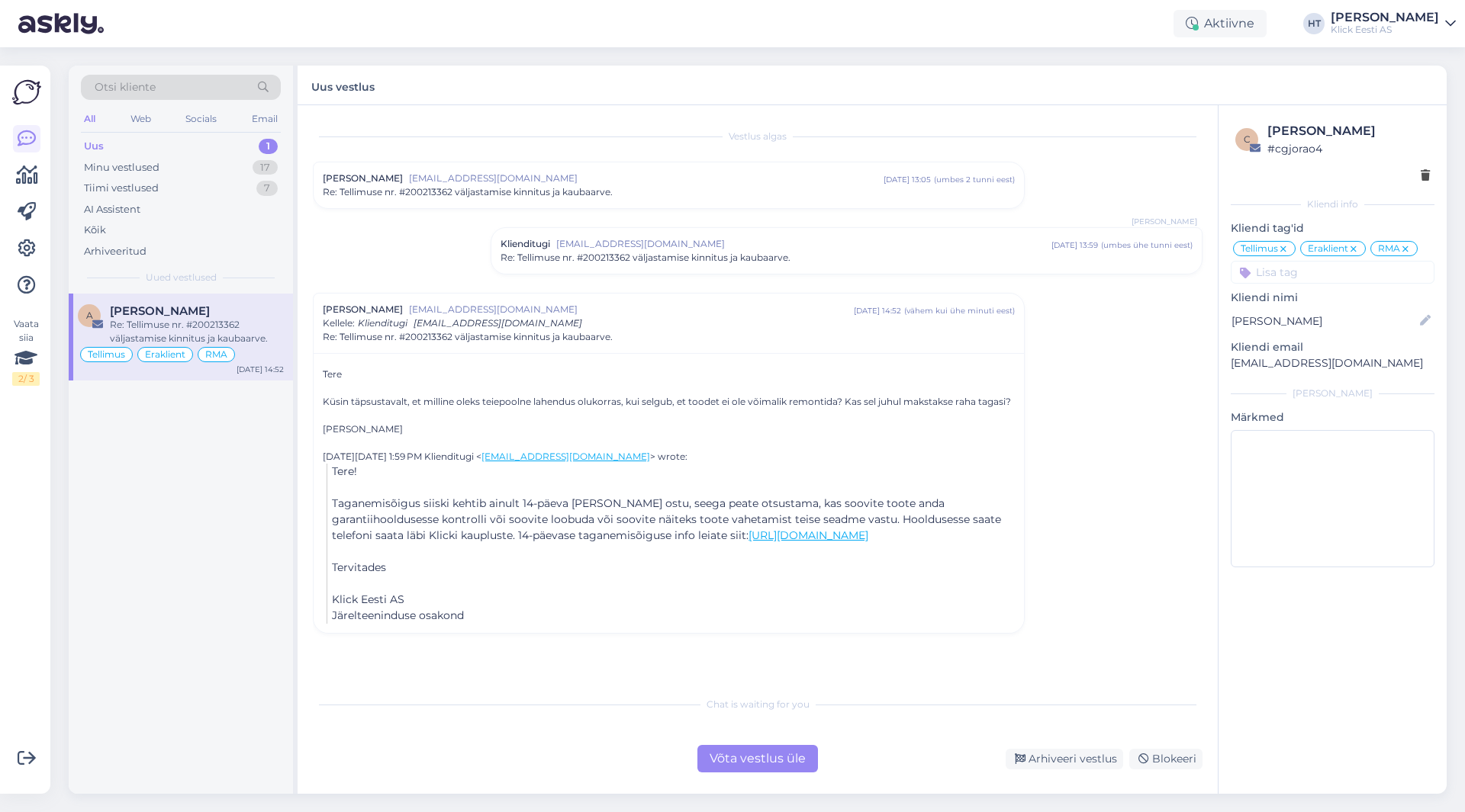
click at [767, 243] on span "[EMAIL_ADDRESS][DOMAIN_NAME]" at bounding box center [804, 244] width 495 height 13
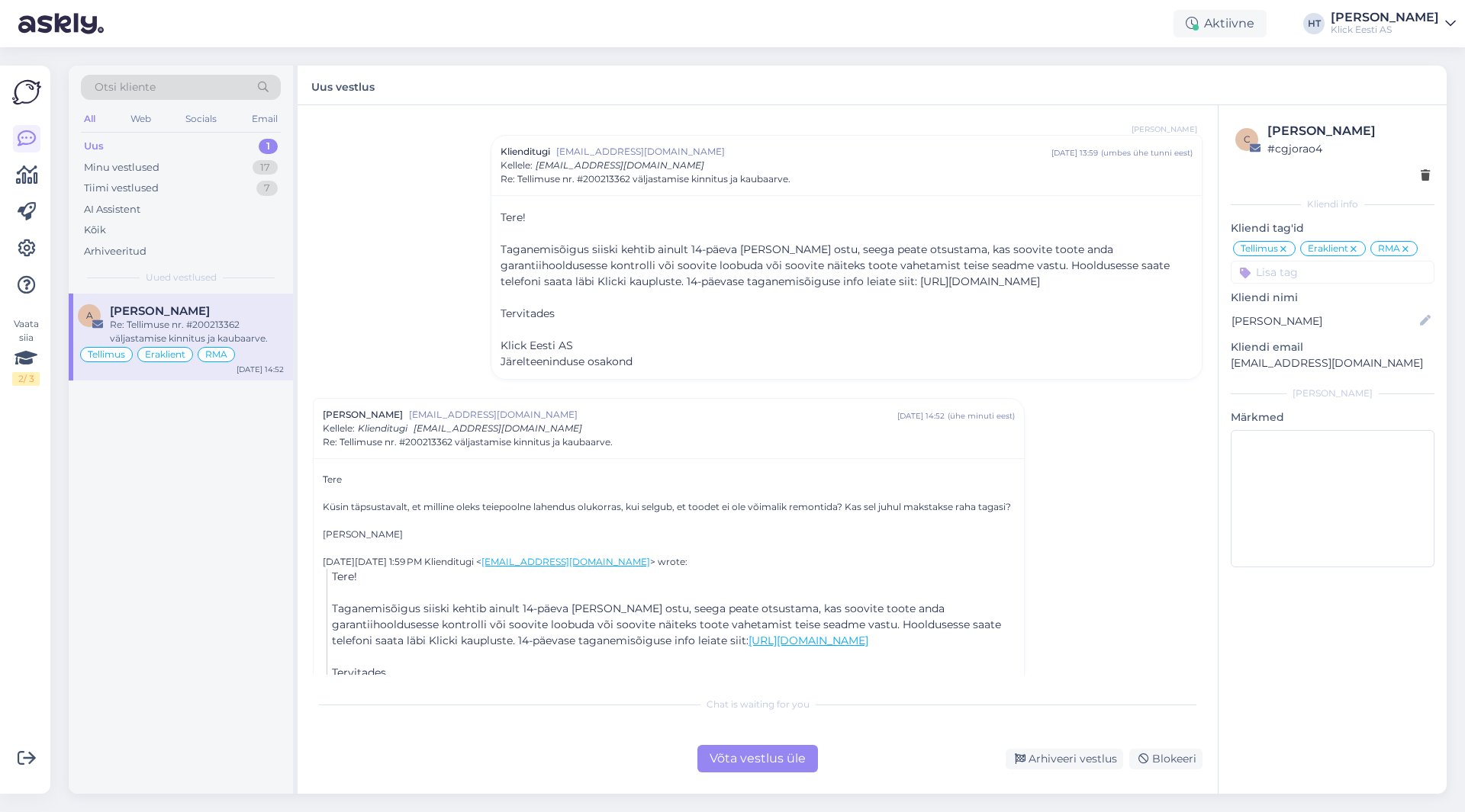
scroll to position [179, 0]
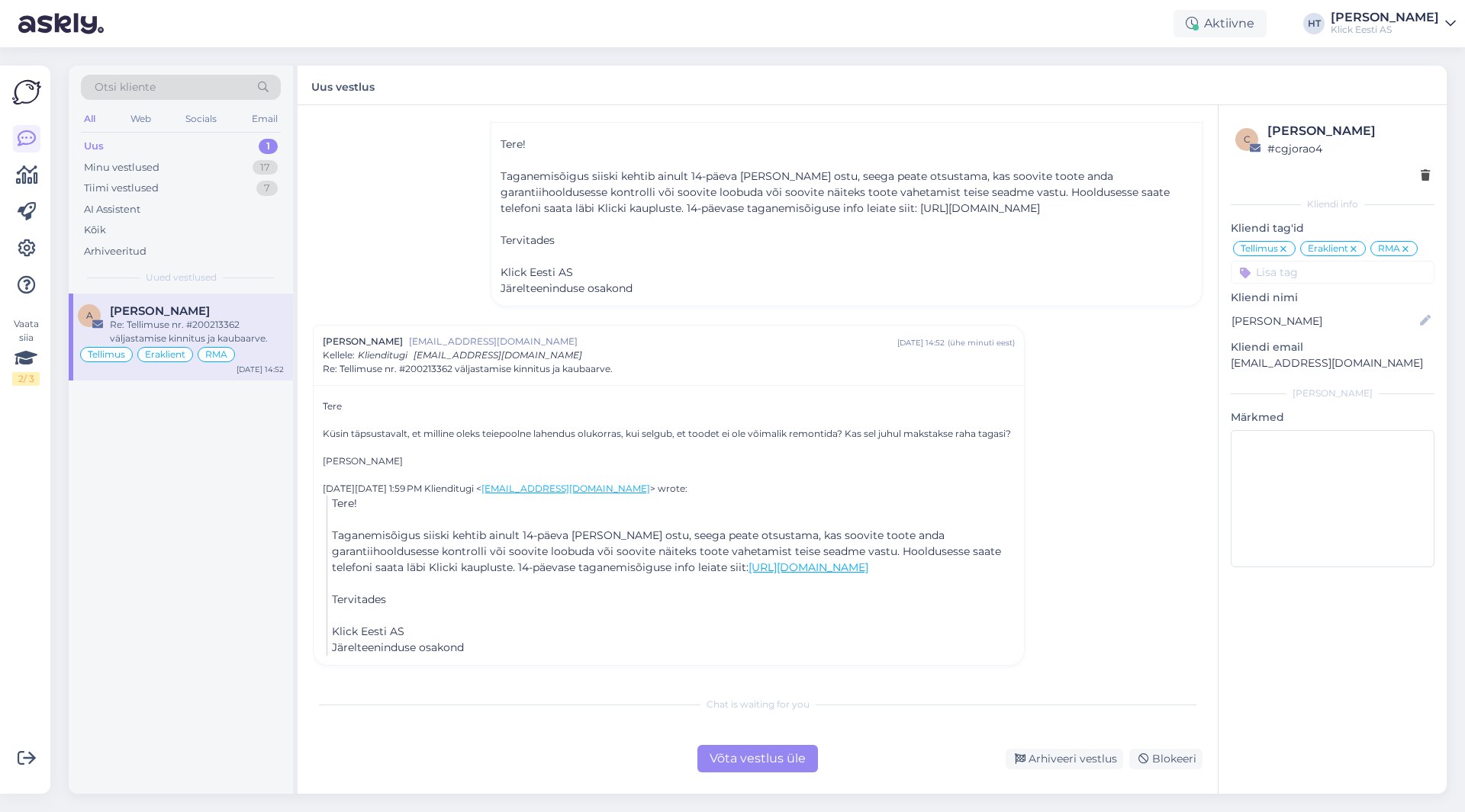
click at [682, 345] on div "[PERSON_NAME] [EMAIL_ADDRESS][DOMAIN_NAME] [DATE] 14:52 ( ühe minuti eest ) Kel…" at bounding box center [668, 355] width 692 height 41
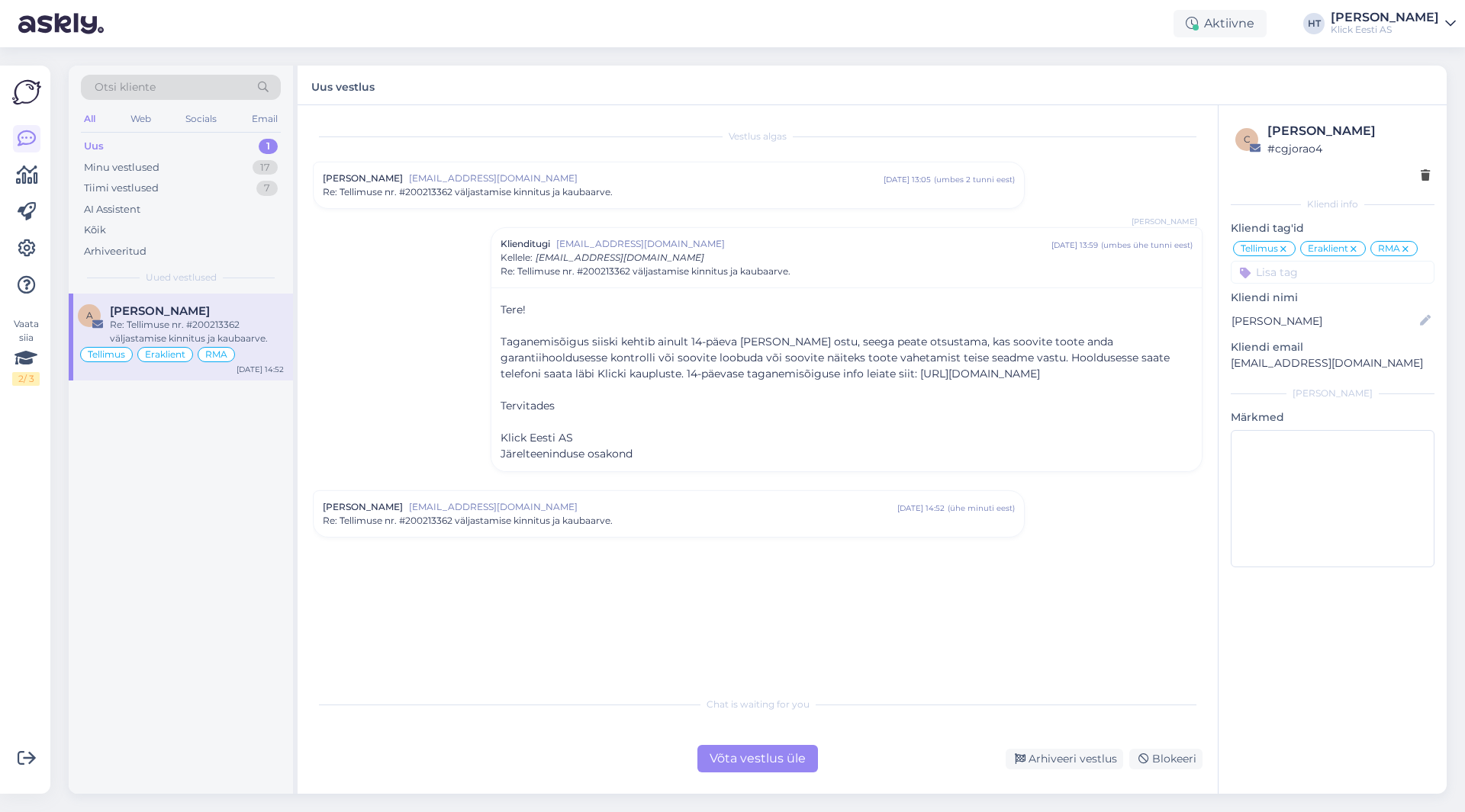
click at [670, 500] on span "[EMAIL_ADDRESS][DOMAIN_NAME]" at bounding box center [653, 507] width 488 height 13
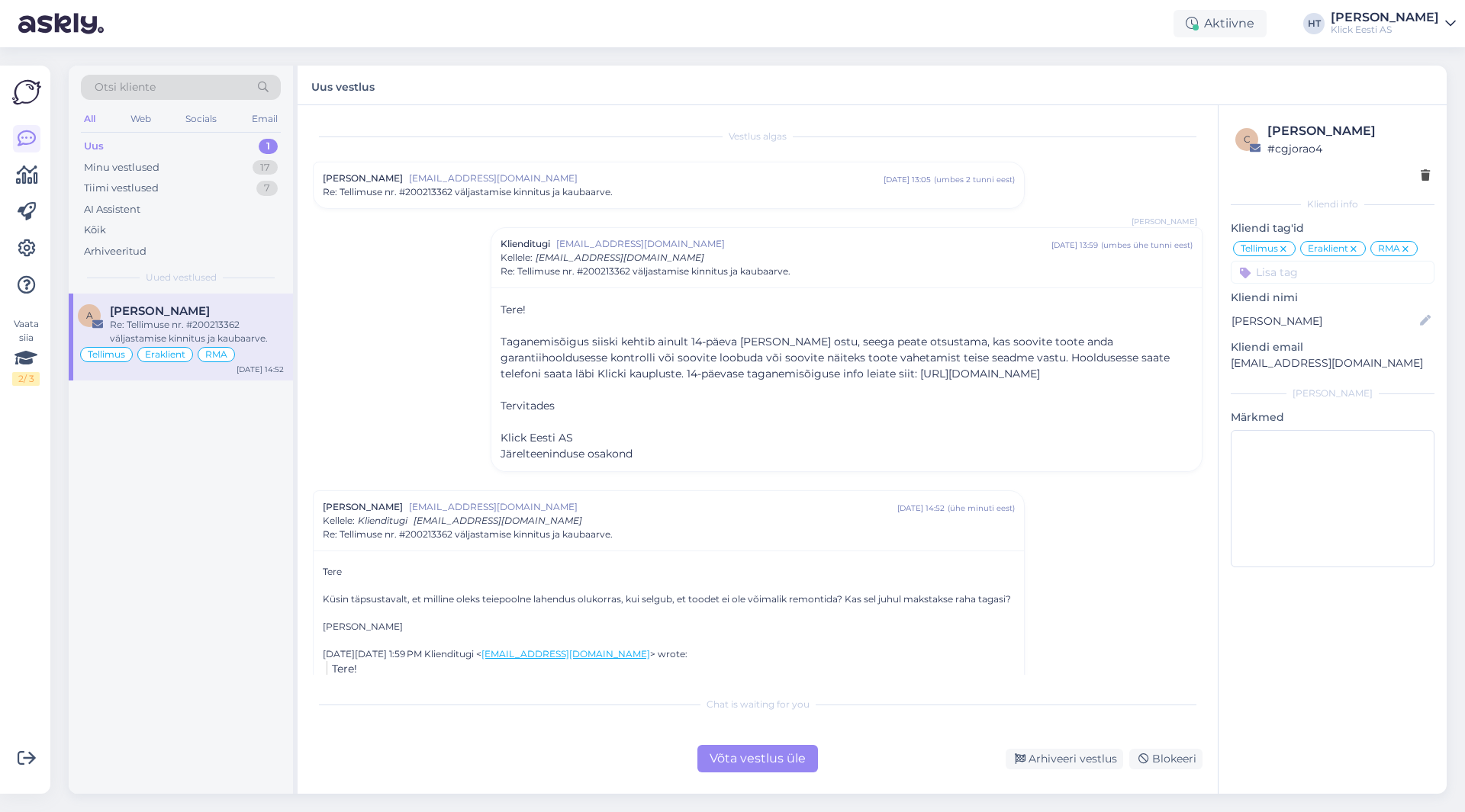
click at [591, 177] on span "[EMAIL_ADDRESS][DOMAIN_NAME]" at bounding box center [646, 178] width 475 height 13
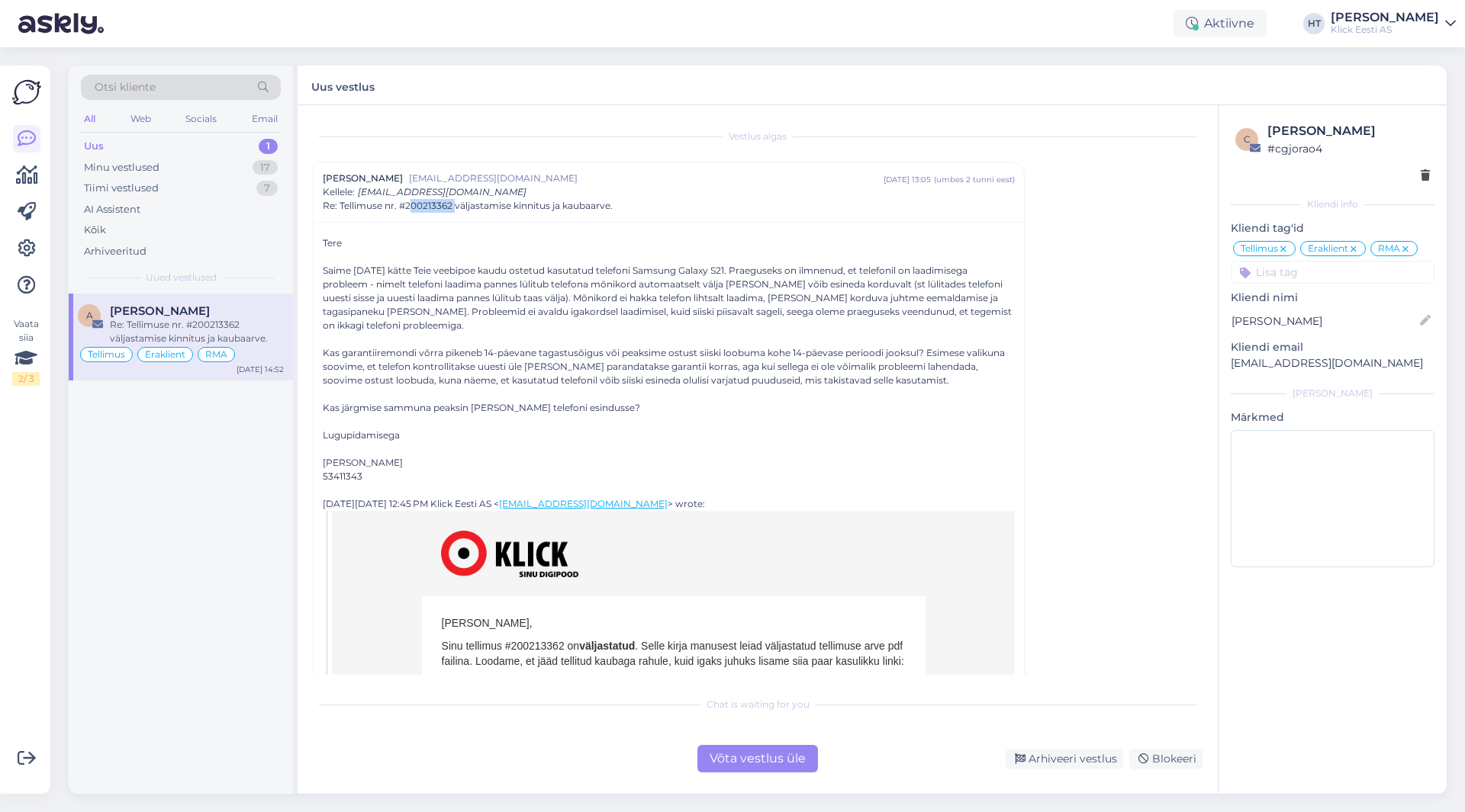
drag, startPoint x: 409, startPoint y: 207, endPoint x: 454, endPoint y: 210, distance: 45.1
click at [454, 210] on span "Re: Tellimuse nr. #200213362 väljastamise kinnitus ja kaubaarve." at bounding box center [467, 206] width 290 height 13
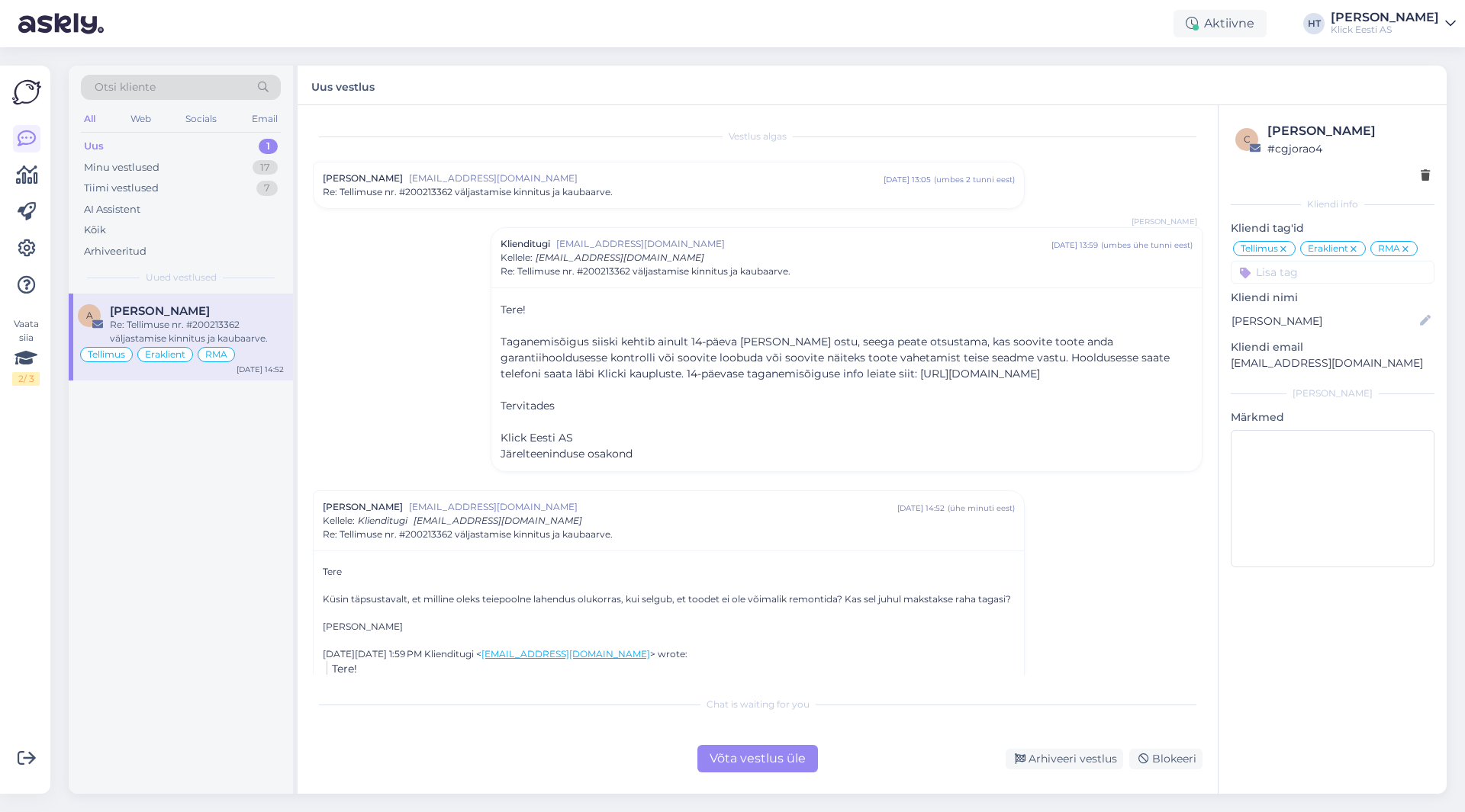
click at [452, 193] on span "Re: Tellimuse nr. #200213362 väljastamise kinnitus ja kaubaarve." at bounding box center [467, 192] width 290 height 13
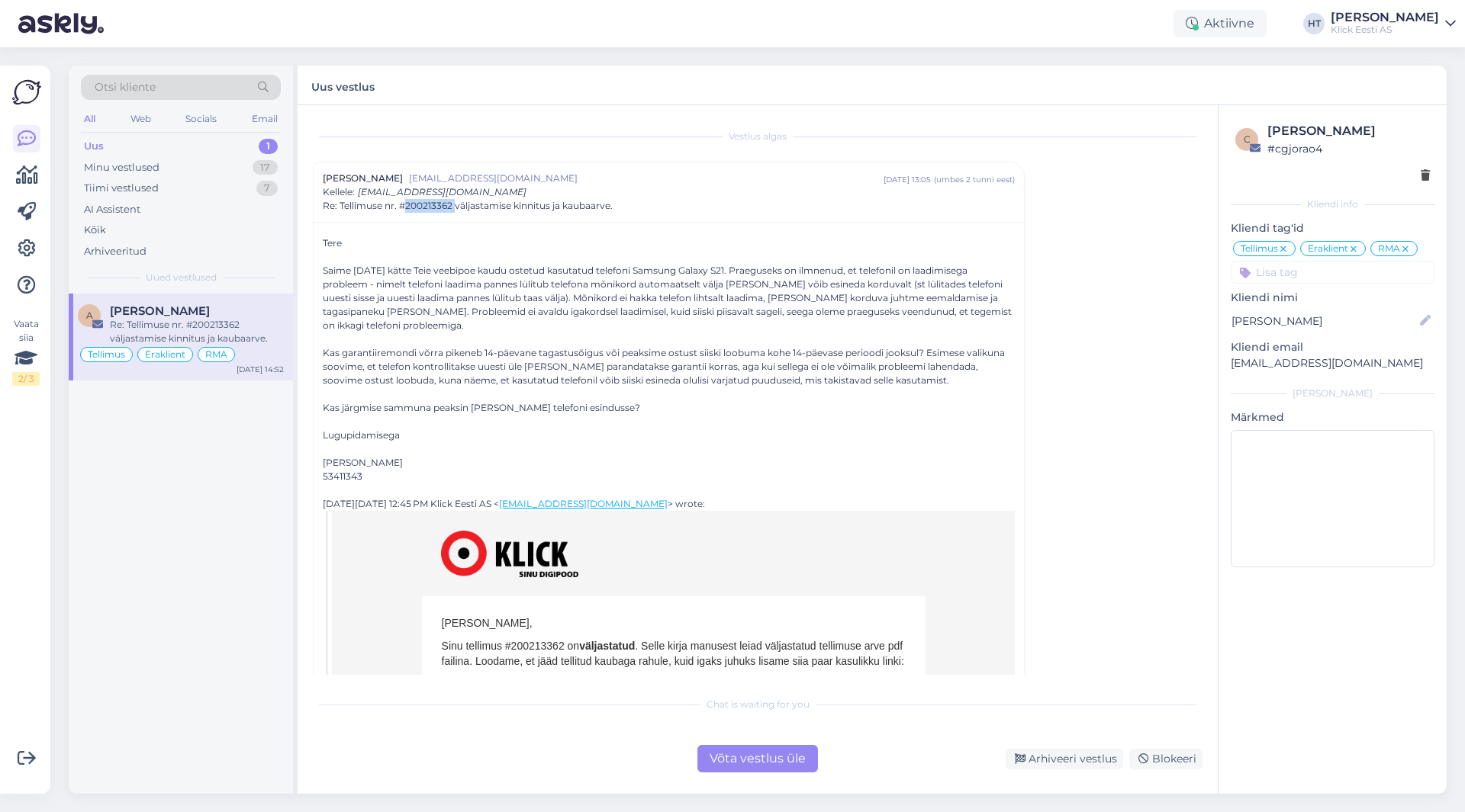
drag, startPoint x: 454, startPoint y: 207, endPoint x: 406, endPoint y: 209, distance: 48.0
click at [406, 209] on span "Re: Tellimuse nr. #200213362 väljastamise kinnitus ja kaubaarve." at bounding box center [467, 206] width 290 height 13
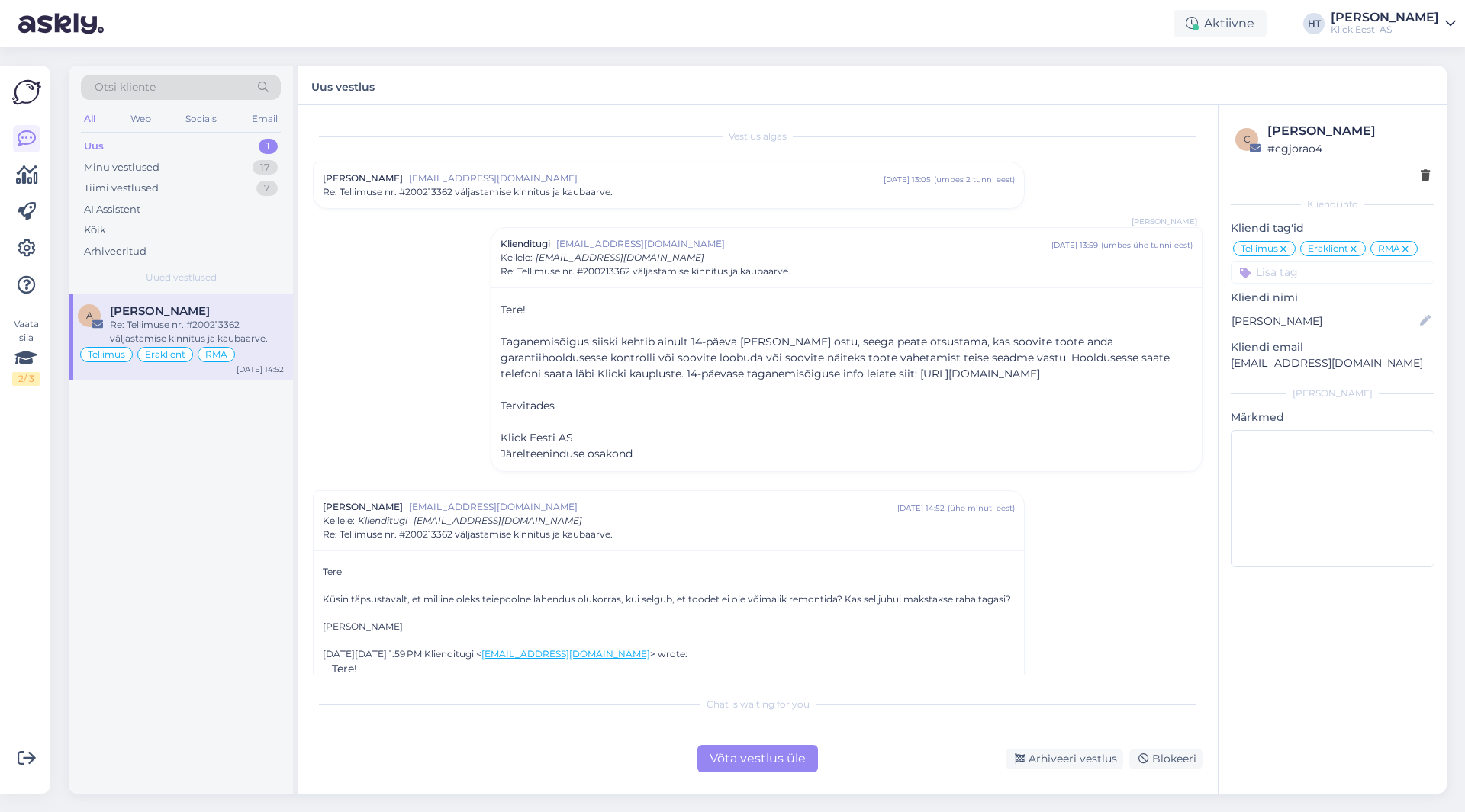
click at [476, 128] on div "Vestlus algas [PERSON_NAME] [EMAIL_ADDRESS][DOMAIN_NAME] [DATE] 13:05 ( umbes 2…" at bounding box center [764, 397] width 904 height 554
click at [215, 443] on div "A [PERSON_NAME] Re: Tellimuse nr. #200213362 väljastamise kinnitus ja kaubaarve…" at bounding box center [180, 544] width 224 height 500
click at [758, 758] on div "Võta vestlus üle" at bounding box center [757, 758] width 120 height 28
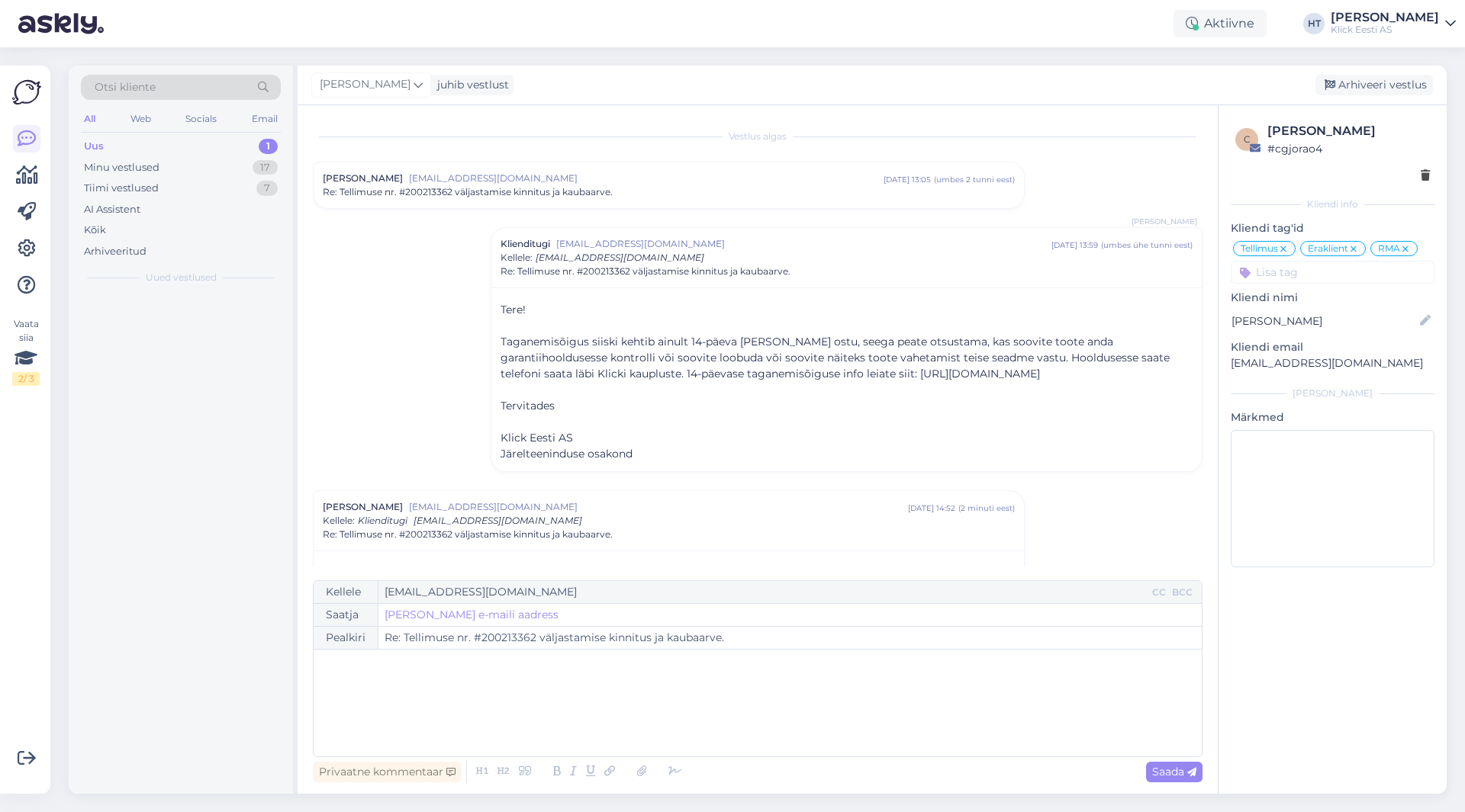
scroll to position [288, 0]
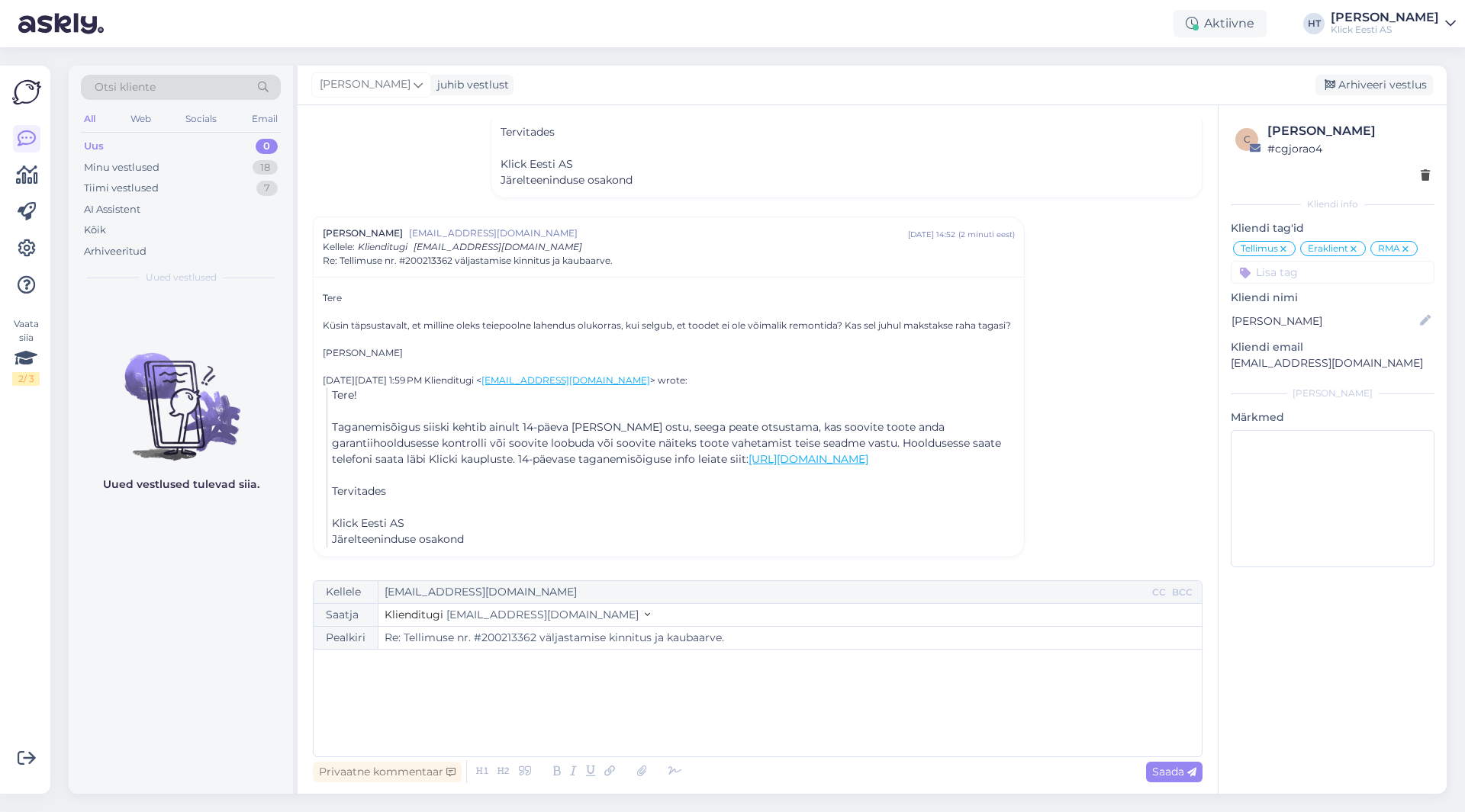
click at [606, 671] on p "﻿" at bounding box center [758, 665] width 873 height 16
drag, startPoint x: 513, startPoint y: 697, endPoint x: 626, endPoint y: 698, distance: 113.0
click at [626, 698] on span "[PERSON_NAME] remont osutub võimatuks või ei ole otstarbekas asendatakse seade …" at bounding box center [567, 697] width 491 height 13
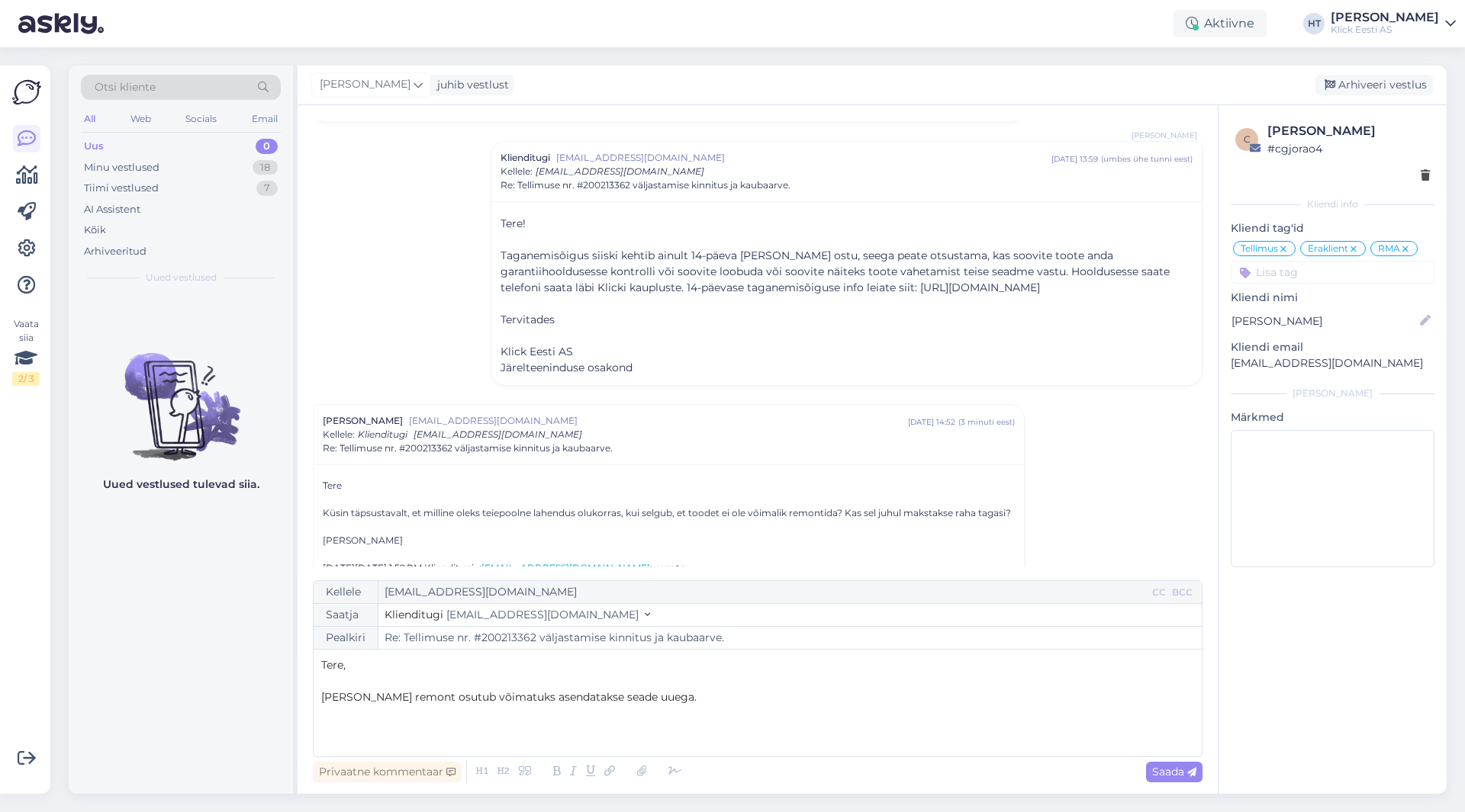
scroll to position [59, 0]
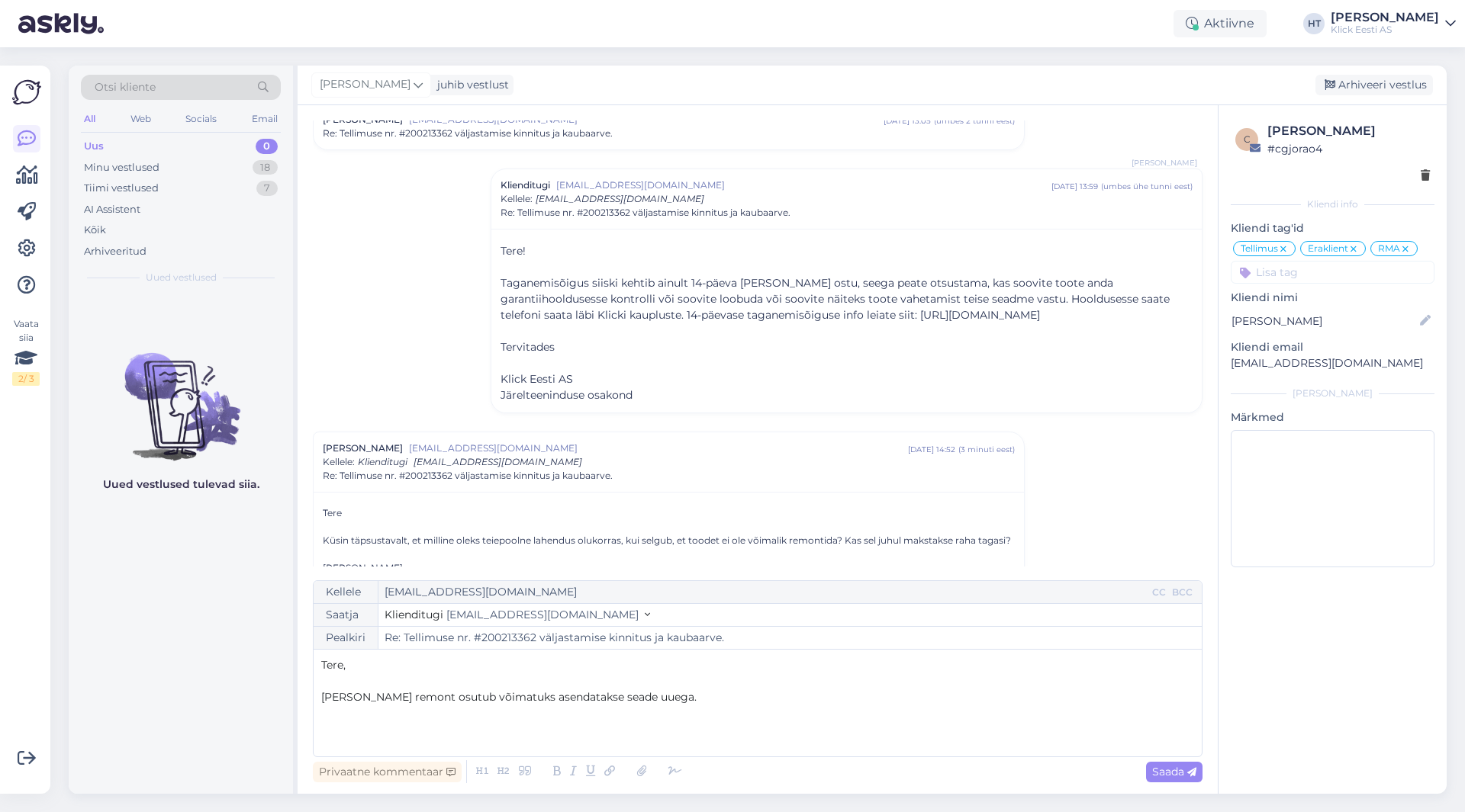
drag, startPoint x: 499, startPoint y: 281, endPoint x: 1025, endPoint y: 314, distance: 527.0
click at [1025, 314] on p "Taganemisõigus siiski kehtib ainult 14-päeva [PERSON_NAME] ostu, seega peate ot…" at bounding box center [846, 299] width 692 height 48
click at [1014, 316] on p "Taganemisõigus siiski kehtib ainult 14-päeva [PERSON_NAME] ostu, seega peate ot…" at bounding box center [846, 299] width 692 height 48
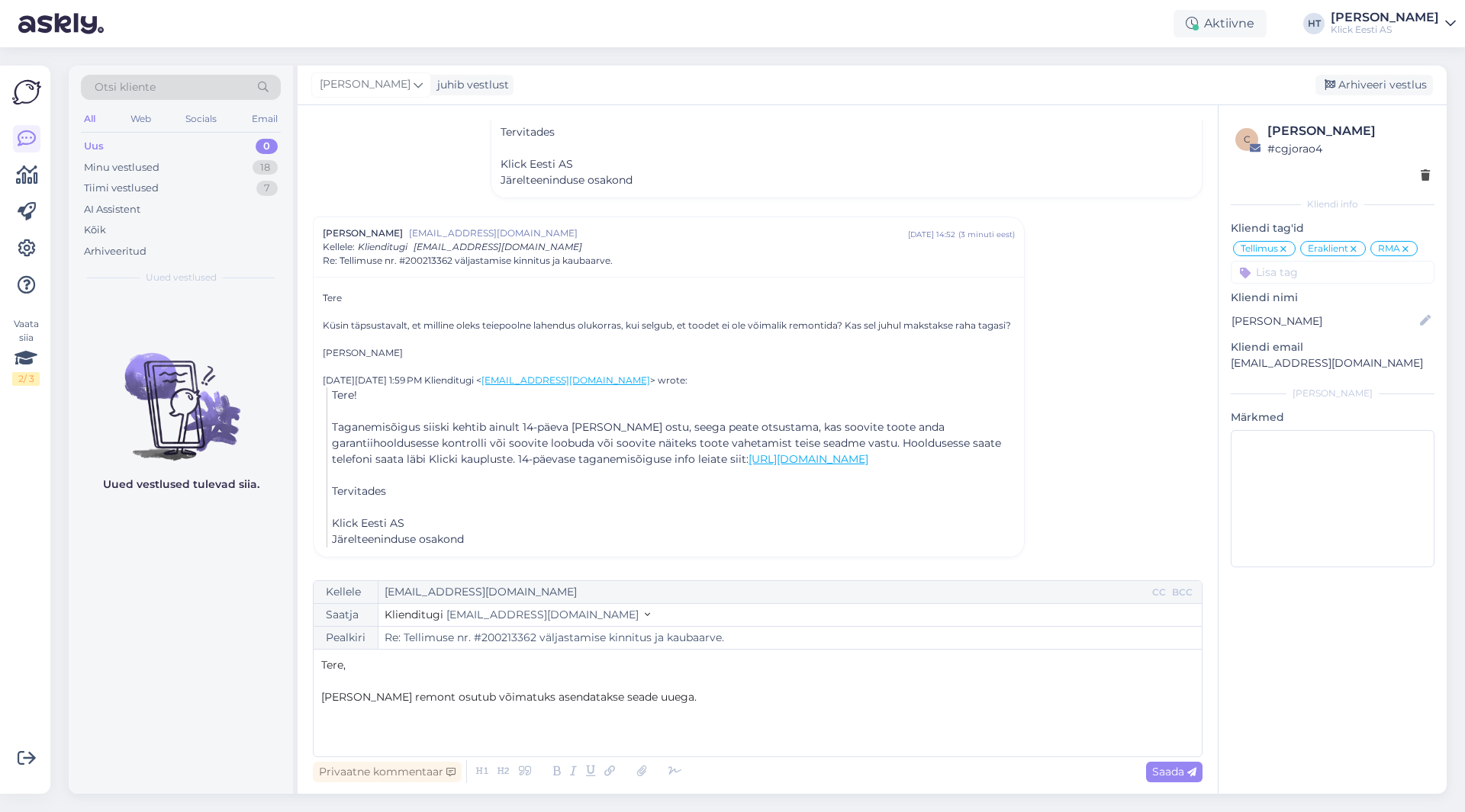
scroll to position [288, 0]
drag, startPoint x: 668, startPoint y: 697, endPoint x: 373, endPoint y: 692, distance: 295.0
click at [373, 692] on p "[PERSON_NAME] remont osutub võimatuks asendatakse seade uuega." at bounding box center [758, 698] width 873 height 16
click at [1169, 769] on span "Saada" at bounding box center [1174, 772] width 44 height 13
type input "Re: Re: Tellimuse nr. #200213362 väljastamise kinnitus ja kaubaarve."
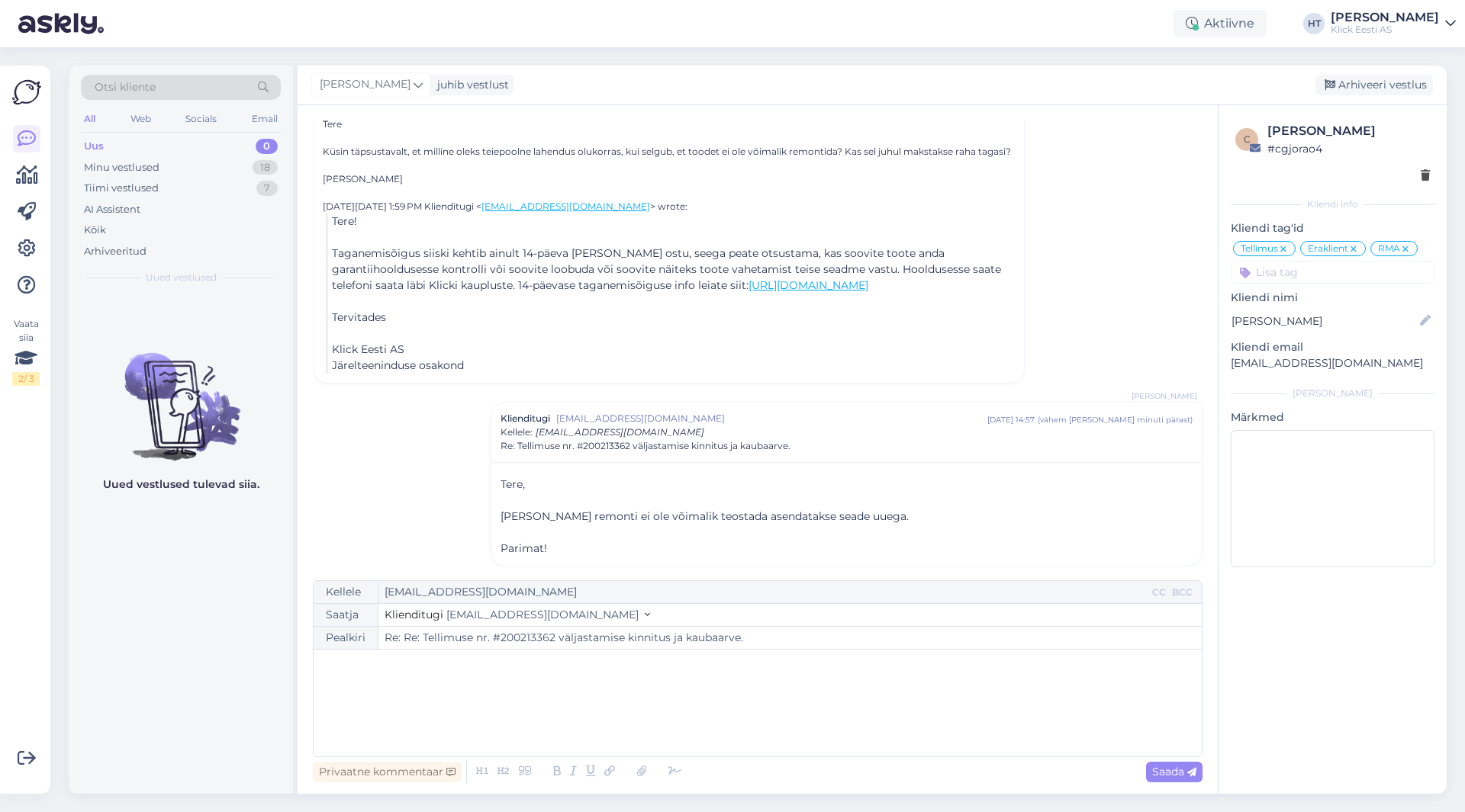
scroll to position [470, 0]
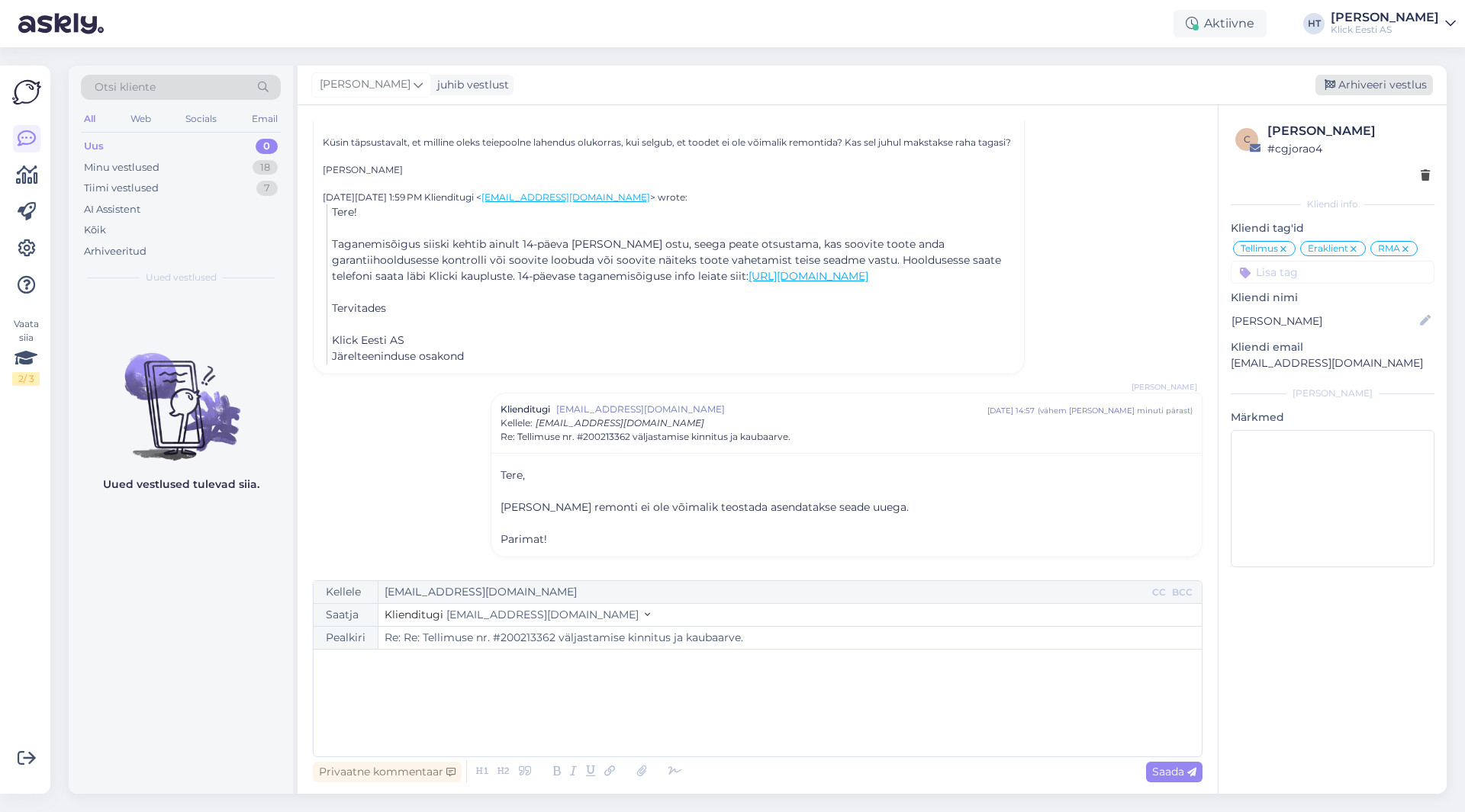
click at [1353, 89] on div "Arhiveeri vestlus" at bounding box center [1375, 85] width 117 height 20
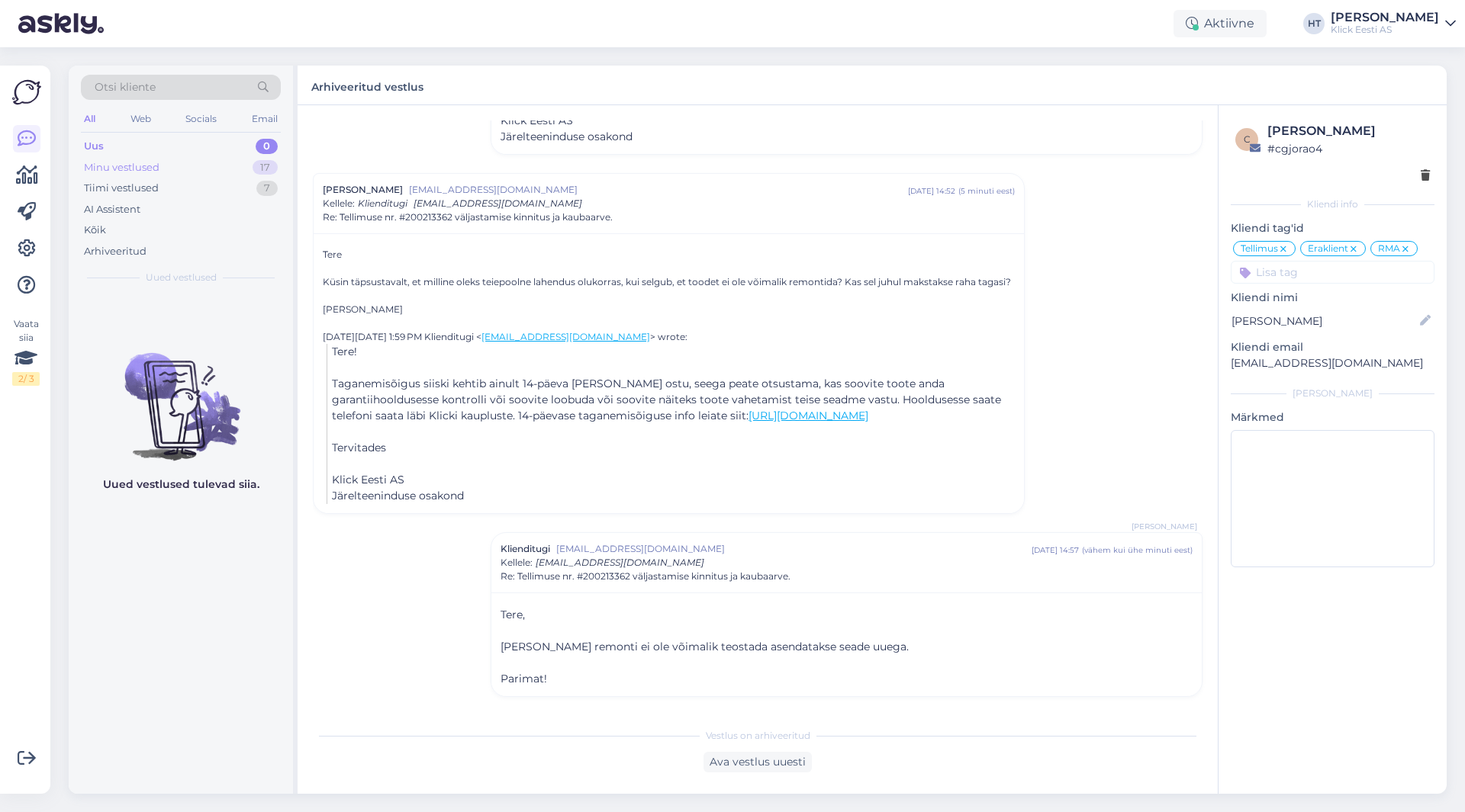
click at [204, 169] on div "Minu vestlused 17" at bounding box center [181, 167] width 200 height 21
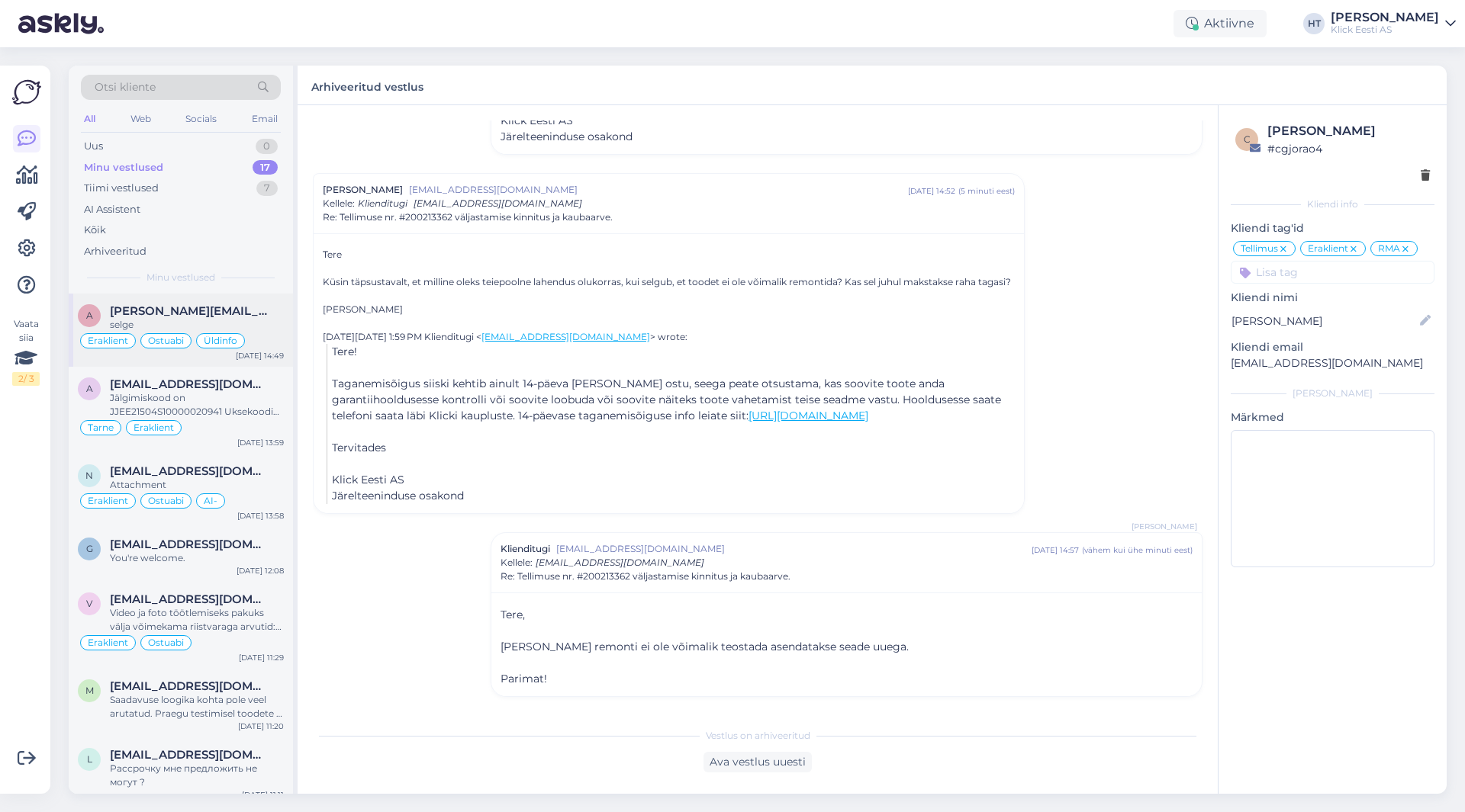
click at [229, 293] on div "a [PERSON_NAME][EMAIL_ADDRESS][DOMAIN_NAME] selge Eraklient Ostuabi Üldinfo [DA…" at bounding box center [180, 330] width 224 height 73
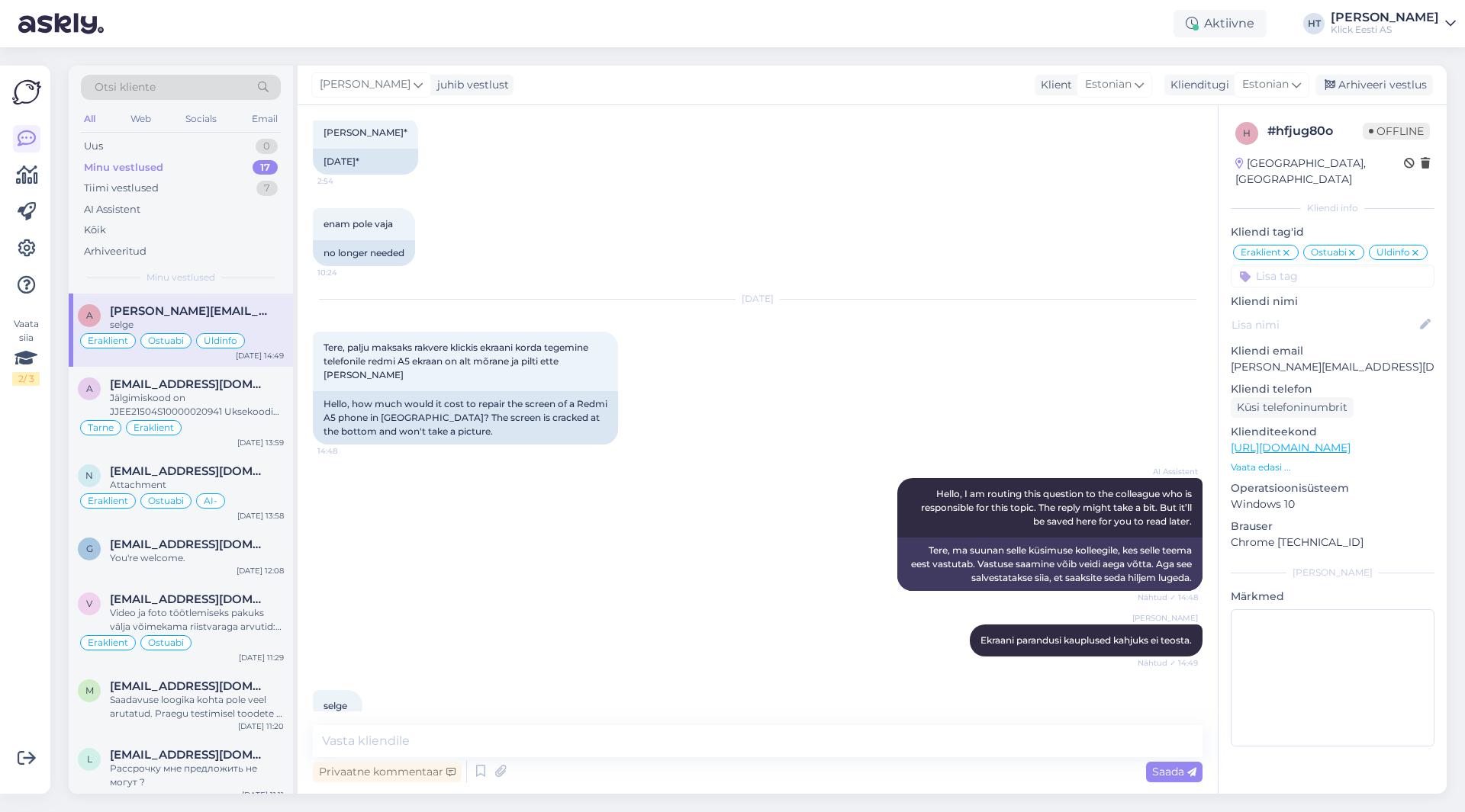
click at [482, 462] on div "AI Assistent Hello, I am routing this question to the colleague who is responsi…" at bounding box center [758, 535] width 889 height 146
click at [181, 550] on span "[EMAIL_ADDRESS][DOMAIN_NAME]" at bounding box center [189, 545] width 159 height 13
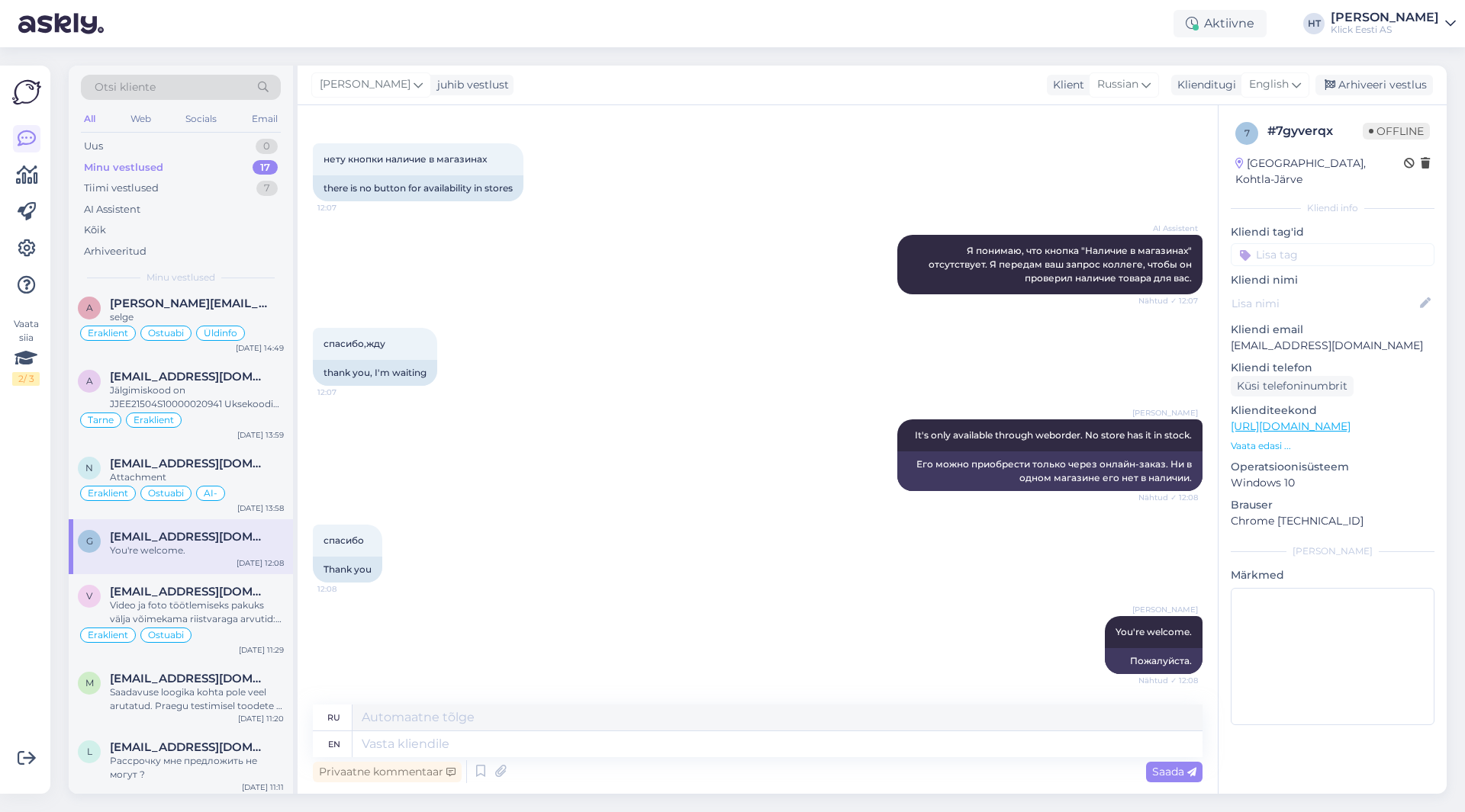
scroll to position [0, 0]
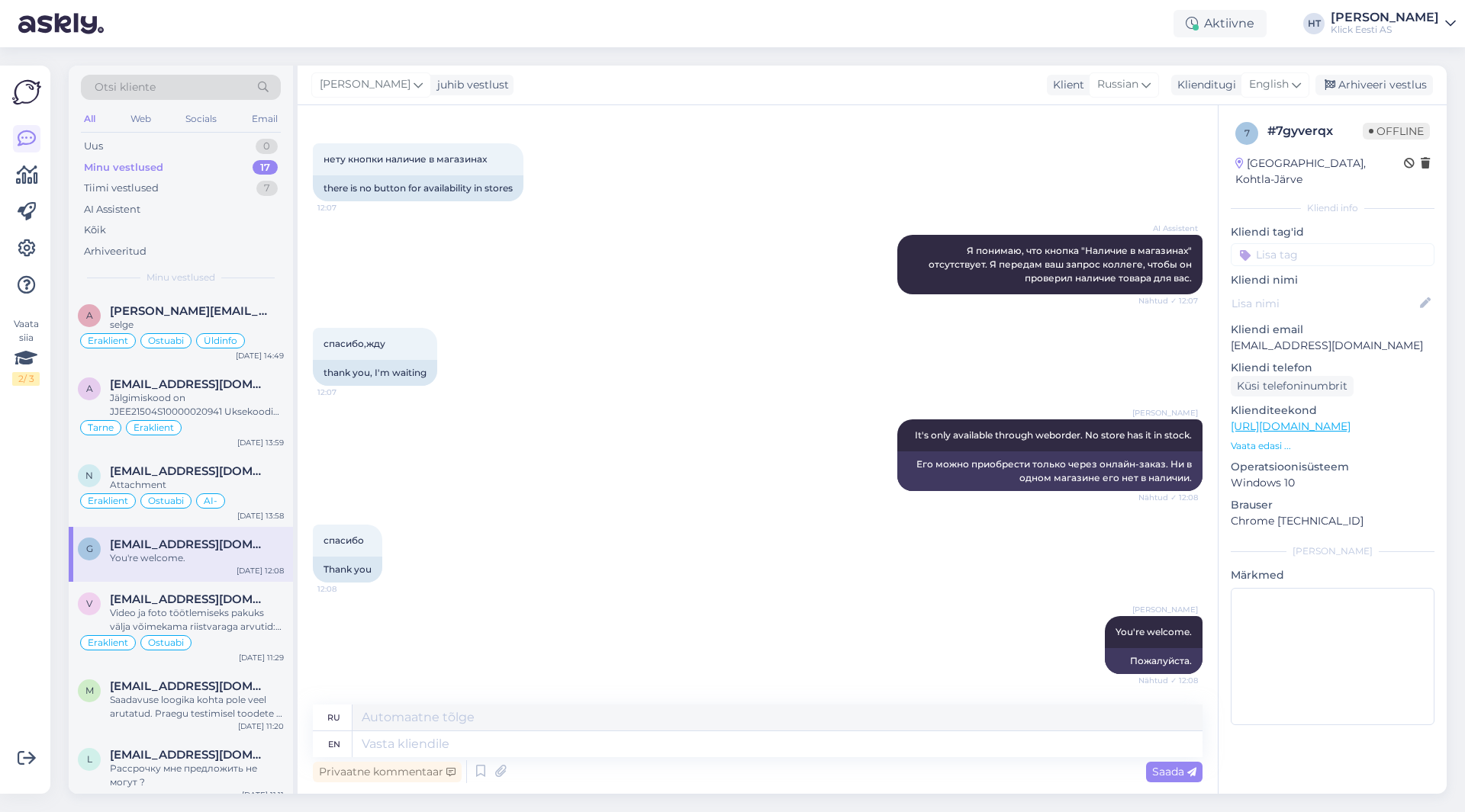
click at [32, 552] on div "Vaata siia 2 / 3" at bounding box center [27, 430] width 29 height 704
click at [8, 691] on div "Vaata siia 2 / 3 Võimalused Veendu, et Askly loob sulle väärtust. Sulge Ühenda …" at bounding box center [25, 429] width 50 height 728
click at [198, 189] on div "Tiimi vestlused 7" at bounding box center [181, 189] width 200 height 21
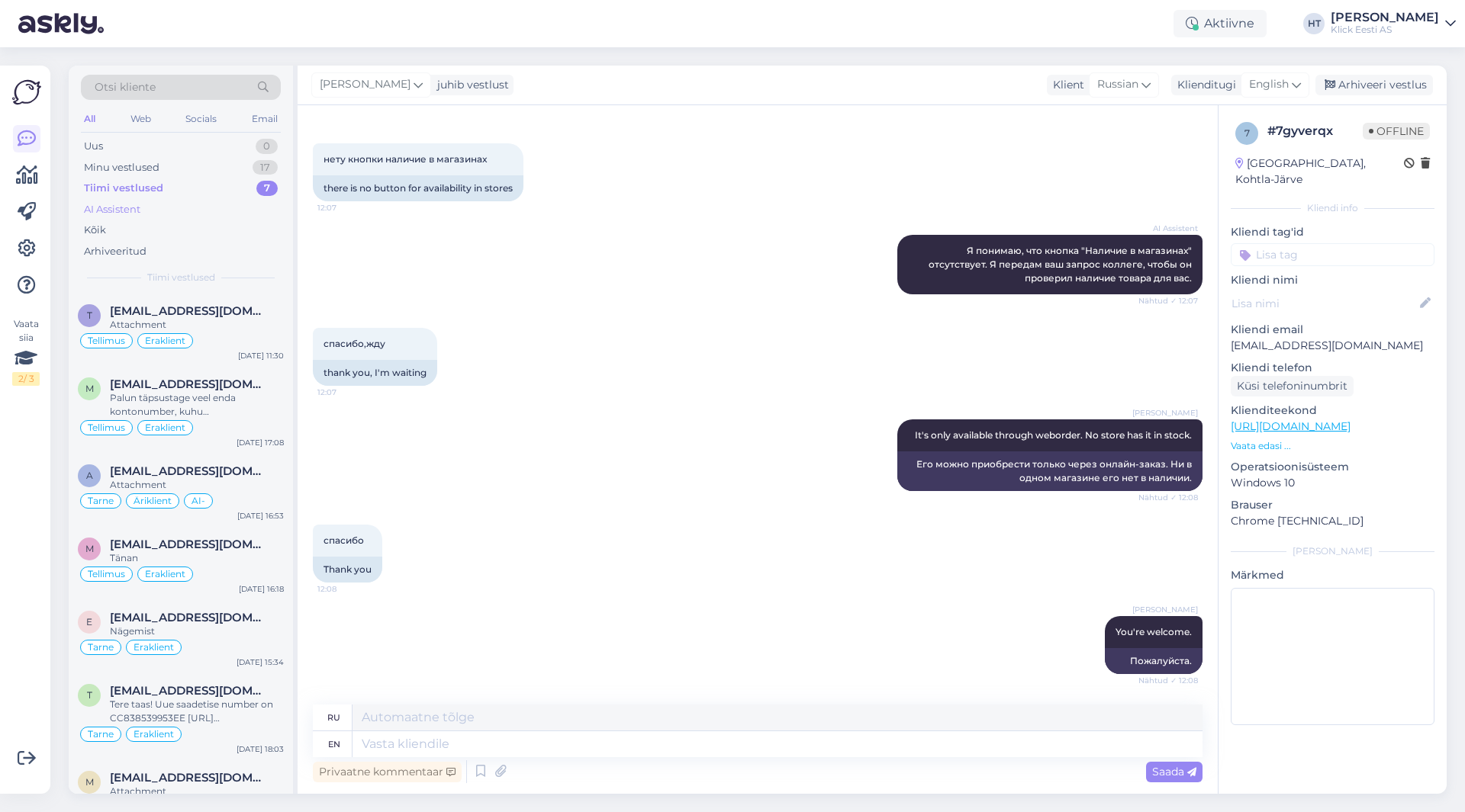
click at [193, 212] on div "AI Assistent" at bounding box center [181, 210] width 200 height 21
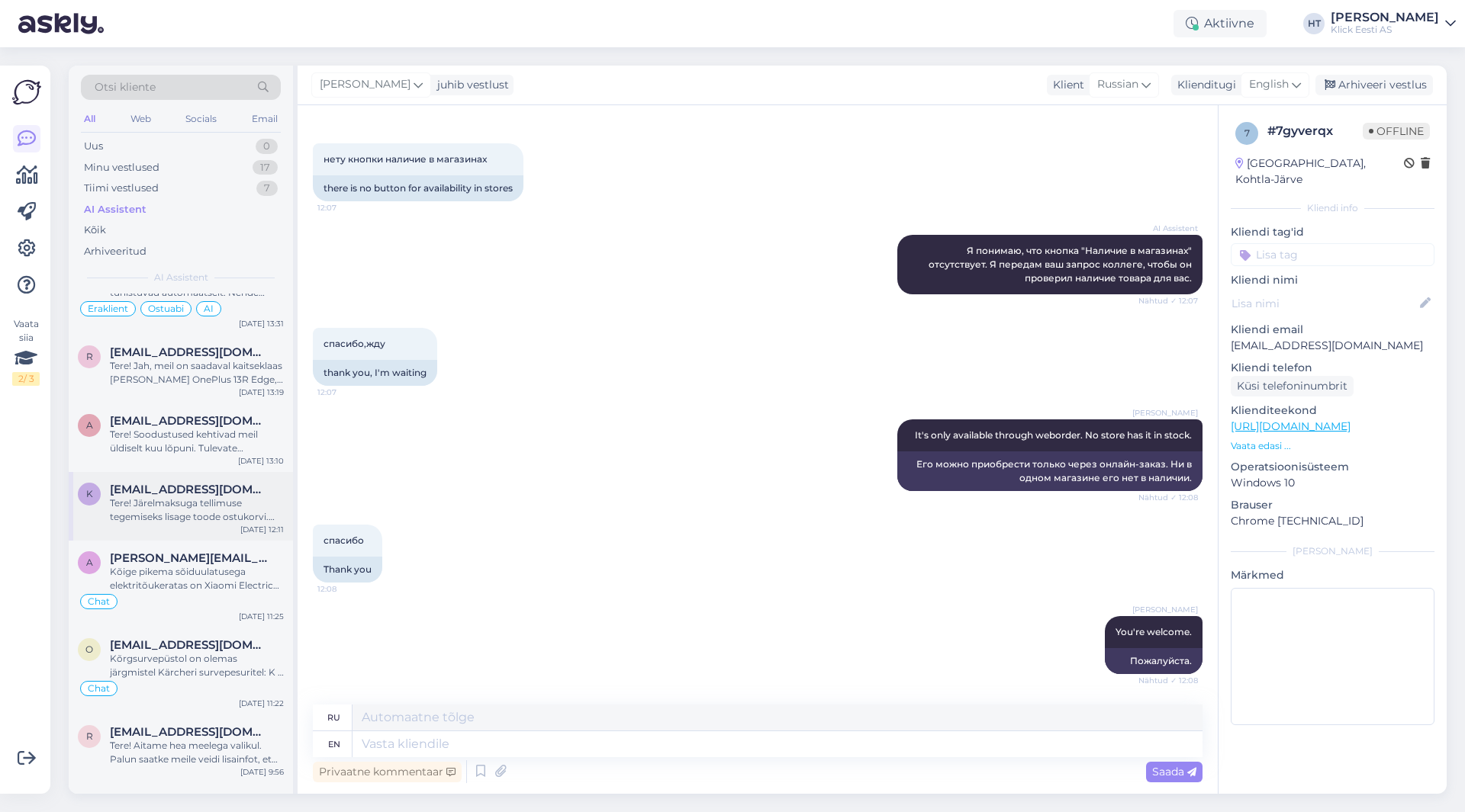
scroll to position [229, 0]
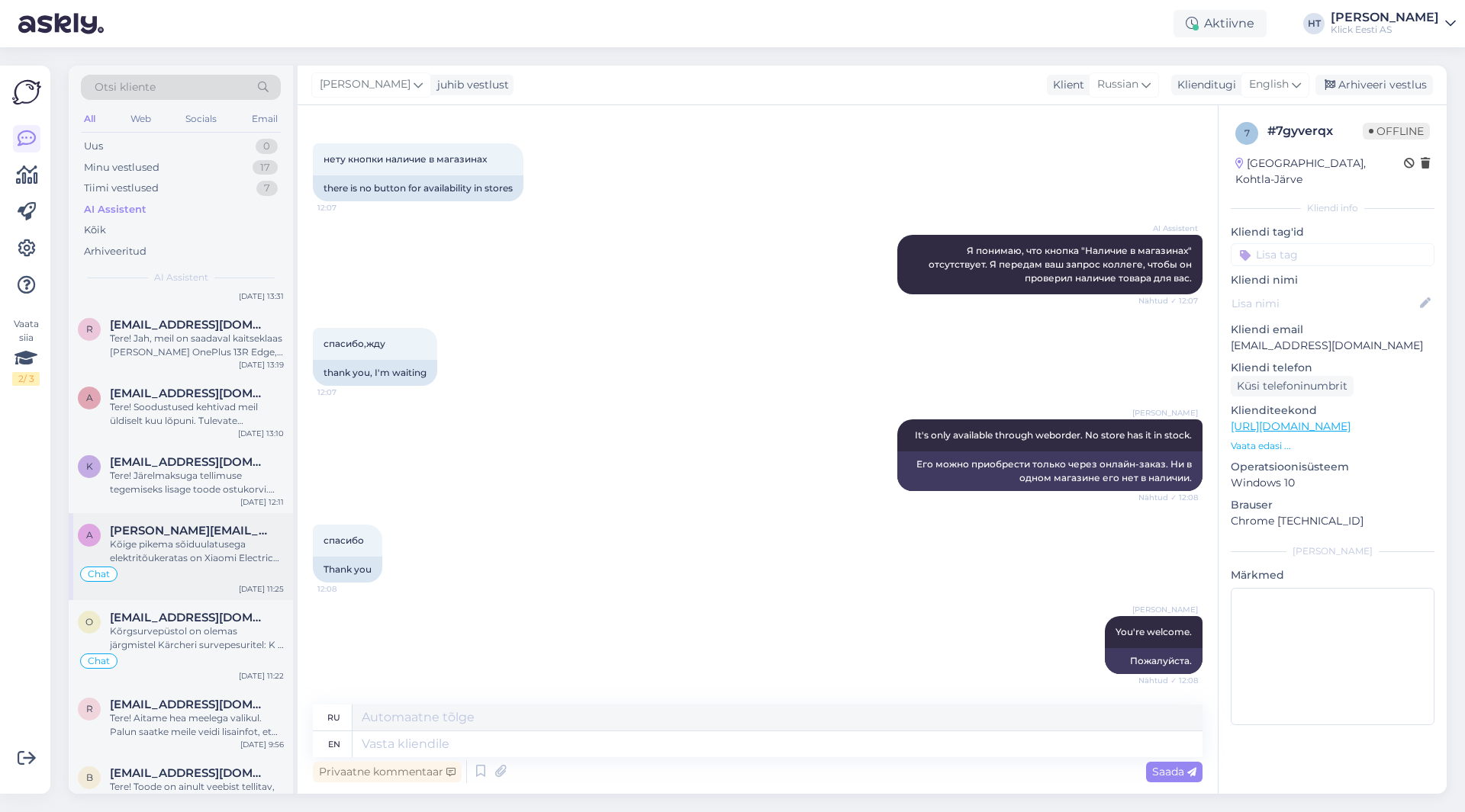
click at [201, 564] on div "Kõige pikema sõiduulatusega elektritõukeratas on Xiaomi Electric Scooter 4 Ultr…" at bounding box center [196, 551] width 174 height 28
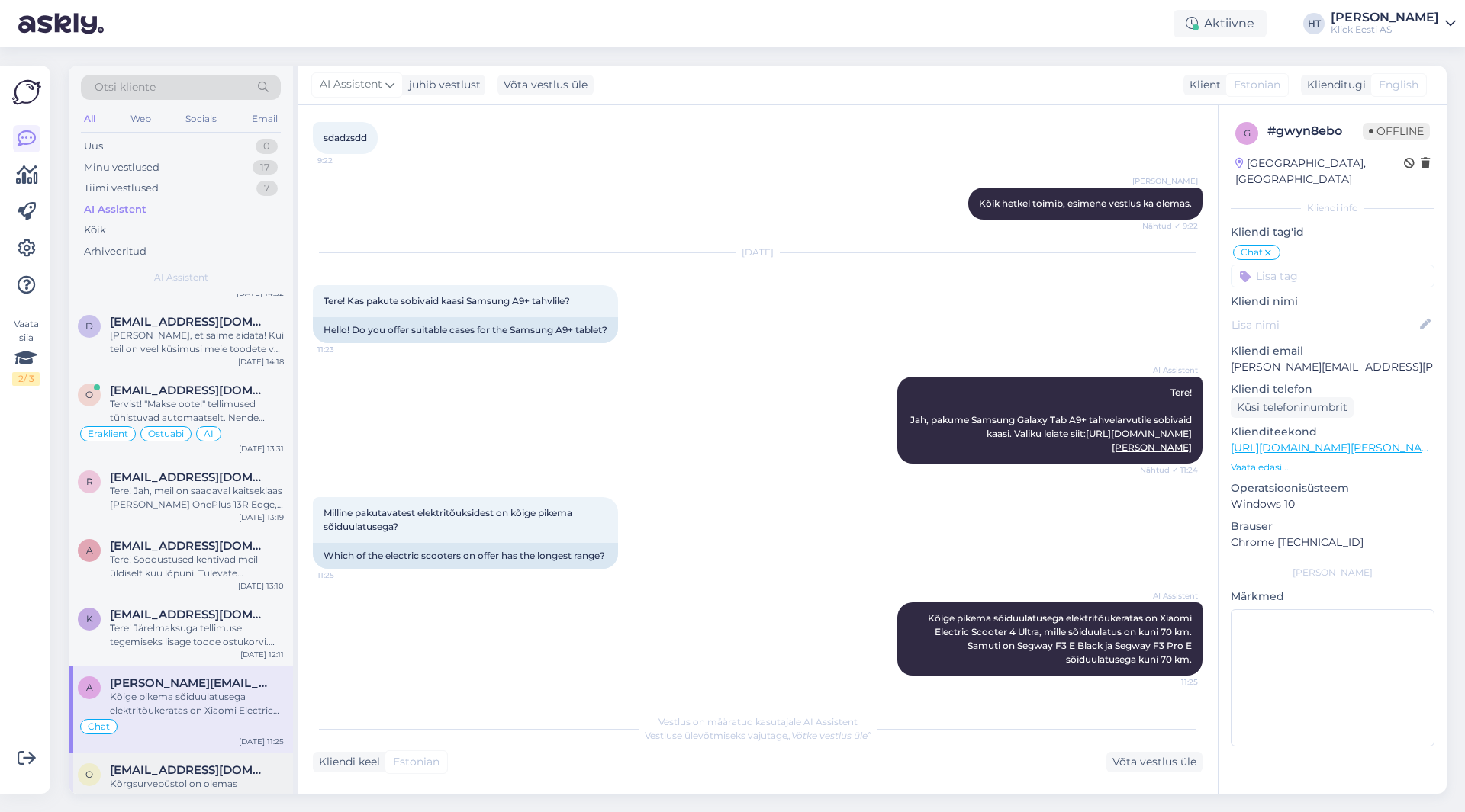
scroll to position [0, 0]
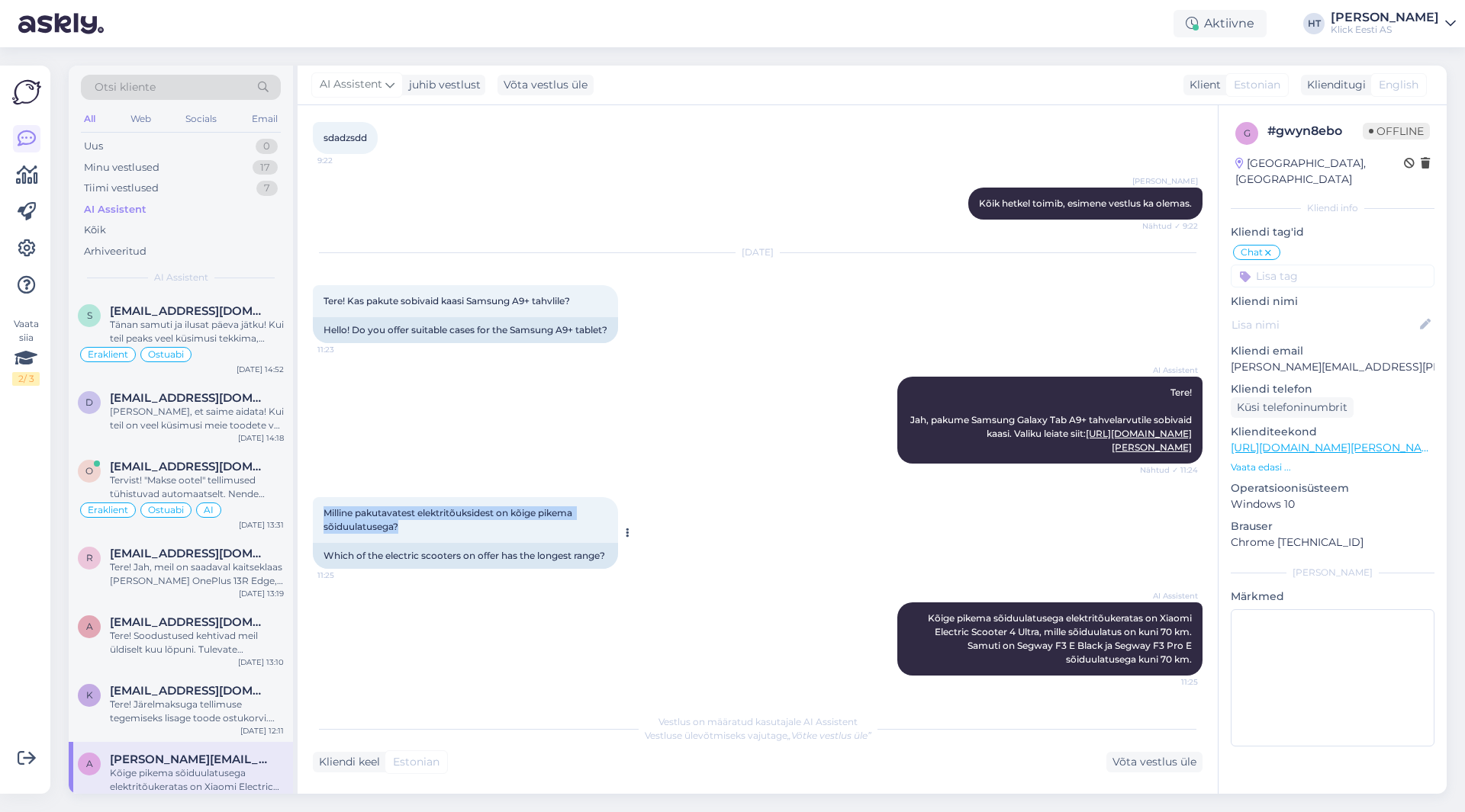
drag, startPoint x: 401, startPoint y: 515, endPoint x: 324, endPoint y: 498, distance: 78.9
click at [324, 498] on div "Milline pakutavatest elektritõuksidest on kõige pikema sõiduulatusega? 11:25" at bounding box center [465, 520] width 305 height 46
click at [324, 507] on span "Milline pakutavatest elektritõuksidest on kõige pikema sõiduulatusega?" at bounding box center [449, 520] width 251 height 25
drag, startPoint x: 324, startPoint y: 498, endPoint x: 391, endPoint y: 514, distance: 68.9
click at [391, 514] on span "Milline pakutavatest elektritõuksidest on kõige pikema sõiduulatusega?" at bounding box center [449, 520] width 251 height 25
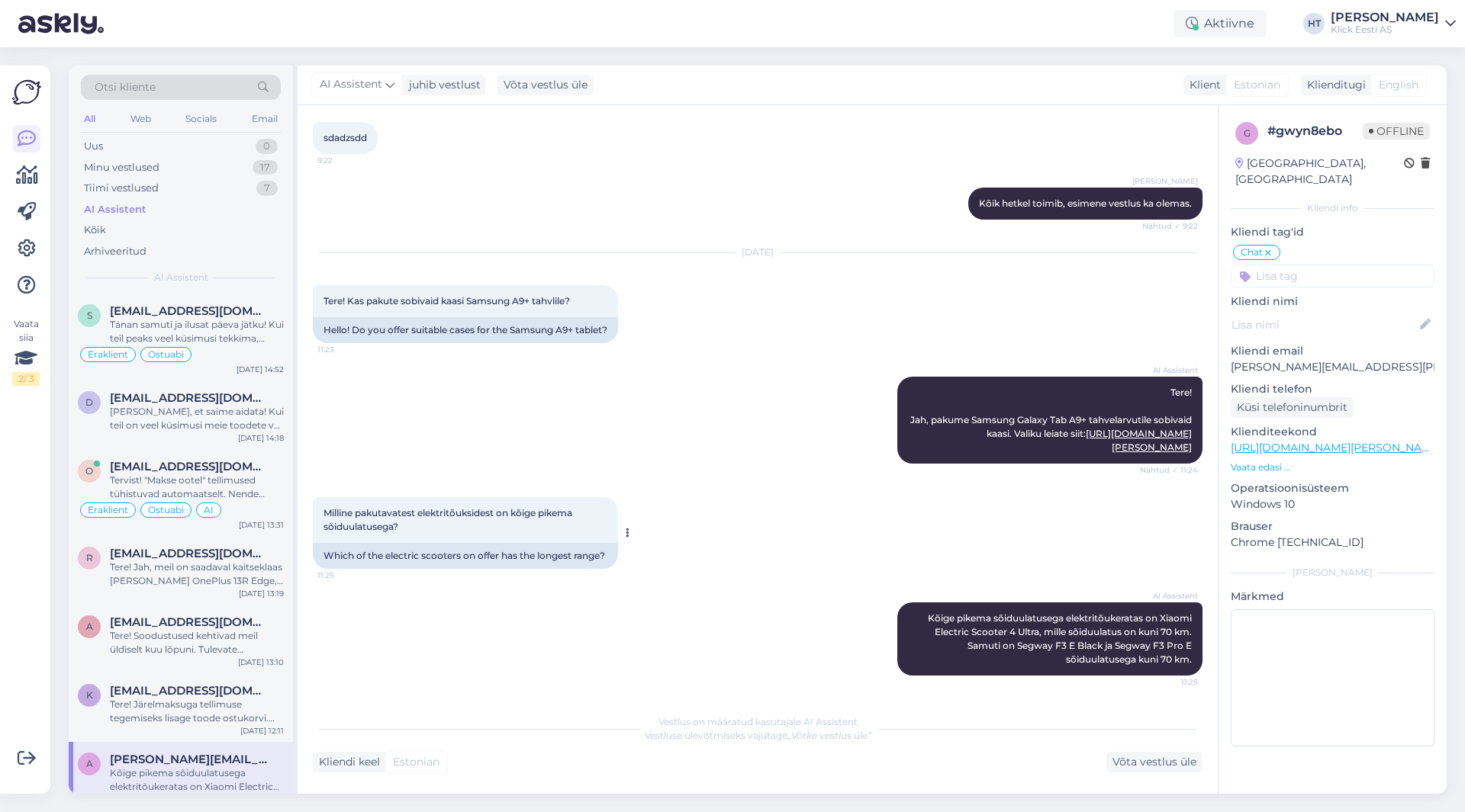
click at [401, 516] on div "Milline pakutavatest elektritõuksidest on kõige pikema sõiduulatusega? 11:25" at bounding box center [465, 520] width 305 height 46
drag, startPoint x: 401, startPoint y: 516, endPoint x: 322, endPoint y: 495, distance: 81.7
click at [322, 497] on div "Milline pakutavatest elektritõuksidest on kõige pikema sõiduulatusega? 11:25" at bounding box center [465, 520] width 305 height 46
drag, startPoint x: 322, startPoint y: 495, endPoint x: 403, endPoint y: 511, distance: 82.6
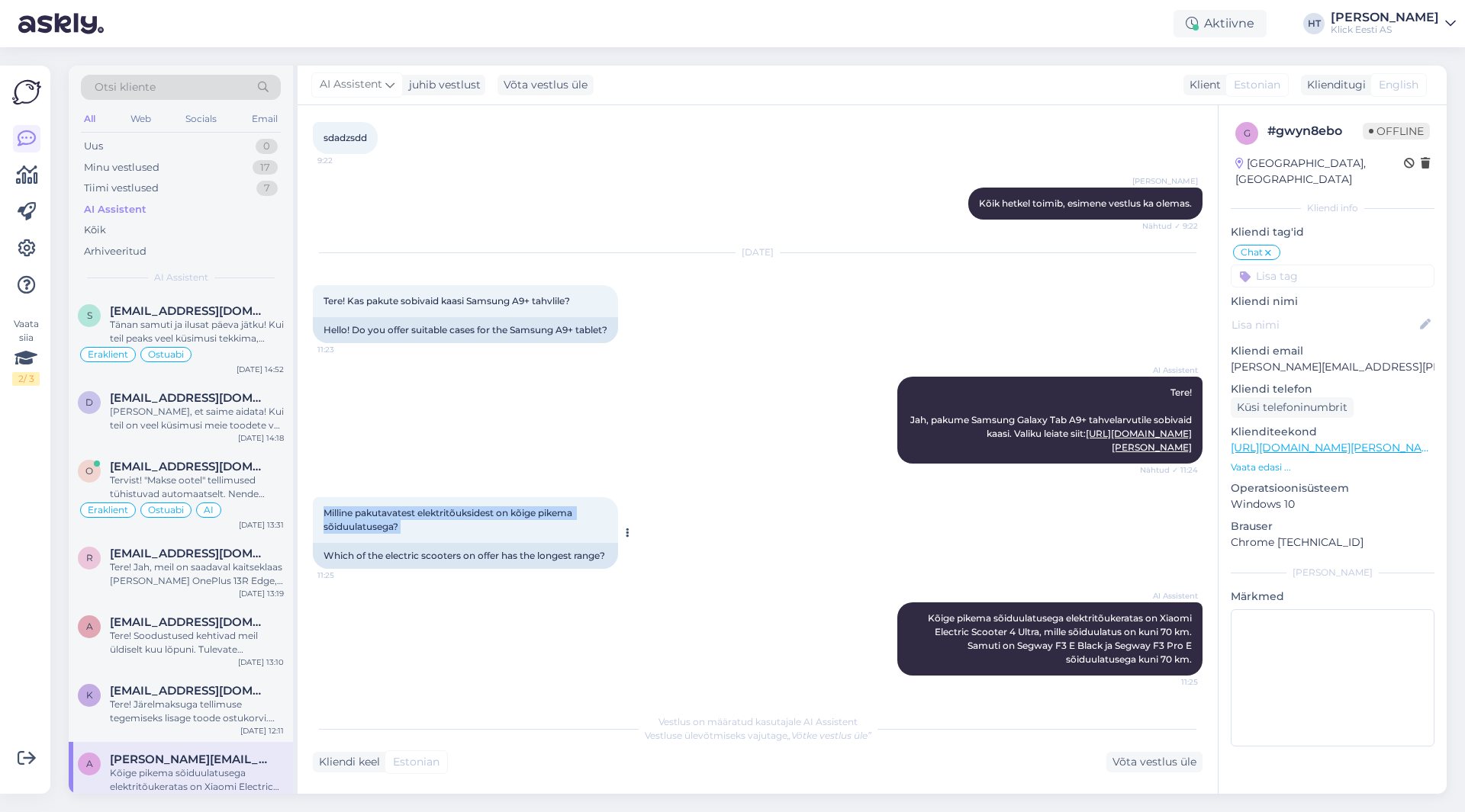
click at [403, 511] on div "Milline pakutavatest elektritõuksidest on kõige pikema sõiduulatusega? 11:25" at bounding box center [465, 520] width 305 height 46
drag, startPoint x: 404, startPoint y: 517, endPoint x: 316, endPoint y: 494, distance: 91.0
click at [316, 497] on div "Milline pakutavatest elektritõuksidest on kõige pikema sõiduulatusega? 11:25" at bounding box center [465, 520] width 305 height 46
click at [330, 507] on span "Milline pakutavatest elektritõuksidest on kõige pikema sõiduulatusega?" at bounding box center [449, 520] width 251 height 25
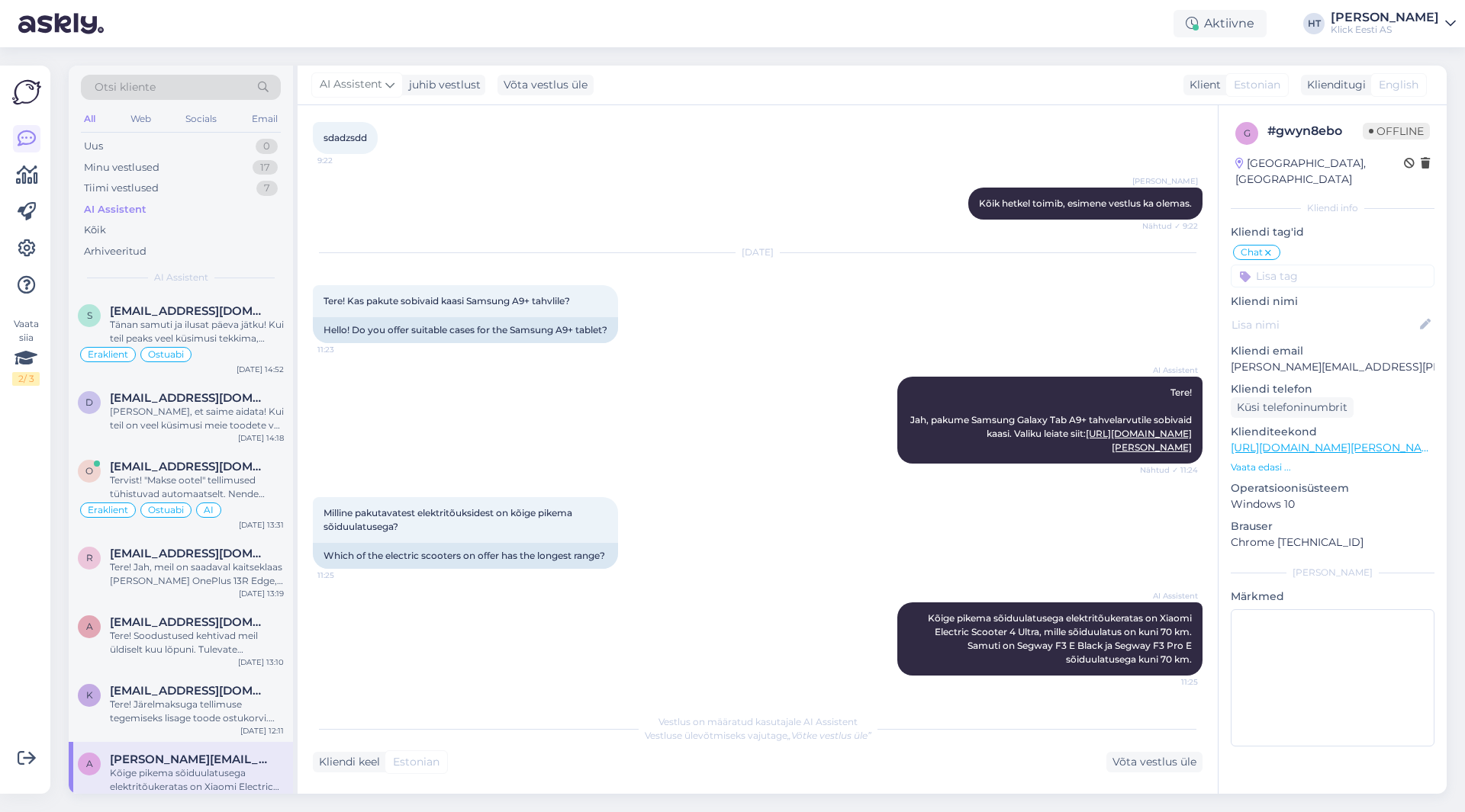
click at [1272, 461] on p "Vaata edasi ..." at bounding box center [1333, 468] width 204 height 13
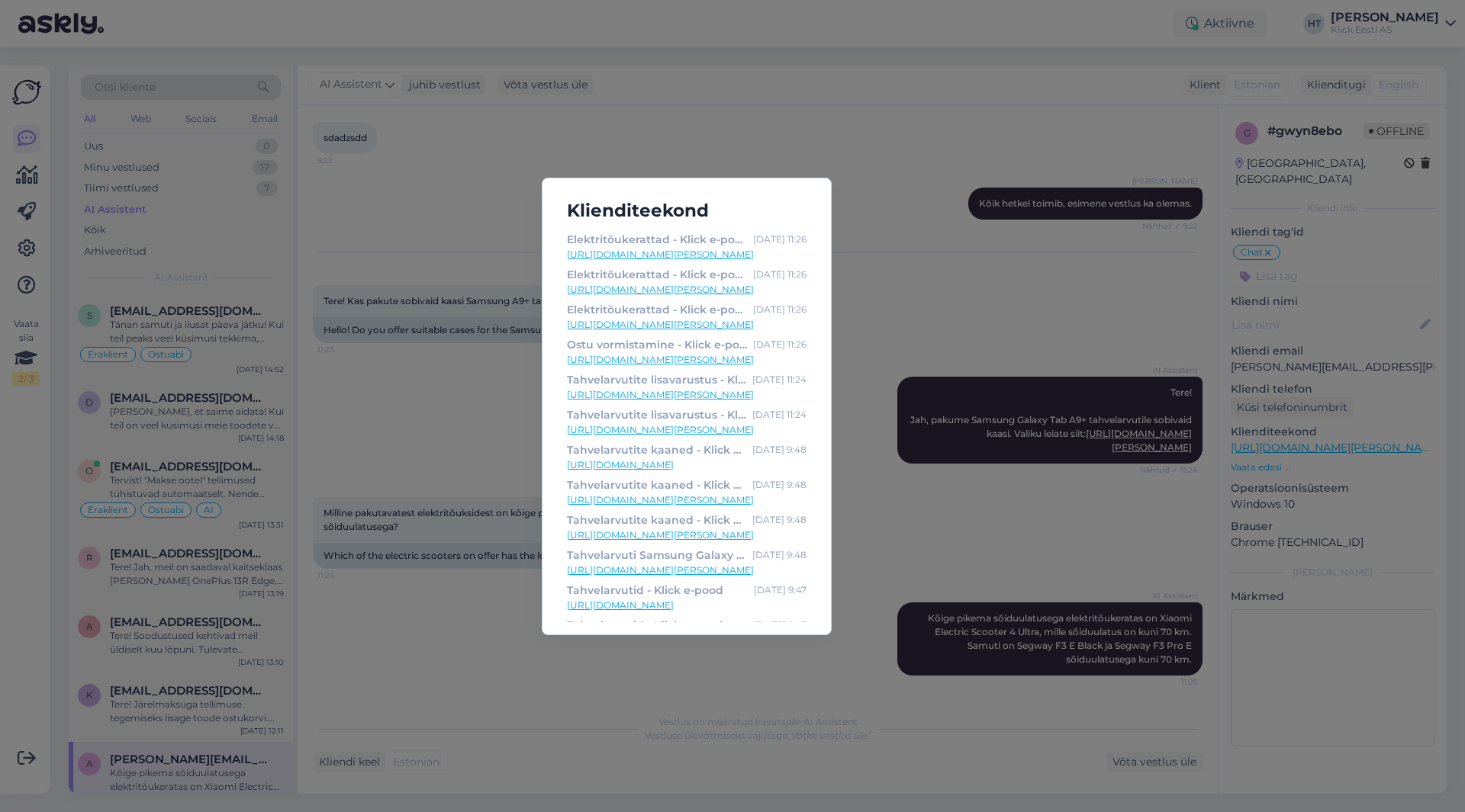
click at [1021, 275] on div "Klienditeekond Elektritõukerattad - Klick e-pood [DATE] 11:26 [URL][DOMAIN_NAME…" at bounding box center [732, 406] width 1465 height 812
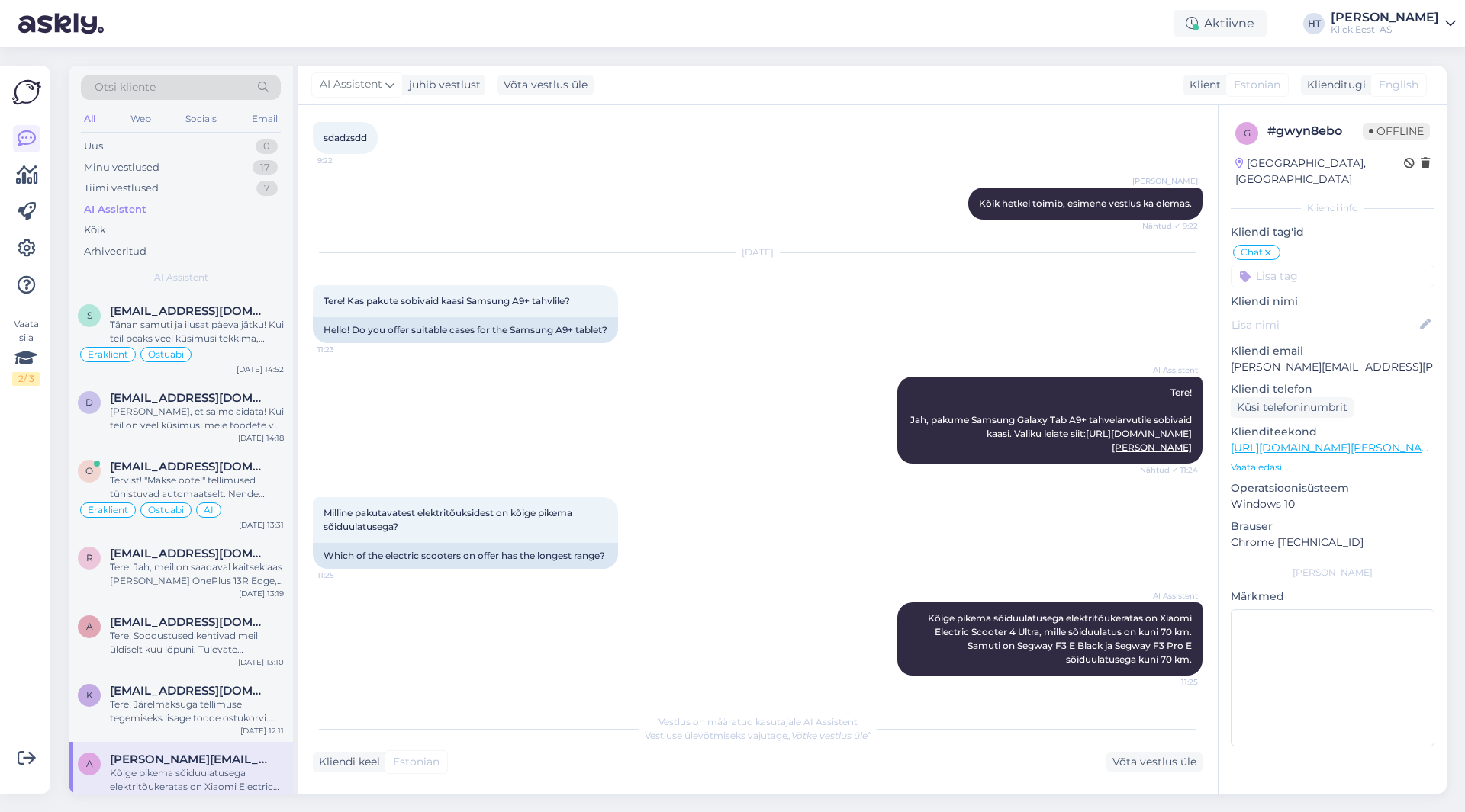
click at [724, 458] on div "AI Assistent Tere! Jah, pakume Samsung Galaxy Tab A9+ tahvelarvutile sobivaid k…" at bounding box center [758, 419] width 889 height 120
click at [29, 244] on icon at bounding box center [26, 248] width 18 height 18
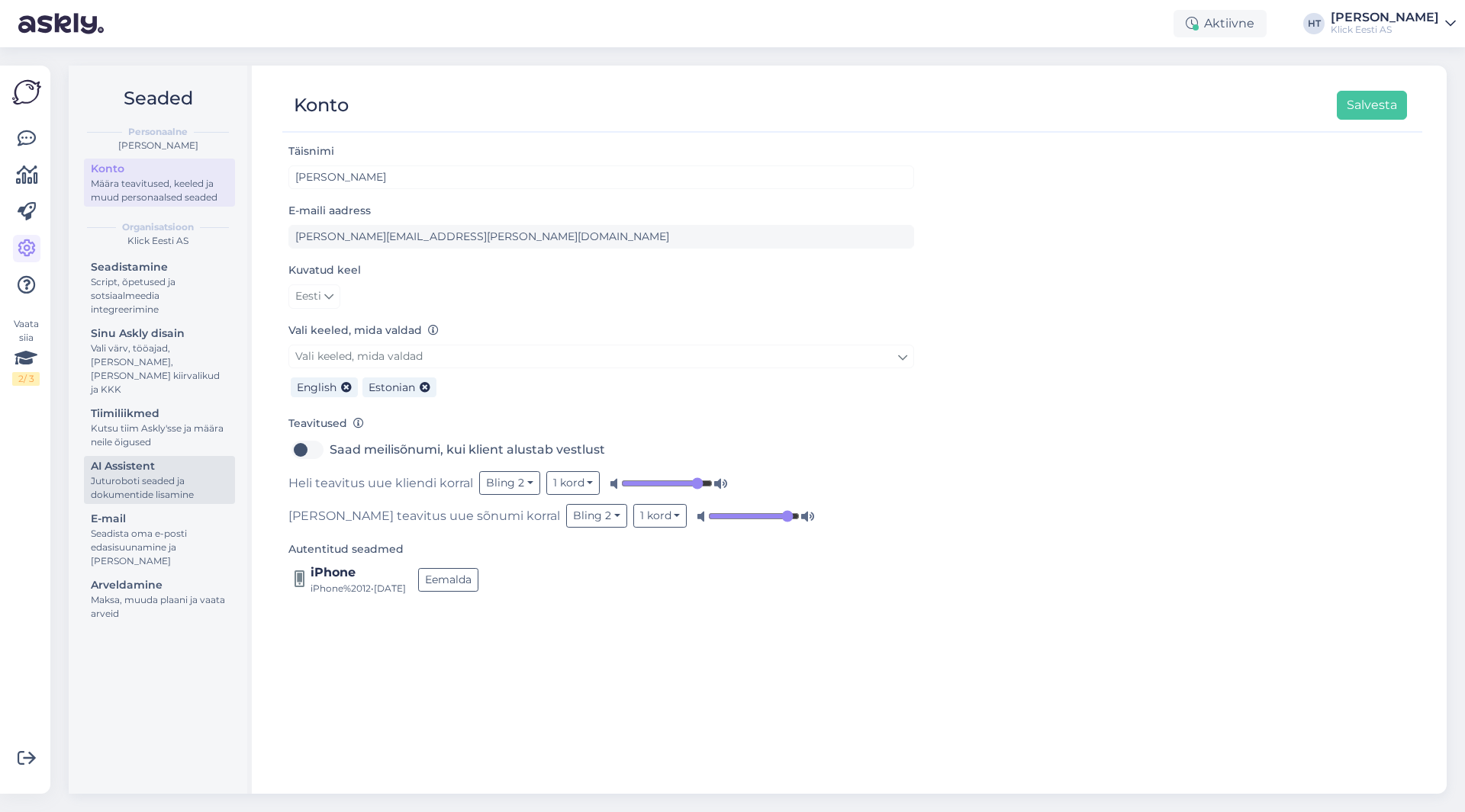
click at [167, 476] on div "Juturoboti seaded ja dokumentide lisamine" at bounding box center [159, 488] width 138 height 28
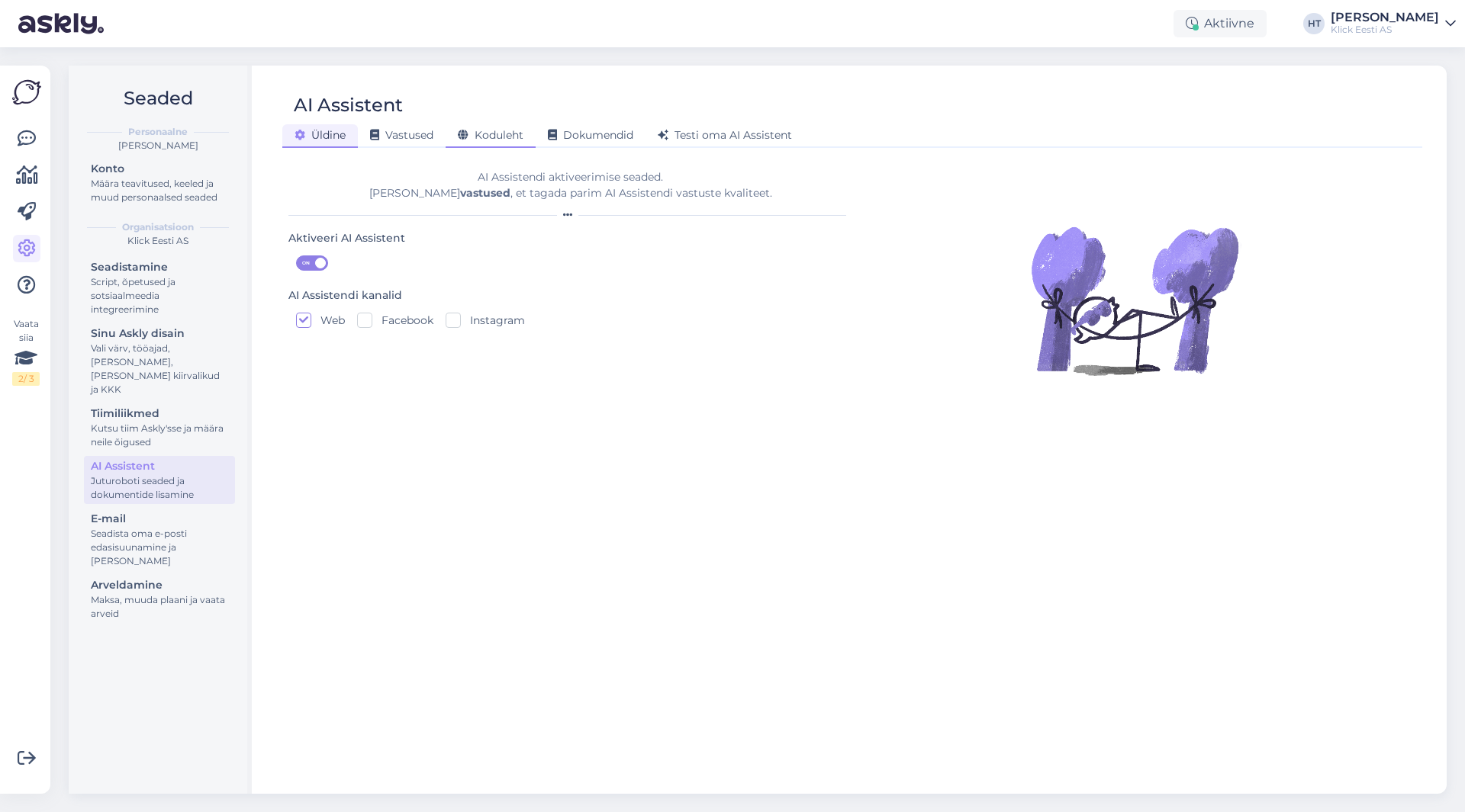
click at [500, 139] on span "Koduleht" at bounding box center [491, 135] width 65 height 13
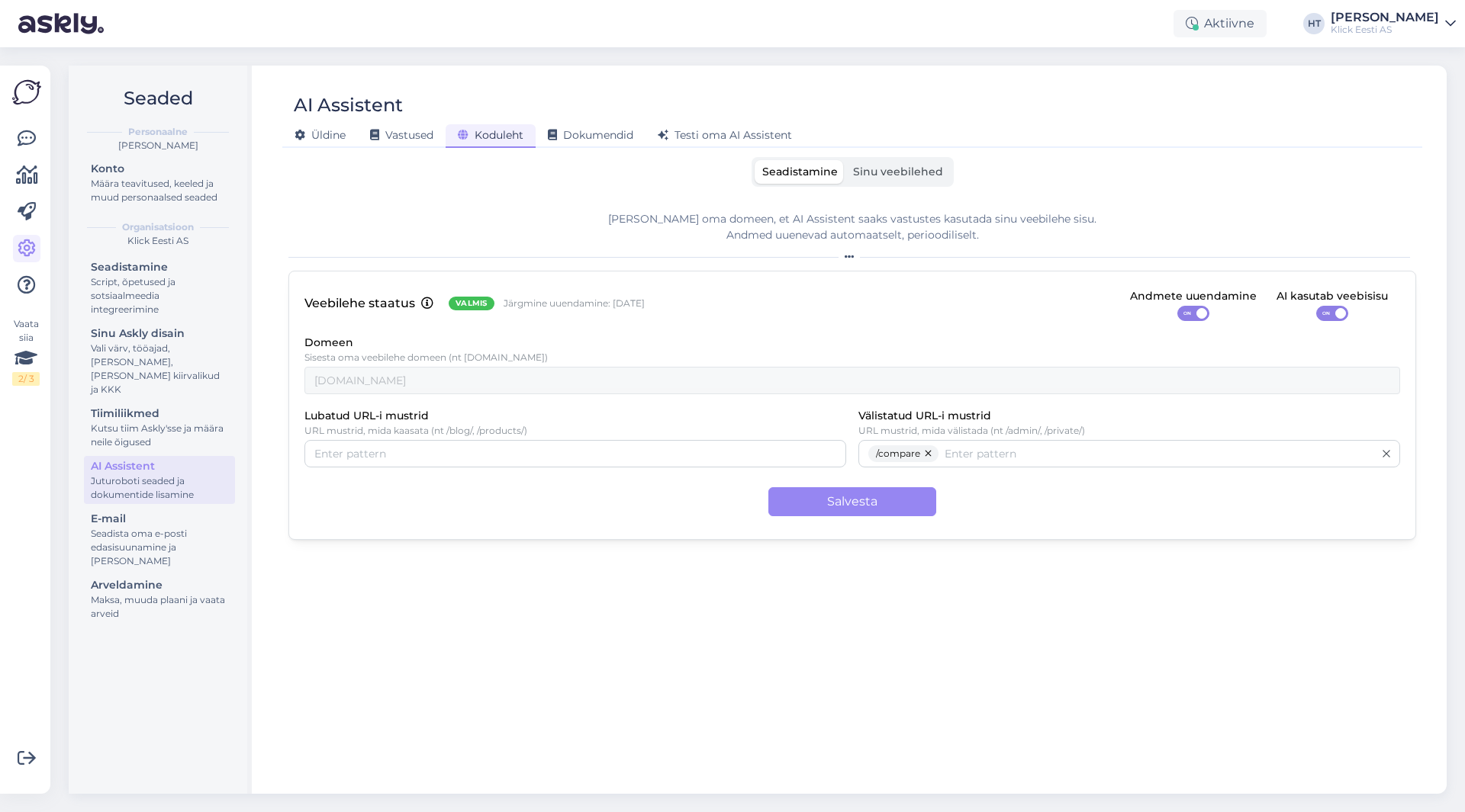
click at [892, 190] on div "Seadistamine Sinu veebilehed [PERSON_NAME] oma domeen, et AI Assistent saaks va…" at bounding box center [853, 469] width 1128 height 623
click at [891, 177] on span "Sinu veebilehed" at bounding box center [898, 171] width 90 height 13
click at [845, 160] on input "Sinu veebilehed" at bounding box center [845, 160] width 0 height 0
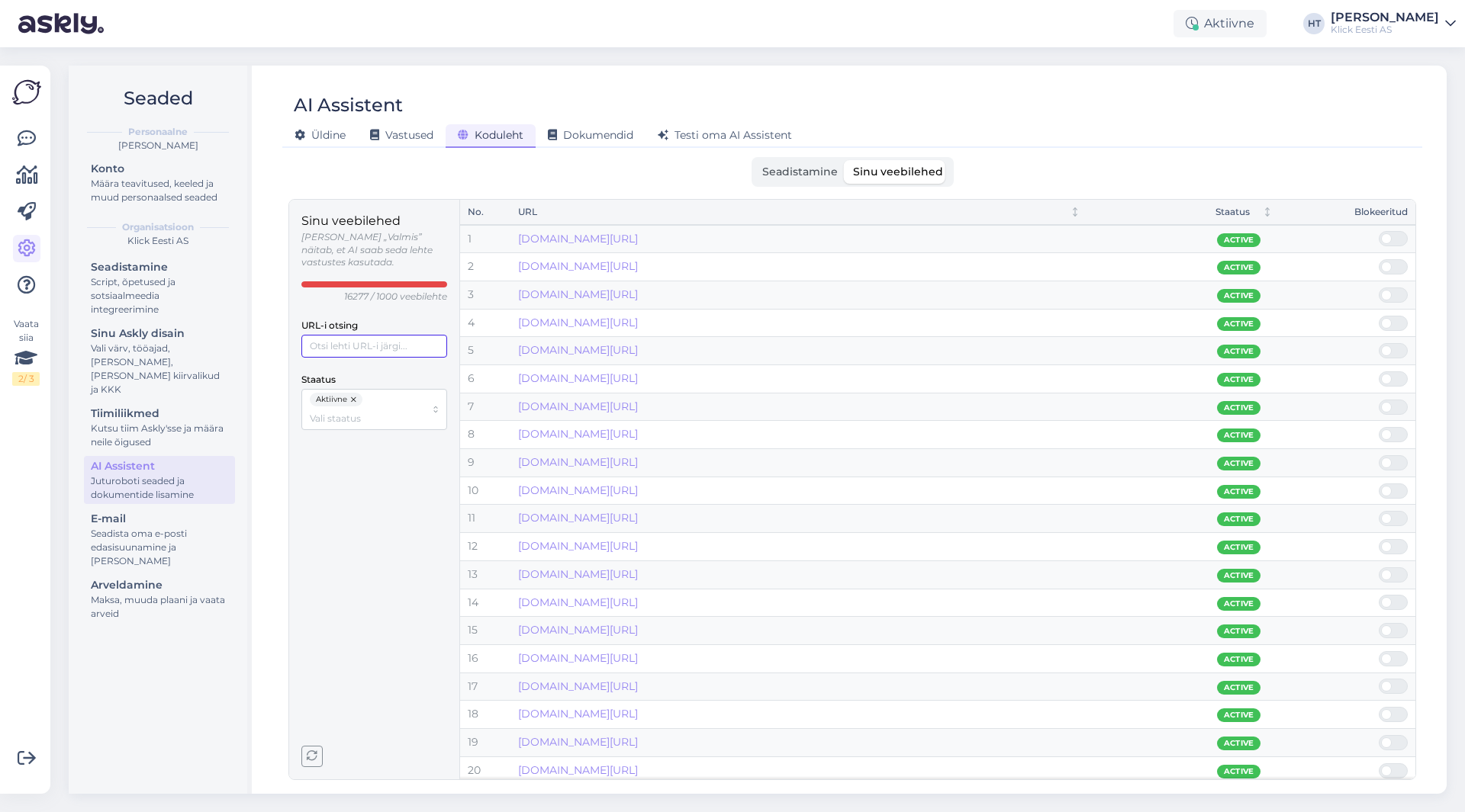
click at [370, 338] on input "URL-i otsing" at bounding box center [373, 346] width 145 height 23
click at [359, 335] on input "URL-i otsing" at bounding box center [373, 346] width 145 height 23
paste input "[URL][DOMAIN_NAME]"
type input "[URL][DOMAIN_NAME]"
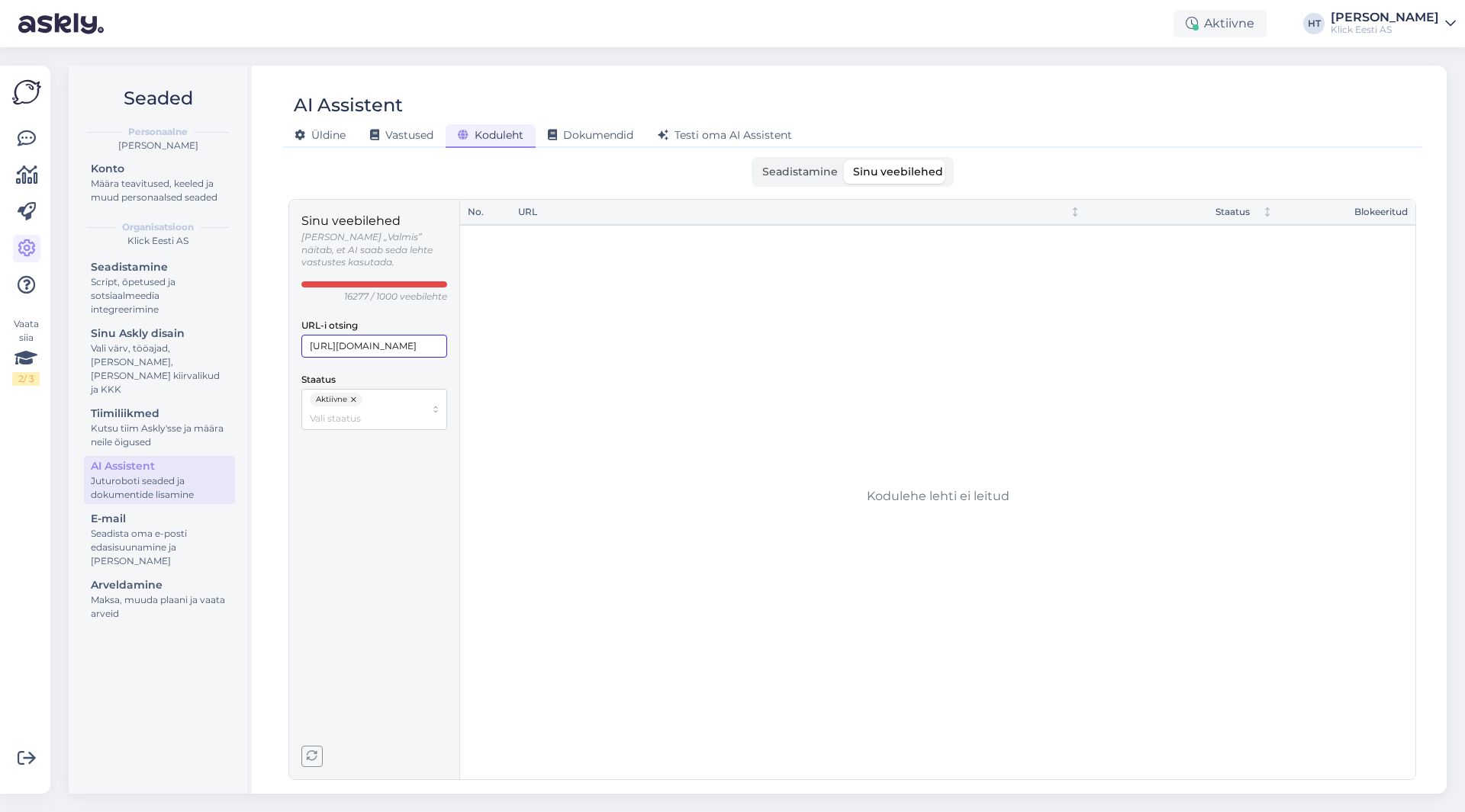
click at [375, 335] on input "[URL][DOMAIN_NAME]" at bounding box center [373, 346] width 145 height 23
click at [399, 542] on div "Sinu veebilehed [PERSON_NAME] „Valmis” näitab, et AI saab seda lehte vastustes …" at bounding box center [373, 489] width 145 height 555
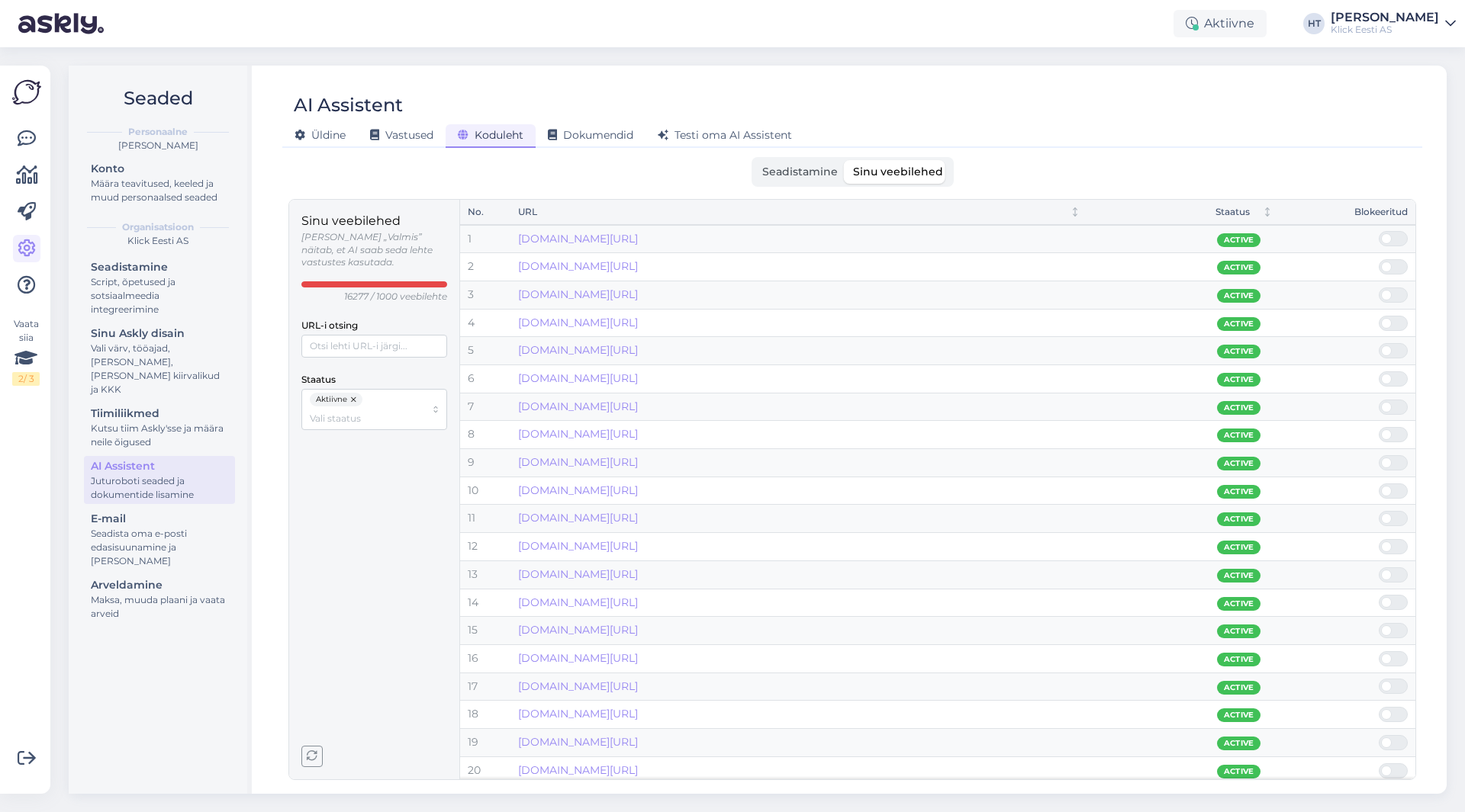
click at [758, 82] on div "AI Assistent [PERSON_NAME] Vastused Koduleht Dokumendid [PERSON_NAME] oma AI As…" at bounding box center [852, 113] width 1140 height 68
click at [167, 179] on div "Määra teavitused, keeled ja muud personaalsed seaded" at bounding box center [159, 190] width 138 height 28
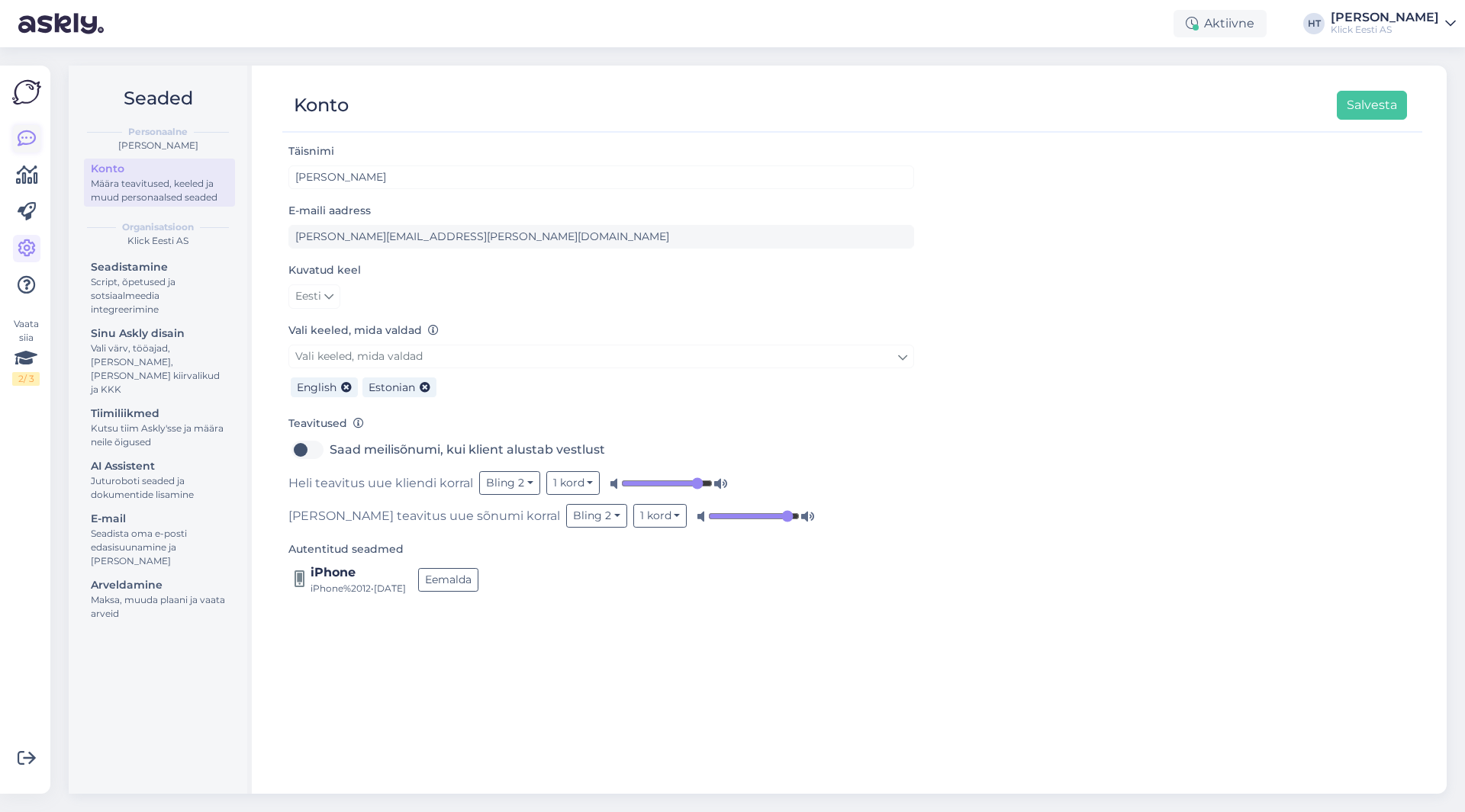
click at [24, 142] on icon at bounding box center [26, 139] width 18 height 18
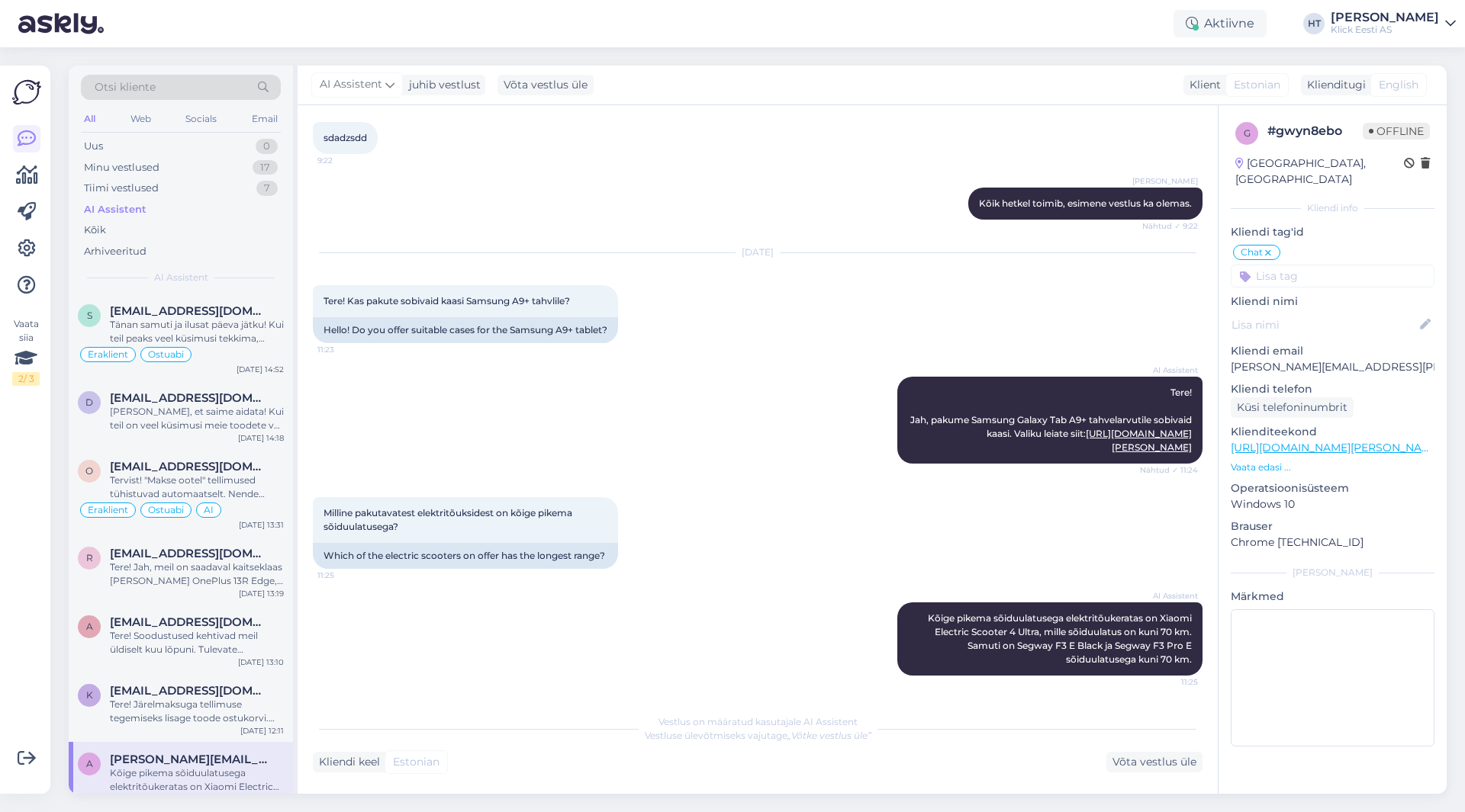
click at [966, 10] on div "Aktiivne HT [PERSON_NAME] [PERSON_NAME] Eesti AS" at bounding box center [732, 23] width 1465 height 47
click at [242, 141] on div "Uus 0" at bounding box center [181, 146] width 200 height 21
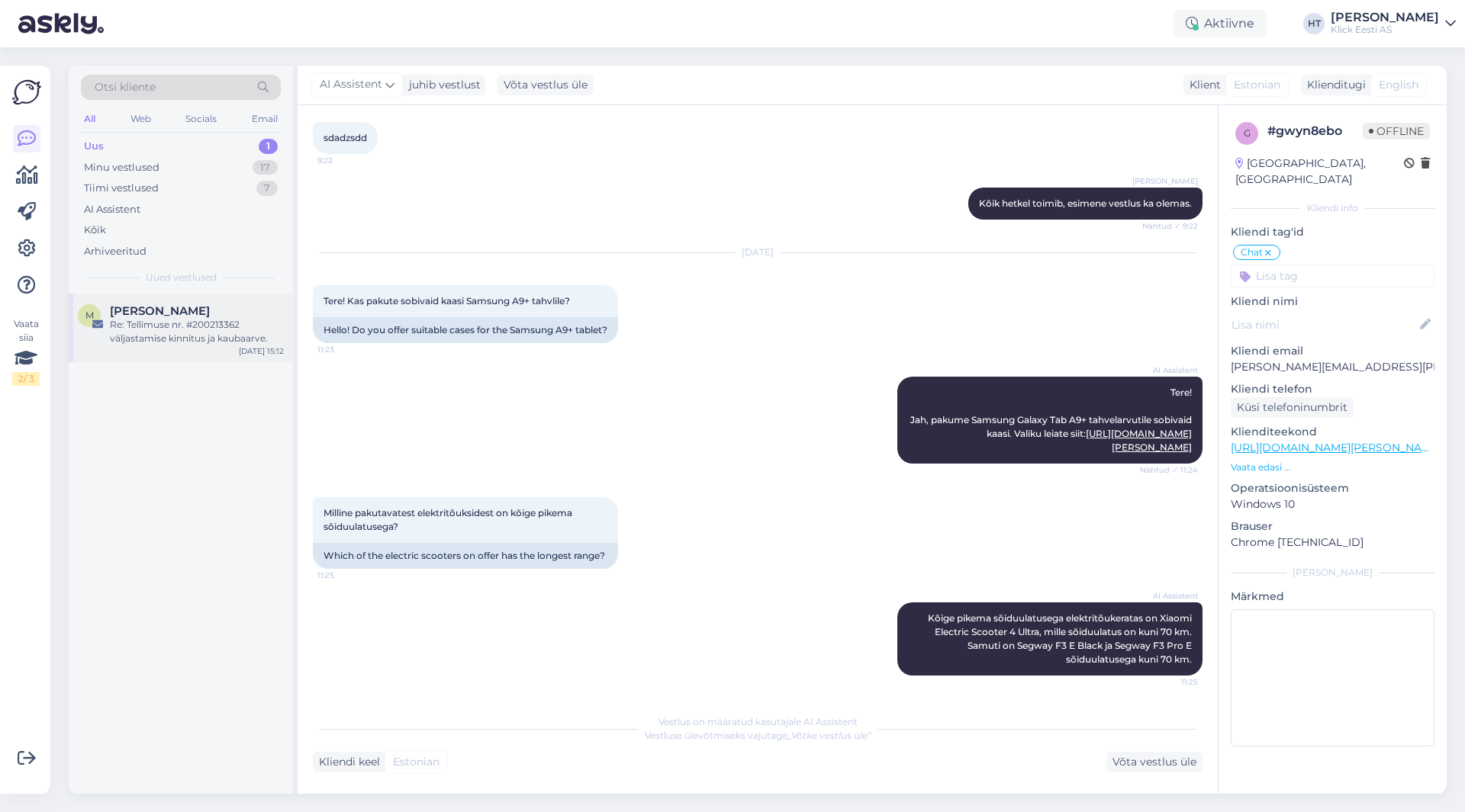
click at [180, 325] on div "Re: Tellimuse nr. #200213362 väljastamise kinnitus ja kaubaarve." at bounding box center [196, 332] width 174 height 28
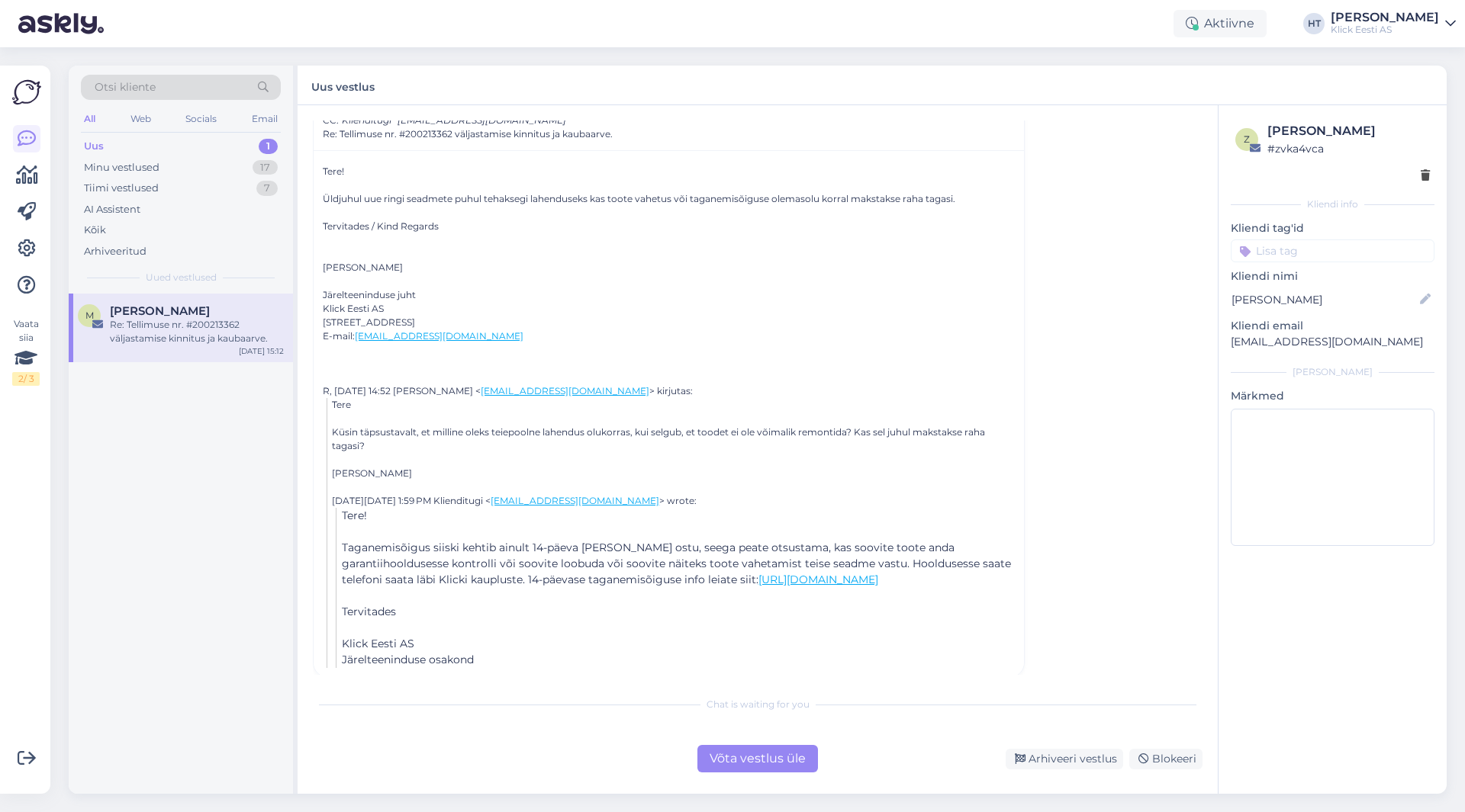
scroll to position [1377, 0]
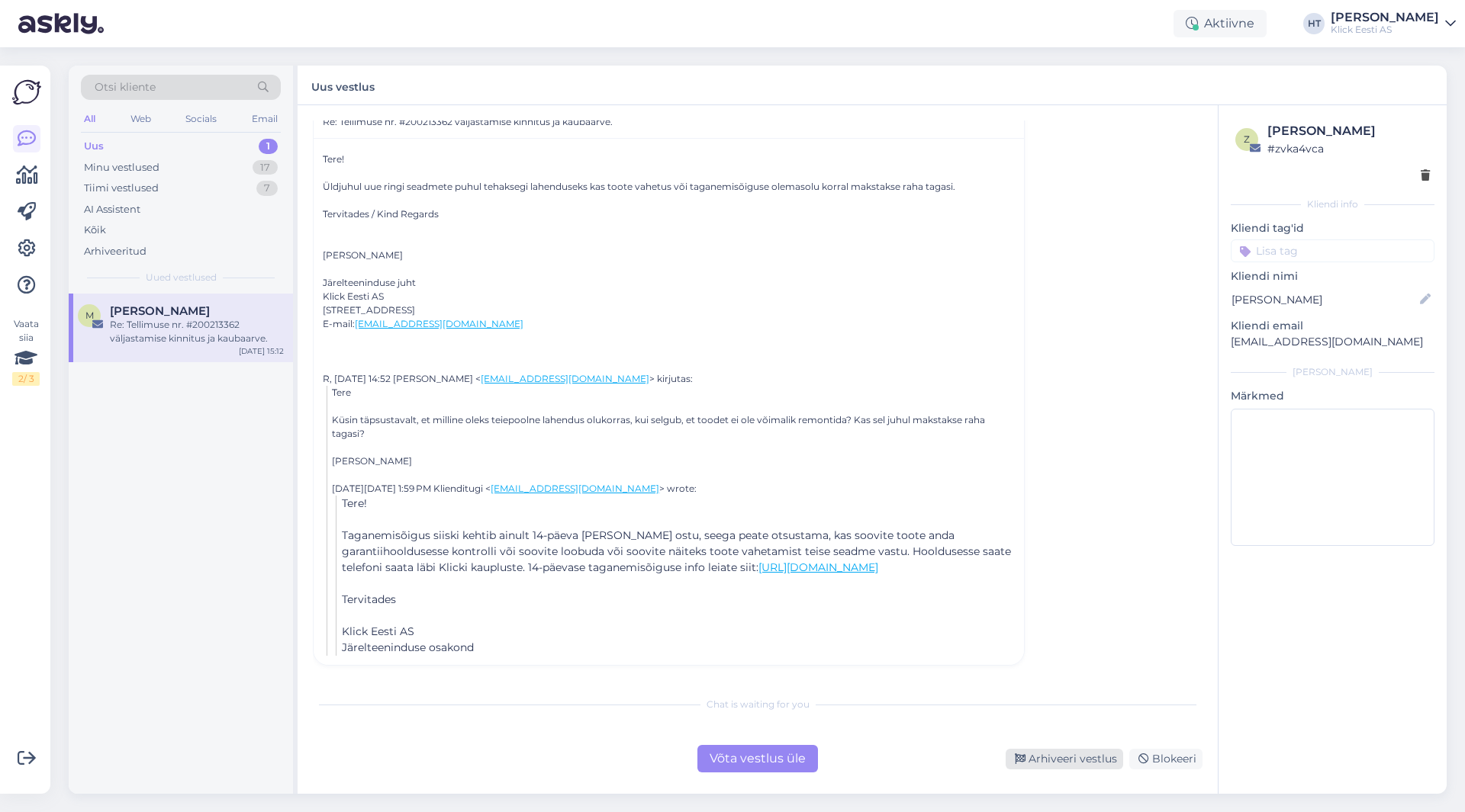
click at [1052, 754] on div "Arhiveeri vestlus" at bounding box center [1065, 758] width 117 height 20
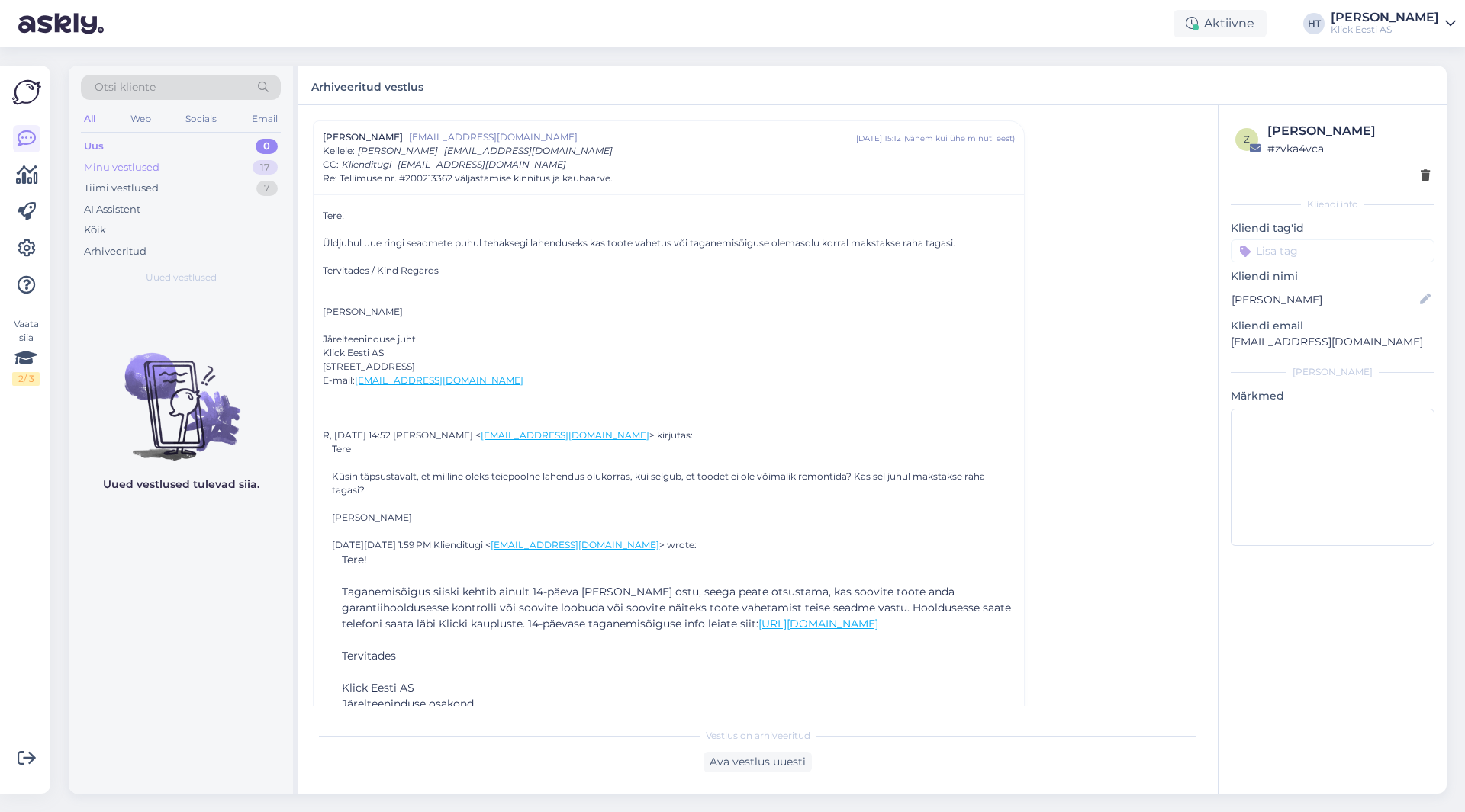
click at [253, 171] on div "Minu vestlused 17" at bounding box center [181, 167] width 200 height 21
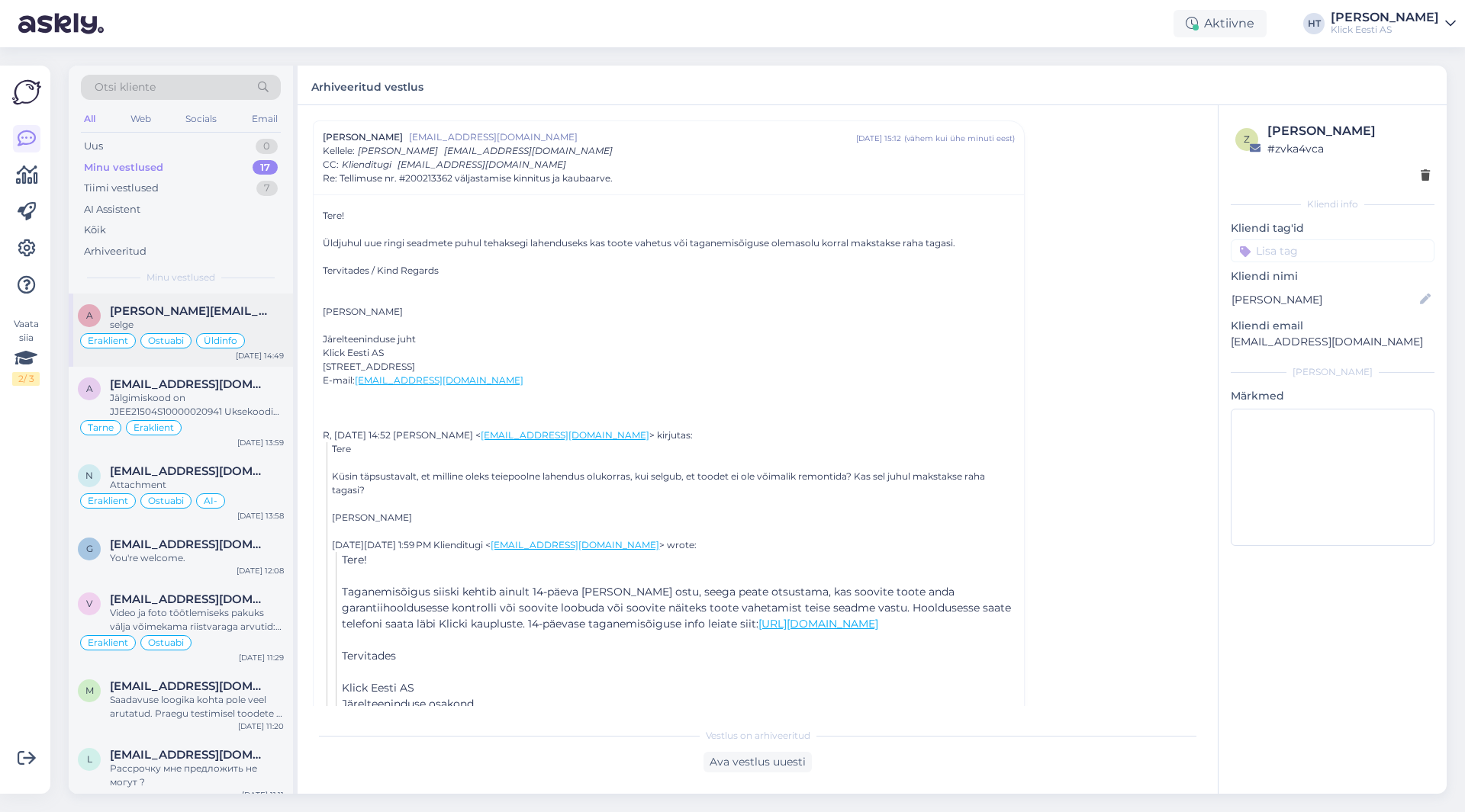
click at [246, 311] on span "[PERSON_NAME][EMAIL_ADDRESS][DOMAIN_NAME]" at bounding box center [189, 311] width 159 height 13
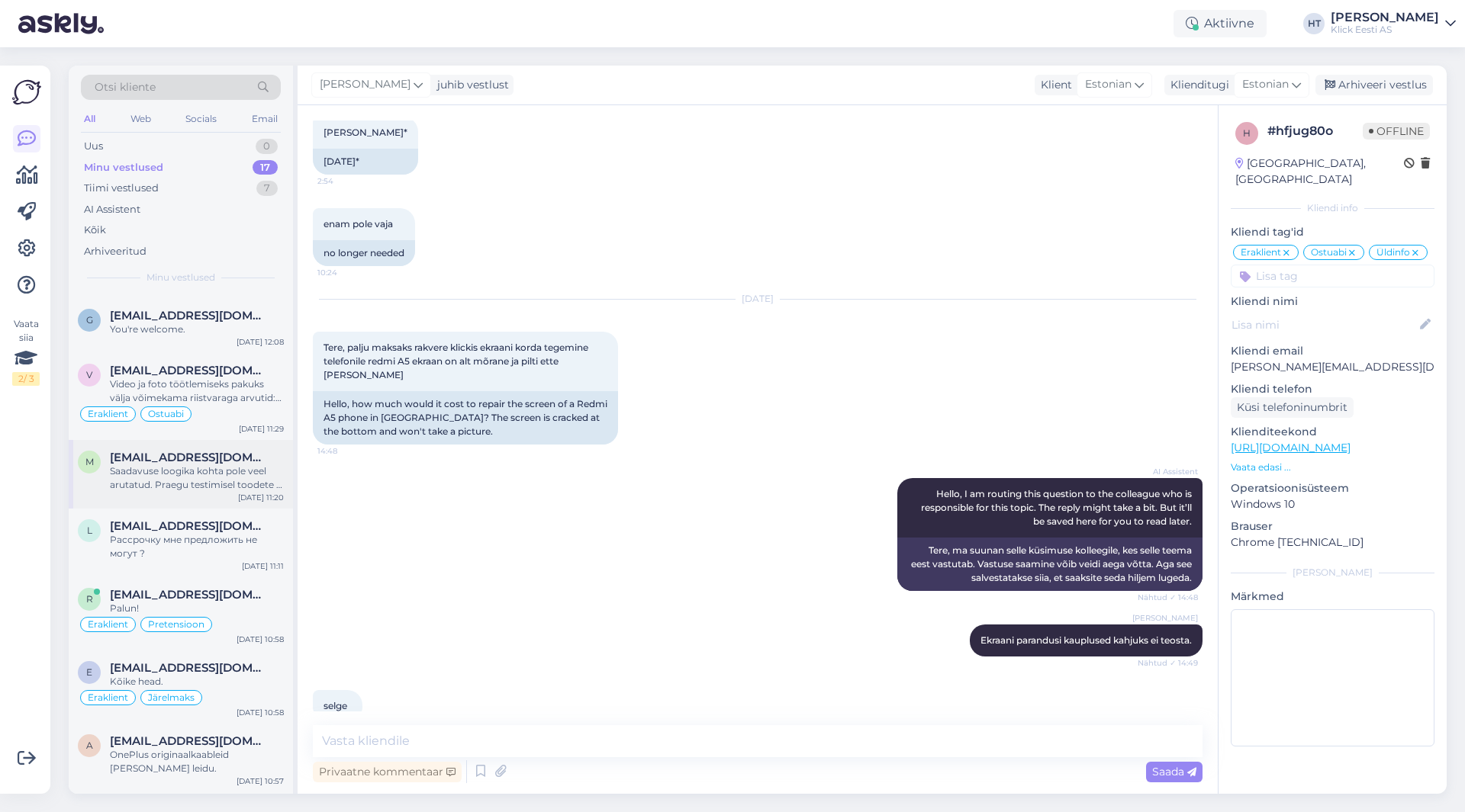
scroll to position [0, 0]
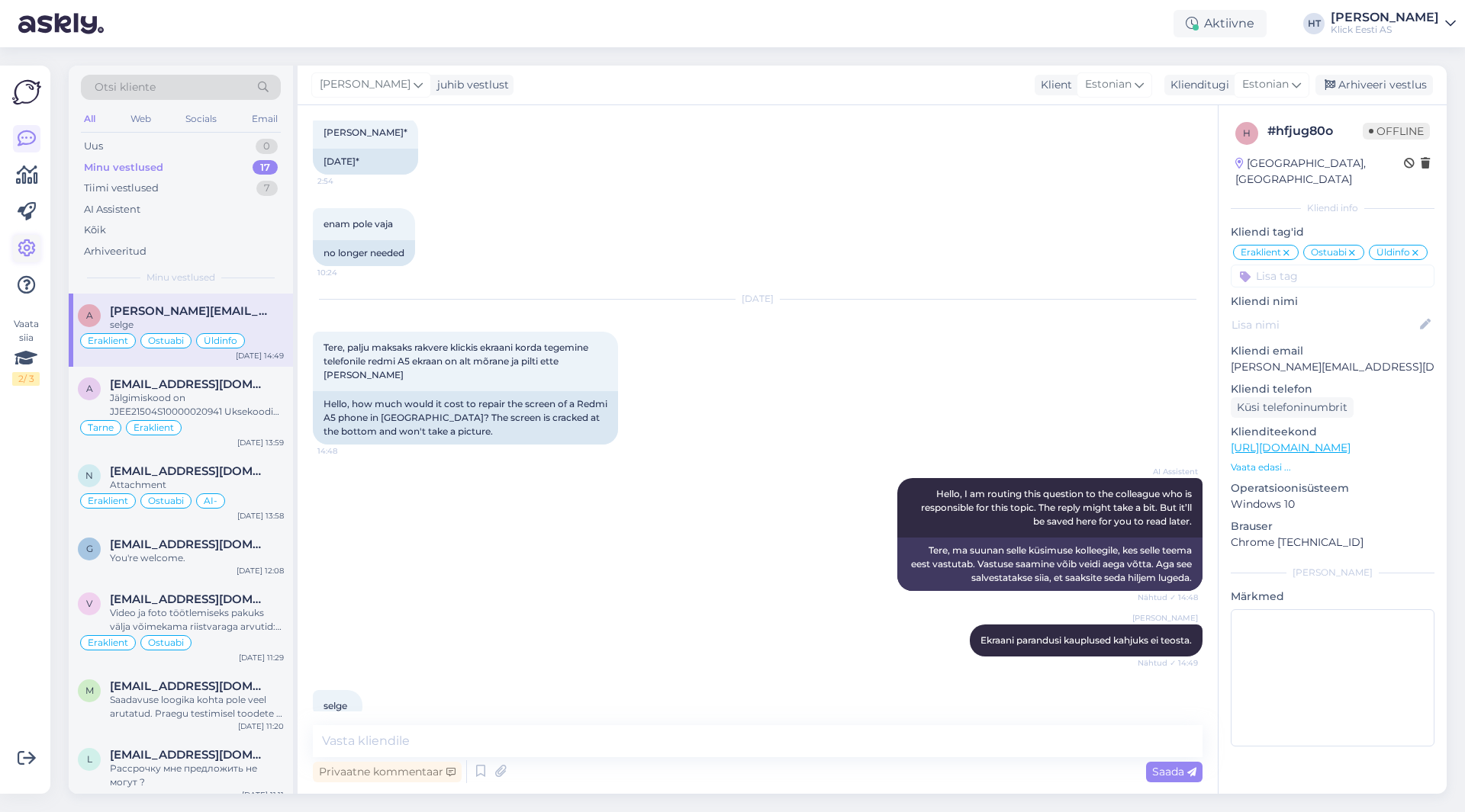
click at [27, 254] on icon at bounding box center [26, 248] width 18 height 18
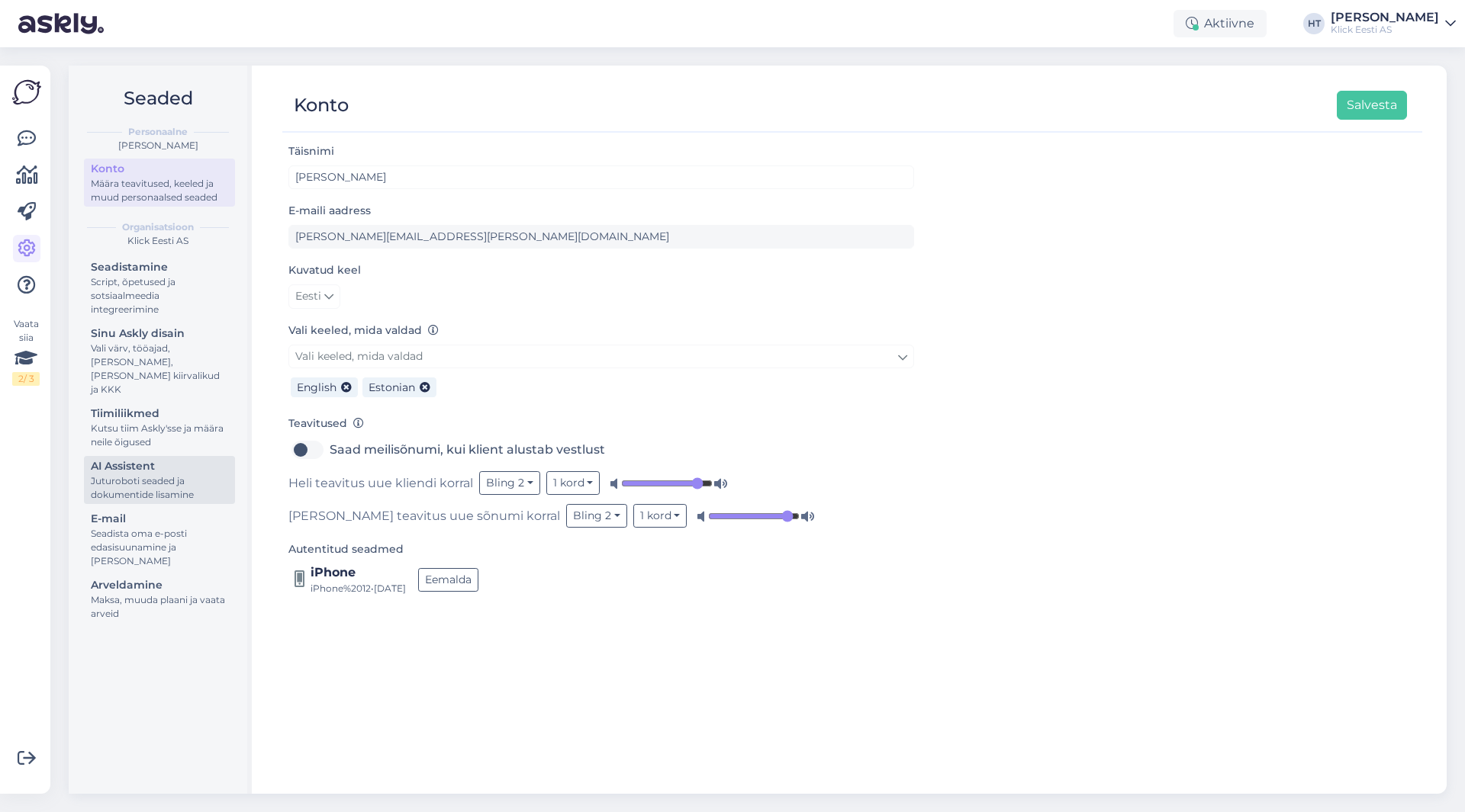
click at [197, 474] on div "Juturoboti seaded ja dokumentide lisamine" at bounding box center [159, 488] width 138 height 28
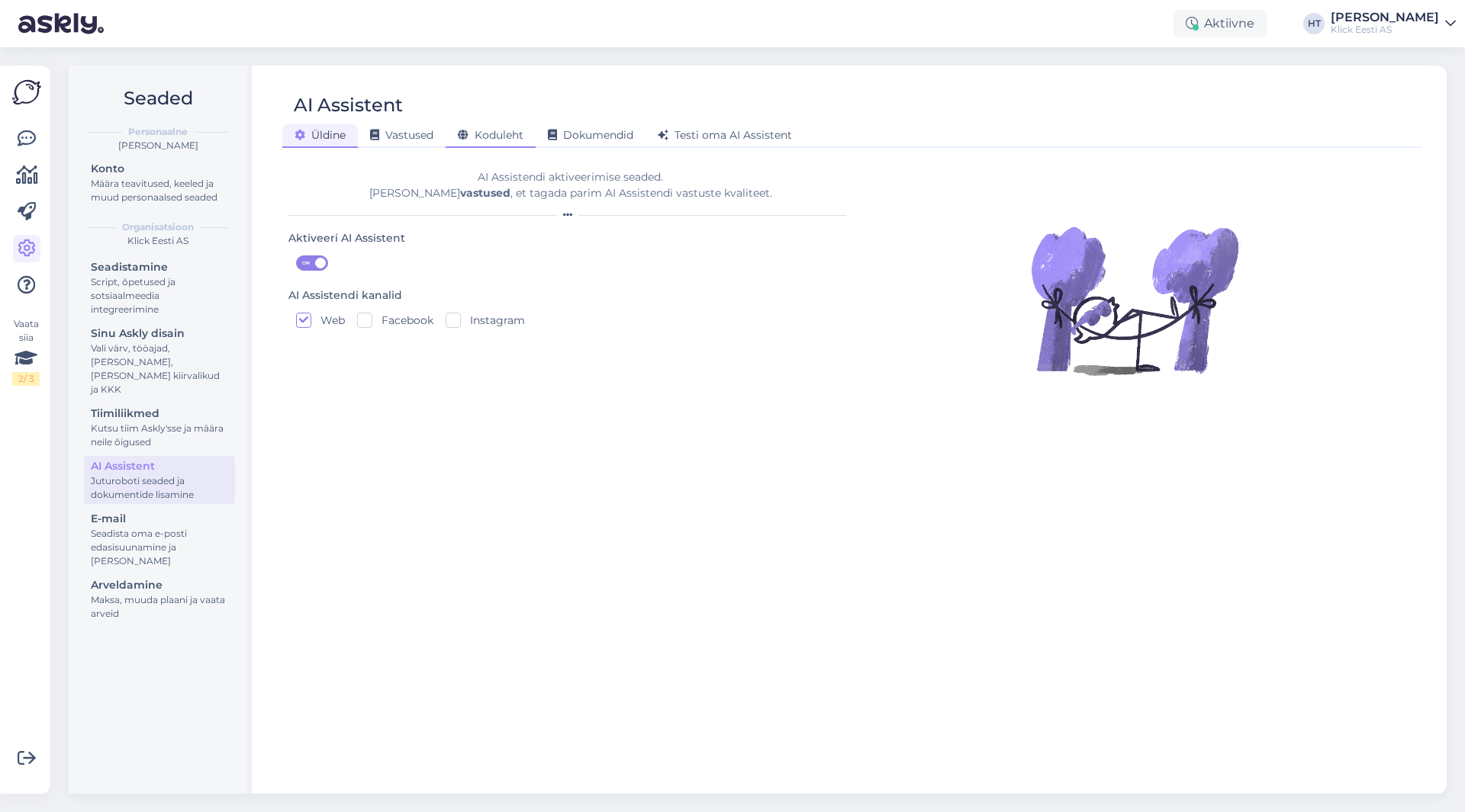
click at [485, 132] on span "Koduleht" at bounding box center [491, 135] width 65 height 13
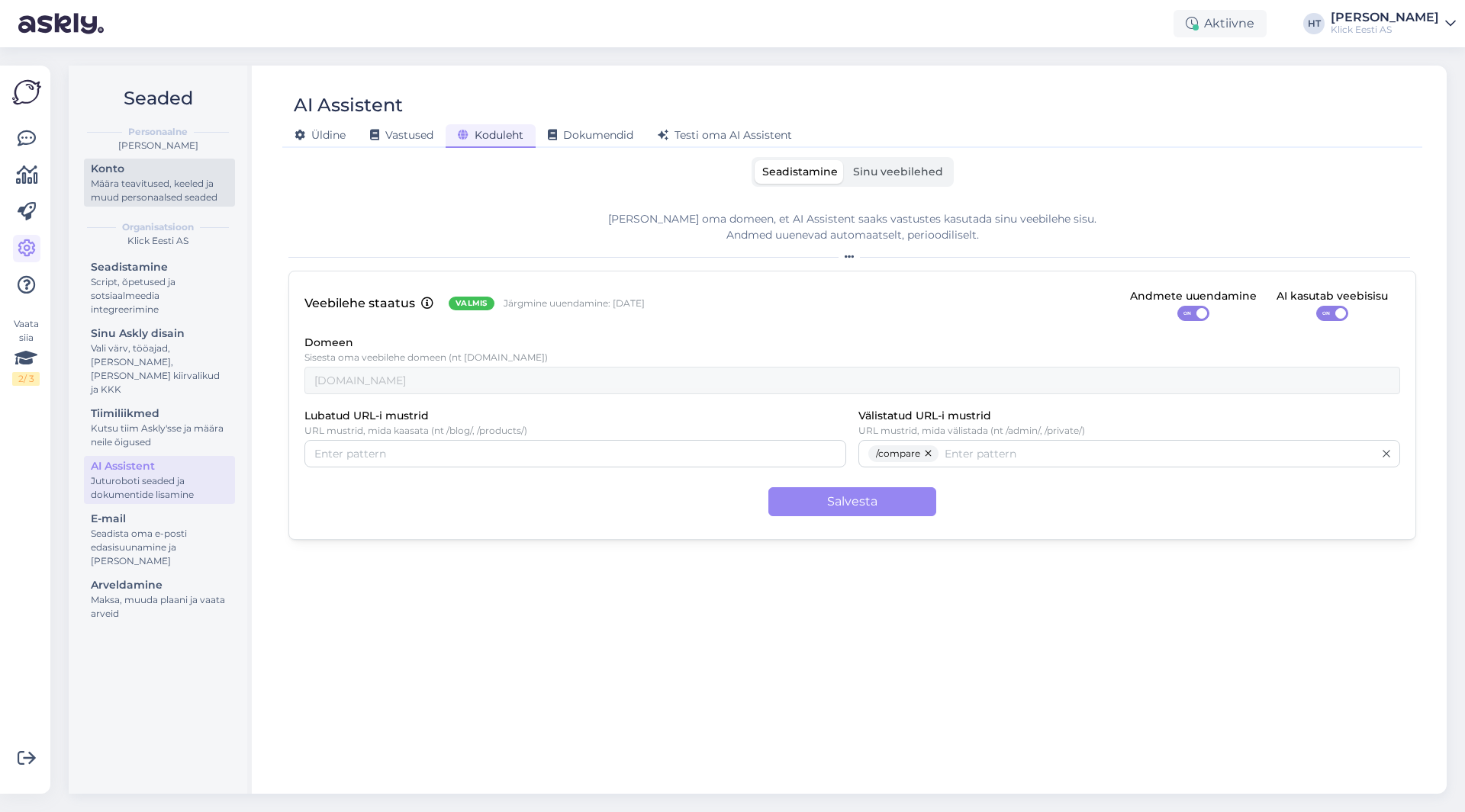
click at [158, 186] on div "Määra teavitused, keeled ja muud personaalsed seaded" at bounding box center [159, 190] width 138 height 28
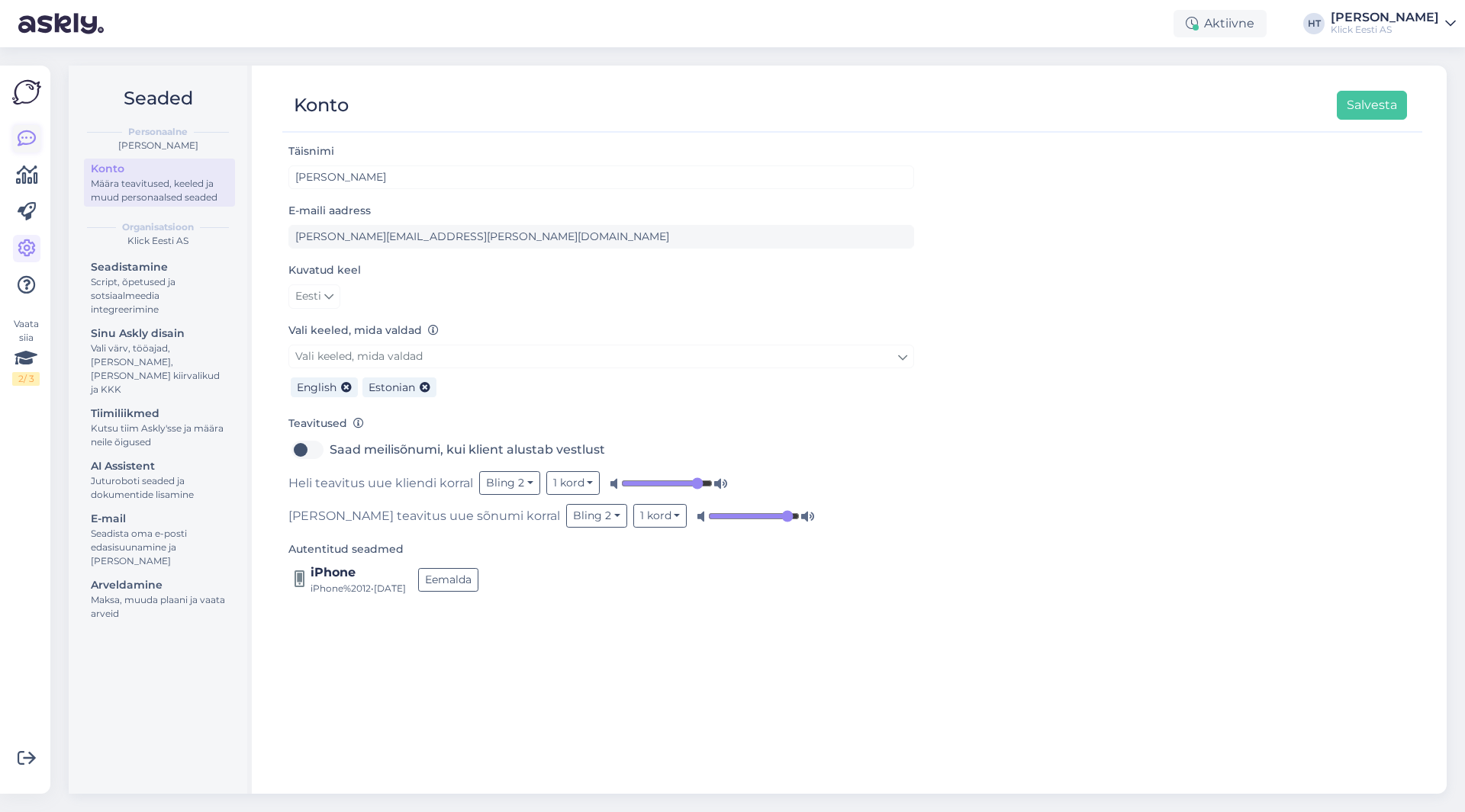
click at [28, 138] on icon at bounding box center [26, 139] width 18 height 18
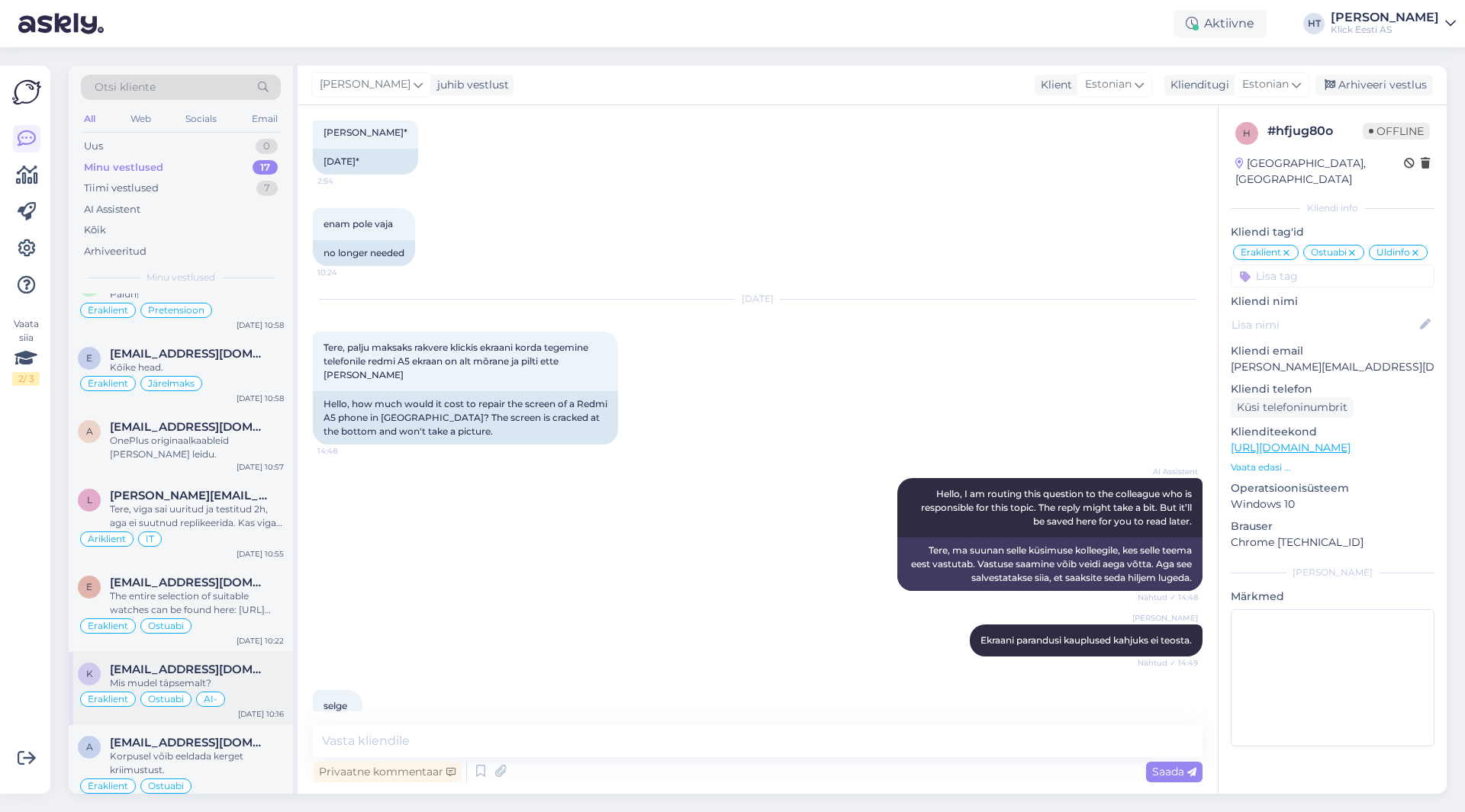
scroll to position [467, 0]
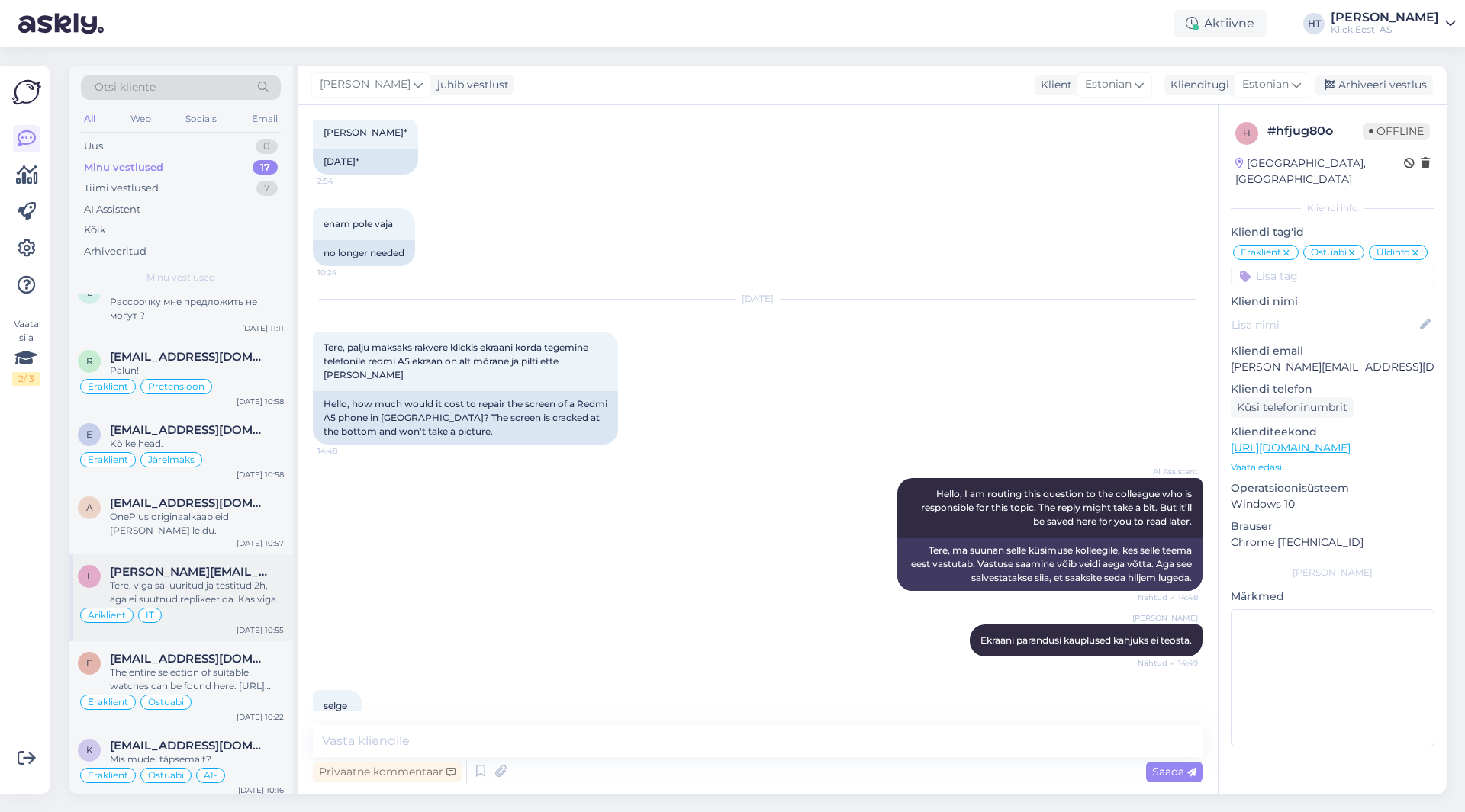
click at [238, 570] on div "[PERSON_NAME][EMAIL_ADDRESS][DOMAIN_NAME]" at bounding box center [196, 571] width 174 height 13
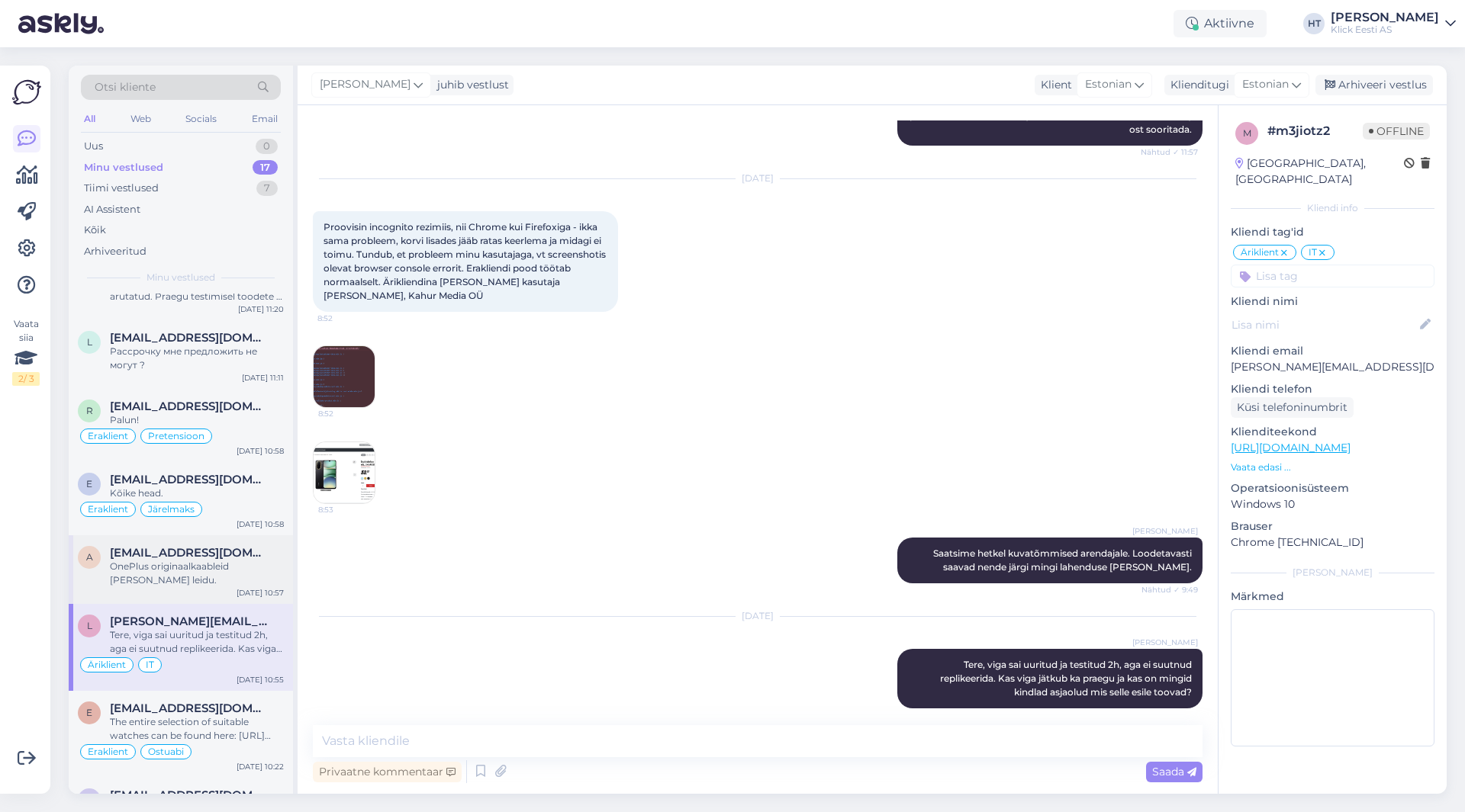
scroll to position [391, 0]
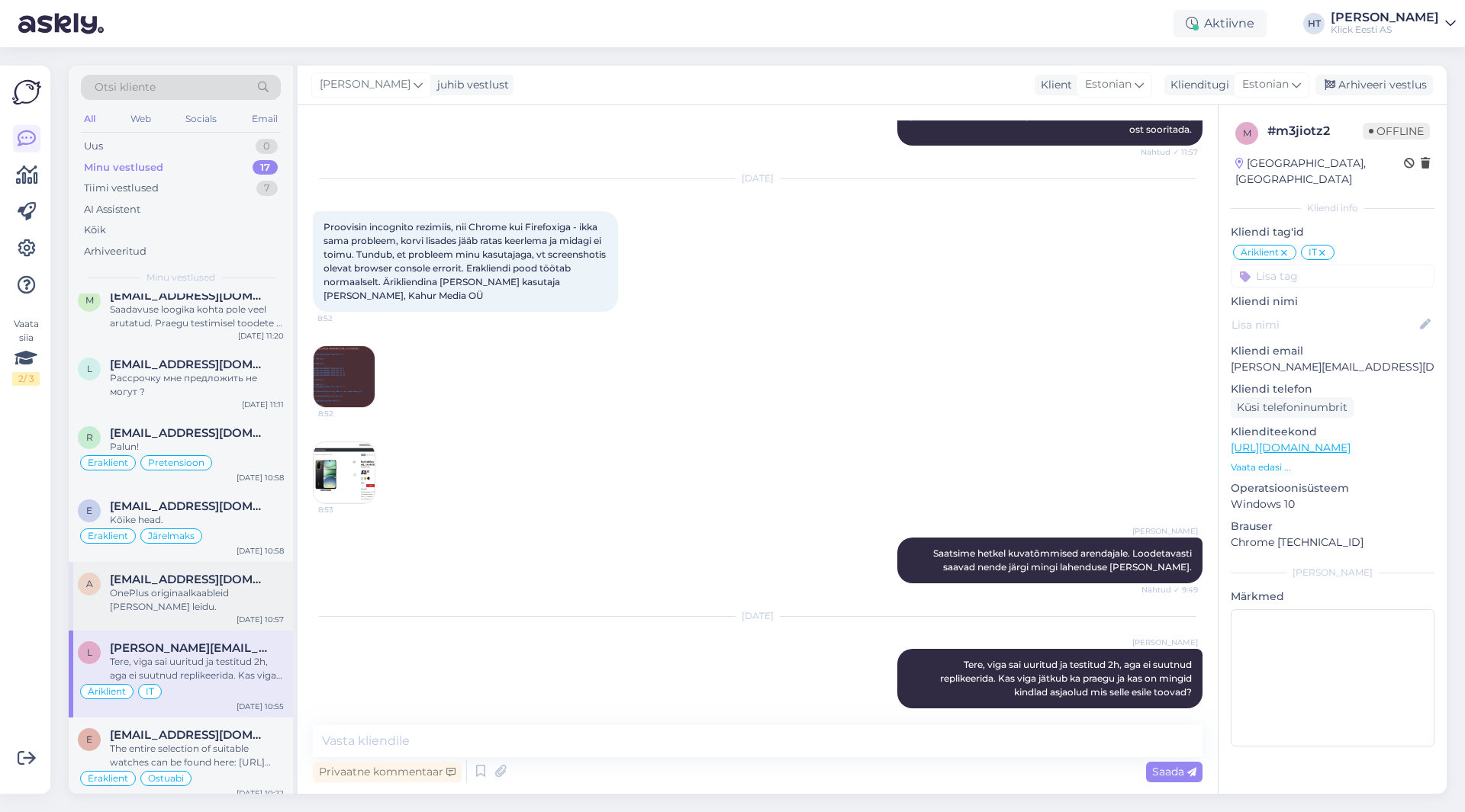
click at [241, 594] on div "OnePlus originaalkaableid [PERSON_NAME] leidu." at bounding box center [196, 600] width 174 height 28
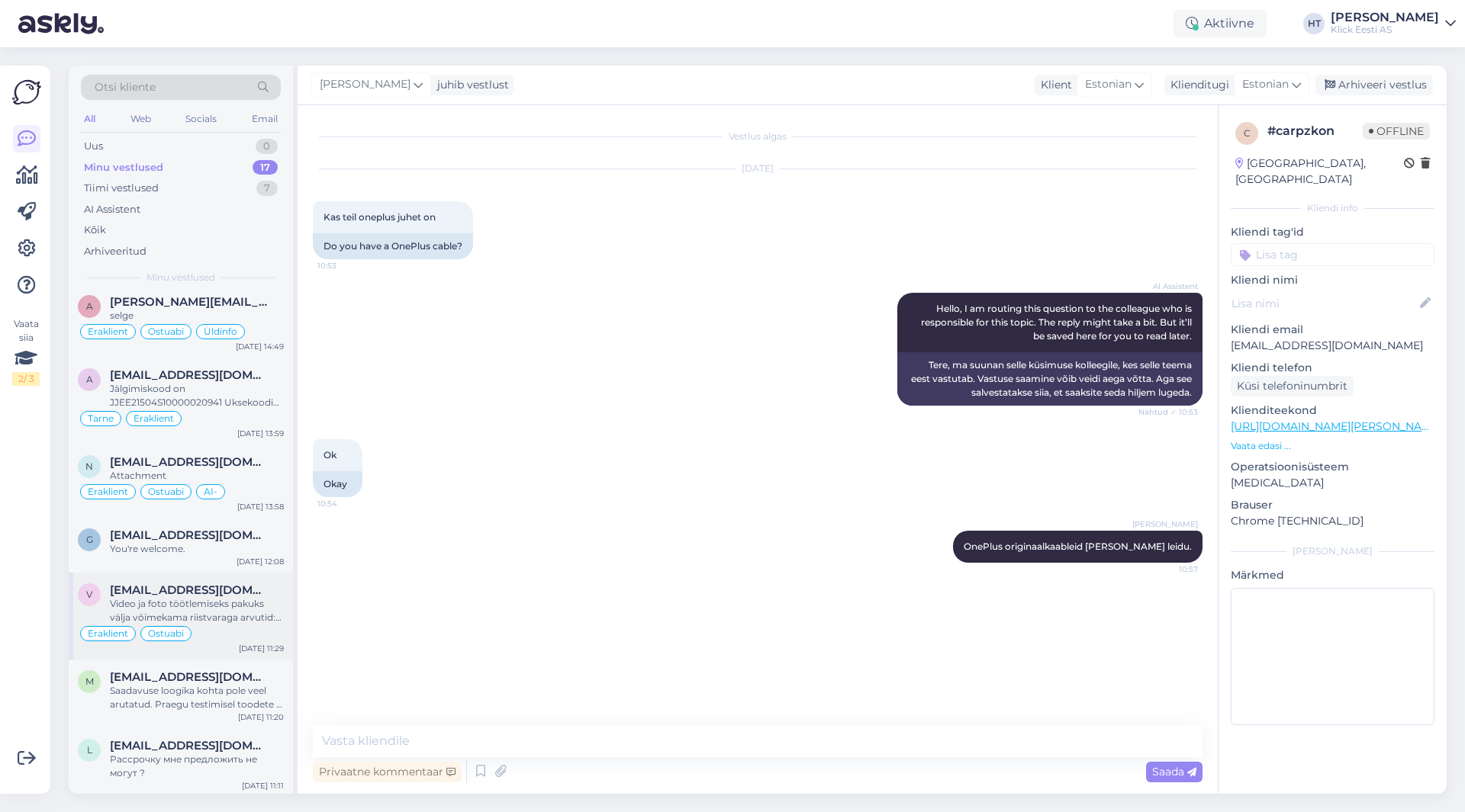
scroll to position [0, 0]
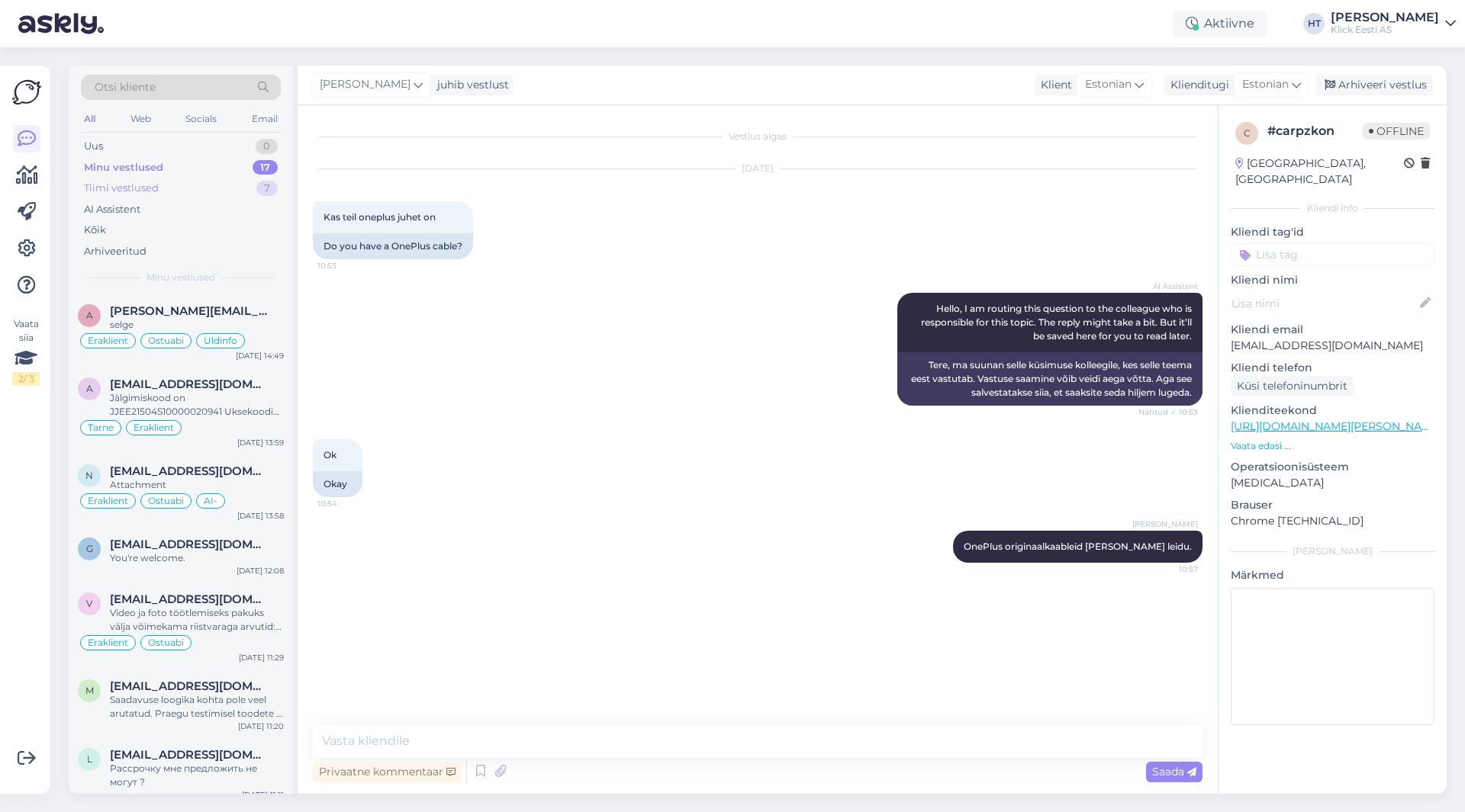
click at [241, 193] on div "Tiimi vestlused 7" at bounding box center [181, 189] width 200 height 21
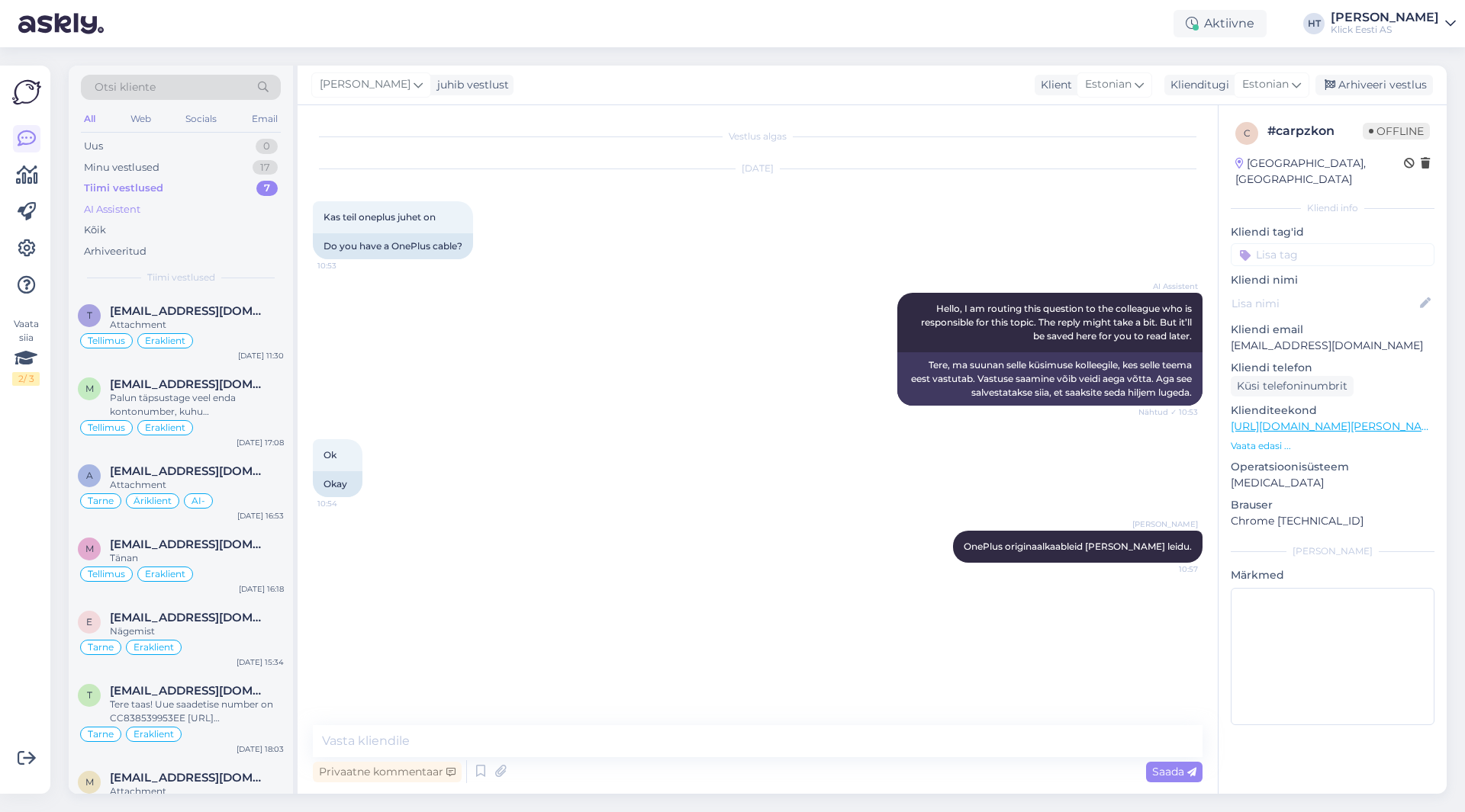
click at [234, 203] on div "AI Assistent" at bounding box center [181, 210] width 200 height 21
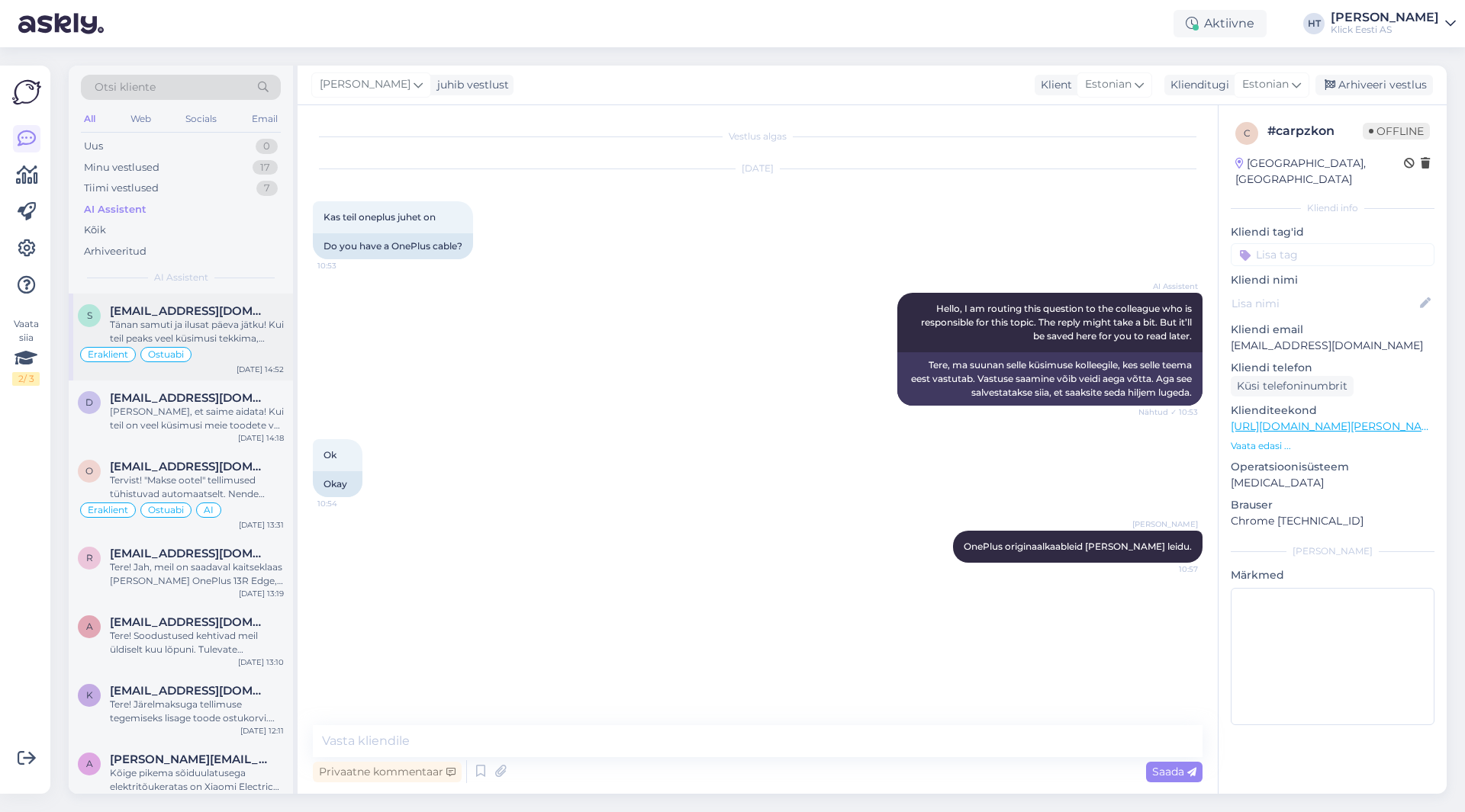
click at [281, 326] on div "Tänan samuti ja ilusat päeva jätku! Kui teil peaks veel küsimusi tekkima, võtke…" at bounding box center [196, 332] width 174 height 28
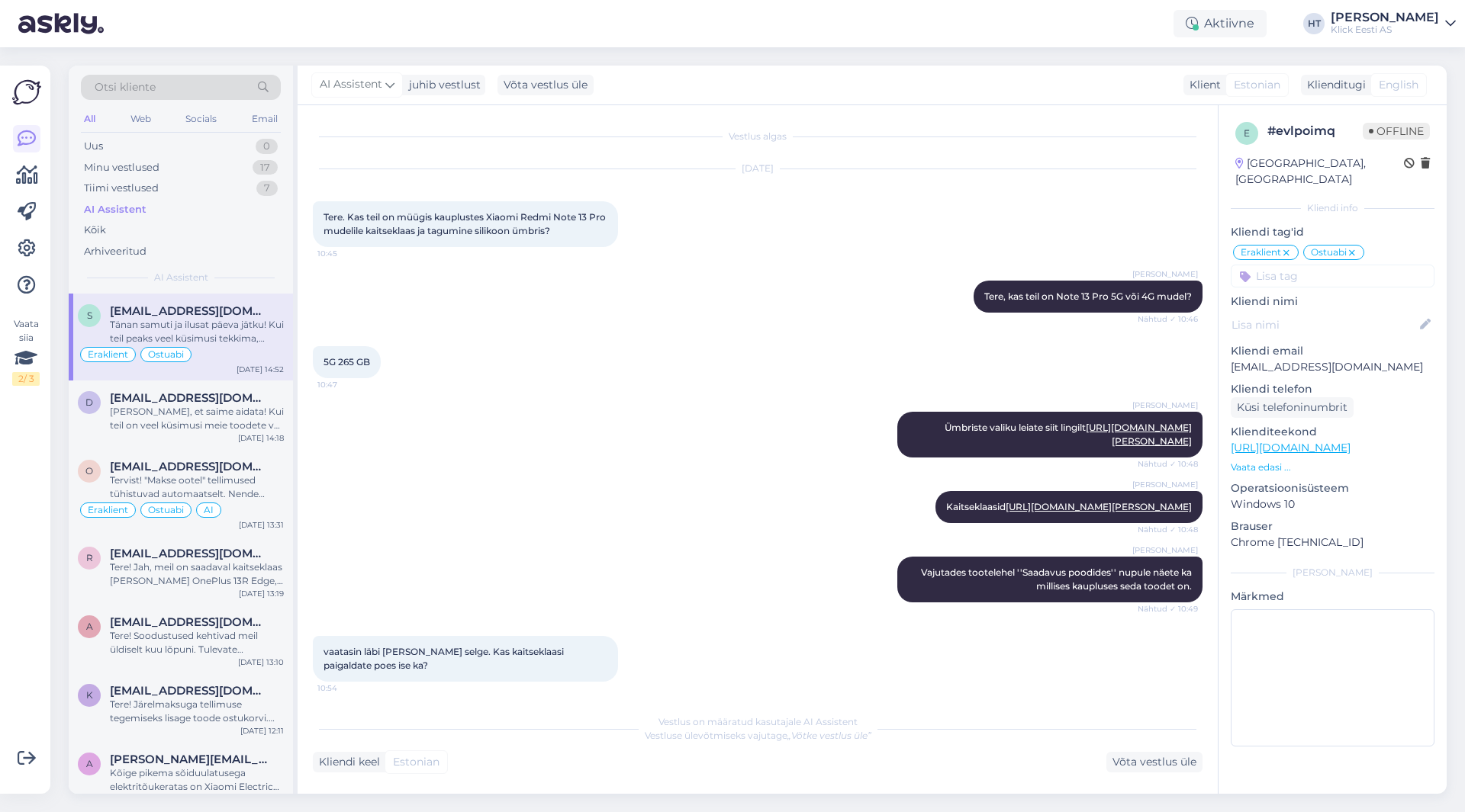
scroll to position [3710, 0]
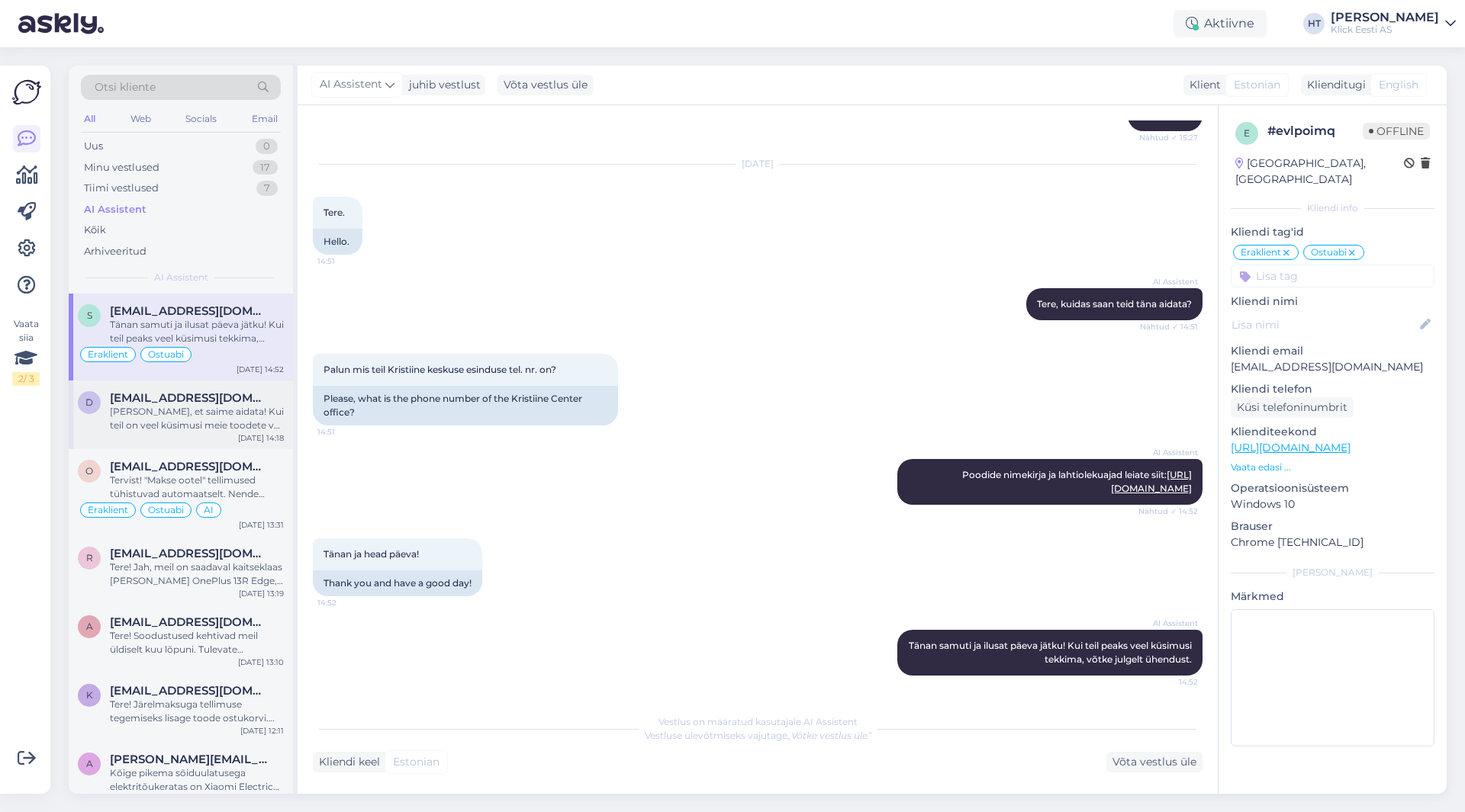
click at [218, 402] on span "[EMAIL_ADDRESS][DOMAIN_NAME]" at bounding box center [189, 398] width 159 height 13
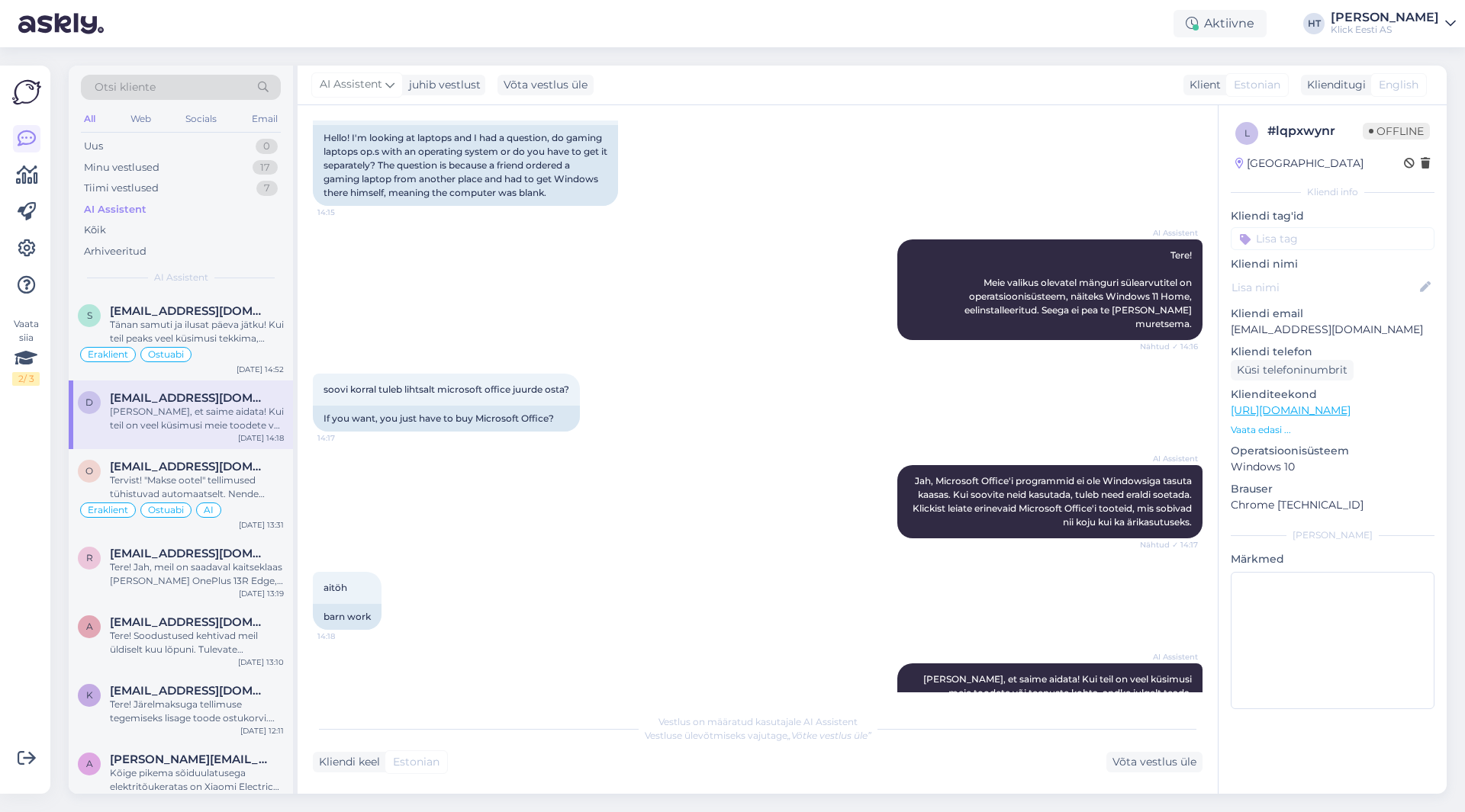
scroll to position [183, 0]
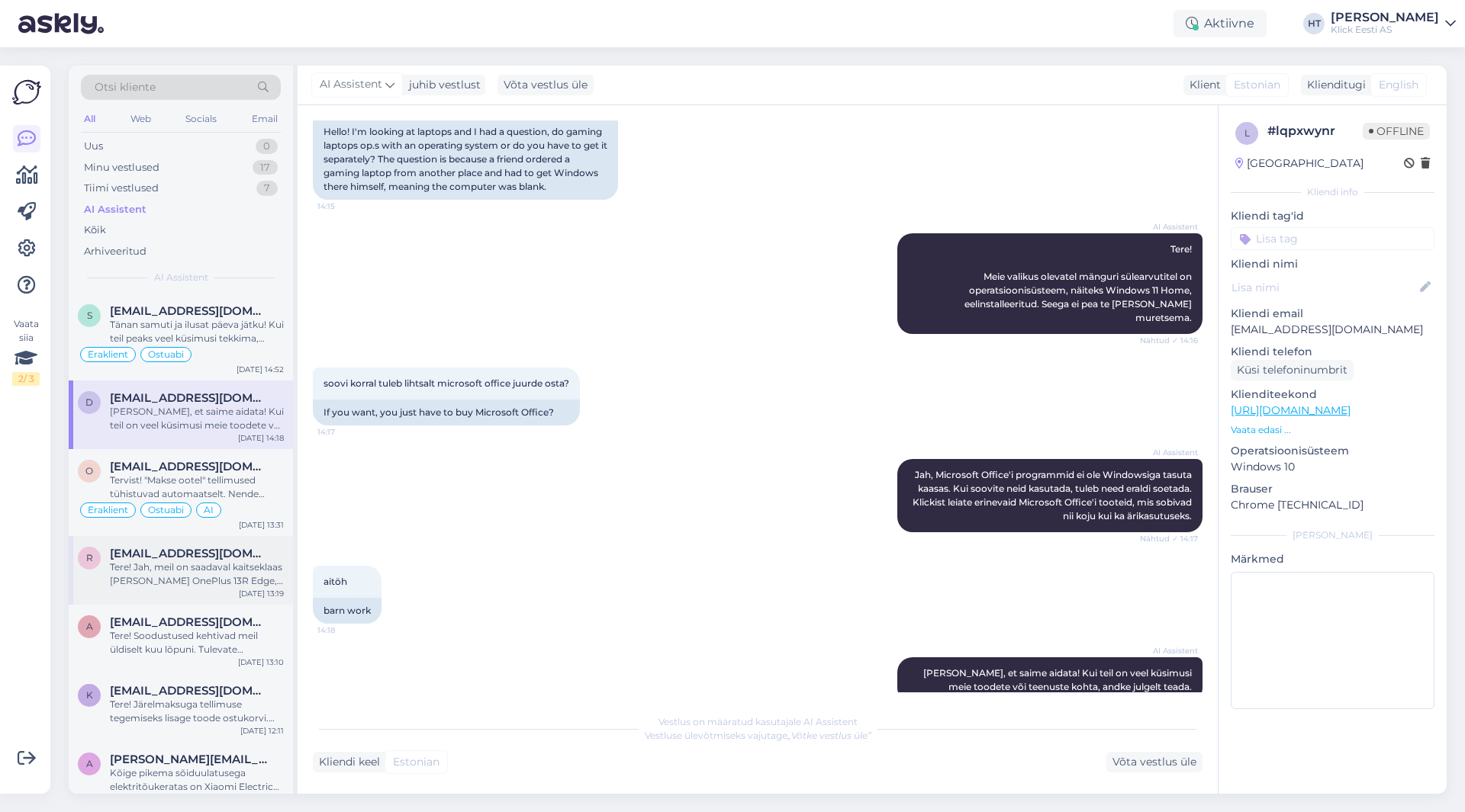
click at [200, 561] on div "Tere! Jah, meil on saadaval kaitseklaas [PERSON_NAME] OnePlus 13R Edge, must, h…" at bounding box center [196, 574] width 174 height 28
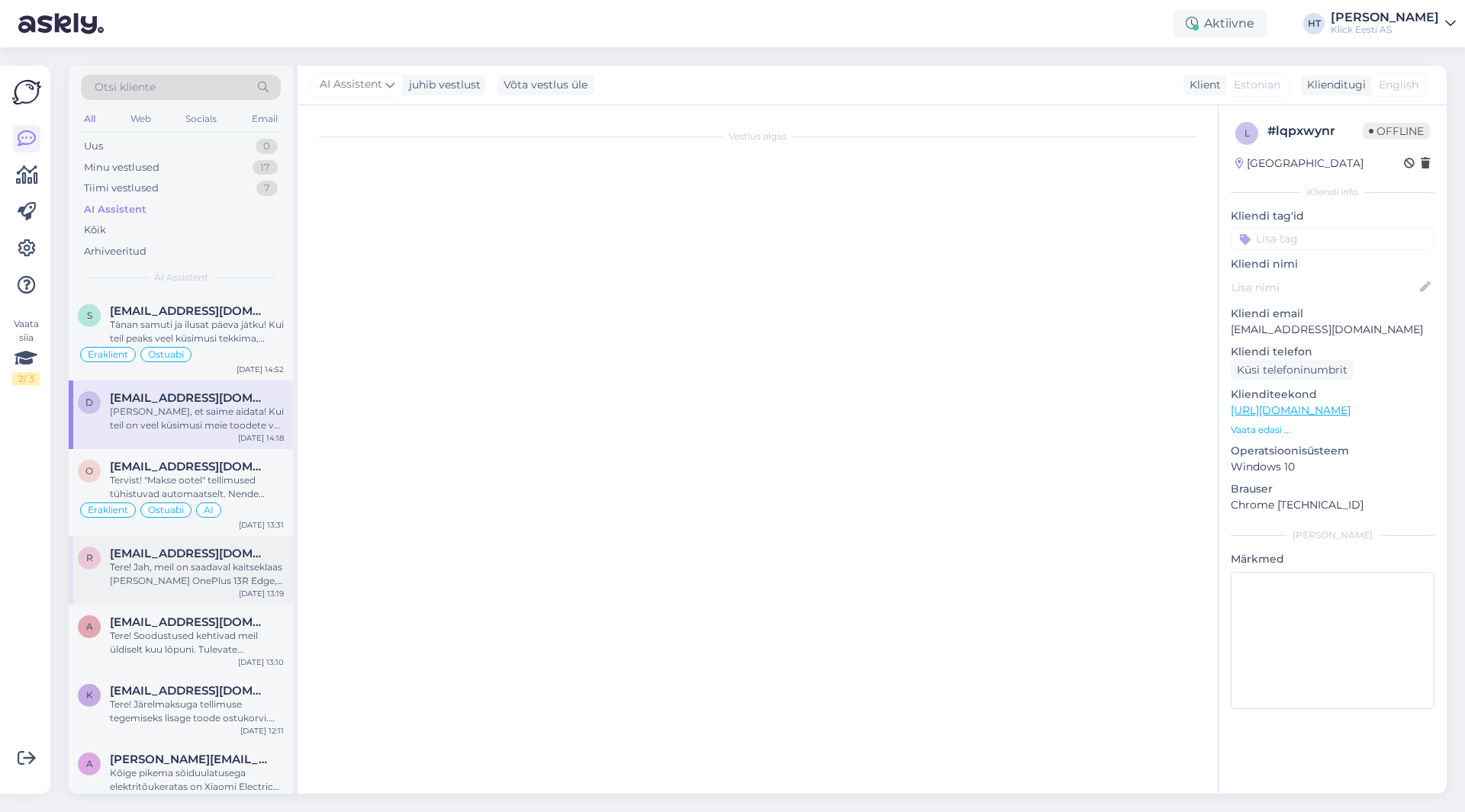
scroll to position [0, 0]
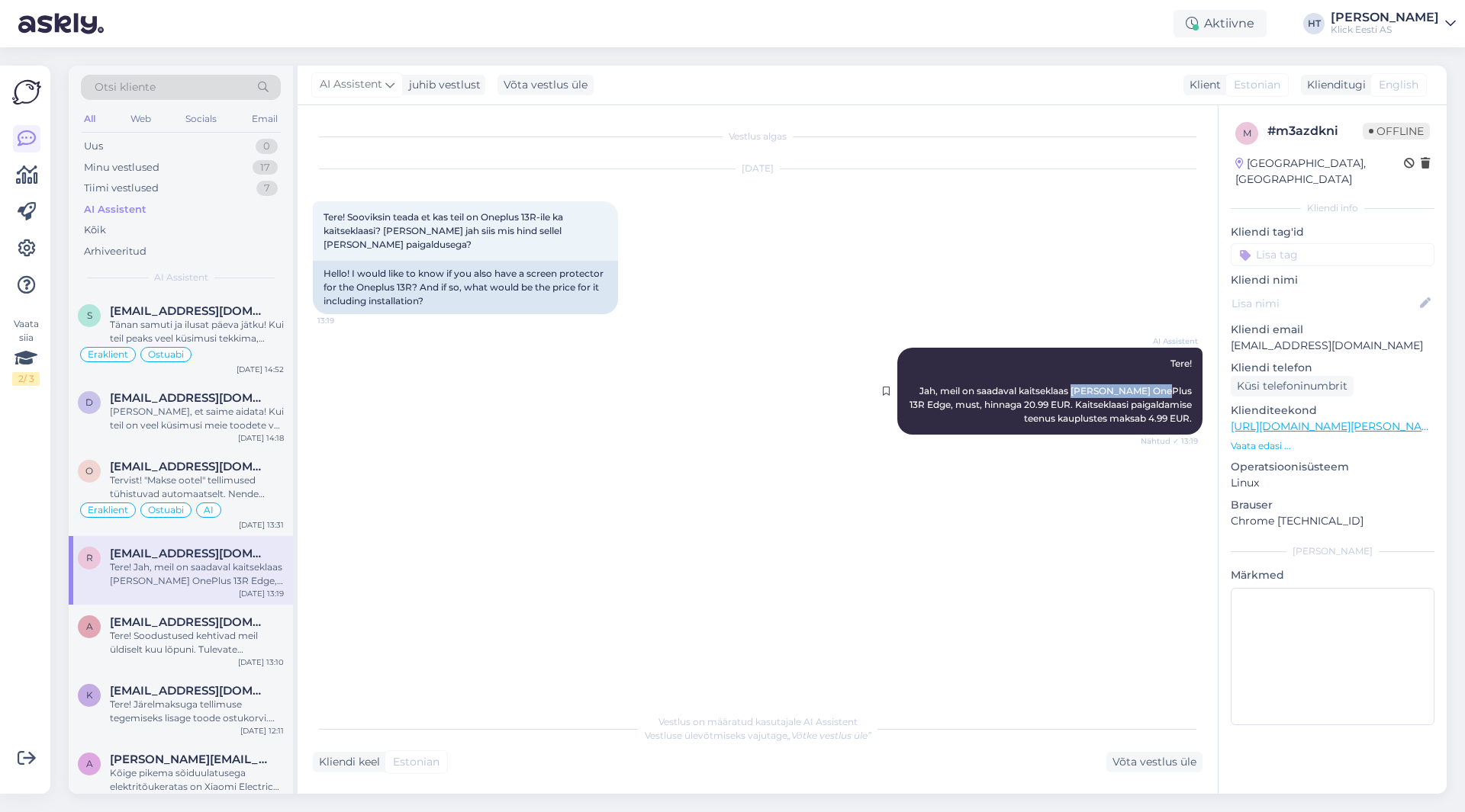
drag, startPoint x: 1080, startPoint y: 392, endPoint x: 1162, endPoint y: 393, distance: 82.0
click at [1162, 393] on span "Tere! Jah, meil on saadaval kaitseklaas [PERSON_NAME] OnePlus 13R Edge, must, h…" at bounding box center [1052, 391] width 285 height 66
click at [1135, 388] on span "Tere! Jah, meil on saadaval kaitseklaas [PERSON_NAME] OnePlus 13R Edge, must, h…" at bounding box center [1052, 391] width 285 height 66
click at [749, 385] on div "AI Assistent Tere! Jah, meil on saadaval kaitseklaas [PERSON_NAME] OnePlus 13R …" at bounding box center [758, 391] width 889 height 120
click at [238, 620] on span "[EMAIL_ADDRESS][DOMAIN_NAME]" at bounding box center [189, 622] width 159 height 13
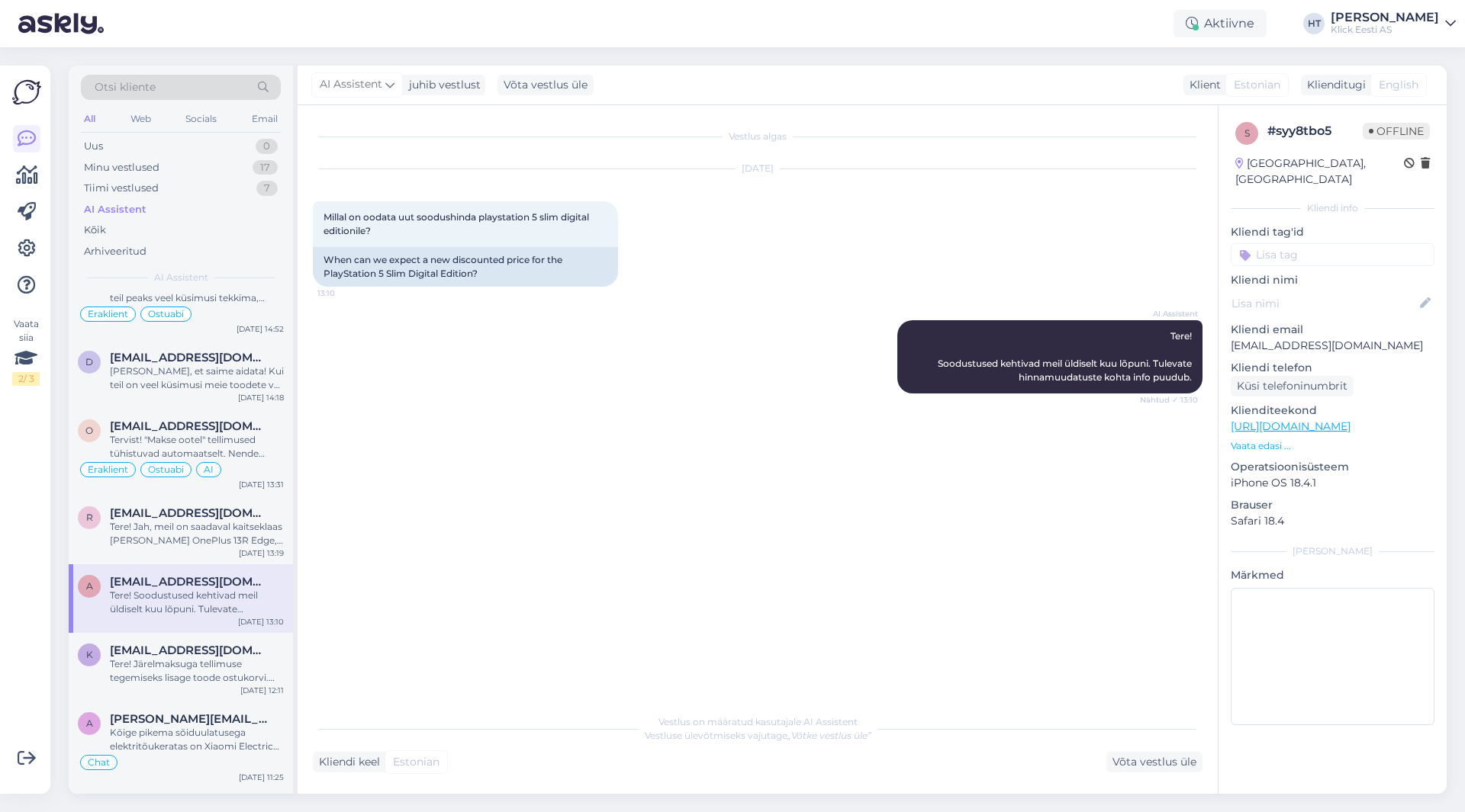
scroll to position [76, 0]
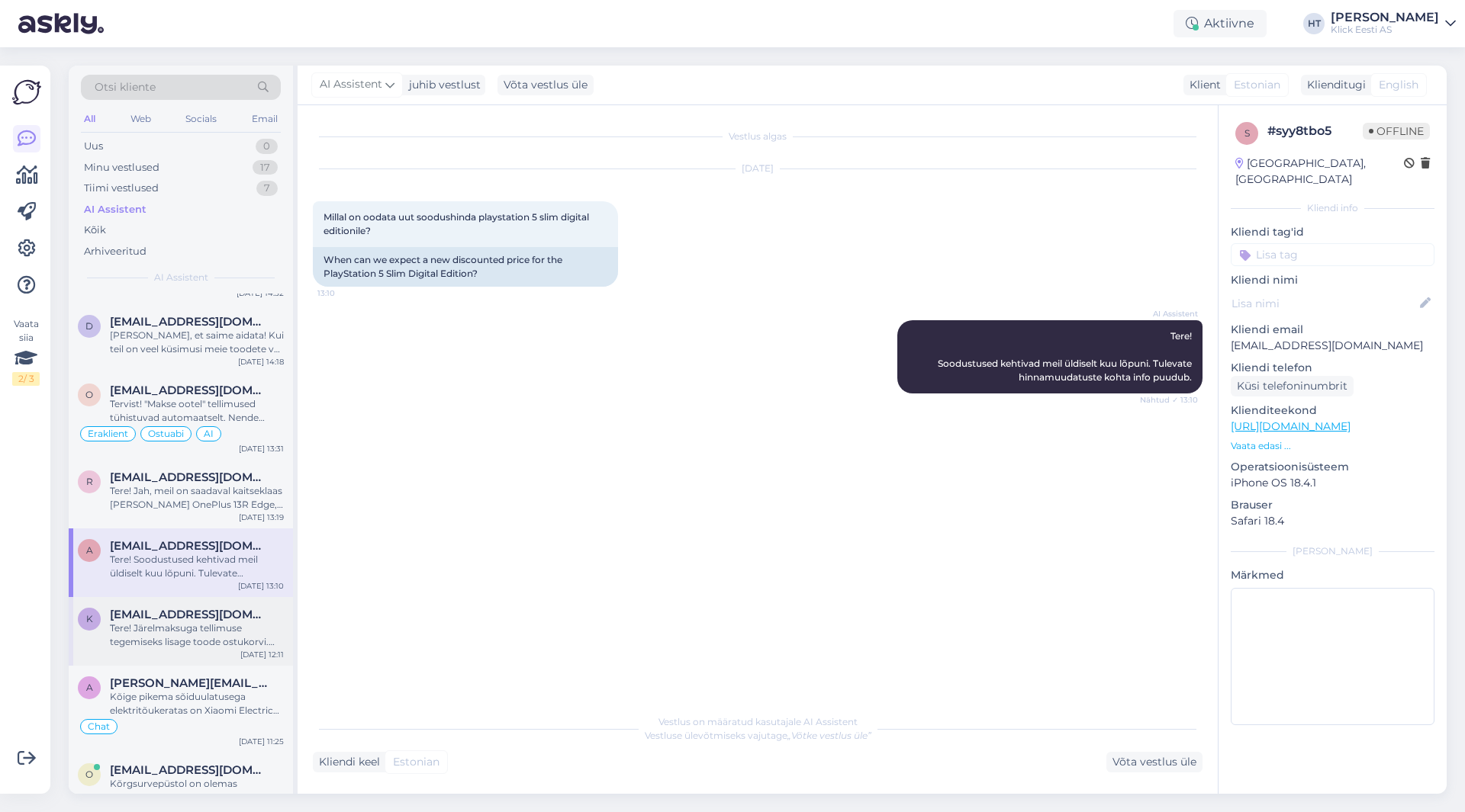
click at [208, 630] on div "Tere! Järelmaksuga tellimuse tegemiseks lisage toode ostukorvi. Seejärel saate …" at bounding box center [196, 635] width 174 height 28
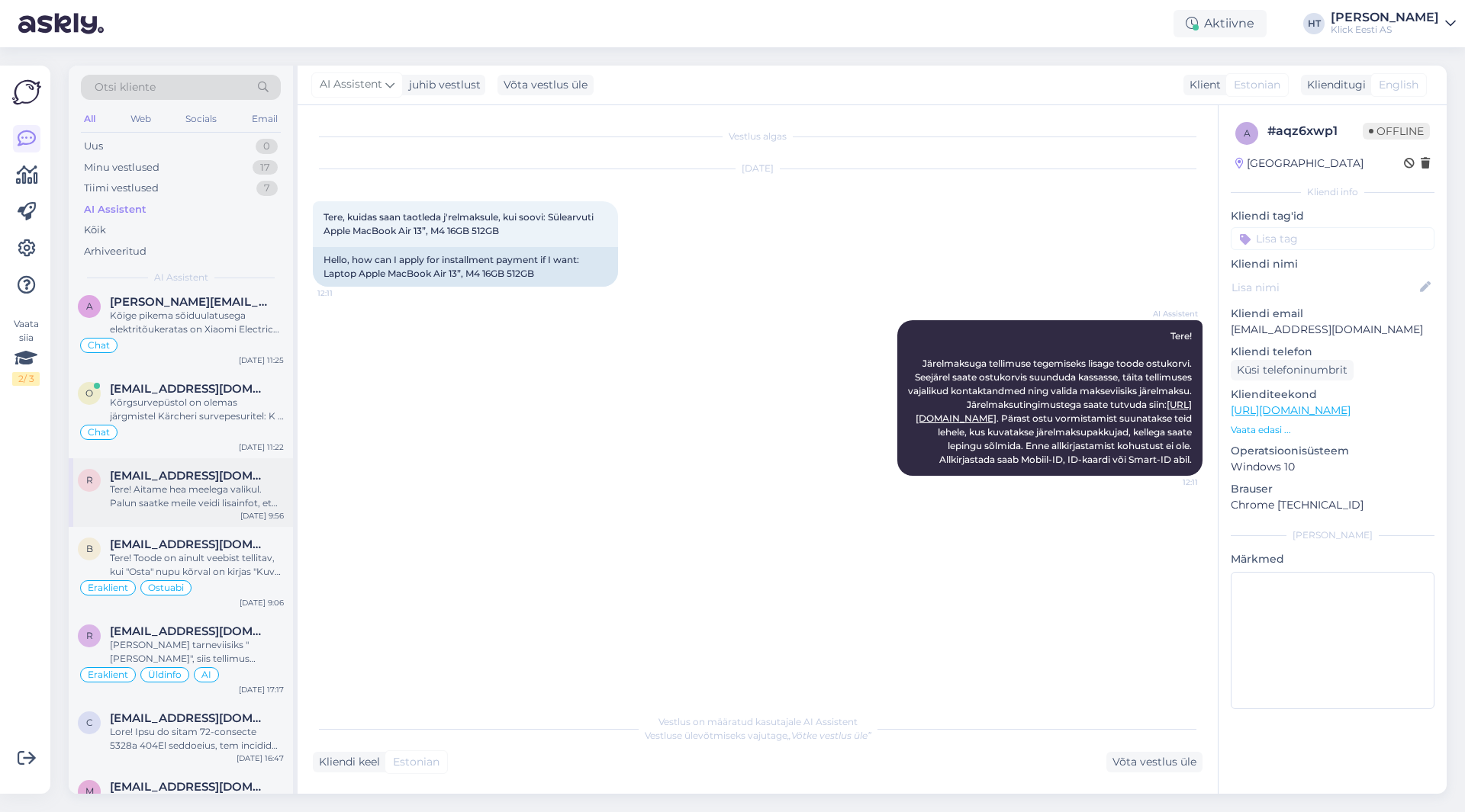
scroll to position [0, 0]
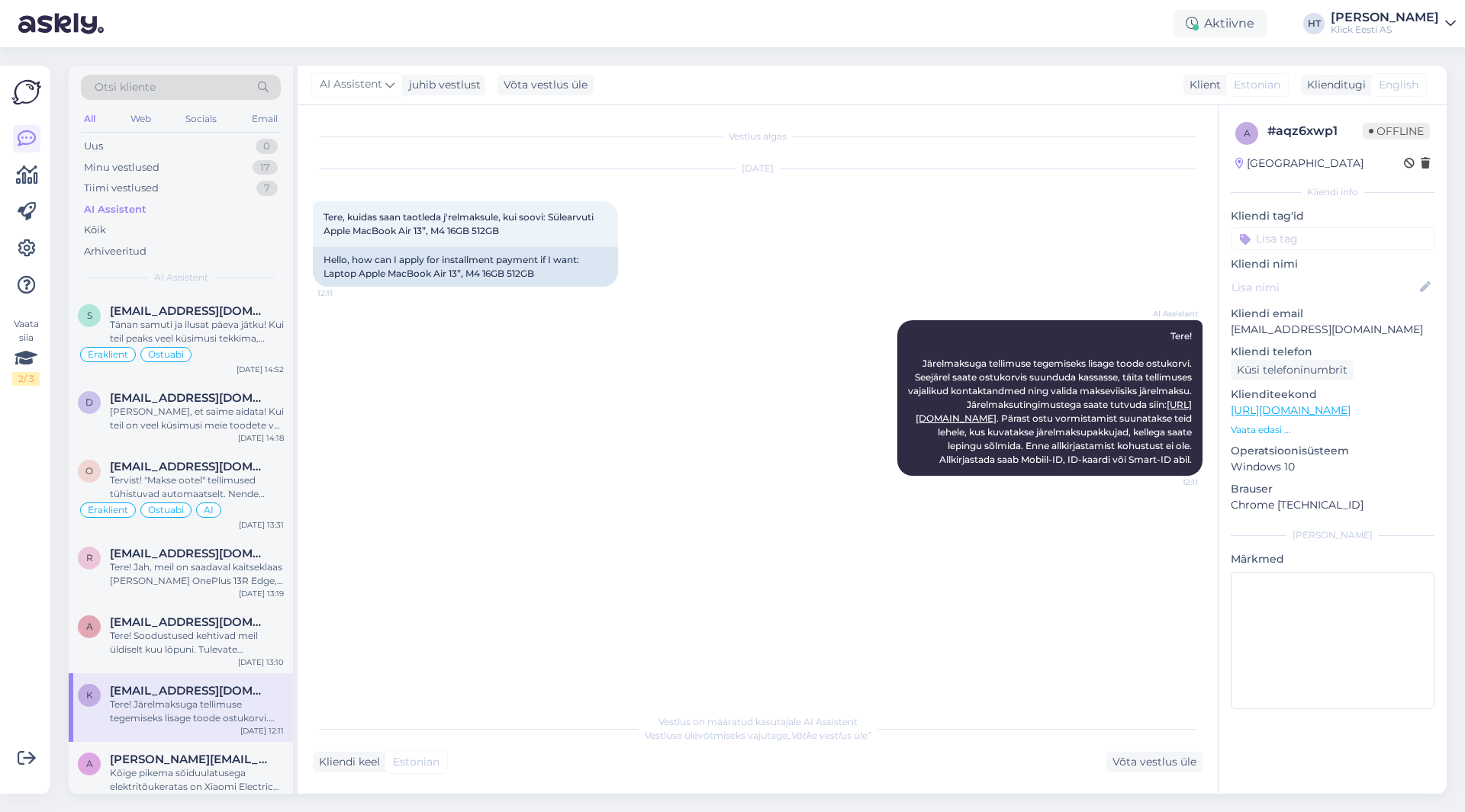
click at [784, 443] on div "AI Assistent Tere! Järelmaksuga tellimuse tegemiseks lisage toode ostukorvi. Se…" at bounding box center [758, 397] width 889 height 190
click at [267, 120] on div "Email" at bounding box center [264, 118] width 32 height 20
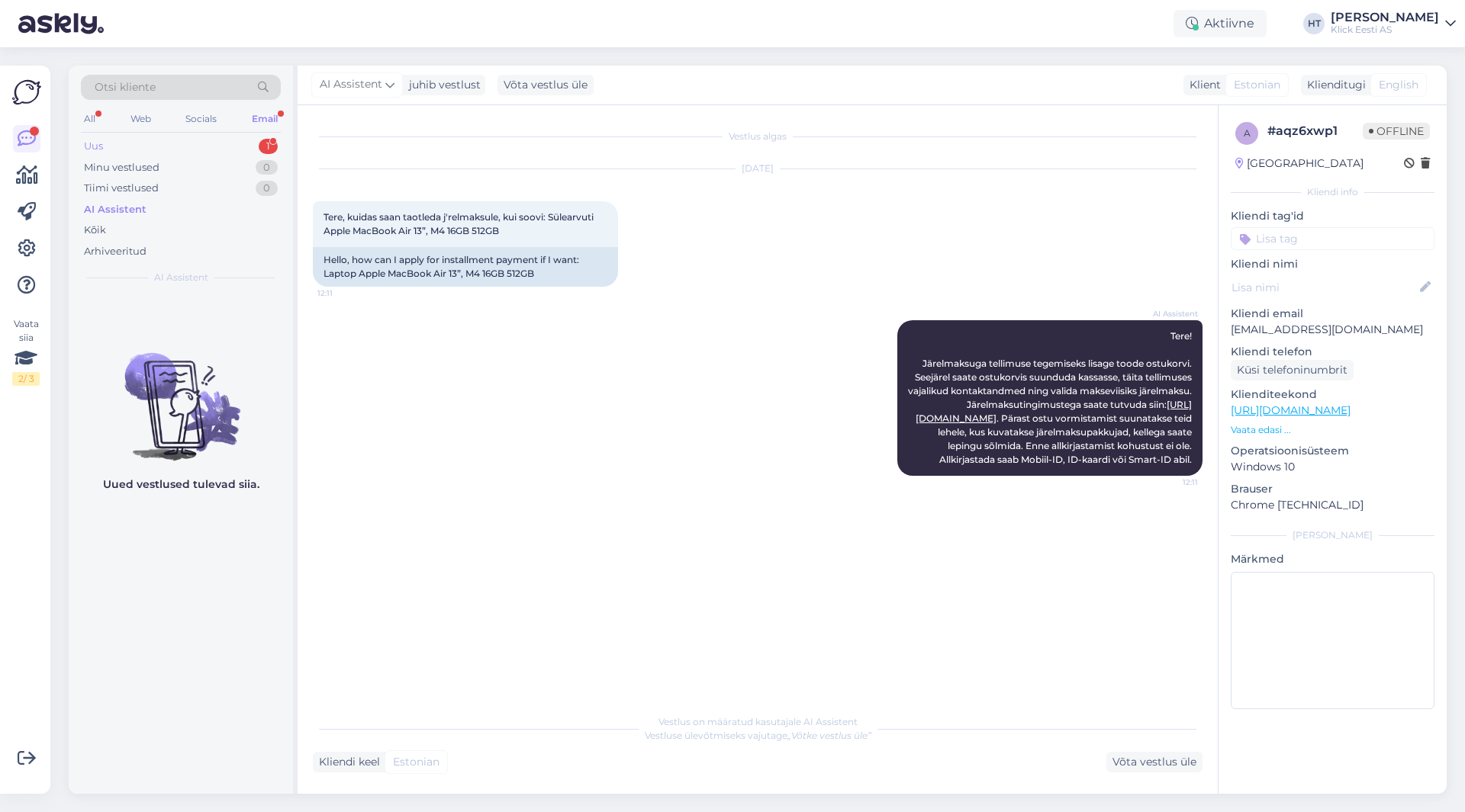
click at [208, 144] on div "Uus 1" at bounding box center [181, 146] width 200 height 21
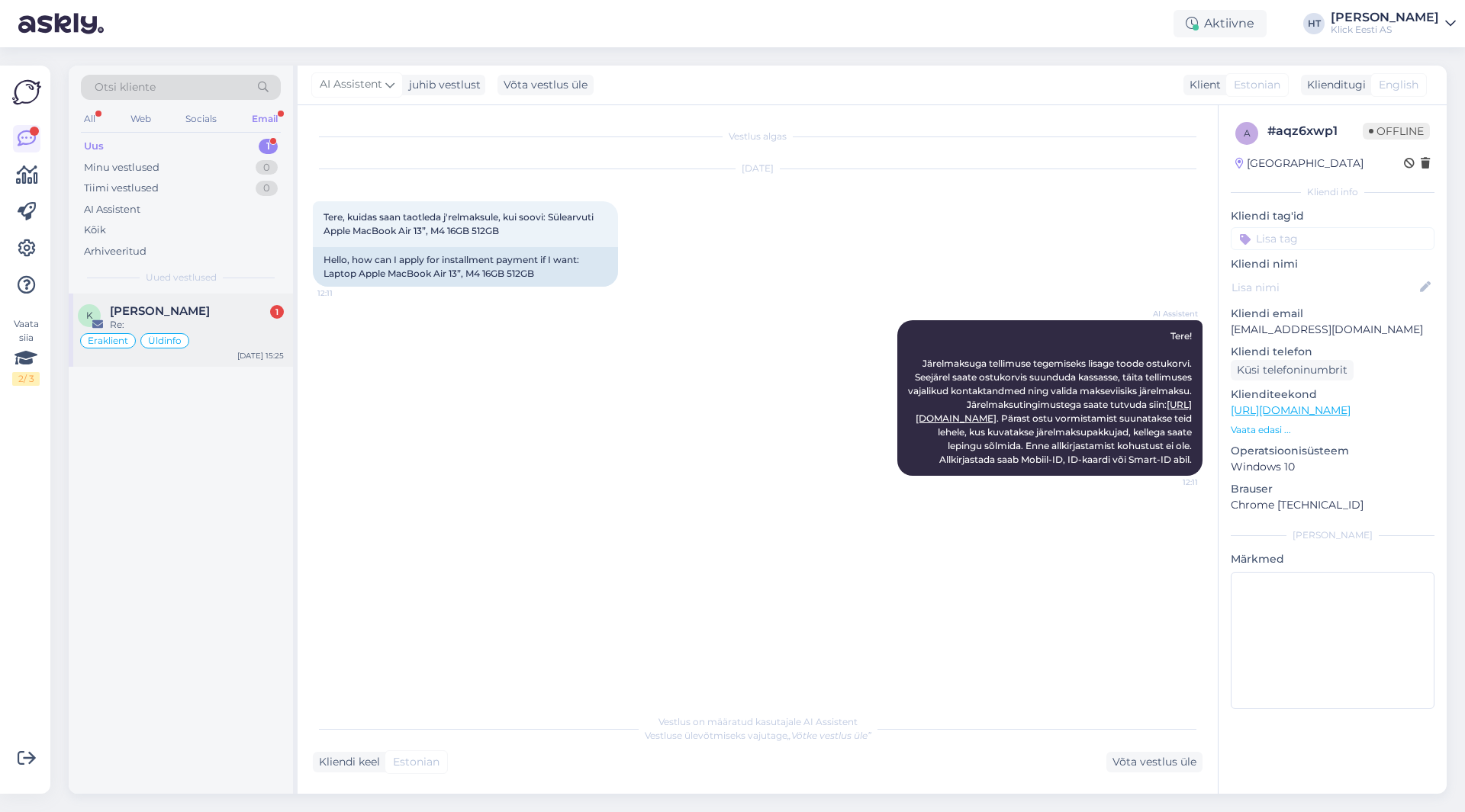
click at [197, 311] on div "[PERSON_NAME] 1" at bounding box center [196, 311] width 174 height 13
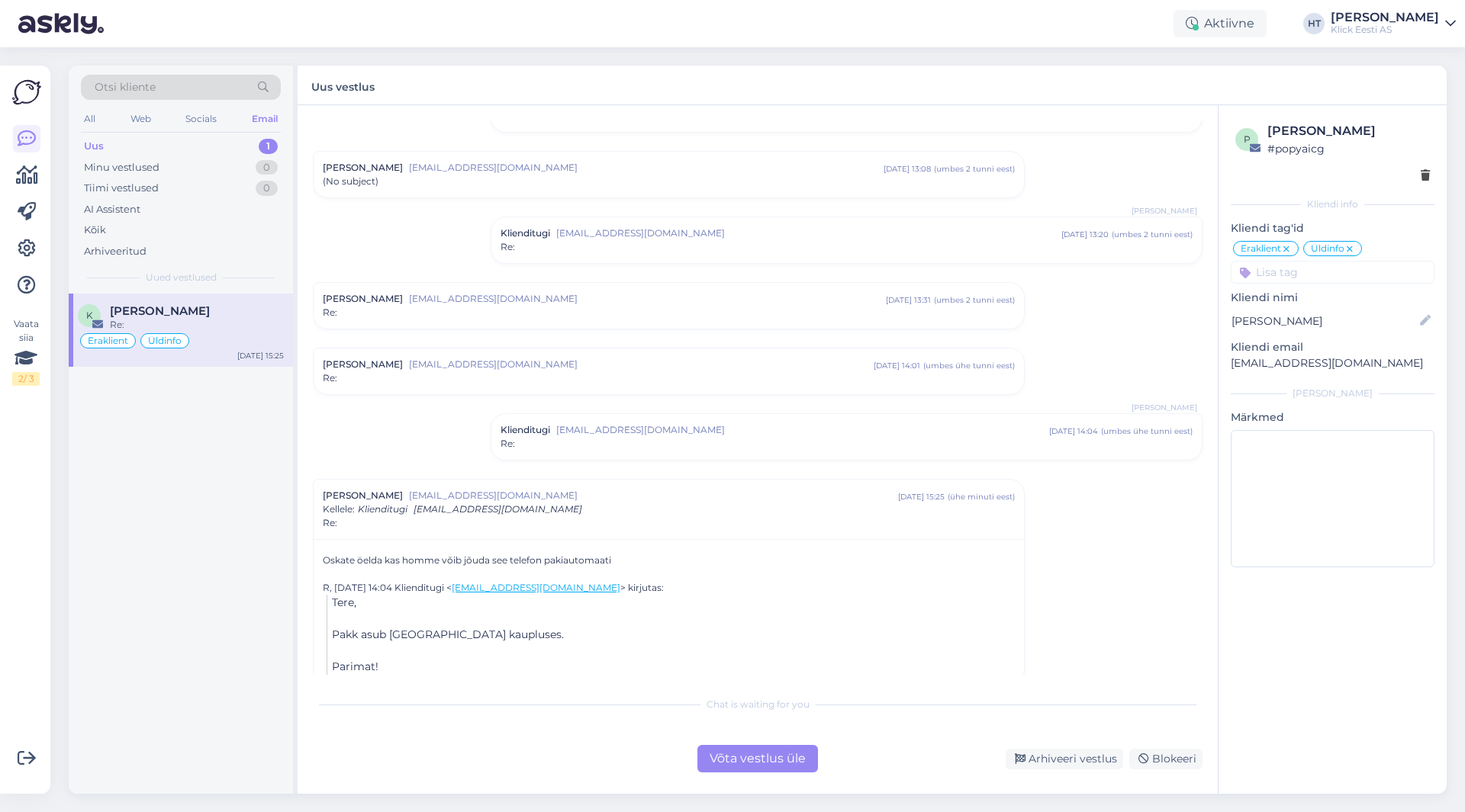
scroll to position [161, 0]
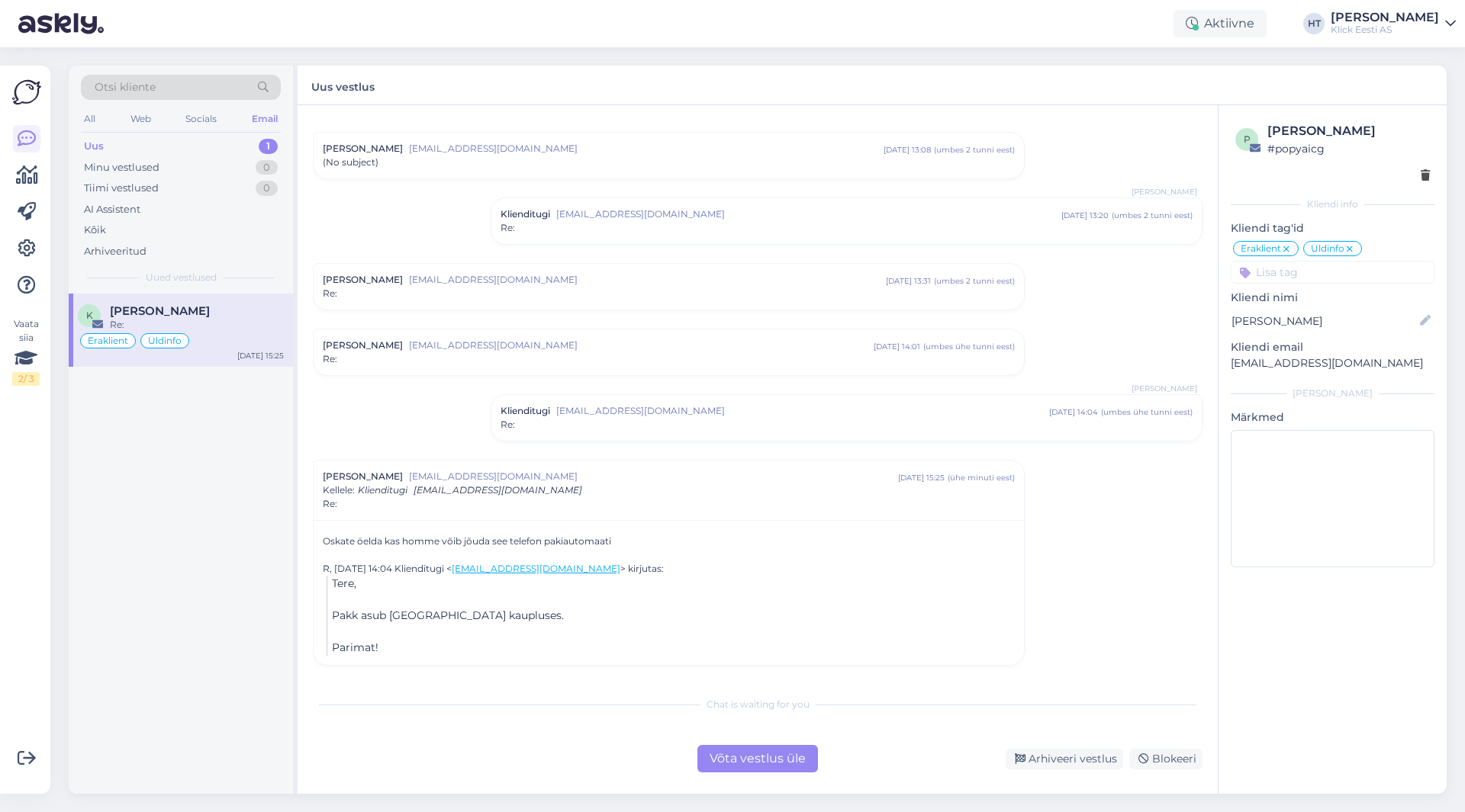
click at [397, 403] on div "Vestlus algas [PERSON_NAME] [EMAIL_ADDRESS][DOMAIN_NAME] [DATE] 16:23 ( umbes 2…" at bounding box center [764, 397] width 904 height 554
click at [82, 110] on div "All Web Socials Email" at bounding box center [181, 120] width 200 height 24
click at [82, 117] on div "All" at bounding box center [90, 118] width 17 height 20
click at [167, 167] on div "Minu vestlused 17" at bounding box center [181, 167] width 200 height 21
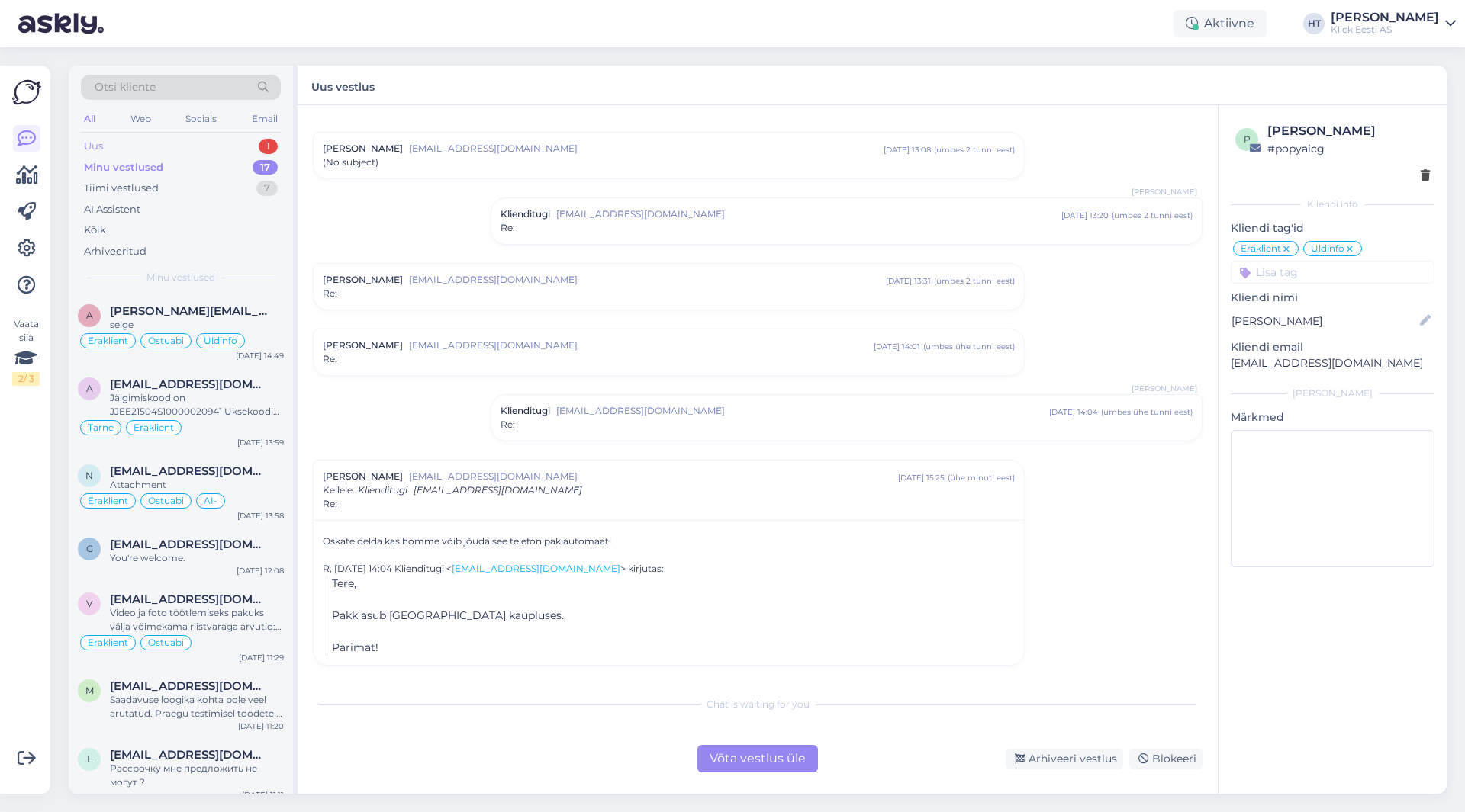
click at [232, 145] on div "Uus 1" at bounding box center [181, 146] width 200 height 21
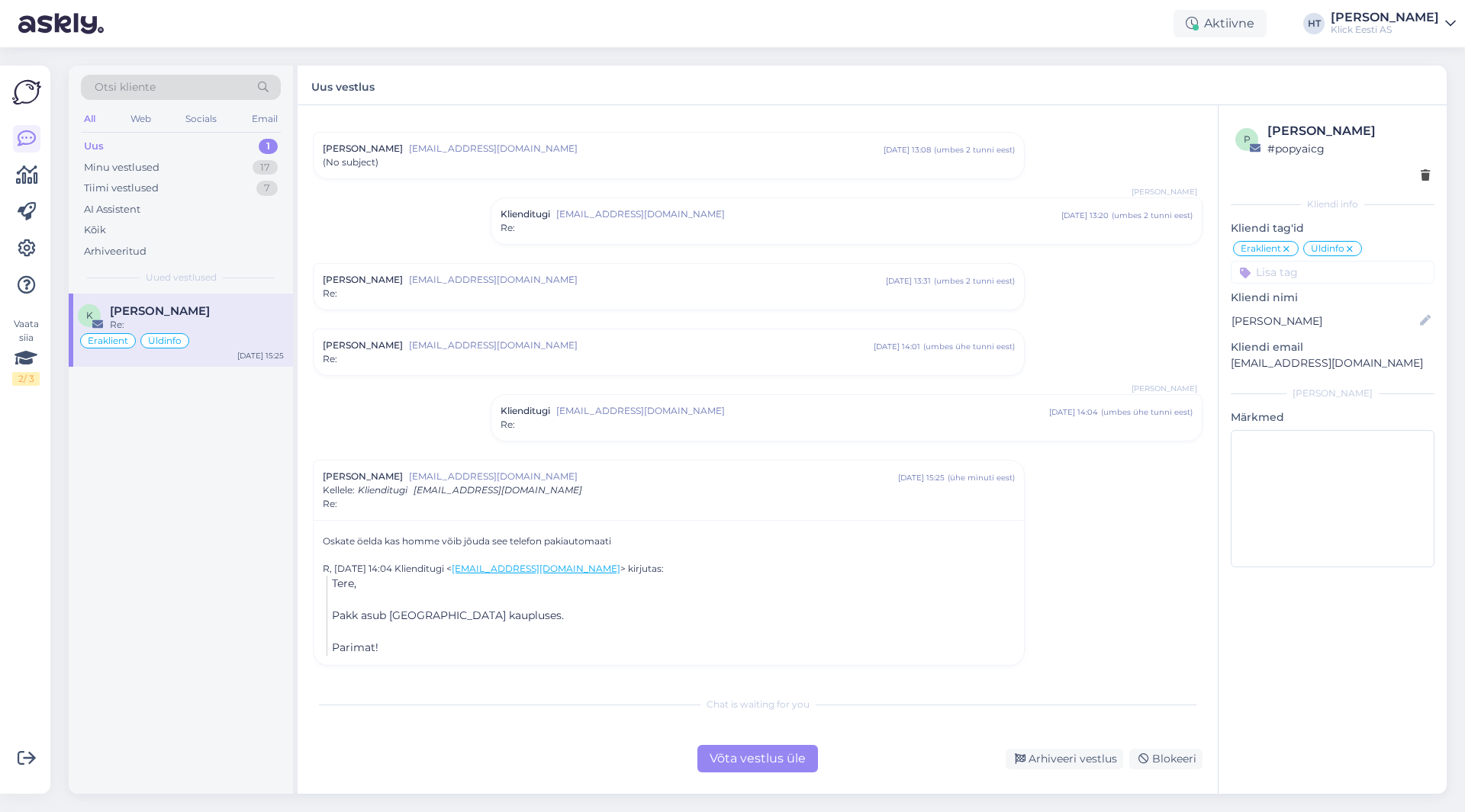
click at [218, 316] on div "[PERSON_NAME]" at bounding box center [196, 311] width 174 height 13
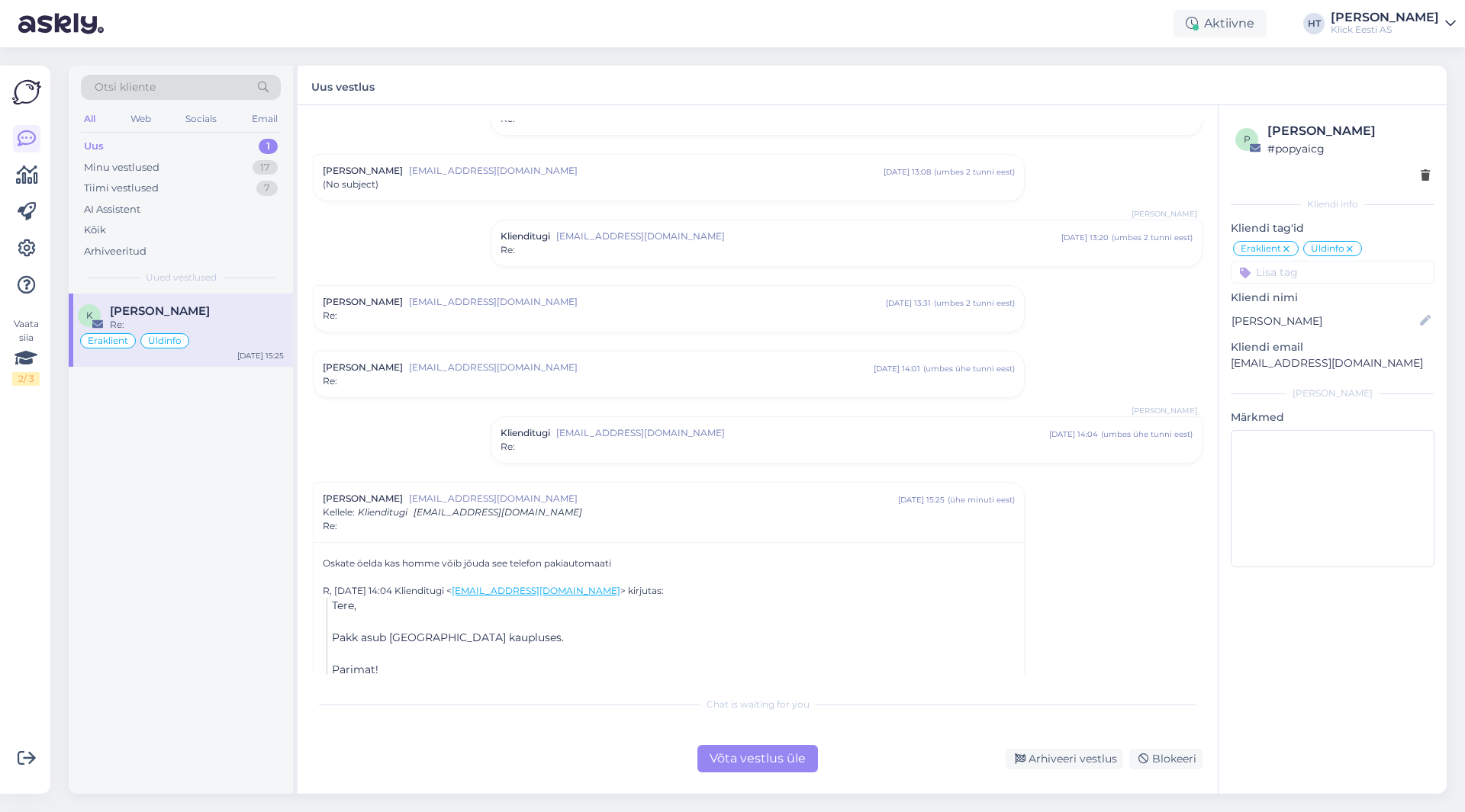
scroll to position [153, 0]
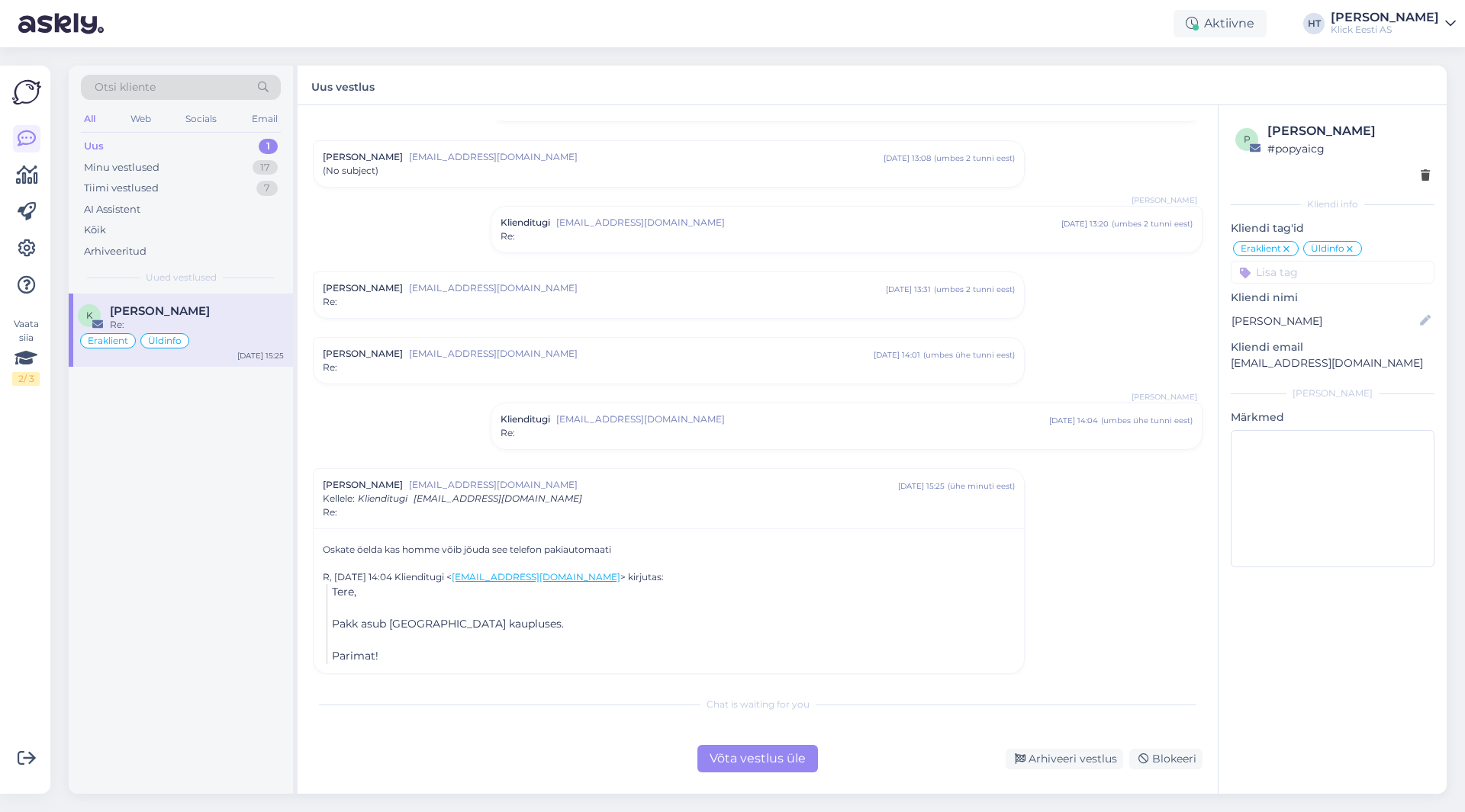
click at [554, 349] on span "[EMAIL_ADDRESS][DOMAIN_NAME]" at bounding box center [641, 354] width 465 height 13
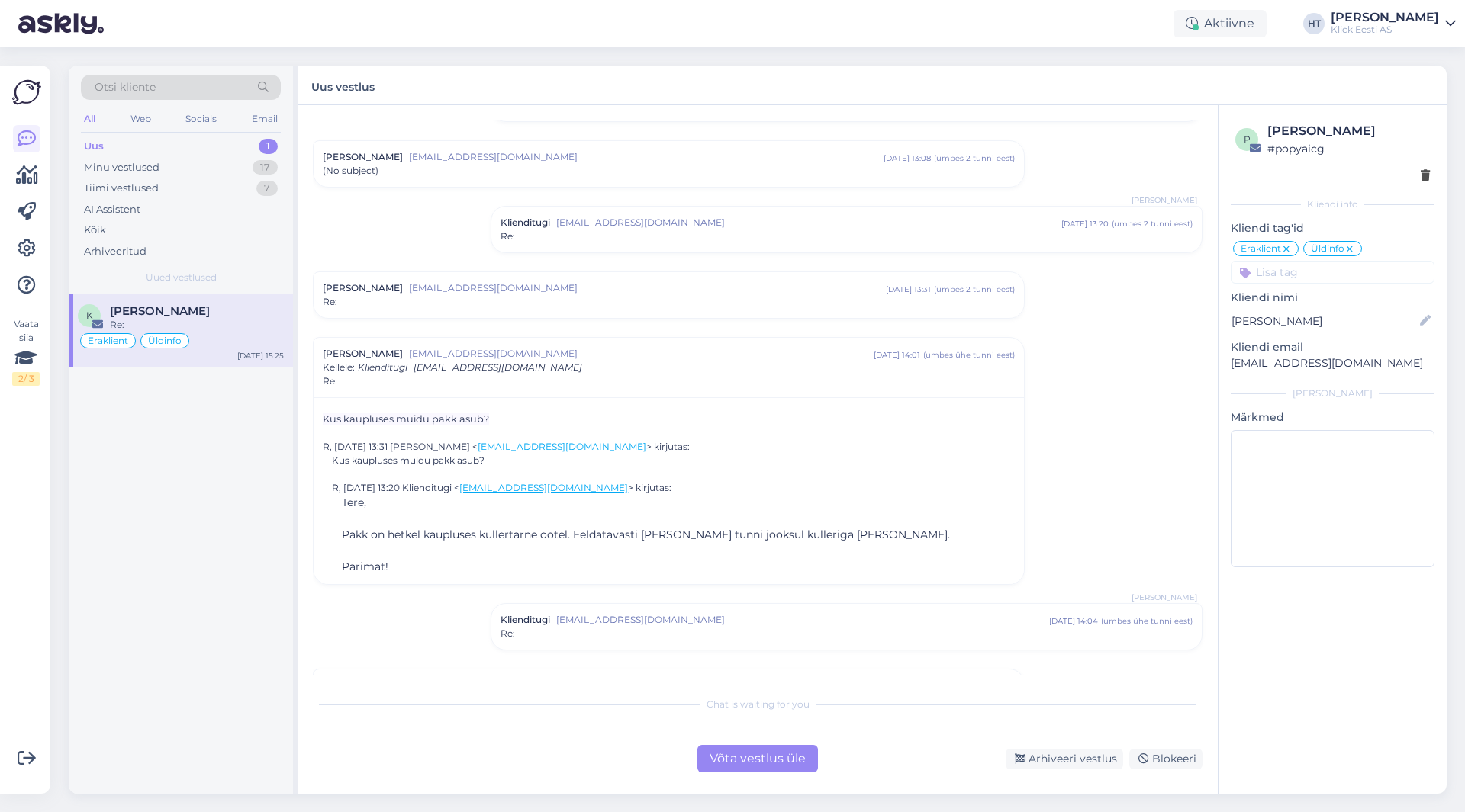
click at [574, 294] on span "[EMAIL_ADDRESS][DOMAIN_NAME]" at bounding box center [647, 288] width 476 height 13
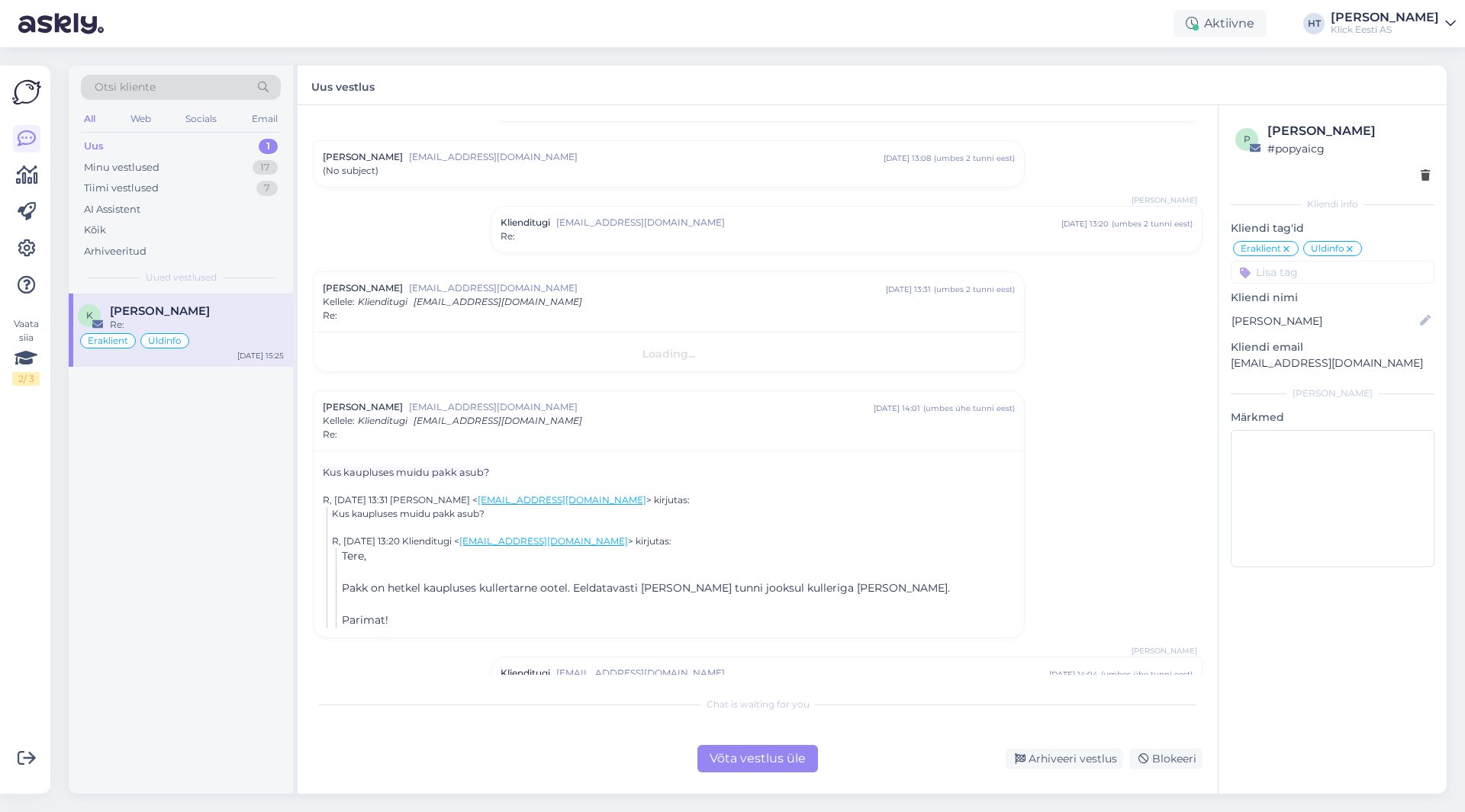
scroll to position [76, 0]
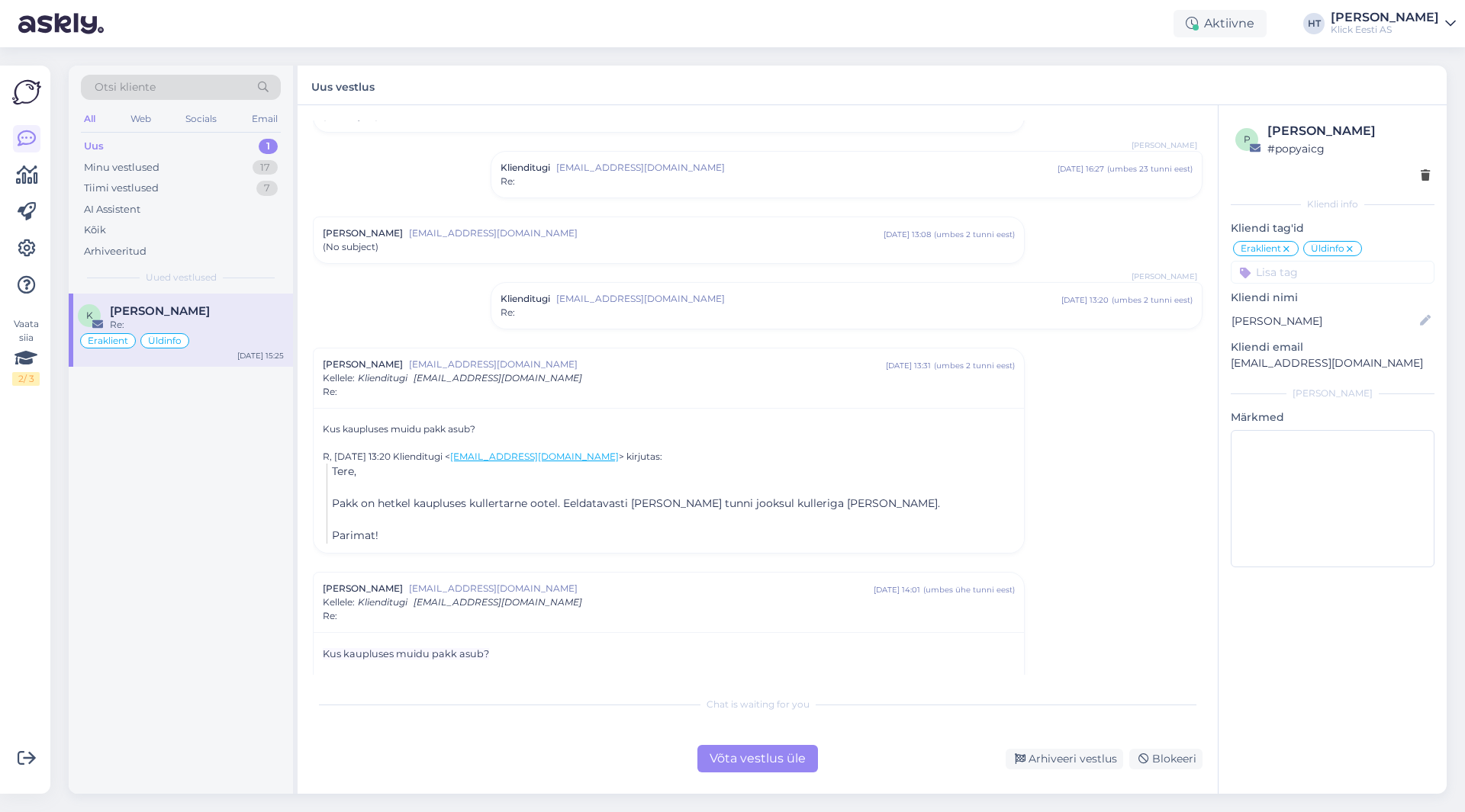
click at [794, 310] on div "Re:" at bounding box center [846, 313] width 692 height 13
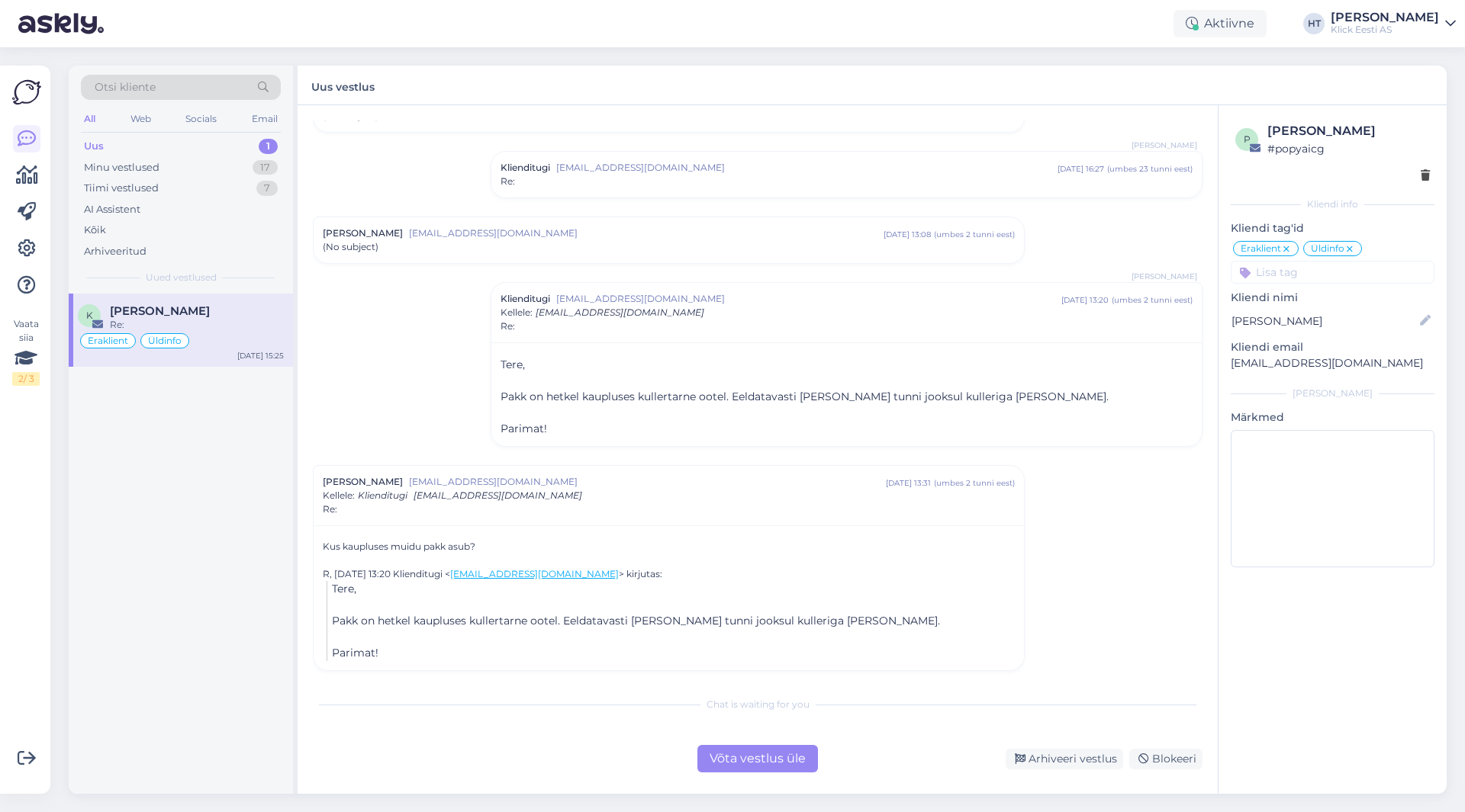
scroll to position [0, 0]
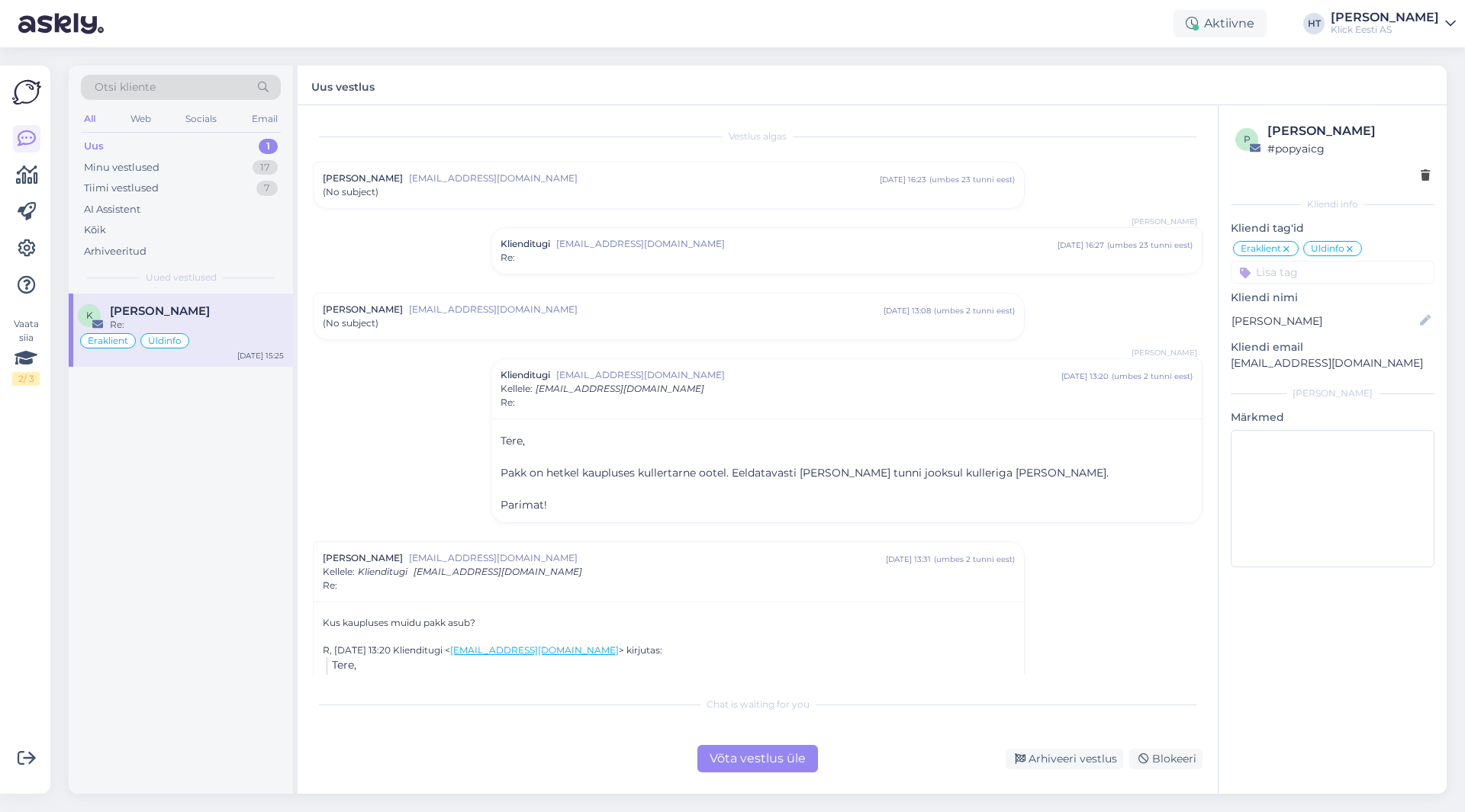
click at [650, 313] on span "[EMAIL_ADDRESS][DOMAIN_NAME]" at bounding box center [646, 310] width 475 height 13
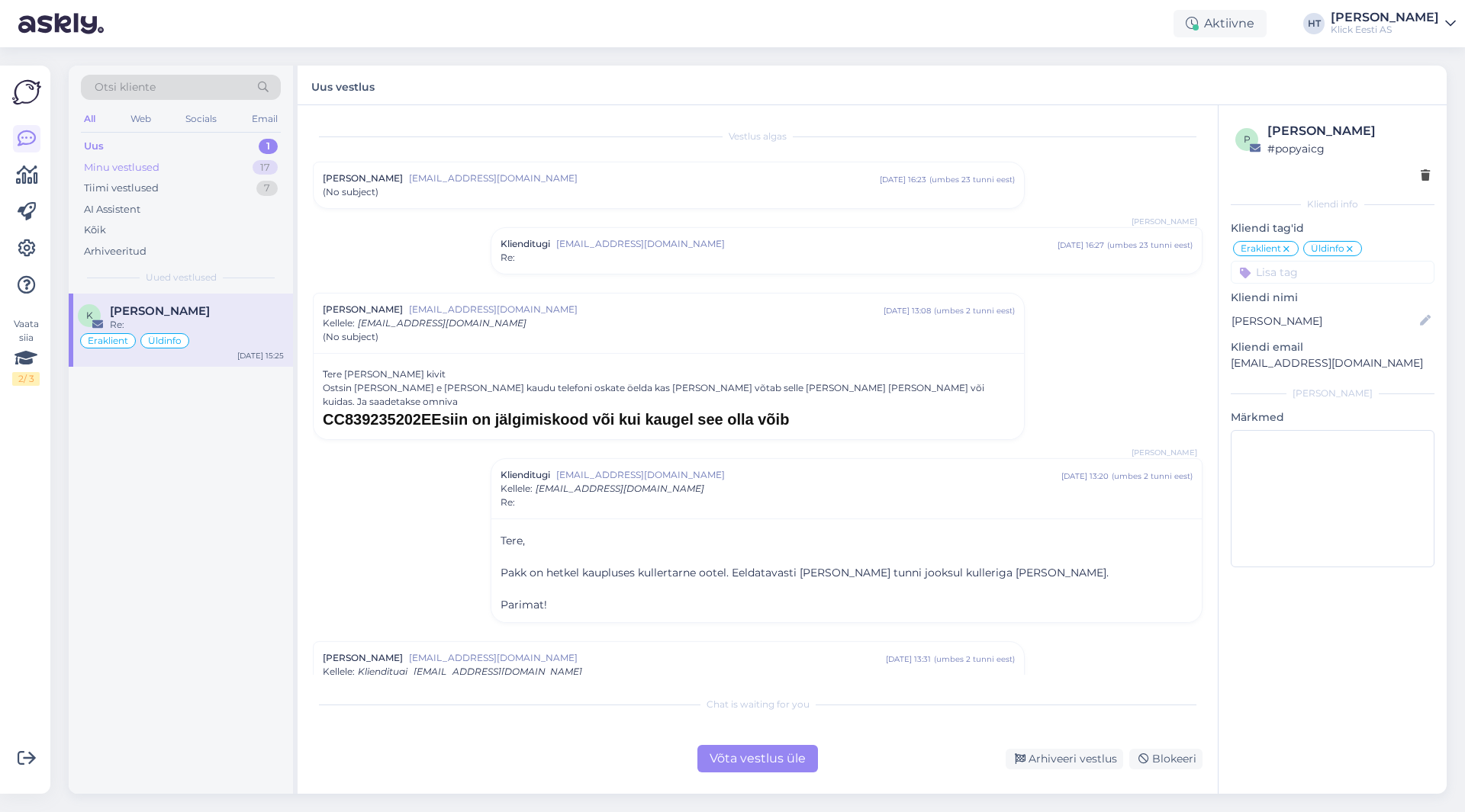
click at [226, 167] on div "Minu vestlused 17" at bounding box center [181, 167] width 200 height 21
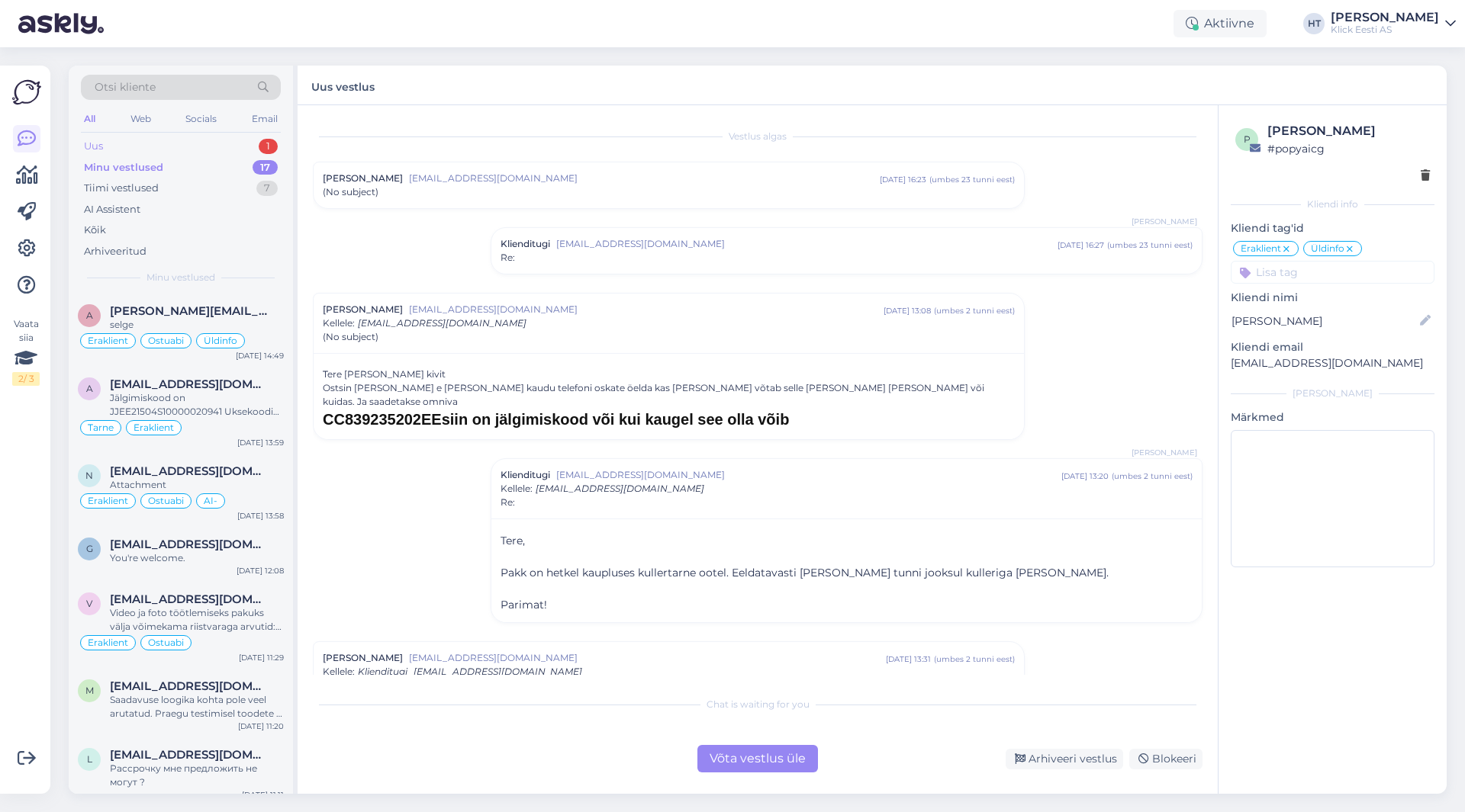
click at [245, 148] on div "Uus 1" at bounding box center [181, 146] width 200 height 21
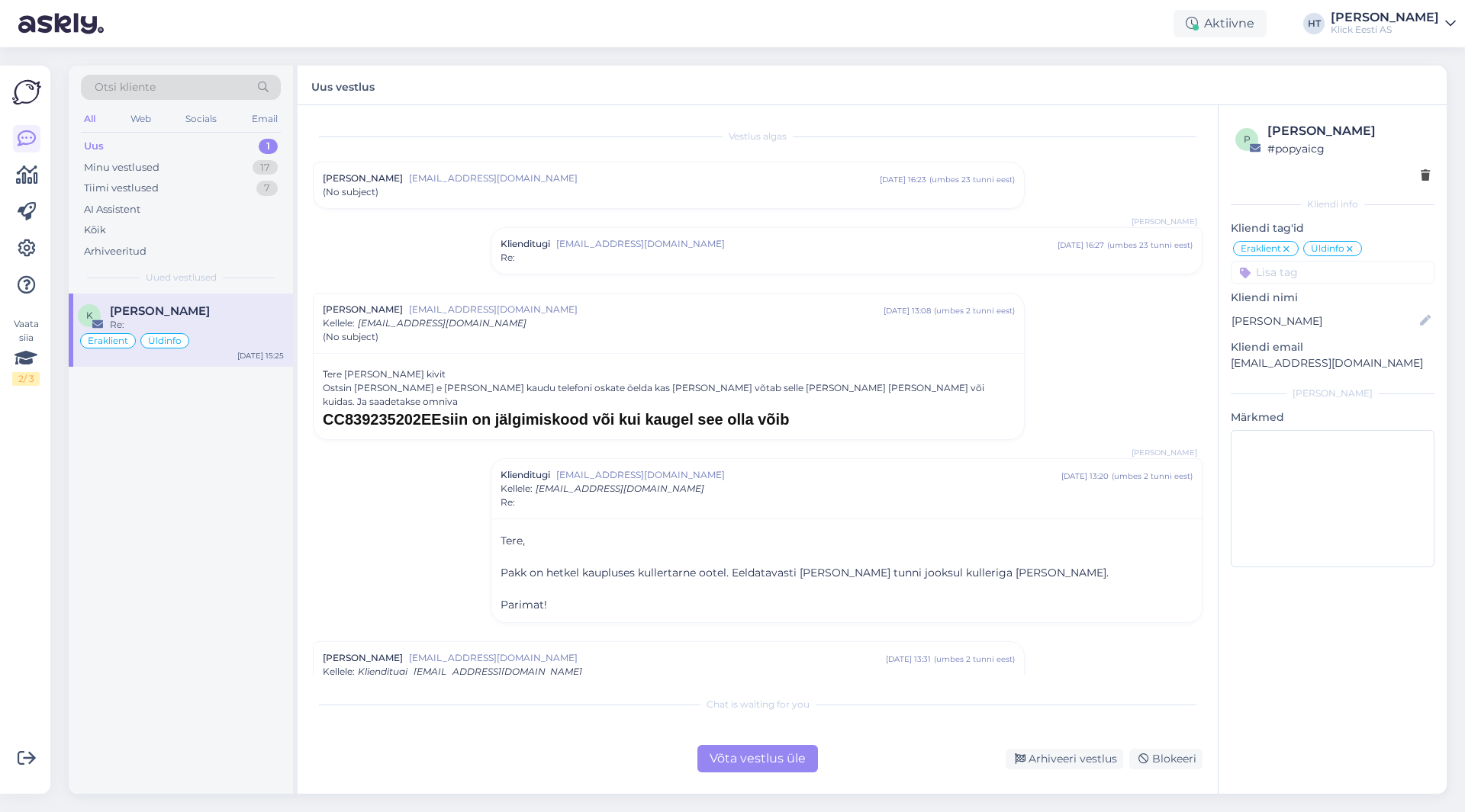
click at [200, 322] on div "Re:" at bounding box center [196, 325] width 174 height 13
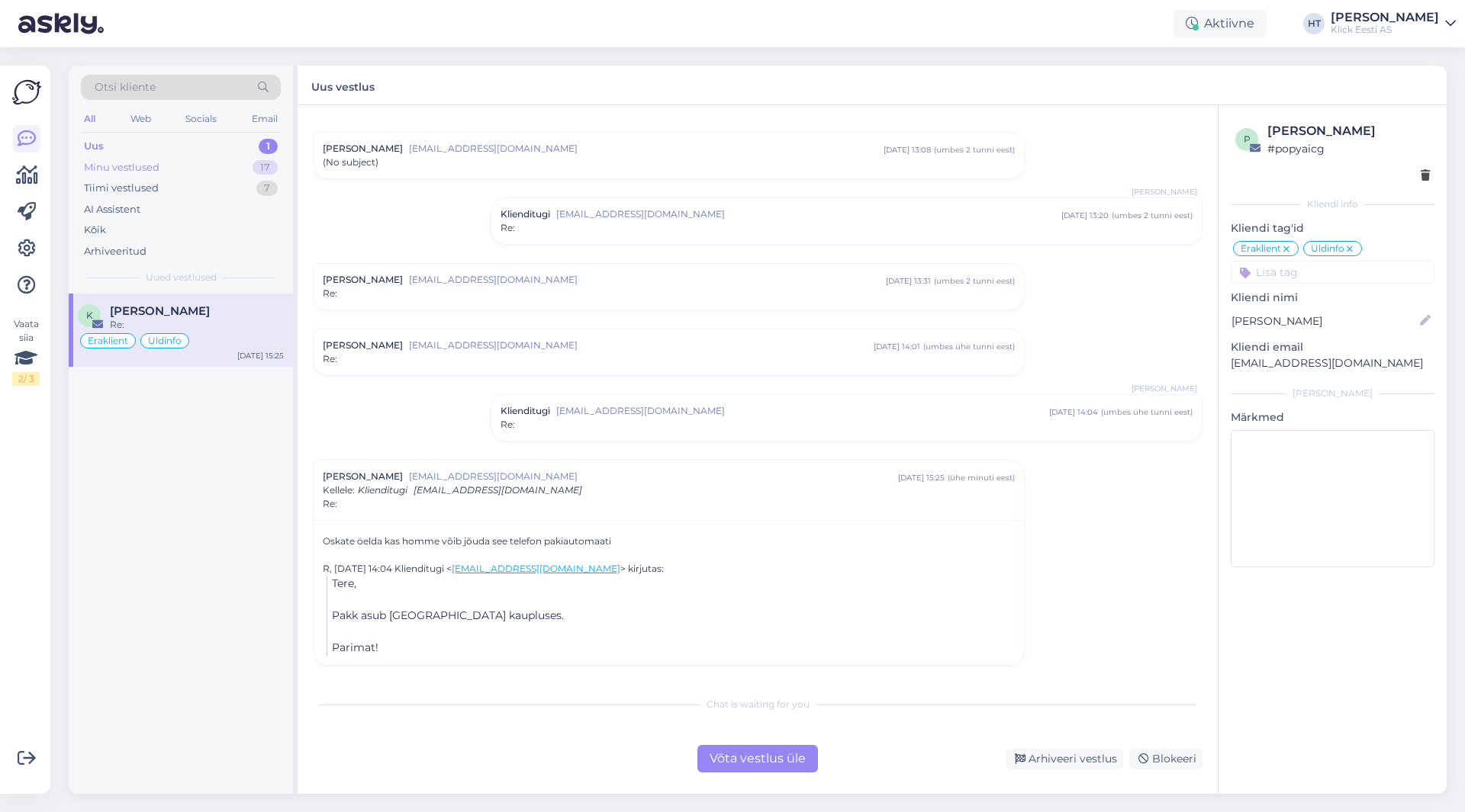
click at [192, 172] on div "Minu vestlused 17" at bounding box center [181, 167] width 200 height 21
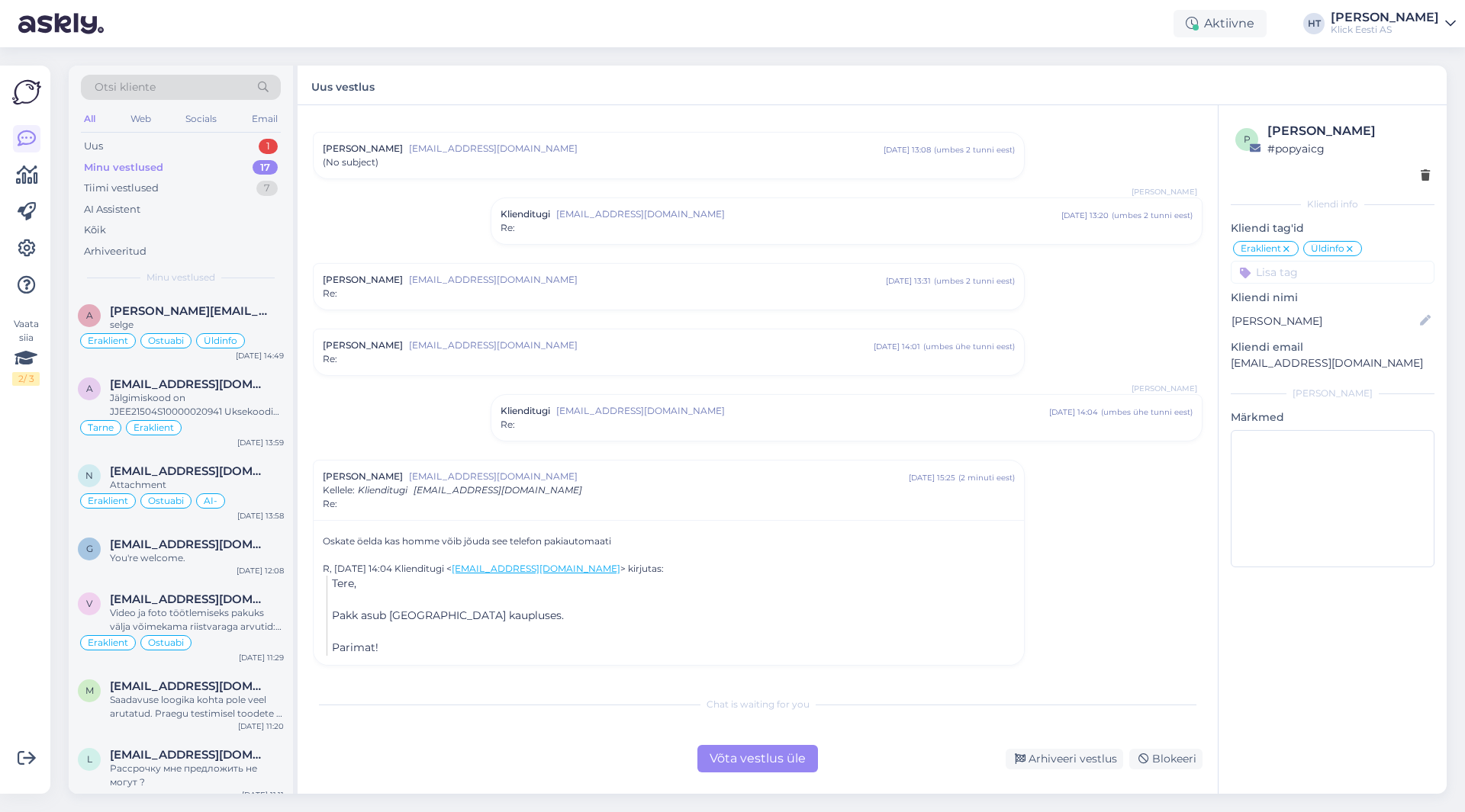
click at [192, 134] on div "Otsi kliente All Web Socials Email Uus 1 Minu vestlused 17 Tiimi vestlused 7 AI…" at bounding box center [180, 179] width 224 height 228
click at [195, 141] on div "Uus 1" at bounding box center [181, 146] width 200 height 21
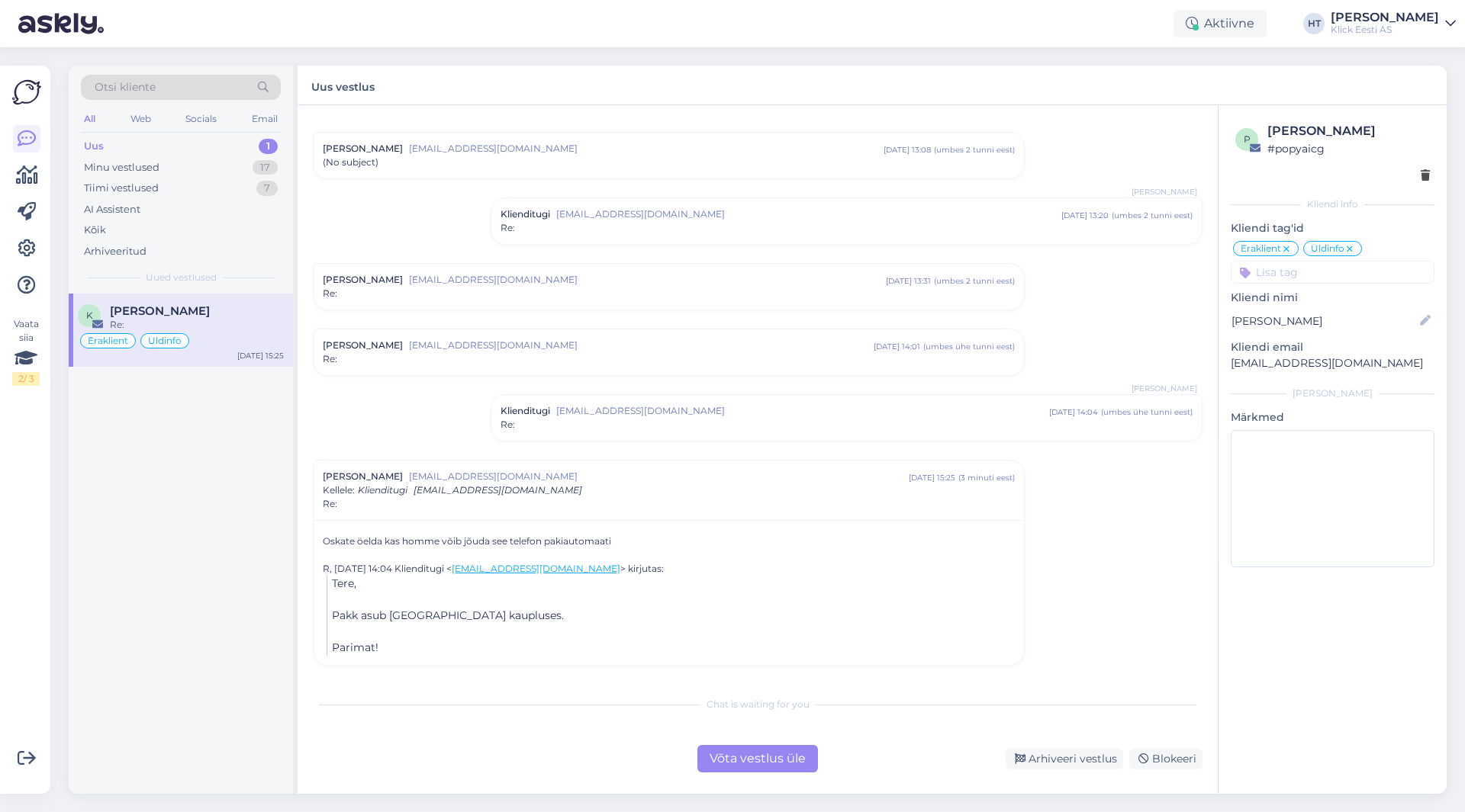
click at [211, 314] on div "[PERSON_NAME]" at bounding box center [196, 311] width 174 height 13
click at [196, 410] on div "K [PERSON_NAME] Re: Eraklient Üldinfo [DATE] 15:25" at bounding box center [180, 544] width 224 height 500
click at [230, 164] on div "Minu vestlused 17" at bounding box center [181, 167] width 200 height 21
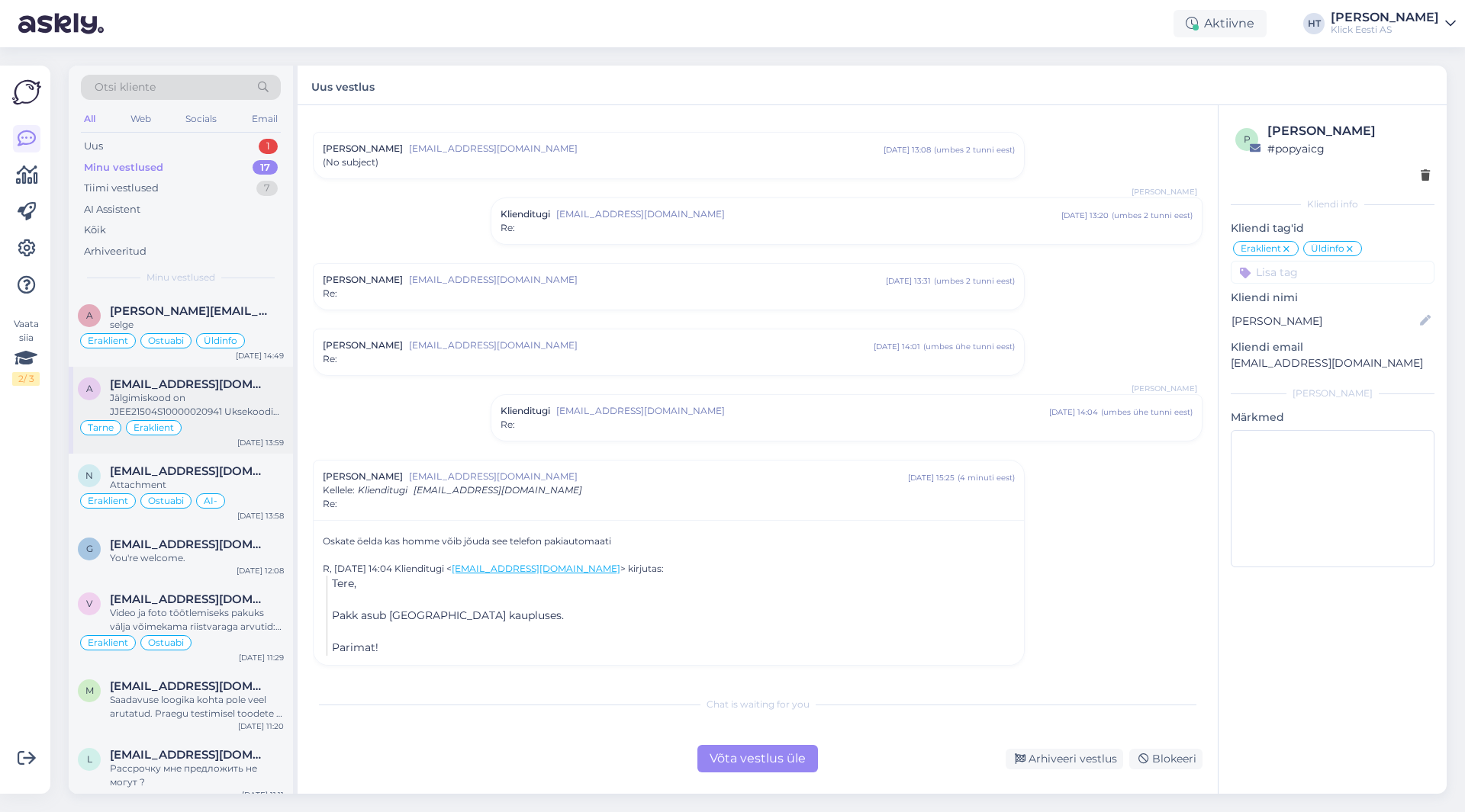
click at [234, 410] on div "Jälgimiskood on JJEE21504S10000020941 Uksekoodi jaoks palun kontrollige oma SMS…" at bounding box center [196, 405] width 174 height 28
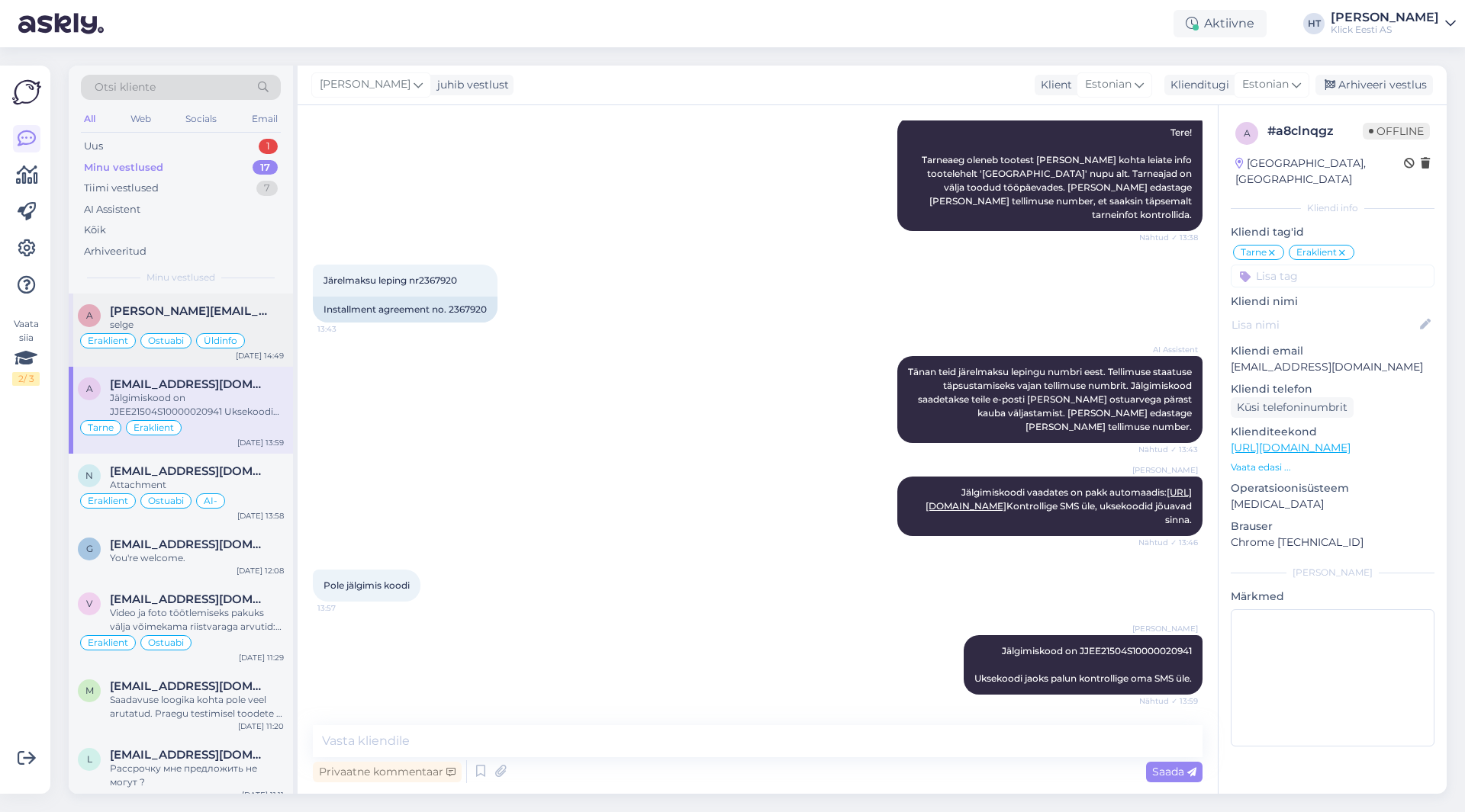
click at [226, 323] on div "selge" at bounding box center [196, 325] width 174 height 13
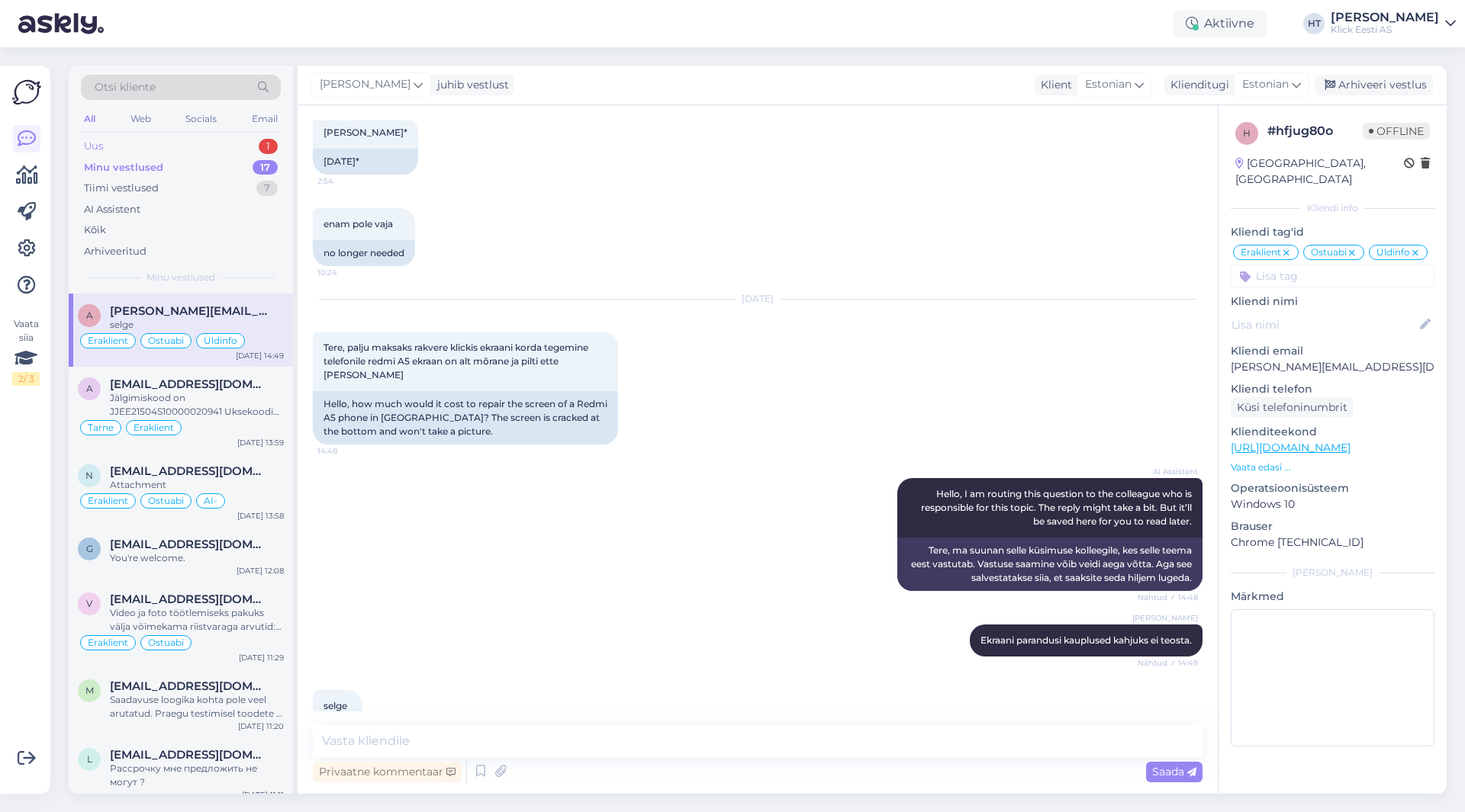
click at [233, 148] on div "Uus 1" at bounding box center [181, 146] width 200 height 21
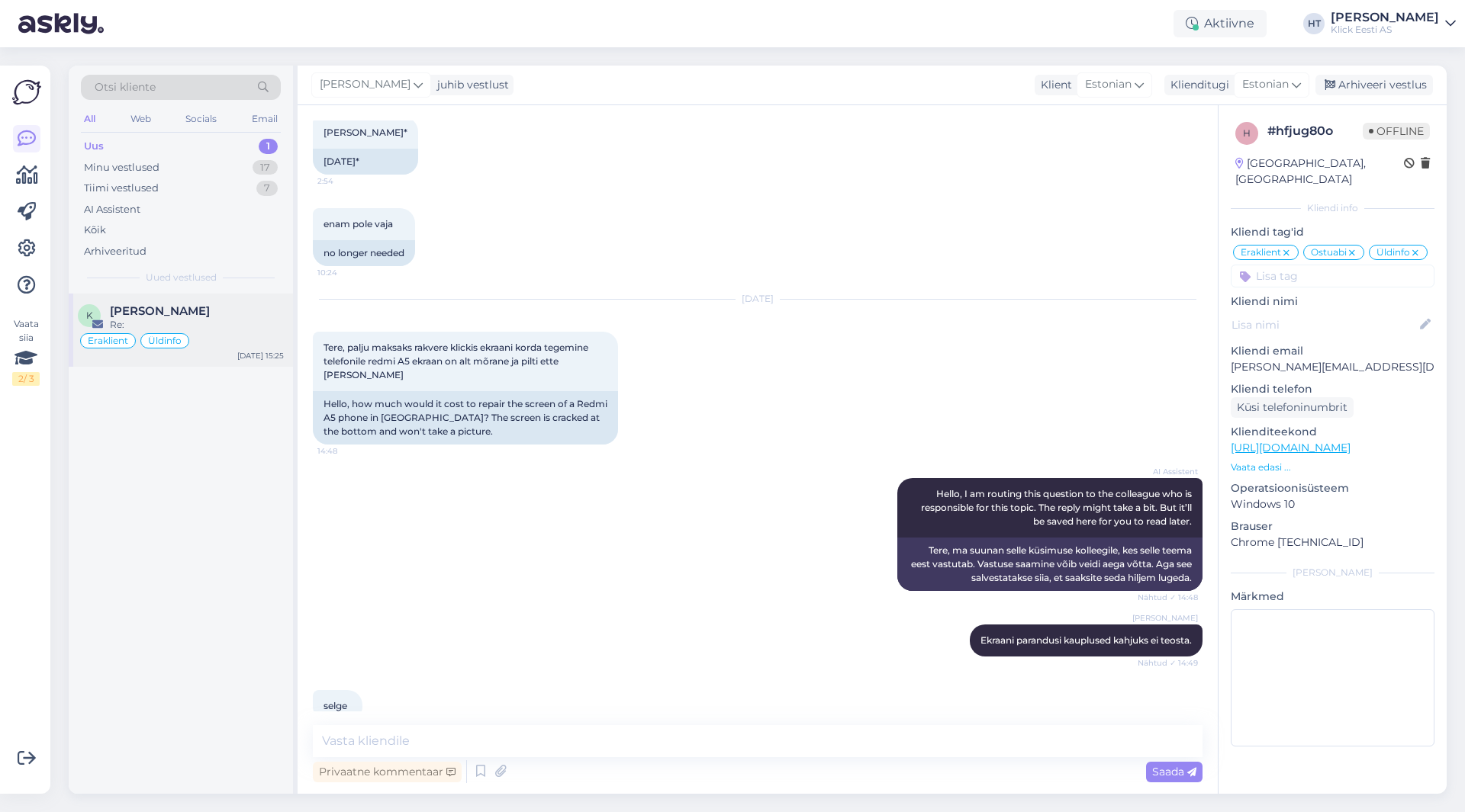
click at [211, 317] on div "[PERSON_NAME]" at bounding box center [196, 311] width 174 height 13
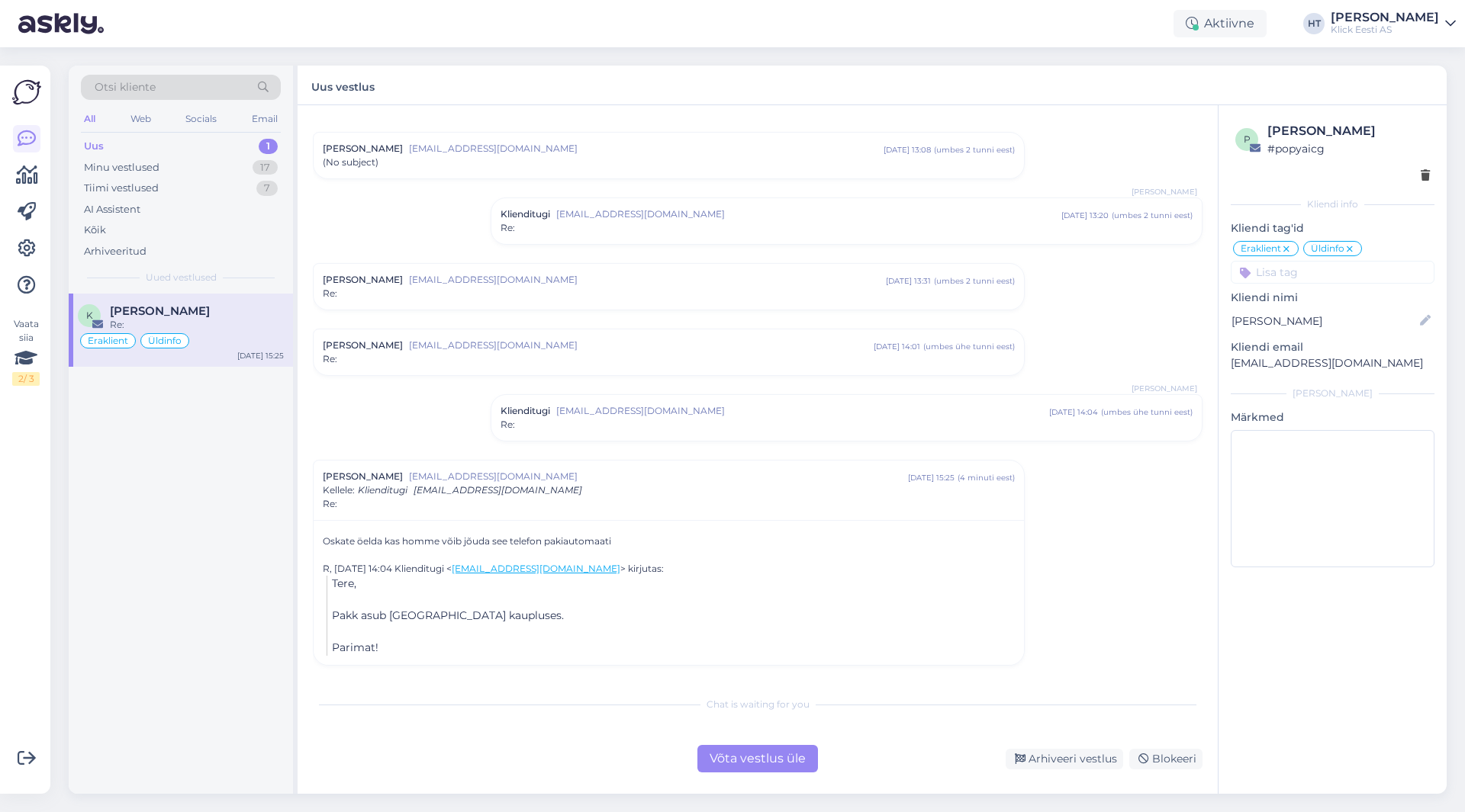
scroll to position [161, 0]
click at [212, 597] on div "K [PERSON_NAME] Re: Eraklient Üldinfo [DATE] 15:25" at bounding box center [180, 544] width 224 height 500
click at [219, 593] on div "K [PERSON_NAME] Re: Eraklient Üldinfo [DATE] 15:25" at bounding box center [180, 544] width 224 height 500
click at [258, 167] on div "17" at bounding box center [265, 167] width 25 height 15
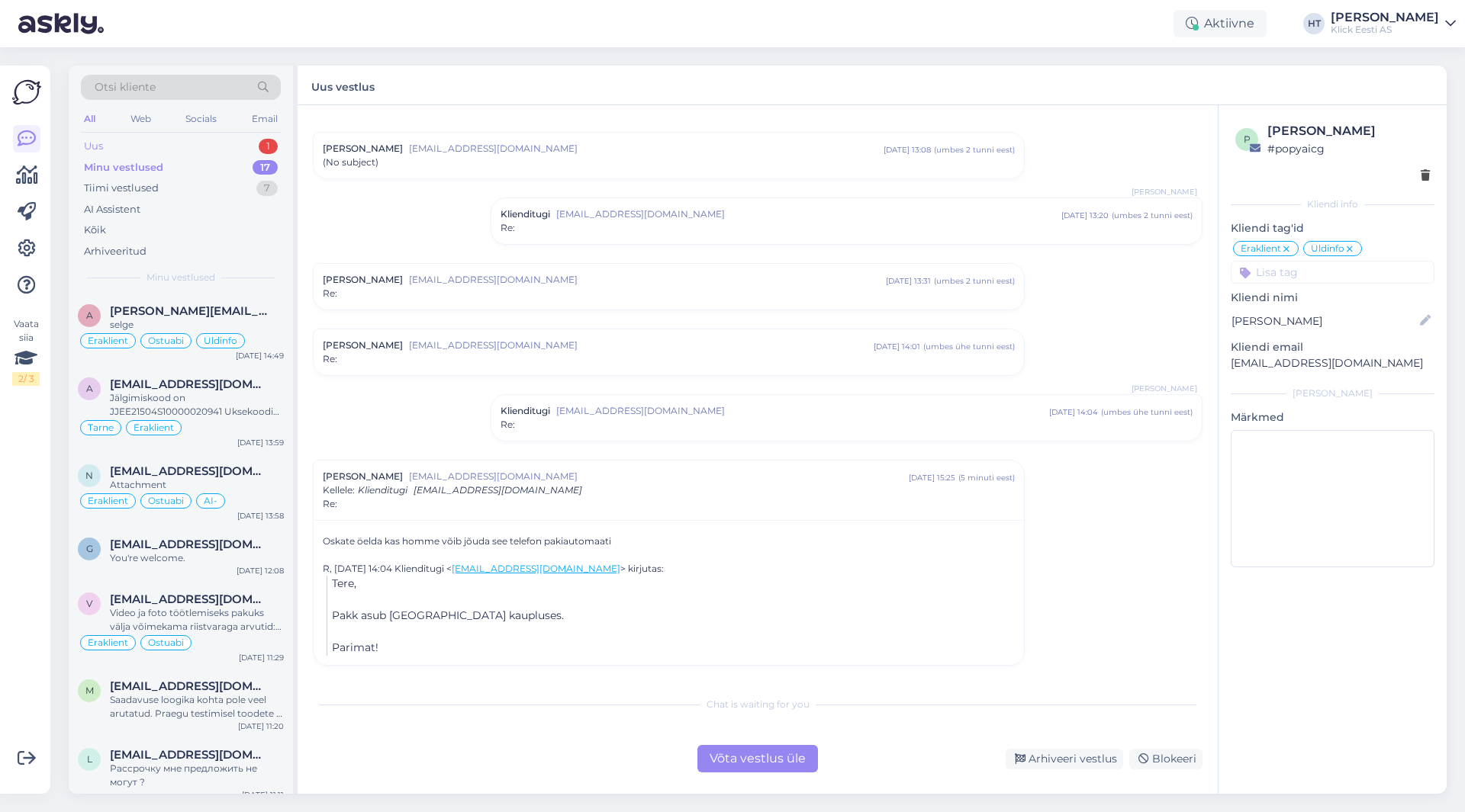
click at [258, 146] on div "Uus 1" at bounding box center [181, 146] width 200 height 21
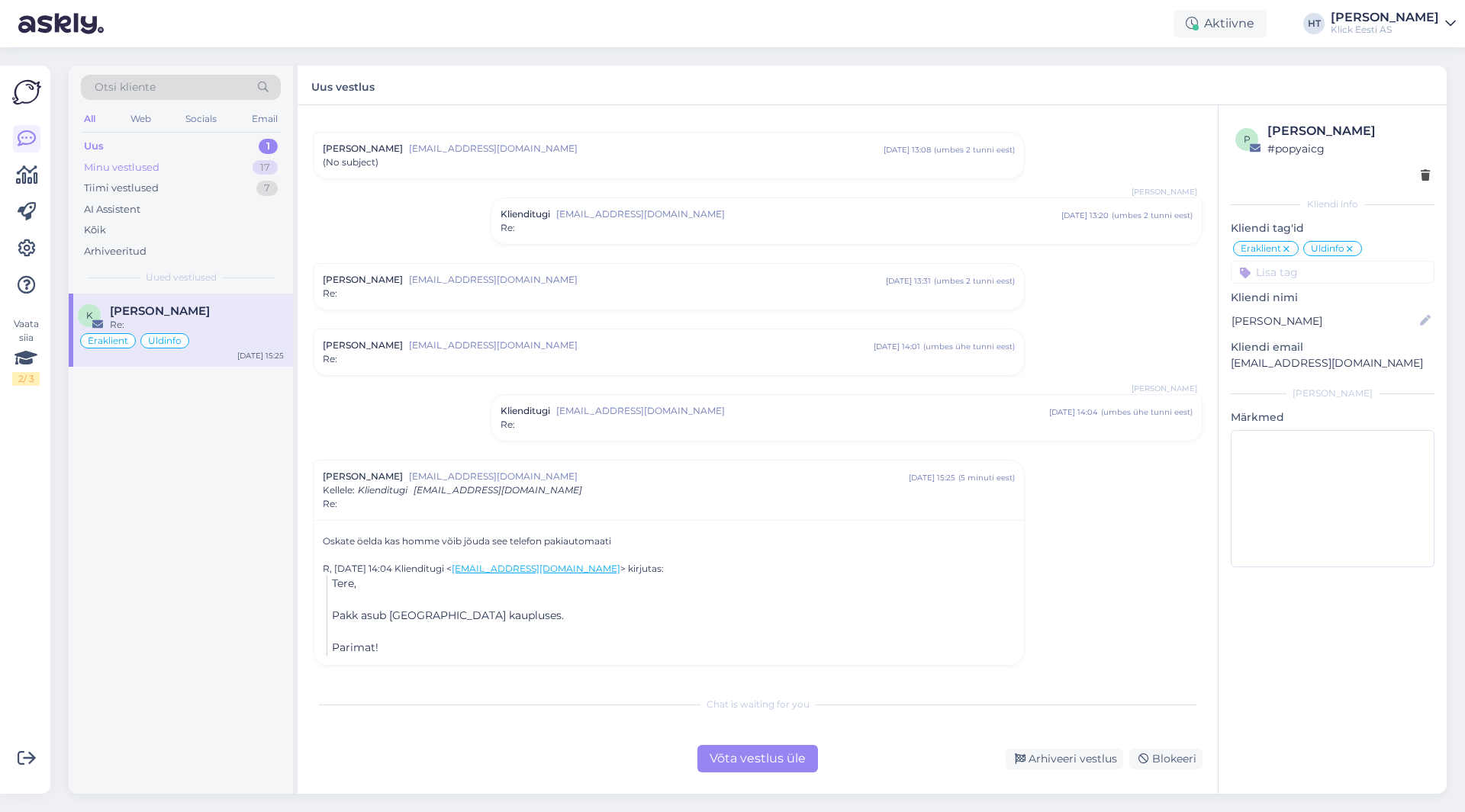
click at [211, 171] on div "Minu vestlused 17" at bounding box center [181, 167] width 200 height 21
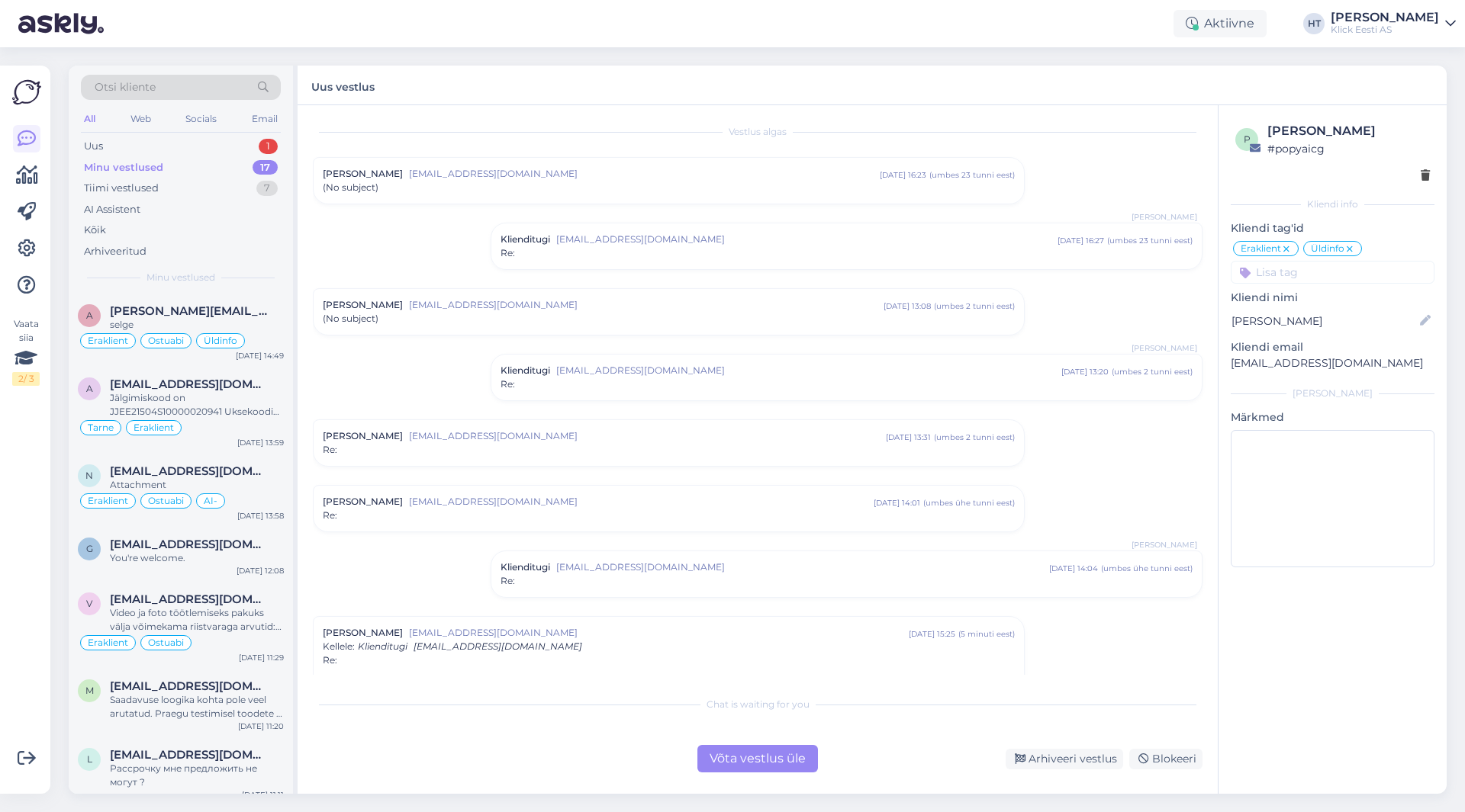
scroll to position [0, 0]
click at [238, 154] on div "Uus 1" at bounding box center [181, 146] width 200 height 21
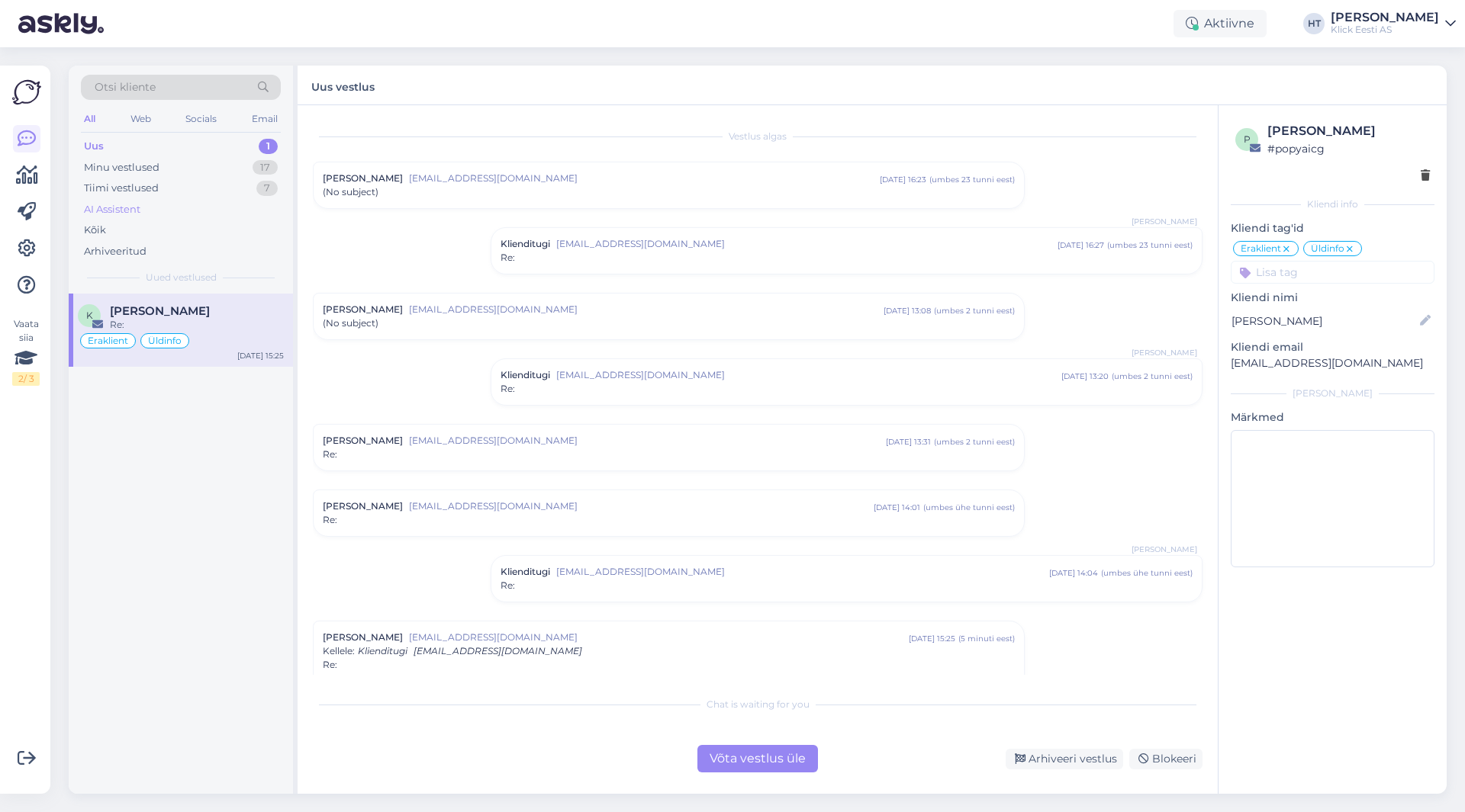
click at [216, 205] on div "AI Assistent" at bounding box center [181, 210] width 200 height 21
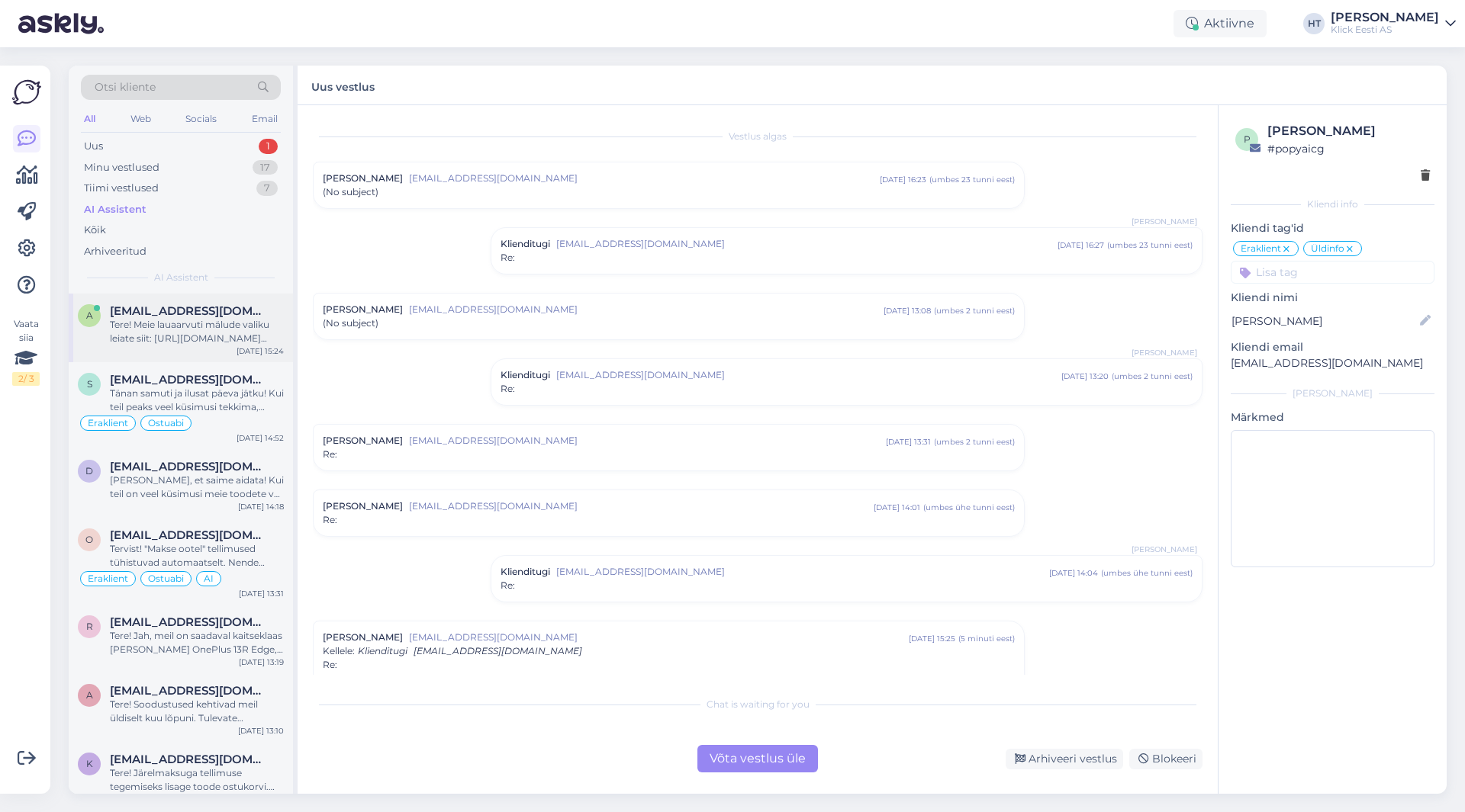
click at [205, 310] on span "[EMAIL_ADDRESS][DOMAIN_NAME]" at bounding box center [189, 311] width 159 height 13
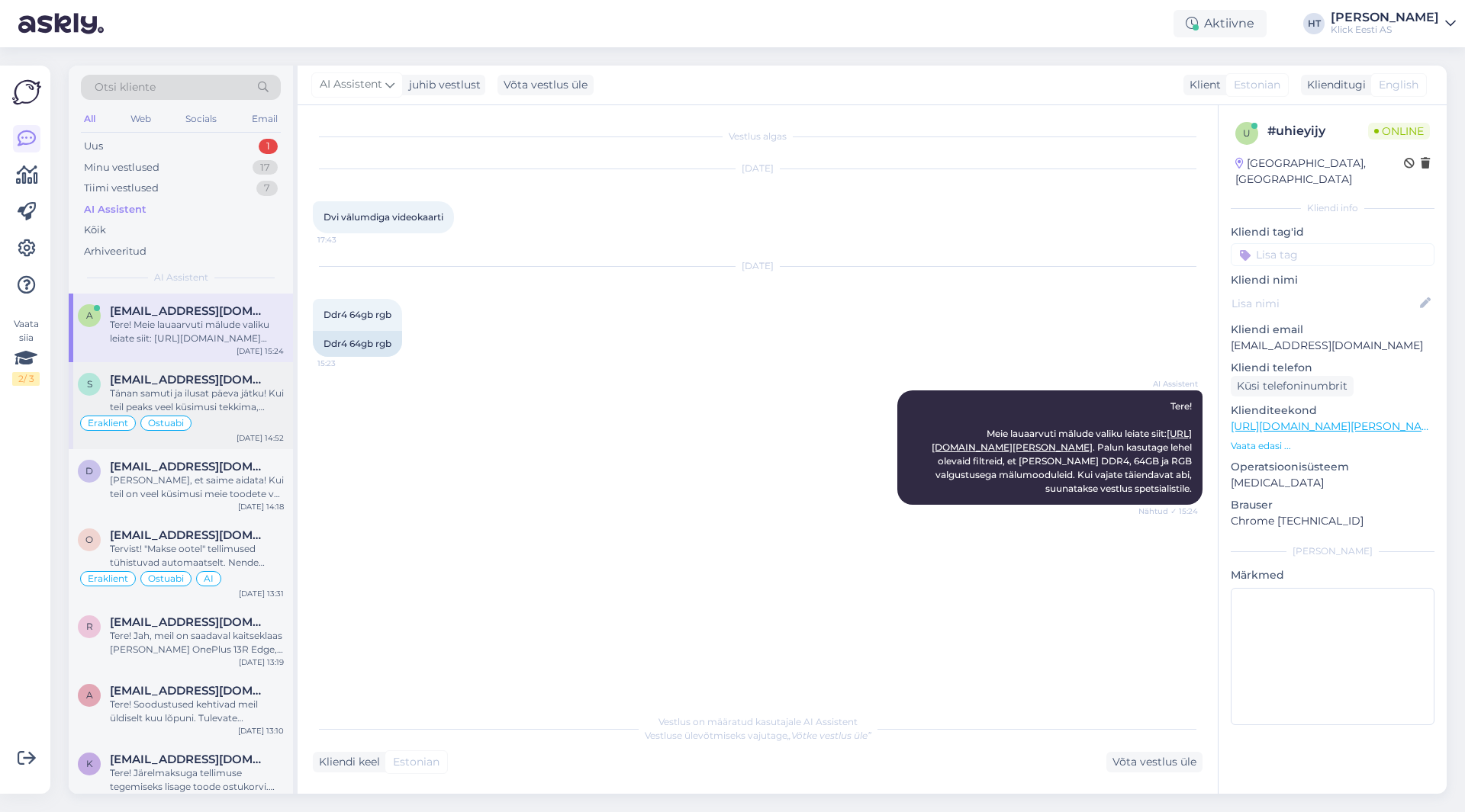
click at [225, 384] on span "[EMAIL_ADDRESS][DOMAIN_NAME]" at bounding box center [189, 380] width 159 height 13
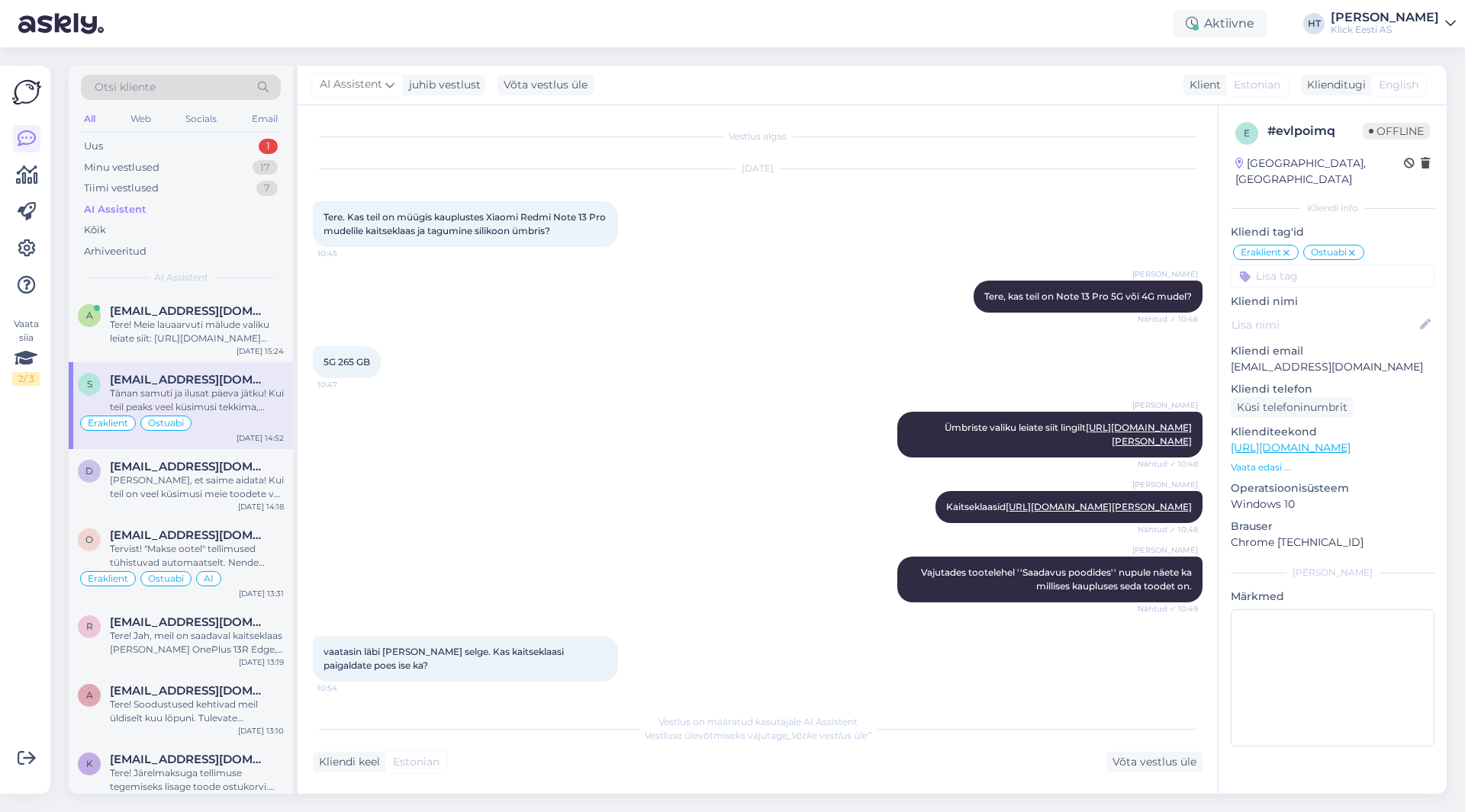
scroll to position [3710, 0]
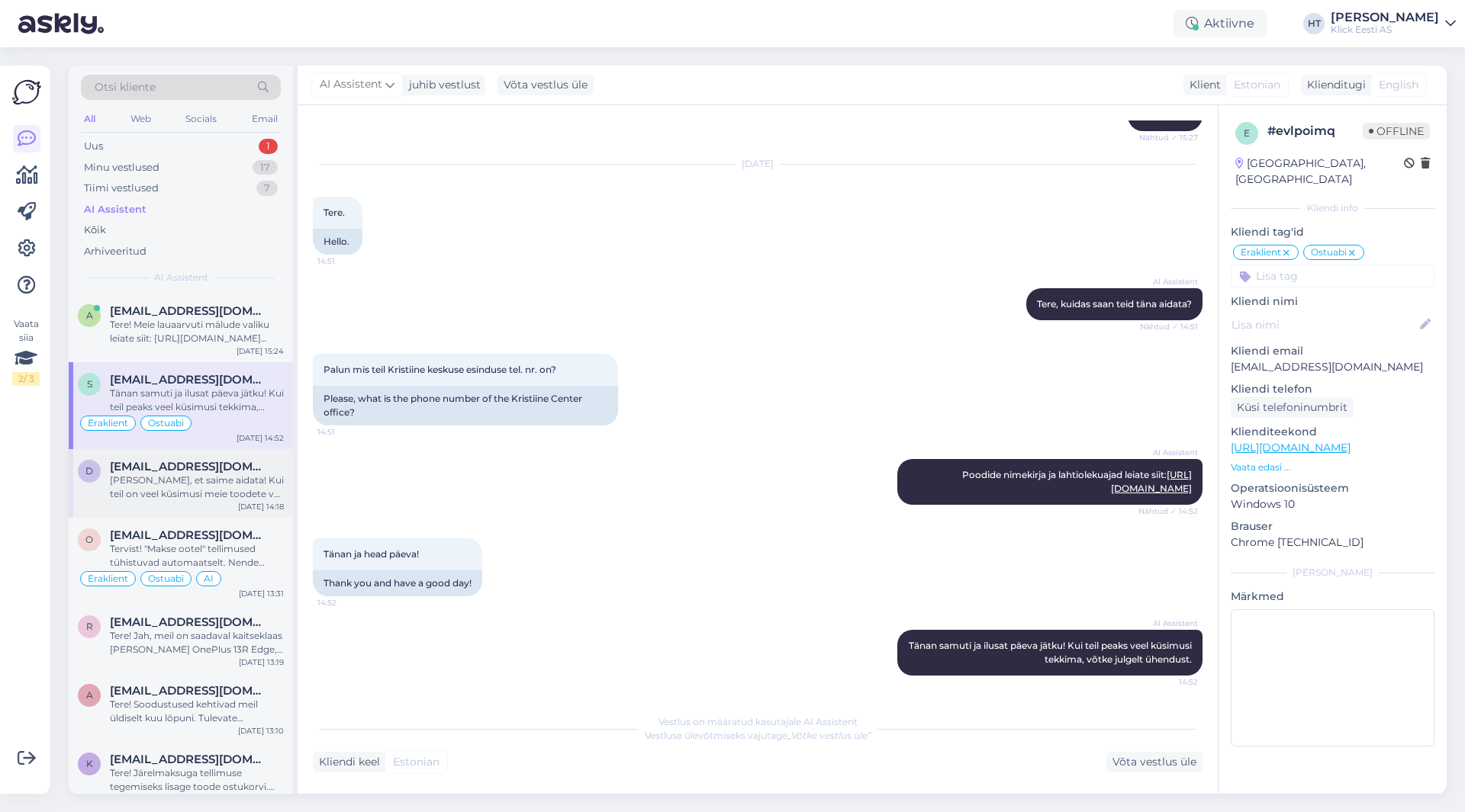
click at [238, 469] on div "[EMAIL_ADDRESS][DOMAIN_NAME]" at bounding box center [196, 467] width 174 height 13
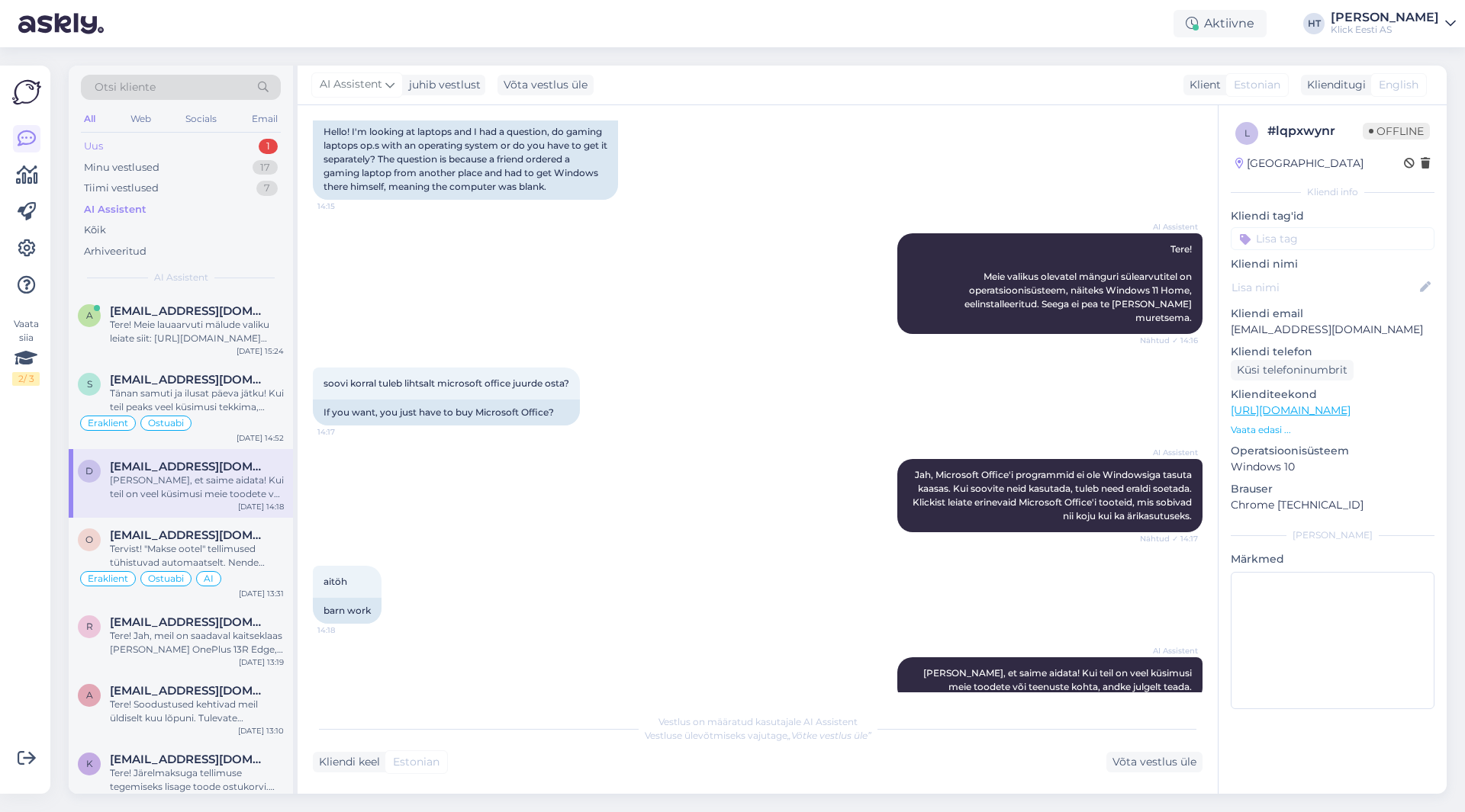
click at [244, 137] on div "Uus 1" at bounding box center [181, 146] width 200 height 21
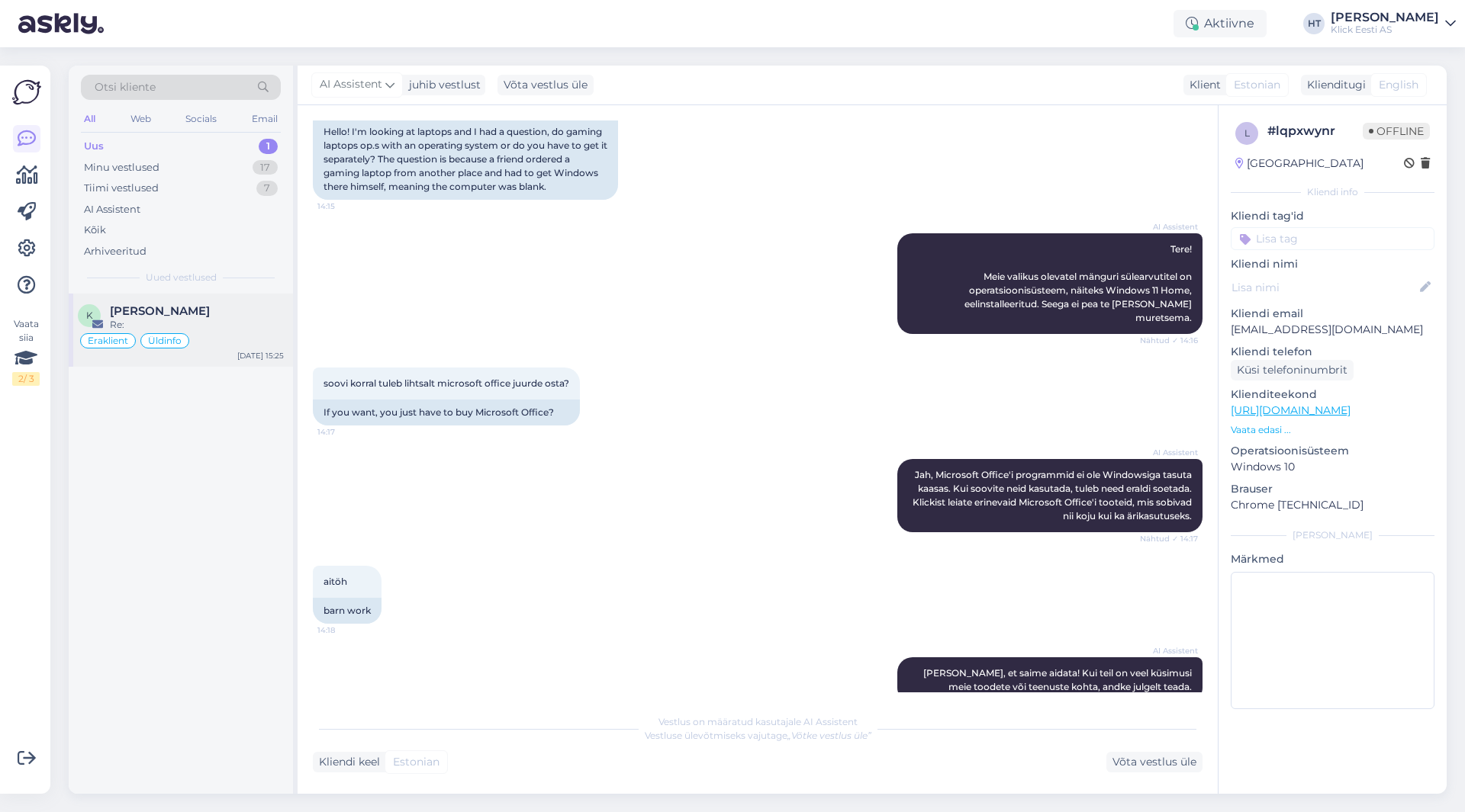
click at [234, 299] on div "K [PERSON_NAME] Re: Eraklient Üldinfo [DATE] 15:25" at bounding box center [180, 330] width 224 height 73
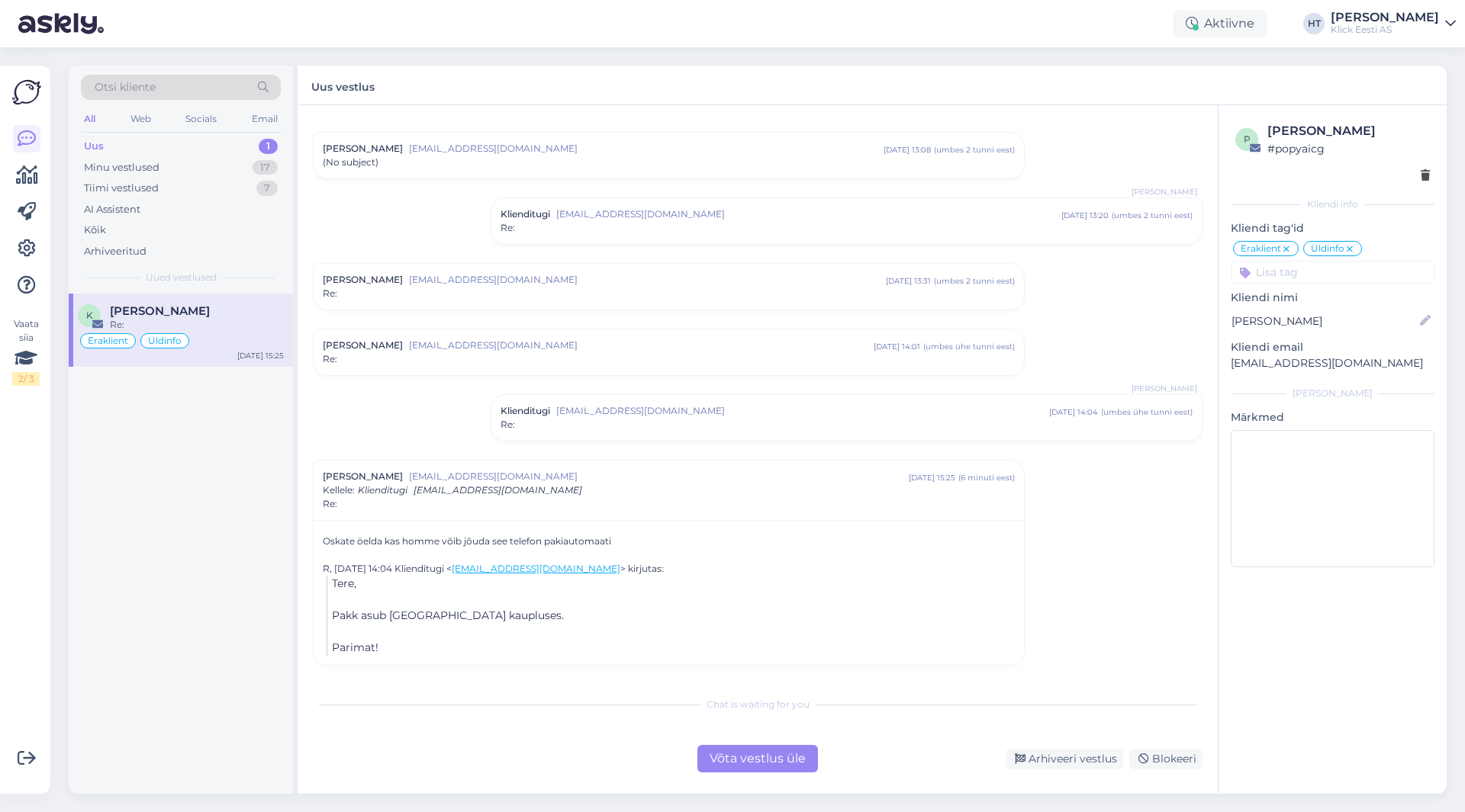
click at [207, 527] on div "K [PERSON_NAME] Re: Eraklient Üldinfo [DATE] 15:25" at bounding box center [180, 544] width 224 height 500
click at [203, 533] on div "K [PERSON_NAME] Re: Eraklient Üldinfo [DATE] 15:25" at bounding box center [180, 544] width 224 height 500
click at [160, 86] on div "Otsi kliente" at bounding box center [181, 88] width 200 height 25
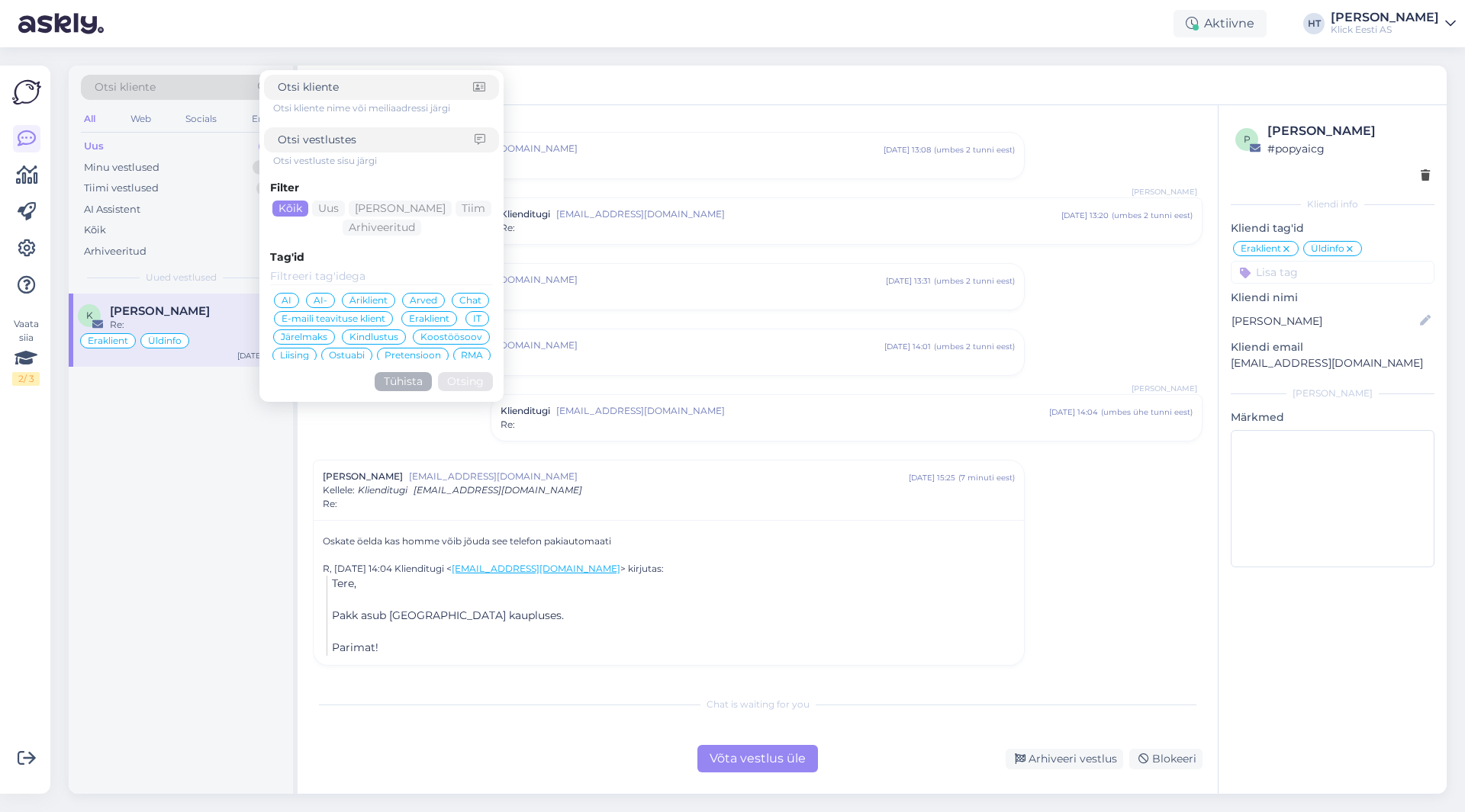
click at [203, 404] on div "K [PERSON_NAME] Re: Eraklient Üldinfo [DATE] 15:25" at bounding box center [180, 544] width 224 height 500
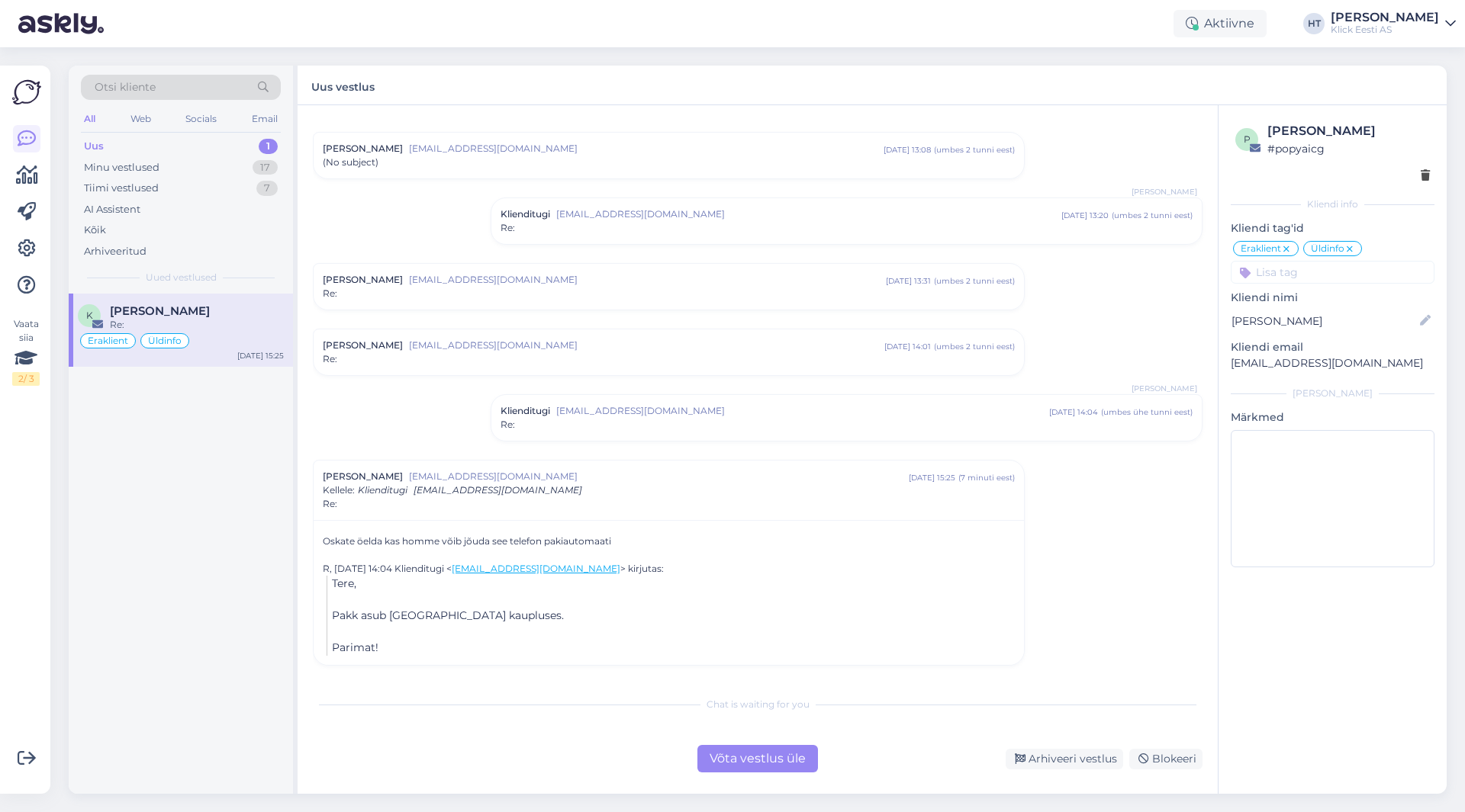
click at [759, 762] on div "Võta vestlus üle" at bounding box center [757, 758] width 120 height 28
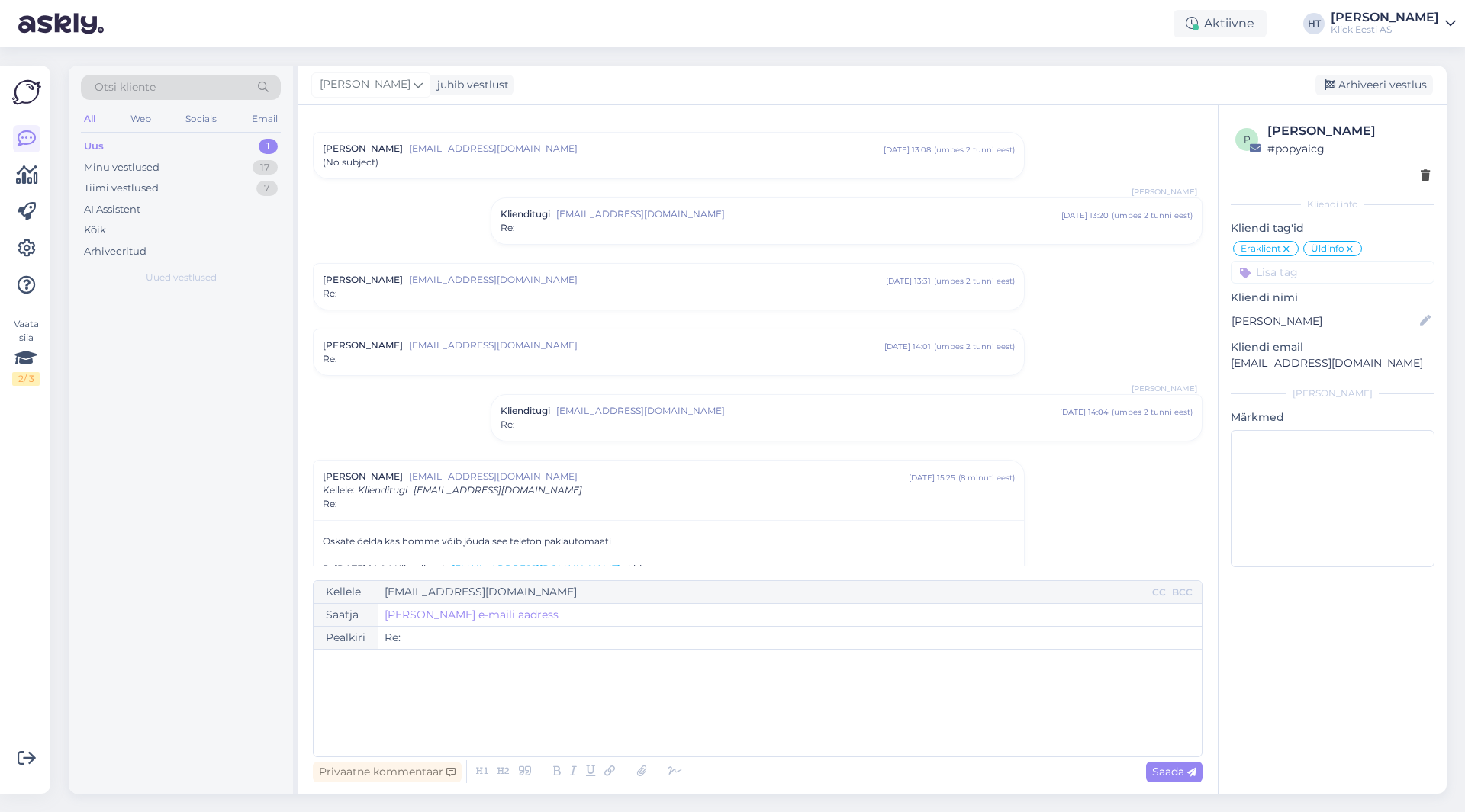
scroll to position [269, 0]
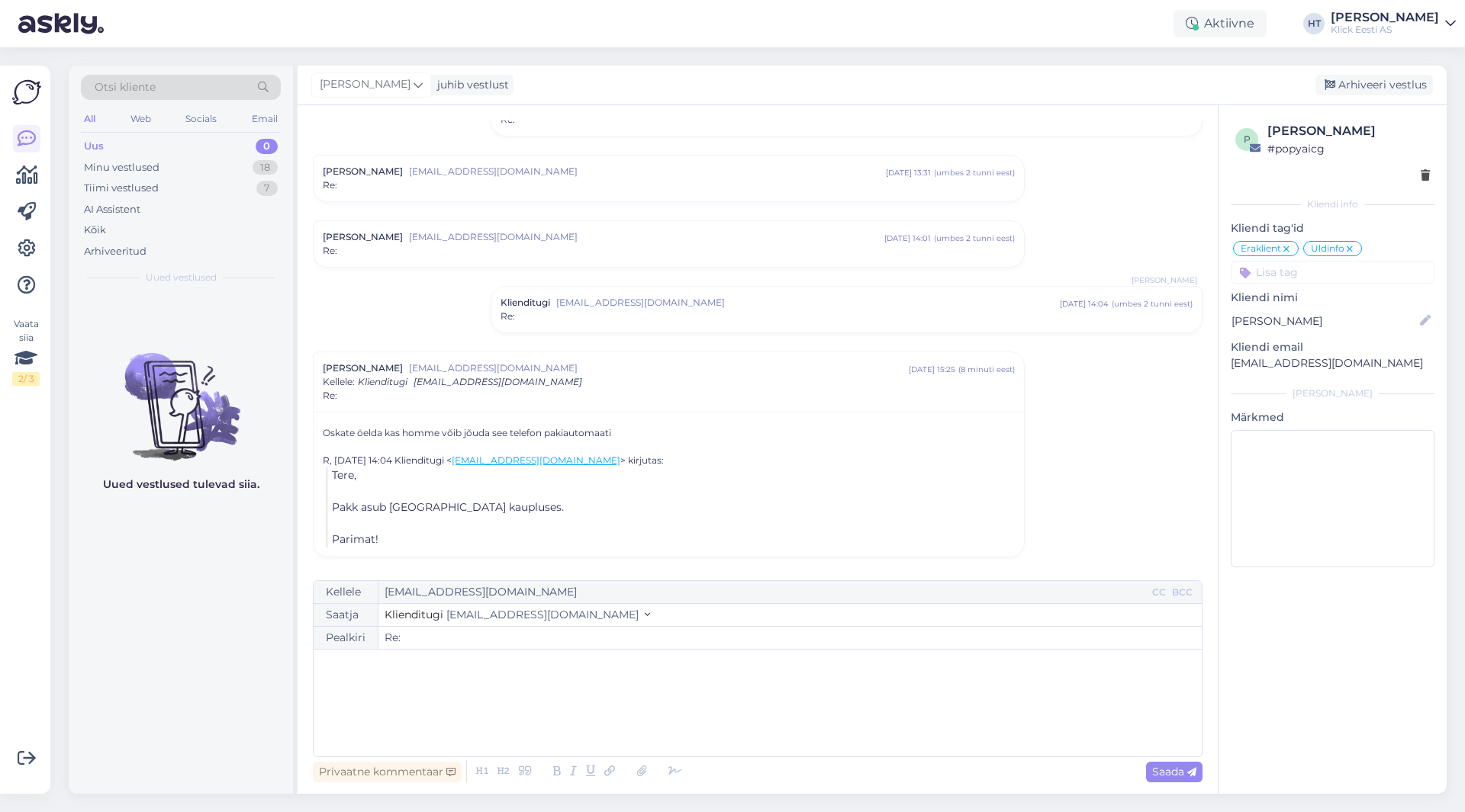
click at [650, 690] on div "﻿" at bounding box center [758, 702] width 873 height 91
click at [481, 668] on p "﻿" at bounding box center [758, 665] width 873 height 16
click at [1170, 771] on span "Saada" at bounding box center [1174, 772] width 44 height 13
type input "Re: Re:"
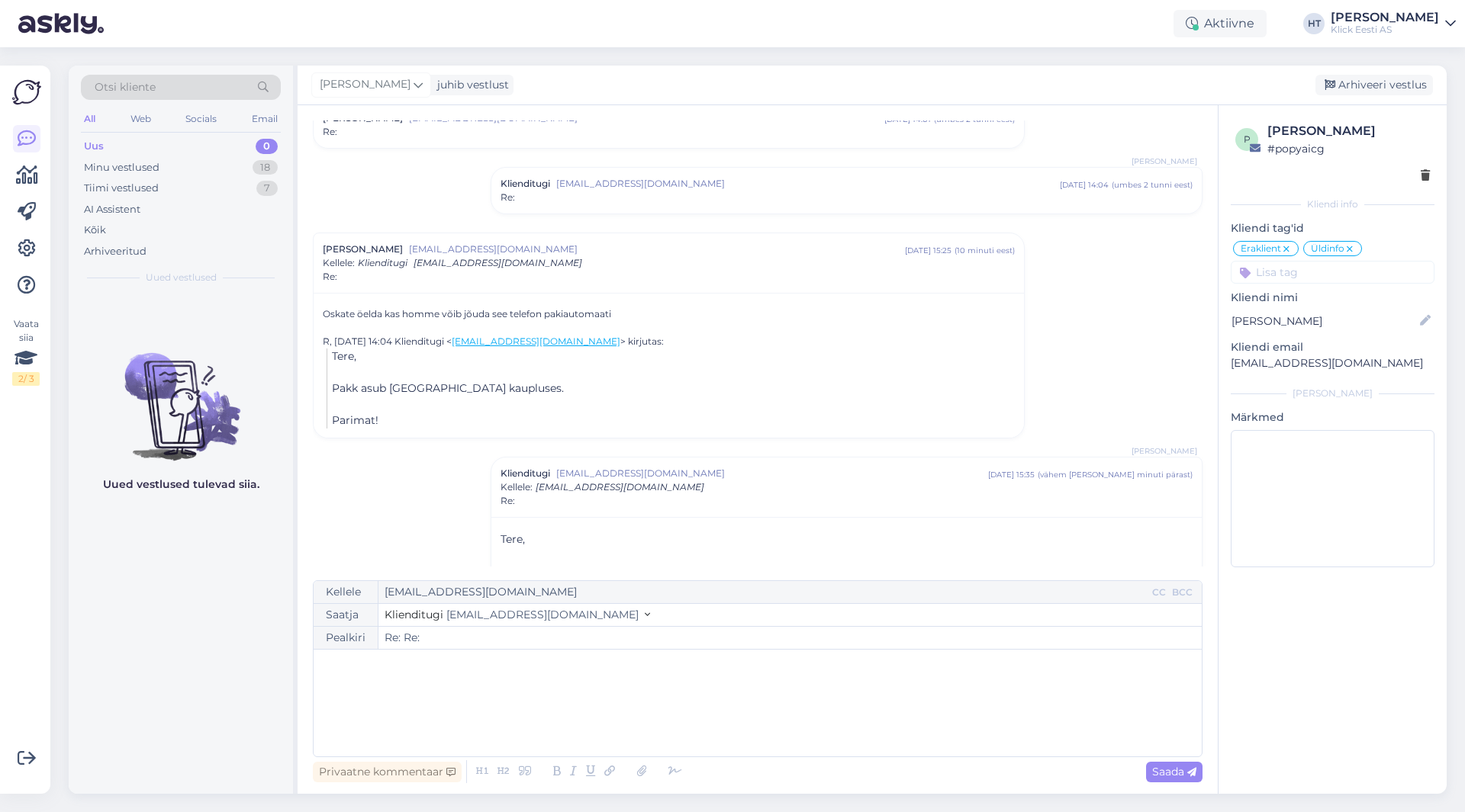
click at [1396, 89] on div "Arhiveeri vestlus" at bounding box center [1375, 85] width 117 height 20
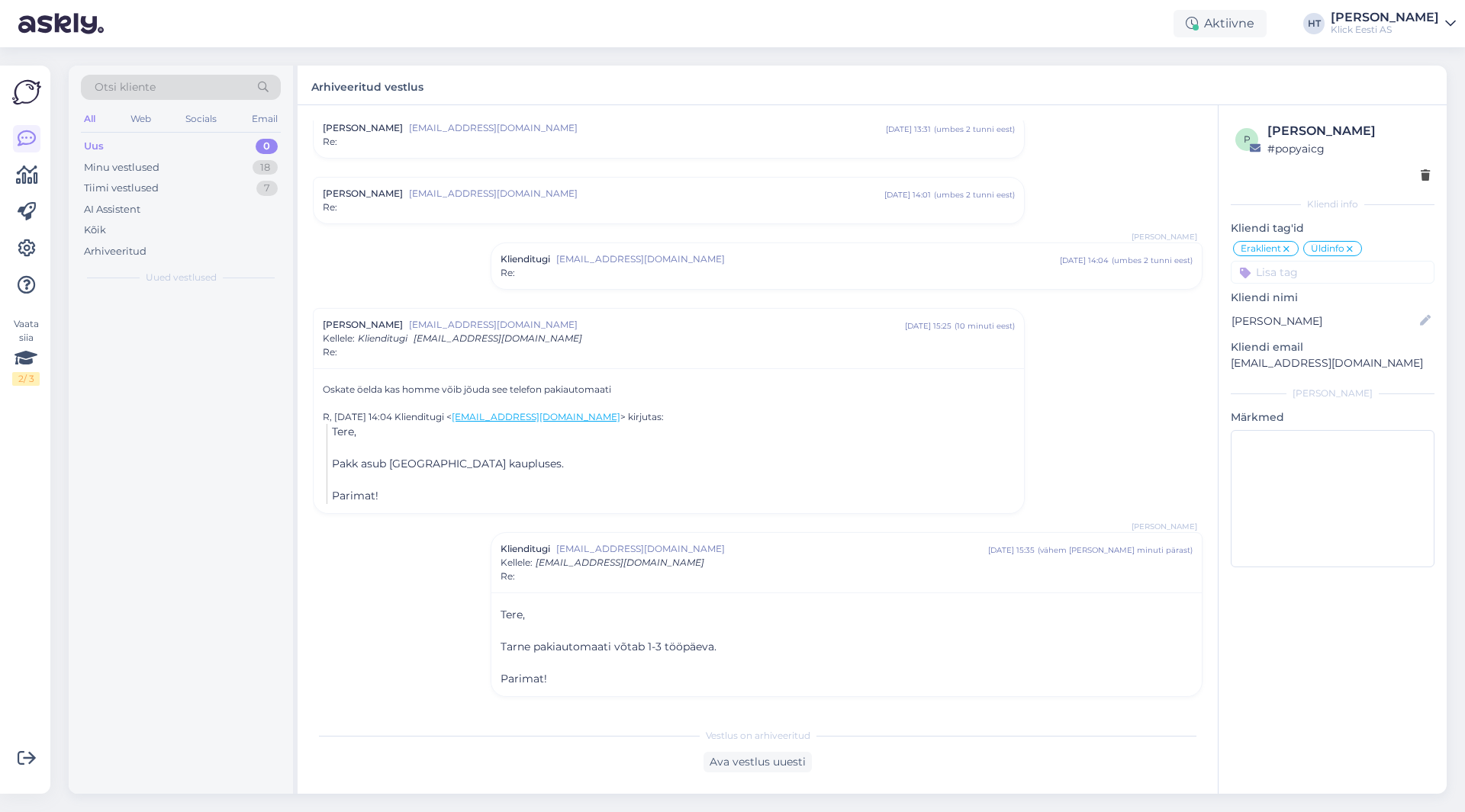
scroll to position [313, 0]
click at [267, 167] on div "17" at bounding box center [265, 167] width 25 height 15
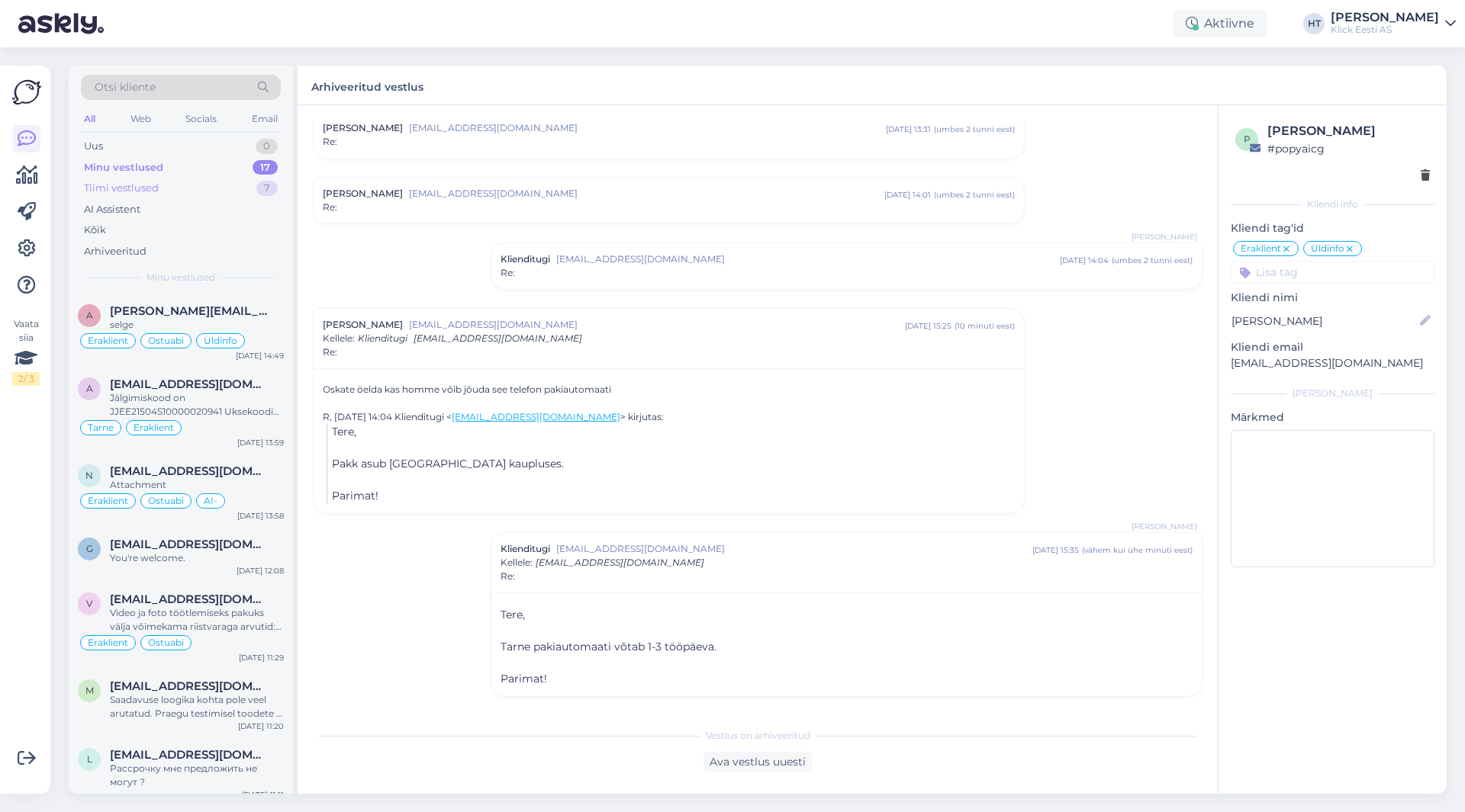
click at [244, 188] on div "Tiimi vestlused 7" at bounding box center [181, 189] width 200 height 21
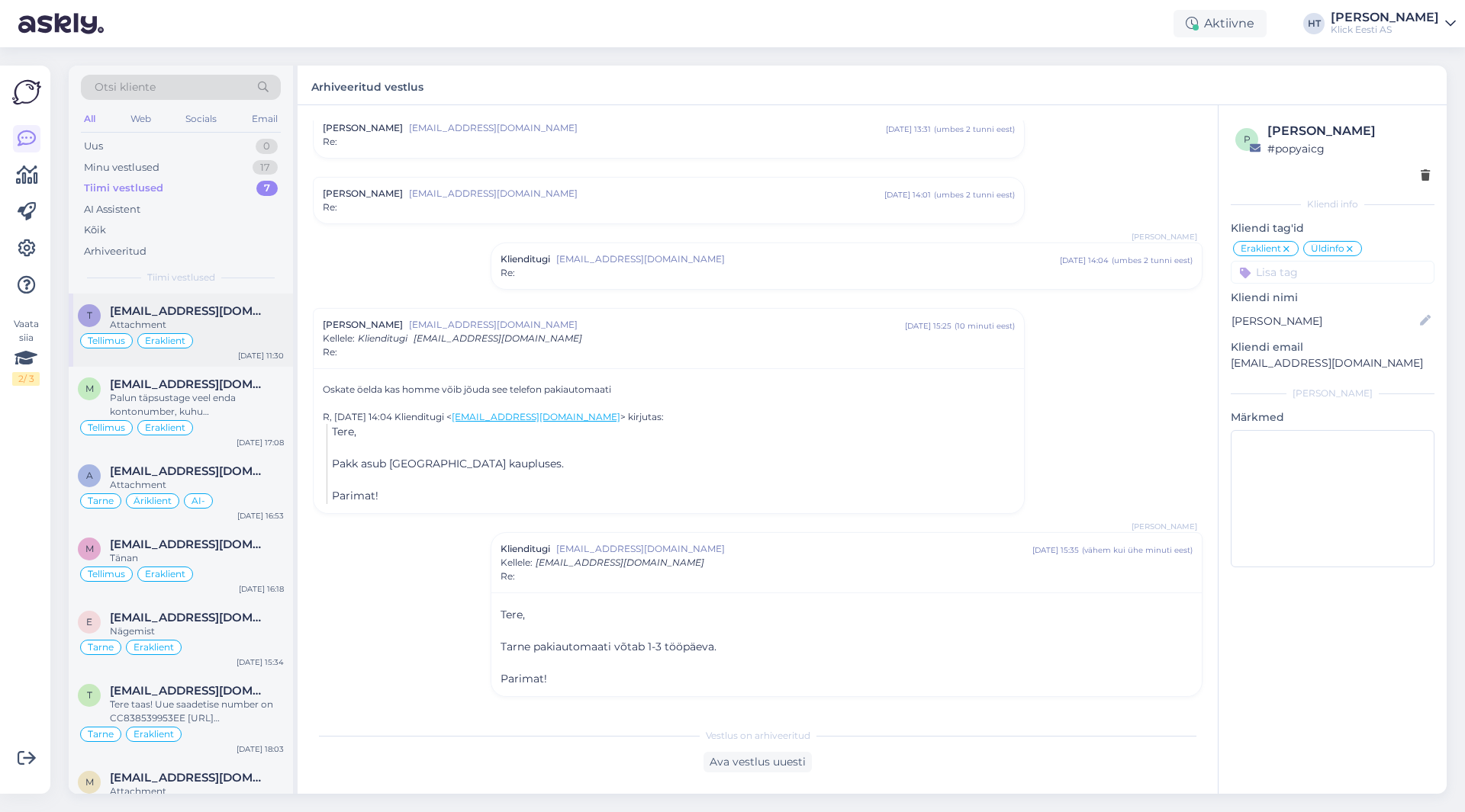
click at [222, 327] on div "Attachment" at bounding box center [196, 325] width 174 height 13
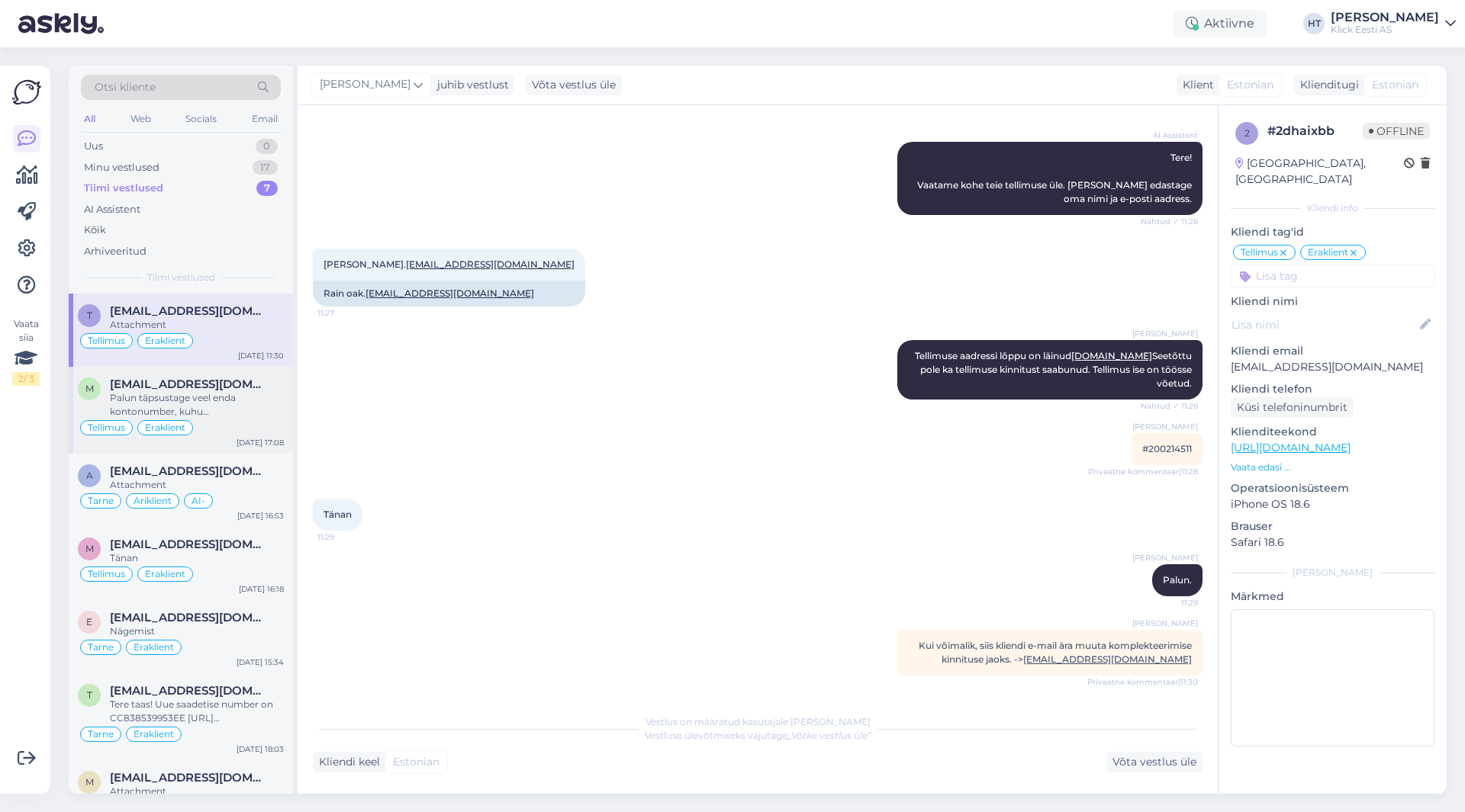
click at [241, 414] on div "Palun täpsustage veel enda kontonumber, kuhu [PERSON_NAME] [PERSON_NAME] tagasi…" at bounding box center [196, 405] width 174 height 28
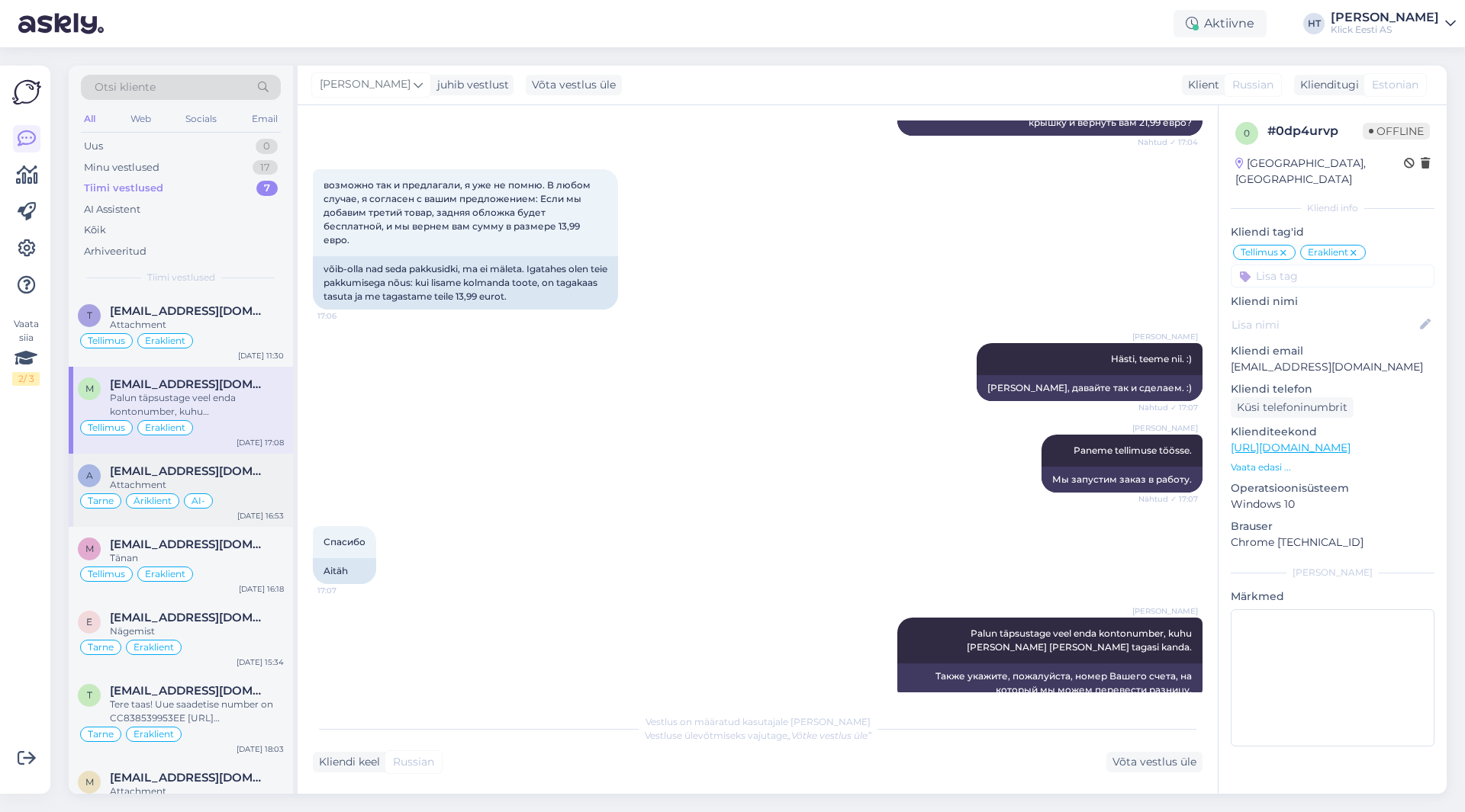
click at [259, 491] on div "Attachment" at bounding box center [196, 485] width 174 height 13
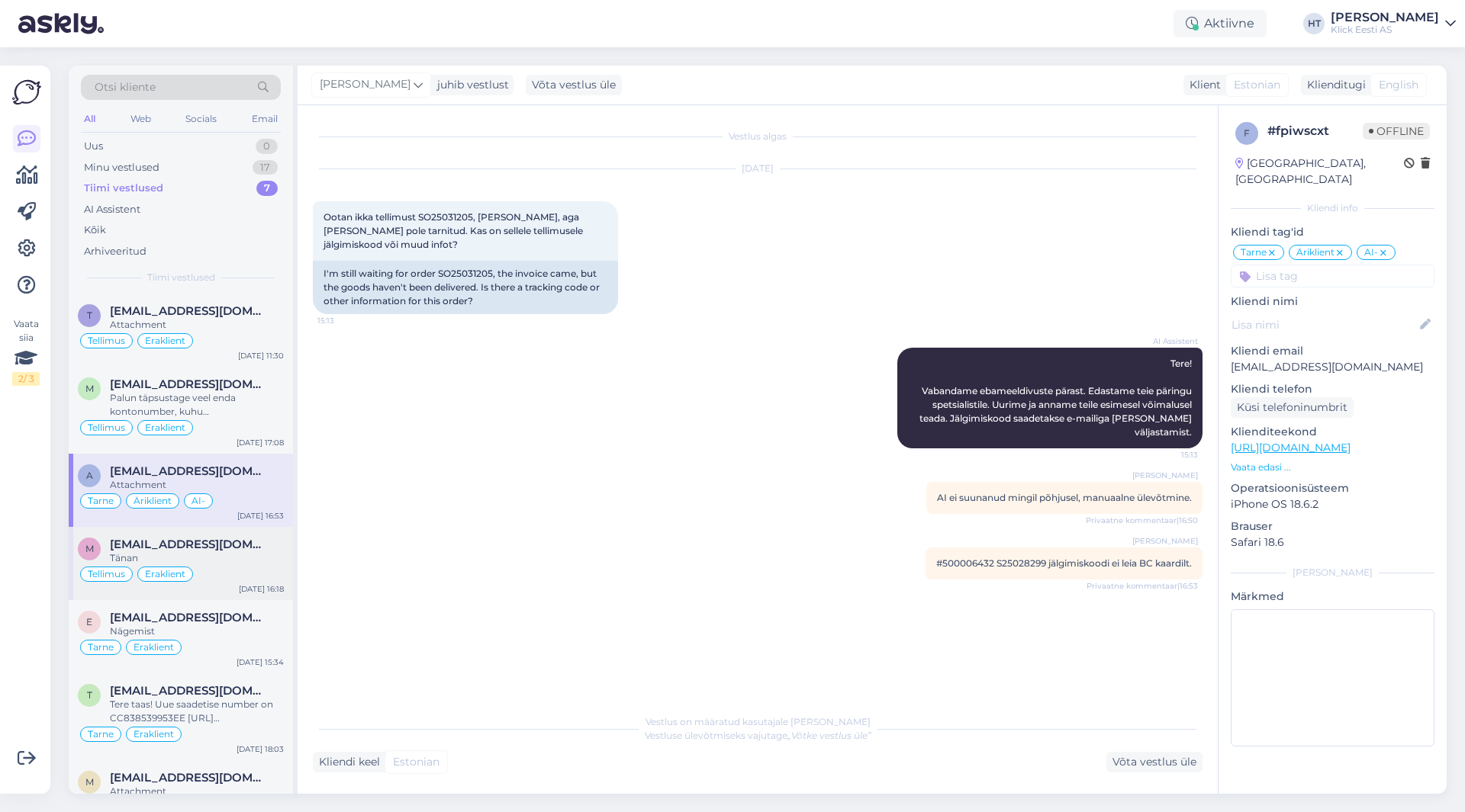
click at [248, 562] on div "Tänan" at bounding box center [196, 558] width 174 height 13
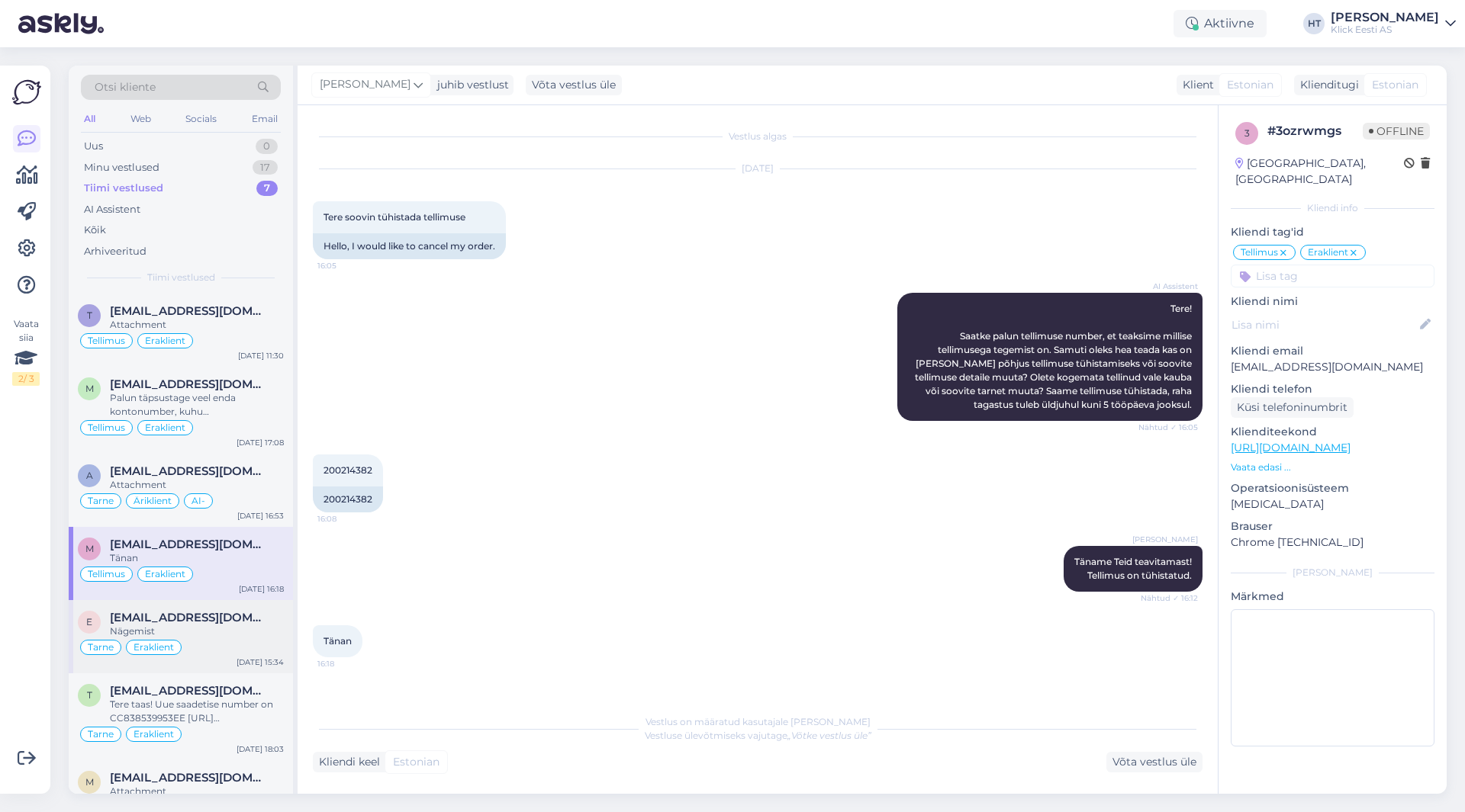
click at [245, 621] on span "[EMAIL_ADDRESS][DOMAIN_NAME]" at bounding box center [189, 618] width 159 height 13
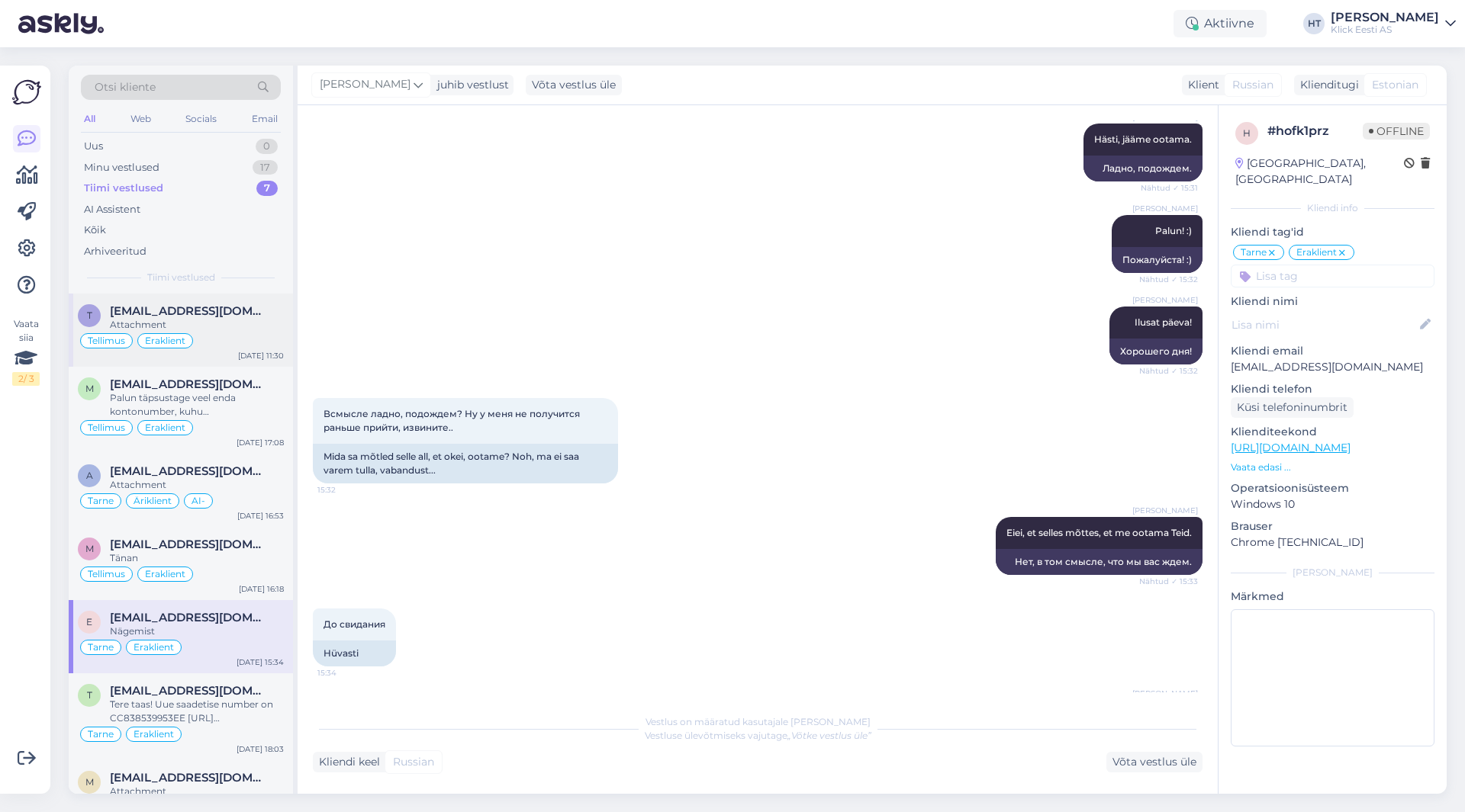
click at [241, 348] on div "Tellimus Eraklient" at bounding box center [181, 341] width 206 height 18
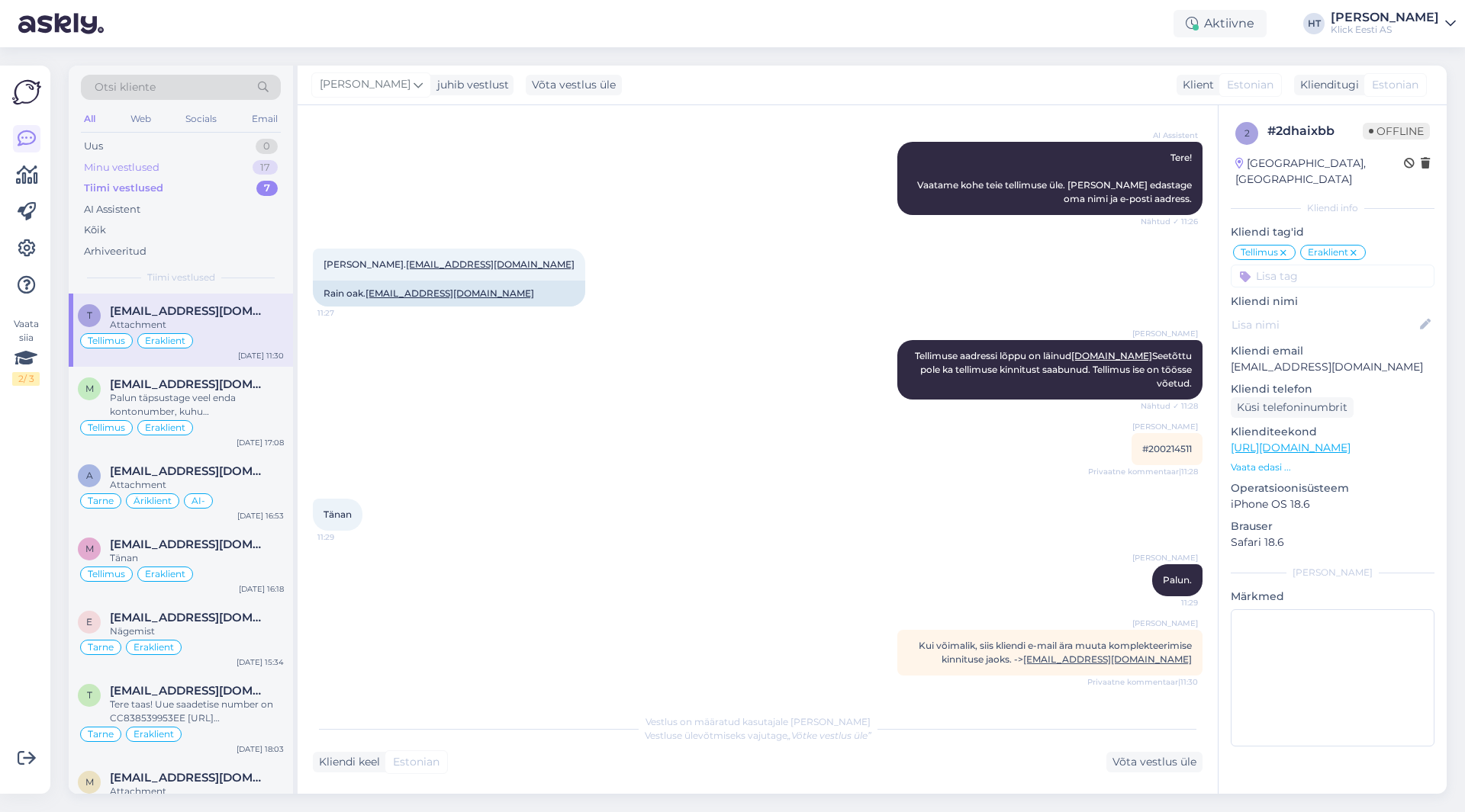
click at [260, 165] on div "17" at bounding box center [265, 167] width 25 height 15
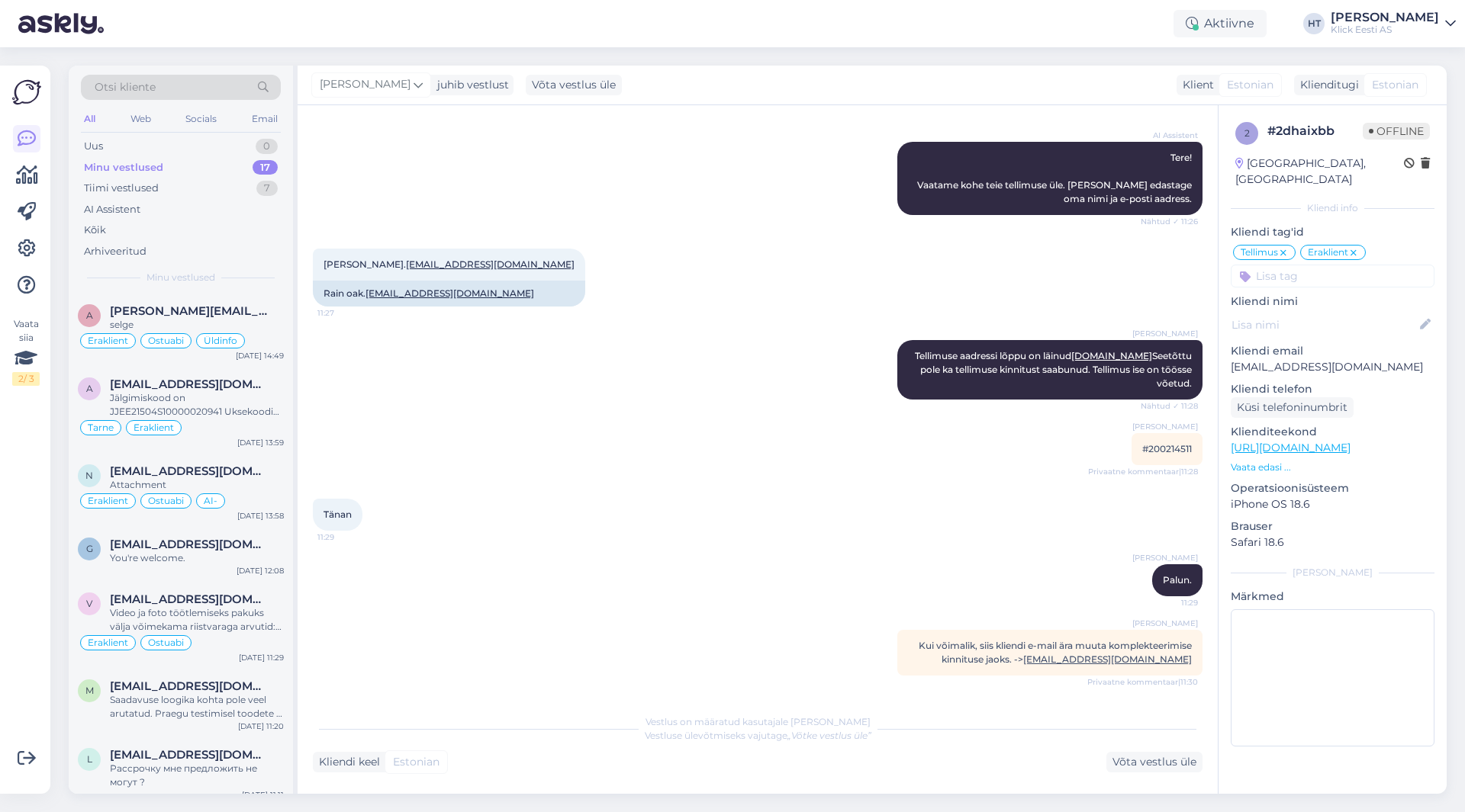
click at [662, 204] on div "AI Assistent Tere! Vaatame kohe teie tellimuse üle. [PERSON_NAME] edastage oma …" at bounding box center [758, 178] width 889 height 107
click at [167, 87] on div "Otsi kliente" at bounding box center [181, 88] width 200 height 25
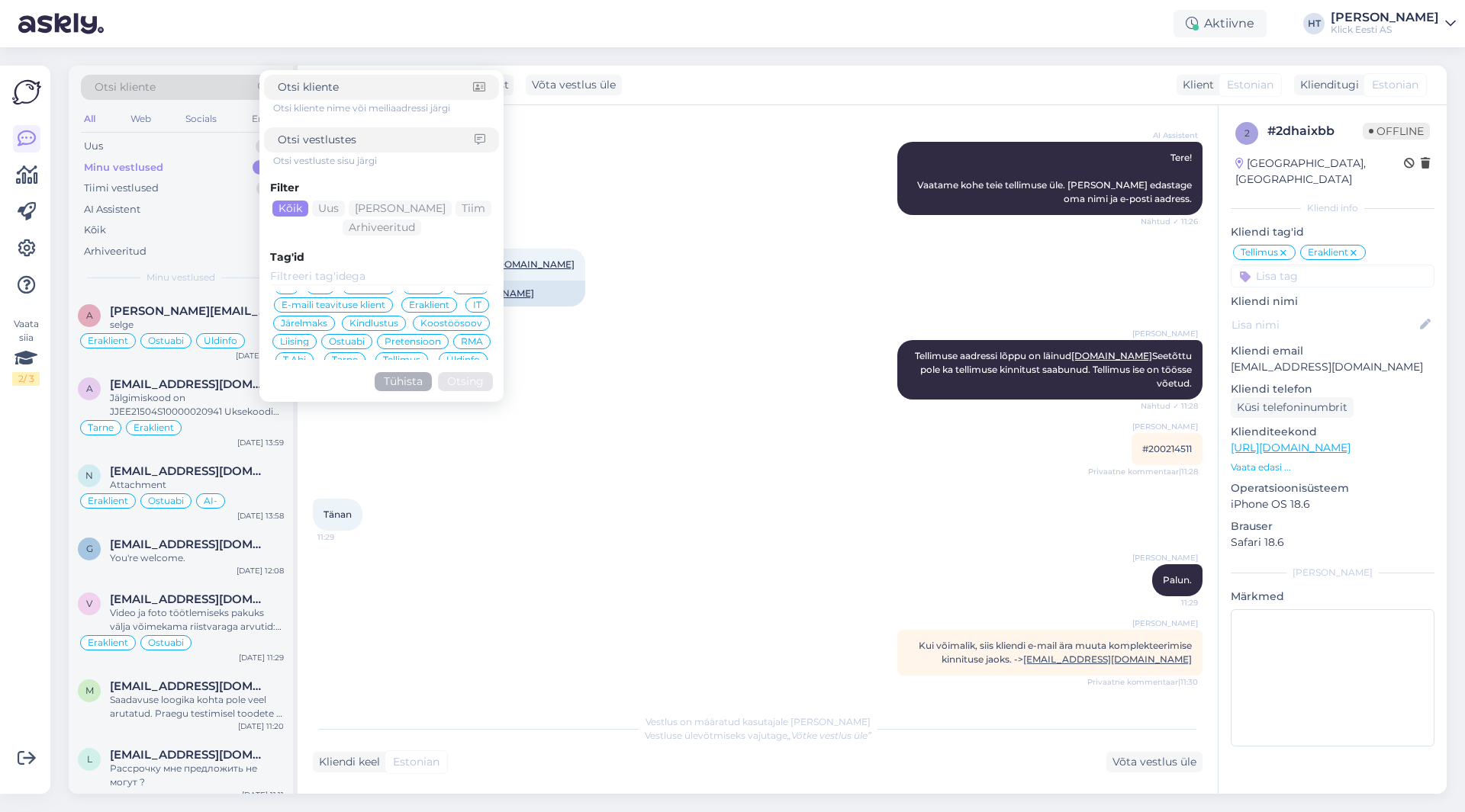
scroll to position [0, 0]
click at [459, 301] on span "Chat" at bounding box center [470, 301] width 22 height 10
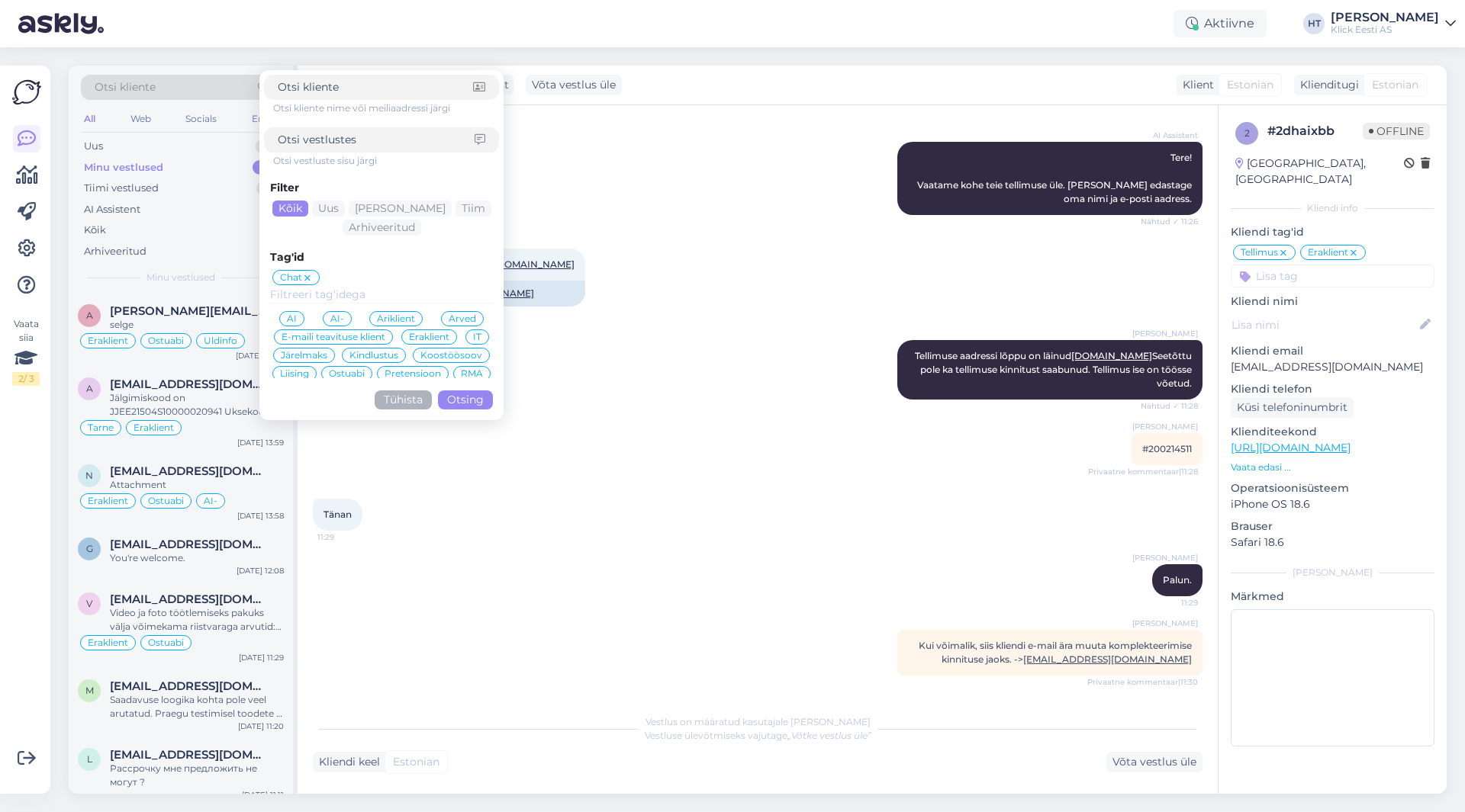
click at [450, 392] on button "Otsing" at bounding box center [465, 400] width 55 height 19
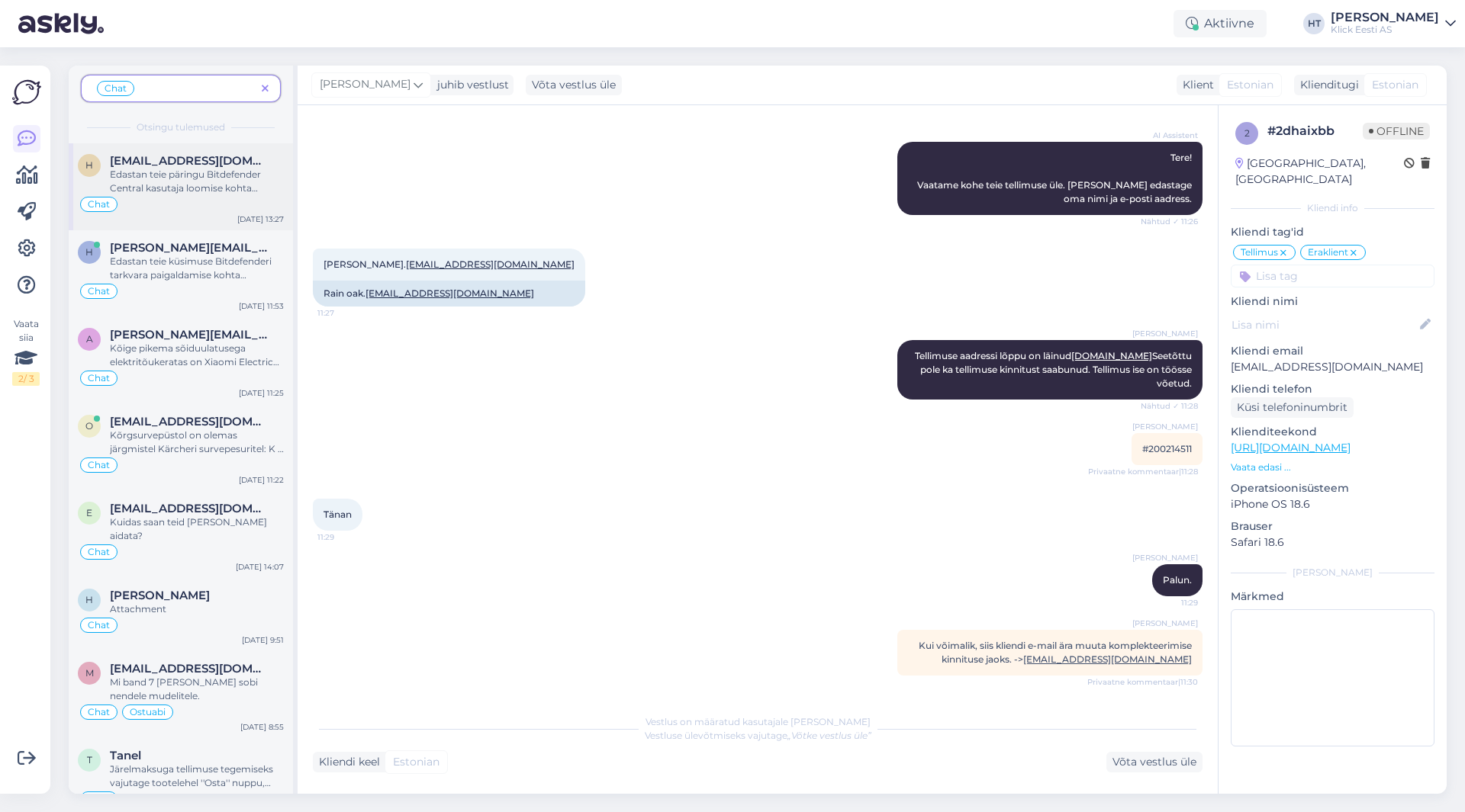
click at [194, 175] on div "Edastan teie päringu Bitdefender Central kasutaja loomise kohta kolleegile, kes…" at bounding box center [196, 181] width 174 height 28
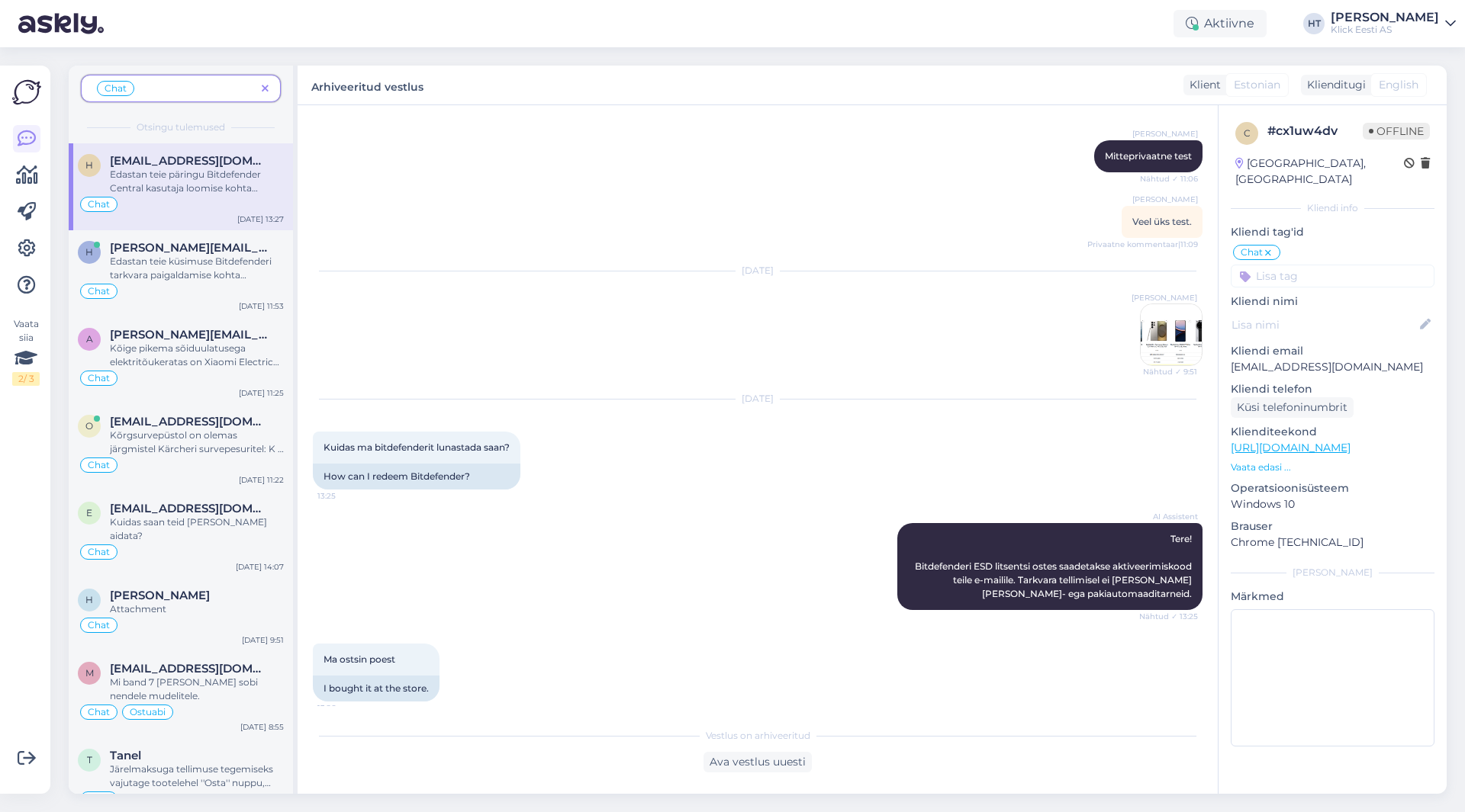
scroll to position [454, 0]
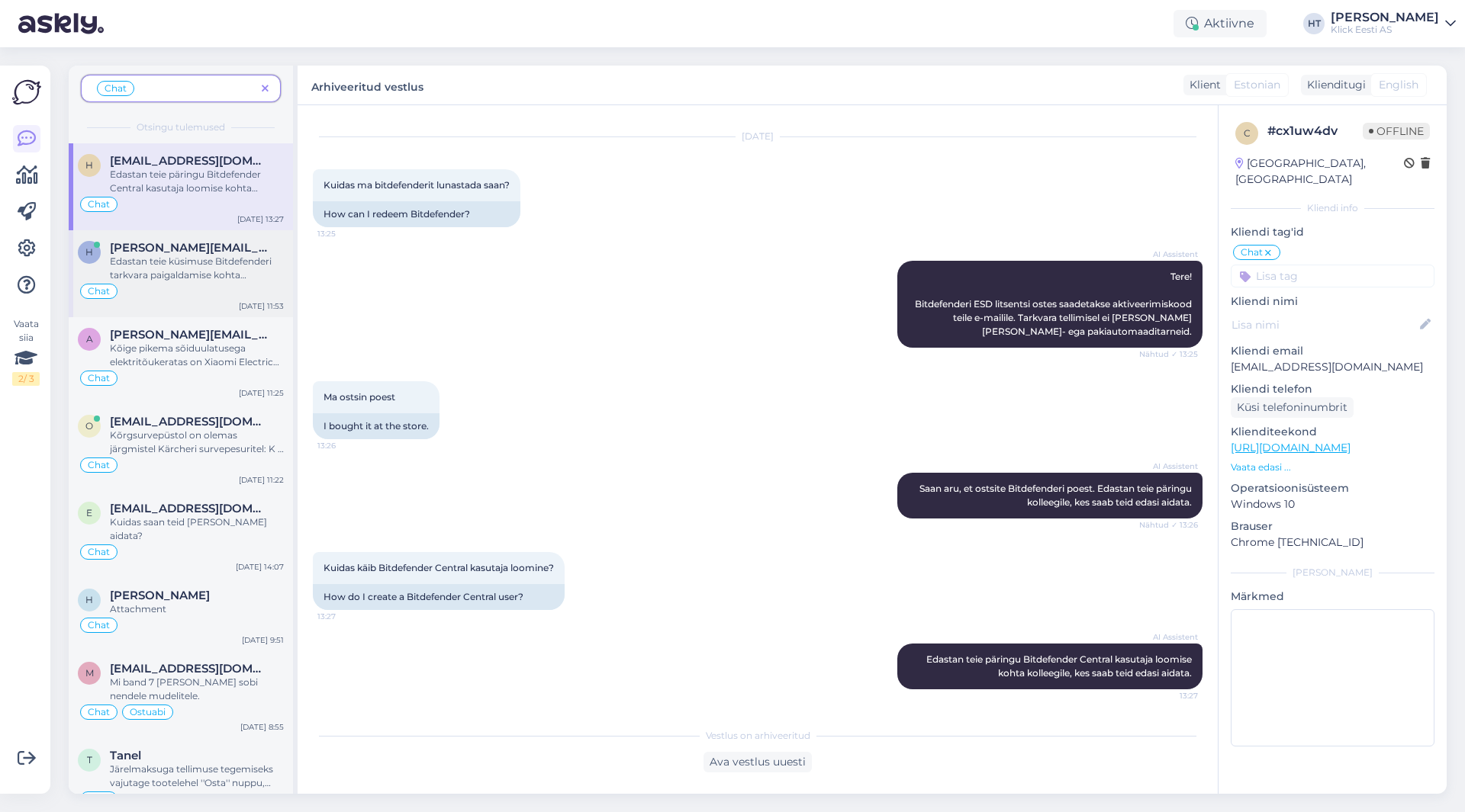
click at [189, 266] on div "Edastan teie küsimuse Bitdefenderi tarkvara paigaldamise kohta kolleegile, kes …" at bounding box center [196, 268] width 174 height 28
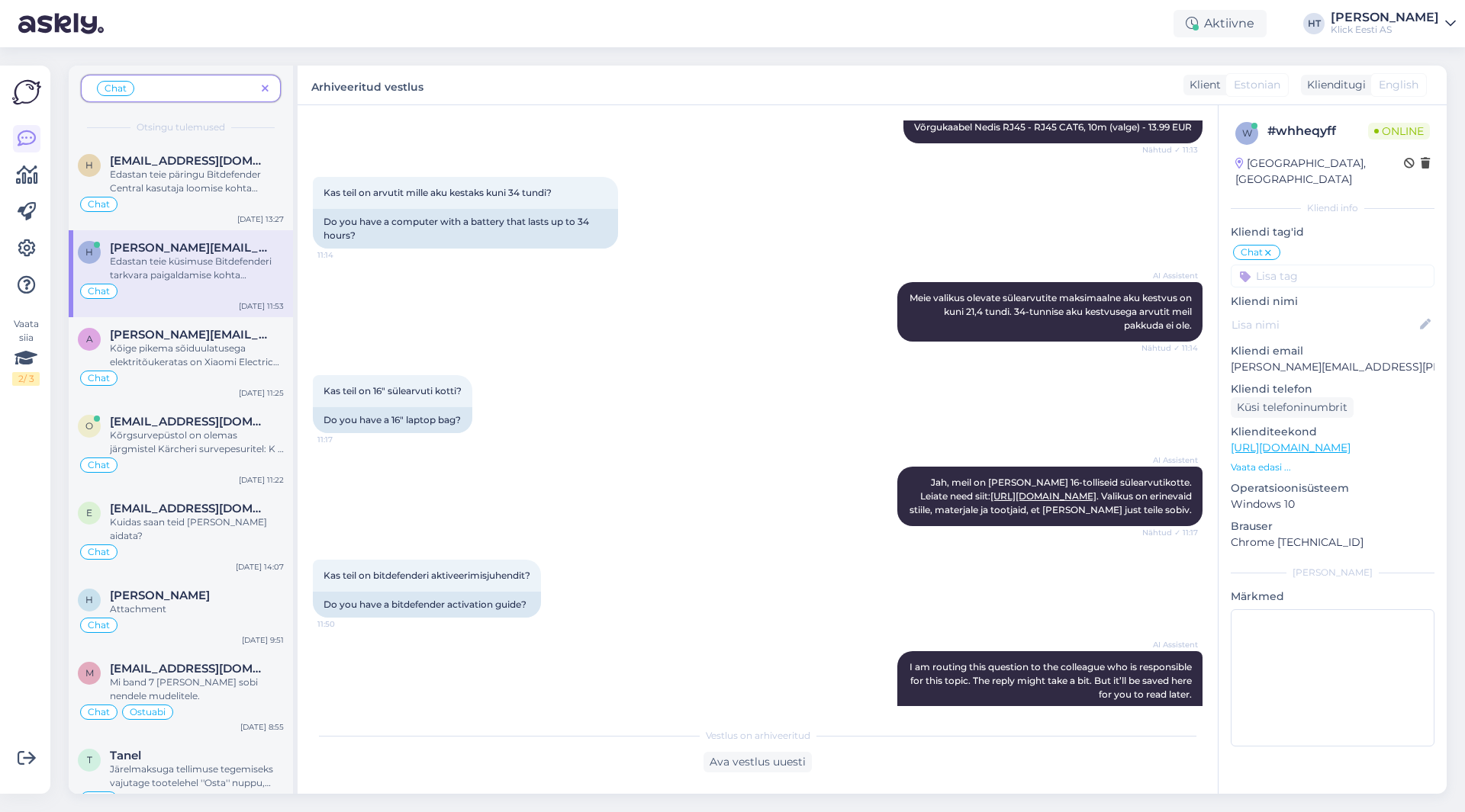
scroll to position [3629, 0]
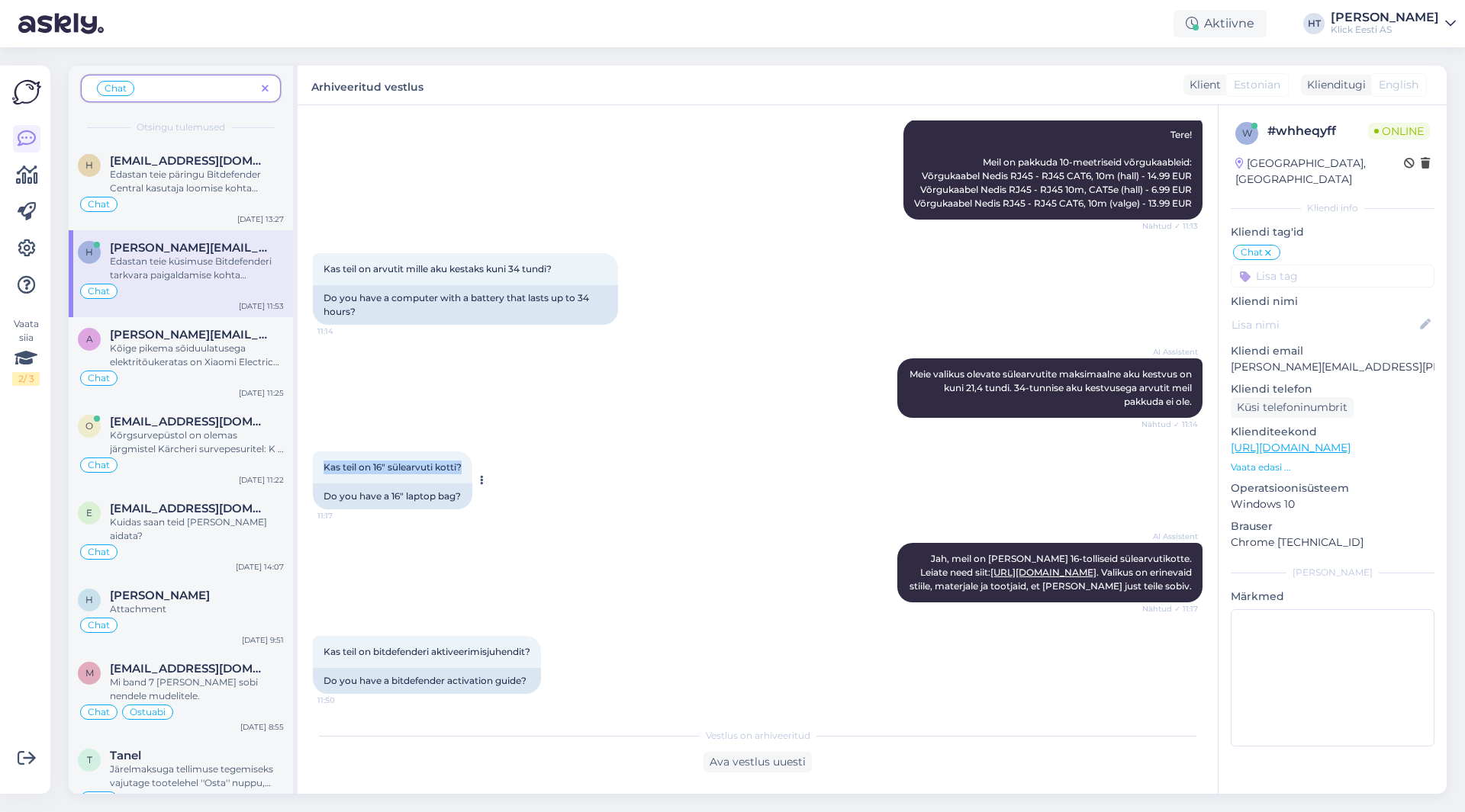
drag, startPoint x: 324, startPoint y: 451, endPoint x: 466, endPoint y: 455, distance: 142.1
click at [466, 455] on div "Kas teil on 16" sülearvuti kotti? 11:17" at bounding box center [393, 467] width 160 height 32
click at [658, 478] on div "Kas teil on 16" sülearvuti kotti? 11:17 Do you have a 16" laptop bag?" at bounding box center [758, 480] width 889 height 91
click at [811, 310] on div "Kas teil on arvutit mille aku kestaks kuni 34 tundi? 11:14 Do you have a comput…" at bounding box center [758, 289] width 889 height 105
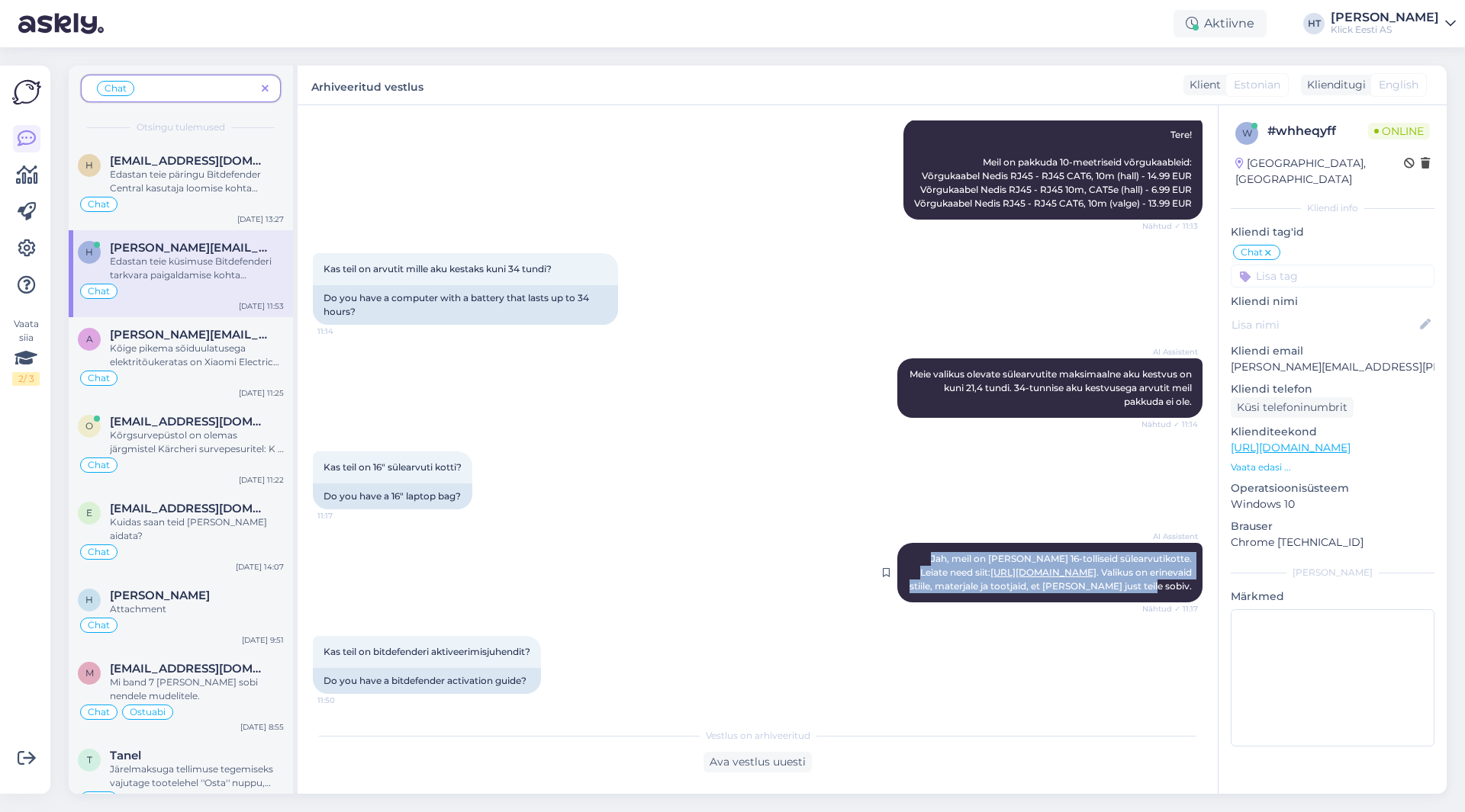
drag, startPoint x: 904, startPoint y: 546, endPoint x: 1183, endPoint y: 579, distance: 280.9
click at [1183, 579] on div "AI Assistent [PERSON_NAME], meil on [PERSON_NAME] 16-tolliseid sülearvutikotte.…" at bounding box center [1049, 572] width 305 height 60
click at [752, 526] on div "AI Assistent [PERSON_NAME], meil on [PERSON_NAME] 16-tolliseid sülearvutikotte.…" at bounding box center [758, 572] width 889 height 93
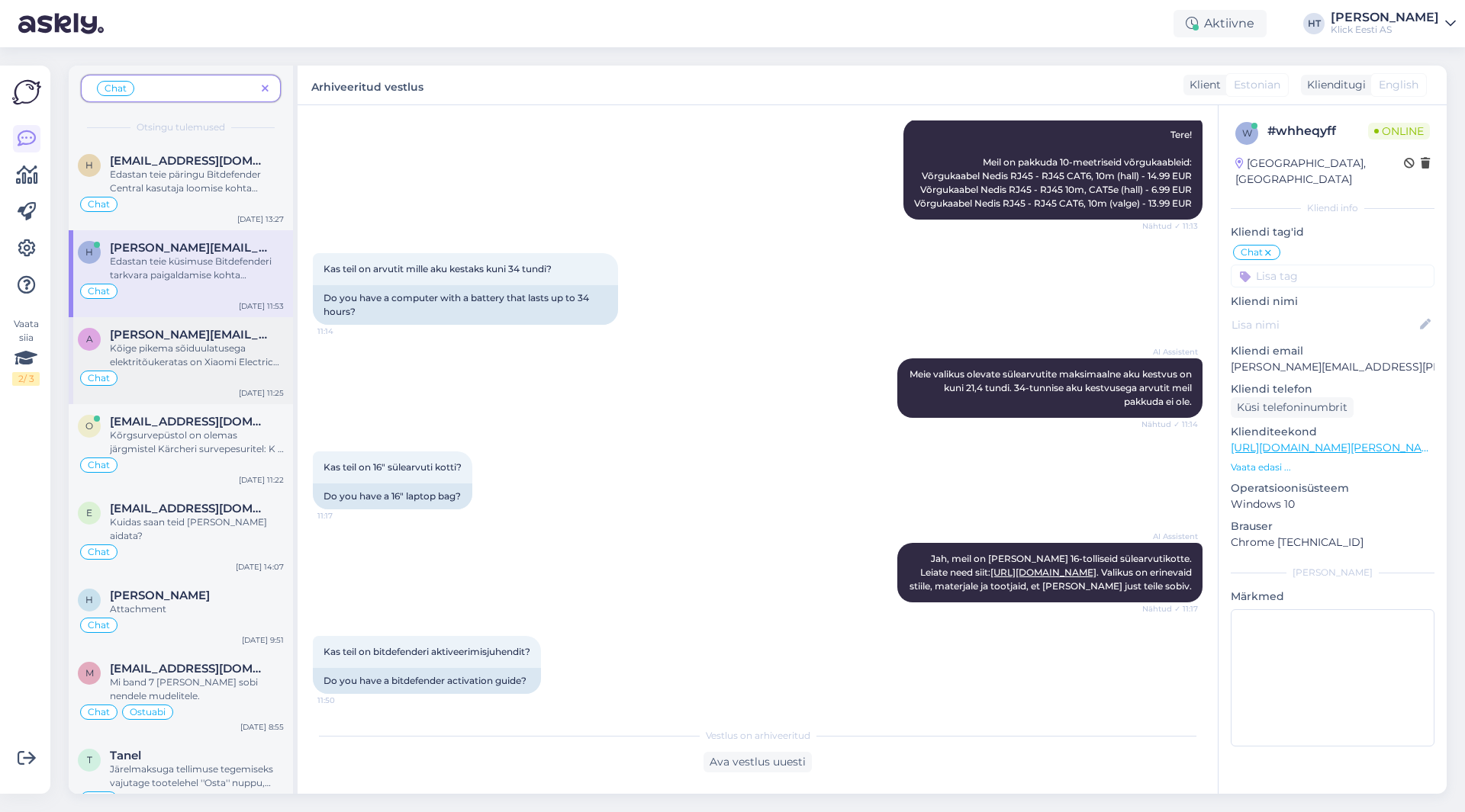
click at [182, 346] on div "Kõige pikema sõiduulatusega elektritõukeratas on Xiaomi Electric Scooter 4 Ultr…" at bounding box center [196, 355] width 174 height 28
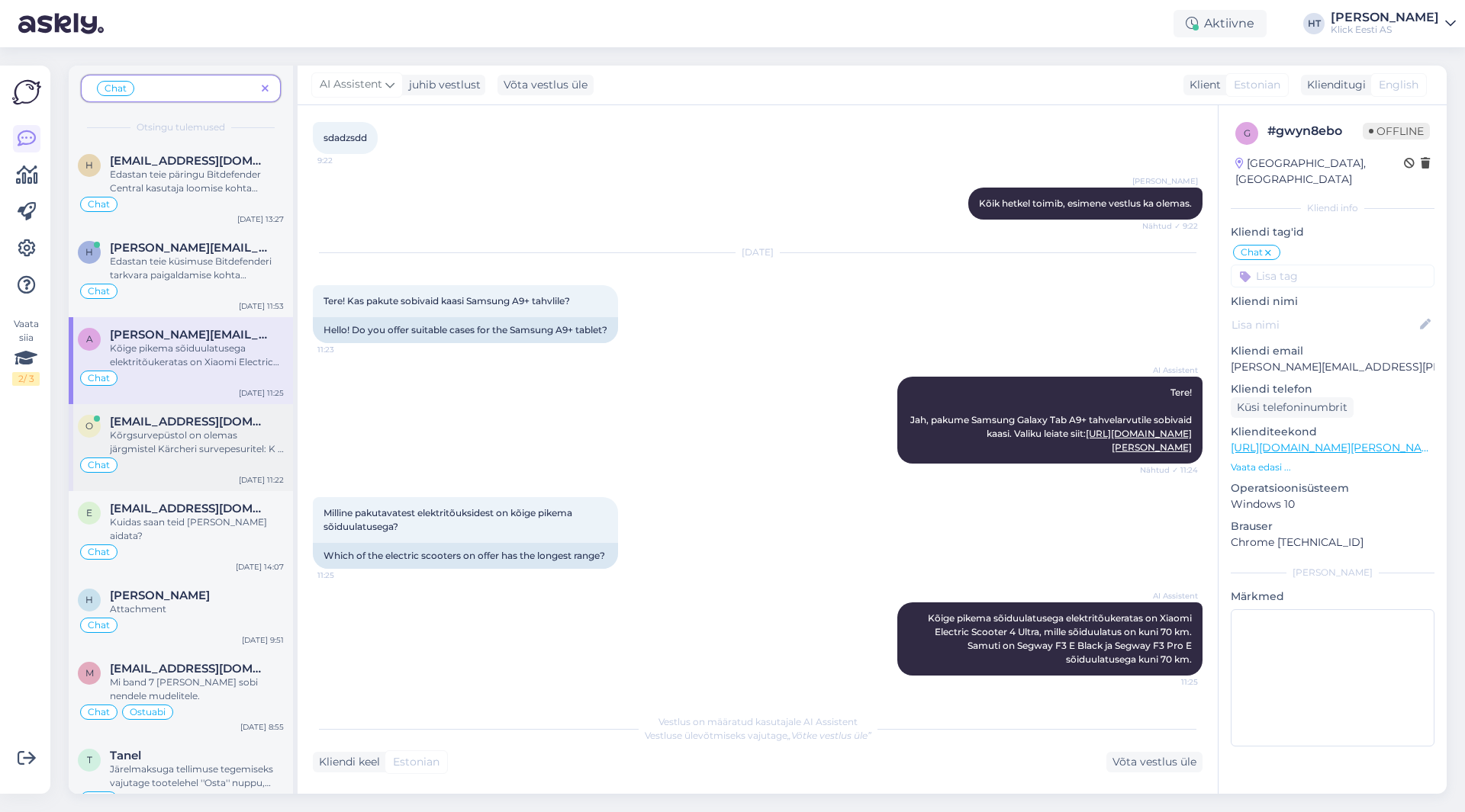
click at [215, 429] on div "Kõrgsurvepüstol on olemas järgmistel Kärcheri survepesuritel: K 2 Power Control…" at bounding box center [196, 442] width 174 height 28
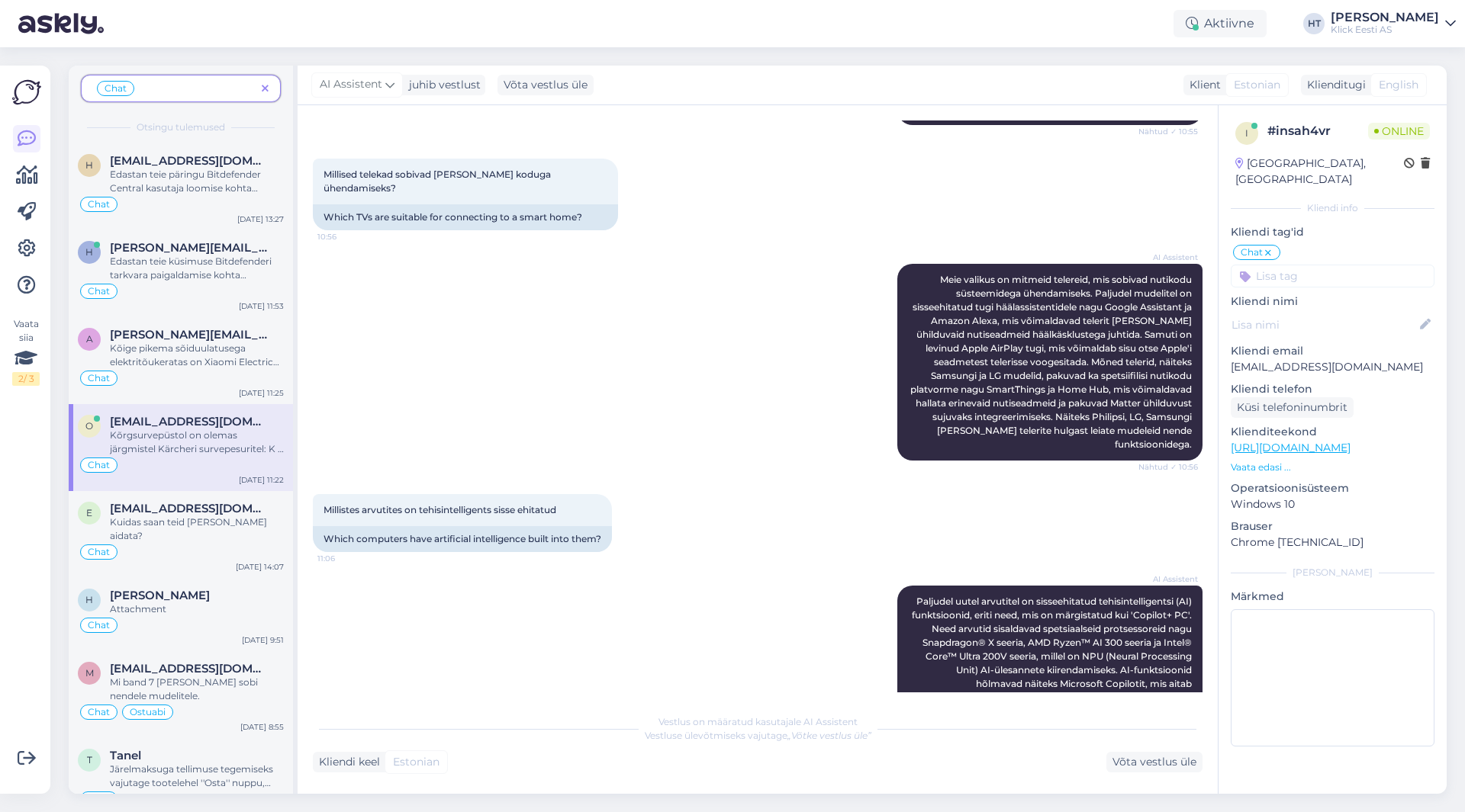
scroll to position [1908, 0]
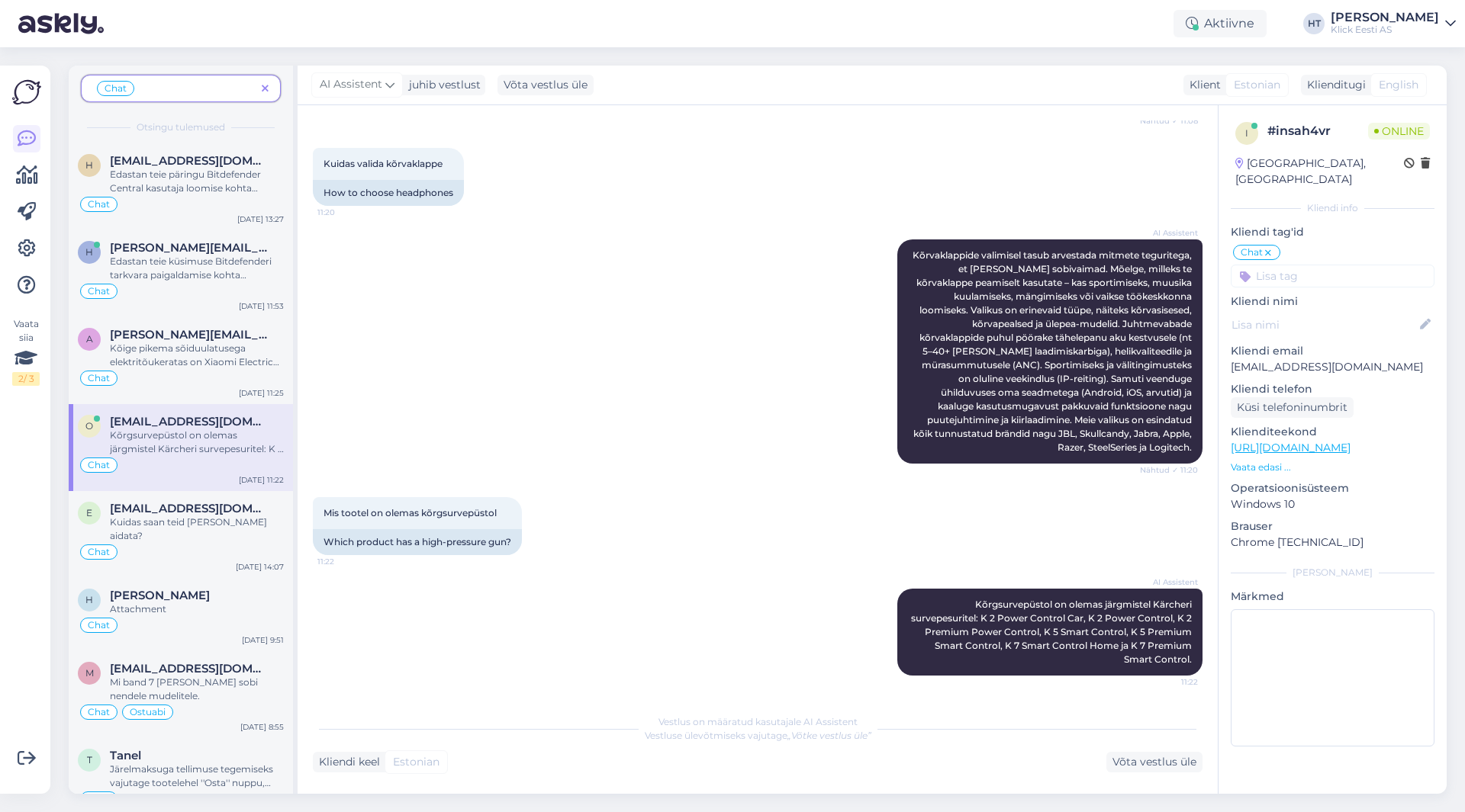
click at [267, 89] on icon at bounding box center [265, 89] width 7 height 11
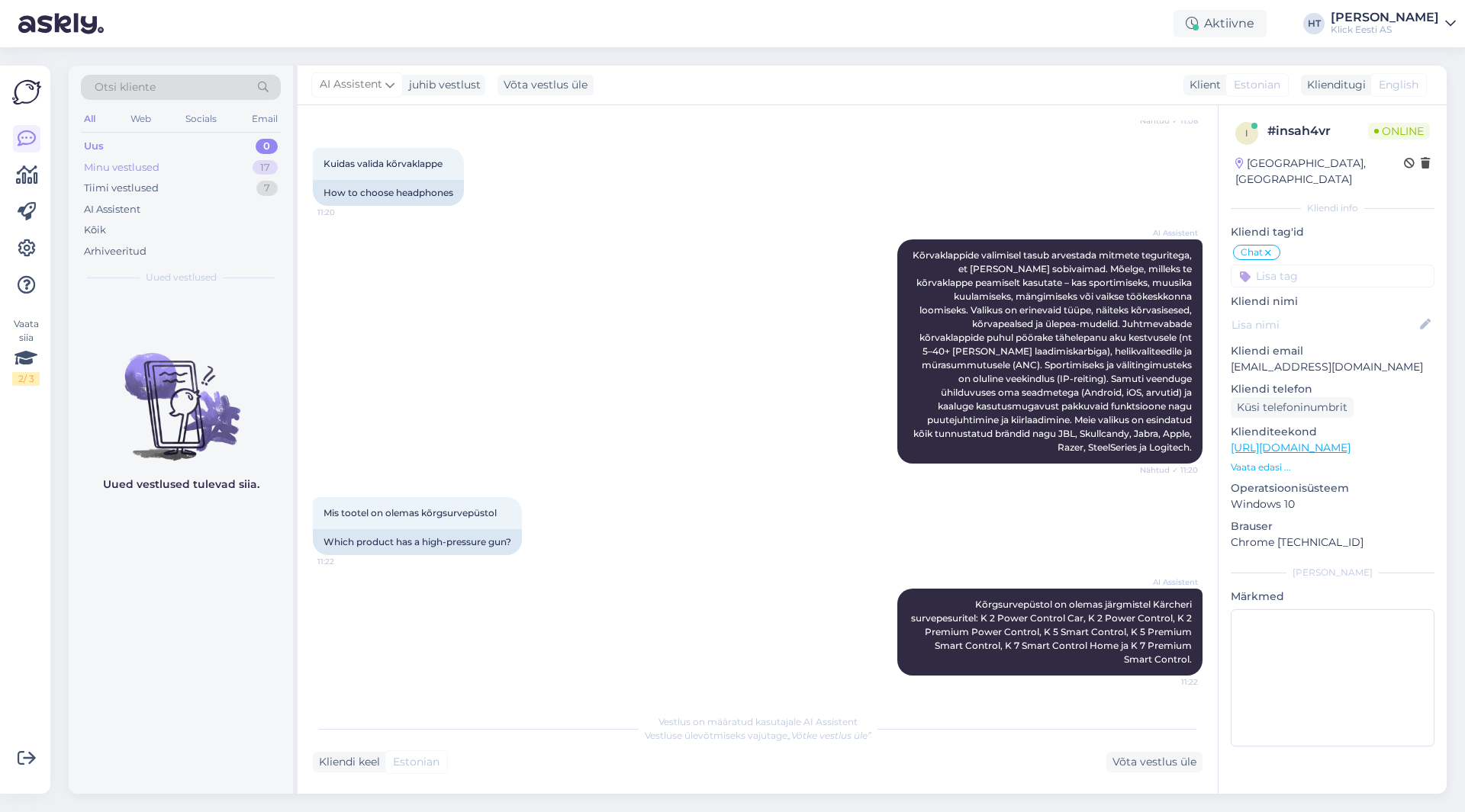
click at [195, 165] on div "Minu vestlused 17" at bounding box center [181, 167] width 200 height 21
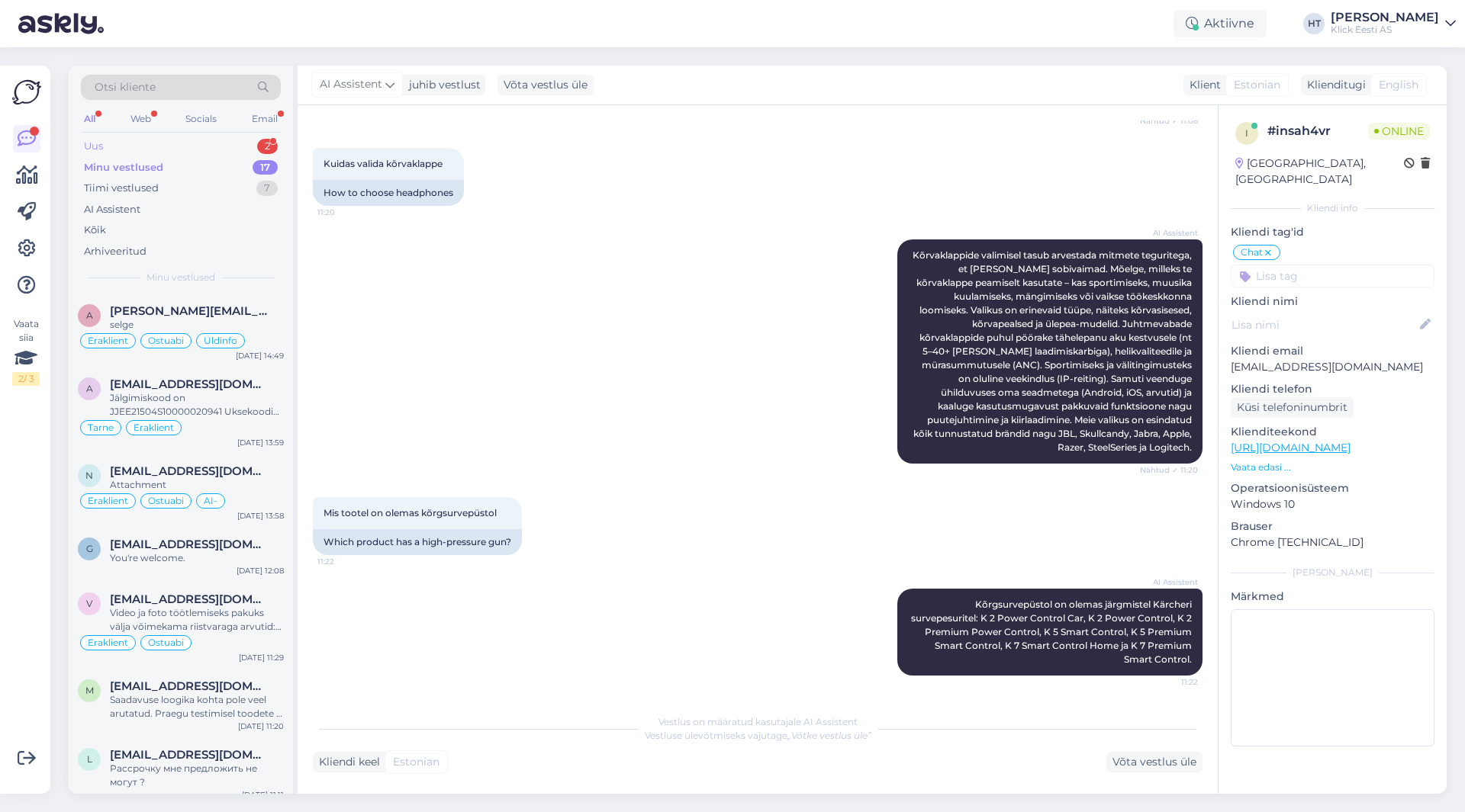
click at [182, 143] on div "Uus 2" at bounding box center [181, 146] width 200 height 21
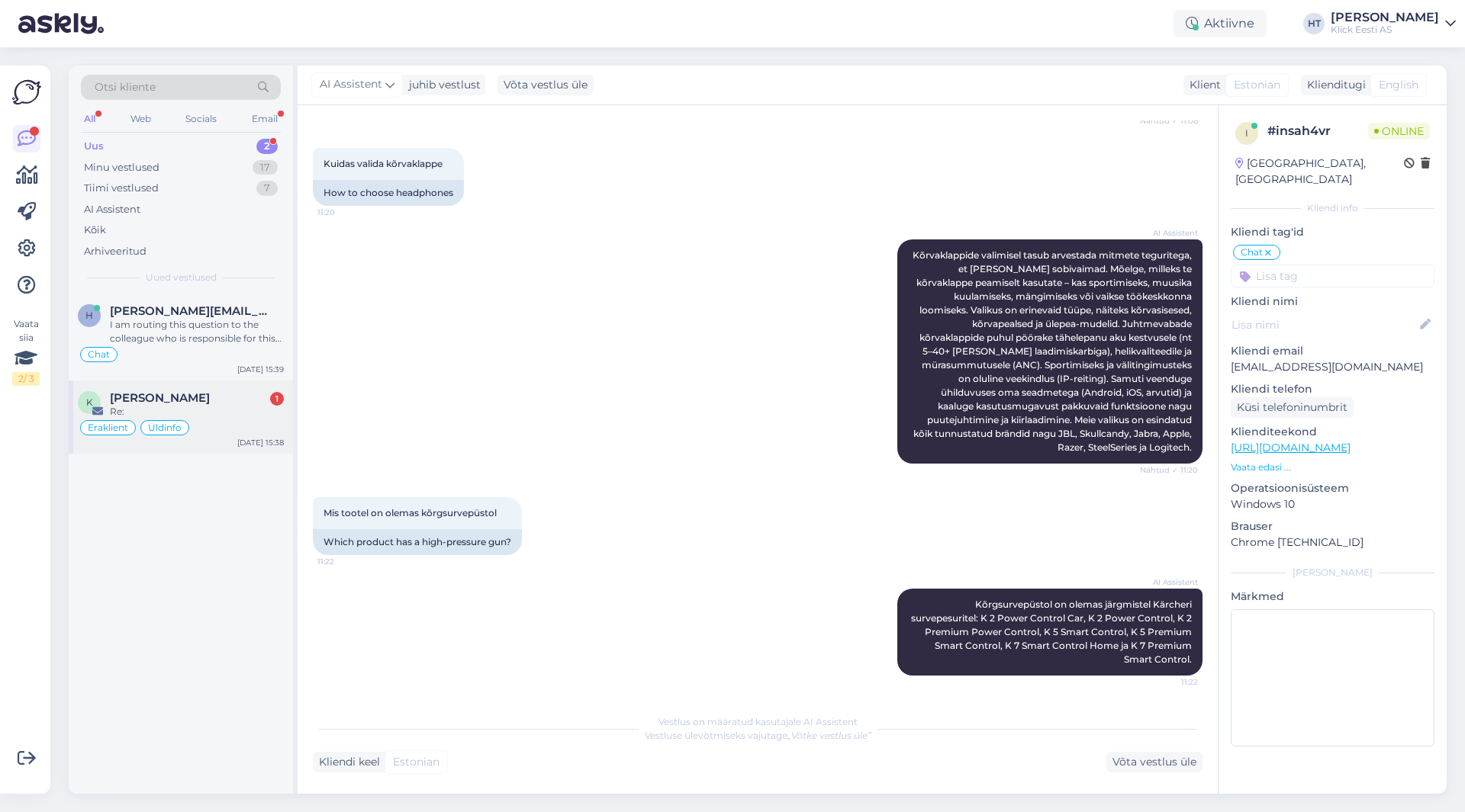
click at [215, 396] on div "[PERSON_NAME] 1" at bounding box center [196, 398] width 174 height 13
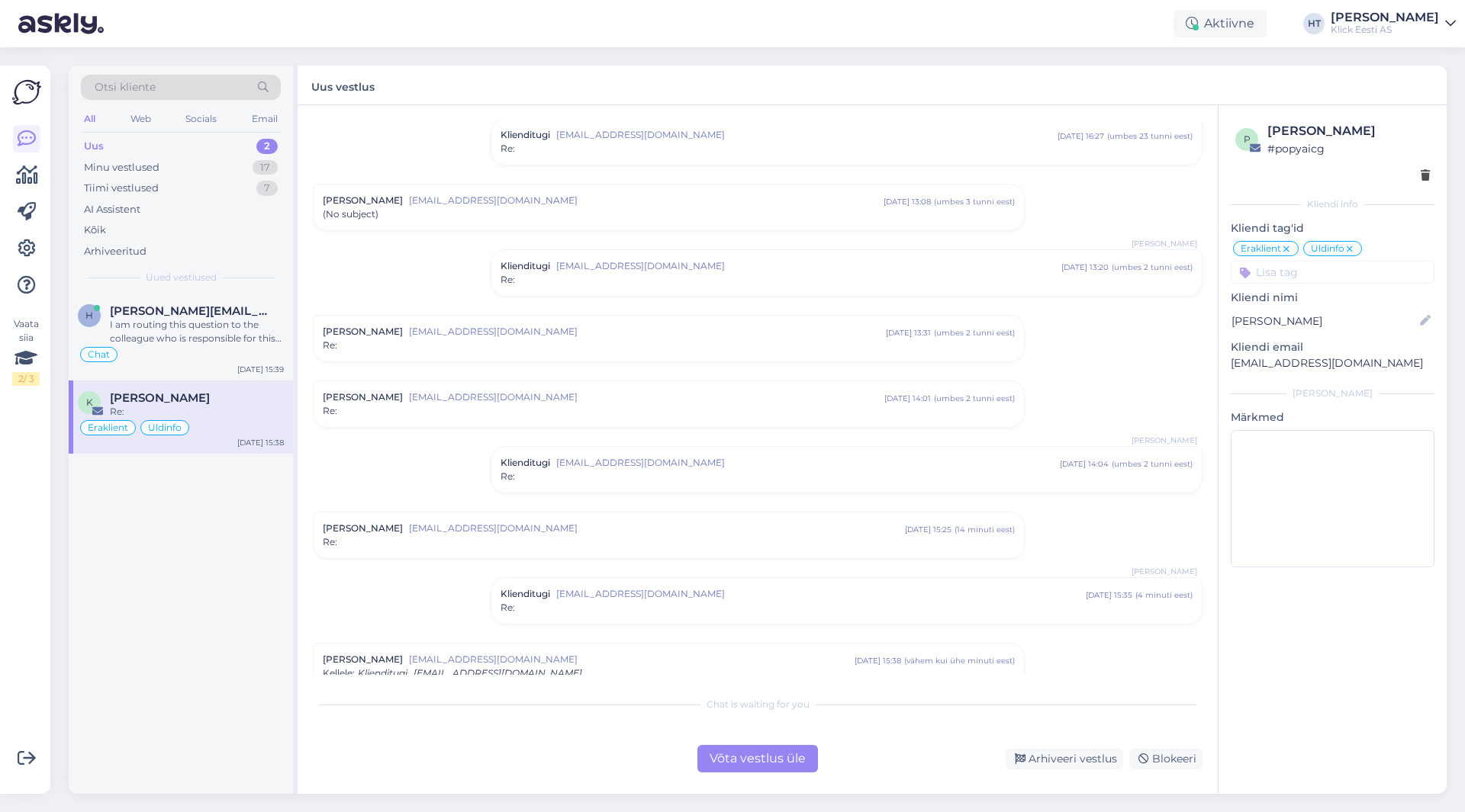
scroll to position [63, 0]
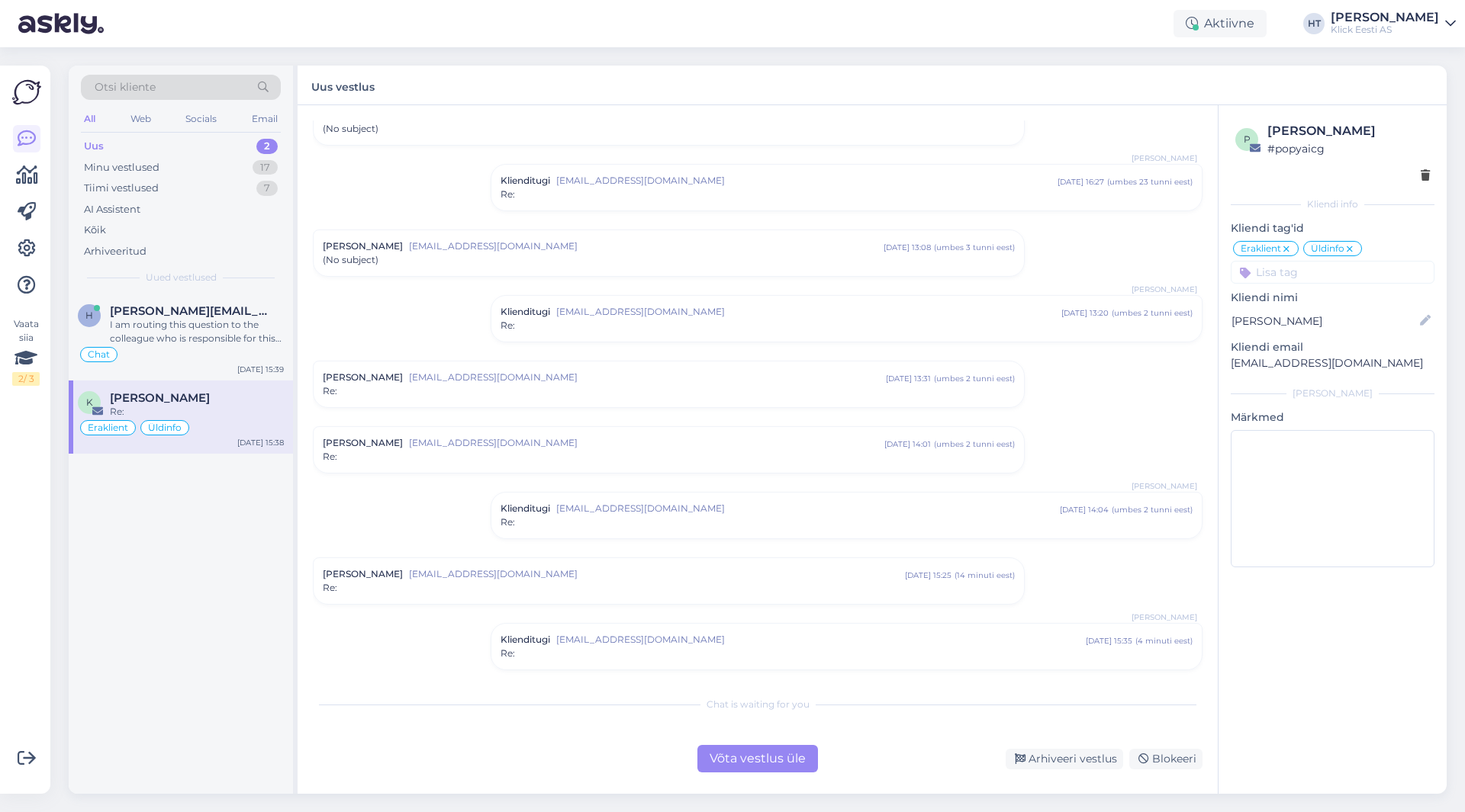
click at [424, 393] on div "Re:" at bounding box center [668, 392] width 692 height 13
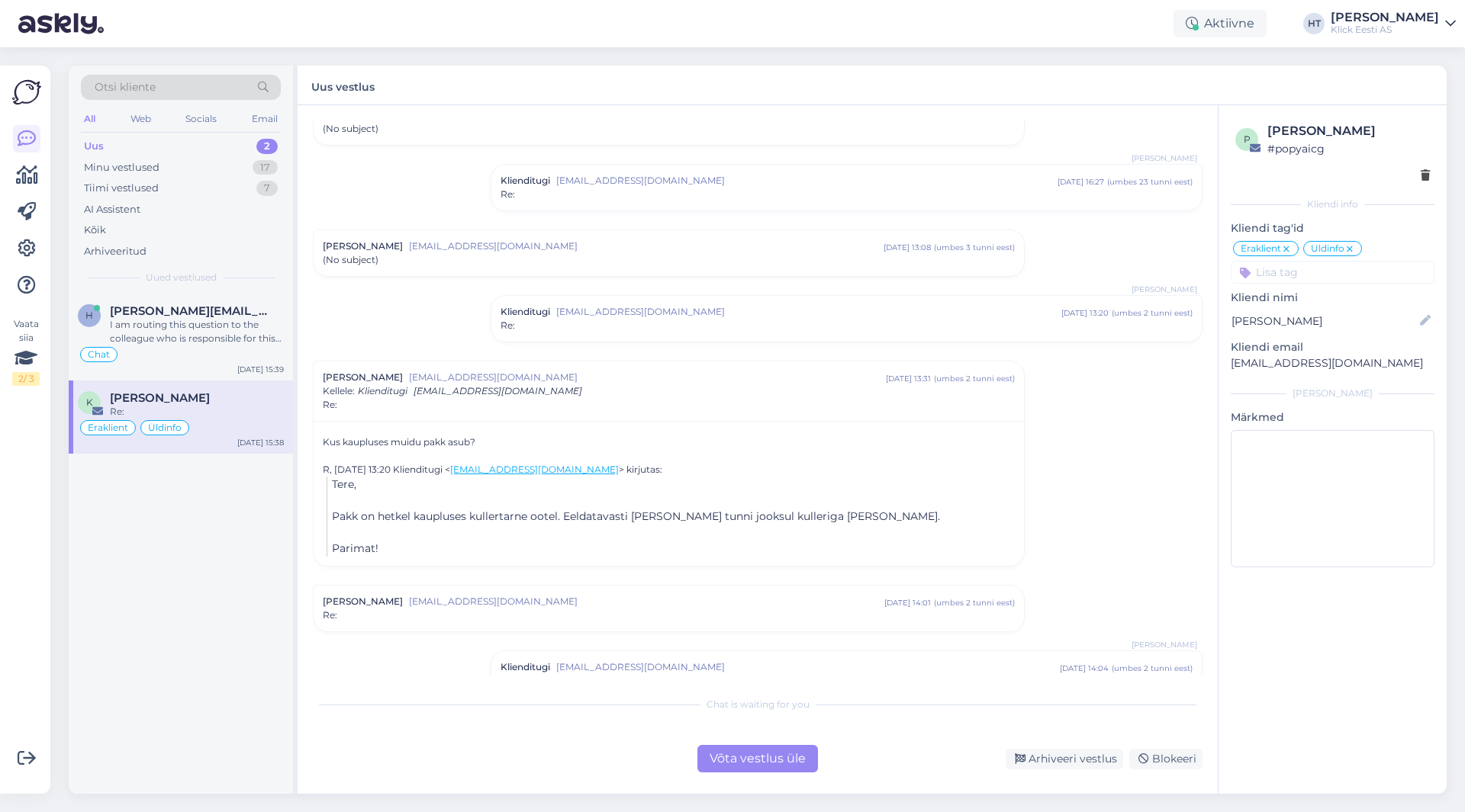
click at [453, 262] on div "(No subject)" at bounding box center [668, 260] width 692 height 13
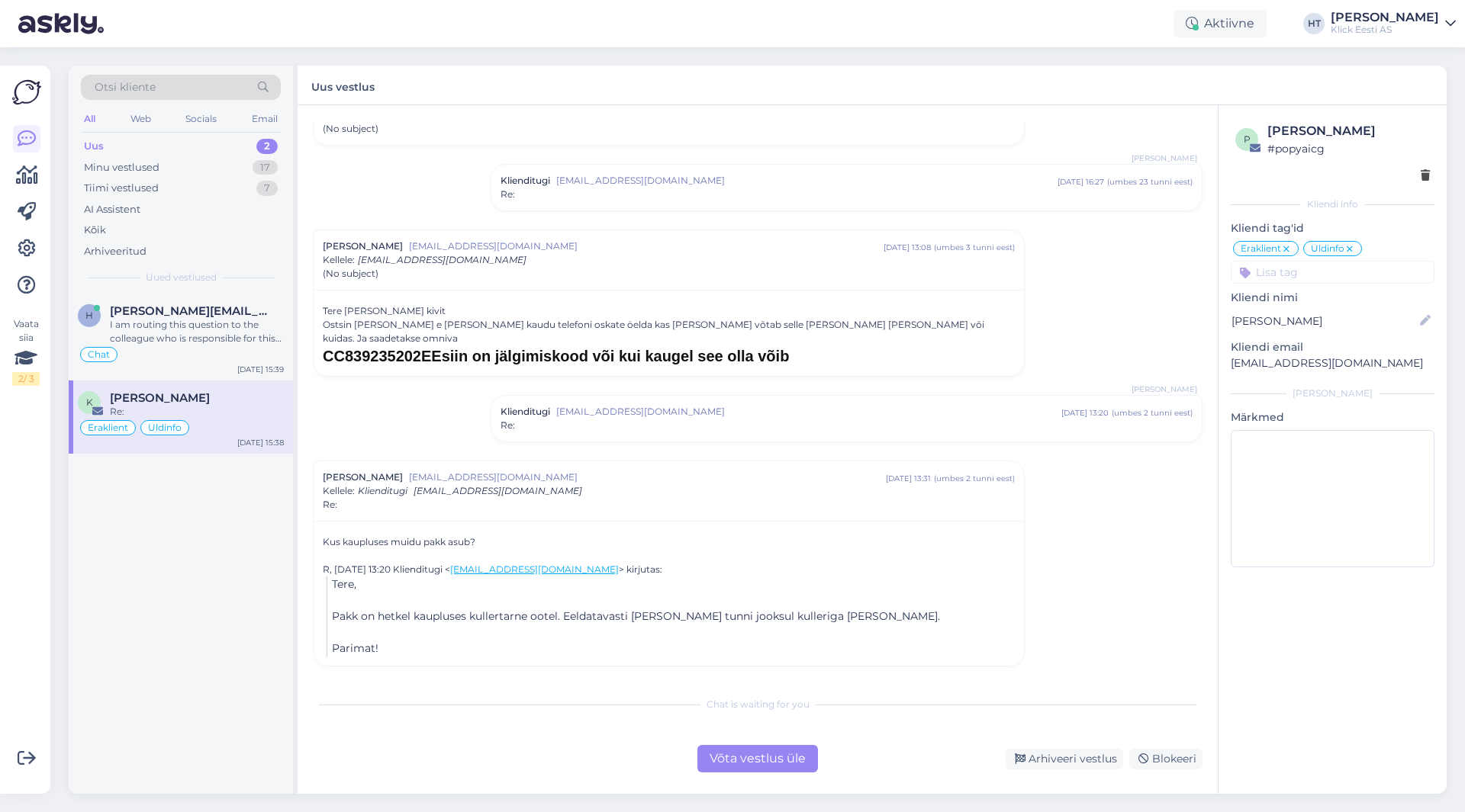
click at [863, 345] on h1 "CC839235202EEsiin on jälgimiskood või kui kaugel see olla võib" at bounding box center [668, 356] width 692 height 21
click at [844, 345] on h1 "CC839235202EEsiin on jälgimiskood või kui kaugel see olla võib" at bounding box center [668, 356] width 692 height 21
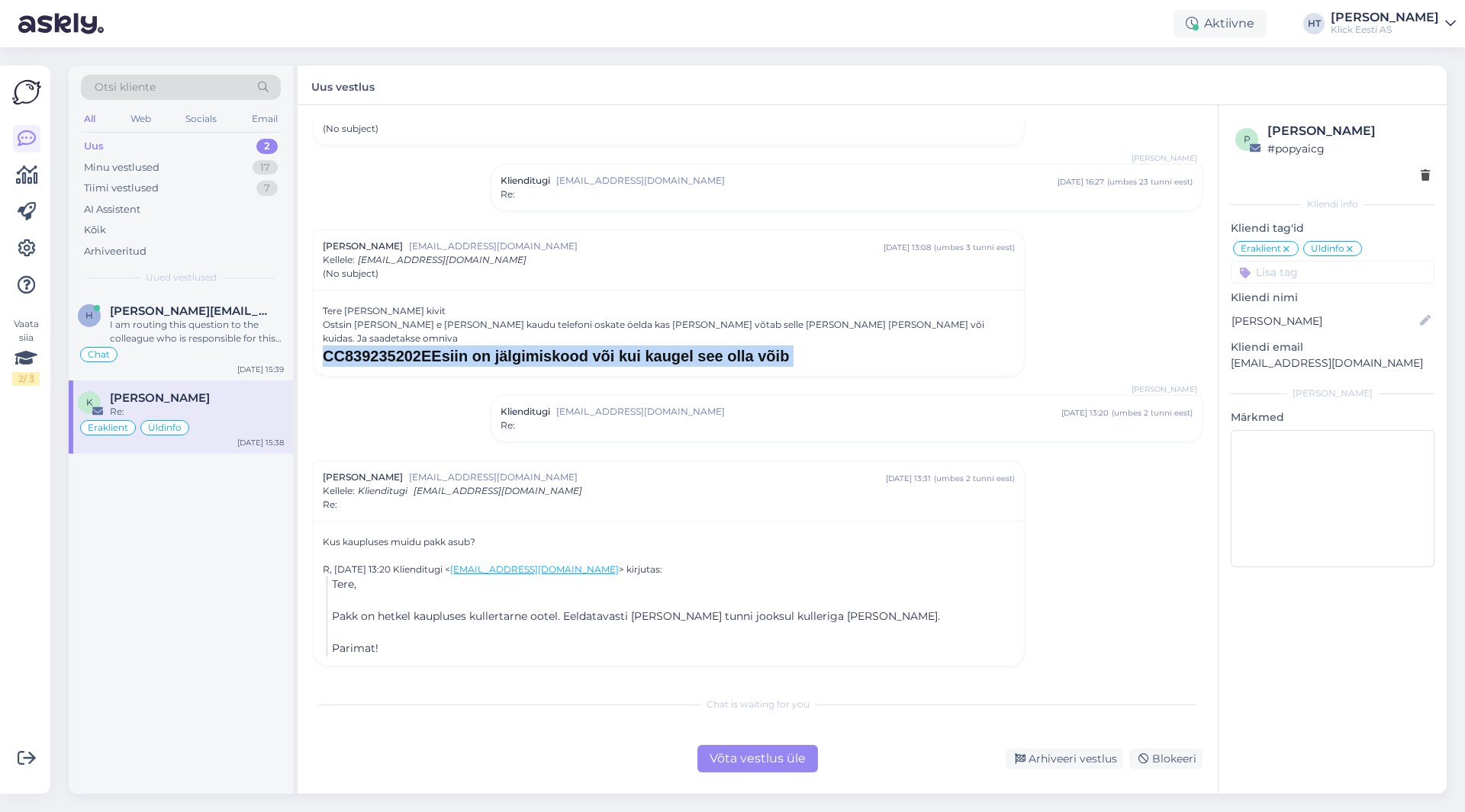
click at [844, 345] on h1 "CC839235202EEsiin on jälgimiskood või kui kaugel see olla võib" at bounding box center [668, 356] width 692 height 21
click at [631, 311] on div "Tere [PERSON_NAME] kivit Ostsin [PERSON_NAME] e [PERSON_NAME] kaudu telefoni os…" at bounding box center [668, 335] width 692 height 63
click at [211, 347] on div "Chat" at bounding box center [181, 354] width 206 height 18
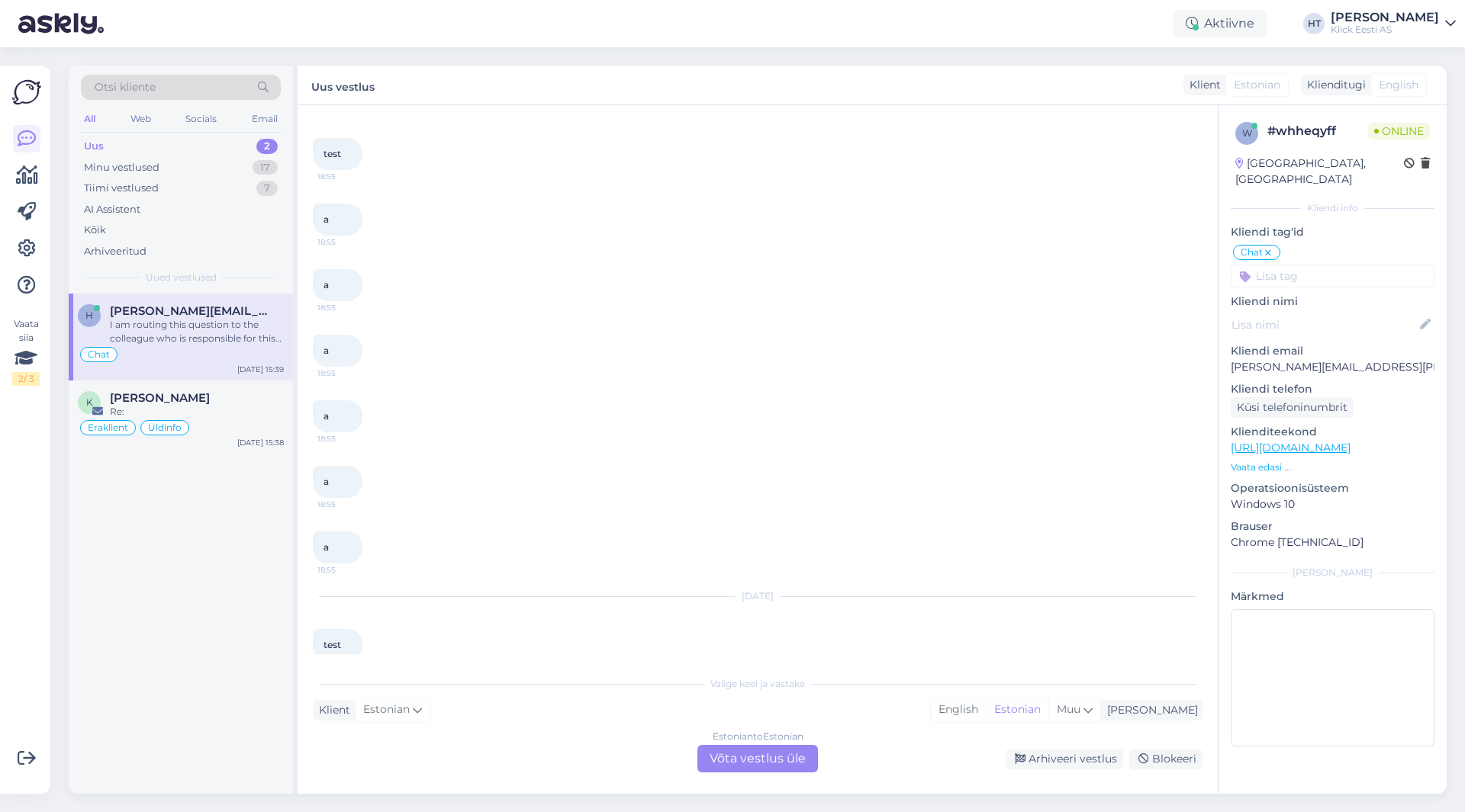
scroll to position [4453, 0]
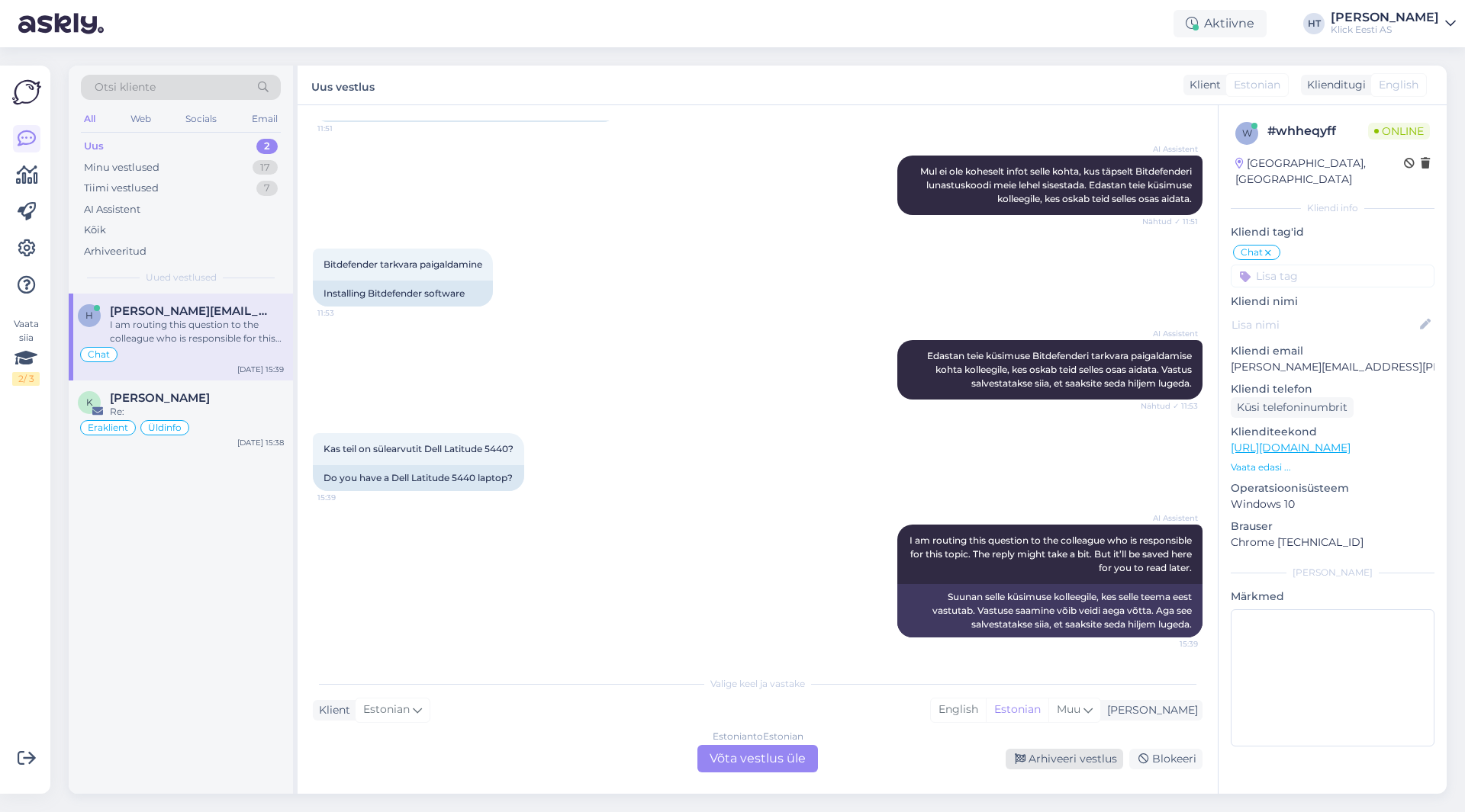
click at [1036, 760] on div "Arhiveeri vestlus" at bounding box center [1065, 758] width 117 height 20
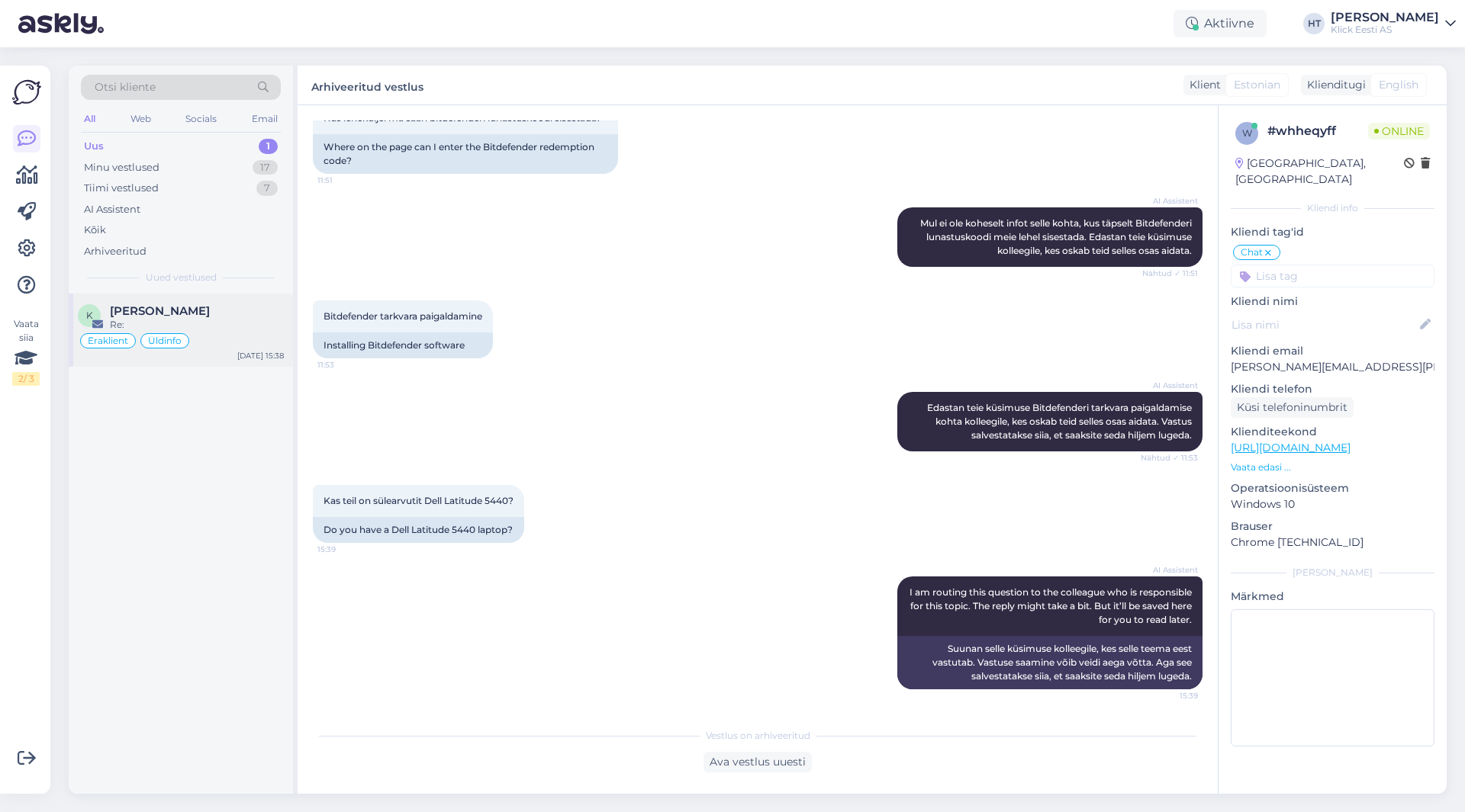
click at [223, 355] on div "K [PERSON_NAME] Re: Eraklient Üldinfo [DATE] 15:38" at bounding box center [180, 330] width 224 height 73
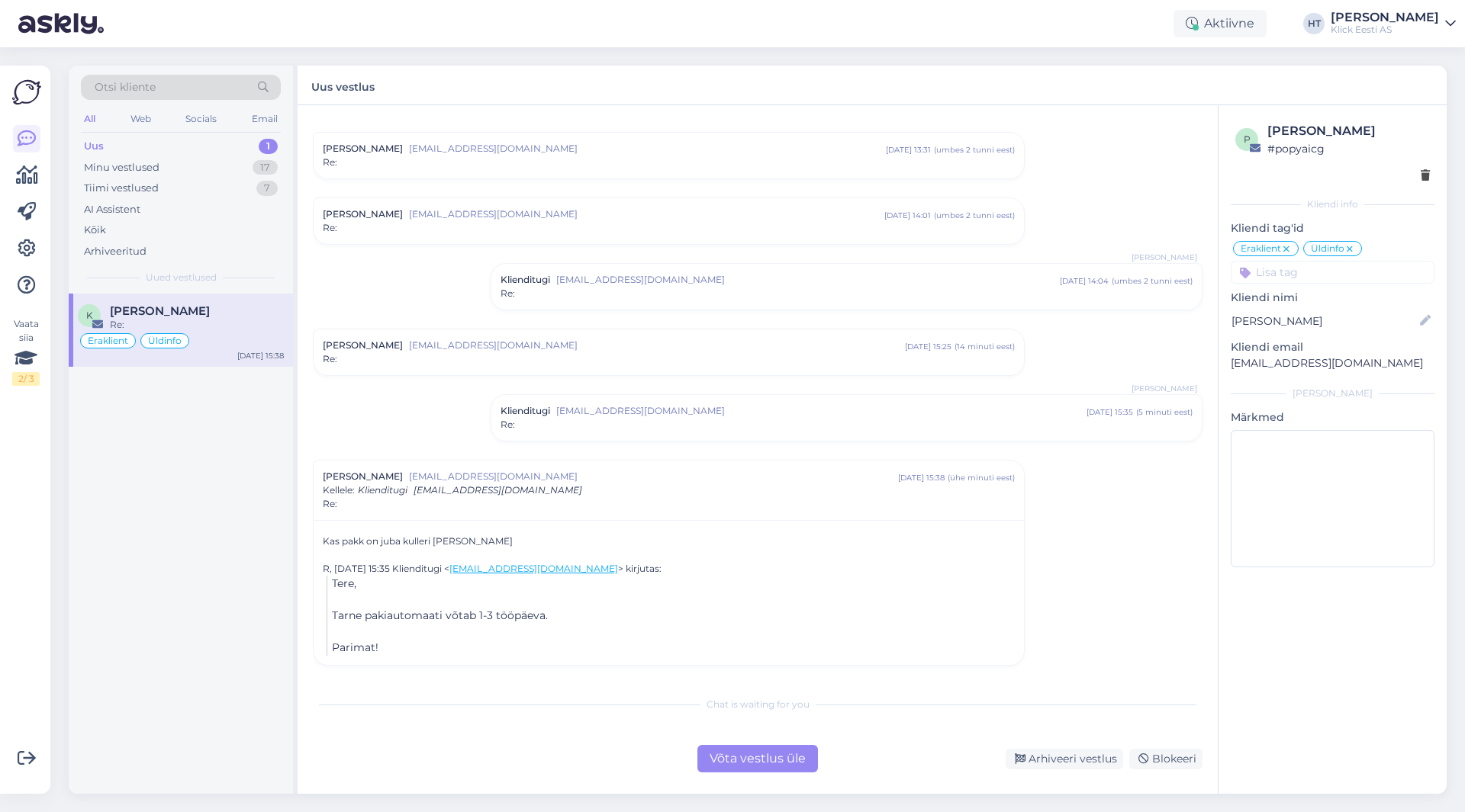
scroll to position [292, 0]
click at [283, 464] on div "K [PERSON_NAME] Re: Eraklient Üldinfo [DATE] 15:38" at bounding box center [180, 544] width 224 height 500
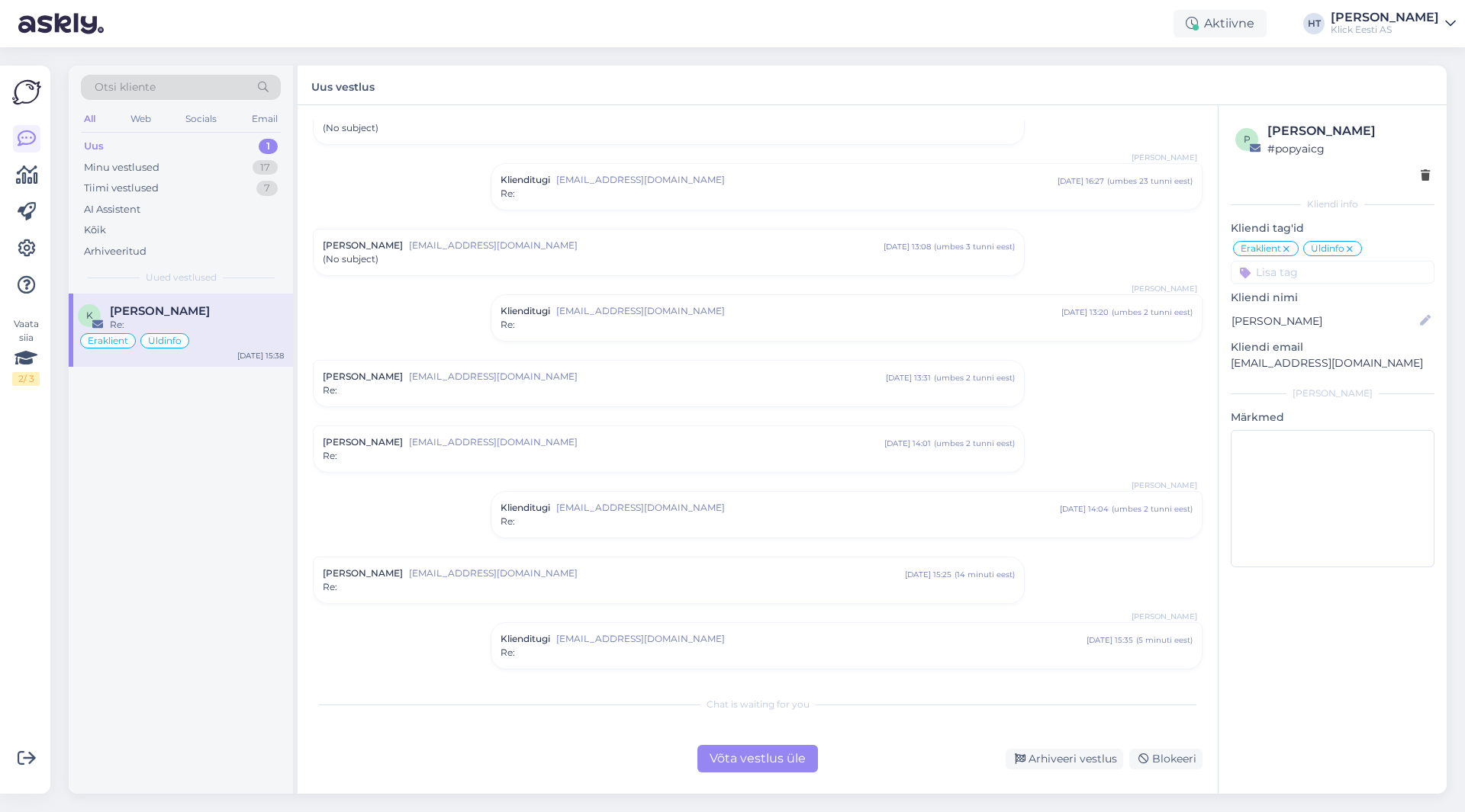
scroll to position [0, 0]
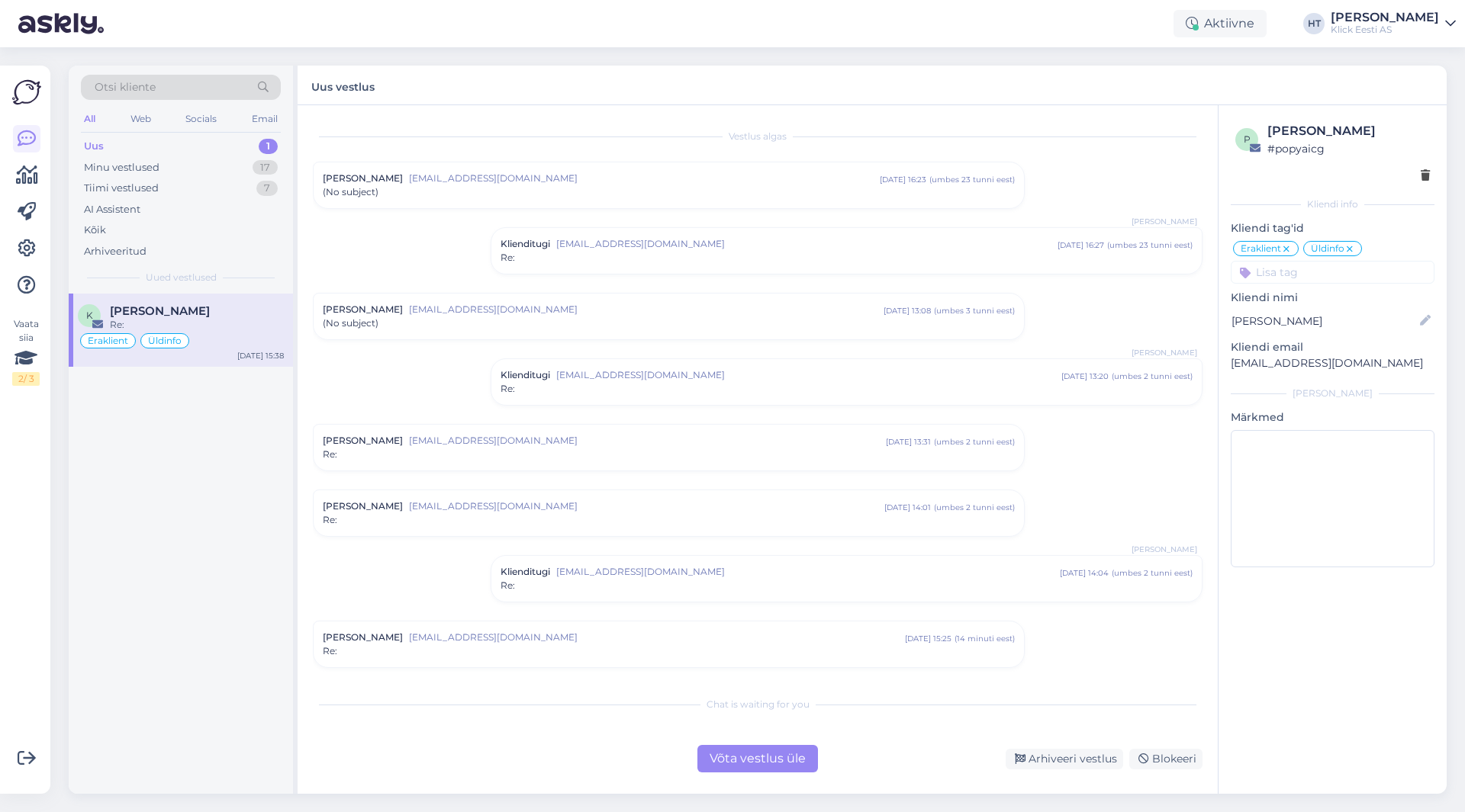
click at [428, 181] on span "[EMAIL_ADDRESS][DOMAIN_NAME]" at bounding box center [644, 178] width 471 height 13
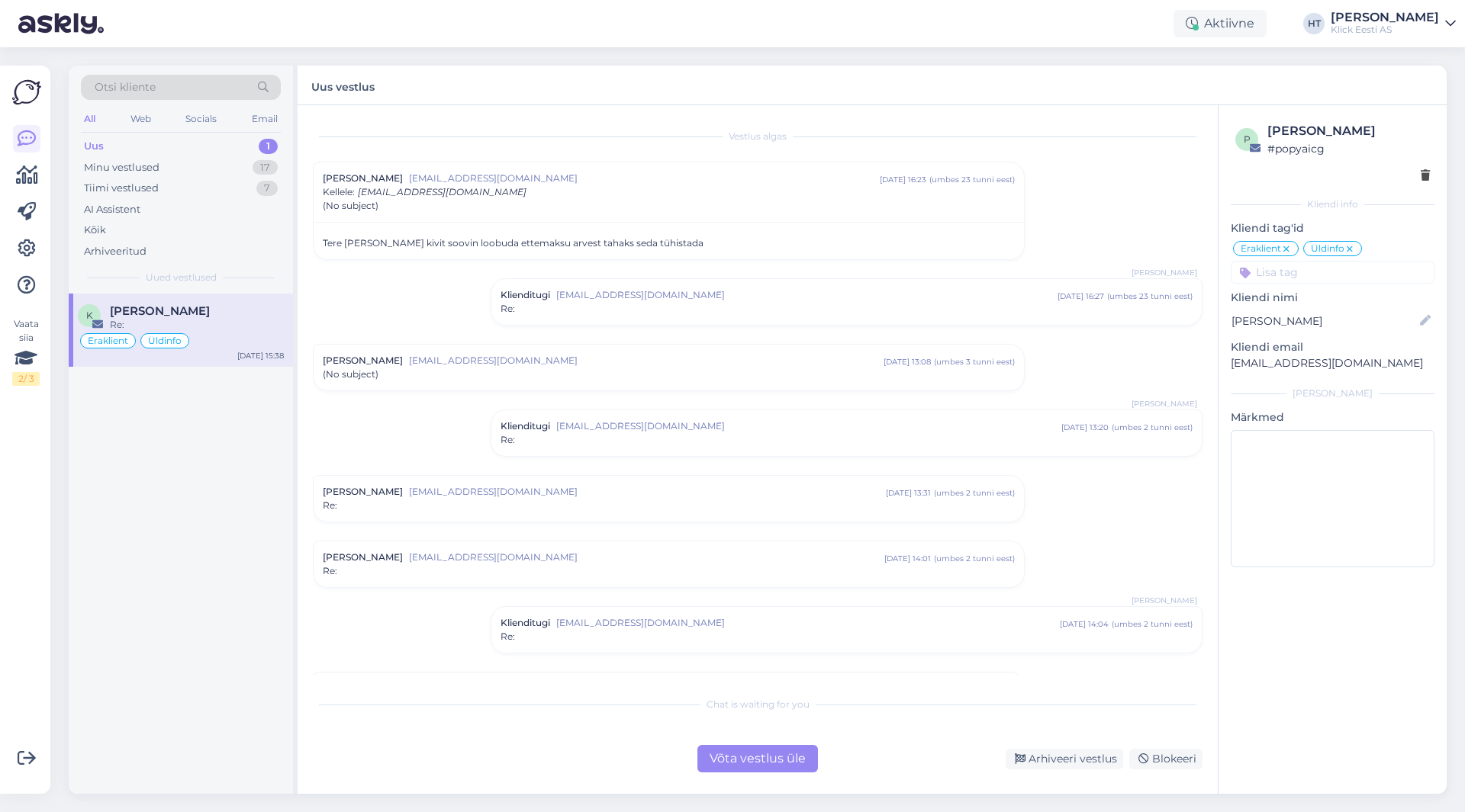
click at [458, 383] on div "[PERSON_NAME] [EMAIL_ADDRESS][DOMAIN_NAME] [DATE] 13:08 ( umbes 3 tunni eest ) …" at bounding box center [669, 368] width 710 height 46
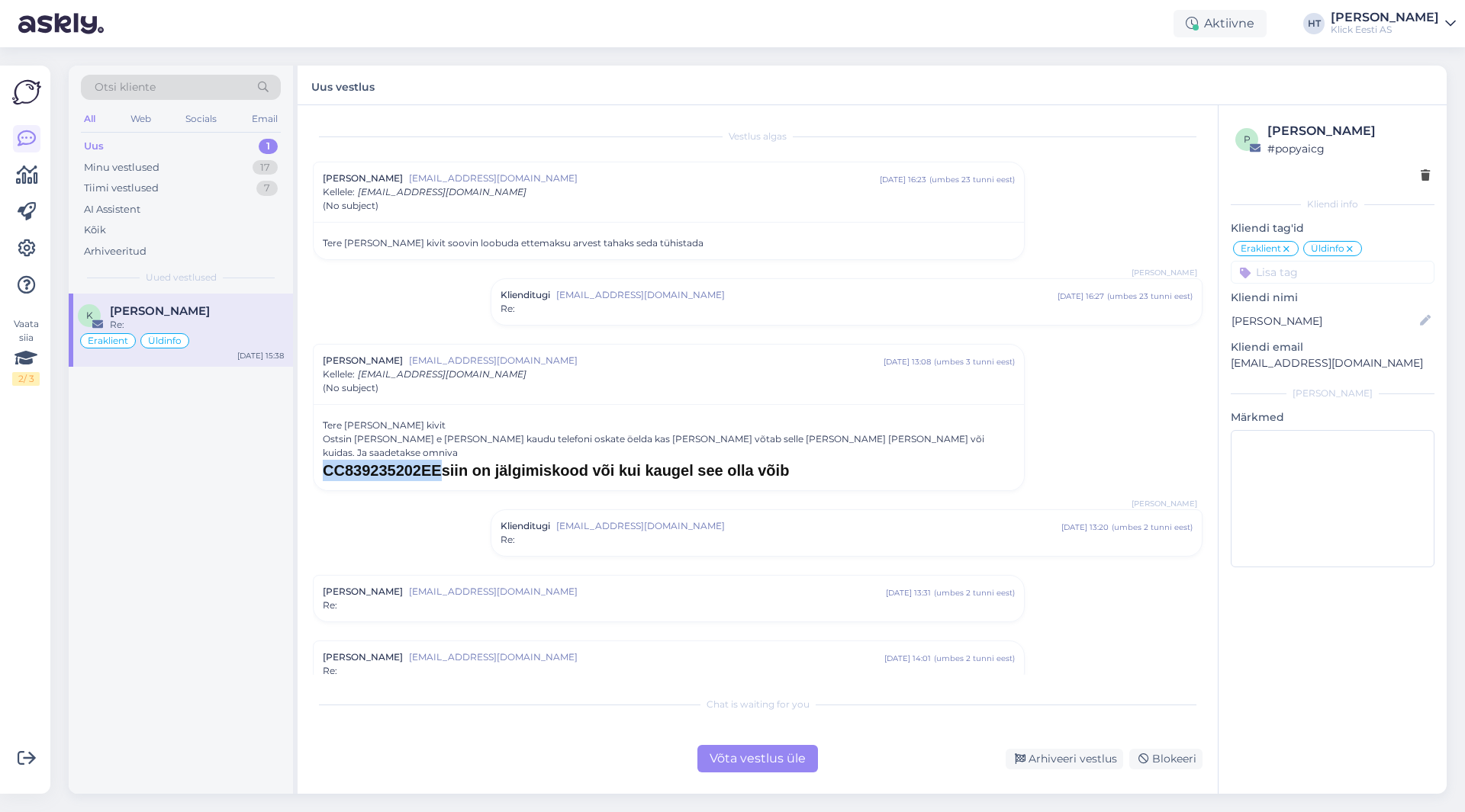
drag, startPoint x: 322, startPoint y: 458, endPoint x: 458, endPoint y: 457, distance: 136.0
click at [458, 460] on h1 "CC839235202EEsiin on jälgimiskood või kui kaugel see olla võib" at bounding box center [668, 470] width 692 height 21
click at [164, 501] on div "K [PERSON_NAME] Re: Eraklient Üldinfo [DATE] 15:38" at bounding box center [180, 544] width 224 height 500
click at [749, 760] on div "Võta vestlus üle" at bounding box center [757, 758] width 120 height 28
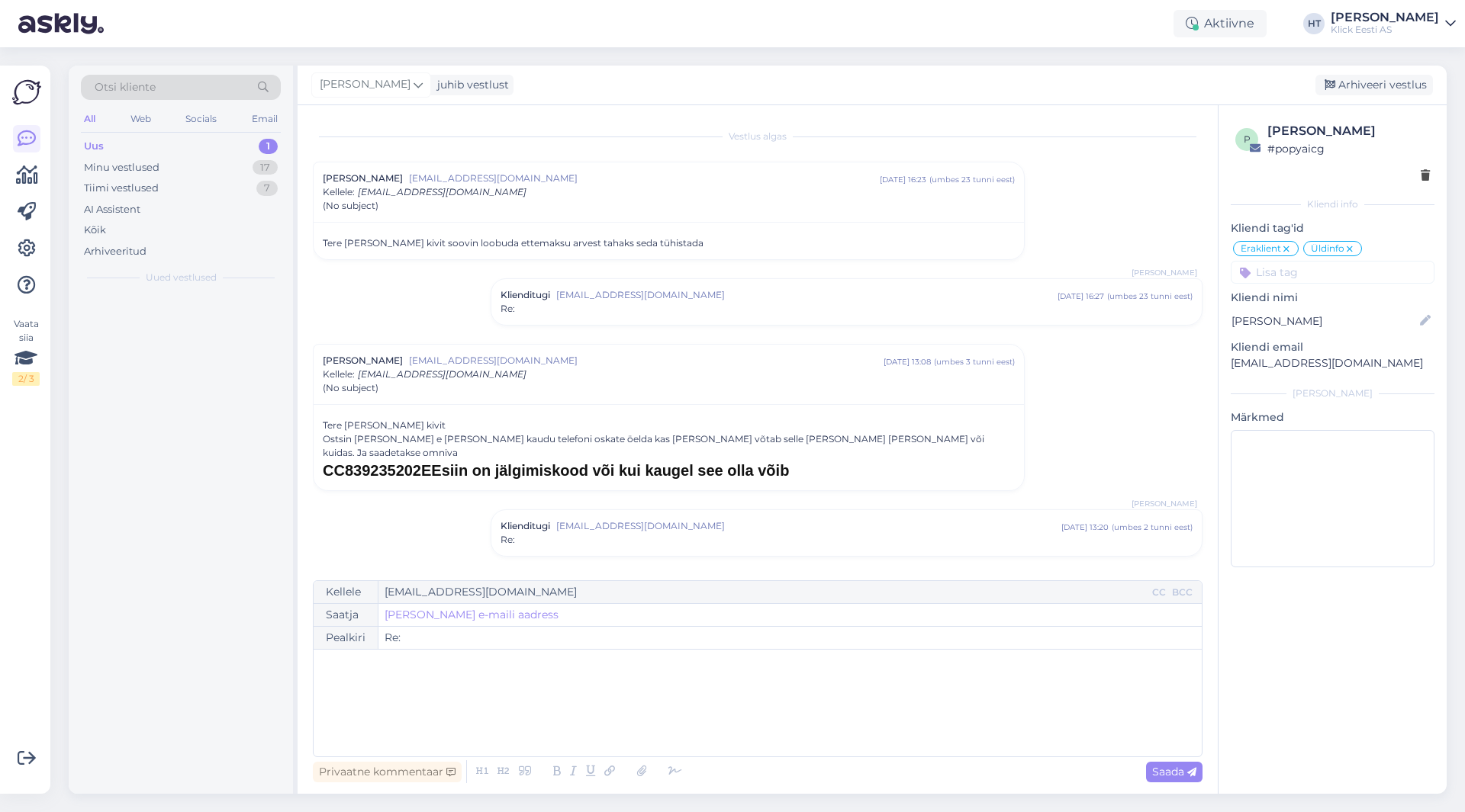
scroll to position [538, 0]
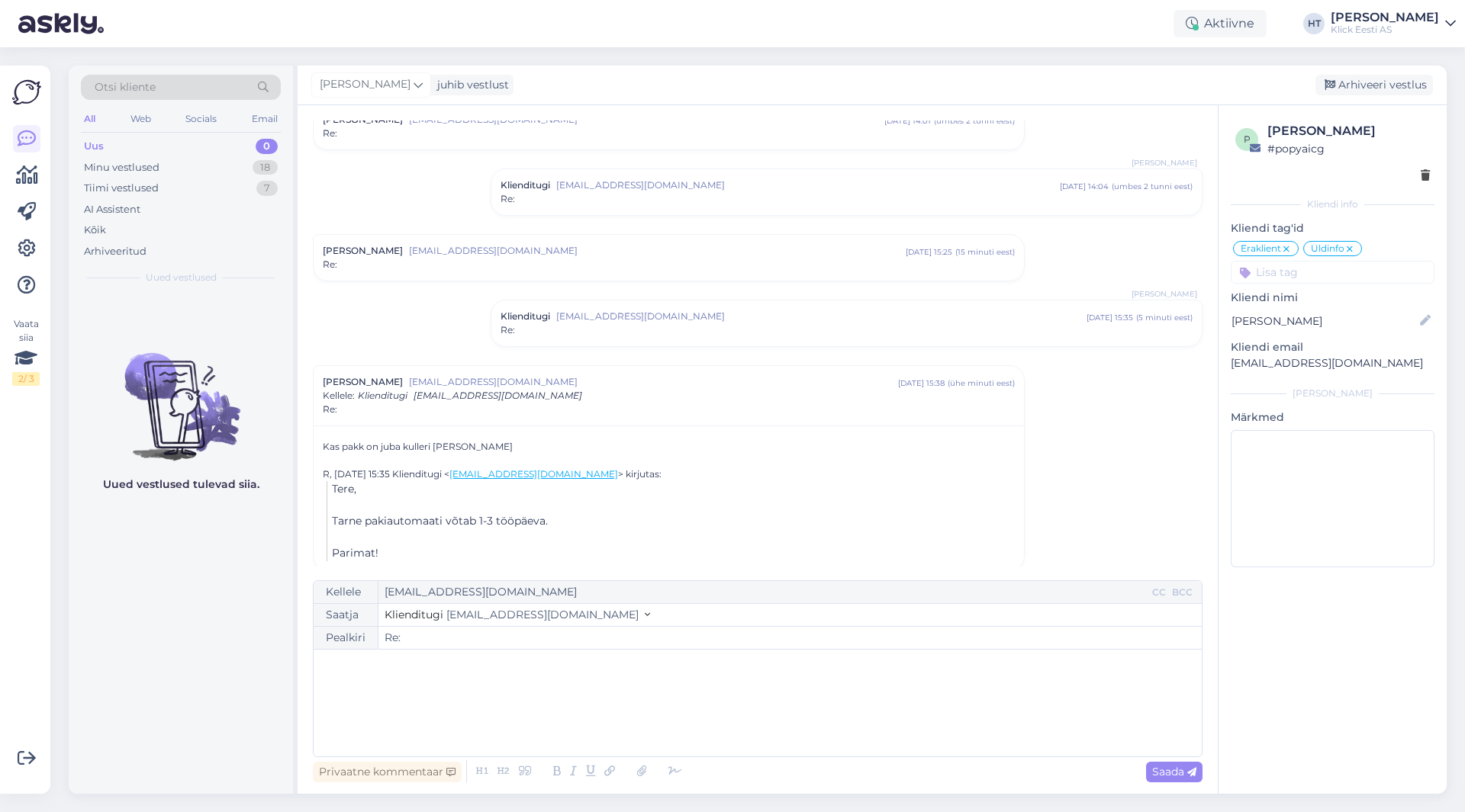
click at [510, 671] on p "﻿" at bounding box center [758, 665] width 873 height 16
click at [1168, 771] on span "Saada" at bounding box center [1174, 772] width 44 height 13
type input "Re:"
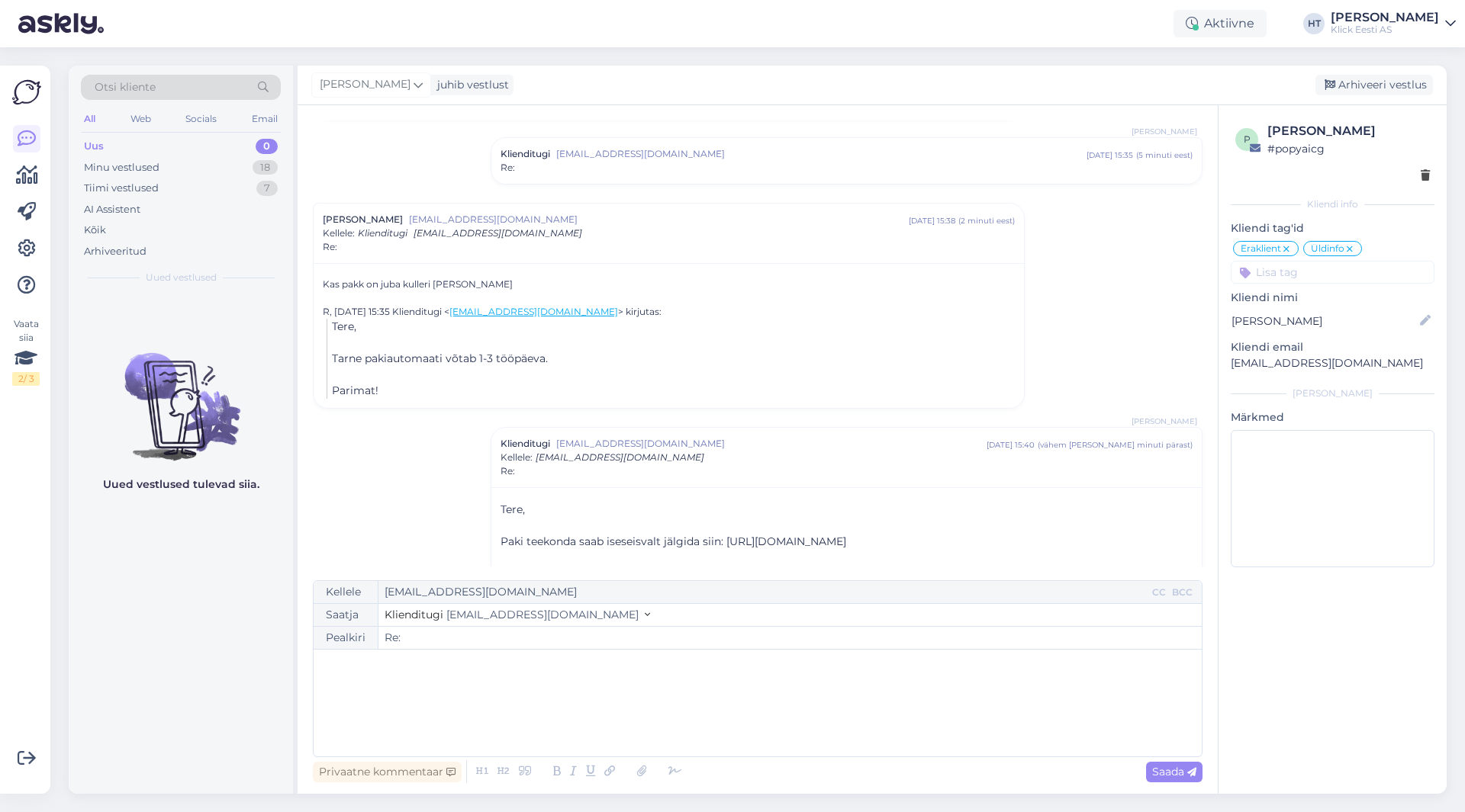
scroll to position [721, 0]
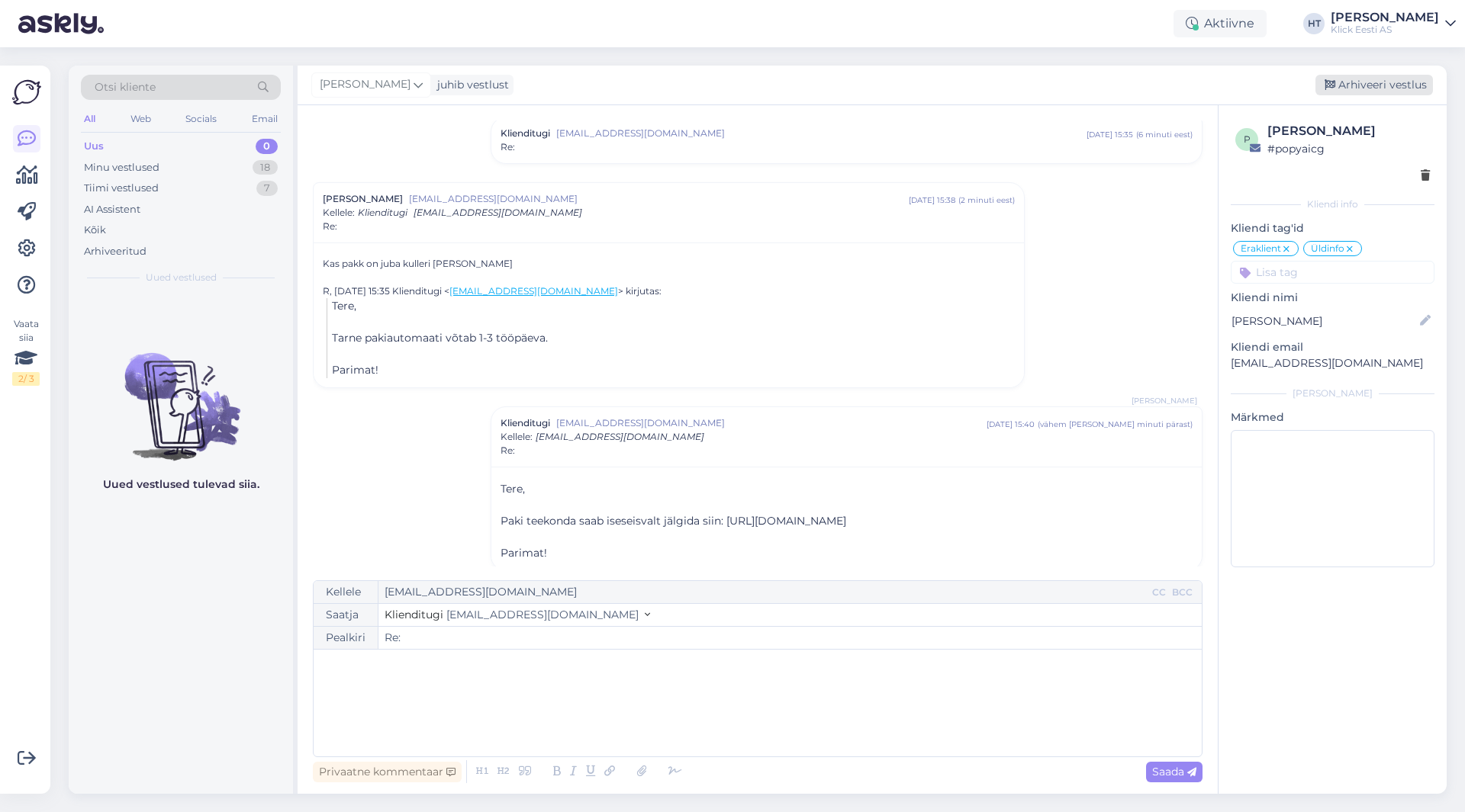
click at [1360, 83] on div "Arhiveeri vestlus" at bounding box center [1375, 85] width 117 height 20
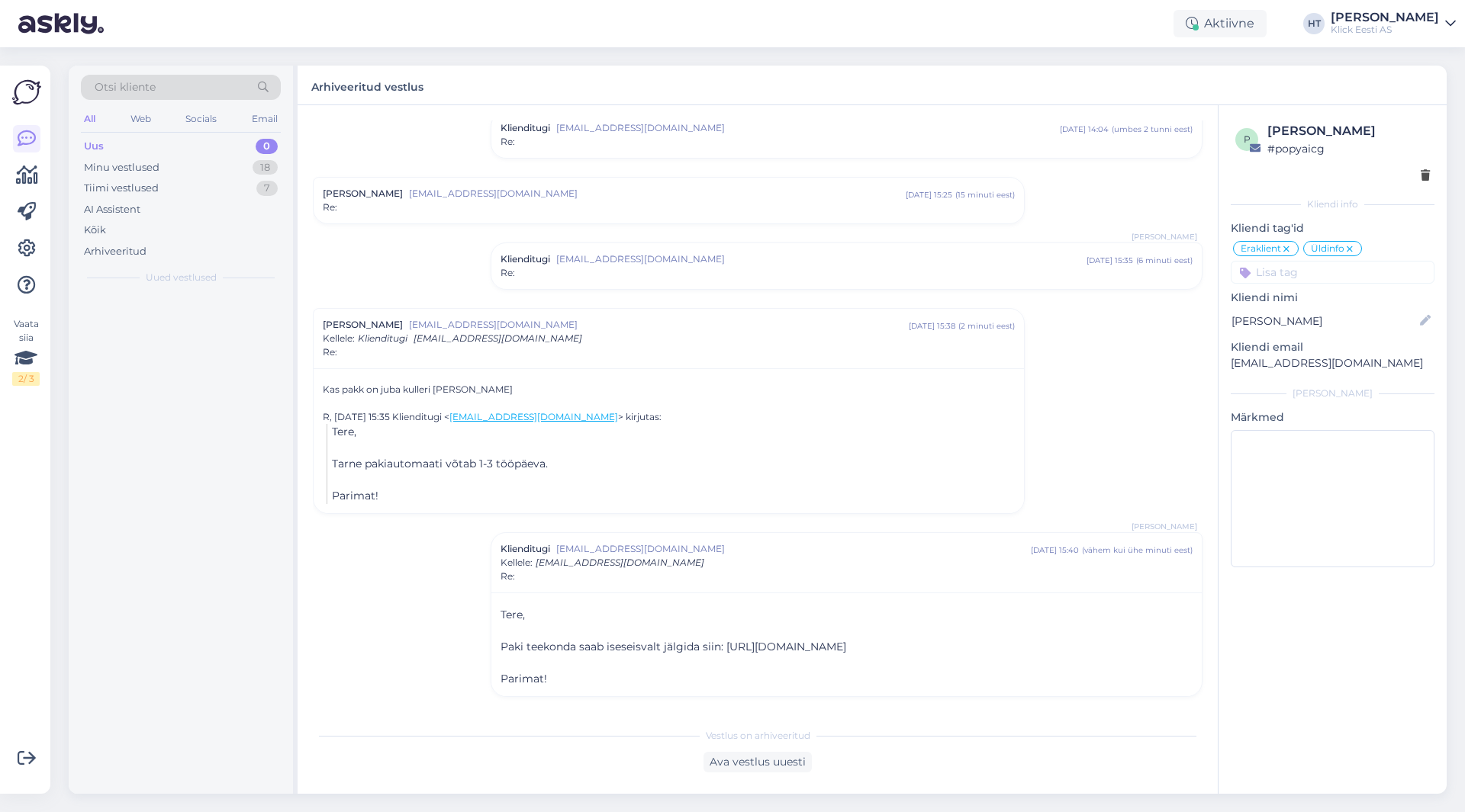
scroll to position [581, 0]
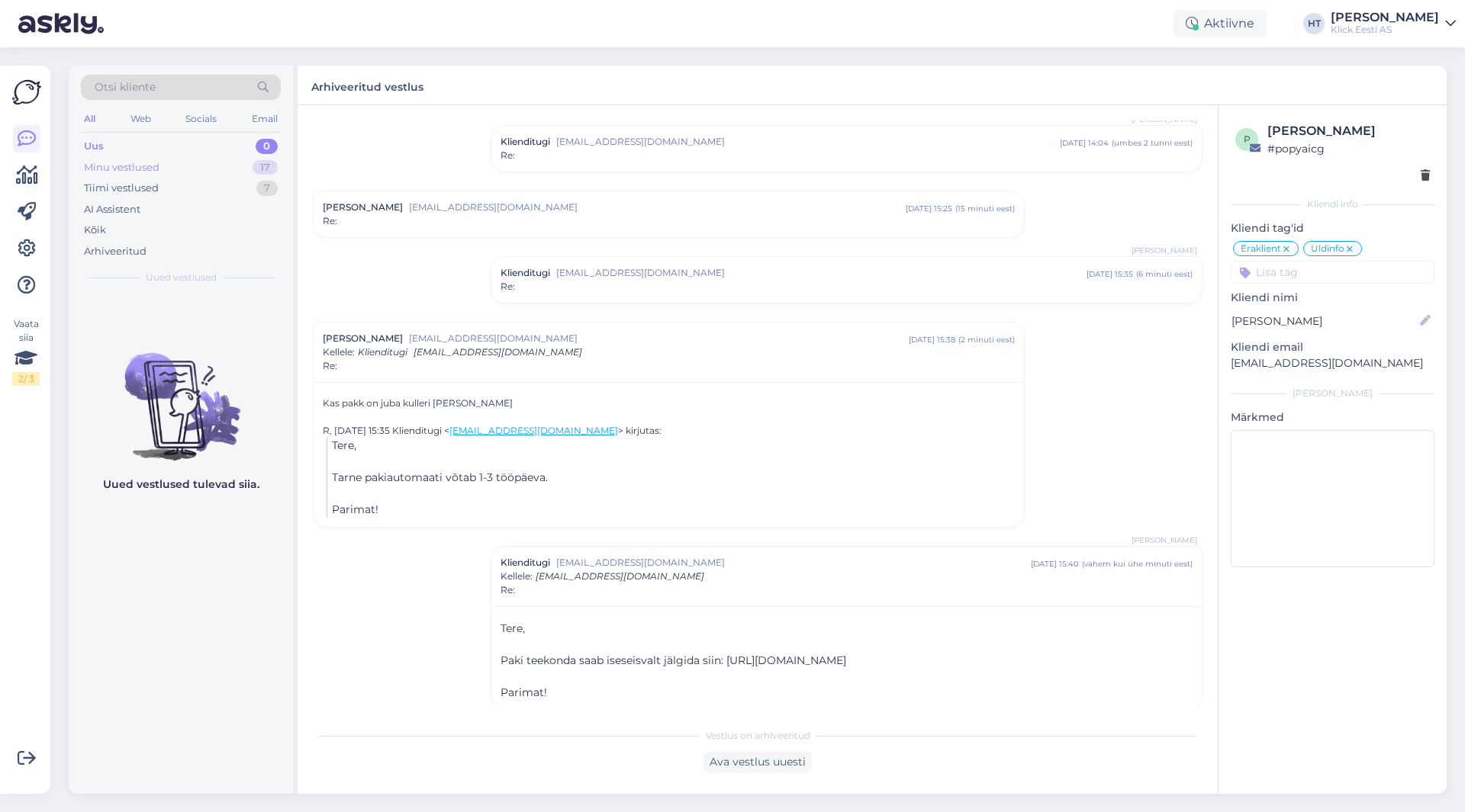
click at [252, 159] on div "Minu vestlused 17" at bounding box center [181, 167] width 200 height 21
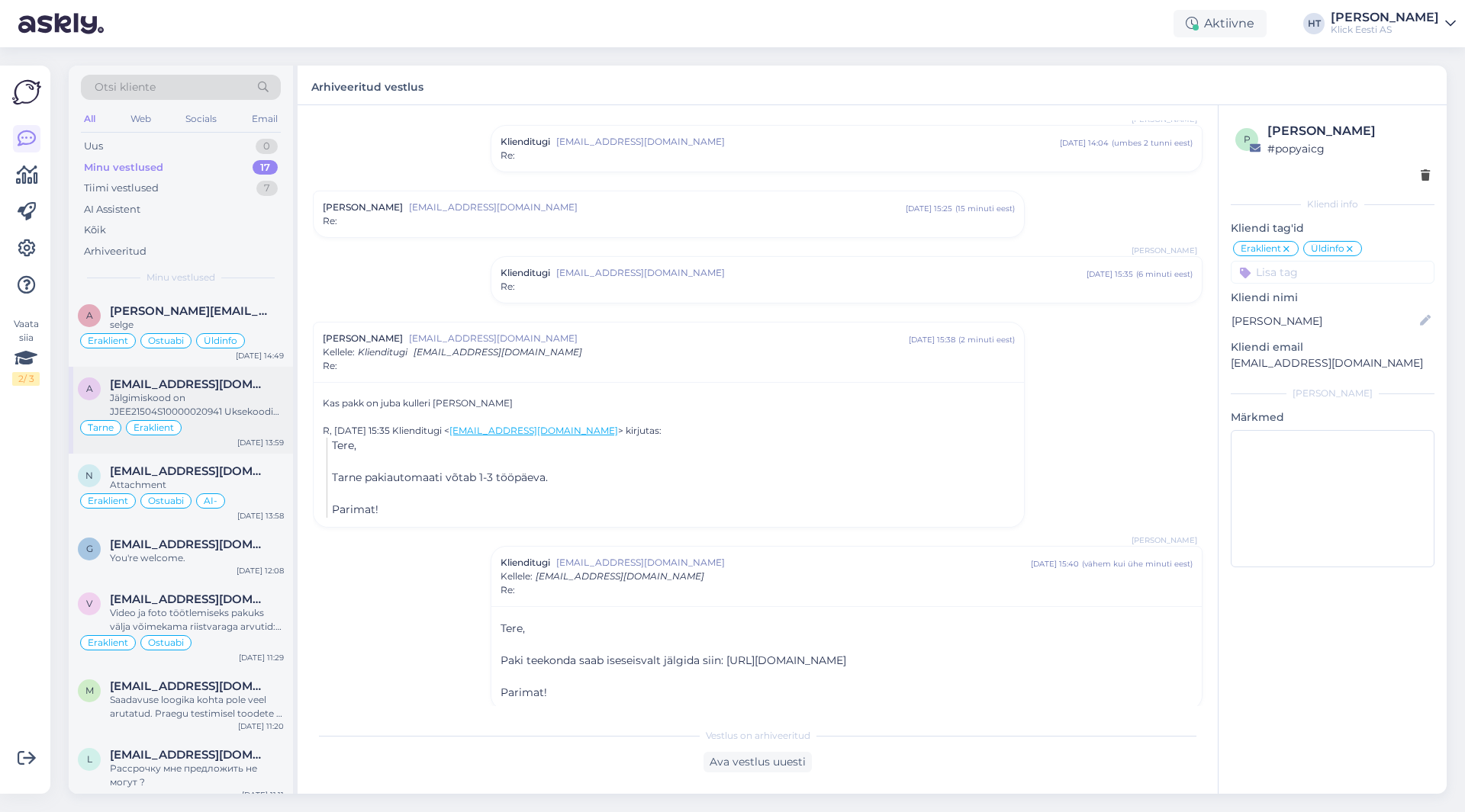
click at [193, 426] on div "Tarne Eraklient" at bounding box center [181, 427] width 206 height 18
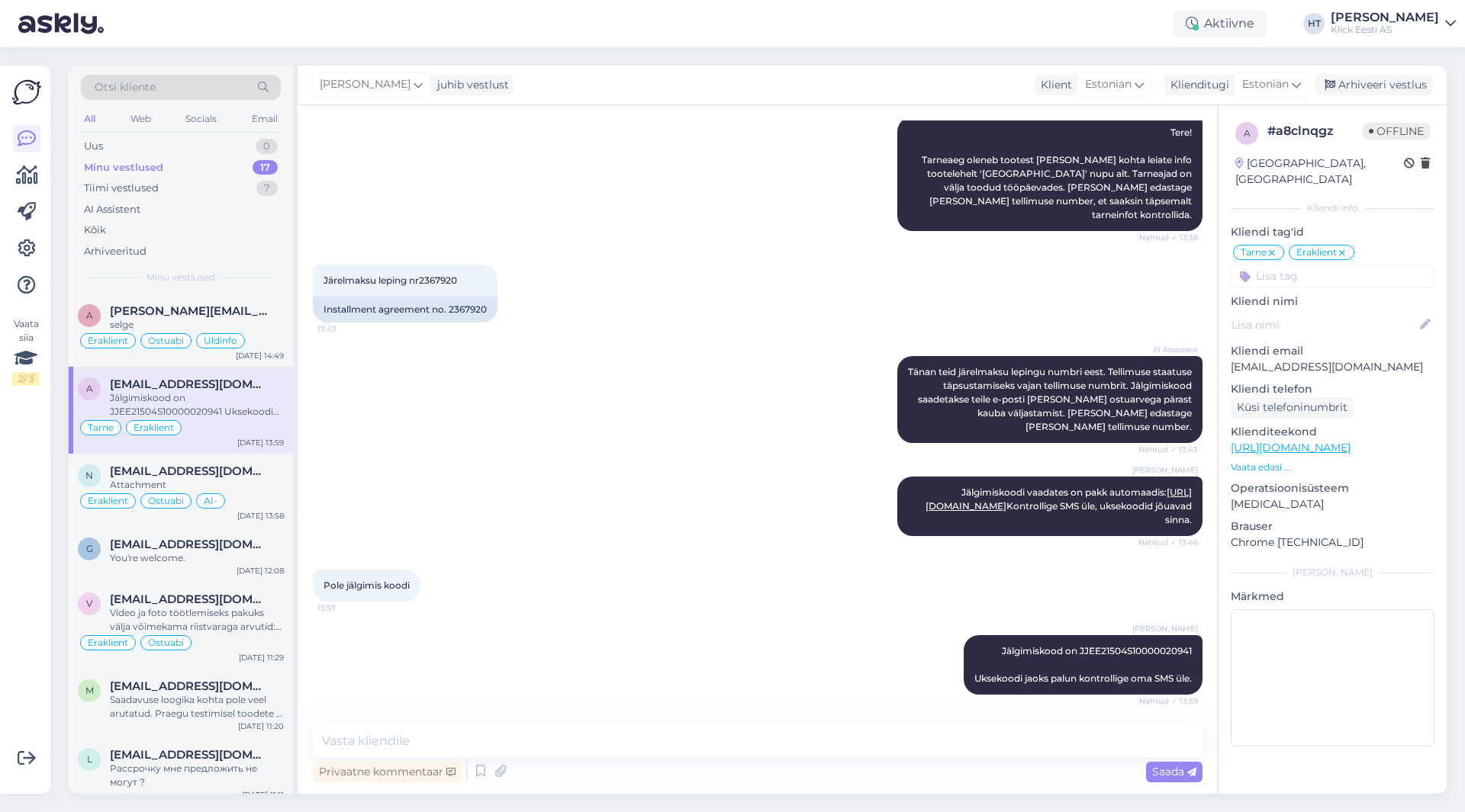
click at [409, 393] on div "AI Assistent [PERSON_NAME] teid järelmaksu lepingu numbri eest. Tellimuse staat…" at bounding box center [758, 399] width 889 height 120
click at [257, 141] on div "0" at bounding box center [267, 146] width 22 height 15
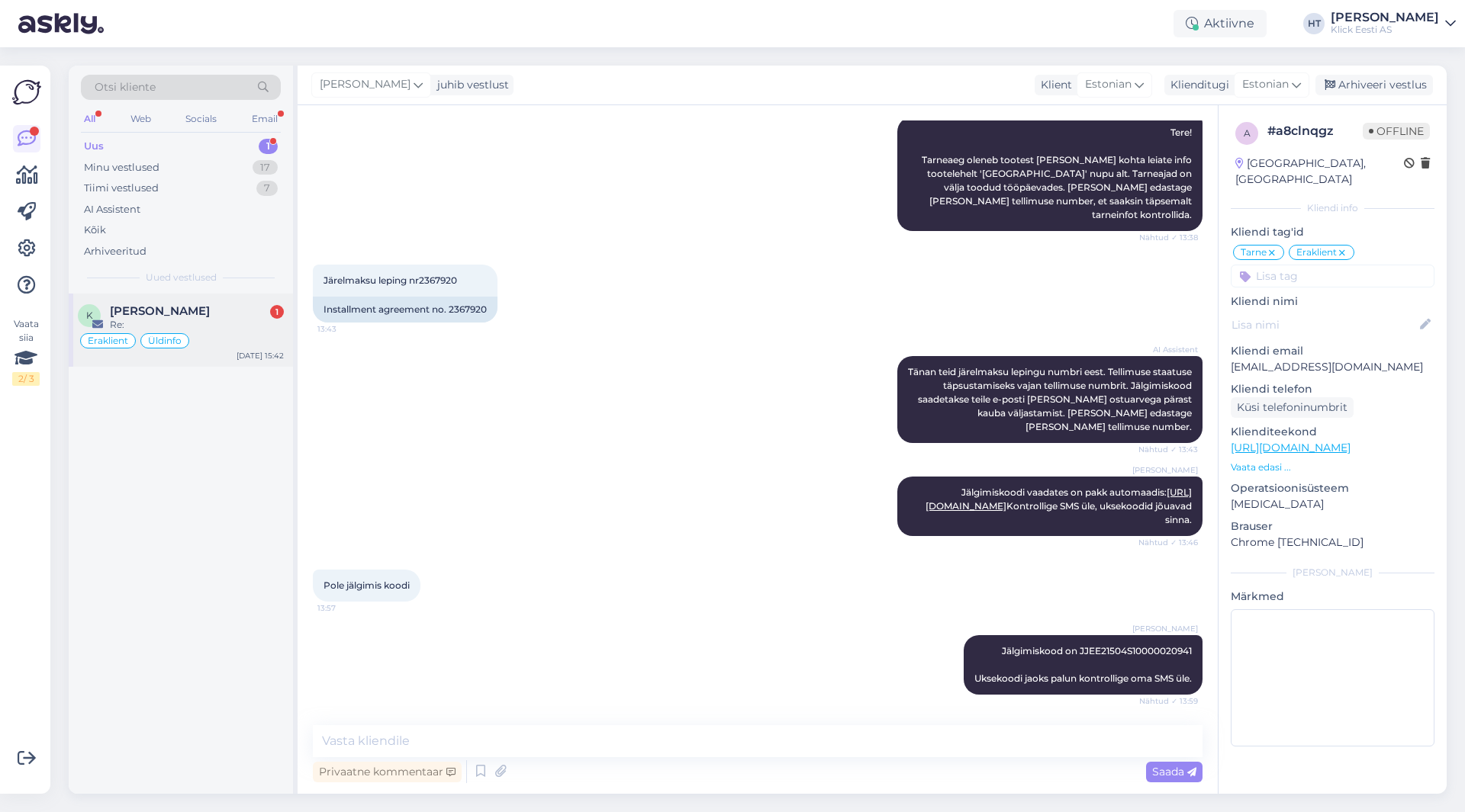
click at [223, 304] on div "[PERSON_NAME] 1" at bounding box center [196, 311] width 174 height 13
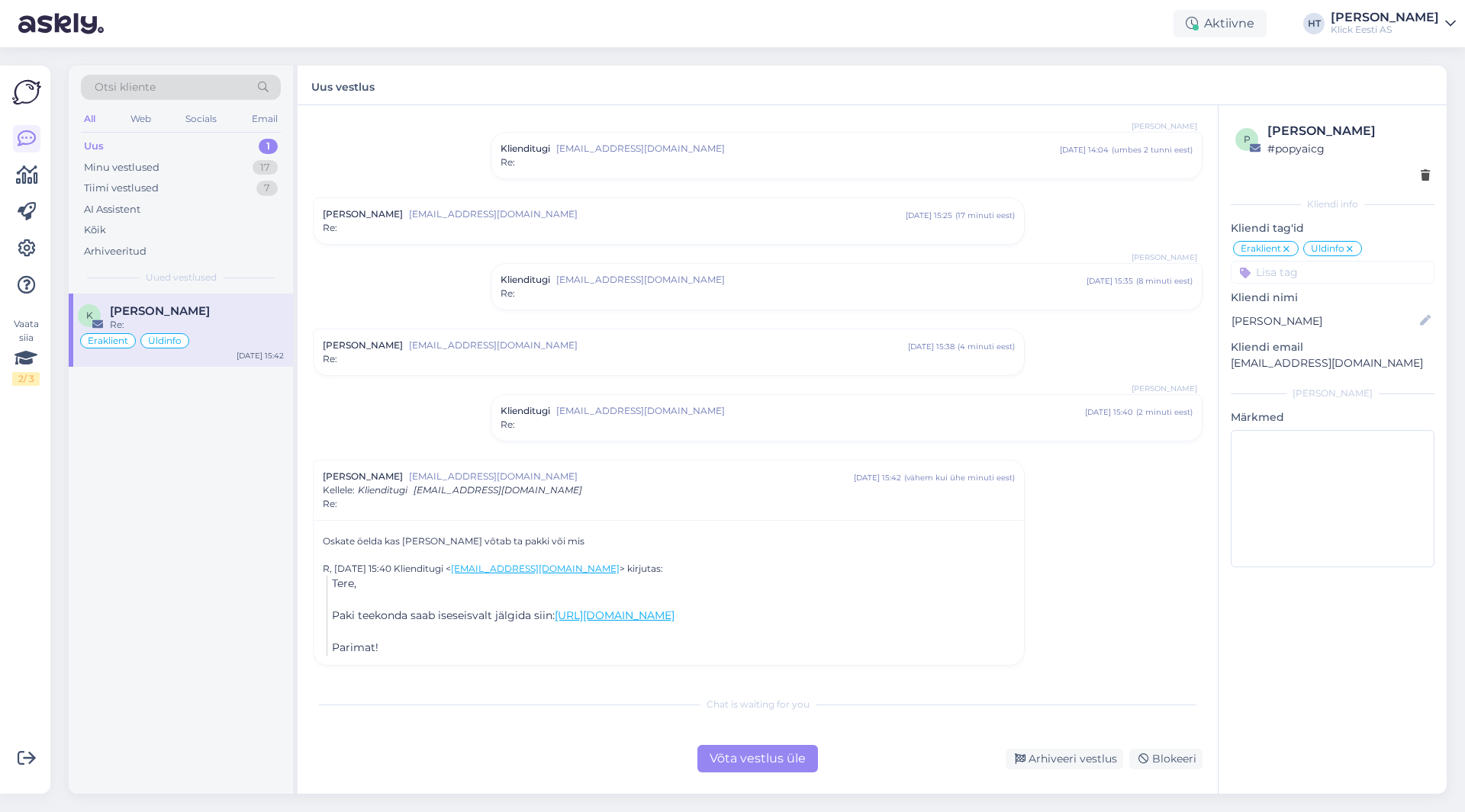
scroll to position [0, 0]
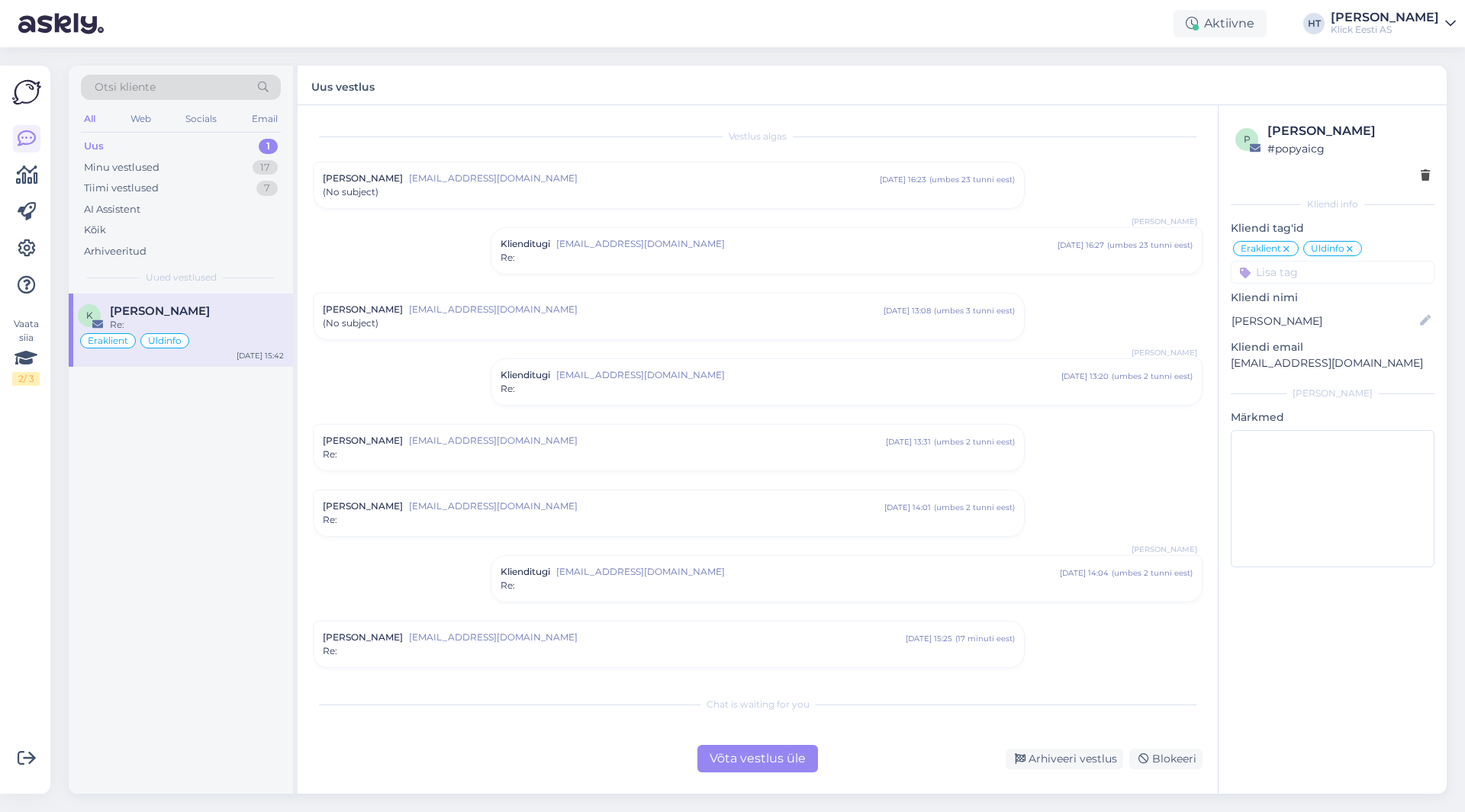
click at [594, 406] on div "Vestlus algas [PERSON_NAME] [EMAIL_ADDRESS][DOMAIN_NAME] [DATE] 16:23 ( umbes 2…" at bounding box center [764, 397] width 904 height 554
click at [606, 393] on div "Re:" at bounding box center [846, 389] width 692 height 13
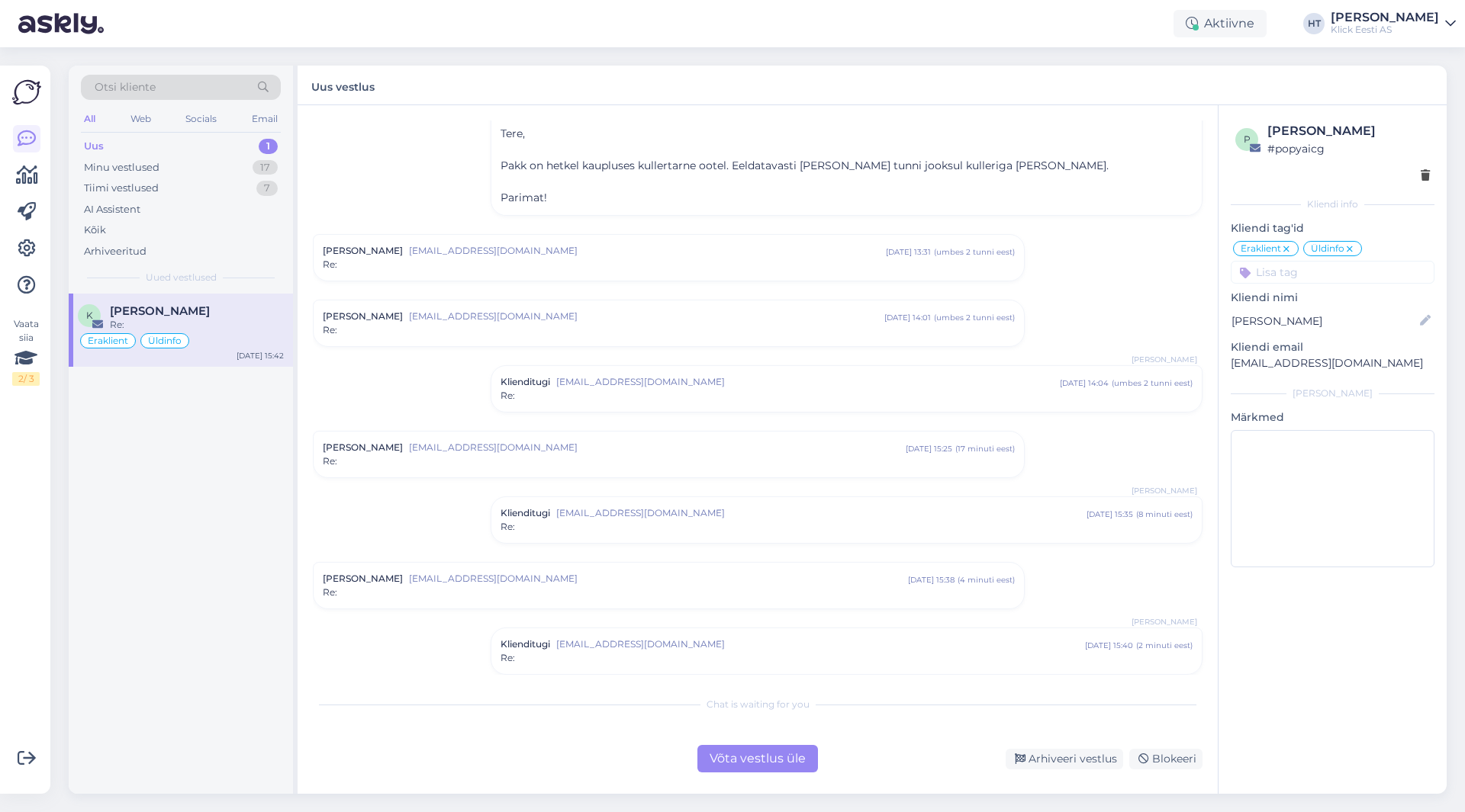
scroll to position [541, 0]
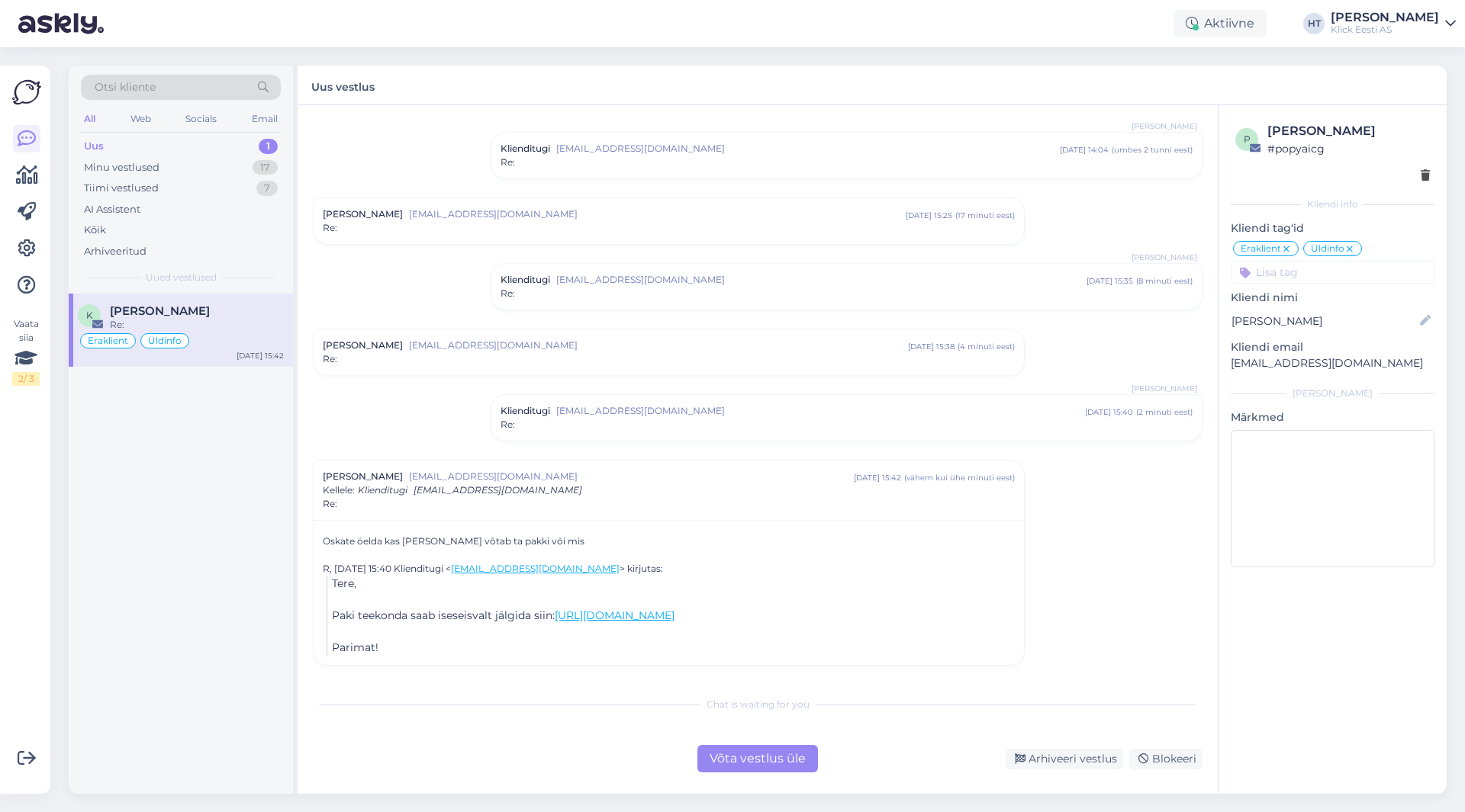
click at [296, 434] on div "Otsi kliente All Web Socials Email Uus 1 Minu vestlused 17 Tiimi vestlused 7 AI…" at bounding box center [183, 429] width 229 height 728
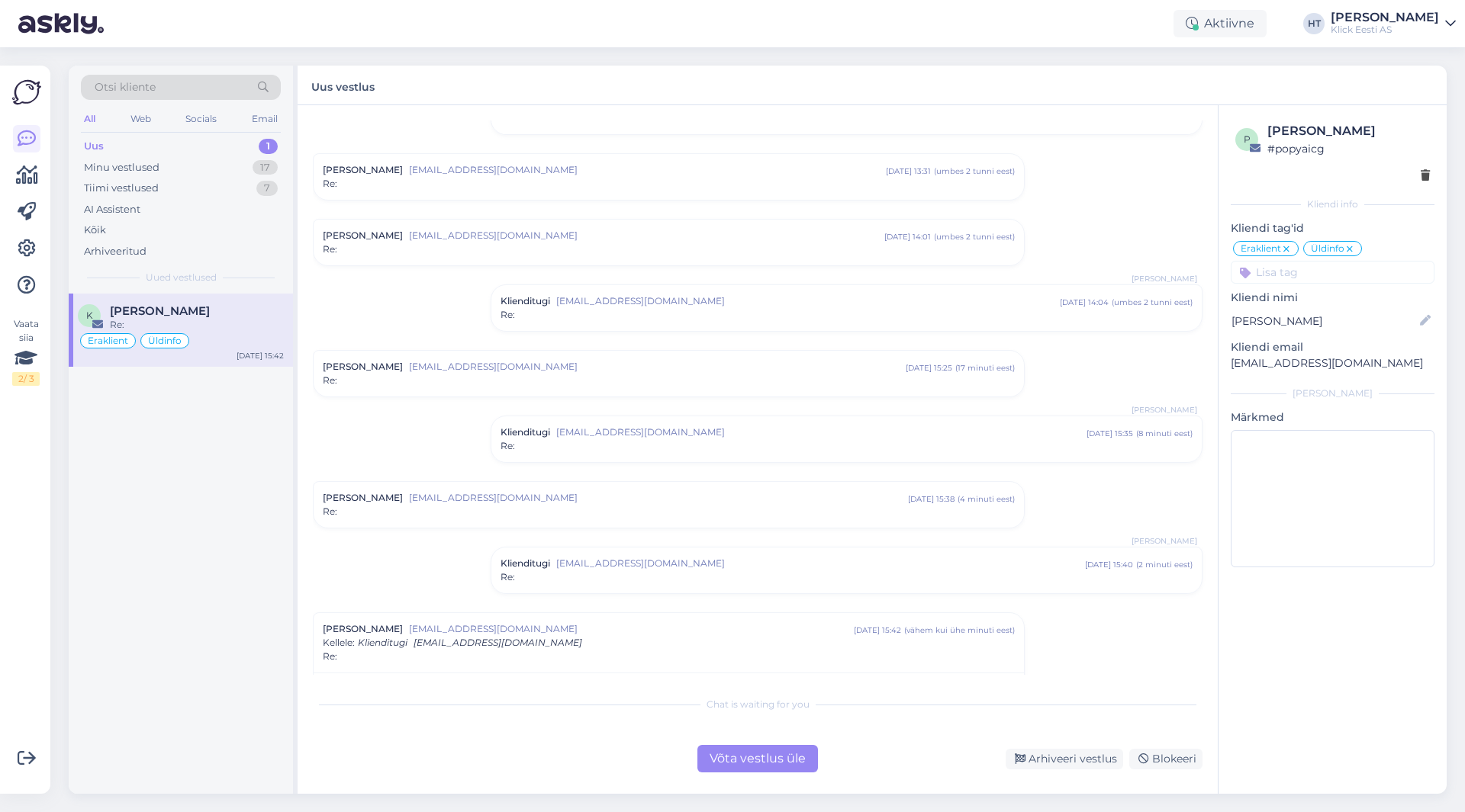
scroll to position [0, 0]
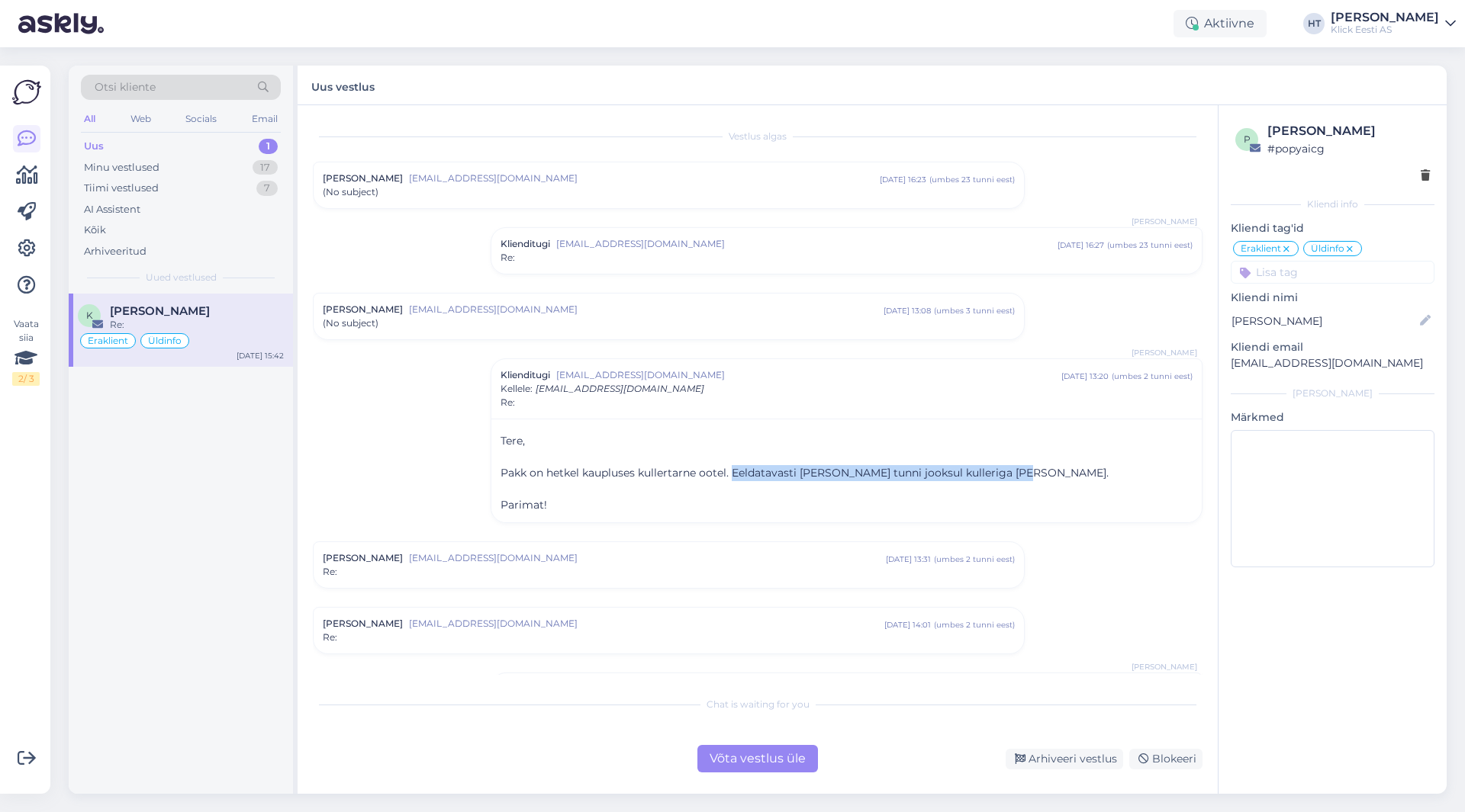
drag, startPoint x: 731, startPoint y: 471, endPoint x: 1028, endPoint y: 475, distance: 297.0
click at [1028, 475] on p "Pakk on hetkel kaupluses kullertarne ootel. Eeldatavasti [PERSON_NAME] tunni jo…" at bounding box center [846, 473] width 692 height 16
drag, startPoint x: 1025, startPoint y: 475, endPoint x: 733, endPoint y: 472, distance: 292.0
click at [733, 472] on p "Pakk on hetkel kaupluses kullertarne ootel. Eeldatavasti [PERSON_NAME] tunni jo…" at bounding box center [846, 473] width 692 height 16
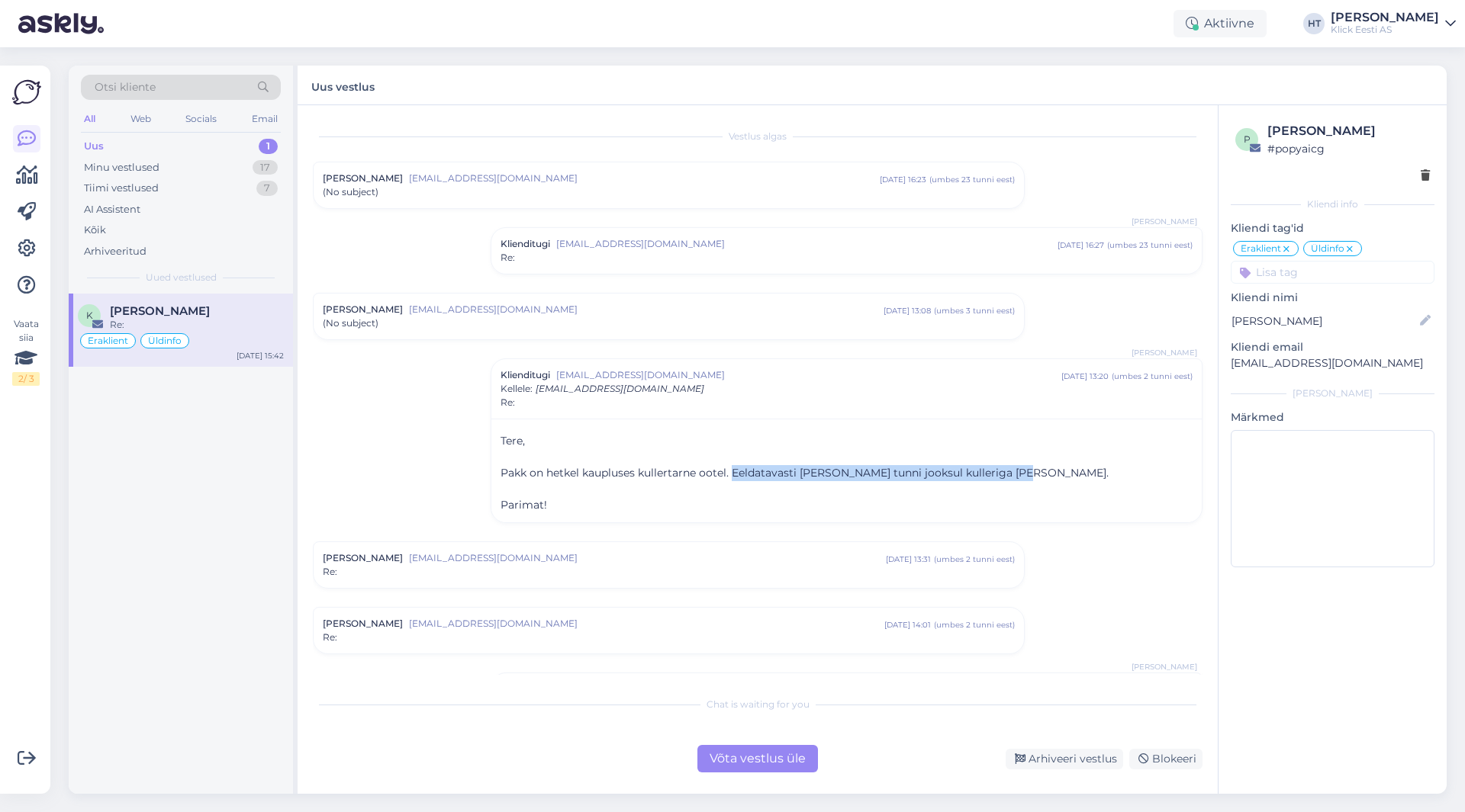
click at [733, 472] on span "Pakk on hetkel kaupluses kullertarne ootel. Eeldatavasti [PERSON_NAME] tunni jo…" at bounding box center [805, 472] width 608 height 13
drag, startPoint x: 731, startPoint y: 472, endPoint x: 1017, endPoint y: 471, distance: 286.0
click at [1017, 471] on p "Pakk on hetkel kaupluses kullertarne ootel. Eeldatavasti [PERSON_NAME] tunni jo…" at bounding box center [846, 473] width 692 height 16
drag, startPoint x: 1017, startPoint y: 471, endPoint x: 485, endPoint y: 476, distance: 532.0
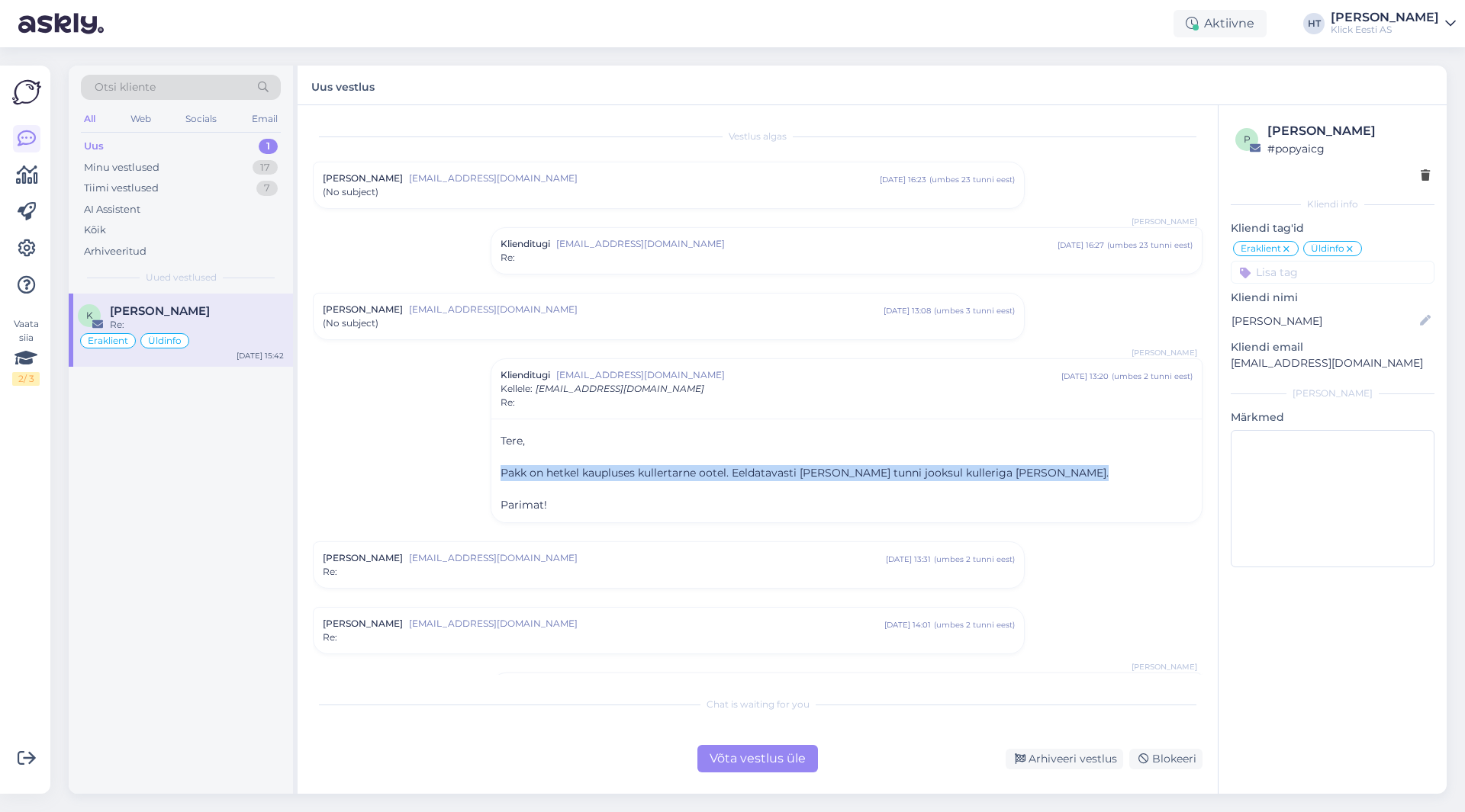
click at [485, 476] on div "Vestlus algas [PERSON_NAME] [EMAIL_ADDRESS][DOMAIN_NAME] [DATE] 16:23 ( umbes 2…" at bounding box center [764, 397] width 904 height 554
click at [494, 469] on div "Tere, ﻿ Pakk on hetkel kaupluses kullertarne ootel. Eeldatavasti [PERSON_NAME] …" at bounding box center [846, 470] width 710 height 104
drag, startPoint x: 502, startPoint y: 469, endPoint x: 1042, endPoint y: 475, distance: 540.0
click at [1042, 475] on p "Pakk on hetkel kaupluses kullertarne ootel. Eeldatavasti [PERSON_NAME] tunni jo…" at bounding box center [846, 473] width 692 height 16
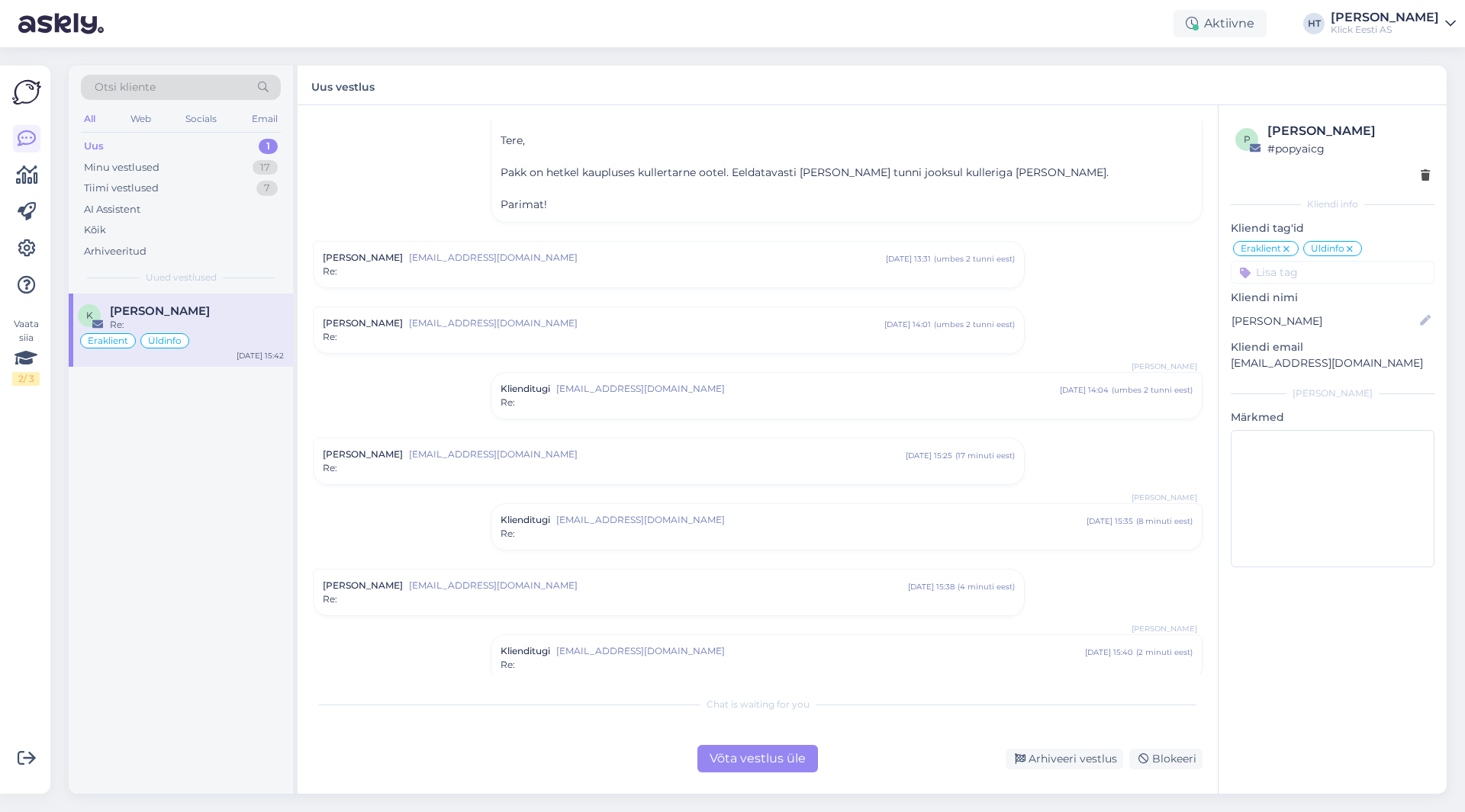
scroll to position [541, 0]
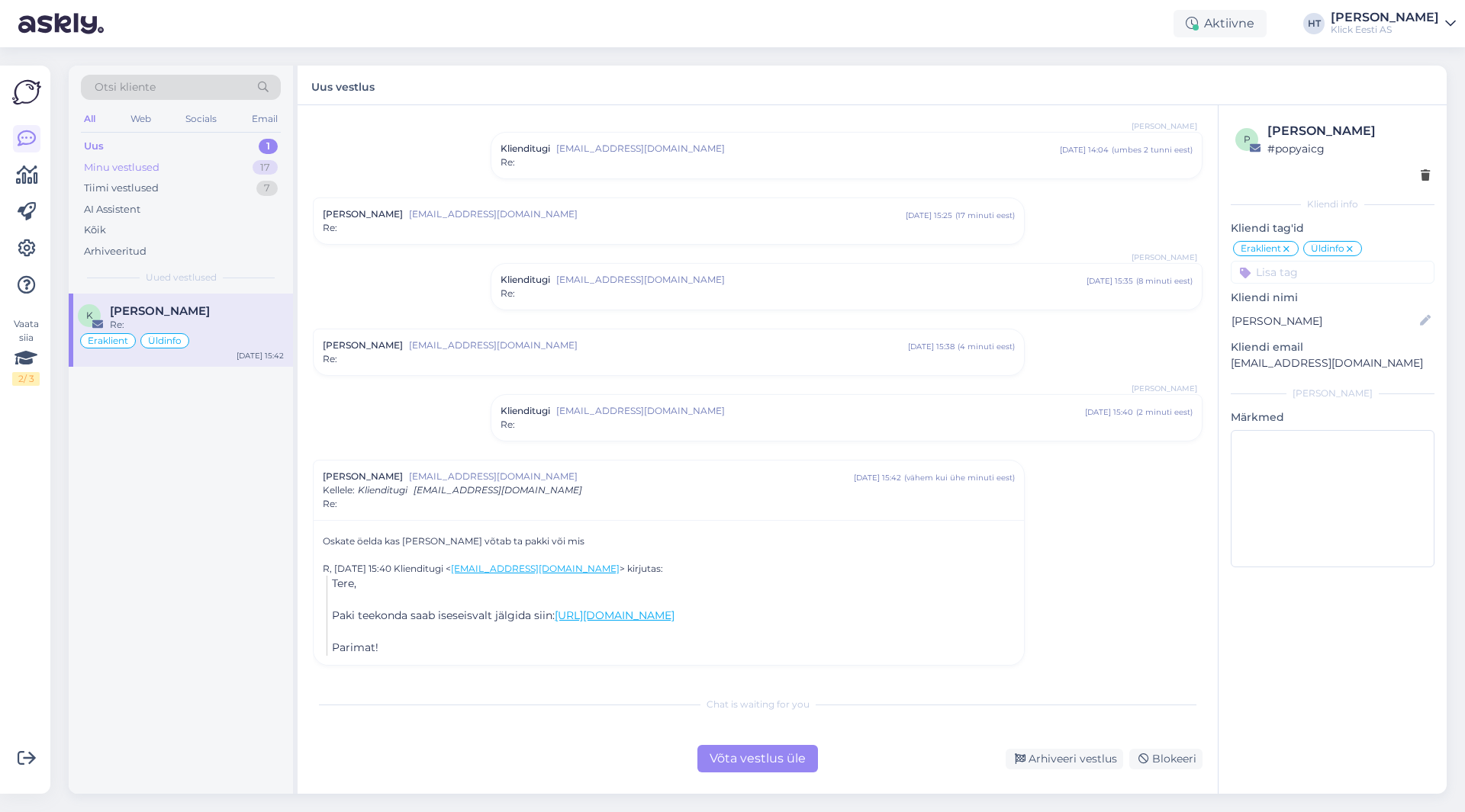
click at [243, 166] on div "Minu vestlused 17" at bounding box center [181, 167] width 200 height 21
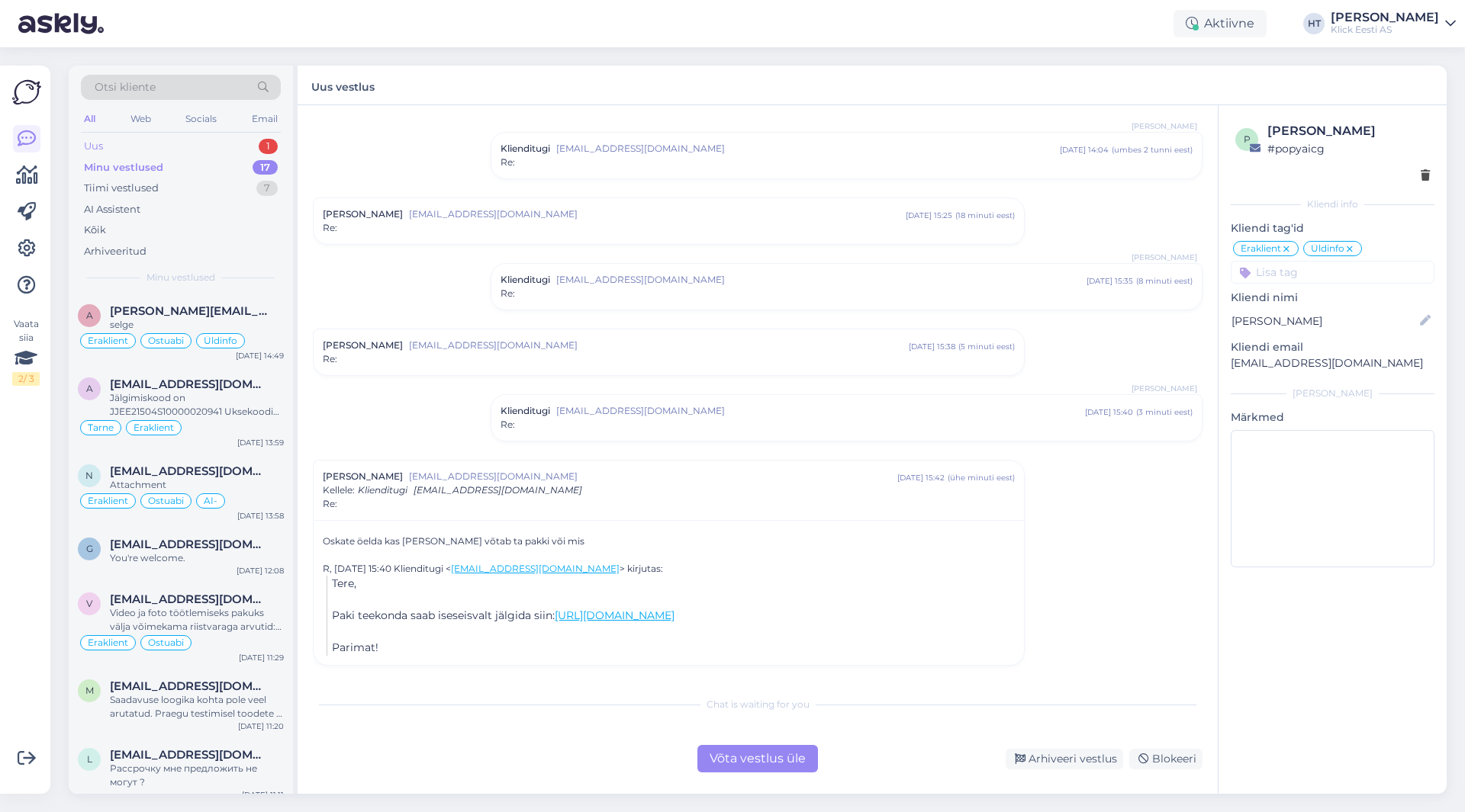
click at [234, 140] on div "Uus 1" at bounding box center [181, 146] width 200 height 21
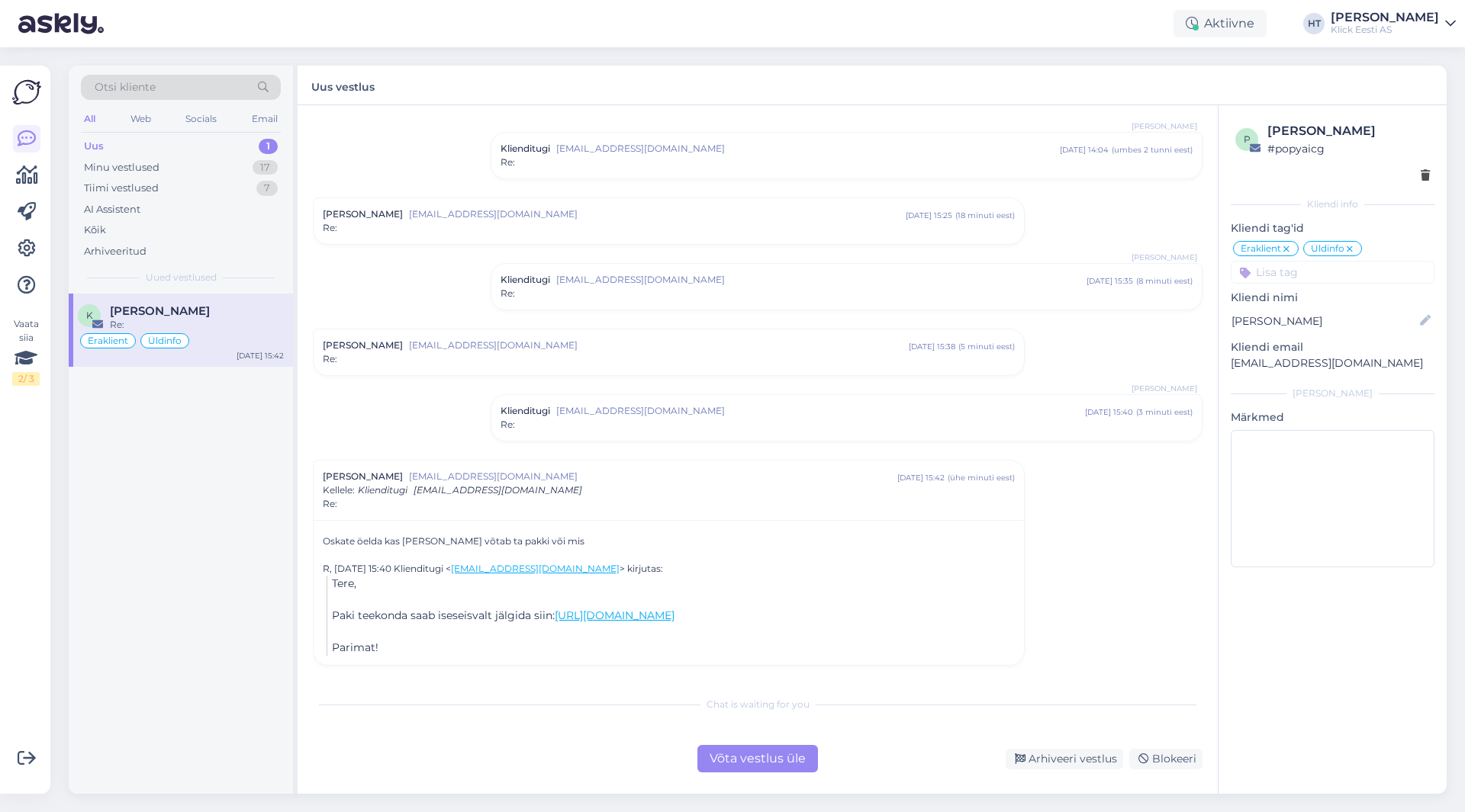
click at [245, 317] on div "[PERSON_NAME]" at bounding box center [196, 311] width 174 height 13
click at [261, 167] on div "17" at bounding box center [265, 167] width 25 height 15
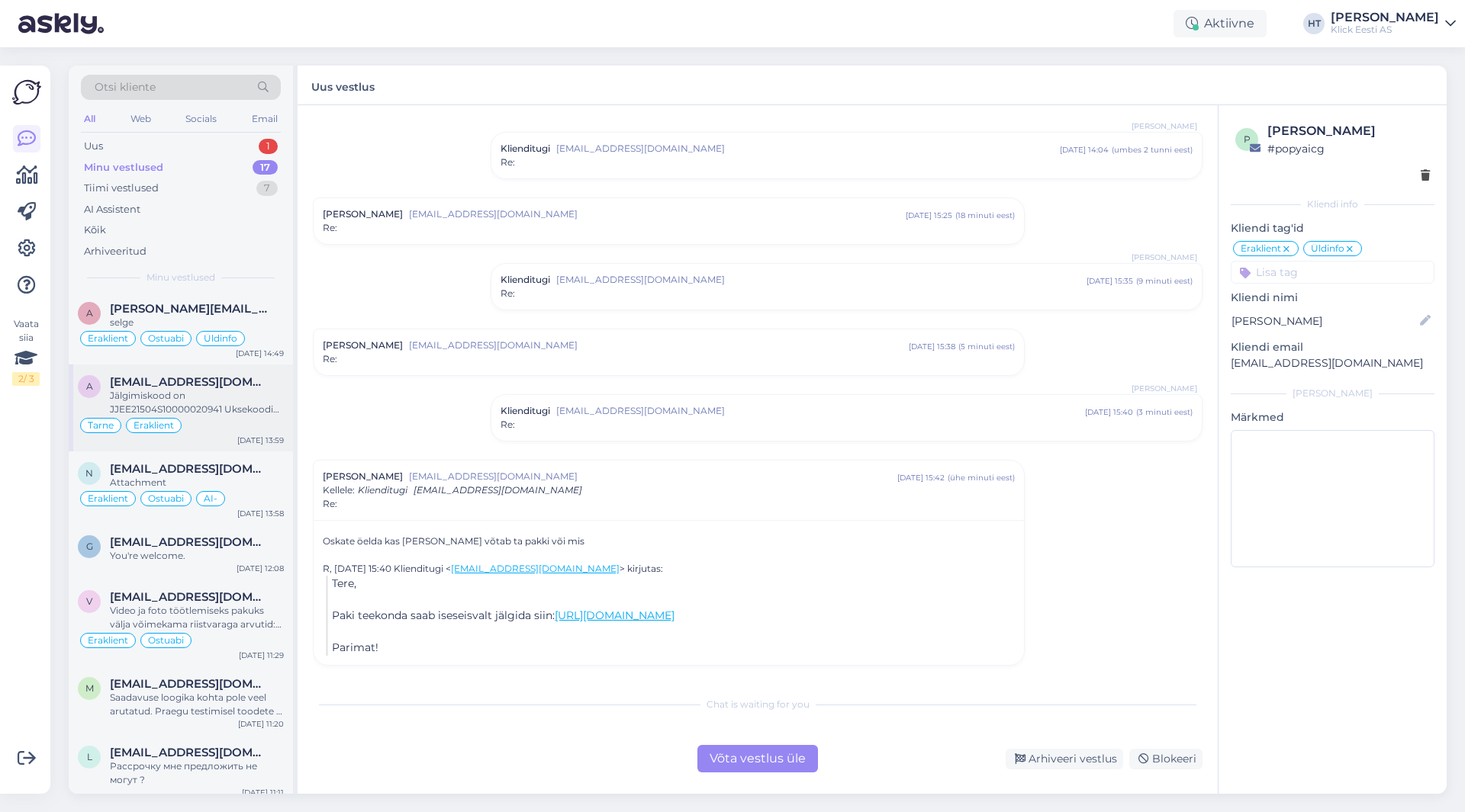
scroll to position [0, 0]
click at [209, 175] on div "Minu vestlused 17" at bounding box center [181, 167] width 200 height 21
click at [206, 184] on div "Tiimi vestlused 7" at bounding box center [181, 189] width 200 height 21
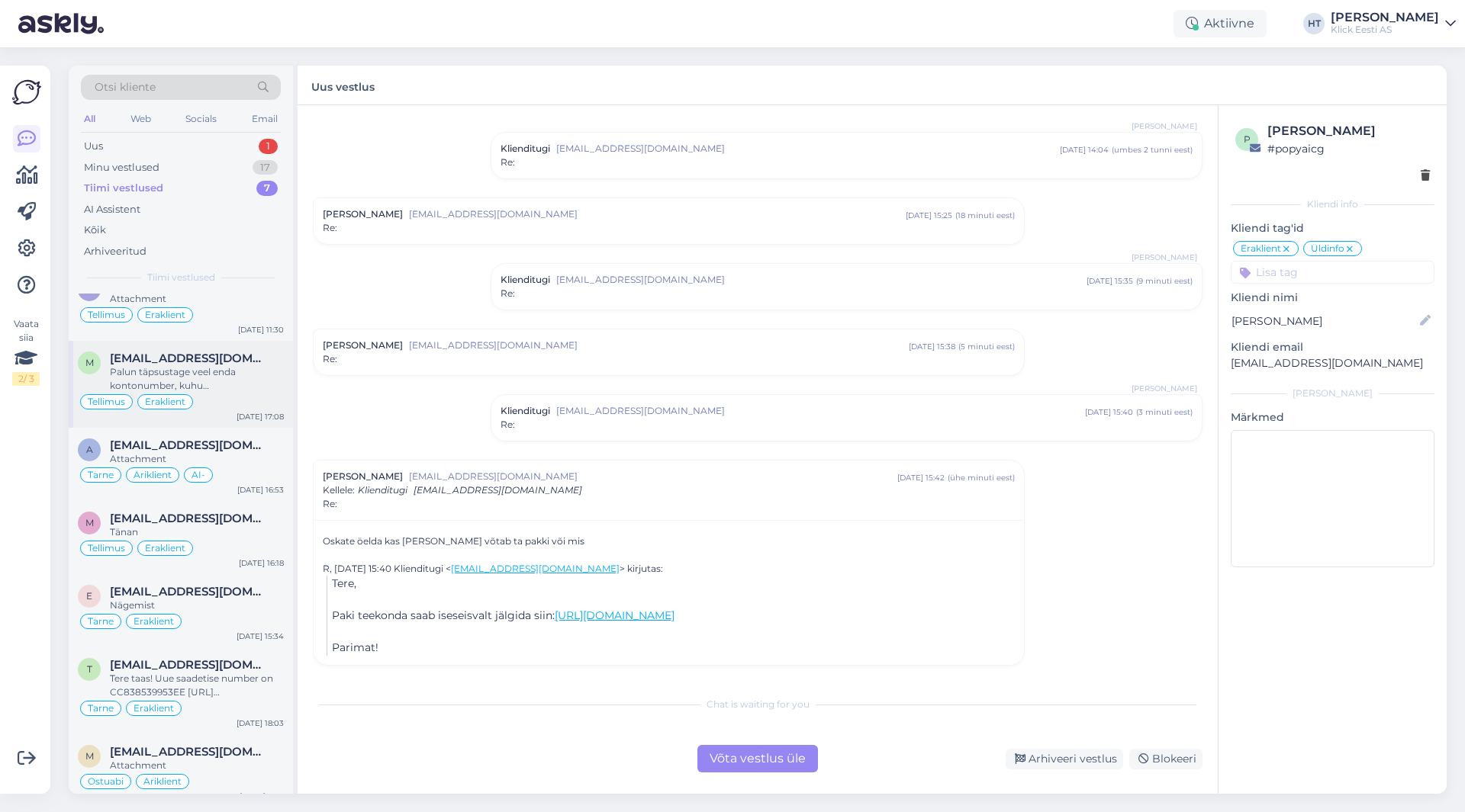
scroll to position [39, 0]
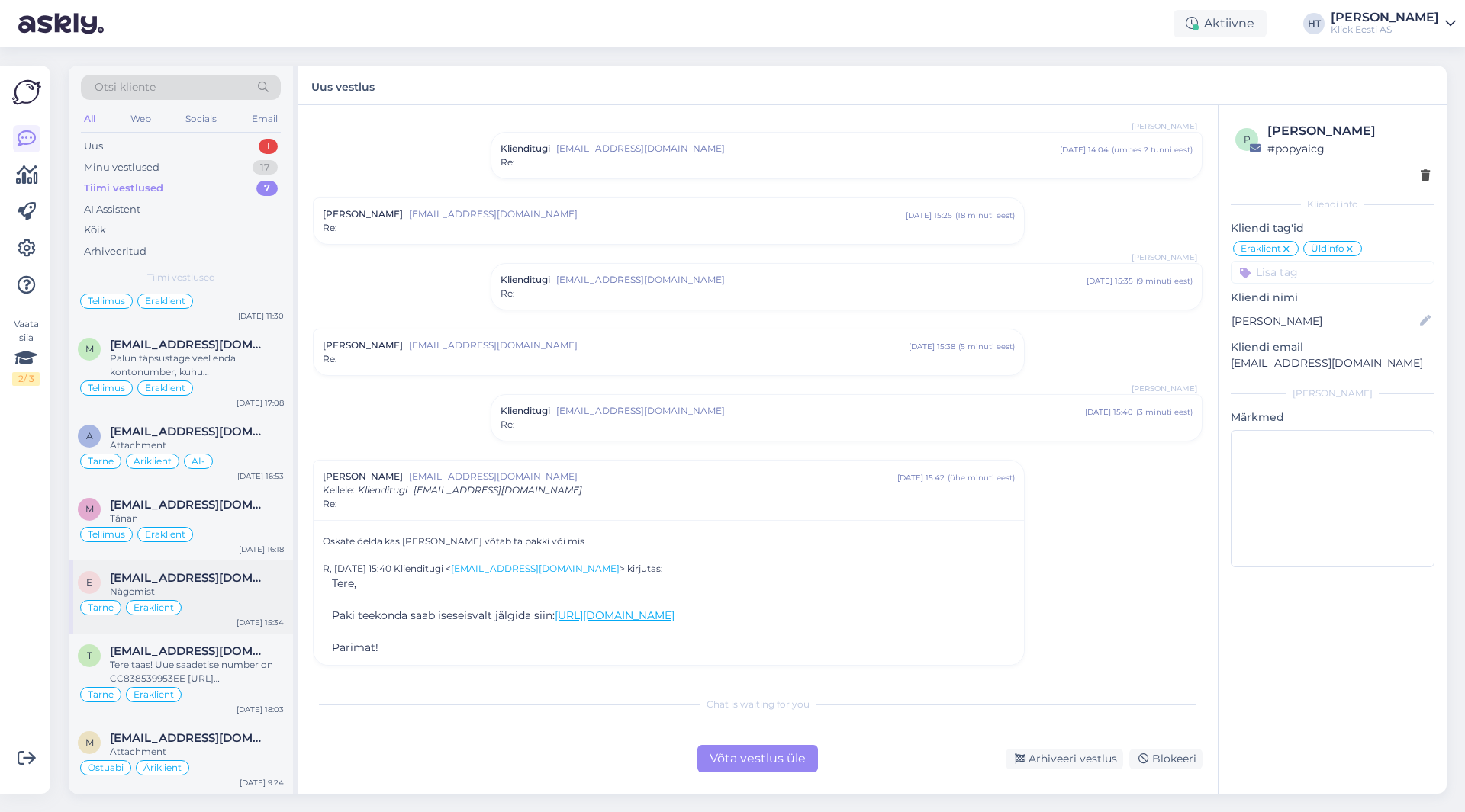
click at [253, 591] on div "Nägemist" at bounding box center [196, 592] width 174 height 13
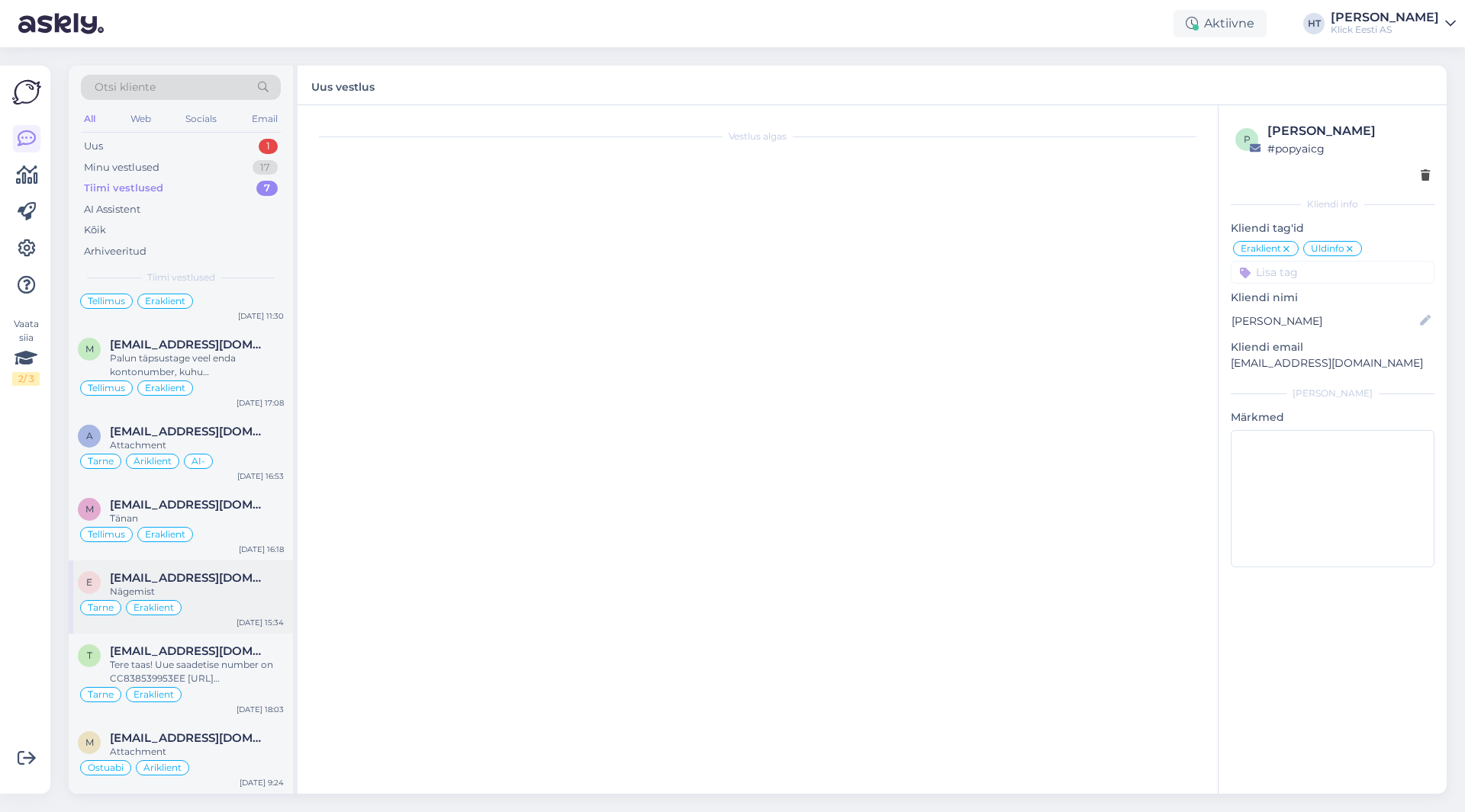
scroll to position [3650, 0]
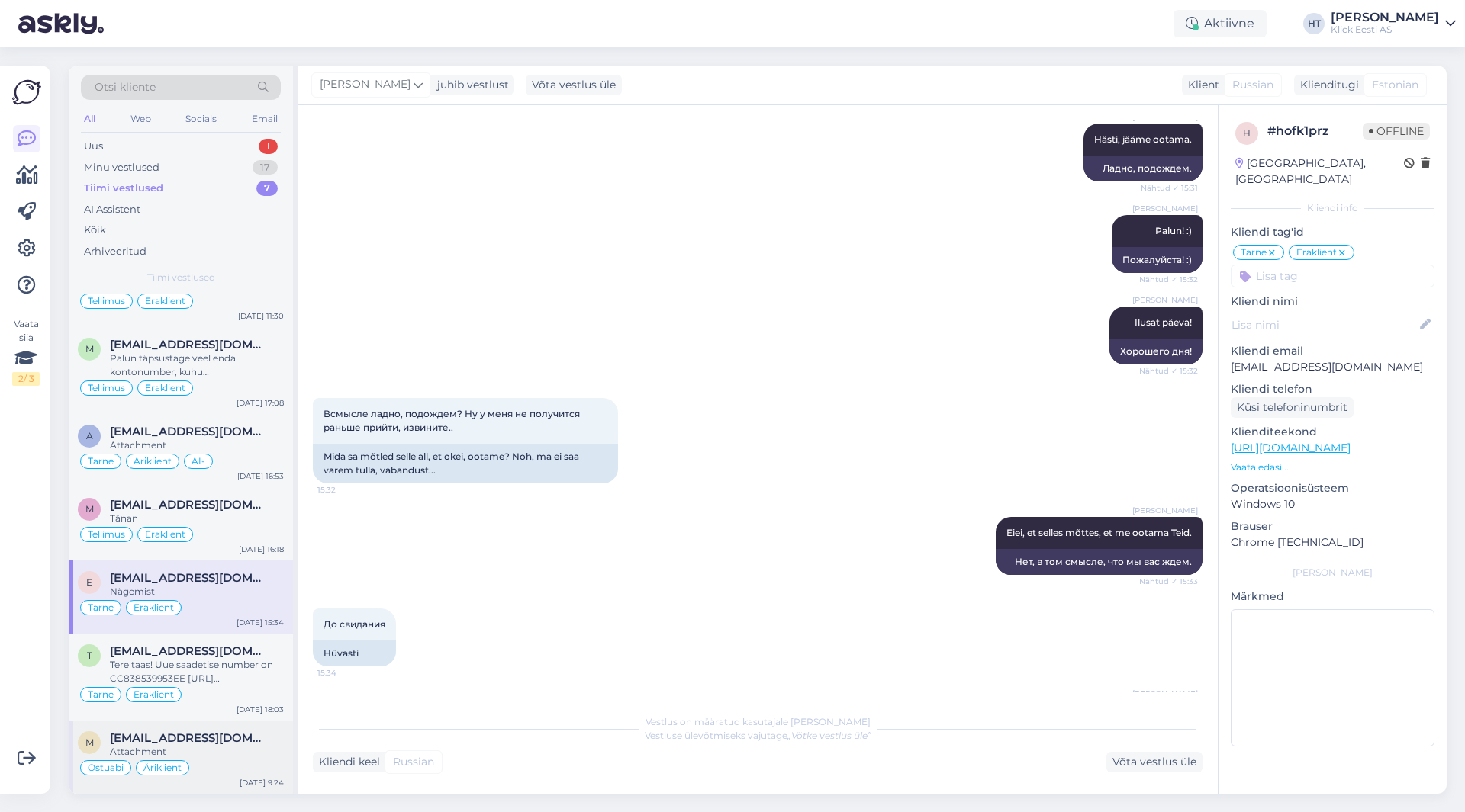
click at [238, 744] on div "[EMAIL_ADDRESS][DOMAIN_NAME]" at bounding box center [196, 738] width 174 height 13
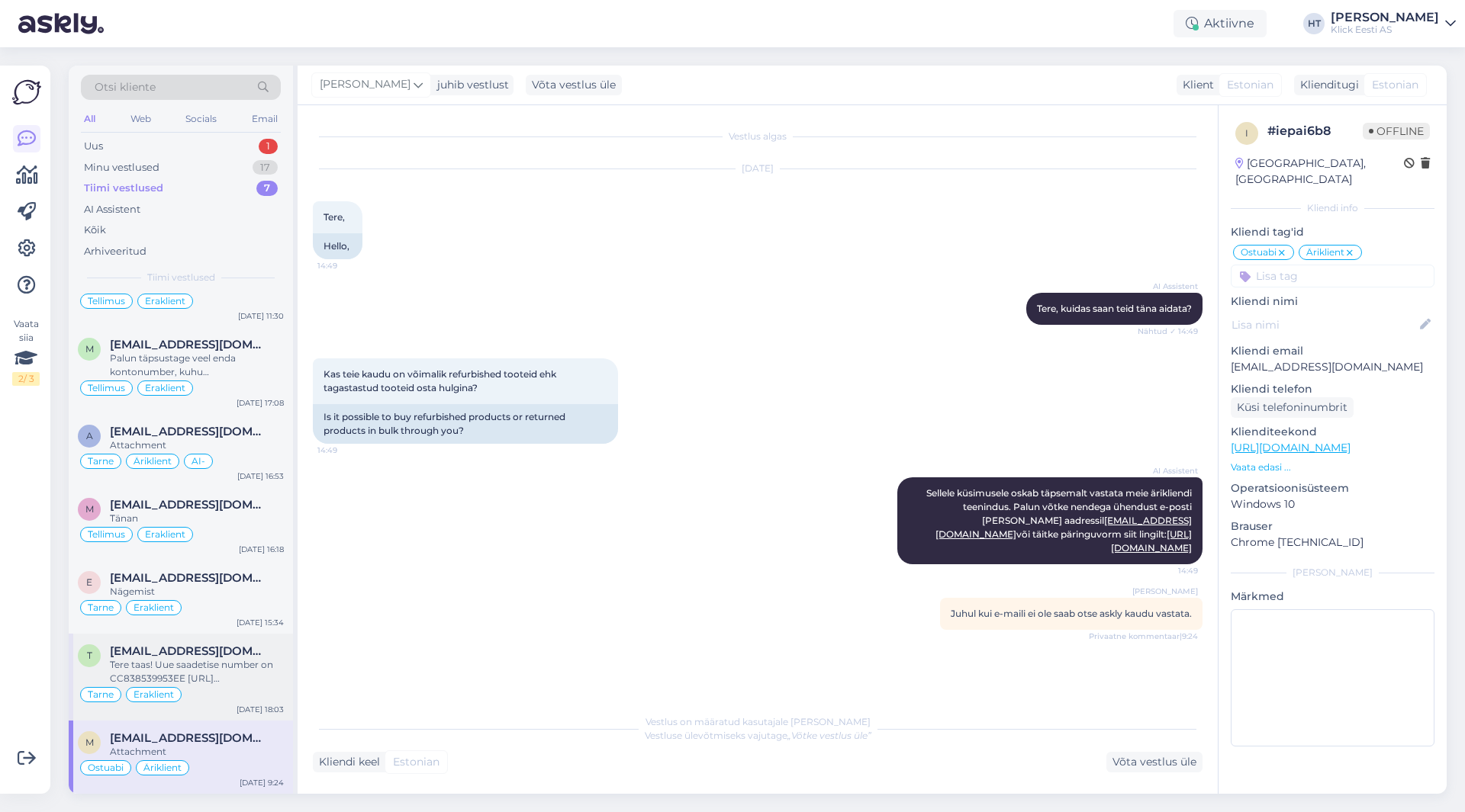
click at [252, 659] on div "Tere taas! Uue saadetise number on CC838539953EE [URL][DOMAIN_NAME]" at bounding box center [196, 672] width 174 height 28
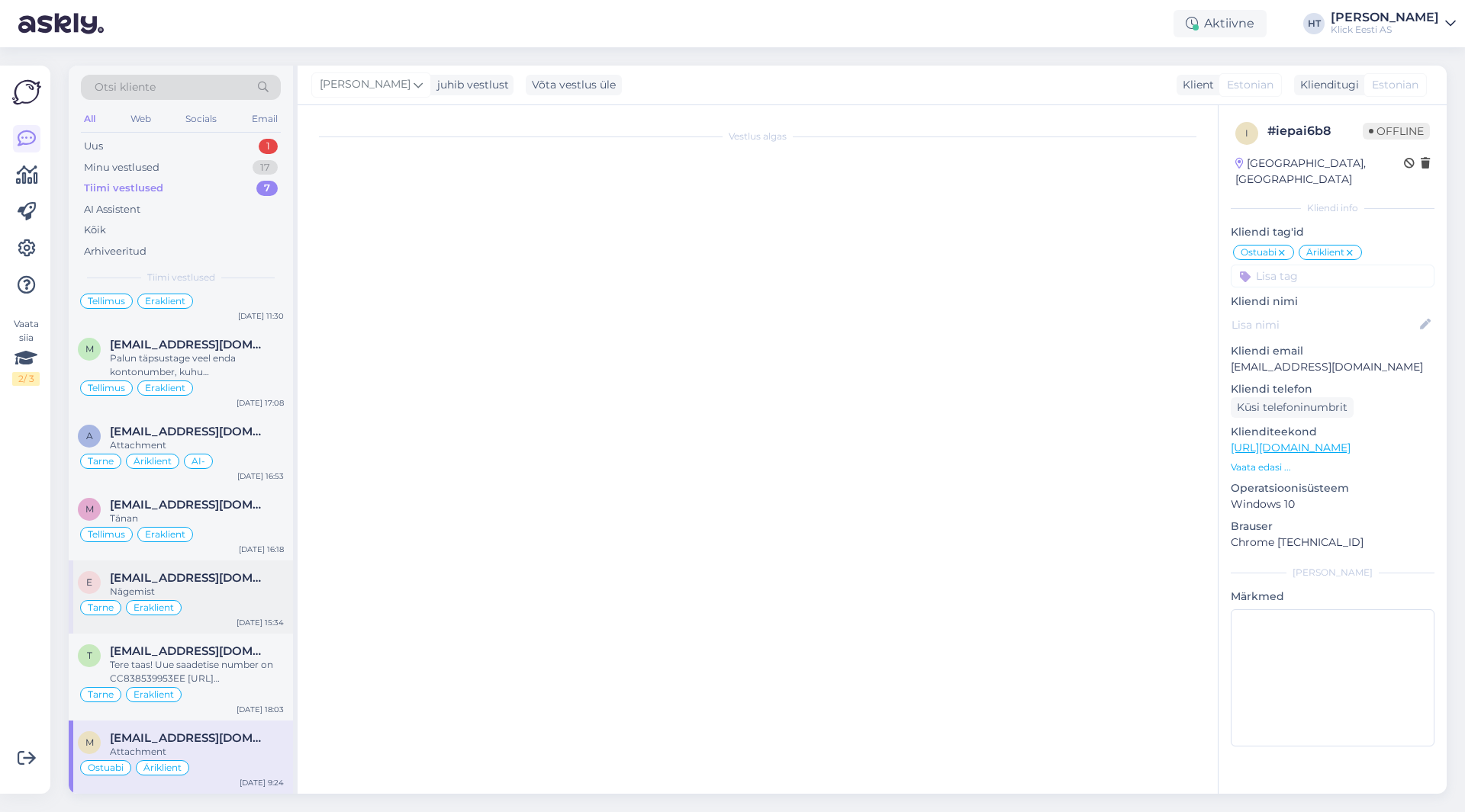
scroll to position [815, 0]
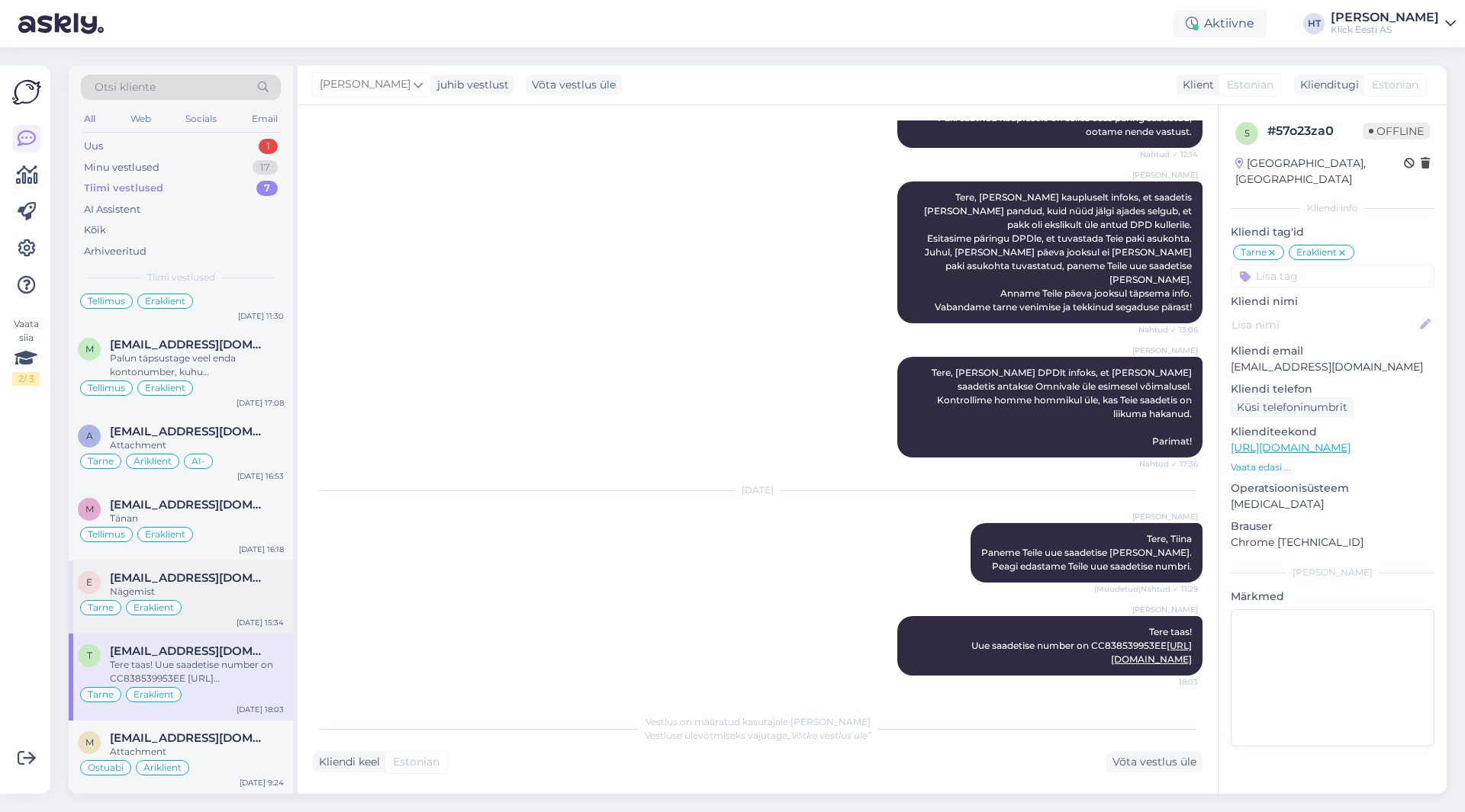
click at [253, 596] on div "Nägemist" at bounding box center [196, 592] width 174 height 13
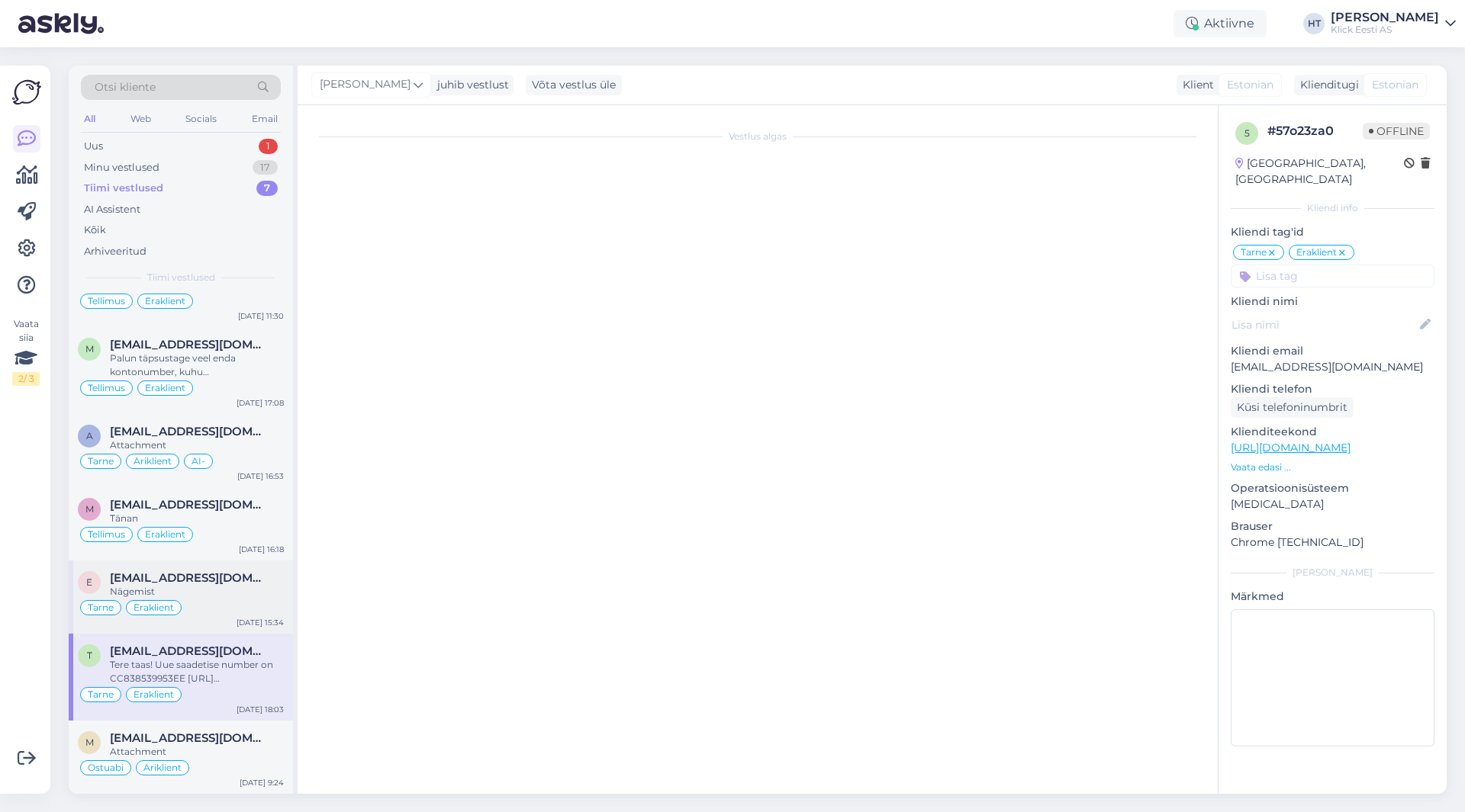
scroll to position [3650, 0]
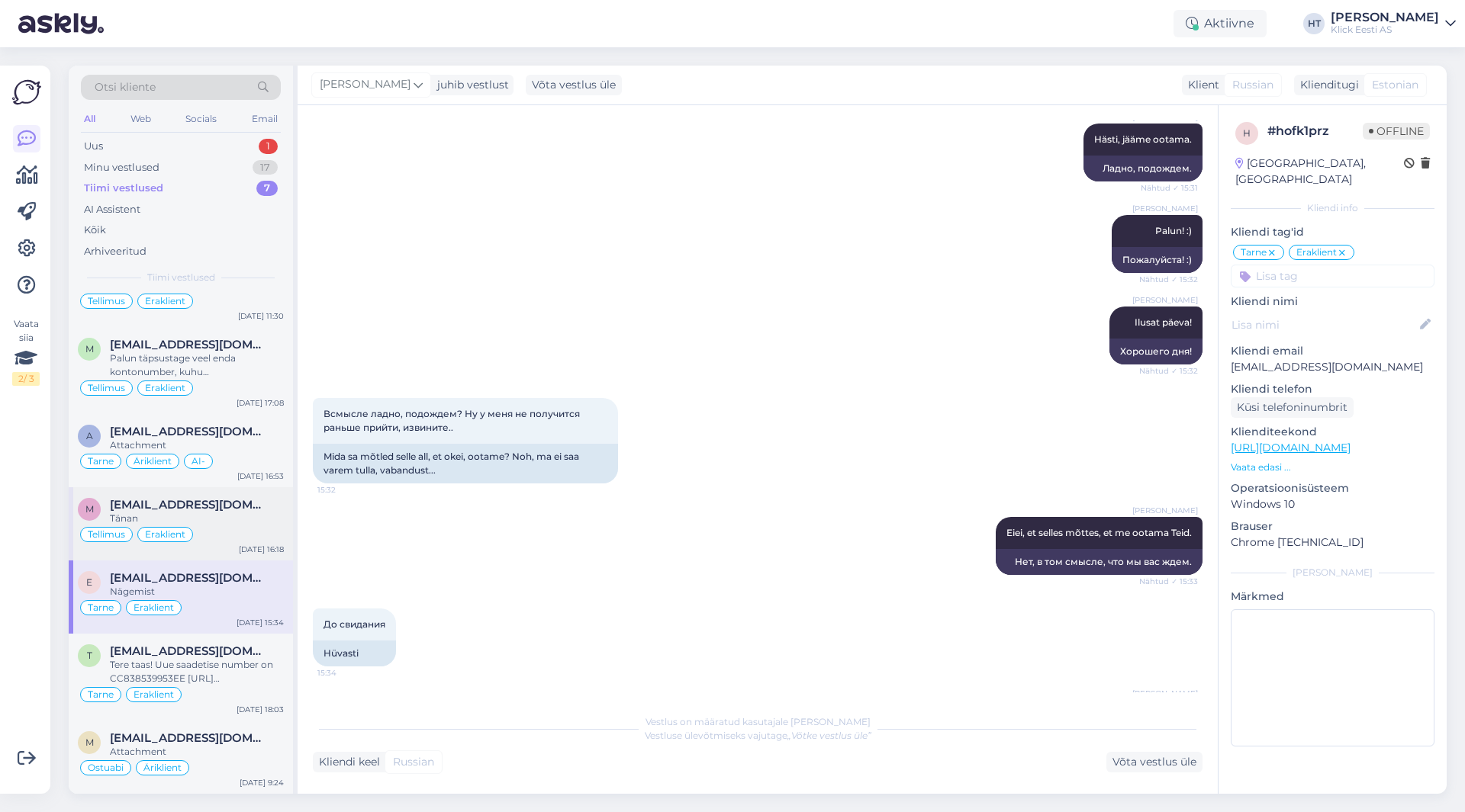
click at [251, 528] on div "Tellimus Eraklient" at bounding box center [181, 534] width 206 height 18
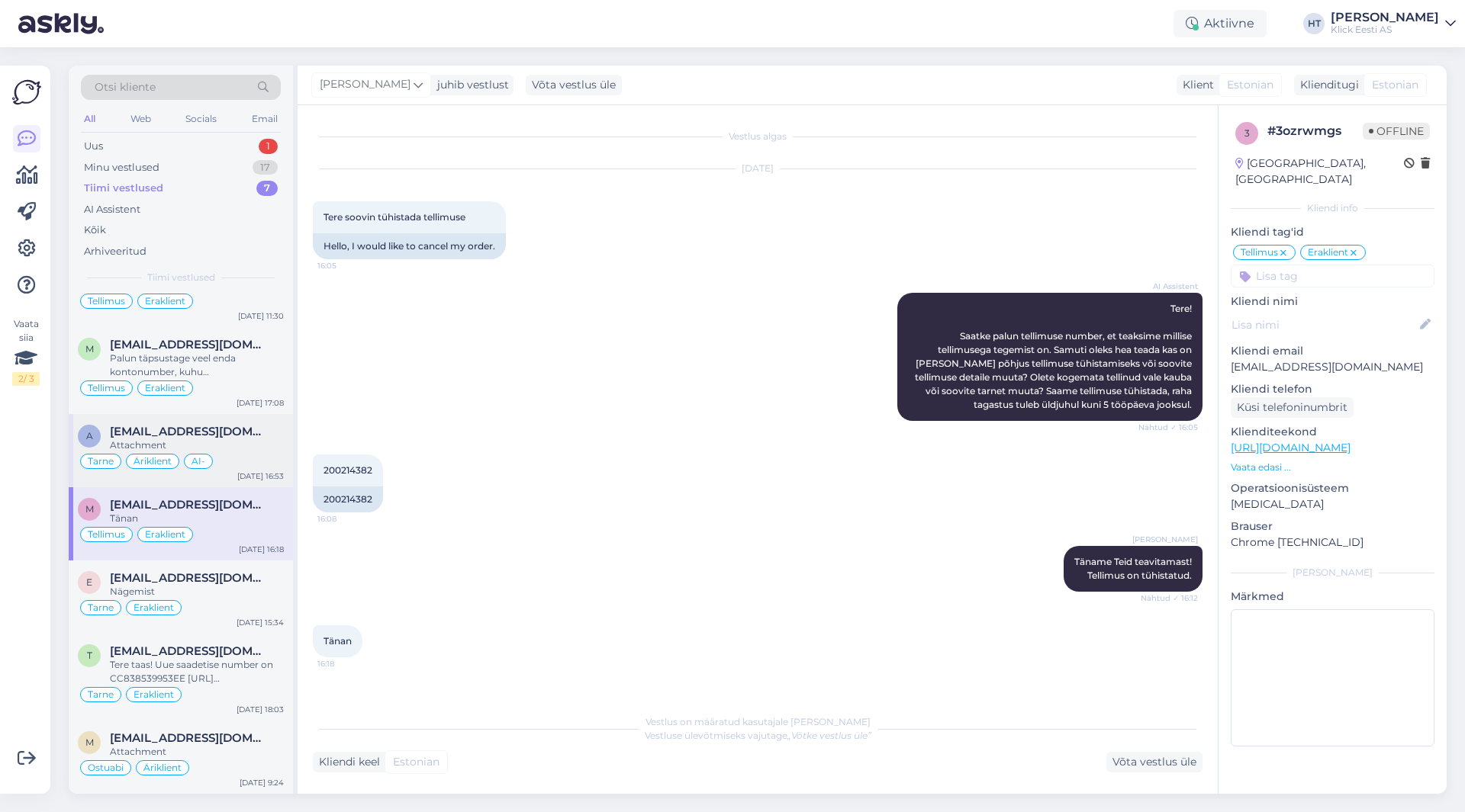
click at [248, 454] on div "Tarne Äriklient AI-" at bounding box center [181, 461] width 206 height 18
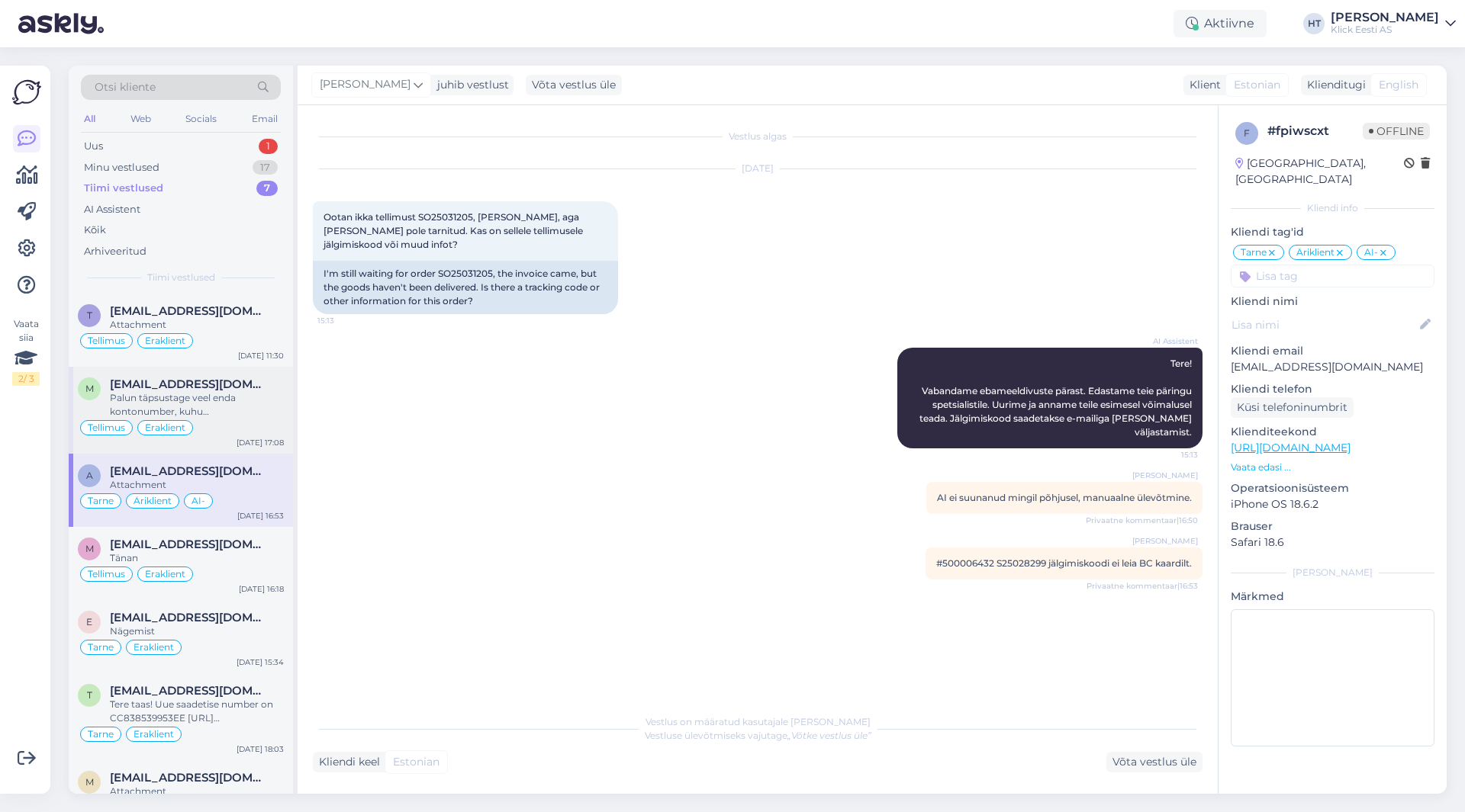
click at [252, 430] on div "Tellimus Eraklient" at bounding box center [181, 427] width 206 height 18
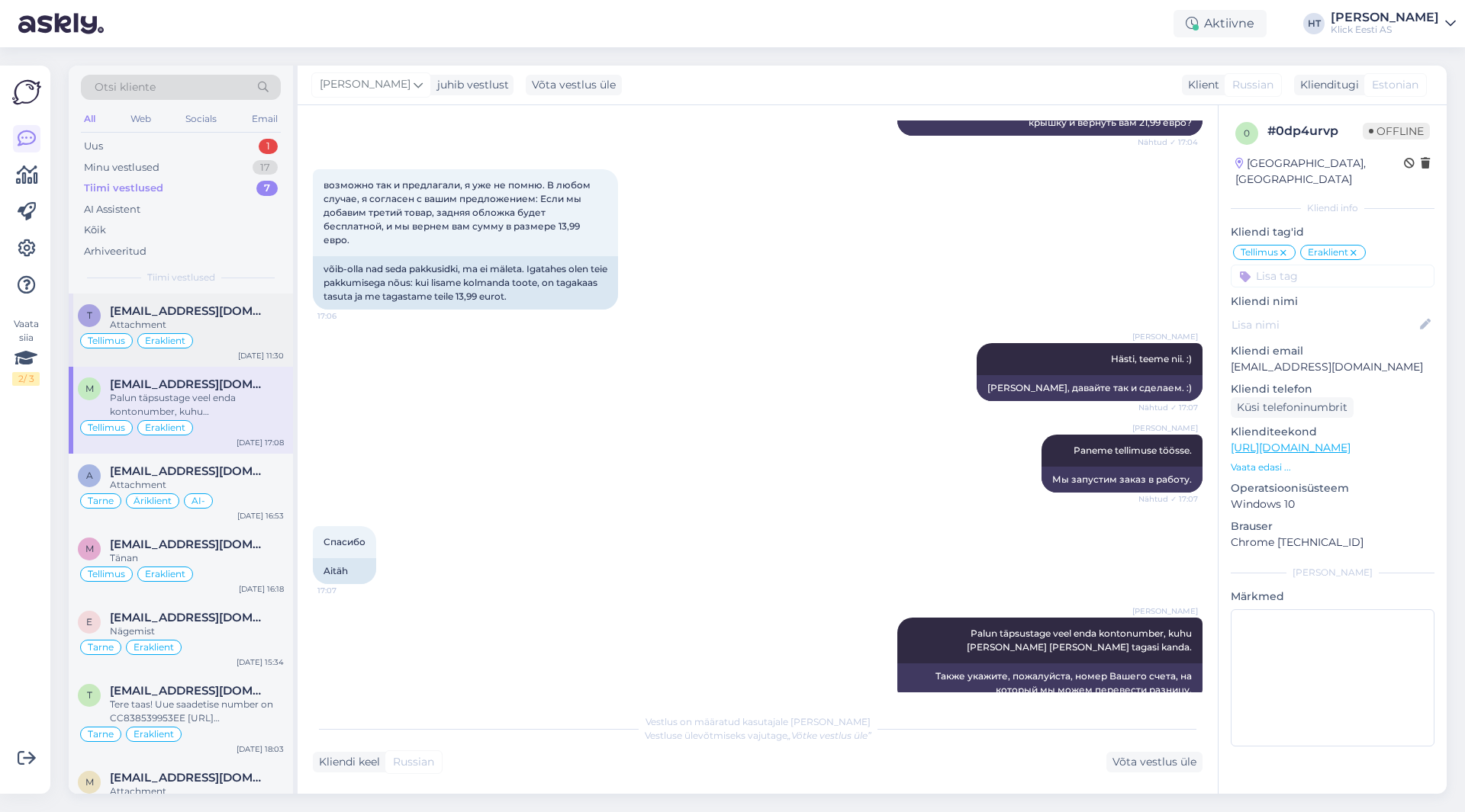
click at [249, 326] on div "Attachment" at bounding box center [196, 325] width 174 height 13
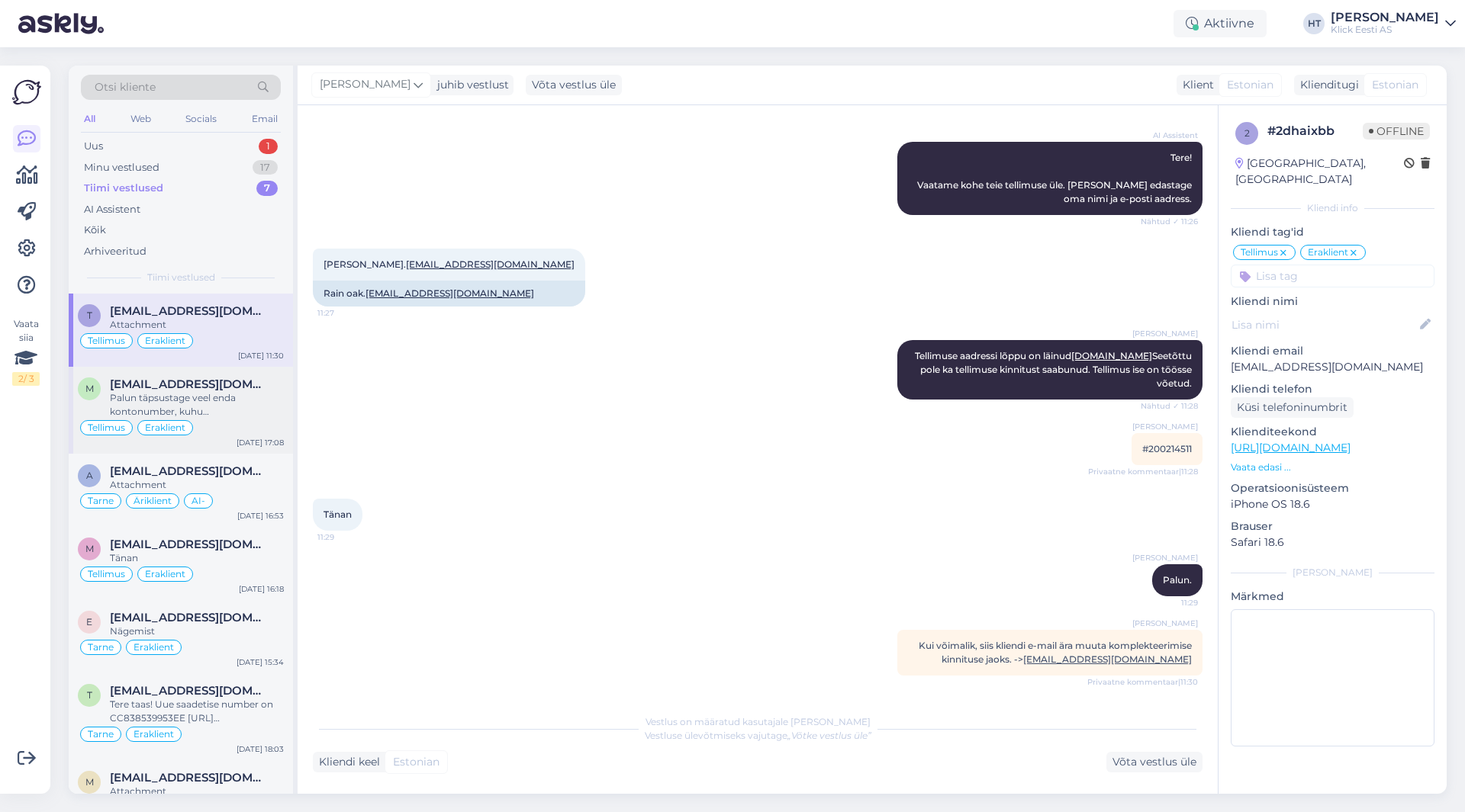
click at [263, 425] on div "Tellimus Eraklient" at bounding box center [181, 427] width 206 height 18
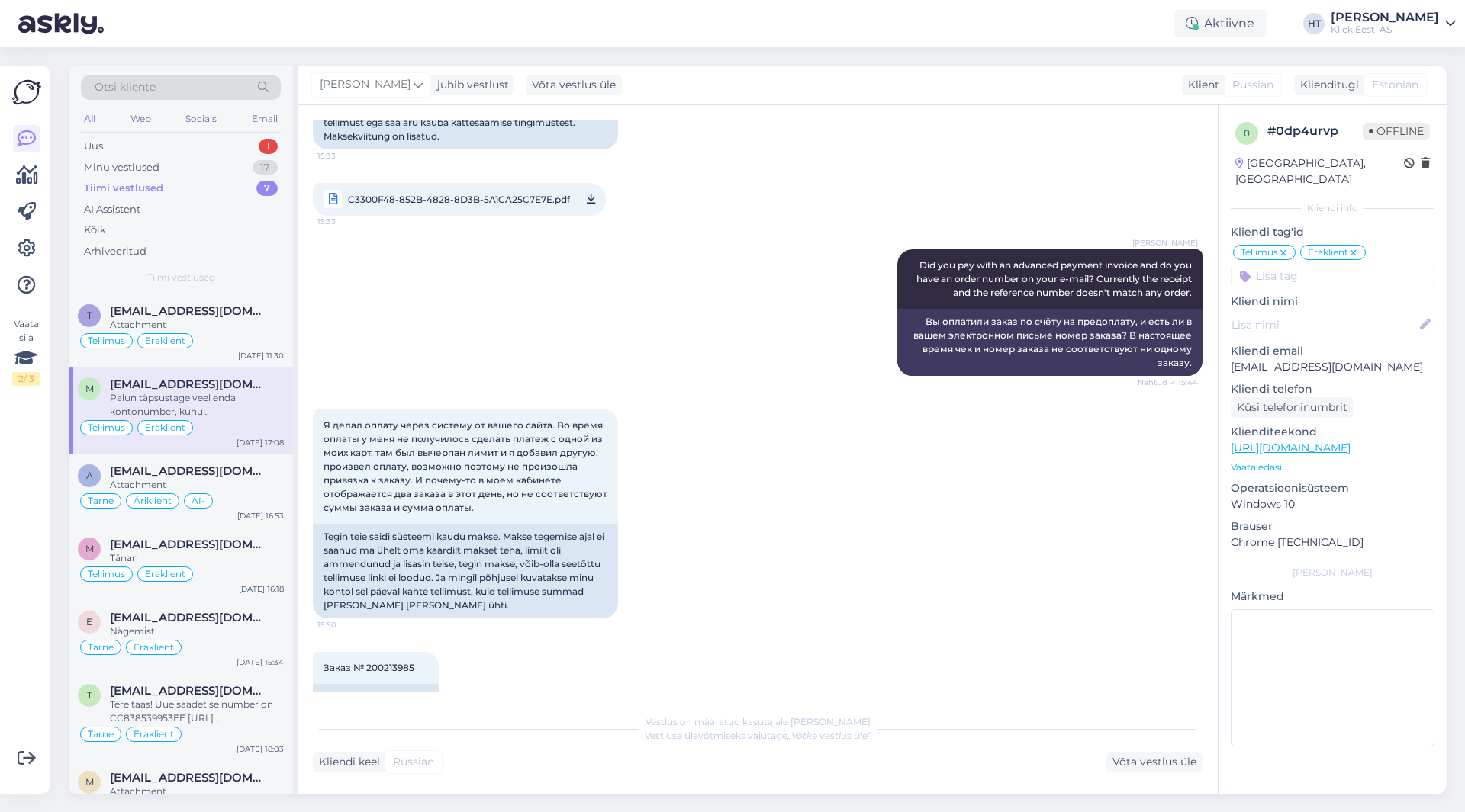
scroll to position [3088, 0]
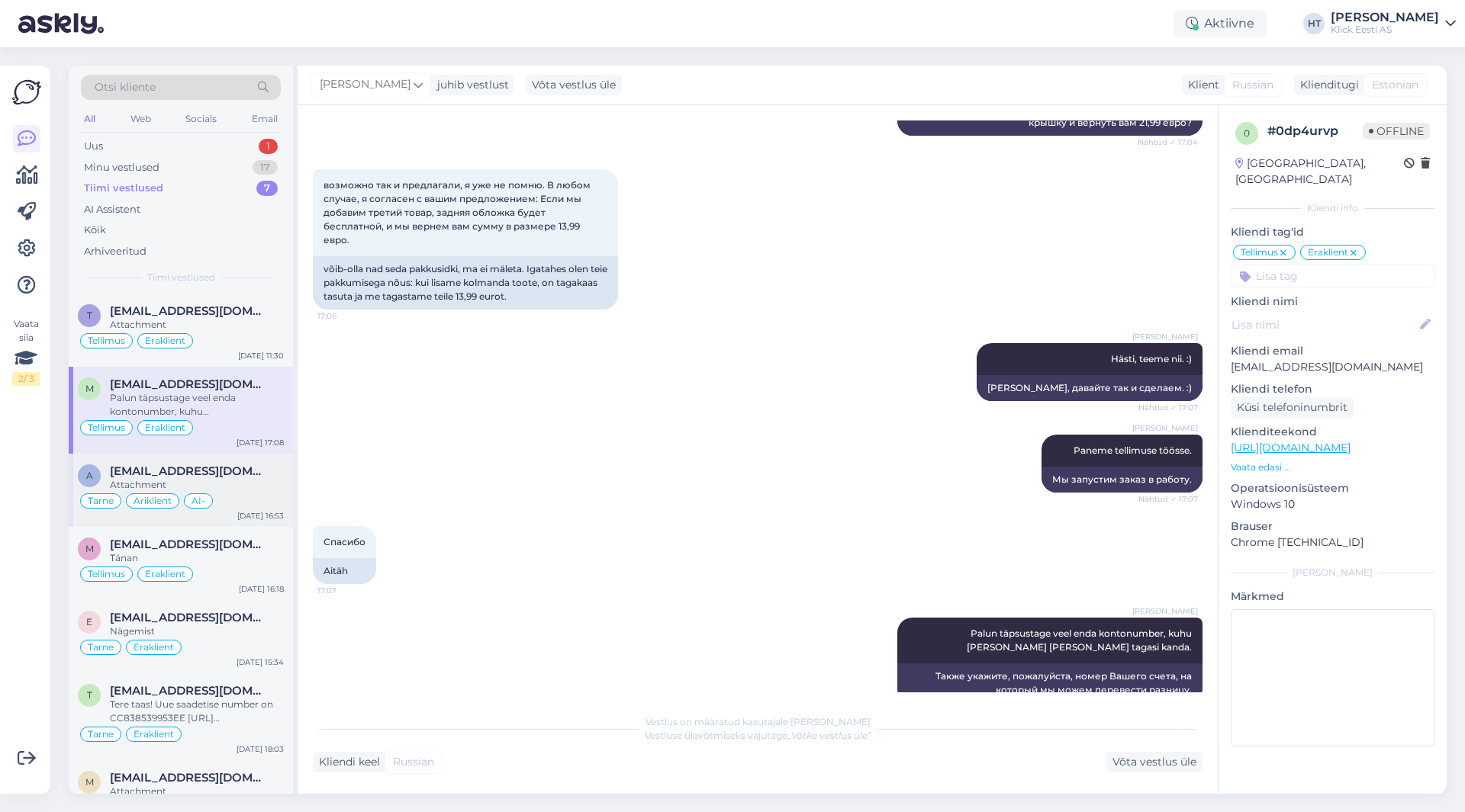
click at [260, 500] on div "Tarne Äriklient AI-" at bounding box center [181, 500] width 206 height 18
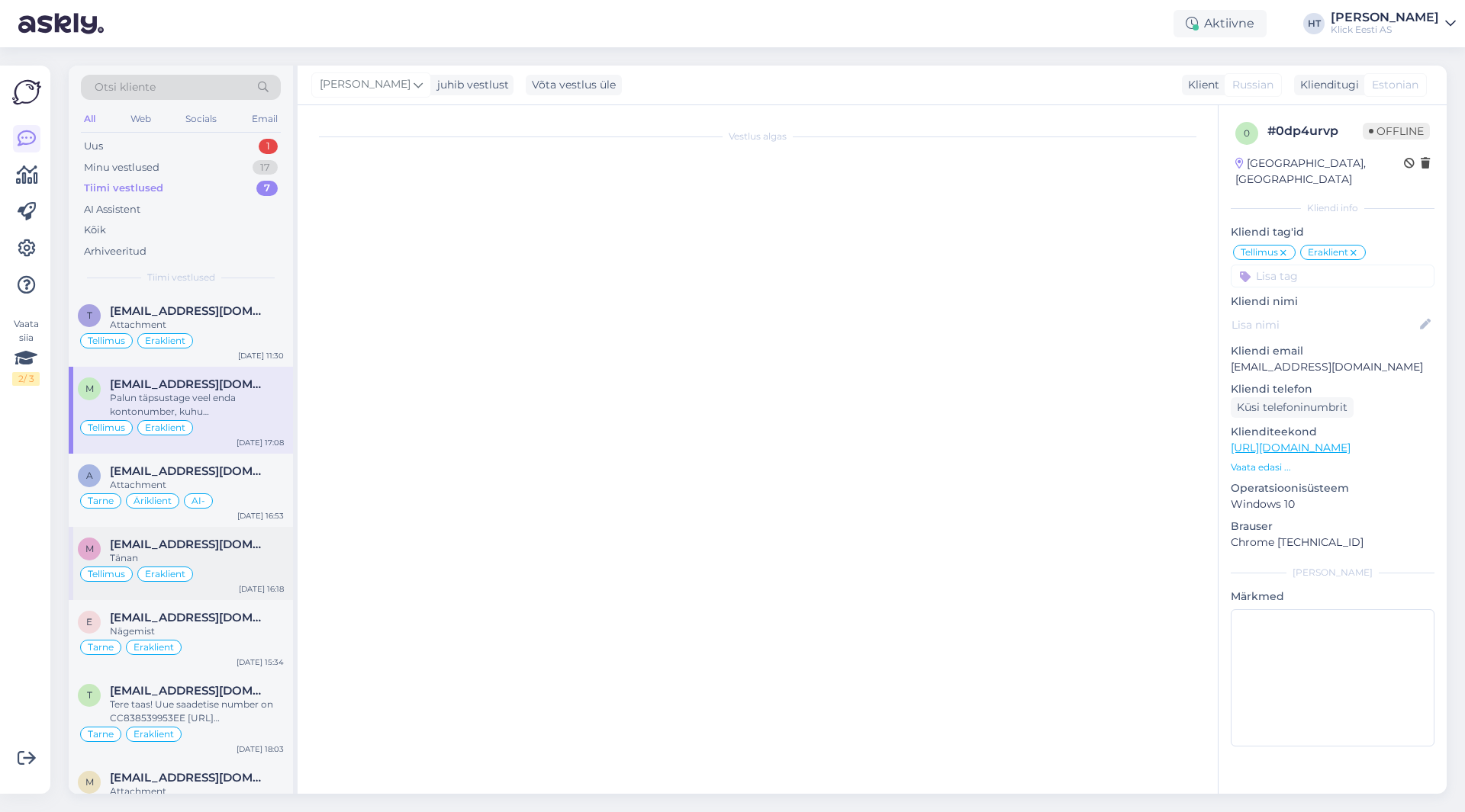
scroll to position [0, 0]
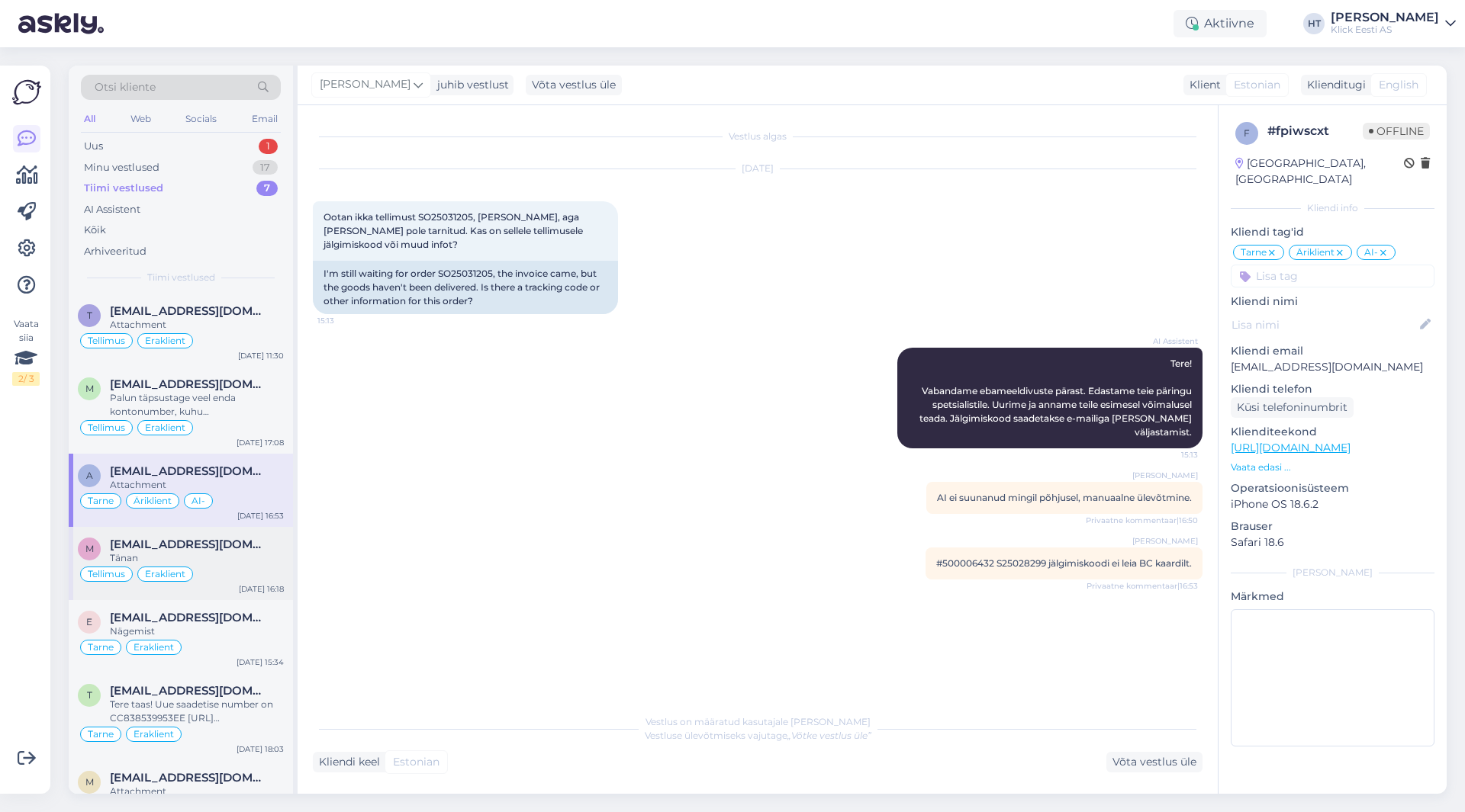
click at [256, 594] on div "[DATE] 16:18" at bounding box center [261, 589] width 45 height 12
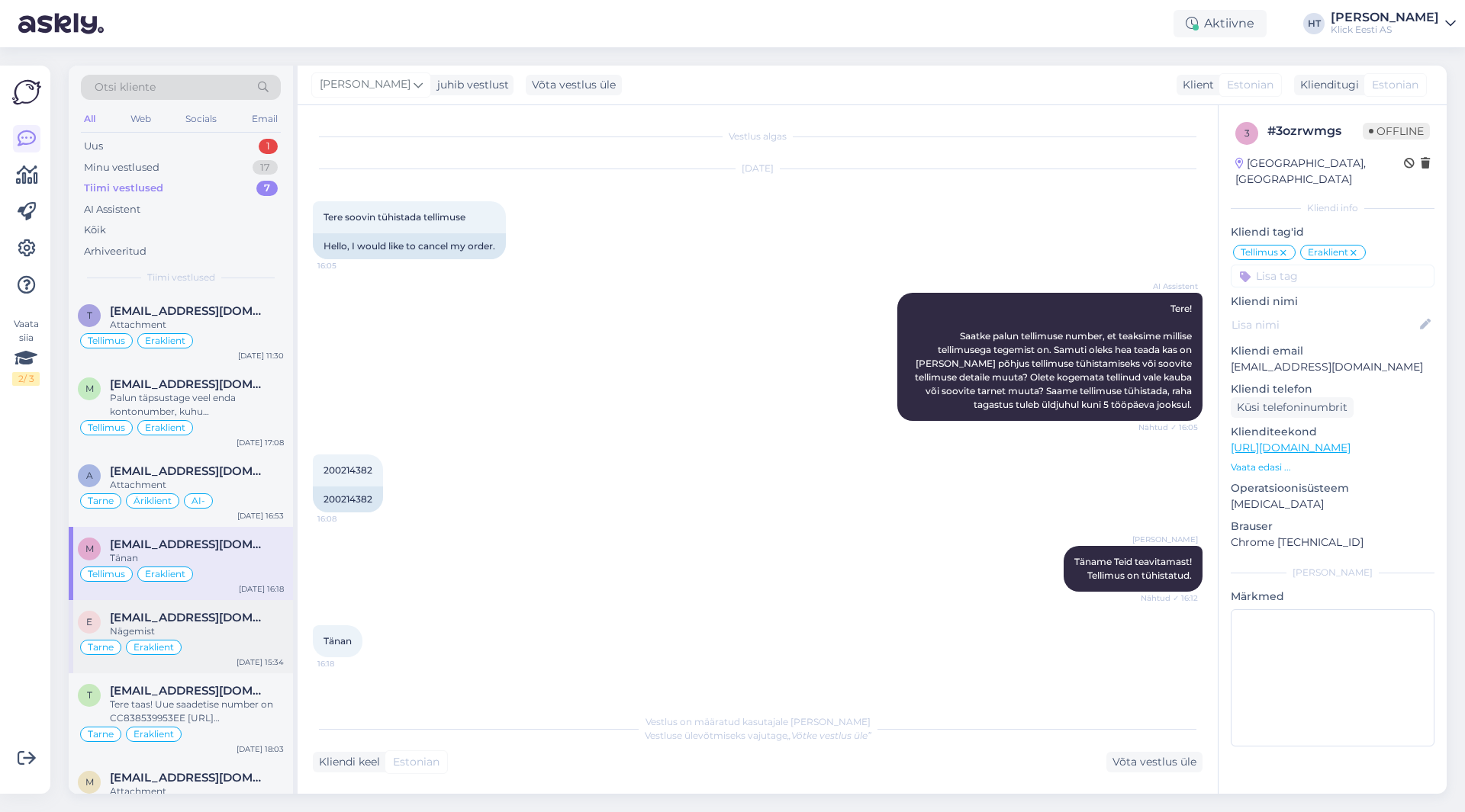
click at [251, 645] on div "Tarne Eraklient" at bounding box center [181, 647] width 206 height 18
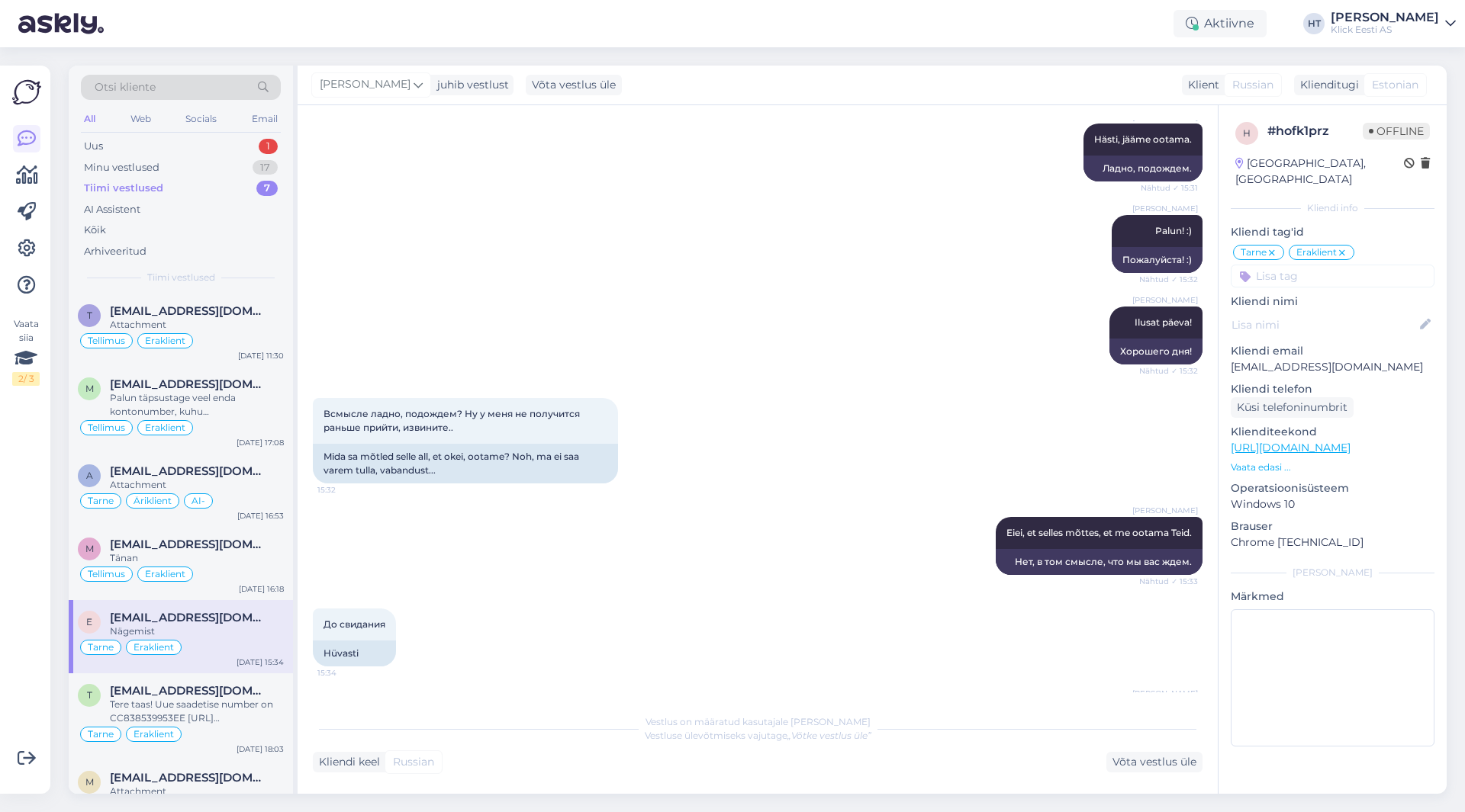
scroll to position [39, 0]
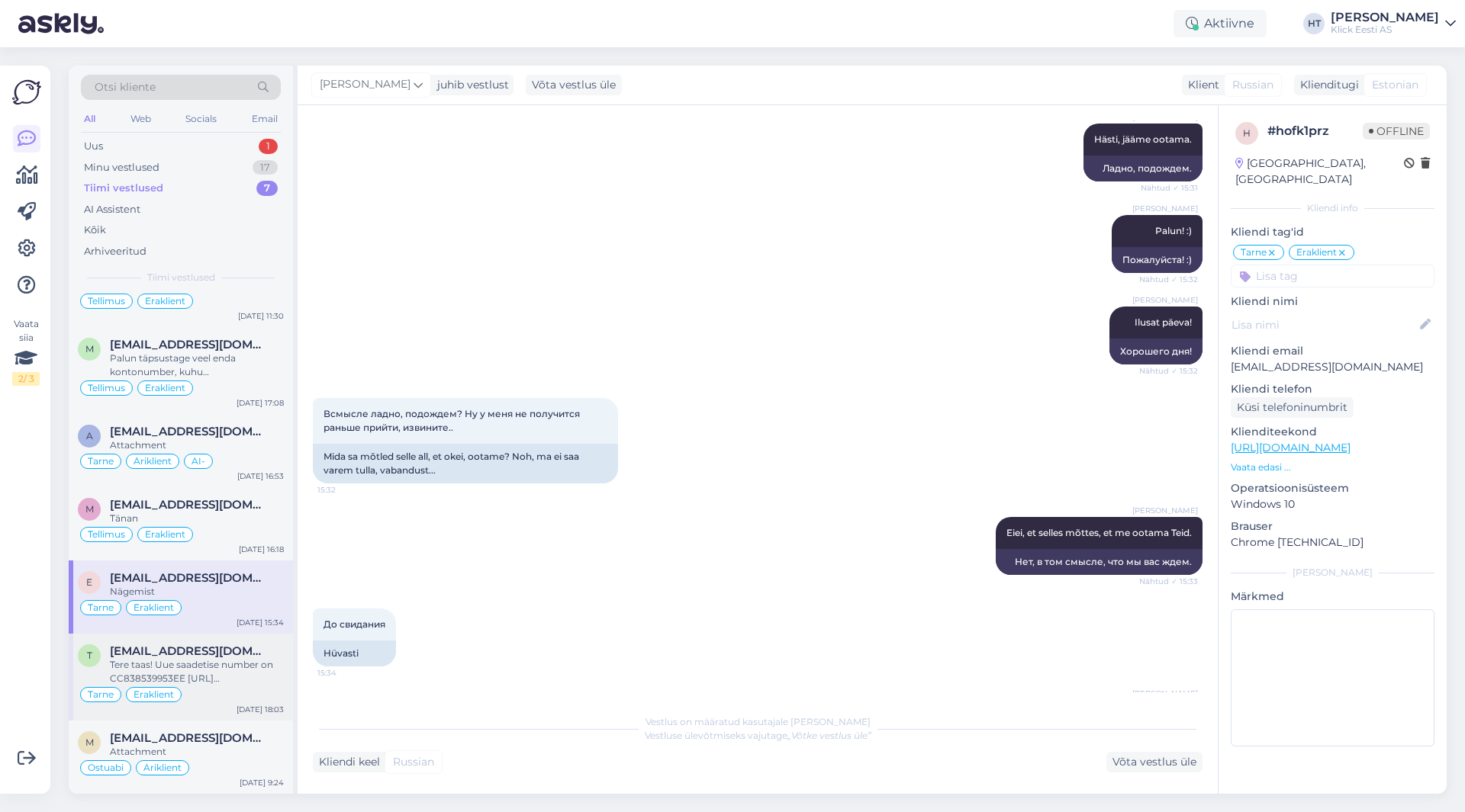
click at [242, 673] on div "Tere taas! Uue saadetise number on CC838539953EE [URL][DOMAIN_NAME]" at bounding box center [196, 672] width 174 height 28
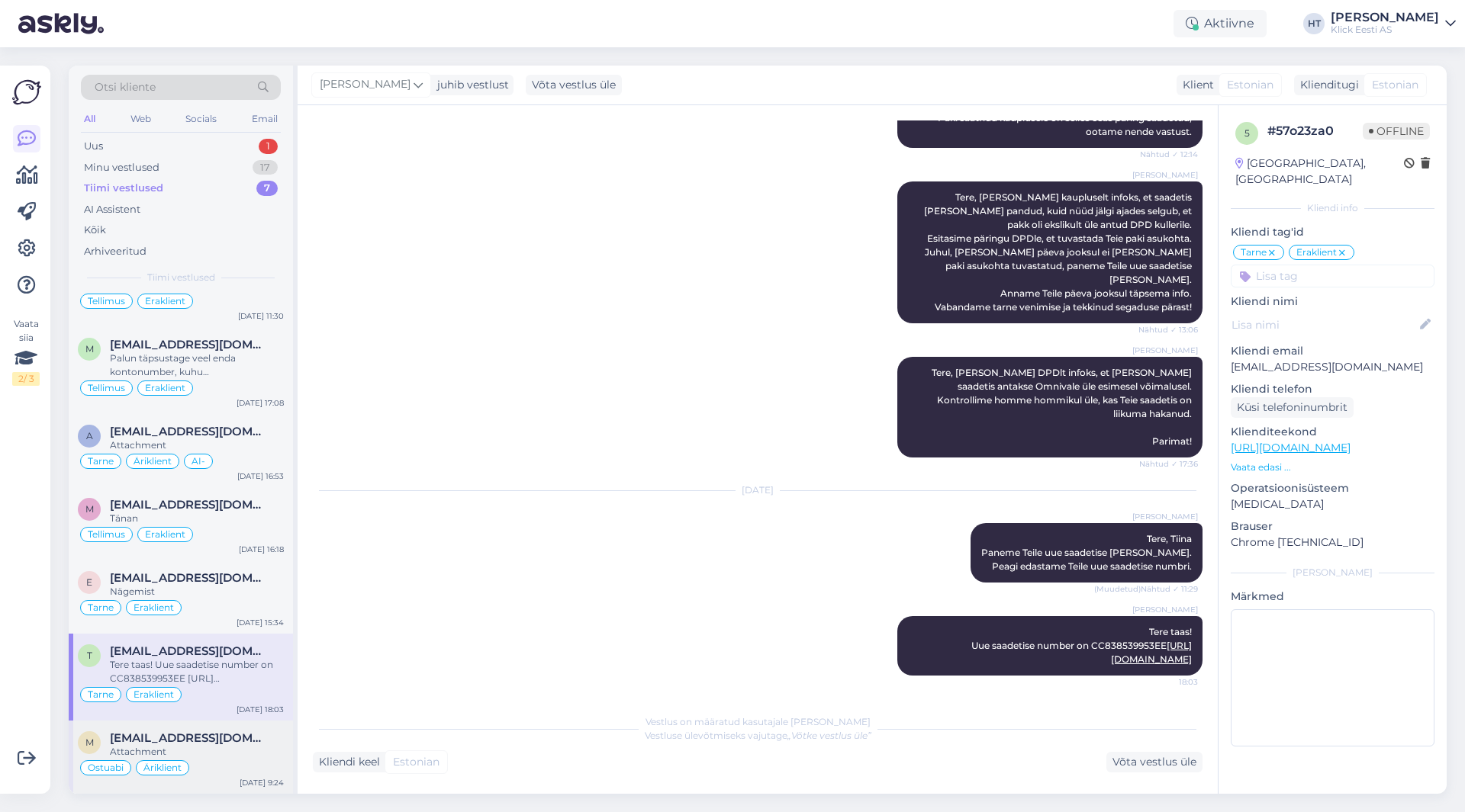
click at [224, 731] on div "[EMAIL_ADDRESS][DOMAIN_NAME]" at bounding box center [196, 738] width 174 height 13
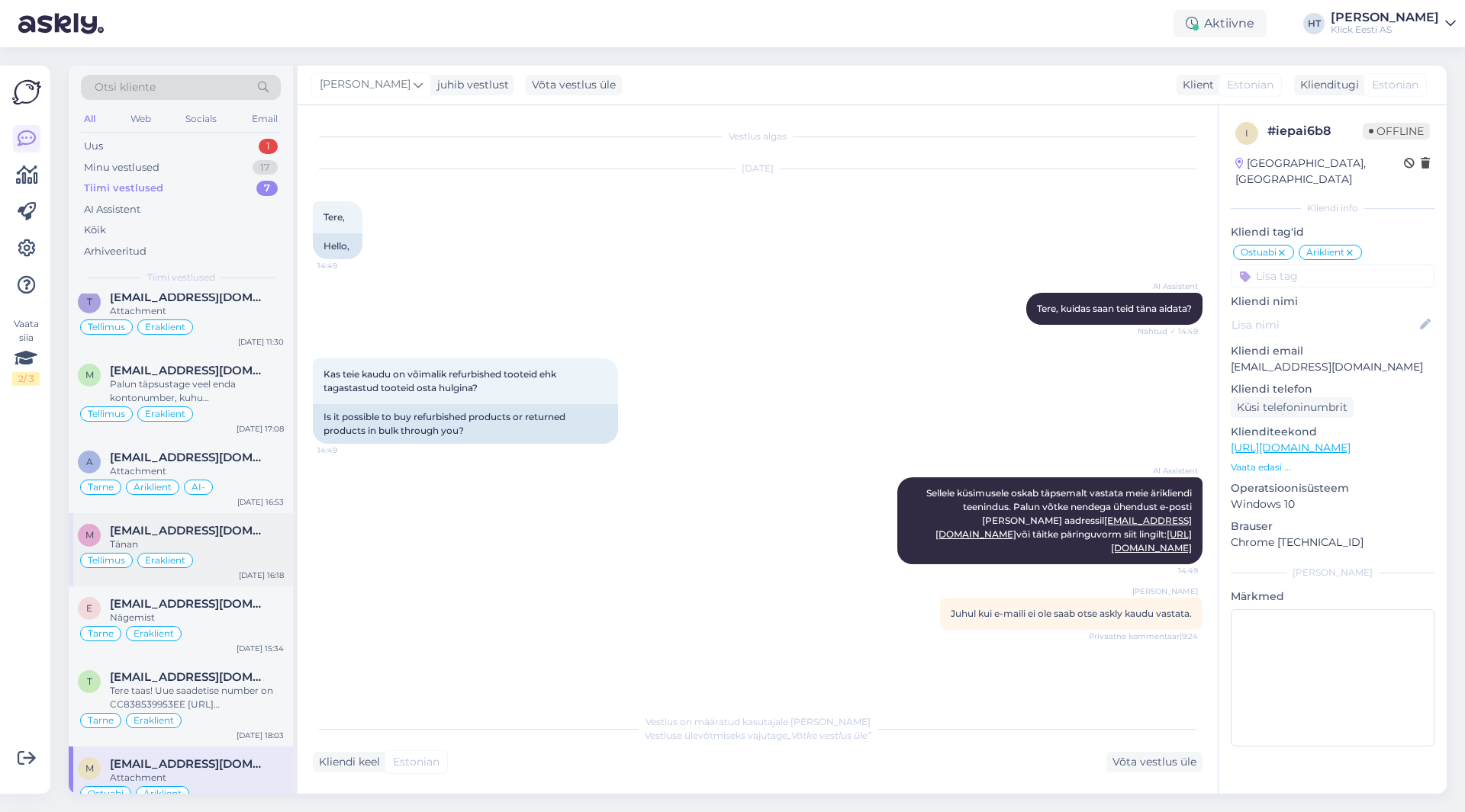
scroll to position [0, 0]
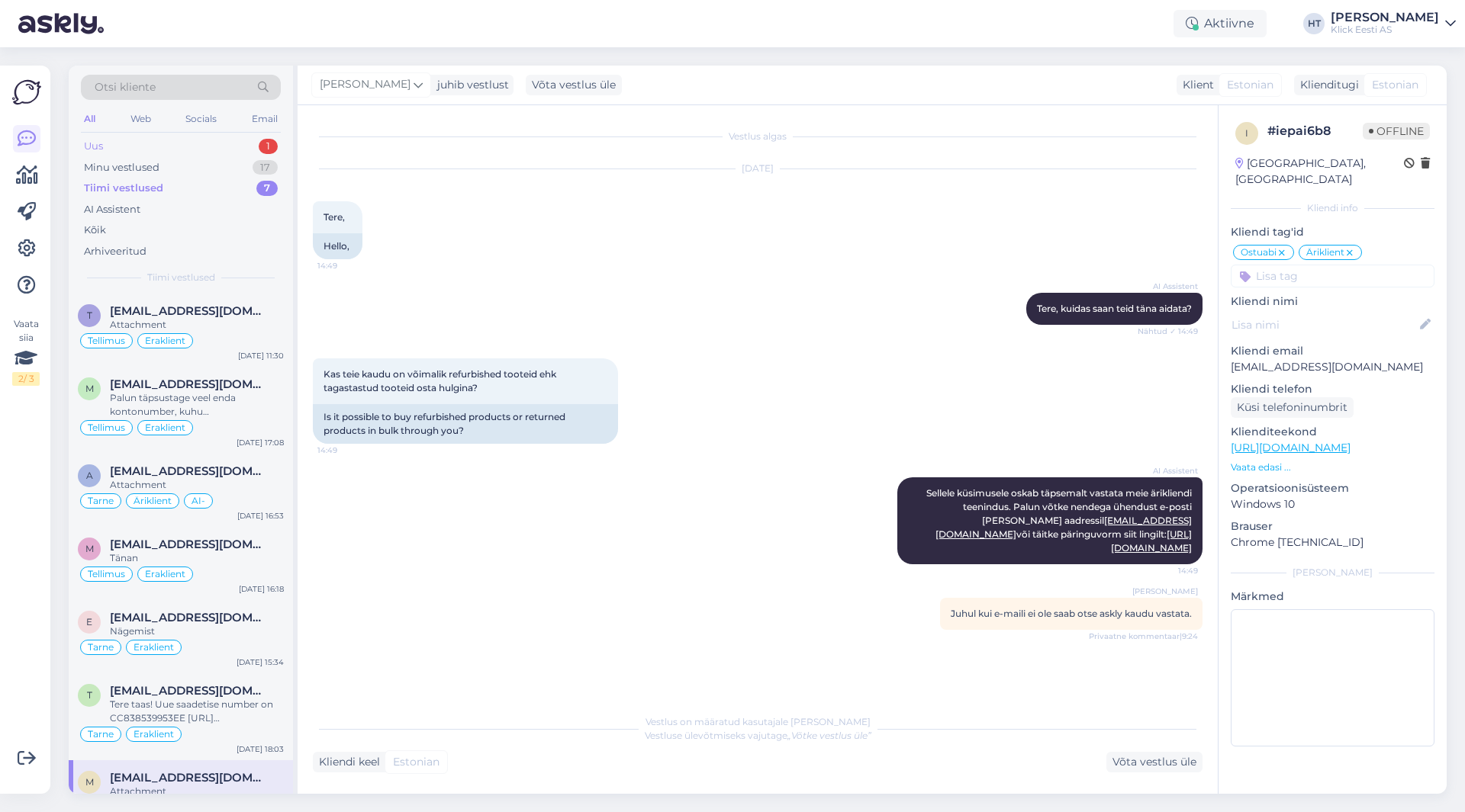
click at [245, 153] on div "Uus 1" at bounding box center [181, 146] width 200 height 21
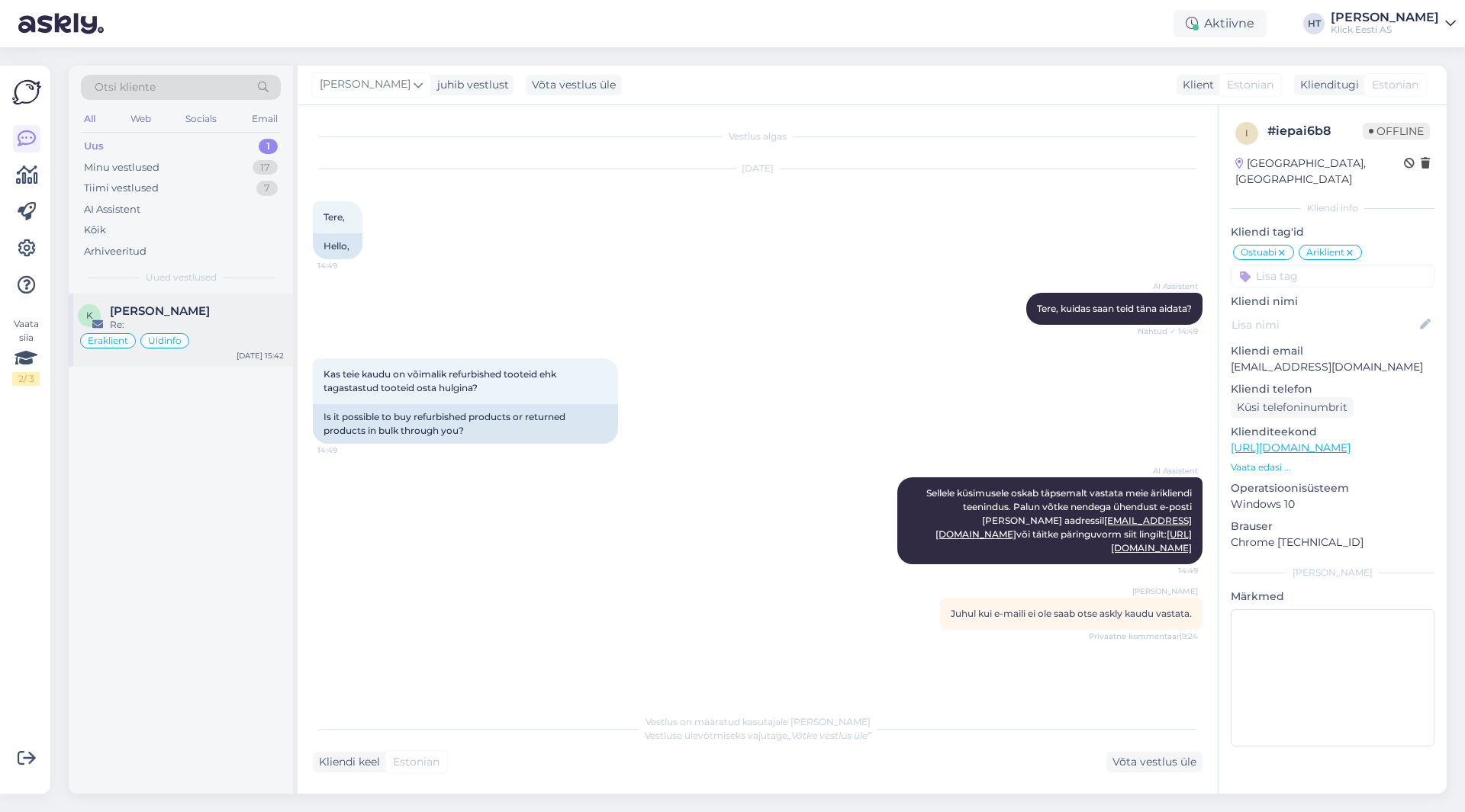
click at [248, 326] on div "Re:" at bounding box center [196, 325] width 174 height 13
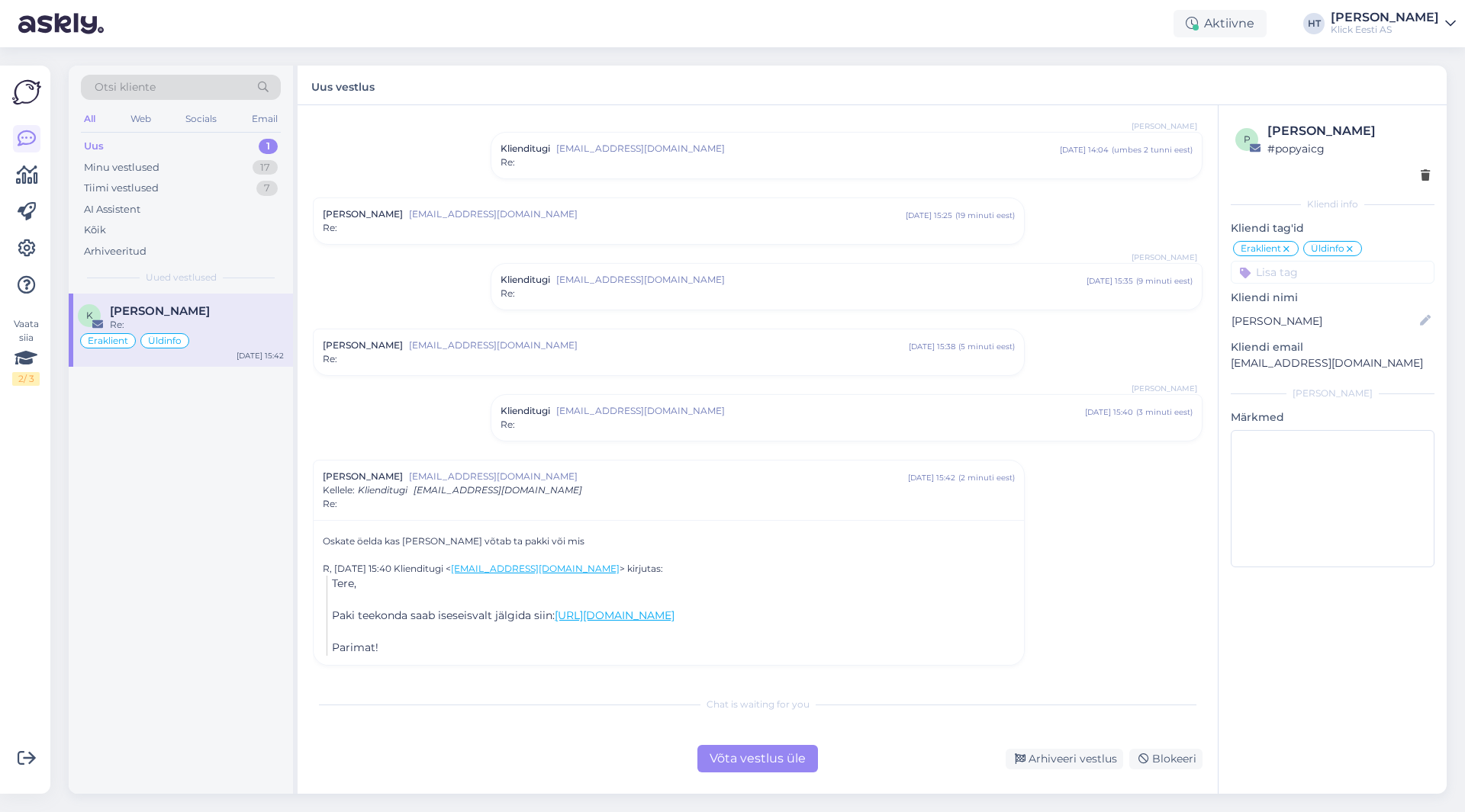
click at [745, 750] on div "Võta vestlus üle" at bounding box center [757, 758] width 120 height 28
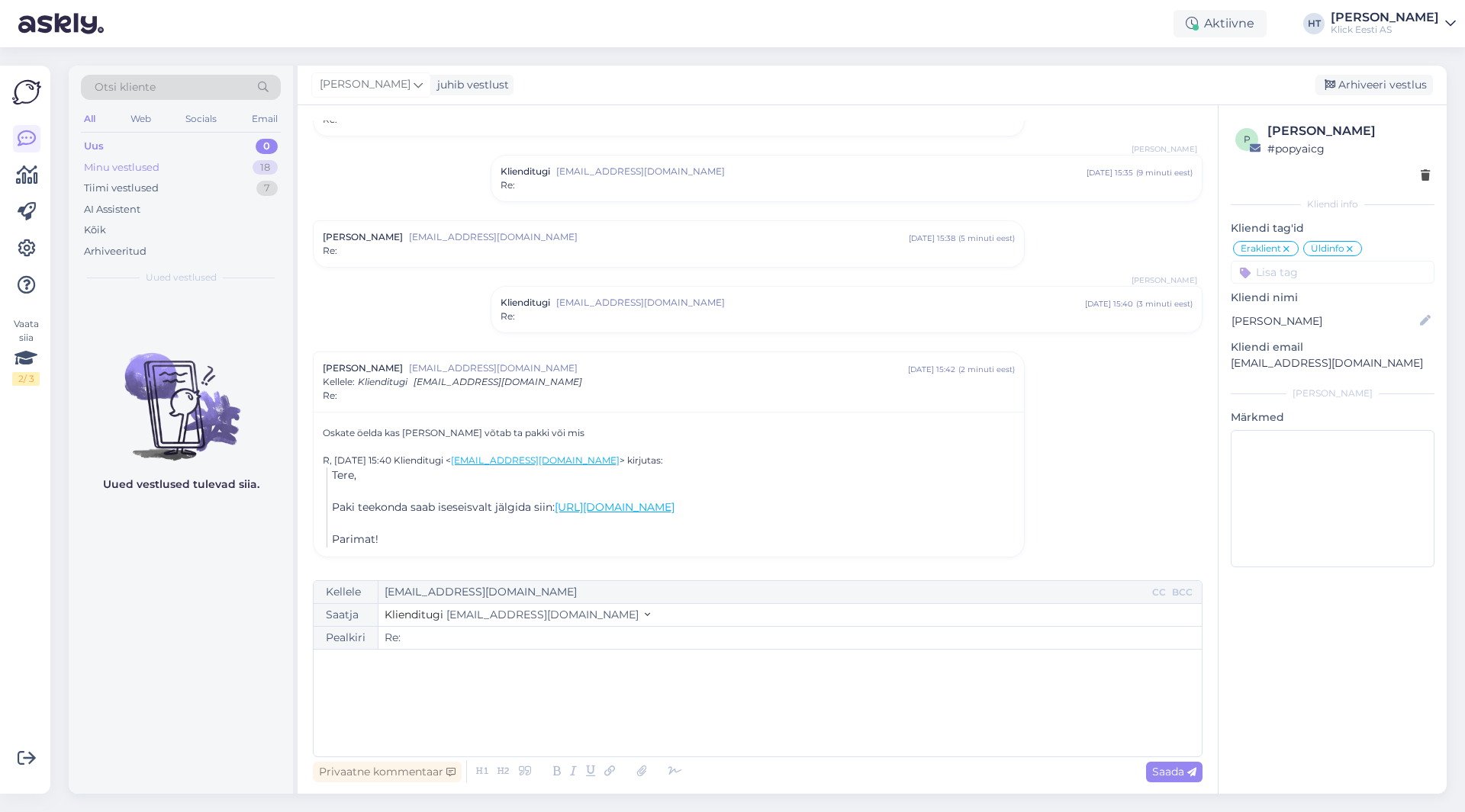
click at [252, 162] on div "Minu vestlused 18" at bounding box center [181, 167] width 200 height 21
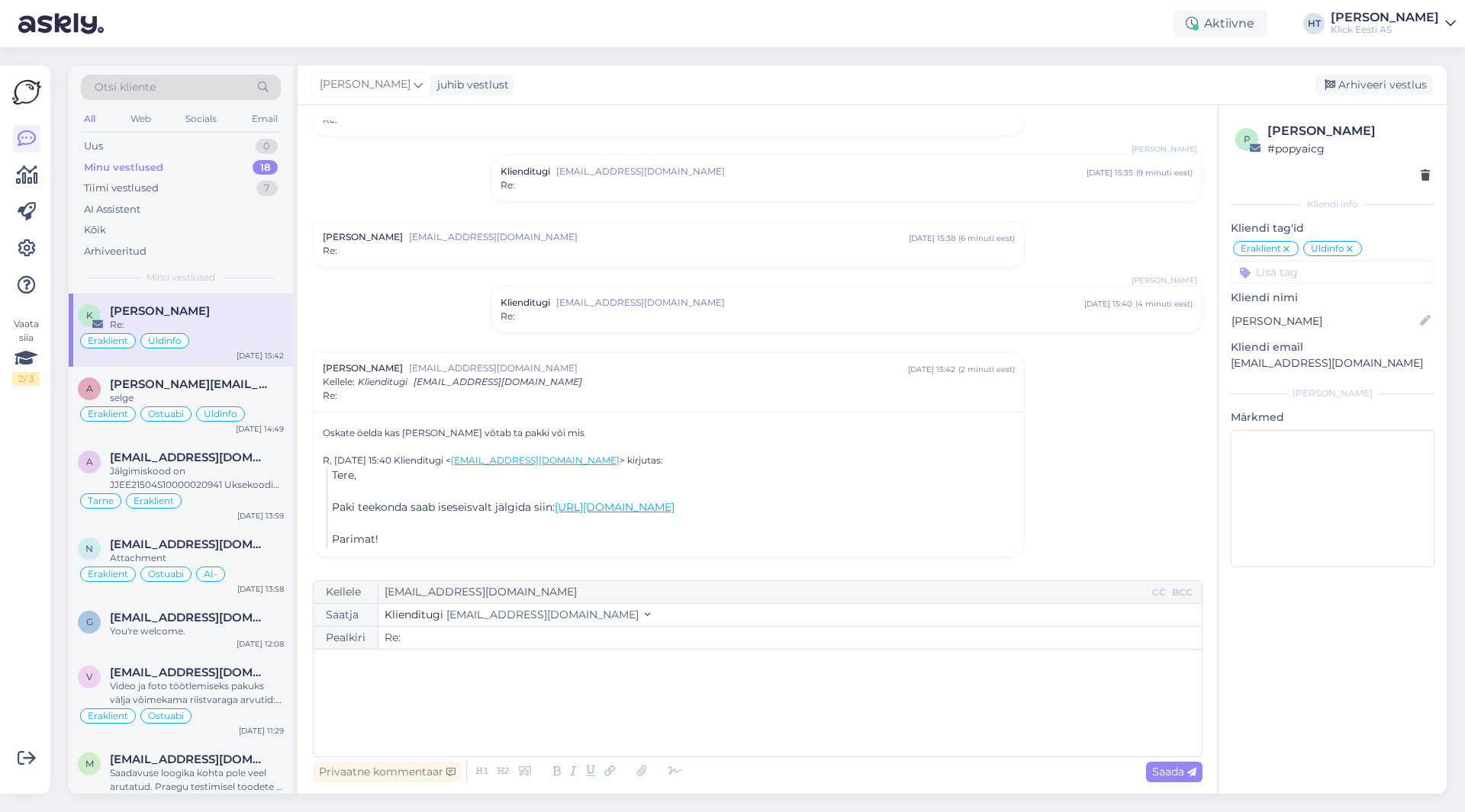
click at [394, 199] on div "Vestlus algas [PERSON_NAME] [EMAIL_ADDRESS][DOMAIN_NAME] [DATE] 16:23 ( umbes 2…" at bounding box center [764, 343] width 904 height 446
click at [1249, 184] on div "p [PERSON_NAME] # popyaicg" at bounding box center [1333, 153] width 204 height 71
drag, startPoint x: 1271, startPoint y: 129, endPoint x: 1358, endPoint y: 130, distance: 87.0
click at [1358, 130] on div "[PERSON_NAME]" at bounding box center [1349, 131] width 163 height 18
click at [424, 193] on div "Vestlus algas [PERSON_NAME] [EMAIL_ADDRESS][DOMAIN_NAME] [DATE] 16:23 ( umbes 2…" at bounding box center [764, 343] width 904 height 446
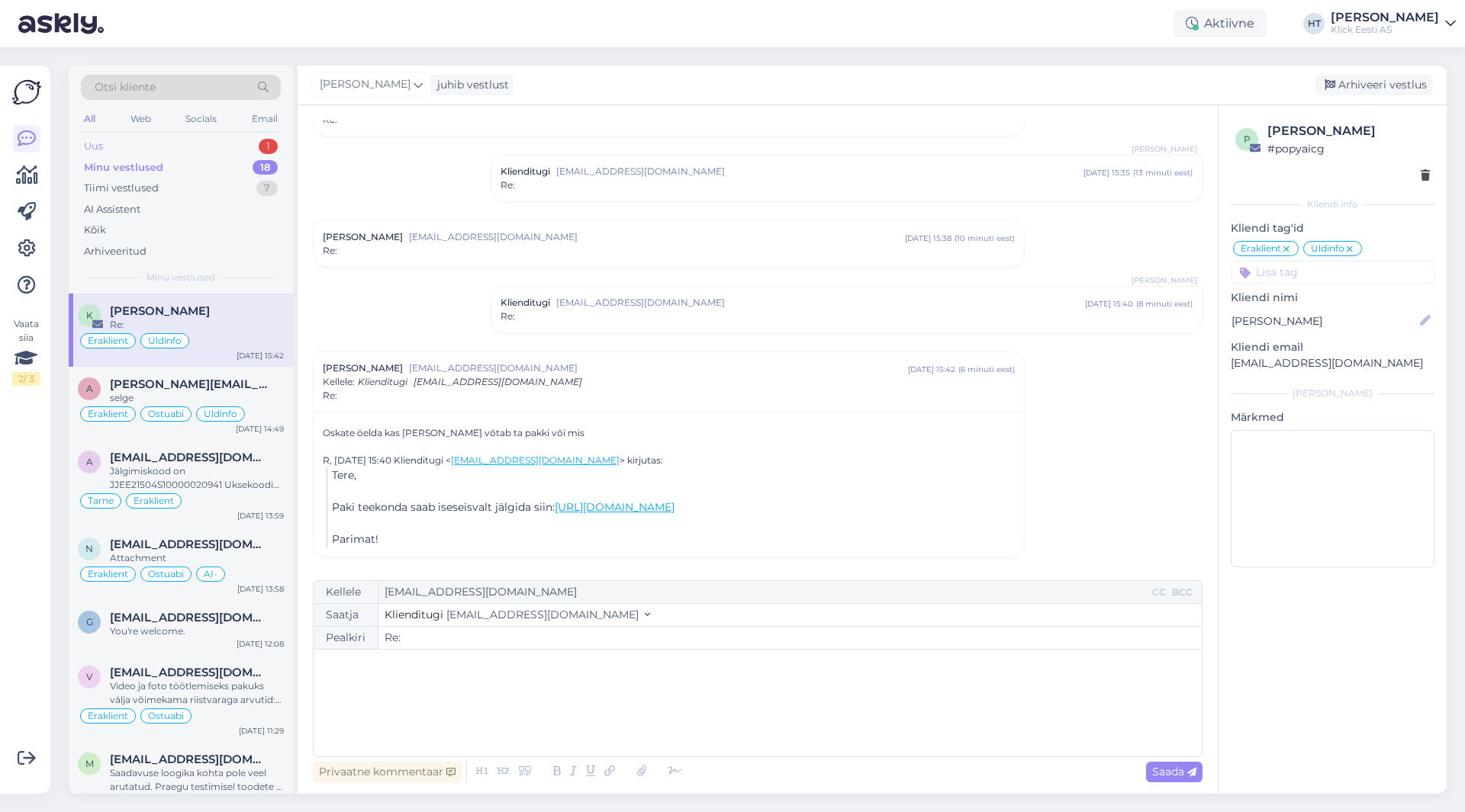
click at [190, 149] on div "Uus 1" at bounding box center [181, 146] width 200 height 21
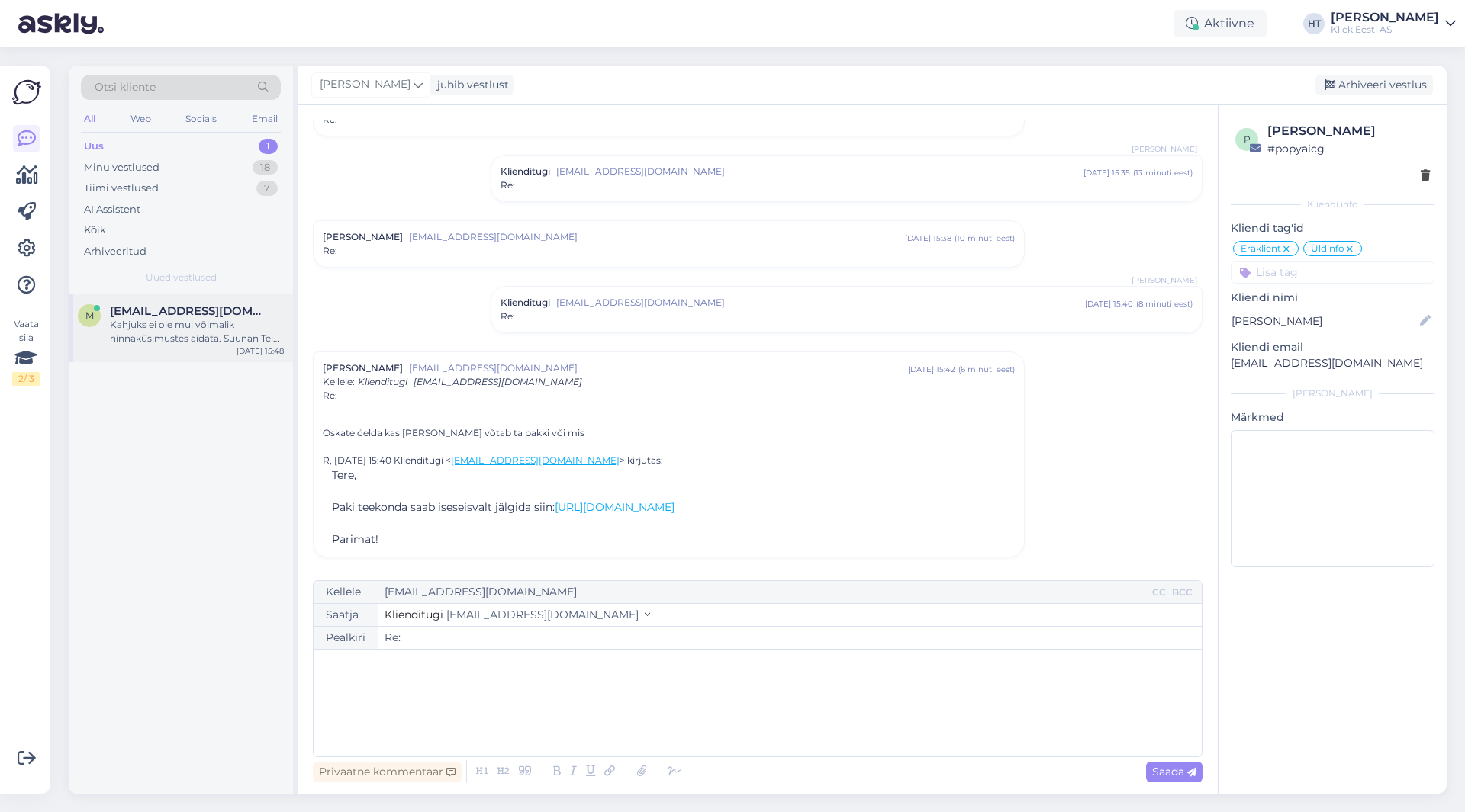
click at [206, 297] on div "m [EMAIL_ADDRESS][DOMAIN_NAME] Kahjuks ei ole mul võimalik hinnaküsimustes aida…" at bounding box center [180, 327] width 224 height 68
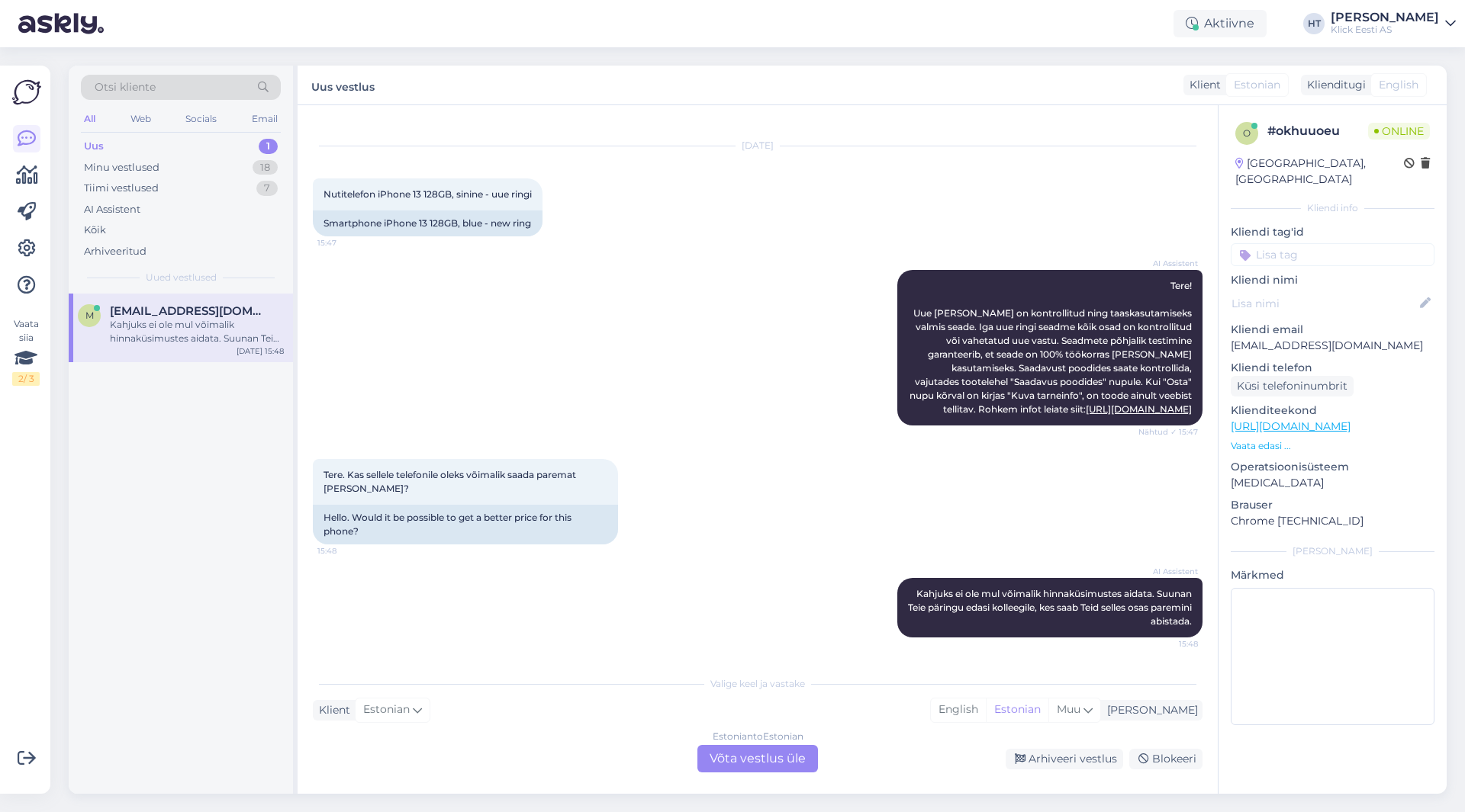
scroll to position [37, 0]
click at [784, 759] on div "Estonian to Estonian Võta vestlus üle" at bounding box center [757, 758] width 120 height 28
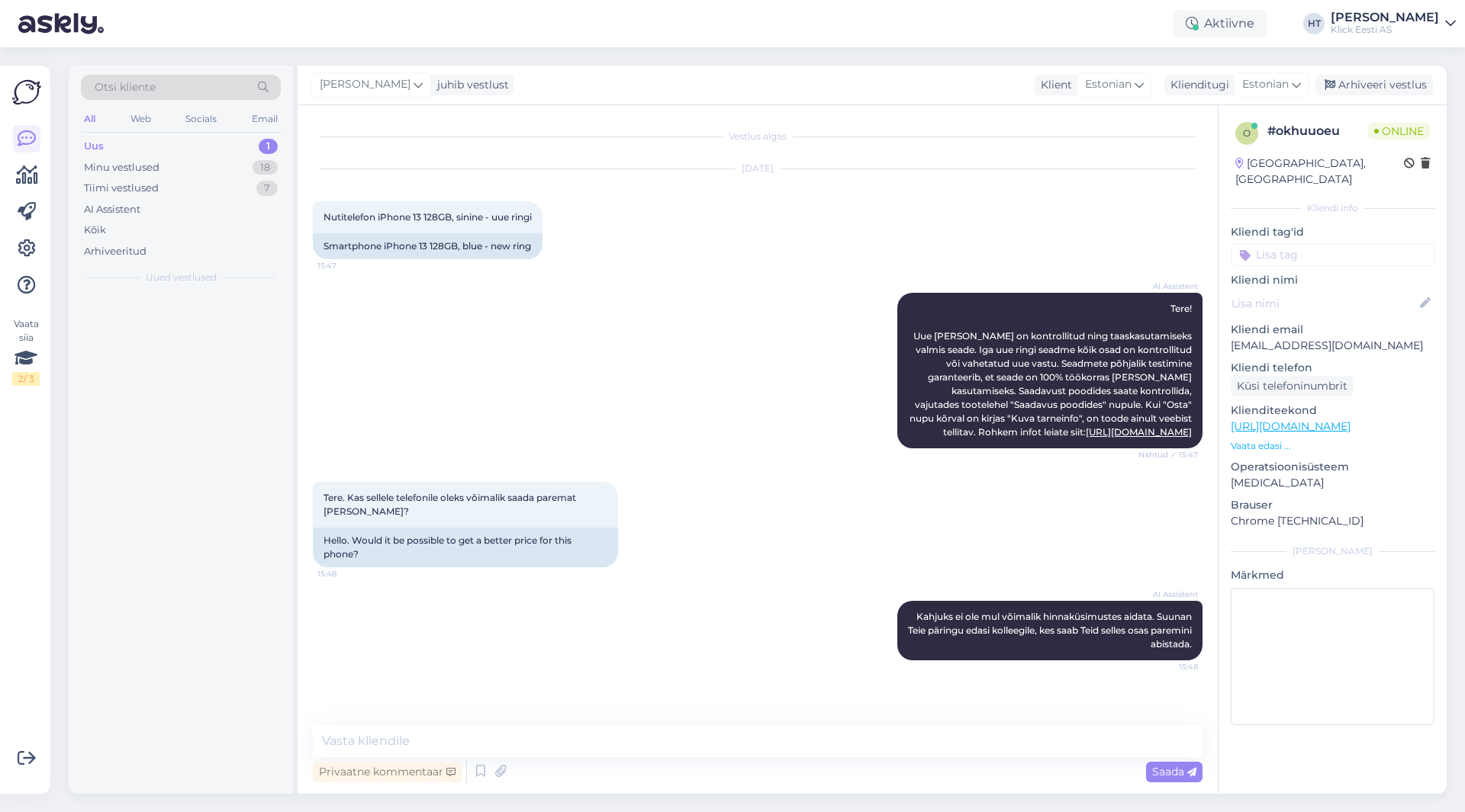
scroll to position [0, 0]
click at [784, 746] on textarea at bounding box center [758, 741] width 889 height 32
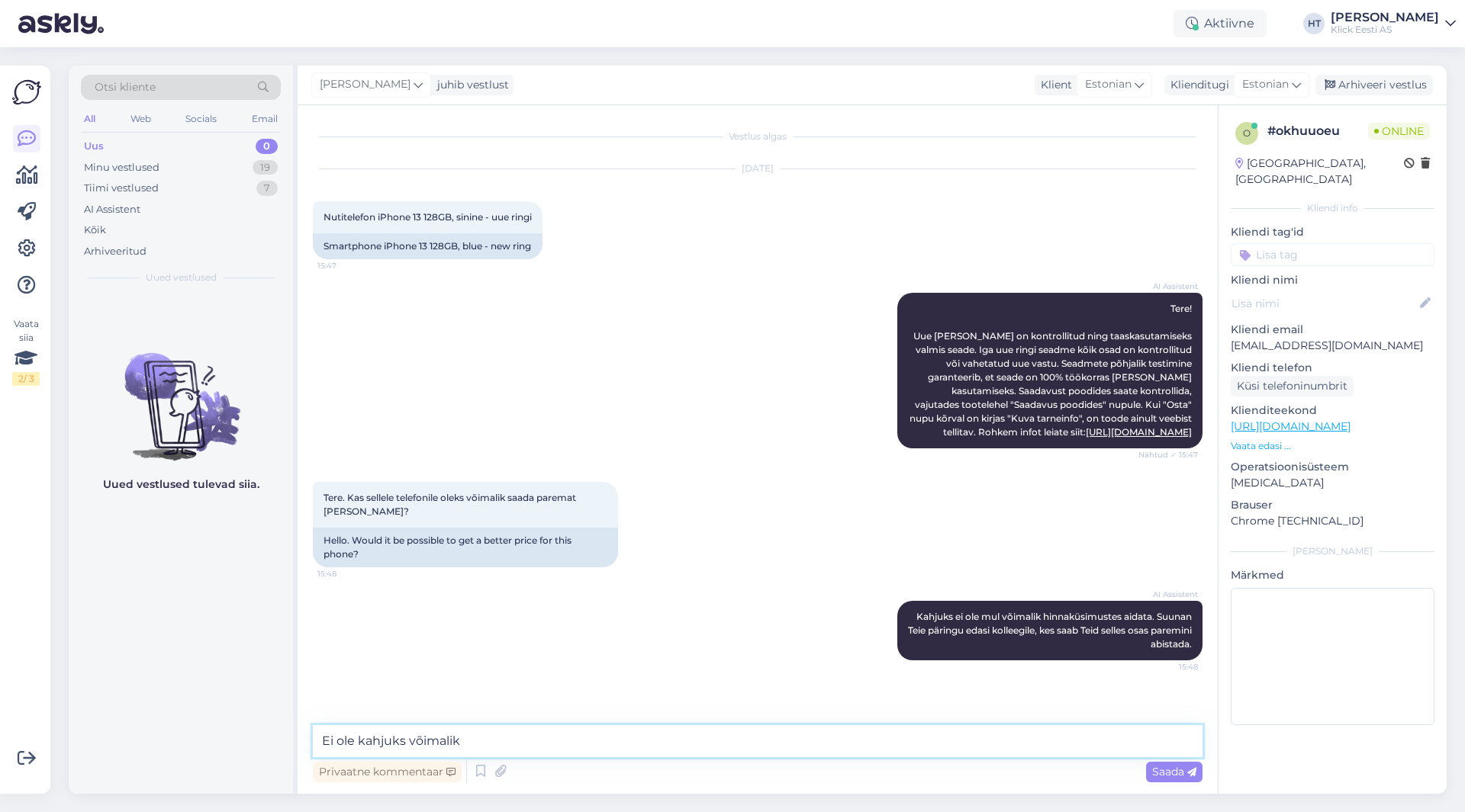
type textarea "Ei ole kahjuks võimalik."
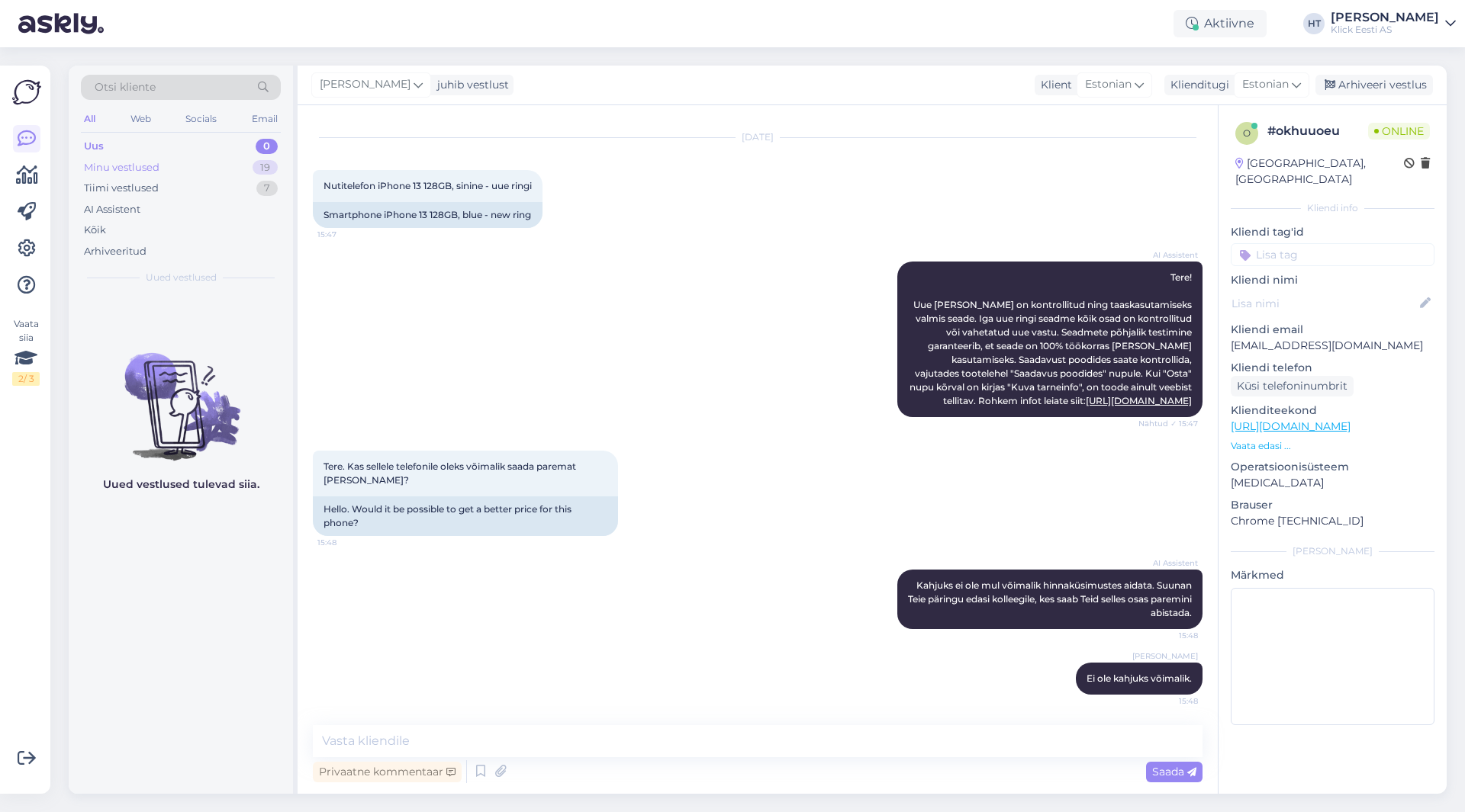
click at [248, 164] on div "Minu vestlused 19" at bounding box center [181, 167] width 200 height 21
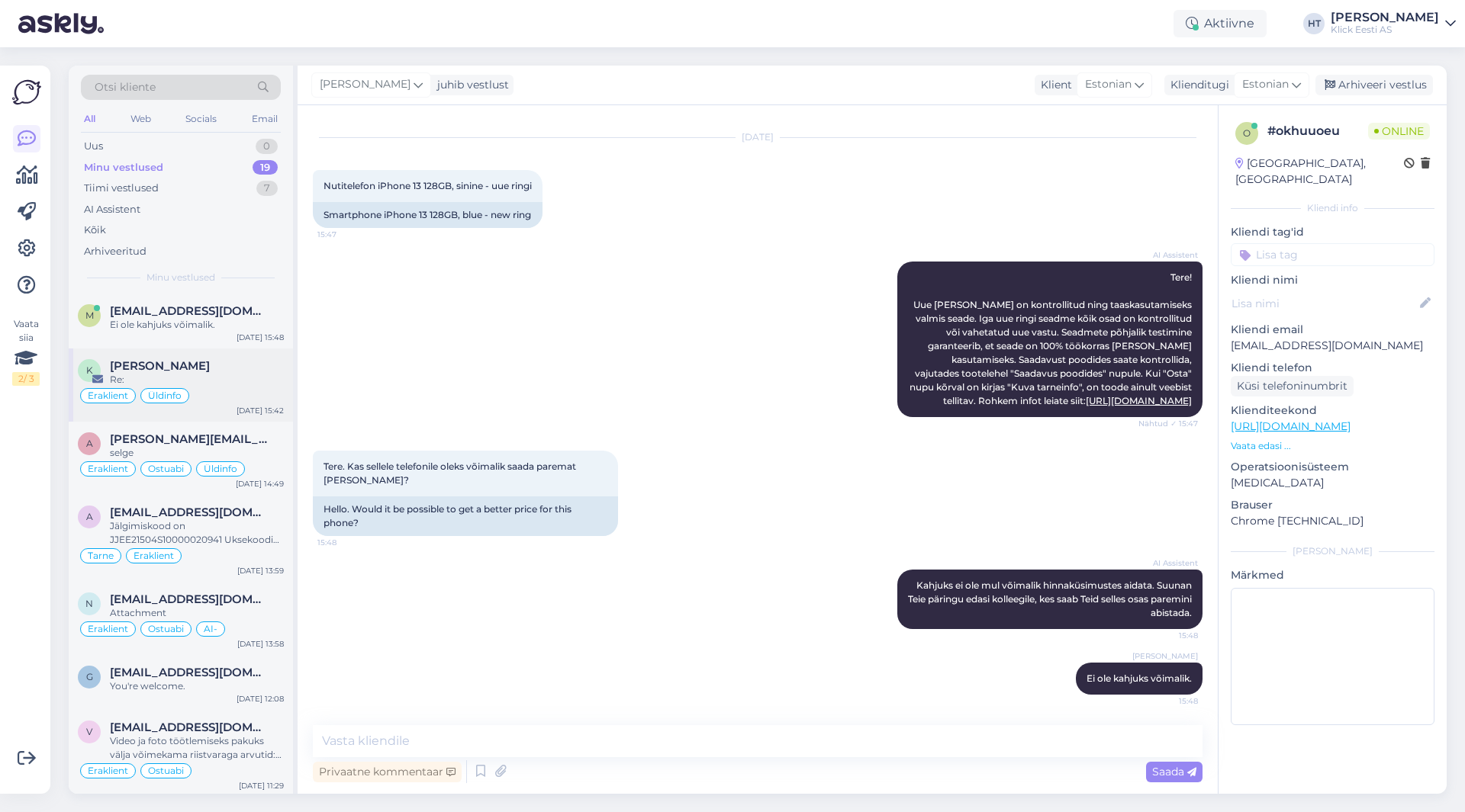
click at [212, 396] on div "Eraklient Üldinfo" at bounding box center [181, 395] width 206 height 18
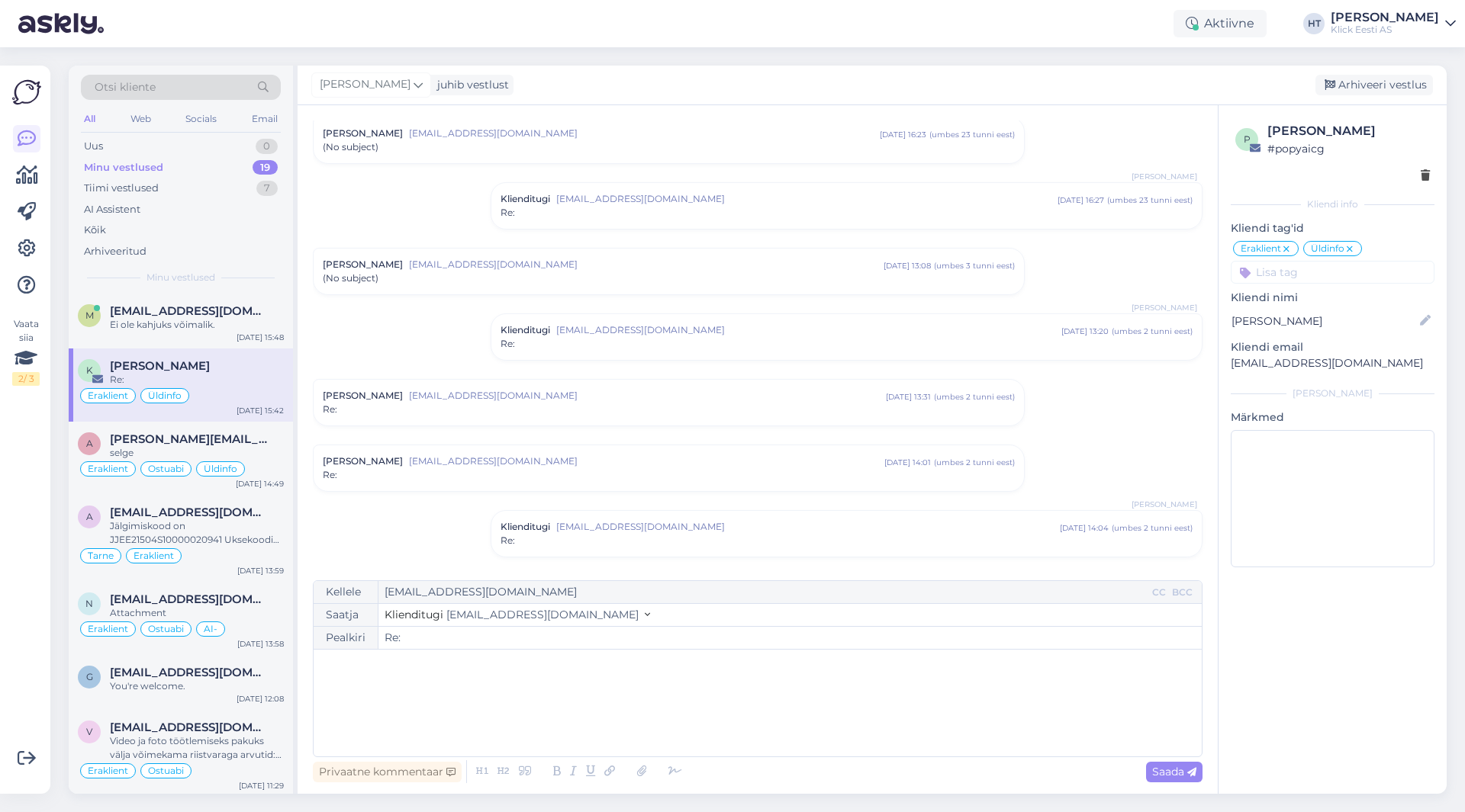
scroll to position [531, 0]
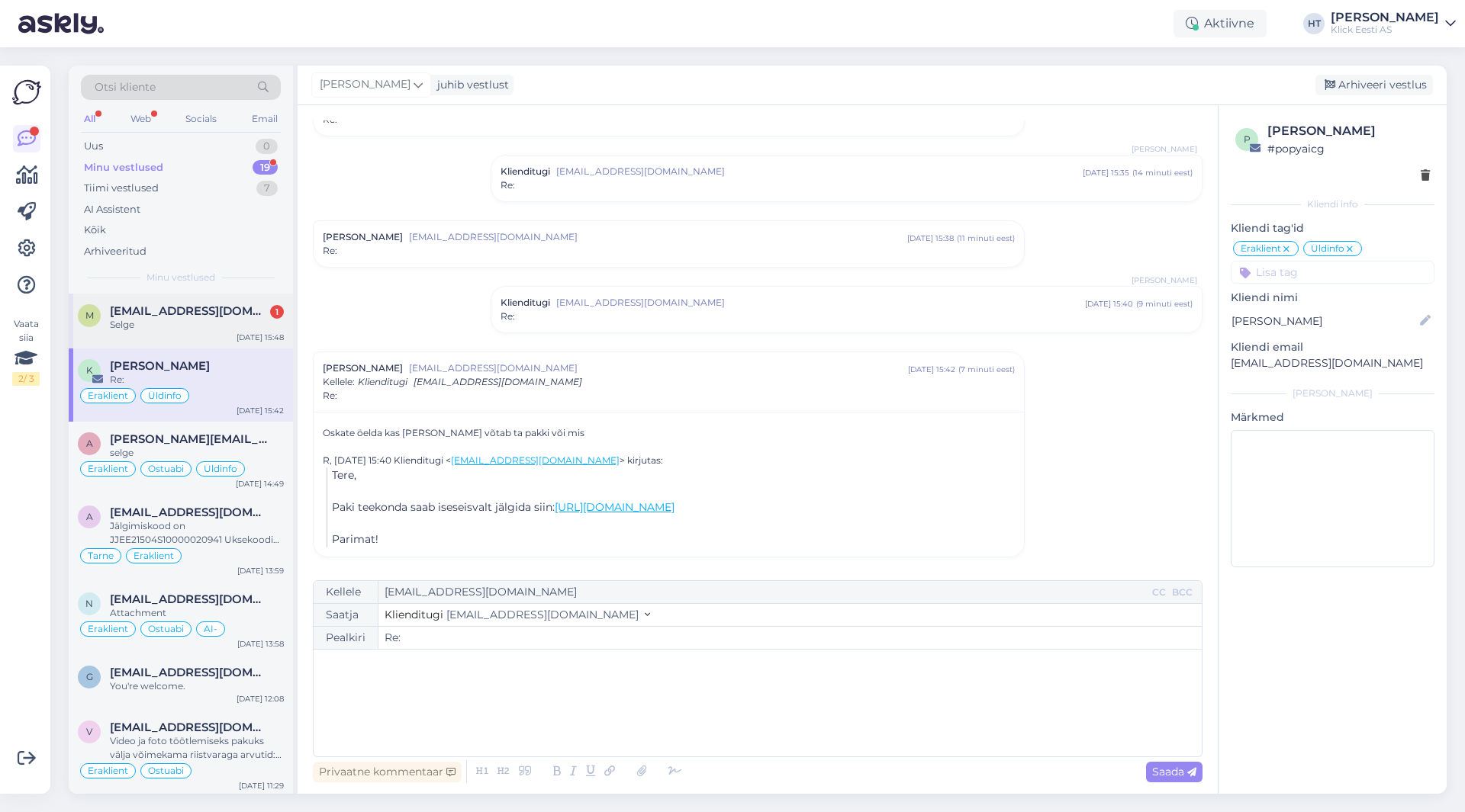
click at [210, 312] on span "[EMAIL_ADDRESS][DOMAIN_NAME]" at bounding box center [189, 311] width 159 height 13
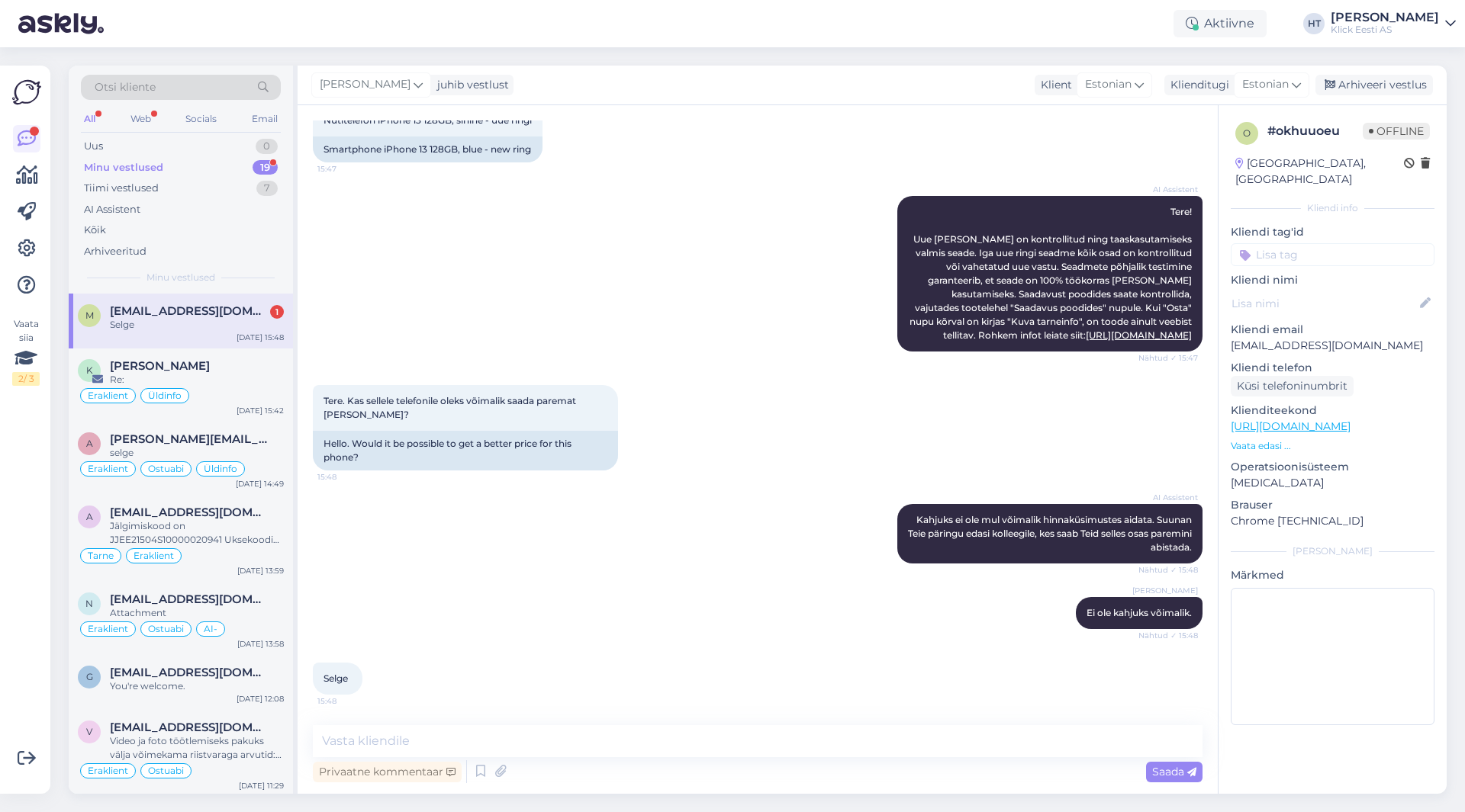
click at [553, 571] on div "AI Assistent [PERSON_NAME] ei ole mul võimalik hinnaküsimustes aidata. Suunan T…" at bounding box center [758, 534] width 889 height 93
click at [262, 162] on div "19" at bounding box center [265, 167] width 25 height 15
click at [708, 516] on div "AI Assistent [PERSON_NAME] ei ole mul võimalik hinnaküsimustes aidata. Suunan T…" at bounding box center [758, 534] width 889 height 93
click at [267, 378] on div "Re:" at bounding box center [196, 380] width 174 height 13
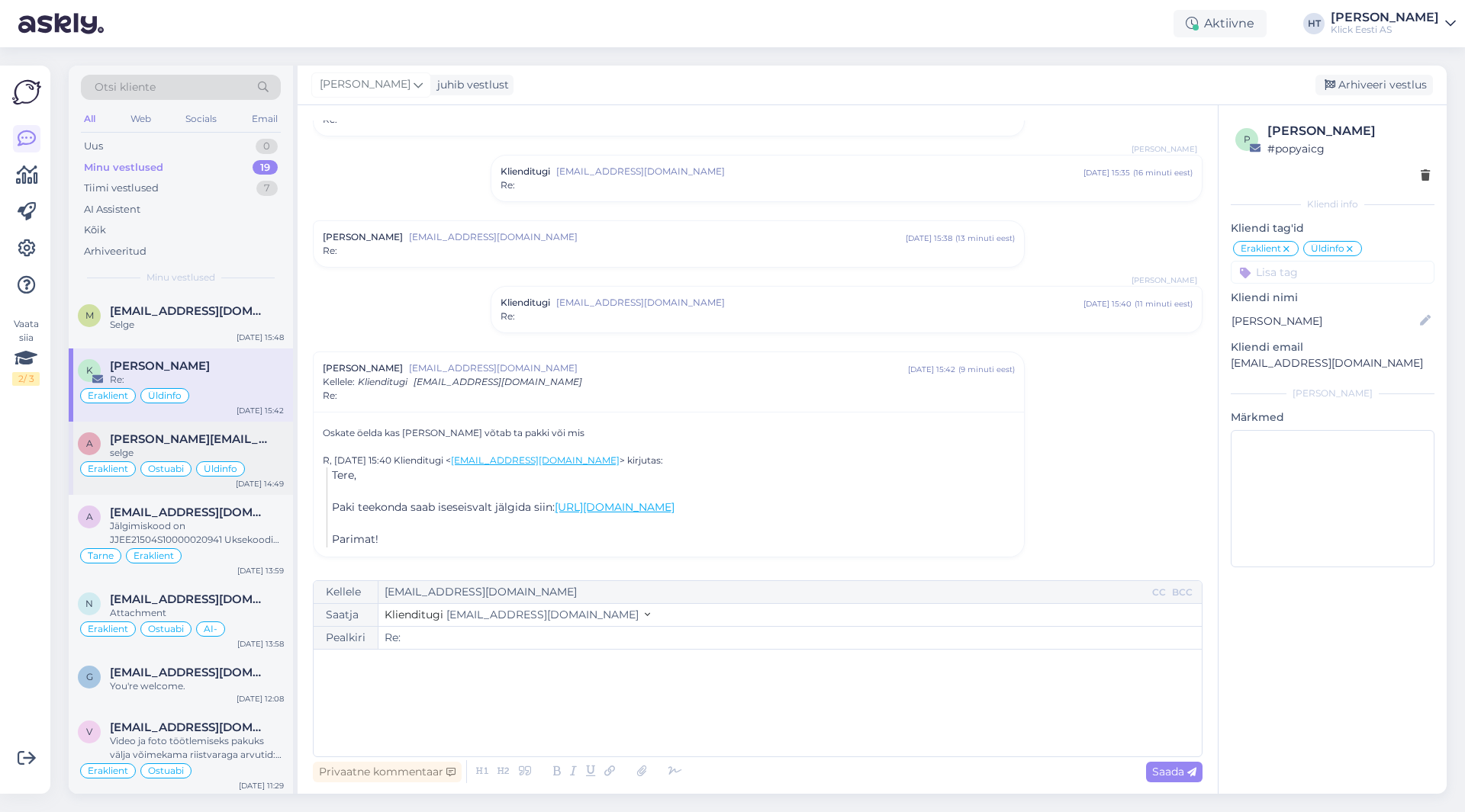
click at [152, 438] on span "[PERSON_NAME][EMAIL_ADDRESS][DOMAIN_NAME]" at bounding box center [189, 439] width 159 height 13
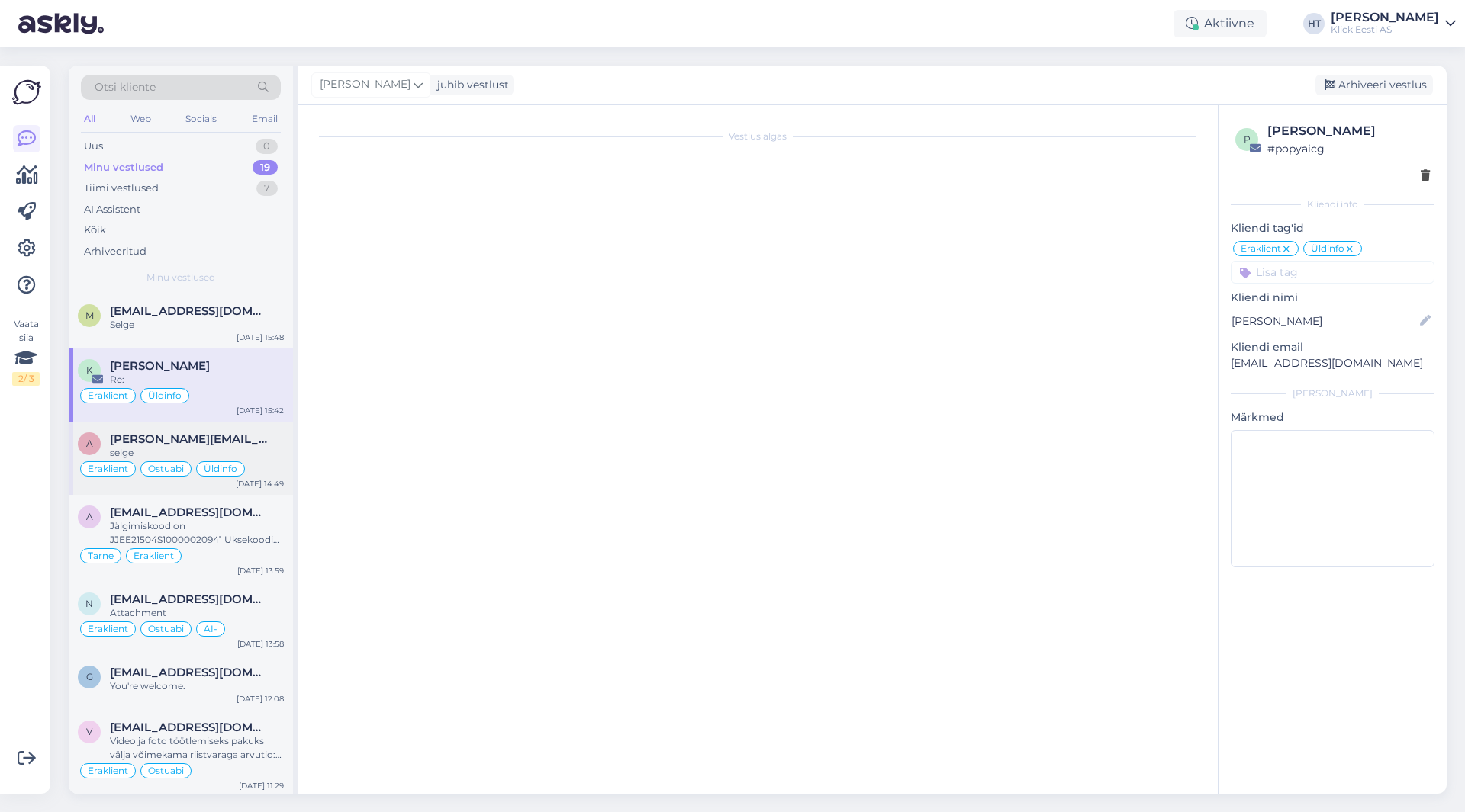
scroll to position [416, 0]
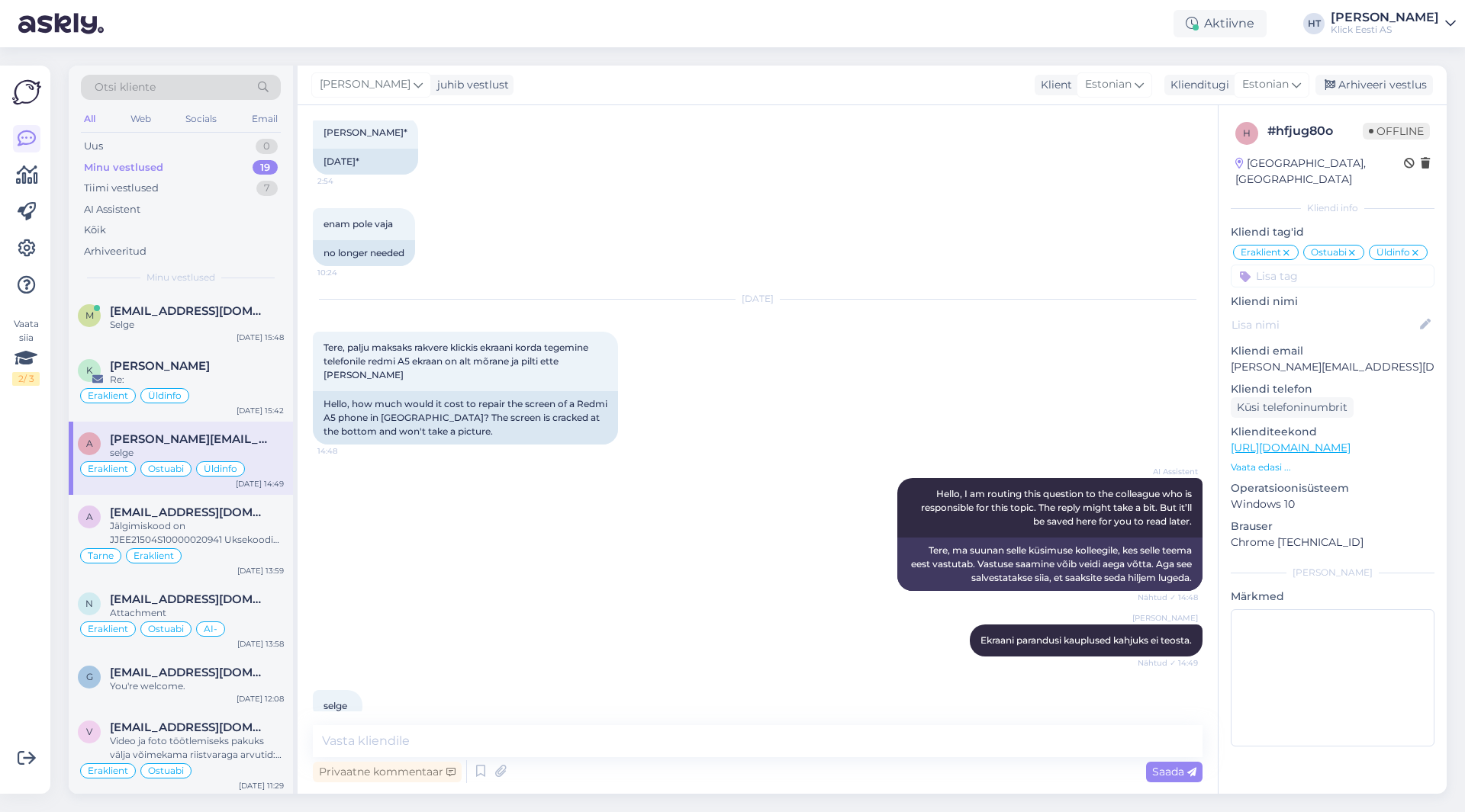
click at [214, 171] on div "Minu vestlused 19" at bounding box center [181, 167] width 200 height 21
click at [228, 145] on div "Uus 0" at bounding box center [181, 146] width 200 height 21
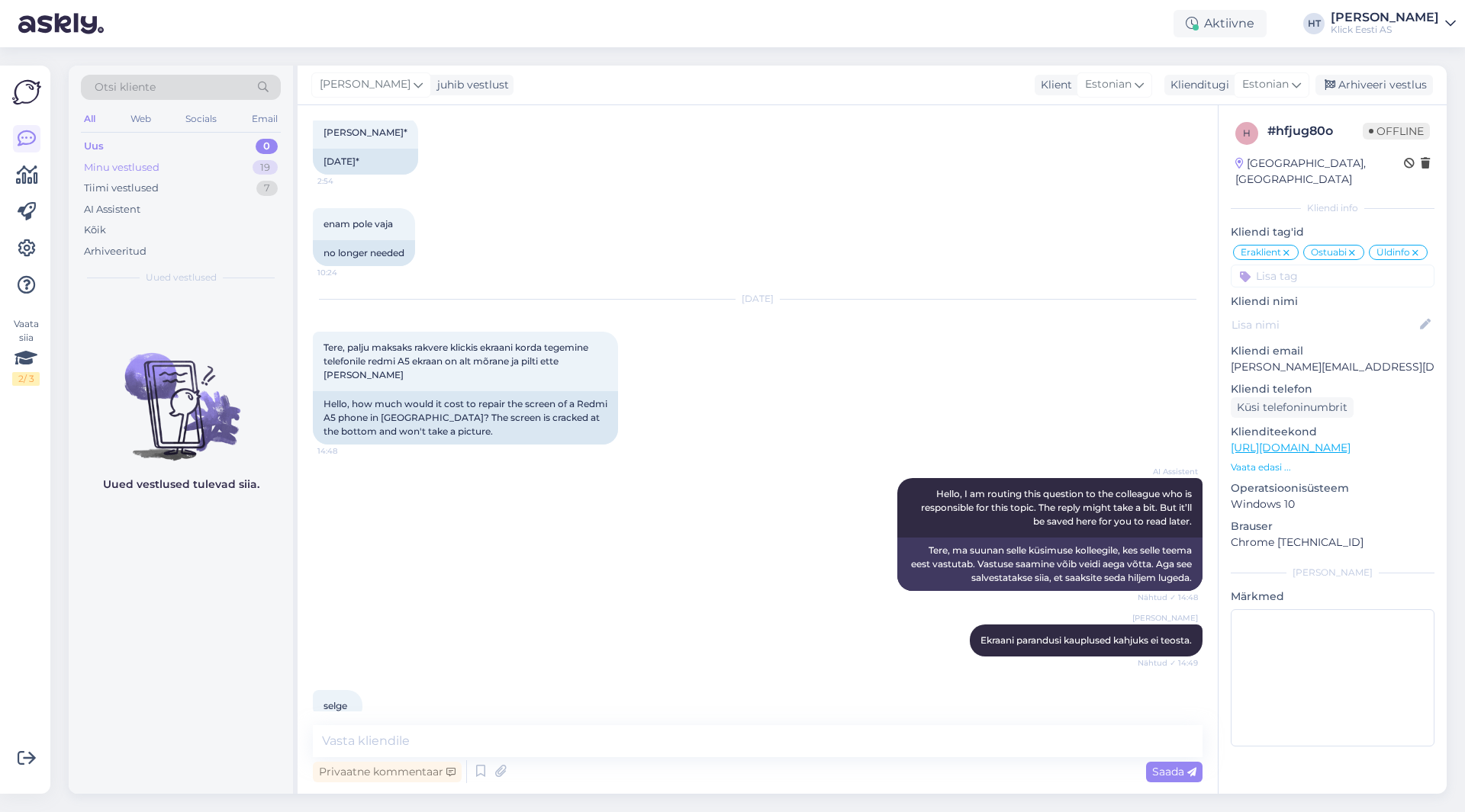
click at [233, 168] on div "Minu vestlused 19" at bounding box center [181, 167] width 200 height 21
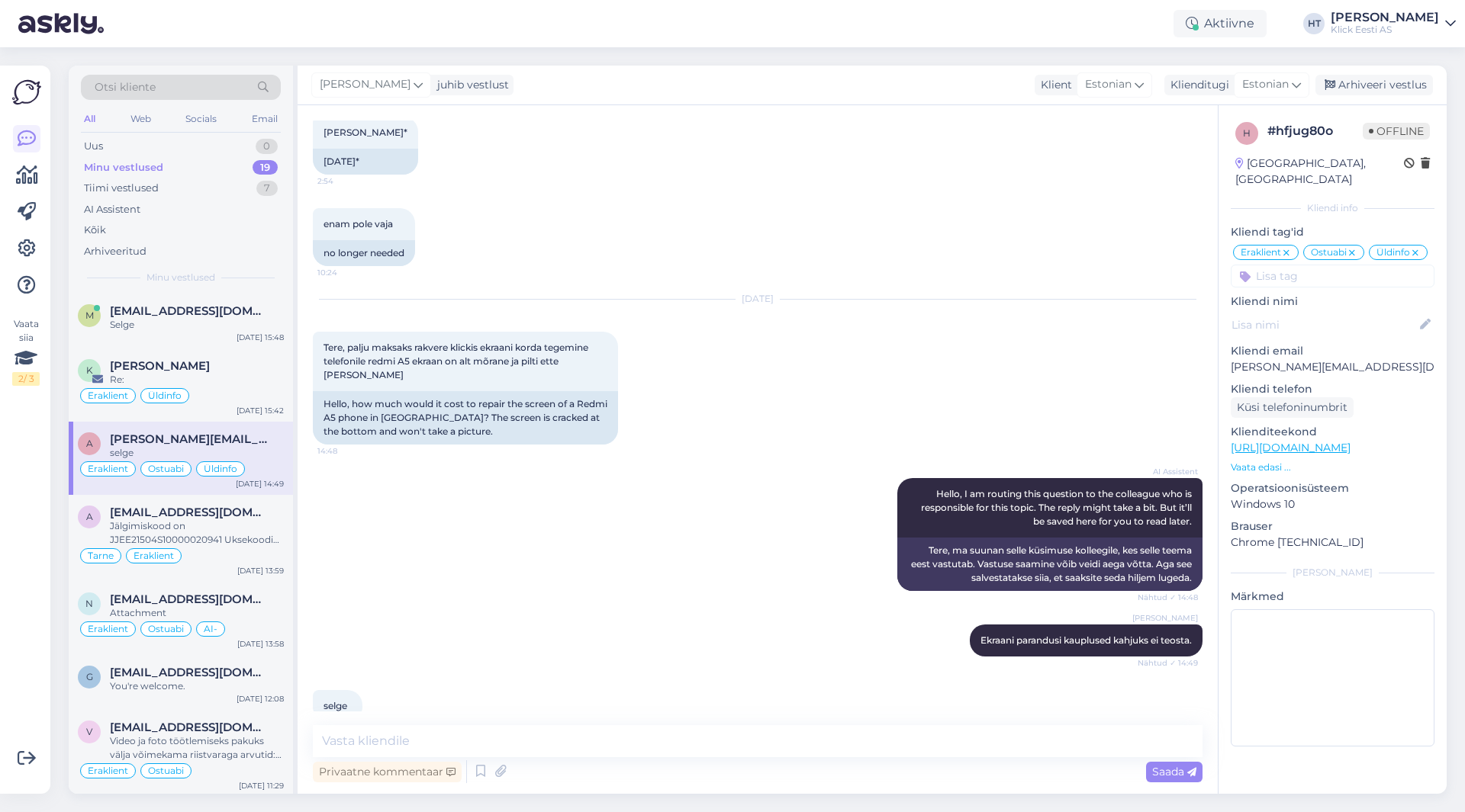
click at [593, 200] on div "enam pole vaja 10:24 no longer needed" at bounding box center [758, 237] width 889 height 91
click at [776, 211] on div "enam pole vaja 10:24 no longer needed" at bounding box center [758, 237] width 889 height 91
click at [222, 191] on div "Tiimi vestlused 7" at bounding box center [181, 189] width 200 height 21
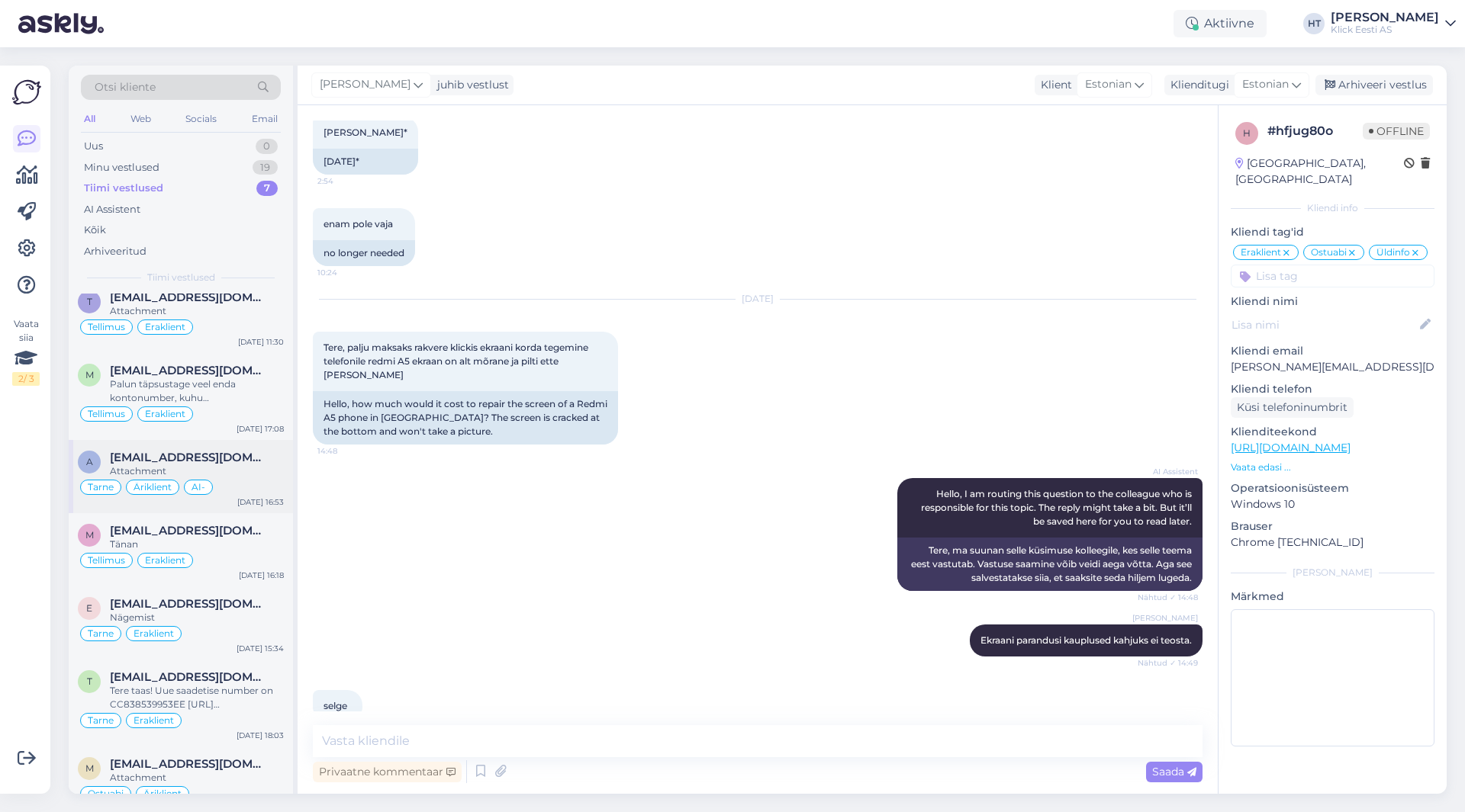
scroll to position [0, 0]
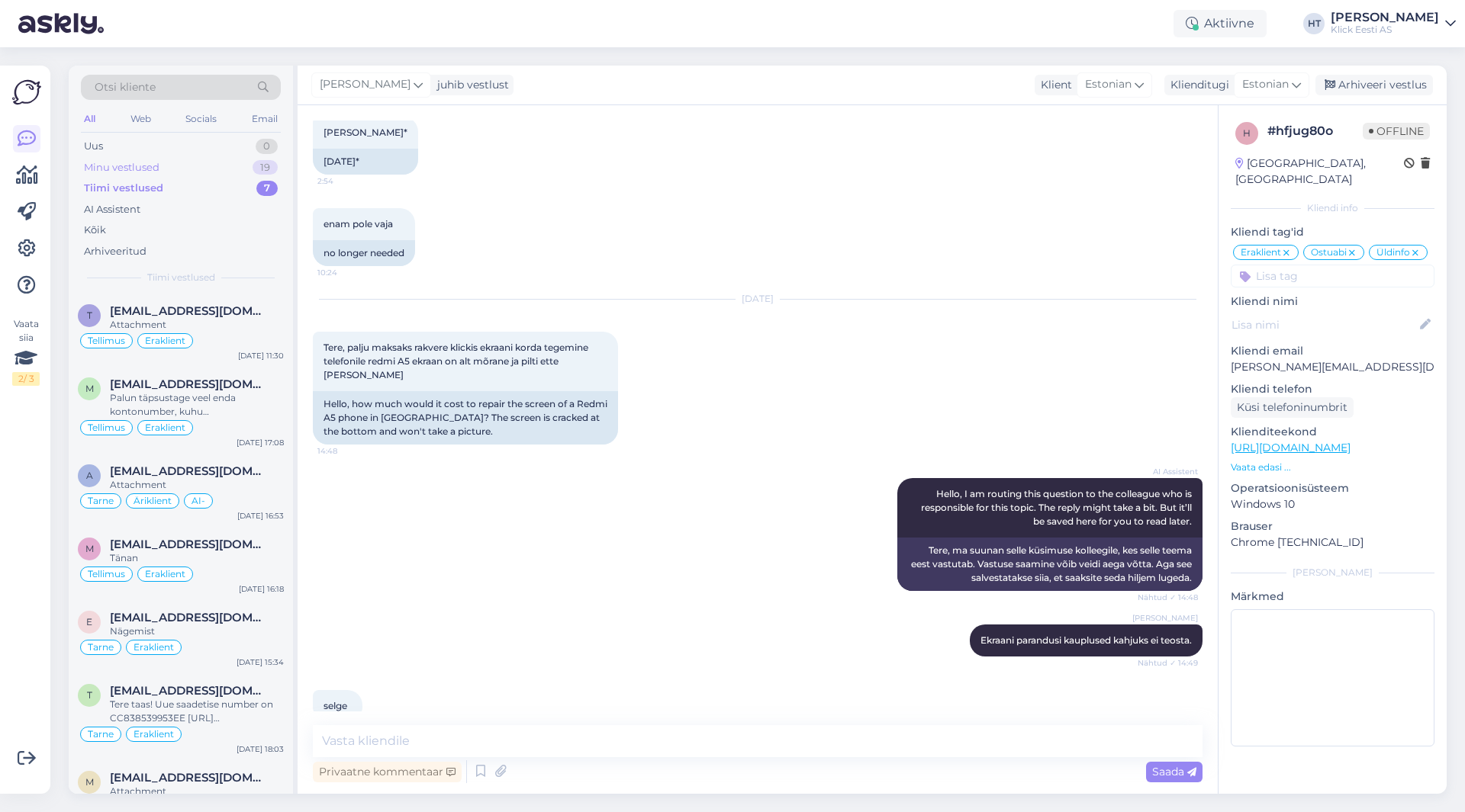
click at [229, 167] on div "Minu vestlused 19" at bounding box center [181, 167] width 200 height 21
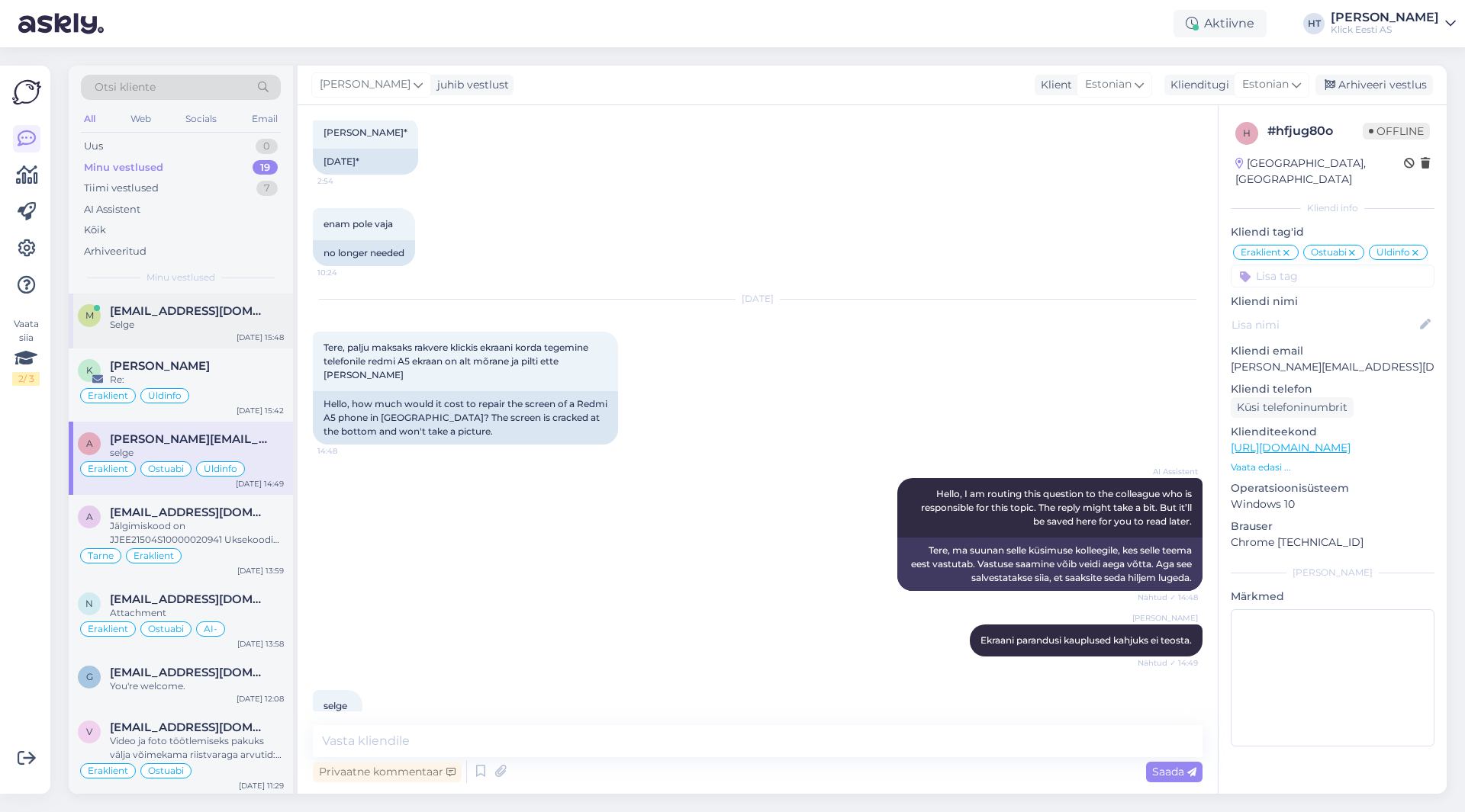
click at [234, 318] on div "Selge" at bounding box center [196, 325] width 174 height 13
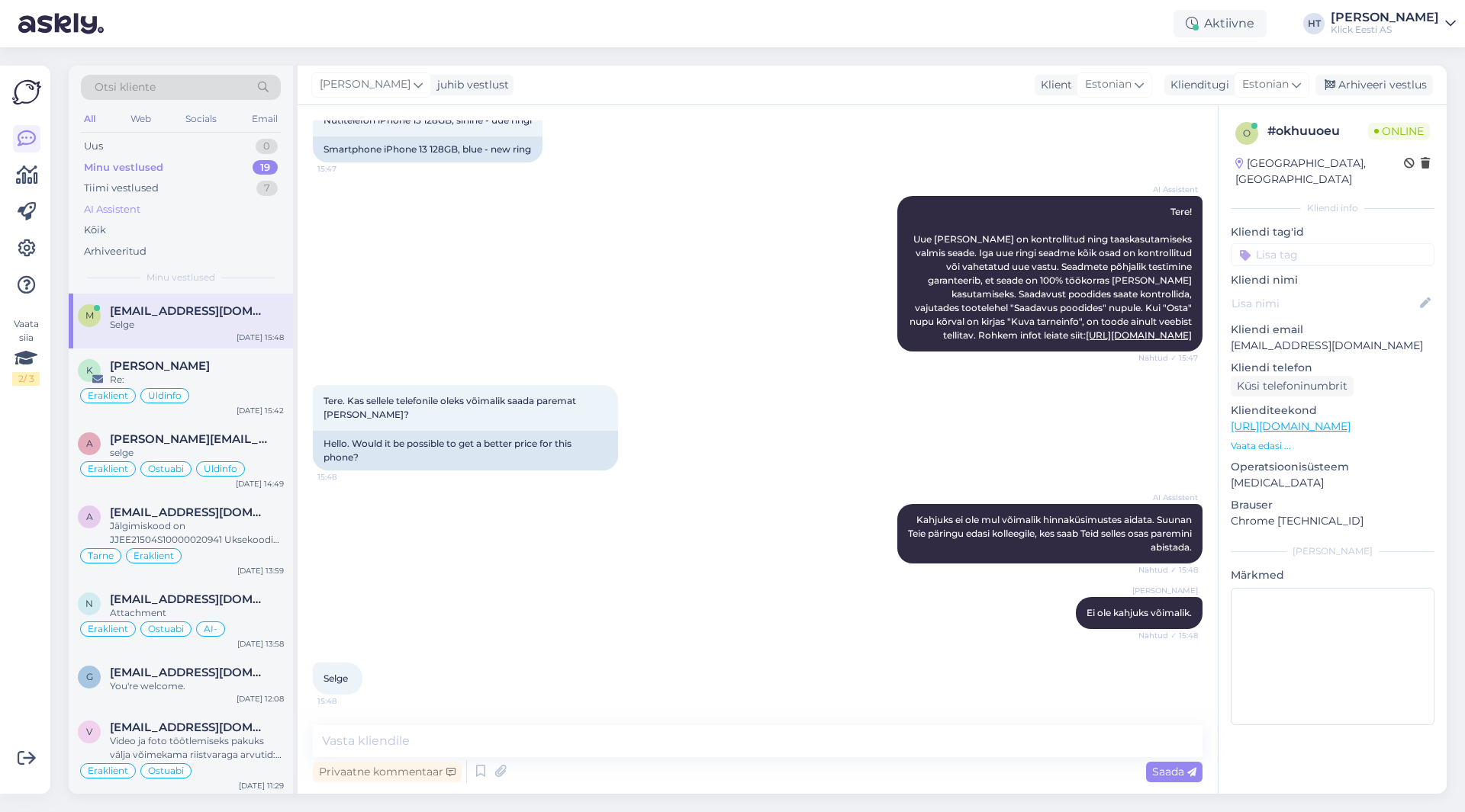
click at [193, 204] on div "AI Assistent" at bounding box center [181, 210] width 200 height 21
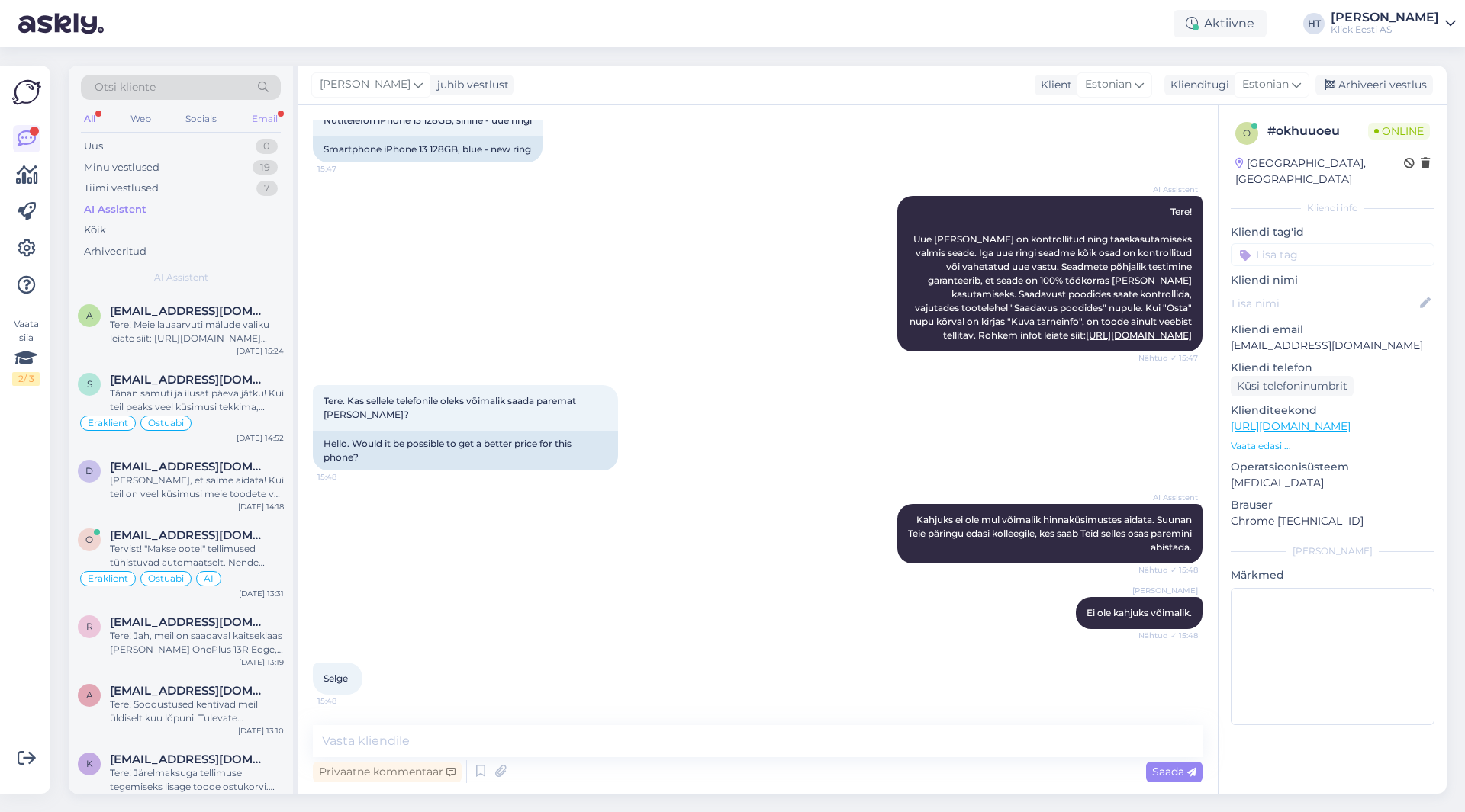
click at [255, 112] on div "Email" at bounding box center [264, 118] width 32 height 20
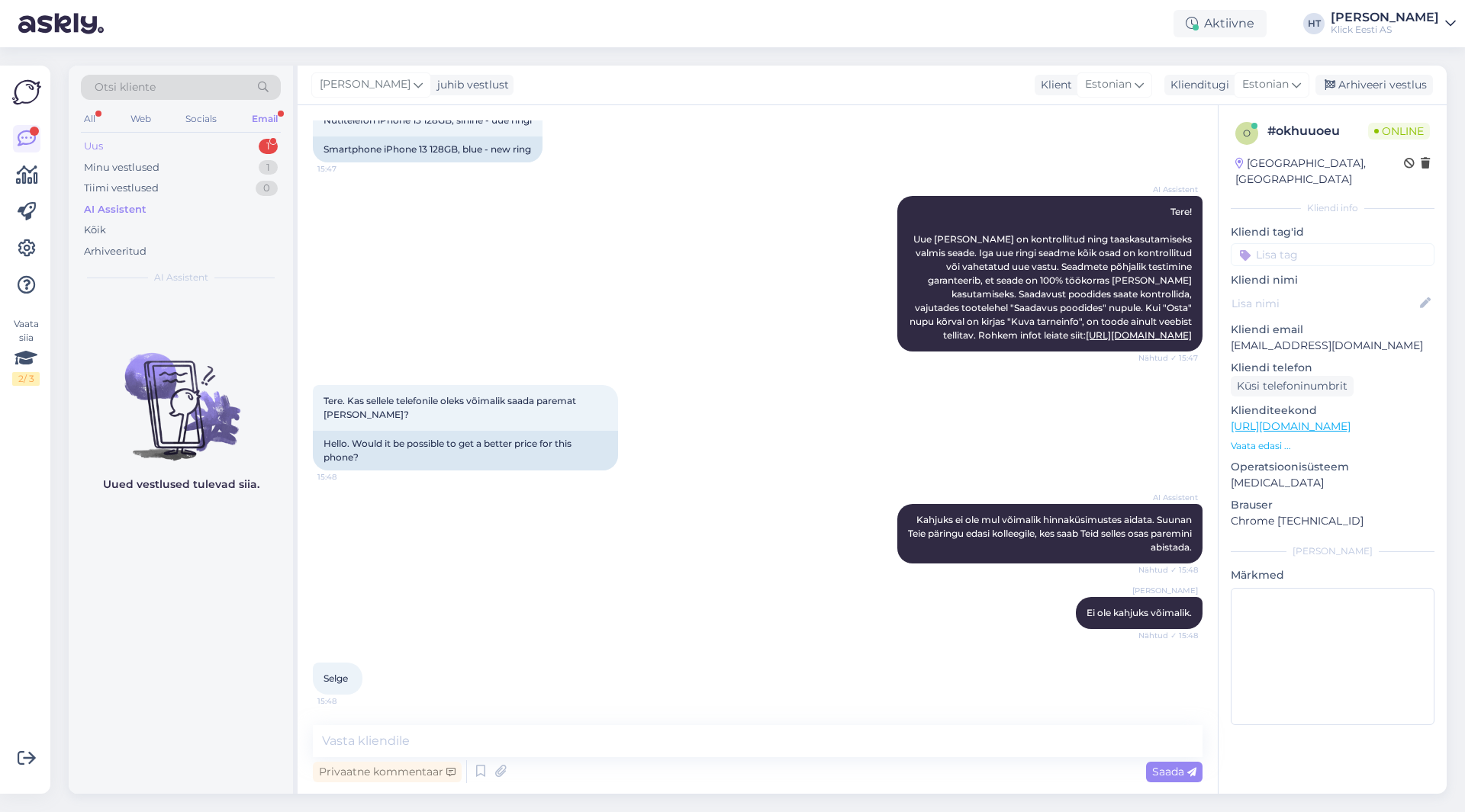
click at [207, 151] on div "Uus 1" at bounding box center [181, 146] width 200 height 21
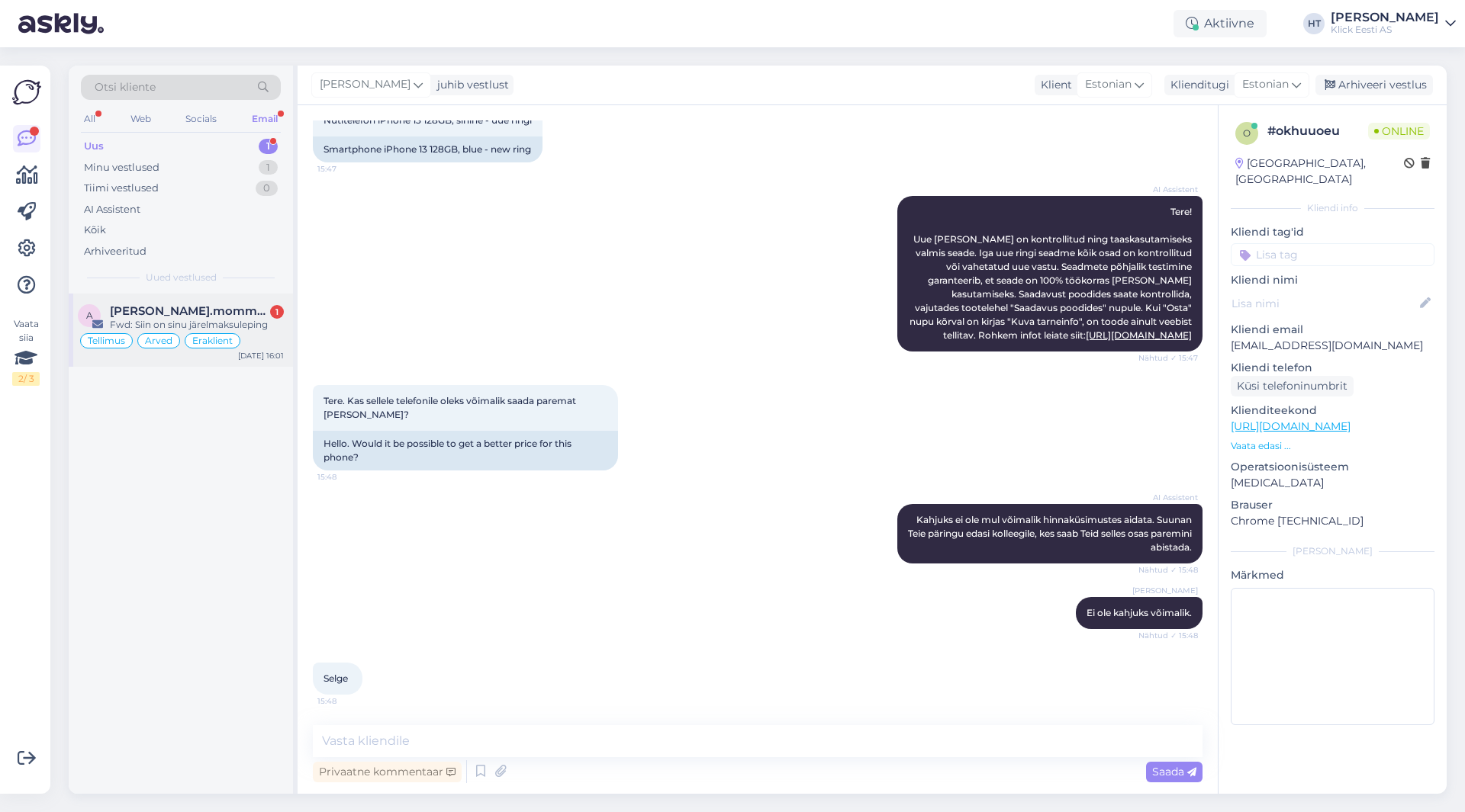
click at [202, 300] on div "a [PERSON_NAME].mommeja via [EMAIL_ADDRESS][DOMAIN_NAME] 1 Fwd: [PERSON_NAME] o…" at bounding box center [180, 330] width 224 height 73
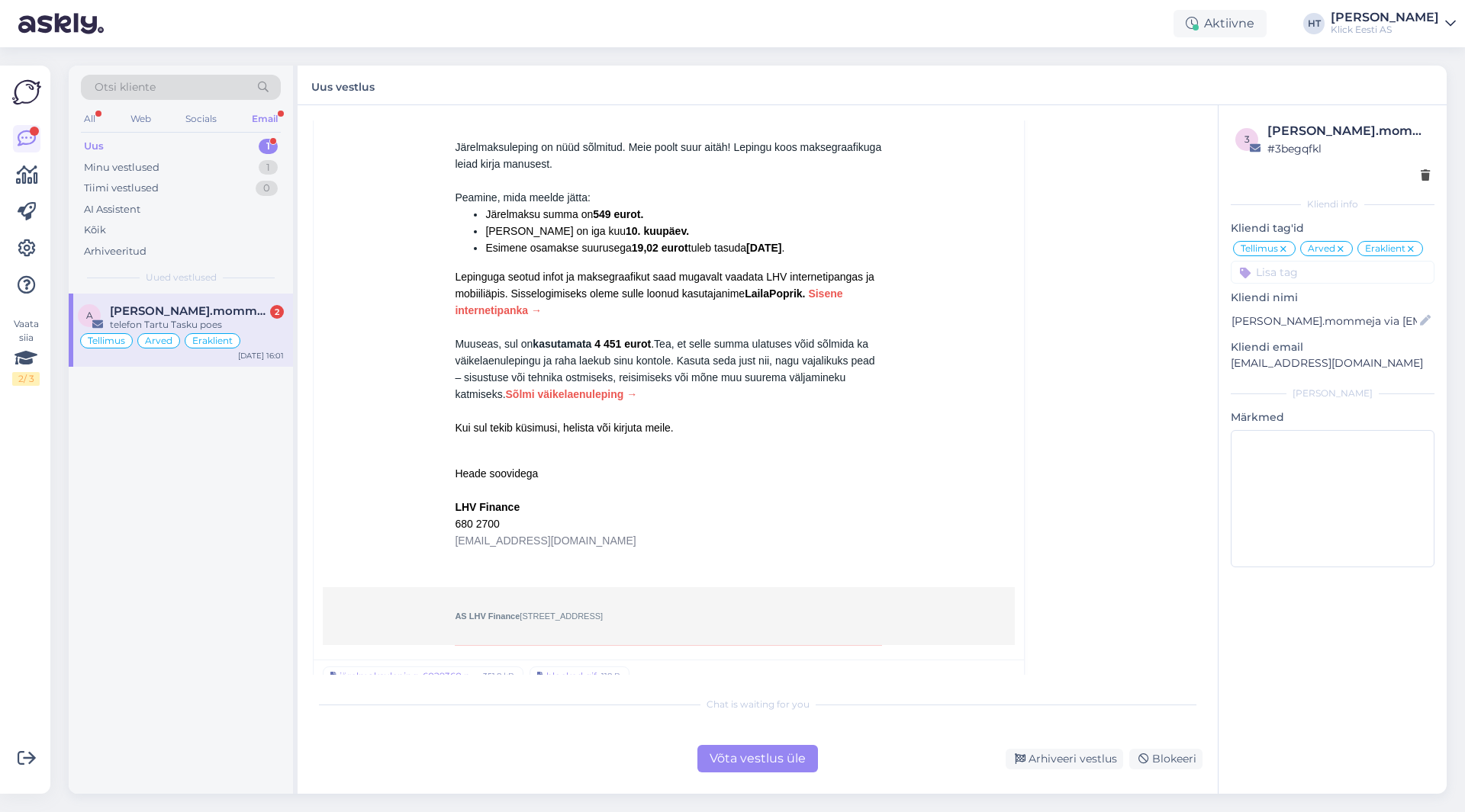
scroll to position [8127, 0]
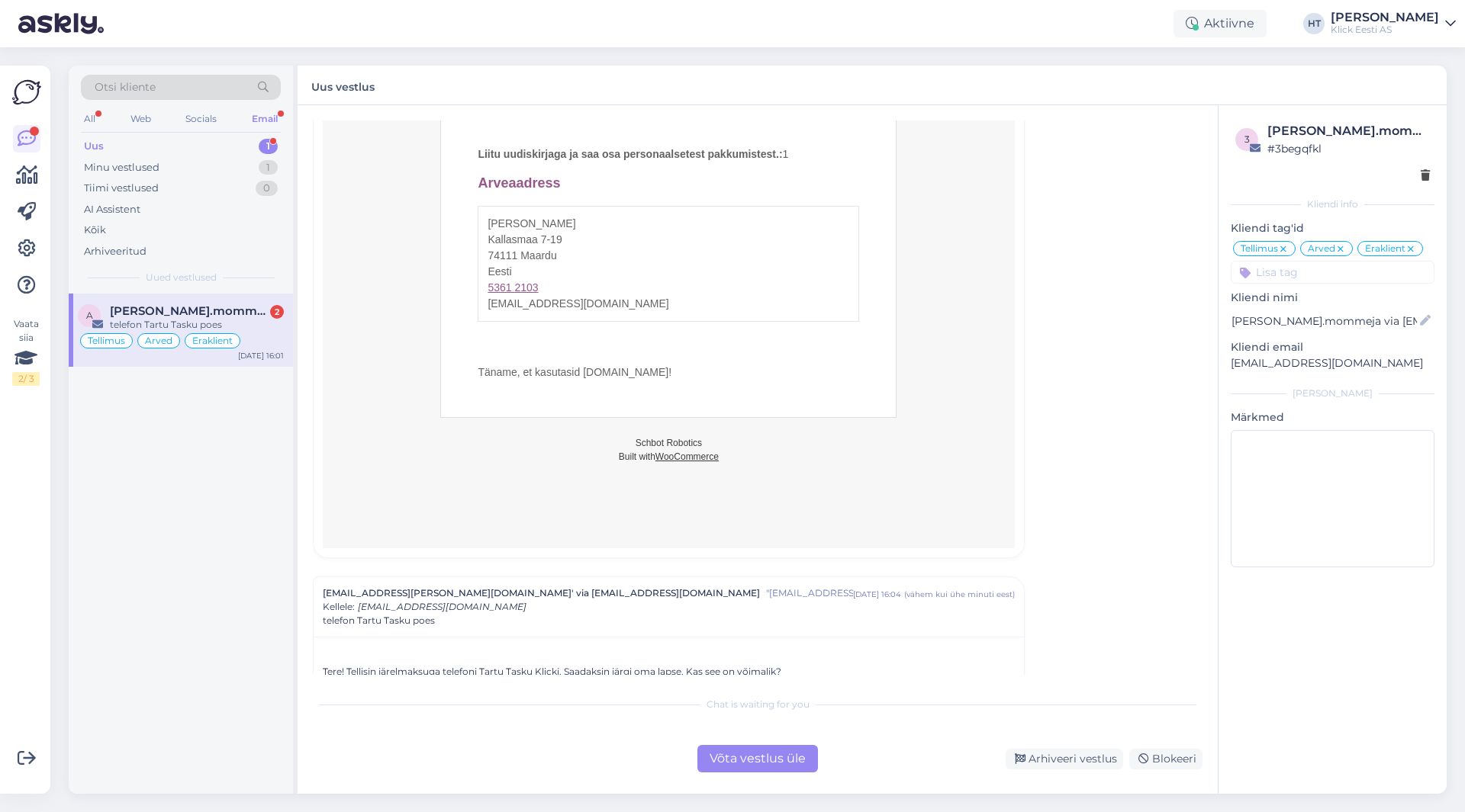
click at [234, 312] on span "[PERSON_NAME].mommeja via [EMAIL_ADDRESS][DOMAIN_NAME]" at bounding box center [189, 311] width 159 height 13
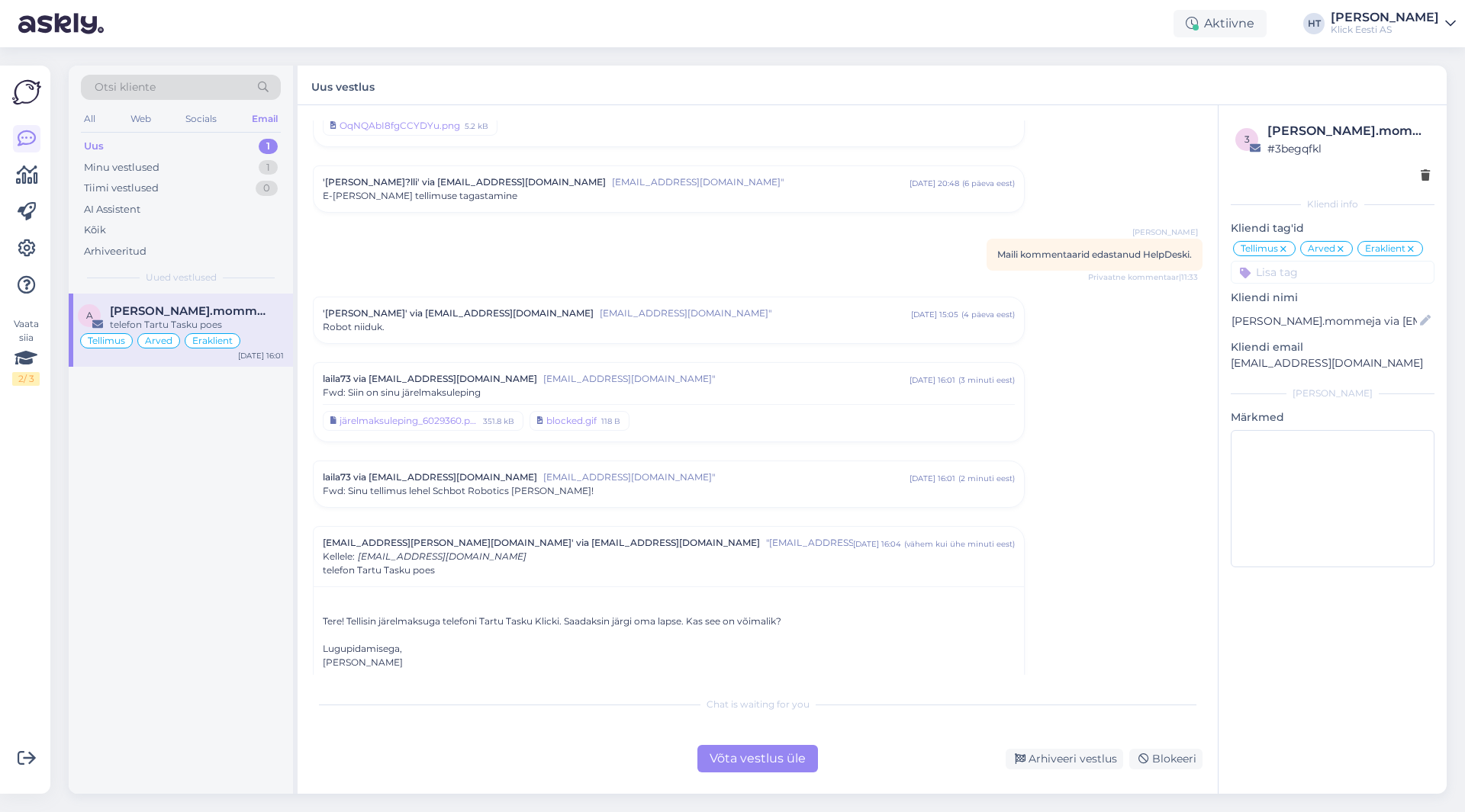
click at [270, 447] on div "a [PERSON_NAME].mommeja via [EMAIL_ADDRESS][DOMAIN_NAME] telefon Tartu Tasku po…" at bounding box center [180, 544] width 224 height 500
click at [1074, 763] on div "Arhiveeri vestlus" at bounding box center [1065, 758] width 117 height 20
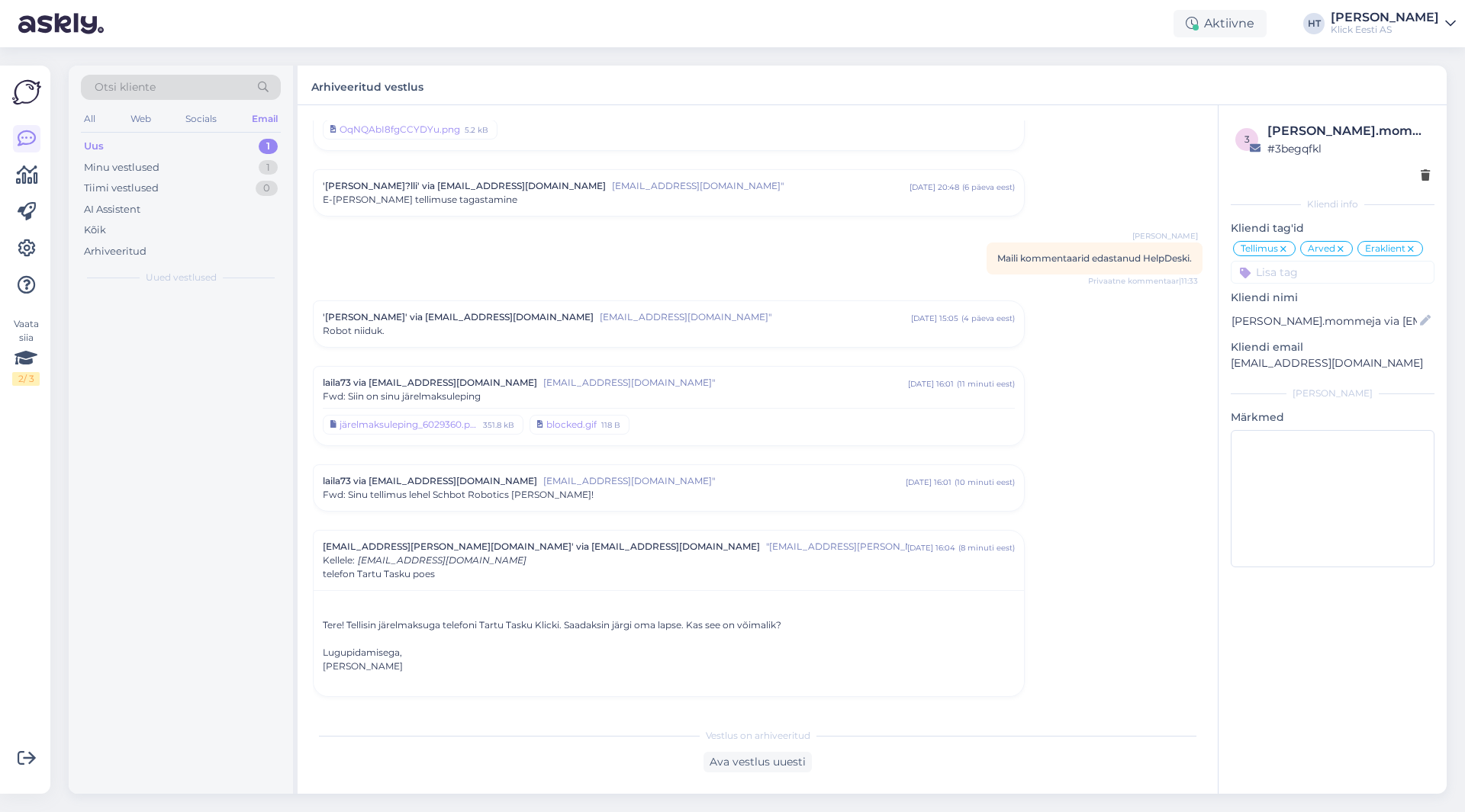
scroll to position [5960, 0]
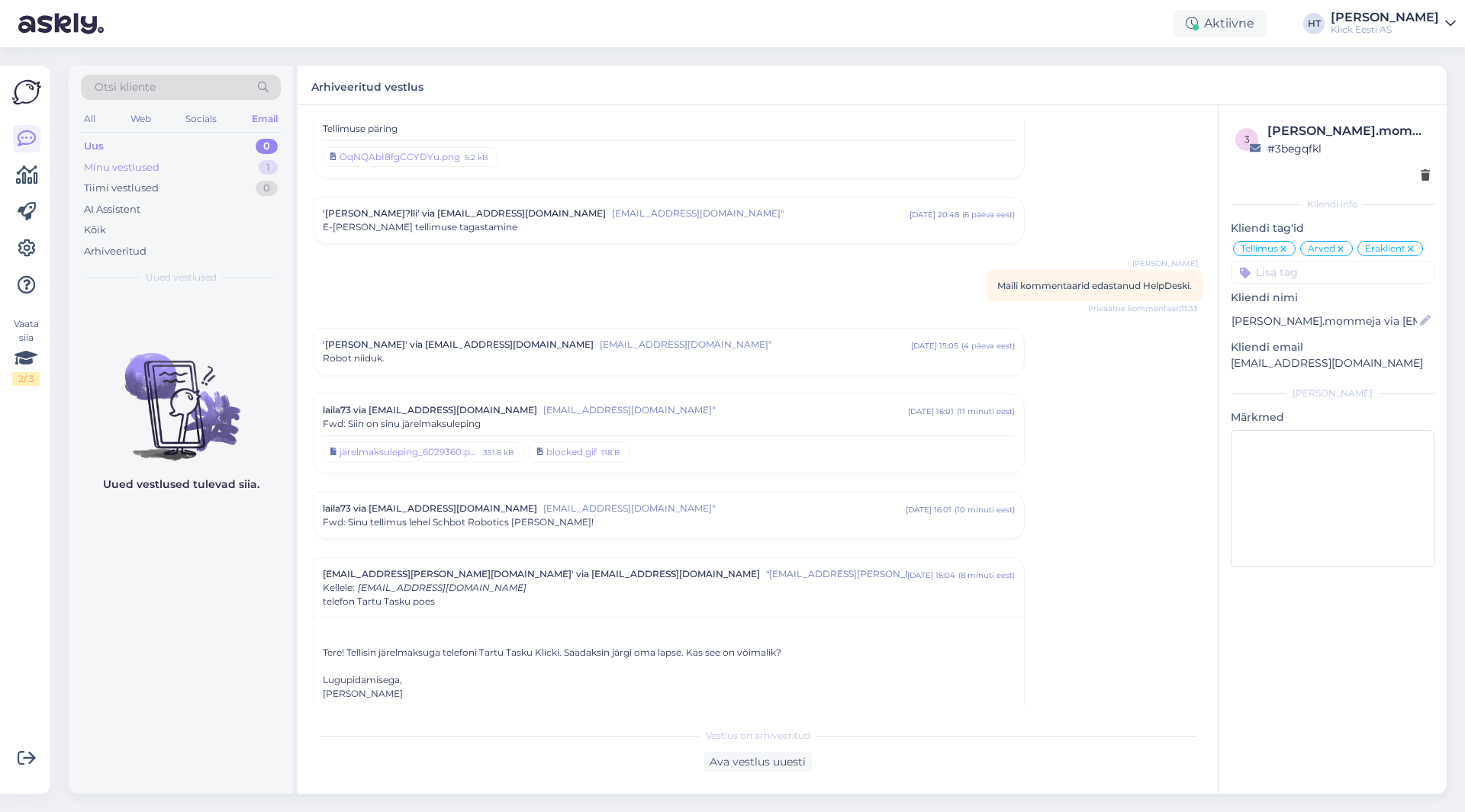
click at [242, 168] on div "Minu vestlused 1" at bounding box center [181, 167] width 200 height 21
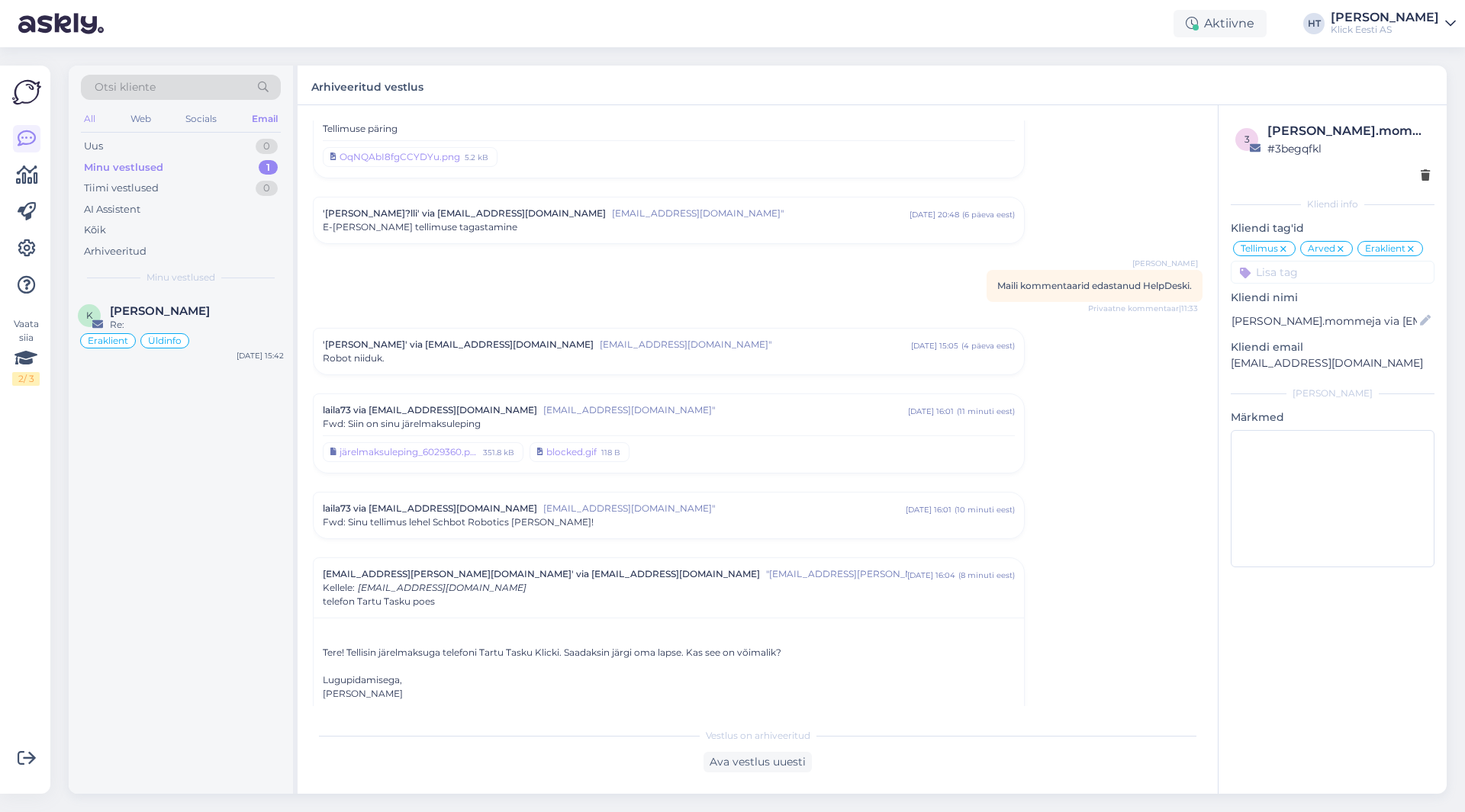
click at [90, 116] on div "All" at bounding box center [90, 118] width 17 height 20
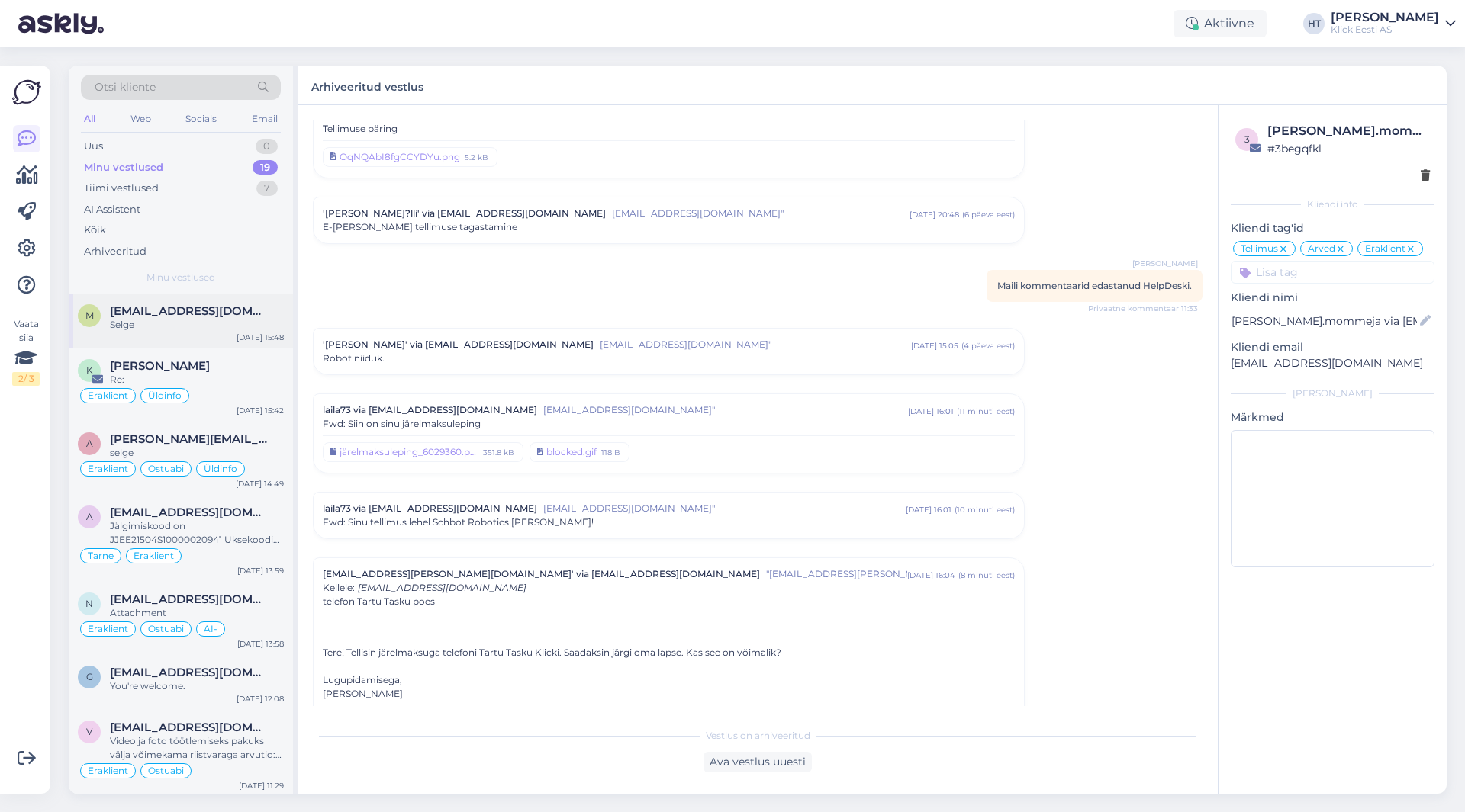
click at [231, 344] on div "m [EMAIL_ADDRESS][DOMAIN_NAME] Selge [DATE] 15:48" at bounding box center [180, 320] width 224 height 55
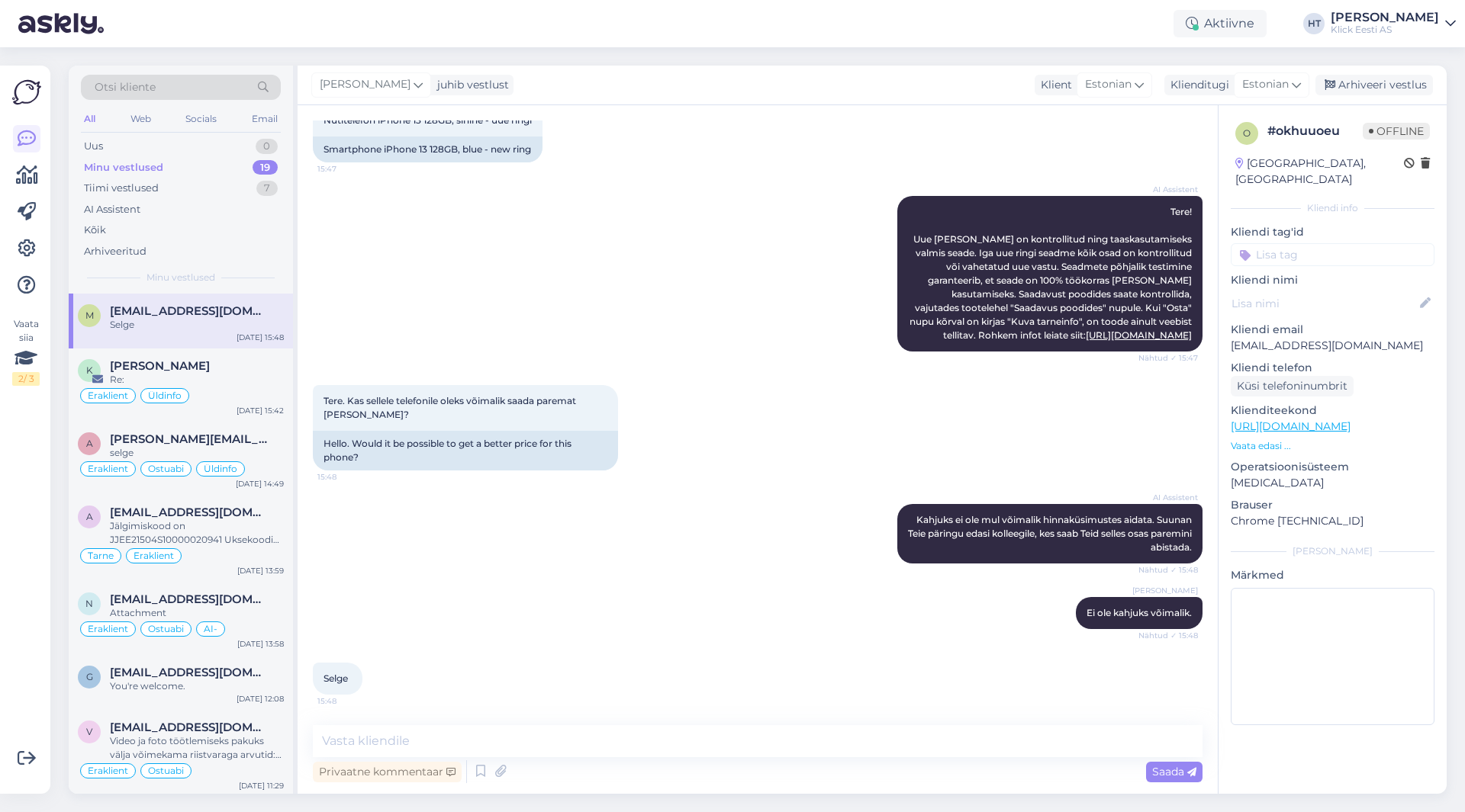
click at [1326, 243] on input at bounding box center [1333, 255] width 204 height 23
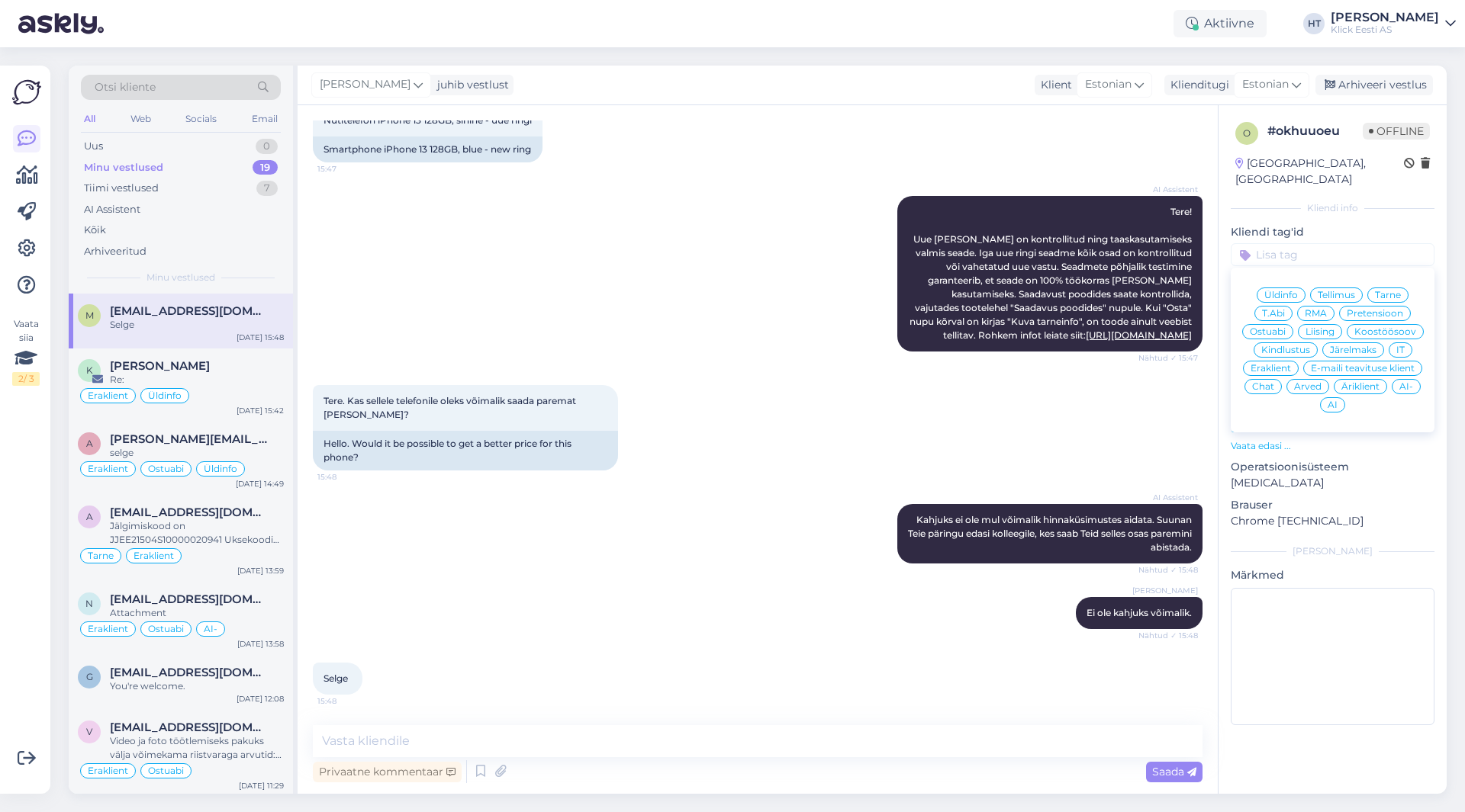
click at [1290, 291] on span "Üldinfo" at bounding box center [1280, 295] width 34 height 10
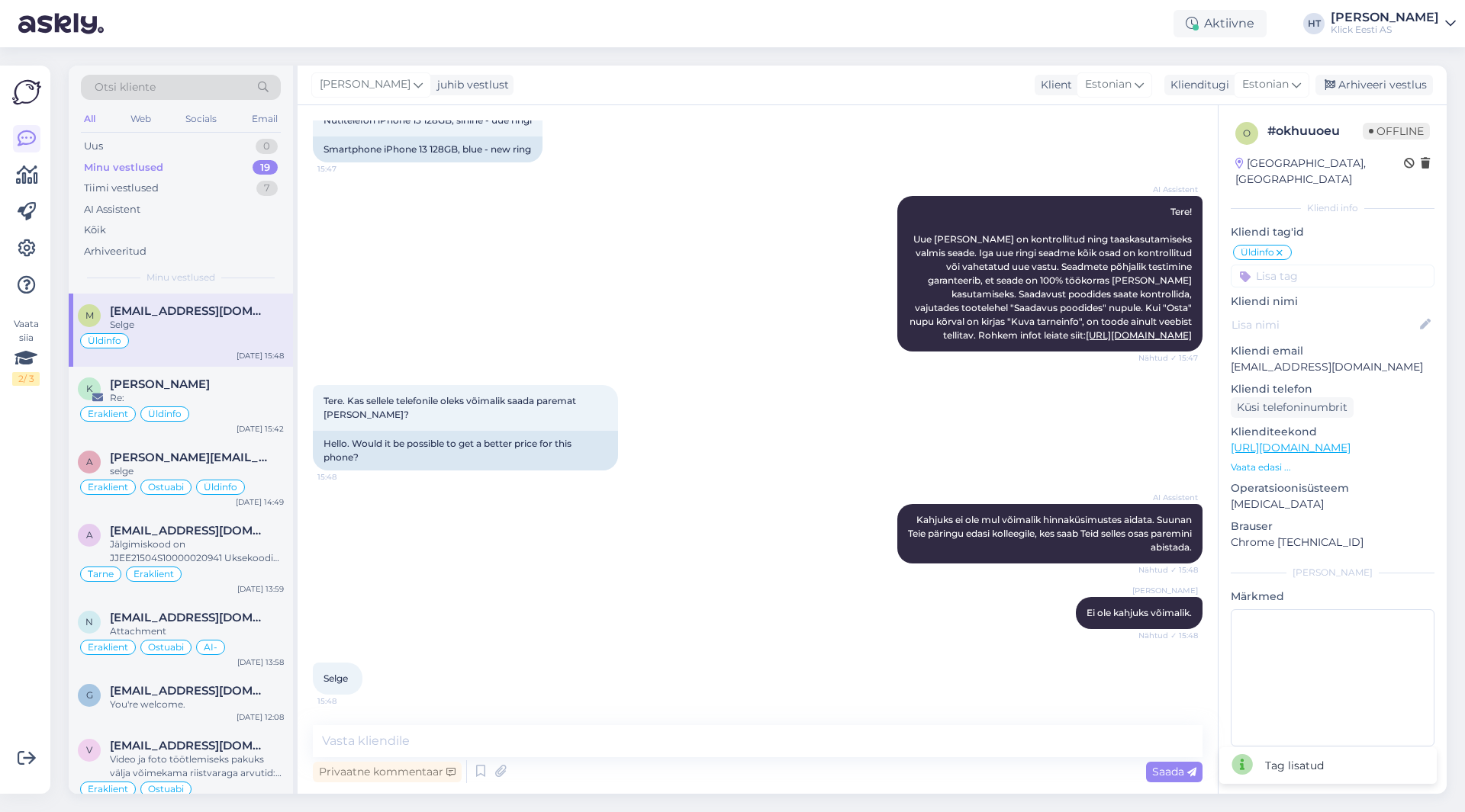
click at [1297, 265] on input at bounding box center [1333, 276] width 204 height 23
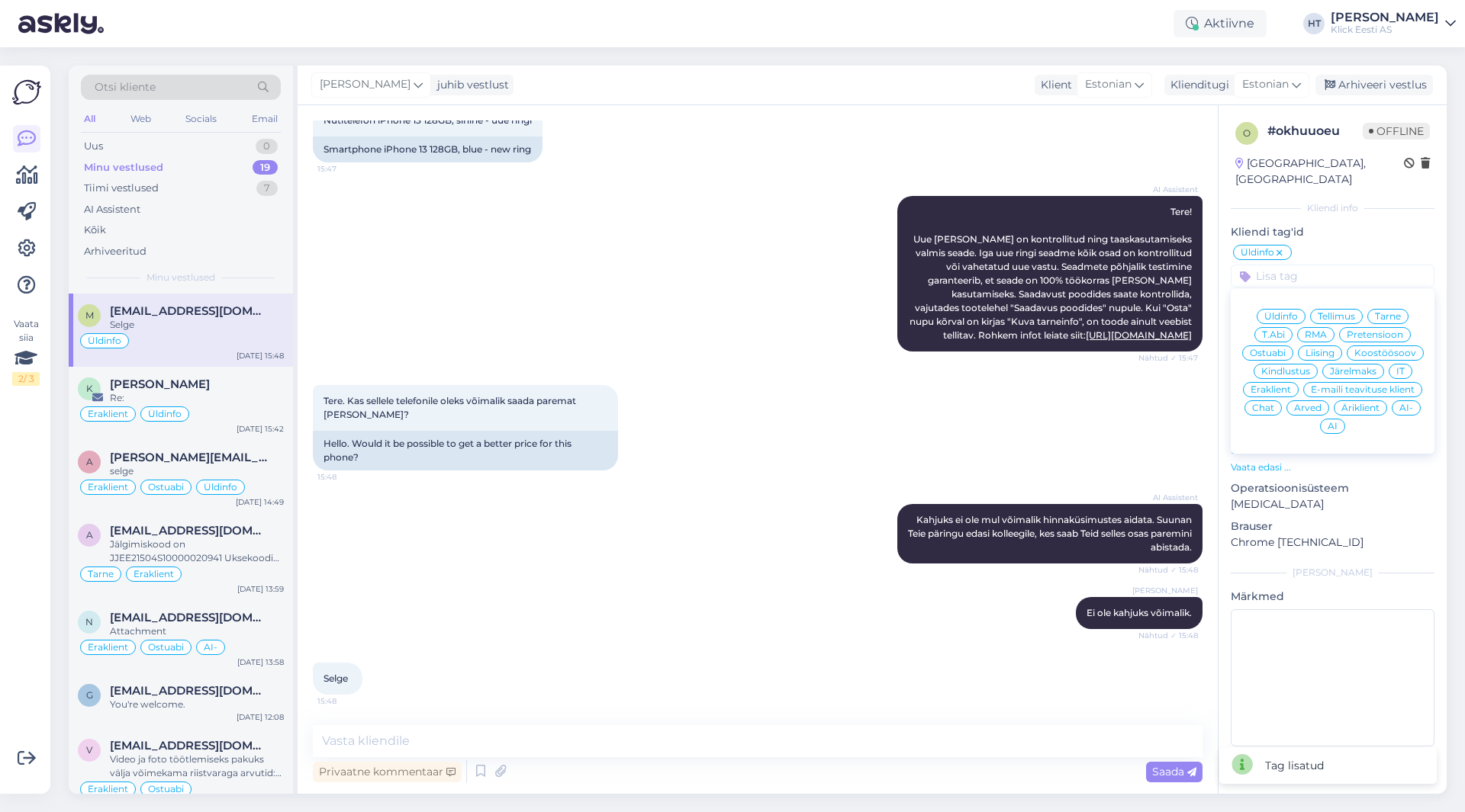
click at [1290, 385] on span "Eraklient" at bounding box center [1271, 390] width 40 height 10
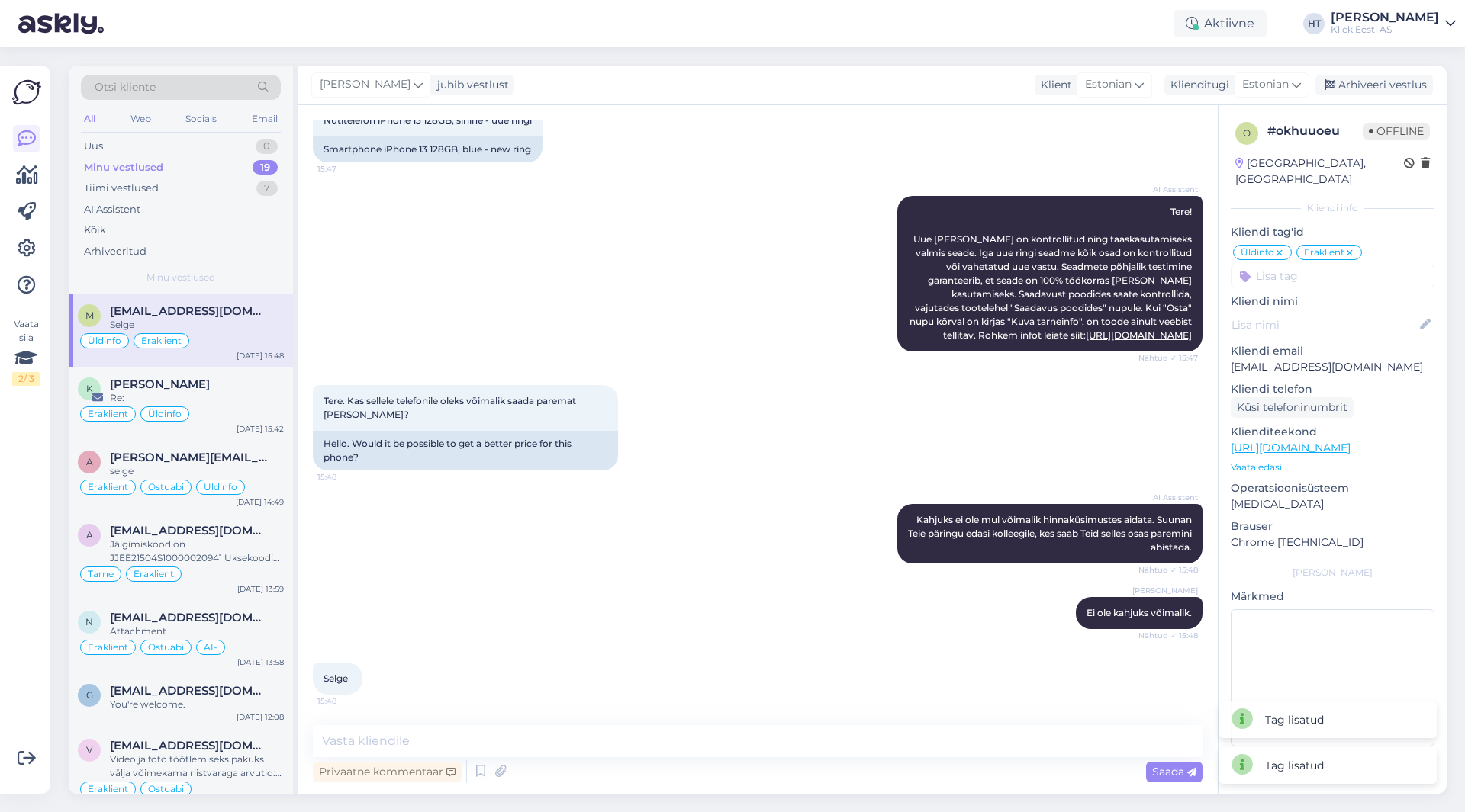
click at [1037, 426] on div "Tere. Kas sellele telefonile oleks võimalik saada paremat [PERSON_NAME]? 15:48 …" at bounding box center [758, 428] width 889 height 119
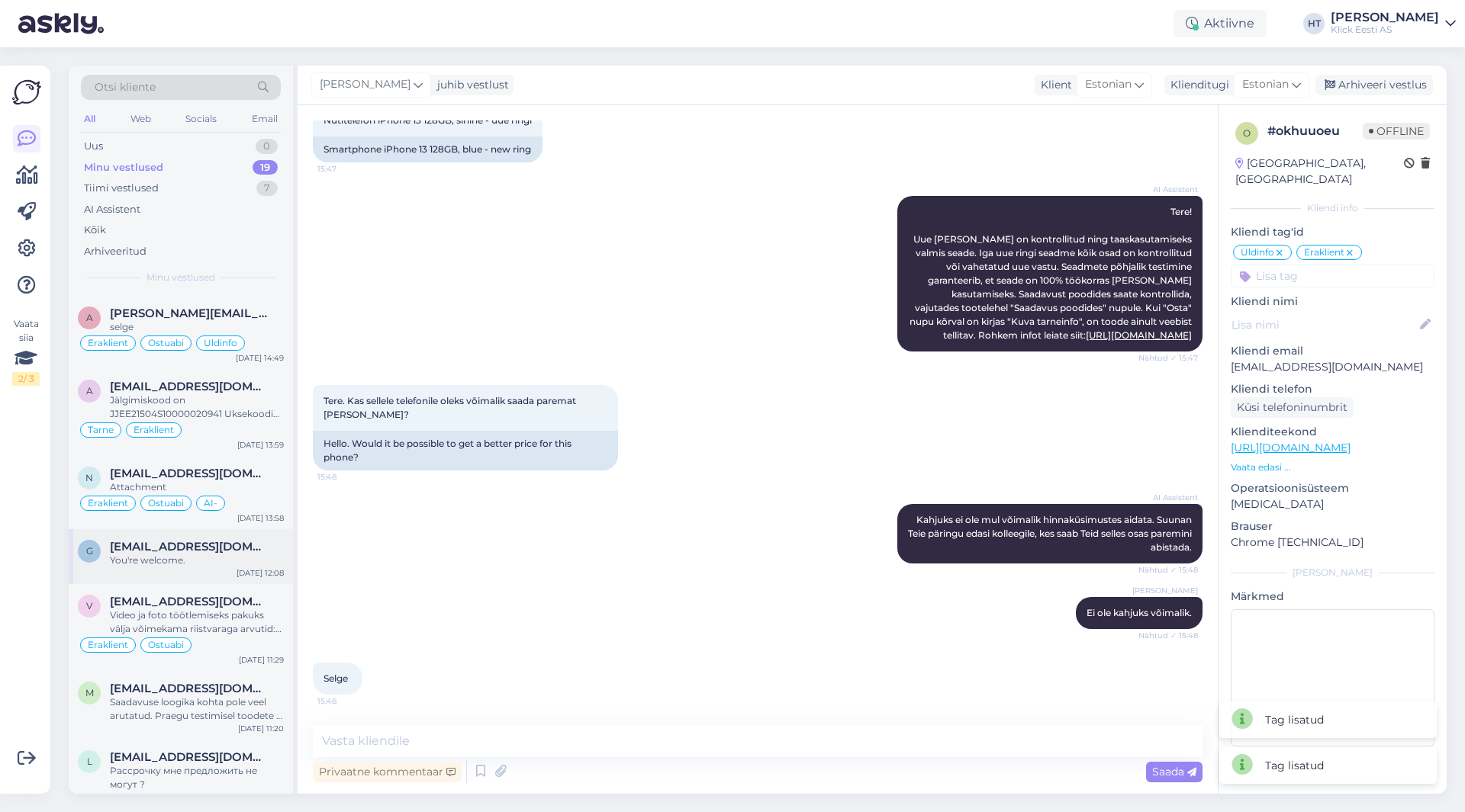
scroll to position [153, 0]
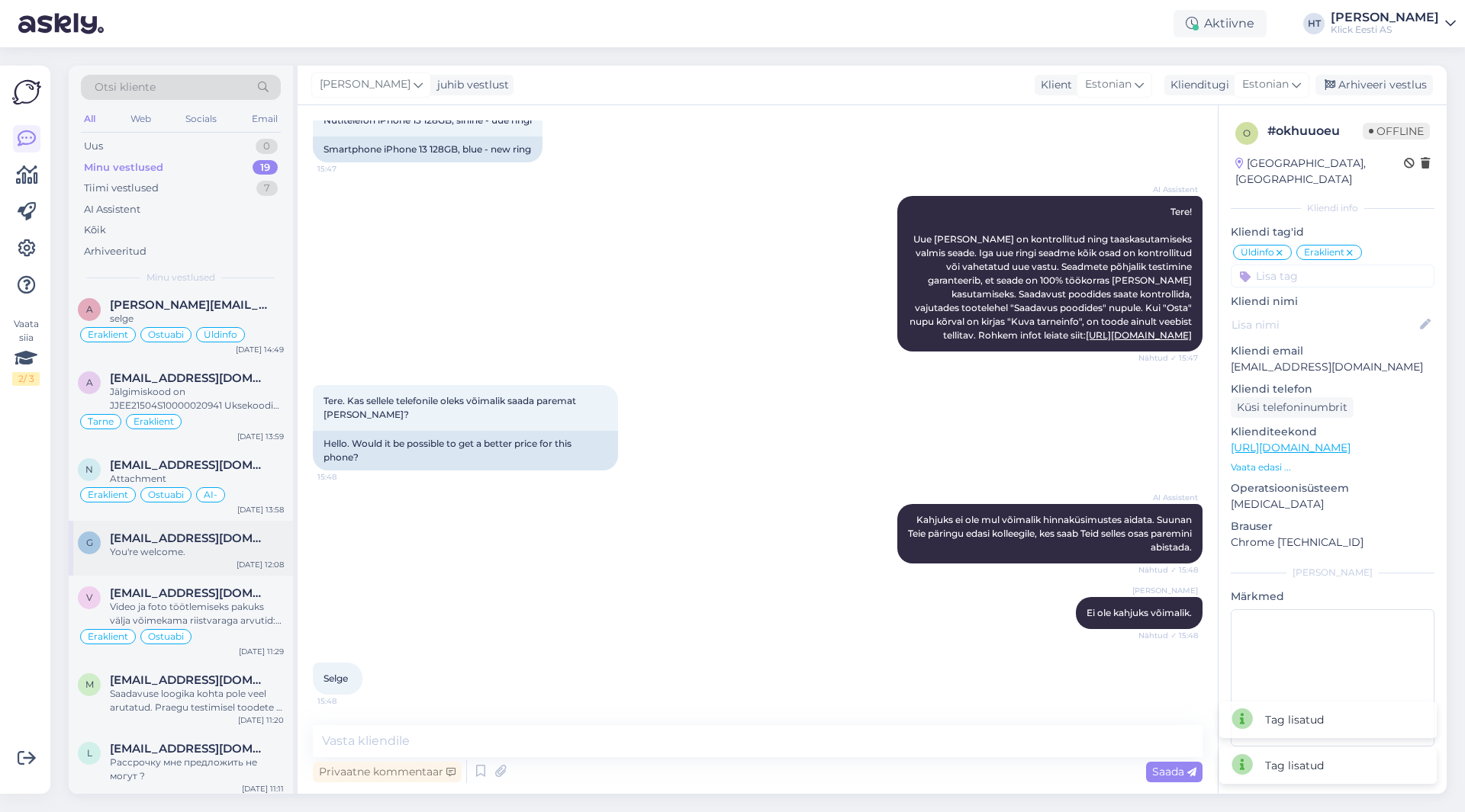
click at [214, 556] on div "You're welcome." at bounding box center [196, 552] width 174 height 13
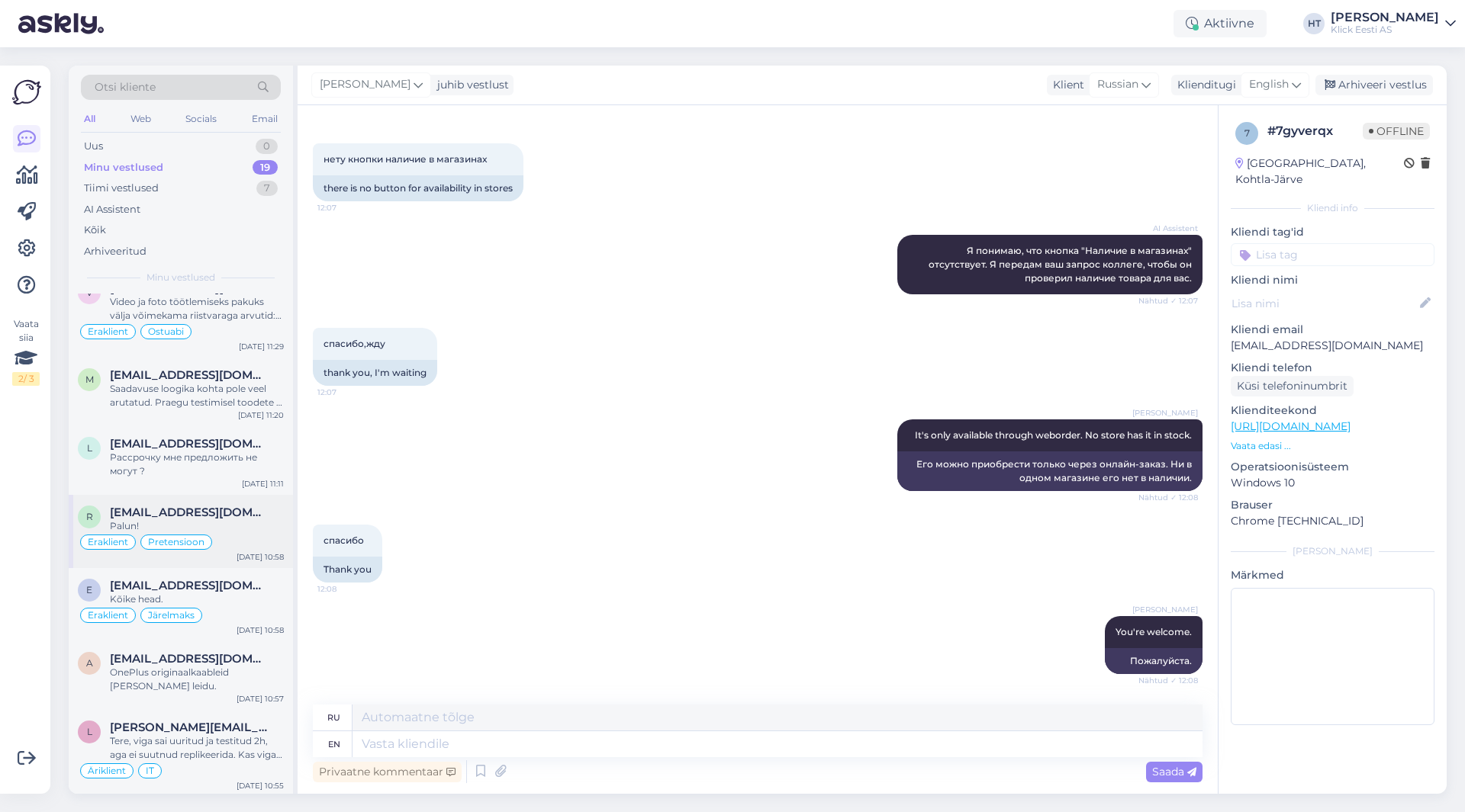
scroll to position [0, 0]
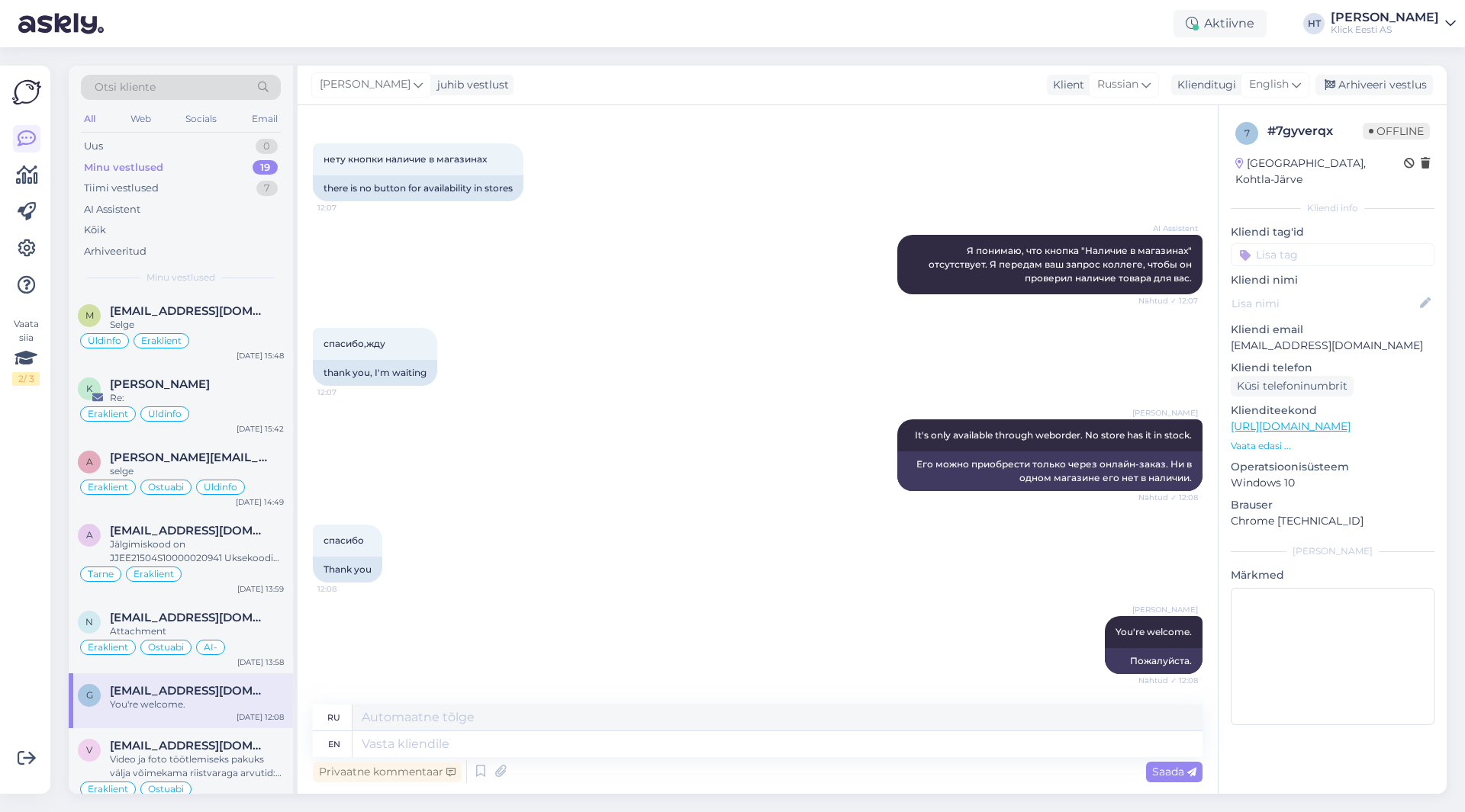
click at [477, 315] on div "спасибо,жду 12:07 thank you, I'm waiting" at bounding box center [758, 356] width 889 height 91
click at [174, 182] on div "Tiimi vestlused 7" at bounding box center [181, 189] width 200 height 21
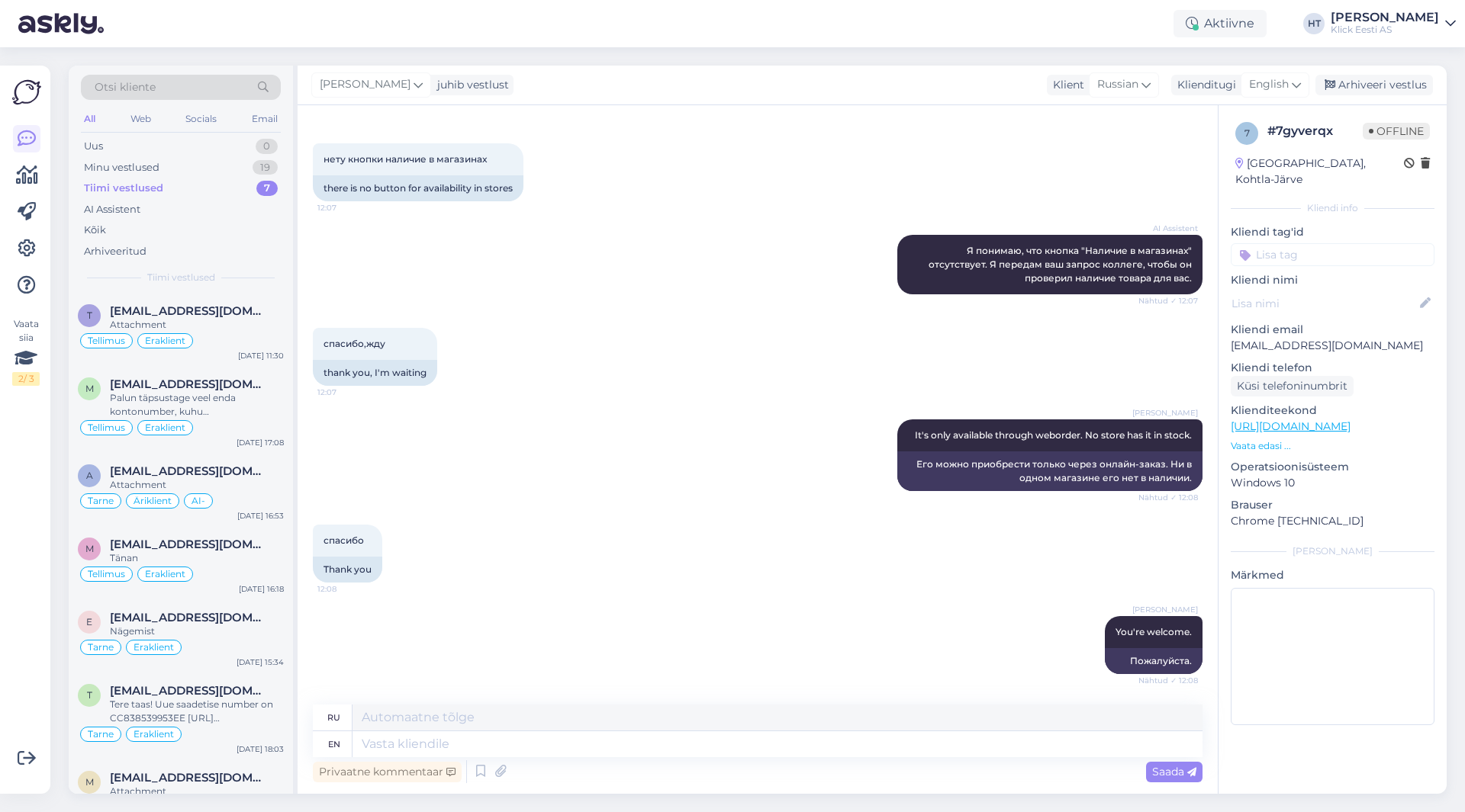
click at [44, 485] on div "Vaata siia 2 / 3 Võimalused Veendu, et Askly loob sulle väärtust. Sulge Ühenda …" at bounding box center [25, 429] width 50 height 728
click at [198, 89] on div "Otsi kliente" at bounding box center [181, 88] width 200 height 25
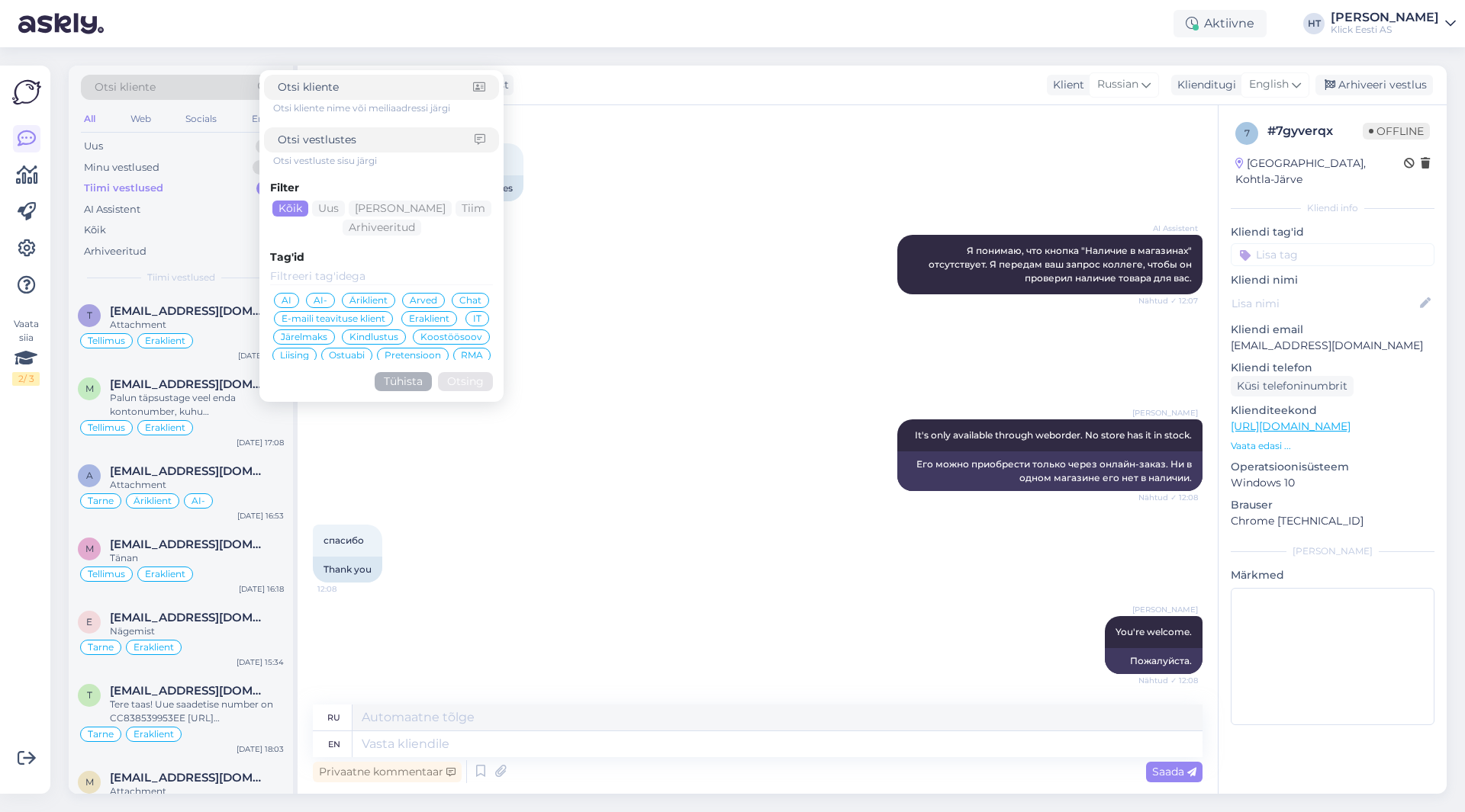
click at [591, 139] on div "нету кнопки наличие в магазинах 12:07 there is no button for availability in st…" at bounding box center [758, 172] width 889 height 91
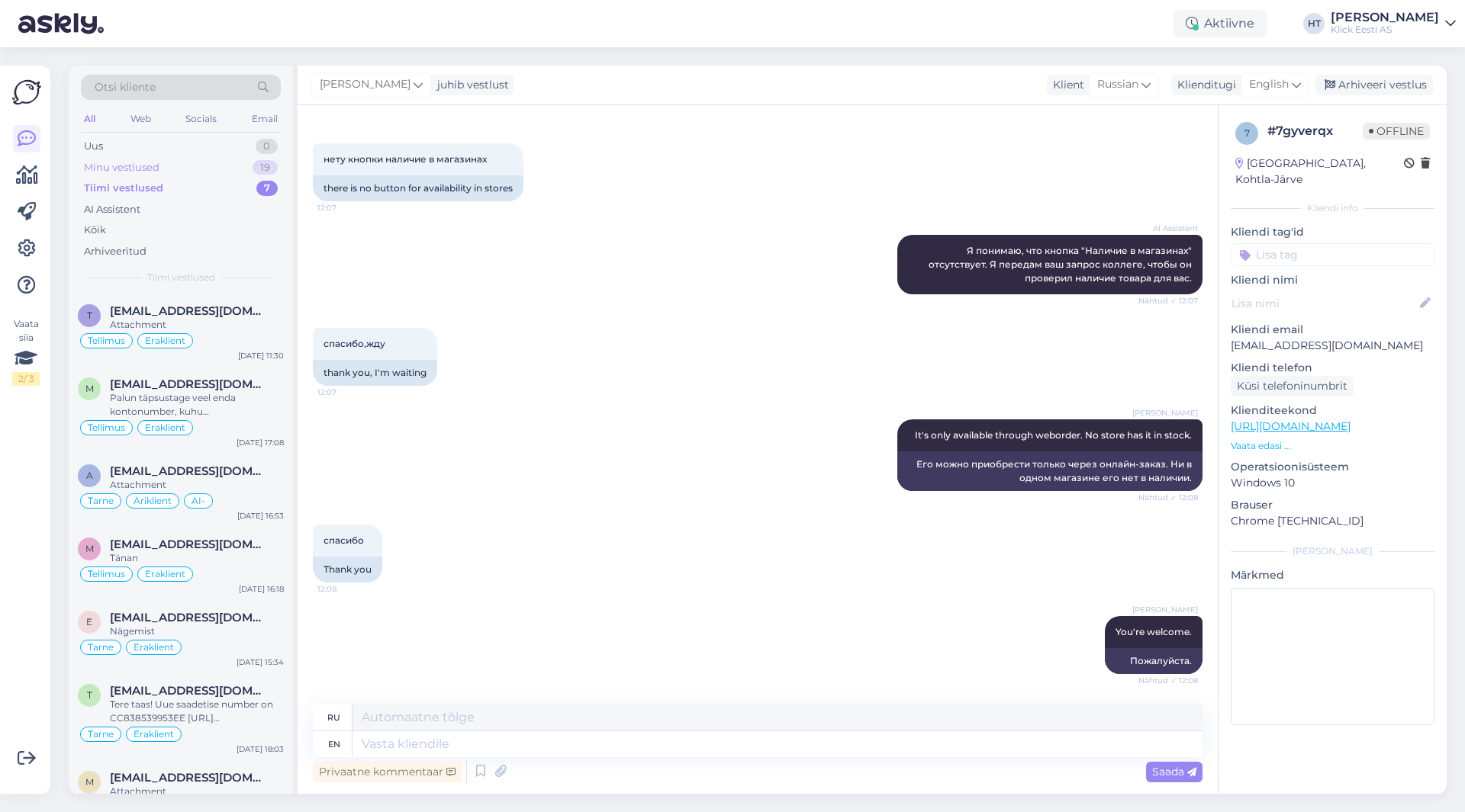
click at [220, 173] on div "Minu vestlused 19" at bounding box center [181, 167] width 200 height 21
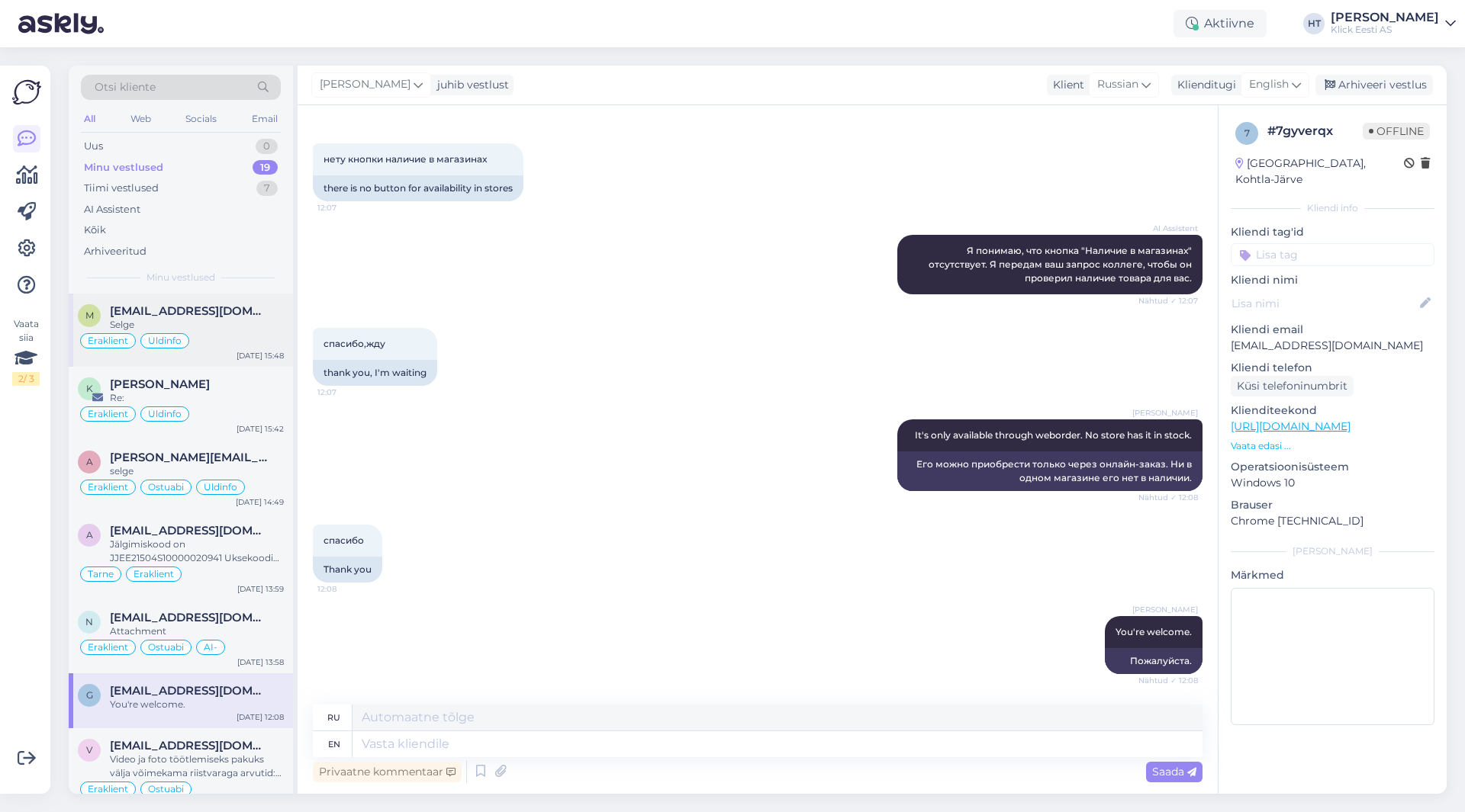
click at [226, 325] on div "Selge" at bounding box center [196, 325] width 174 height 13
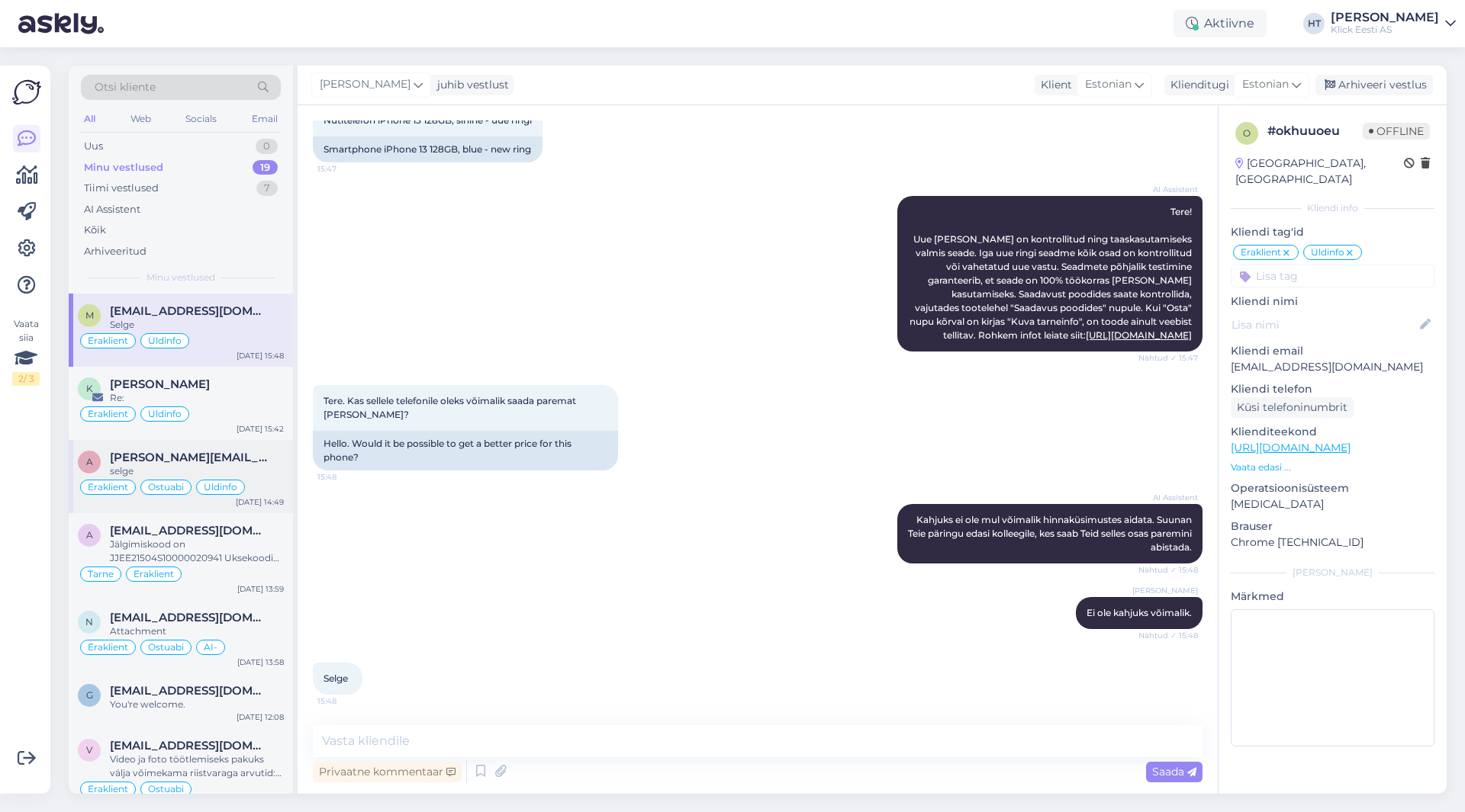
scroll to position [918, 0]
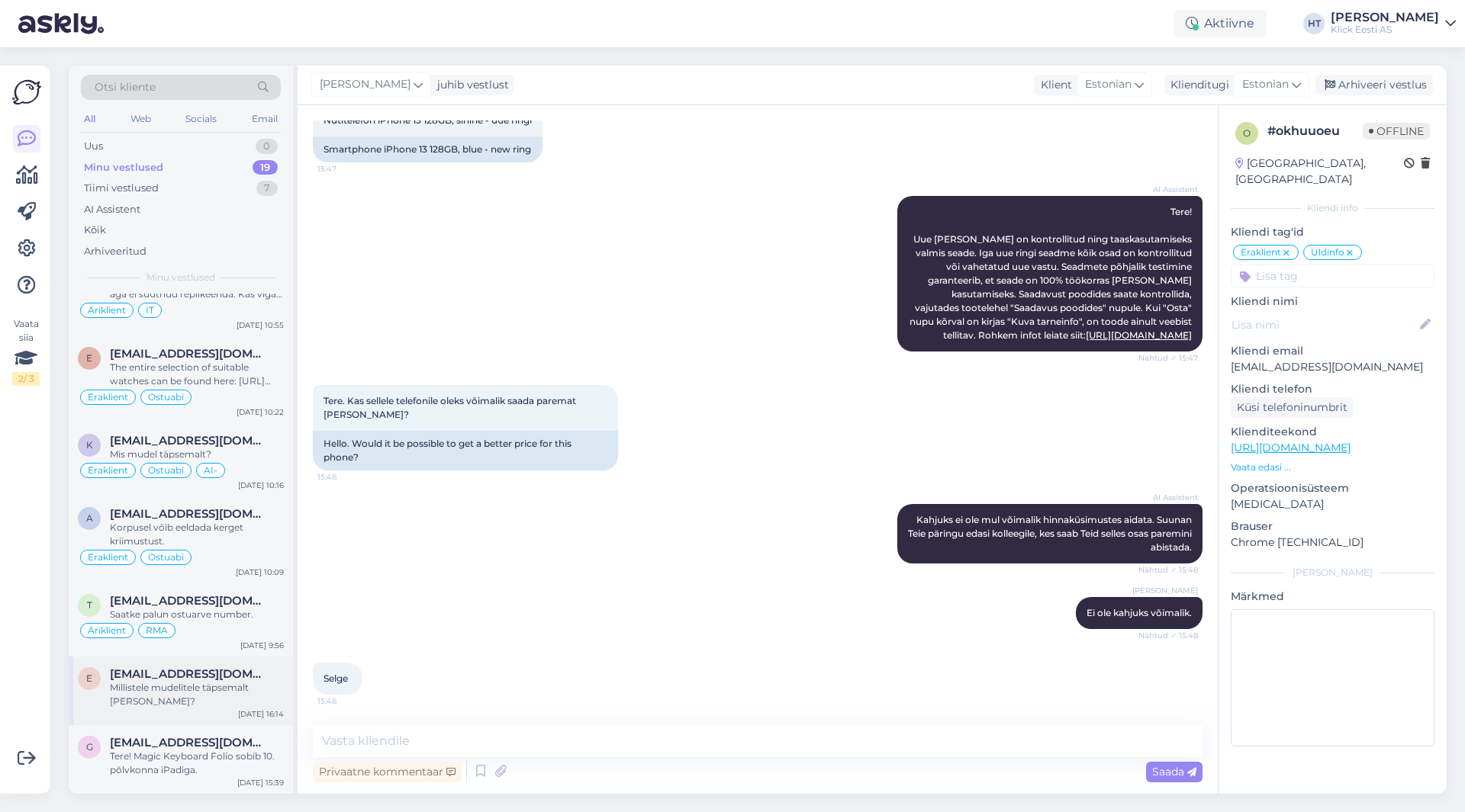
click at [244, 699] on div "Millistele mudelitele täpsemalt [PERSON_NAME]?" at bounding box center [196, 695] width 174 height 28
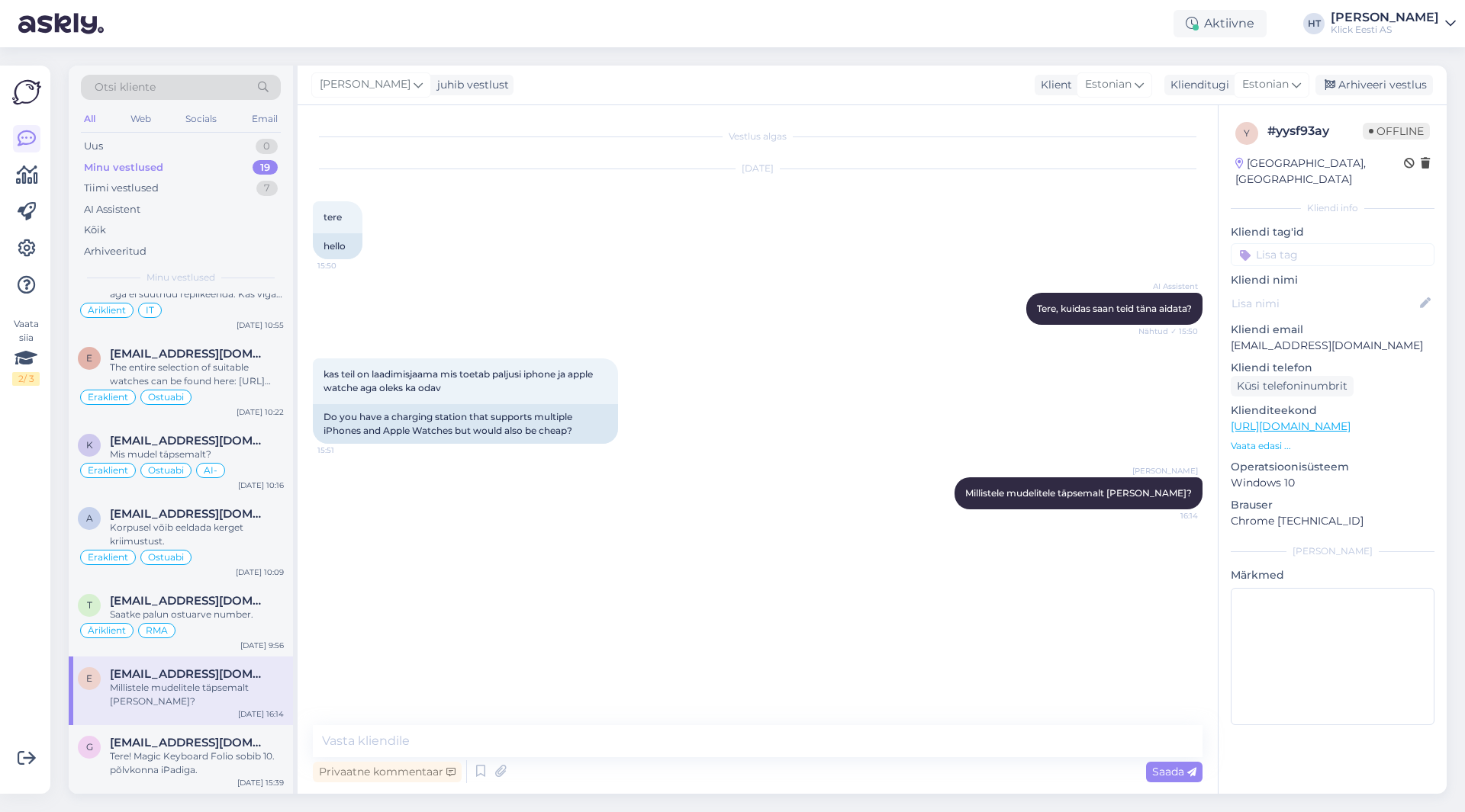
click at [1316, 244] on input at bounding box center [1333, 255] width 204 height 23
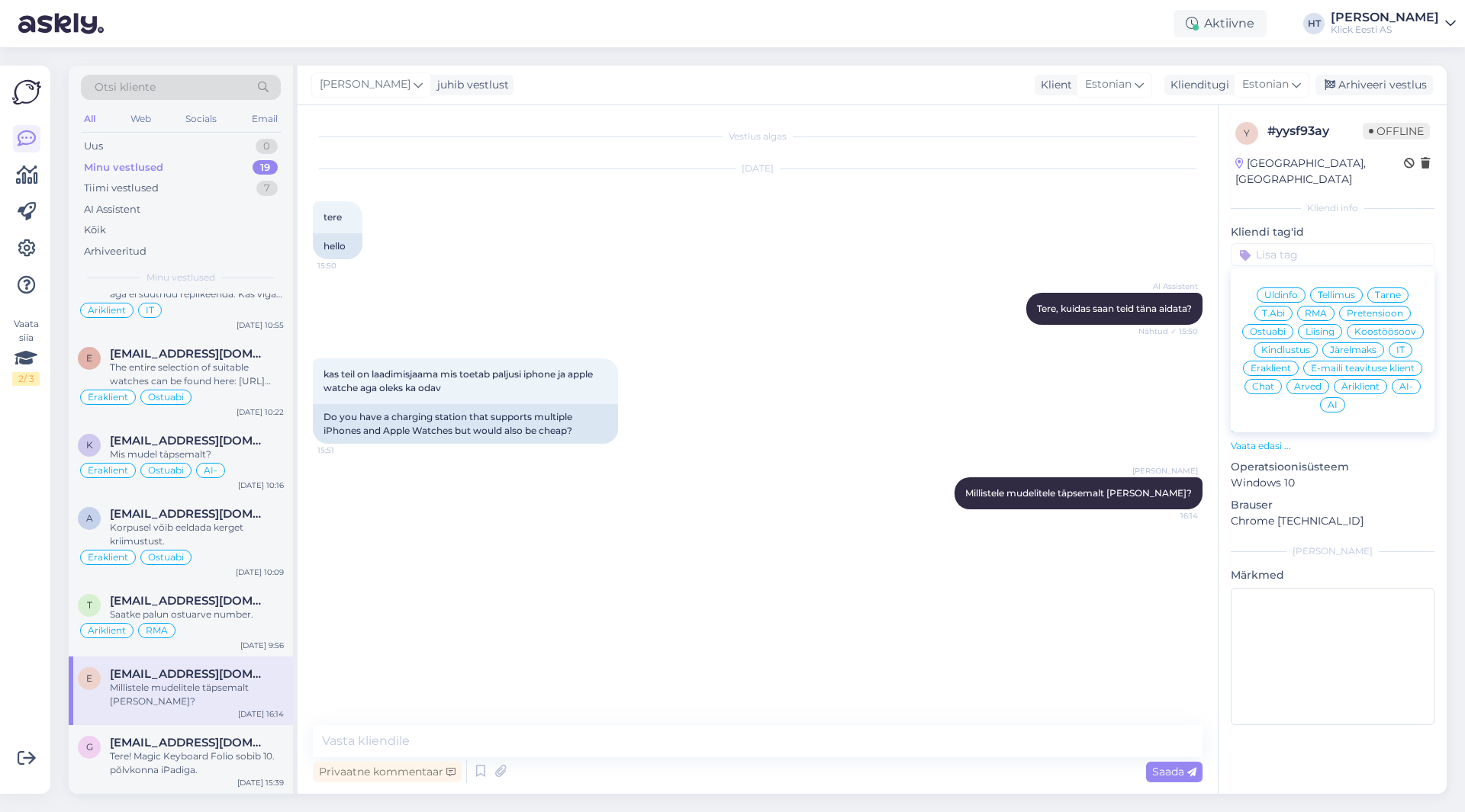
click at [1280, 327] on span "Ostuabi" at bounding box center [1267, 332] width 36 height 10
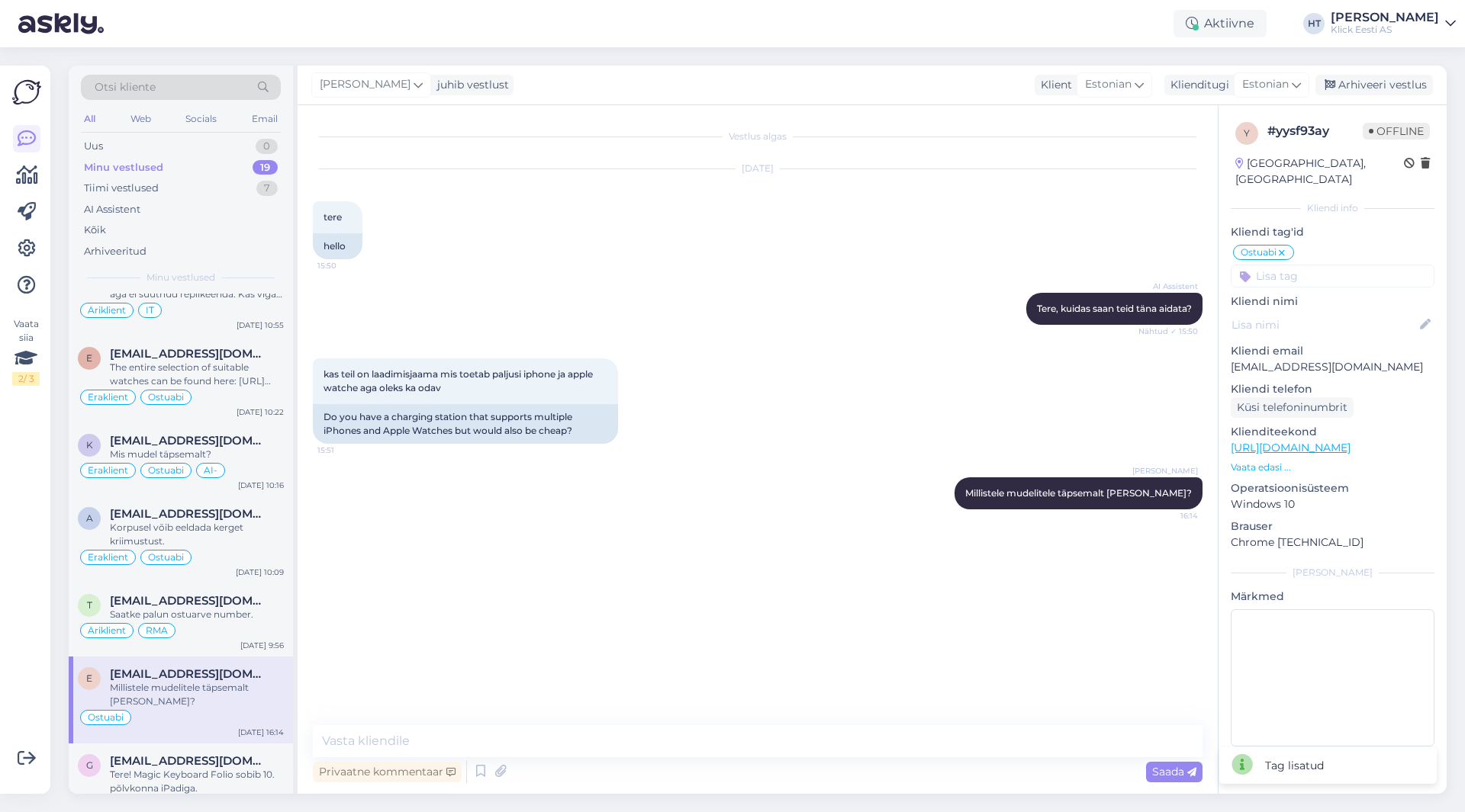
click at [1330, 265] on input at bounding box center [1333, 276] width 204 height 23
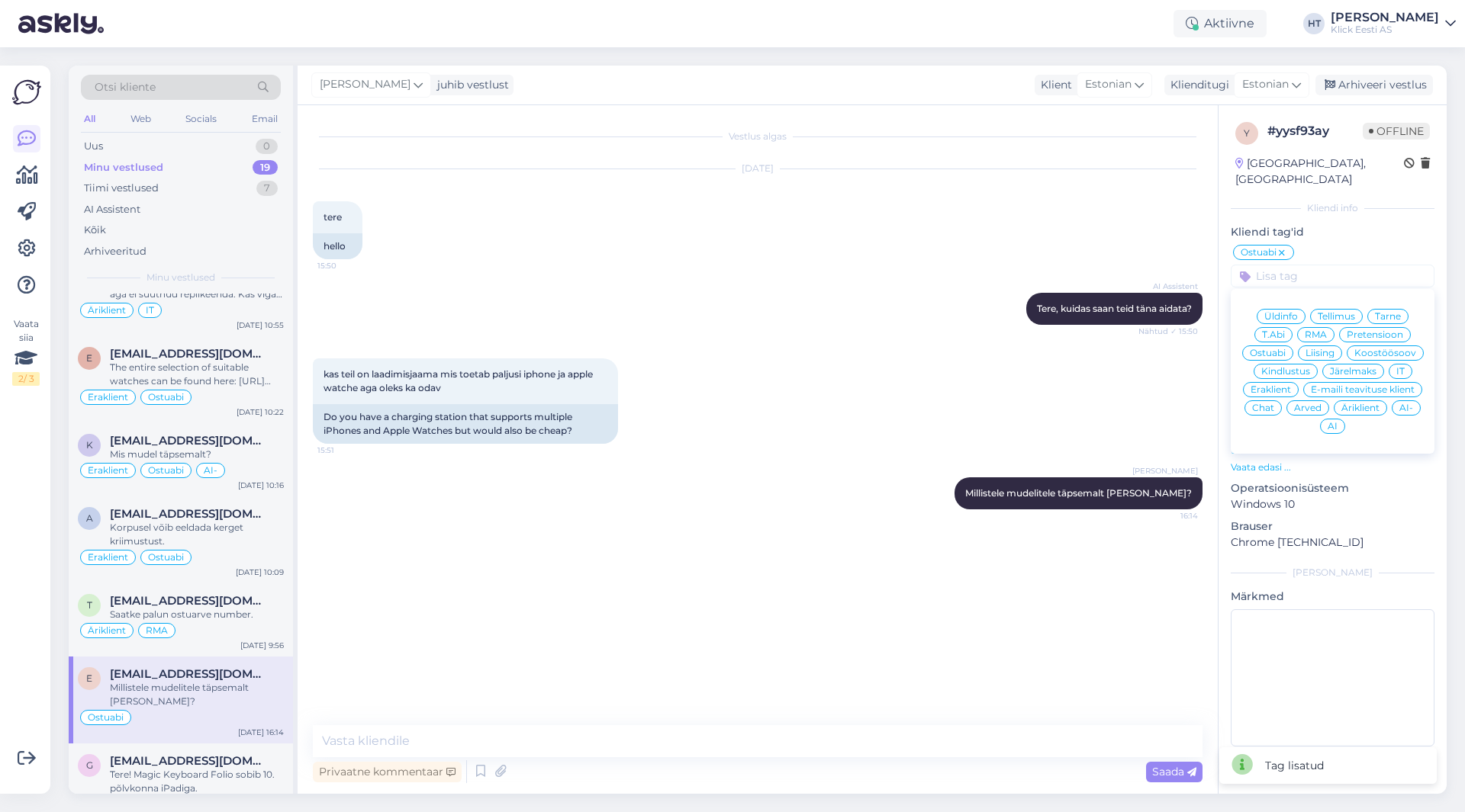
click at [1276, 382] on div "Eraklient" at bounding box center [1271, 390] width 56 height 15
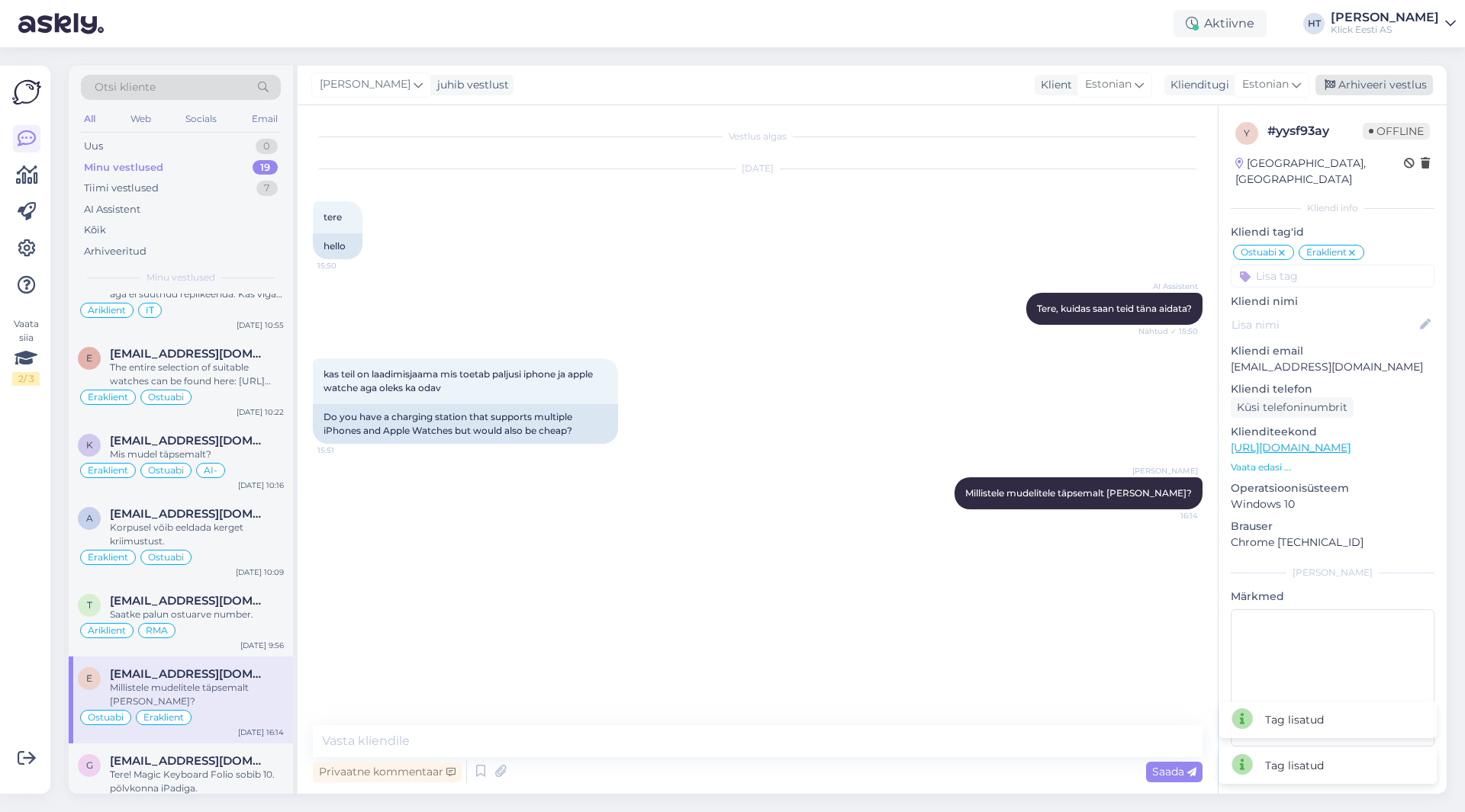
click at [1375, 80] on div "Arhiveeri vestlus" at bounding box center [1375, 85] width 117 height 20
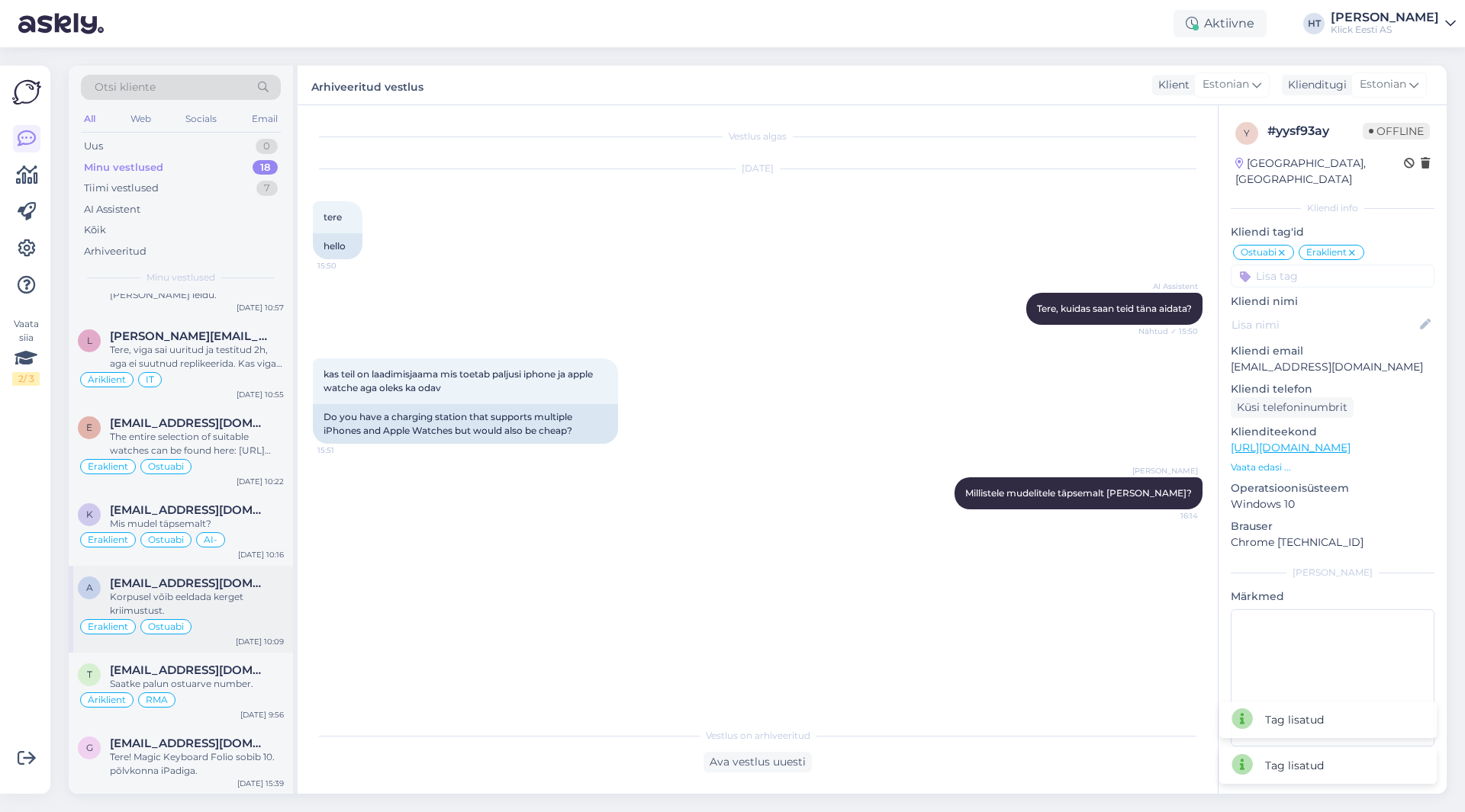
scroll to position [850, 0]
click at [216, 752] on div "Tere! Magic Keyboard Folio sobib 10. põlvkonna iPadiga." at bounding box center [196, 763] width 174 height 28
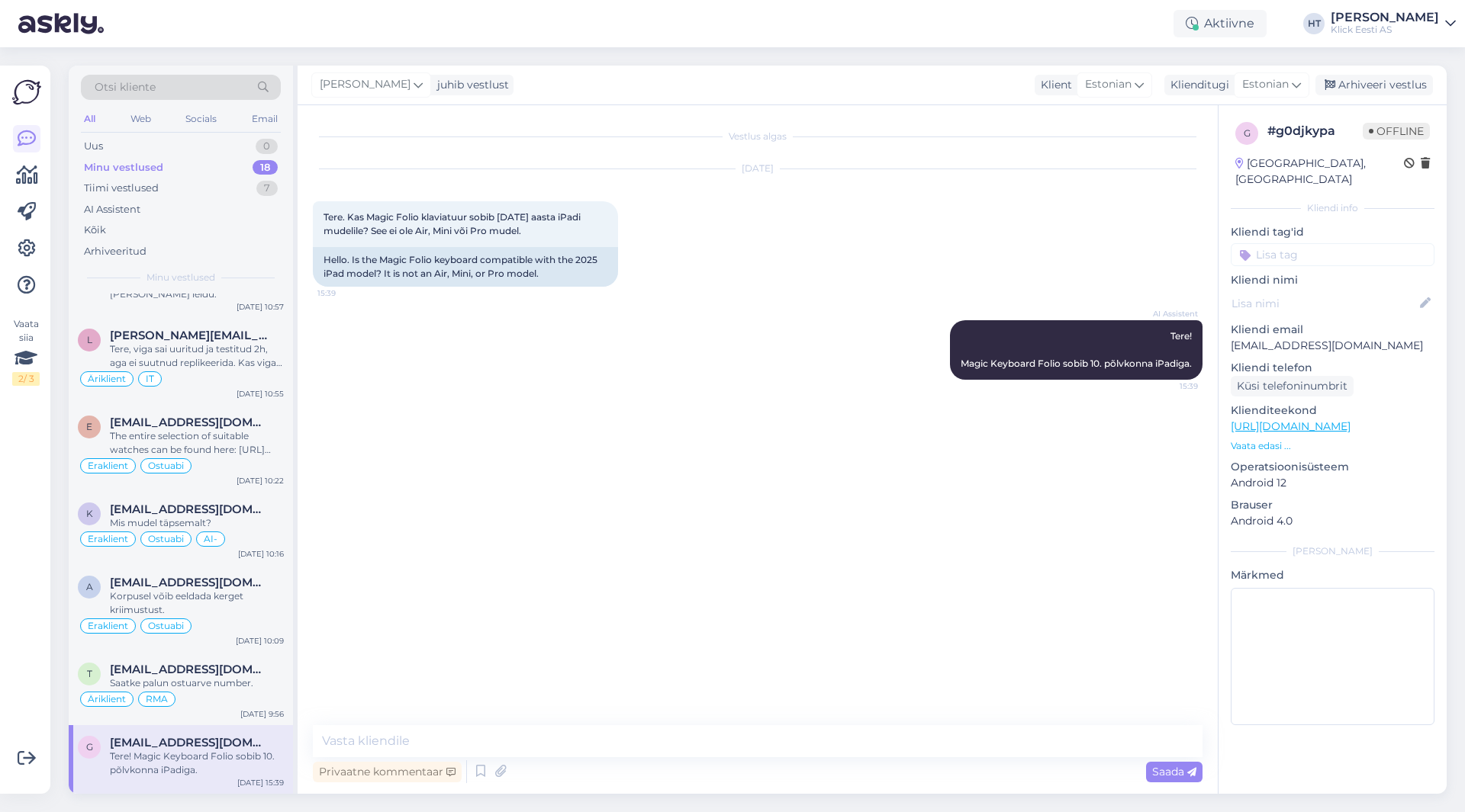
click at [1314, 243] on input at bounding box center [1333, 255] width 204 height 23
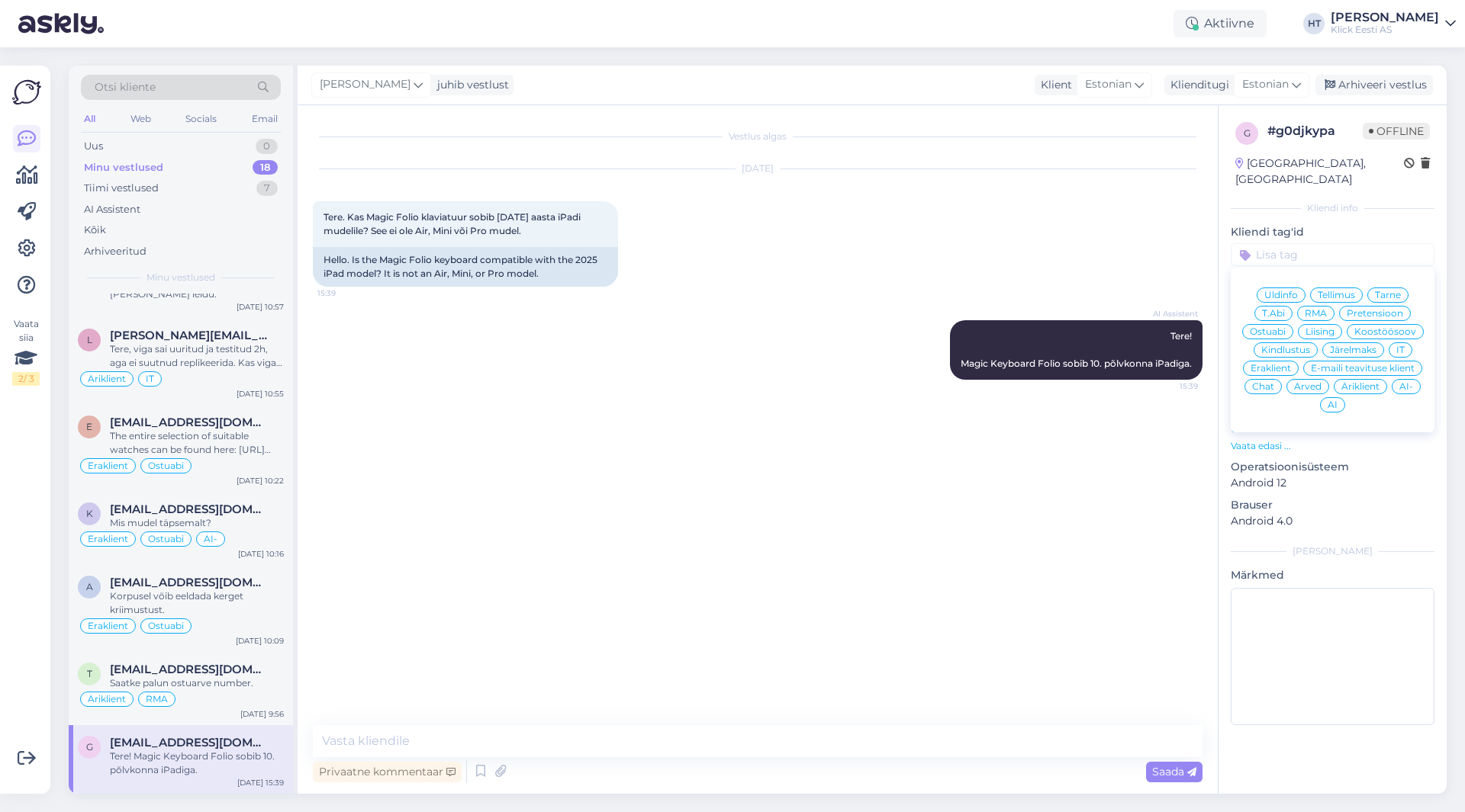
click at [1275, 327] on span "Ostuabi" at bounding box center [1267, 332] width 36 height 10
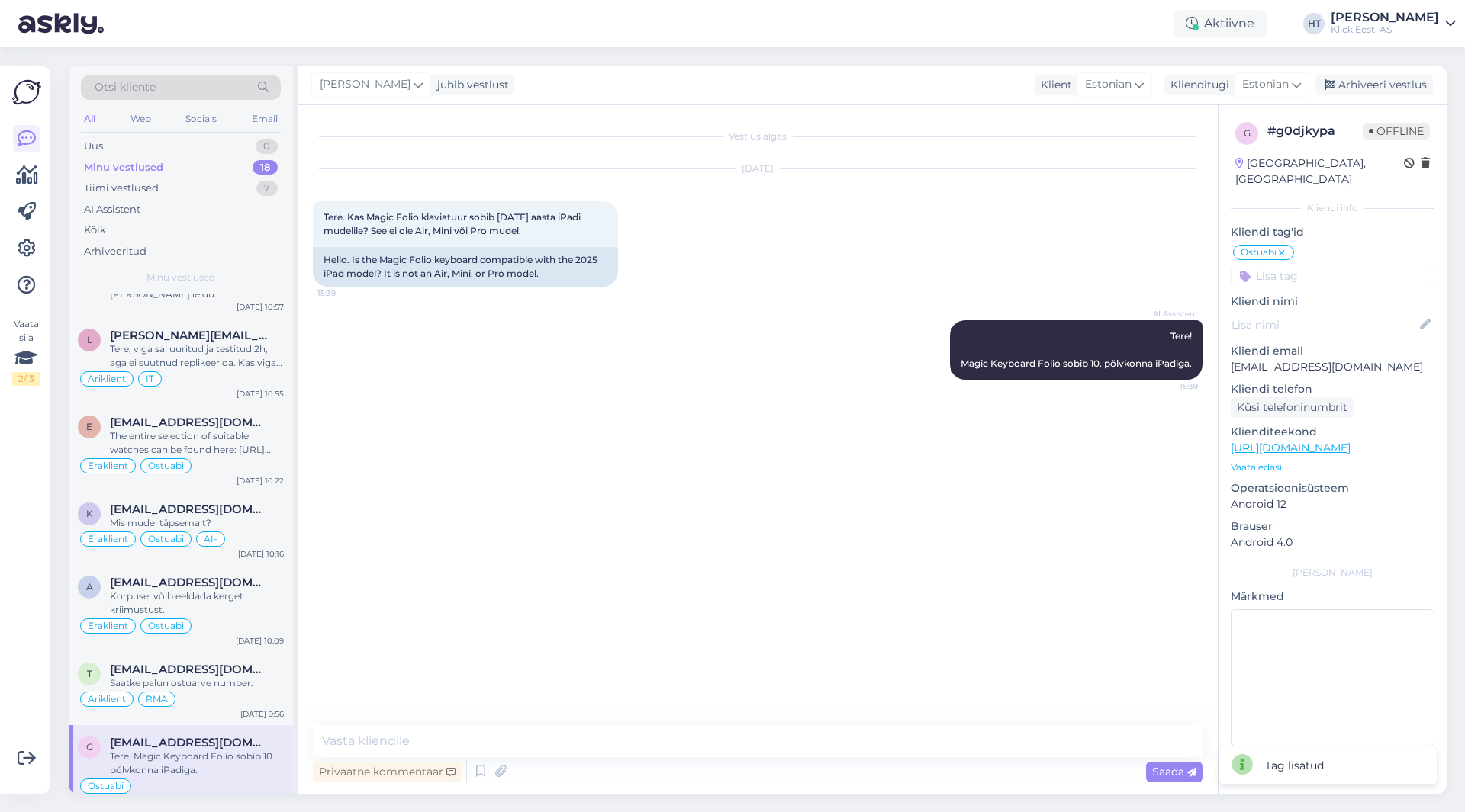
click at [1314, 266] on input at bounding box center [1333, 276] width 204 height 23
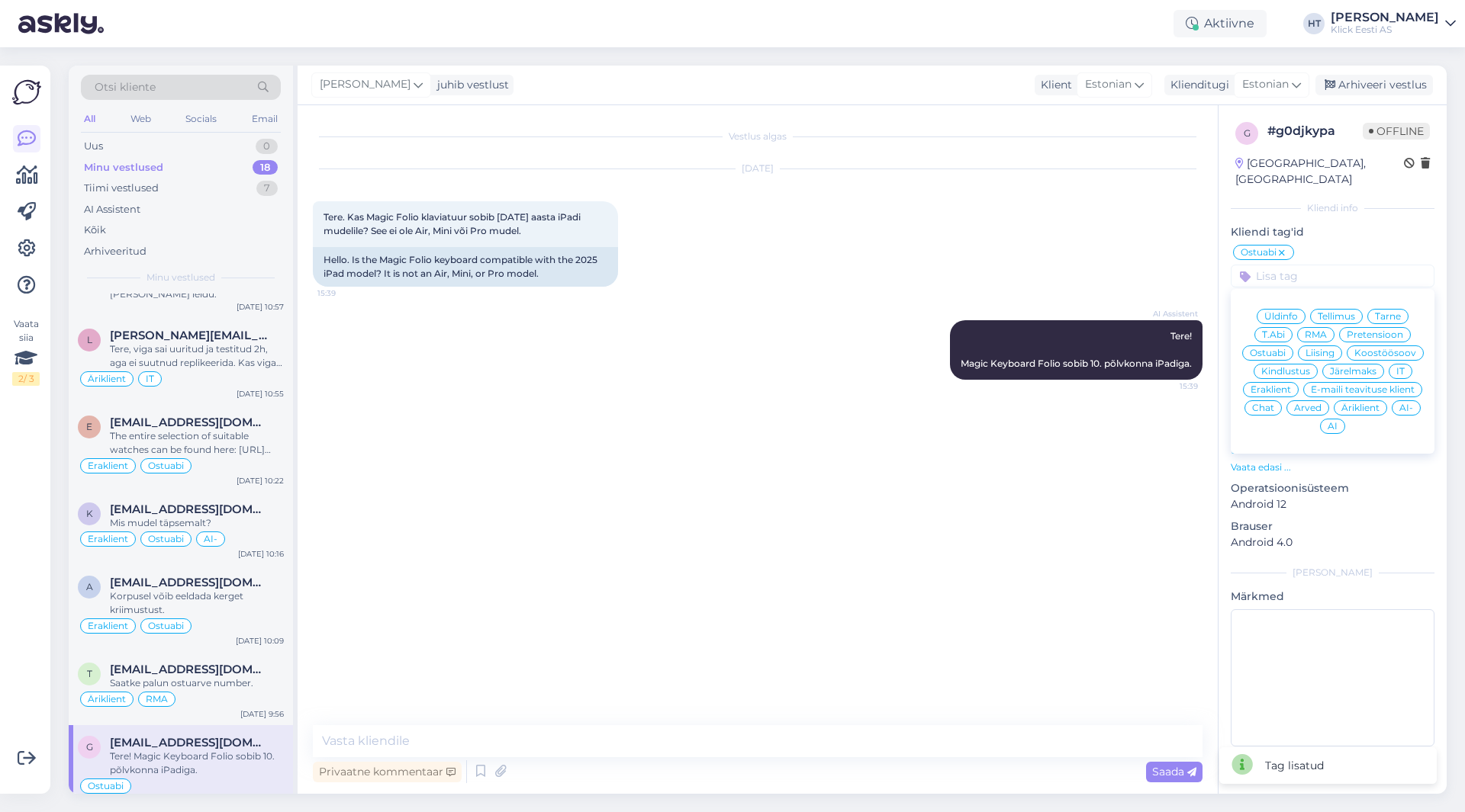
click at [1275, 385] on span "Eraklient" at bounding box center [1271, 390] width 40 height 10
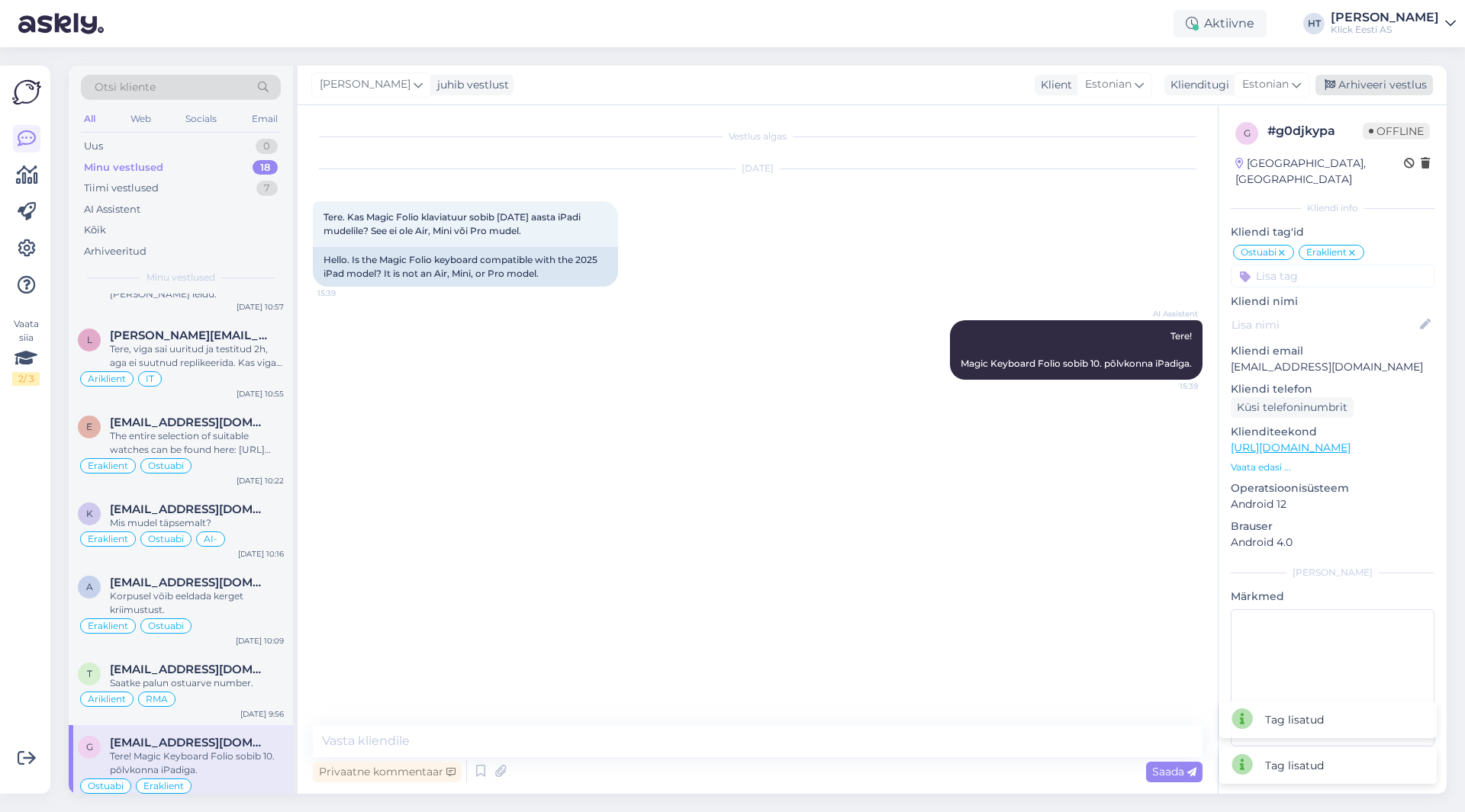
click at [1390, 80] on div "Arhiveeri vestlus" at bounding box center [1375, 85] width 117 height 20
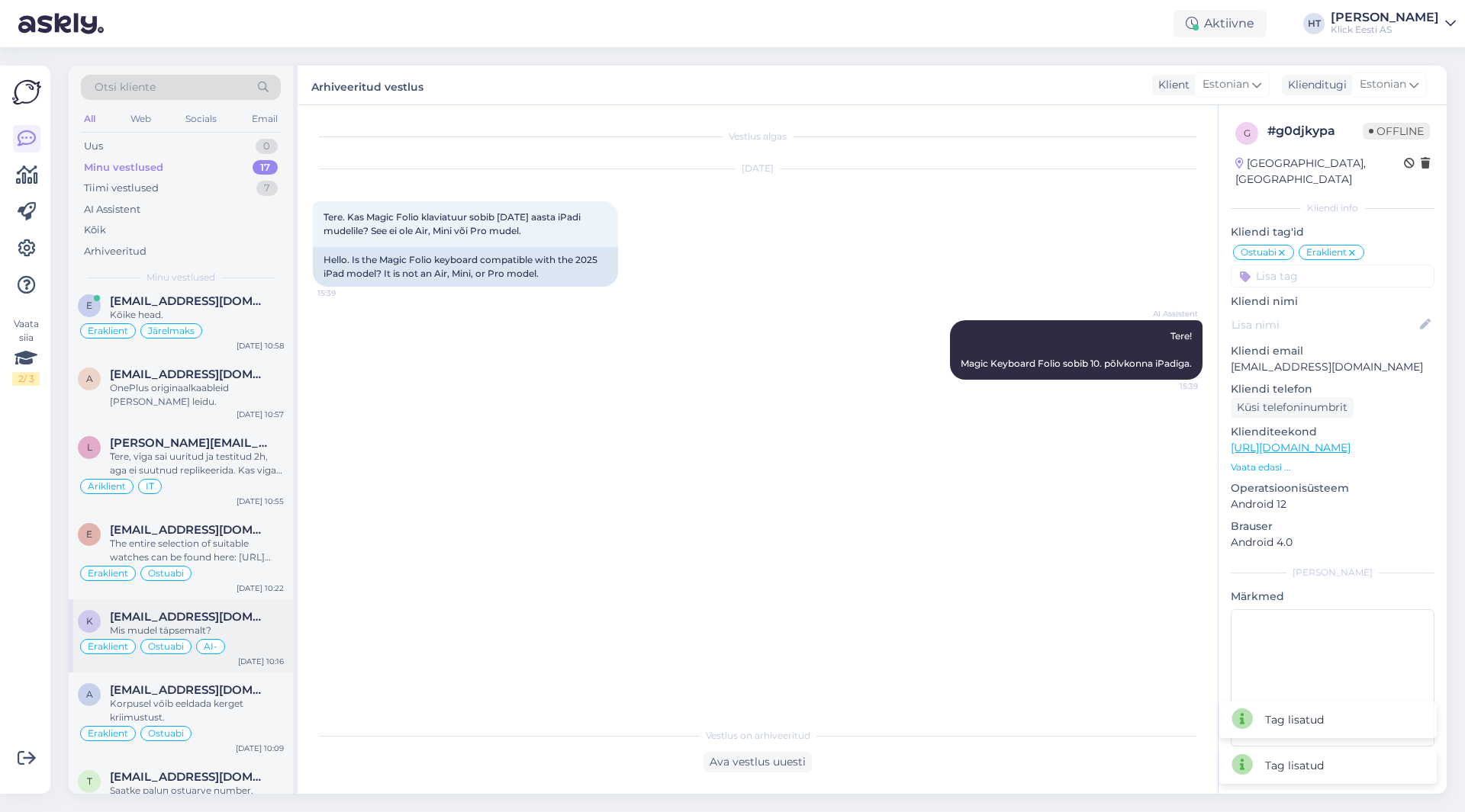
scroll to position [781, 0]
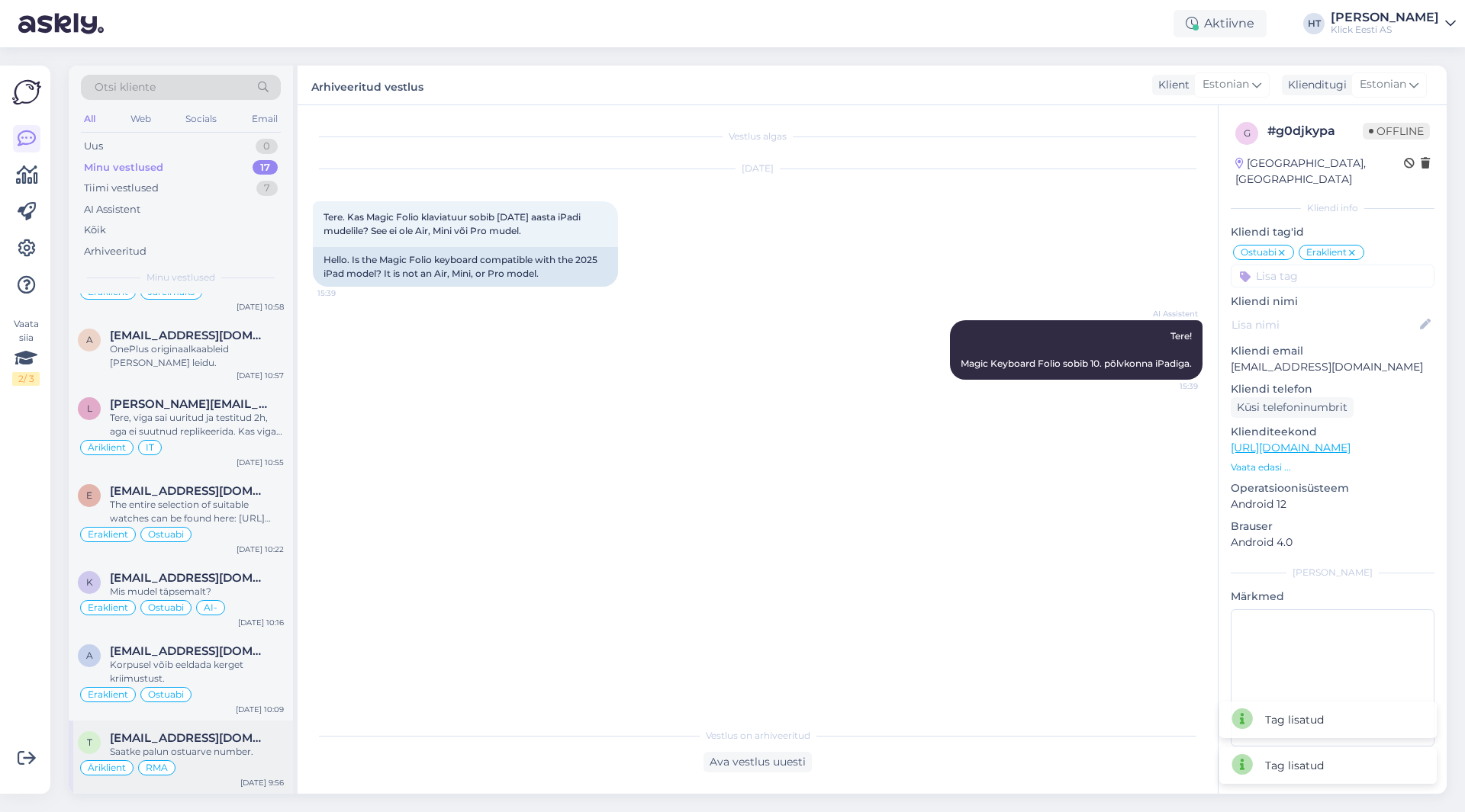
click at [236, 741] on span "[EMAIL_ADDRESS][DOMAIN_NAME]" at bounding box center [189, 738] width 159 height 13
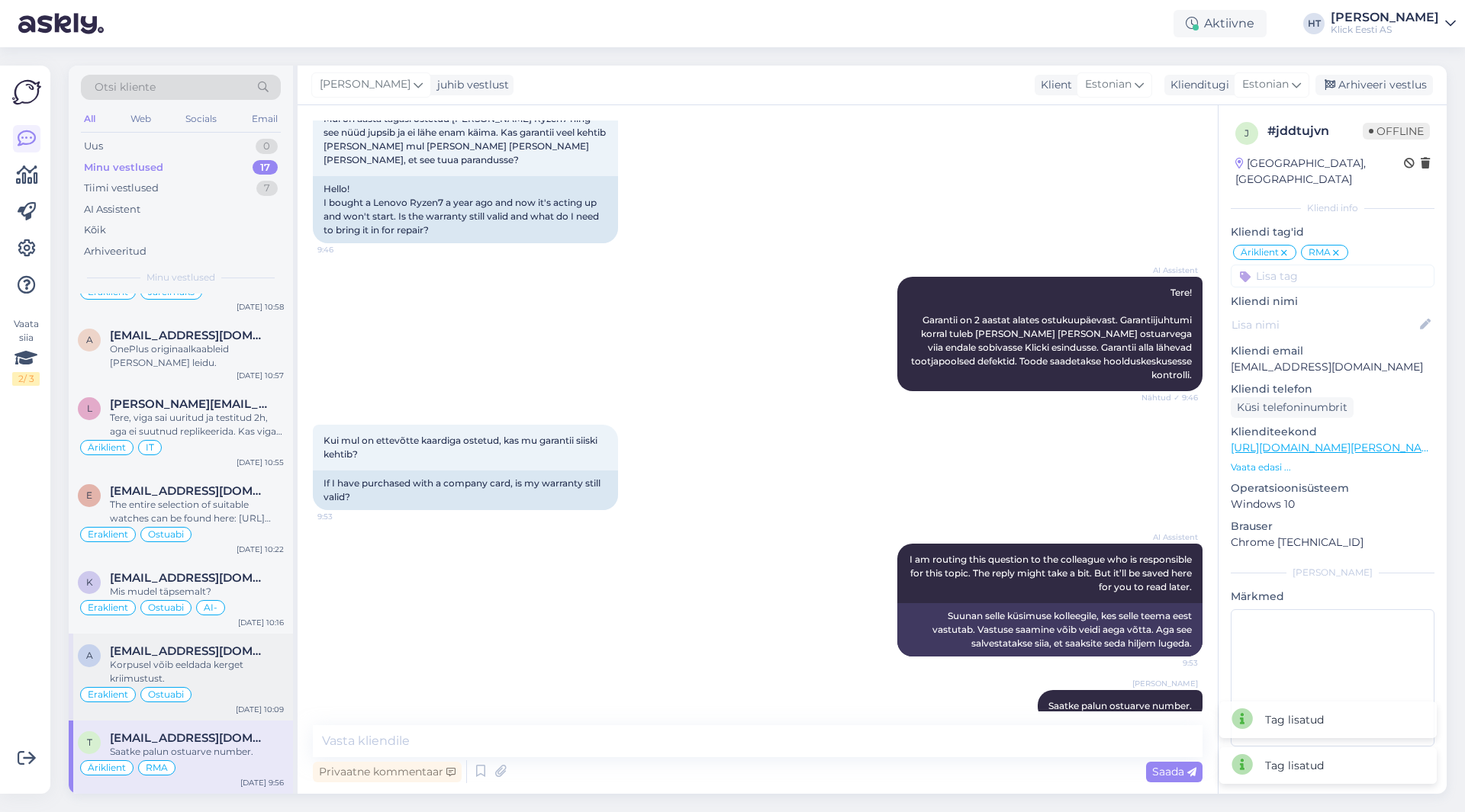
click at [211, 675] on div "Korpusel võib eeldada kerget kriimustust." at bounding box center [196, 672] width 174 height 28
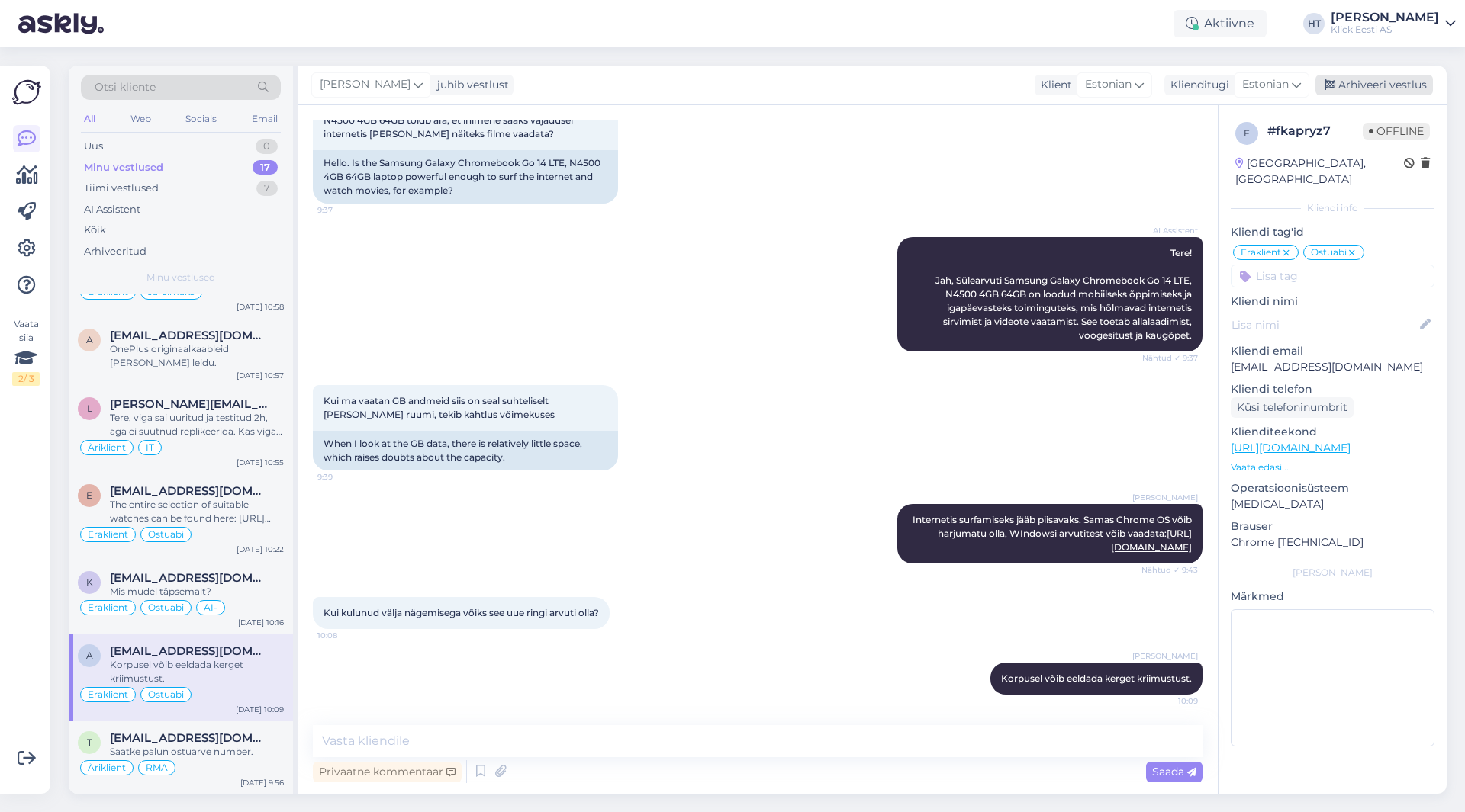
click at [1359, 84] on div "Arhiveeri vestlus" at bounding box center [1375, 85] width 117 height 20
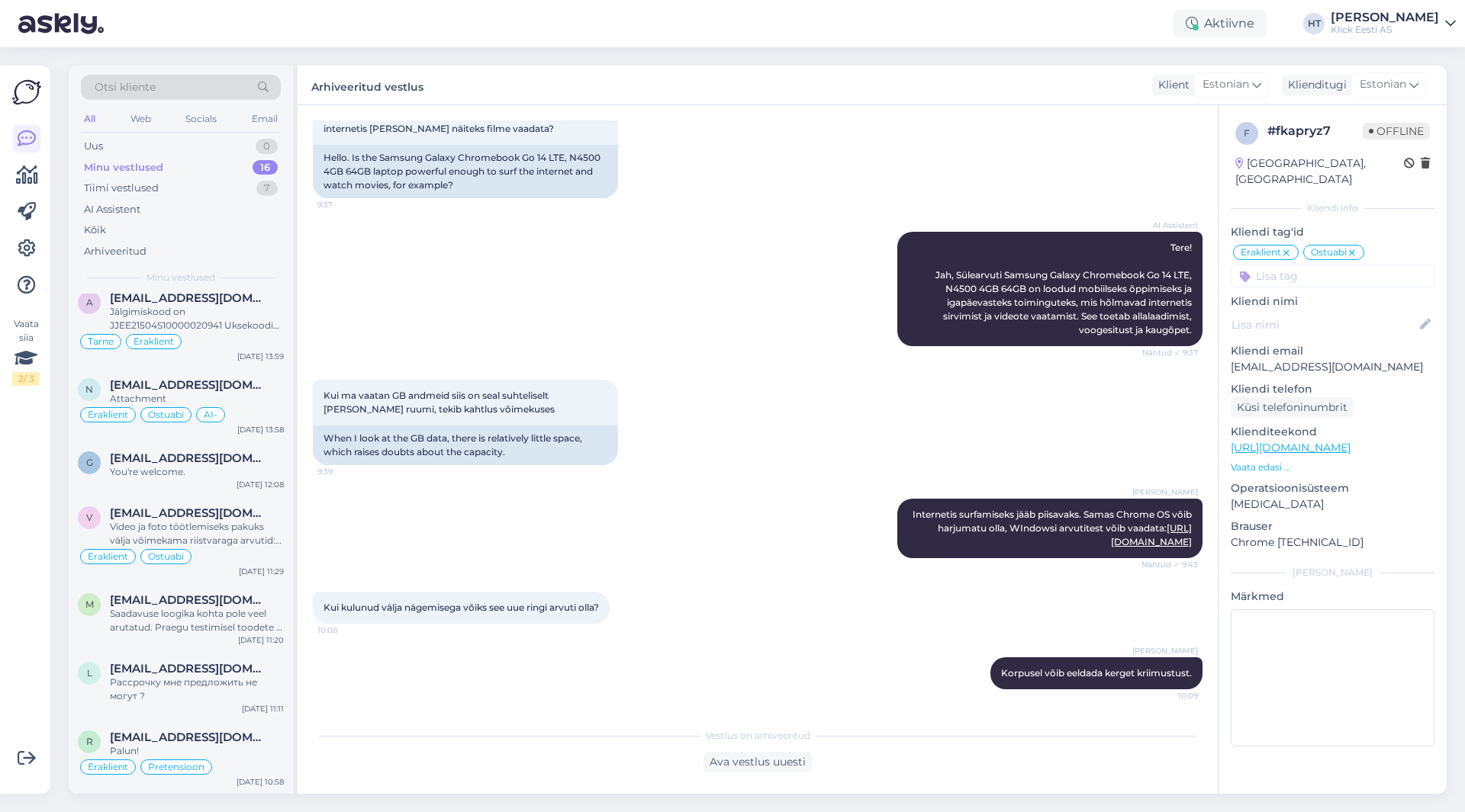
scroll to position [694, 0]
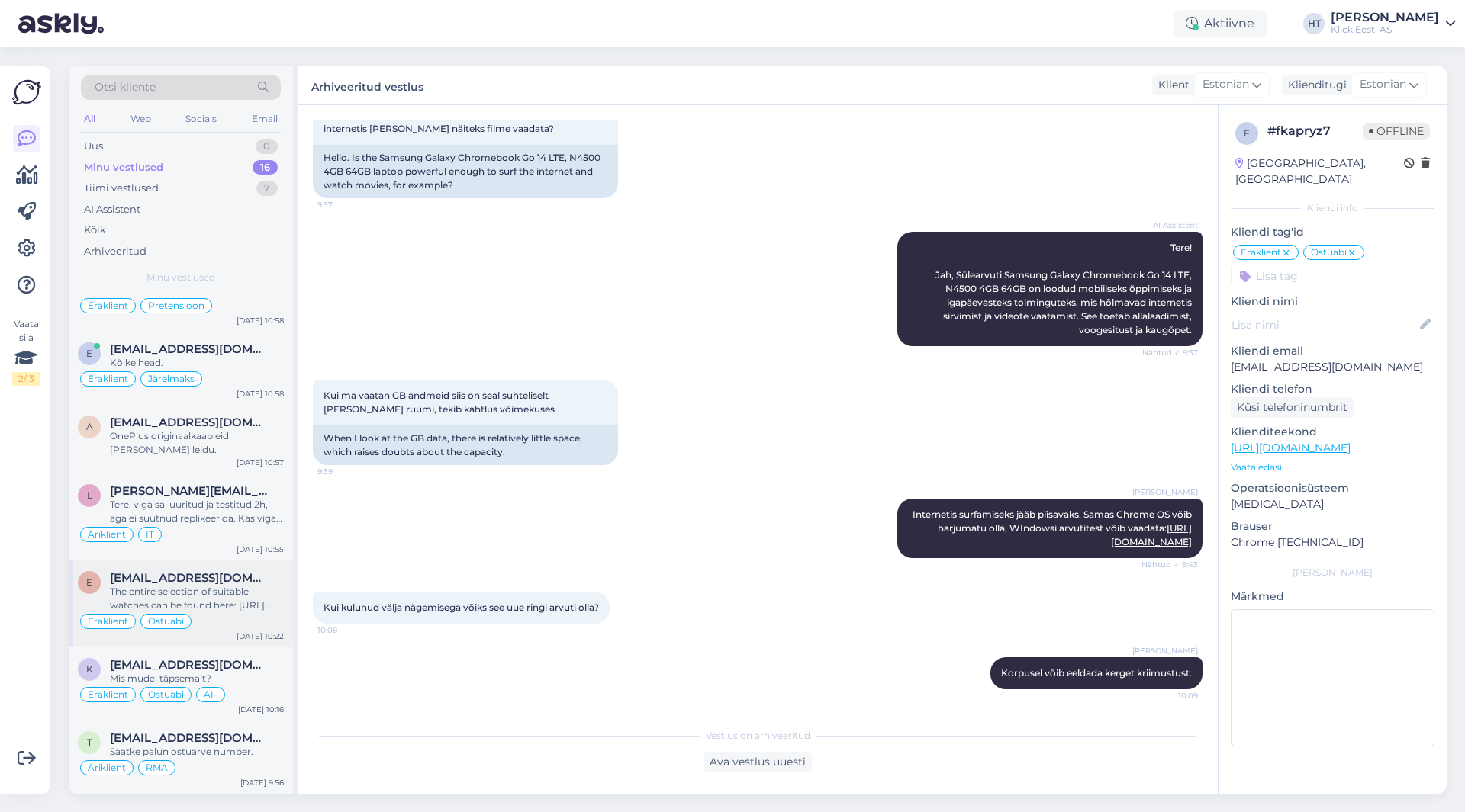
click at [233, 622] on div "Eraklient Ostuabi" at bounding box center [181, 622] width 206 height 18
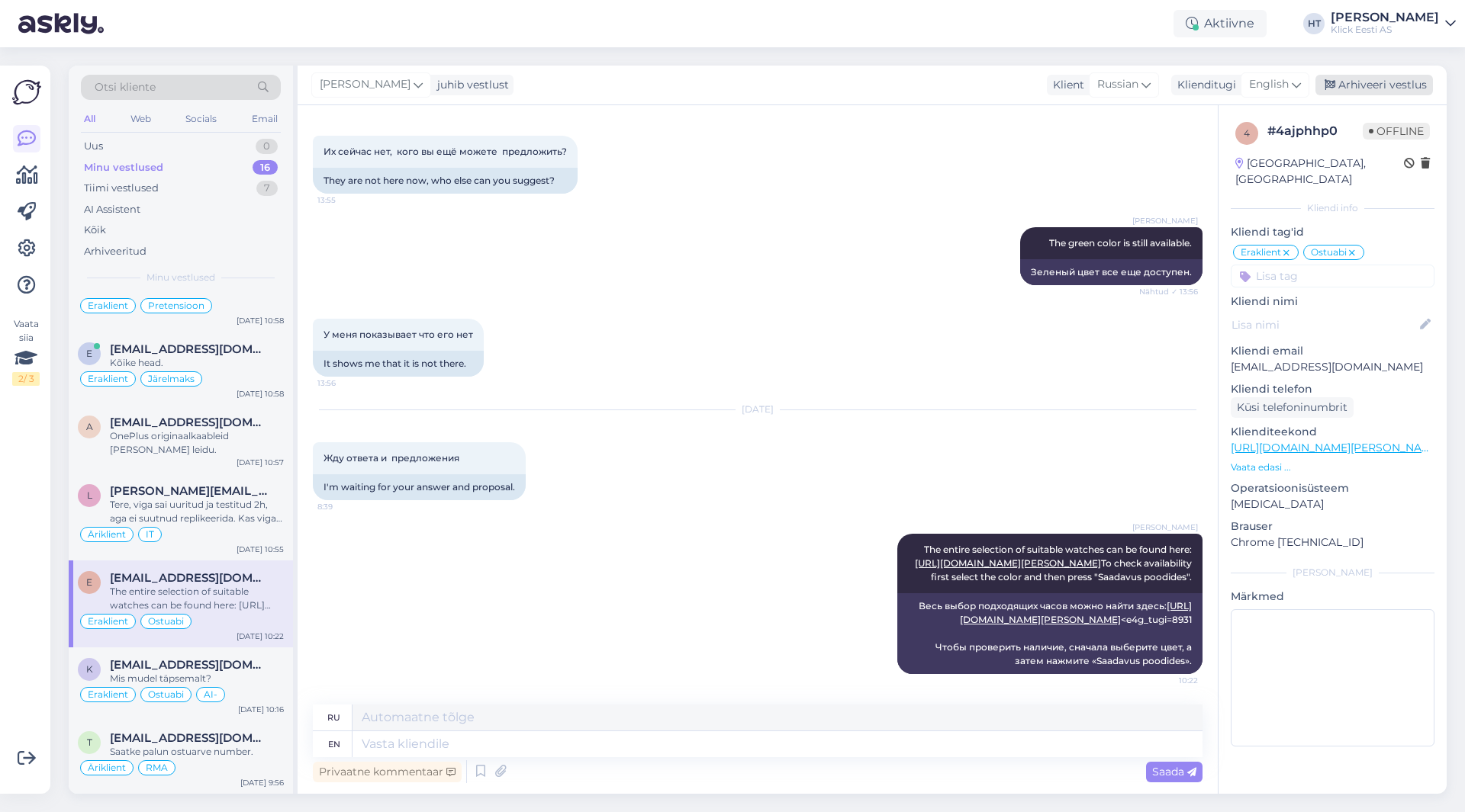
click at [1367, 90] on div "Arhiveeri vestlus" at bounding box center [1375, 85] width 117 height 20
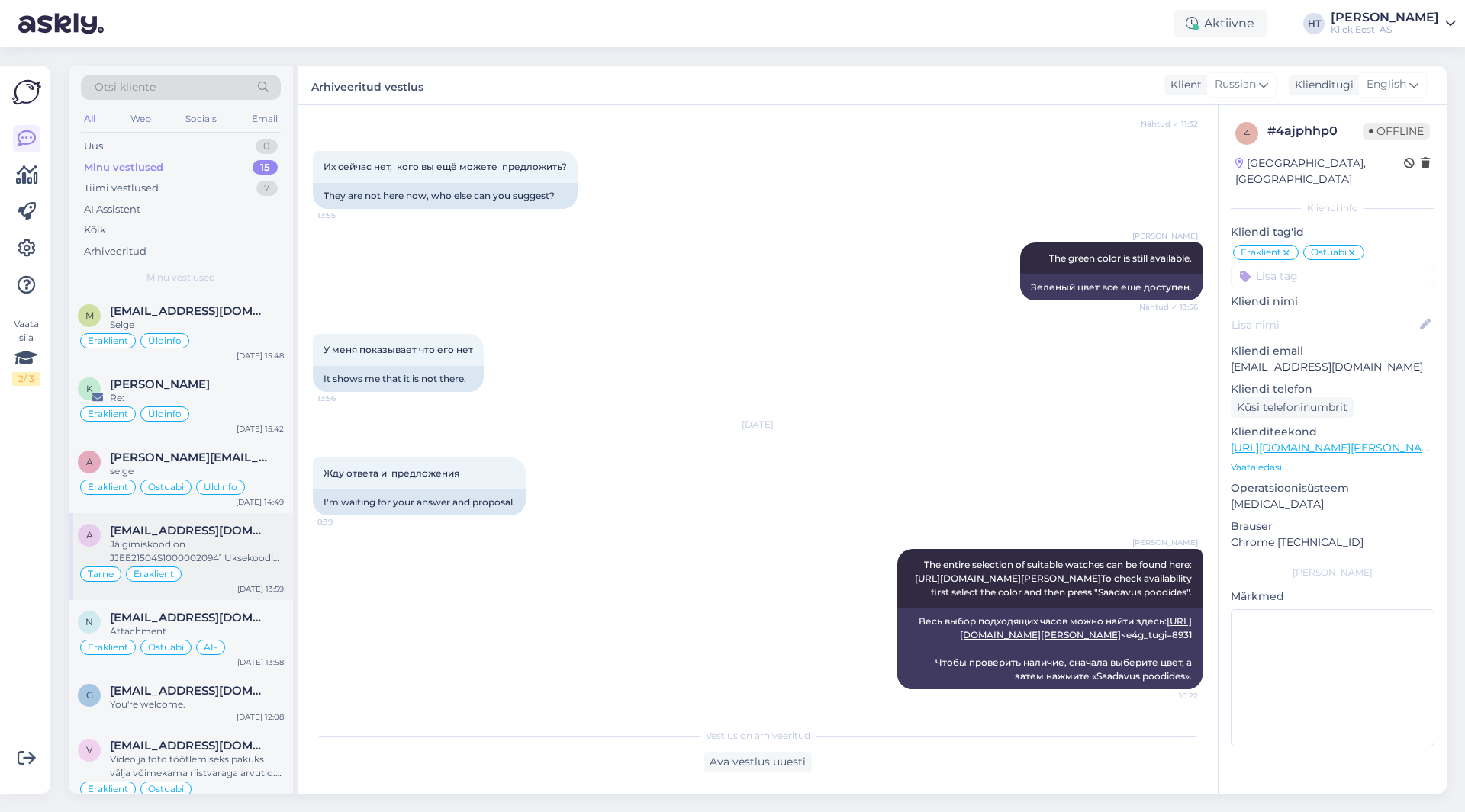
scroll to position [607, 0]
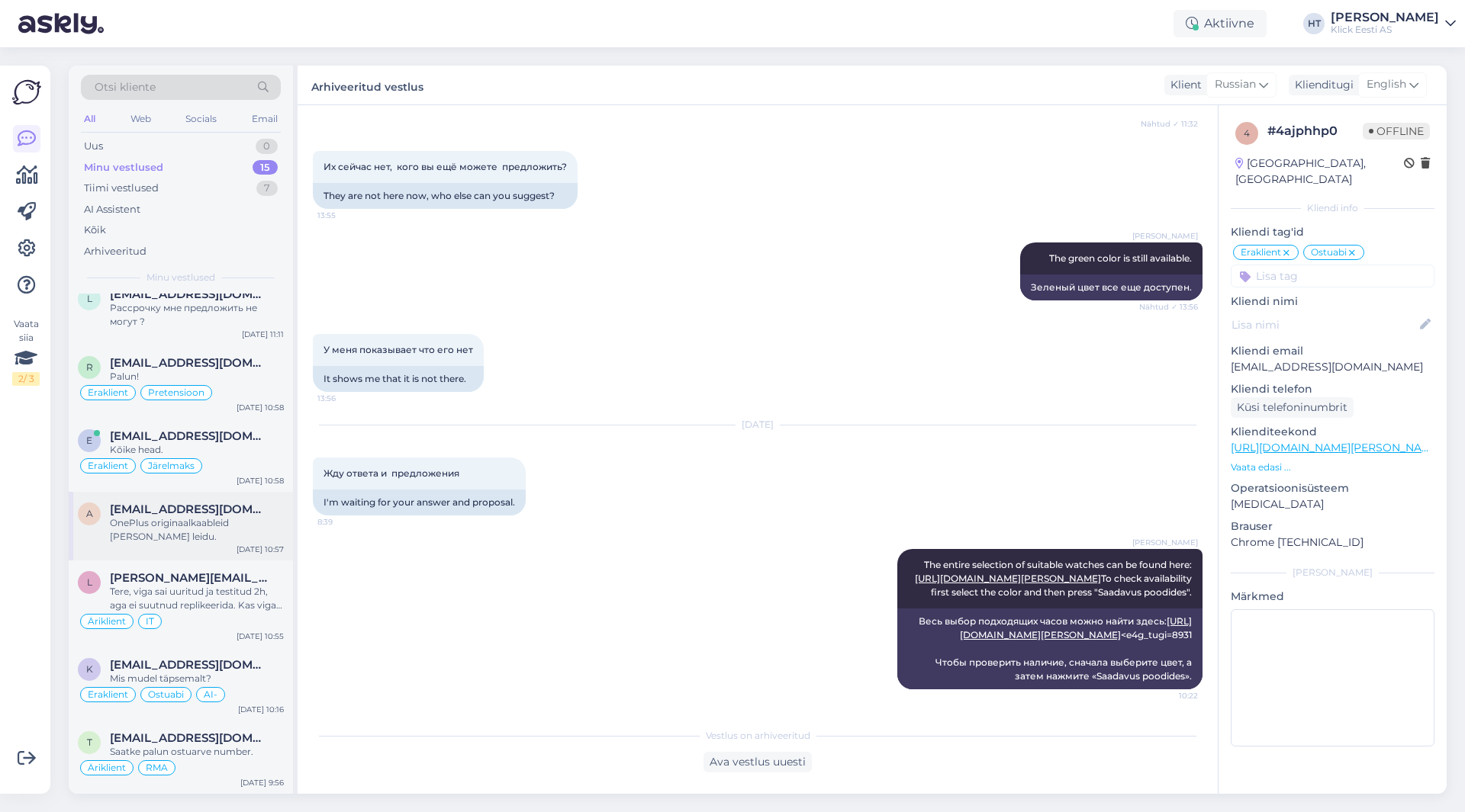
click at [221, 539] on div "OnePlus originaalkaableid [PERSON_NAME] leidu." at bounding box center [196, 530] width 174 height 28
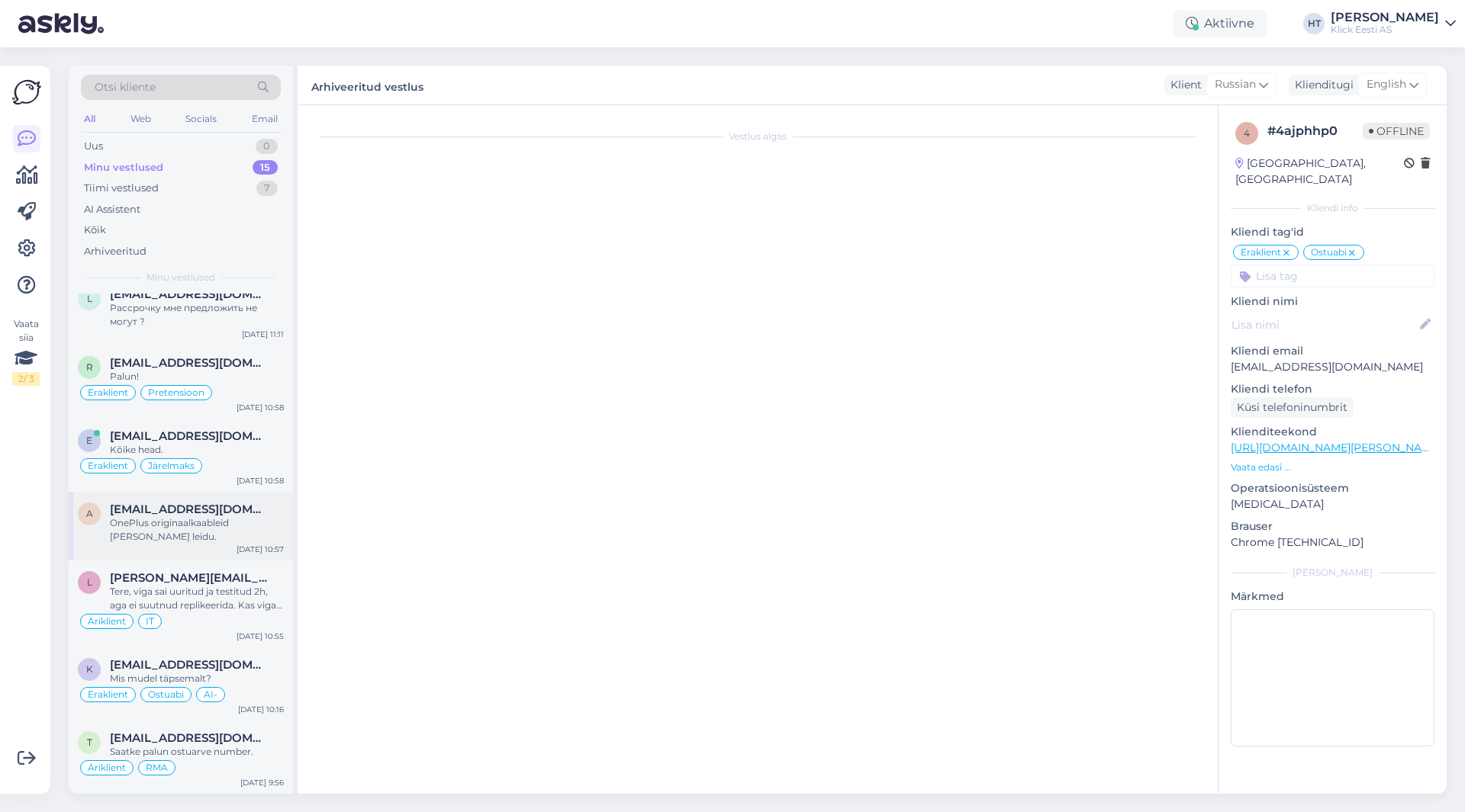
scroll to position [0, 0]
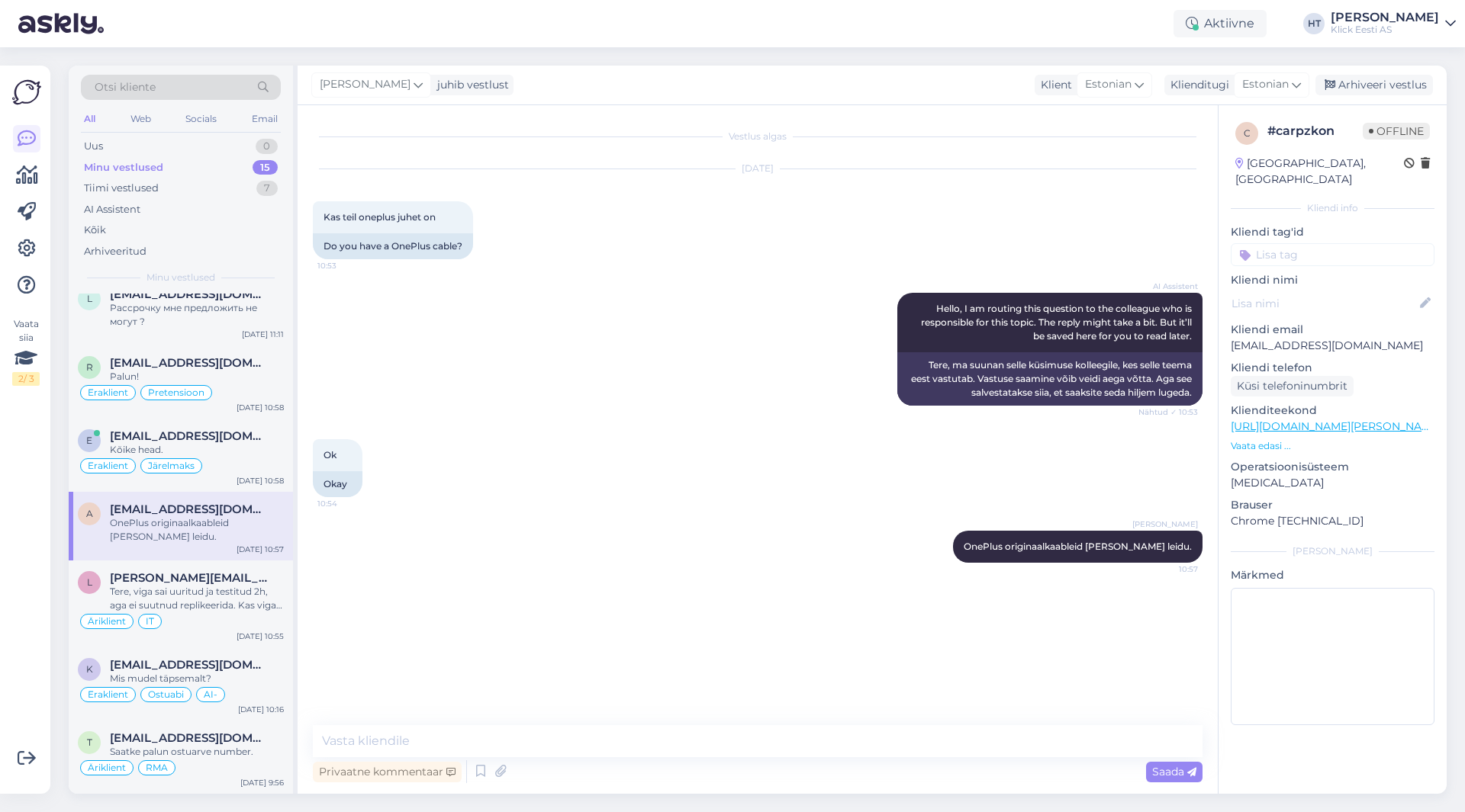
click at [1339, 244] on input at bounding box center [1333, 255] width 204 height 23
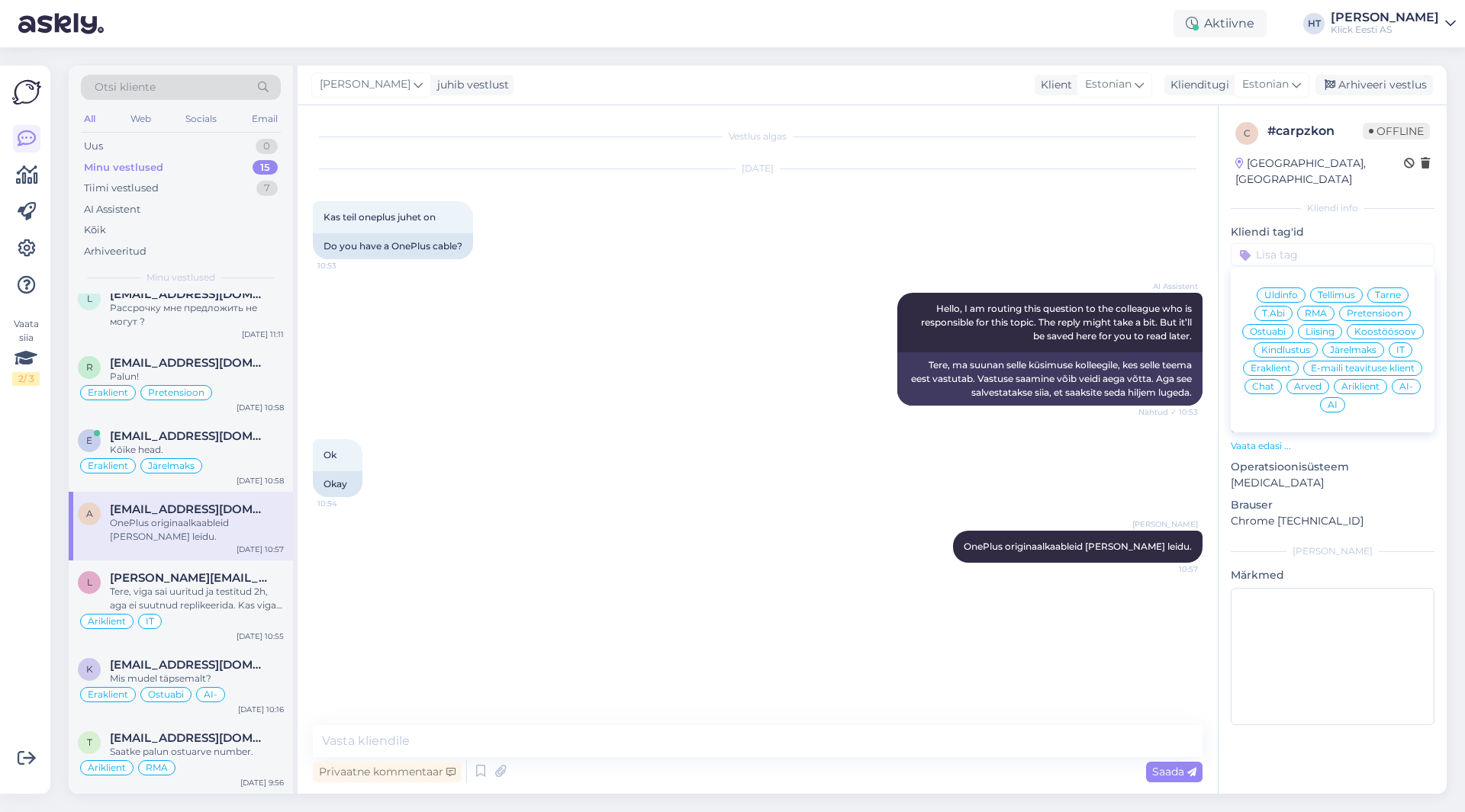
click at [1278, 327] on span "Ostuabi" at bounding box center [1267, 332] width 36 height 10
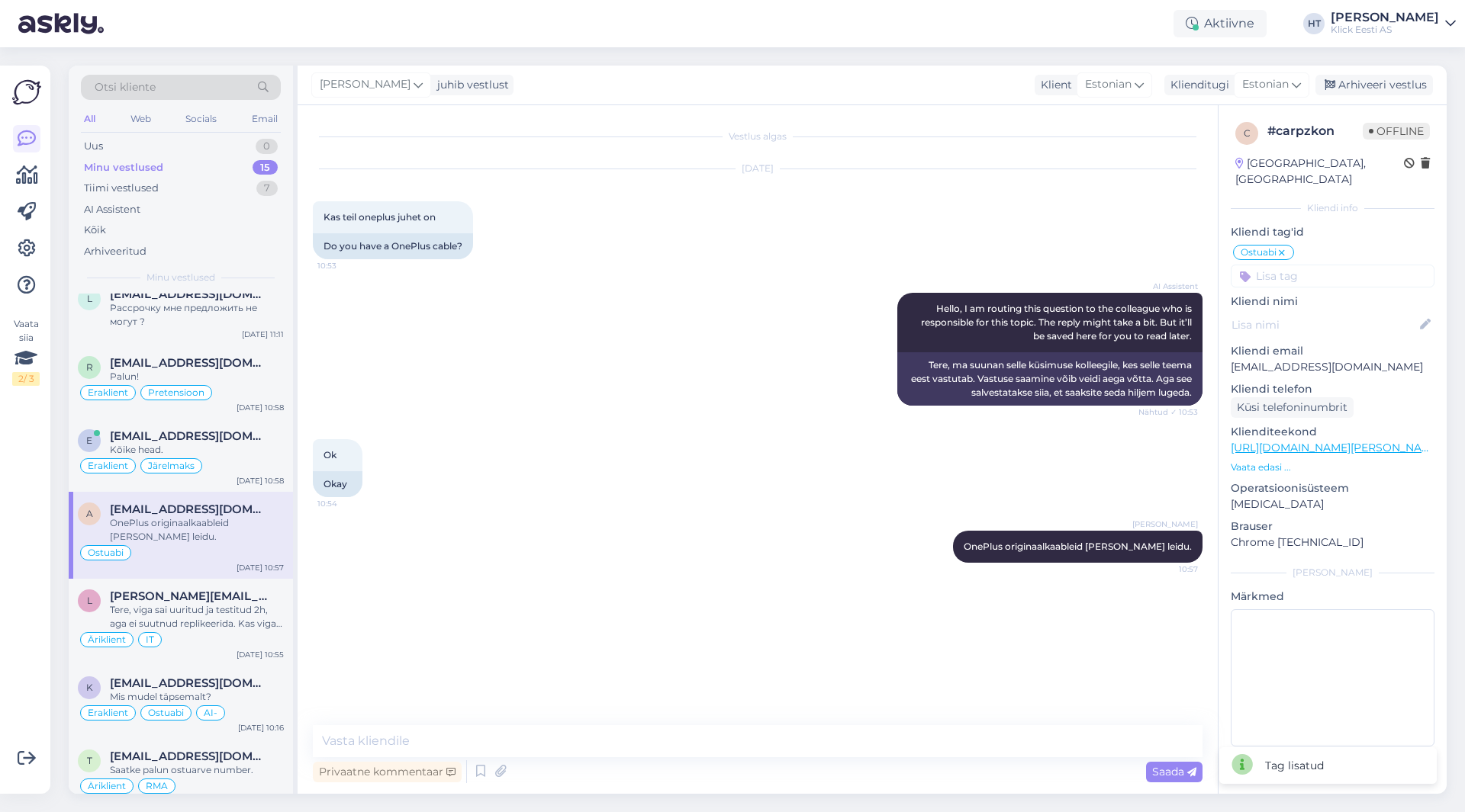
click at [1343, 246] on div "Ostuabi Üldinfo Tellimus Tarne T.Abi RMA Pretensioon Ostuabi Liising Koostöösoo…" at bounding box center [1333, 266] width 204 height 44
click at [1341, 265] on input at bounding box center [1333, 276] width 204 height 23
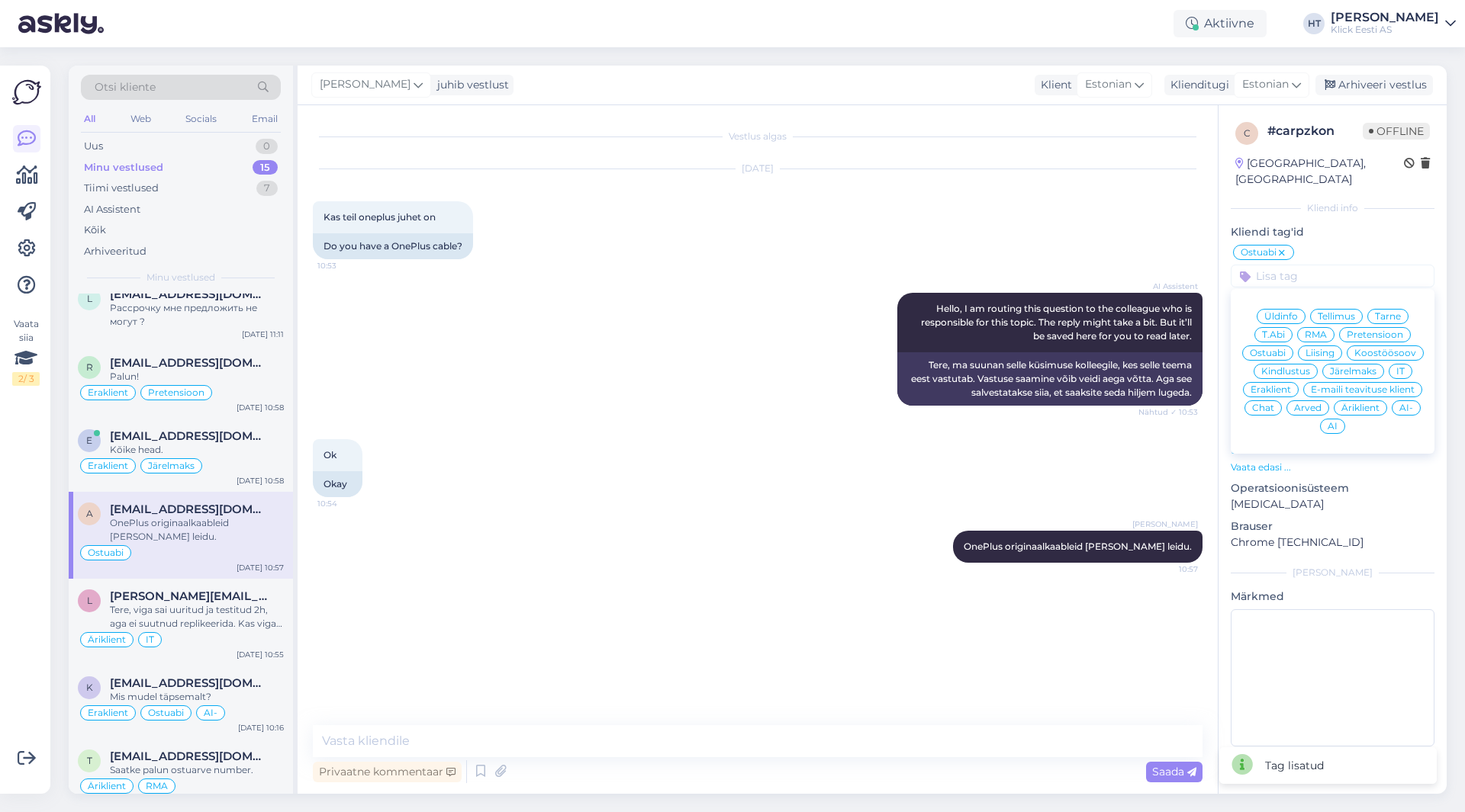
click at [1268, 382] on div "Eraklient" at bounding box center [1271, 390] width 56 height 15
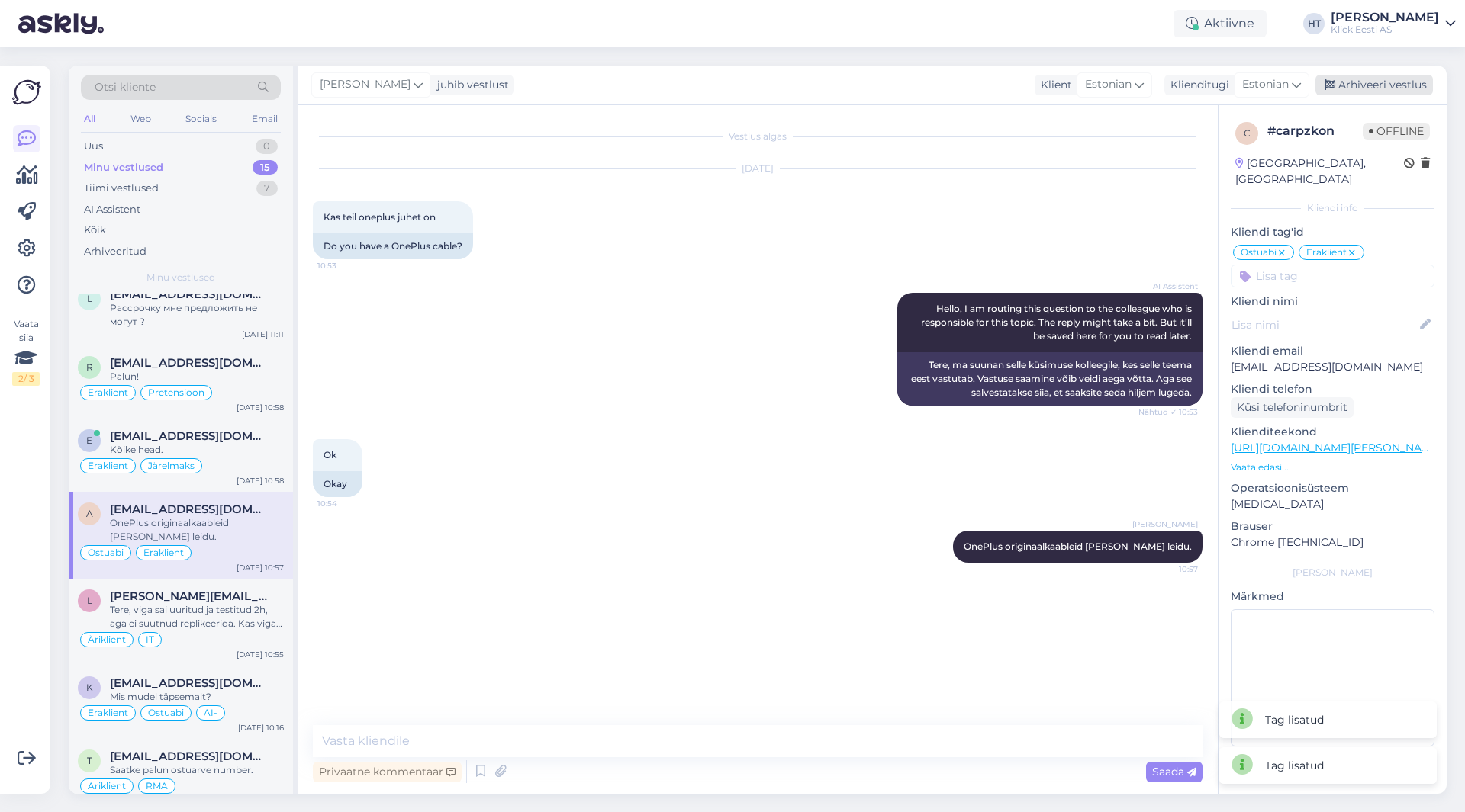
click at [1382, 87] on div "Arhiveeri vestlus" at bounding box center [1375, 85] width 117 height 20
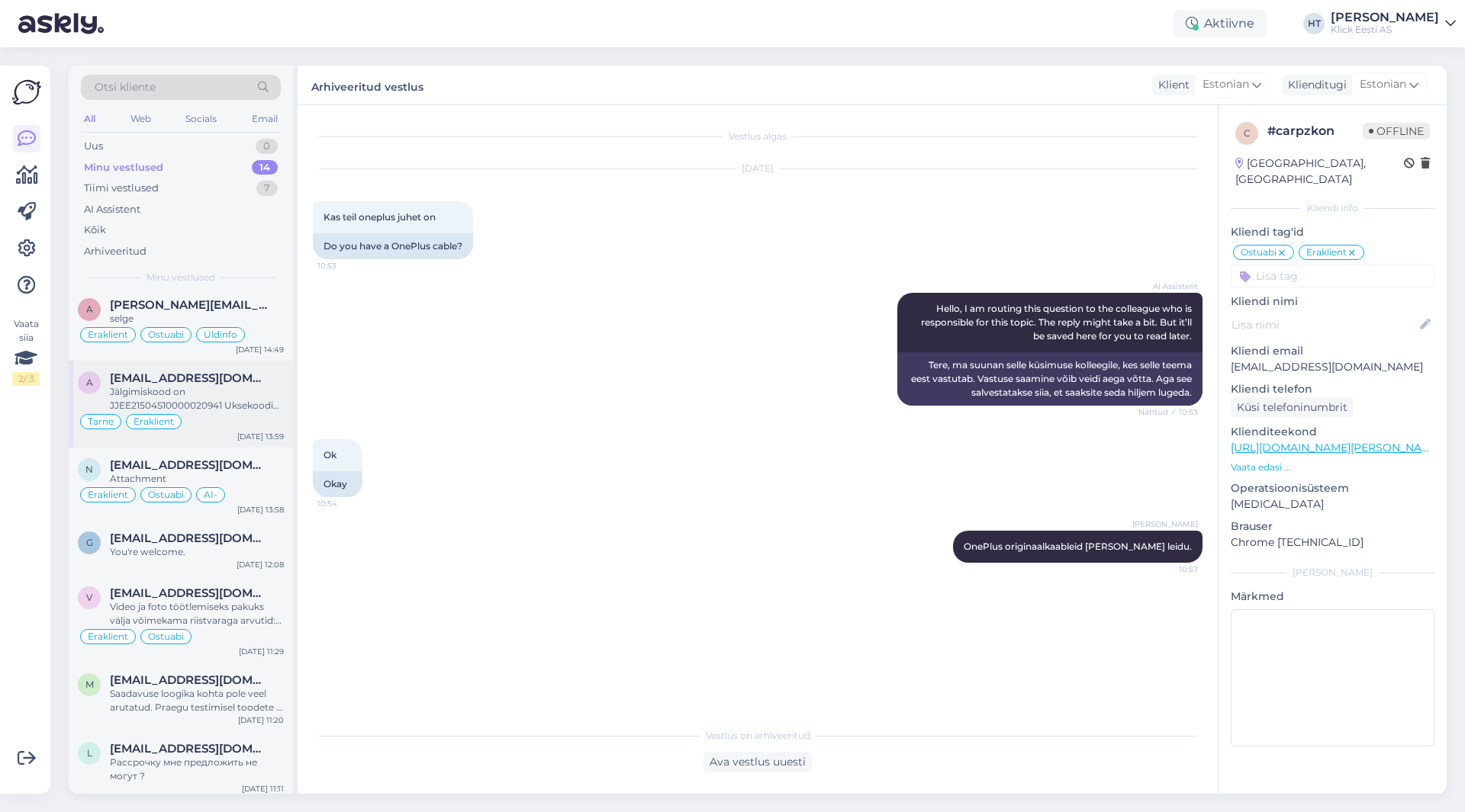
scroll to position [229, 0]
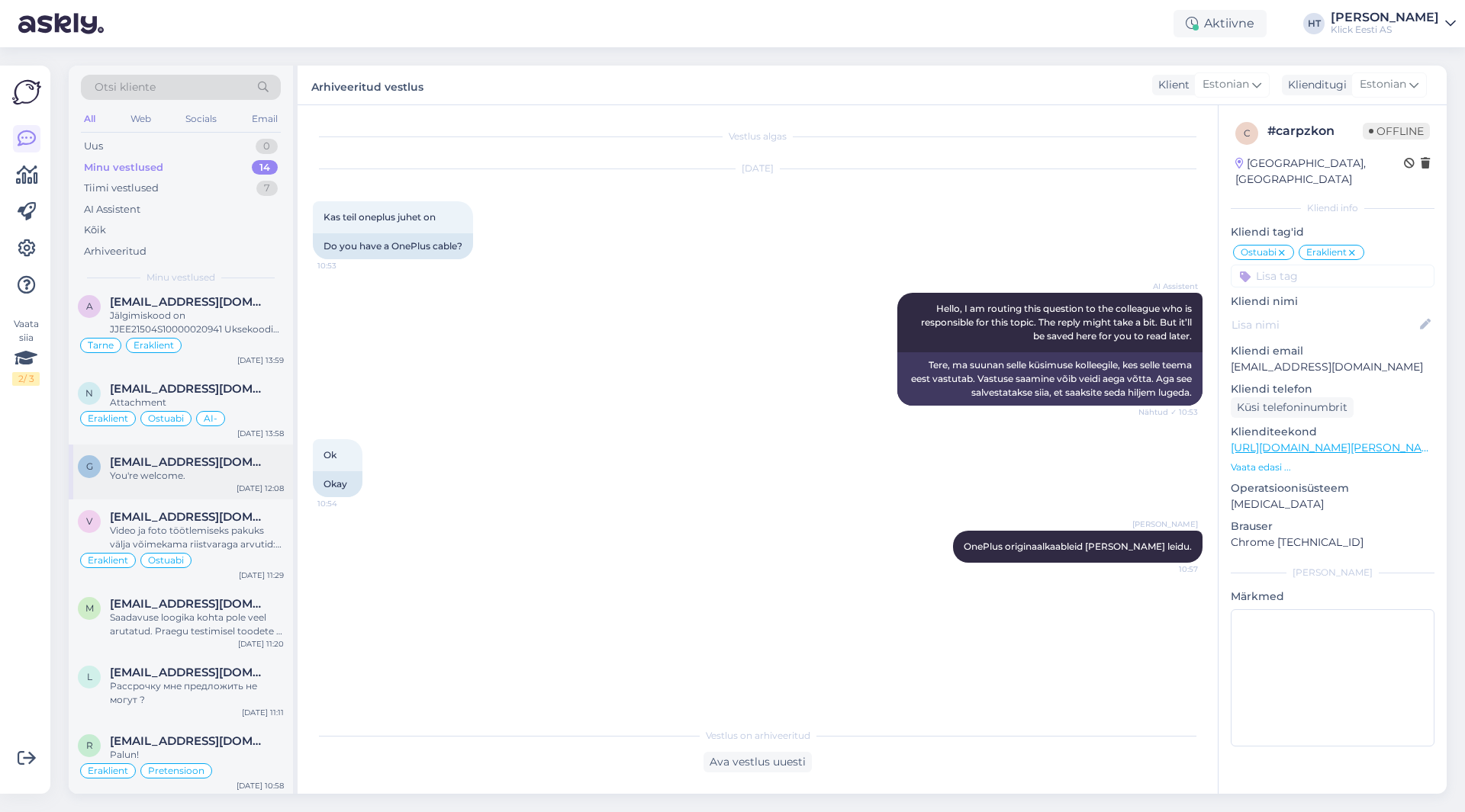
click at [241, 476] on div "You're welcome." at bounding box center [196, 475] width 174 height 13
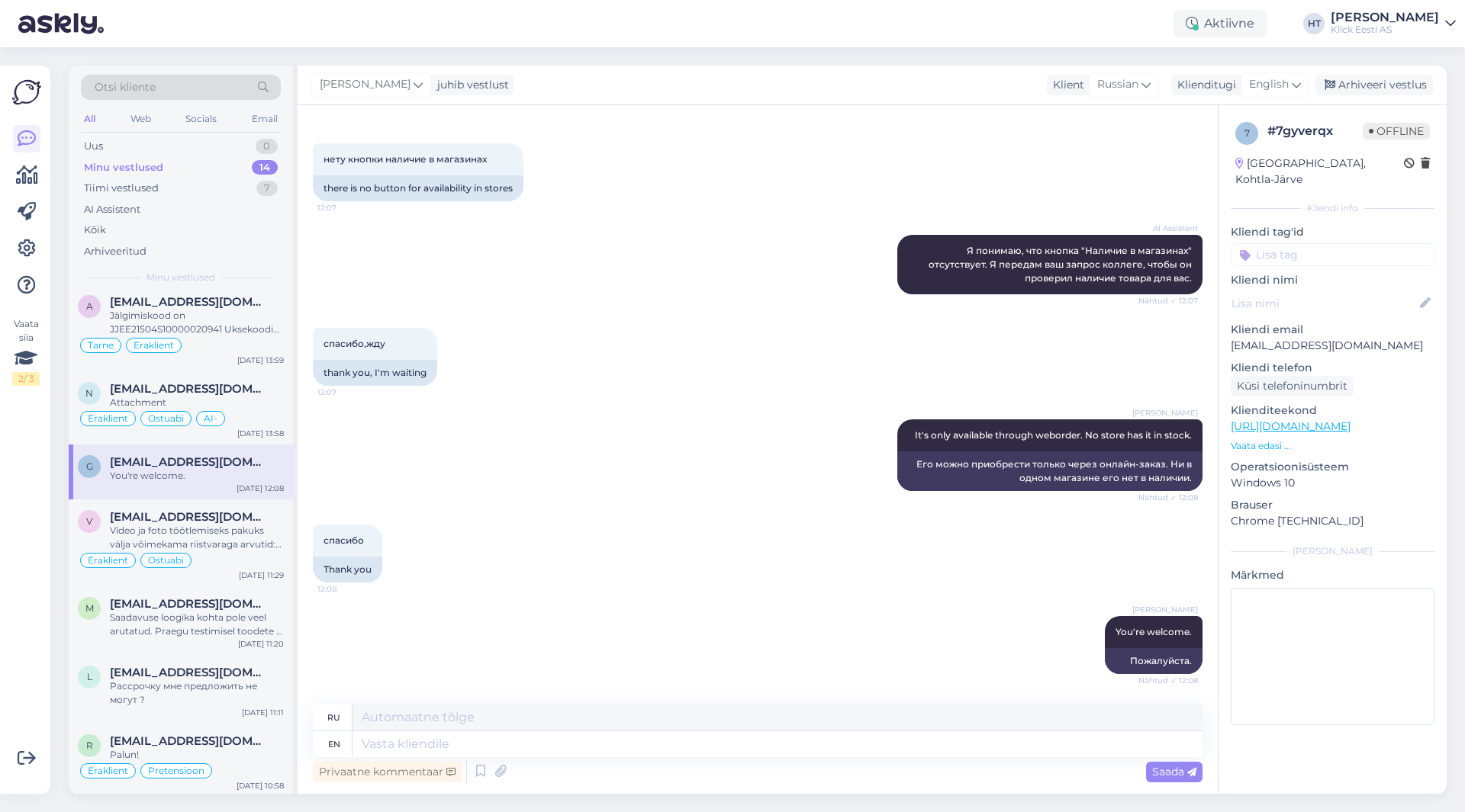
click at [1304, 243] on input at bounding box center [1333, 255] width 204 height 23
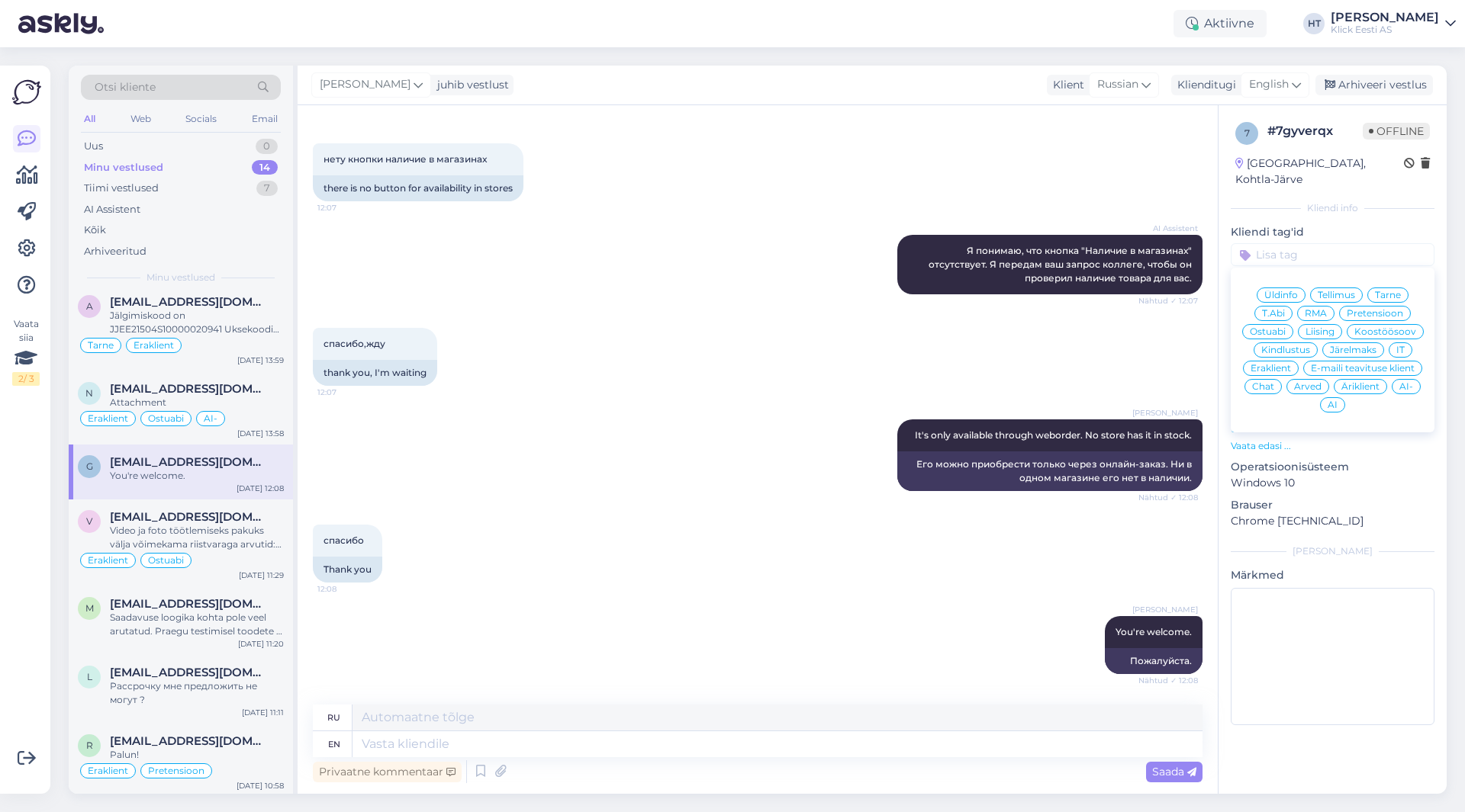
click at [1279, 327] on span "Ostuabi" at bounding box center [1267, 332] width 36 height 10
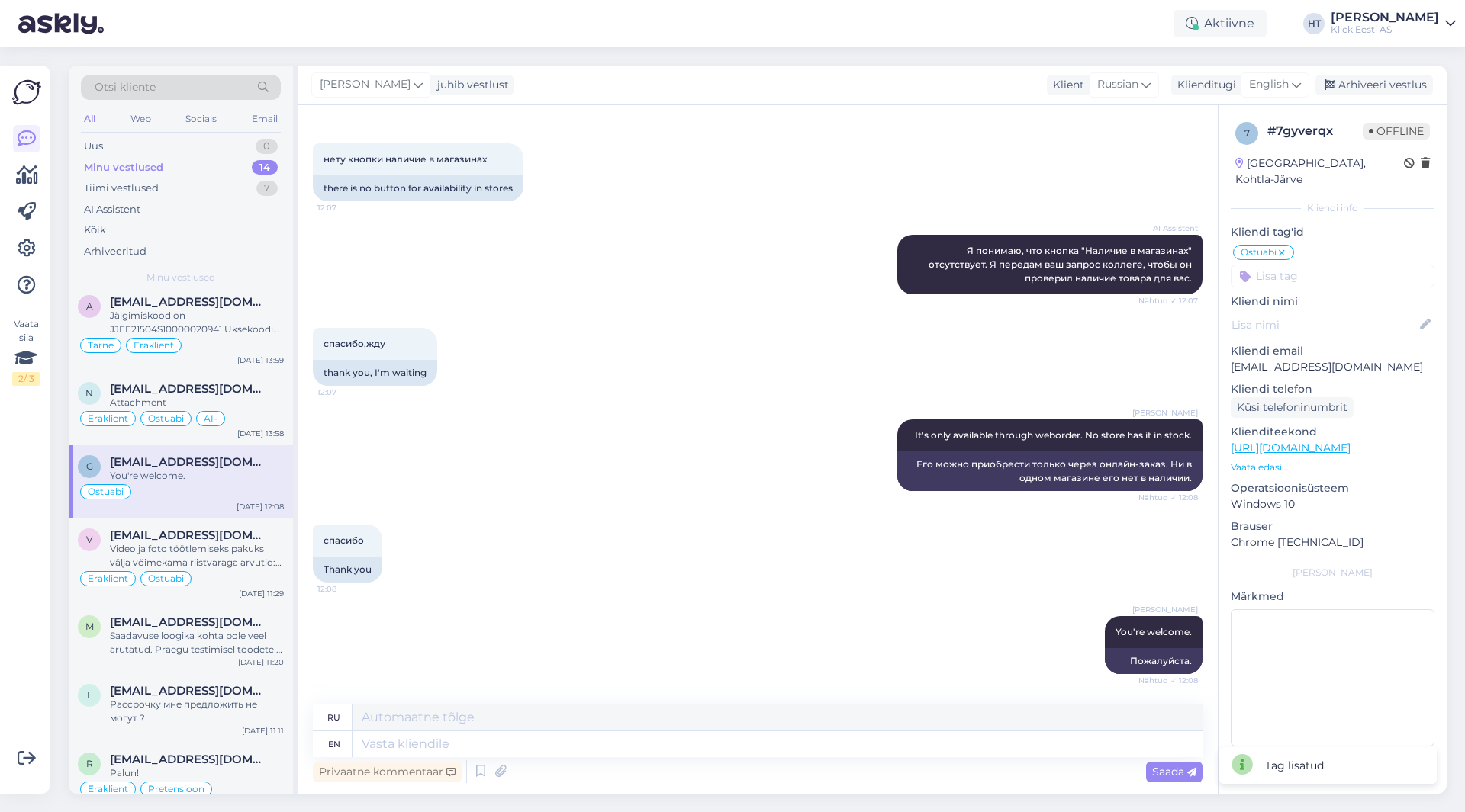
click at [1321, 266] on input at bounding box center [1333, 276] width 204 height 23
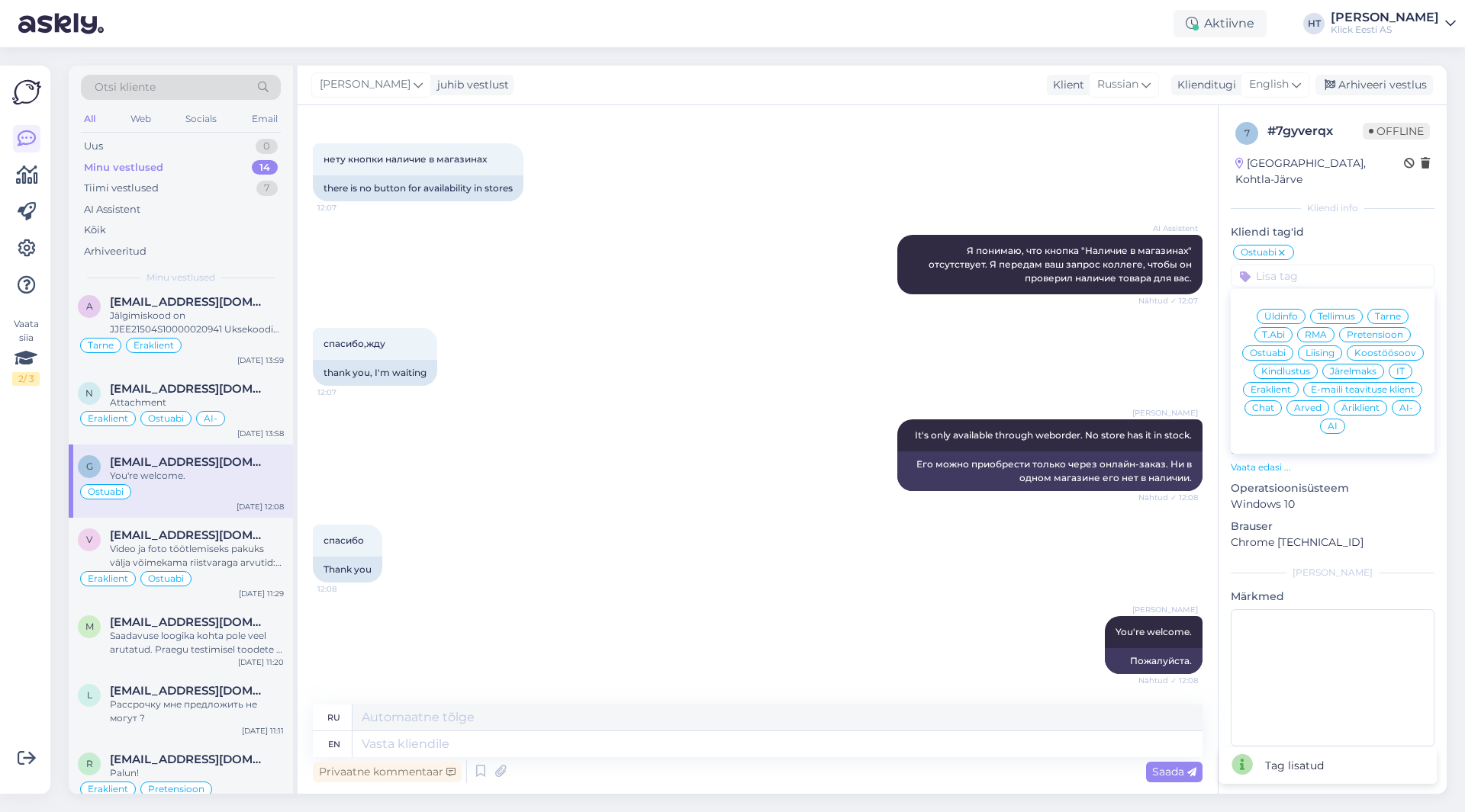
click at [1285, 382] on div "Eraklient" at bounding box center [1271, 390] width 56 height 15
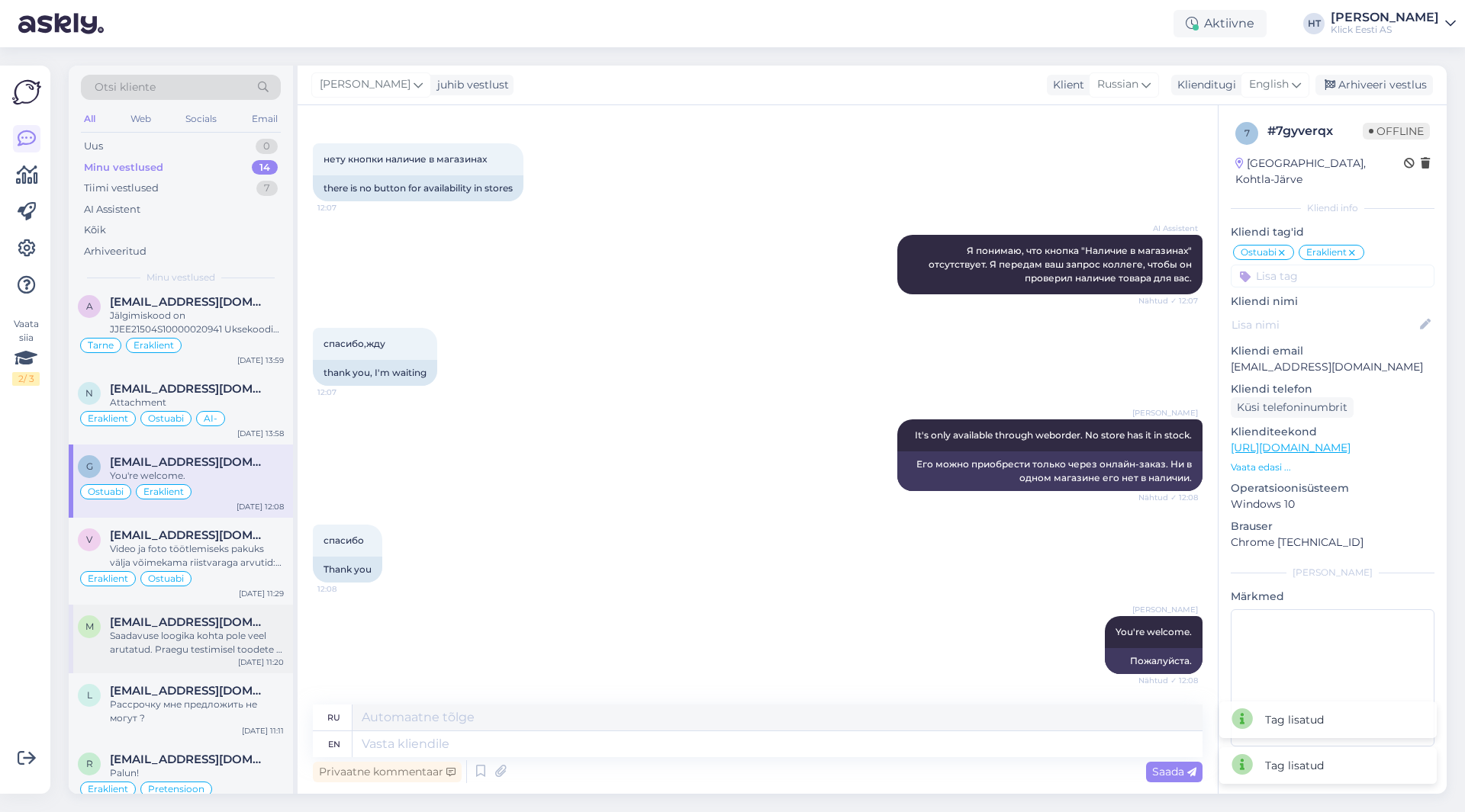
scroll to position [305, 0]
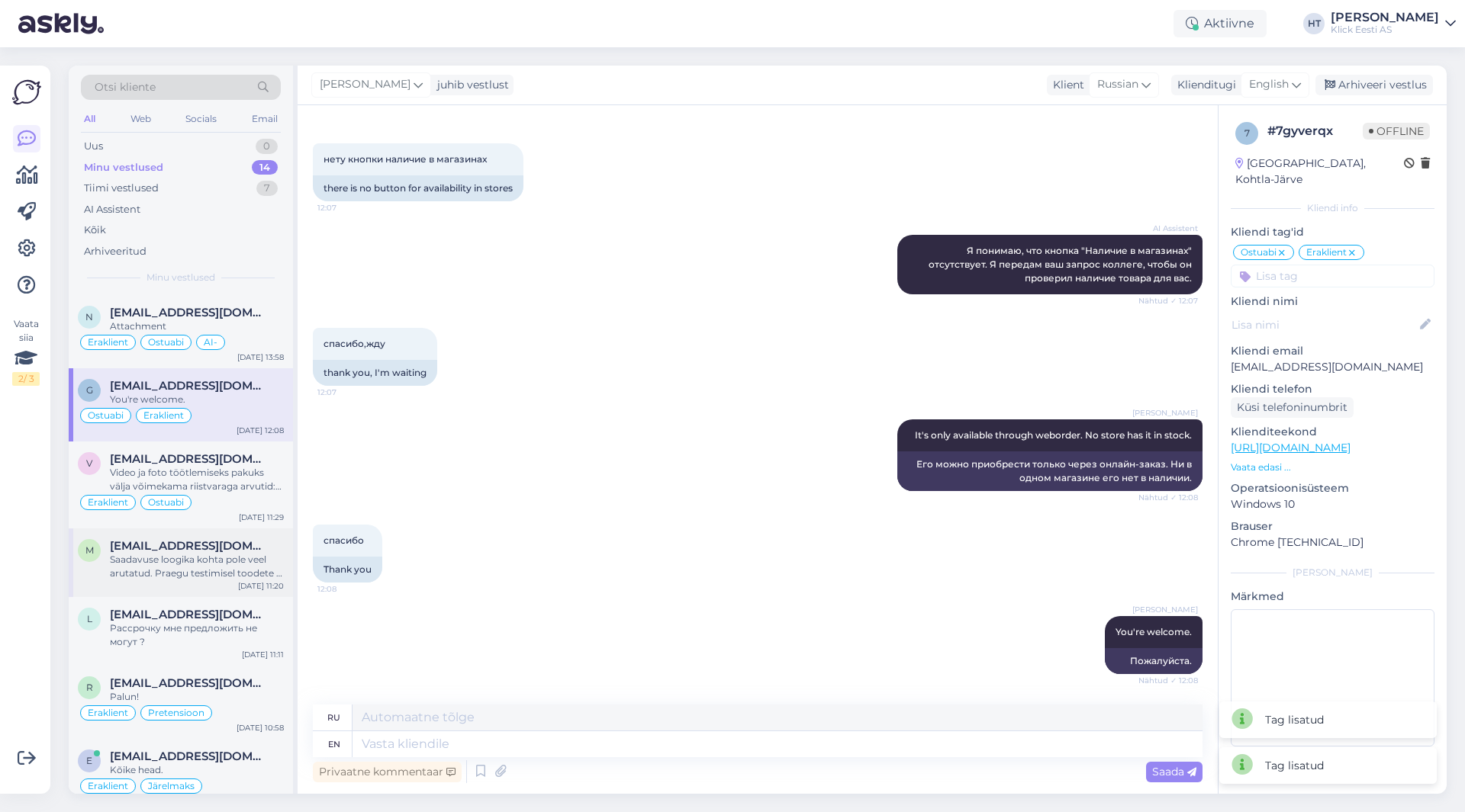
click at [204, 577] on div "Saadavuse loogika kohta pole veel arutatud. Praegu testimisel toodete ja tehnil…" at bounding box center [196, 567] width 174 height 28
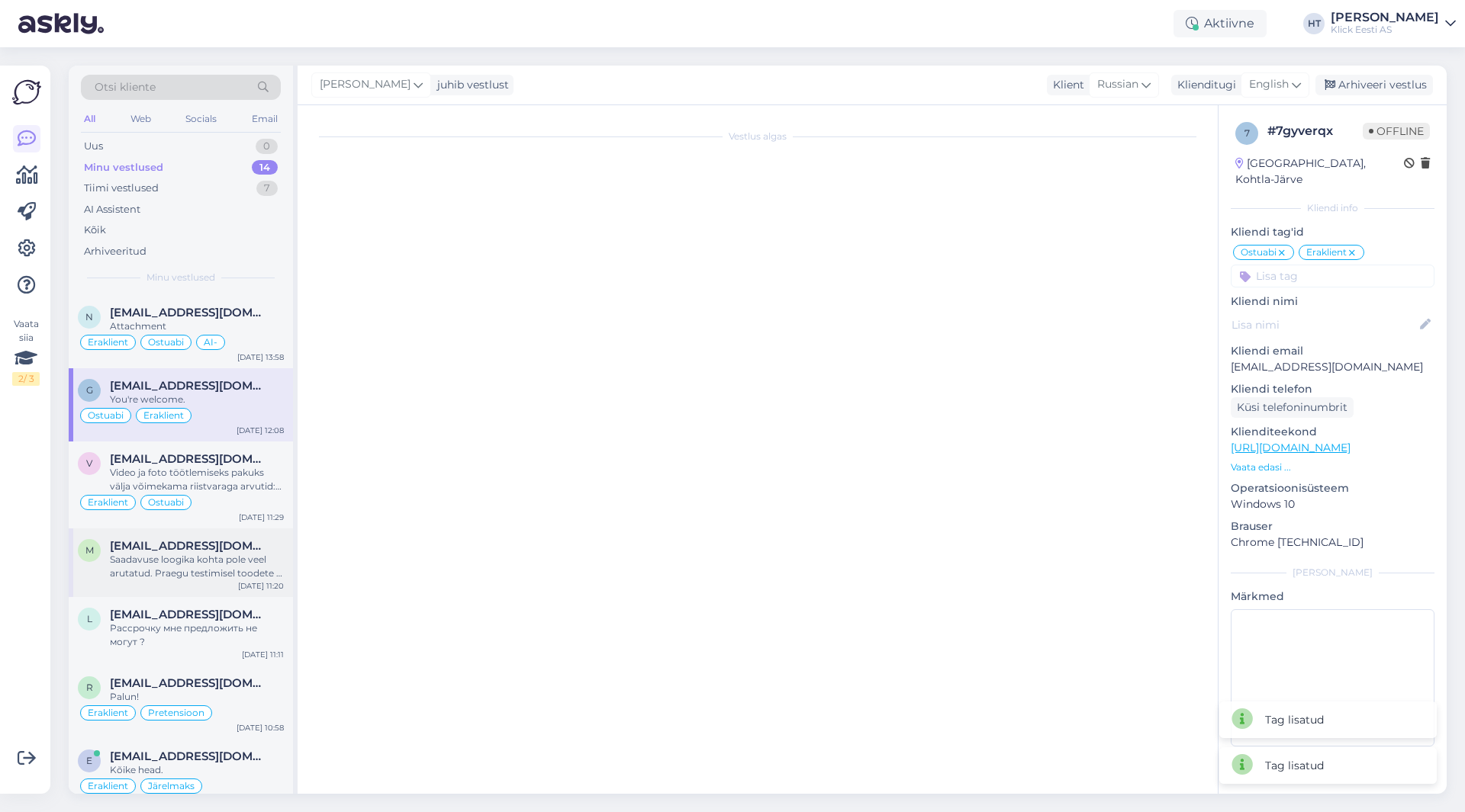
scroll to position [1046, 0]
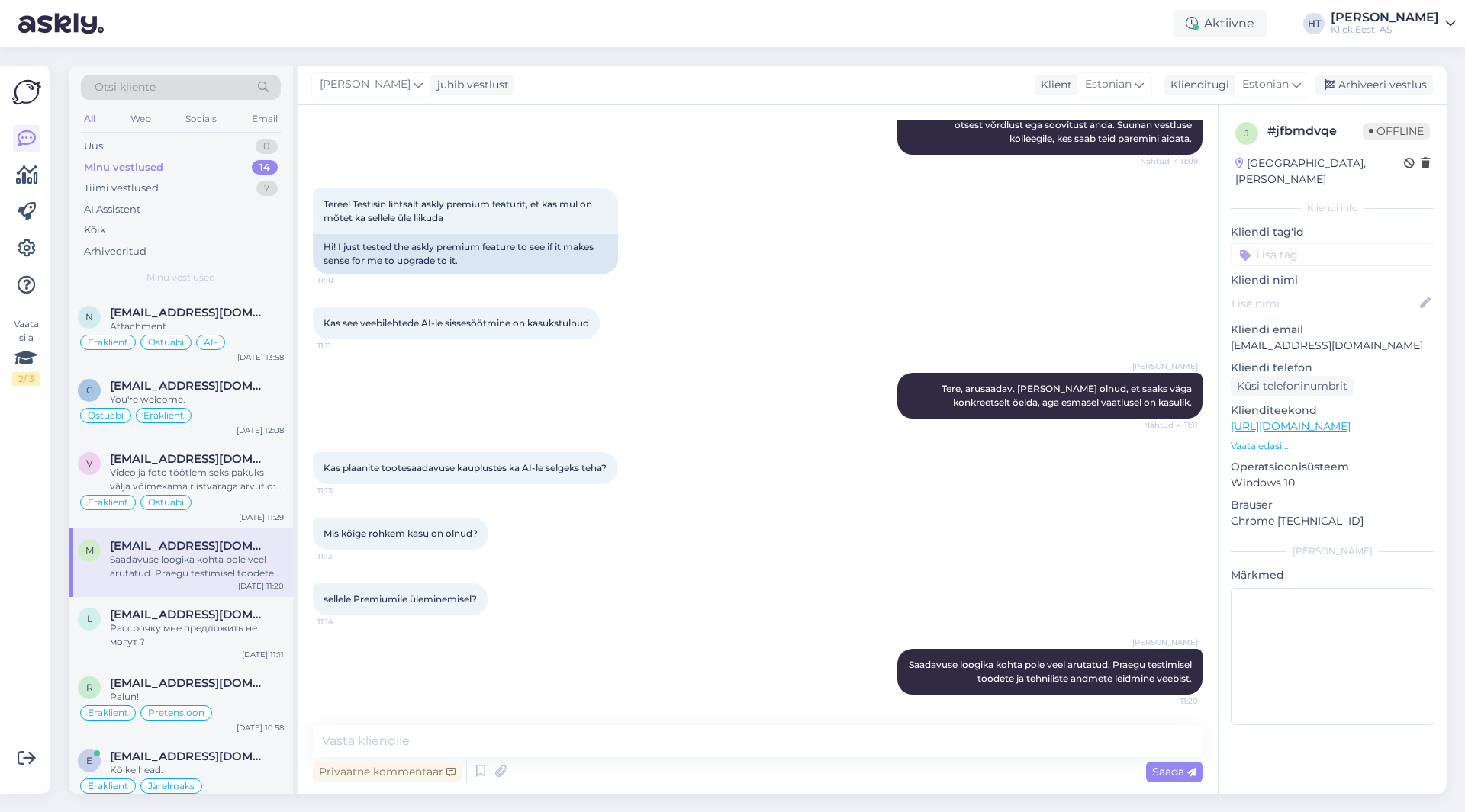
click at [1338, 246] on input at bounding box center [1333, 255] width 204 height 23
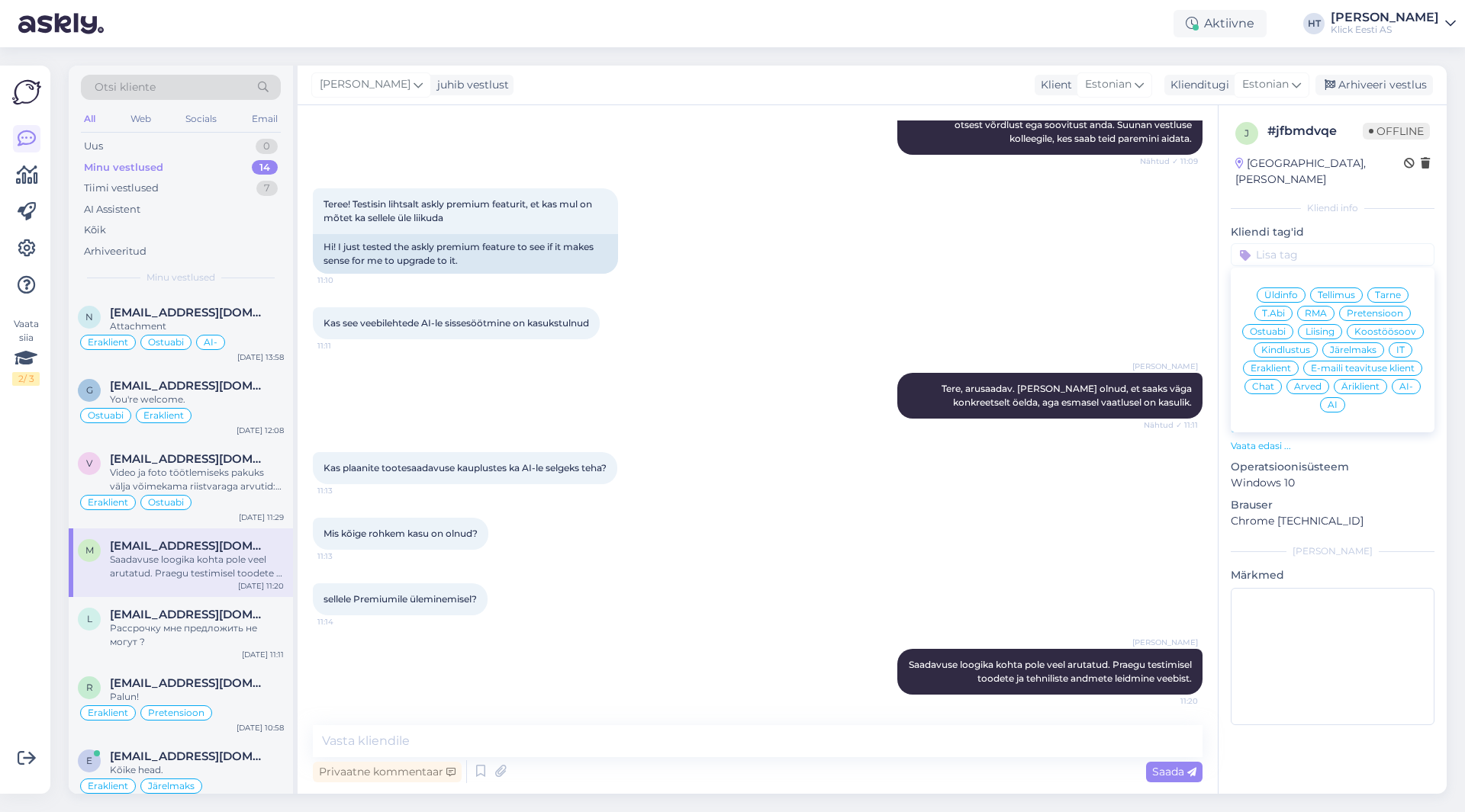
click at [1088, 264] on div "Teree! Testisin lihtsalt askly premium featurit, et kas mul on mõtet ka sellele…" at bounding box center [758, 231] width 889 height 119
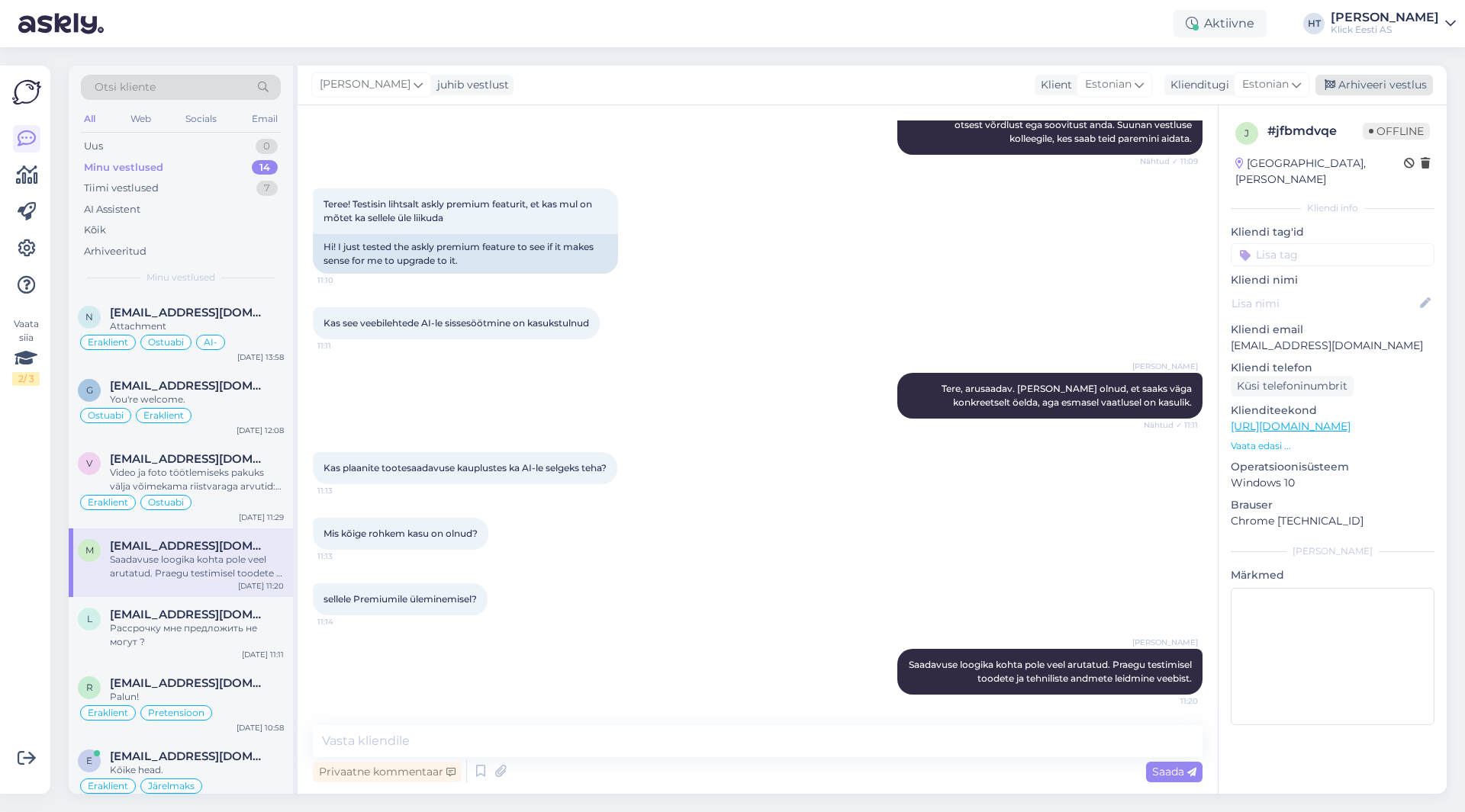
click at [1374, 87] on div "Arhiveeri vestlus" at bounding box center [1375, 85] width 117 height 20
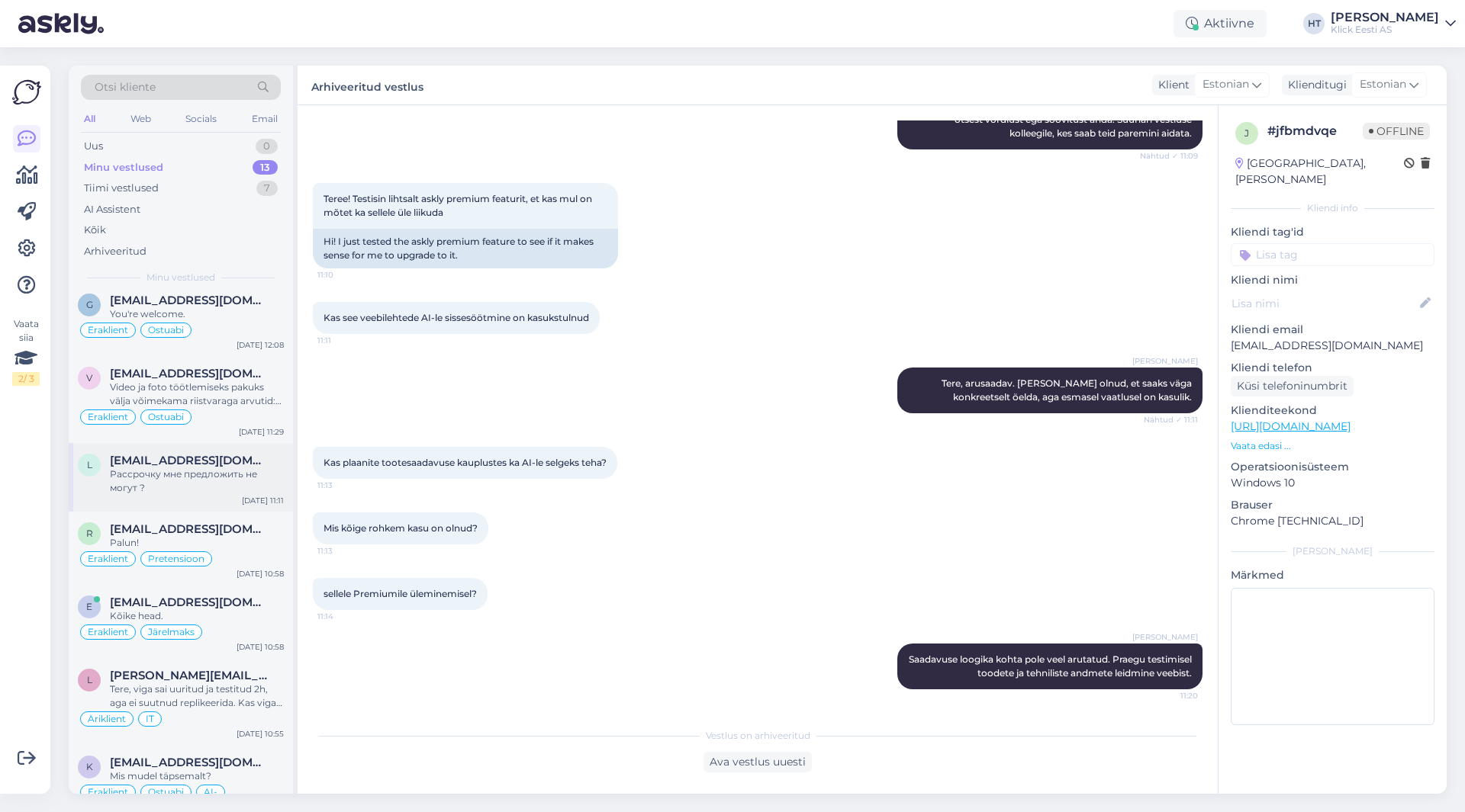
scroll to position [488, 0]
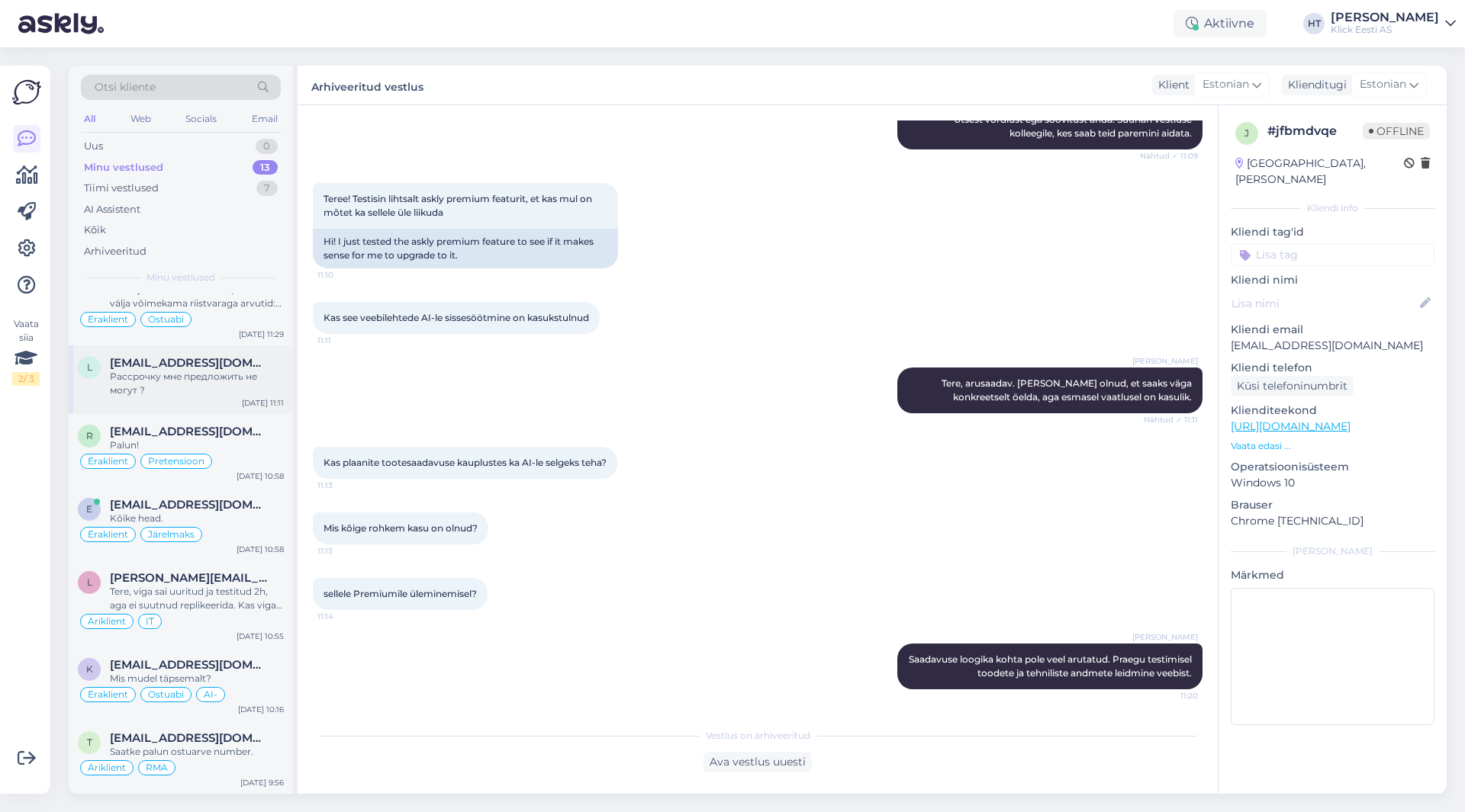
click at [219, 373] on div "Рассрочку мне предложить не могут ?" at bounding box center [196, 383] width 174 height 28
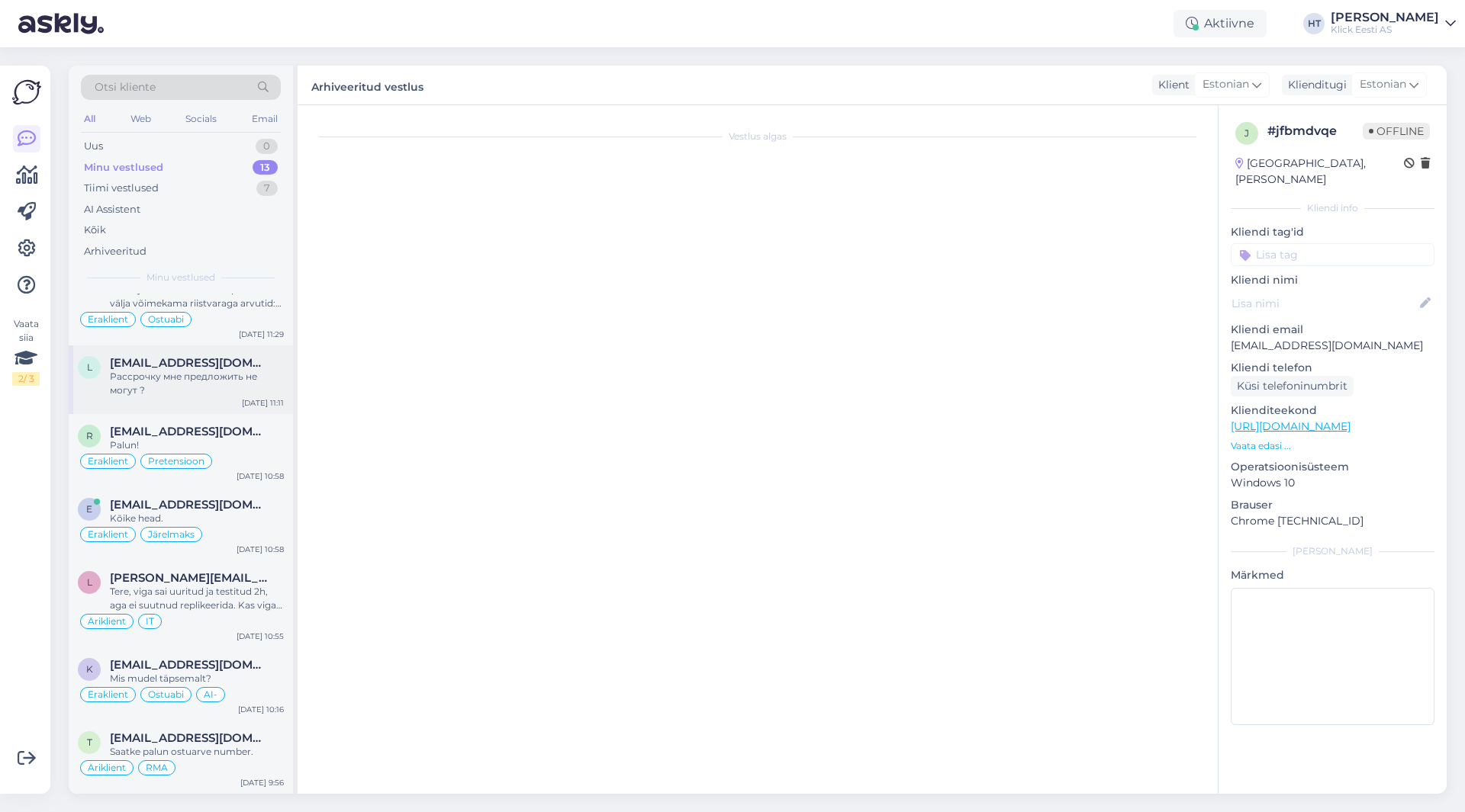
scroll to position [0, 0]
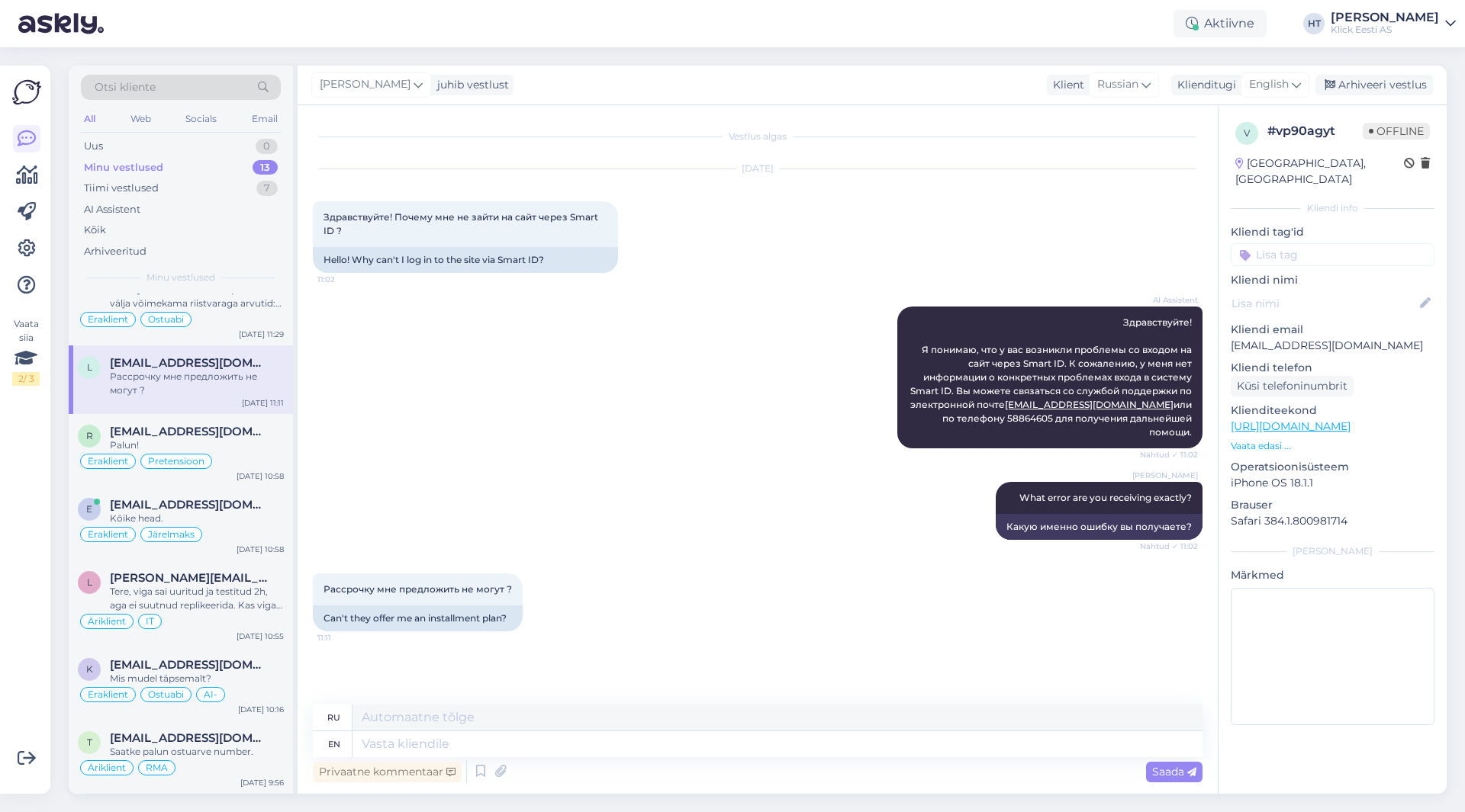
click at [1324, 243] on input at bounding box center [1333, 255] width 204 height 23
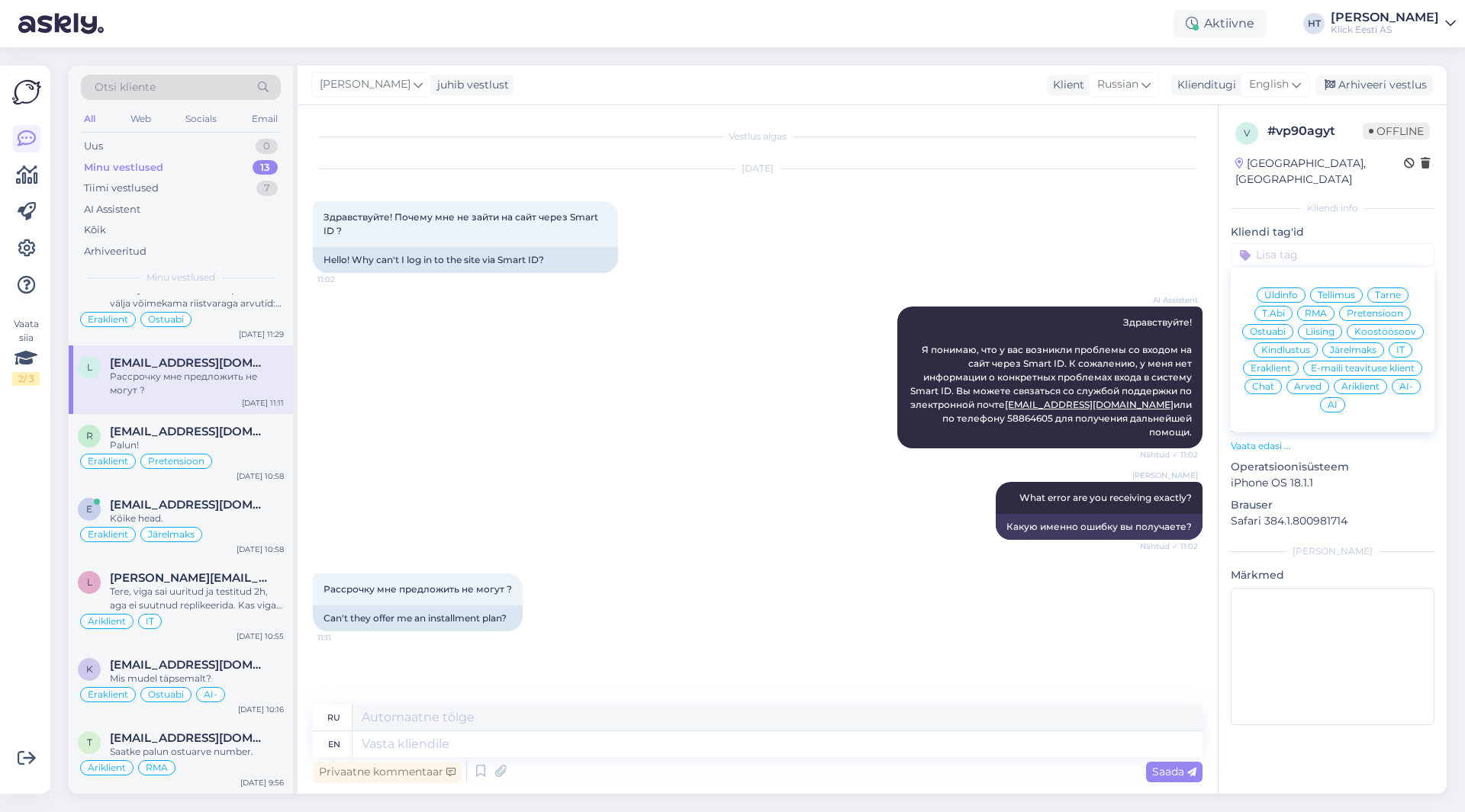
click at [843, 248] on div "[DATE] Здравствуйте! Почему мне не зайти на сайт через Smart ID ? 11:02 Hello! …" at bounding box center [758, 221] width 889 height 138
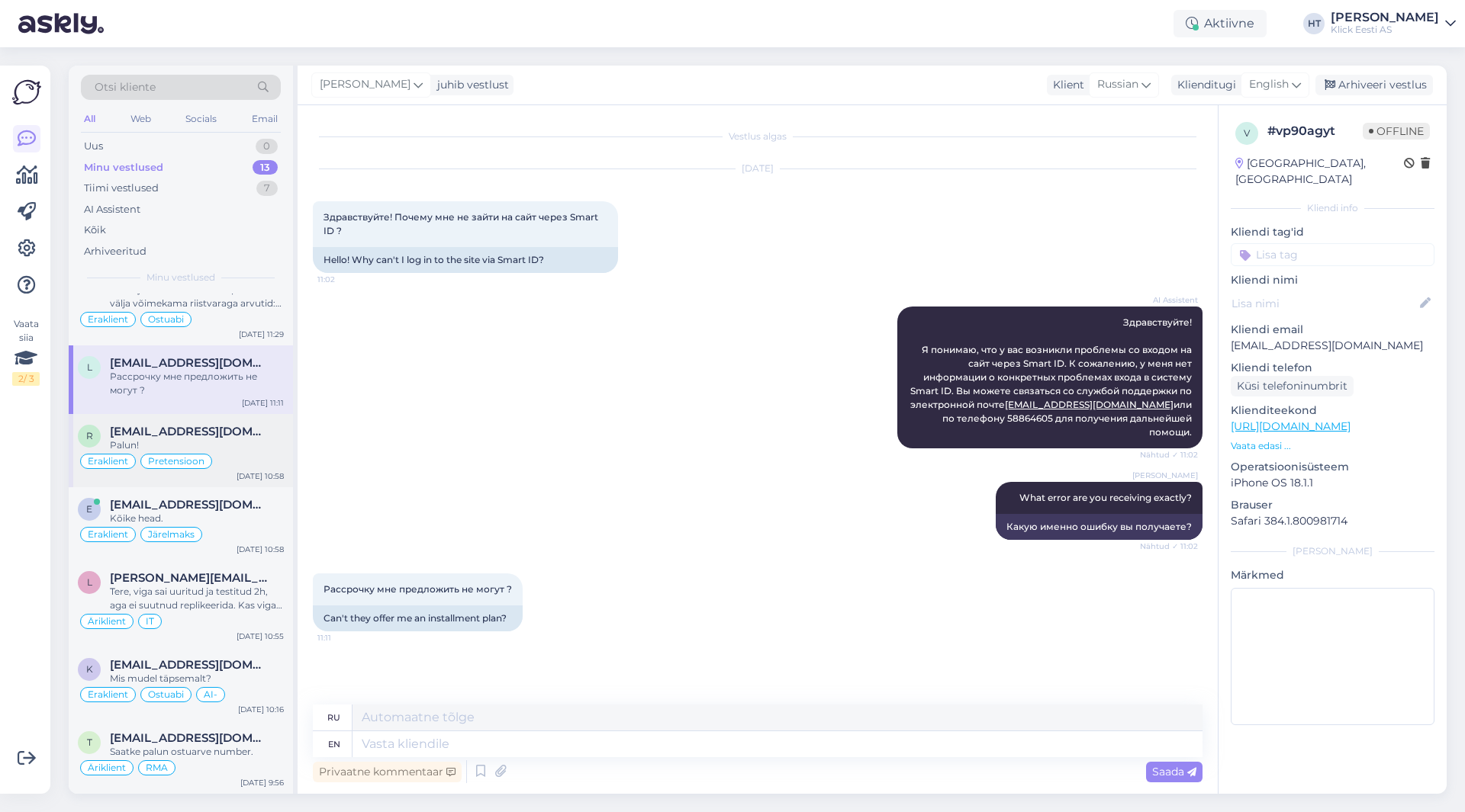
click at [201, 447] on div "Palun!" at bounding box center [196, 445] width 174 height 13
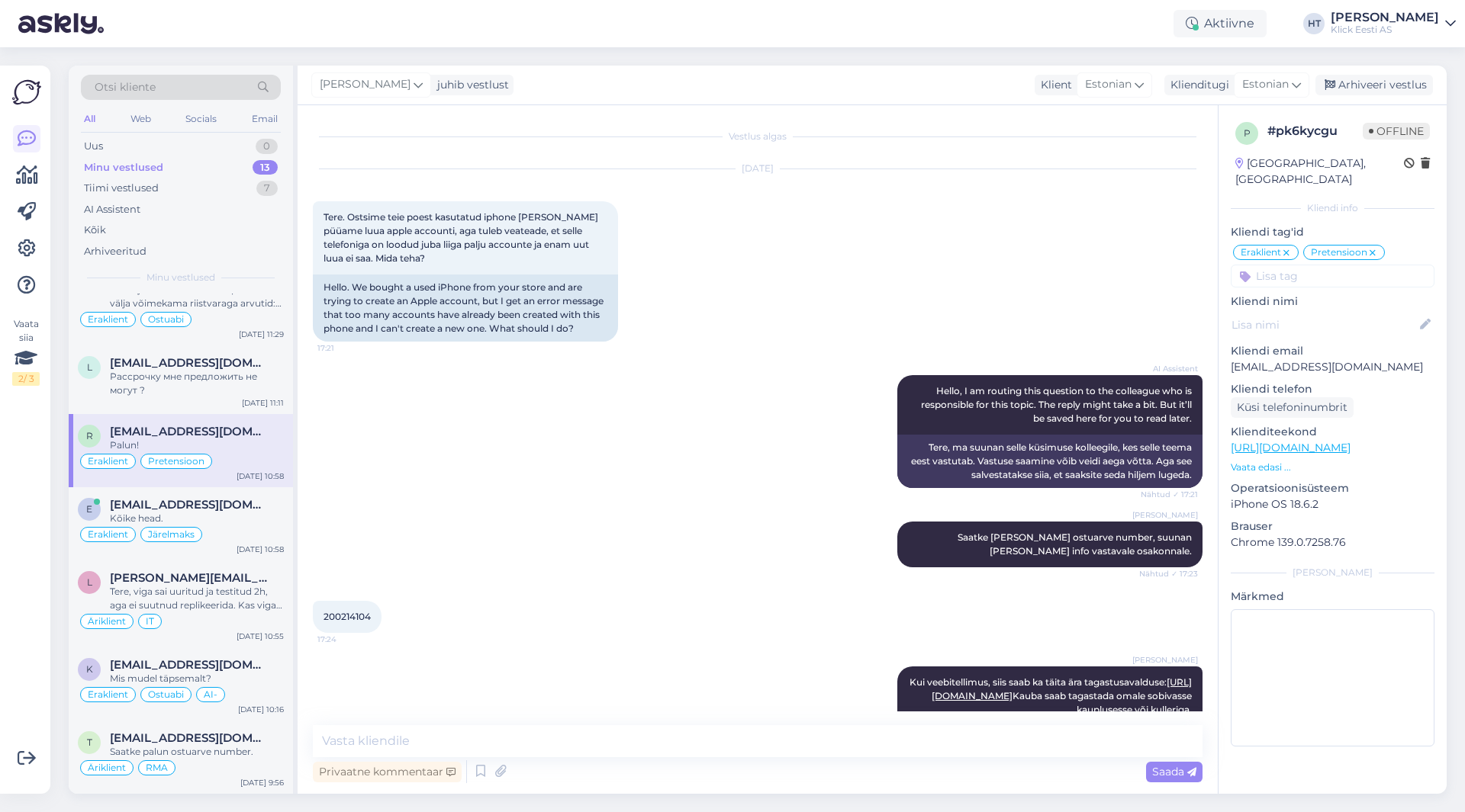
scroll to position [890, 0]
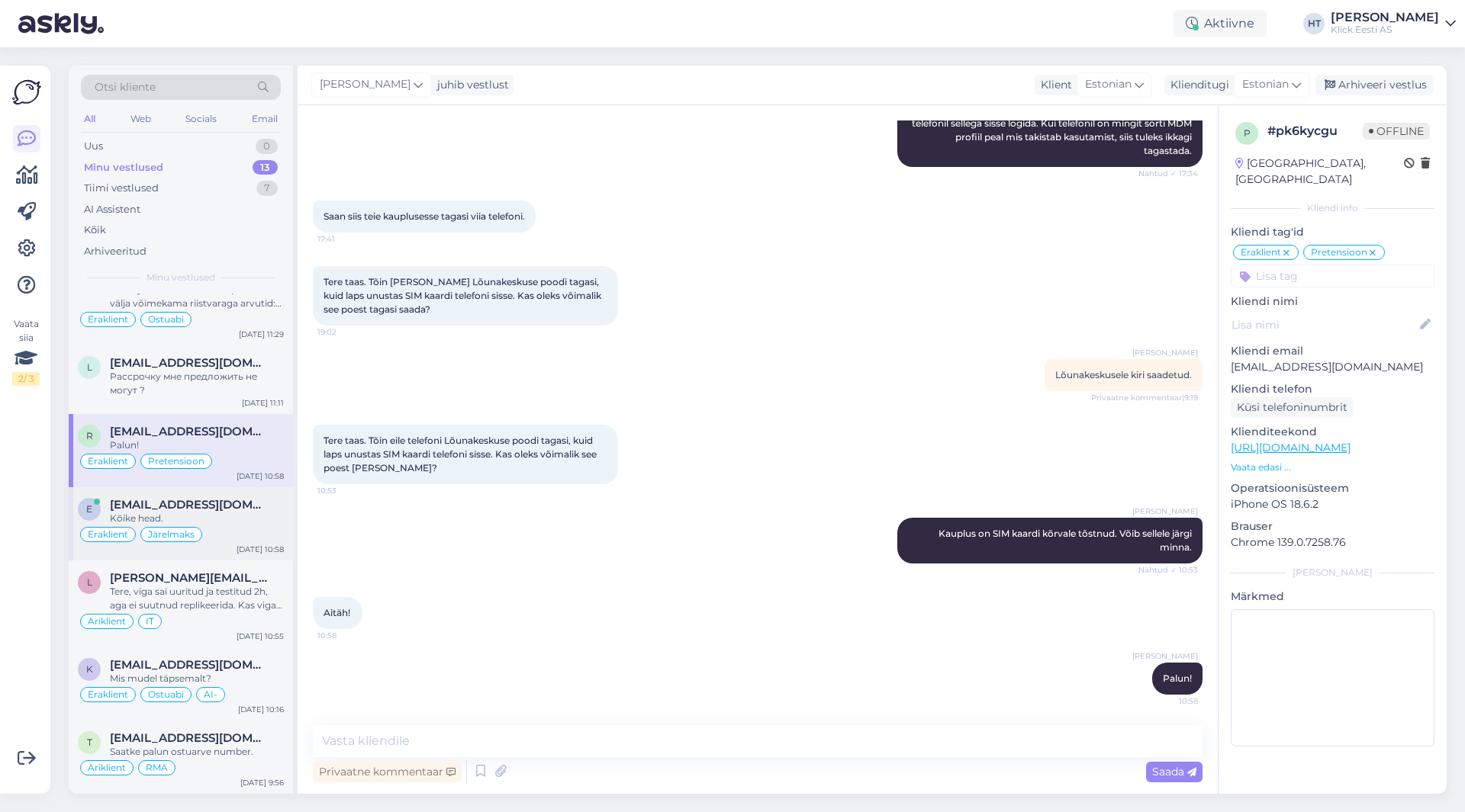
click at [244, 507] on span "[EMAIL_ADDRESS][DOMAIN_NAME]" at bounding box center [189, 505] width 159 height 13
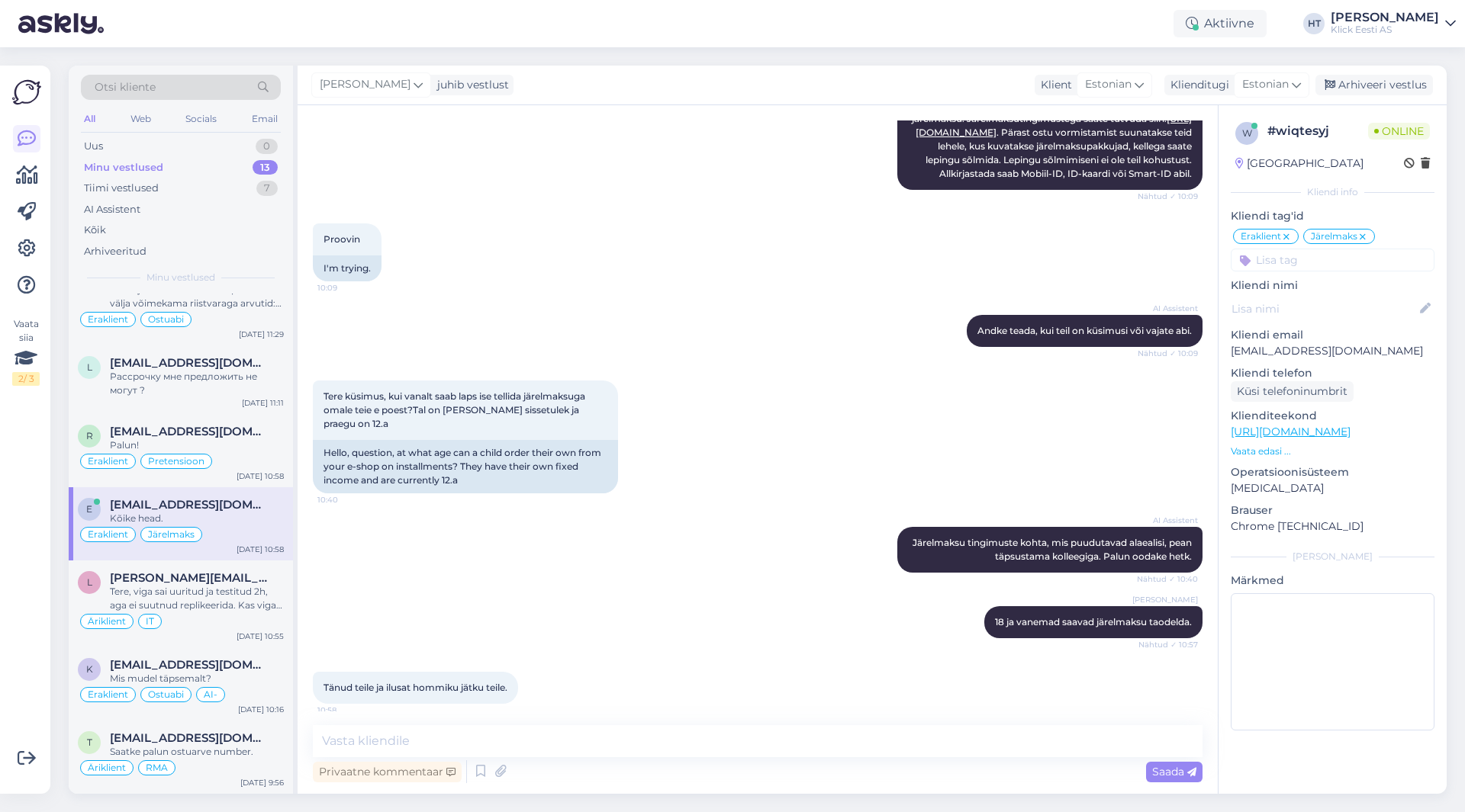
scroll to position [682, 0]
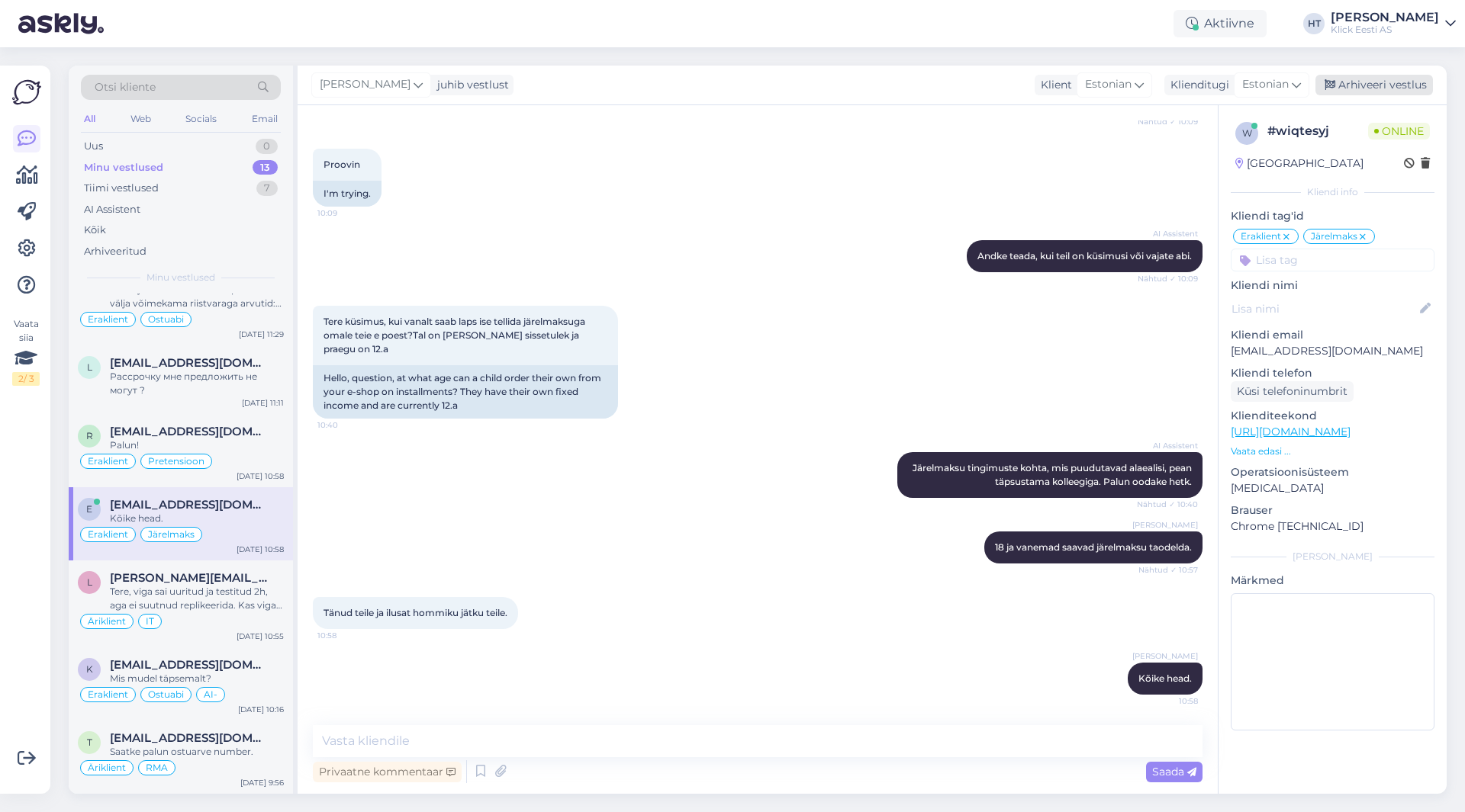
click at [1361, 83] on div "Arhiveeri vestlus" at bounding box center [1375, 85] width 117 height 20
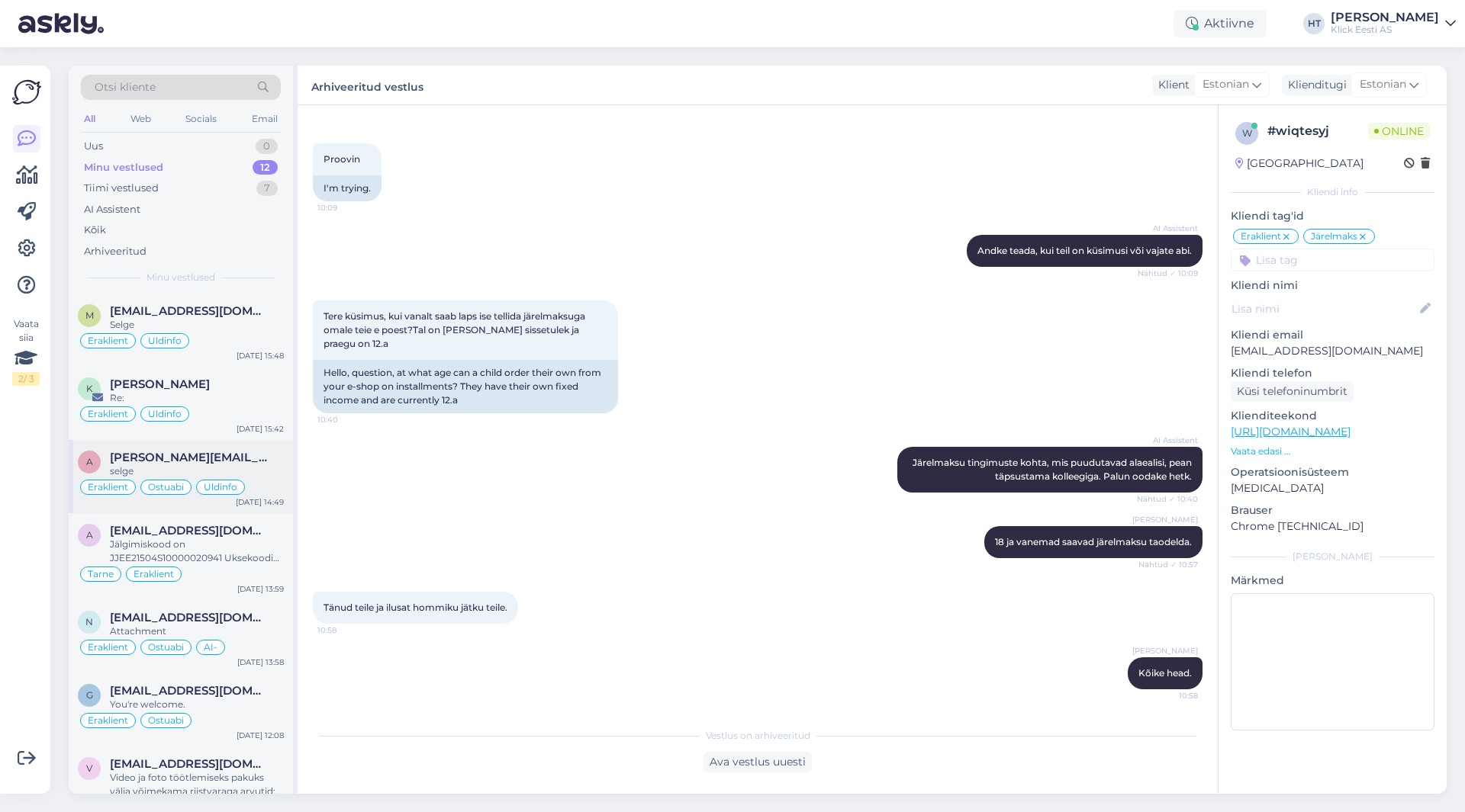
scroll to position [415, 0]
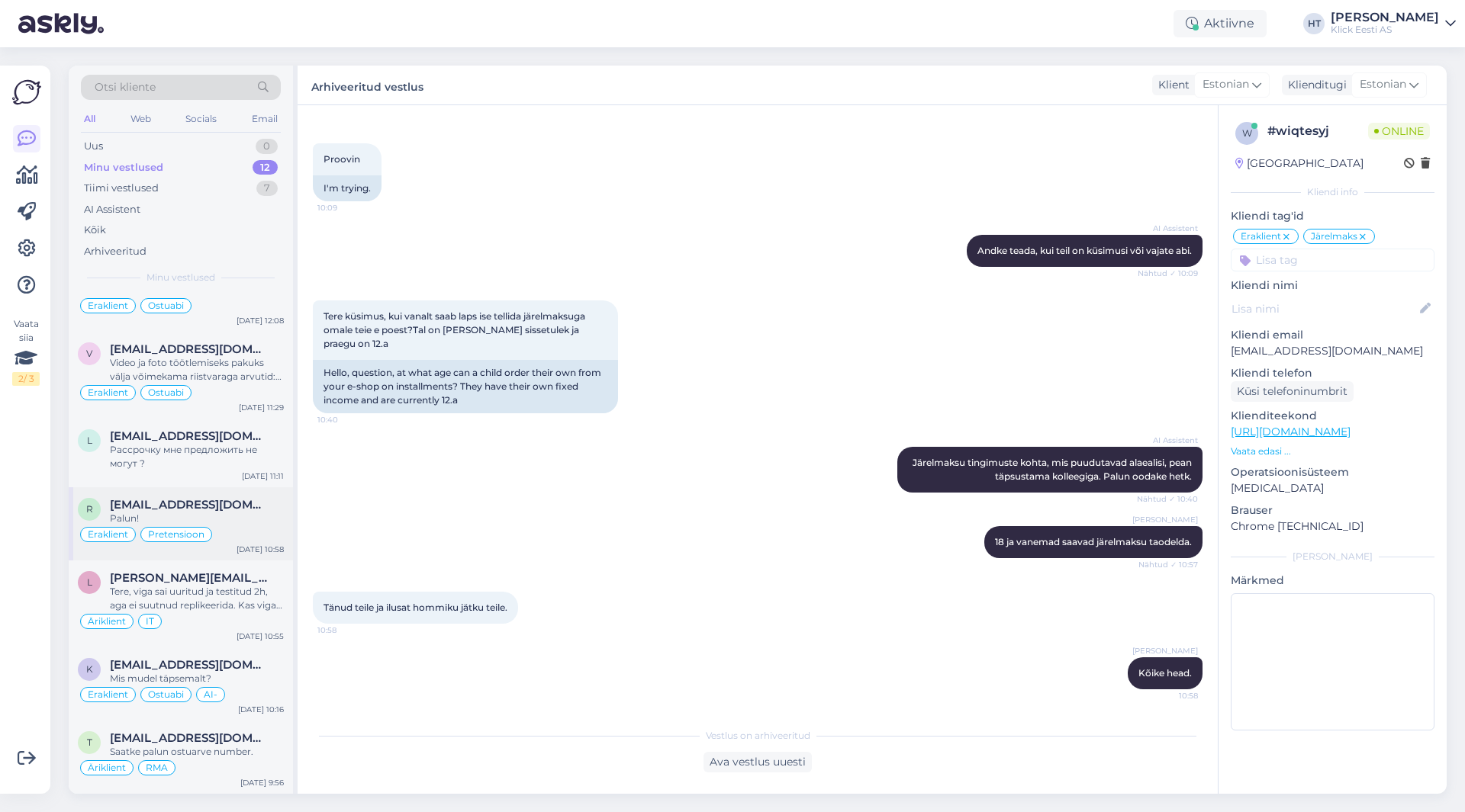
click at [232, 520] on div "Palun!" at bounding box center [196, 519] width 174 height 13
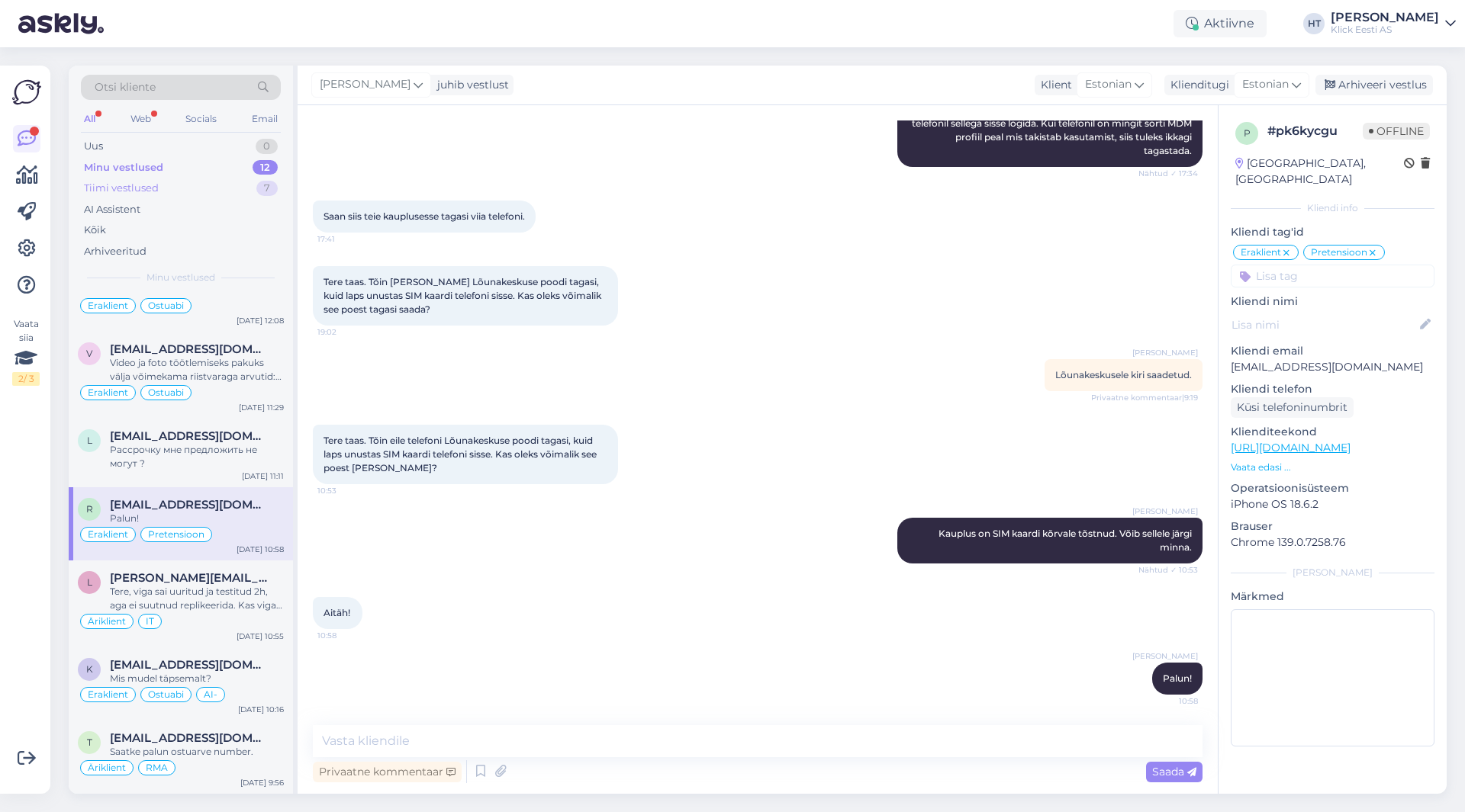
click at [175, 183] on div "Tiimi vestlused 7" at bounding box center [181, 189] width 200 height 21
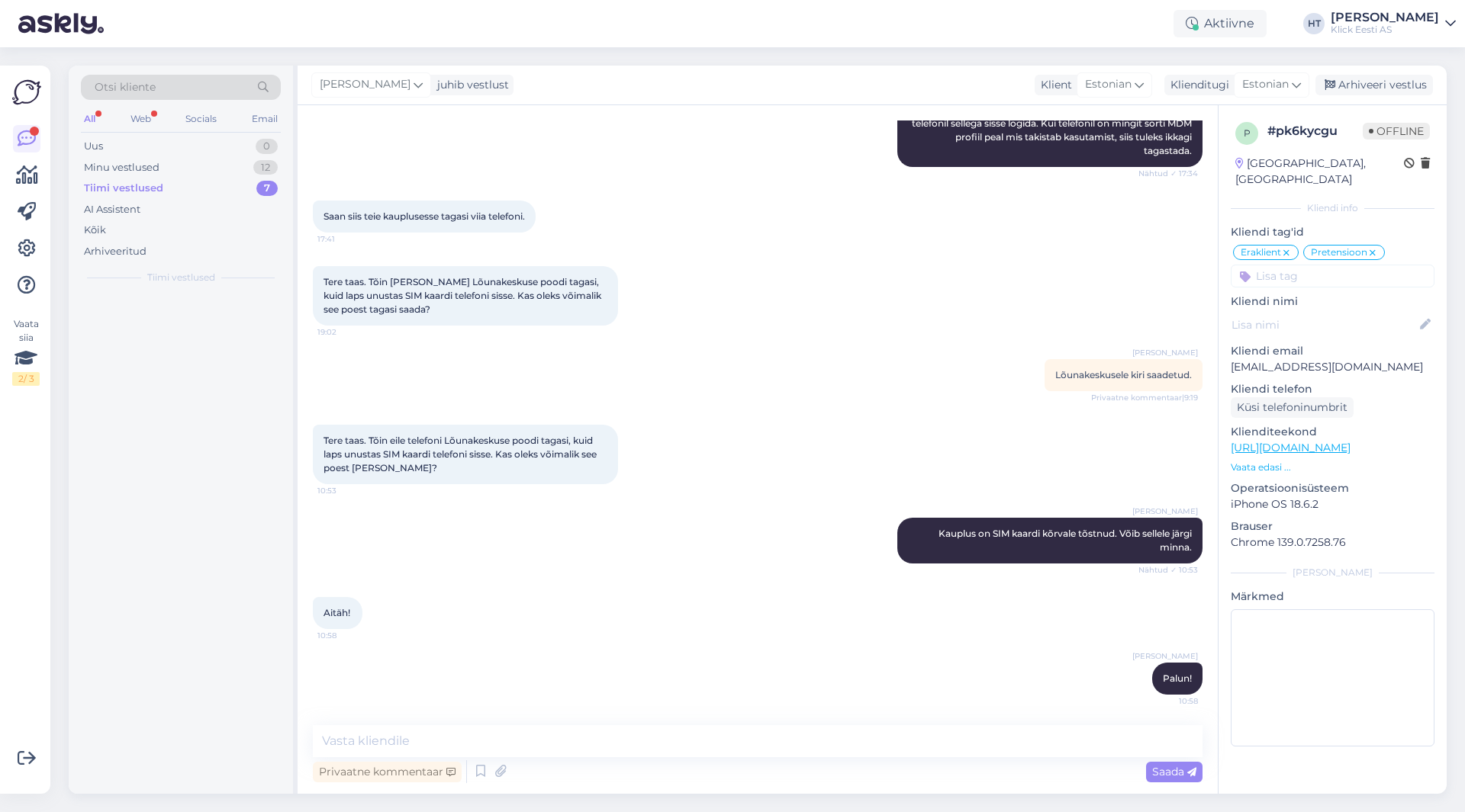
scroll to position [0, 0]
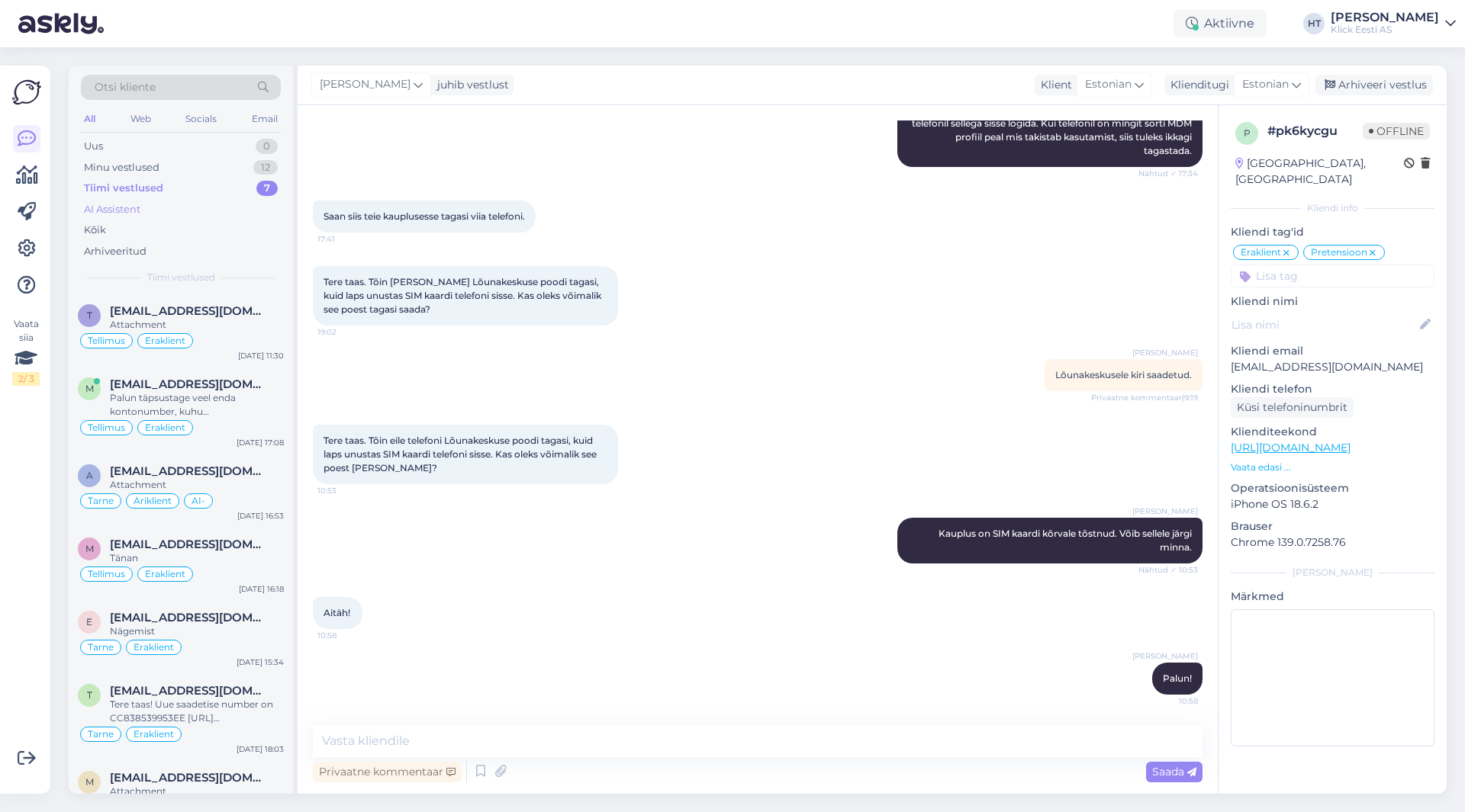
click at [172, 209] on div "AI Assistent" at bounding box center [181, 210] width 200 height 21
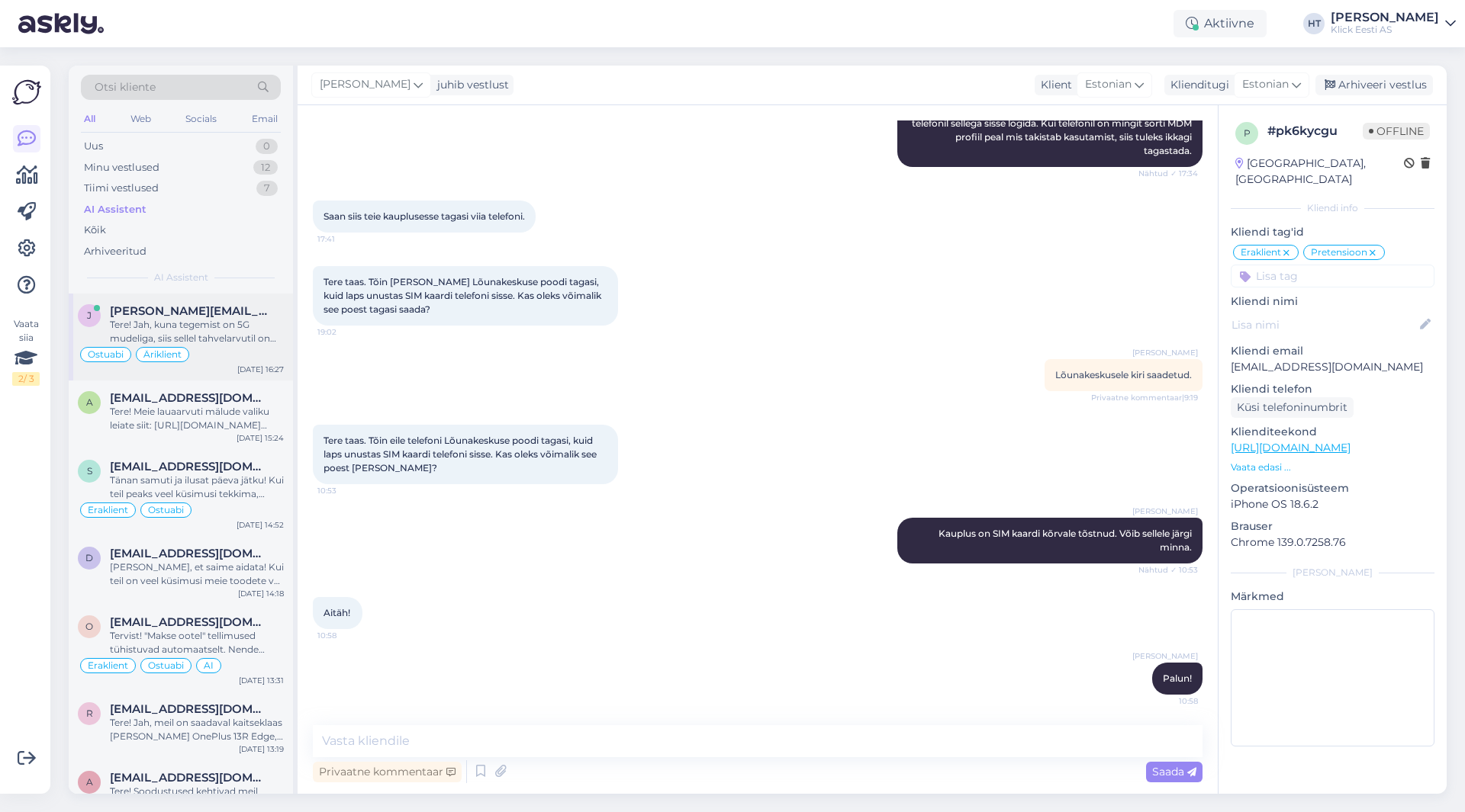
click at [215, 298] on div "[PERSON_NAME] [PERSON_NAME][EMAIL_ADDRESS][DOMAIN_NAME] Tere! Jah, kuna tegemis…" at bounding box center [180, 337] width 224 height 87
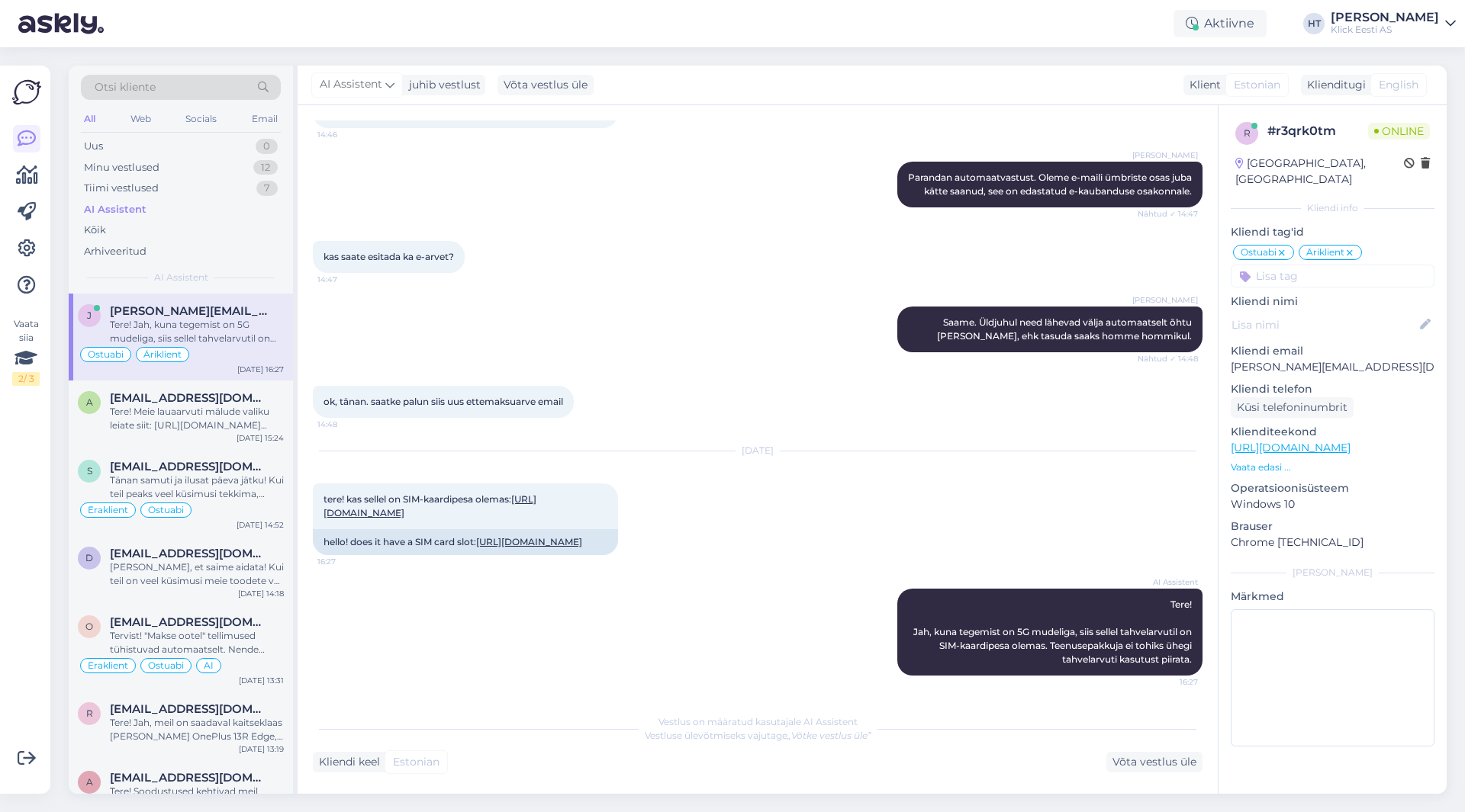
scroll to position [859, 0]
click at [244, 173] on div "Minu vestlused 12" at bounding box center [181, 167] width 200 height 21
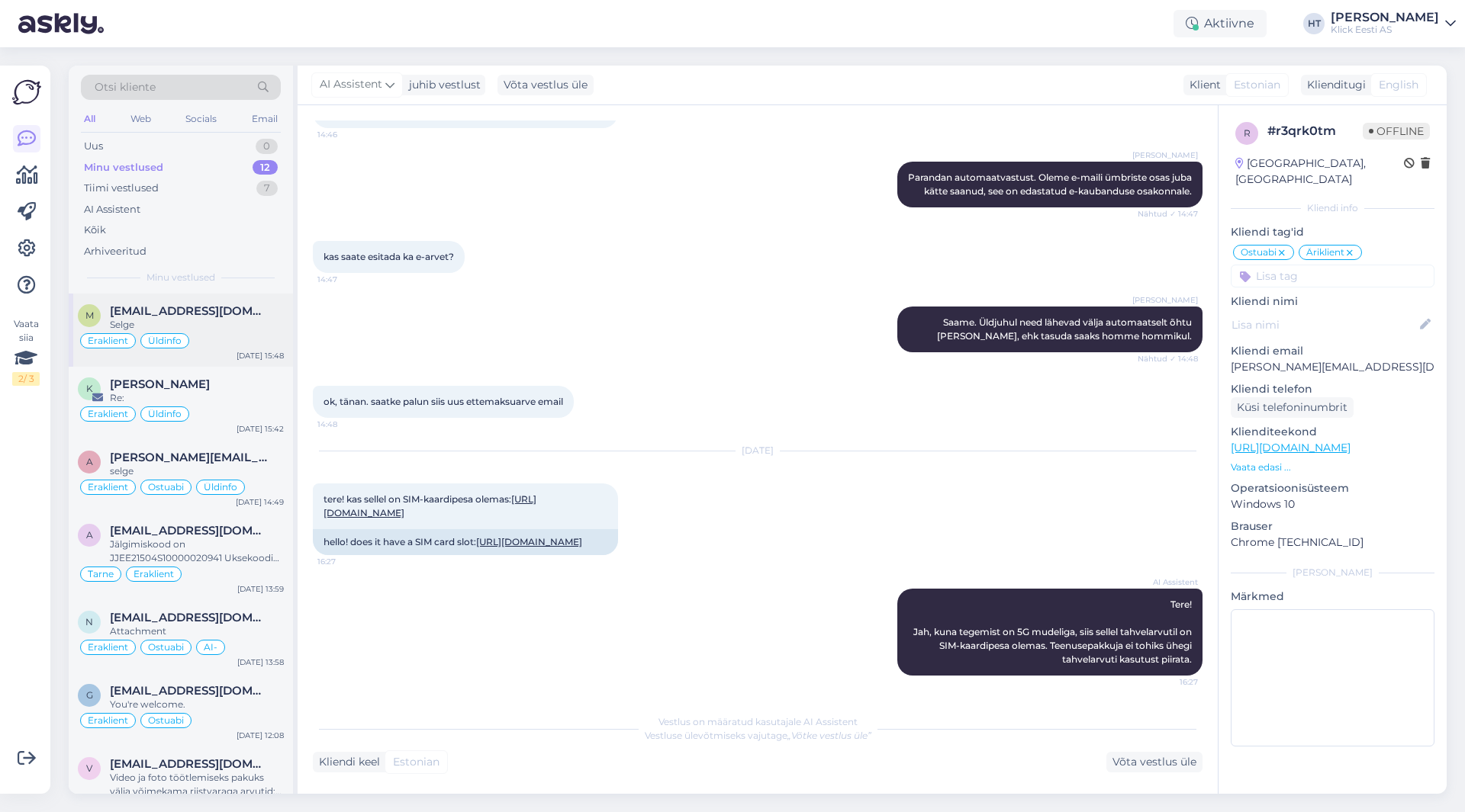
click at [236, 328] on div "Selge" at bounding box center [196, 325] width 174 height 13
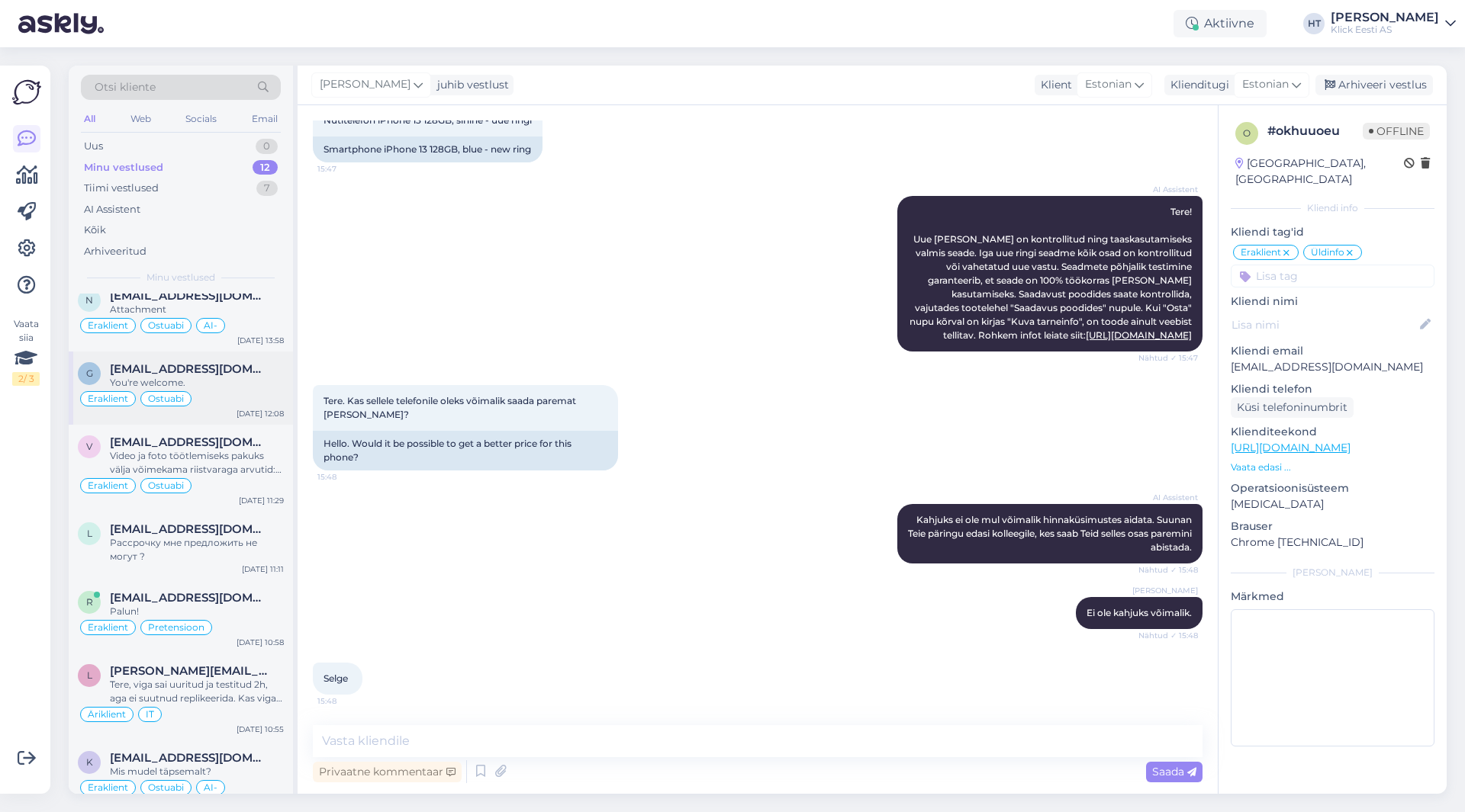
scroll to position [381, 0]
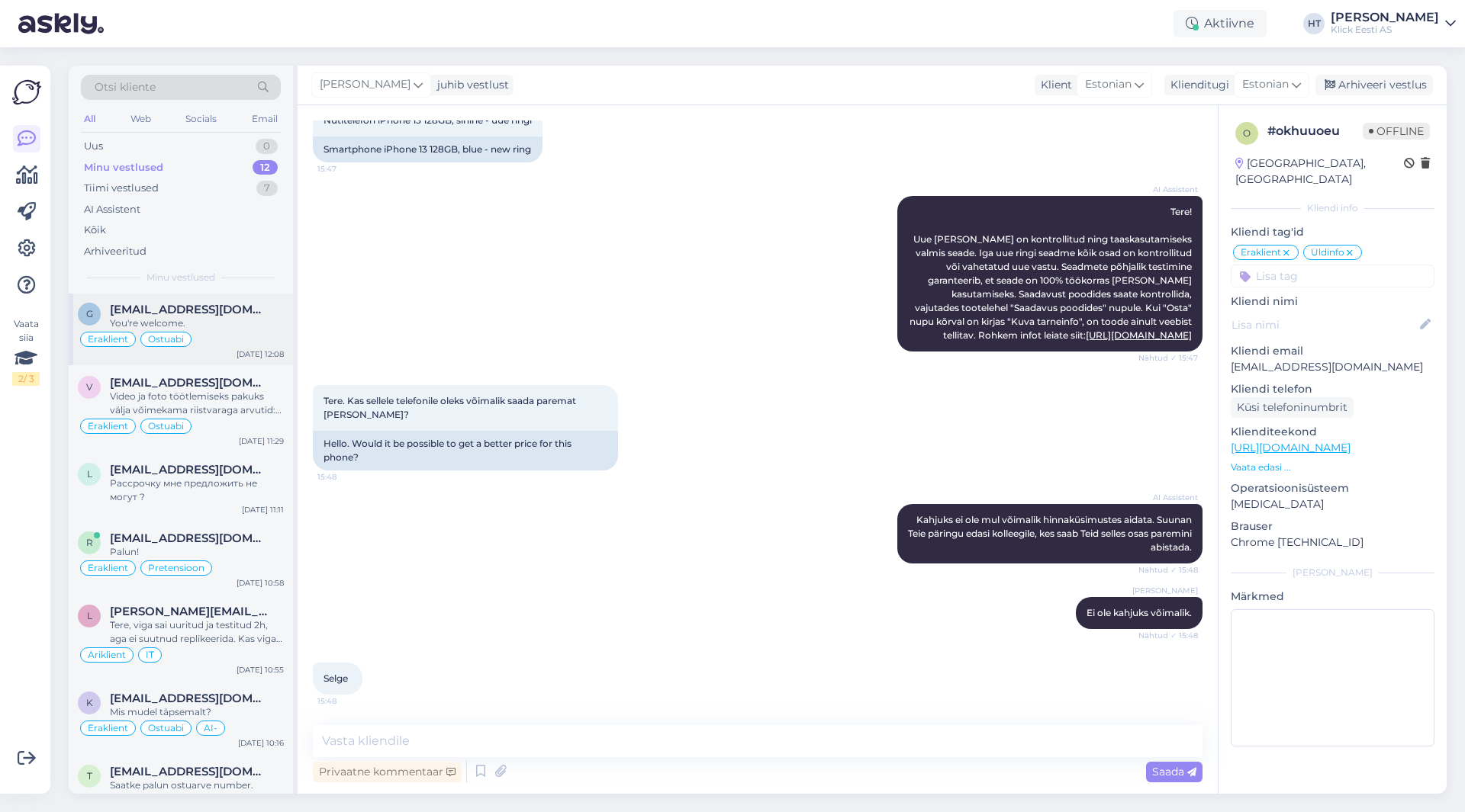
click at [232, 495] on div "Рассрочку мне предложить не могут ?" at bounding box center [196, 490] width 174 height 28
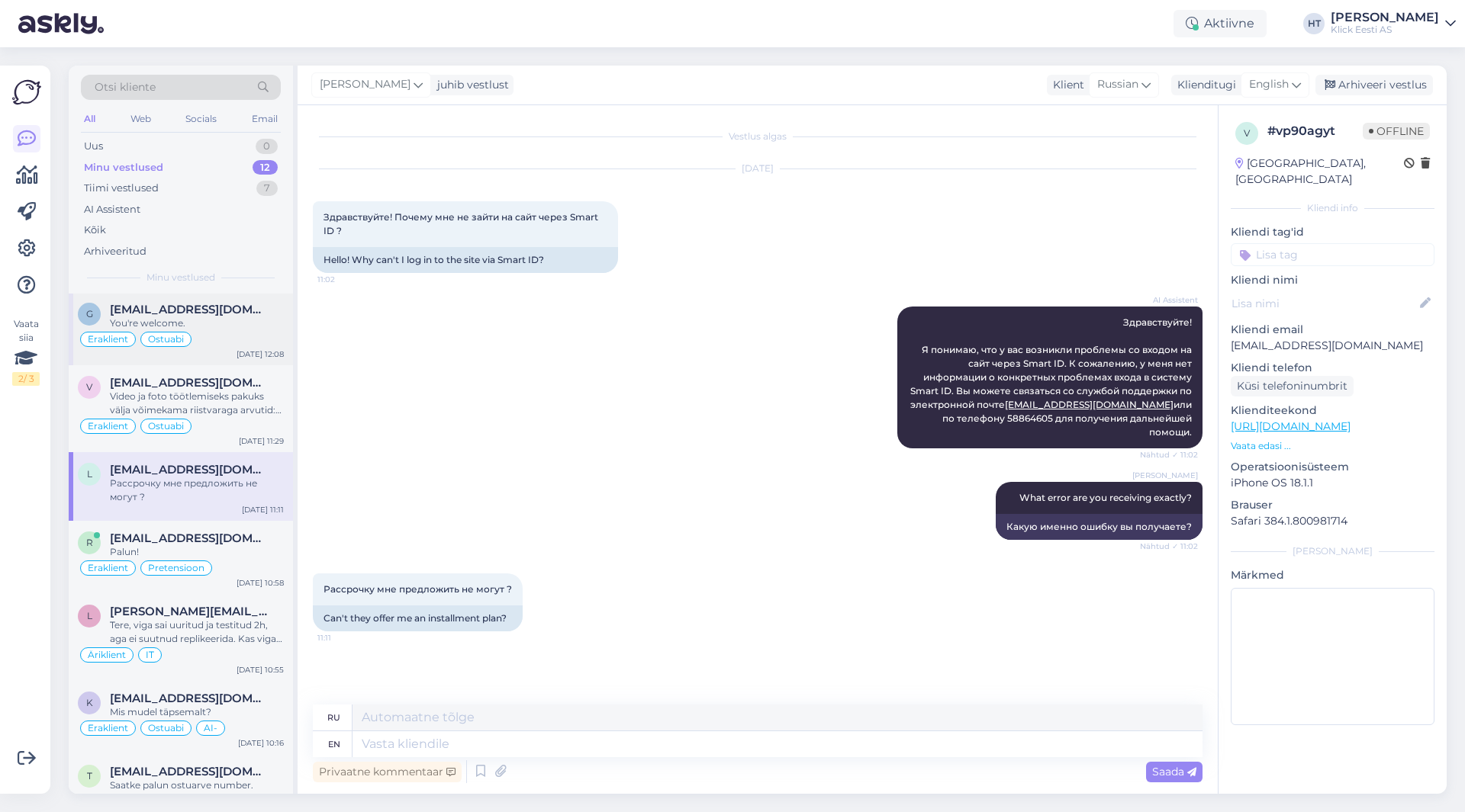
scroll to position [415, 0]
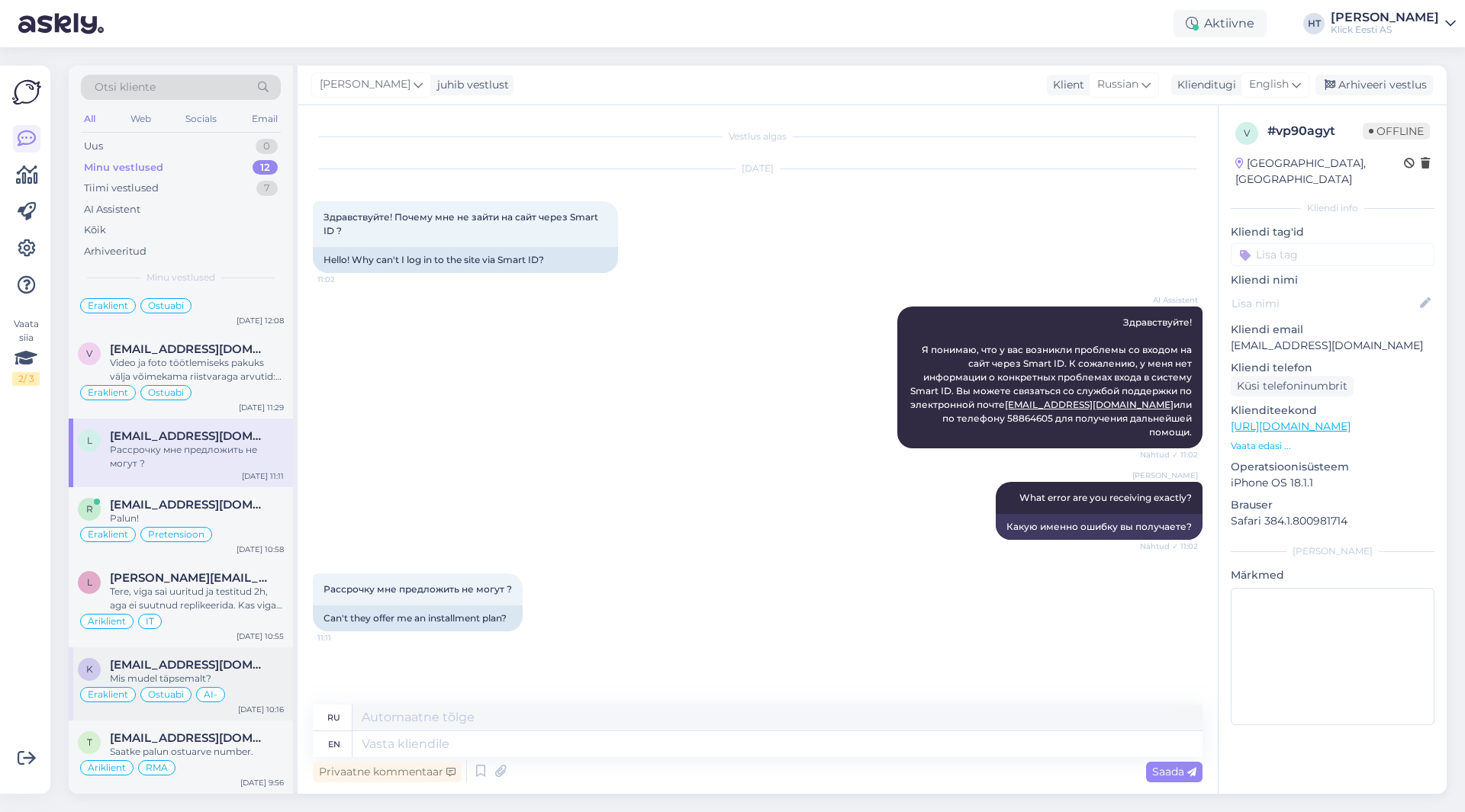
click at [248, 672] on span "[EMAIL_ADDRESS][DOMAIN_NAME]" at bounding box center [189, 665] width 159 height 13
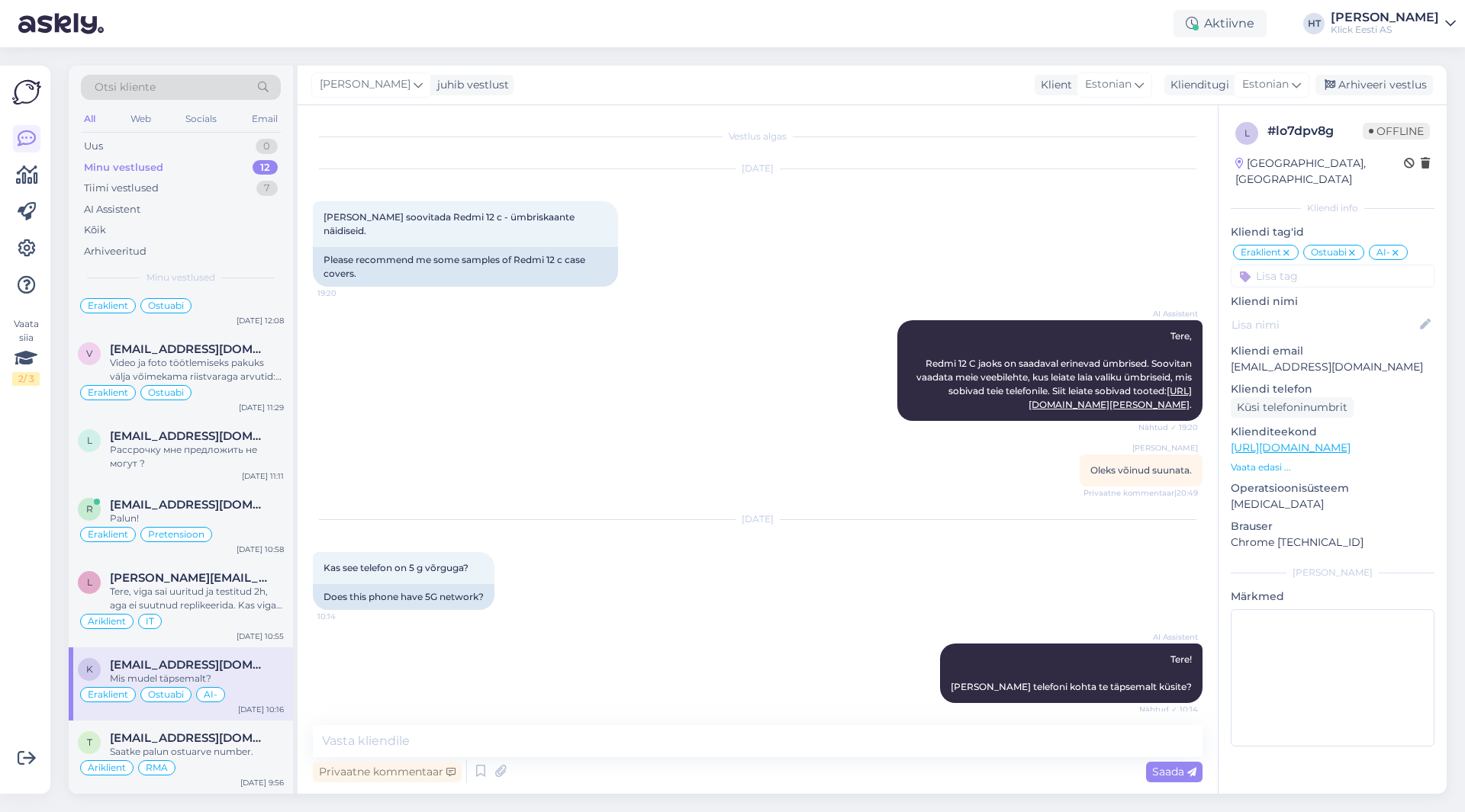
scroll to position [152, 0]
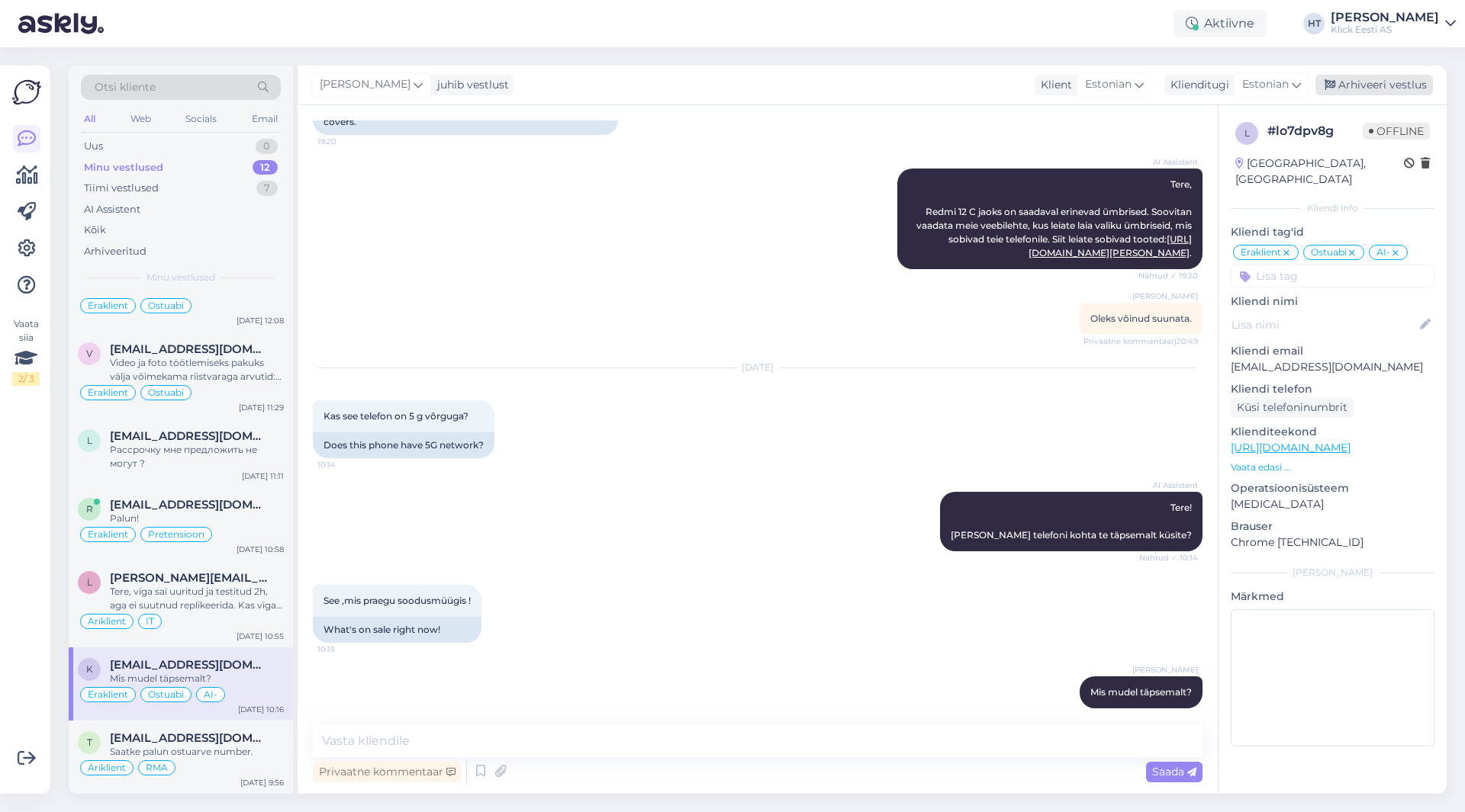
click at [1362, 90] on div "Arhiveeri vestlus" at bounding box center [1375, 85] width 117 height 20
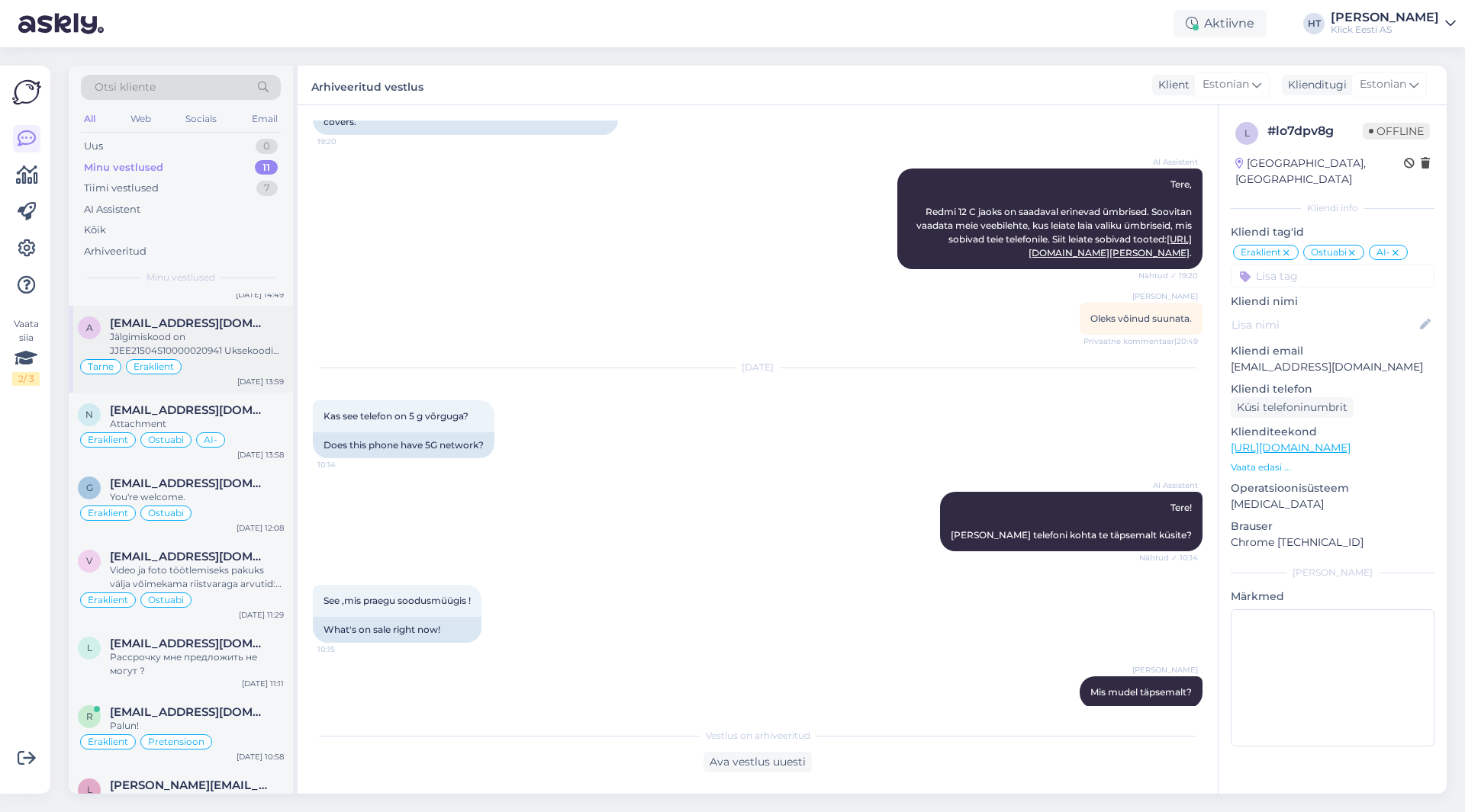
scroll to position [342, 0]
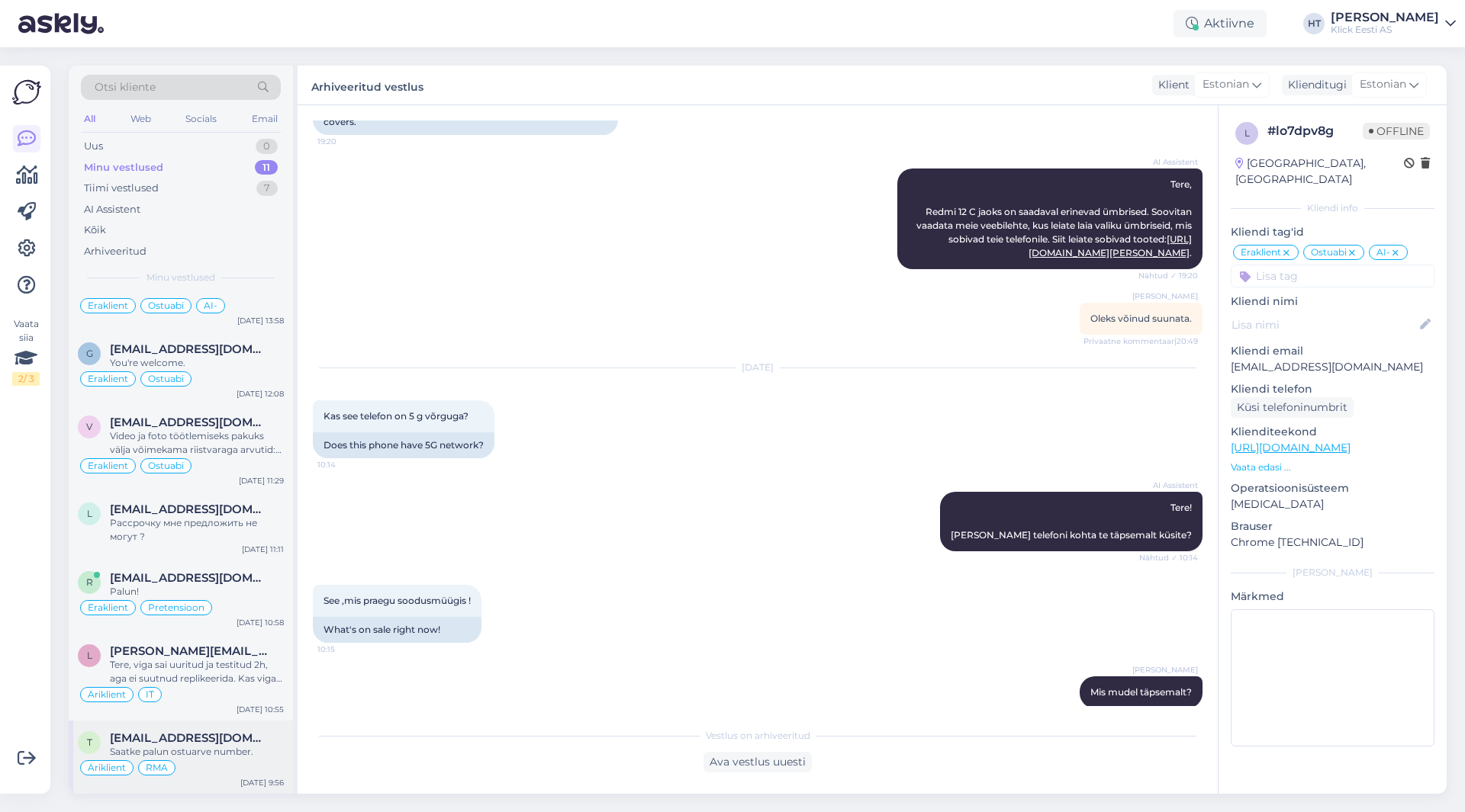
click at [218, 742] on span "[EMAIL_ADDRESS][DOMAIN_NAME]" at bounding box center [189, 738] width 159 height 13
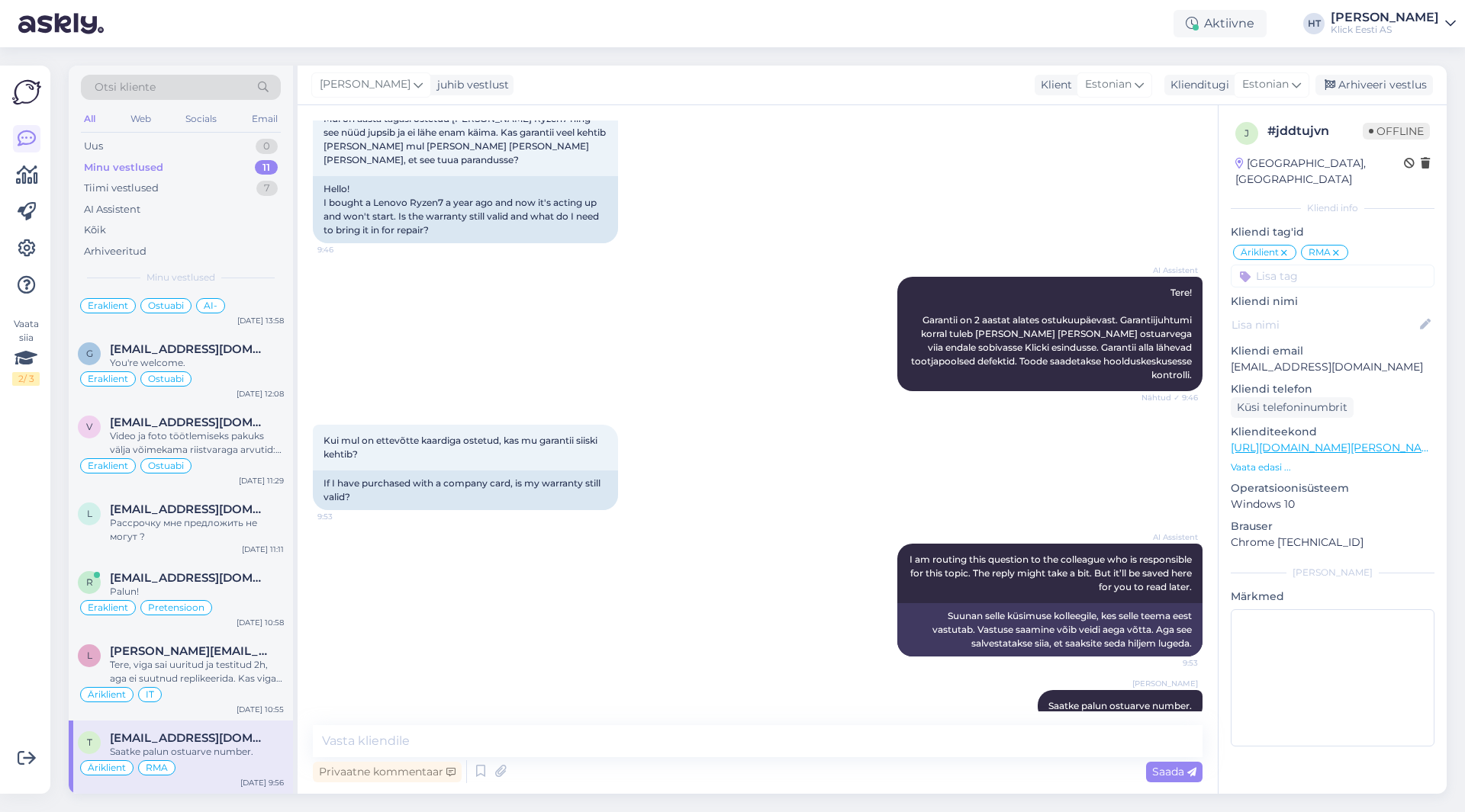
click at [421, 673] on div "[PERSON_NAME] Saatke palun ostuarve number. 9:56" at bounding box center [758, 706] width 889 height 65
click at [186, 216] on div "AI Assistent" at bounding box center [181, 210] width 200 height 21
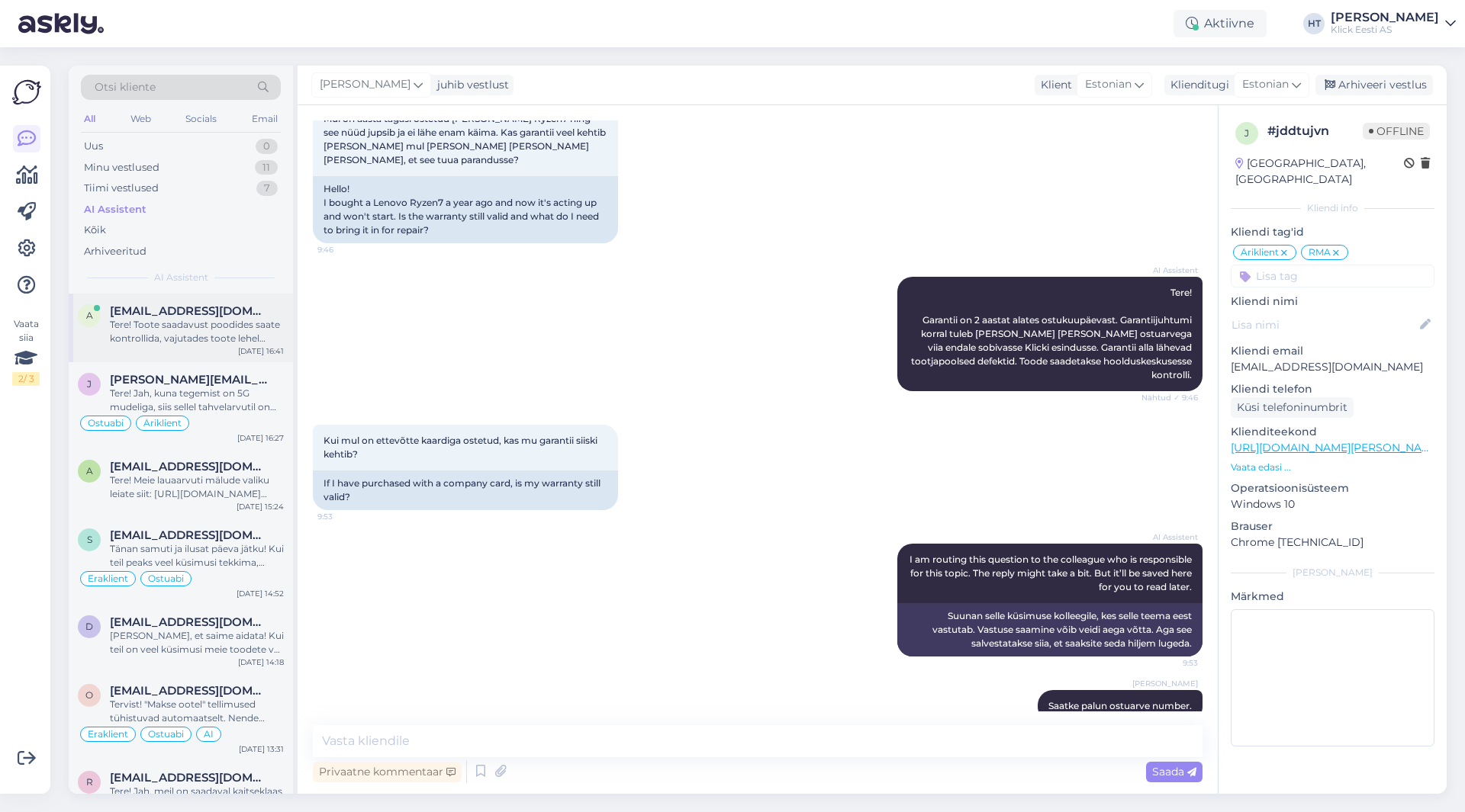
click at [204, 318] on div "Tere! Toote saadavust poodides saate kontrollida, vajutades toote lehel "Saadav…" at bounding box center [196, 332] width 174 height 28
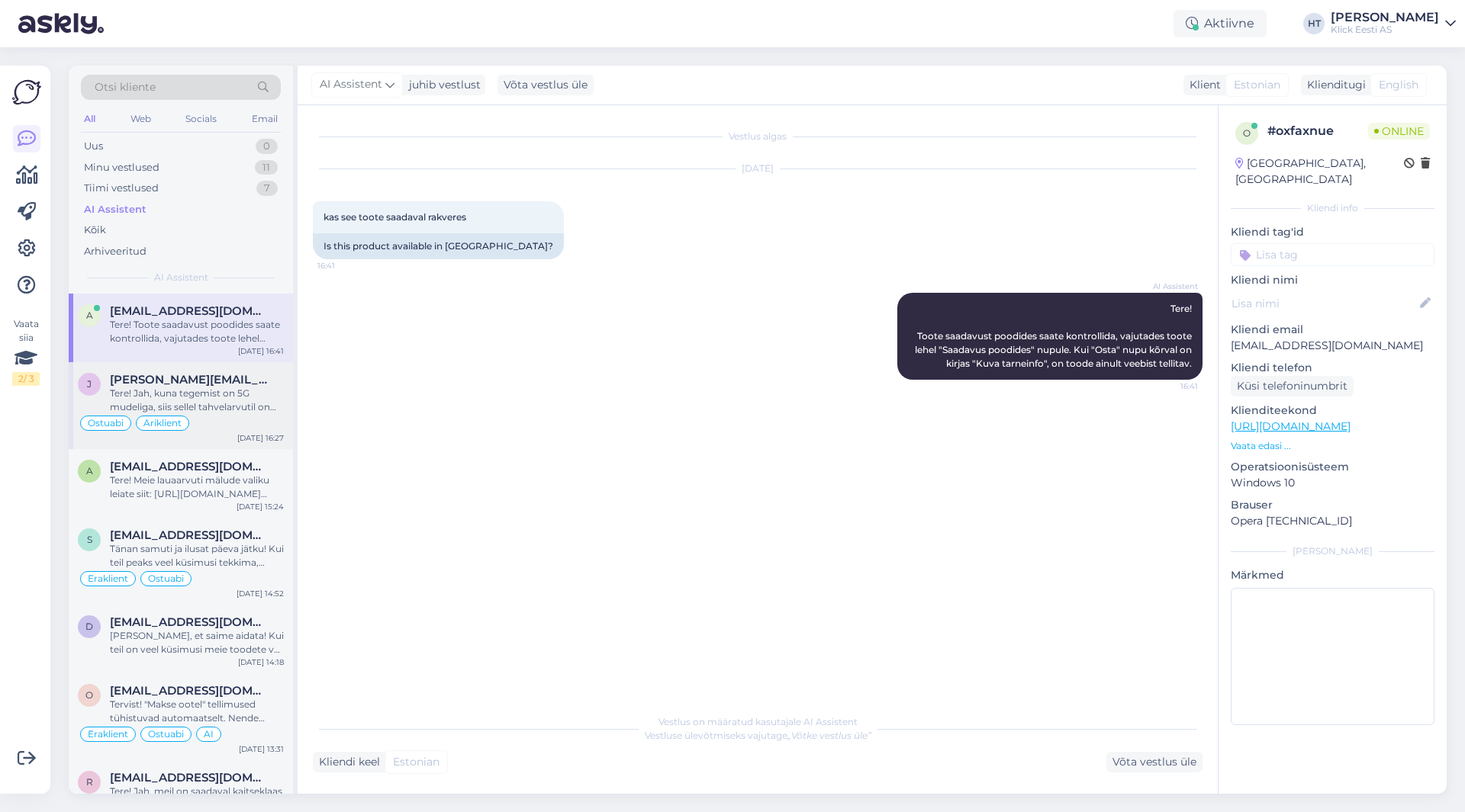
click at [193, 399] on div "Tere! Jah, kuna tegemist on 5G mudeliga, siis sellel tahvelarvutil on SIM-kaard…" at bounding box center [196, 400] width 174 height 28
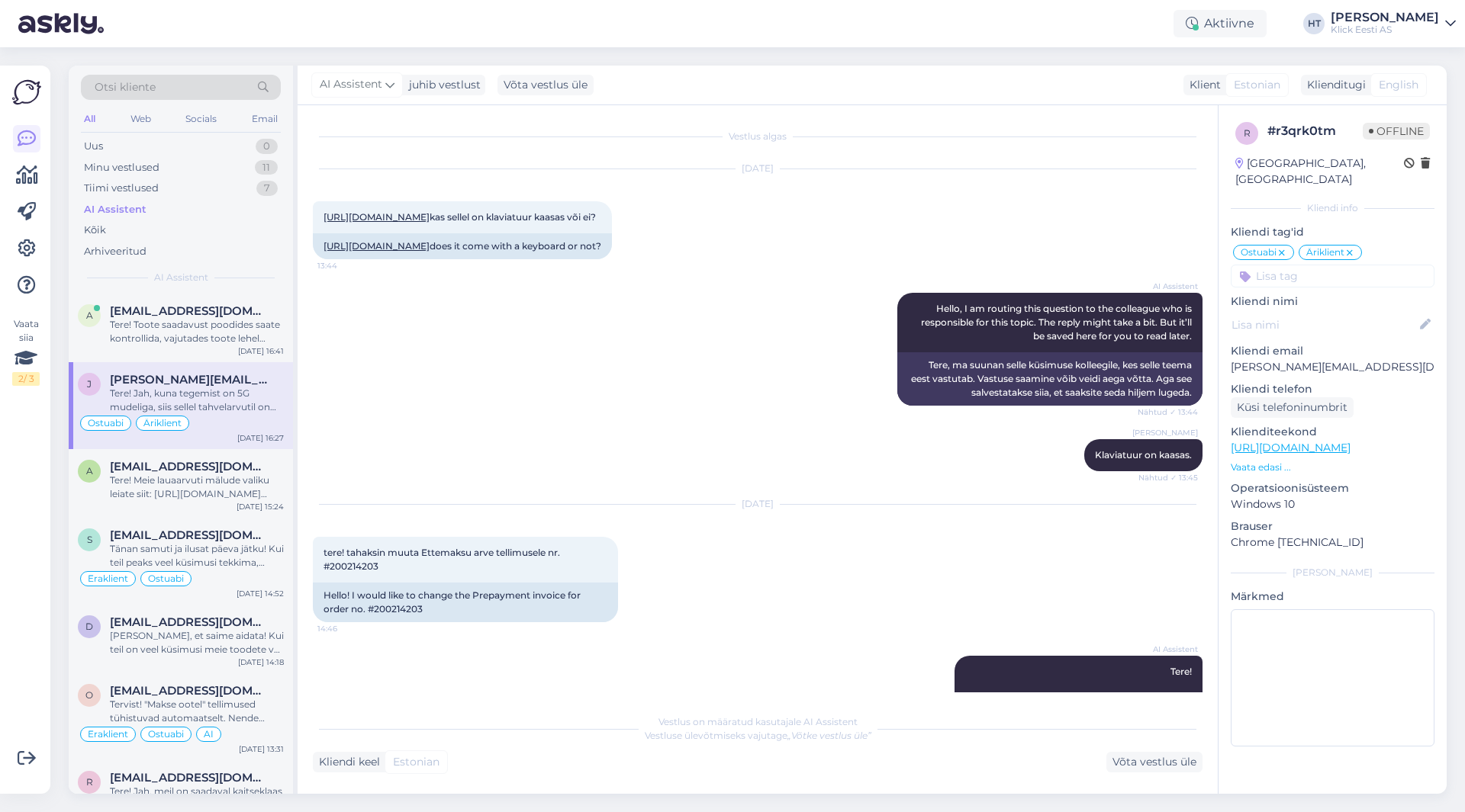
scroll to position [859, 0]
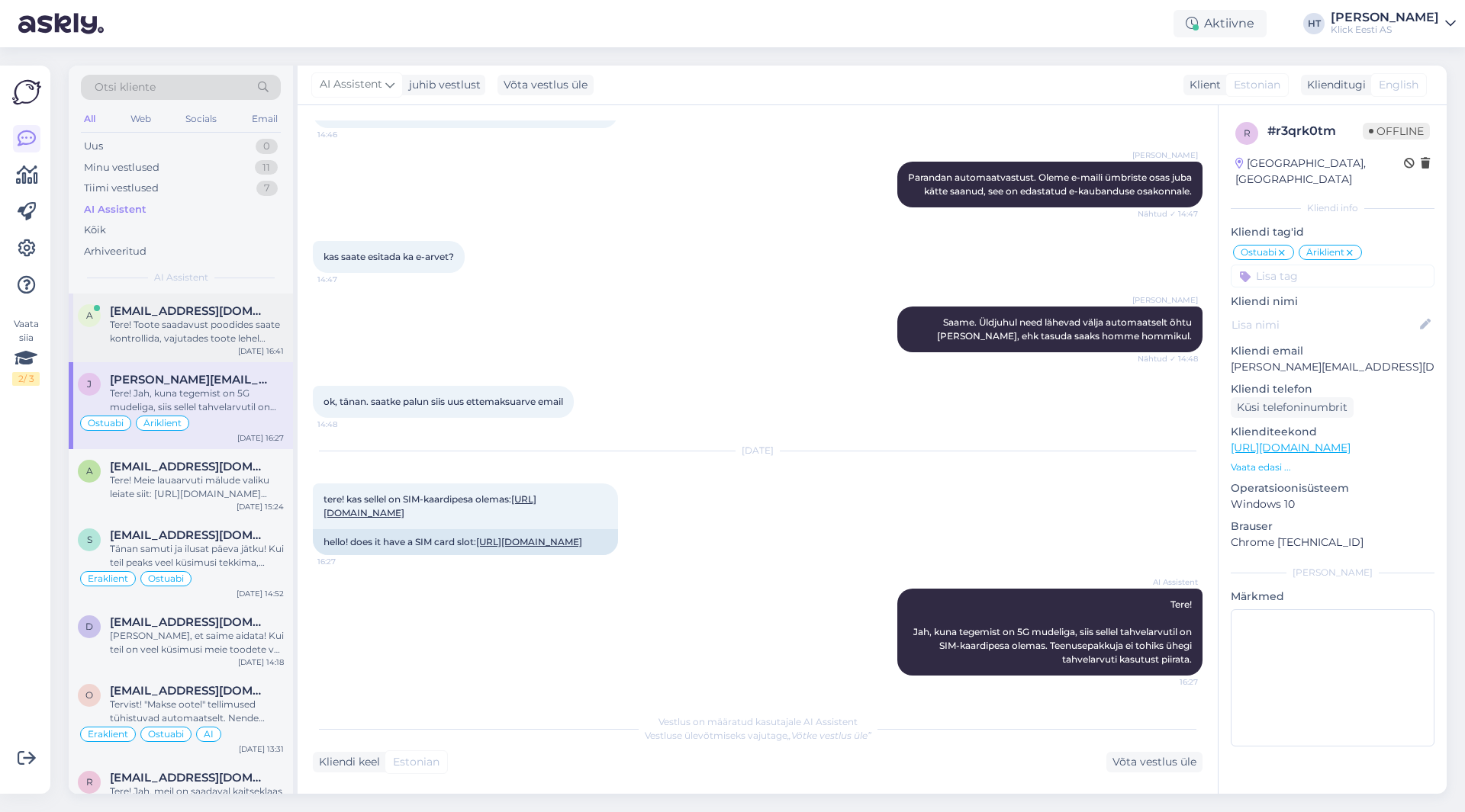
click at [174, 325] on div "Tere! Toote saadavust poodides saate kontrollida, vajutades toote lehel "Saadav…" at bounding box center [196, 332] width 174 height 28
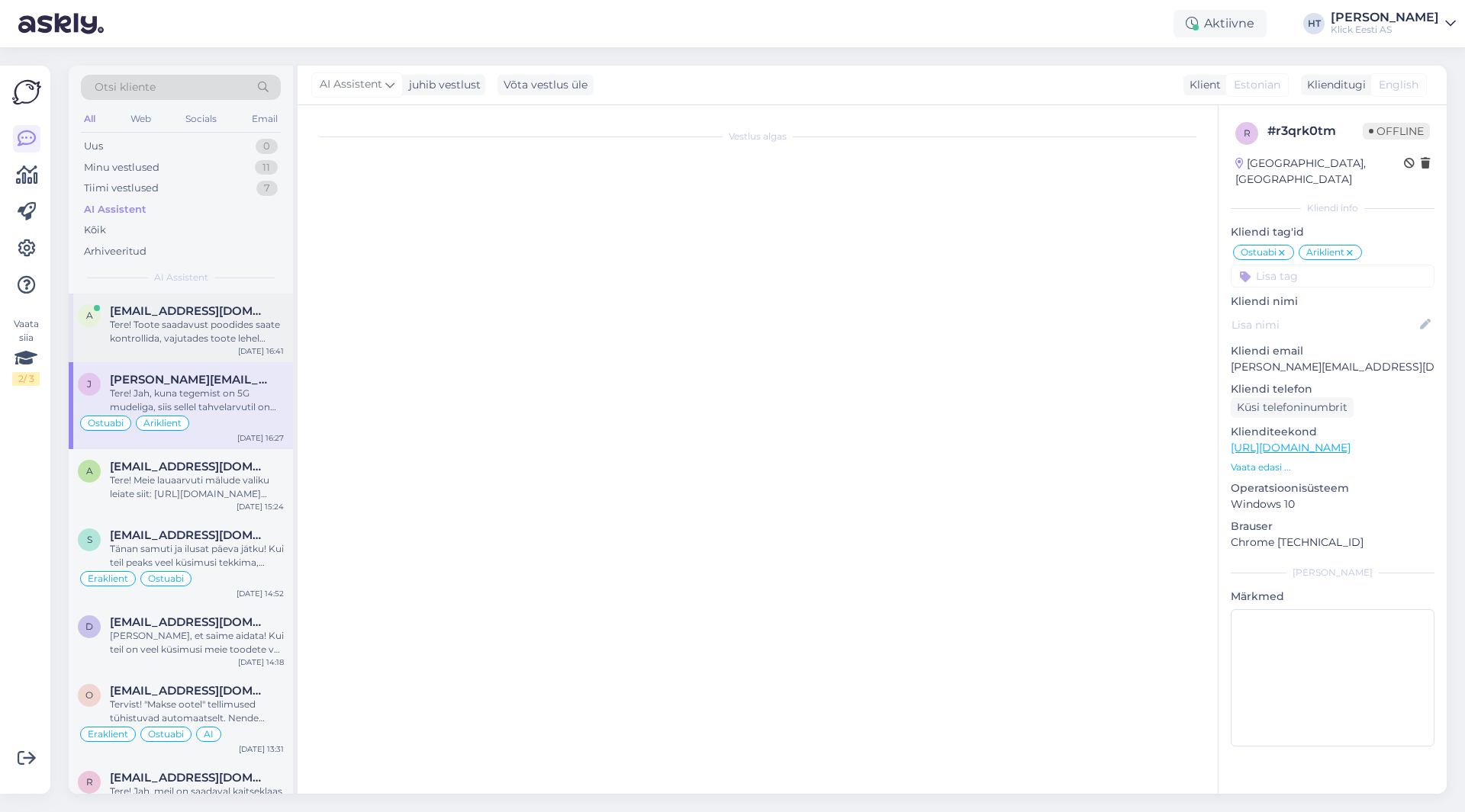
scroll to position [0, 0]
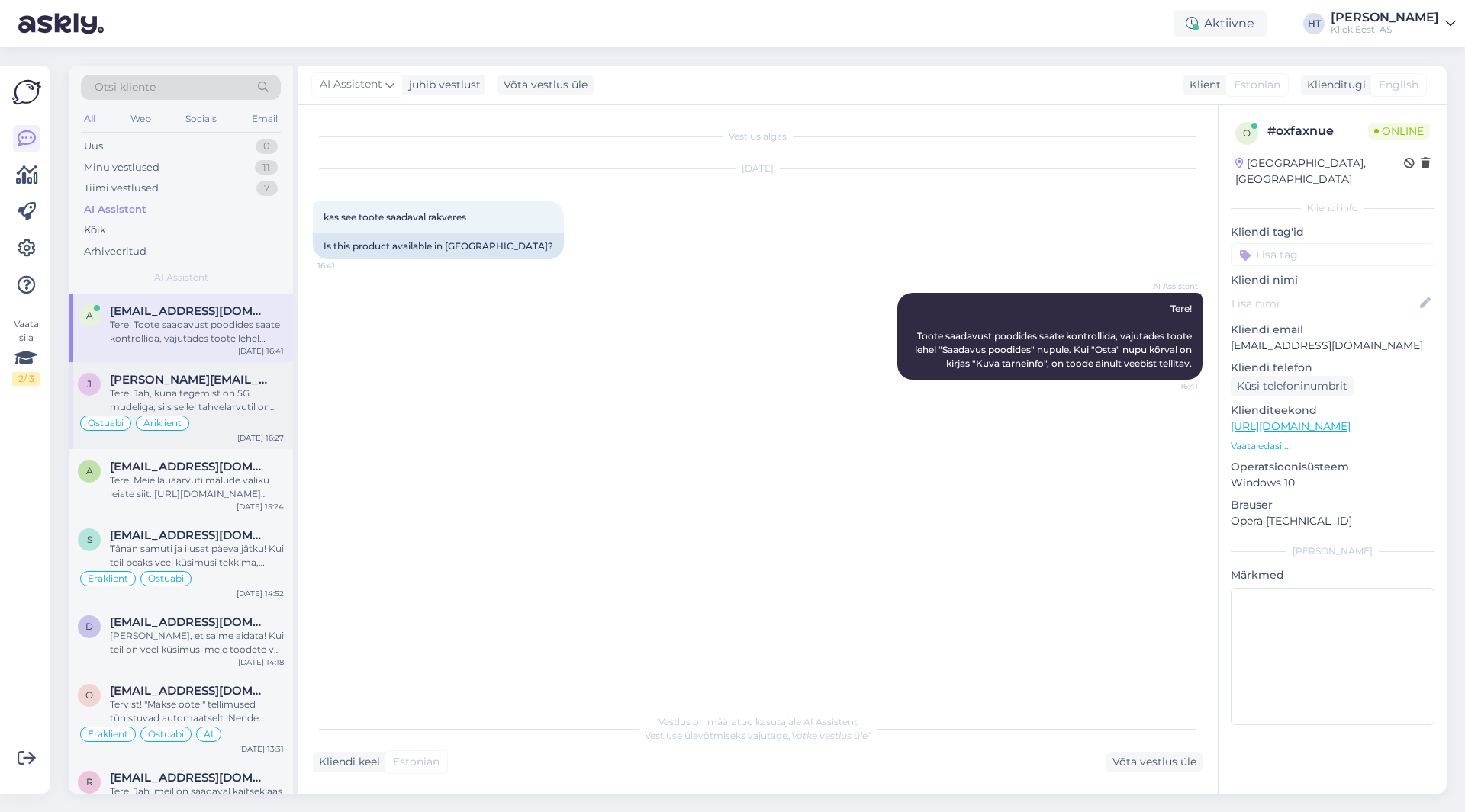
click at [234, 393] on div "Tere! Jah, kuna tegemist on 5G mudeliga, siis sellel tahvelarvutil on SIM-kaard…" at bounding box center [196, 400] width 174 height 28
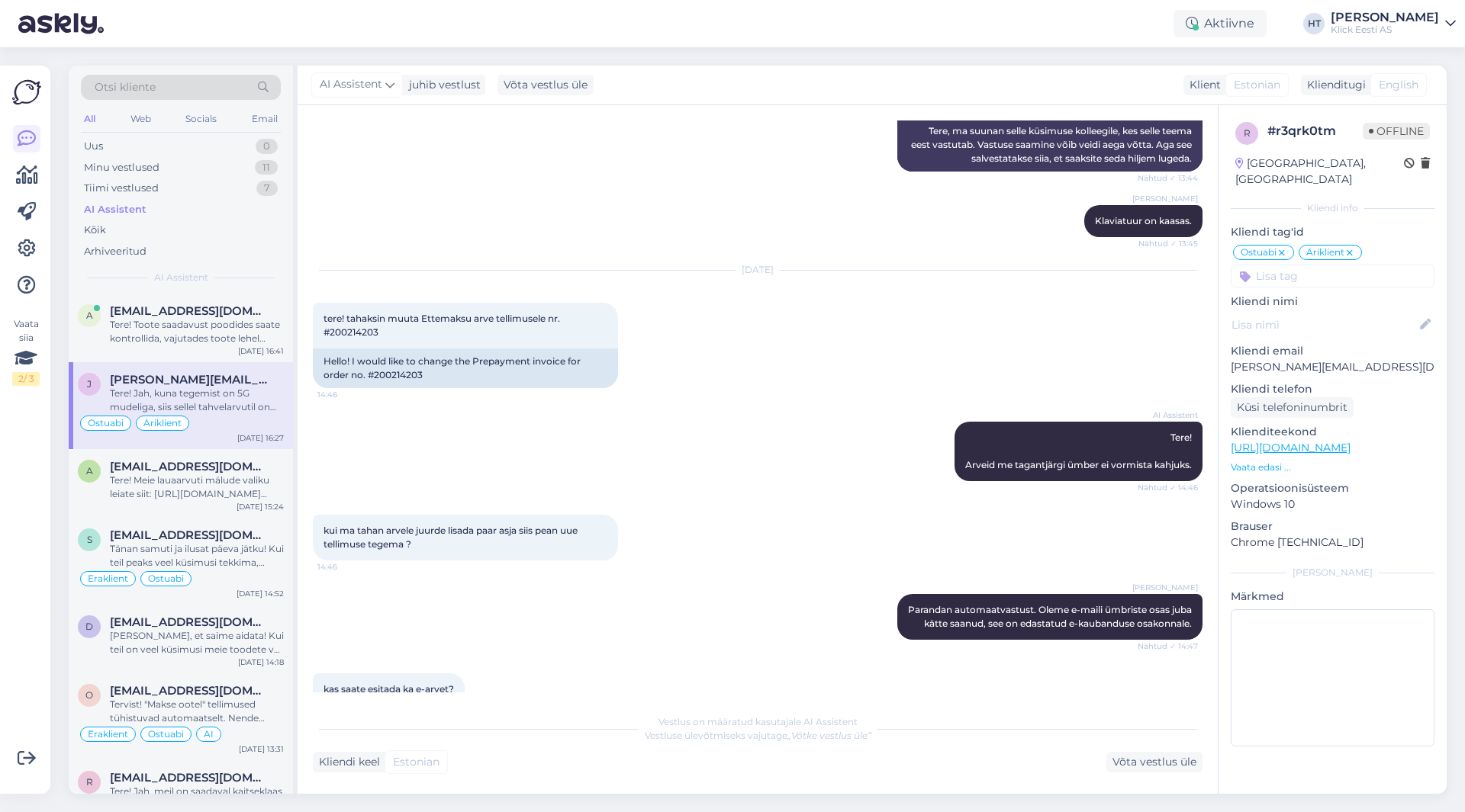
scroll to position [172, 0]
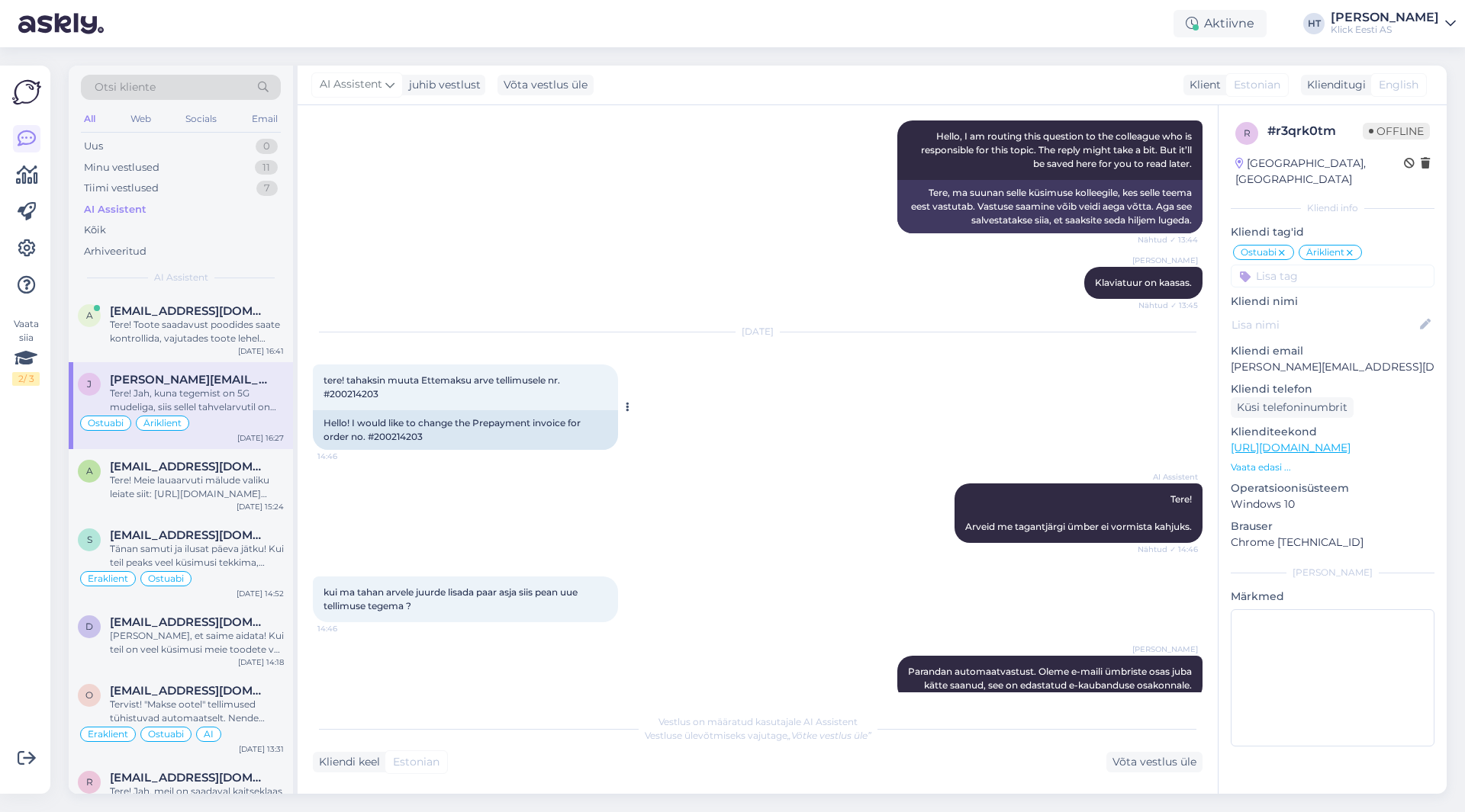
click at [373, 399] on span "tere! tahaksin muuta Ettemaksu arve tellimusele nr. #200214203" at bounding box center [443, 387] width 239 height 25
click at [911, 104] on div "[DATE] [URL][DOMAIN_NAME] kas sellel on klaviatuur kaasas või ei? 13:44 [URL][D…" at bounding box center [758, 41] width 889 height 123
click at [562, 250] on div "AI Assistent Hello, I am routing this question to the colleague who is responsi…" at bounding box center [758, 177] width 889 height 146
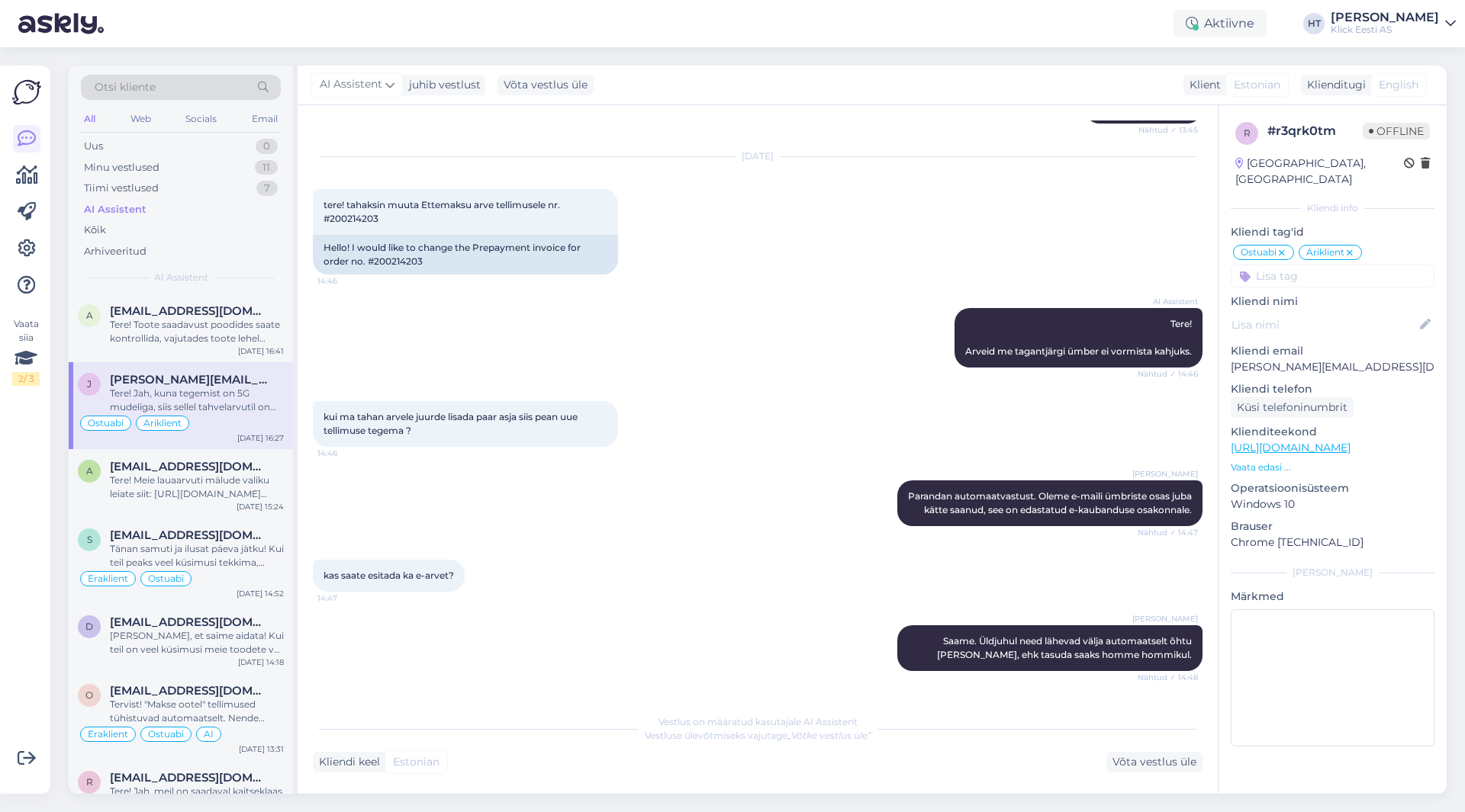
scroll to position [859, 0]
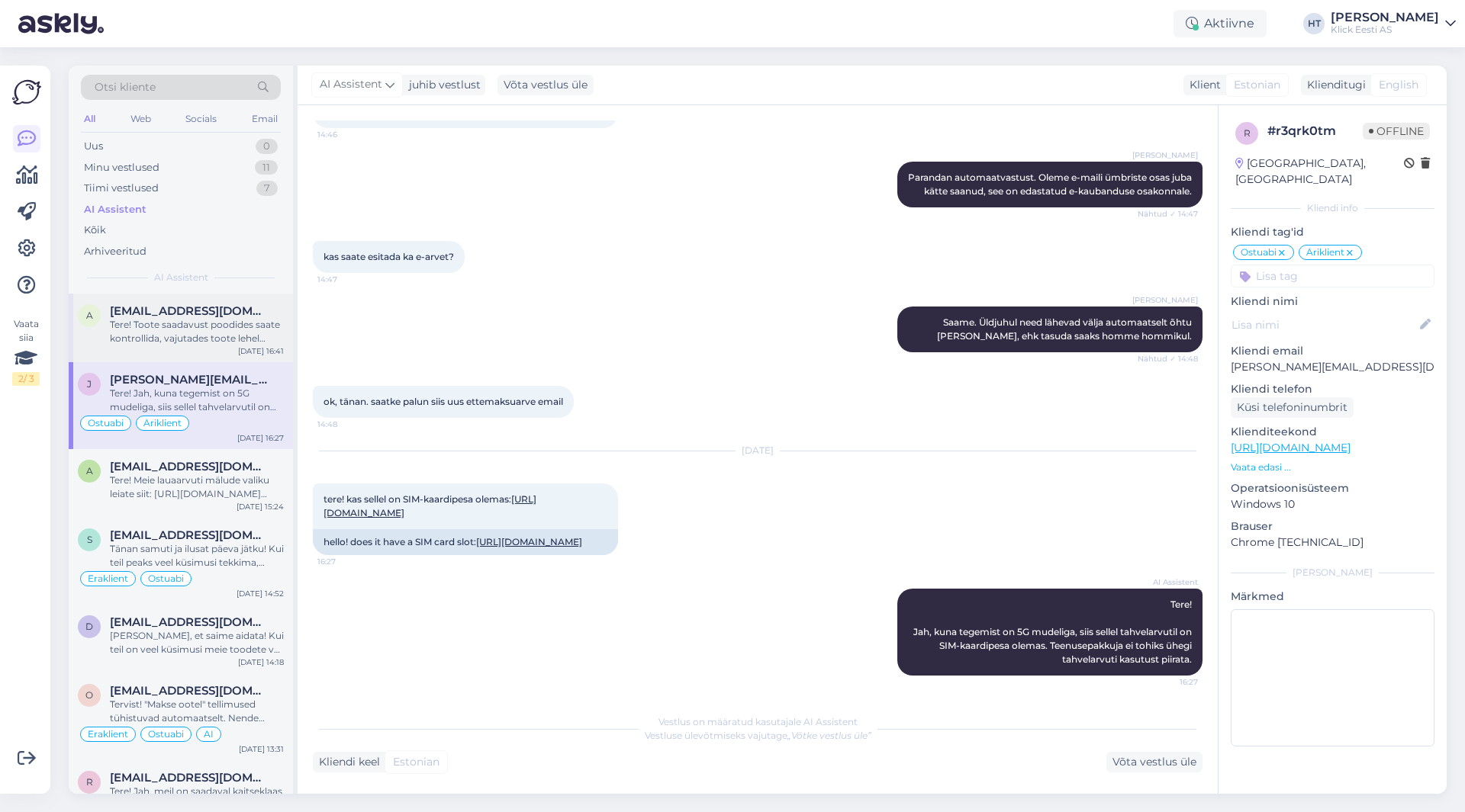
click at [236, 324] on div "Tere! Toote saadavust poodides saate kontrollida, vajutades toote lehel "Saadav…" at bounding box center [196, 332] width 174 height 28
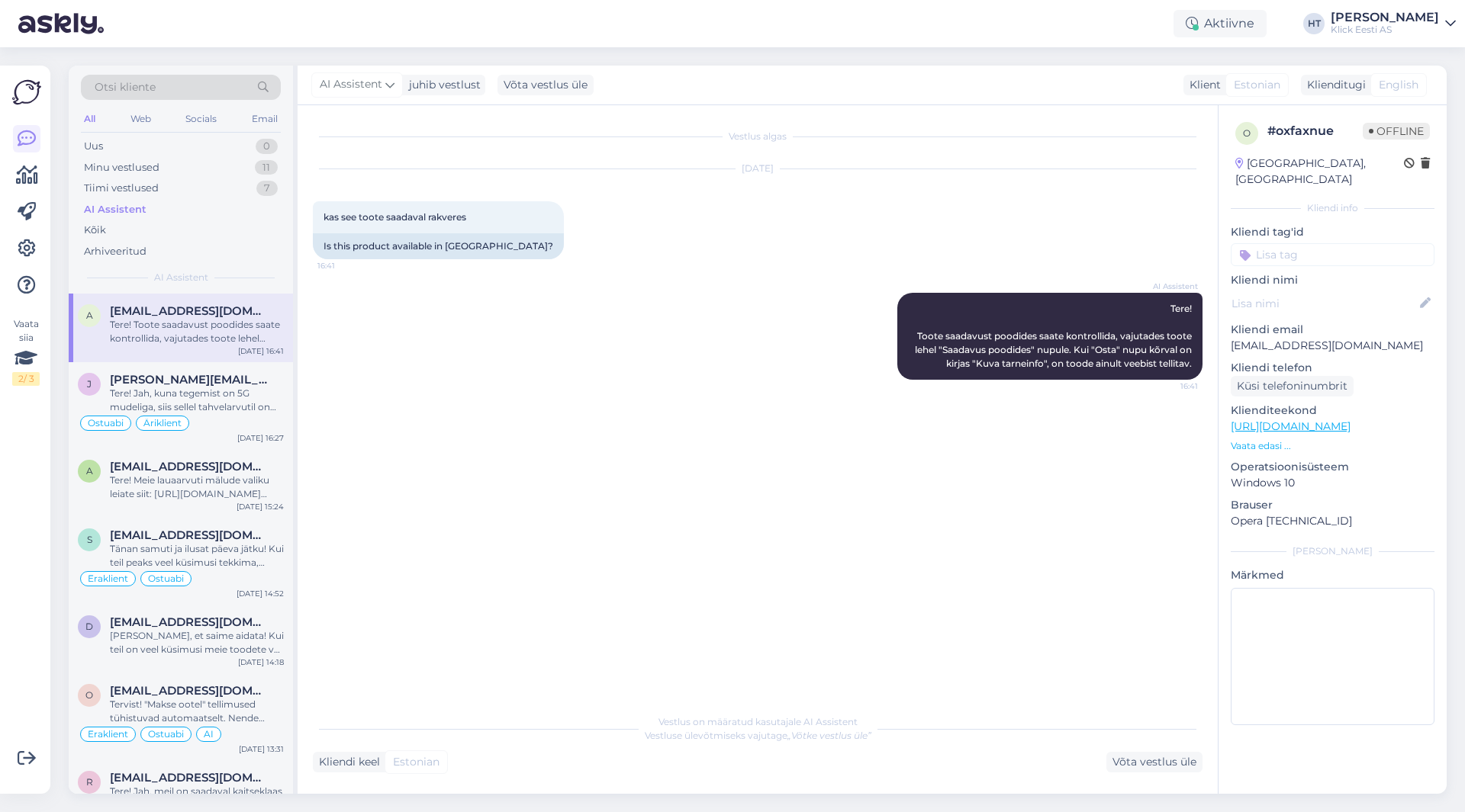
scroll to position [0, 0]
click at [561, 343] on div "AI Assistent Tere! Toote saadavust poodides saate kontrollida, vajutades toote …" at bounding box center [758, 336] width 889 height 120
click at [640, 382] on div "AI Assistent Tere! Toote saadavust poodides saate kontrollida, vajutades toote …" at bounding box center [758, 336] width 889 height 120
click at [218, 498] on div "Tere! Meie lauaarvuti mälude valiku leiate siit: [URL][DOMAIN_NAME][PERSON_NAME…" at bounding box center [196, 487] width 174 height 28
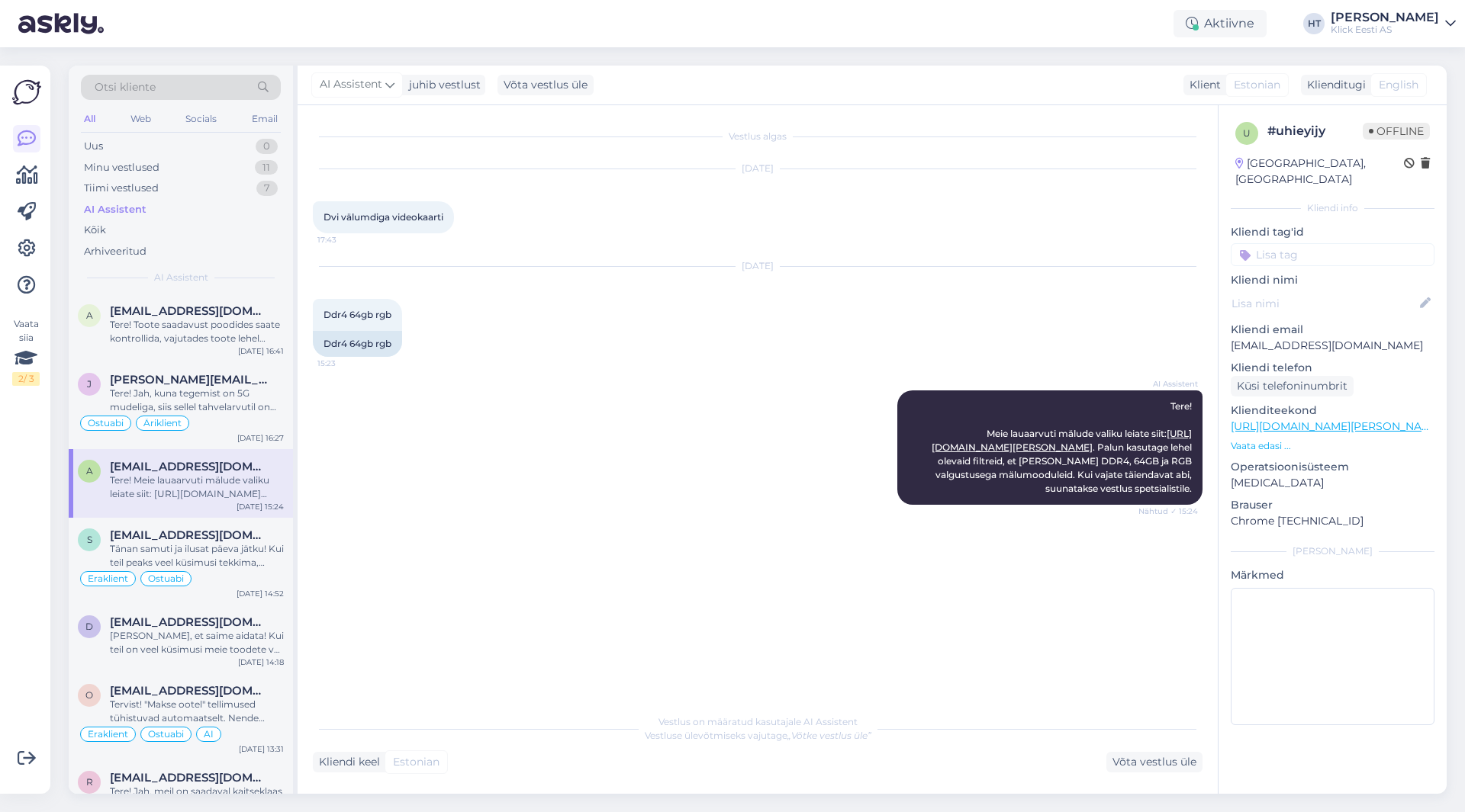
click at [495, 484] on div "AI Assistent Tere! Meie lauaarvuti mälude valiku leiate siit: [URL][DOMAIN_NAME…" at bounding box center [758, 447] width 889 height 148
click at [241, 330] on div "Tere! Toote saadavust poodides saate kontrollida, vajutades toote lehel "Saadav…" at bounding box center [196, 332] width 174 height 28
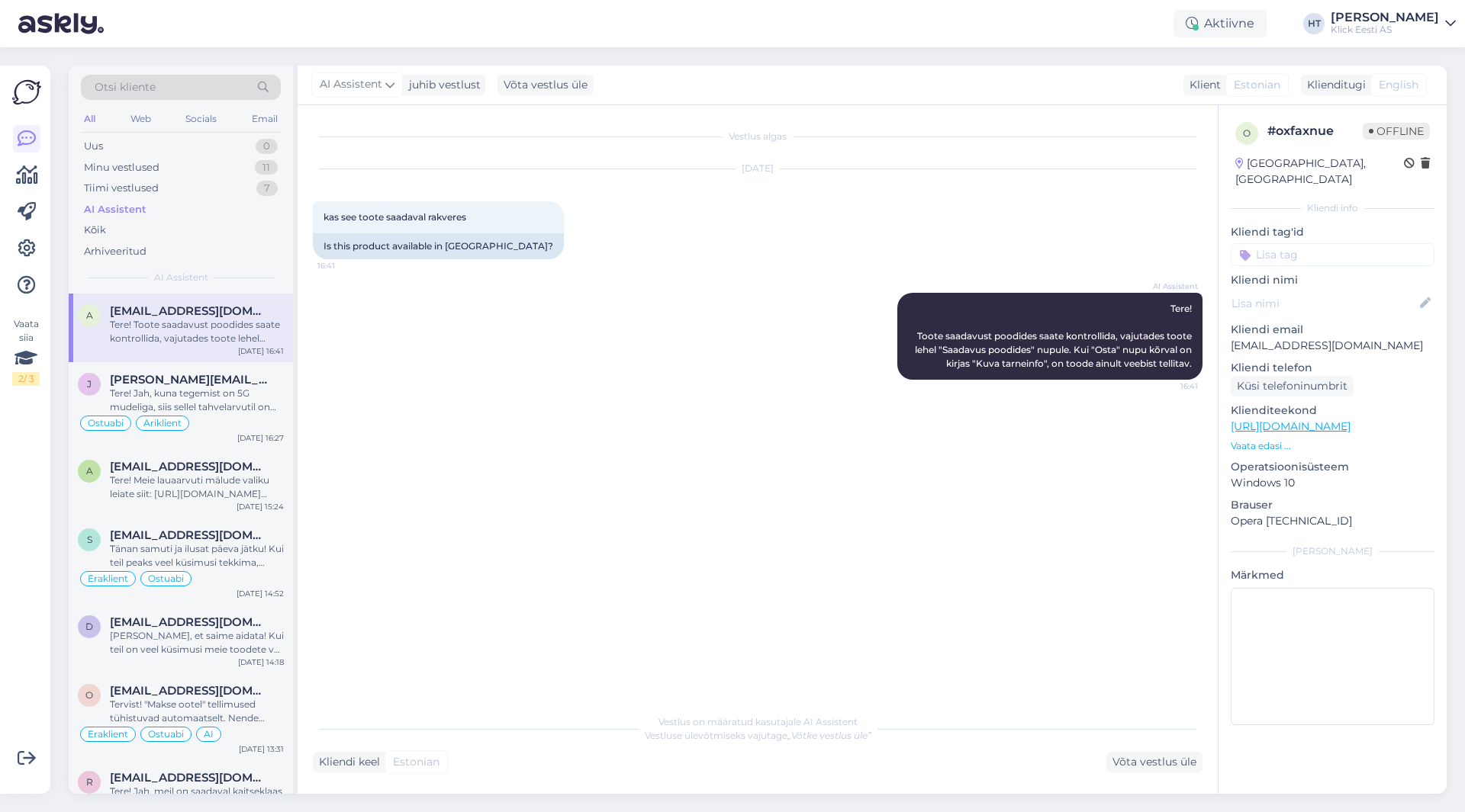
click at [626, 379] on div "AI Assistent Tere! Toote saadavust poodides saate kontrollida, vajutades toote …" at bounding box center [758, 336] width 889 height 120
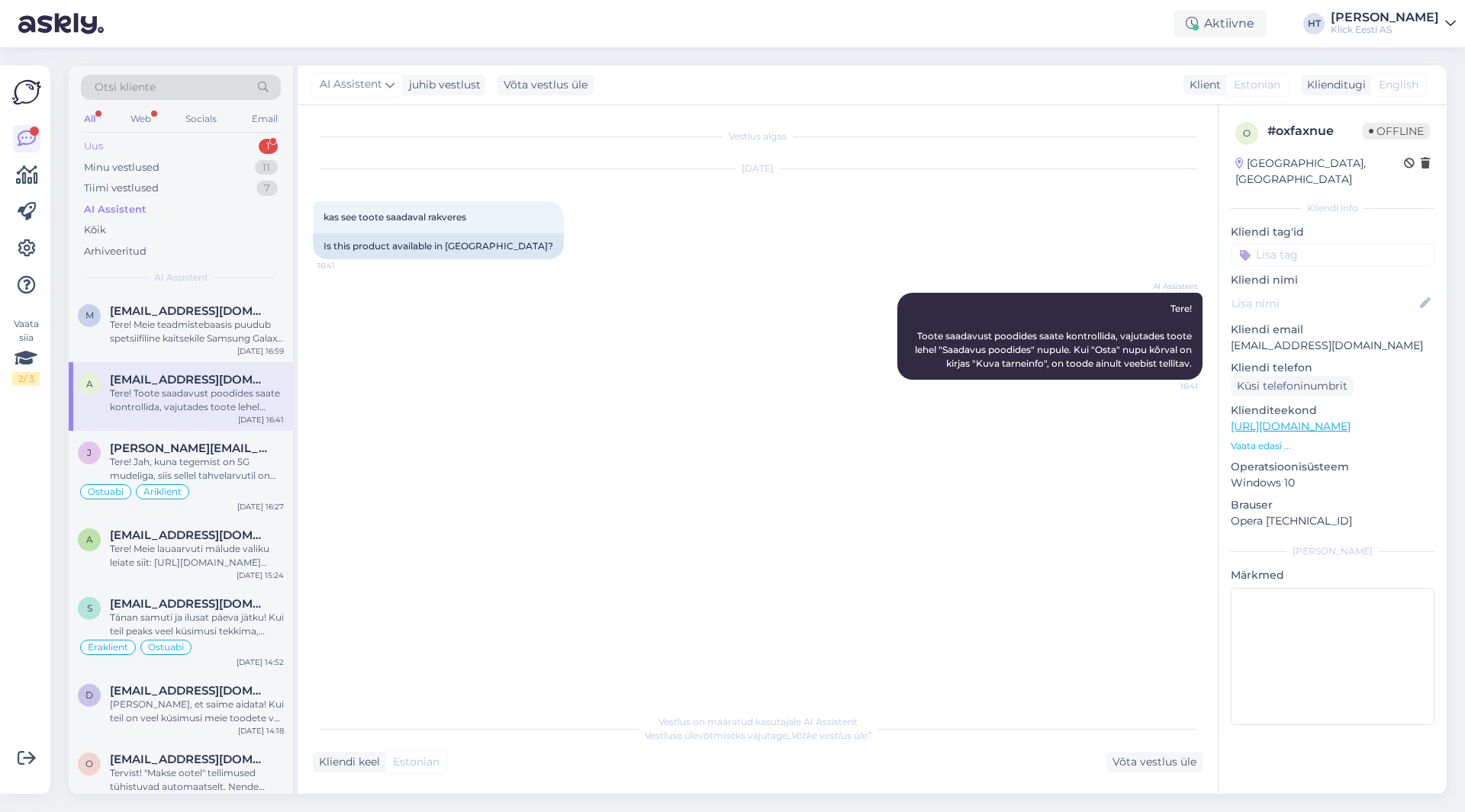
click at [226, 146] on div "Uus 1" at bounding box center [181, 146] width 200 height 21
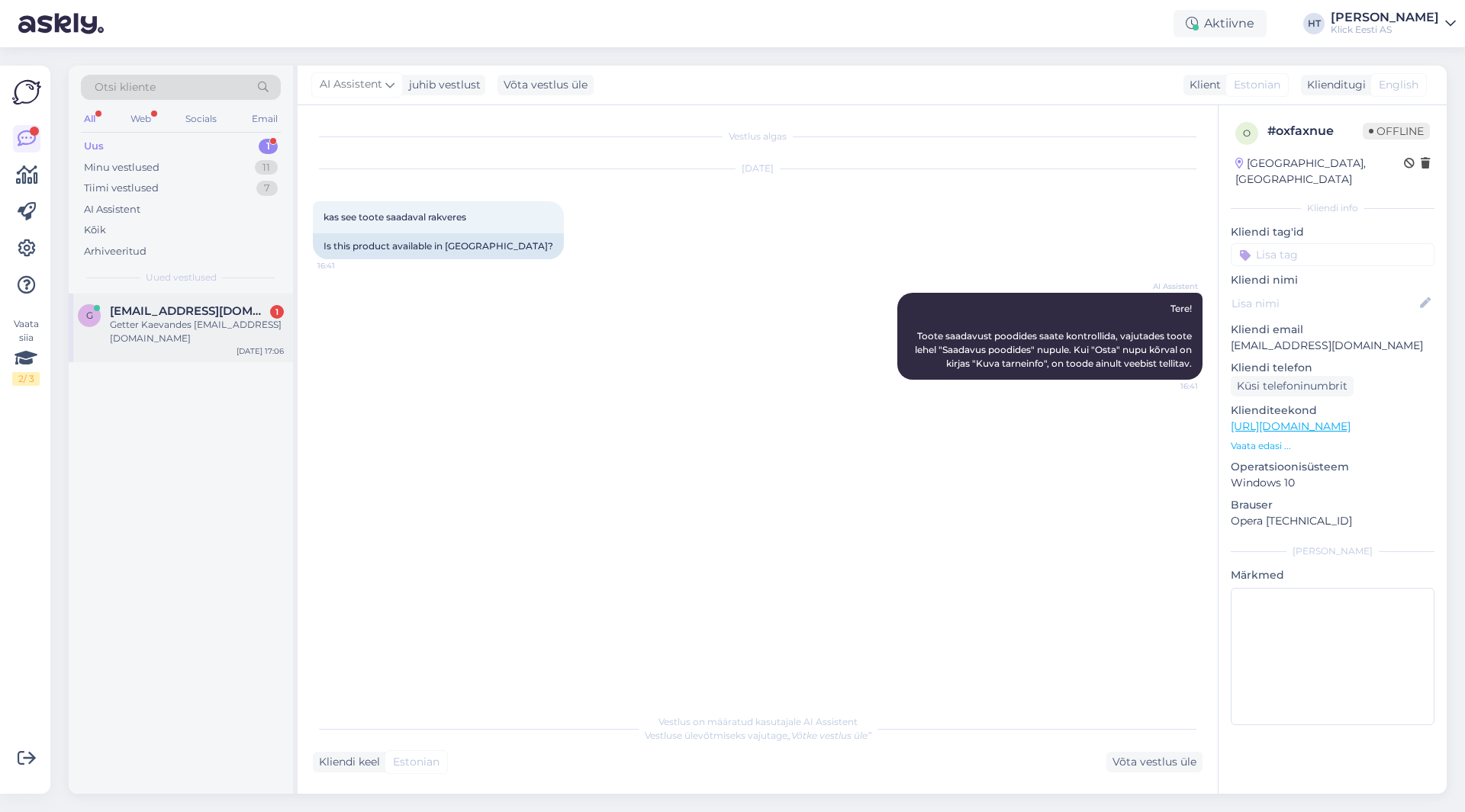
click at [160, 343] on div "Getter Kaevandes [EMAIL_ADDRESS][DOMAIN_NAME]" at bounding box center [196, 332] width 174 height 28
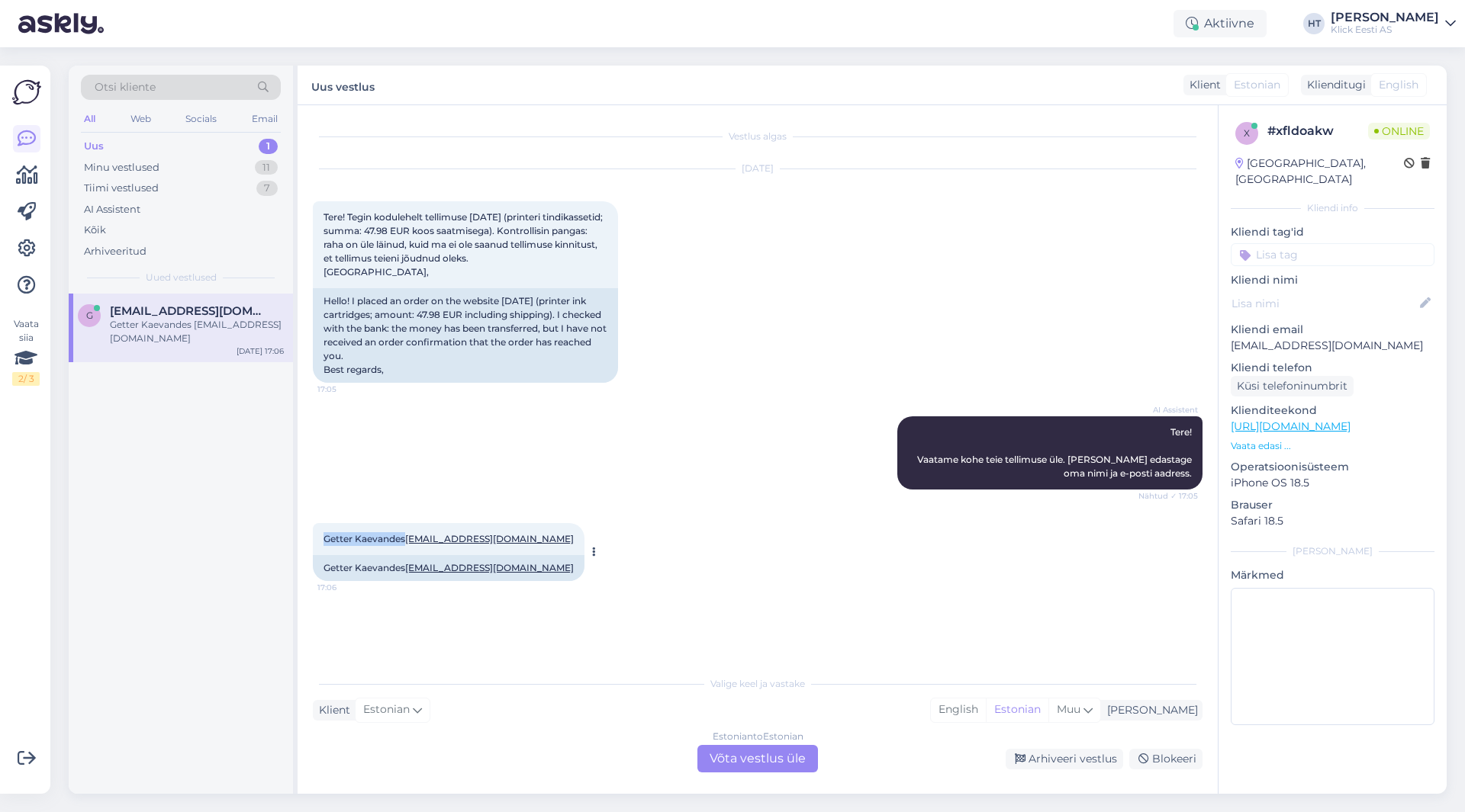
drag, startPoint x: 322, startPoint y: 538, endPoint x: 404, endPoint y: 537, distance: 82.0
click at [404, 537] on div "Getter Kaevandes [EMAIL_ADDRESS][DOMAIN_NAME] 17:06" at bounding box center [449, 539] width 271 height 32
click at [602, 443] on div "AI Assistent Tere! Vaatame kohe teie tellimuse üle. [PERSON_NAME] edastage oma …" at bounding box center [758, 452] width 889 height 107
click at [564, 476] on div "AI Assistent Tere! Vaatame kohe teie tellimuse üle. [PERSON_NAME] edastage oma …" at bounding box center [758, 452] width 889 height 107
click at [746, 749] on div "Estonian to Estonian Võta vestlus üle" at bounding box center [757, 758] width 120 height 28
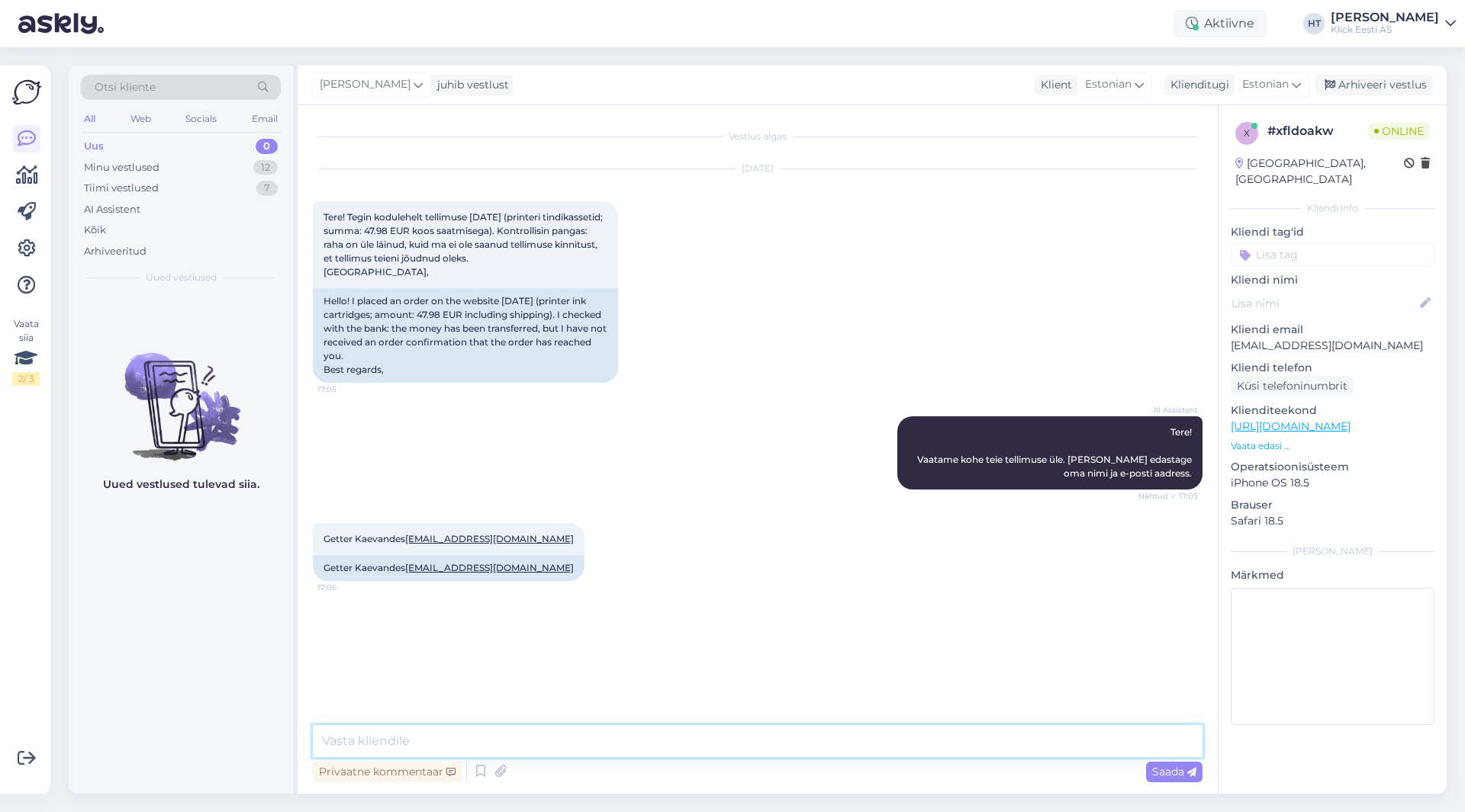
click at [743, 749] on textarea at bounding box center [758, 741] width 889 height 32
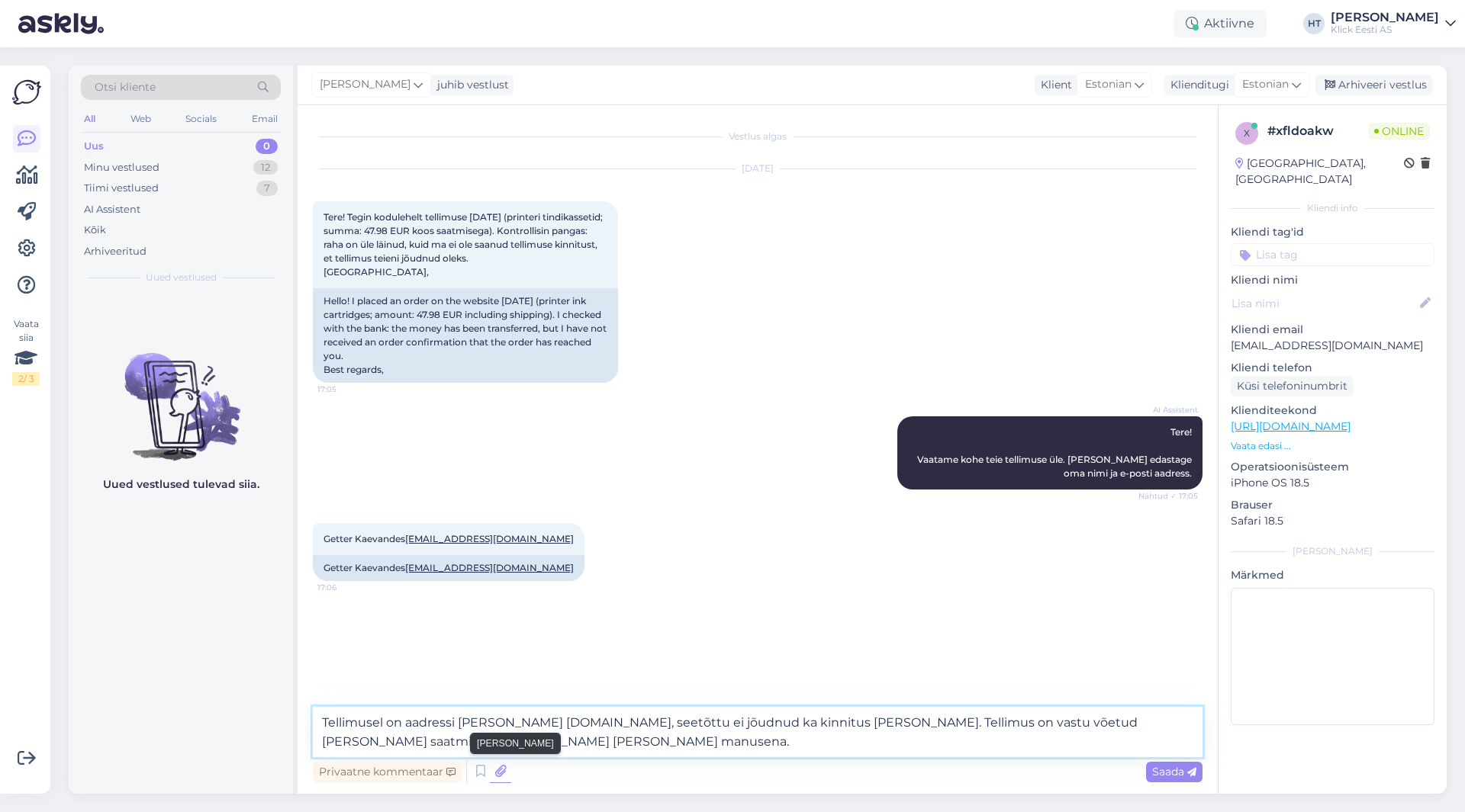
type textarea "Tellimusel on aadressi [PERSON_NAME] [DOMAIN_NAME], seetõttu ei jõudnud ka kinn…"
click at [503, 772] on icon at bounding box center [501, 772] width 21 height 23
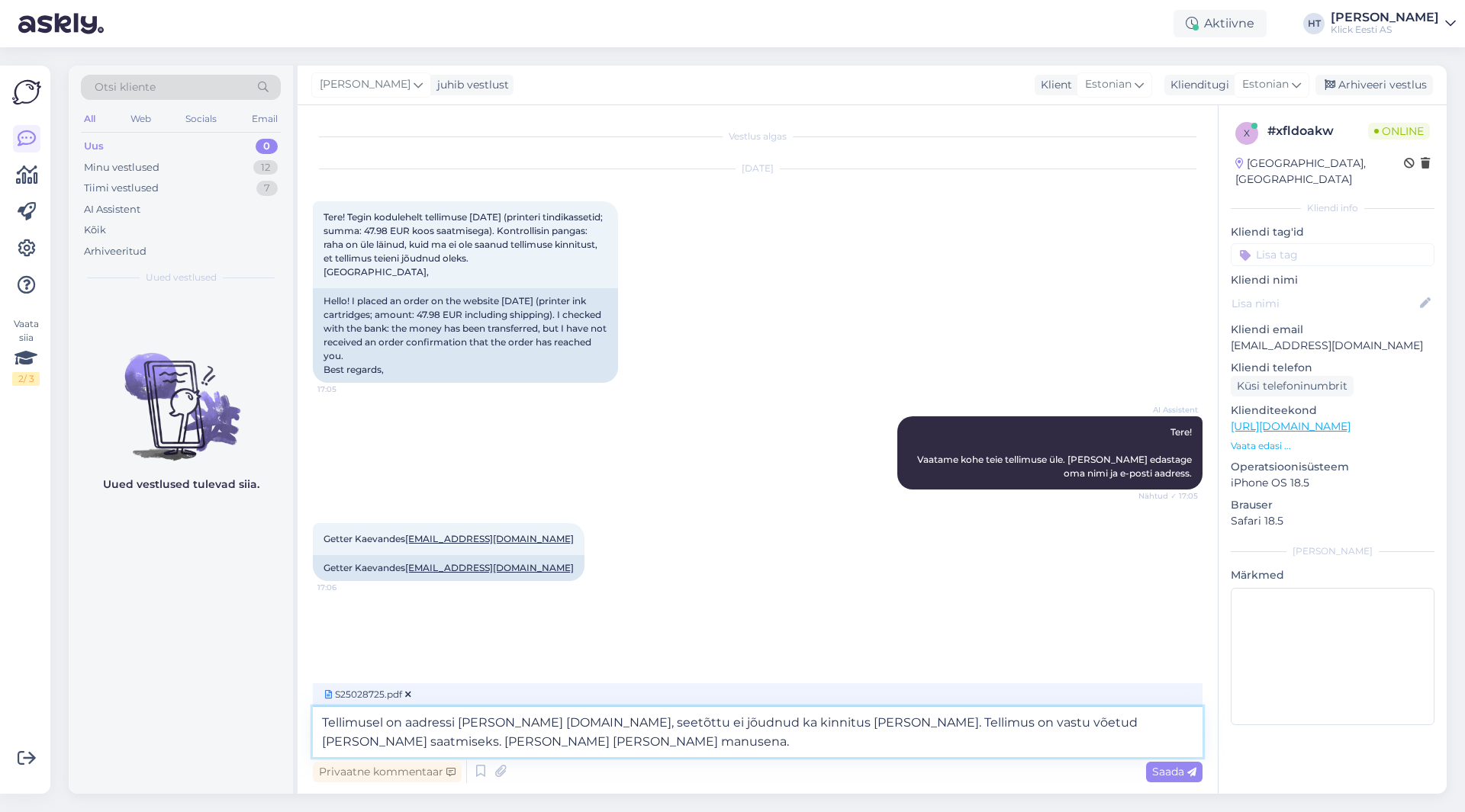
click at [498, 740] on textarea "Tellimusel on aadressi [PERSON_NAME] [DOMAIN_NAME], seetõttu ei jõudnud ka kinn…" at bounding box center [758, 732] width 889 height 50
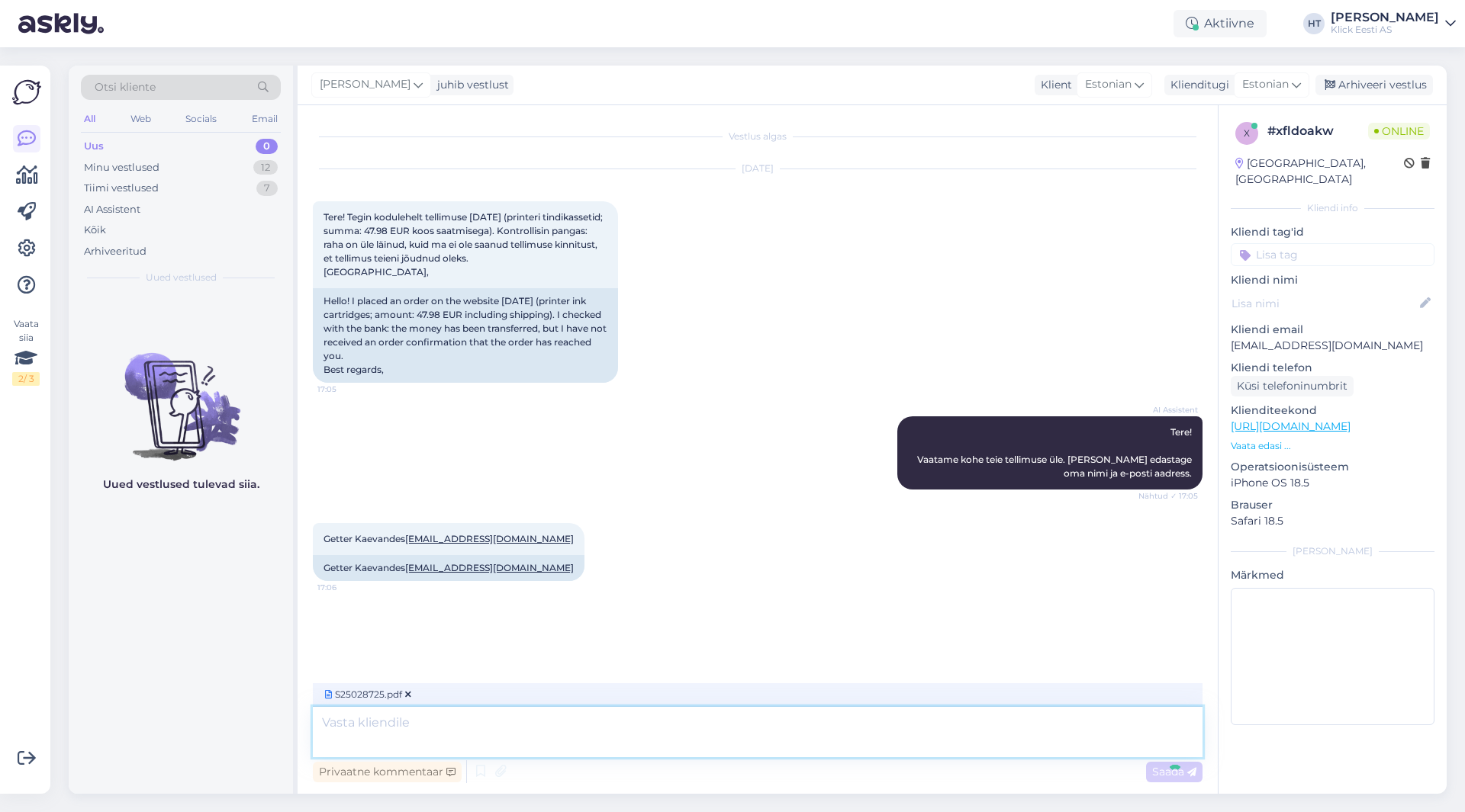
scroll to position [46, 0]
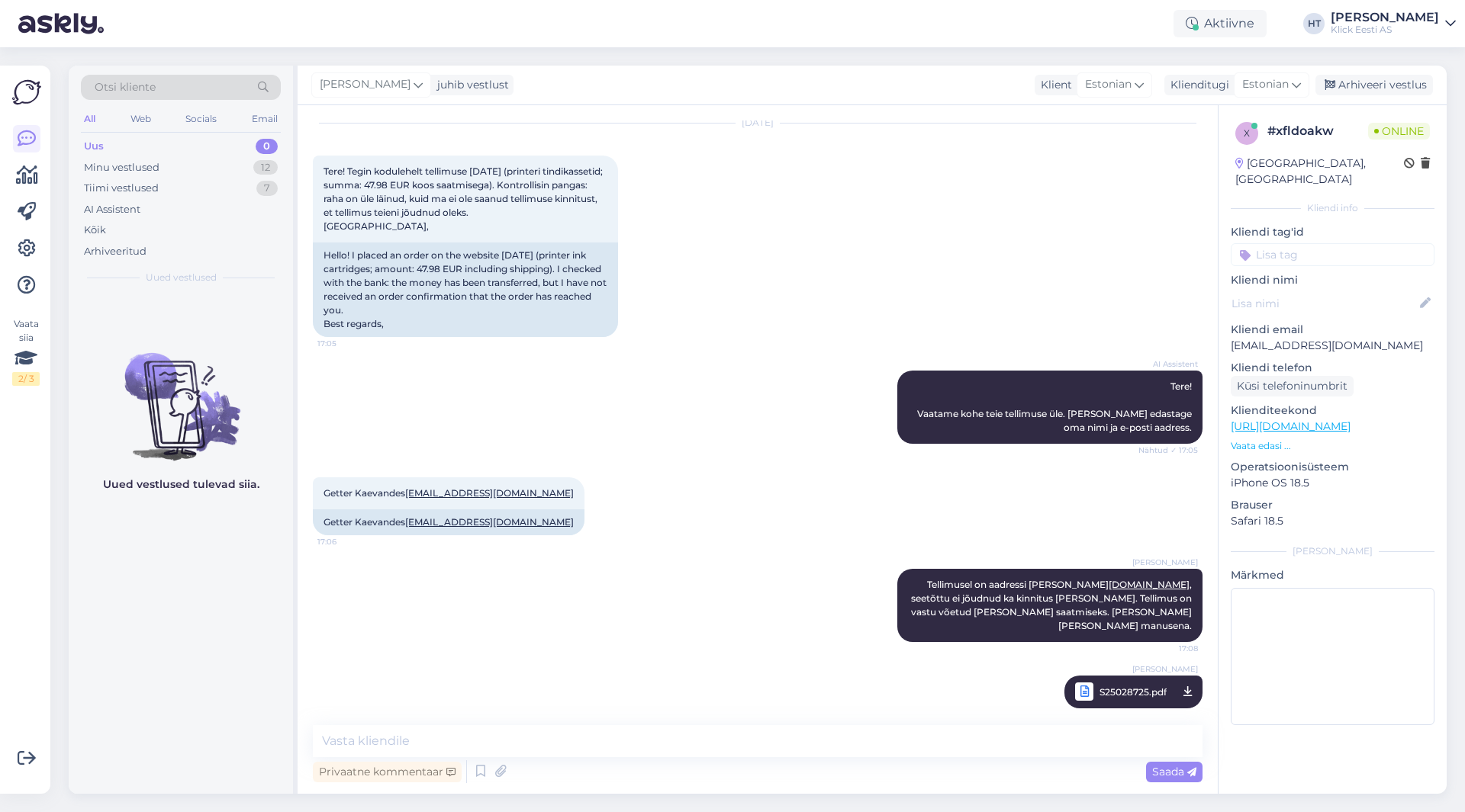
click at [1305, 243] on input at bounding box center [1333, 255] width 204 height 23
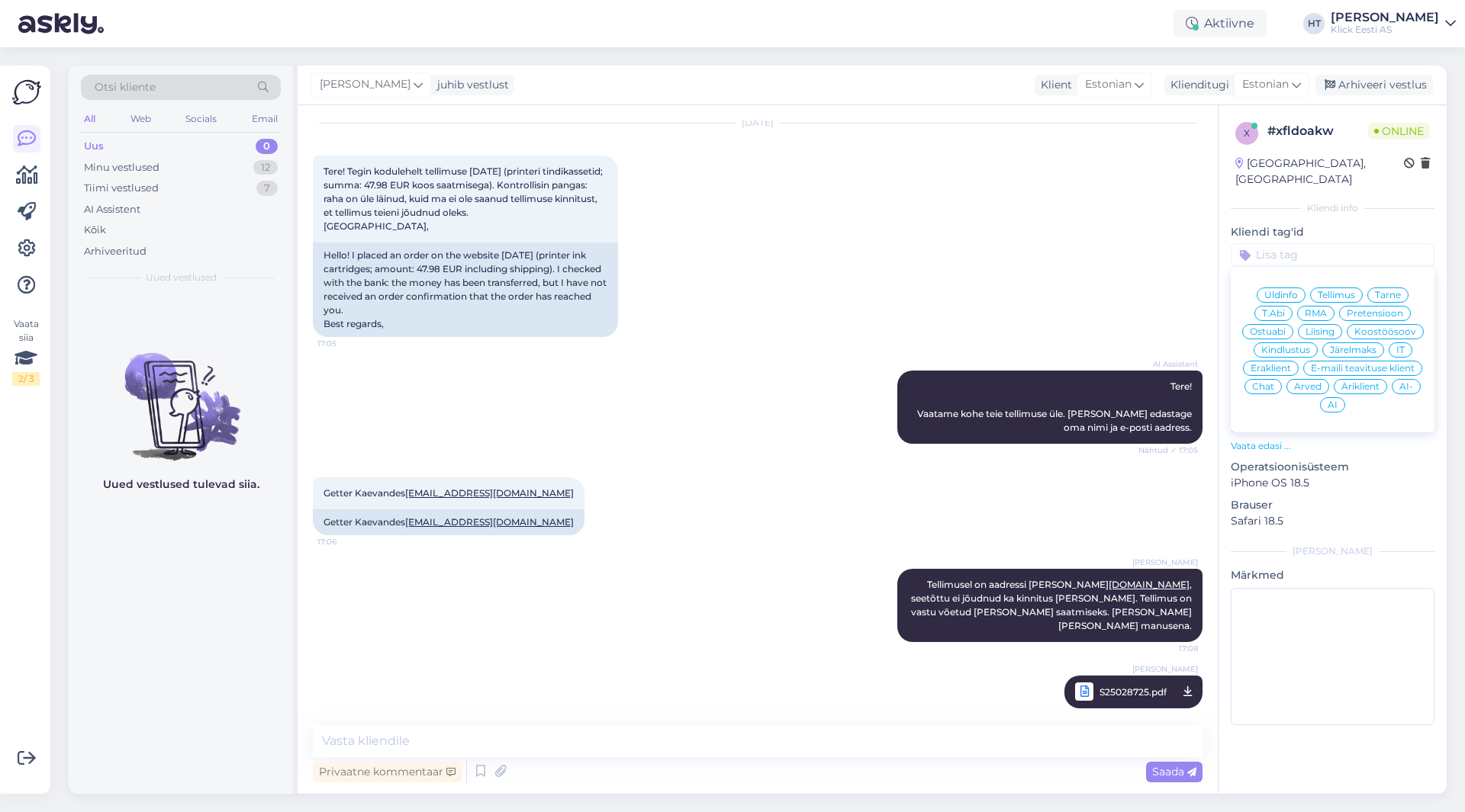
click at [1326, 291] on span "Tellimus" at bounding box center [1336, 295] width 38 height 10
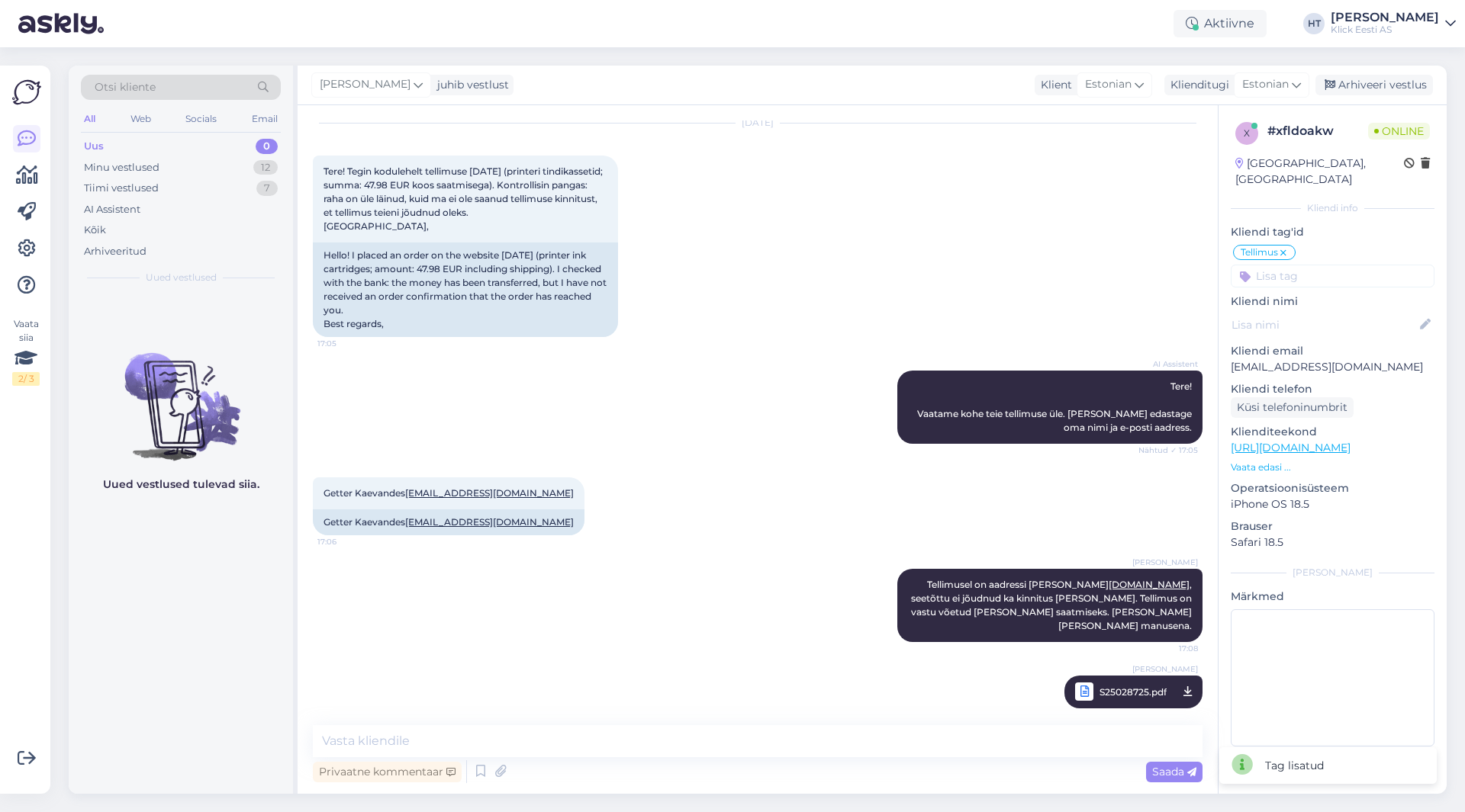
click at [1317, 265] on input at bounding box center [1333, 276] width 204 height 23
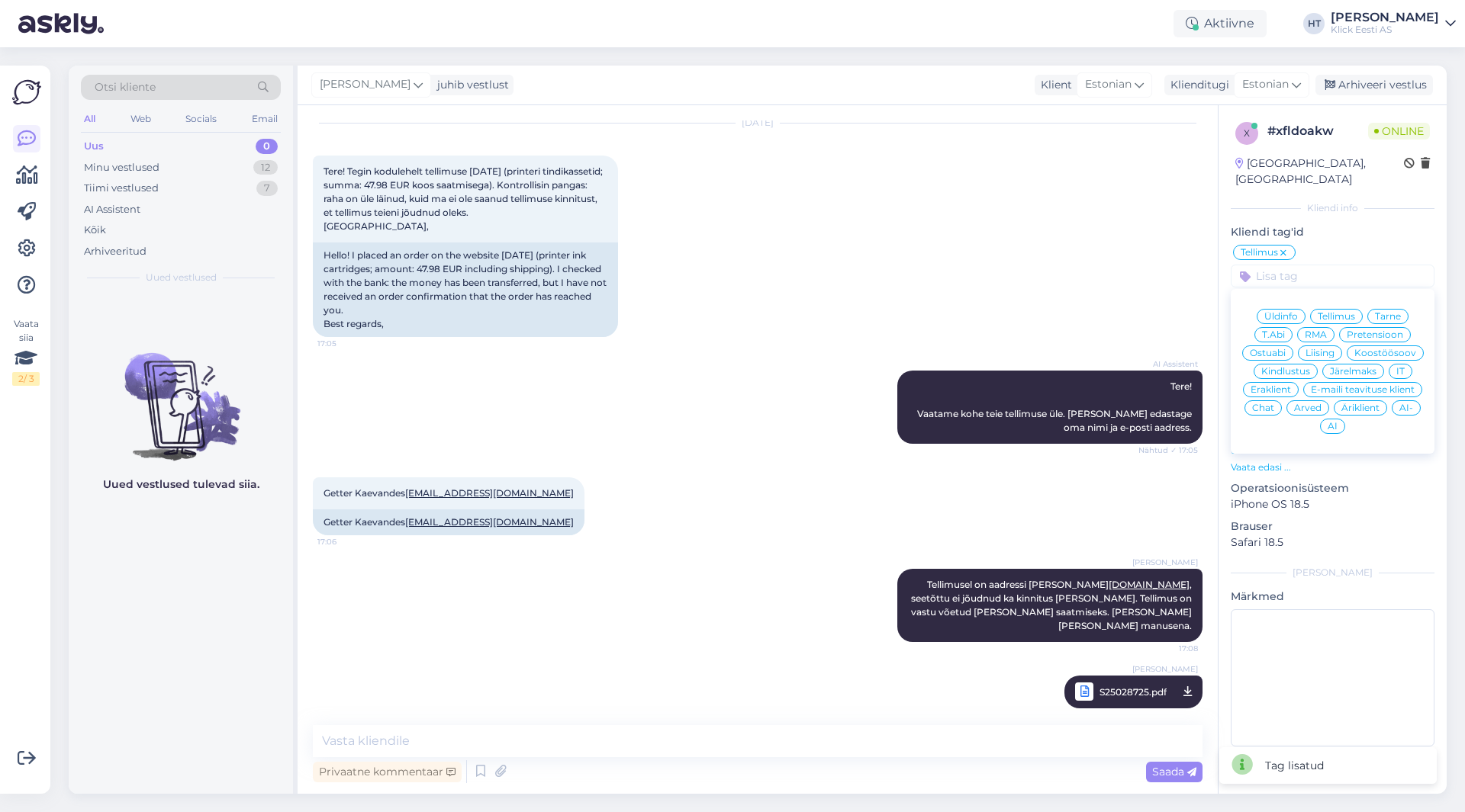
click at [1275, 385] on span "Eraklient" at bounding box center [1271, 390] width 40 height 10
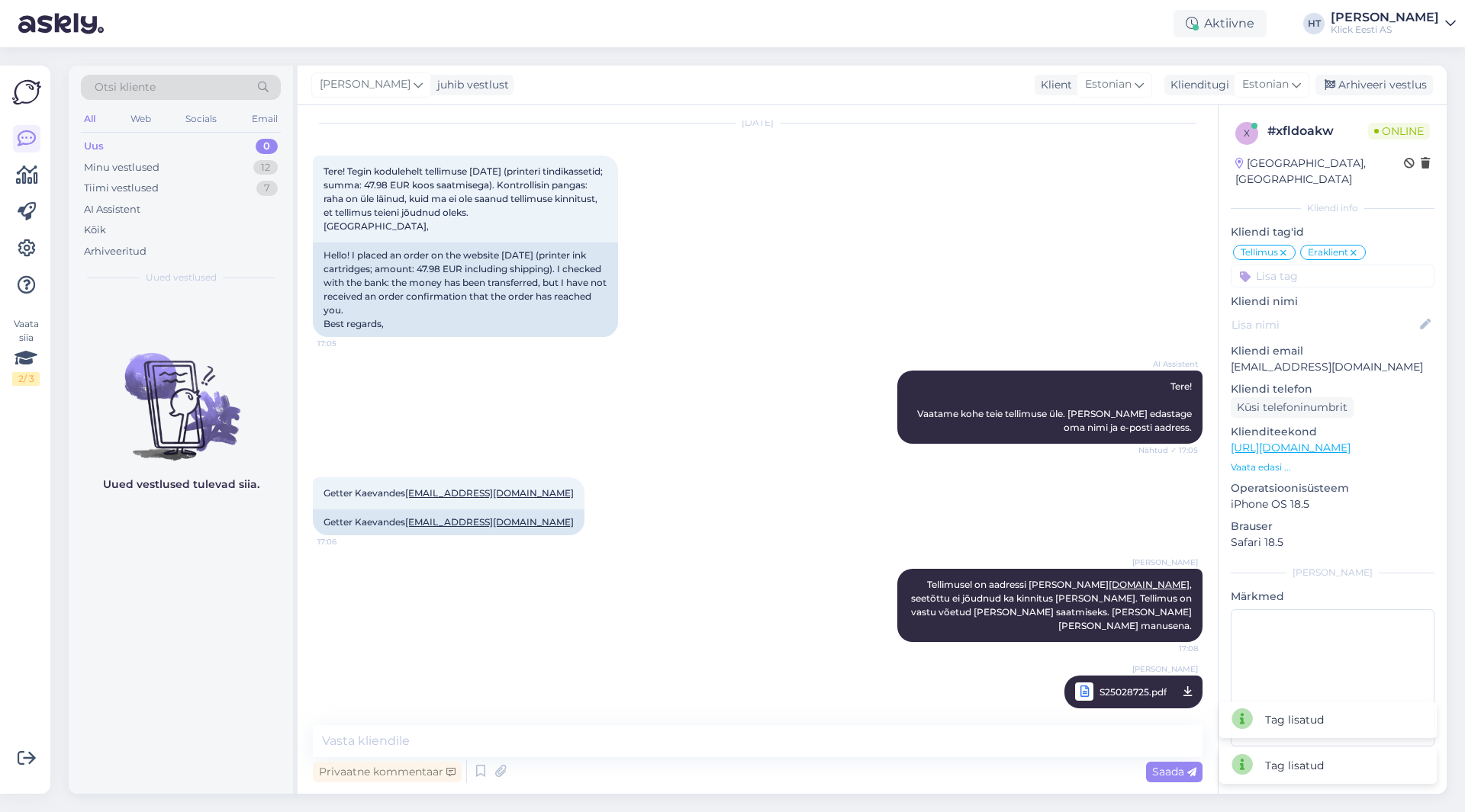
click at [944, 294] on div "[DATE] Tere! Tegin kodulehelt tellimuse [DATE] (printeri tindikassetid; summa: …" at bounding box center [758, 230] width 889 height 247
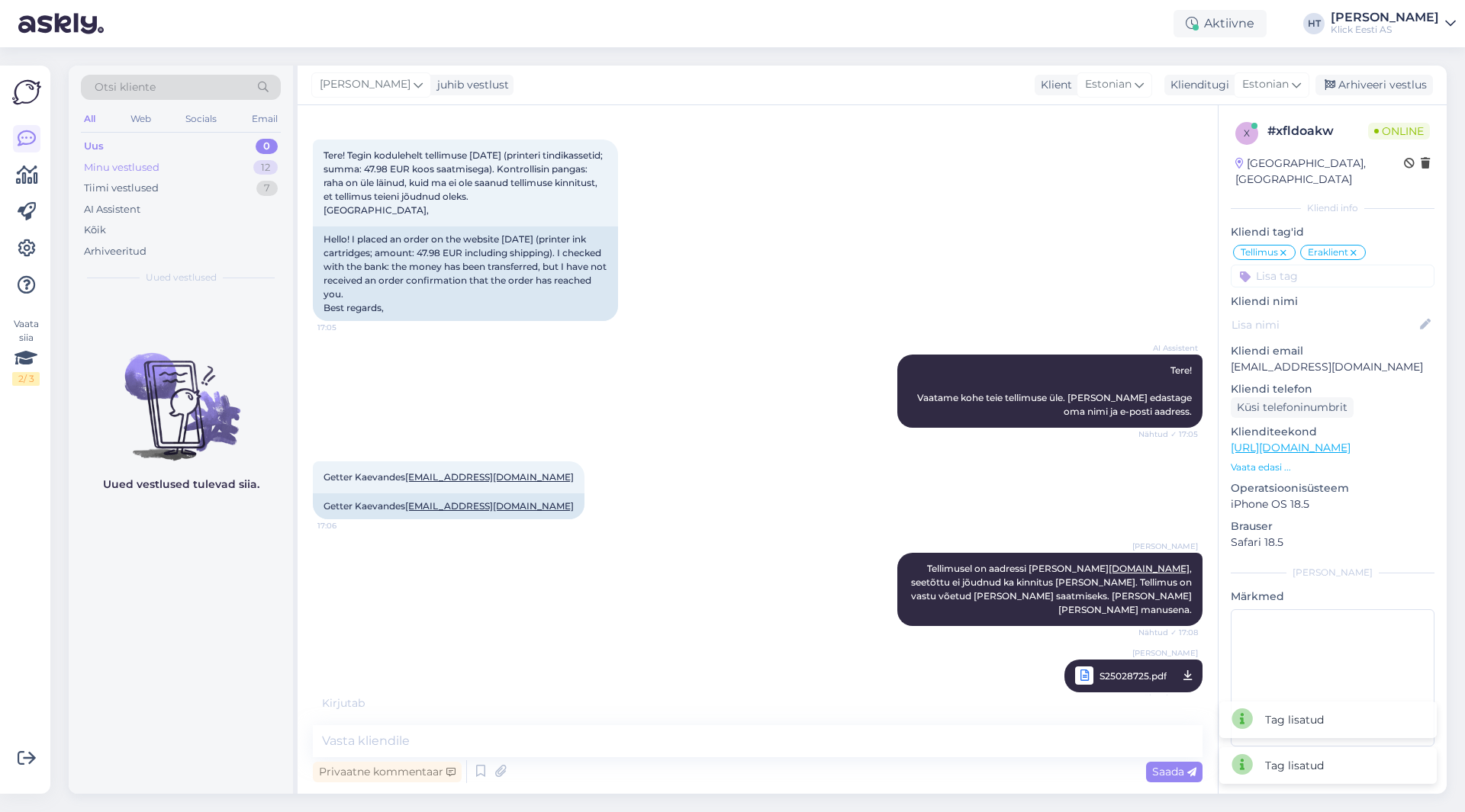
click at [217, 164] on div "Minu vestlused 12" at bounding box center [181, 167] width 200 height 21
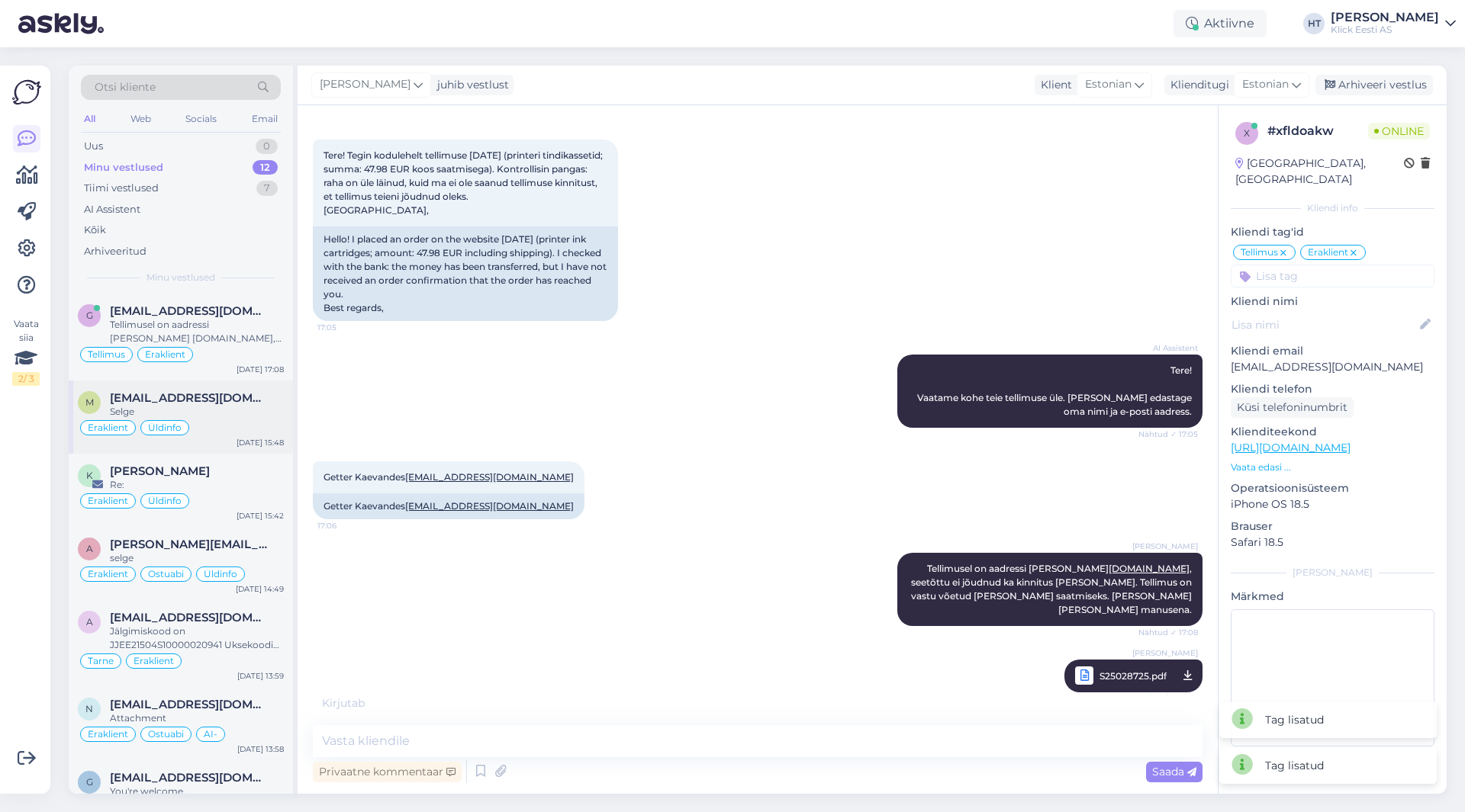
click at [227, 398] on span "[EMAIL_ADDRESS][DOMAIN_NAME]" at bounding box center [189, 398] width 159 height 13
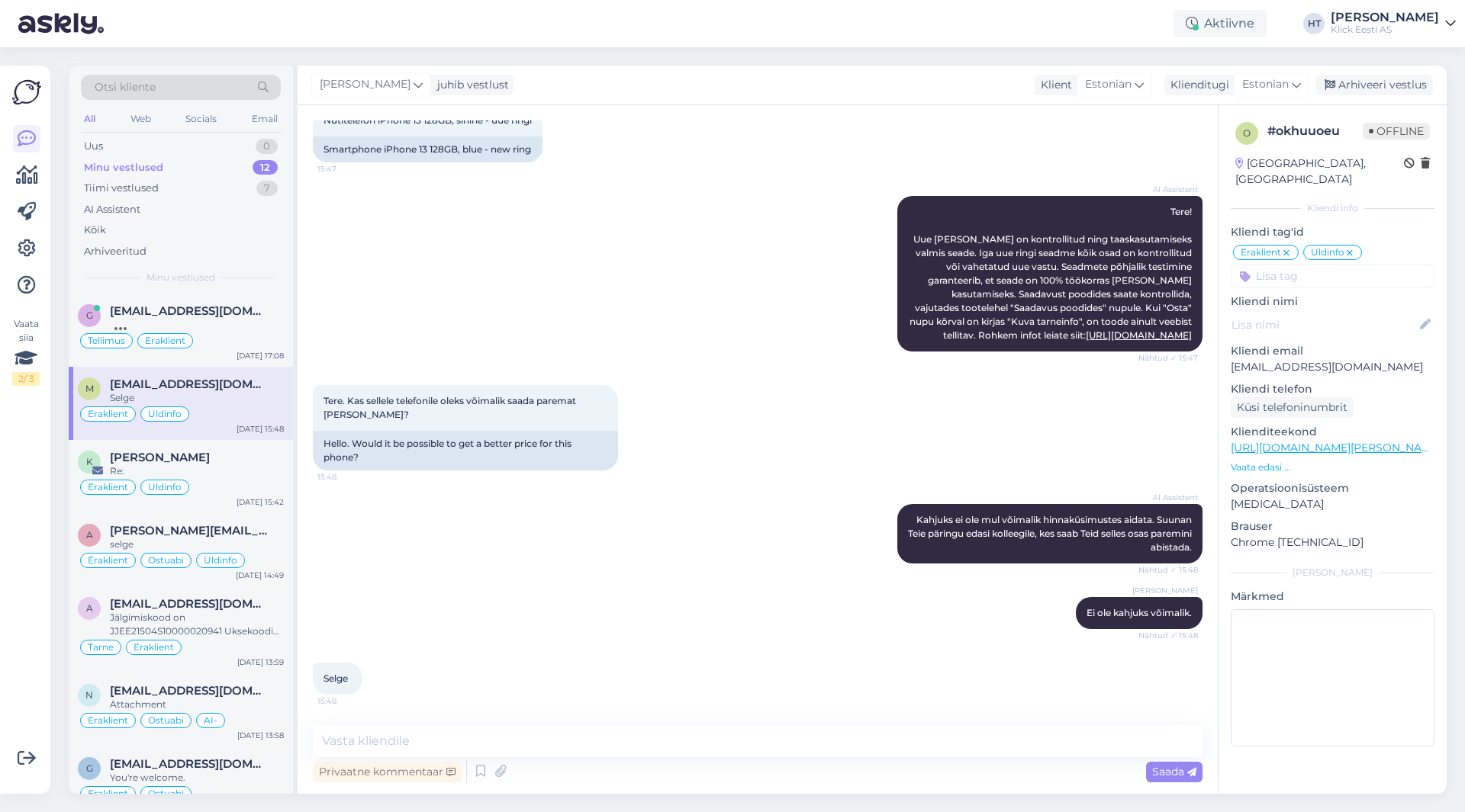
scroll to position [111, 0]
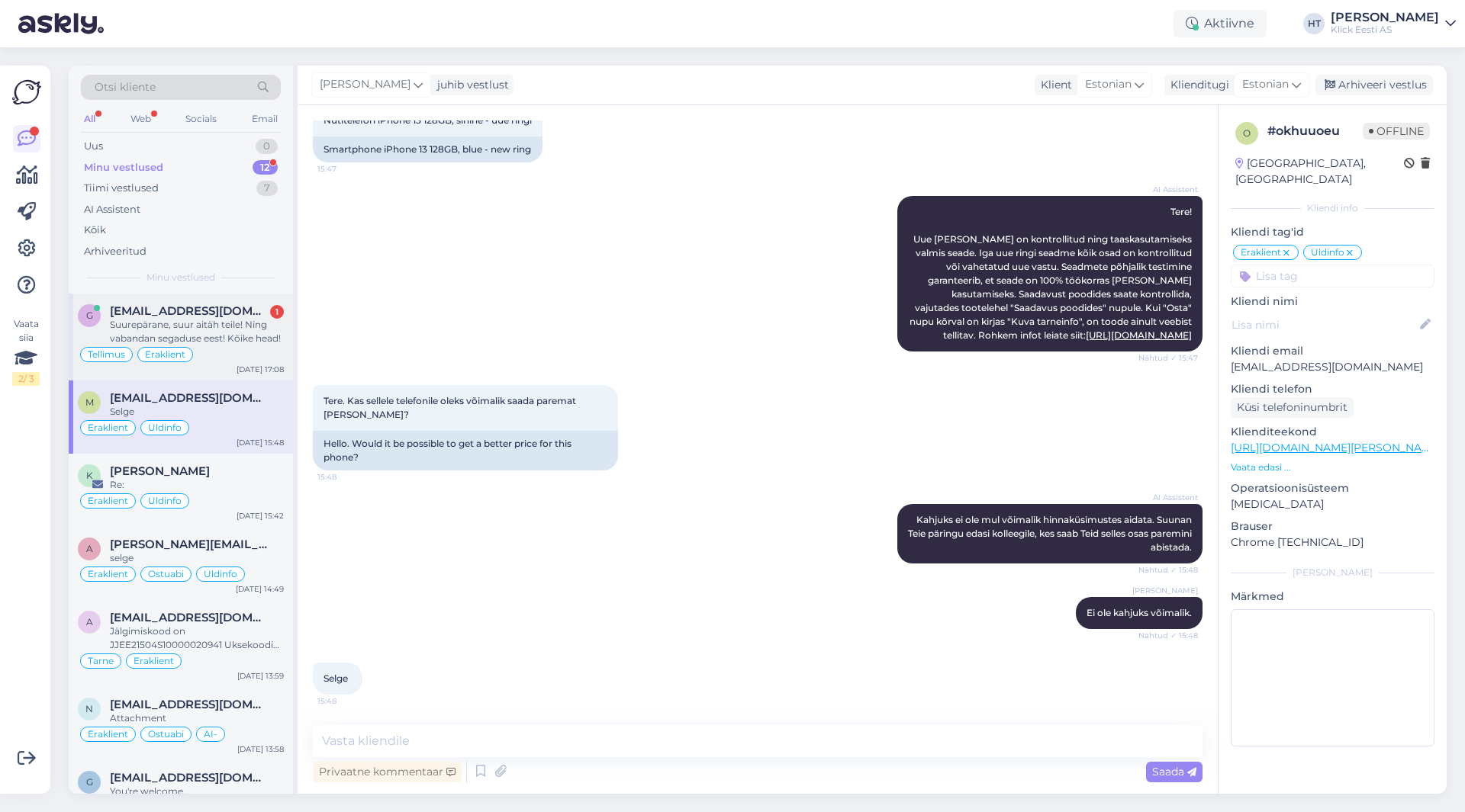
click at [186, 343] on div "Suurepärane, suur aitäh teile! Ning vabandan segaduse eest! Kõike head!" at bounding box center [196, 332] width 174 height 28
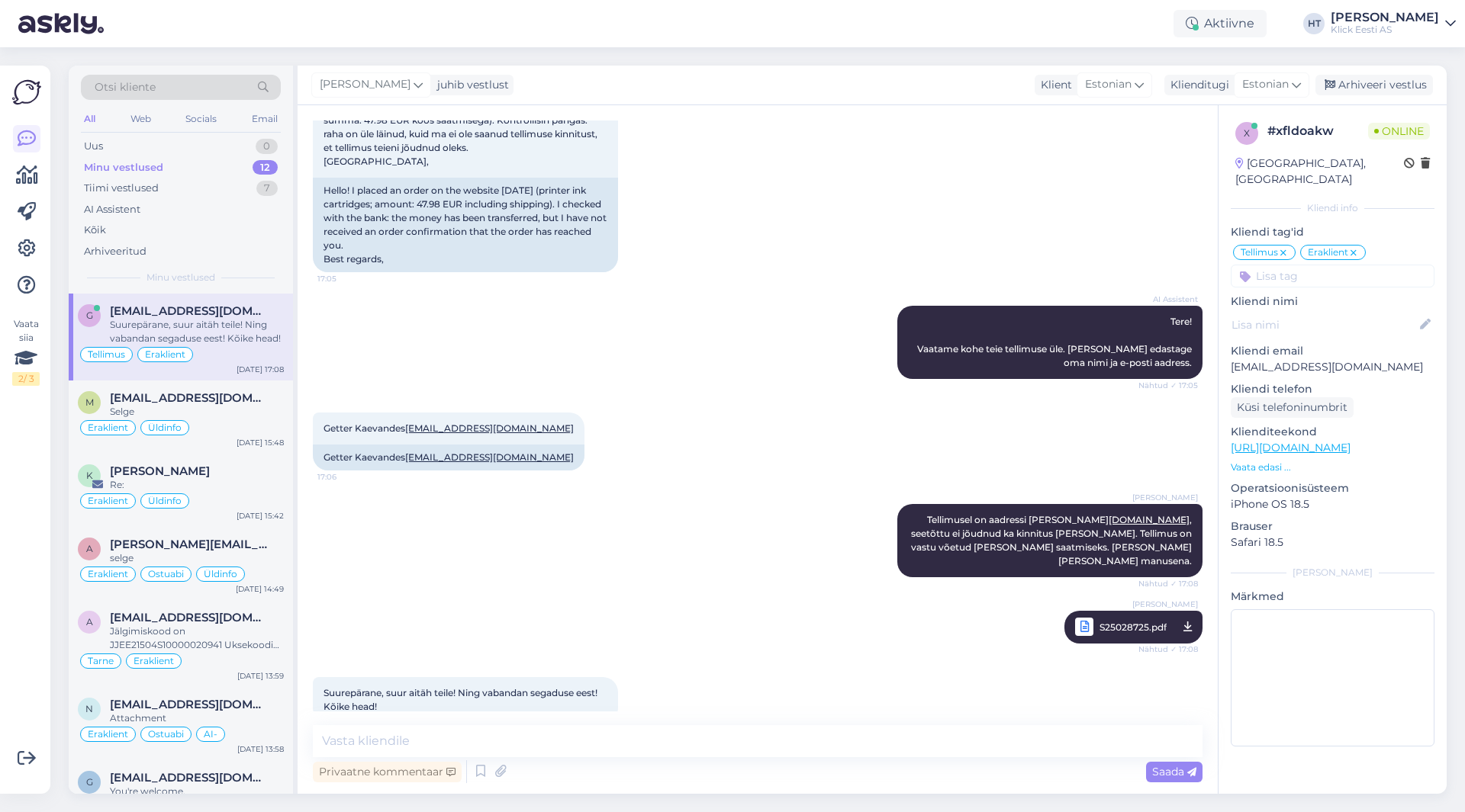
scroll to position [125, 0]
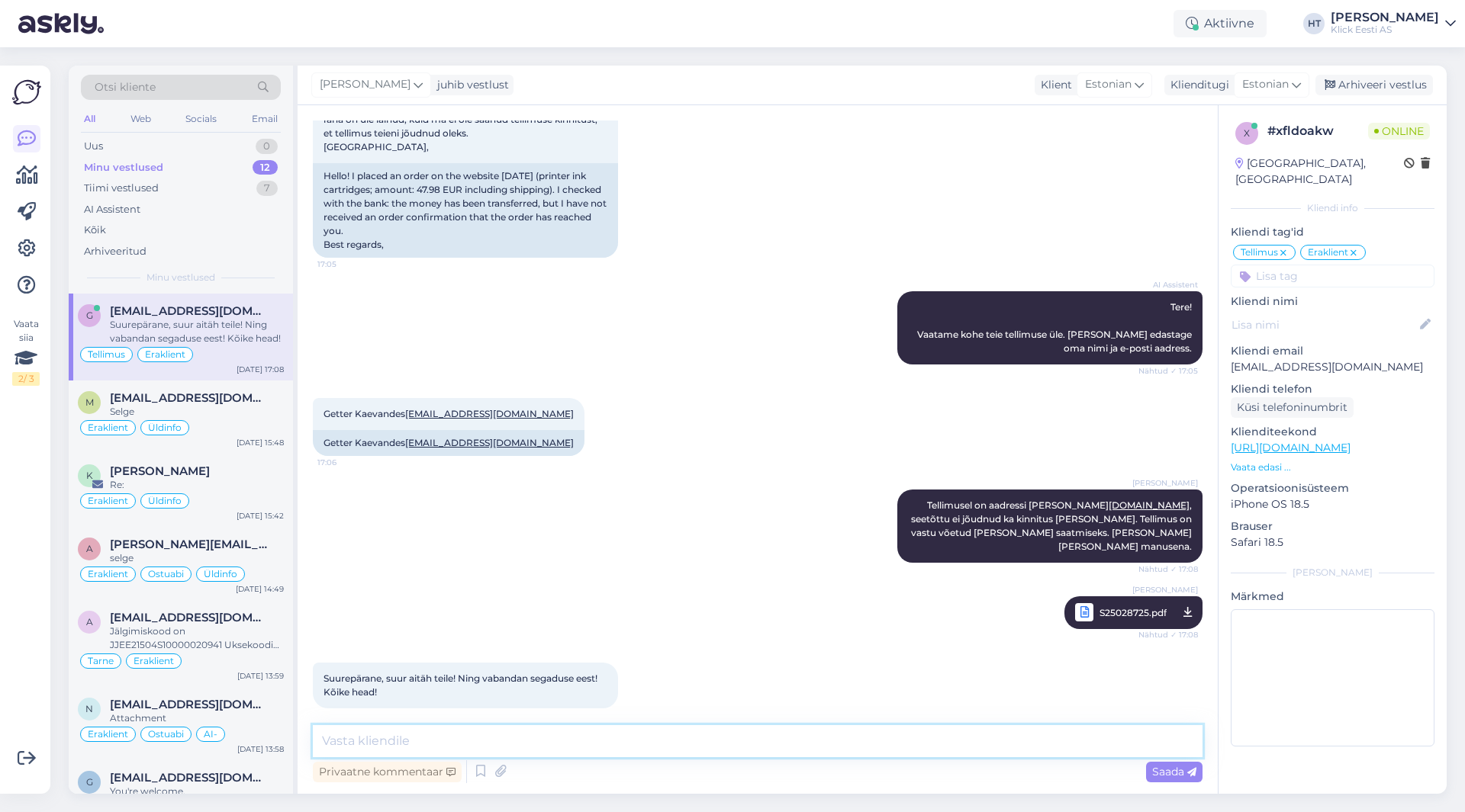
click at [459, 734] on textarea at bounding box center [758, 741] width 889 height 32
type textarea "Pole hullu, kõike head!"
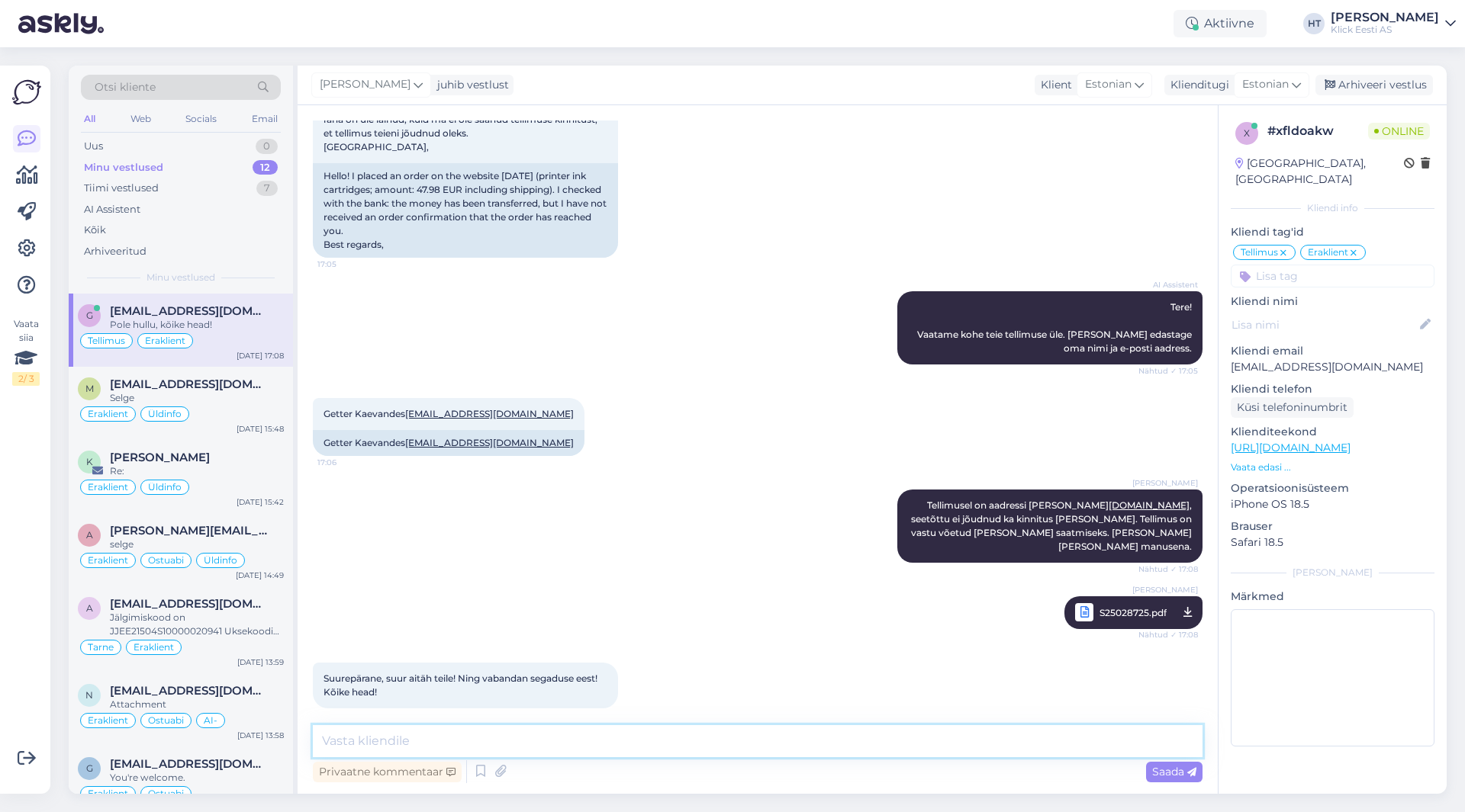
scroll to position [190, 0]
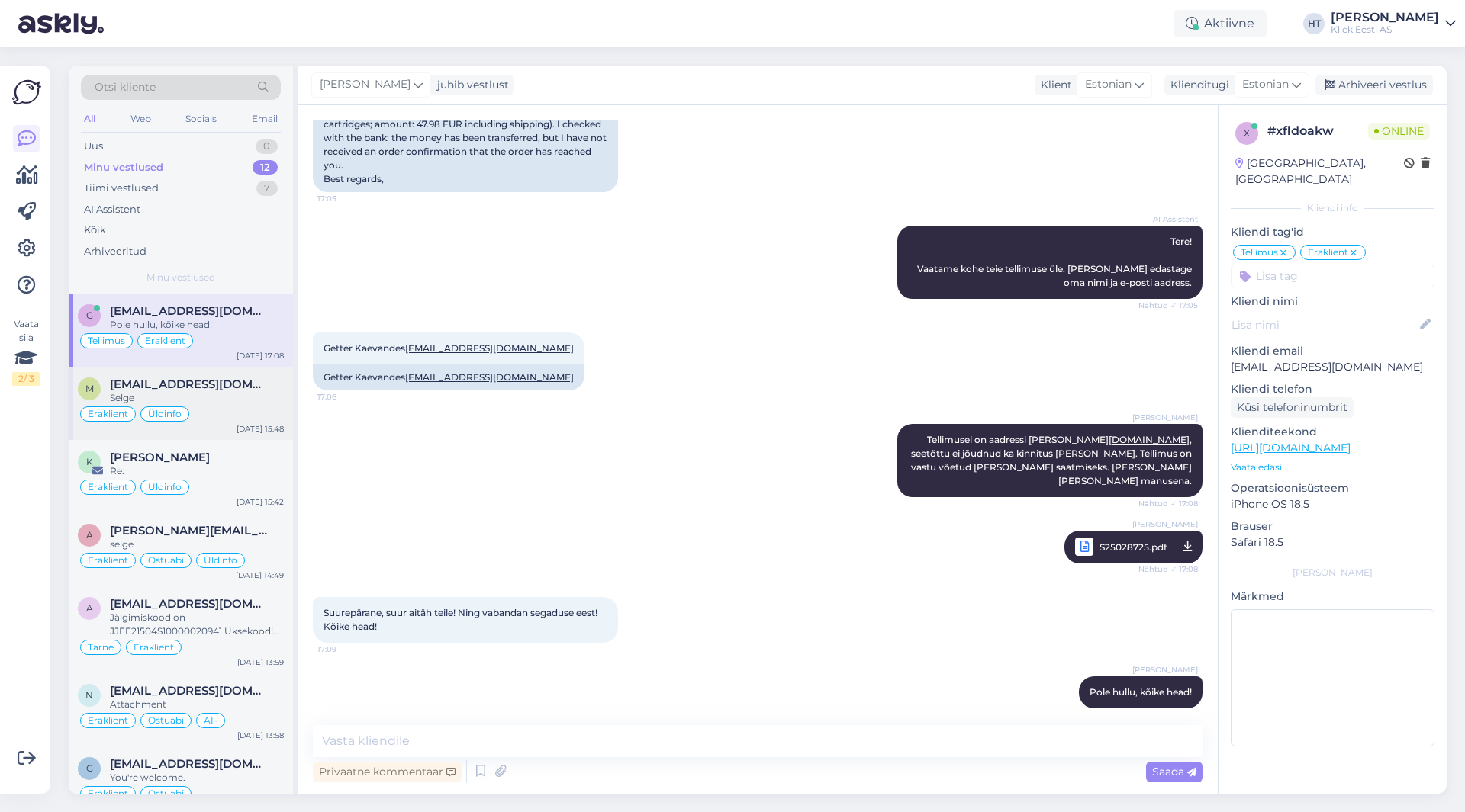
click at [204, 399] on div "Selge" at bounding box center [196, 398] width 174 height 13
